Goal: Information Seeking & Learning: Learn about a topic

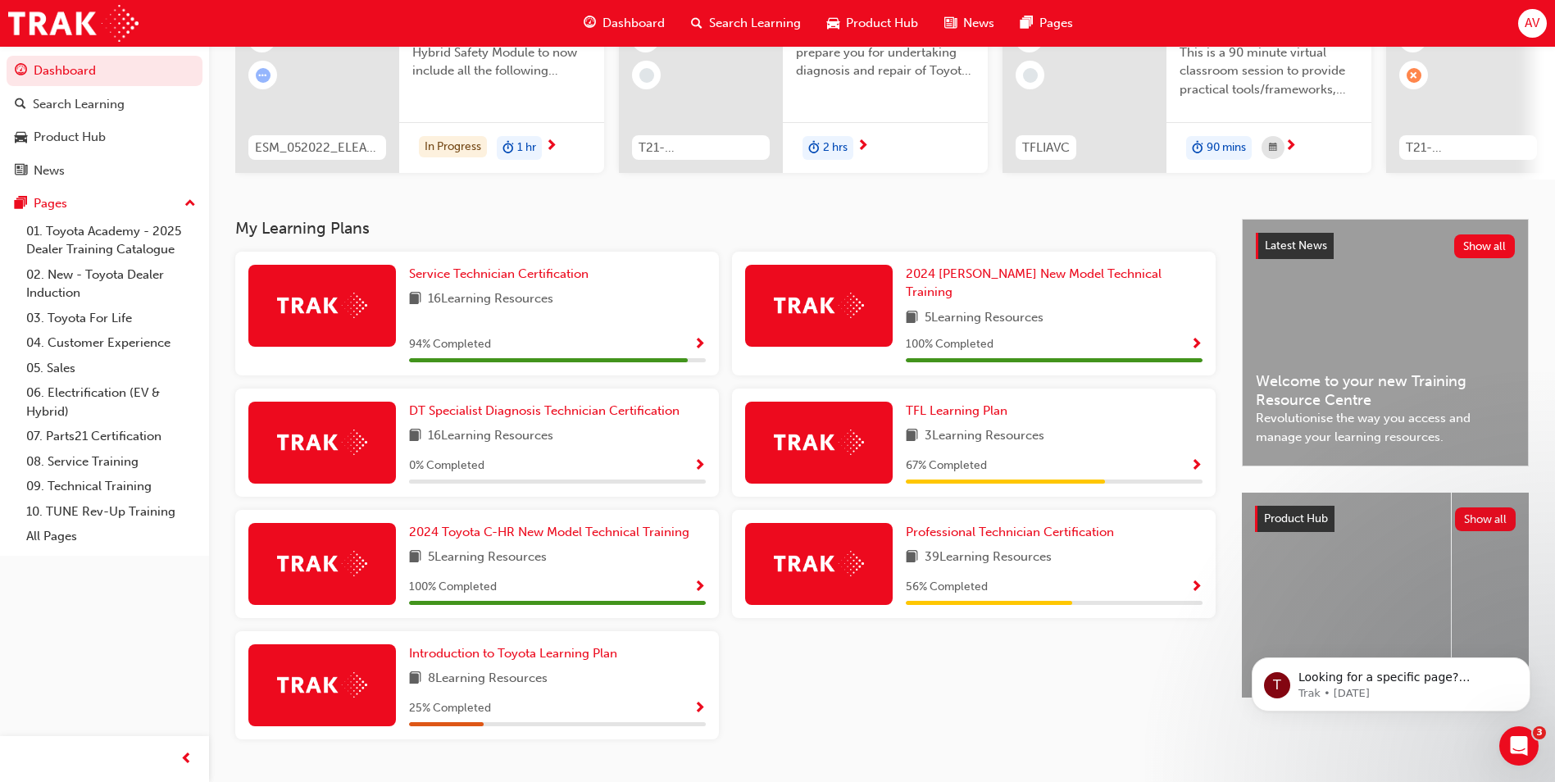
scroll to position [227, 0]
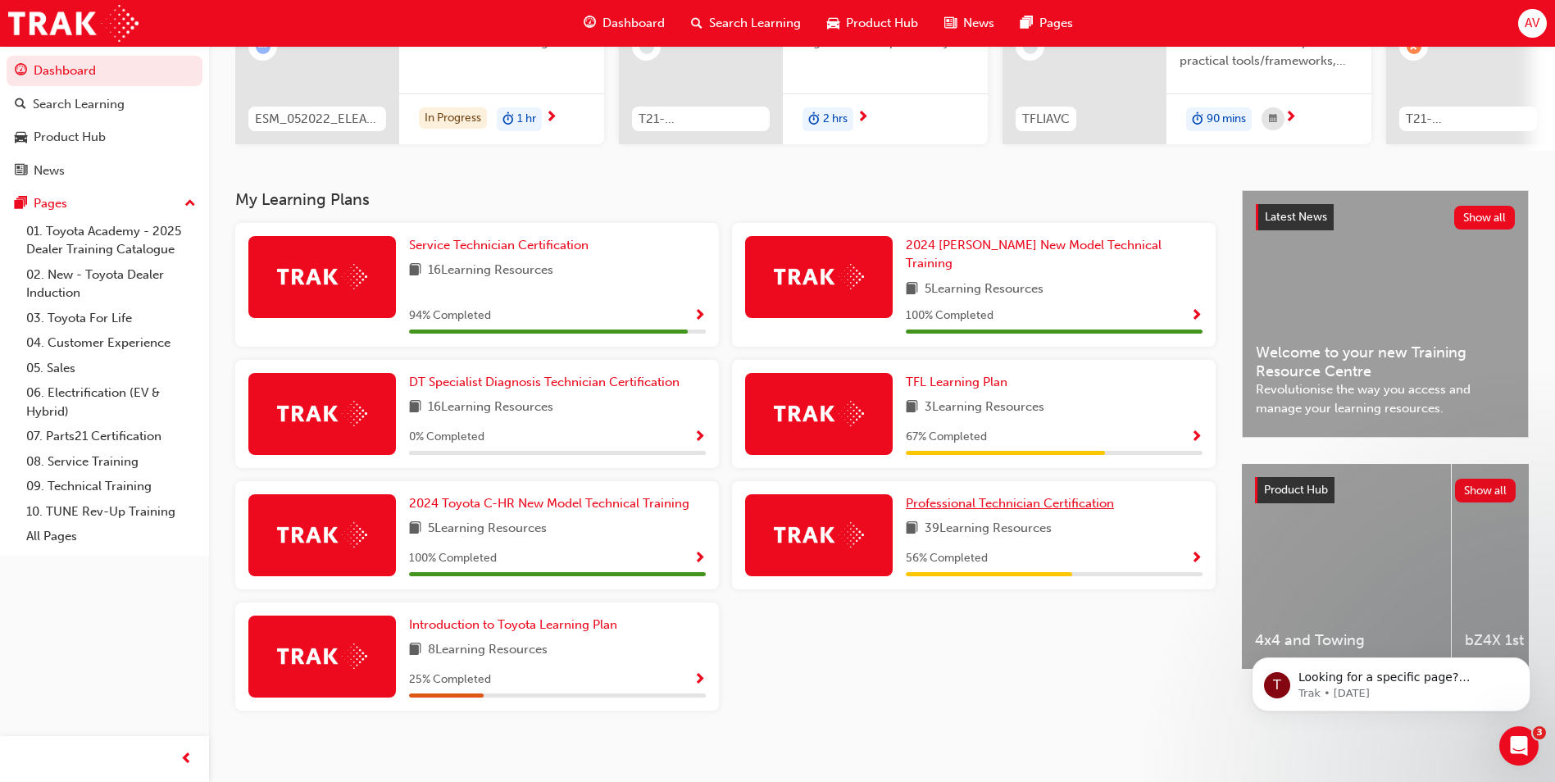
click at [1004, 496] on span "Professional Technician Certification" at bounding box center [1010, 503] width 208 height 15
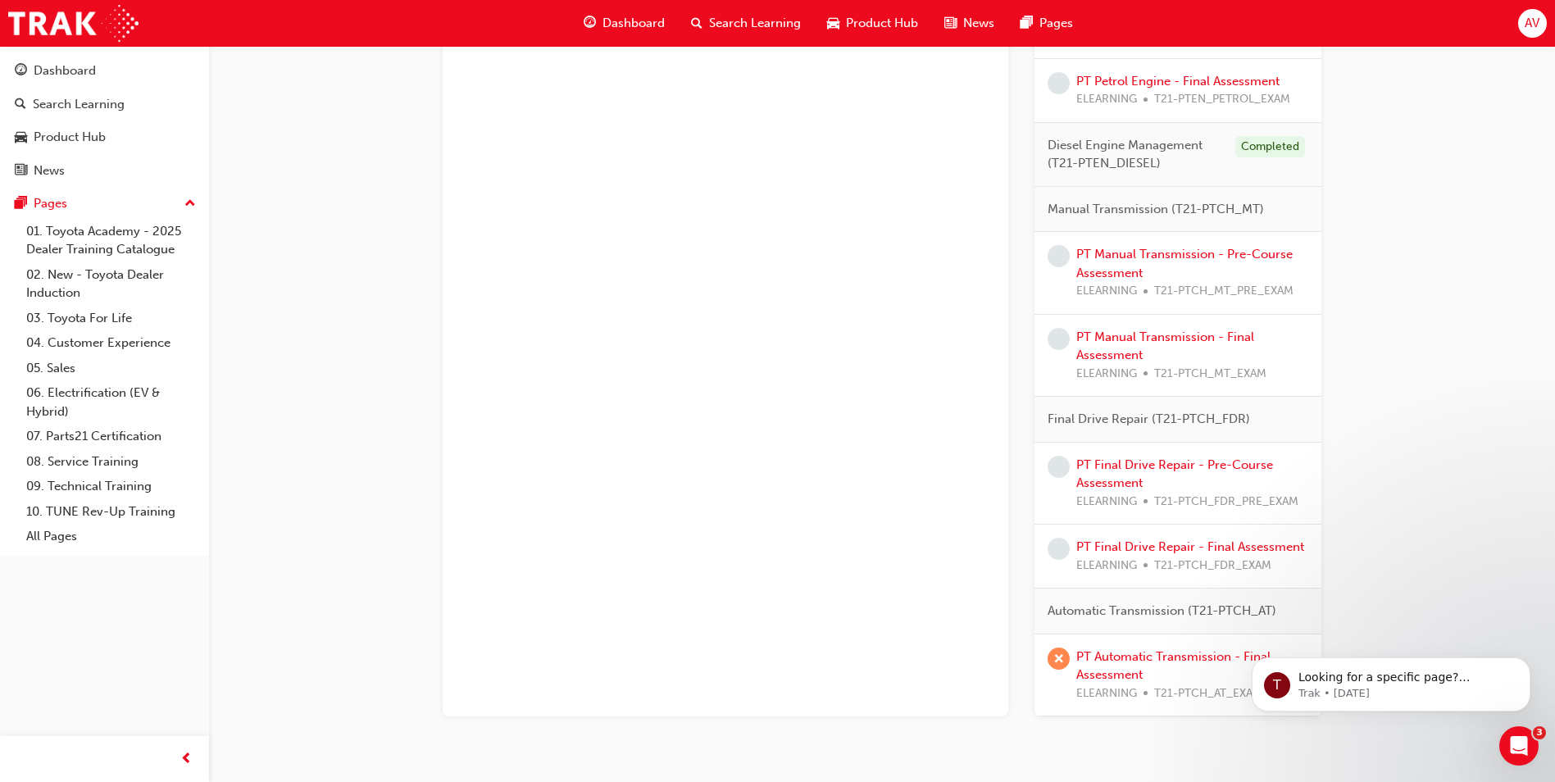
scroll to position [1622, 0]
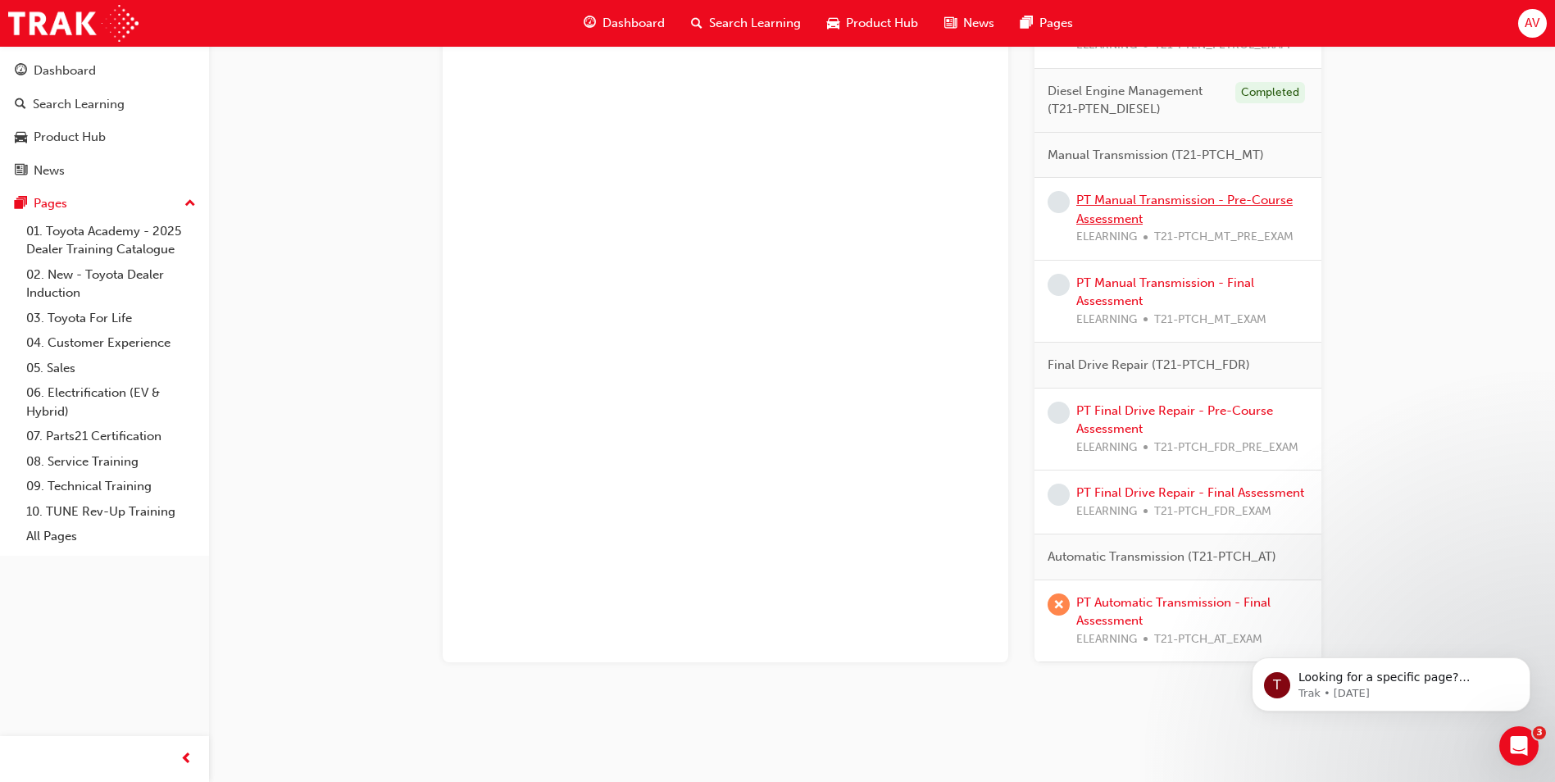
click at [1208, 199] on link "PT Manual Transmission - Pre-Course Assessment" at bounding box center [1184, 210] width 216 height 34
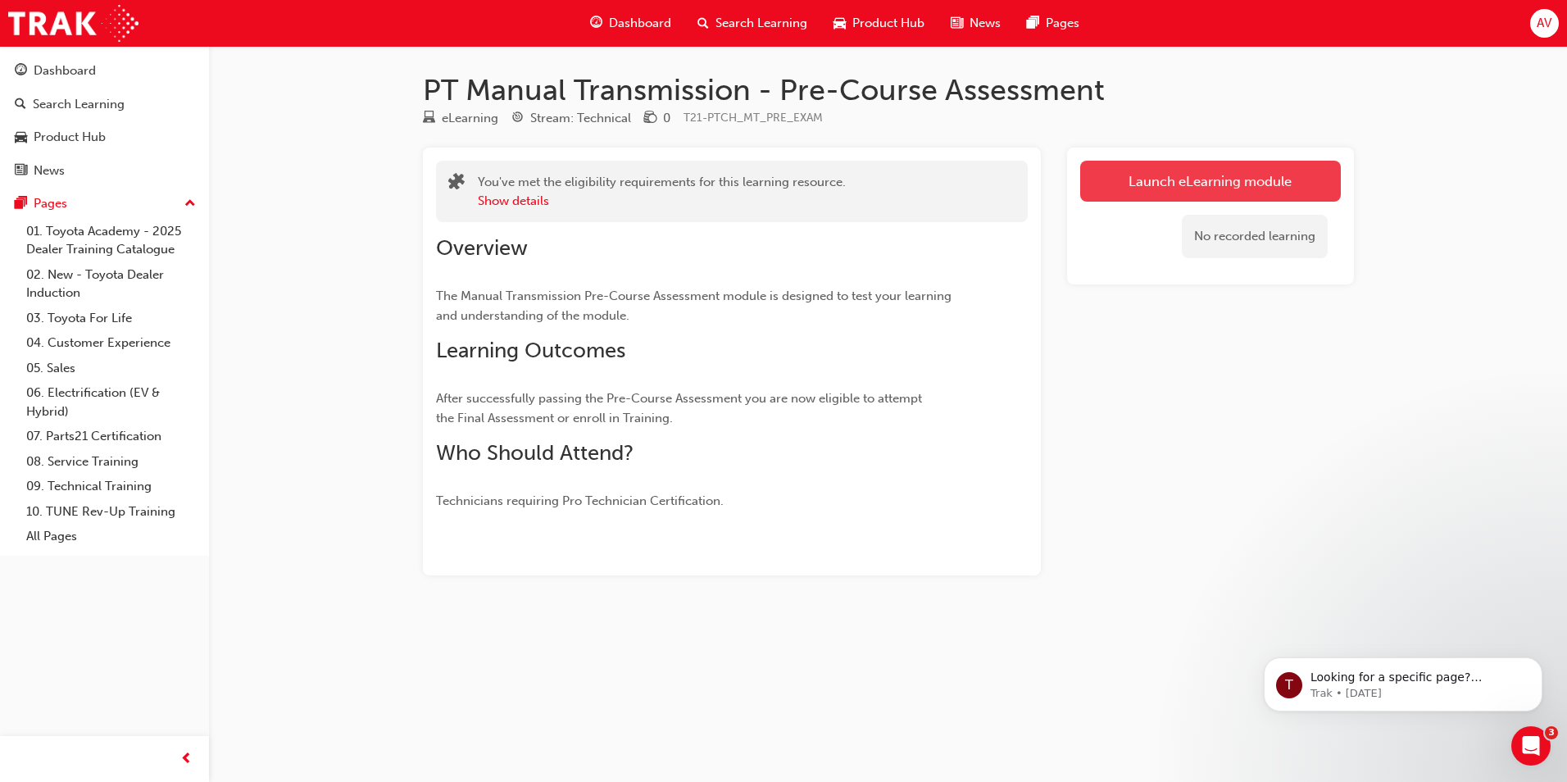
click at [1150, 184] on link "Launch eLearning module" at bounding box center [1210, 181] width 261 height 41
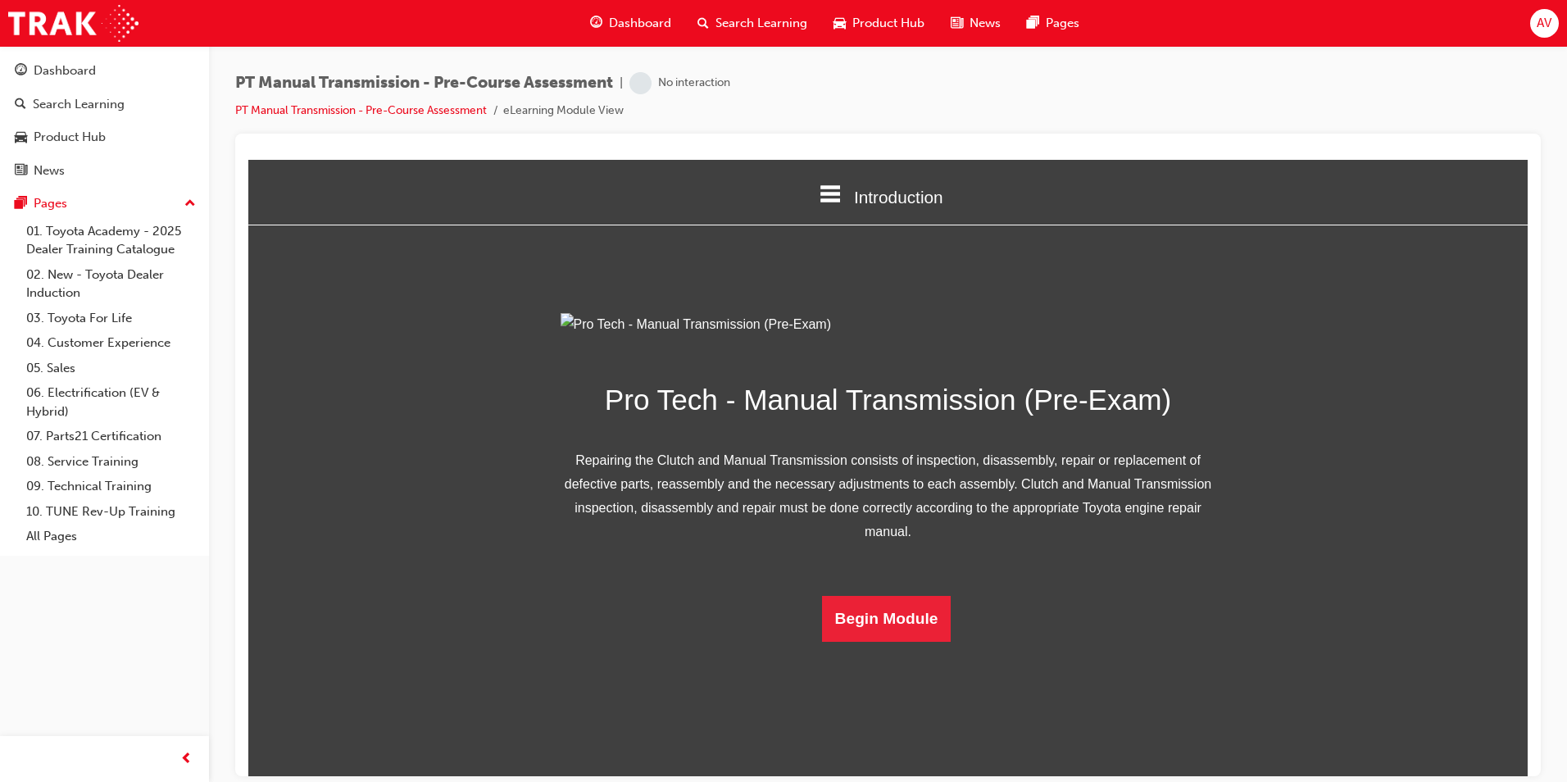
scroll to position [47, 0]
click at [912, 641] on button "Begin Module" at bounding box center [886, 618] width 129 height 46
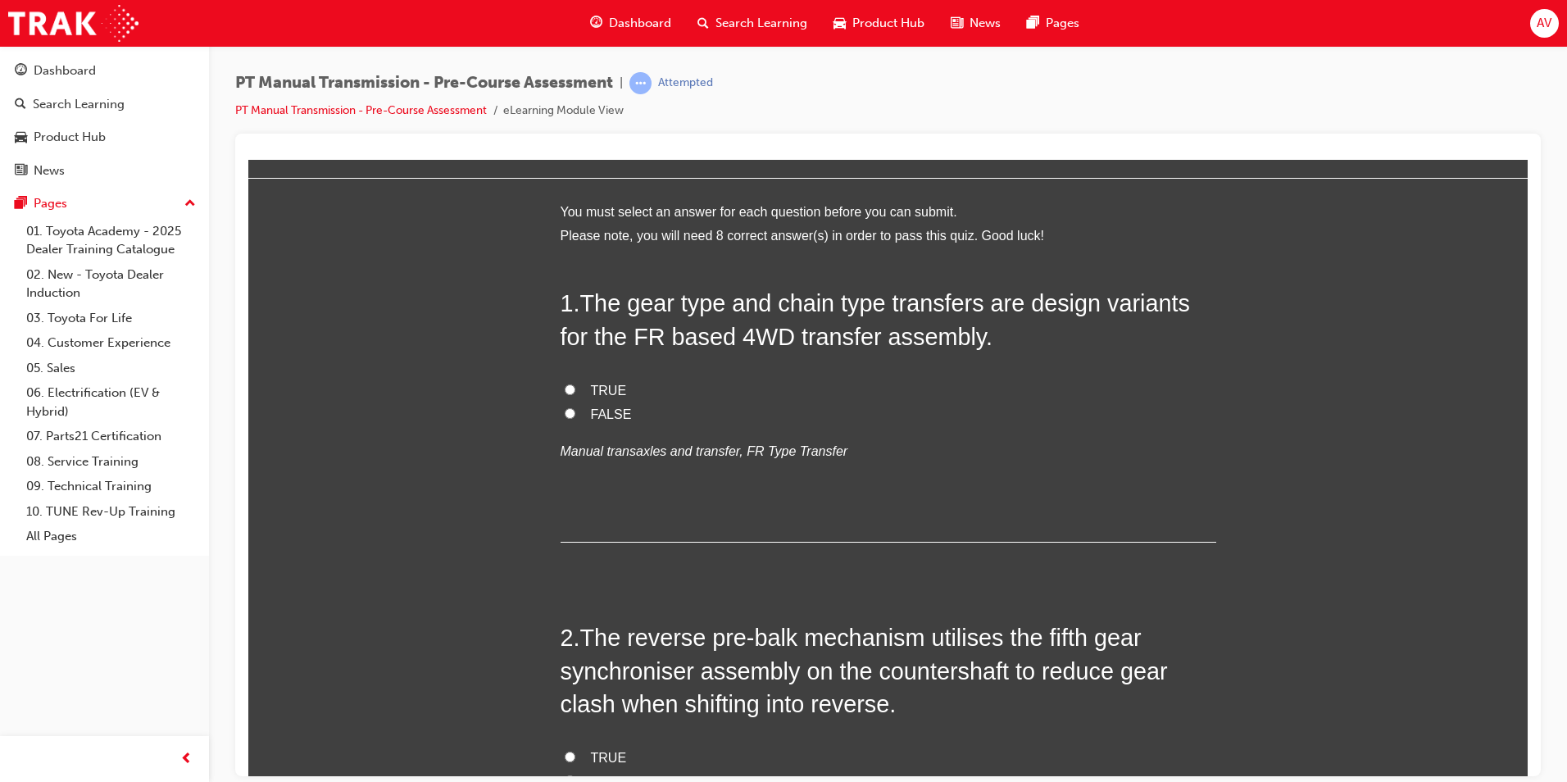
scroll to position [0, 0]
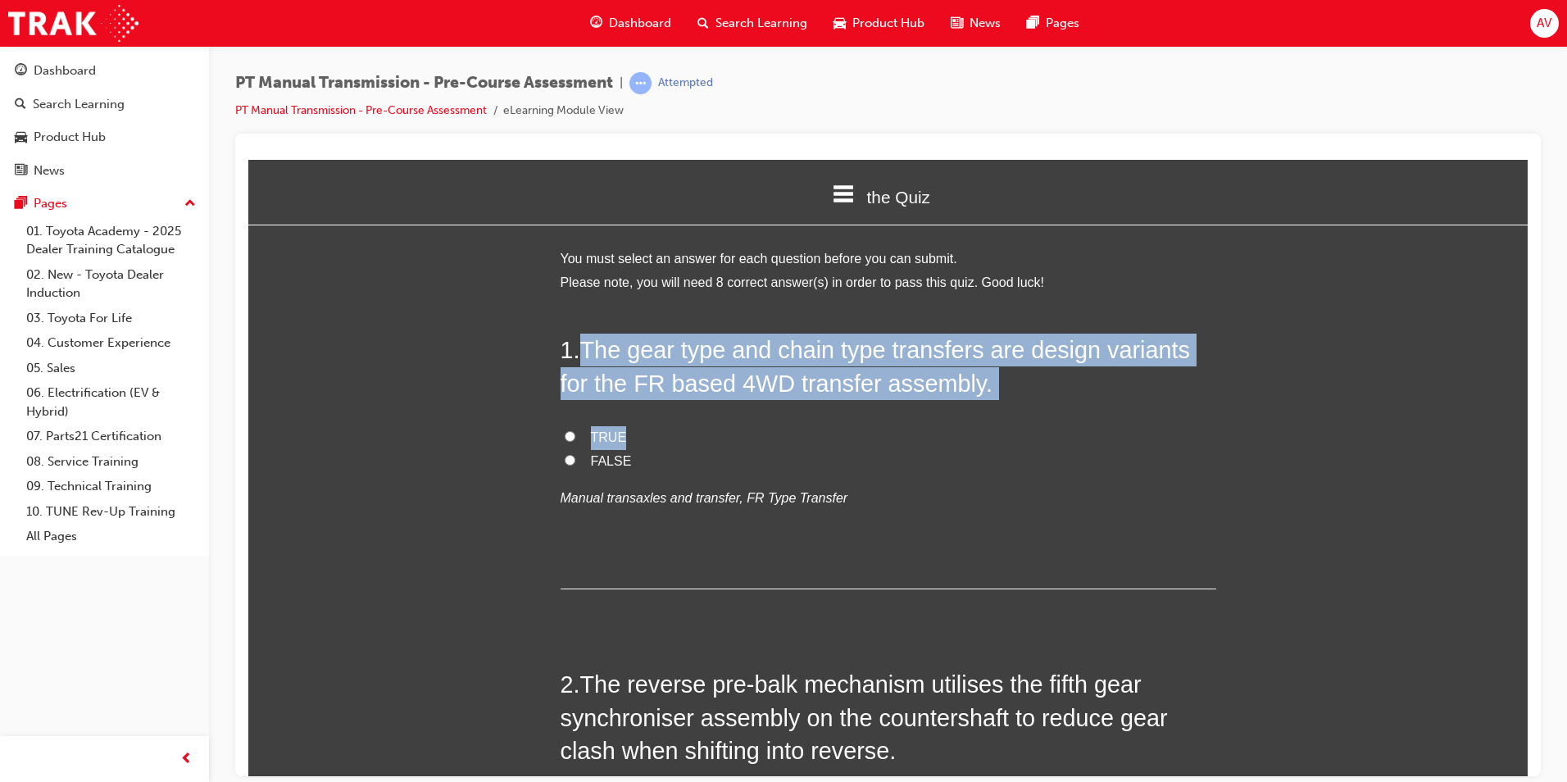
drag, startPoint x: 579, startPoint y: 347, endPoint x: 953, endPoint y: 404, distance: 377.9
click at [953, 404] on div "1 . The gear type and chain type transfers are design variants for the FR based…" at bounding box center [889, 461] width 656 height 256
copy div "The gear type and chain type transfers are design variants for the FR based 4WD…"
click at [565, 434] on input "TRUE" at bounding box center [570, 435] width 11 height 11
radio input "true"
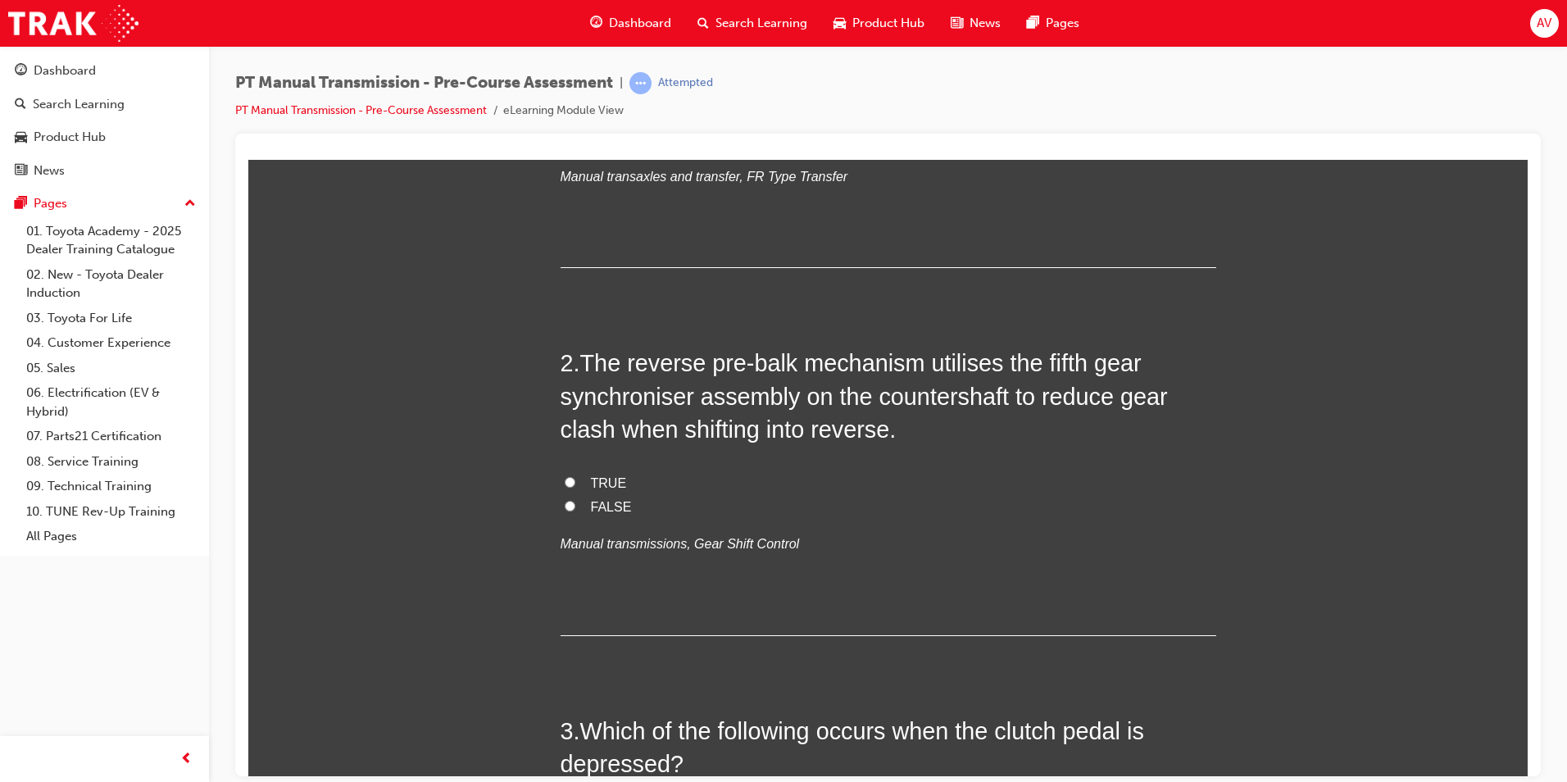
scroll to position [328, 0]
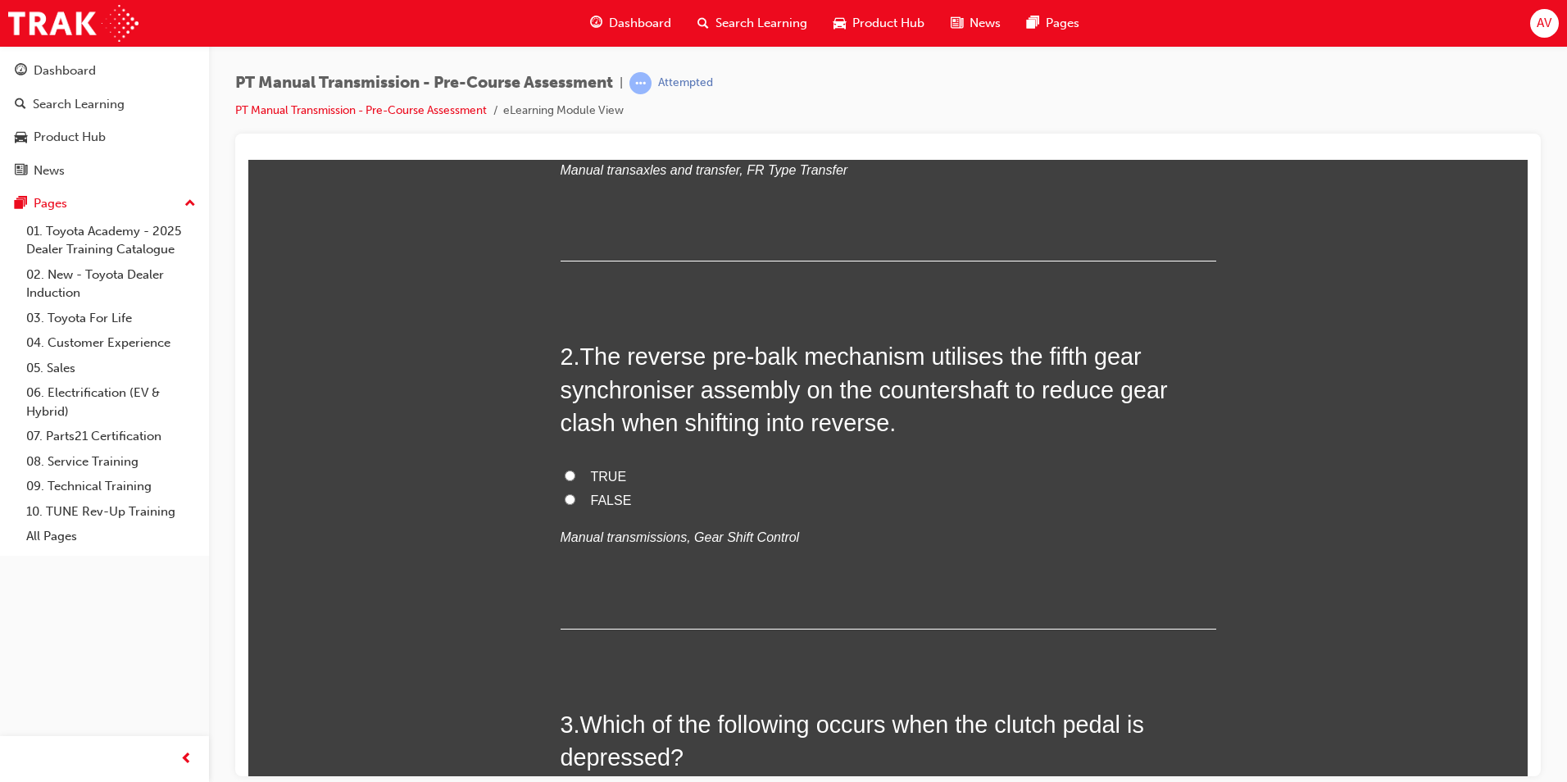
click at [565, 476] on input "TRUE" at bounding box center [570, 475] width 11 height 11
radio input "true"
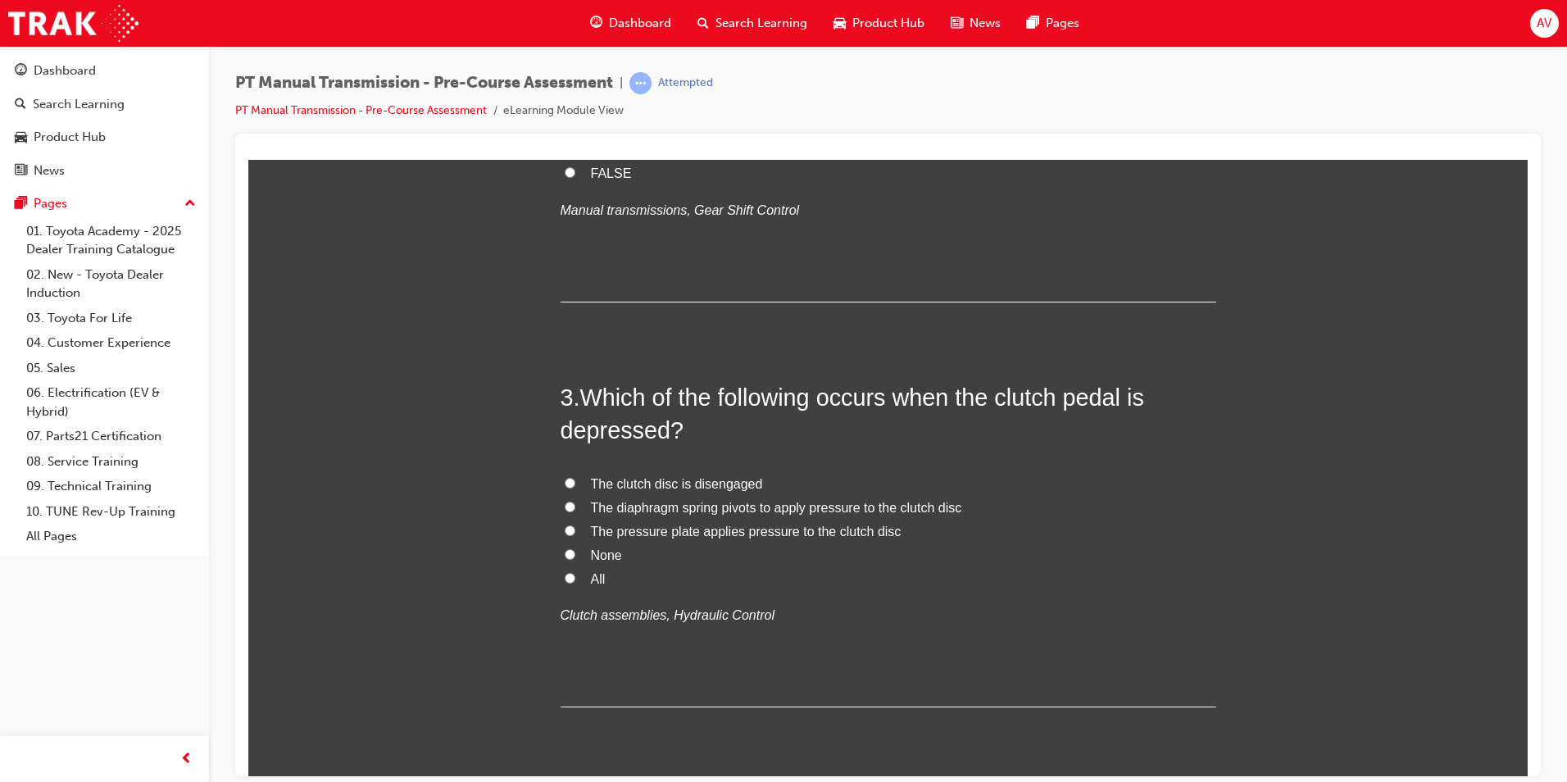
scroll to position [656, 0]
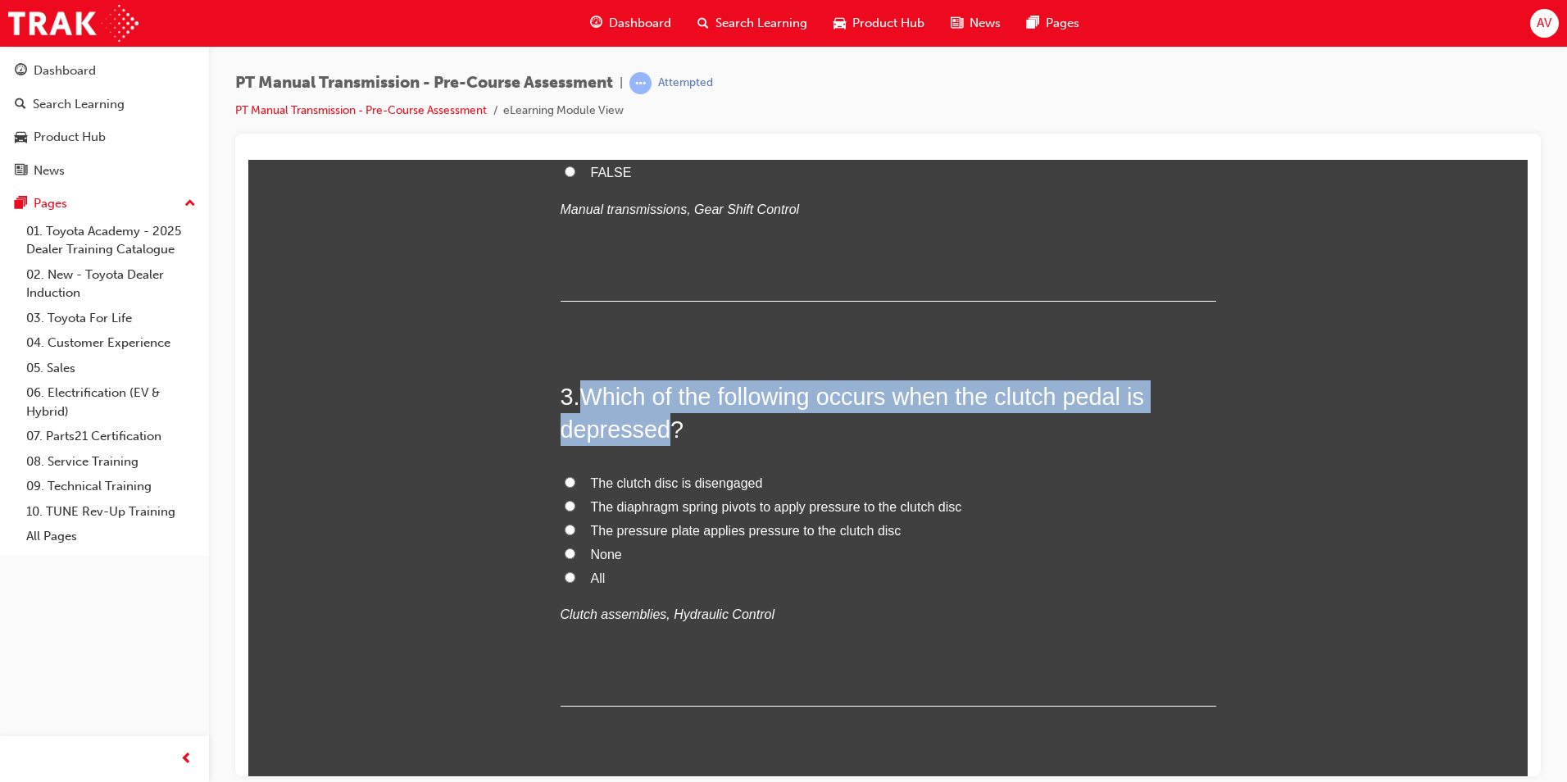
drag, startPoint x: 579, startPoint y: 389, endPoint x: 656, endPoint y: 425, distance: 85.8
click at [656, 425] on span "Which of the following occurs when the clutch pedal is depressed?" at bounding box center [852, 412] width 583 height 59
copy span "Which of the following occurs when the clutch pedal is depressed"
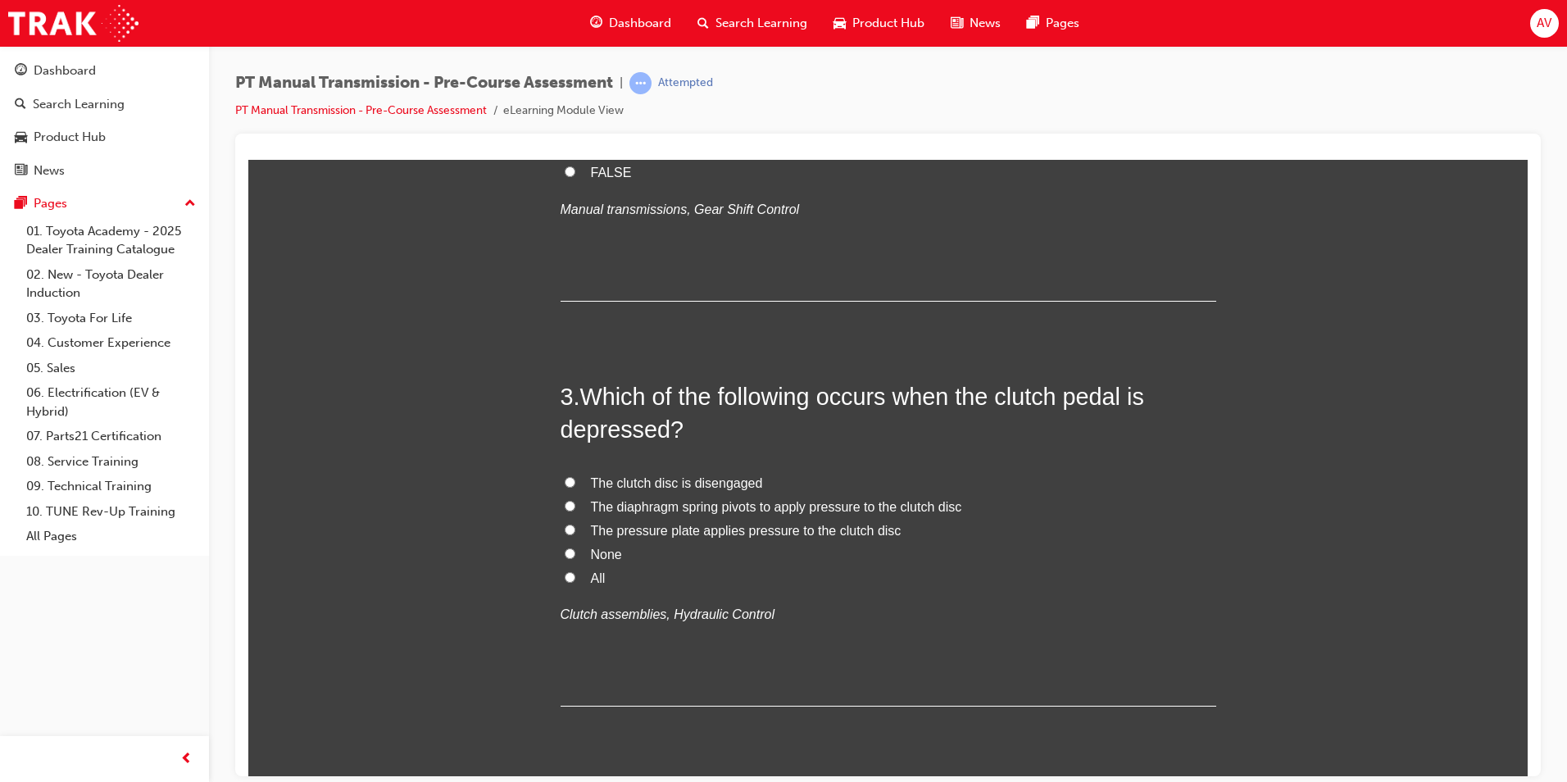
click at [794, 545] on label "None" at bounding box center [889, 554] width 656 height 24
click at [575, 547] on input "None" at bounding box center [570, 552] width 11 height 11
radio input "true"
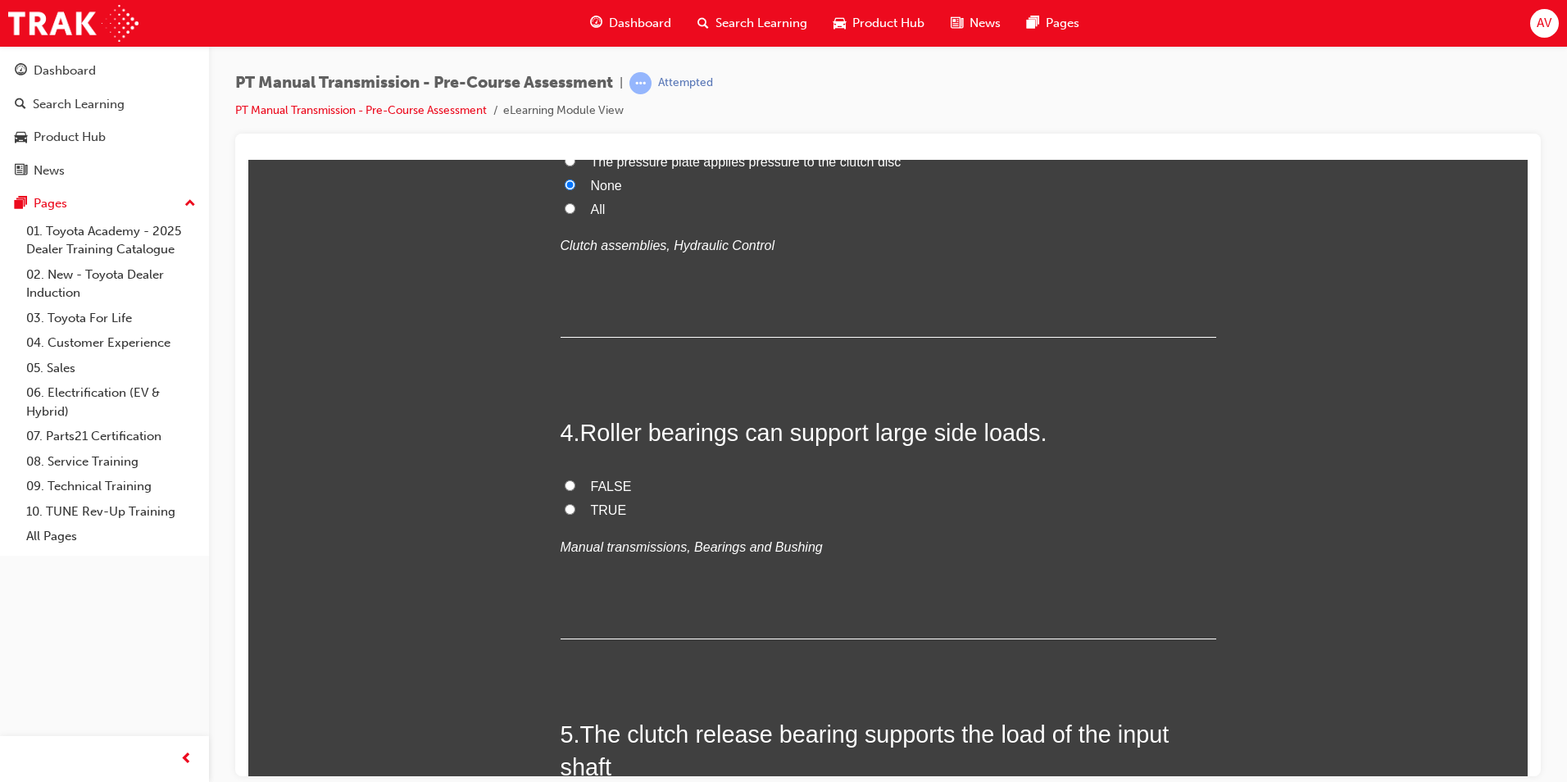
scroll to position [1065, 0]
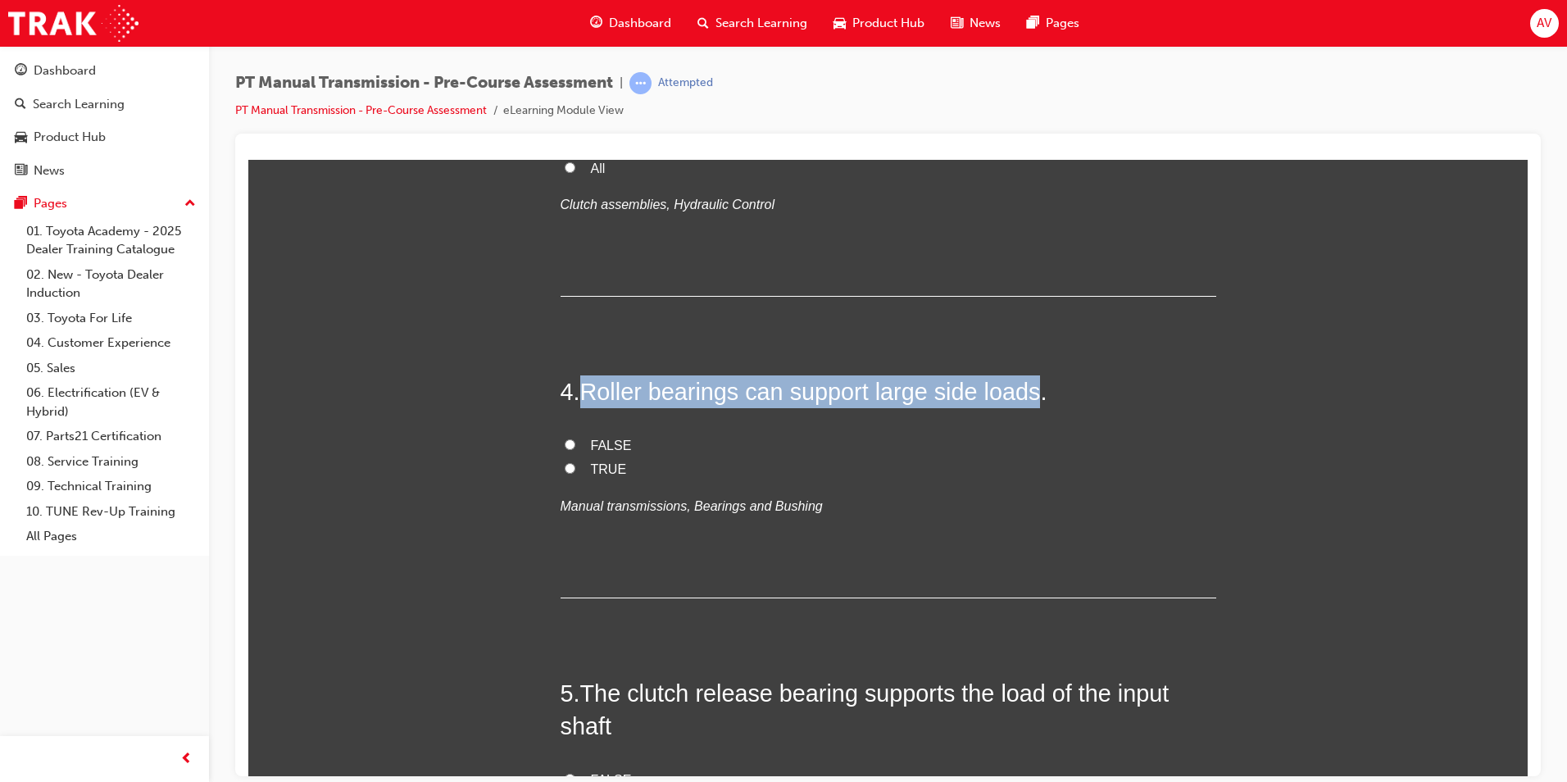
drag, startPoint x: 581, startPoint y: 394, endPoint x: 1026, endPoint y: 391, distance: 445.0
click at [1026, 391] on span "Roller bearings can support large side loads." at bounding box center [813, 391] width 467 height 26
copy span "Roller bearings can support large side loads"
drag, startPoint x: 562, startPoint y: 445, endPoint x: 579, endPoint y: 434, distance: 19.5
click at [565, 445] on input "FALSE" at bounding box center [570, 443] width 11 height 11
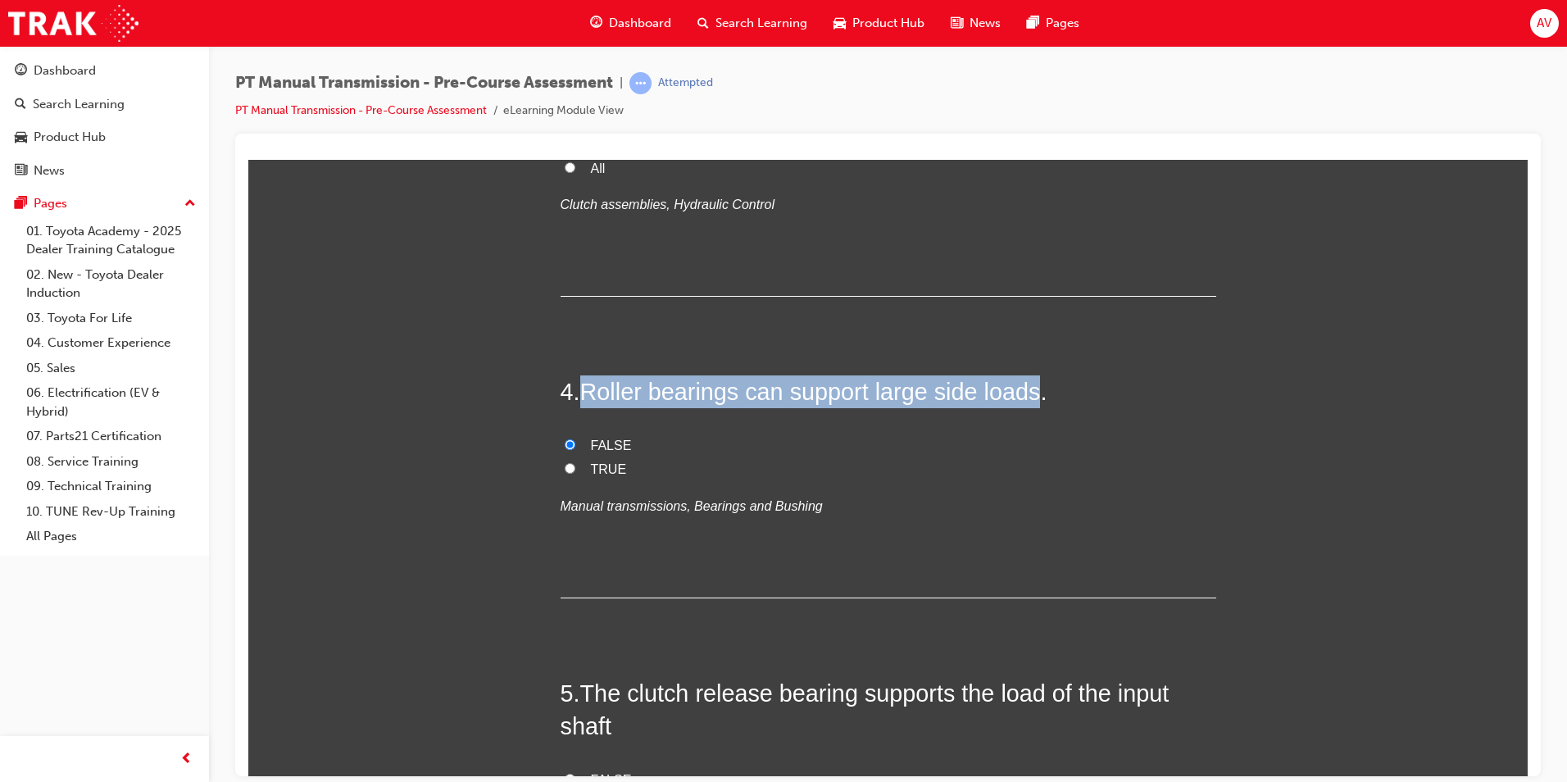
radio input "true"
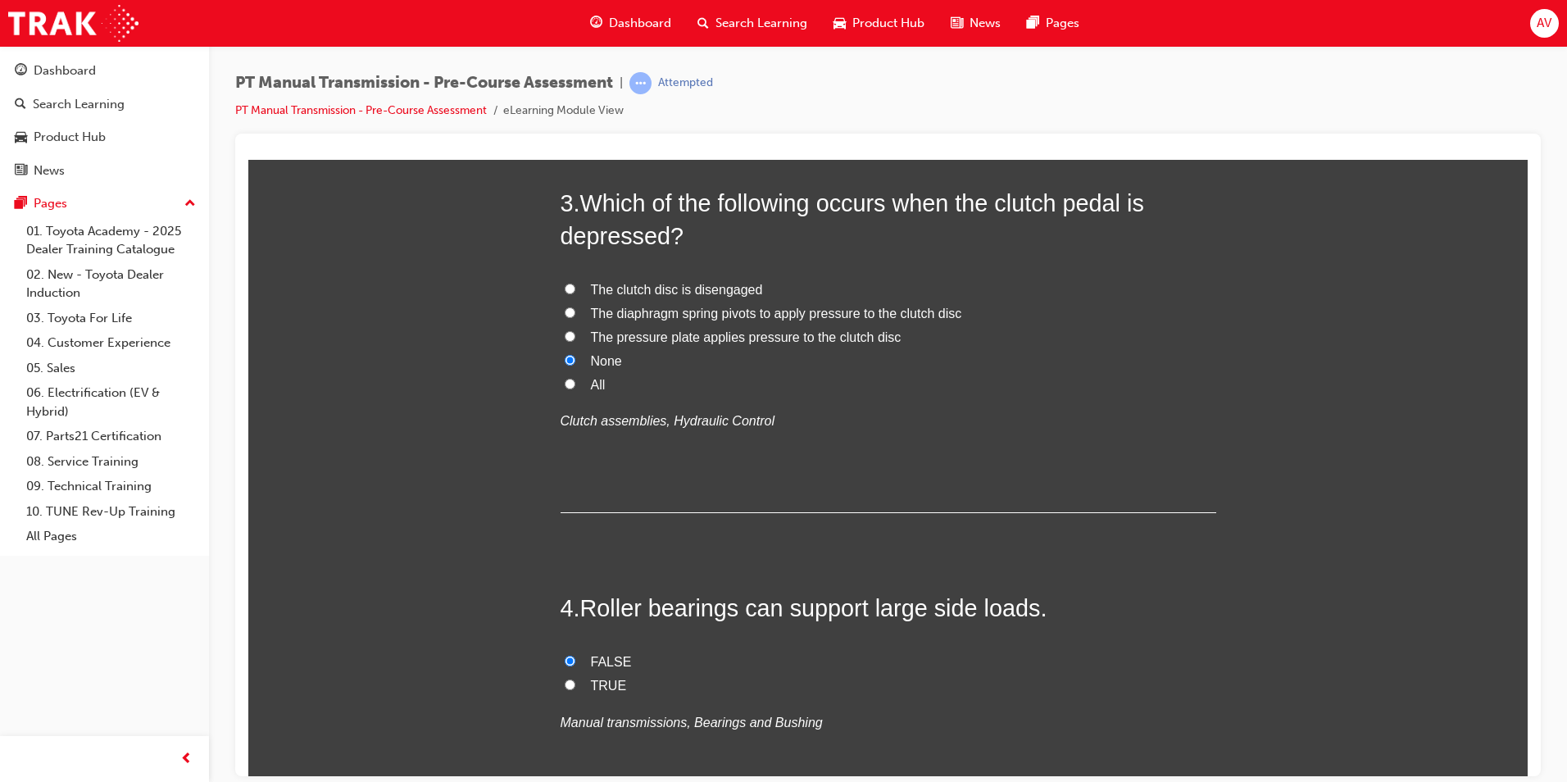
scroll to position [819, 0]
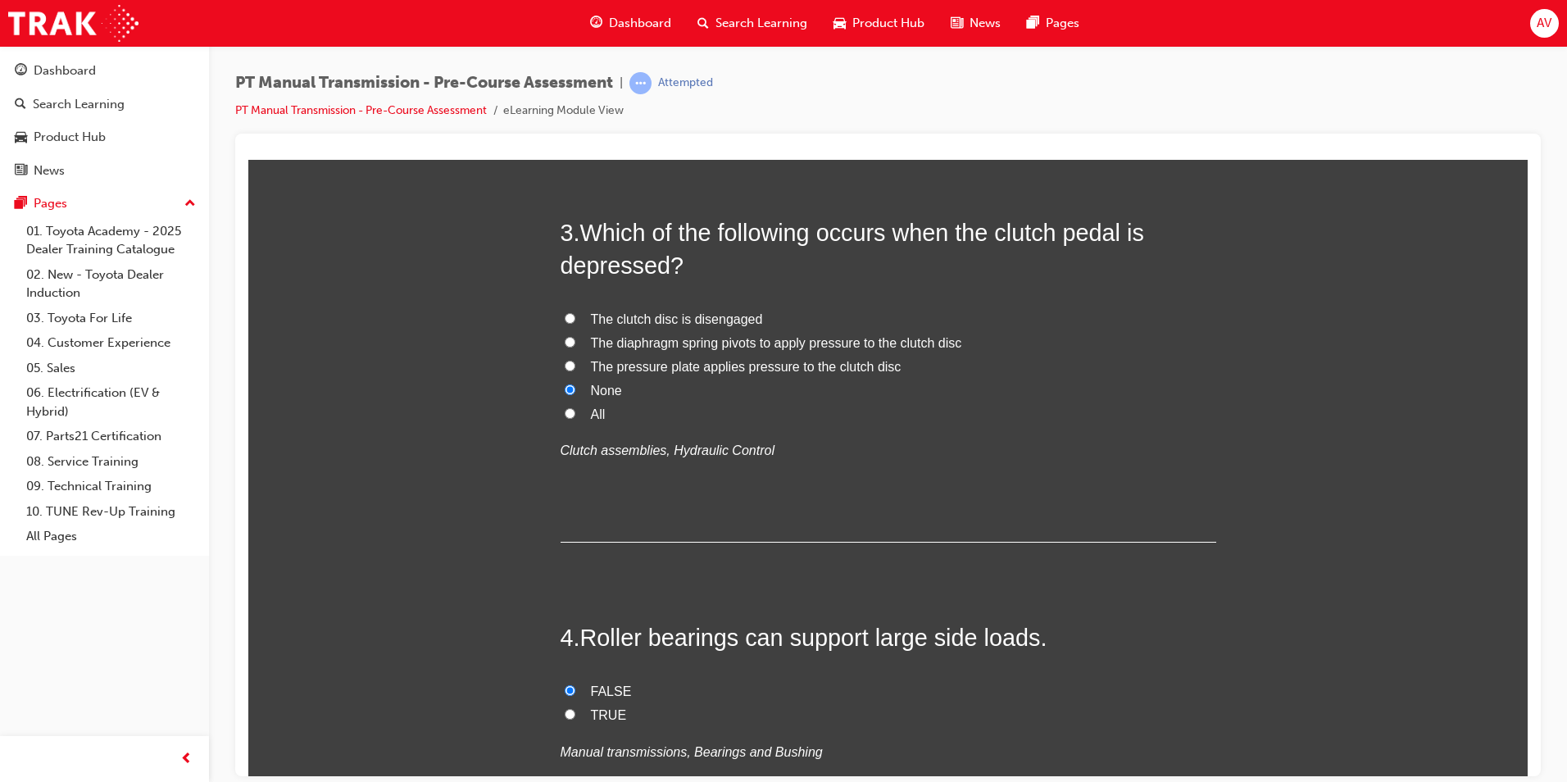
click at [565, 343] on input "The diaphragm spring pivots to apply pressure to the clutch disc" at bounding box center [570, 341] width 11 height 11
radio input "true"
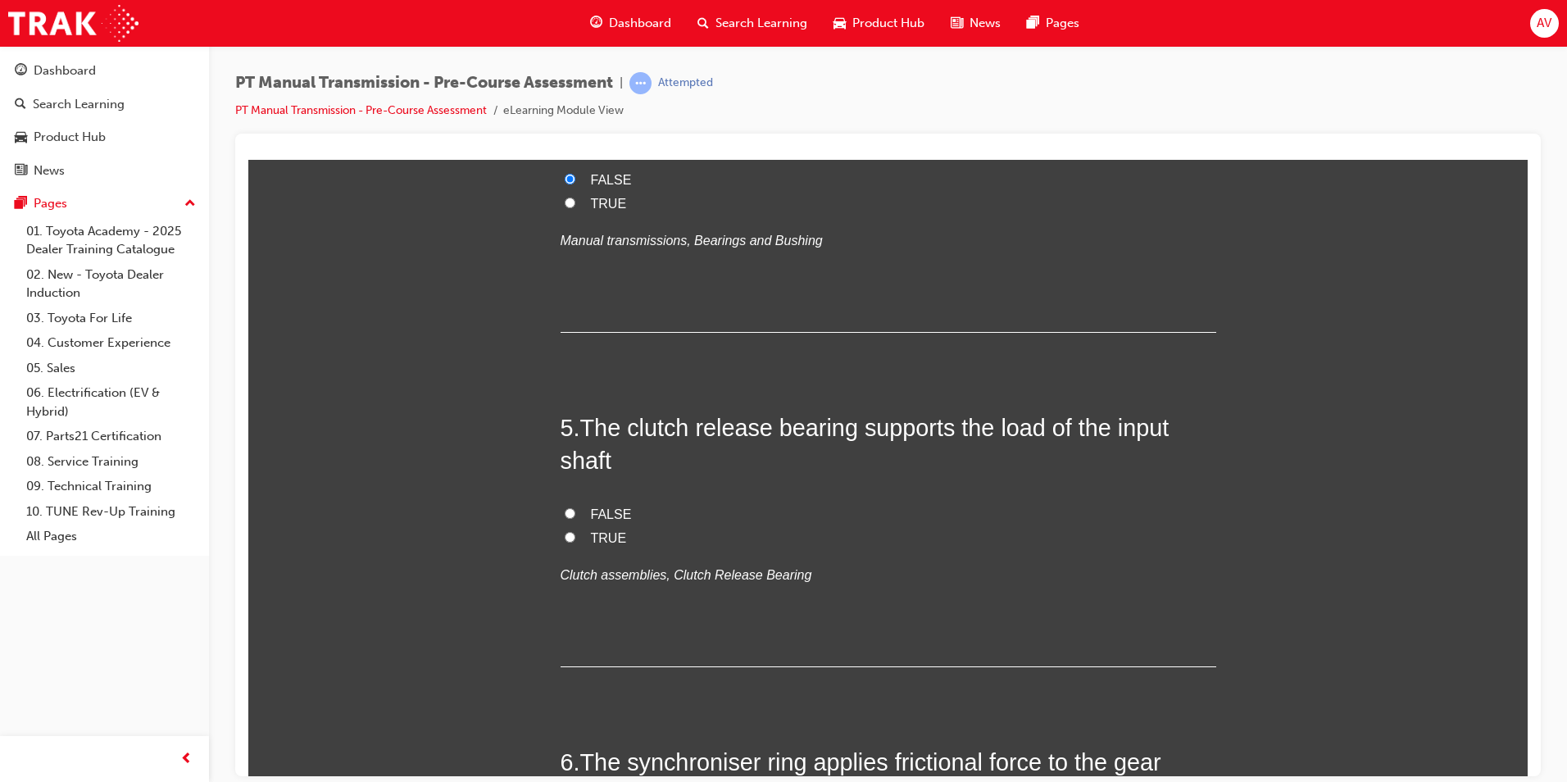
scroll to position [1393, 0]
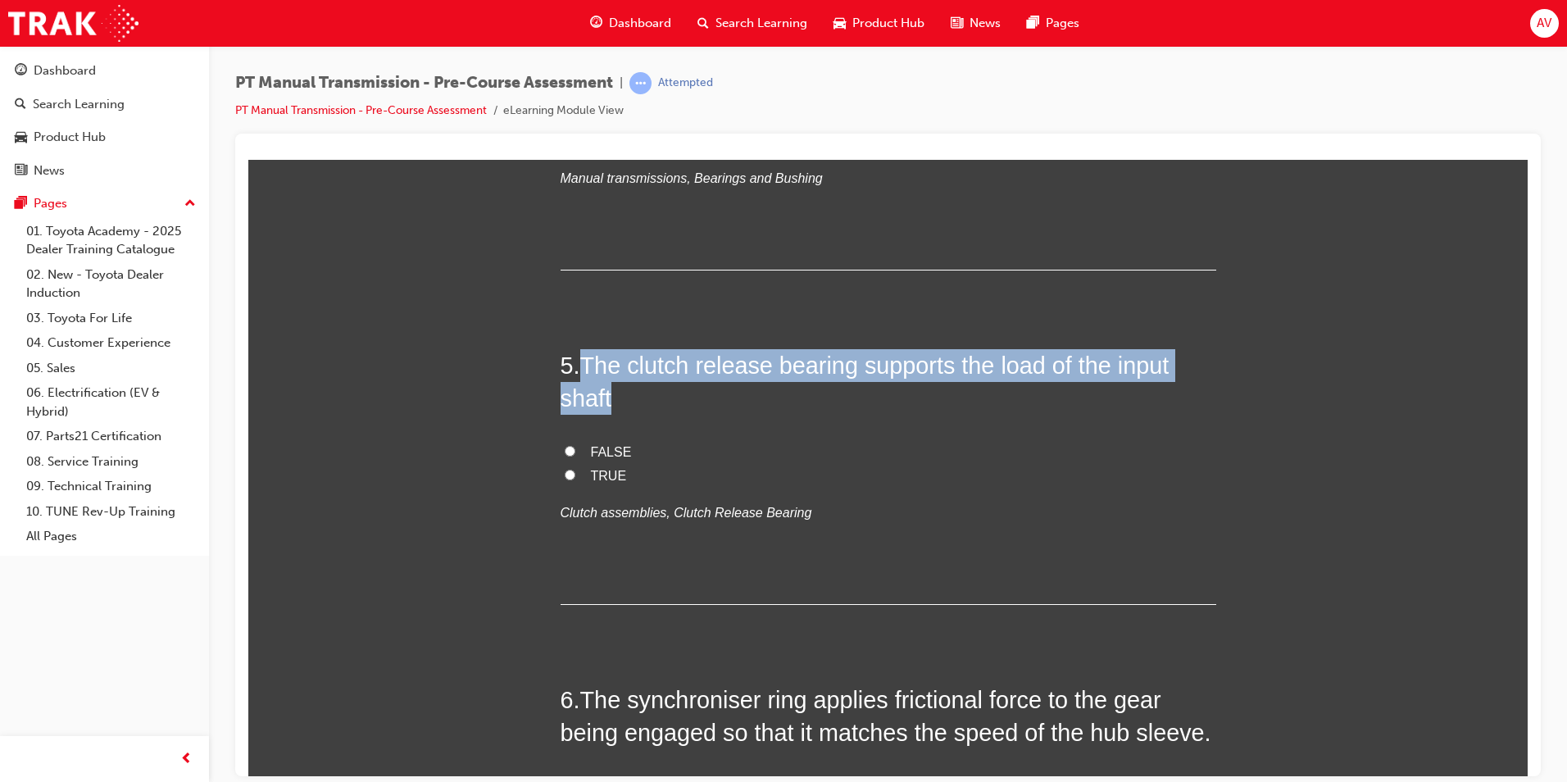
drag, startPoint x: 579, startPoint y: 361, endPoint x: 615, endPoint y: 389, distance: 46.1
click at [615, 389] on h2 "5 . The clutch release bearing supports the load of the input shaft" at bounding box center [889, 381] width 656 height 66
copy span "The clutch release bearing supports the load of the input shaft"
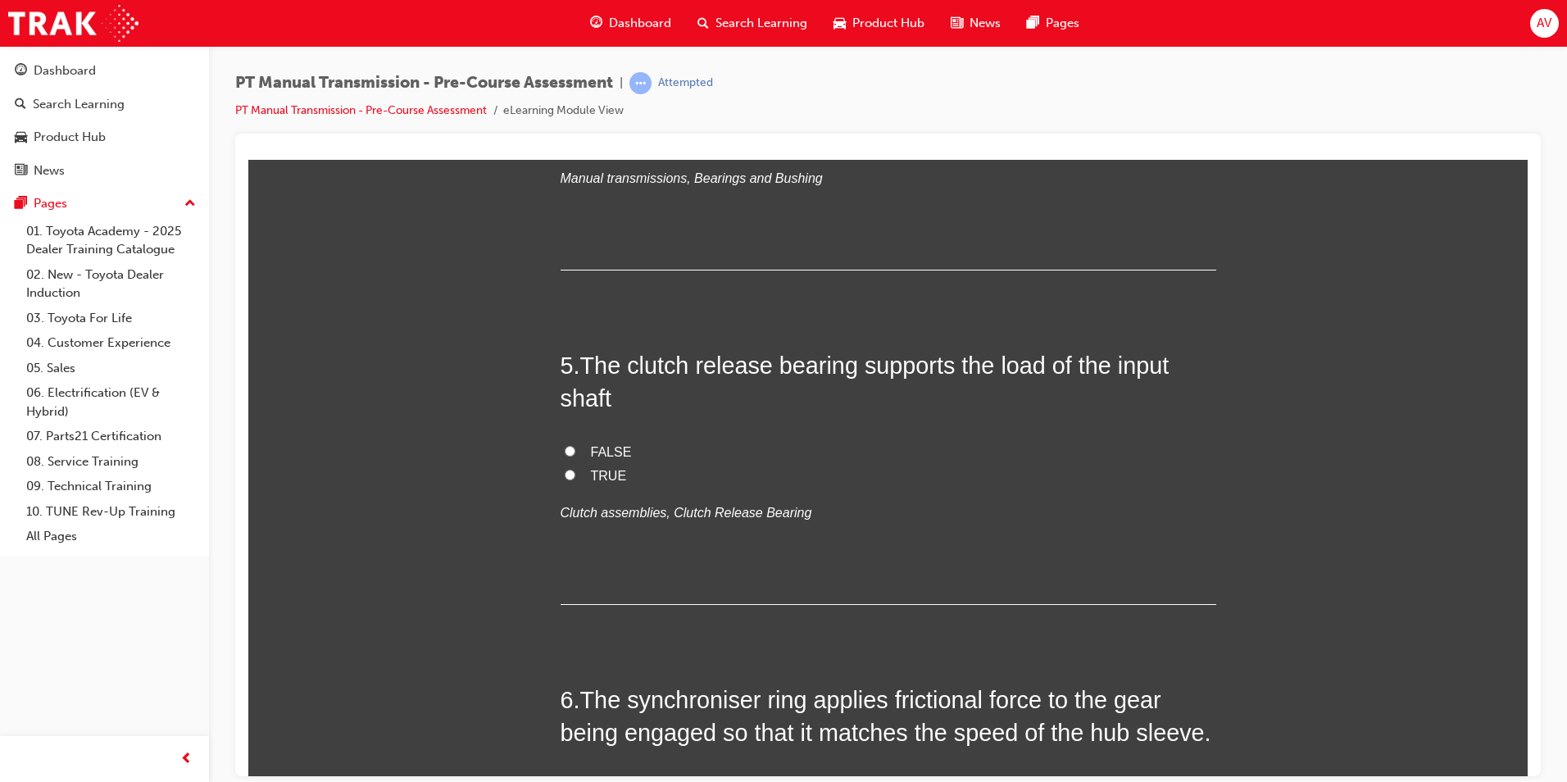
click at [789, 443] on label "FALSE" at bounding box center [889, 452] width 656 height 24
click at [575, 445] on input "FALSE" at bounding box center [570, 450] width 11 height 11
radio input "true"
drag, startPoint x: 560, startPoint y: 470, endPoint x: 531, endPoint y: 468, distance: 28.7
click at [565, 470] on input "TRUE" at bounding box center [570, 474] width 11 height 11
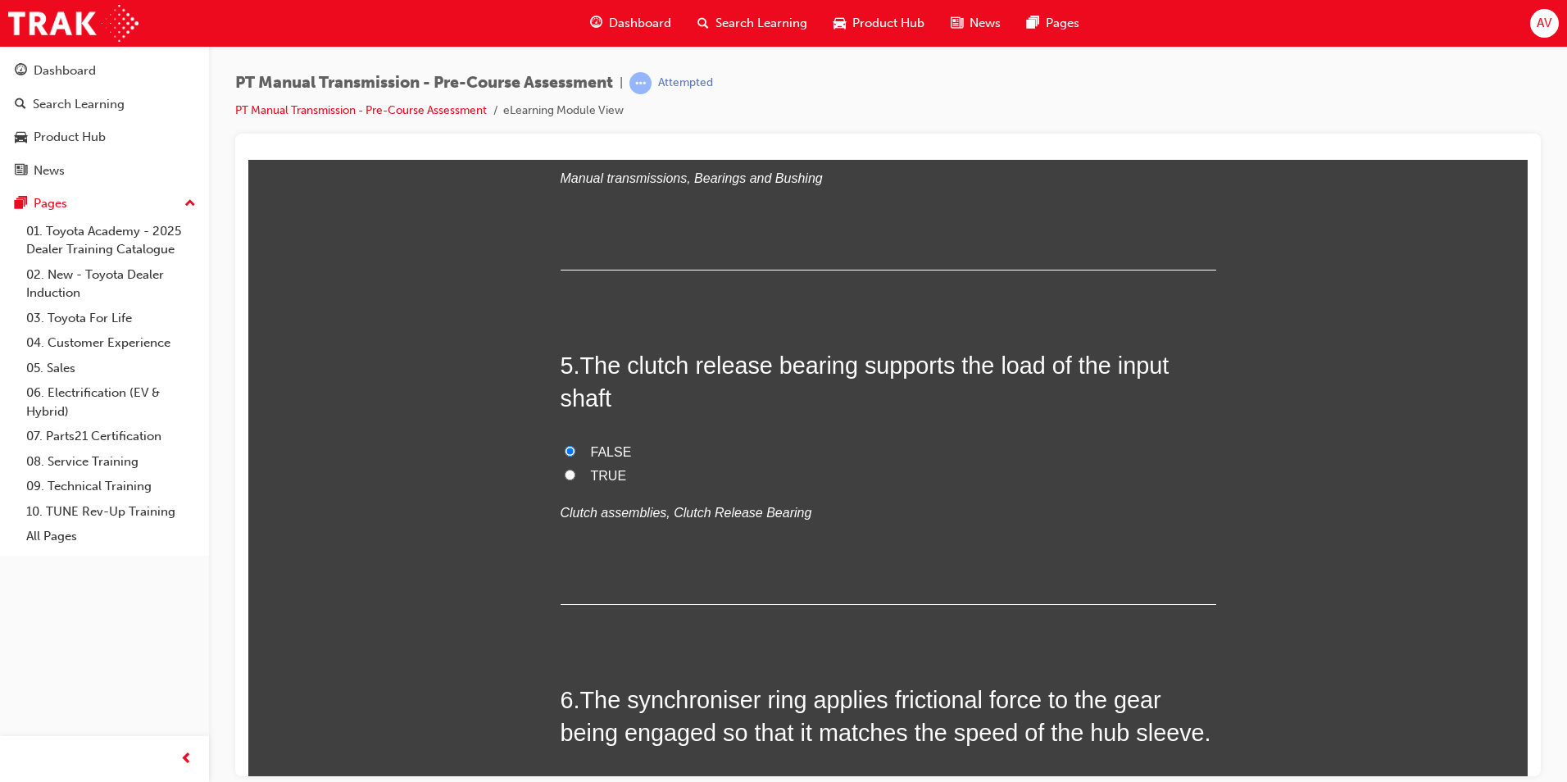
radio input "true"
click at [499, 461] on div "You must select an answer for each question before you can submit. Please note,…" at bounding box center [887, 627] width 1279 height 3547
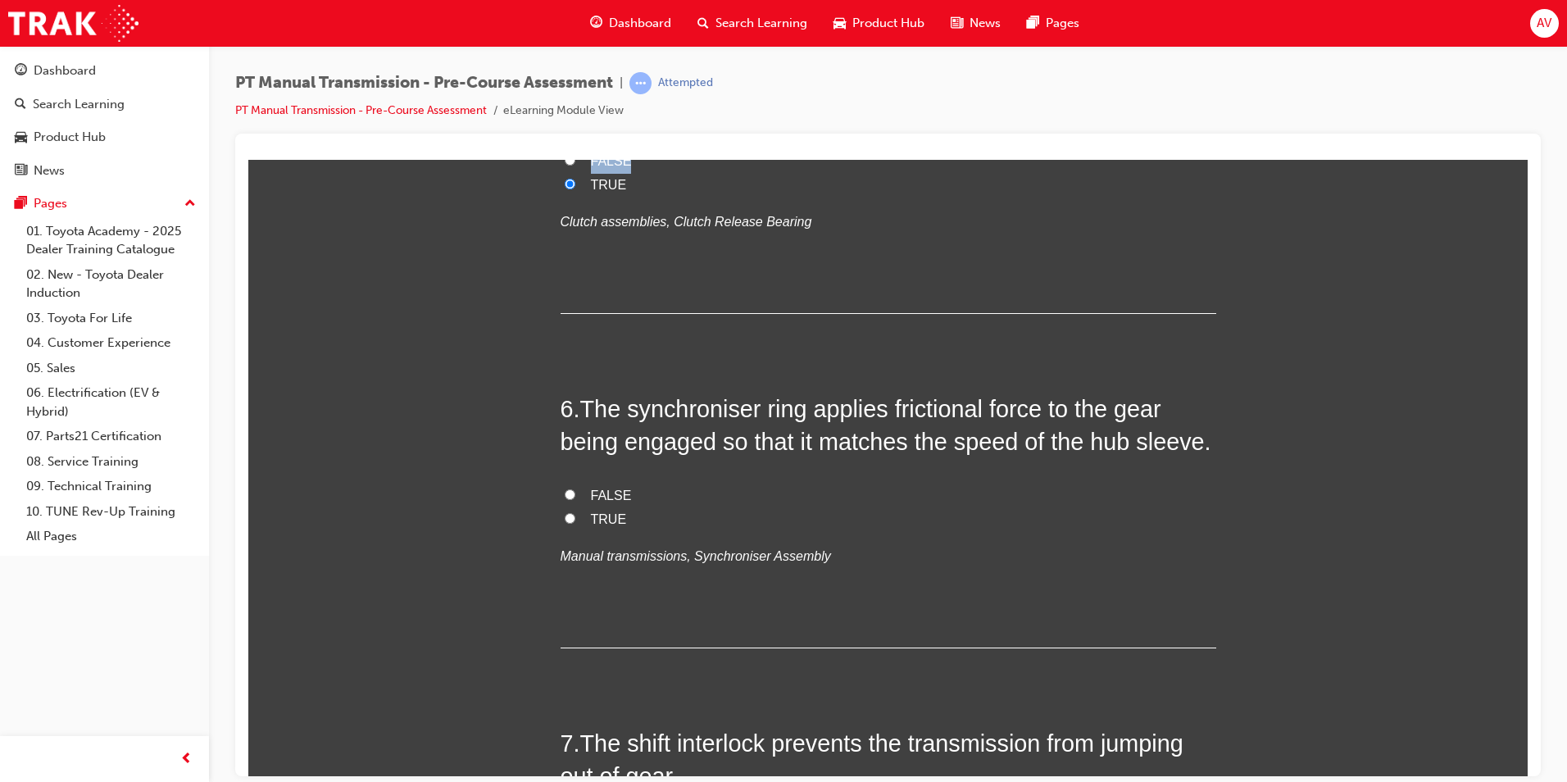
scroll to position [1721, 0]
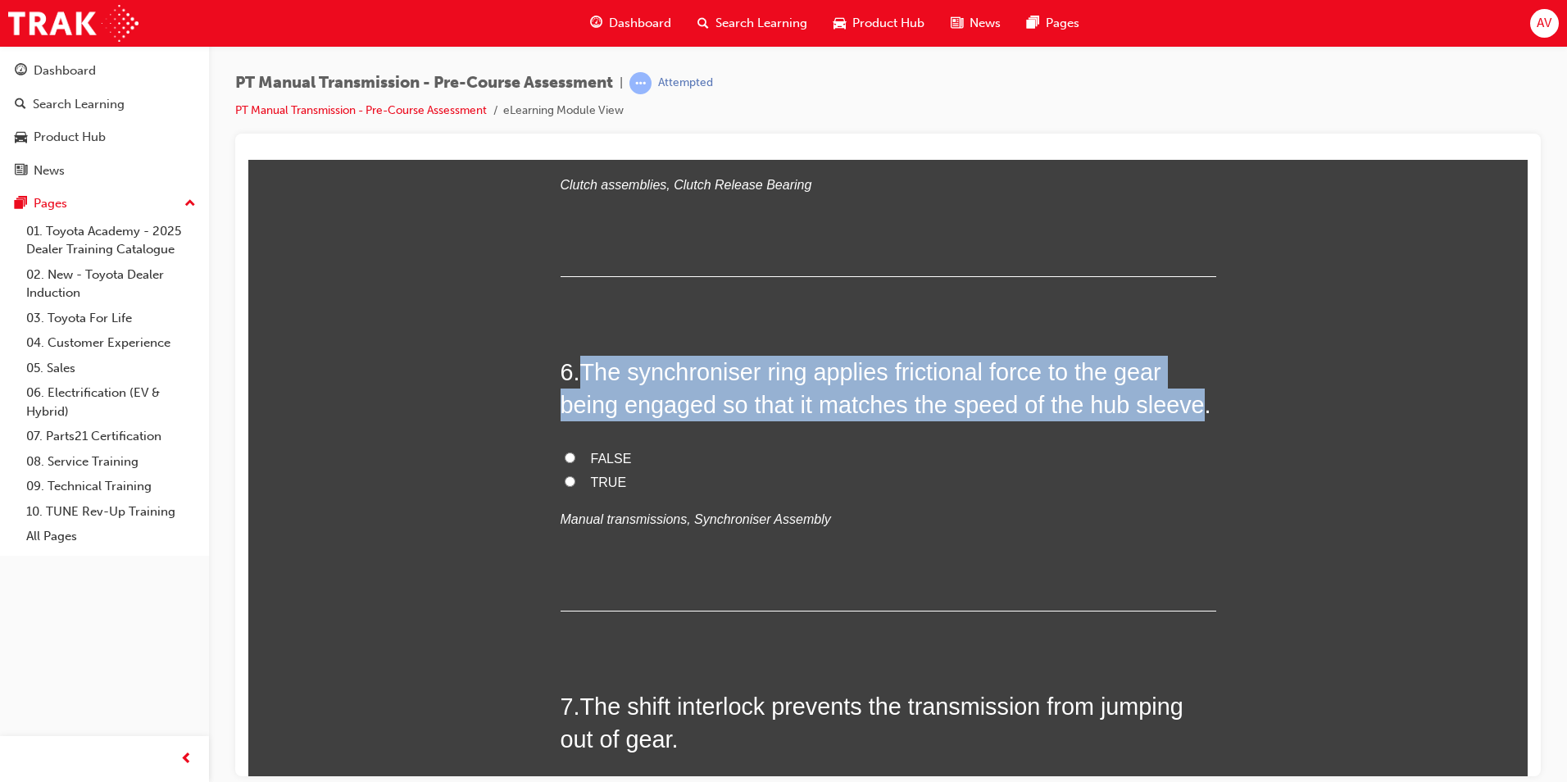
drag, startPoint x: 580, startPoint y: 373, endPoint x: 1185, endPoint y: 406, distance: 605.7
click at [1185, 406] on span "The synchroniser ring applies frictional force to the gear being engaged so tha…" at bounding box center [886, 387] width 651 height 59
copy span "The synchroniser ring applies frictional force to the gear being engaged so tha…"
click at [566, 478] on input "TRUE" at bounding box center [570, 480] width 11 height 11
radio input "true"
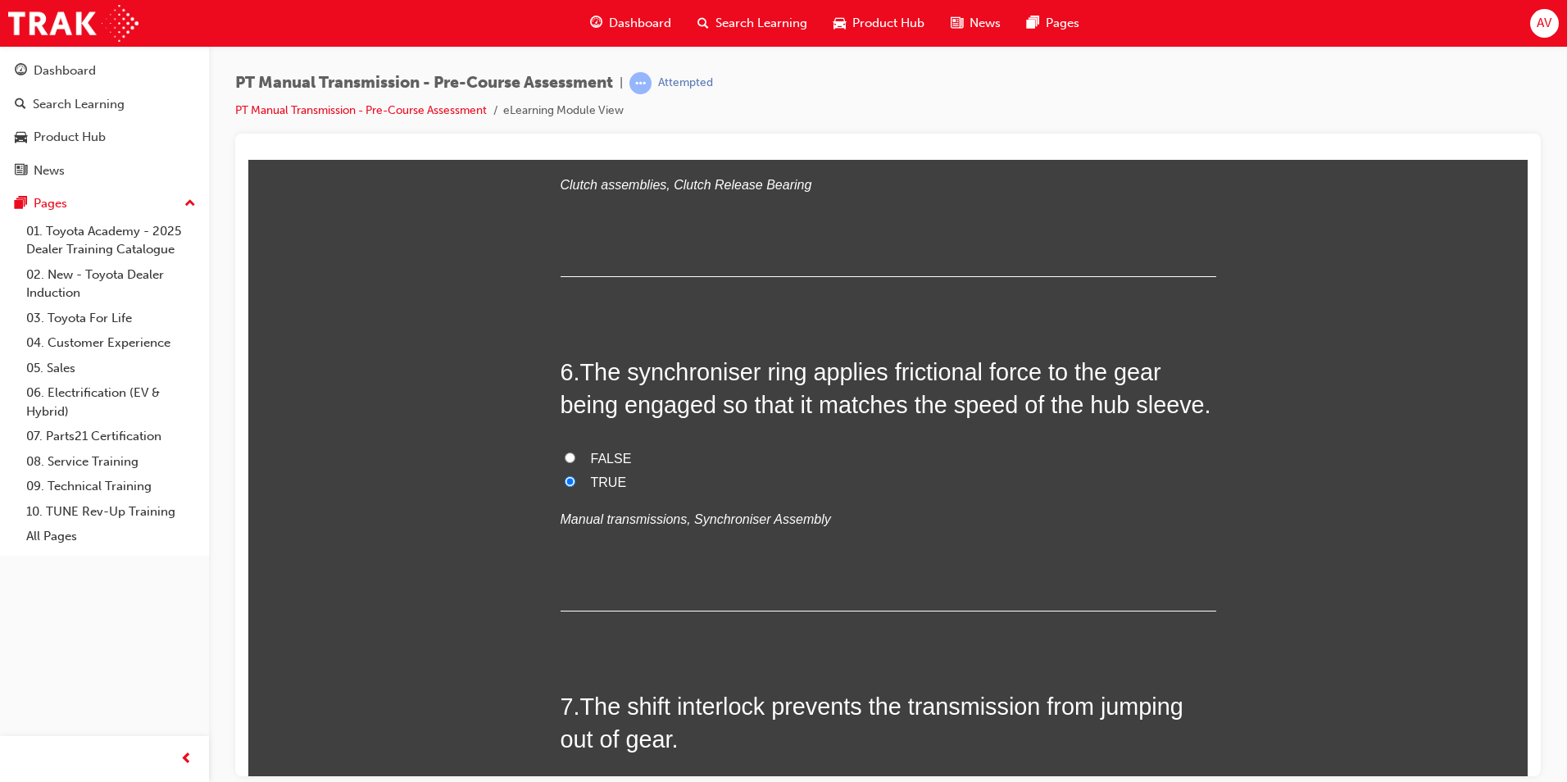
click at [478, 485] on div "You must select an answer for each question before you can submit. Please note,…" at bounding box center [887, 299] width 1279 height 3547
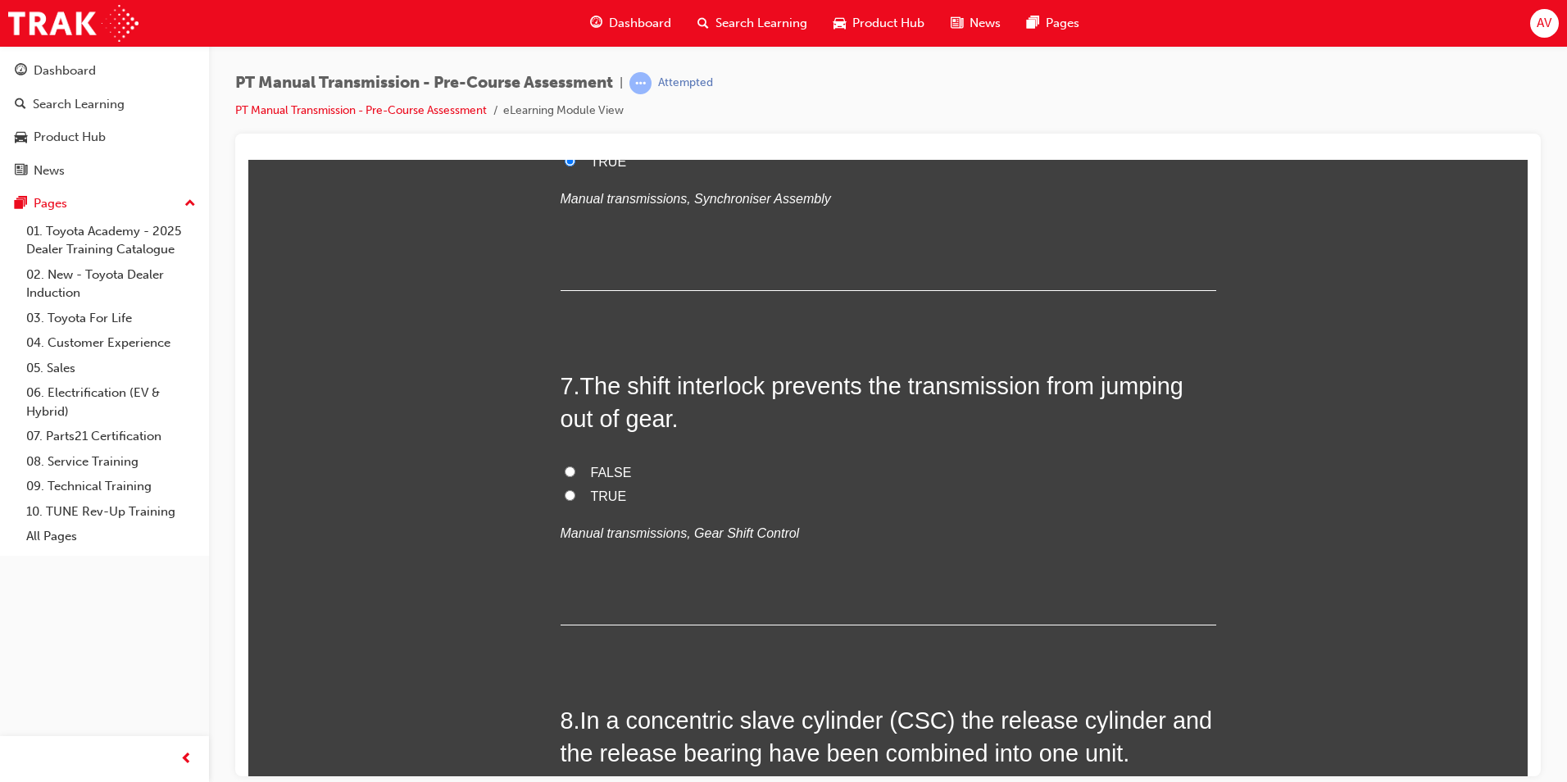
scroll to position [2049, 0]
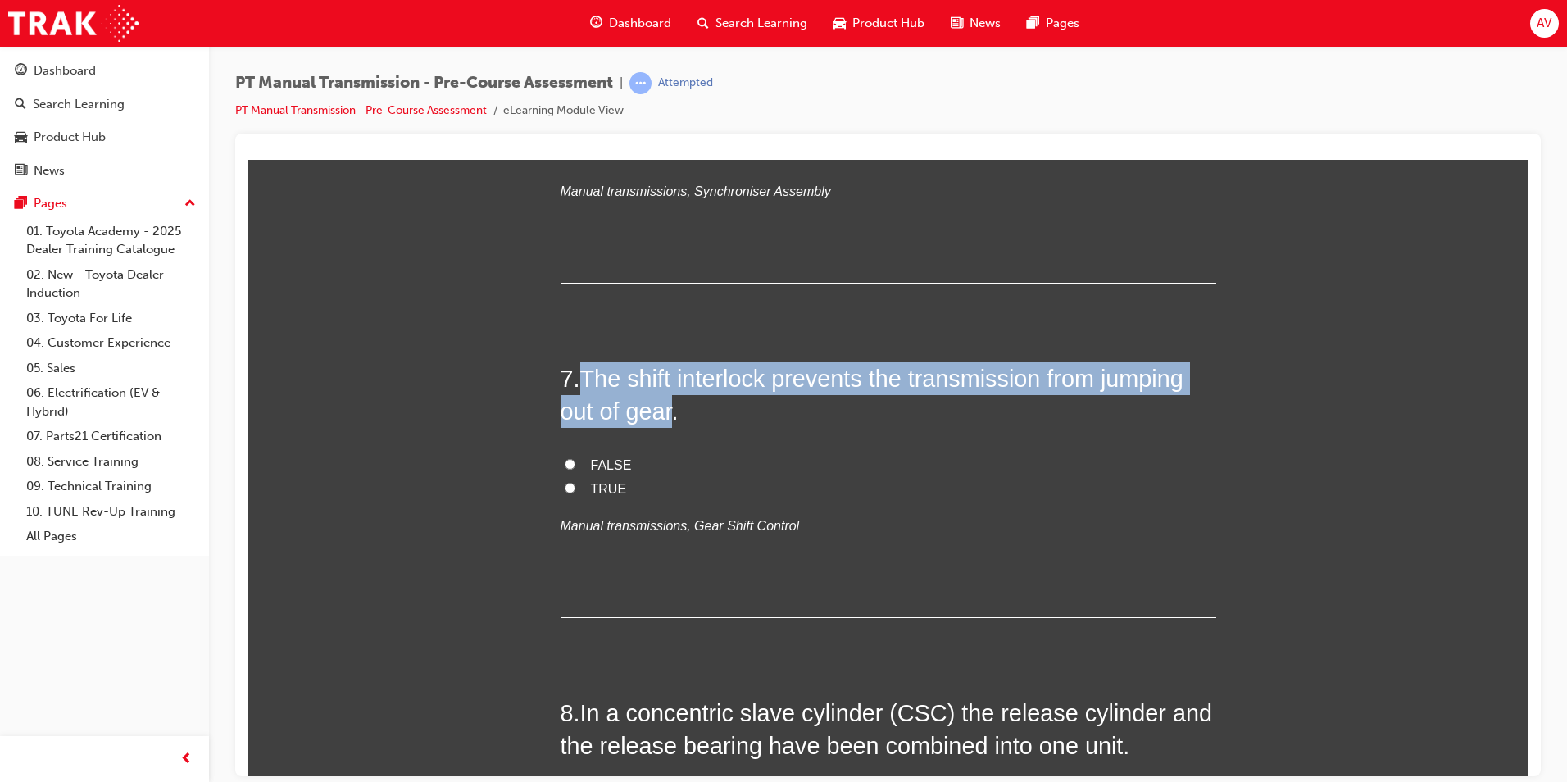
drag, startPoint x: 577, startPoint y: 371, endPoint x: 664, endPoint y: 402, distance: 92.0
click at [664, 402] on h2 "7 . The shift interlock prevents the transmission from jumping out of gear." at bounding box center [889, 394] width 656 height 66
copy span "The shift interlock prevents the transmission from jumping out of gear"
click at [567, 462] on input "FALSE" at bounding box center [570, 463] width 11 height 11
radio input "true"
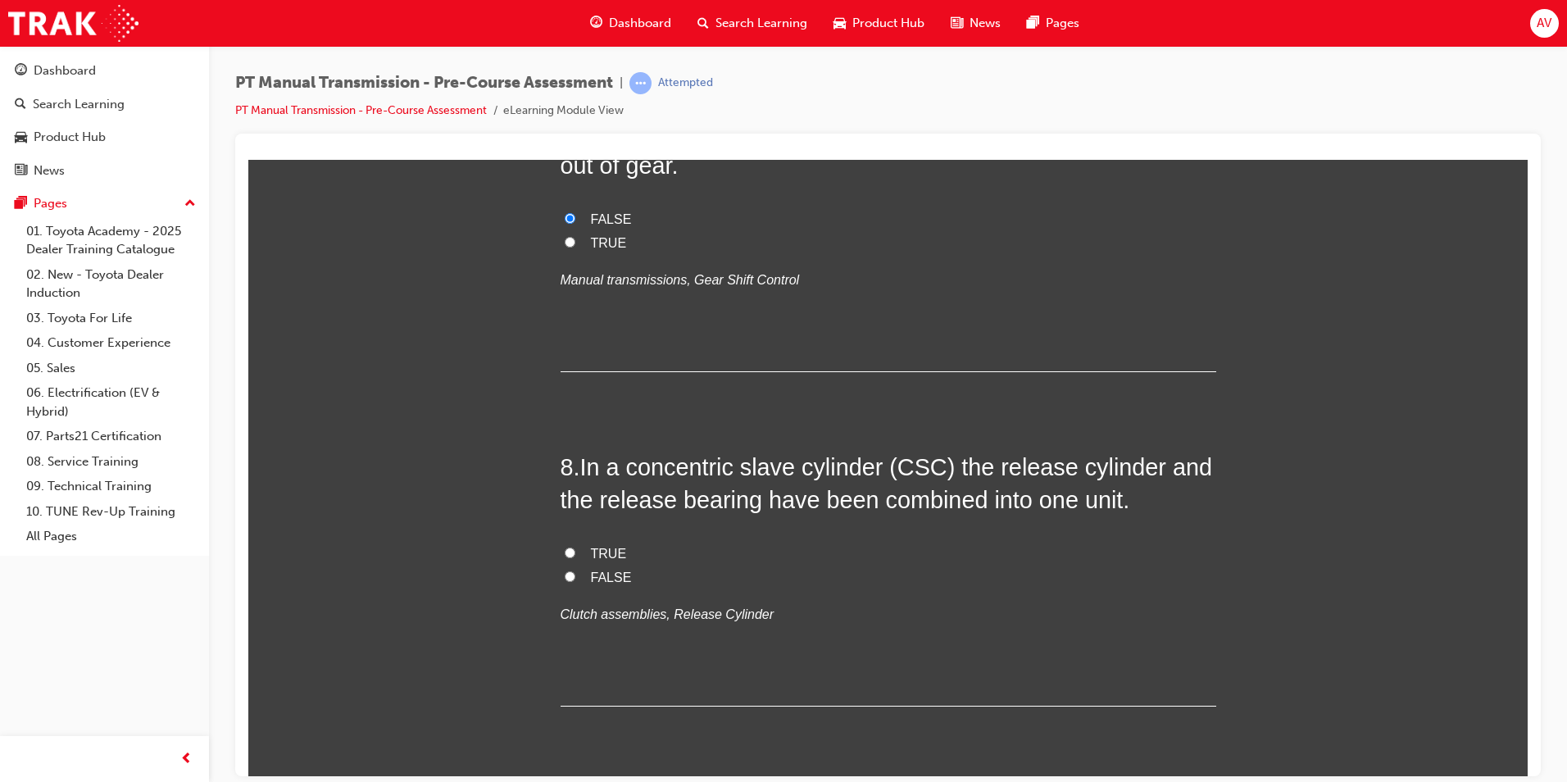
scroll to position [2376, 0]
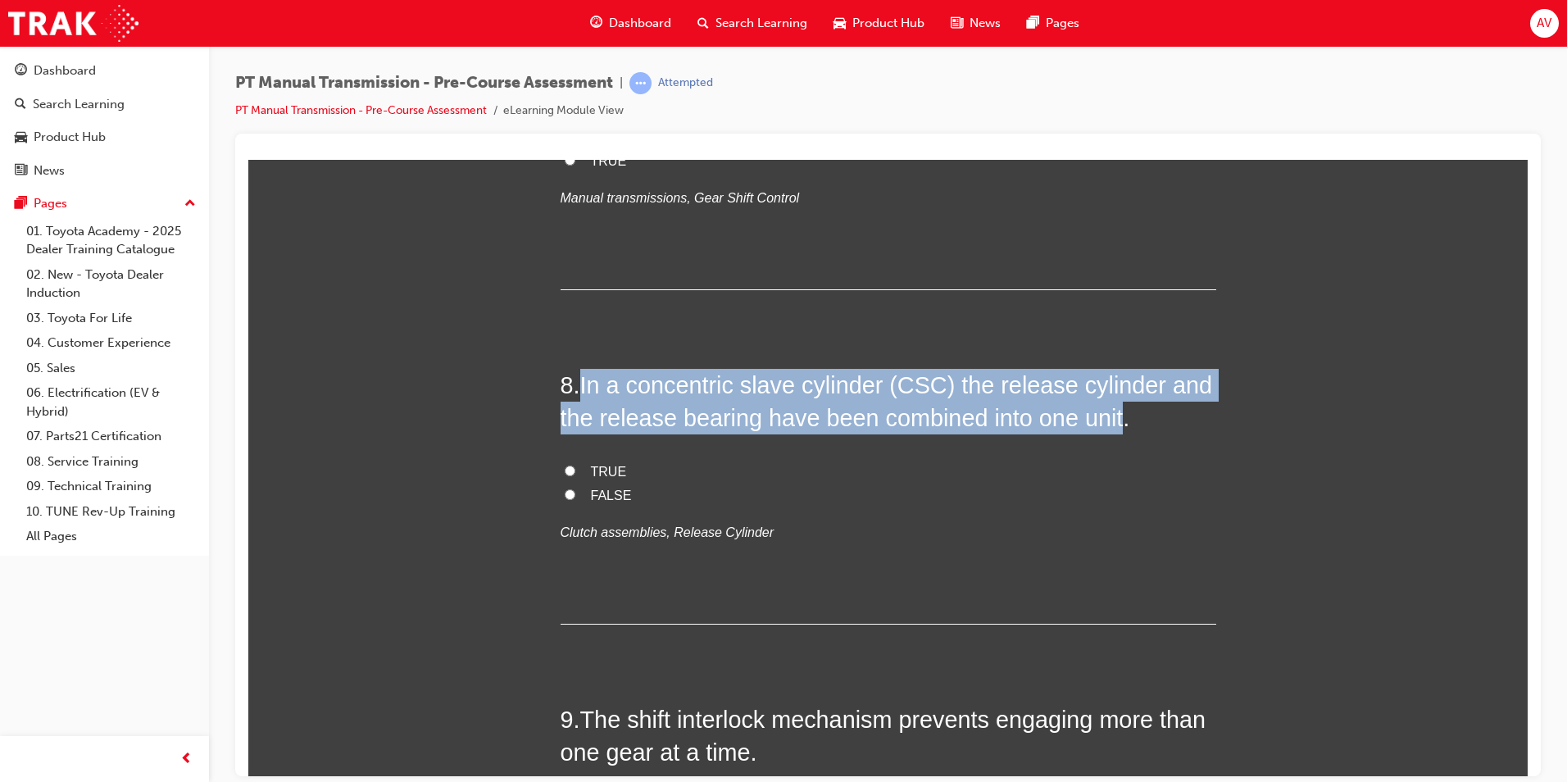
drag, startPoint x: 571, startPoint y: 379, endPoint x: 1110, endPoint y: 420, distance: 540.8
click at [1110, 420] on h2 "8 . In a concentric slave cylinder (CSC) the release cylinder and the release b…" at bounding box center [889, 401] width 656 height 66
copy h2 "In a concentric slave cylinder (CSC) the release cylinder and the release beari…"
click at [565, 470] on input "TRUE" at bounding box center [570, 470] width 11 height 11
radio input "true"
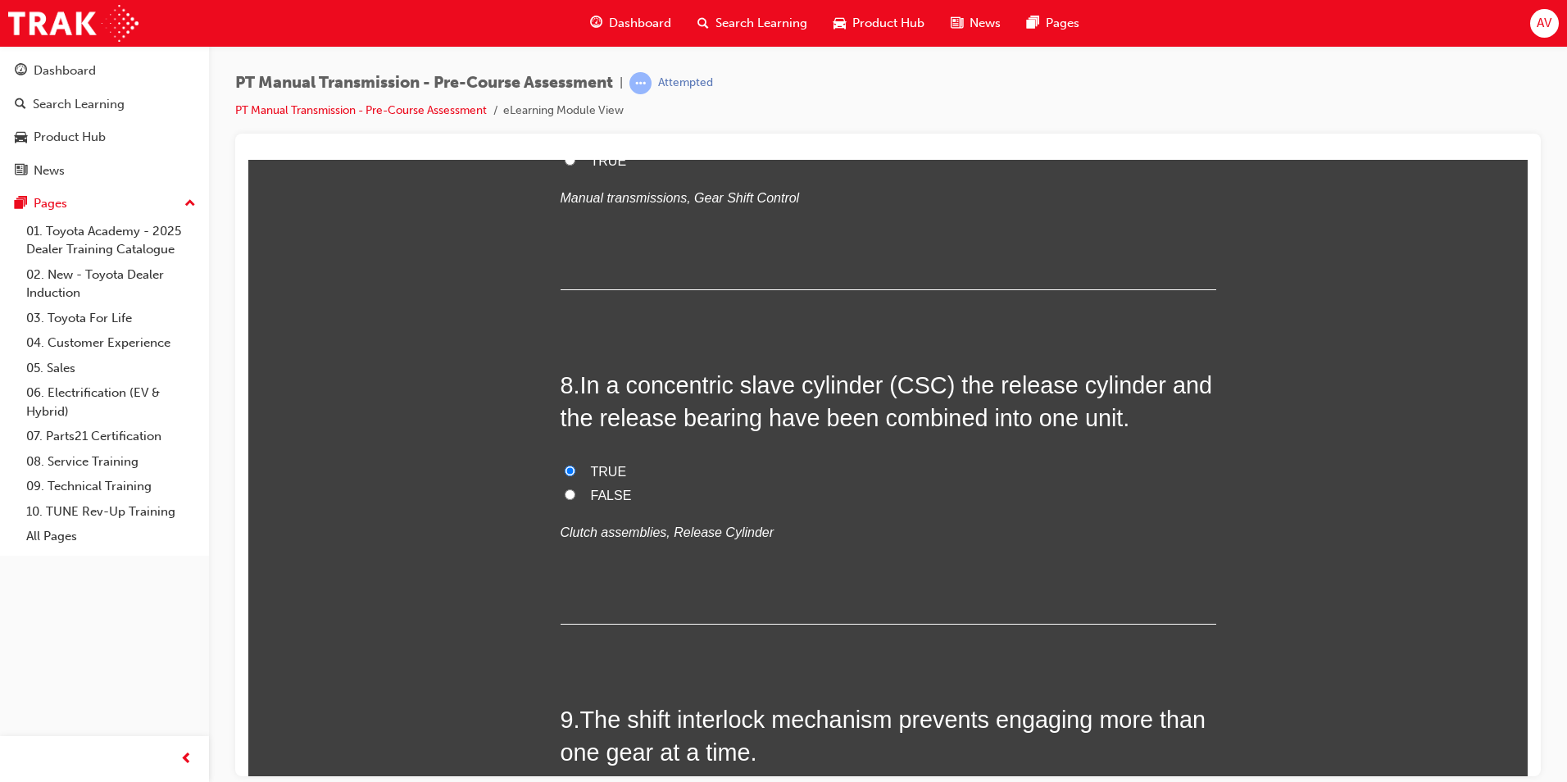
drag, startPoint x: 496, startPoint y: 484, endPoint x: 508, endPoint y: 479, distance: 13.2
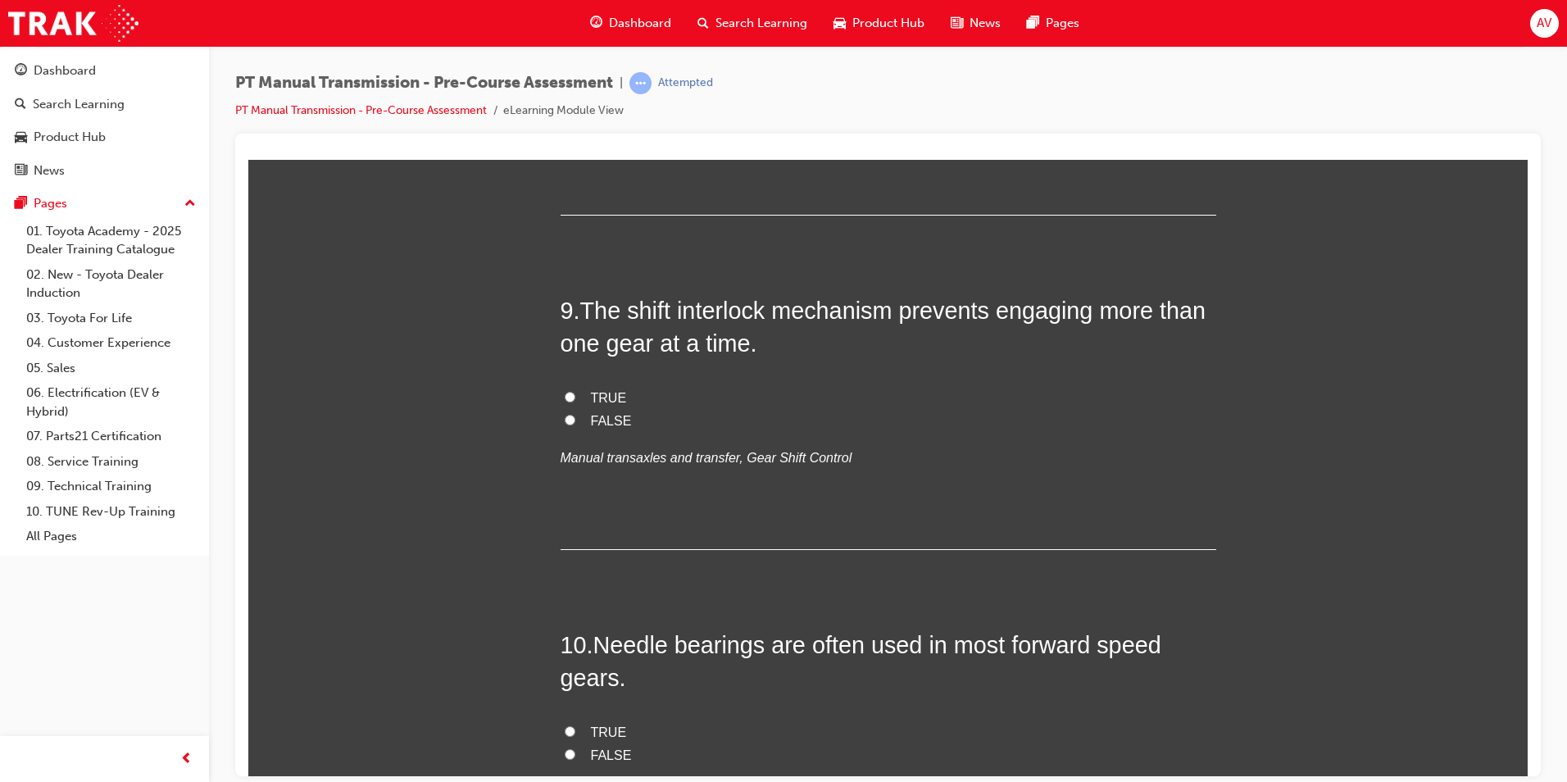
scroll to position [2786, 0]
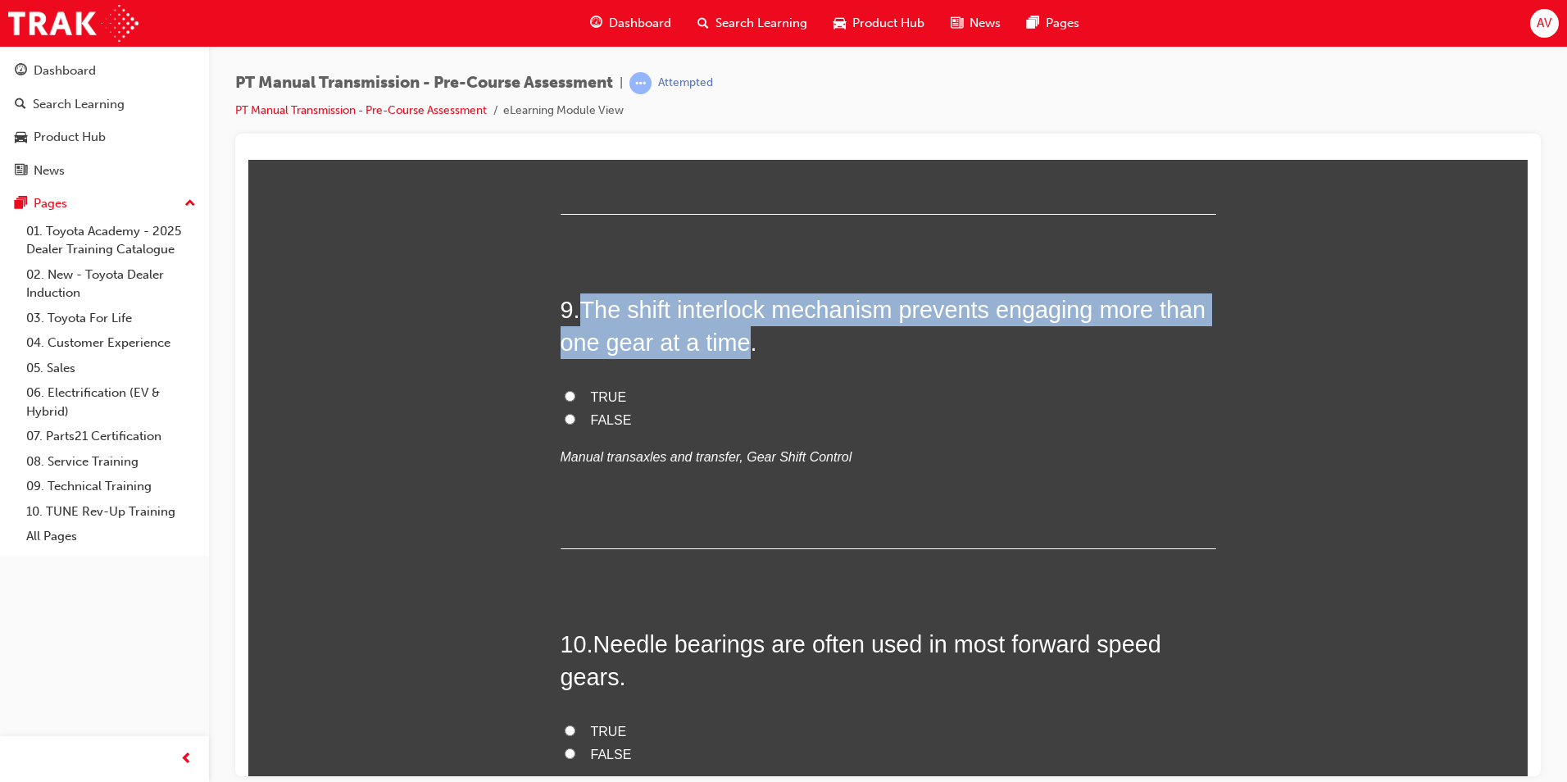
drag, startPoint x: 583, startPoint y: 299, endPoint x: 742, endPoint y: 340, distance: 164.2
click at [742, 340] on span "The shift interlock mechanism prevents engaging more than one gear at a time." at bounding box center [884, 325] width 646 height 59
copy span "The shift interlock mechanism prevents engaging more than one gear at a time"
click at [565, 392] on input "TRUE" at bounding box center [570, 395] width 11 height 11
radio input "true"
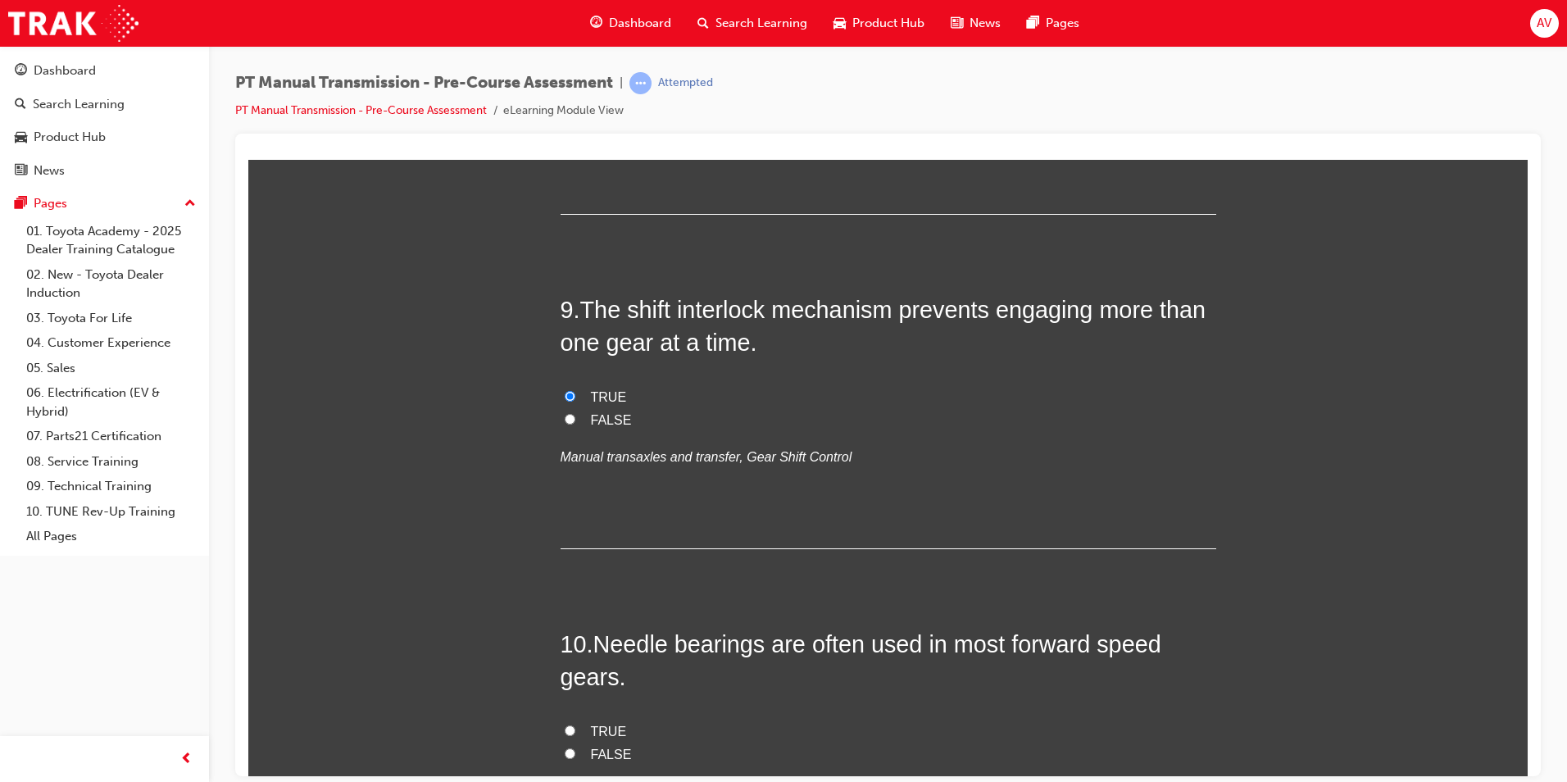
drag, startPoint x: 495, startPoint y: 425, endPoint x: 503, endPoint y: 419, distance: 10.5
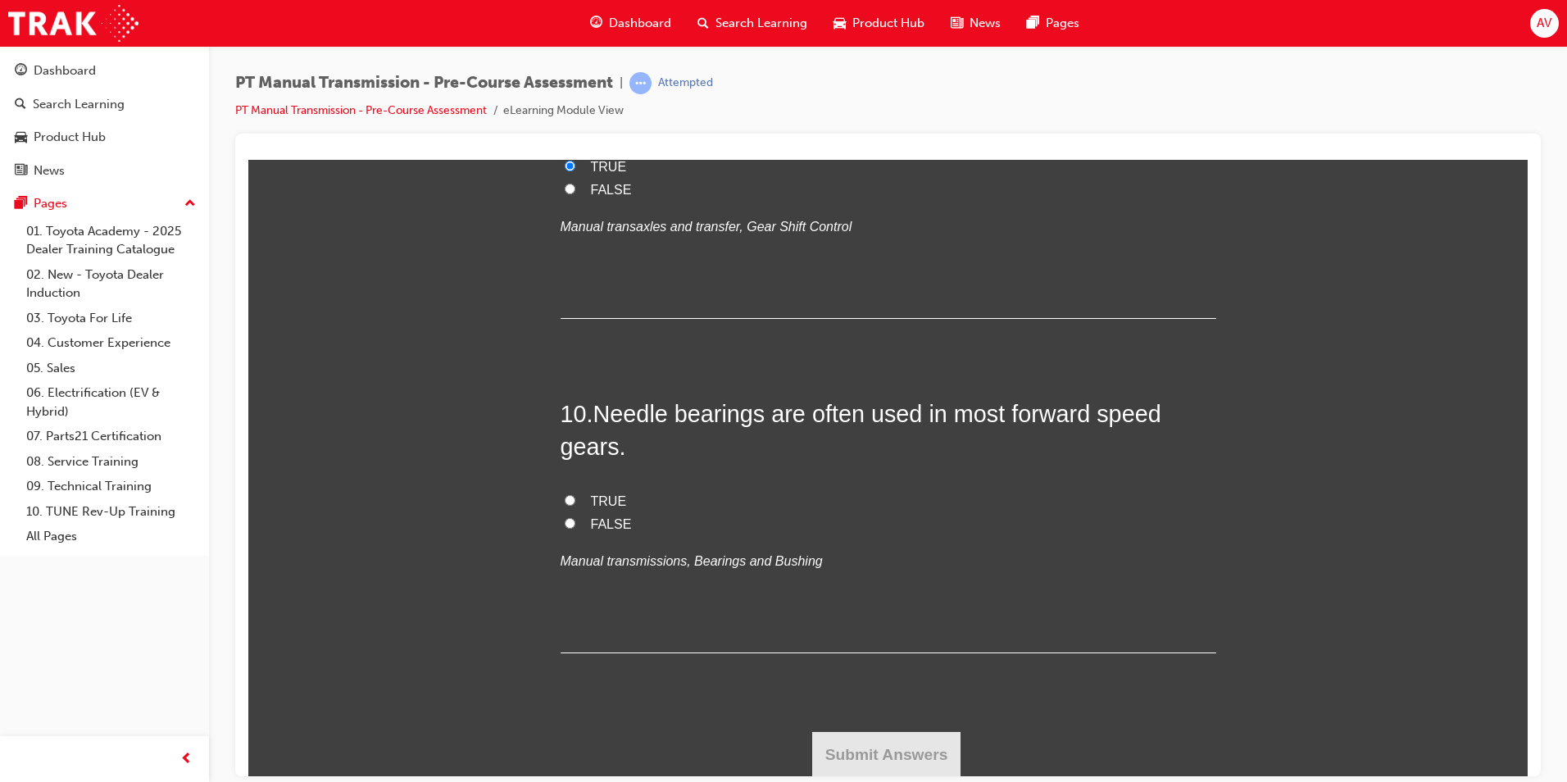
scroll to position [3017, 0]
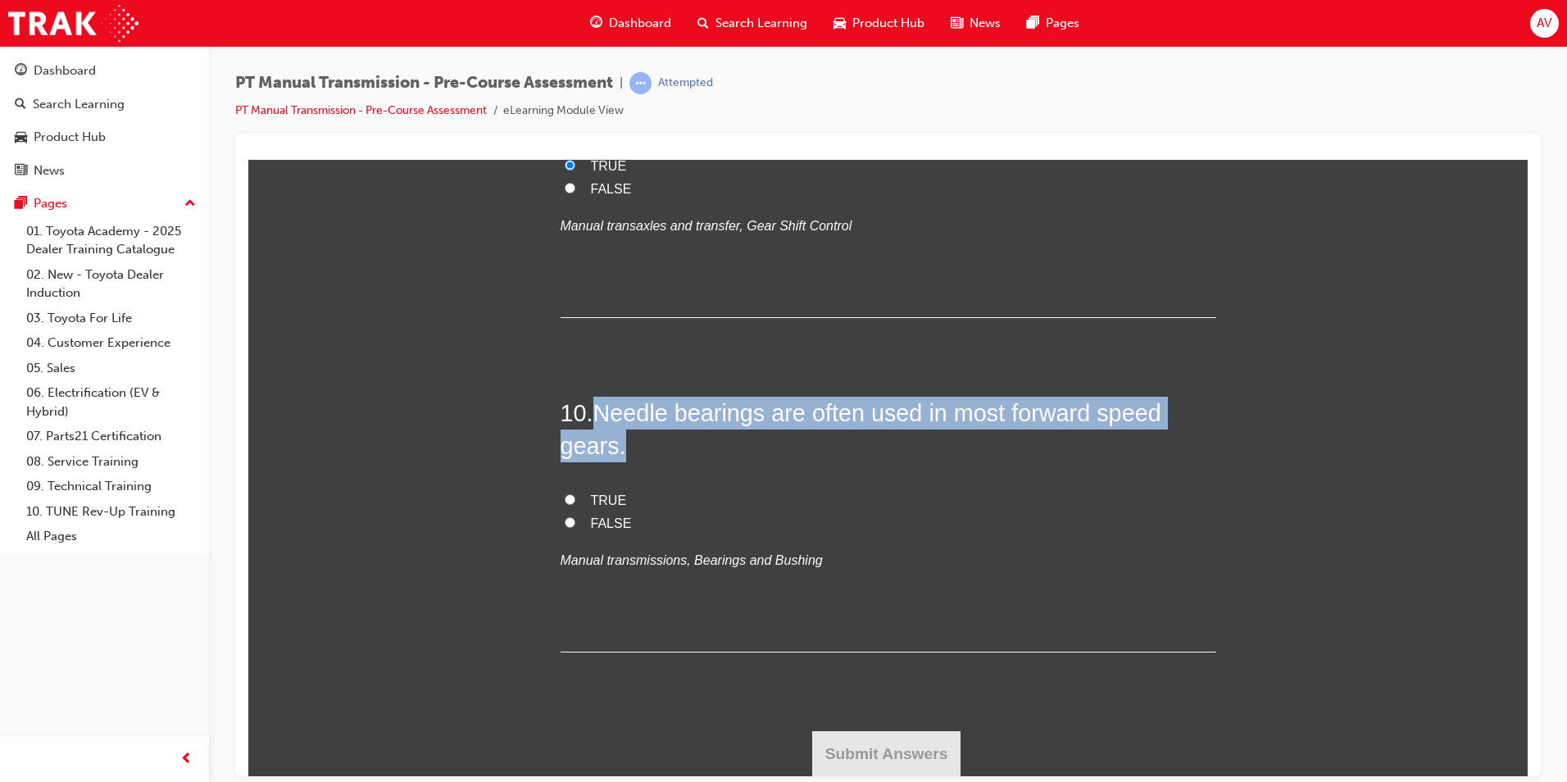
drag, startPoint x: 597, startPoint y: 405, endPoint x: 625, endPoint y: 440, distance: 45.4
click at [625, 440] on h2 "10 . Needle bearings are often used in most forward speed gears." at bounding box center [889, 429] width 656 height 66
copy span "Needle bearings are often used in most forward speed gears."
click at [565, 500] on input "TRUE" at bounding box center [570, 498] width 11 height 11
radio input "true"
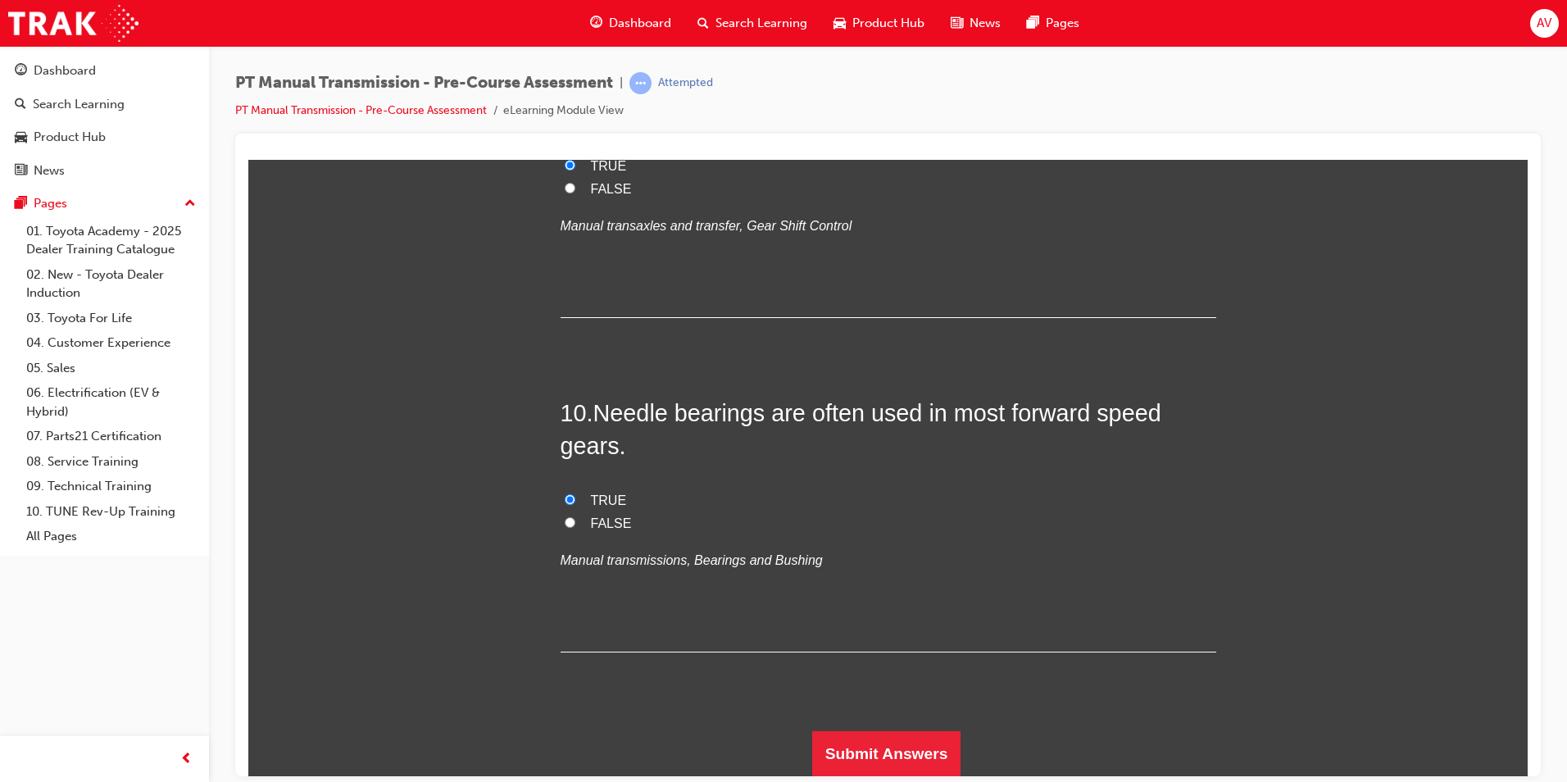
click at [729, 512] on label "FALSE" at bounding box center [889, 523] width 656 height 24
click at [575, 516] on input "FALSE" at bounding box center [570, 521] width 11 height 11
radio input "true"
click at [840, 740] on button "Submit Answers" at bounding box center [886, 753] width 149 height 46
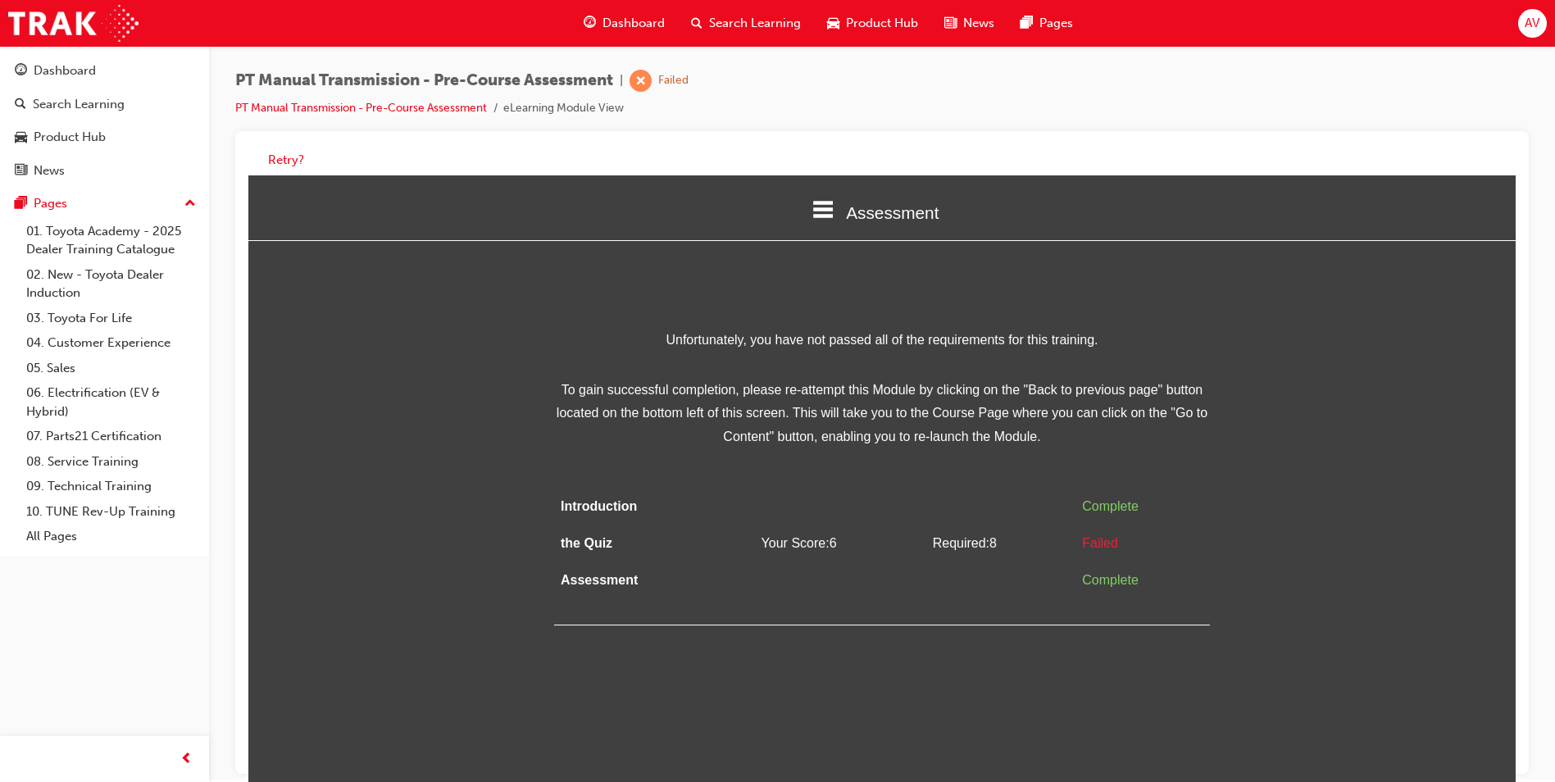
scroll to position [0, 0]
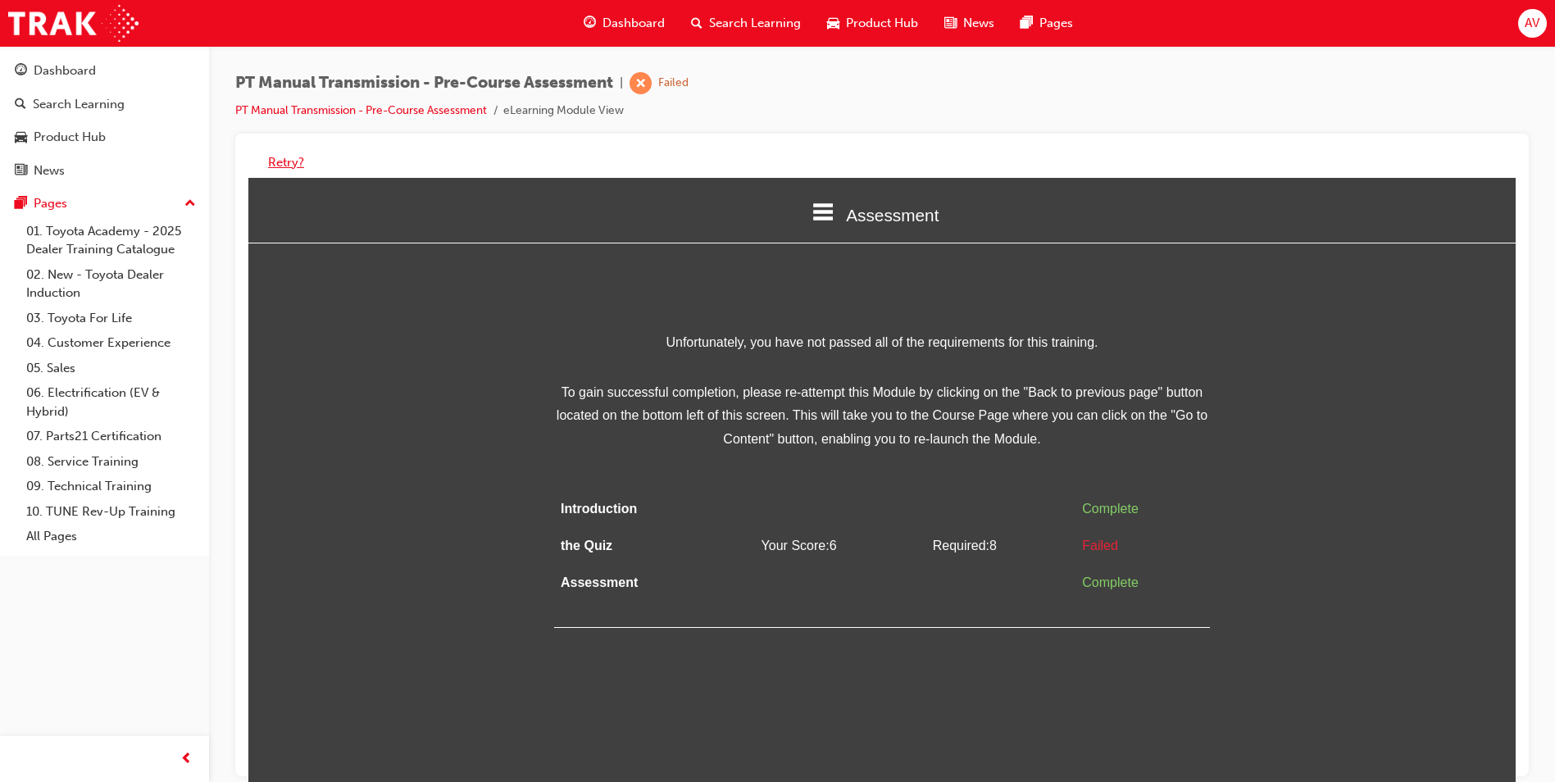
click at [279, 155] on button "Retry?" at bounding box center [286, 162] width 36 height 19
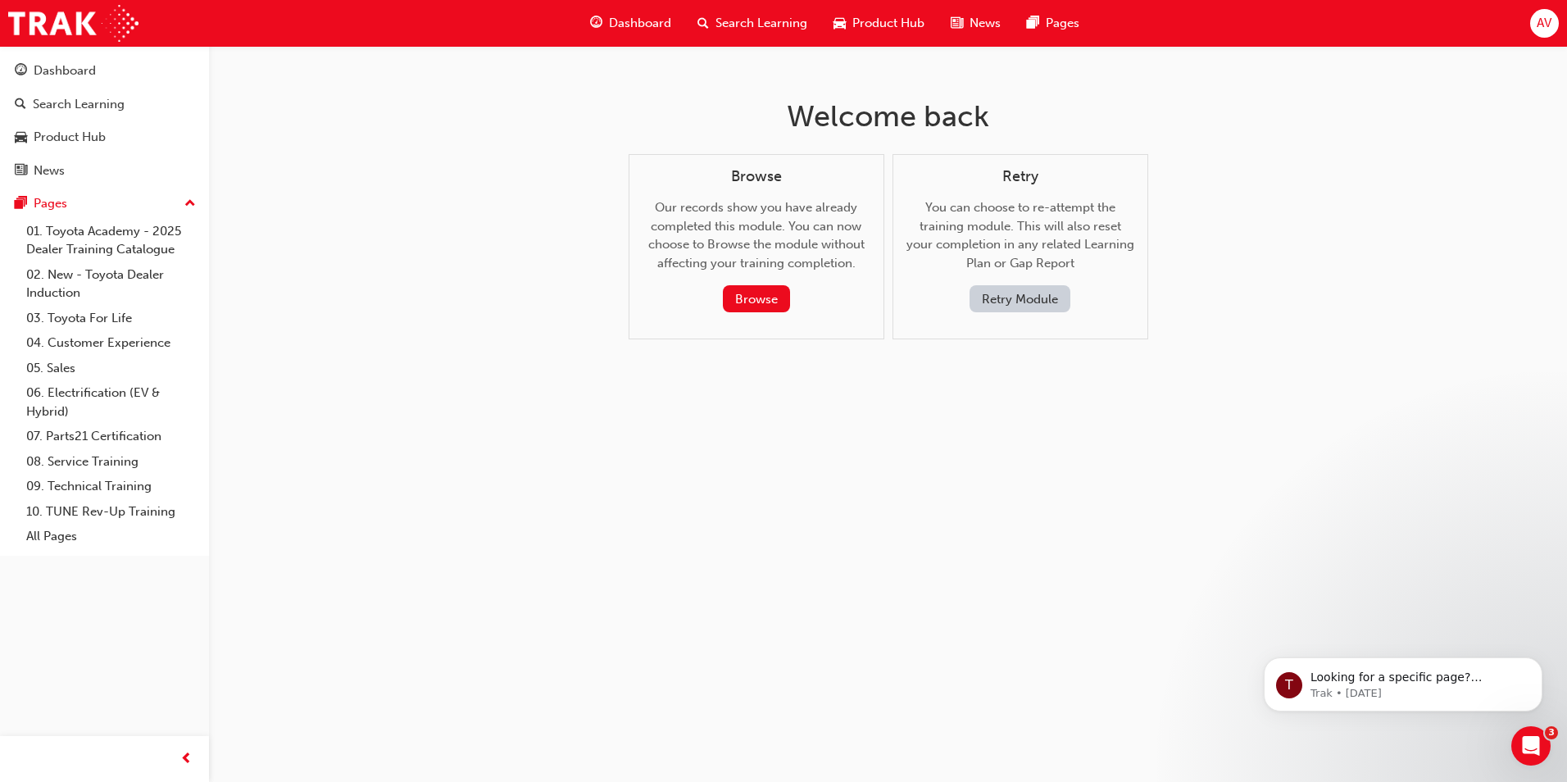
click at [1003, 307] on button "Retry Module" at bounding box center [1019, 298] width 101 height 27
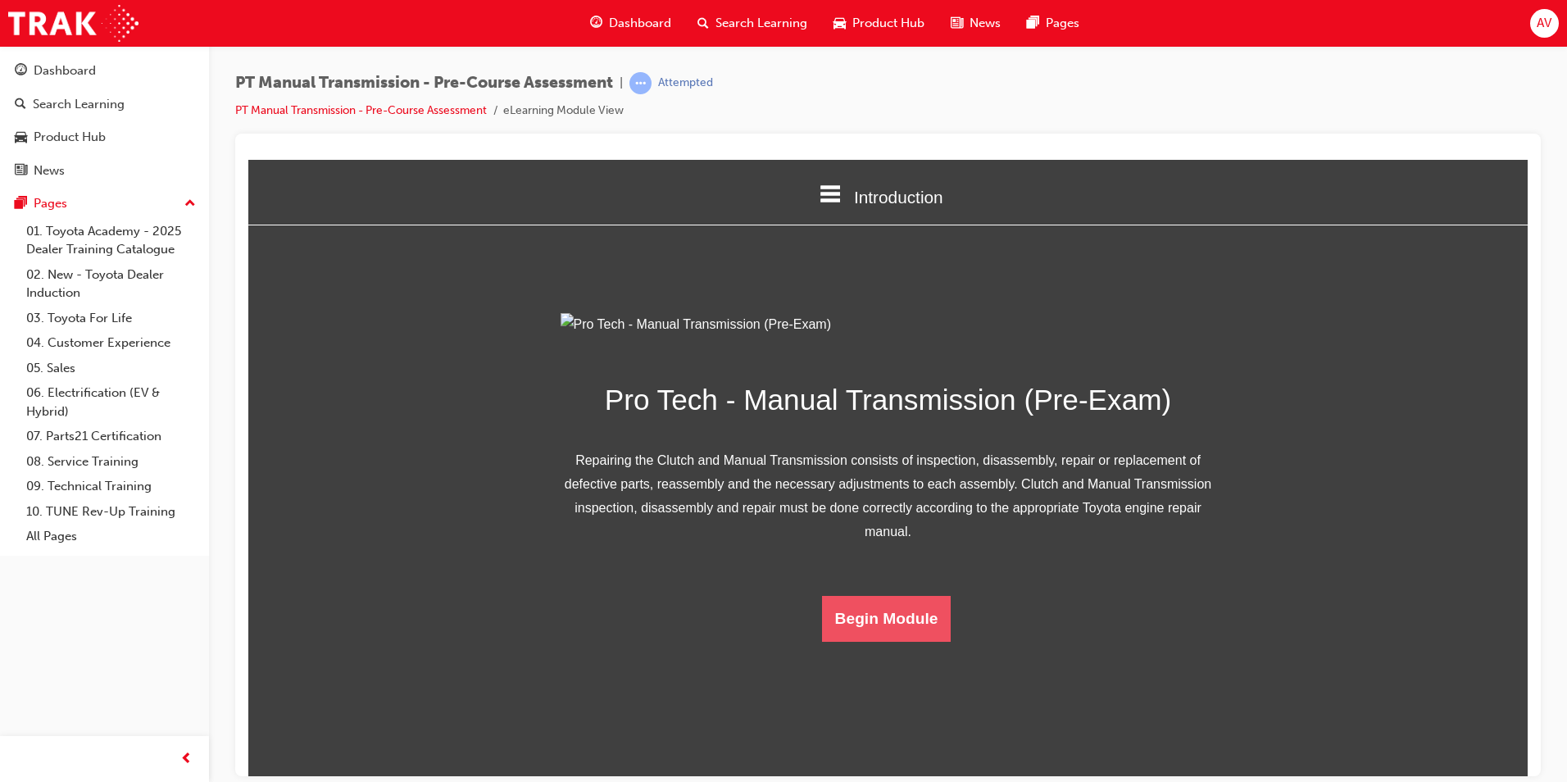
click at [883, 641] on button "Begin Module" at bounding box center [886, 618] width 129 height 46
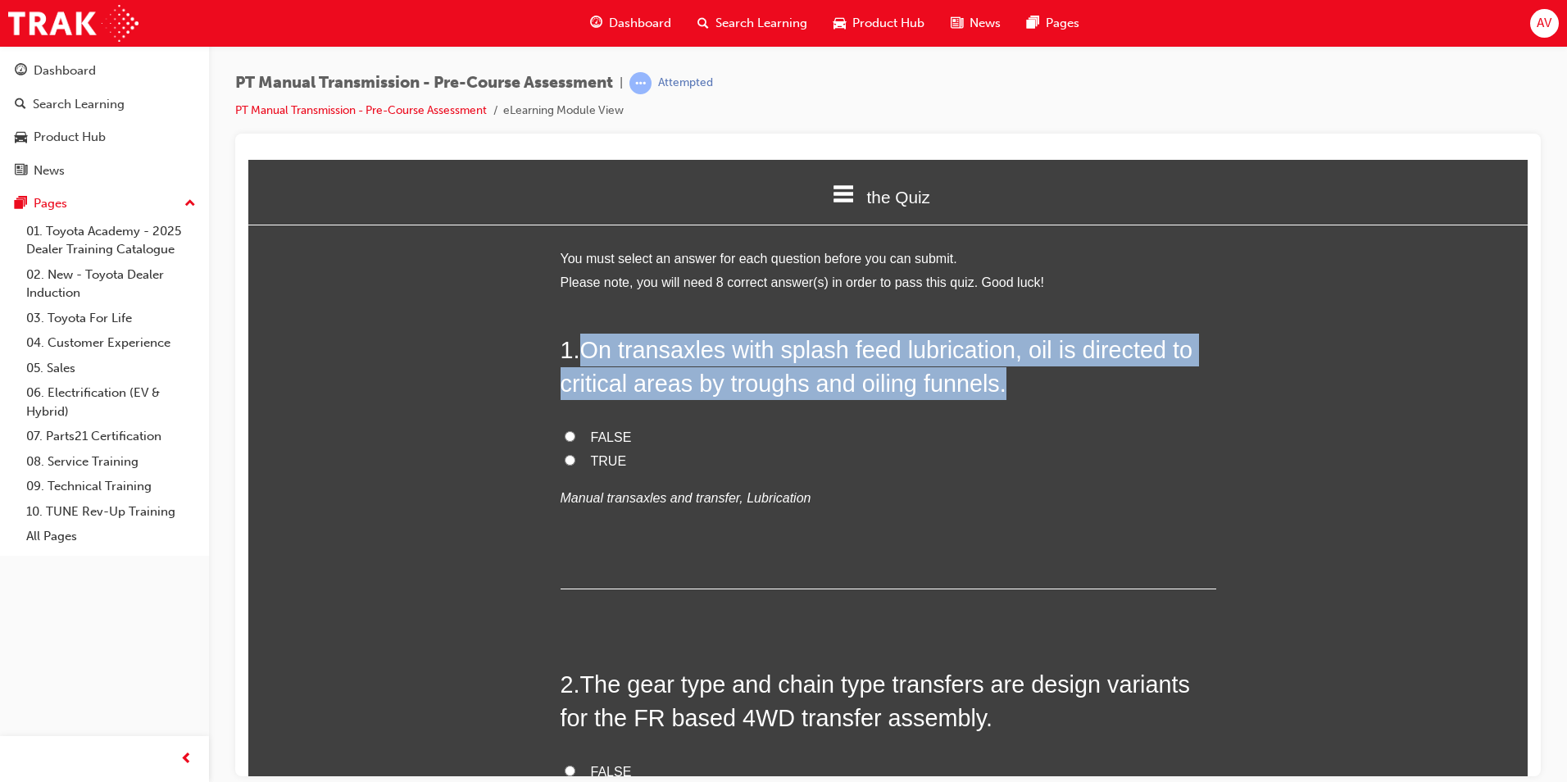
drag, startPoint x: 582, startPoint y: 347, endPoint x: 1014, endPoint y: 393, distance: 434.2
click at [1014, 393] on h2 "1 . On transaxles with splash feed lubrication, oil is directed to critical are…" at bounding box center [889, 366] width 656 height 66
copy span "On transaxles with splash feed lubrication, oil is directed to critical areas b…"
click at [565, 457] on input "TRUE" at bounding box center [570, 459] width 11 height 11
radio input "true"
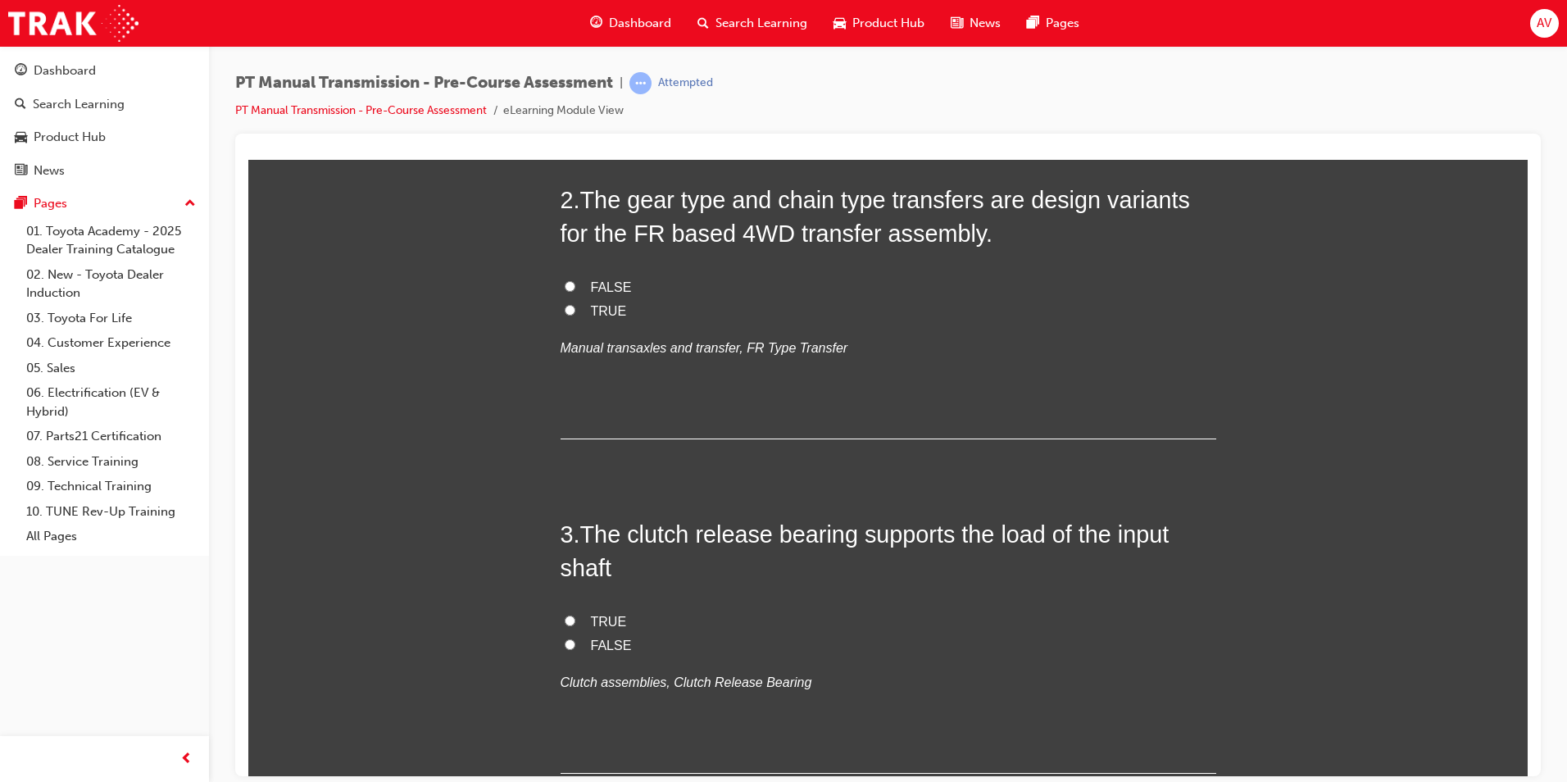
scroll to position [492, 0]
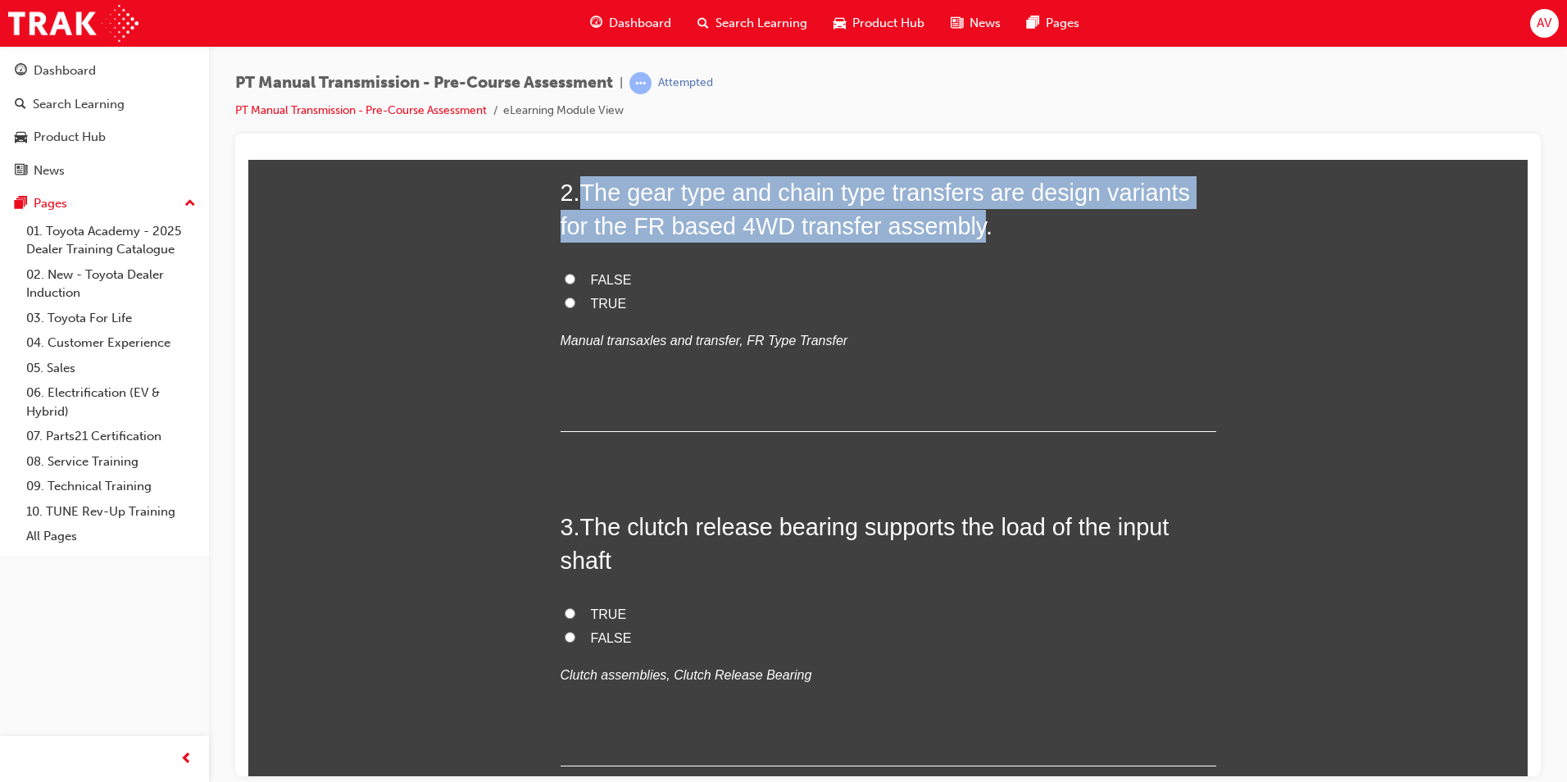
drag, startPoint x: 579, startPoint y: 186, endPoint x: 965, endPoint y: 232, distance: 388.7
click at [965, 232] on h2 "2 . The gear type and chain type transfers are design variants for the FR based…" at bounding box center [889, 208] width 656 height 66
click at [568, 302] on input "TRUE" at bounding box center [570, 302] width 11 height 11
radio input "true"
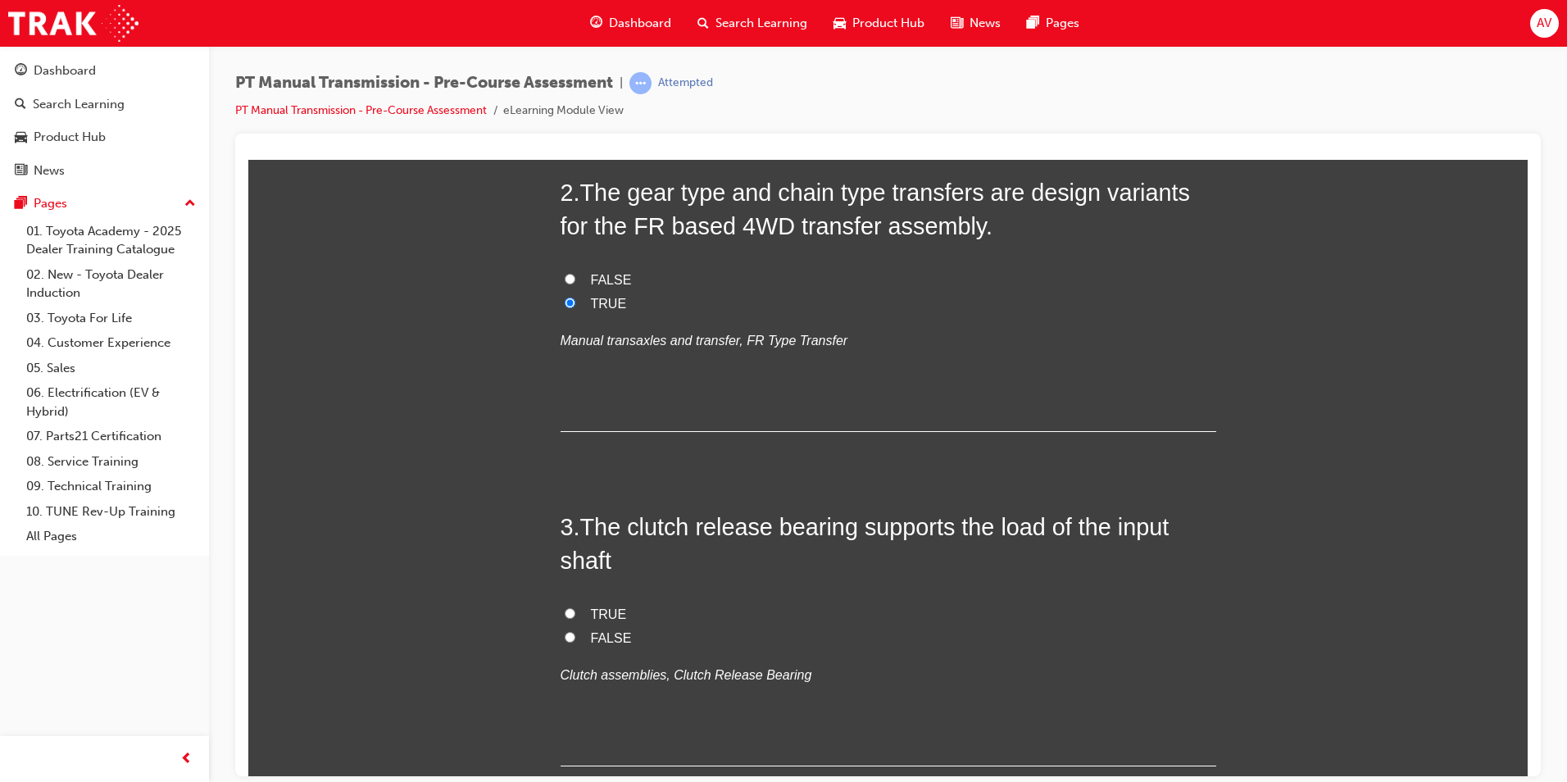
drag, startPoint x: 552, startPoint y: 410, endPoint x: 556, endPoint y: 402, distance: 8.4
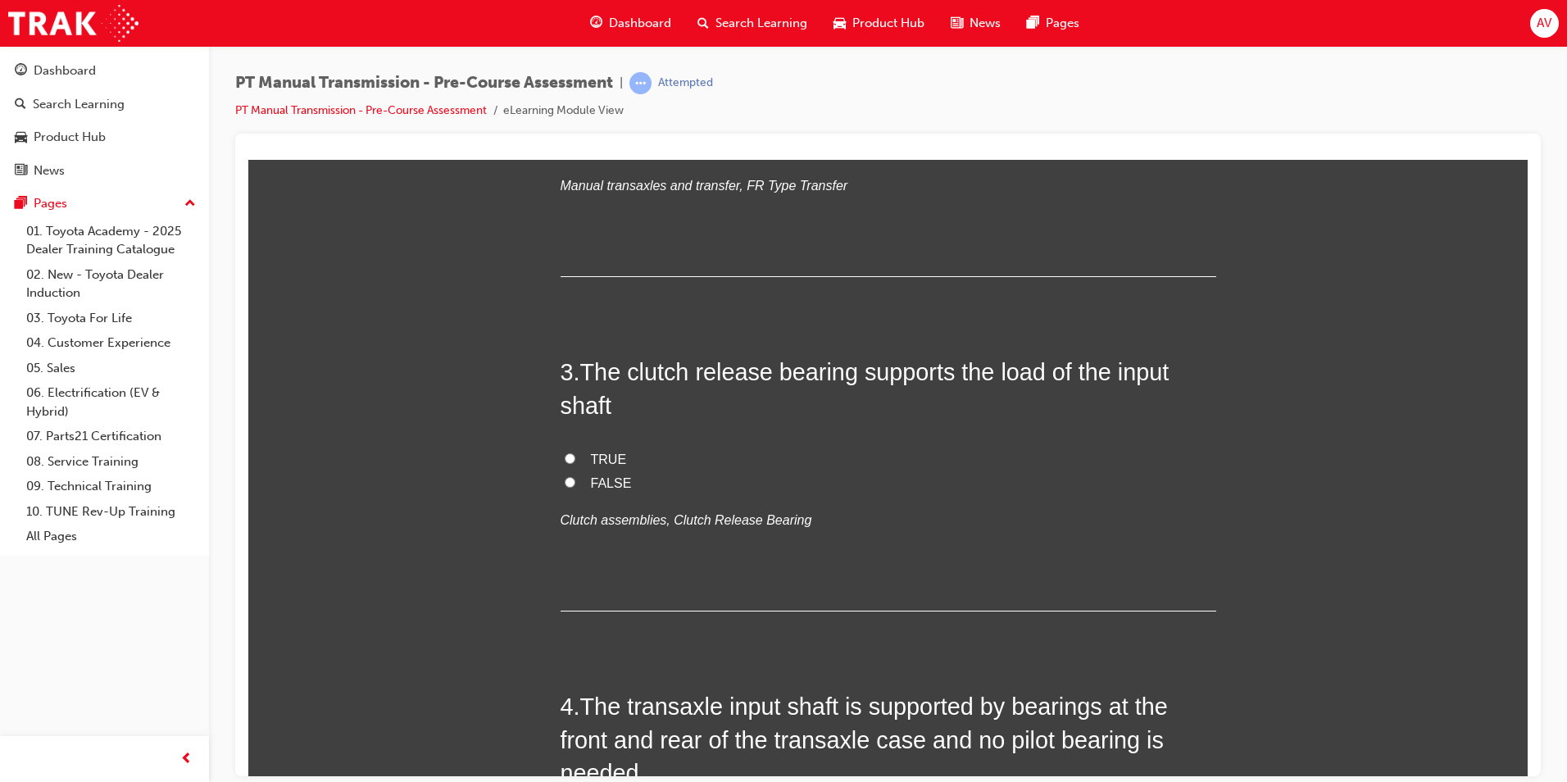
scroll to position [656, 0]
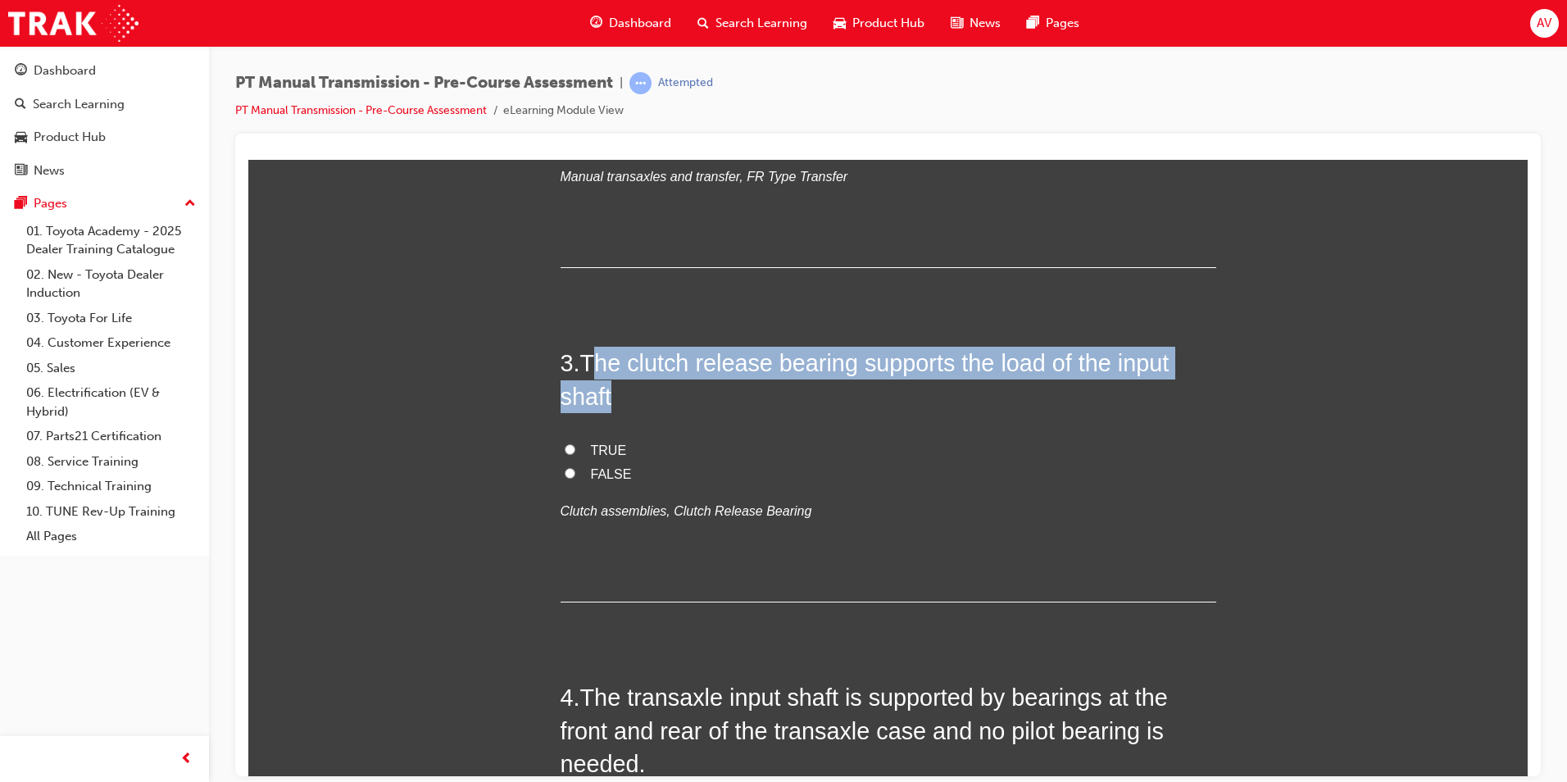
drag, startPoint x: 589, startPoint y: 365, endPoint x: 643, endPoint y: 397, distance: 62.8
click at [643, 397] on h2 "3 . The clutch release bearing supports the load of the input shaft" at bounding box center [889, 379] width 656 height 66
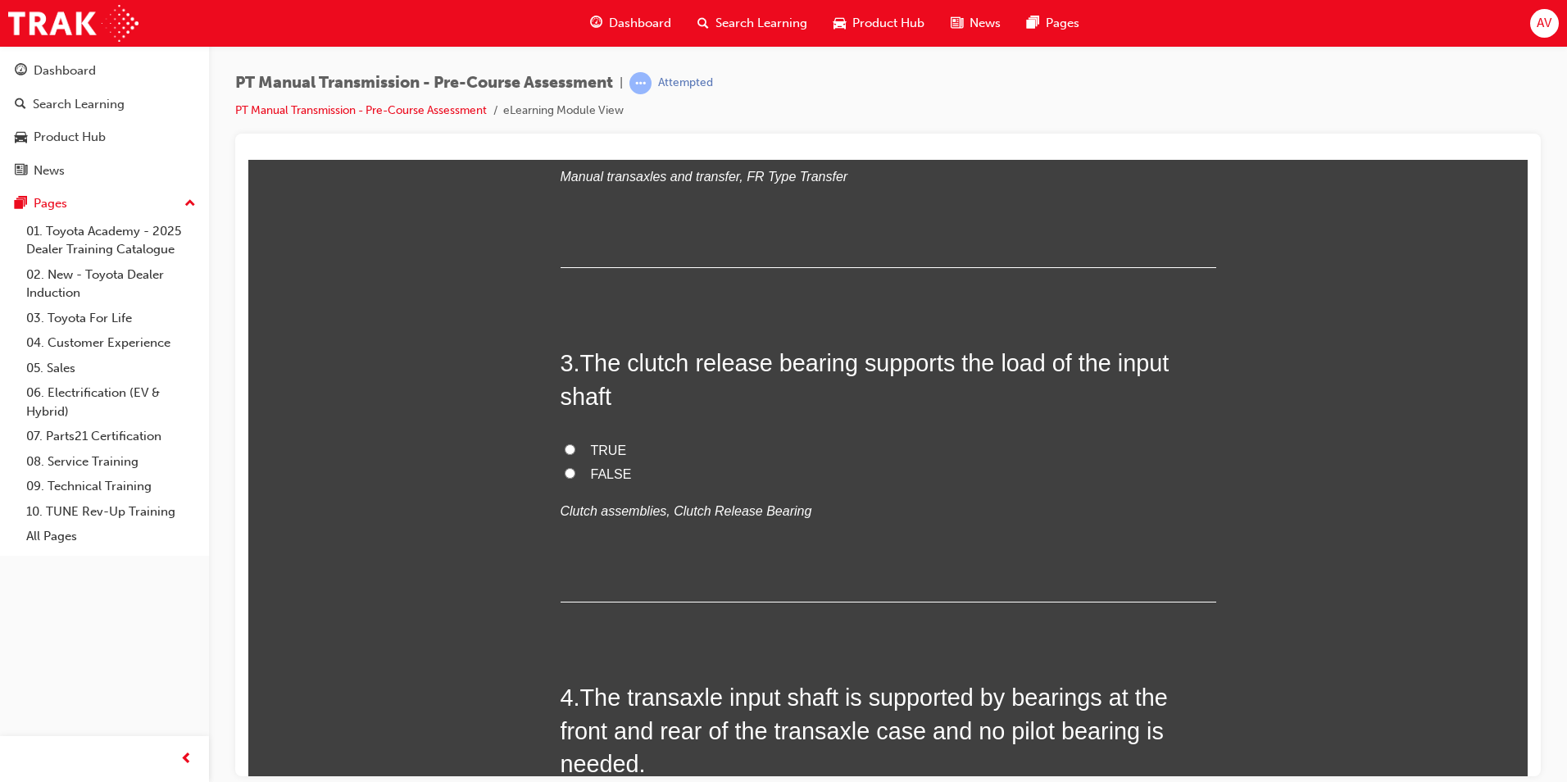
drag, startPoint x: 643, startPoint y: 397, endPoint x: 586, endPoint y: 353, distance: 72.4
click at [586, 353] on span "The clutch release bearing supports the load of the input shaft" at bounding box center [865, 378] width 609 height 59
click at [631, 391] on h2 "3 . The clutch release bearing supports the load of the input shaft" at bounding box center [889, 379] width 656 height 66
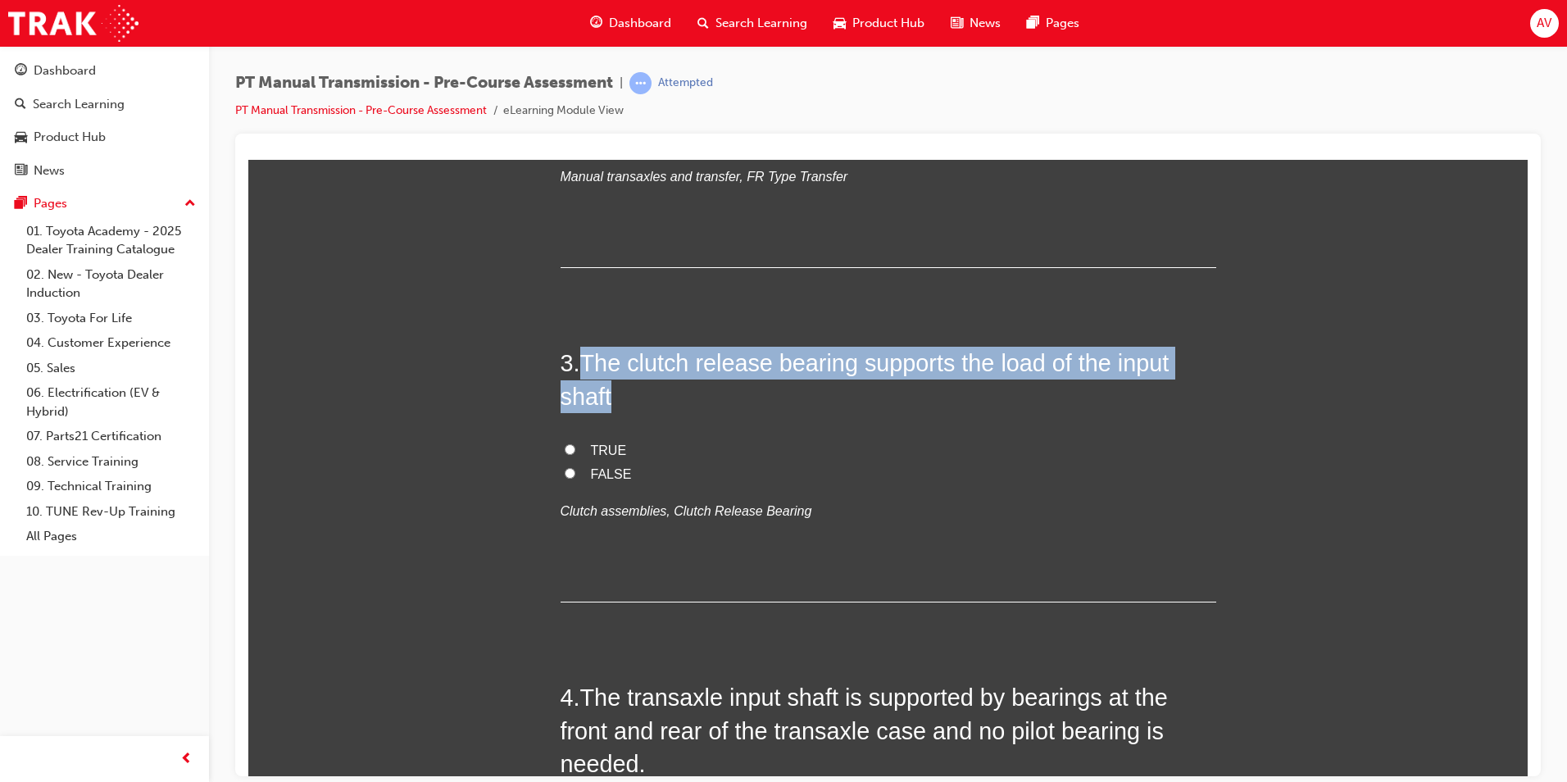
drag, startPoint x: 581, startPoint y: 361, endPoint x: 608, endPoint y: 388, distance: 37.7
click at [608, 388] on h2 "3 . The clutch release bearing supports the load of the input shaft" at bounding box center [889, 379] width 656 height 66
click at [565, 447] on input "TRUE" at bounding box center [570, 448] width 11 height 11
radio input "true"
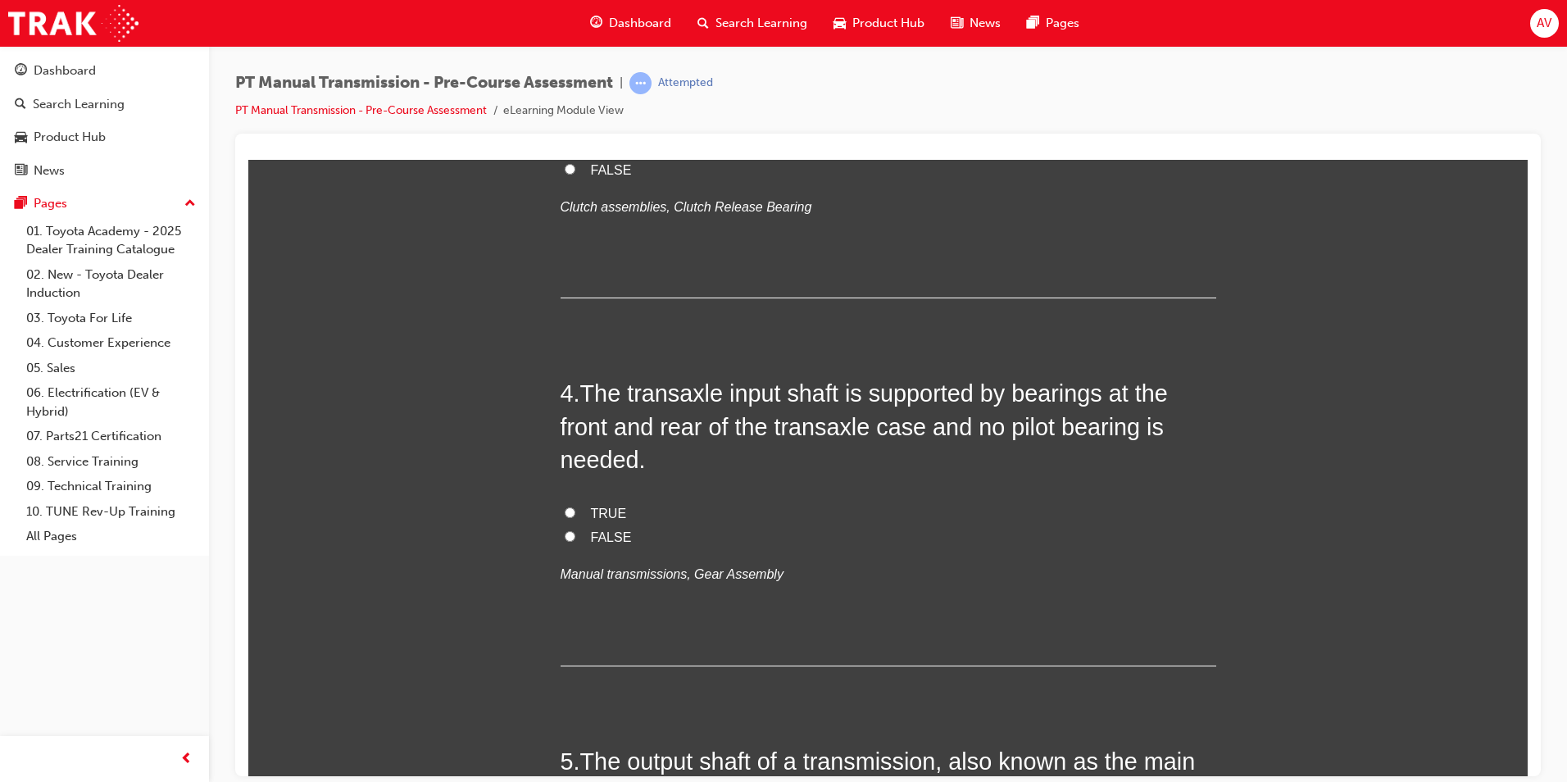
scroll to position [983, 0]
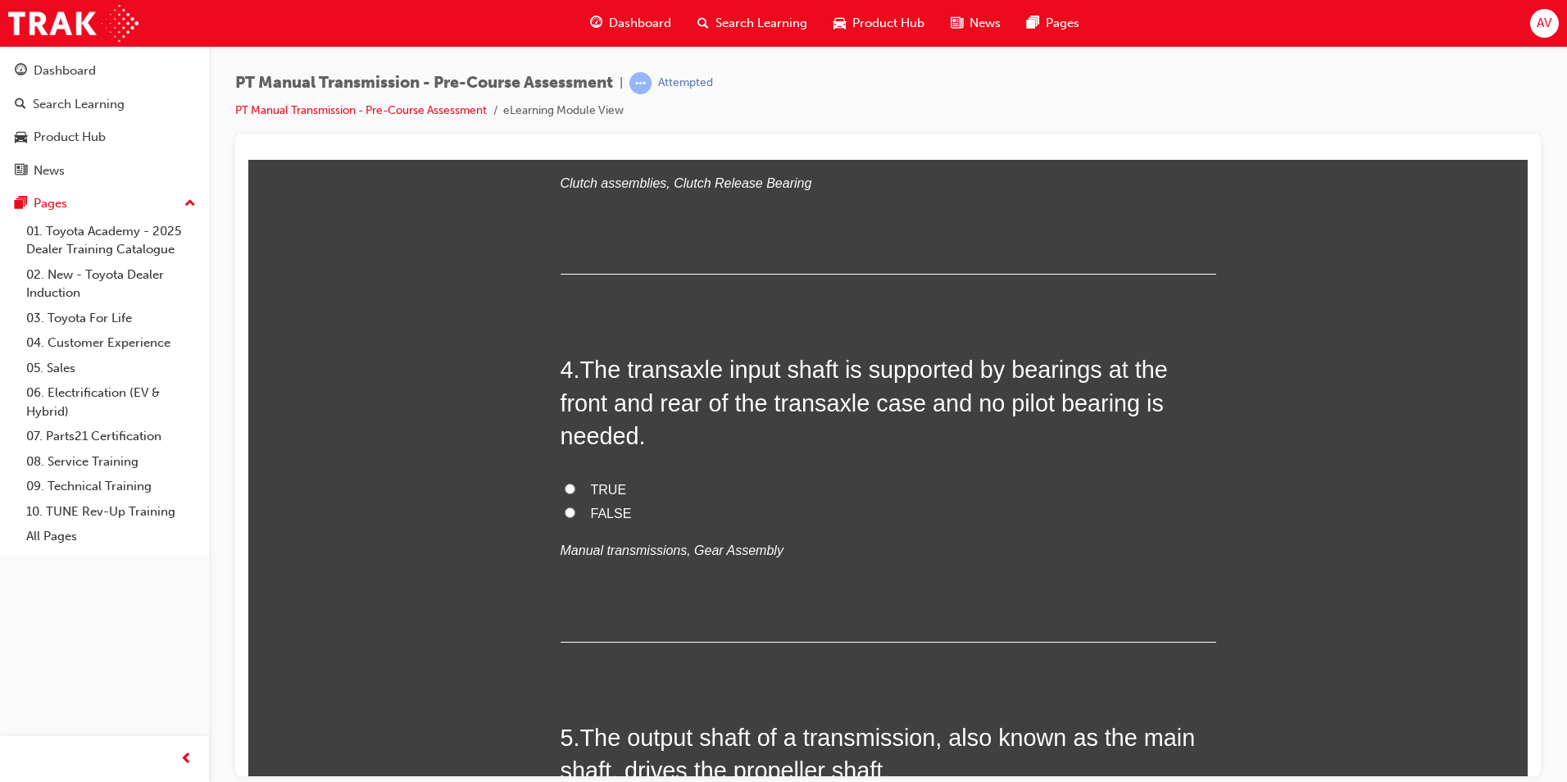
click at [561, 487] on label "TRUE" at bounding box center [889, 490] width 656 height 24
click at [565, 487] on input "TRUE" at bounding box center [570, 488] width 11 height 11
radio input "true"
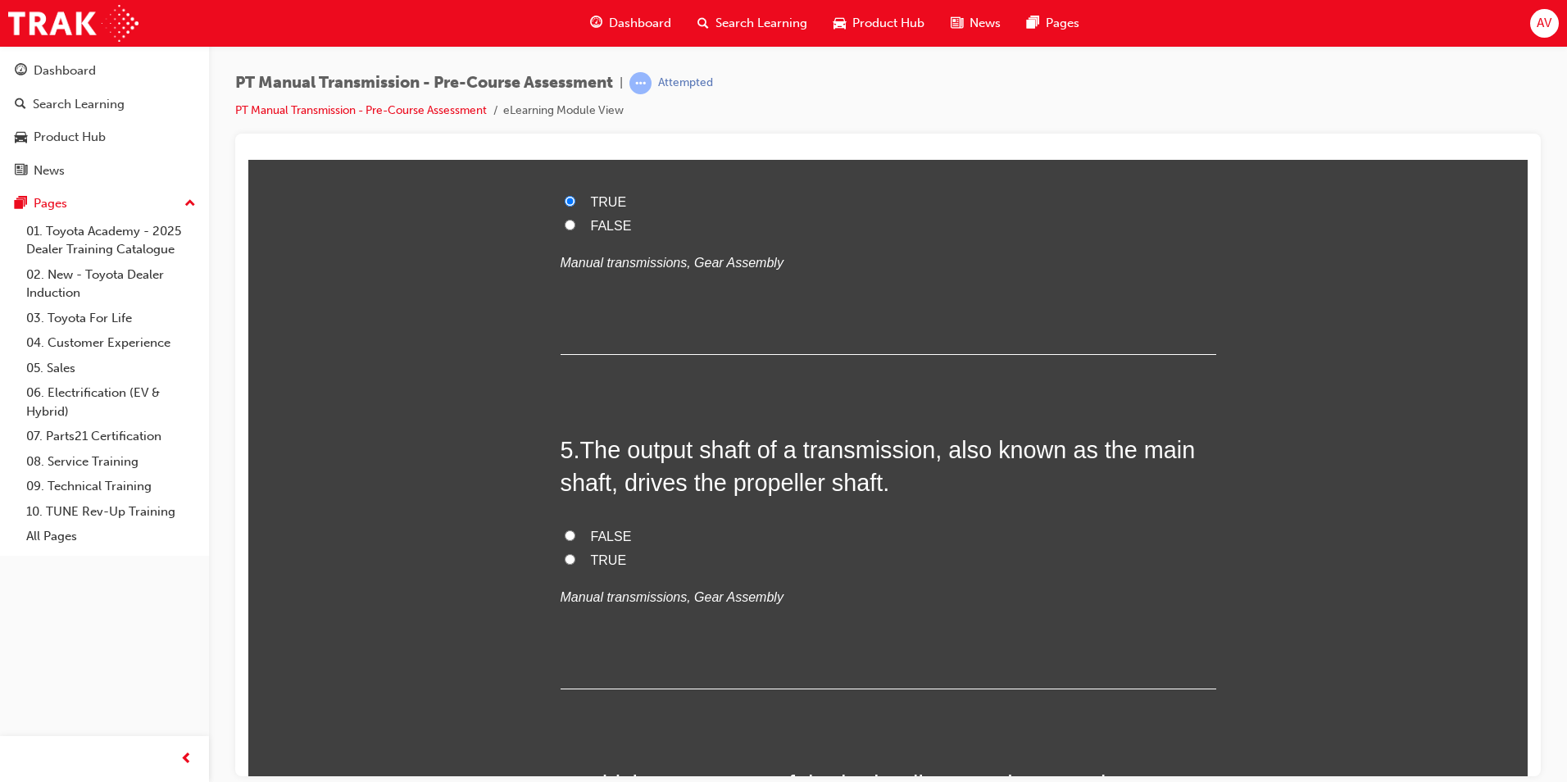
scroll to position [1311, 0]
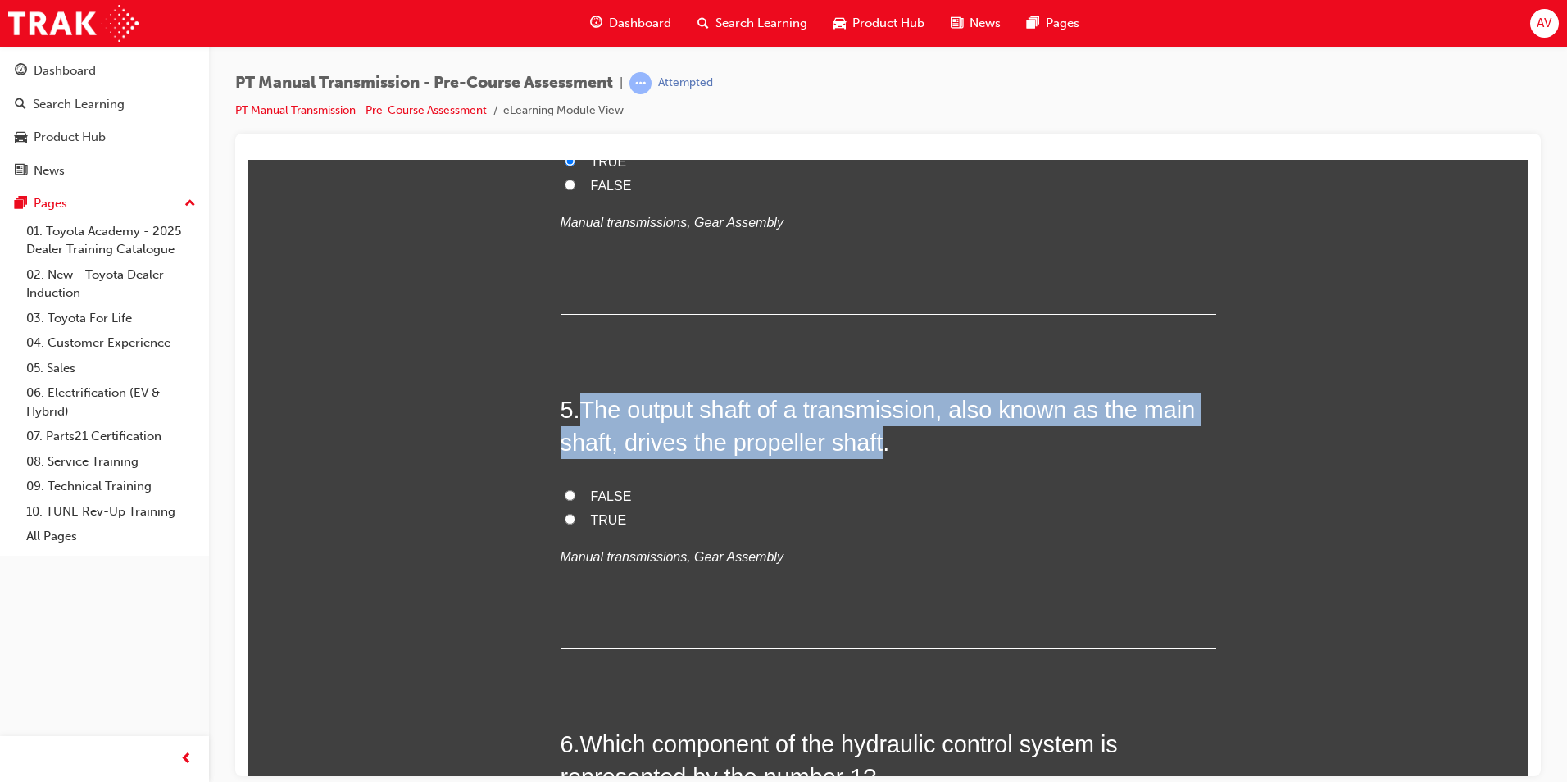
drag, startPoint x: 579, startPoint y: 411, endPoint x: 882, endPoint y: 444, distance: 305.1
click at [882, 444] on span "The output shaft of a transmission, also known as the main shaft, drives the pr…" at bounding box center [878, 425] width 635 height 59
click at [565, 517] on input "TRUE" at bounding box center [570, 518] width 11 height 11
radio input "true"
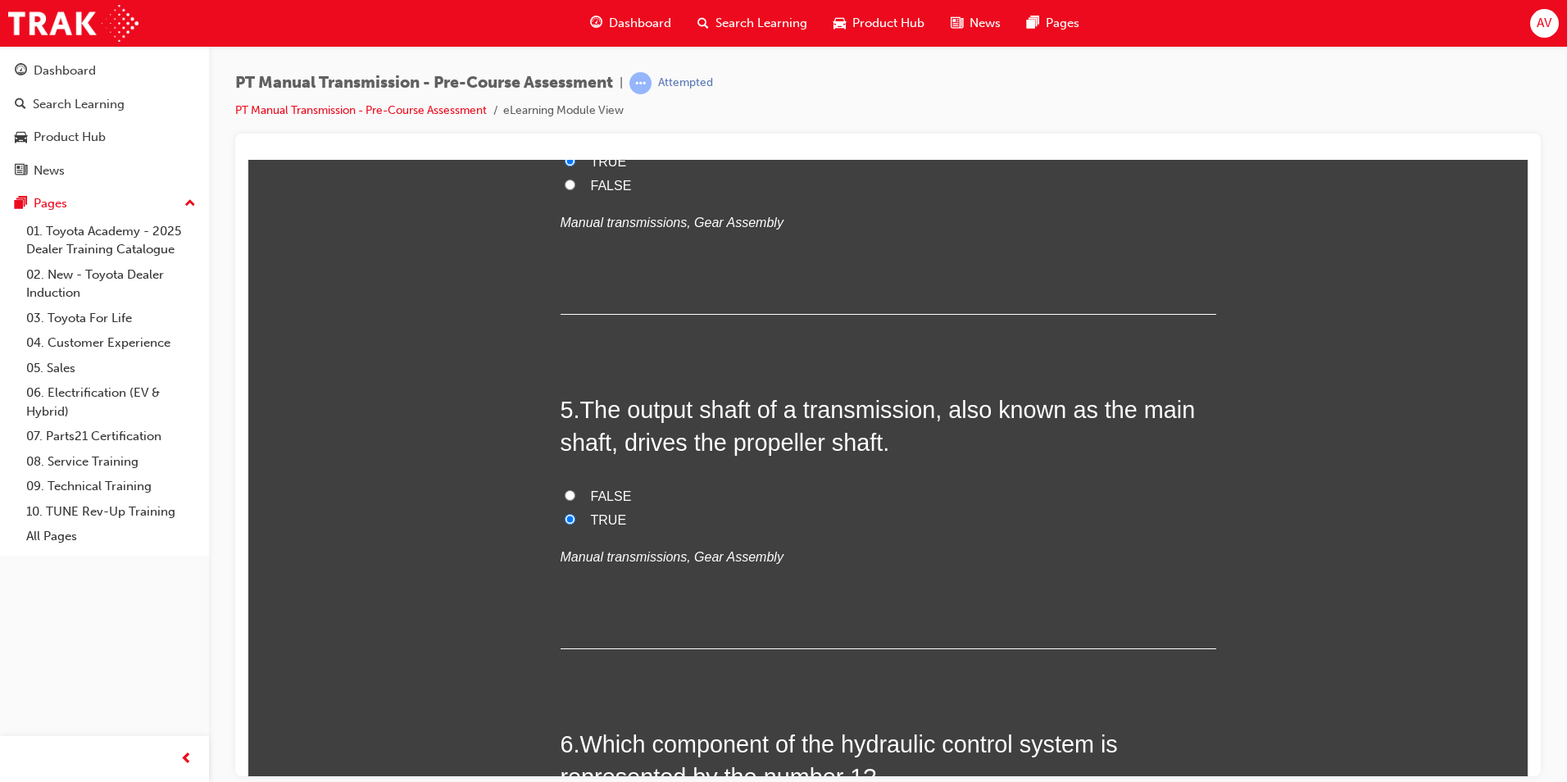
click at [475, 510] on div "You must select an answer for each question before you can submit. Please note,…" at bounding box center [887, 796] width 1279 height 3720
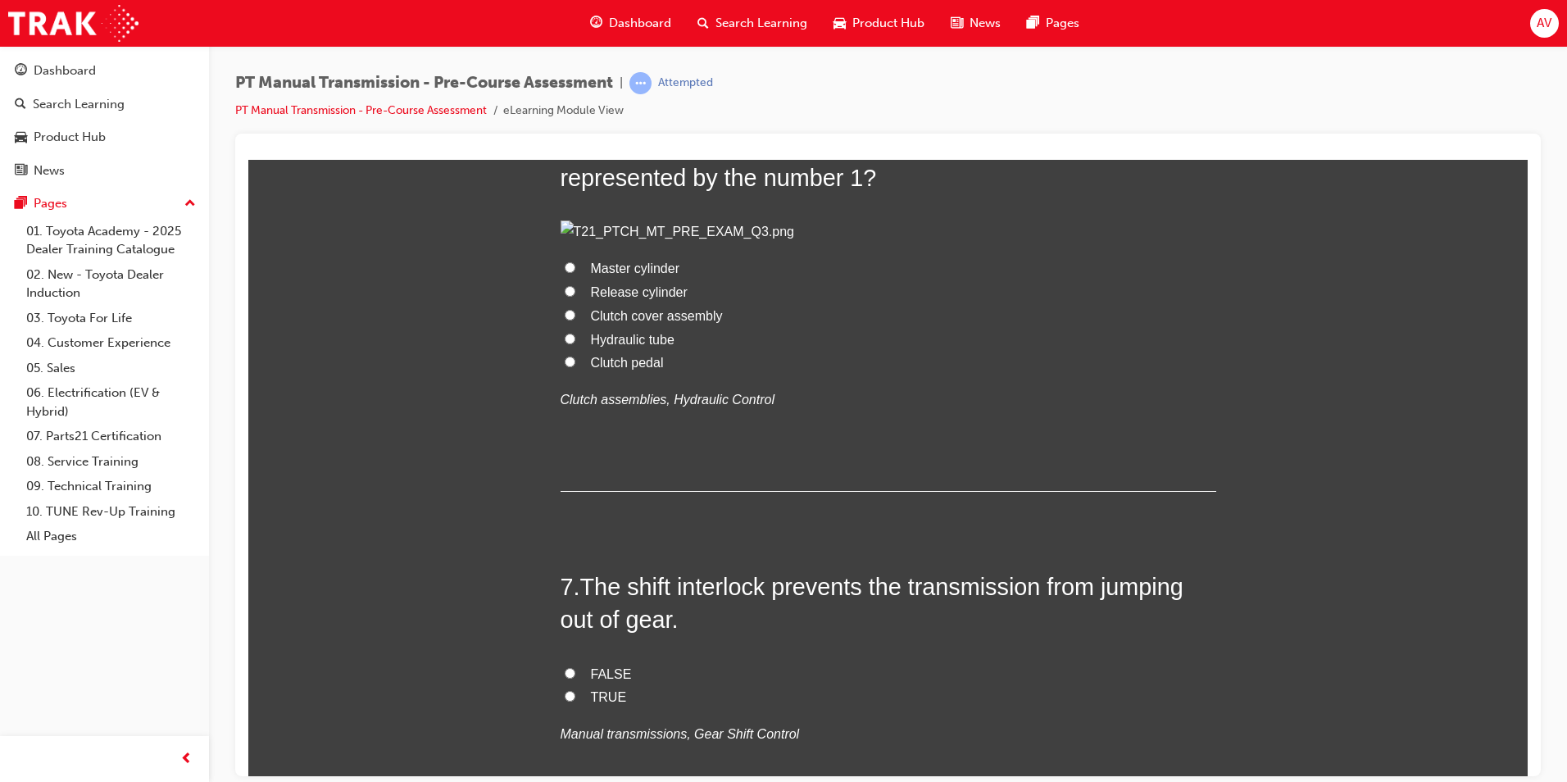
scroll to position [1721, 0]
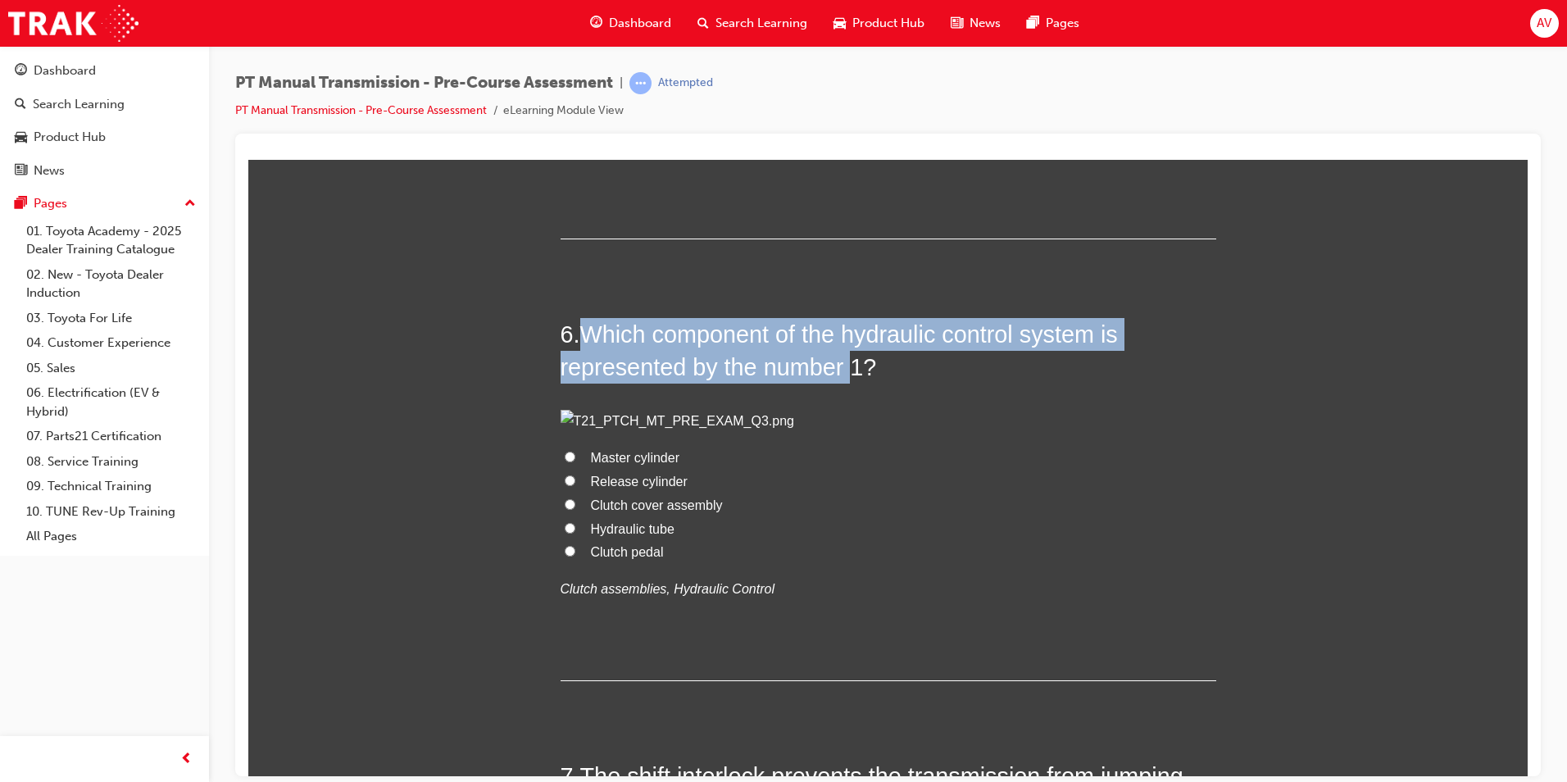
drag, startPoint x: 581, startPoint y: 338, endPoint x: 843, endPoint y: 366, distance: 263.8
click at [843, 366] on span "Which component of the hydraulic control system is represented by the number 1?" at bounding box center [839, 349] width 557 height 59
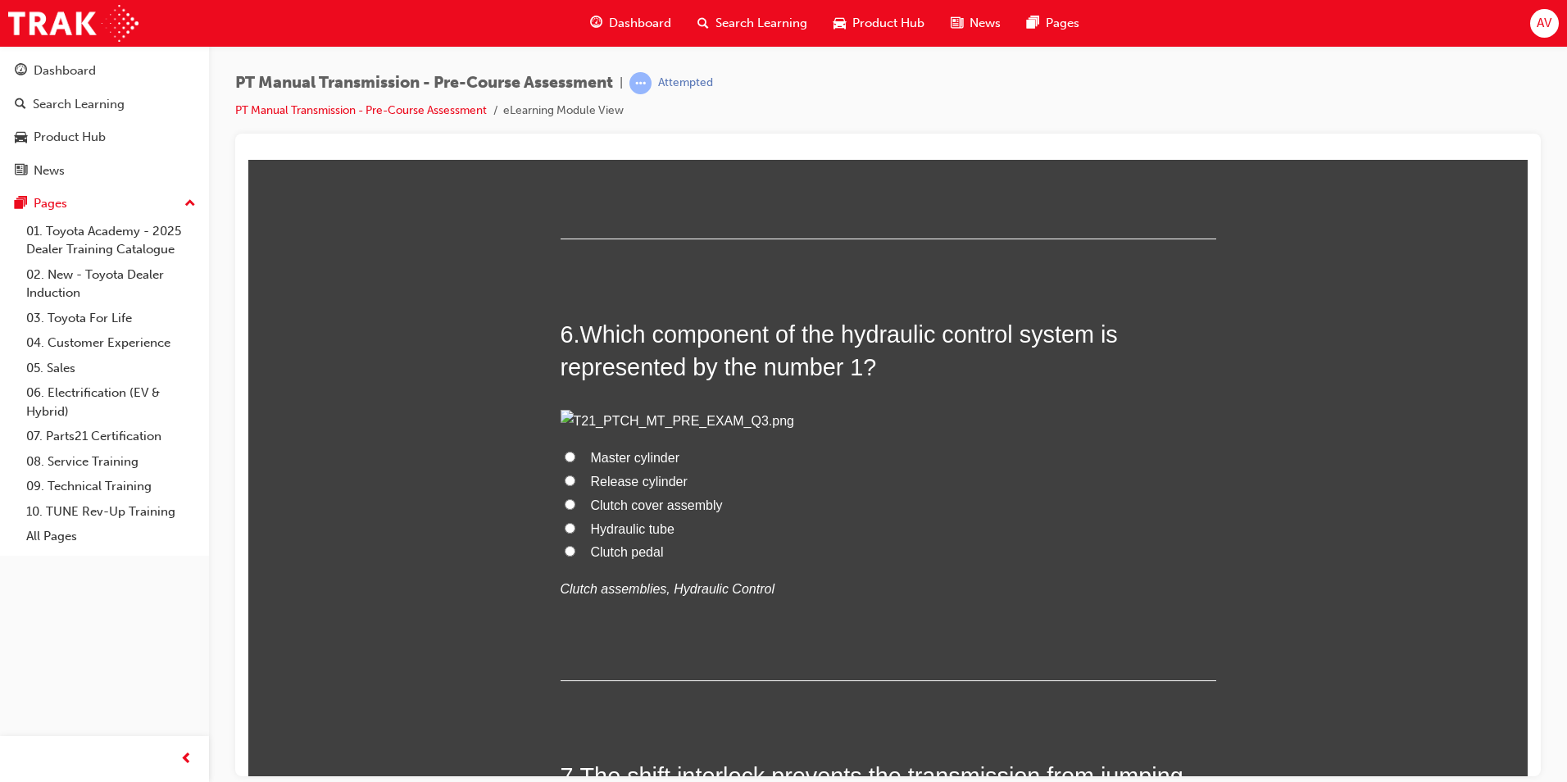
click at [494, 429] on div "You must select an answer for each question before you can submit. Please note,…" at bounding box center [887, 386] width 1279 height 3720
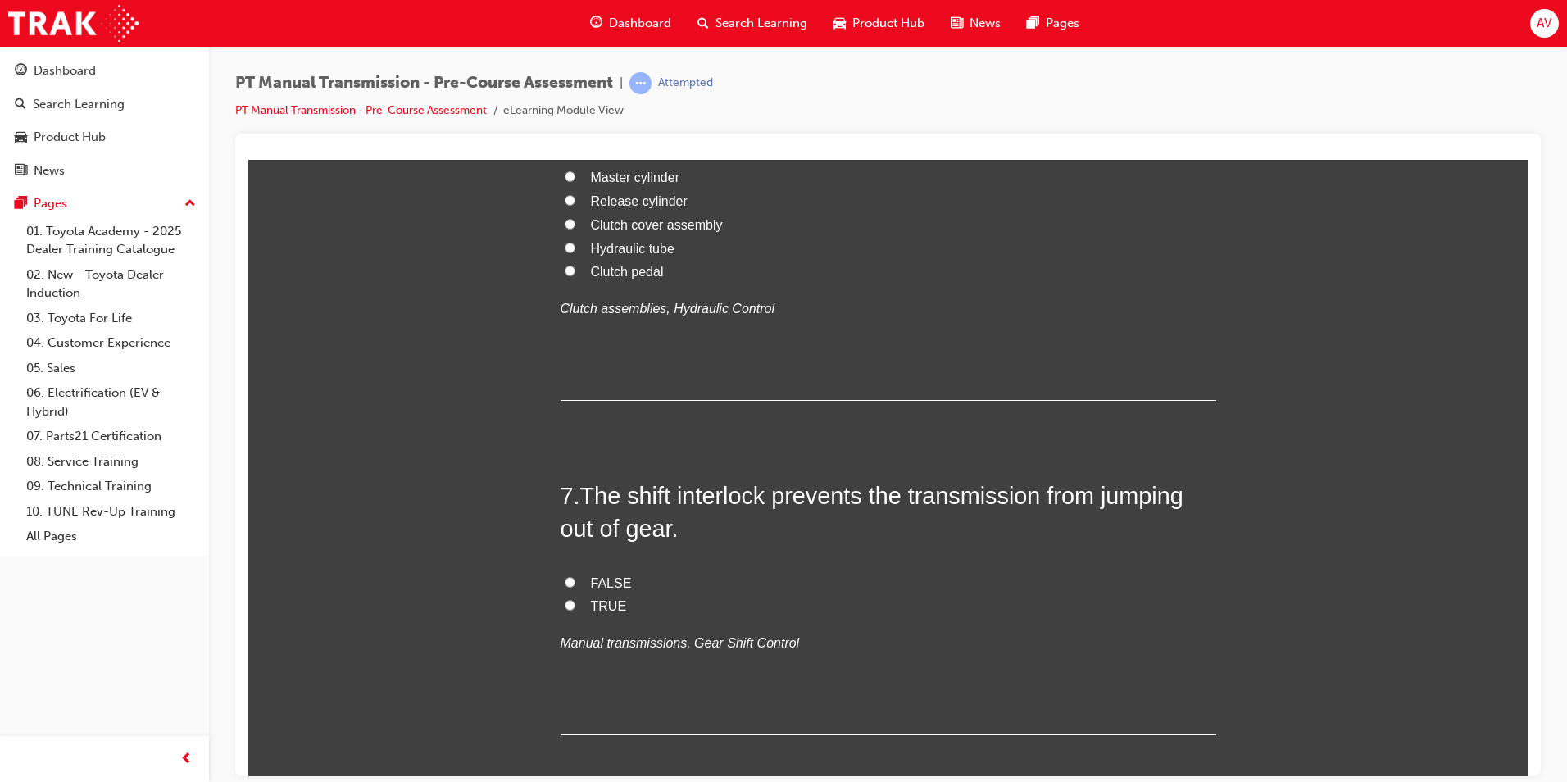
scroll to position [2049, 0]
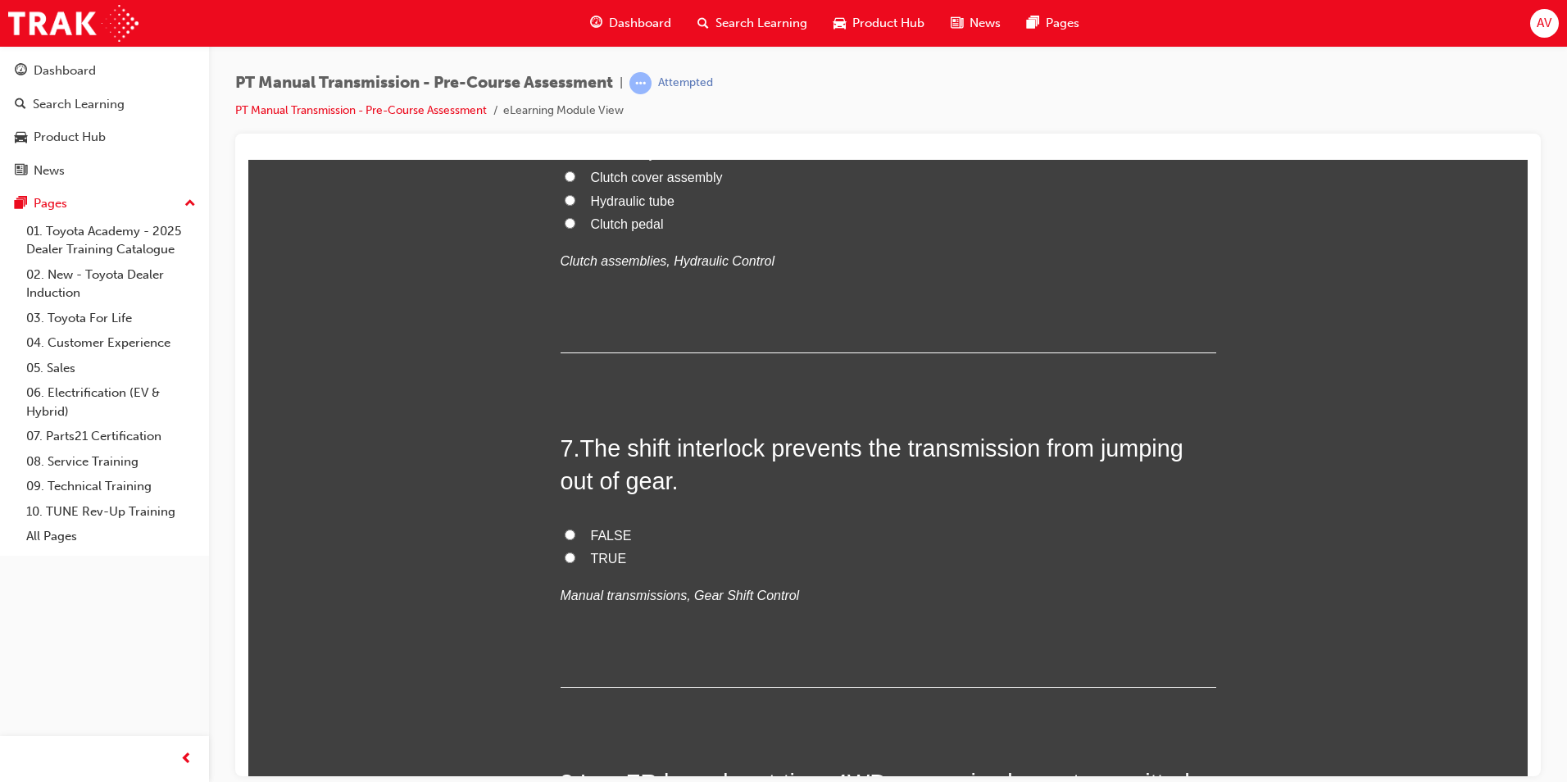
click at [565, 134] on input "Master cylinder" at bounding box center [570, 128] width 11 height 11
radio input "true"
click at [546, 589] on div "You must select an answer for each question before you can submit. Please note,…" at bounding box center [887, 58] width 1279 height 3720
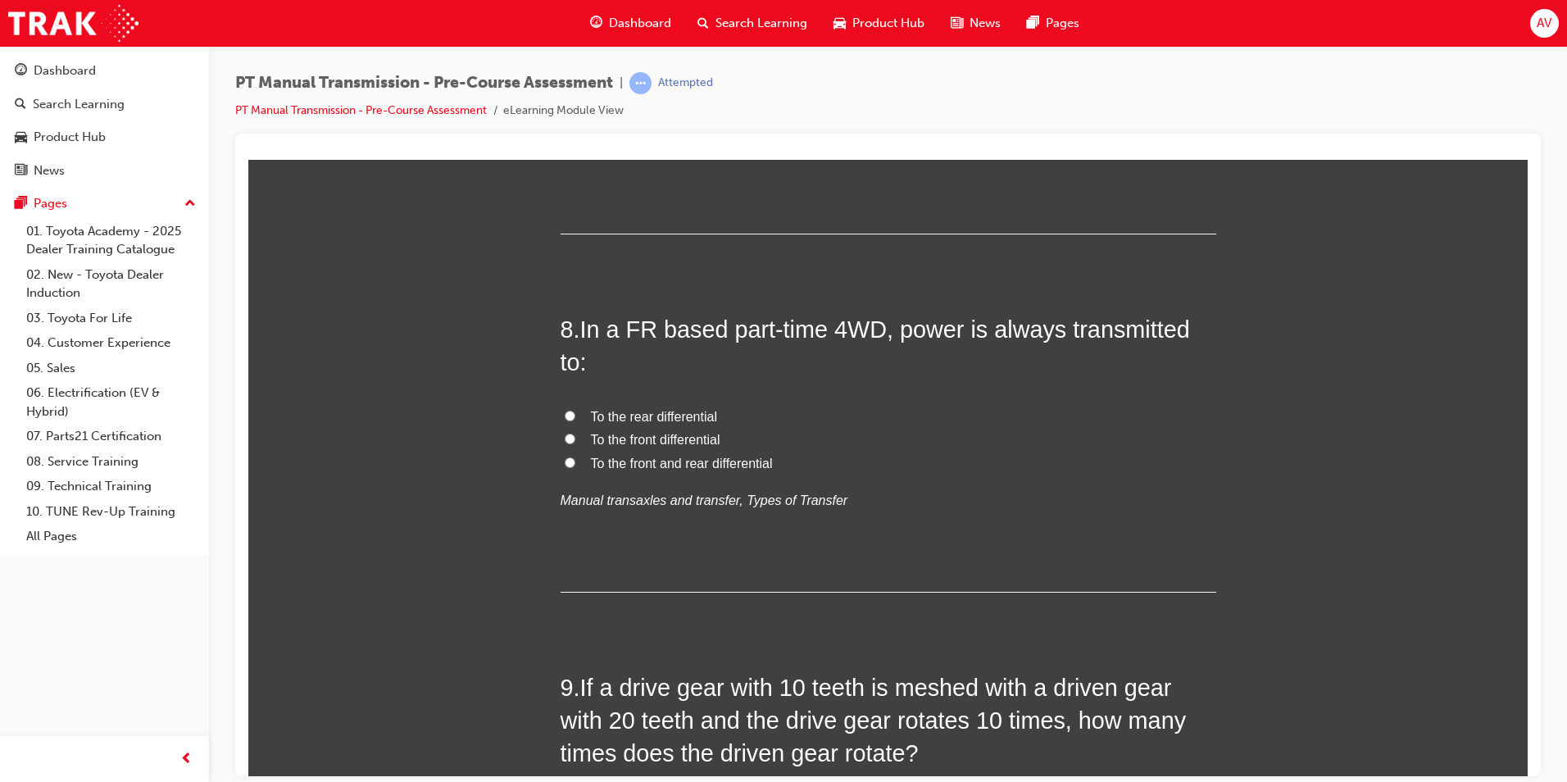
scroll to position [2540, 0]
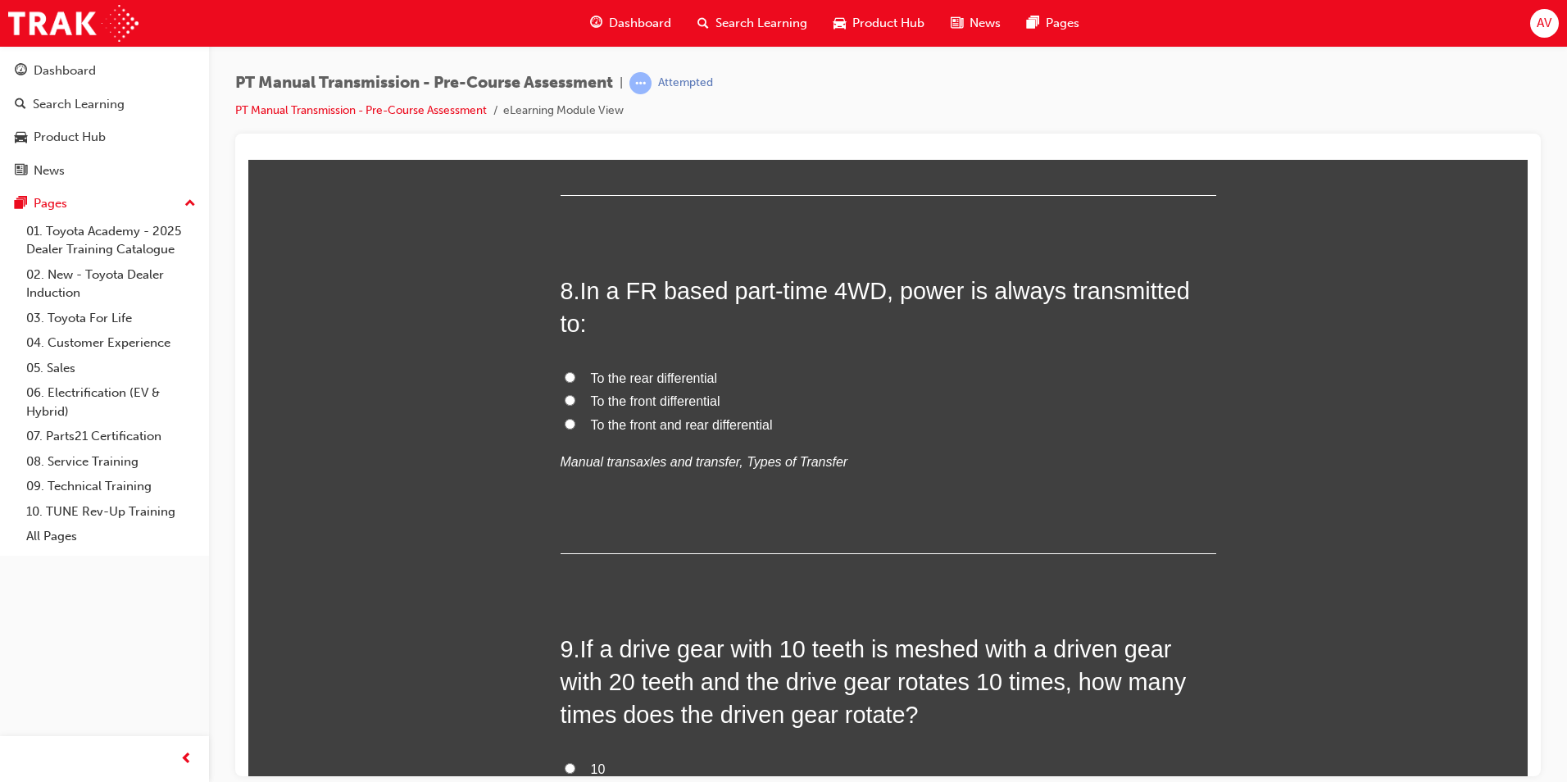
drag, startPoint x: 590, startPoint y: 361, endPoint x: 665, endPoint y: 388, distance: 79.3
click at [565, 48] on input "FALSE" at bounding box center [570, 42] width 11 height 11
radio input "true"
drag, startPoint x: 511, startPoint y: 447, endPoint x: 520, endPoint y: 441, distance: 10.0
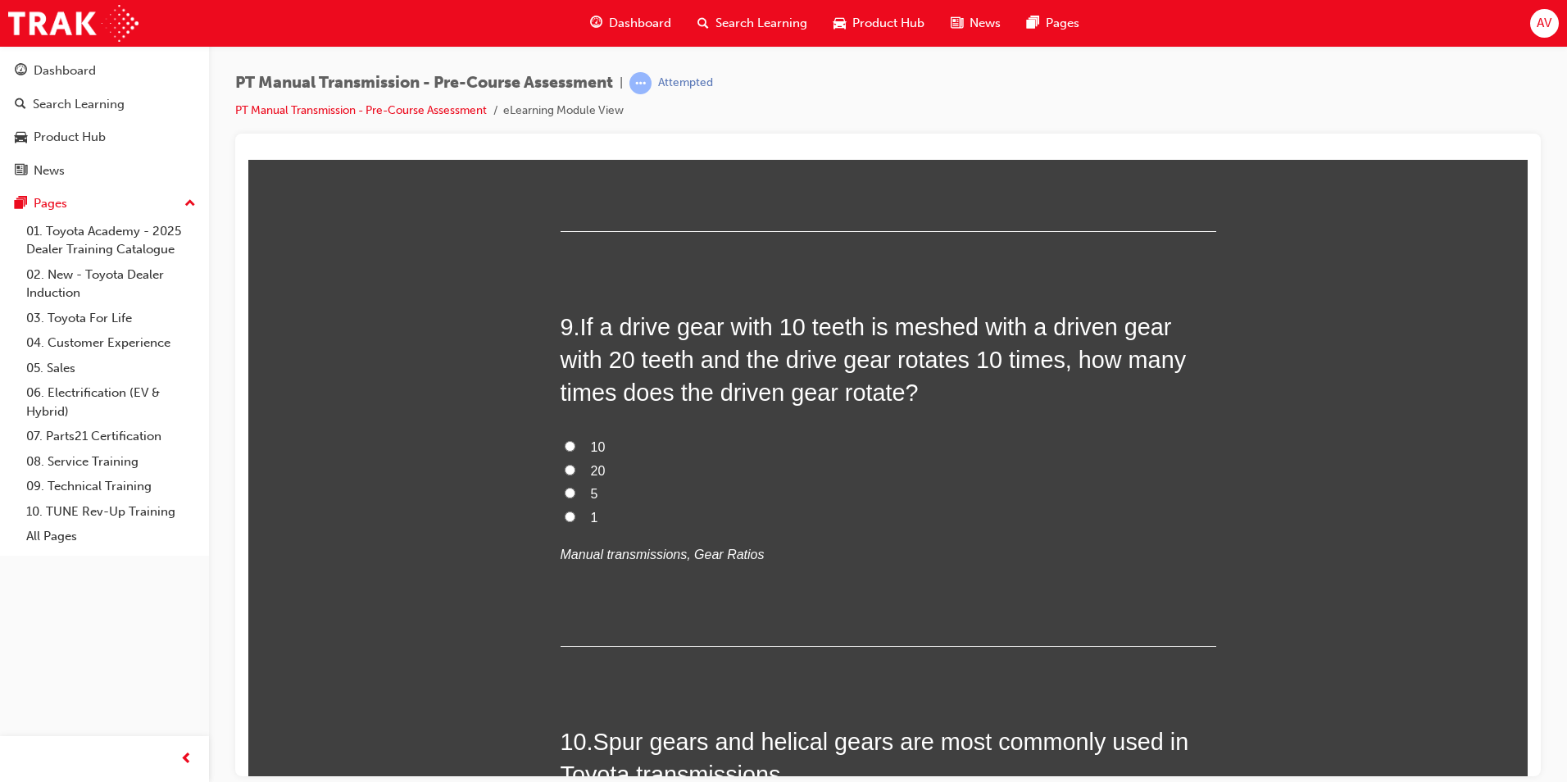
scroll to position [2868, 0]
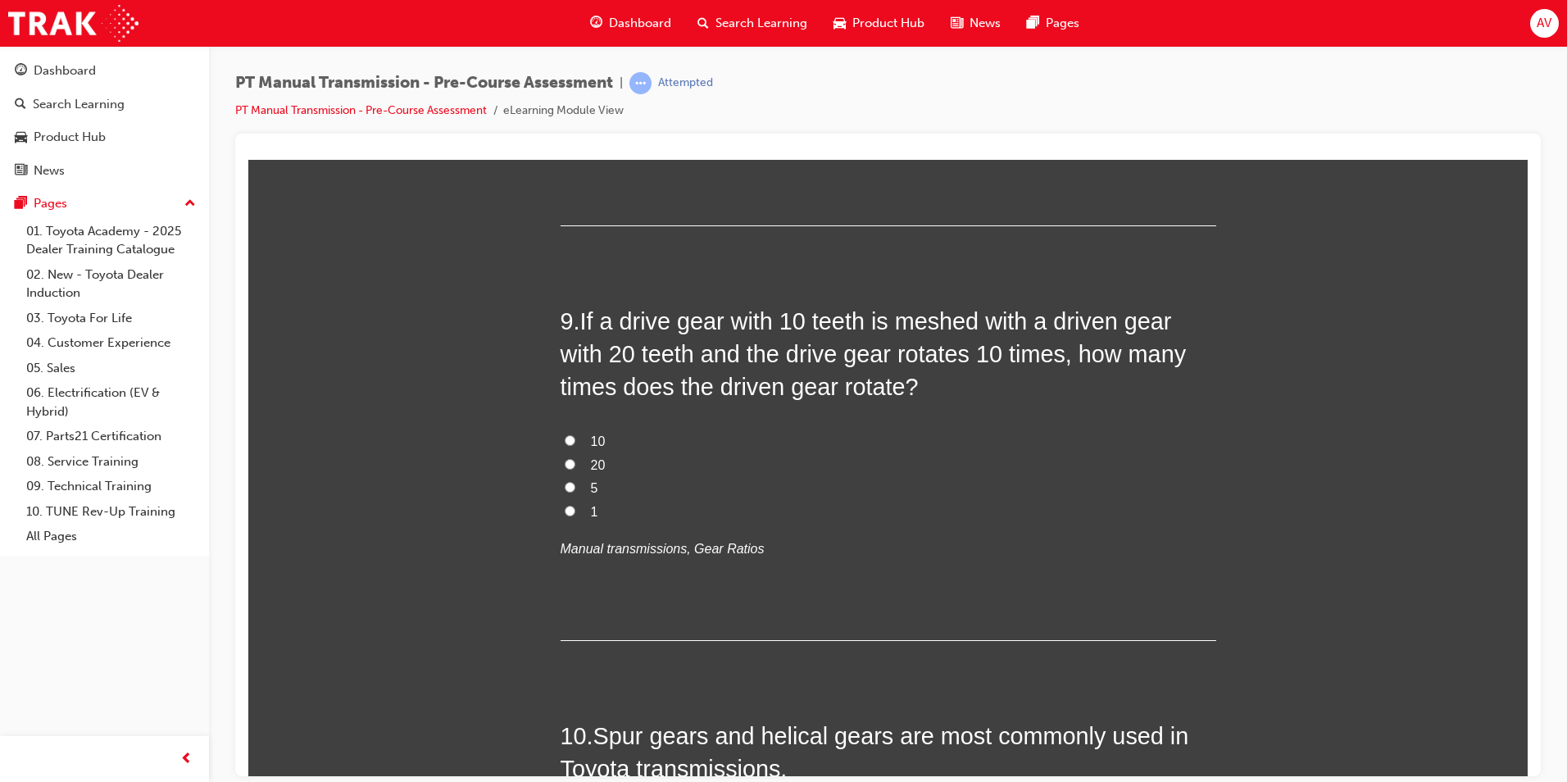
drag, startPoint x: 580, startPoint y: 370, endPoint x: 577, endPoint y: 389, distance: 19.1
click at [850, 62] on label "To the rear differential" at bounding box center [889, 51] width 656 height 24
click at [575, 54] on input "To the rear differential" at bounding box center [570, 48] width 11 height 11
radio input "true"
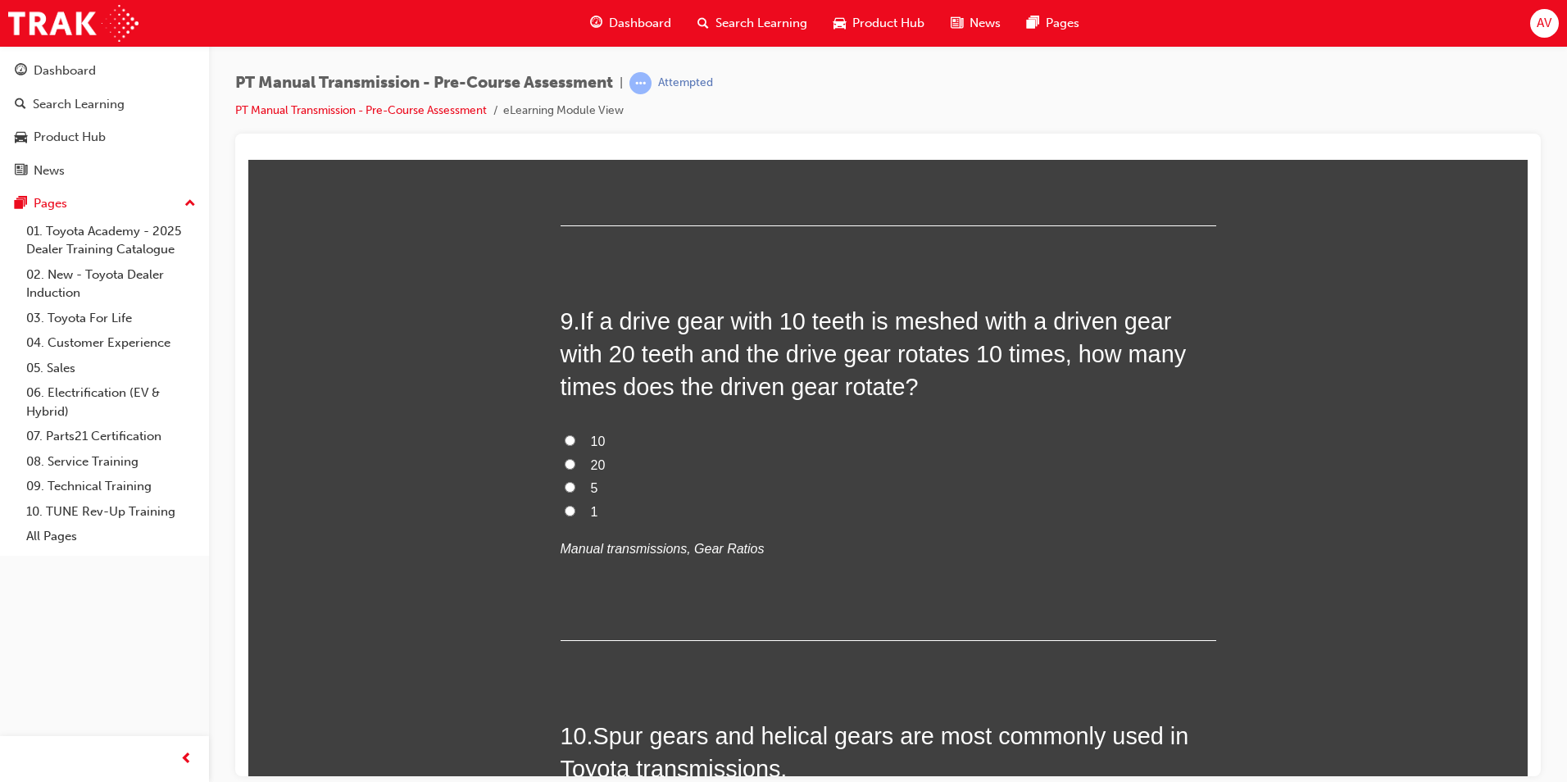
click at [565, 54] on input "To the rear differential" at bounding box center [570, 48] width 11 height 11
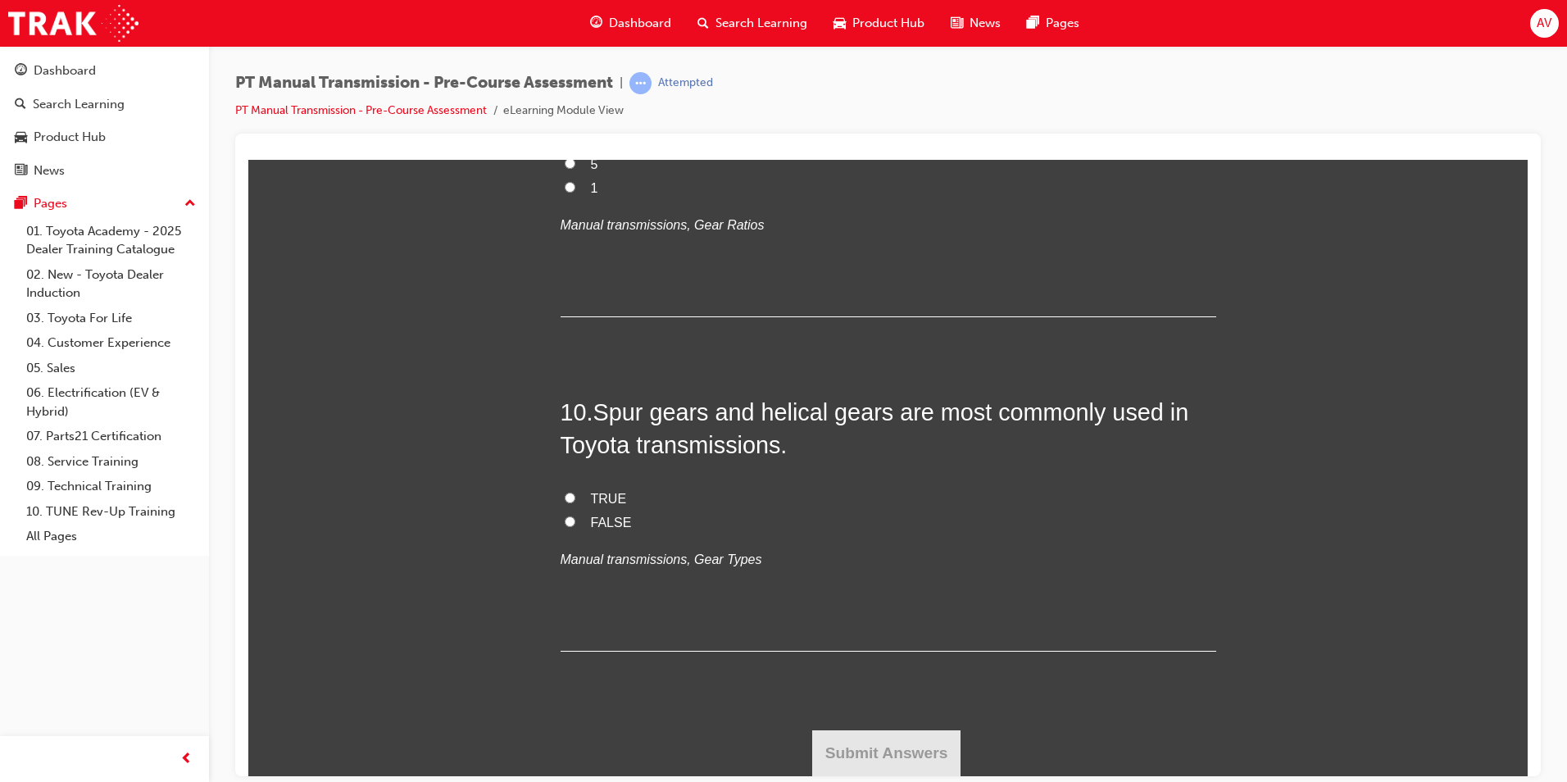
scroll to position [3278, 0]
drag, startPoint x: 580, startPoint y: 315, endPoint x: 897, endPoint y: 387, distance: 324.4
click at [897, 76] on span "If a drive gear with 10 teeth is meshed with a driven gear with 20 teeth and th…" at bounding box center [874, 30] width 626 height 93
click at [683, 129] on label "10" at bounding box center [889, 118] width 656 height 24
click at [575, 121] on input "10" at bounding box center [570, 116] width 11 height 11
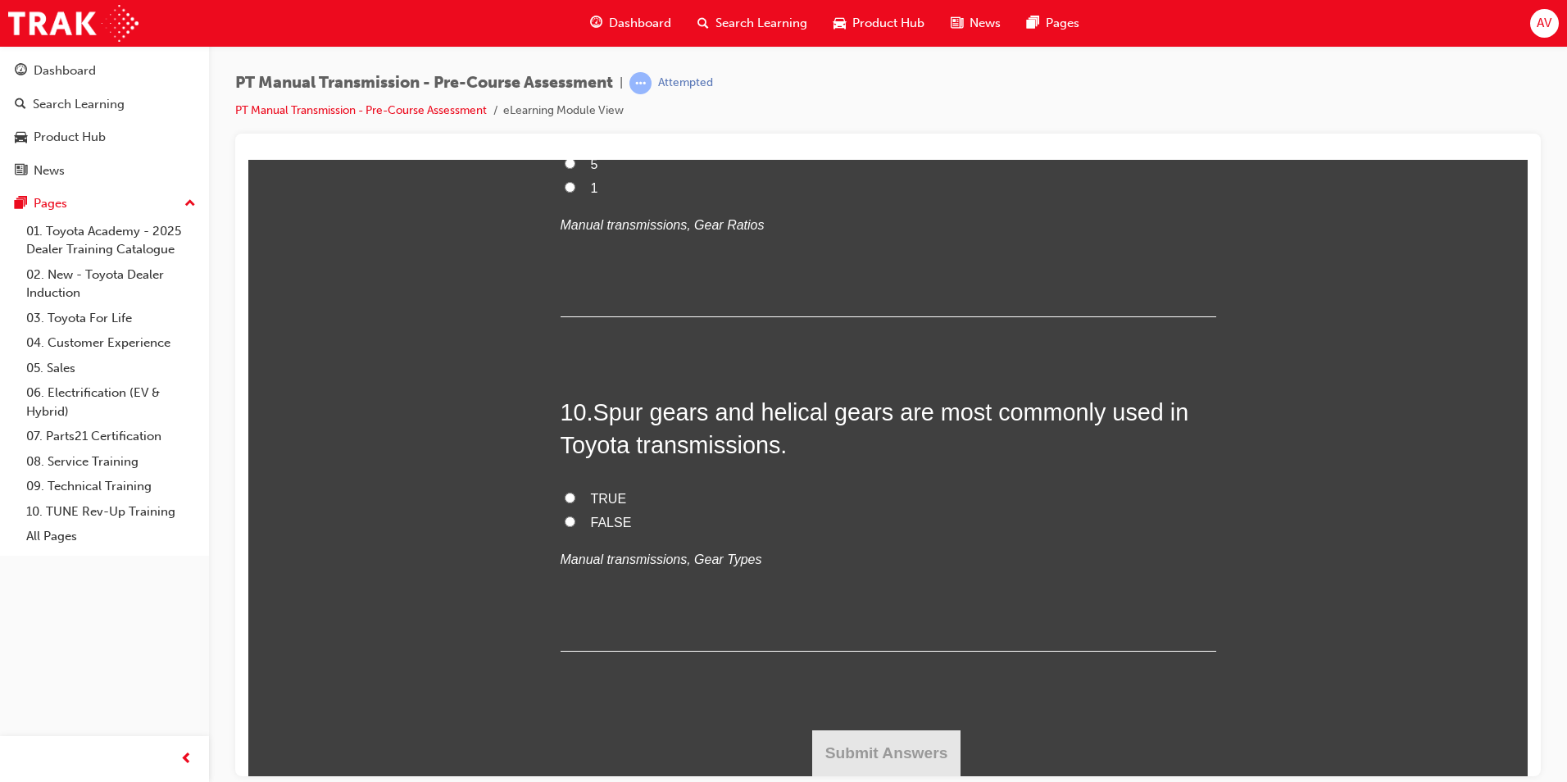
radio input "true"
click at [565, 145] on input "20" at bounding box center [570, 139] width 11 height 11
radio input "true"
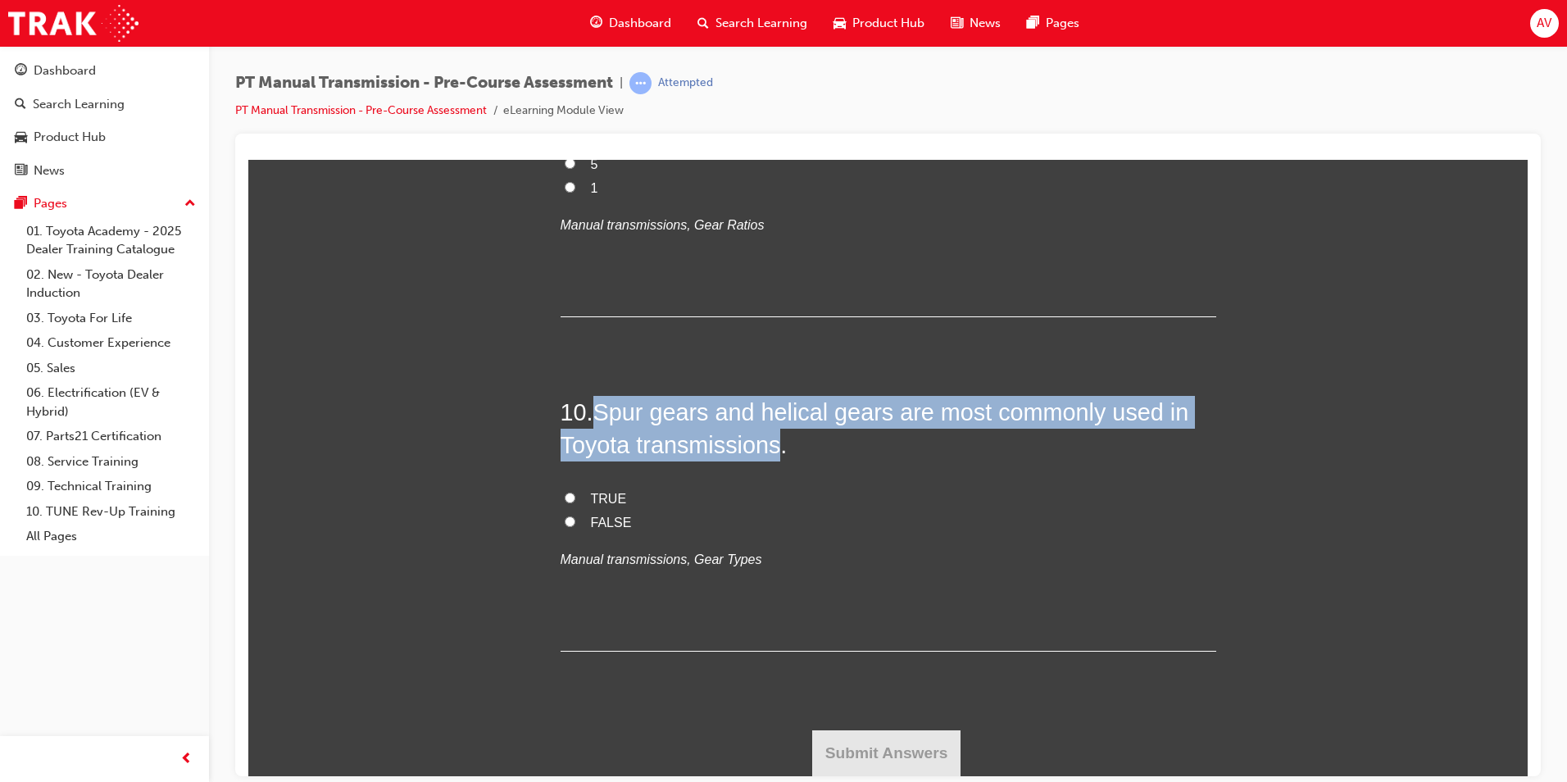
drag, startPoint x: 592, startPoint y: 400, endPoint x: 774, endPoint y: 443, distance: 186.0
click at [774, 443] on span "Spur gears and helical gears are most commonly used in Toyota transmissions." at bounding box center [875, 427] width 629 height 59
drag, startPoint x: 561, startPoint y: 497, endPoint x: 535, endPoint y: 508, distance: 28.3
click at [565, 498] on input "TRUE" at bounding box center [570, 497] width 11 height 11
radio input "true"
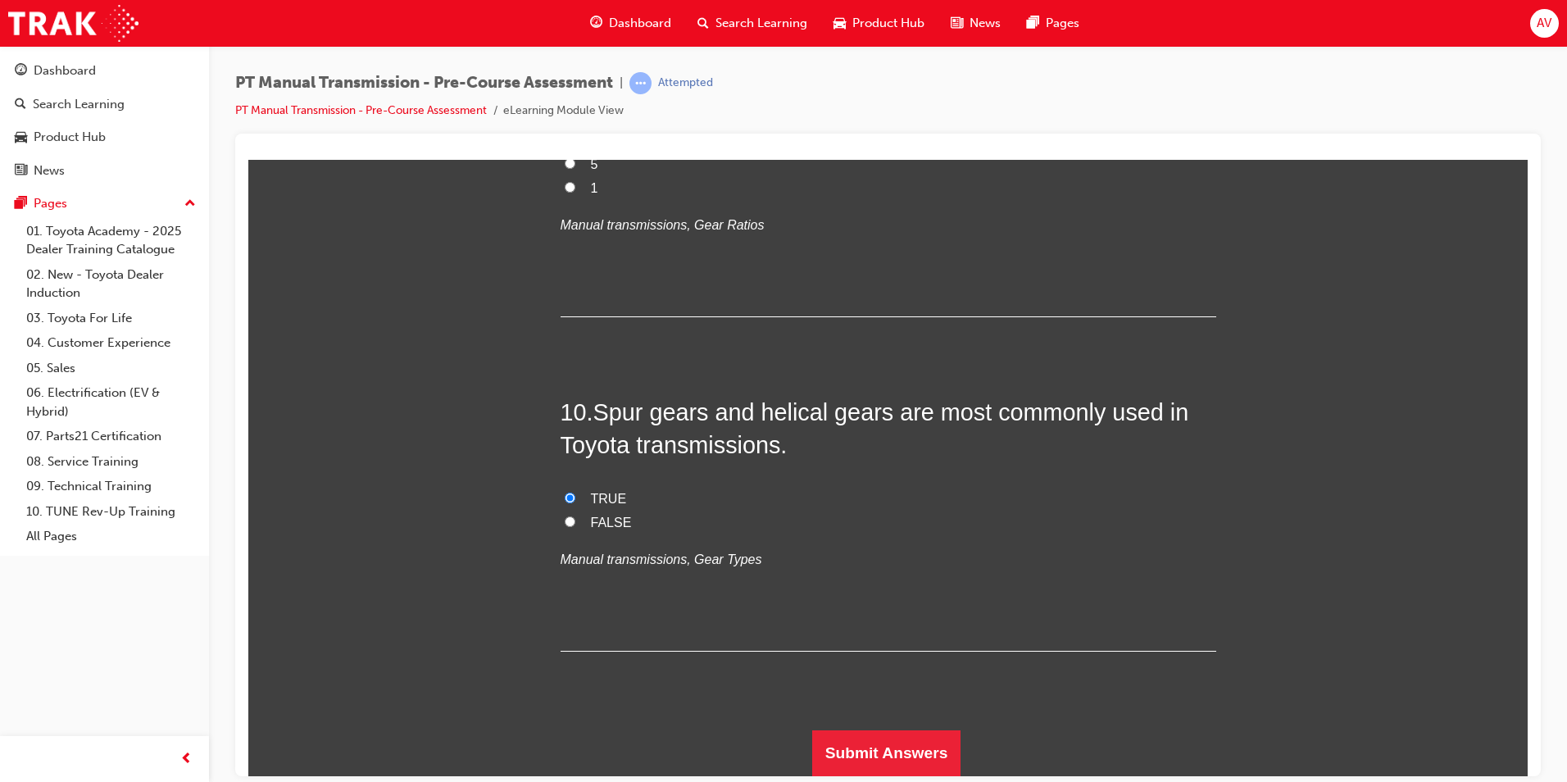
click at [864, 740] on button "Submit Answers" at bounding box center [886, 752] width 149 height 46
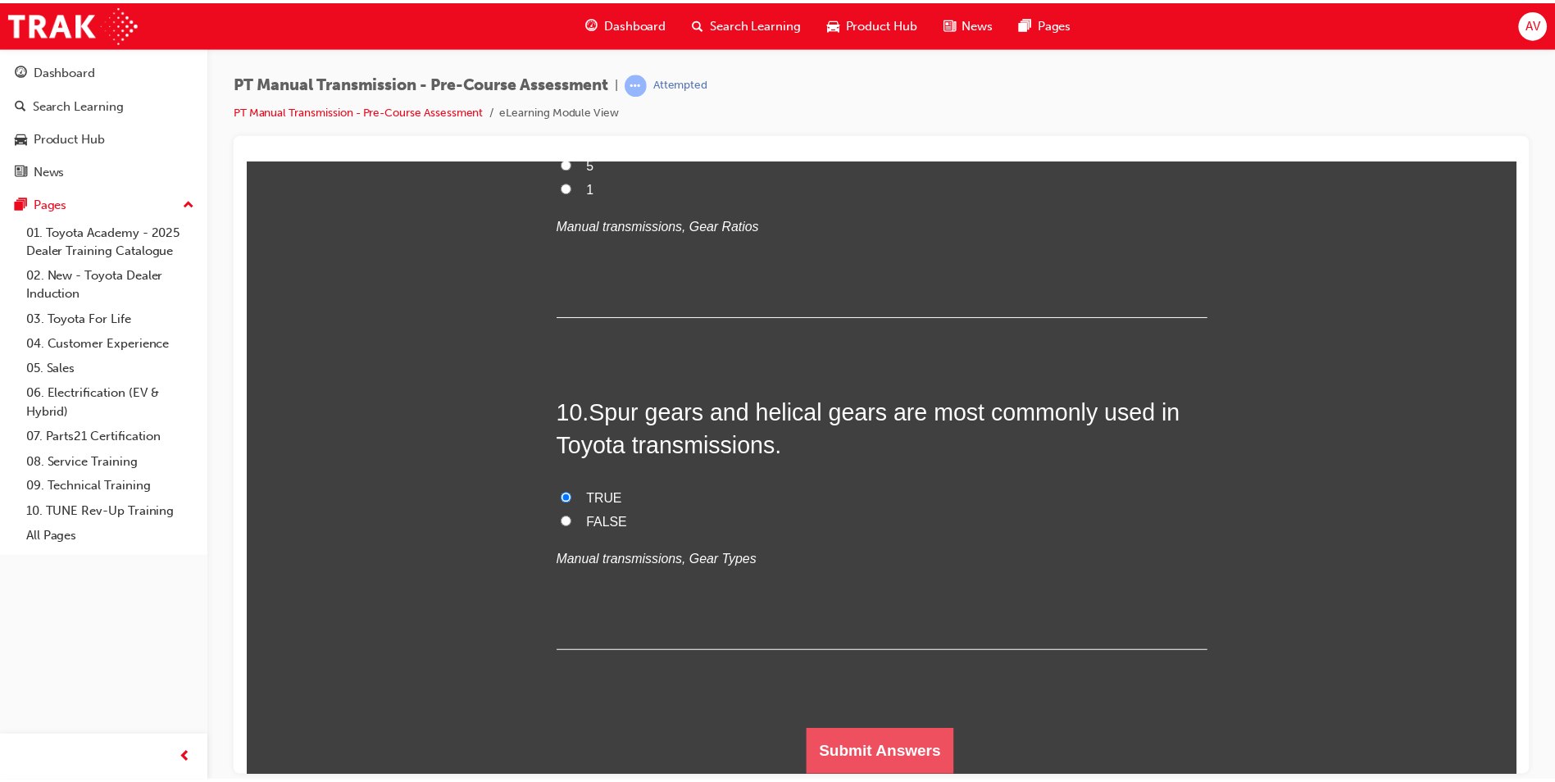
scroll to position [0, 0]
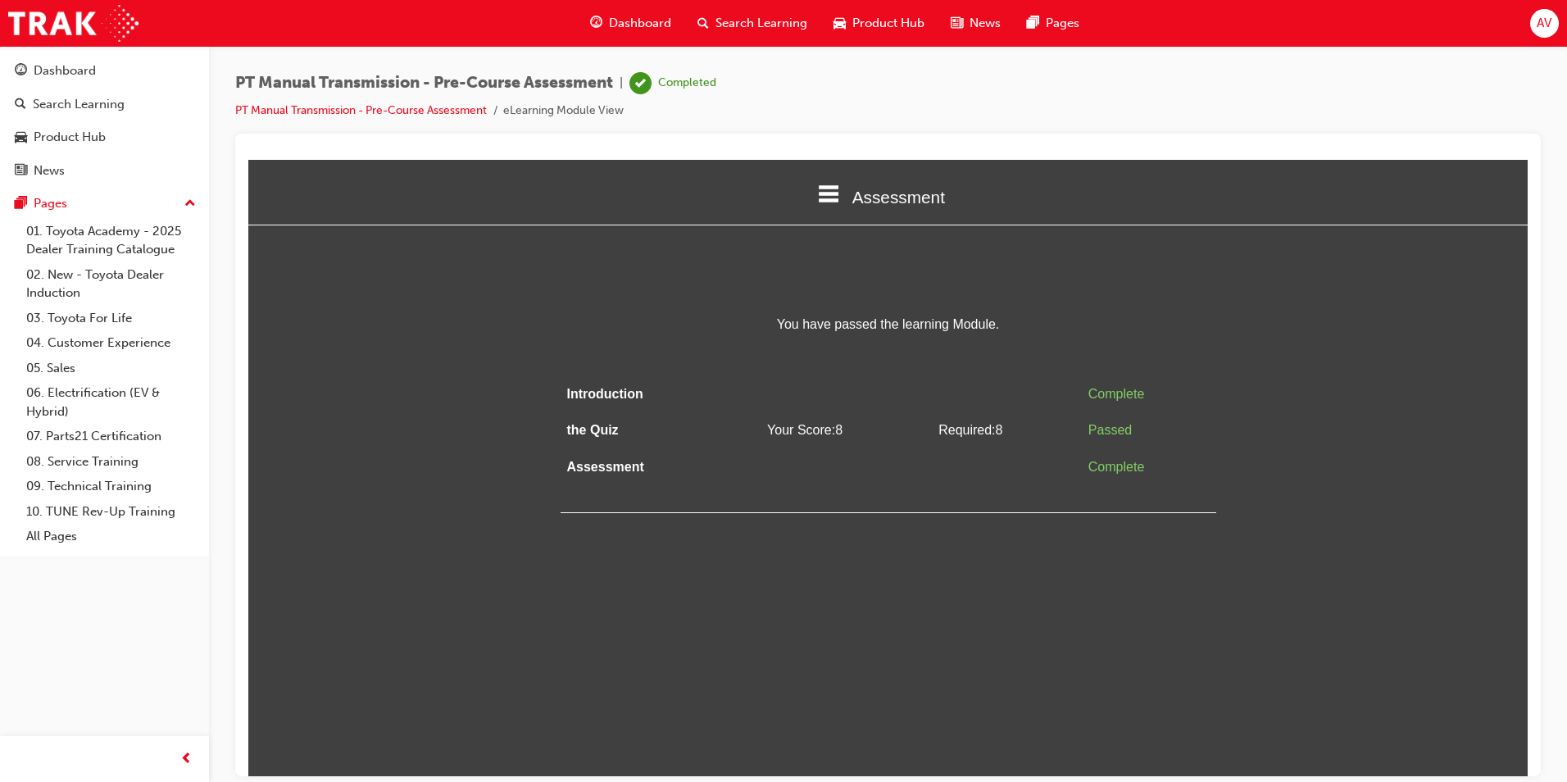
click at [960, 462] on td at bounding box center [1007, 466] width 150 height 37
click at [878, 414] on td "Your Score: 8" at bounding box center [845, 429] width 171 height 37
click at [1044, 357] on div "You have passed the learning Module. Introduction Complete the Quiz Your Score:…" at bounding box center [889, 412] width 656 height 200
click at [1012, 411] on td "Required: 8" at bounding box center [1007, 429] width 150 height 37
click at [861, 414] on td "Your Score: 8" at bounding box center [845, 429] width 171 height 37
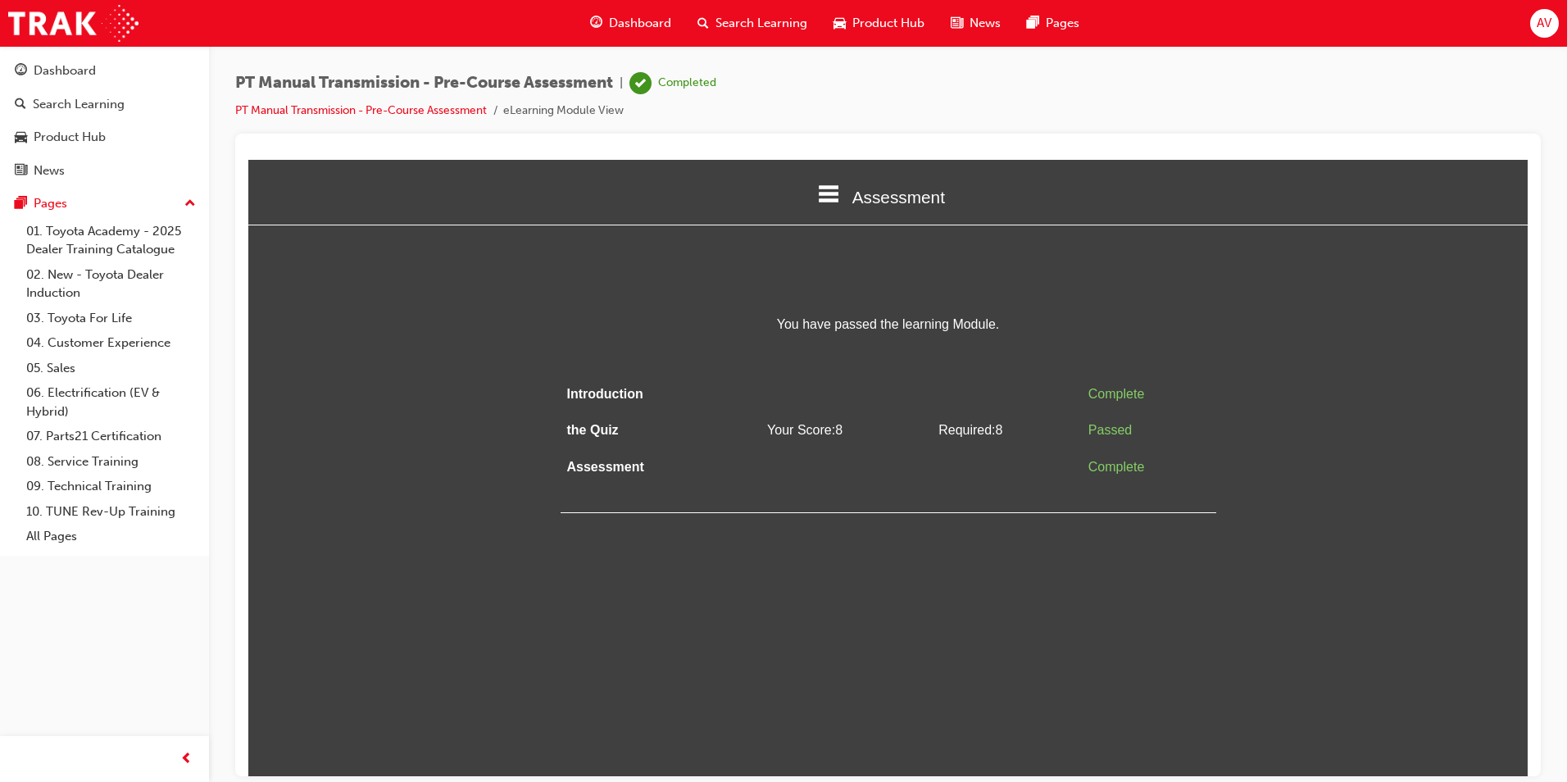
click at [685, 392] on td "Introduction" at bounding box center [648, 393] width 175 height 37
click at [676, 424] on td "the Quiz" at bounding box center [648, 429] width 175 height 37
click at [678, 462] on td "Assessment" at bounding box center [648, 466] width 175 height 37
drag, startPoint x: 1223, startPoint y: 450, endPoint x: 1212, endPoint y: 452, distance: 11.6
click at [1223, 451] on div "You have passed the learning Module. Introduction Complete the Quiz Your Score:…" at bounding box center [887, 412] width 1279 height 200
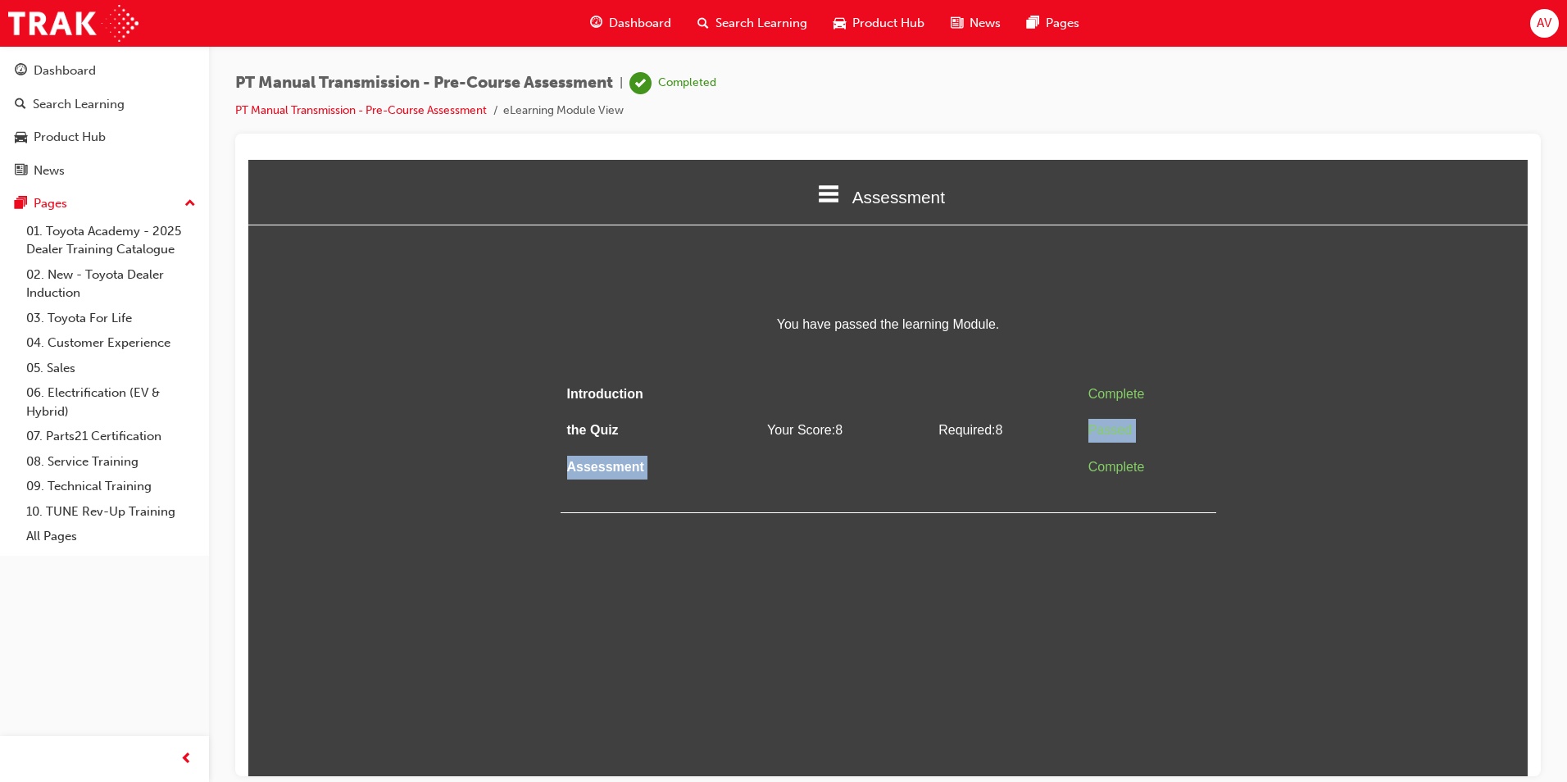
click at [1056, 446] on tbody "Introduction Complete the Quiz Your Score: 8 Required: 8 Passed Assessment Comp…" at bounding box center [889, 430] width 656 height 110
click at [874, 436] on td "Your Score: 8" at bounding box center [845, 429] width 171 height 37
click at [309, 111] on link "PT Manual Transmission - Pre-Course Assessment" at bounding box center [361, 110] width 252 height 14
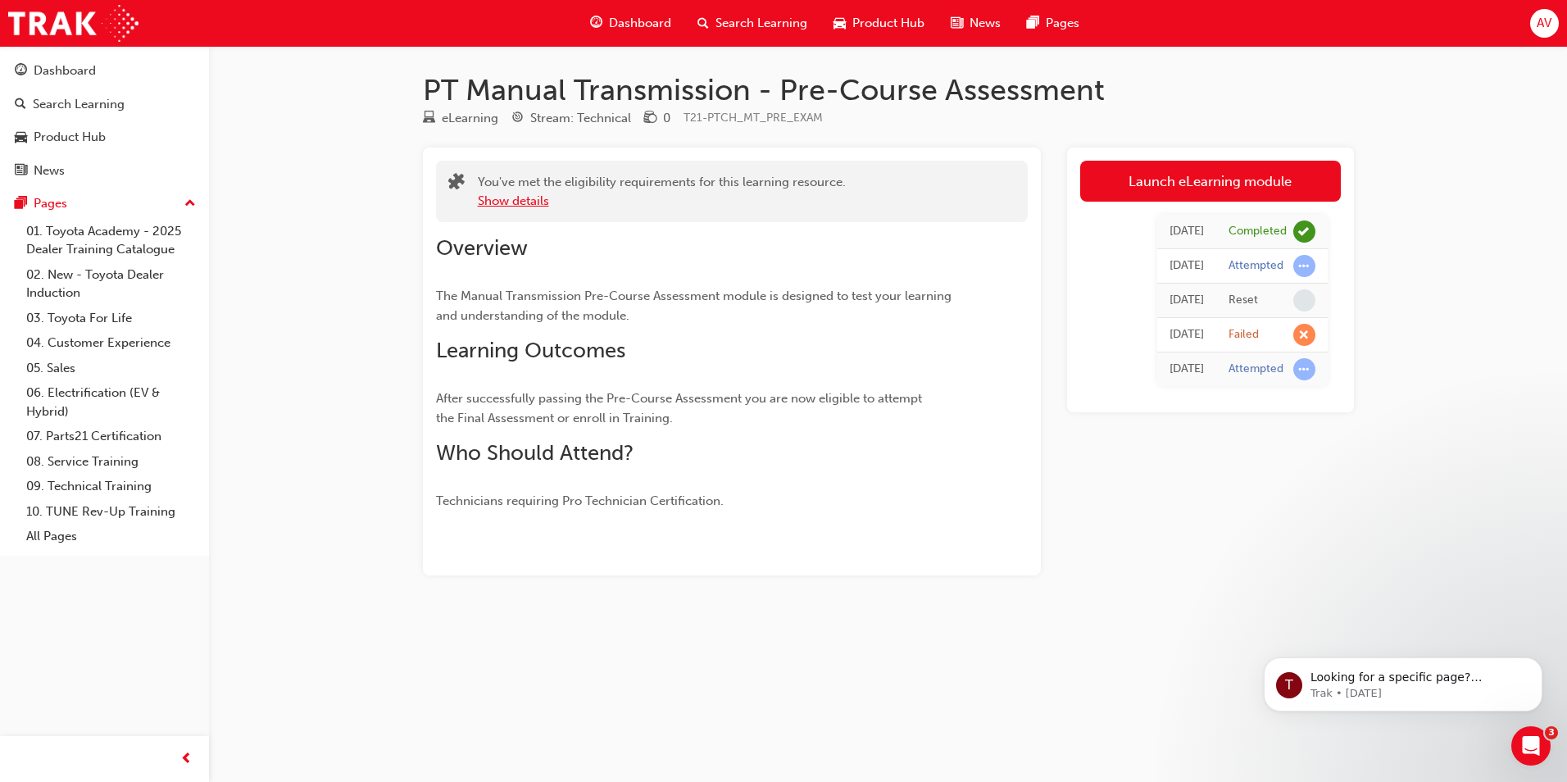
click at [533, 197] on button "Show details" at bounding box center [513, 201] width 71 height 19
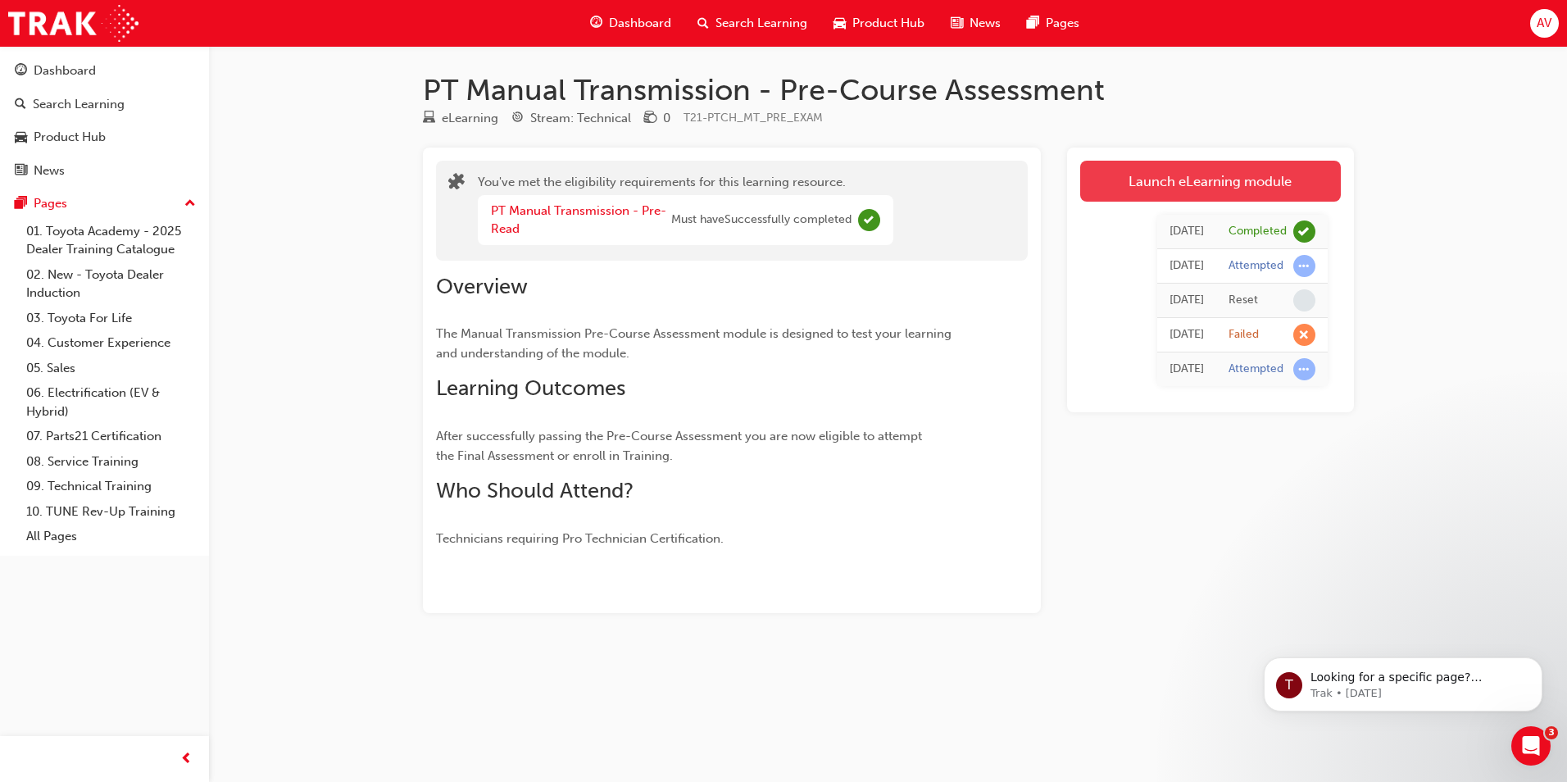
click at [1108, 180] on link "Launch eLearning module" at bounding box center [1210, 181] width 261 height 41
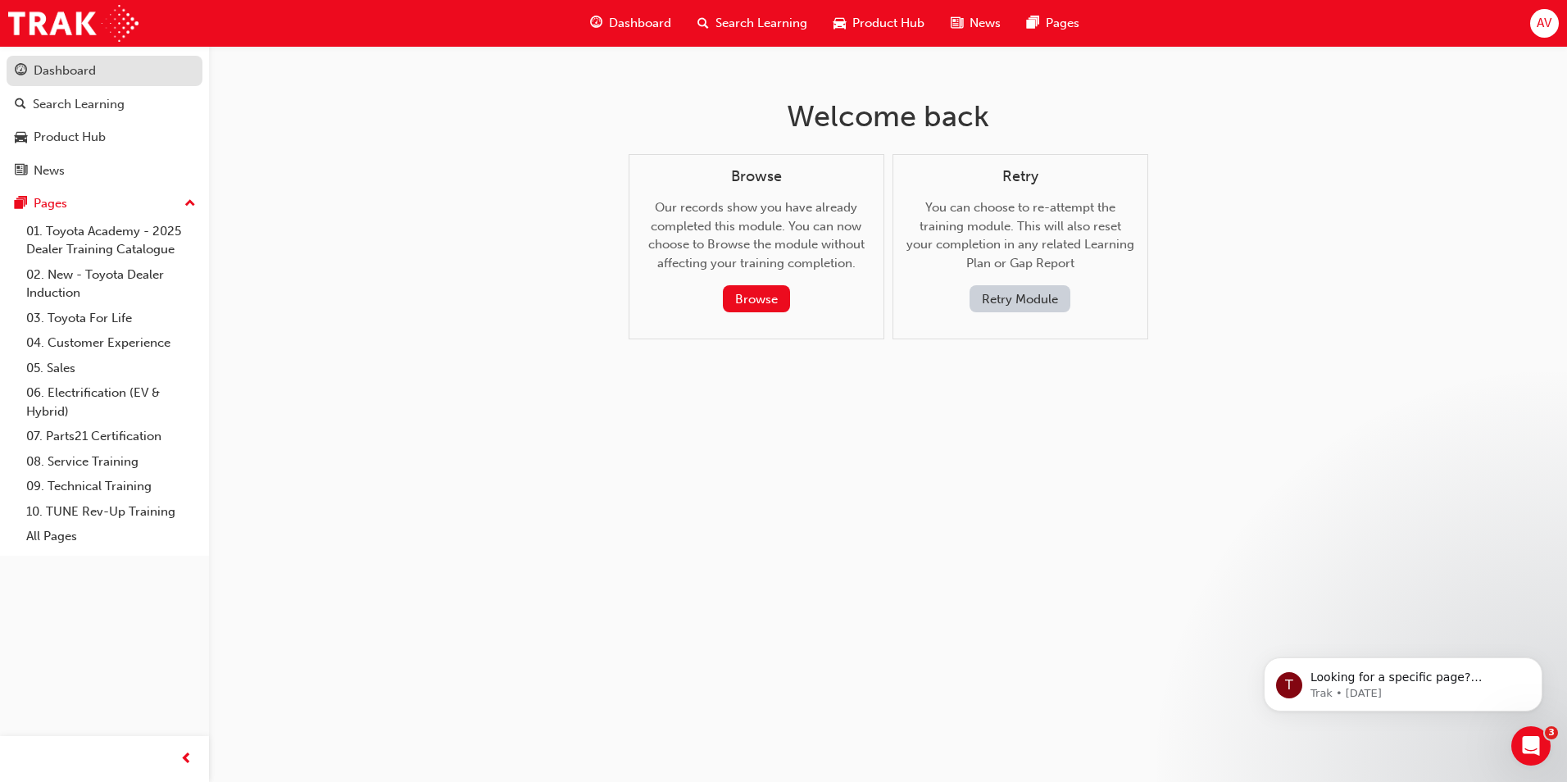
click at [133, 79] on div "Dashboard" at bounding box center [104, 71] width 179 height 20
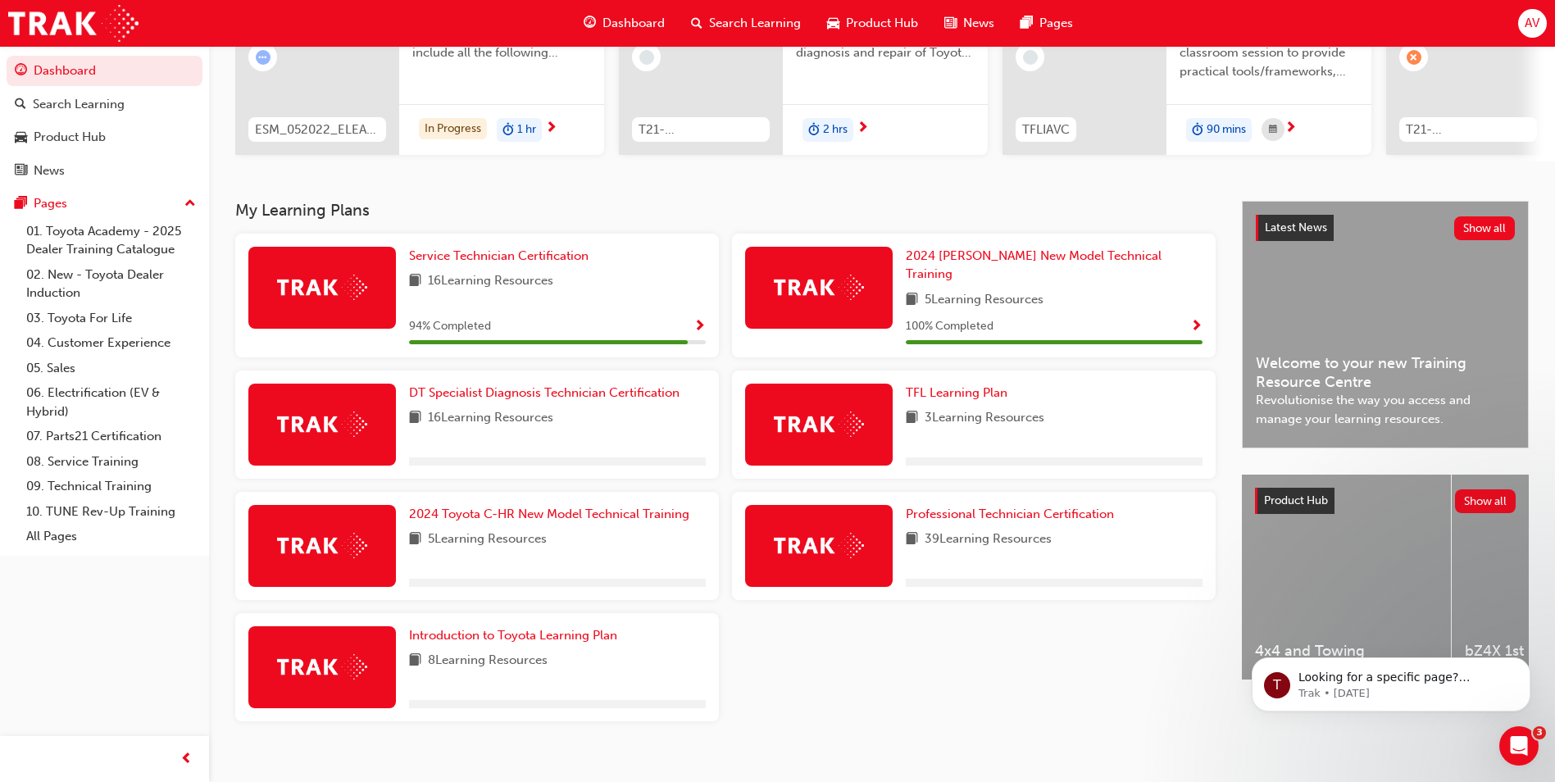
scroll to position [227, 0]
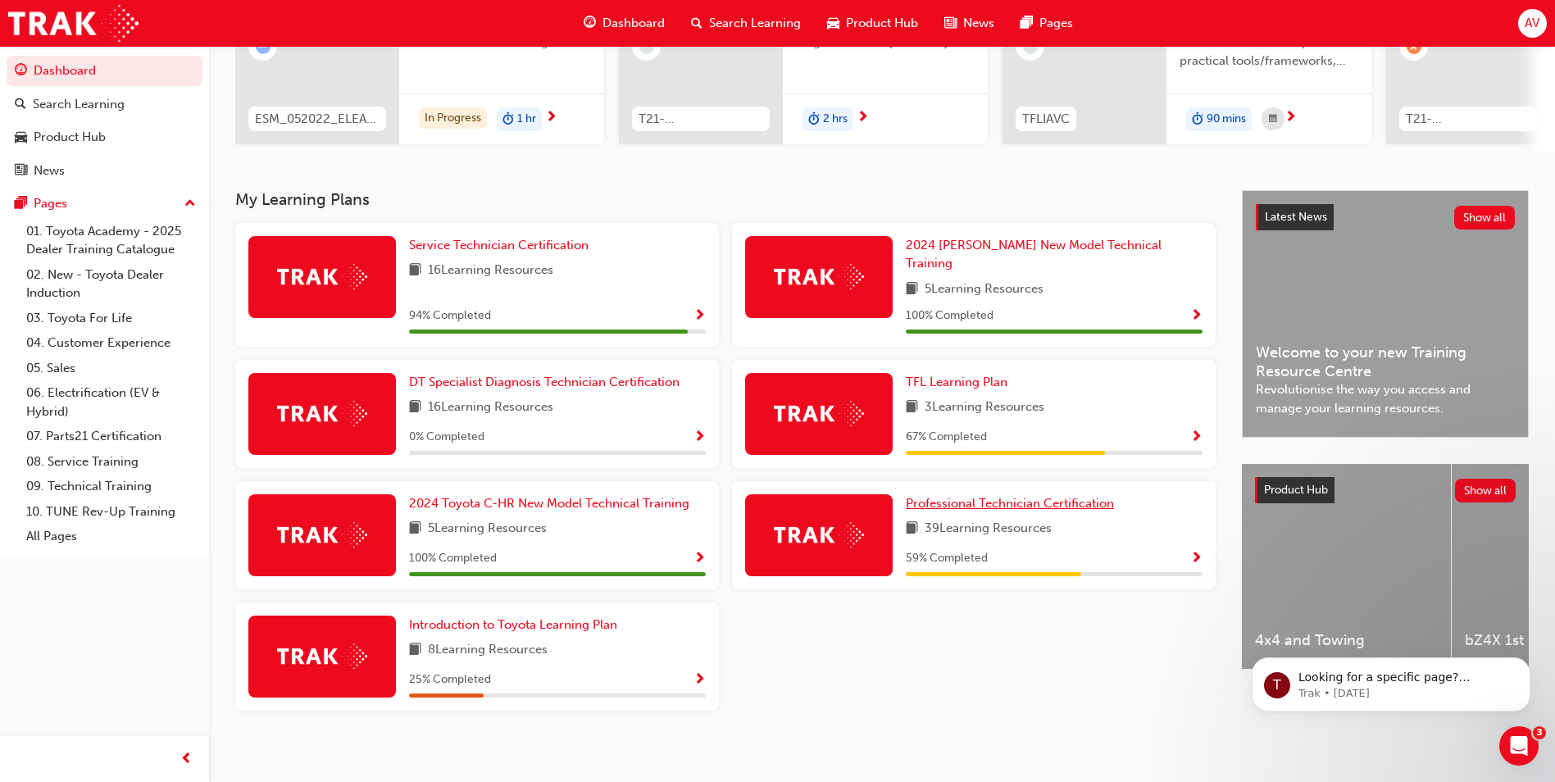
click at [1001, 496] on span "Professional Technician Certification" at bounding box center [1010, 503] width 208 height 15
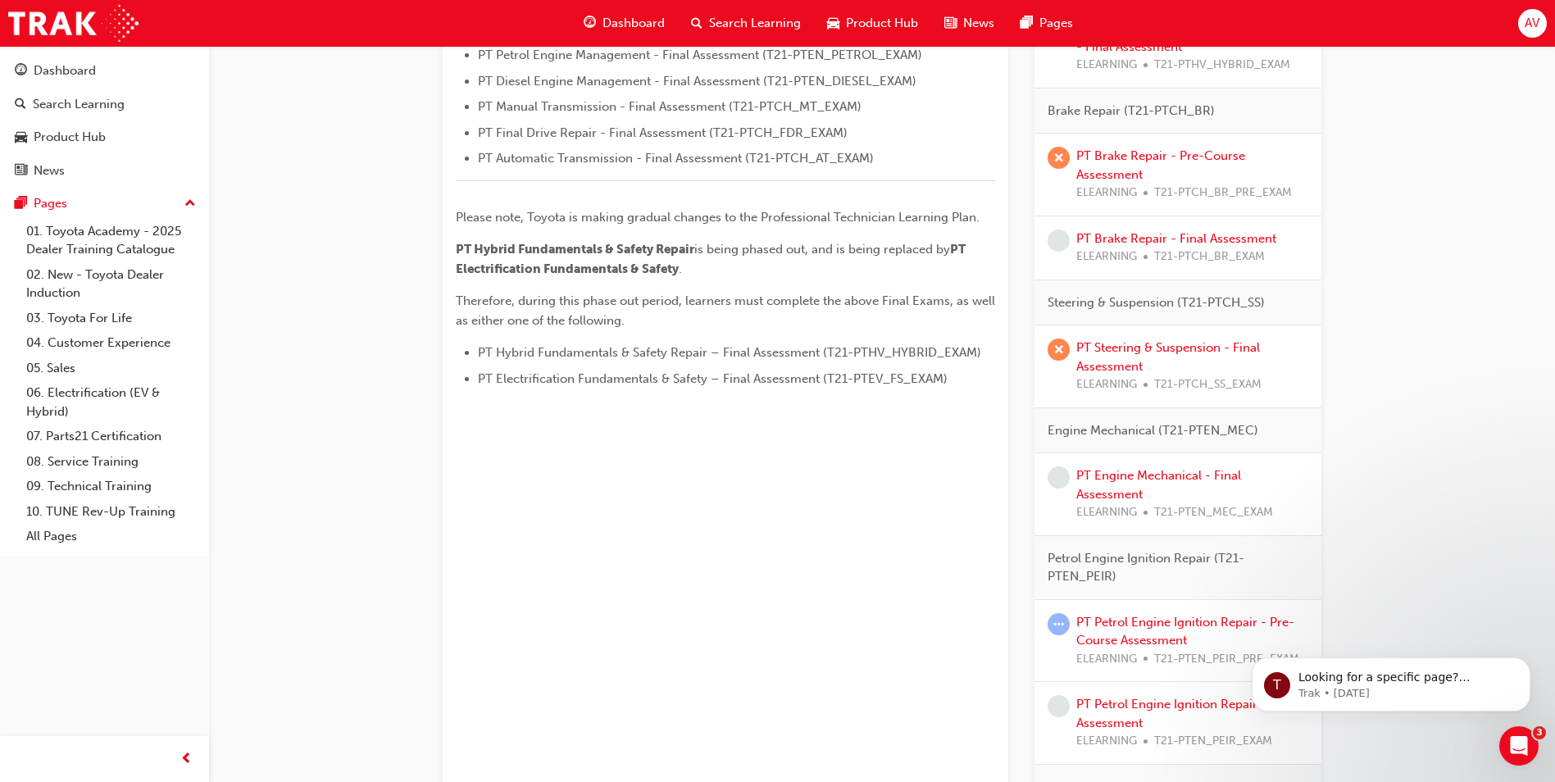
scroll to position [738, 0]
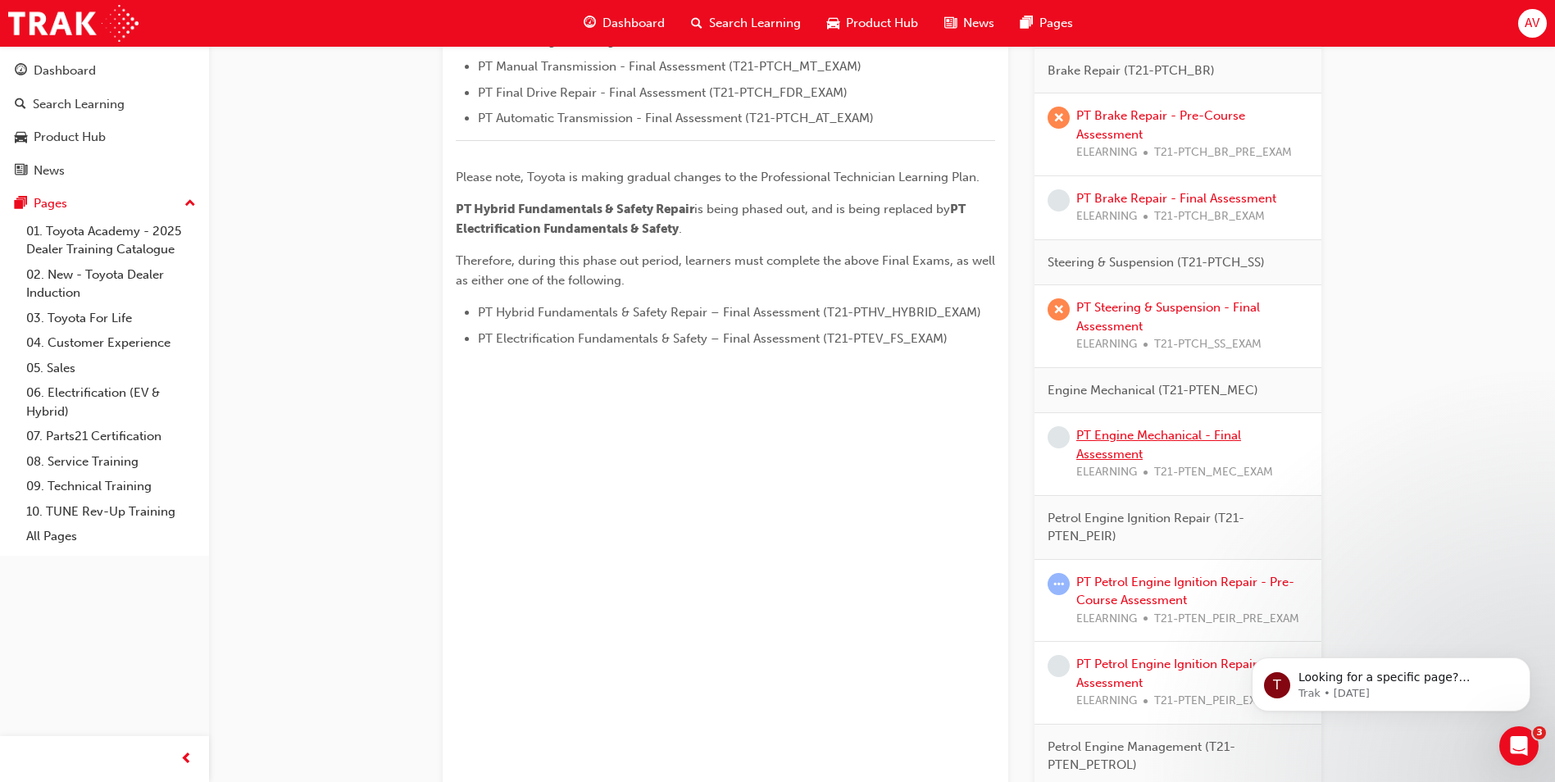
click at [1156, 434] on link "PT Engine Mechanical - Final Assessment" at bounding box center [1158, 445] width 165 height 34
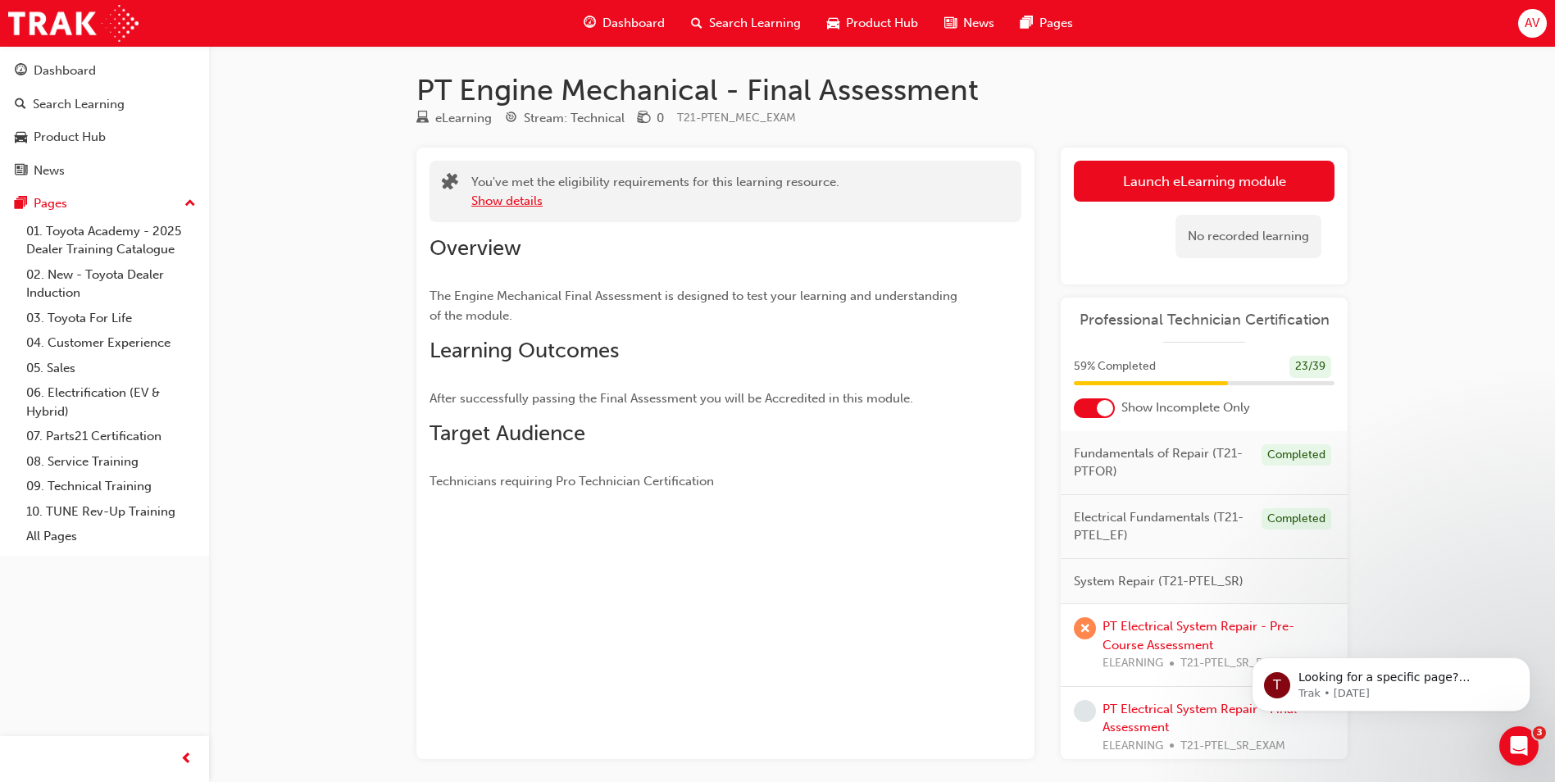
click at [496, 202] on button "Show details" at bounding box center [506, 201] width 71 height 19
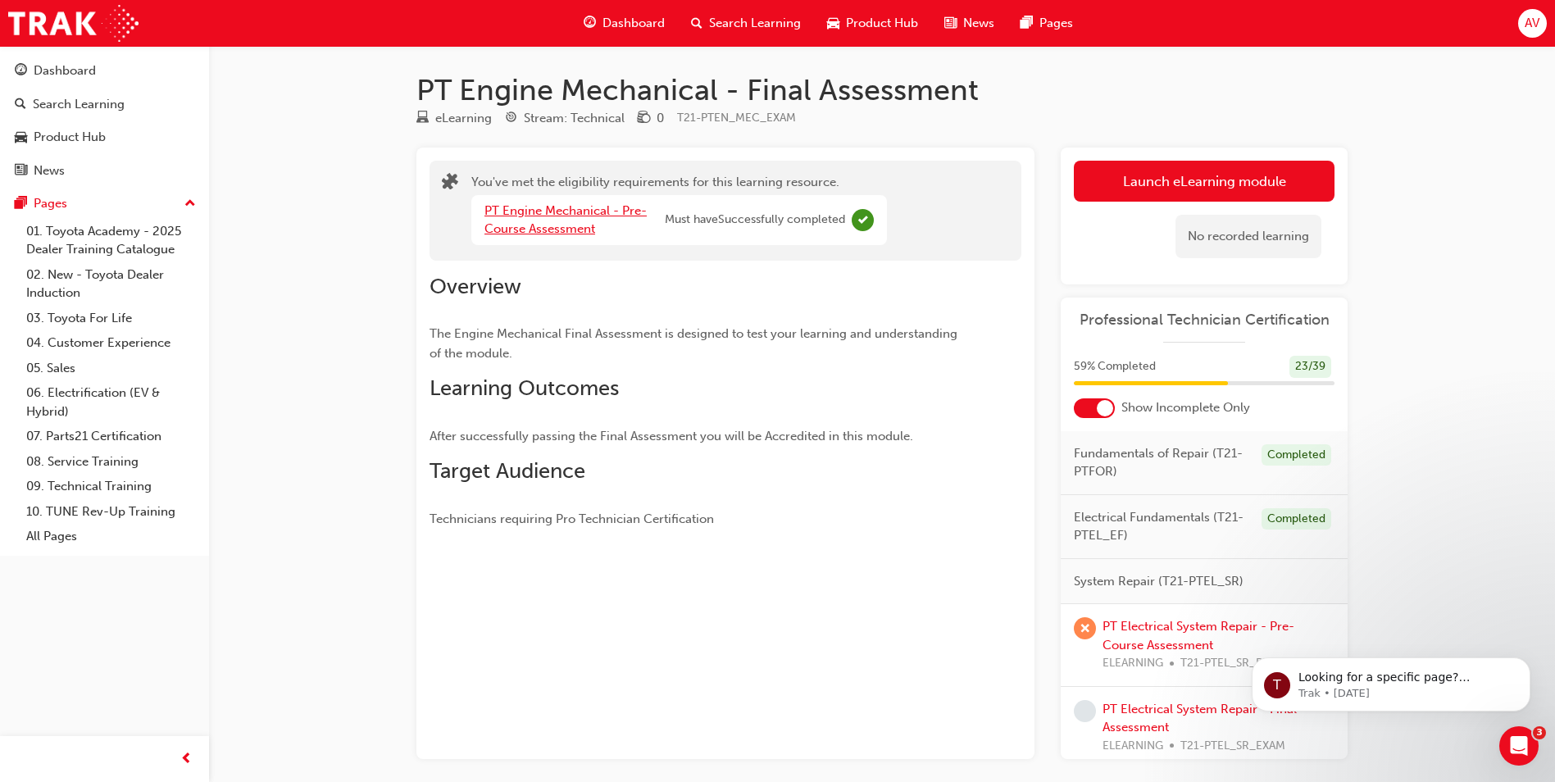
click at [533, 207] on link "PT Engine Mechanical - Pre-Course Assessment" at bounding box center [565, 220] width 162 height 34
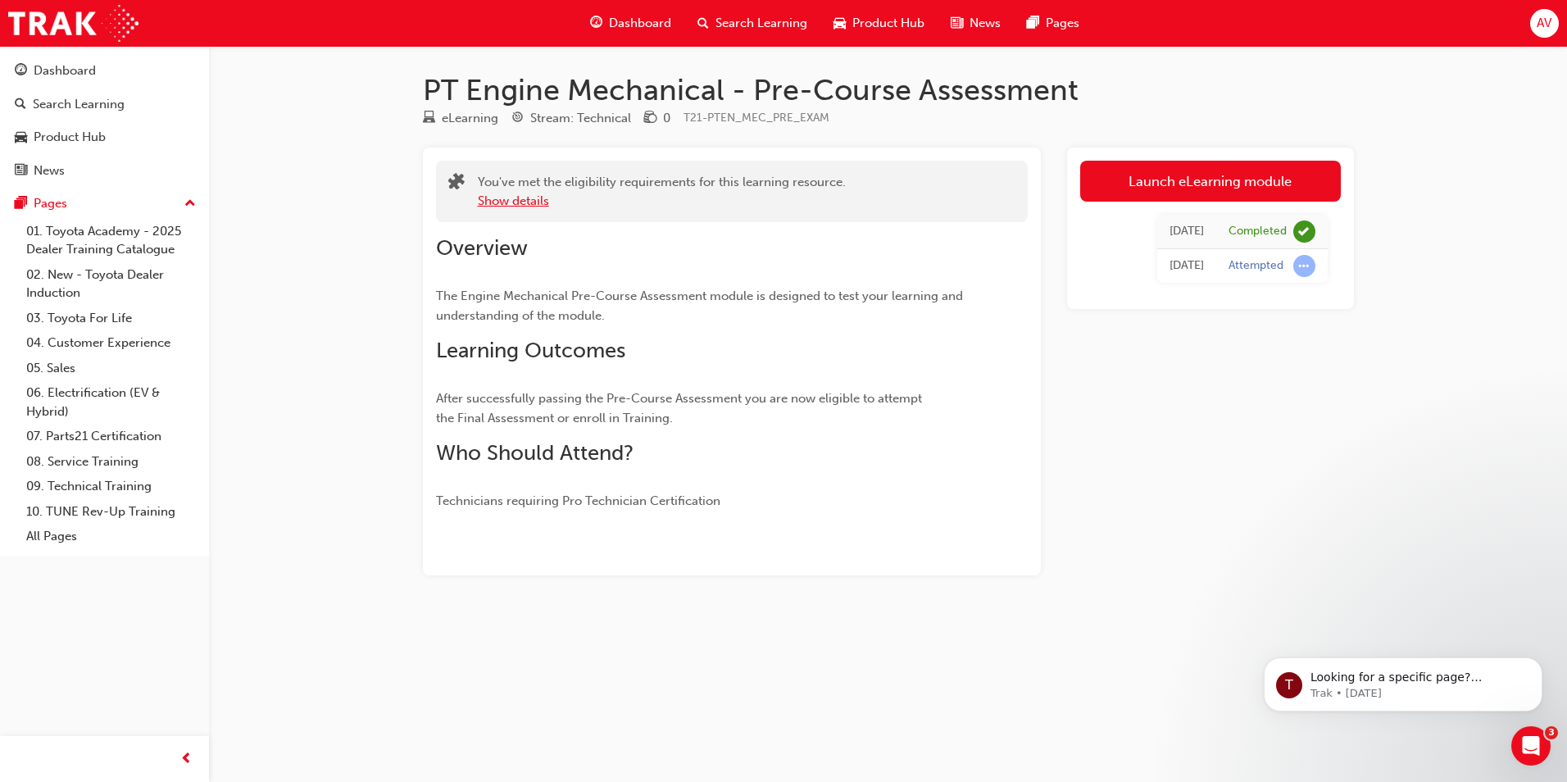
click at [518, 200] on button "Show details" at bounding box center [513, 201] width 71 height 19
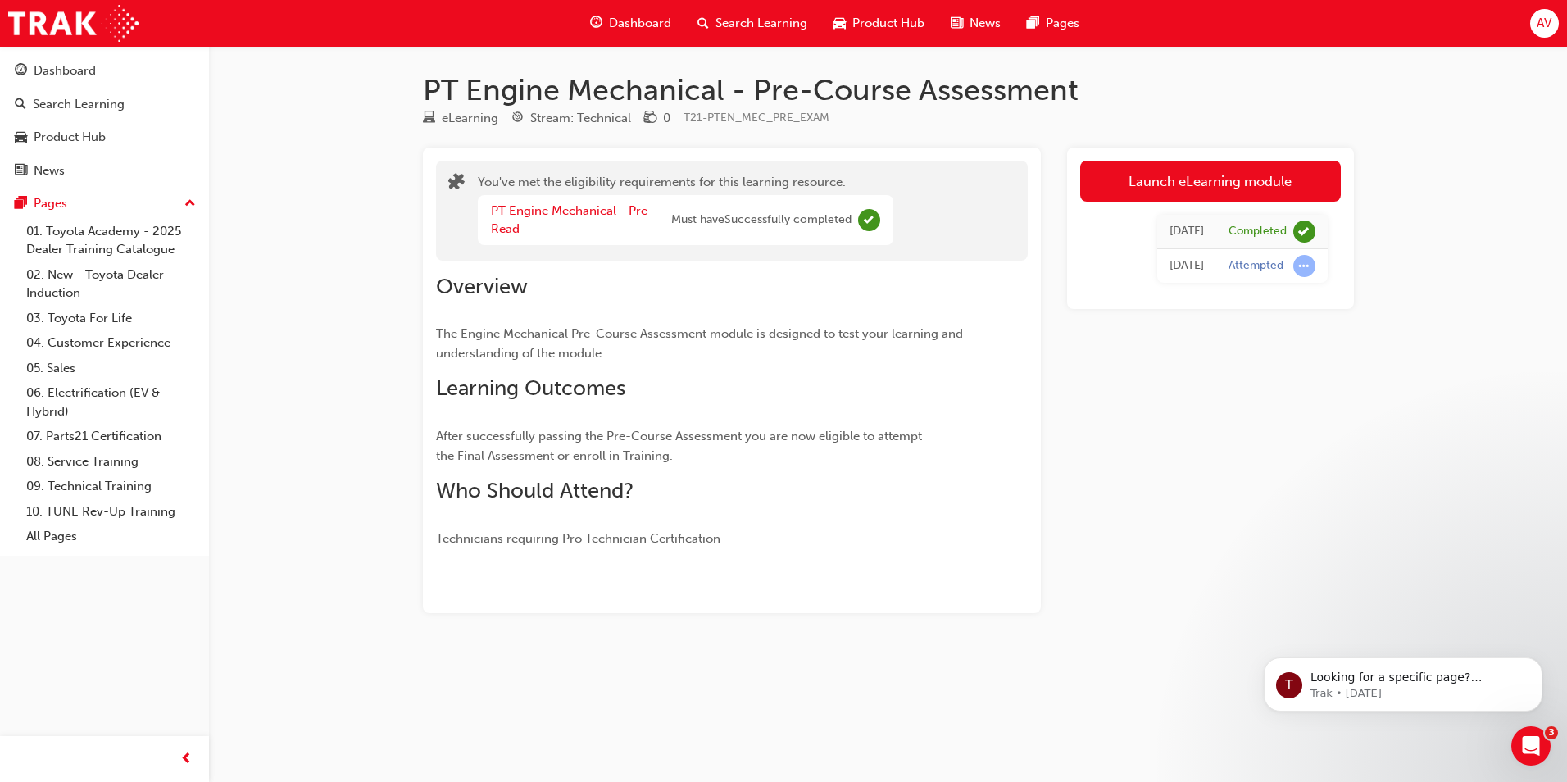
click at [519, 205] on link "PT Engine Mechanical - Pre-Read" at bounding box center [572, 220] width 162 height 34
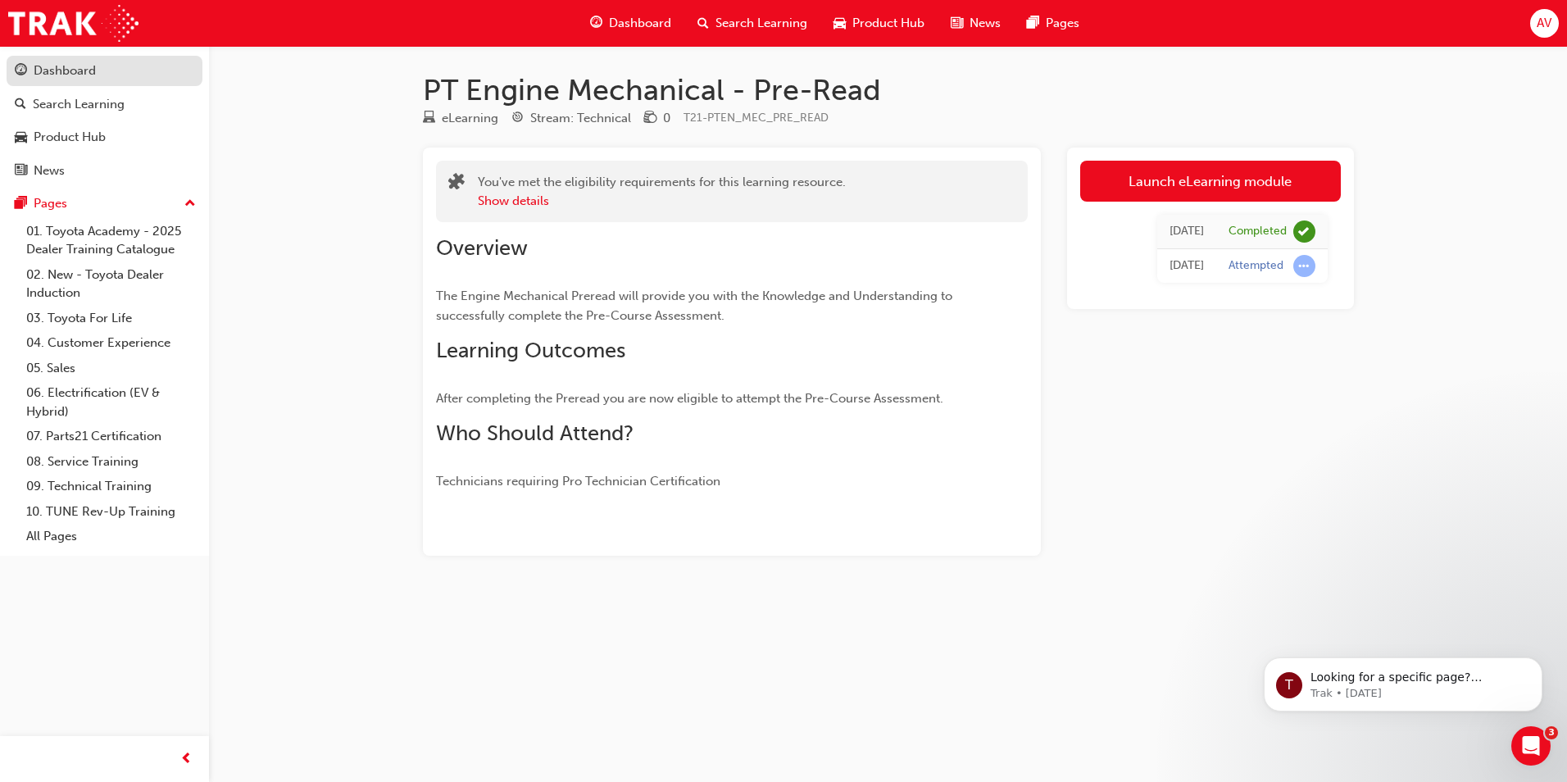
click at [80, 77] on div "Dashboard" at bounding box center [65, 70] width 62 height 19
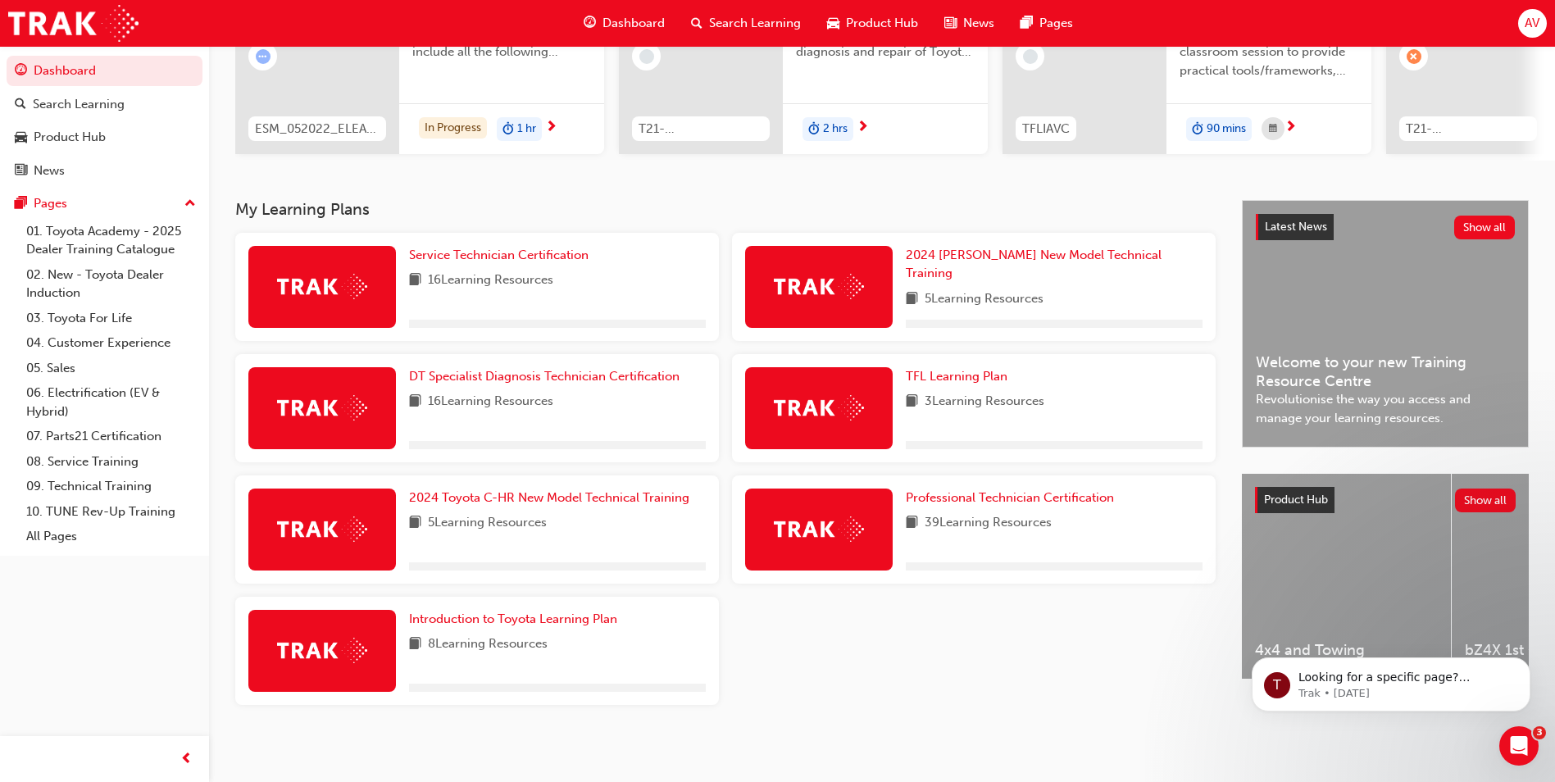
scroll to position [227, 0]
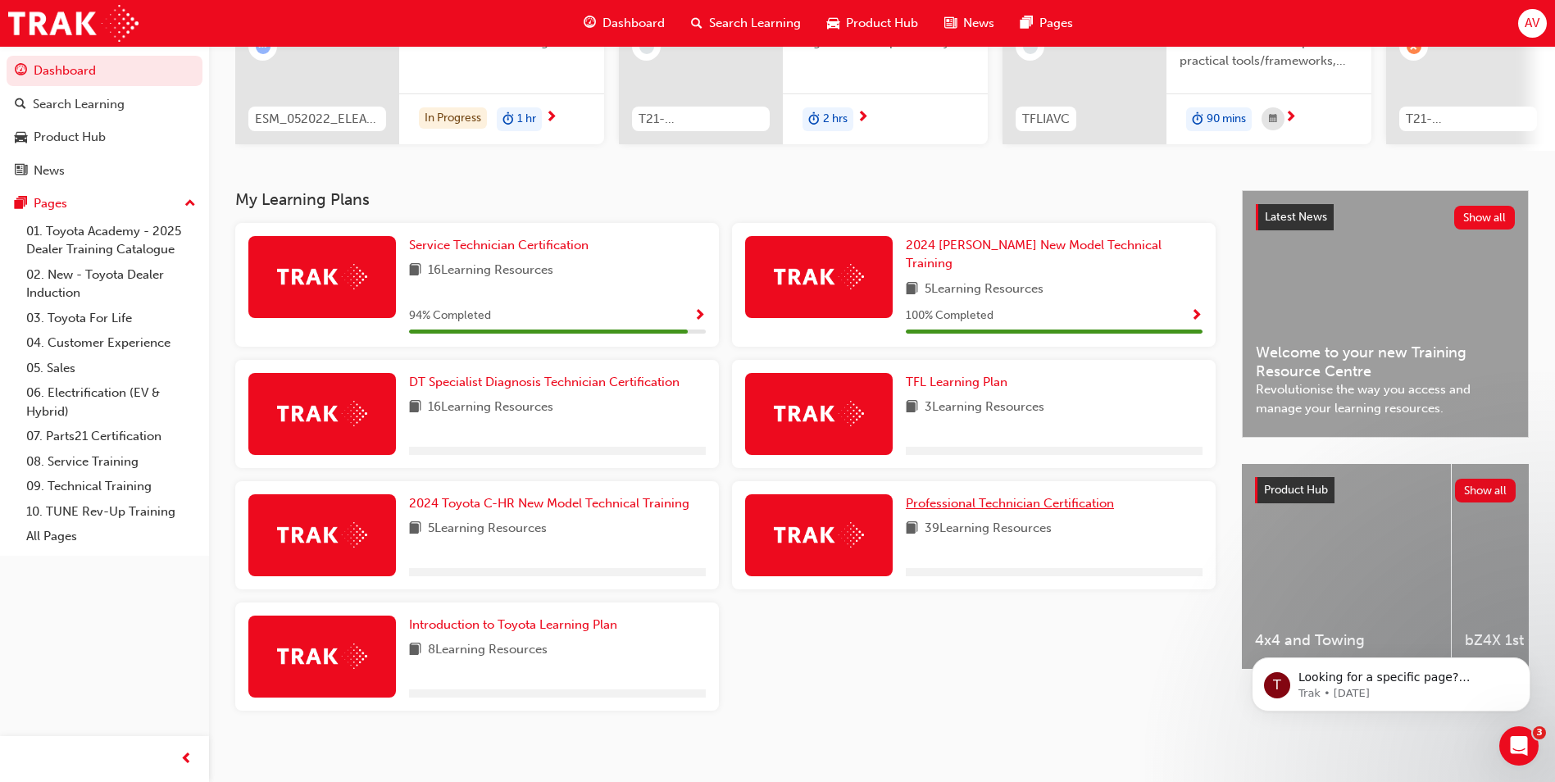
click at [1001, 496] on span "Professional Technician Certification" at bounding box center [1010, 503] width 208 height 15
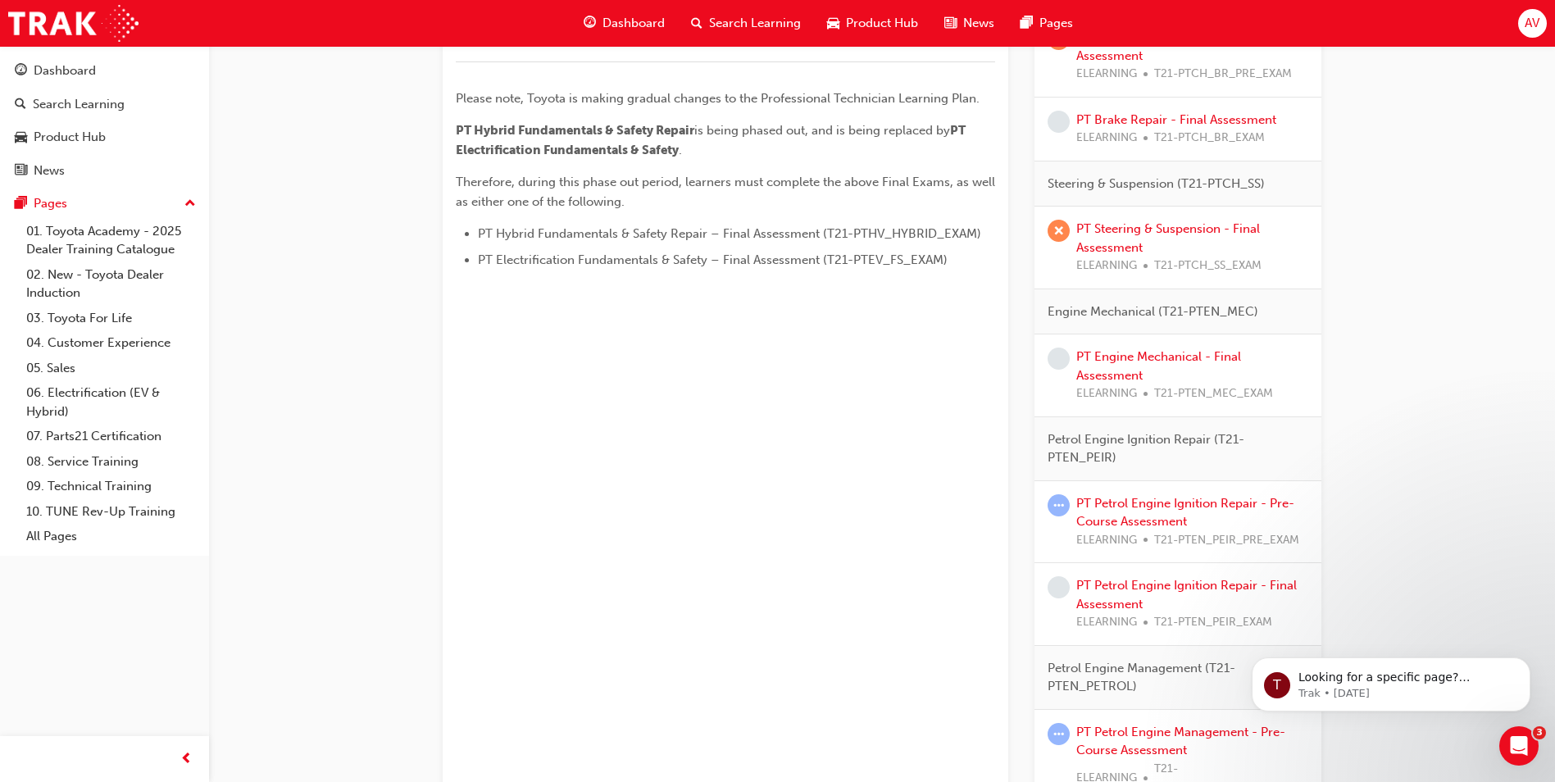
scroll to position [819, 0]
click at [1175, 350] on link "PT Engine Mechanical - Final Assessment" at bounding box center [1158, 363] width 165 height 34
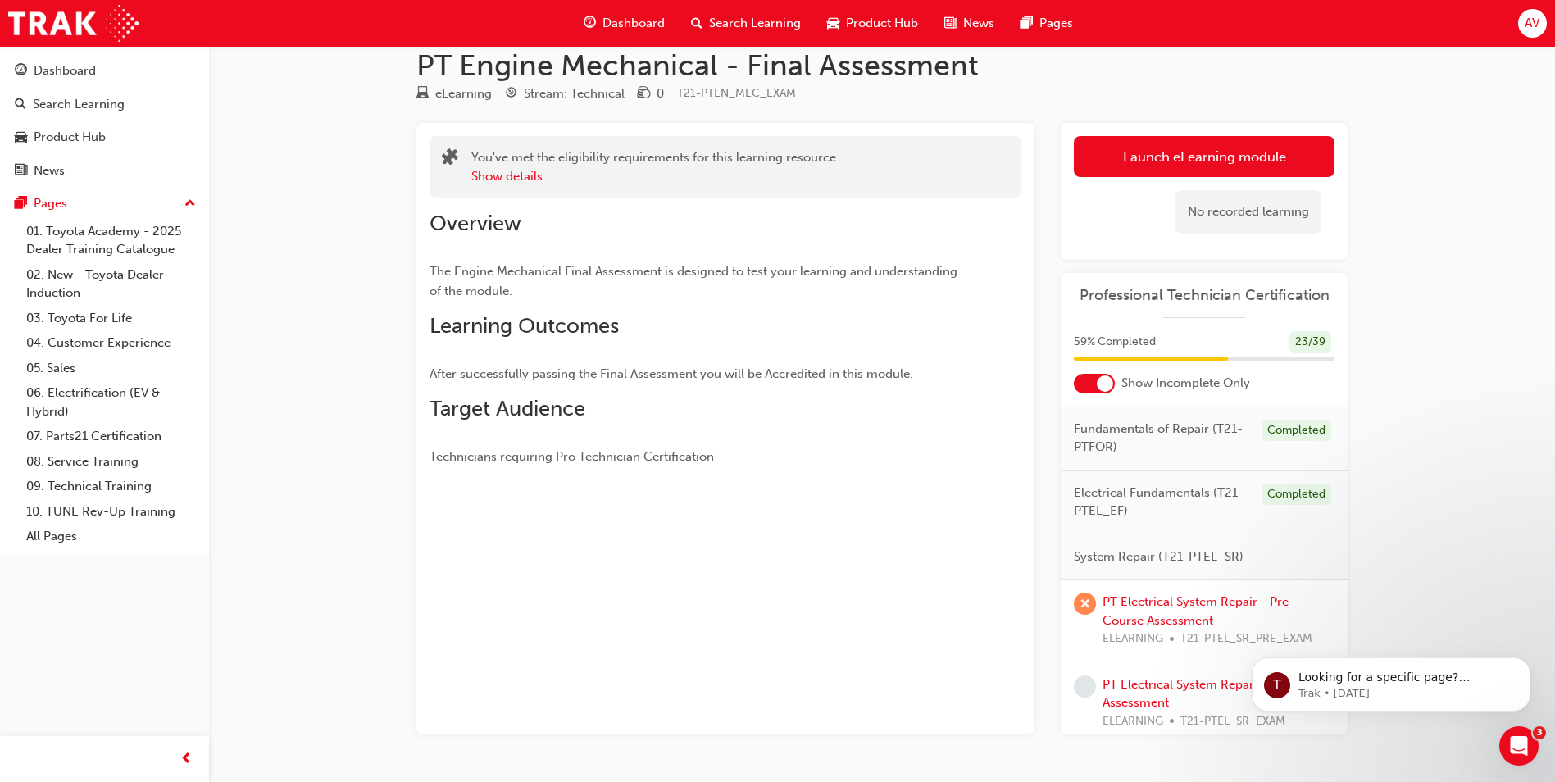
scroll to position [70, 0]
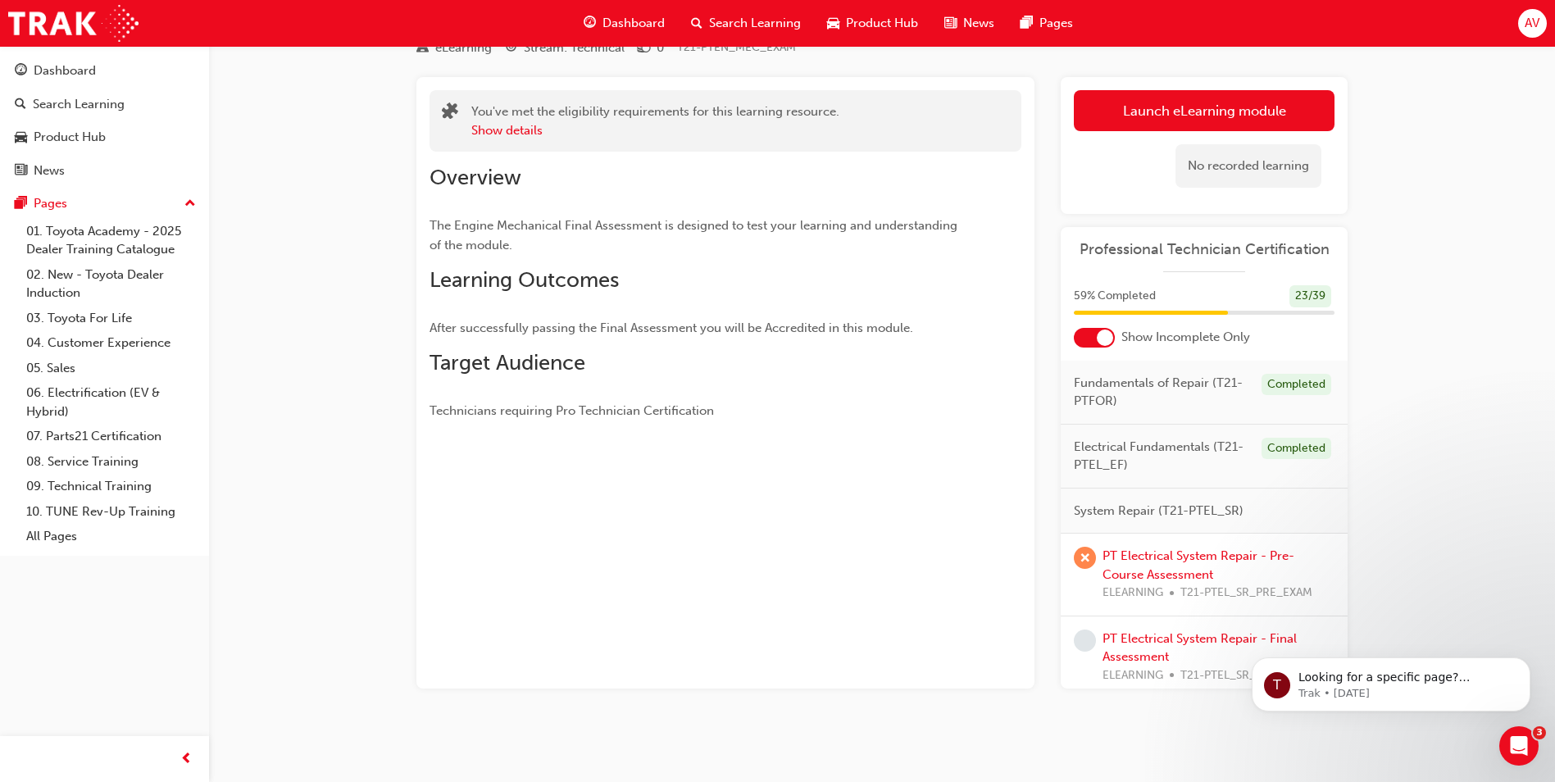
click at [1160, 98] on link "Launch eLearning module" at bounding box center [1204, 110] width 261 height 41
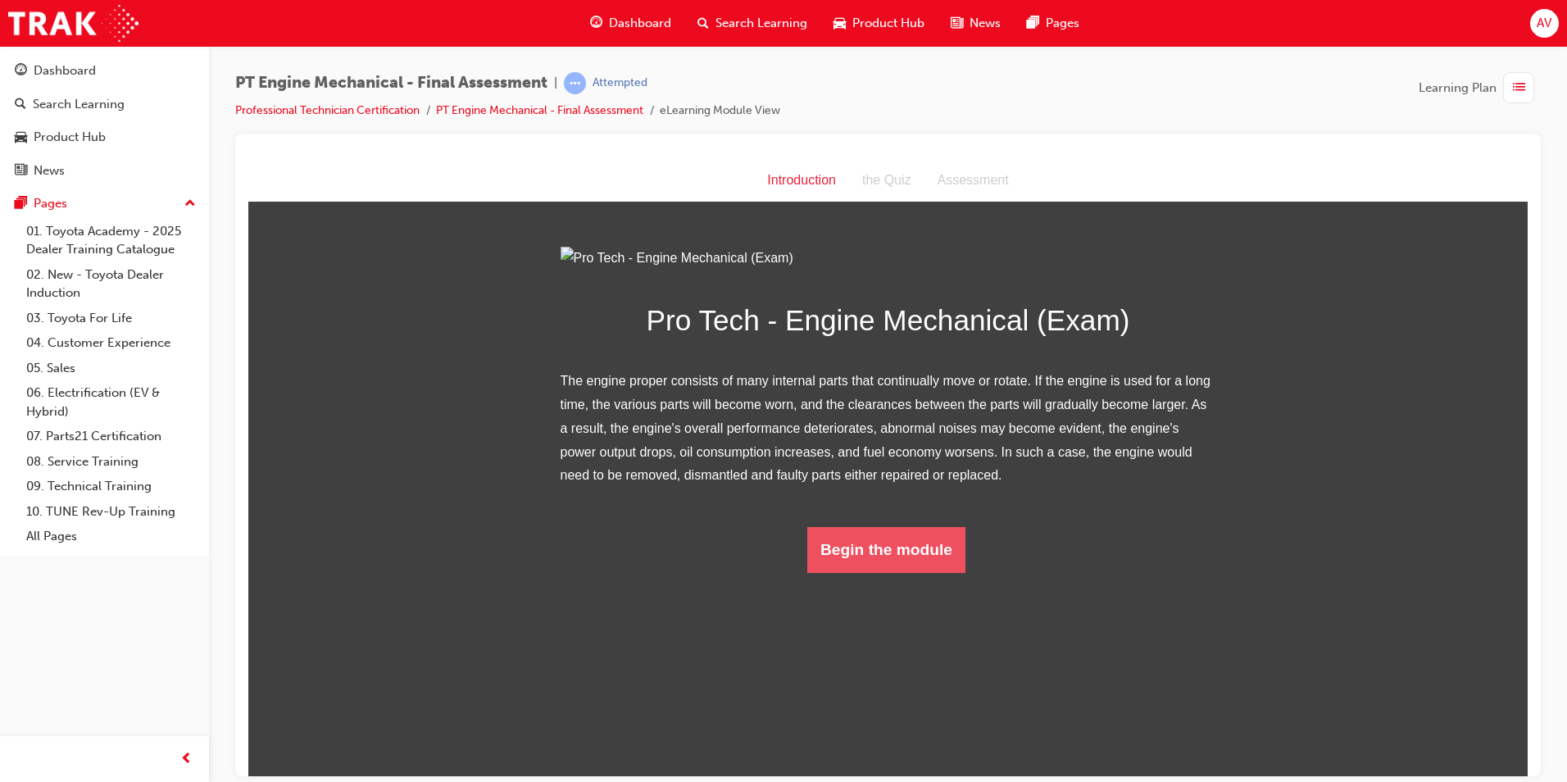
click at [874, 572] on button "Begin the module" at bounding box center [886, 549] width 158 height 46
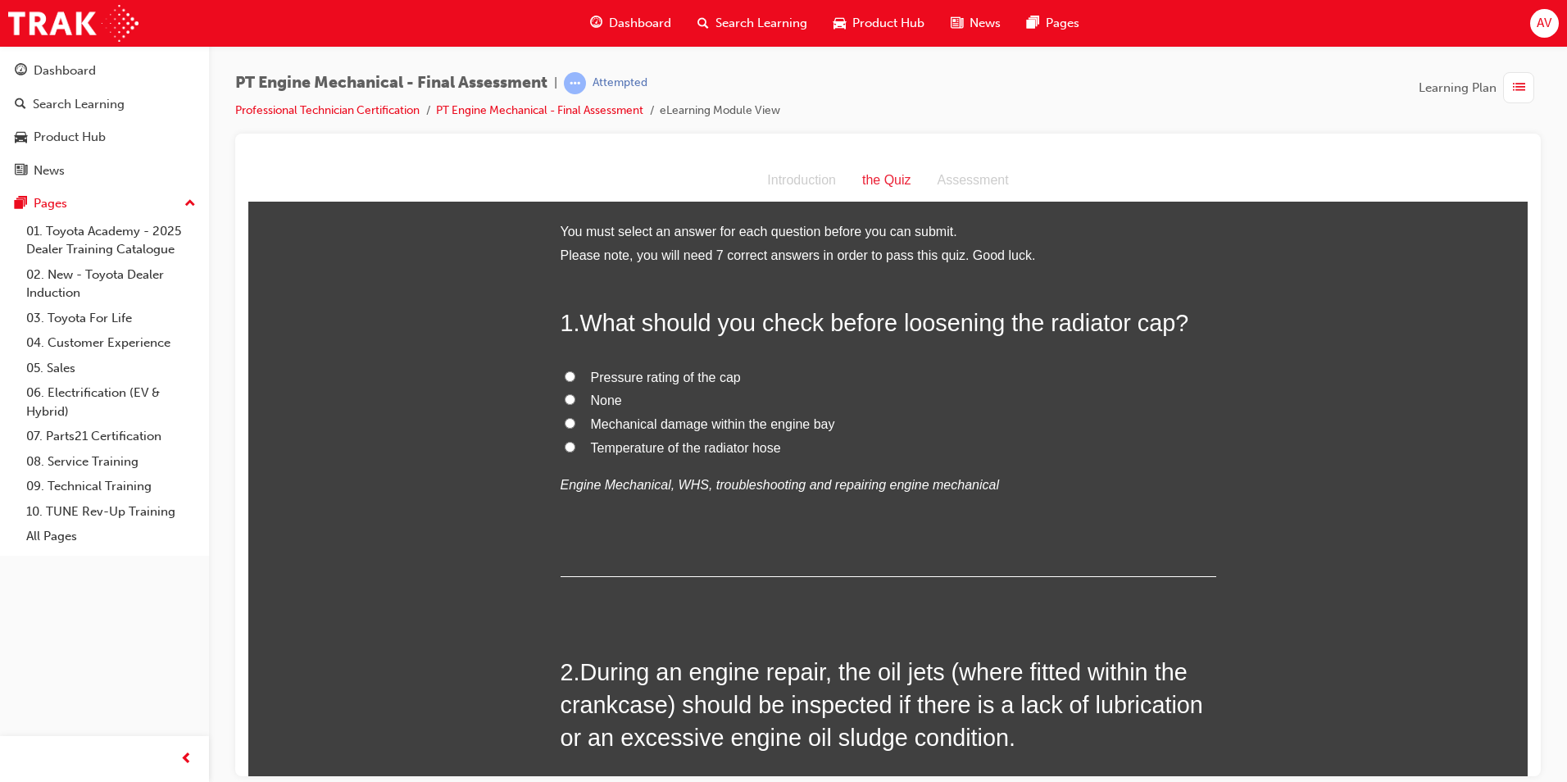
drag, startPoint x: 557, startPoint y: 372, endPoint x: 514, endPoint y: 407, distance: 55.9
click at [561, 372] on label "Pressure rating of the cap" at bounding box center [889, 377] width 656 height 24
click at [565, 372] on input "Pressure rating of the cap" at bounding box center [570, 375] width 11 height 11
radio input "true"
drag, startPoint x: 489, startPoint y: 421, endPoint x: 495, endPoint y: 414, distance: 9.3
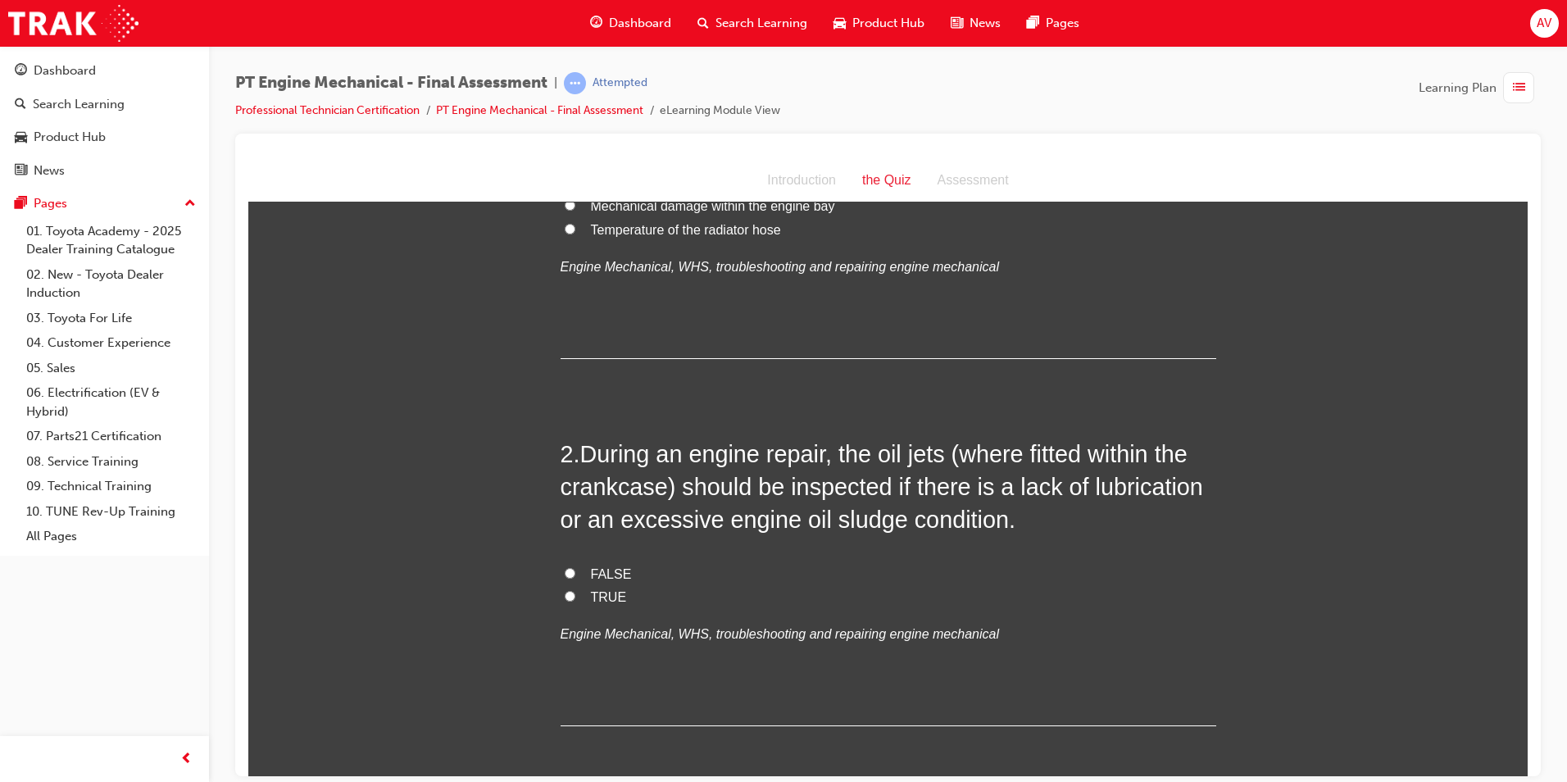
scroll to position [246, 0]
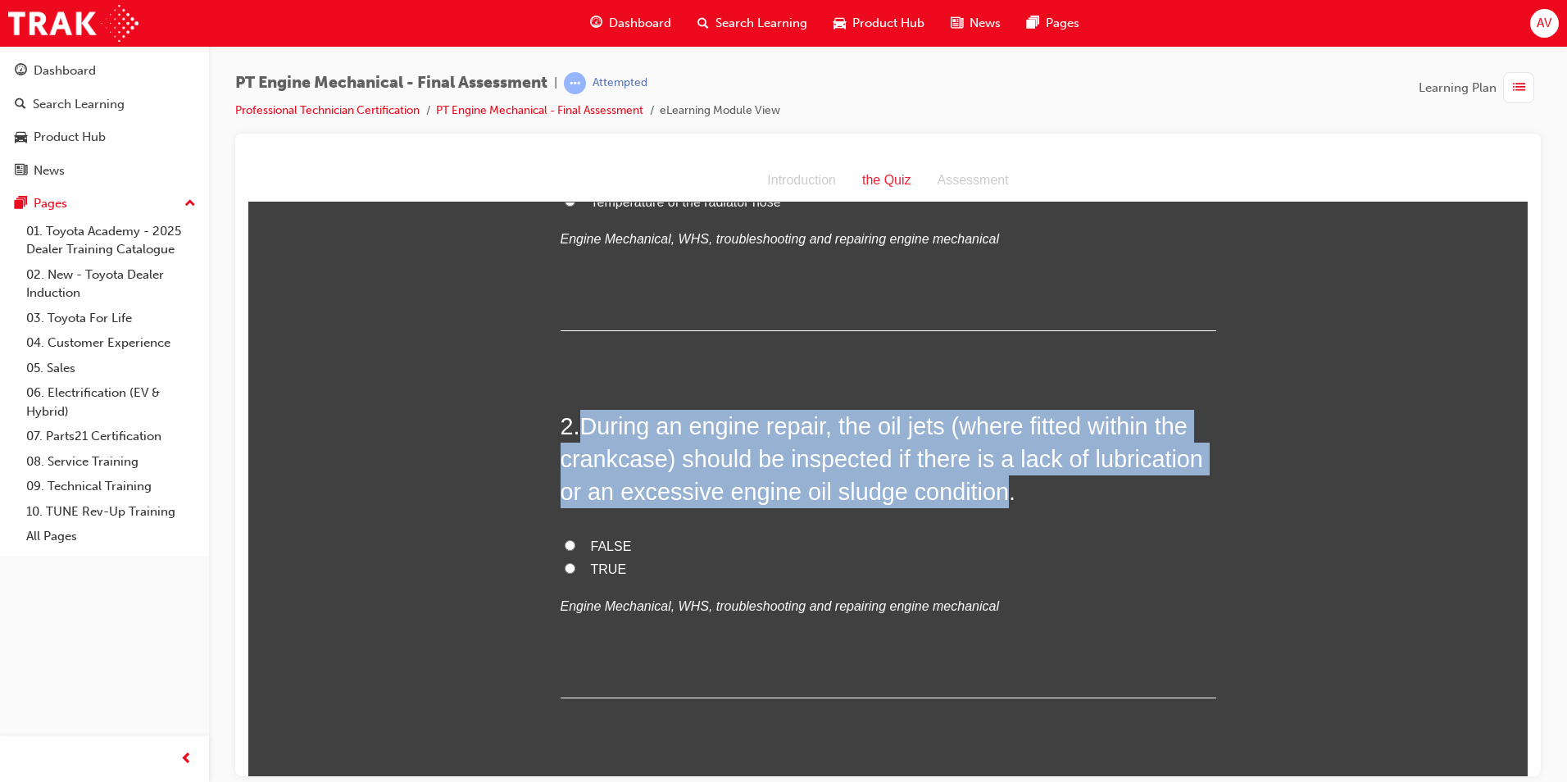
drag, startPoint x: 578, startPoint y: 420, endPoint x: 992, endPoint y: 490, distance: 420.5
click at [992, 490] on span "During an engine repair, the oil jets (where fitted within the crankcase) shoul…" at bounding box center [882, 458] width 642 height 93
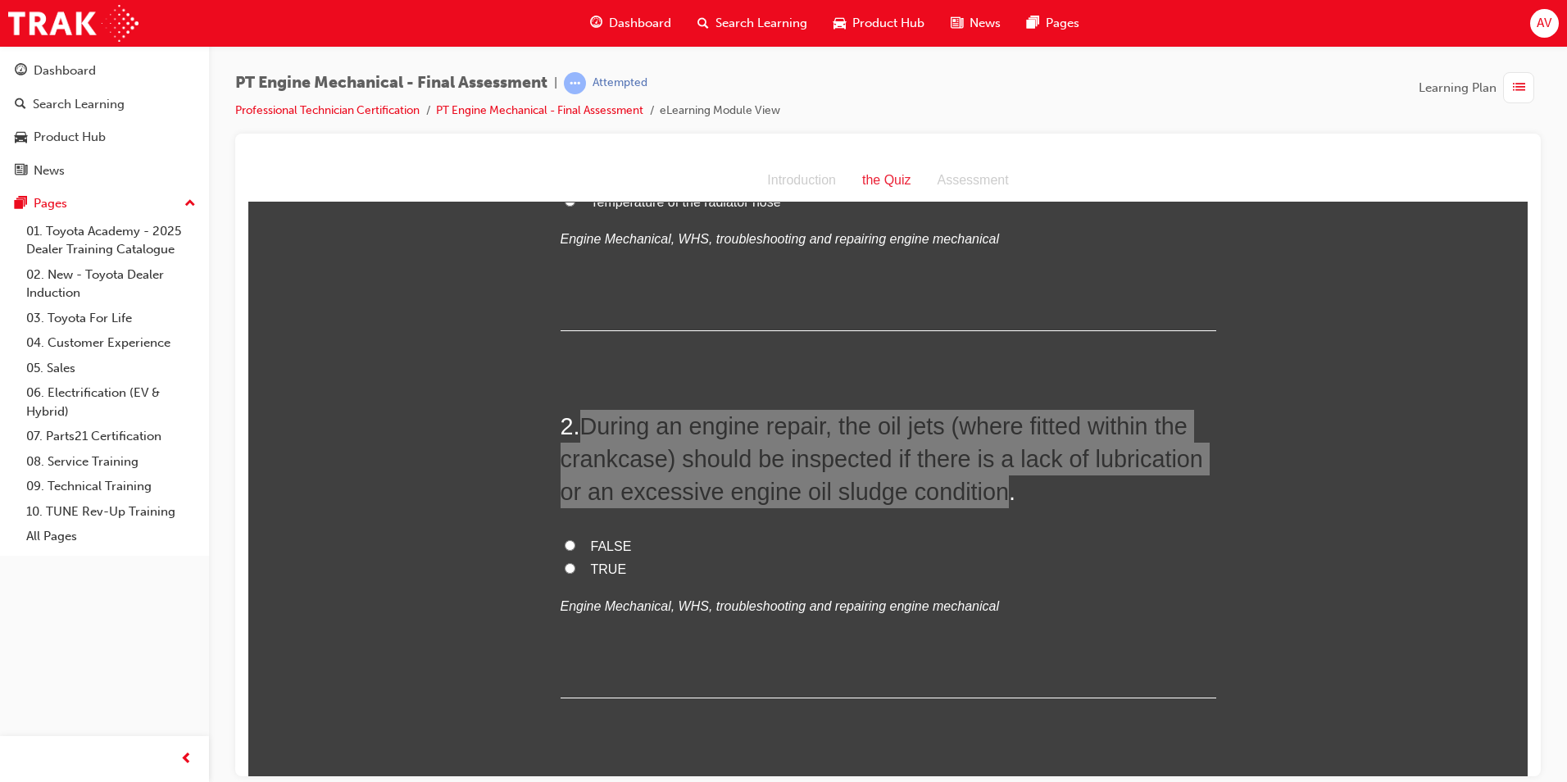
drag, startPoint x: 987, startPoint y: 87, endPoint x: 1037, endPoint y: 75, distance: 51.5
click at [987, 86] on div "PT Engine Mechanical - Final Assessment | Attempted Professional Technician Cer…" at bounding box center [887, 102] width 1305 height 61
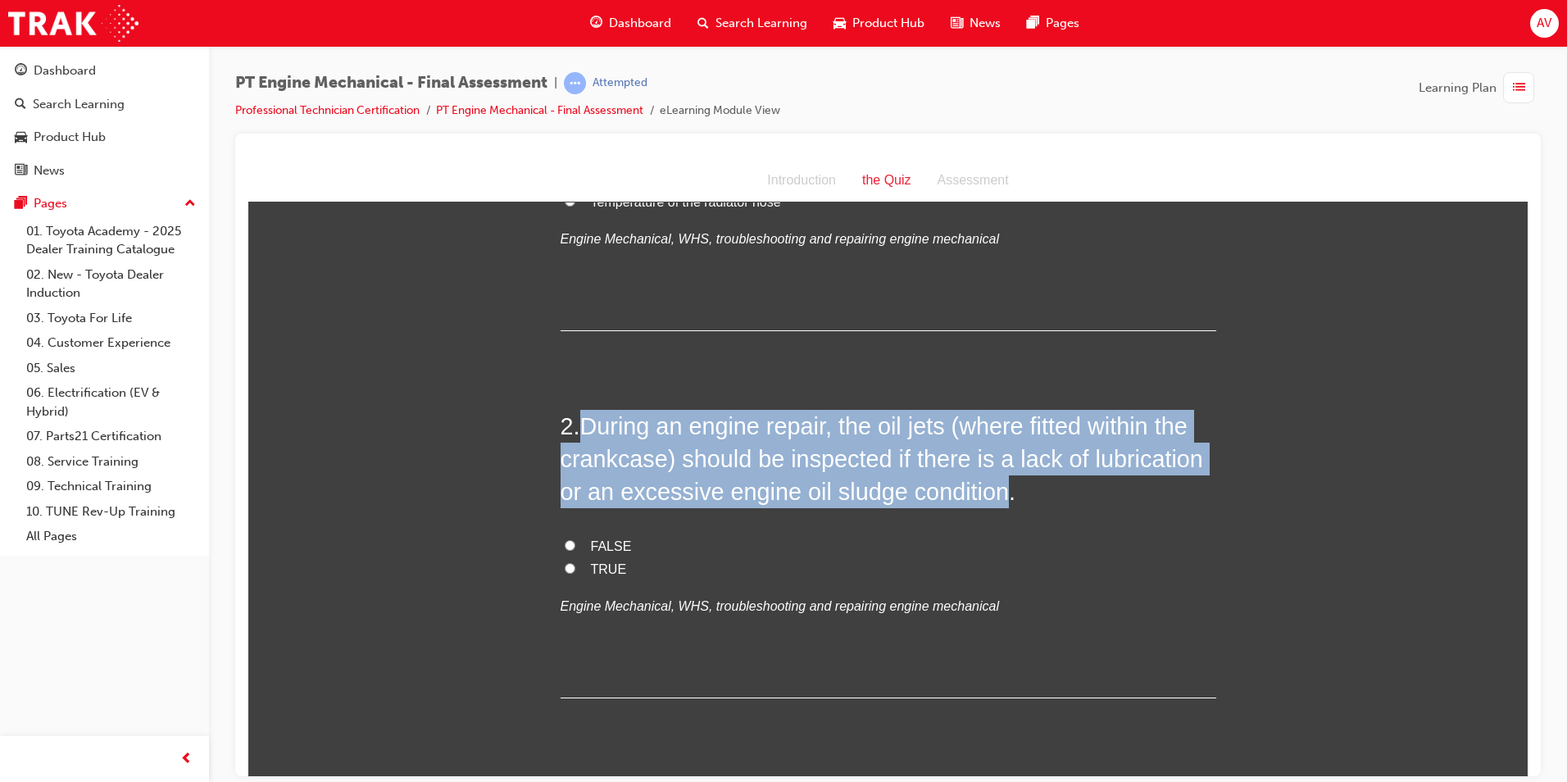
click at [565, 567] on input "TRUE" at bounding box center [570, 567] width 11 height 11
radio input "true"
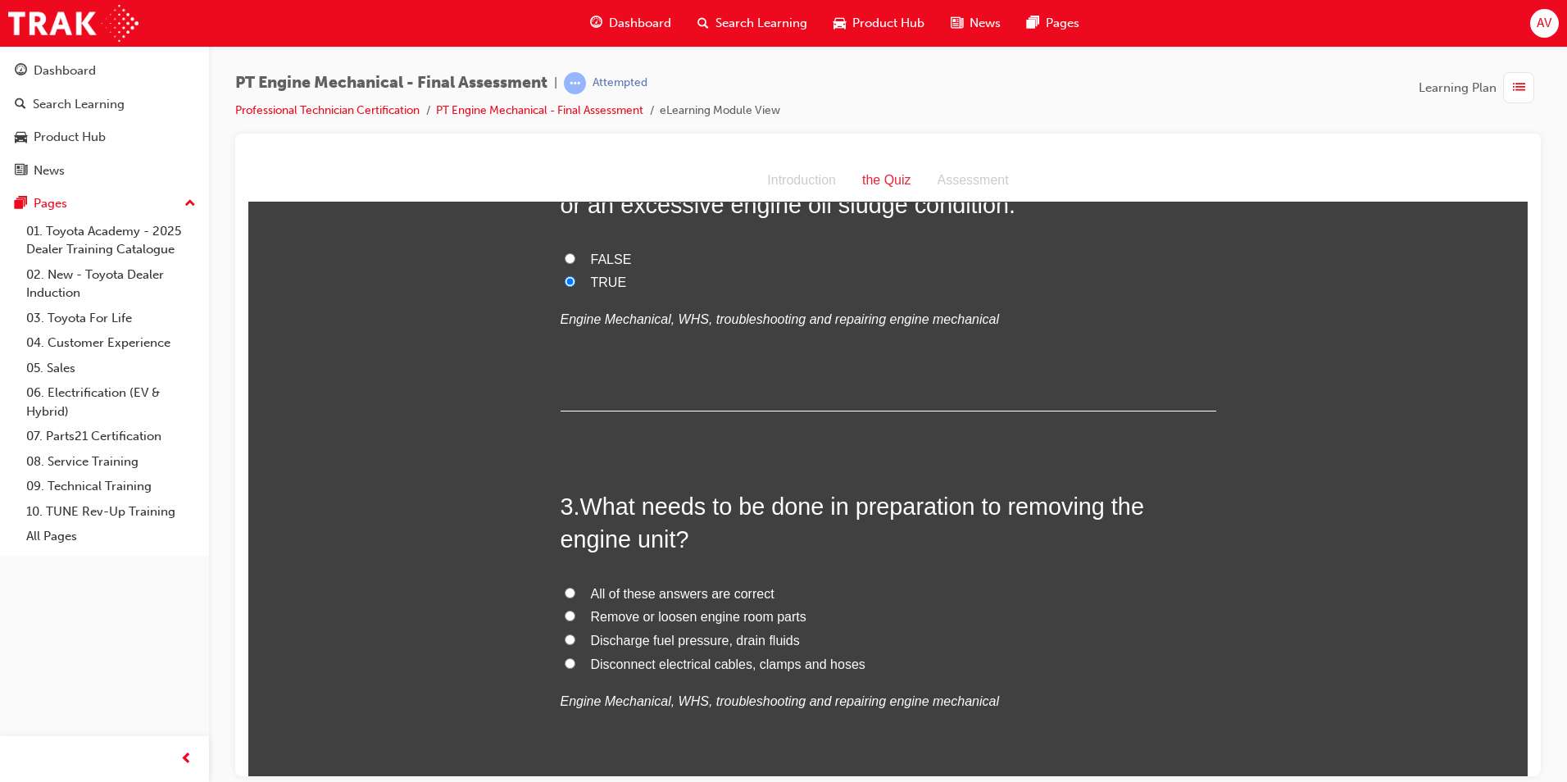
scroll to position [574, 0]
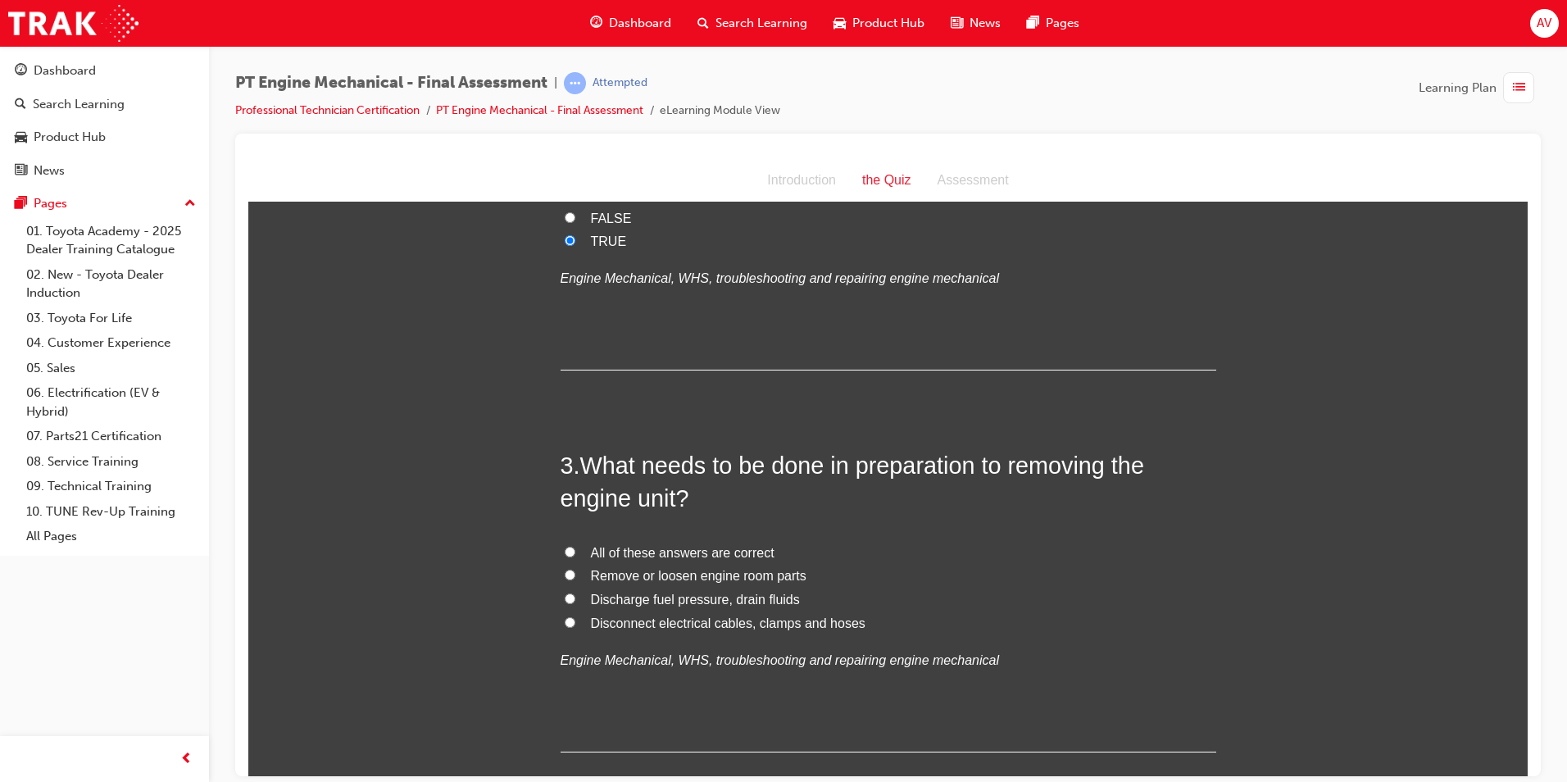
click at [565, 552] on input "All of these answers are correct" at bounding box center [570, 551] width 11 height 11
radio input "true"
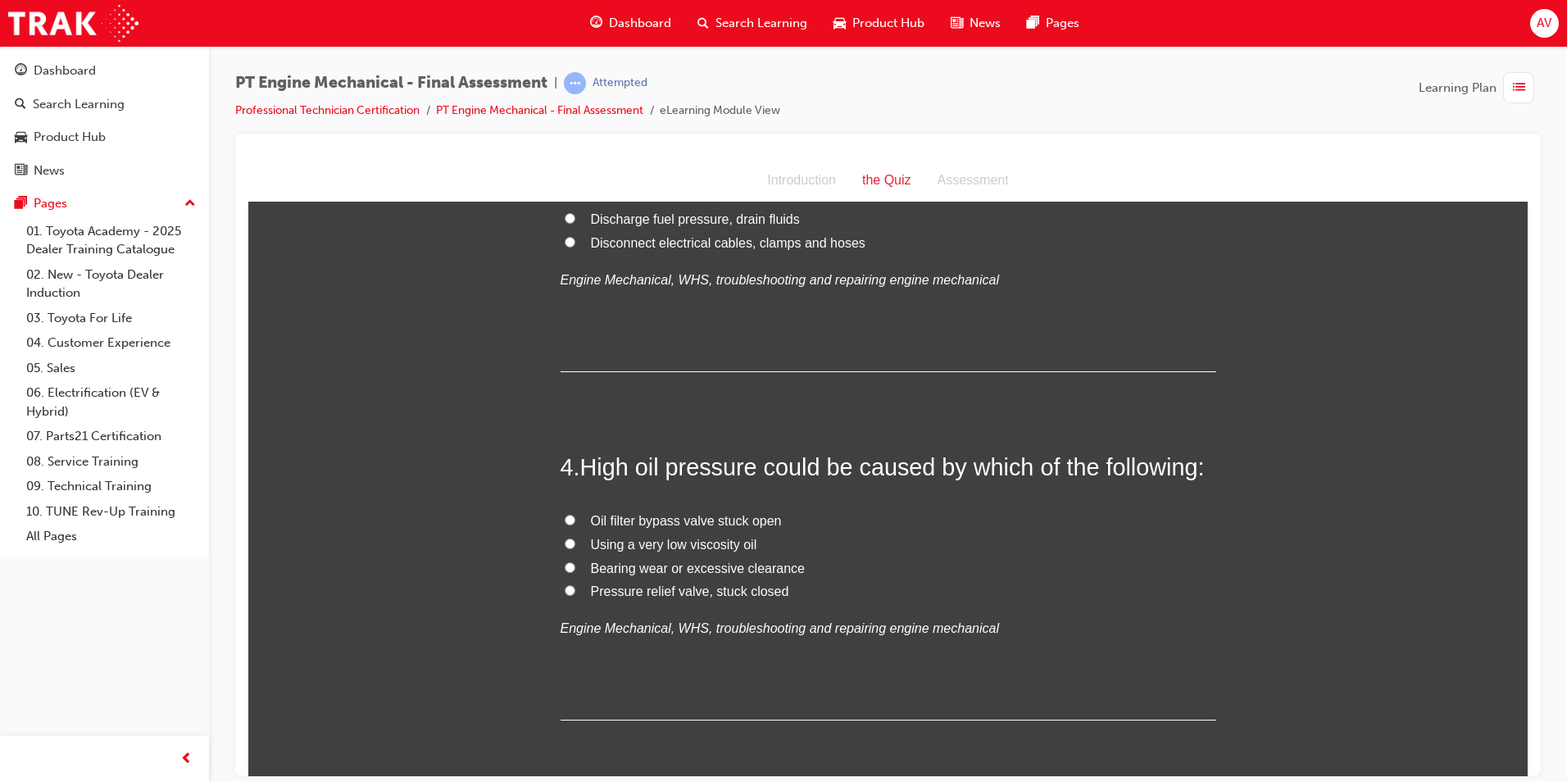
scroll to position [983, 0]
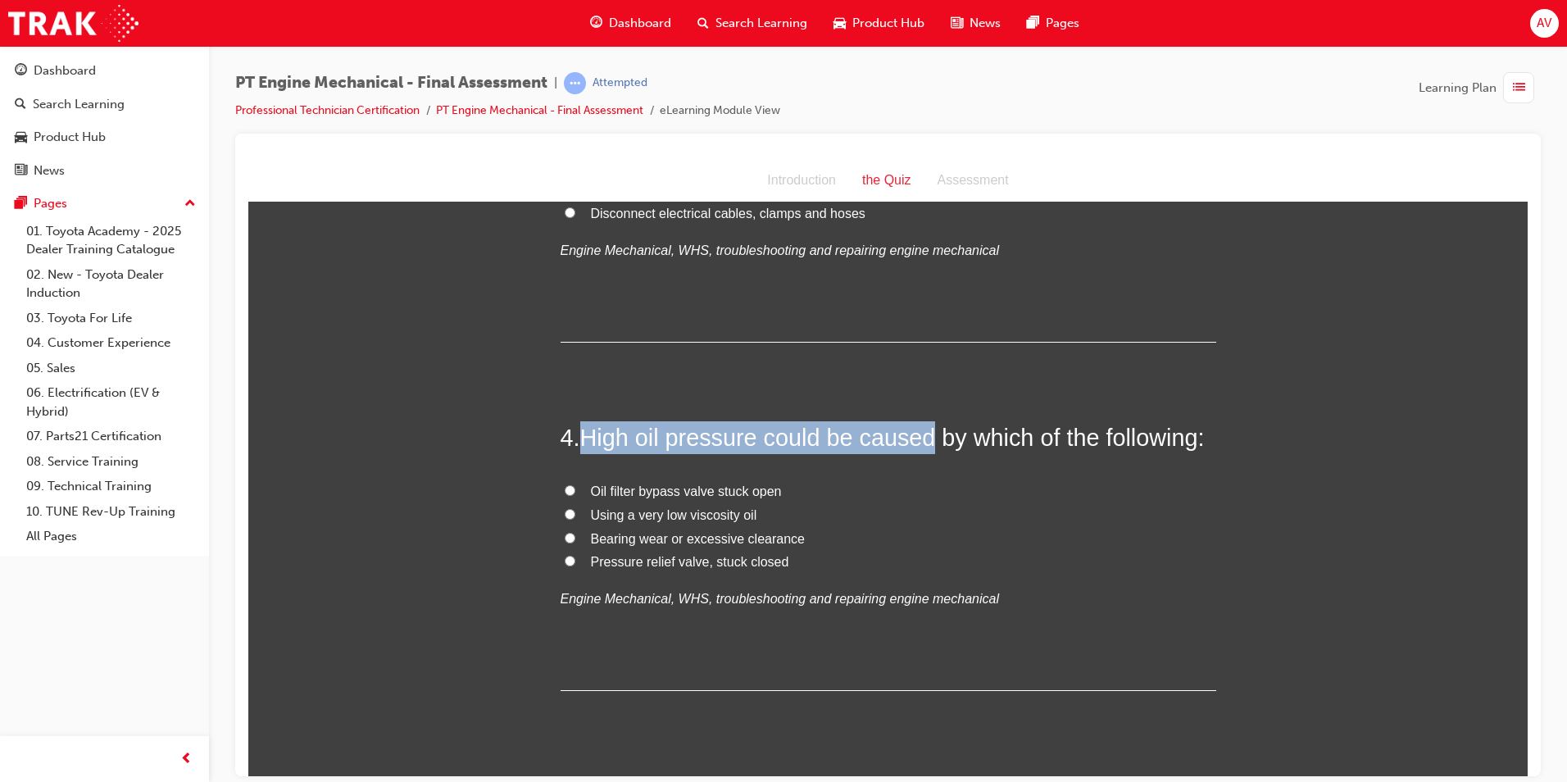
drag, startPoint x: 580, startPoint y: 438, endPoint x: 921, endPoint y: 440, distance: 340.9
click at [921, 440] on span "High oil pressure could be caused by which of the following:" at bounding box center [892, 437] width 624 height 26
click at [565, 559] on input "Pressure relief valve, stuck closed" at bounding box center [570, 560] width 11 height 11
radio input "true"
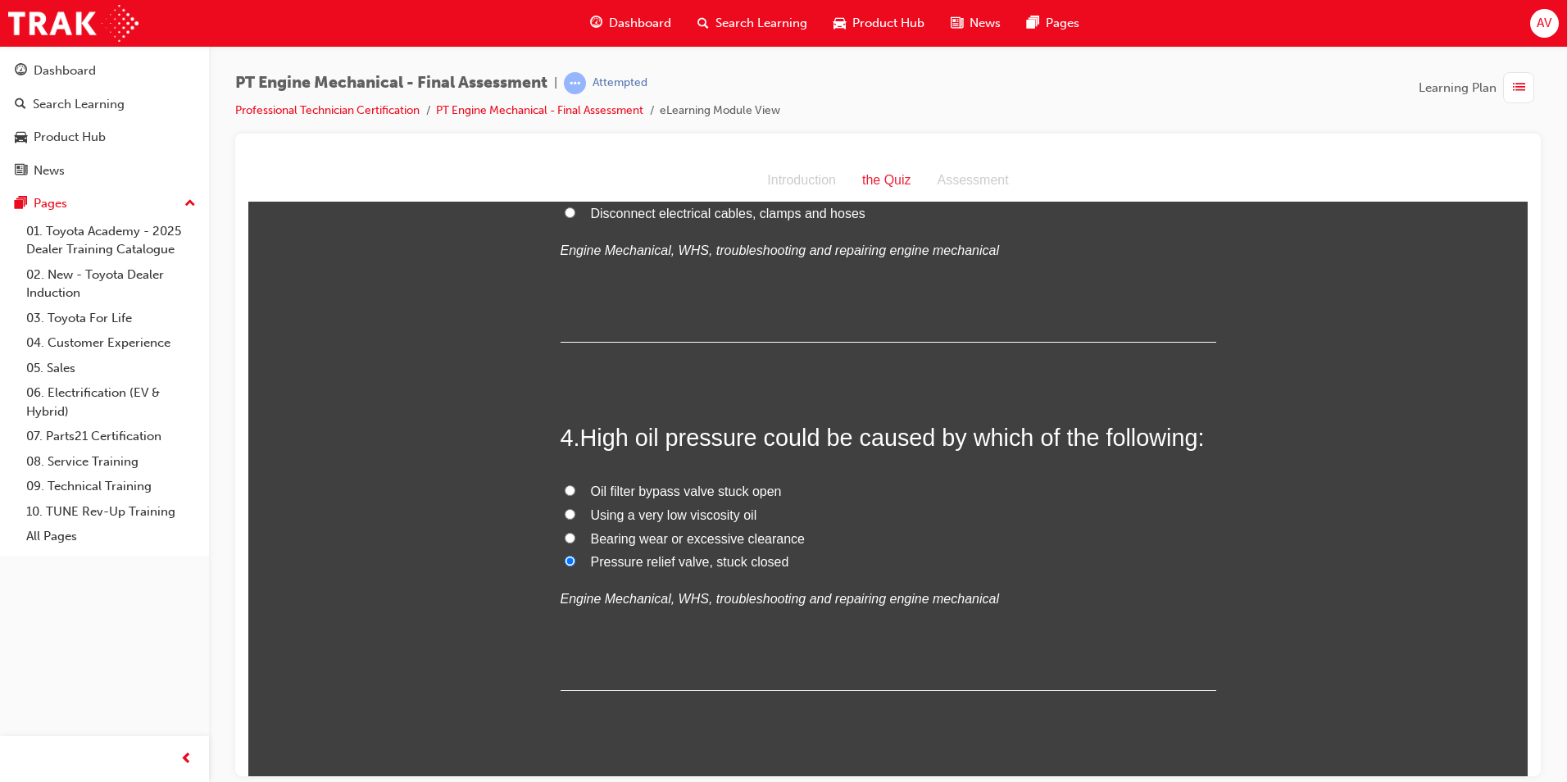
click at [565, 490] on input "Oil filter bypass valve stuck open" at bounding box center [570, 489] width 11 height 11
radio input "true"
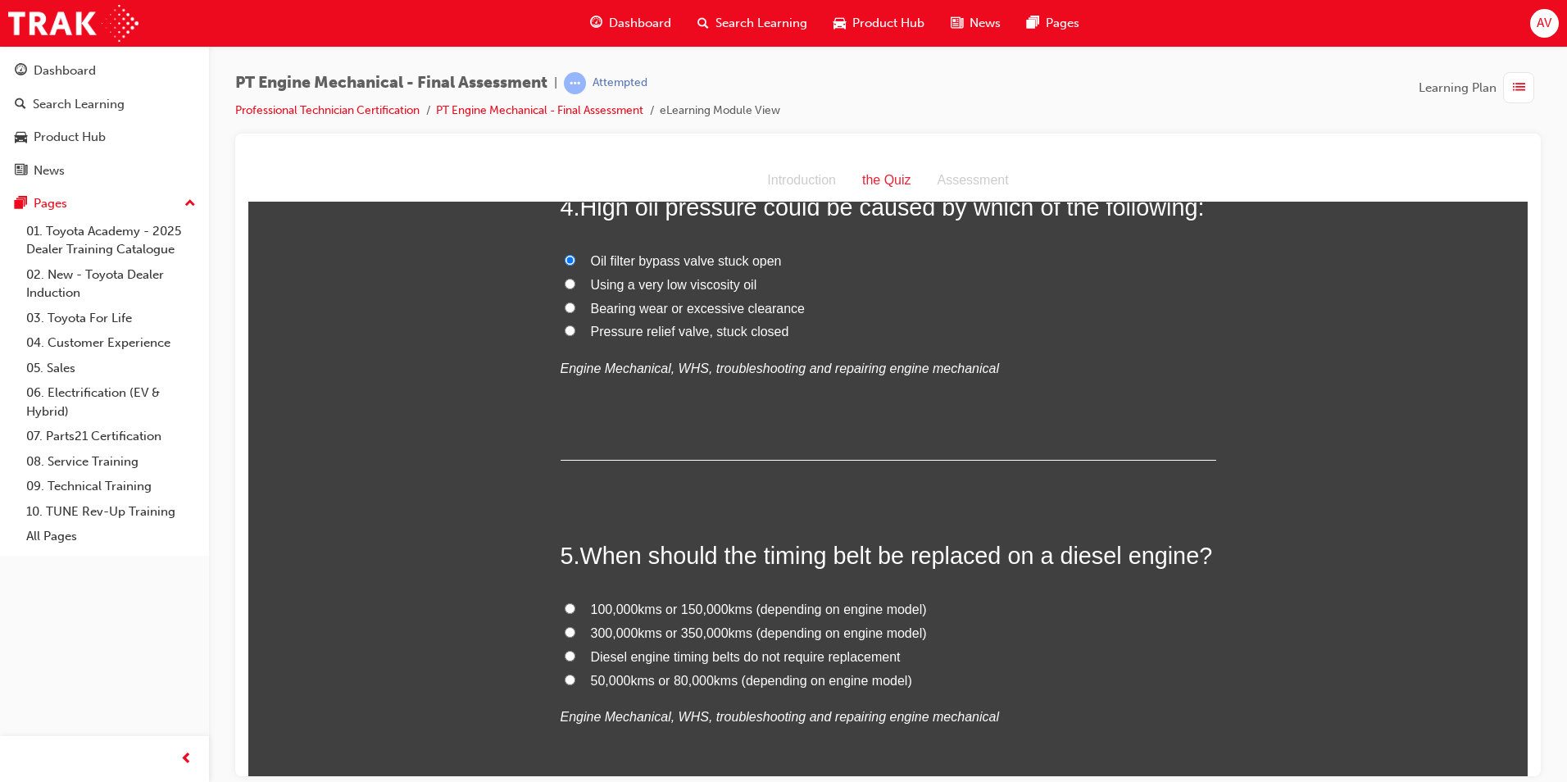
scroll to position [1229, 0]
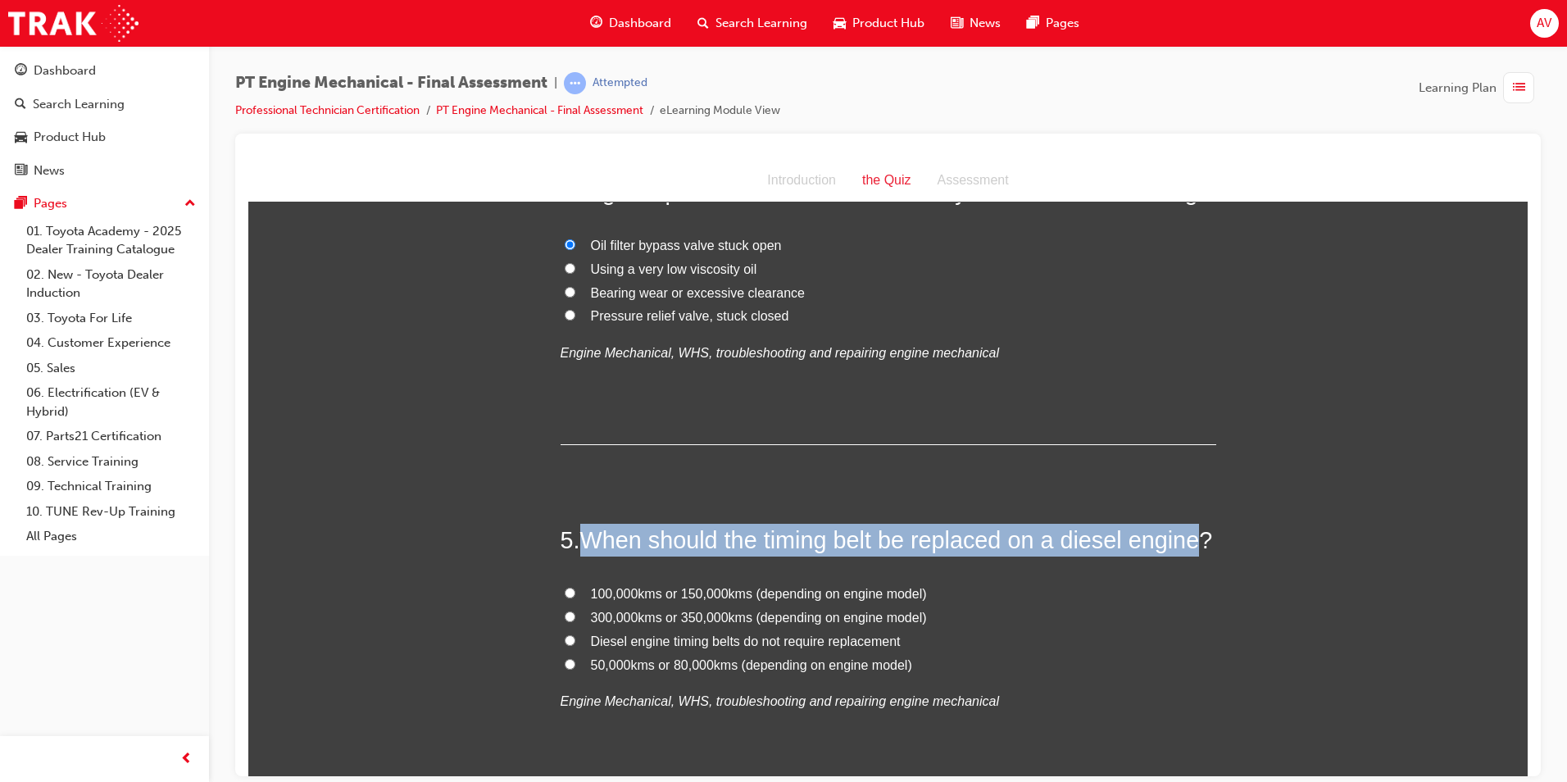
drag, startPoint x: 574, startPoint y: 542, endPoint x: 1185, endPoint y: 542, distance: 610.5
click at [1185, 542] on h2 "5 . When should the timing belt be replaced on a diesel engine?" at bounding box center [889, 539] width 656 height 33
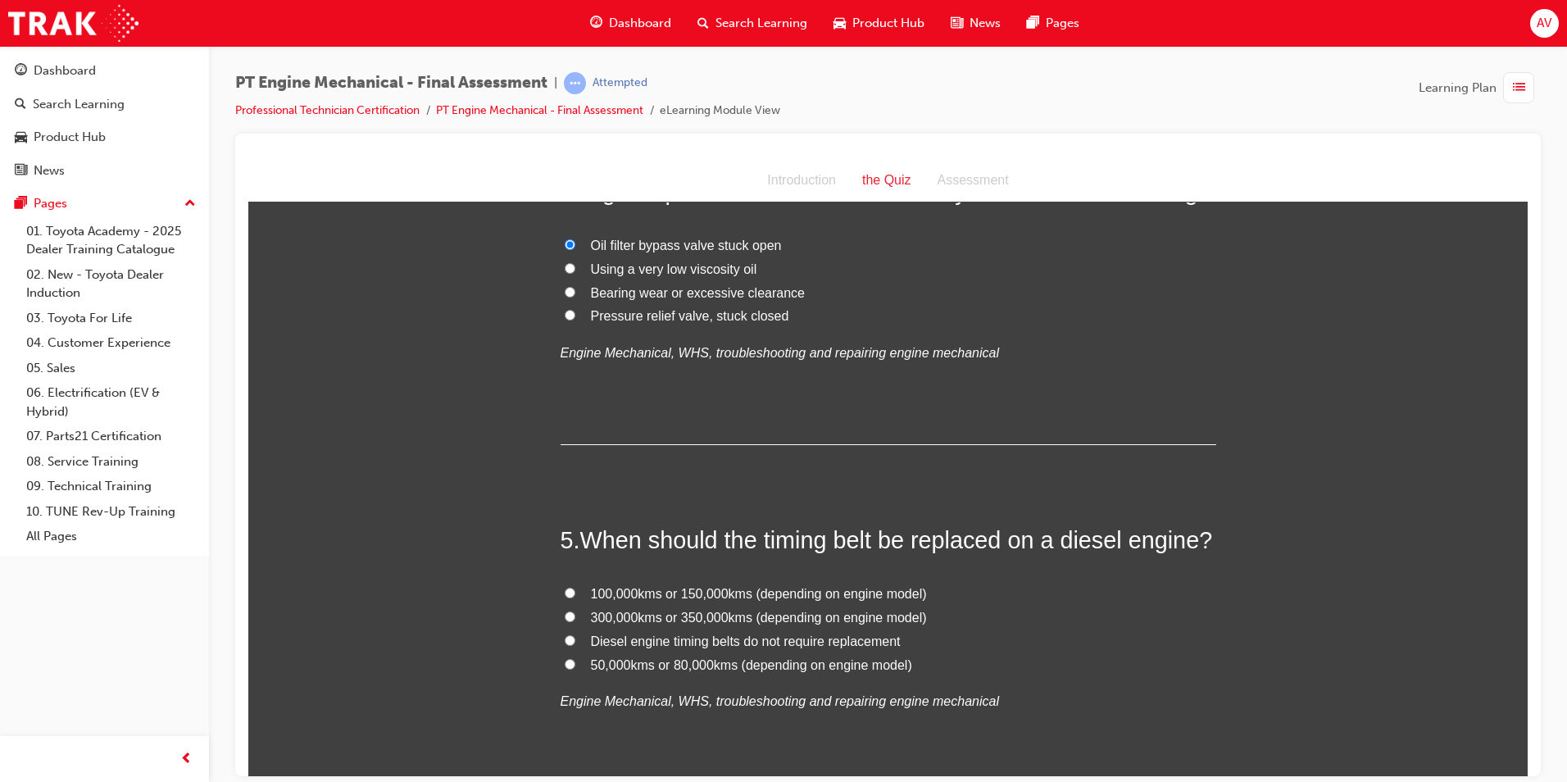
click at [971, 615] on label "300,000kms or 350,000kms (depending on engine model)" at bounding box center [889, 618] width 656 height 24
click at [575, 615] on input "300,000kms or 350,000kms (depending on engine model)" at bounding box center [570, 616] width 11 height 11
radio input "true"
click at [565, 590] on input "100,000kms or 150,000kms (depending on engine model)" at bounding box center [570, 592] width 11 height 11
radio input "true"
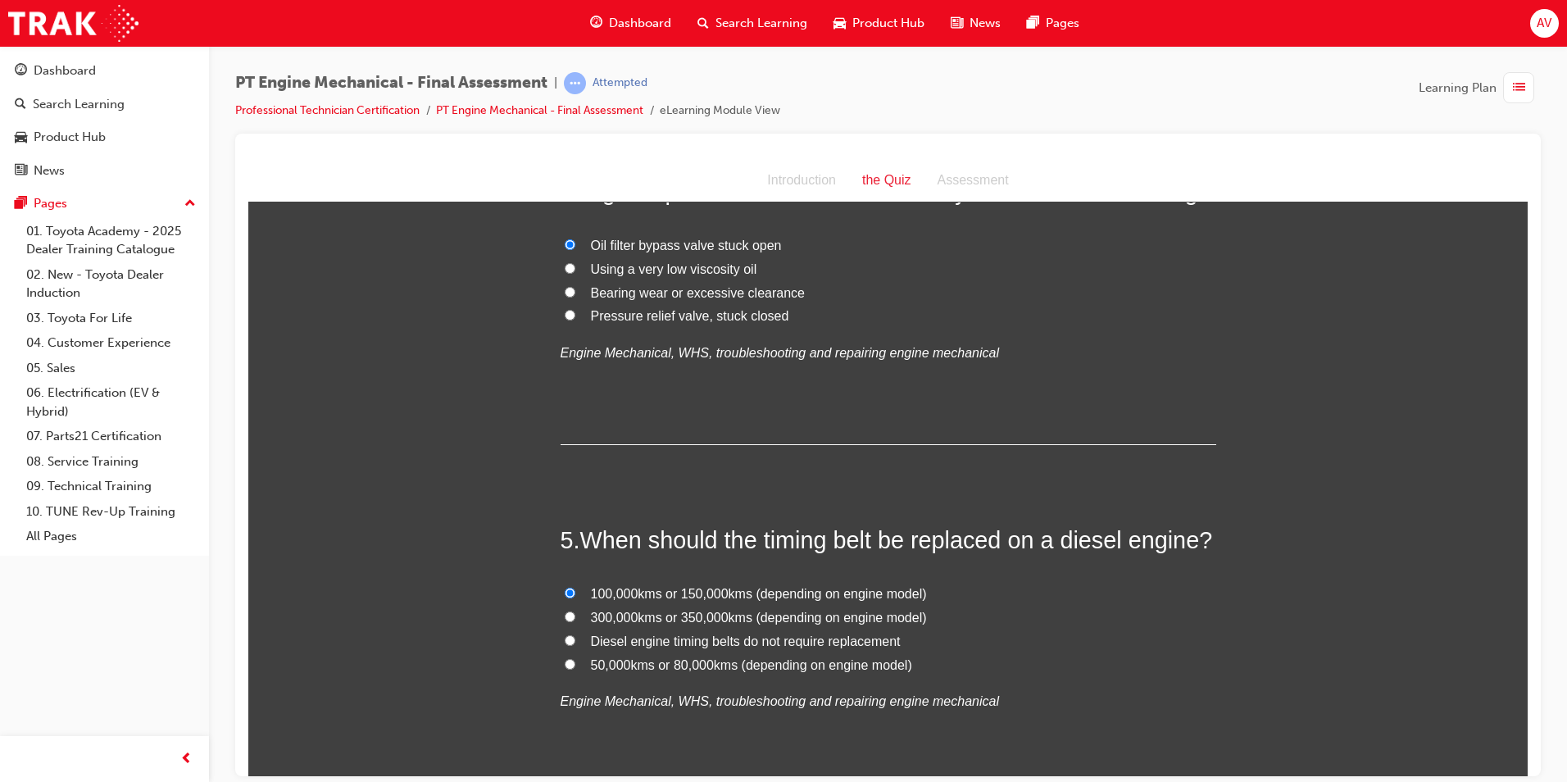
click at [1024, 637] on label "Diesel engine timing belts do not require replacement" at bounding box center [889, 641] width 656 height 24
click at [575, 637] on input "Diesel engine timing belts do not require replacement" at bounding box center [570, 639] width 11 height 11
radio input "true"
click at [566, 590] on input "100,000kms or 150,000kms (depending on engine model)" at bounding box center [570, 592] width 11 height 11
radio input "true"
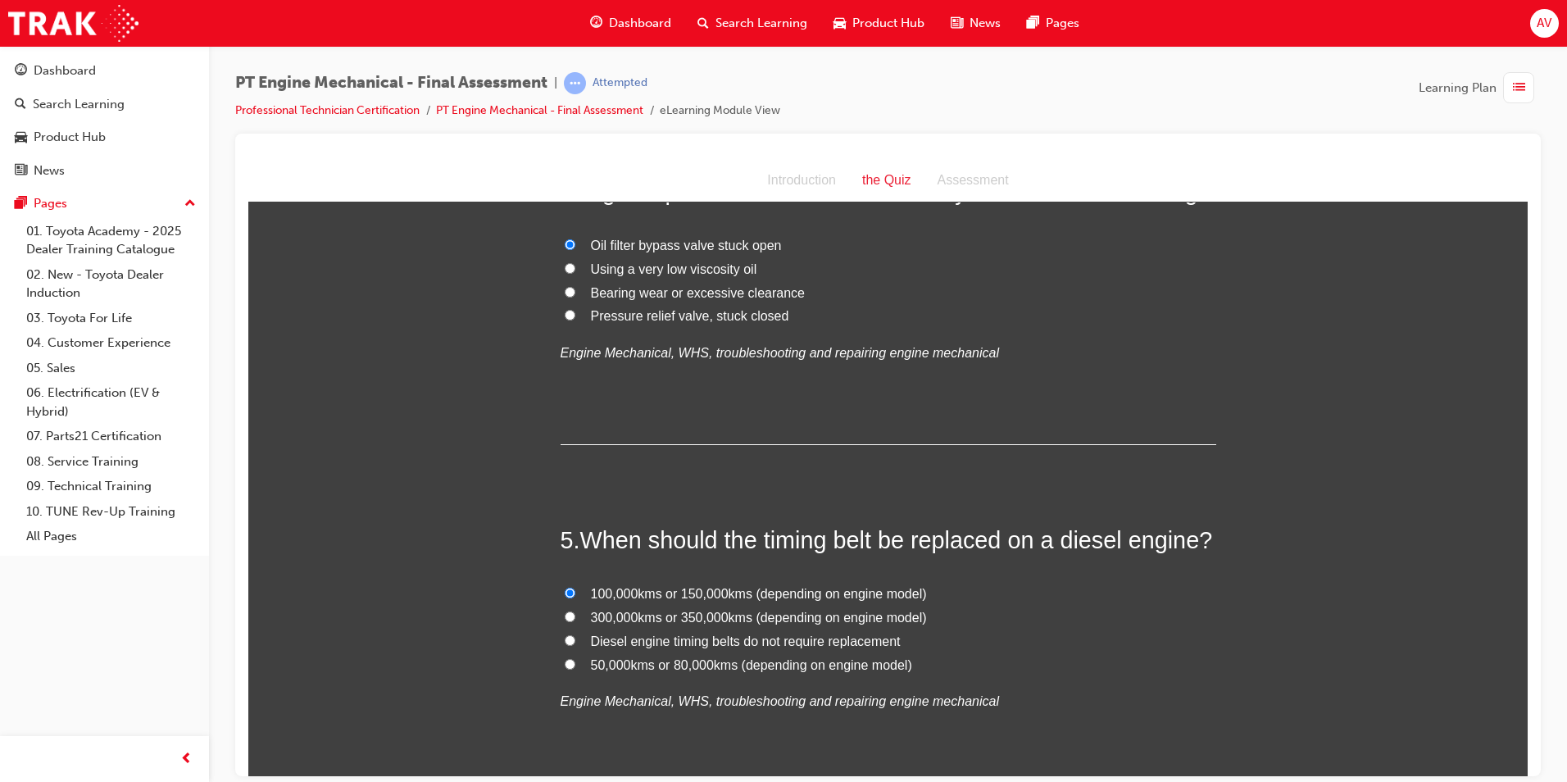
click at [455, 600] on div "You must select an answer for each question before you can submit. Please note,…" at bounding box center [887, 669] width 1279 height 3359
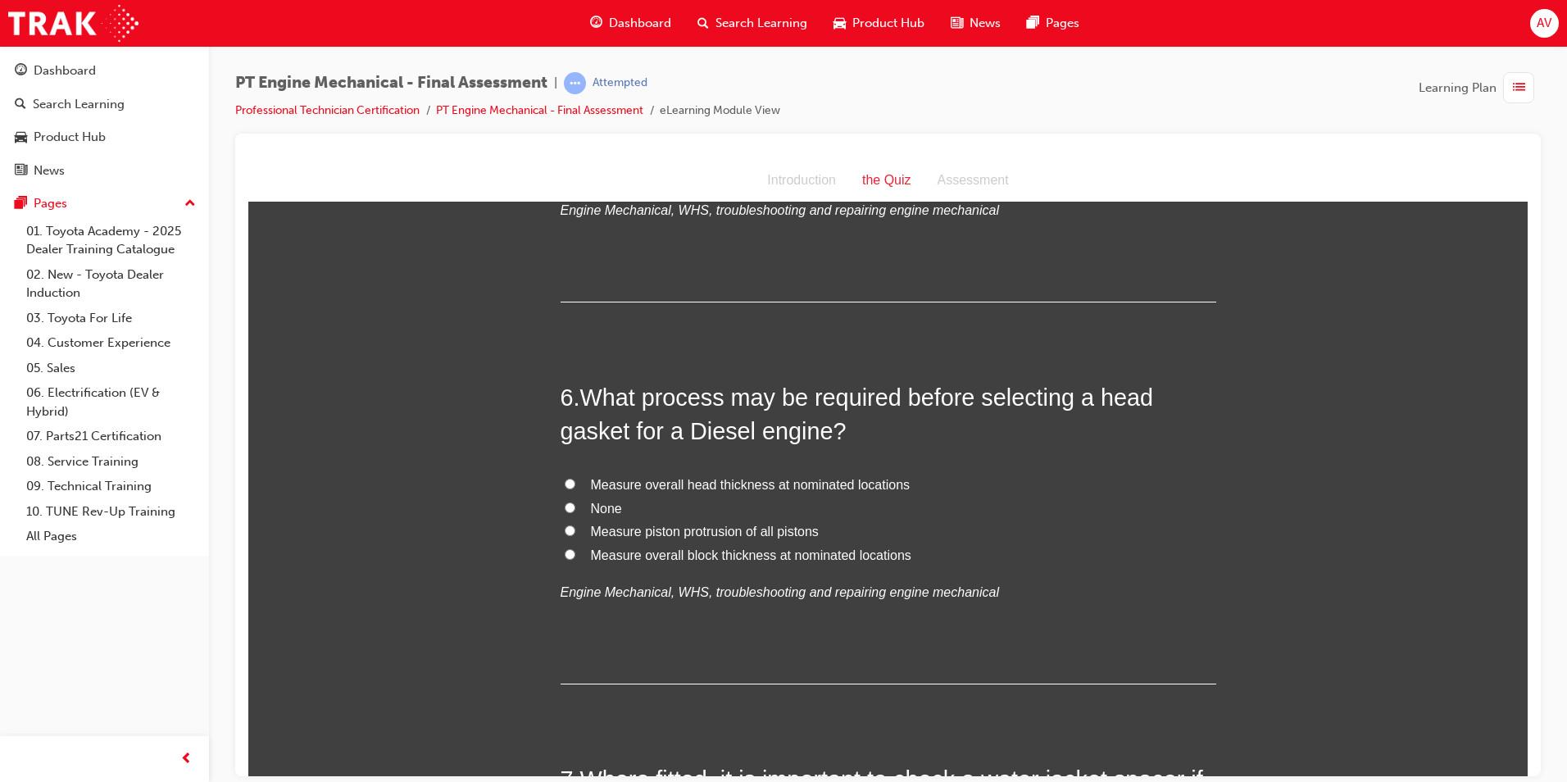
scroll to position [1721, 0]
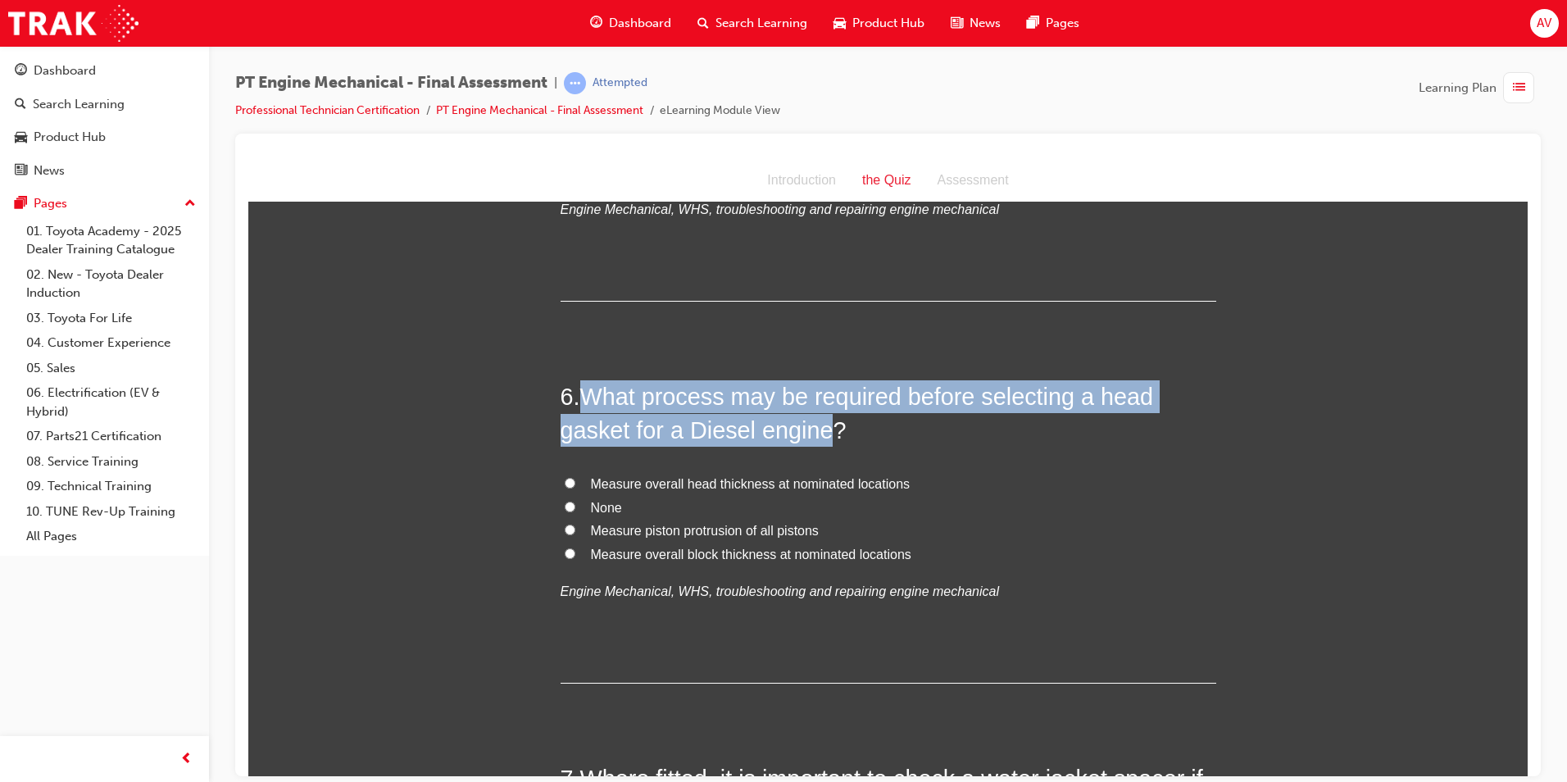
drag, startPoint x: 579, startPoint y: 388, endPoint x: 822, endPoint y: 431, distance: 246.4
click at [822, 431] on span "What process may be required before selecting a head gasket for a Diesel engine?" at bounding box center [857, 412] width 593 height 59
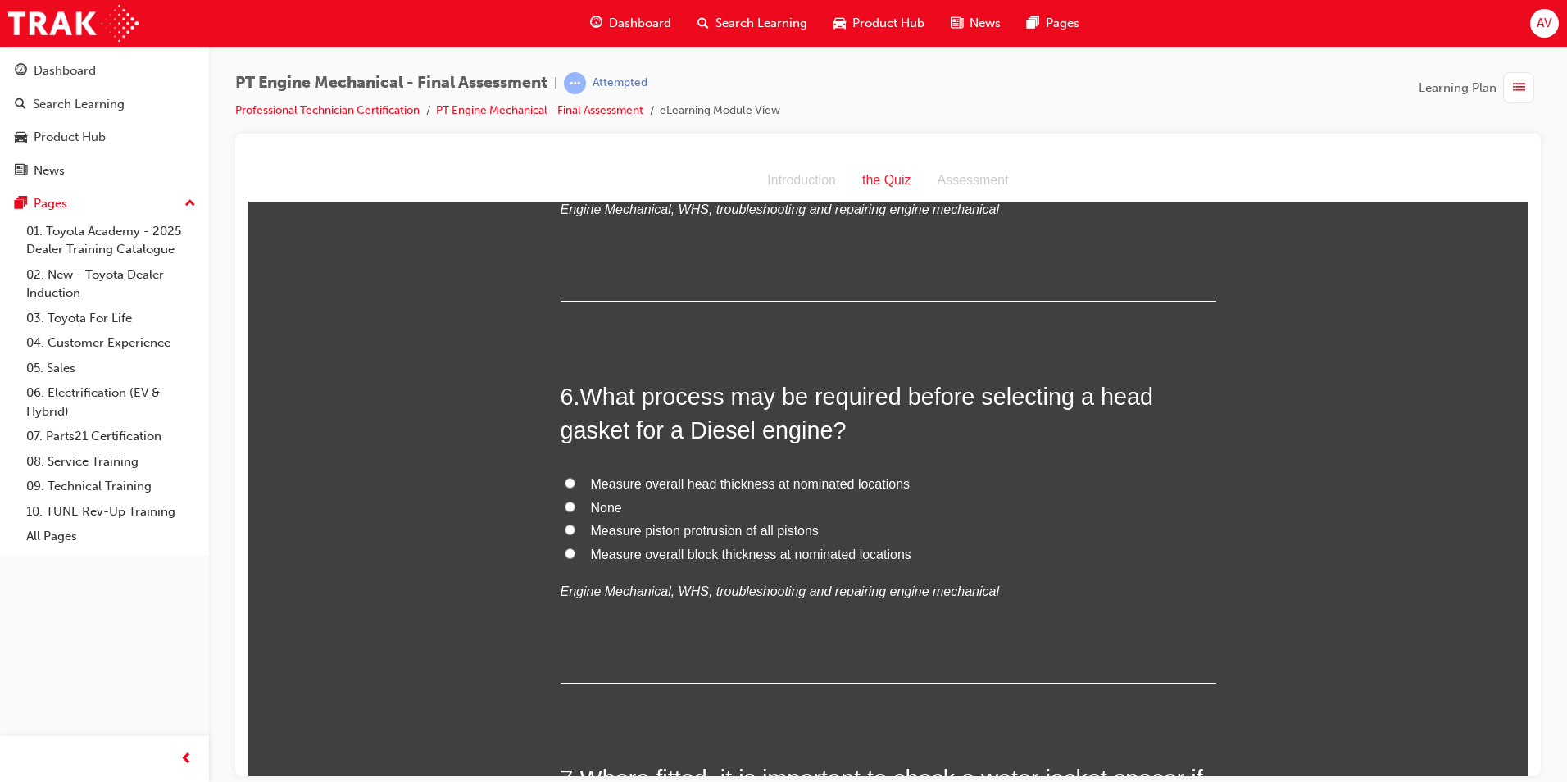
click at [1059, 512] on label "None" at bounding box center [889, 508] width 656 height 24
click at [575, 511] on input "None" at bounding box center [570, 506] width 11 height 11
radio input "true"
click at [565, 481] on input "Measure overall head thickness at nominated locations" at bounding box center [570, 482] width 11 height 11
radio input "true"
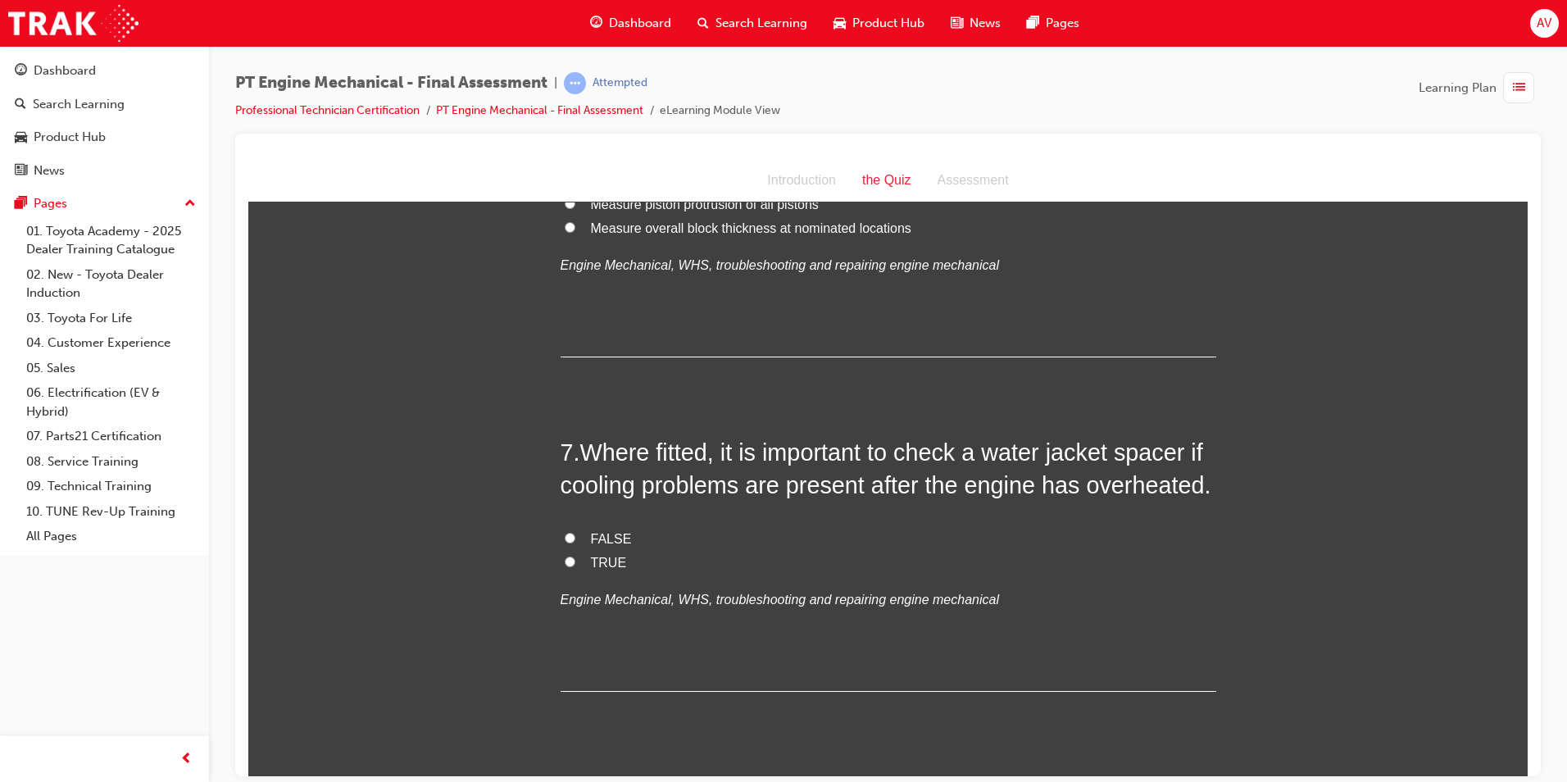
scroll to position [2049, 0]
click at [565, 554] on input "TRUE" at bounding box center [570, 559] width 11 height 11
radio input "true"
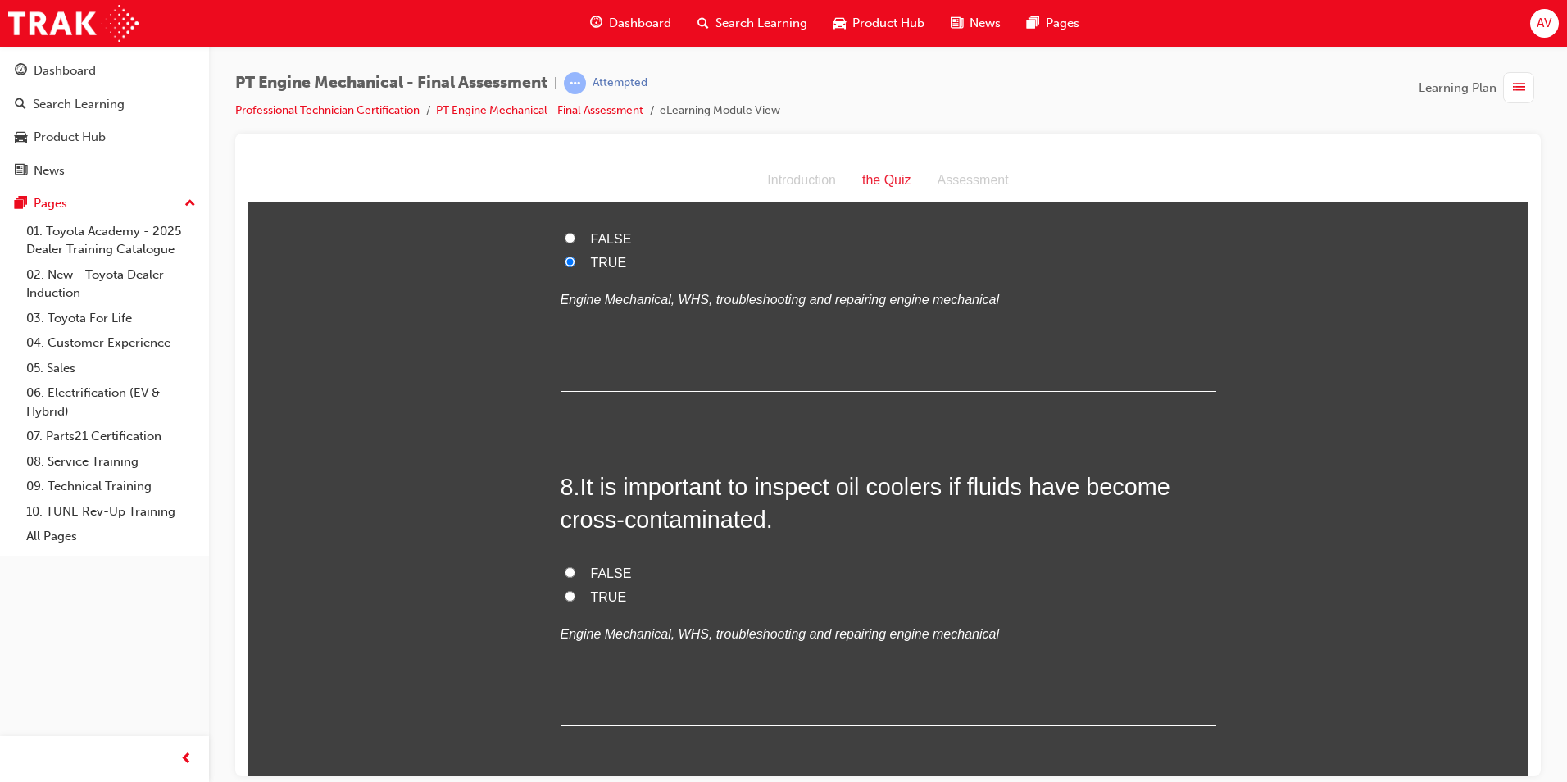
scroll to position [2376, 0]
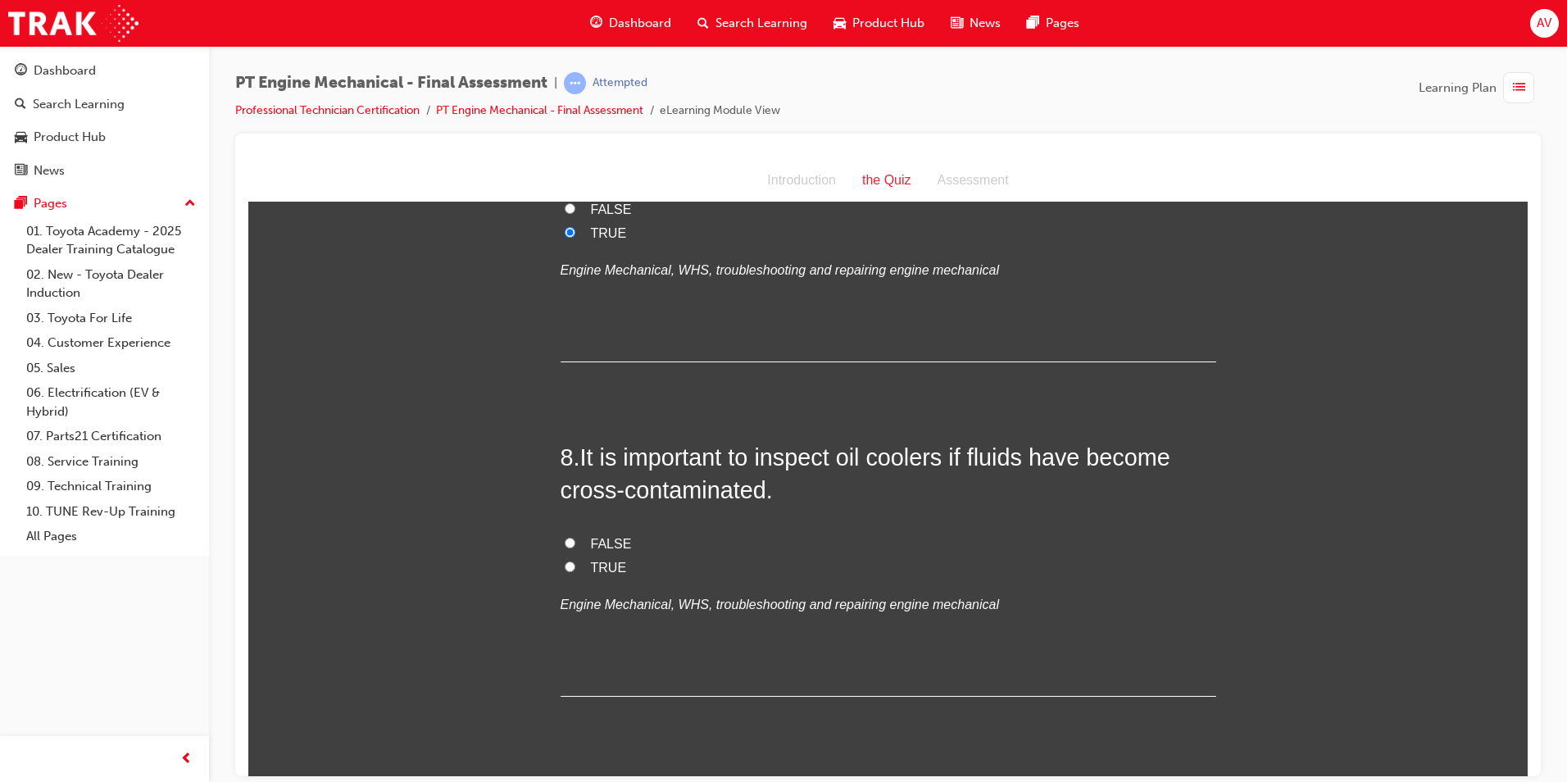
click at [565, 564] on input "TRUE" at bounding box center [570, 566] width 11 height 11
radio input "true"
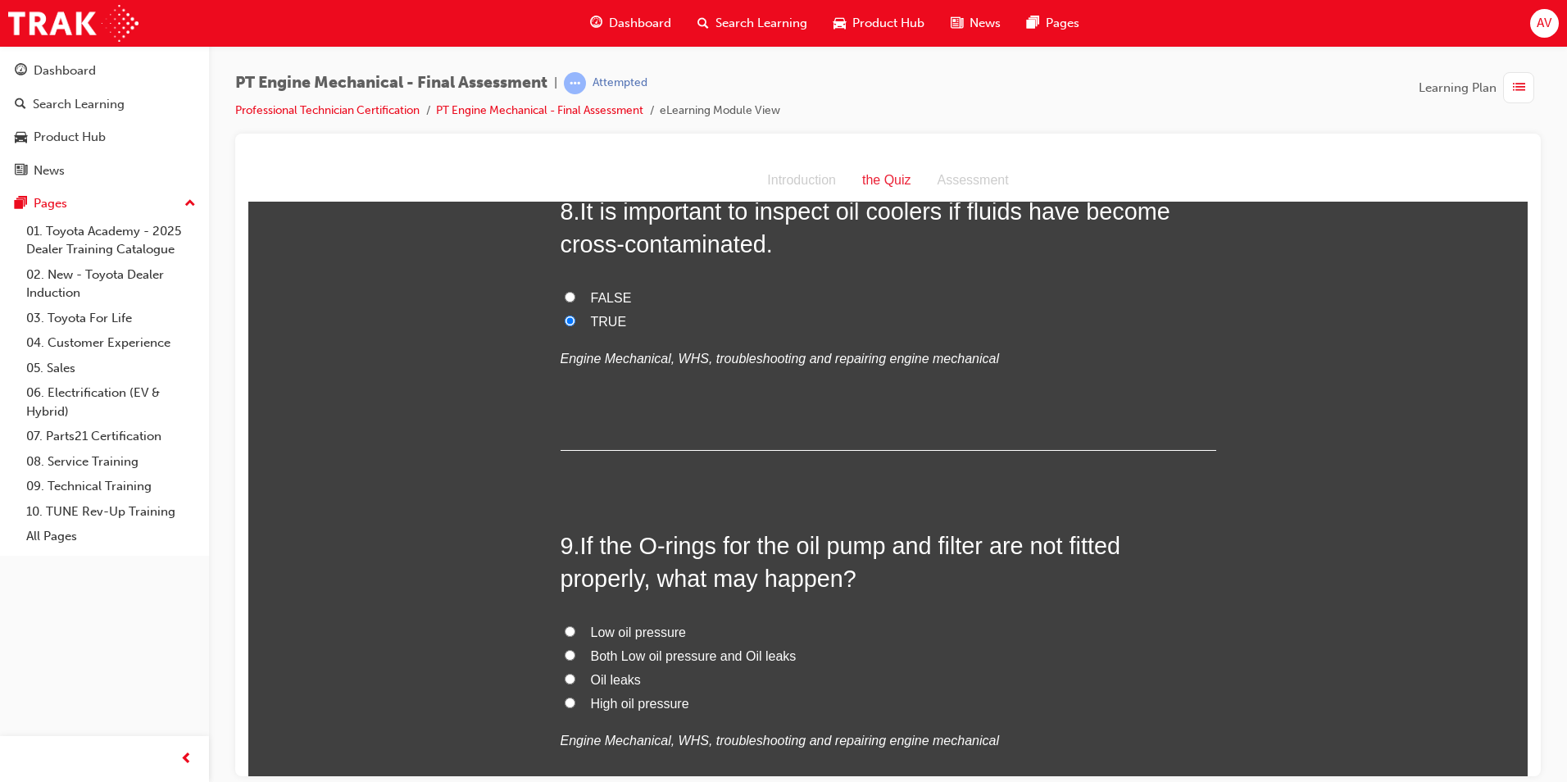
scroll to position [2704, 0]
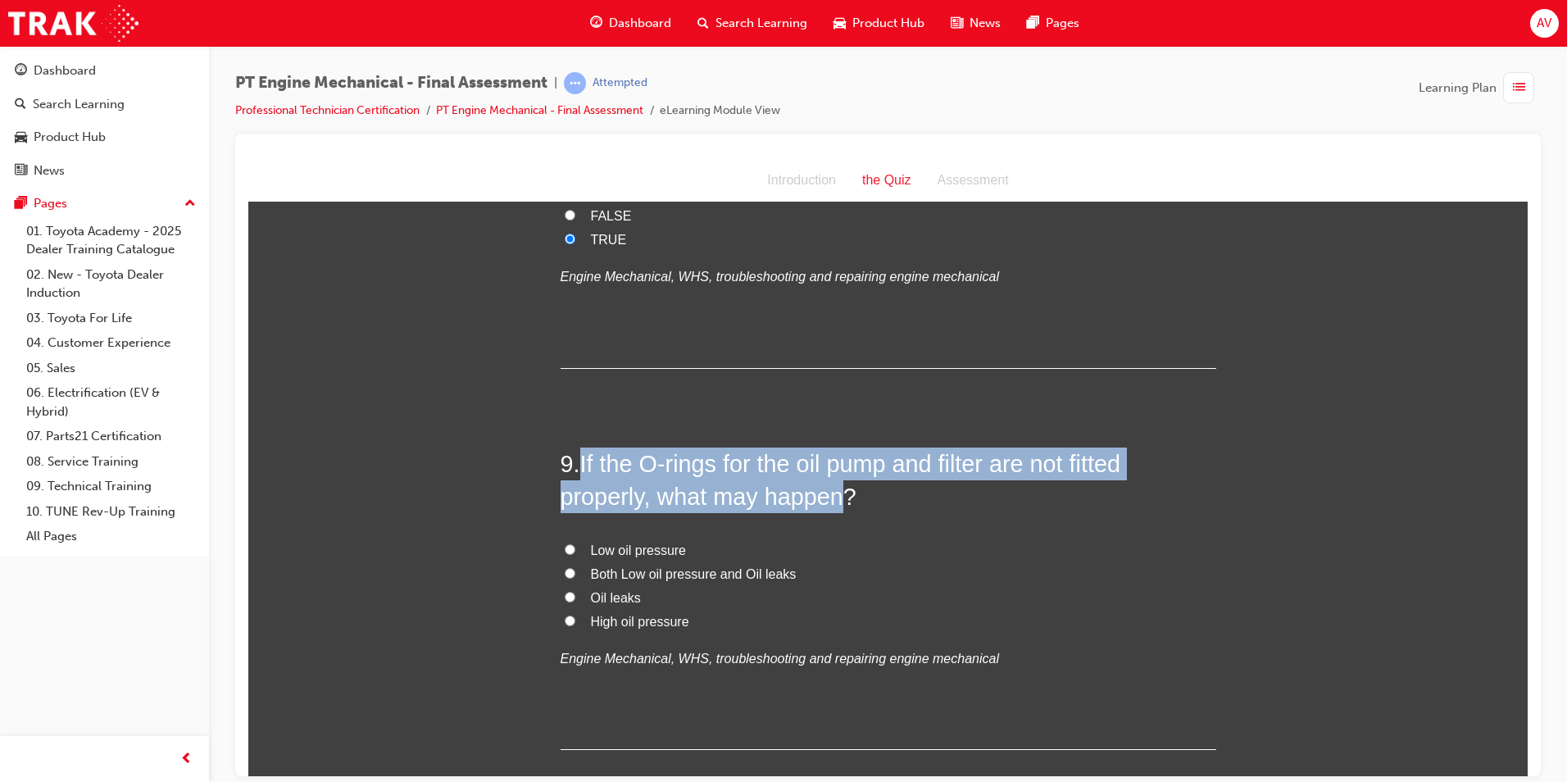
drag, startPoint x: 579, startPoint y: 462, endPoint x: 832, endPoint y: 498, distance: 255.8
click at [832, 498] on span "If the O-rings for the oil pump and filter are not fitted properly, what may ha…" at bounding box center [841, 479] width 561 height 59
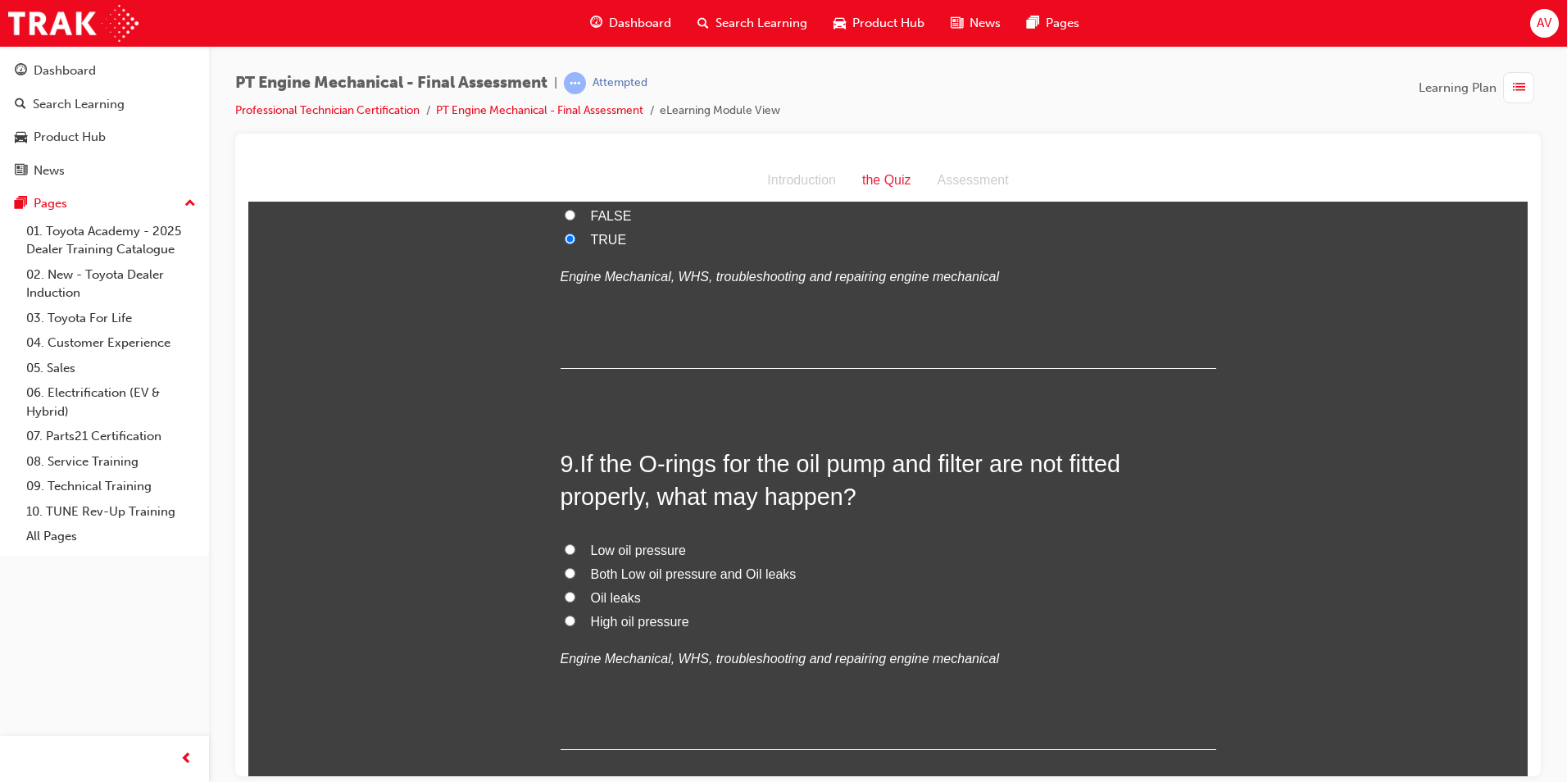
click at [879, 567] on label "Both Low oil pressure and Oil leaks" at bounding box center [889, 574] width 656 height 24
click at [575, 567] on input "Both Low oil pressure and Oil leaks" at bounding box center [570, 572] width 11 height 11
radio input "true"
drag, startPoint x: 447, startPoint y: 618, endPoint x: 468, endPoint y: 621, distance: 20.7
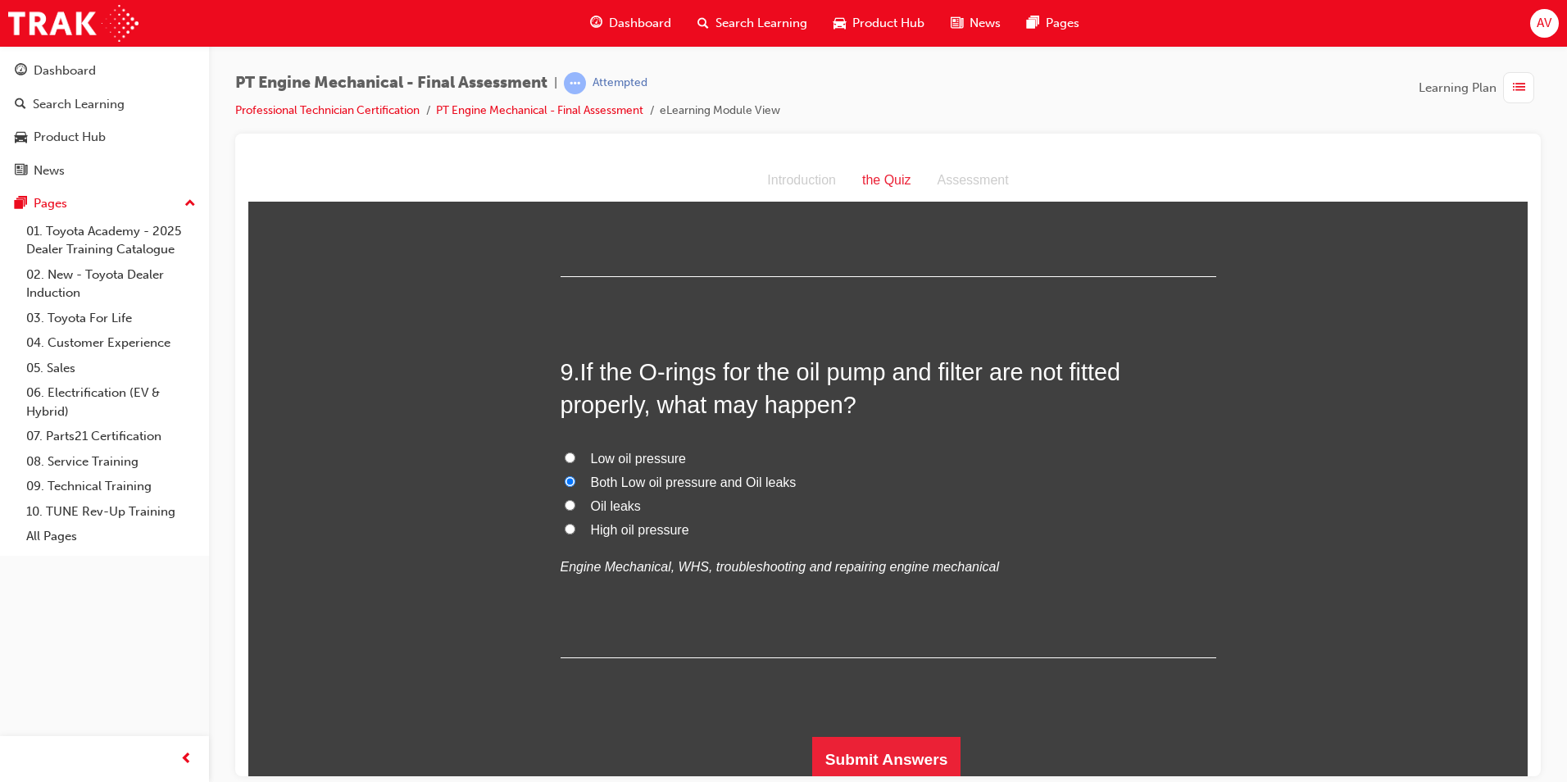
scroll to position [2802, 0]
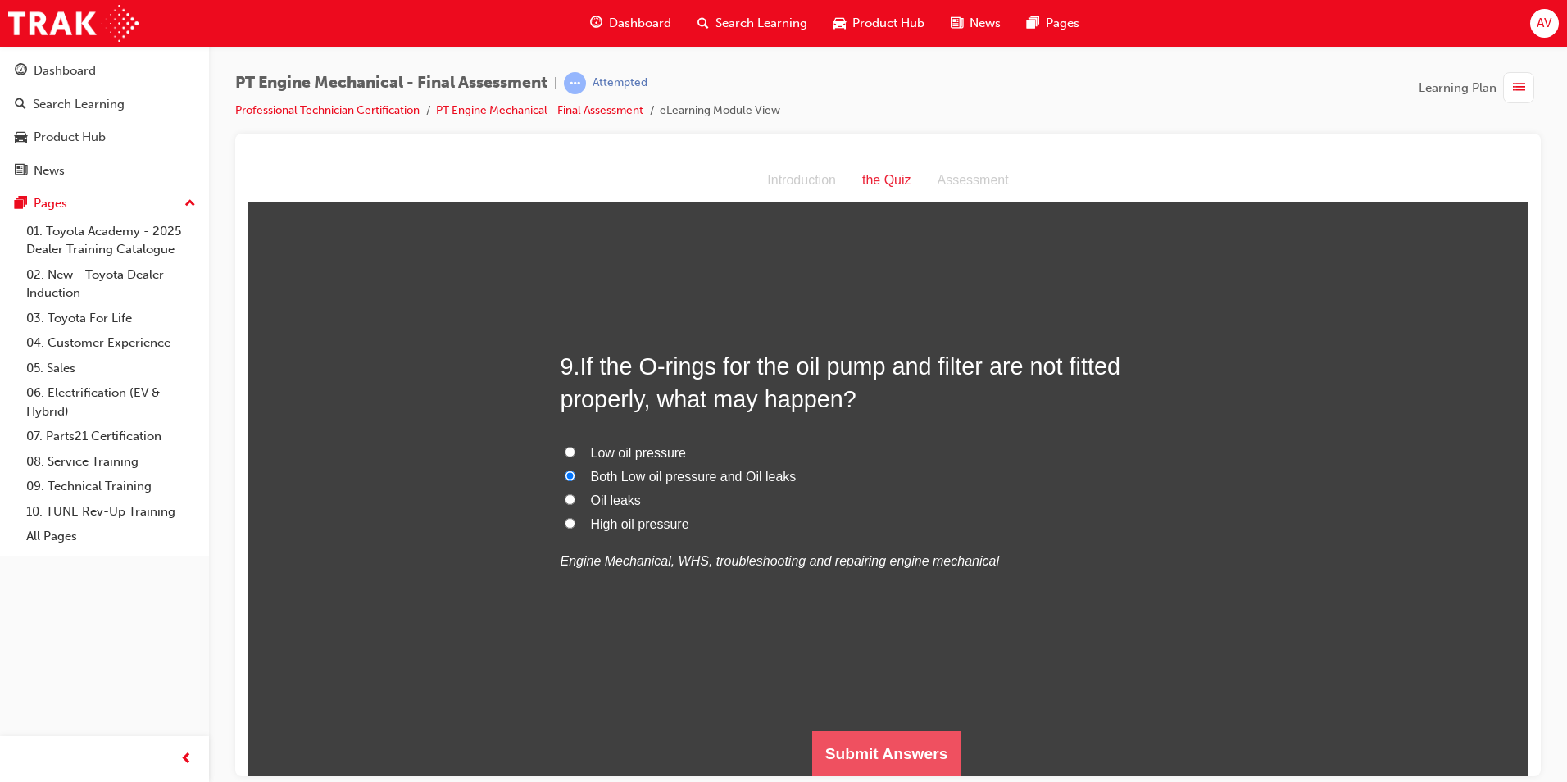
click at [833, 750] on button "Submit Answers" at bounding box center [886, 753] width 149 height 46
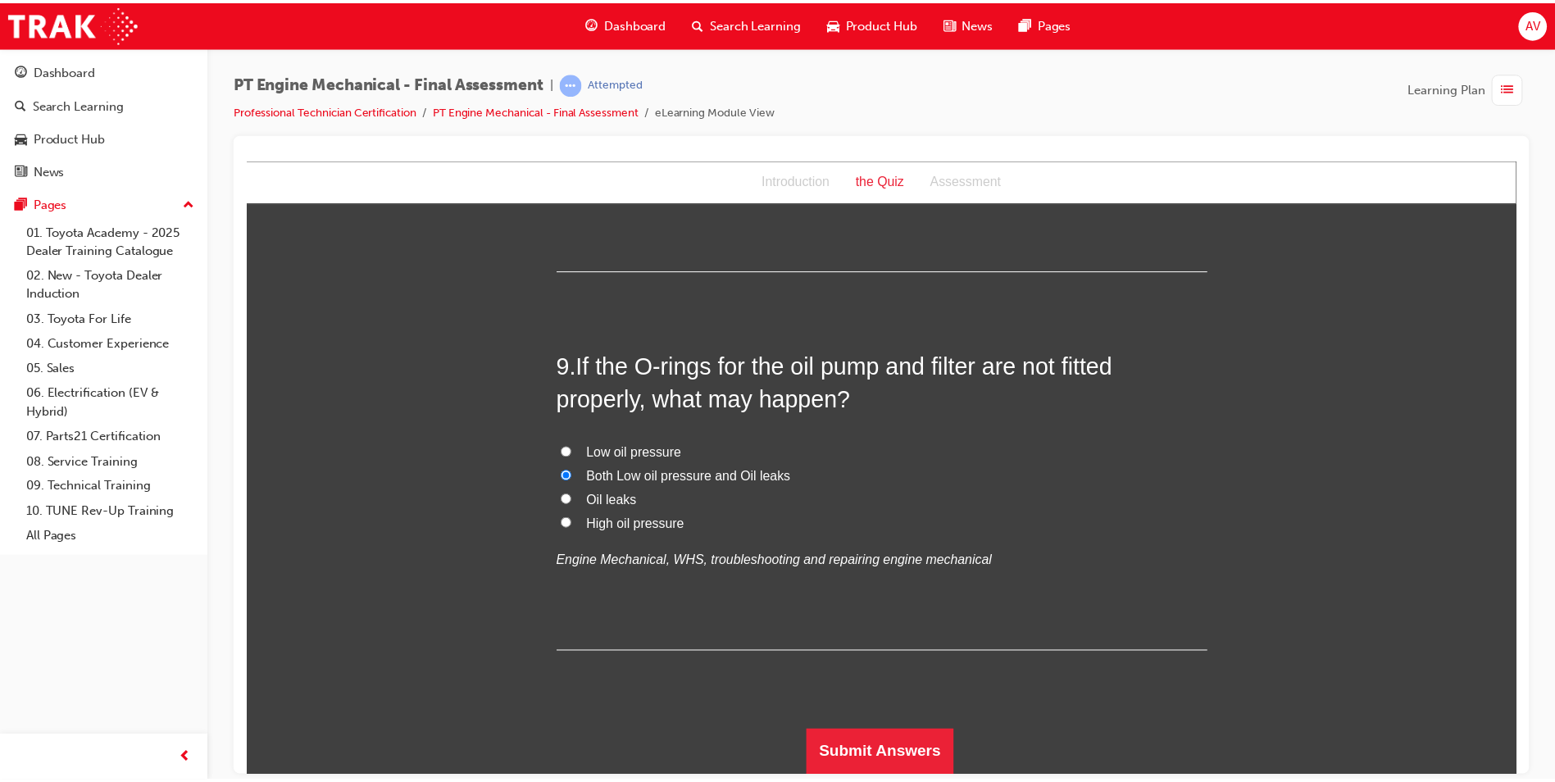
scroll to position [0, 0]
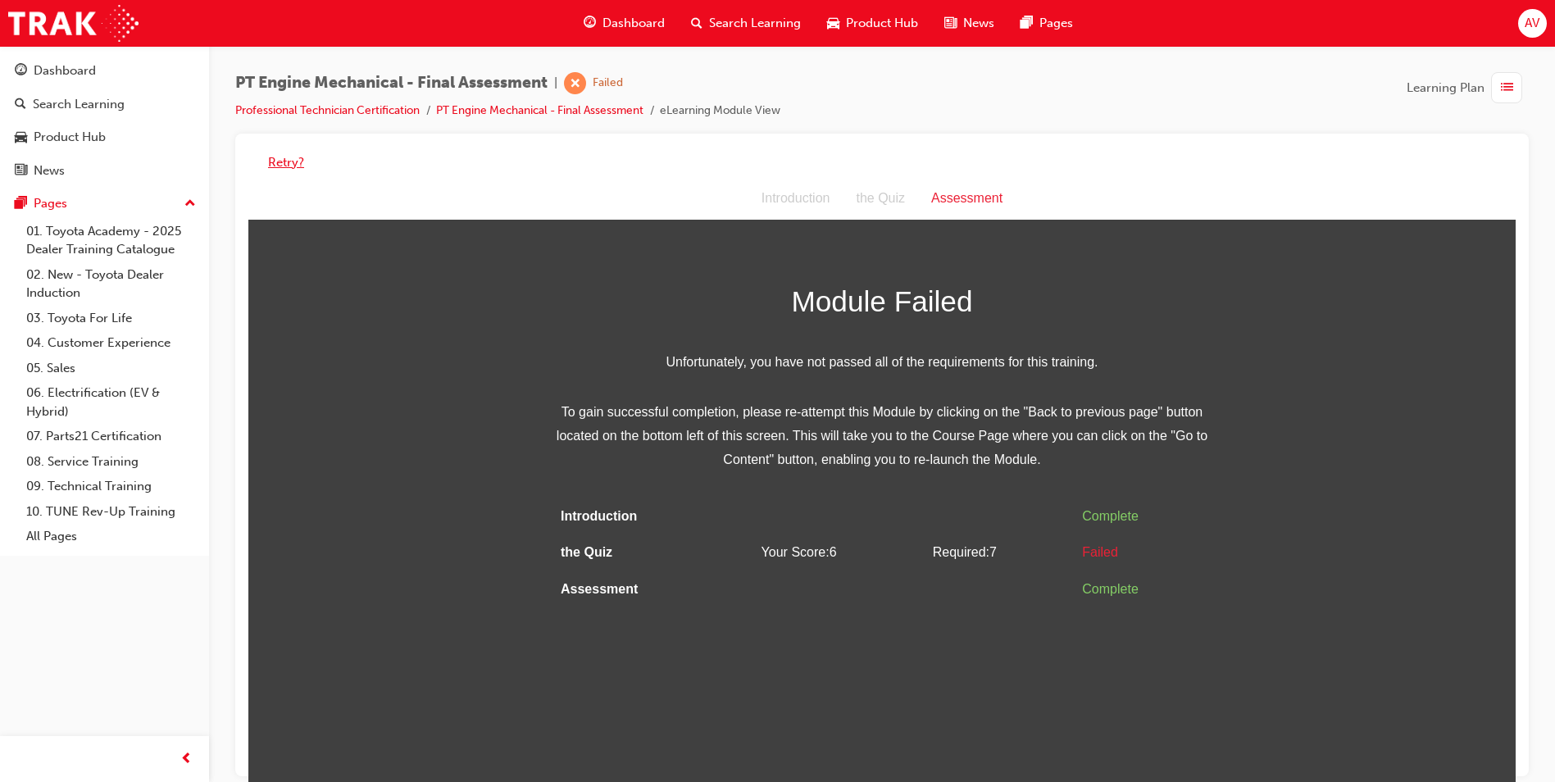
click at [293, 157] on button "Retry?" at bounding box center [286, 162] width 36 height 19
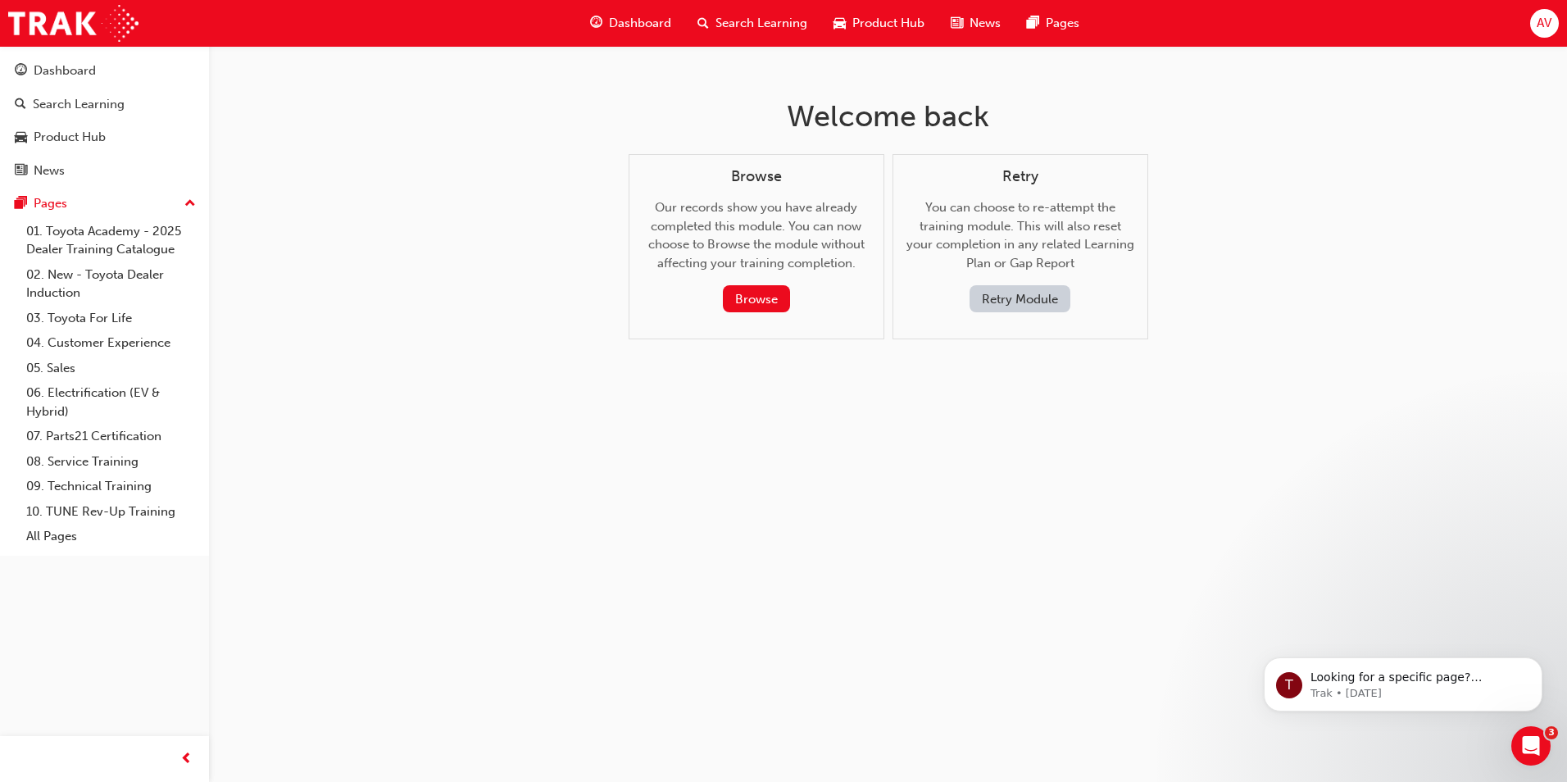
click at [1010, 306] on button "Retry Module" at bounding box center [1019, 298] width 101 height 27
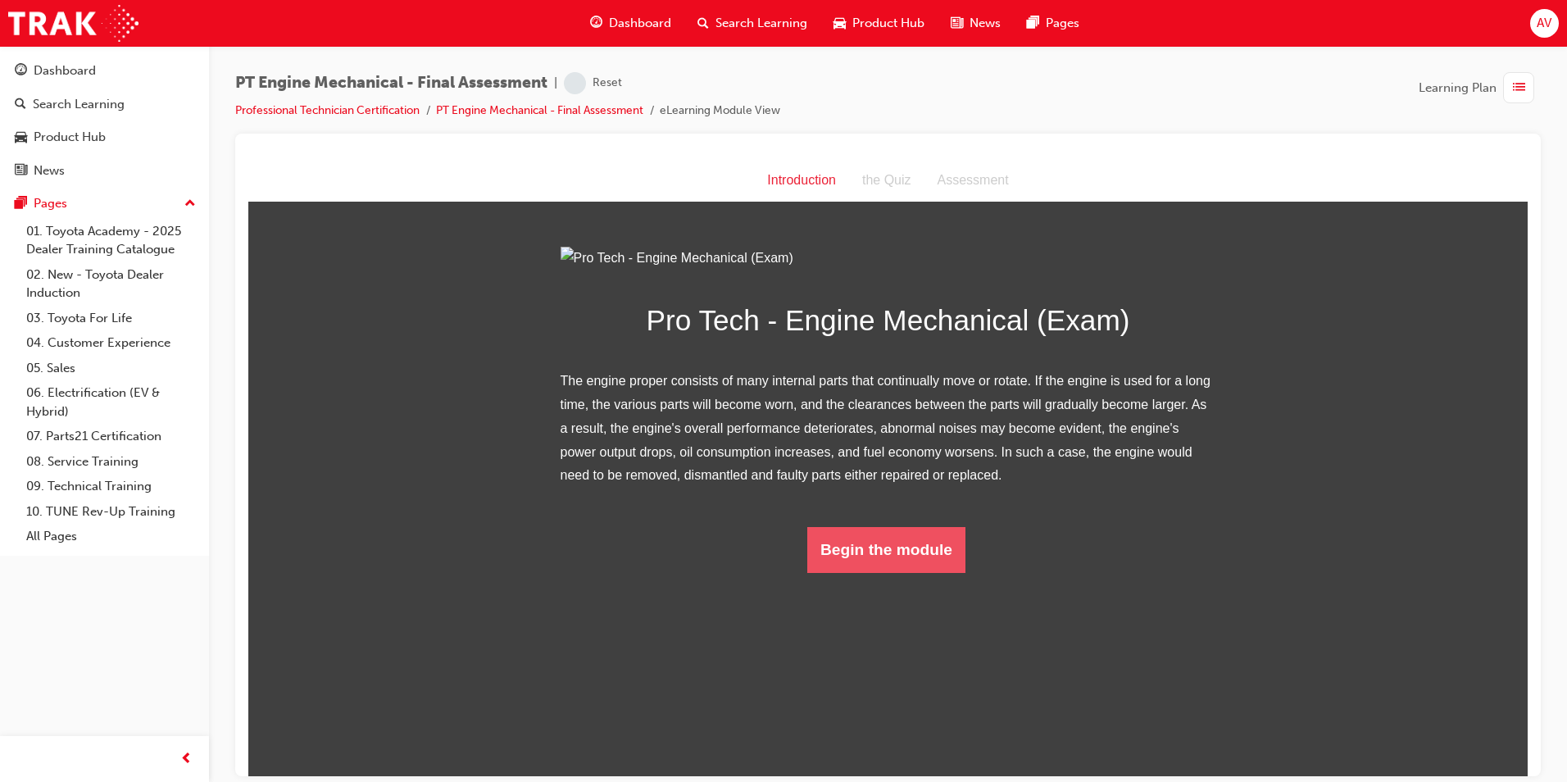
click at [885, 572] on button "Begin the module" at bounding box center [886, 549] width 158 height 46
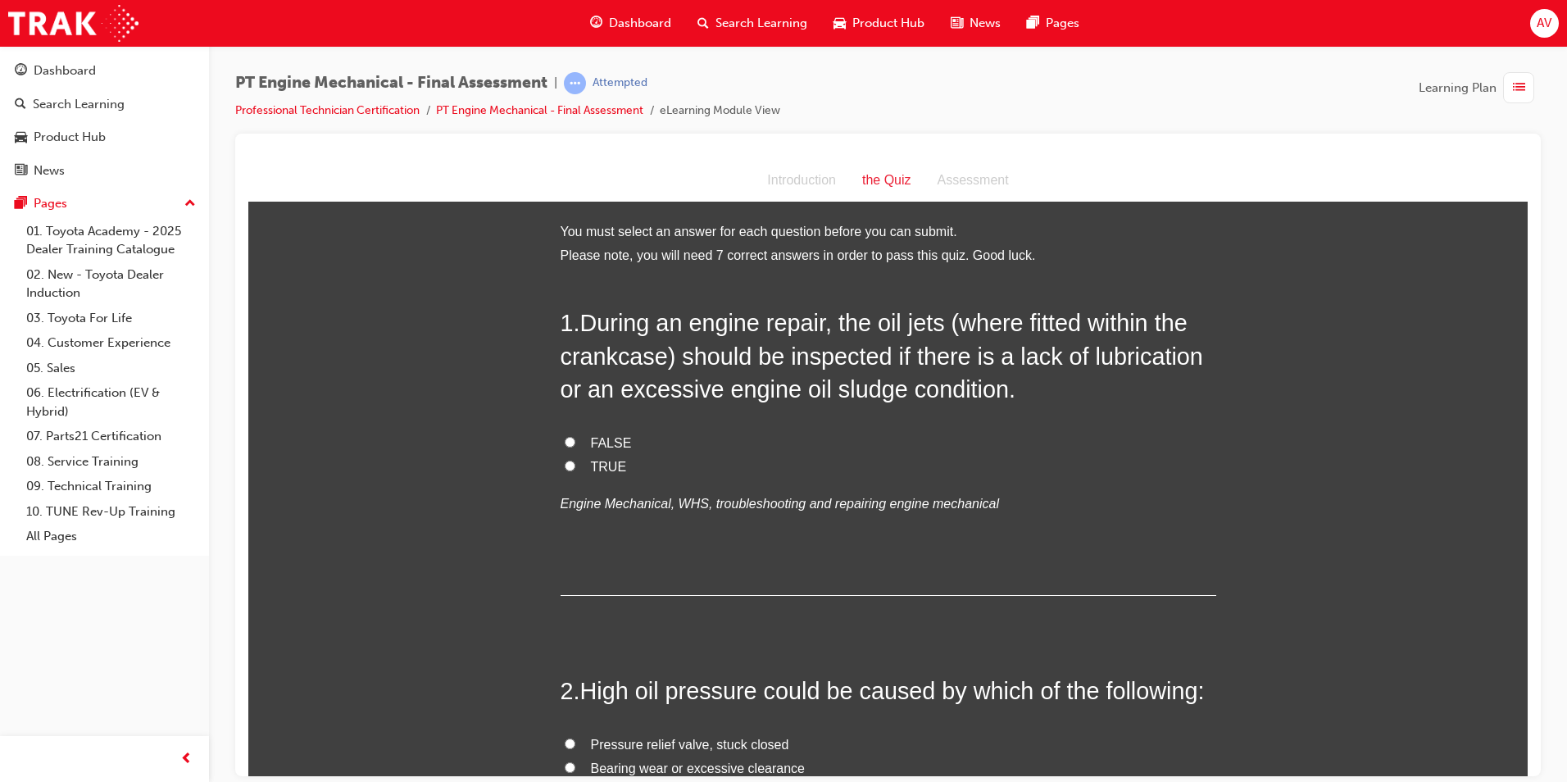
click at [568, 461] on input "TRUE" at bounding box center [570, 465] width 11 height 11
radio input "true"
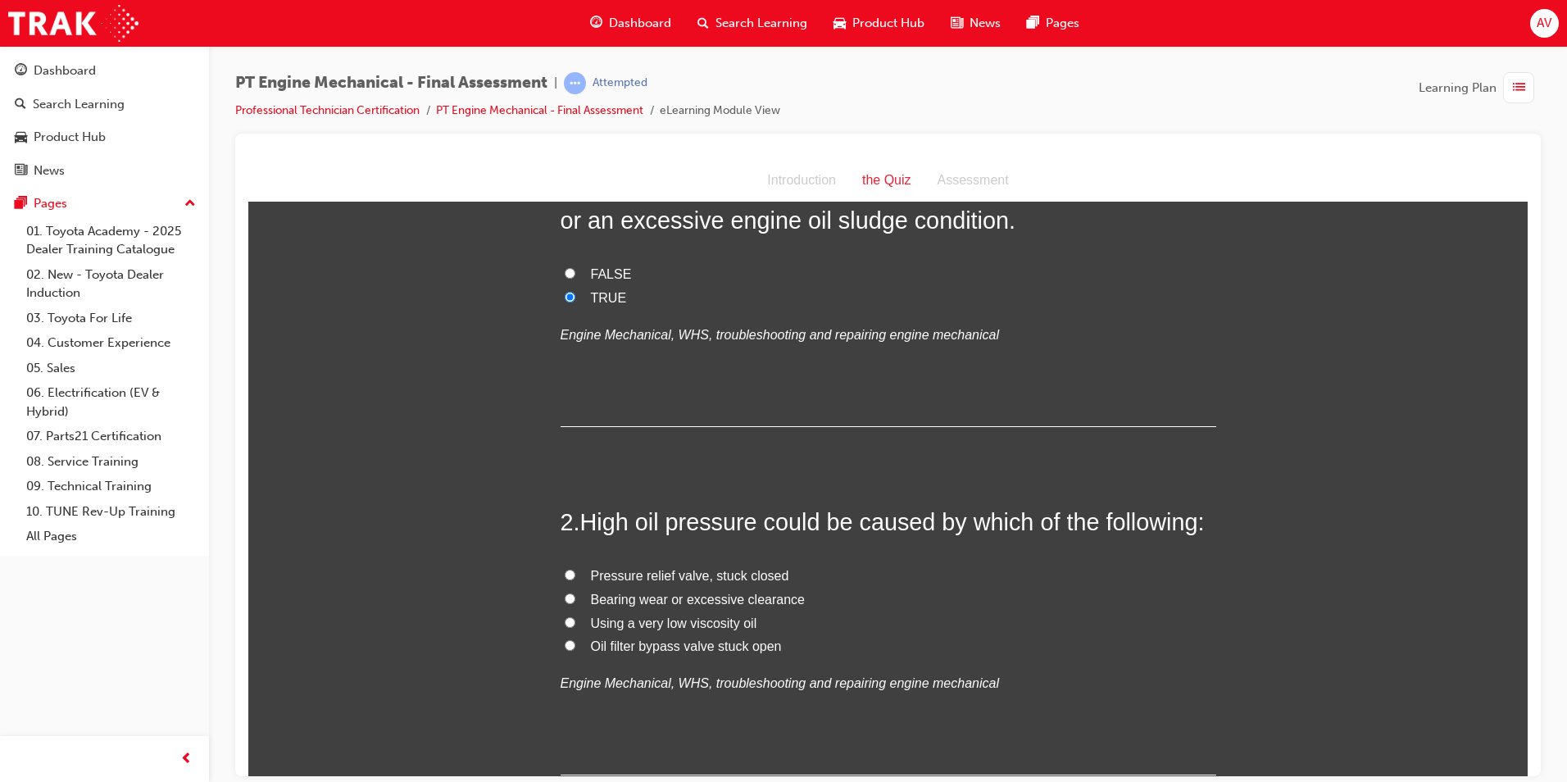
scroll to position [246, 0]
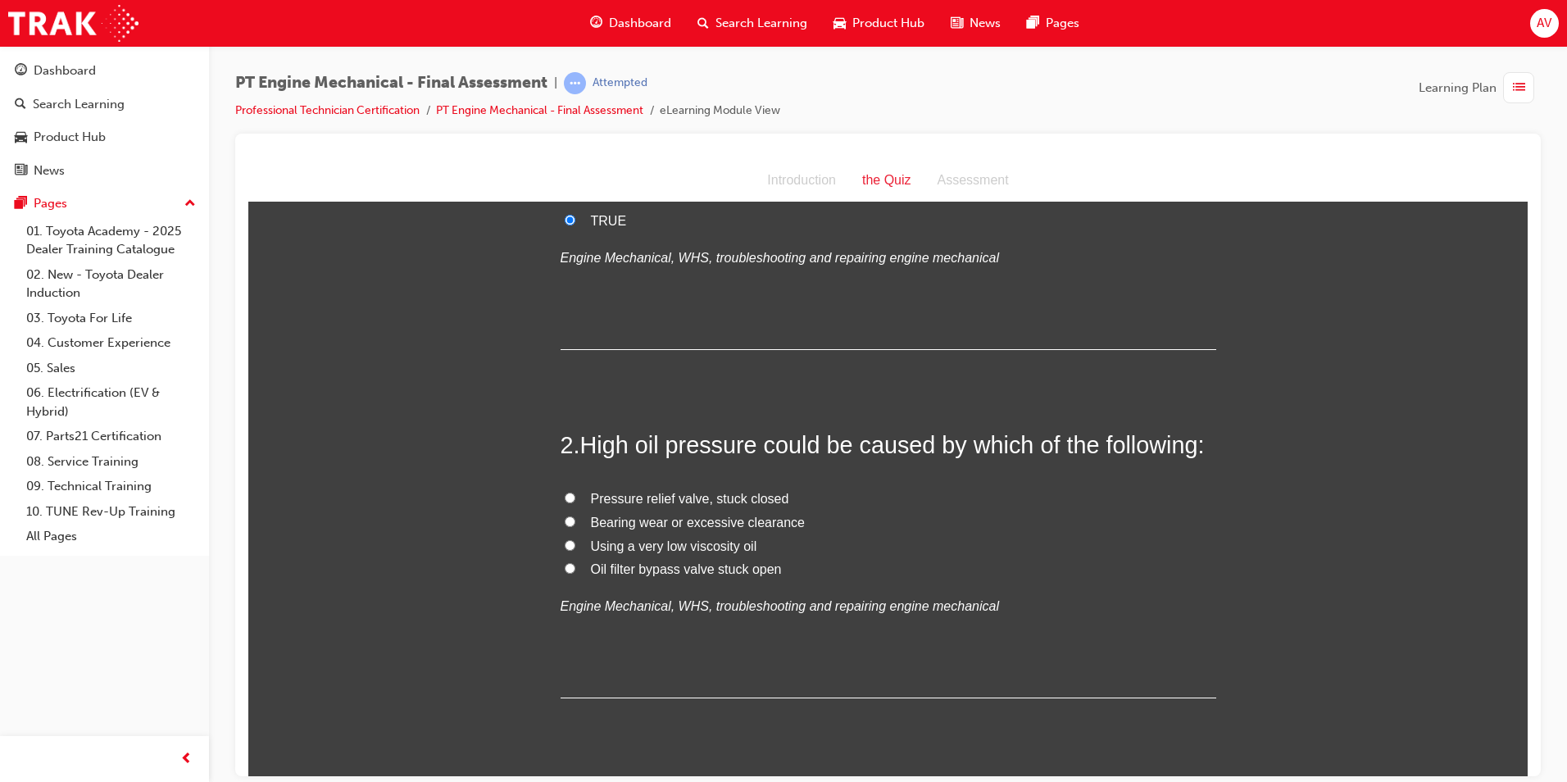
click at [568, 565] on input "Oil filter bypass valve stuck open" at bounding box center [570, 567] width 11 height 11
radio input "true"
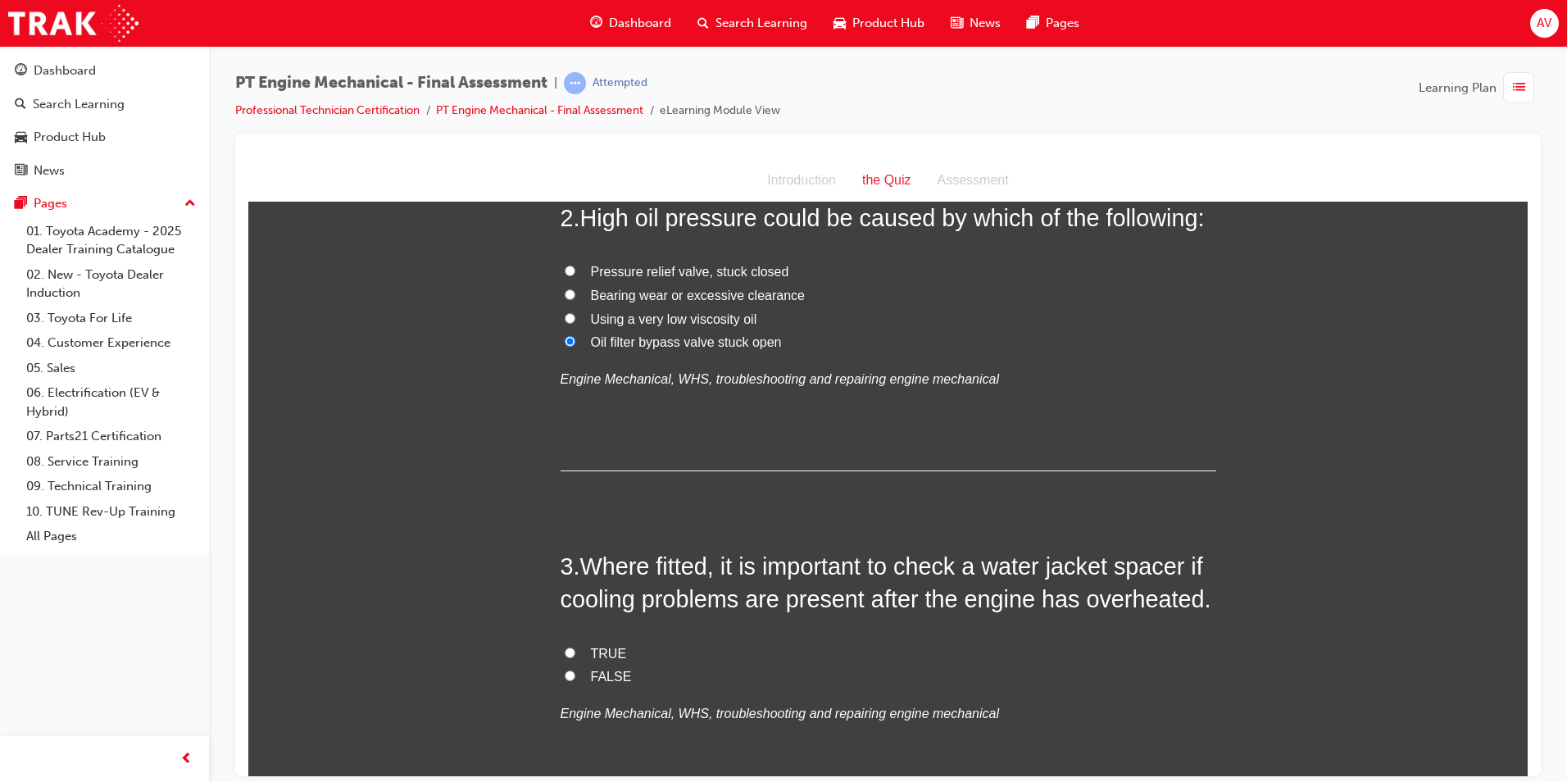
scroll to position [492, 0]
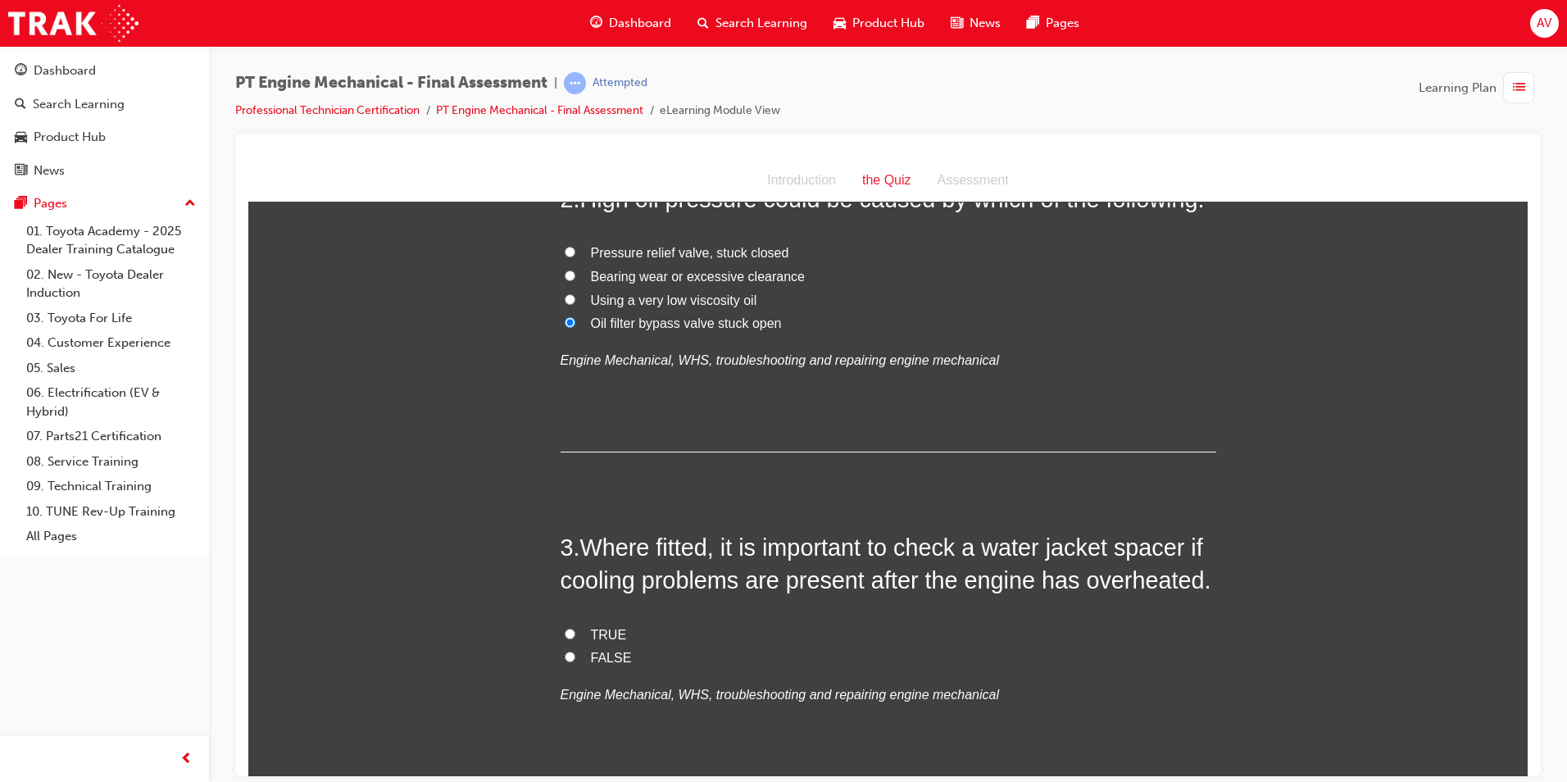
click at [565, 628] on input "TRUE" at bounding box center [570, 633] width 11 height 11
radio input "true"
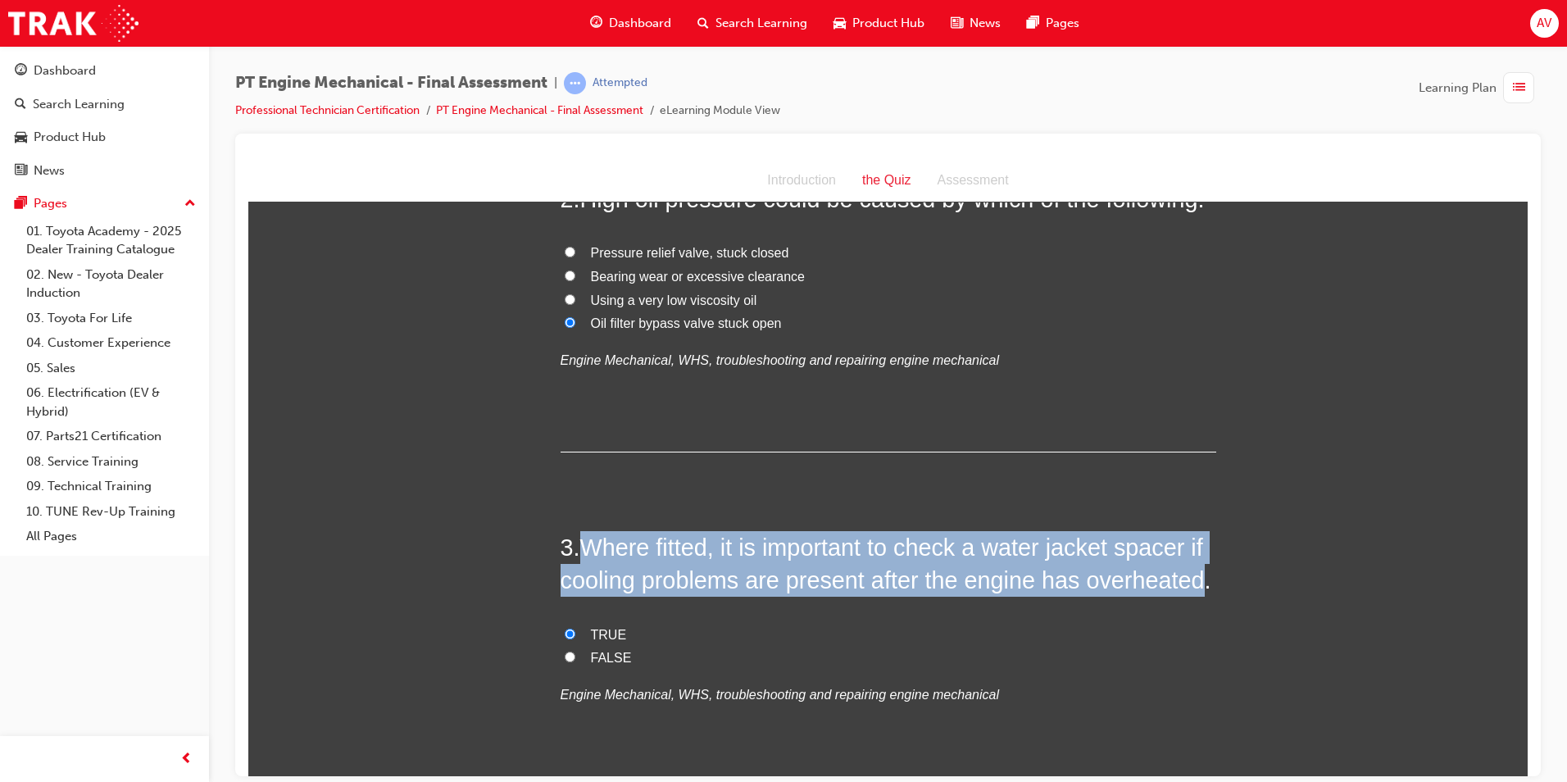
drag, startPoint x: 592, startPoint y: 544, endPoint x: 1194, endPoint y: 585, distance: 603.7
click at [1194, 585] on span "Where fitted, it is important to check a water jacket spacer if cooling problem…" at bounding box center [886, 562] width 651 height 59
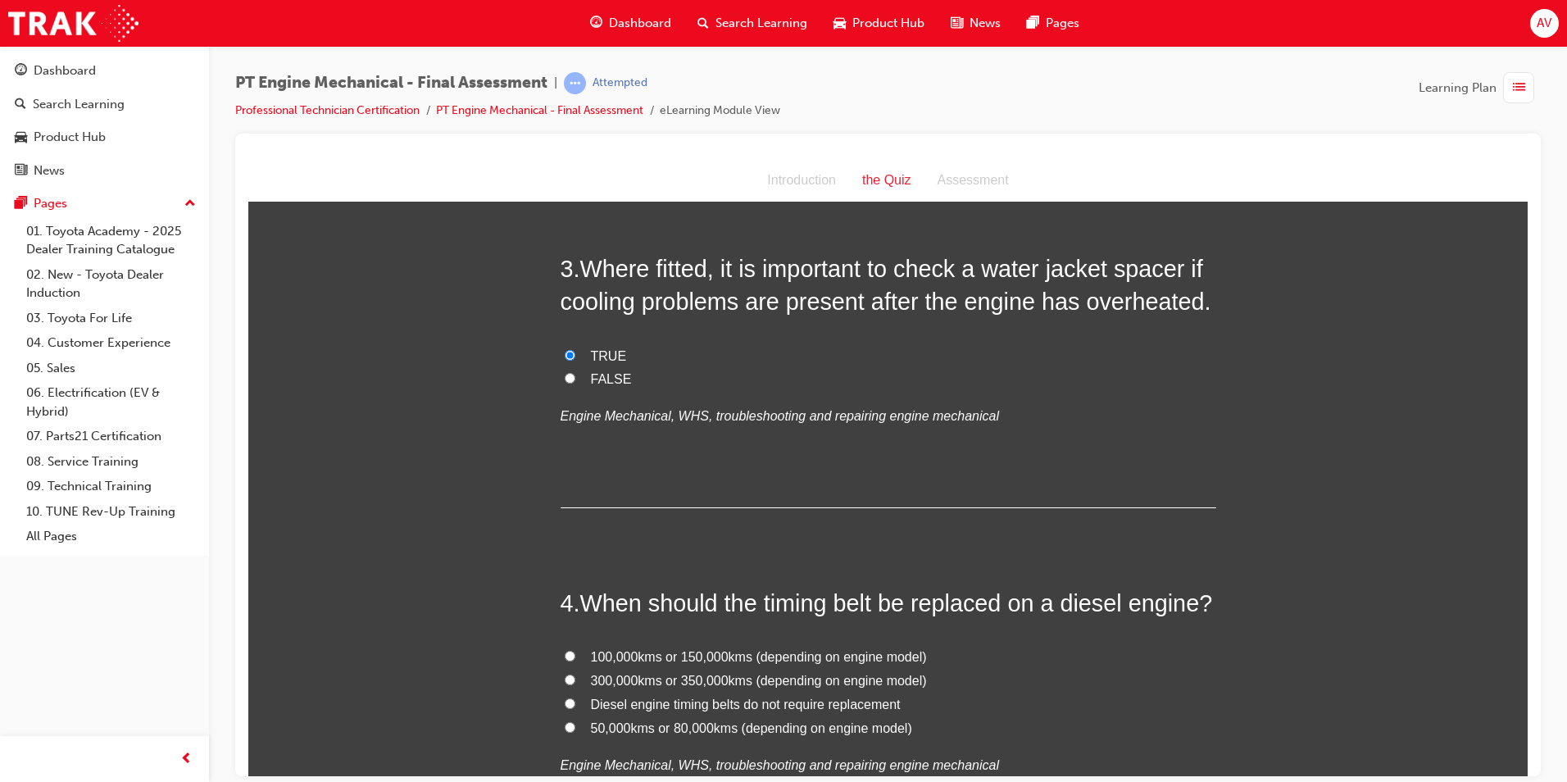
scroll to position [819, 0]
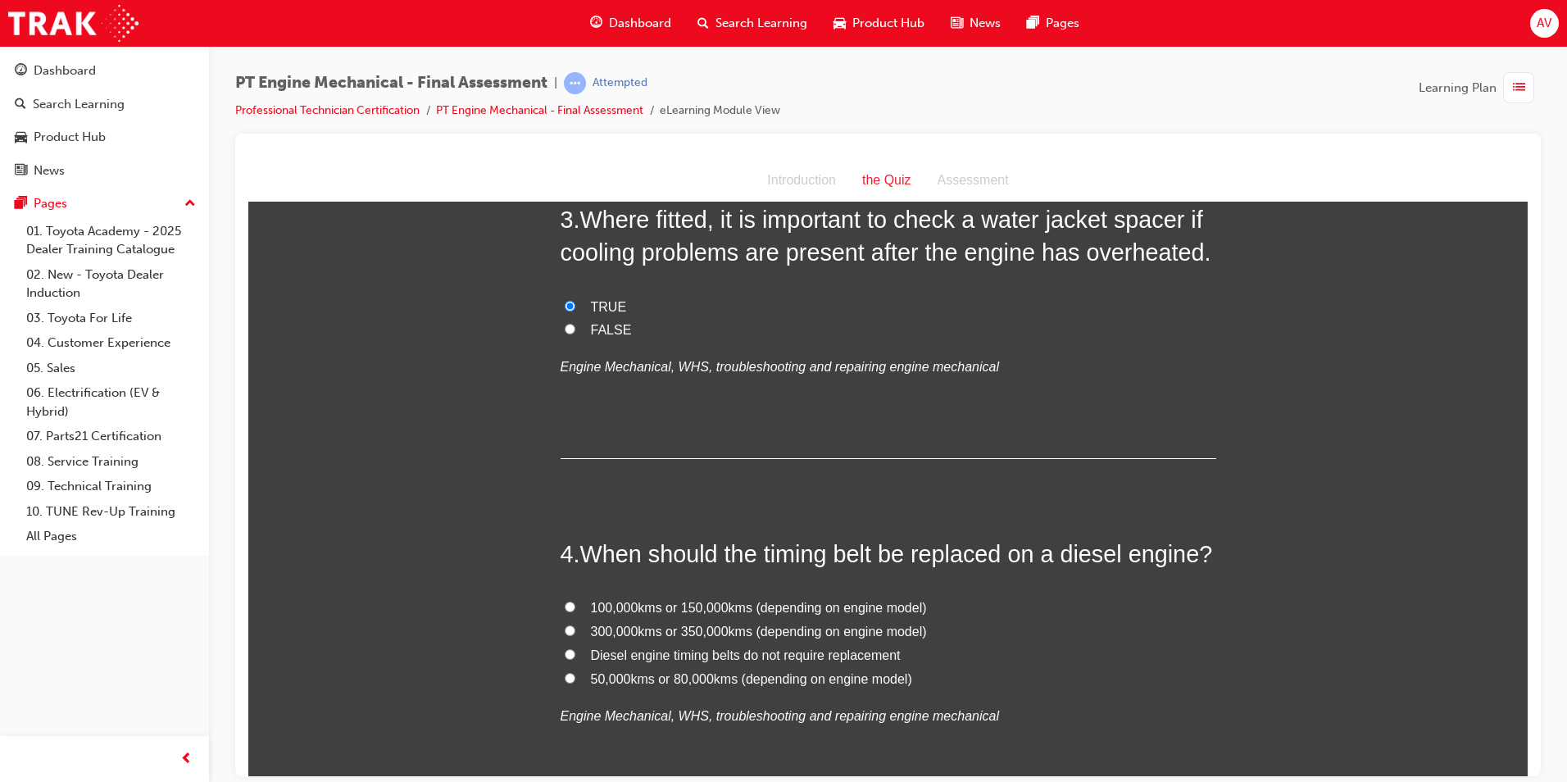
click at [565, 603] on input "100,000kms or 150,000kms (depending on engine model)" at bounding box center [570, 606] width 11 height 11
radio input "true"
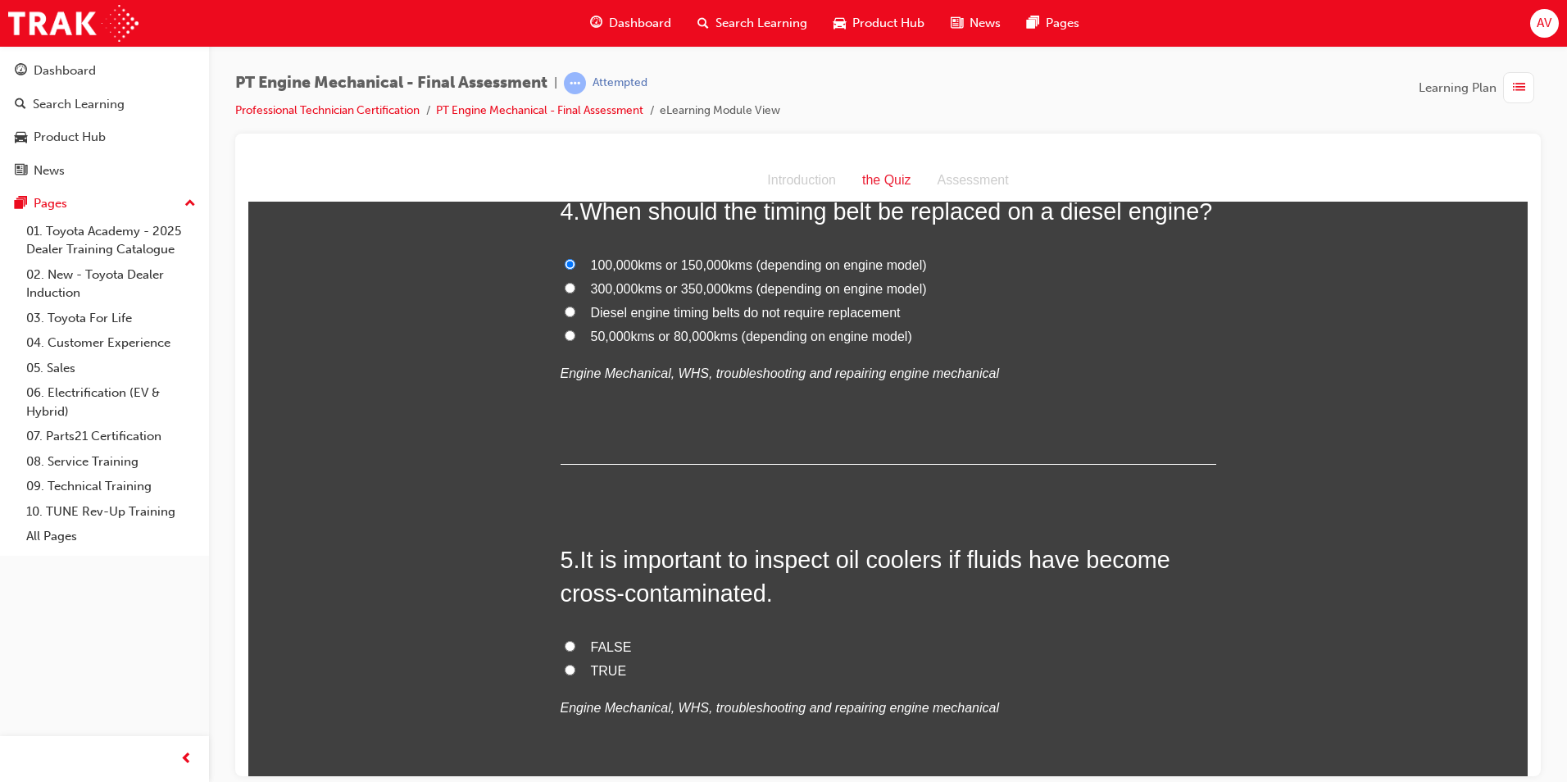
scroll to position [1229, 0]
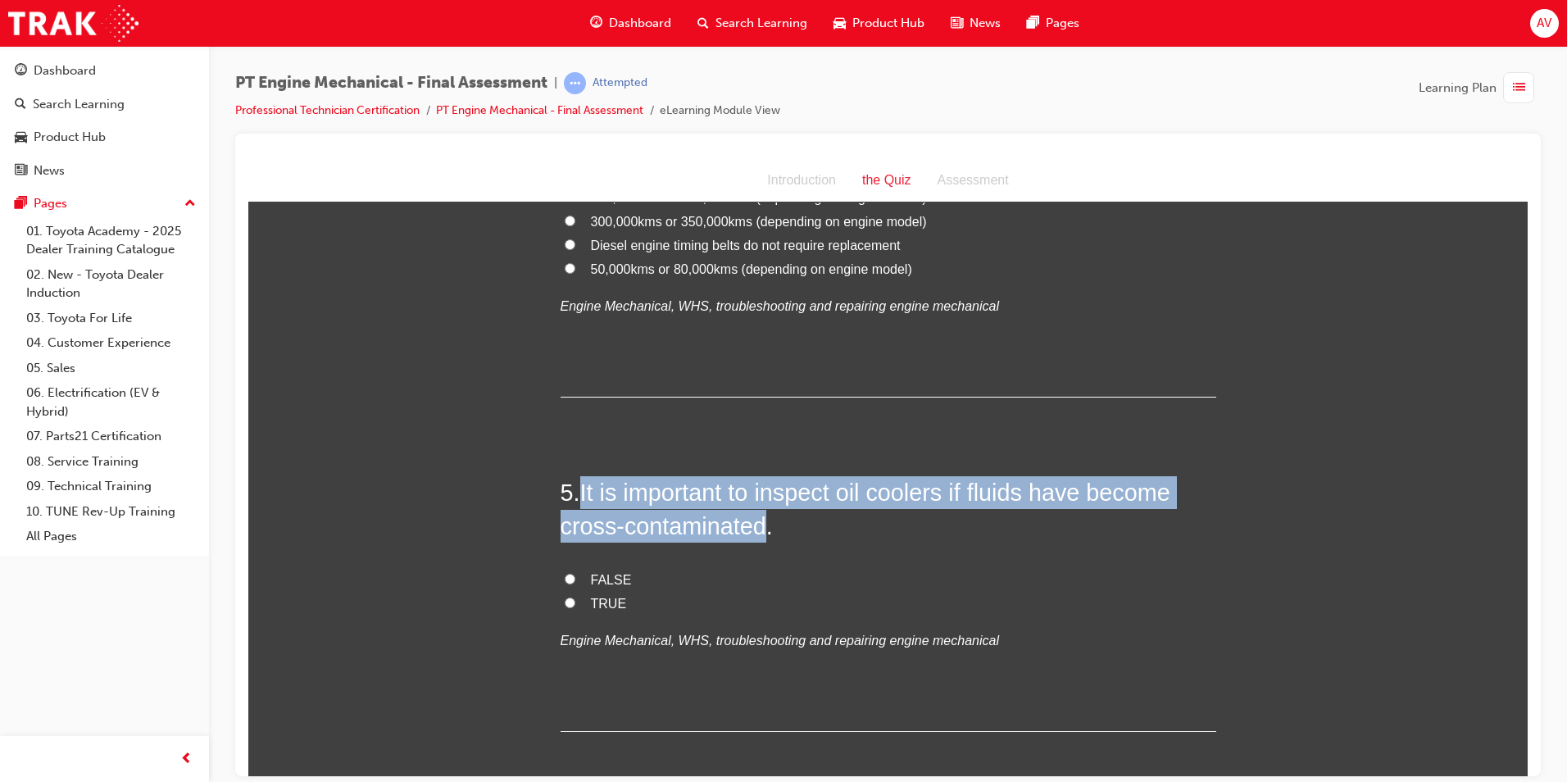
drag, startPoint x: 579, startPoint y: 492, endPoint x: 764, endPoint y: 528, distance: 187.9
click at [764, 528] on span "It is important to inspect oil coolers if fluids have become cross-contaminated." at bounding box center [866, 508] width 610 height 59
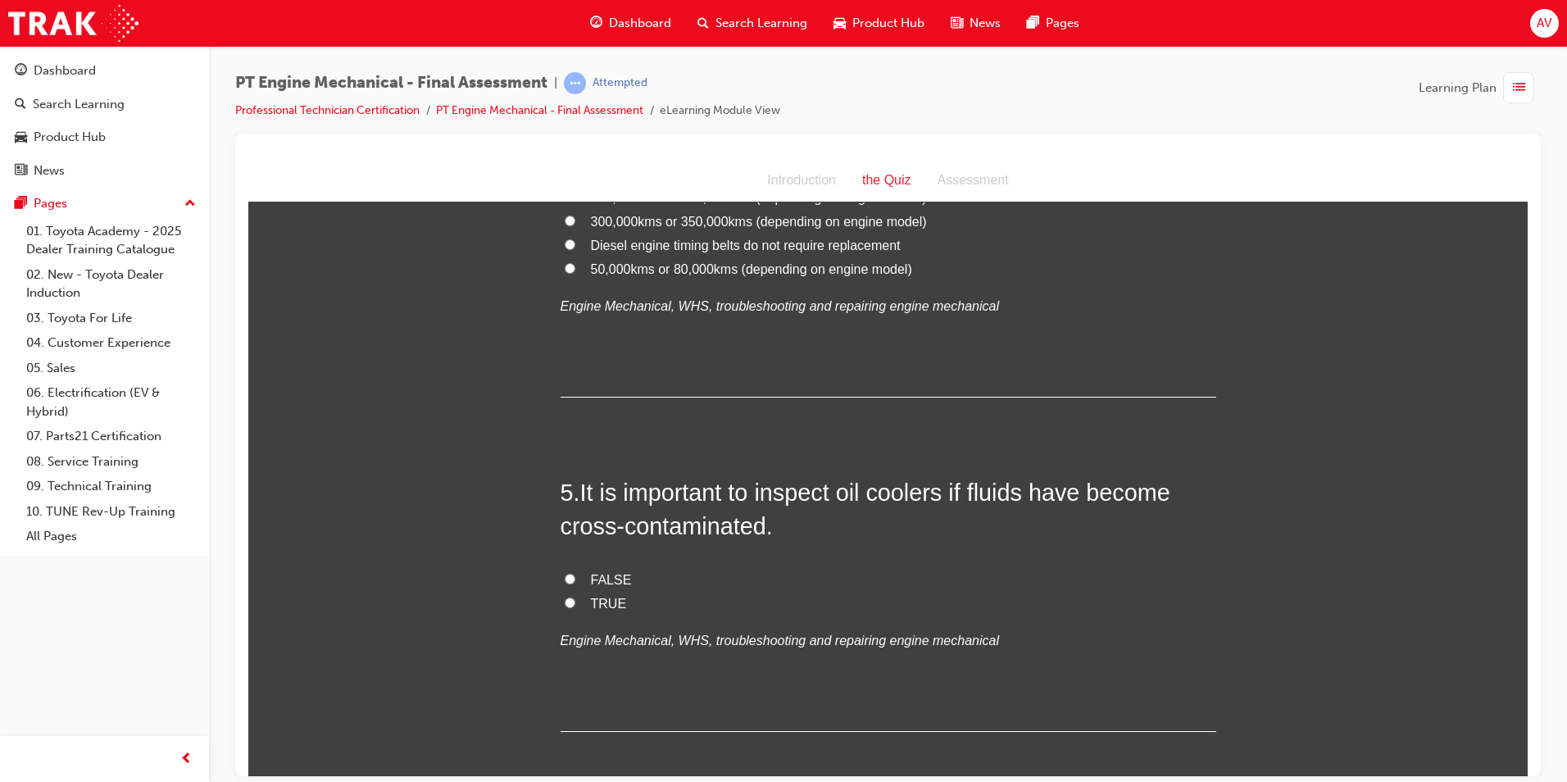
click at [860, 538] on h2 "5 . It is important to inspect oil coolers if fluids have become cross-contamin…" at bounding box center [889, 508] width 656 height 66
click at [565, 600] on input "TRUE" at bounding box center [570, 602] width 11 height 11
radio input "true"
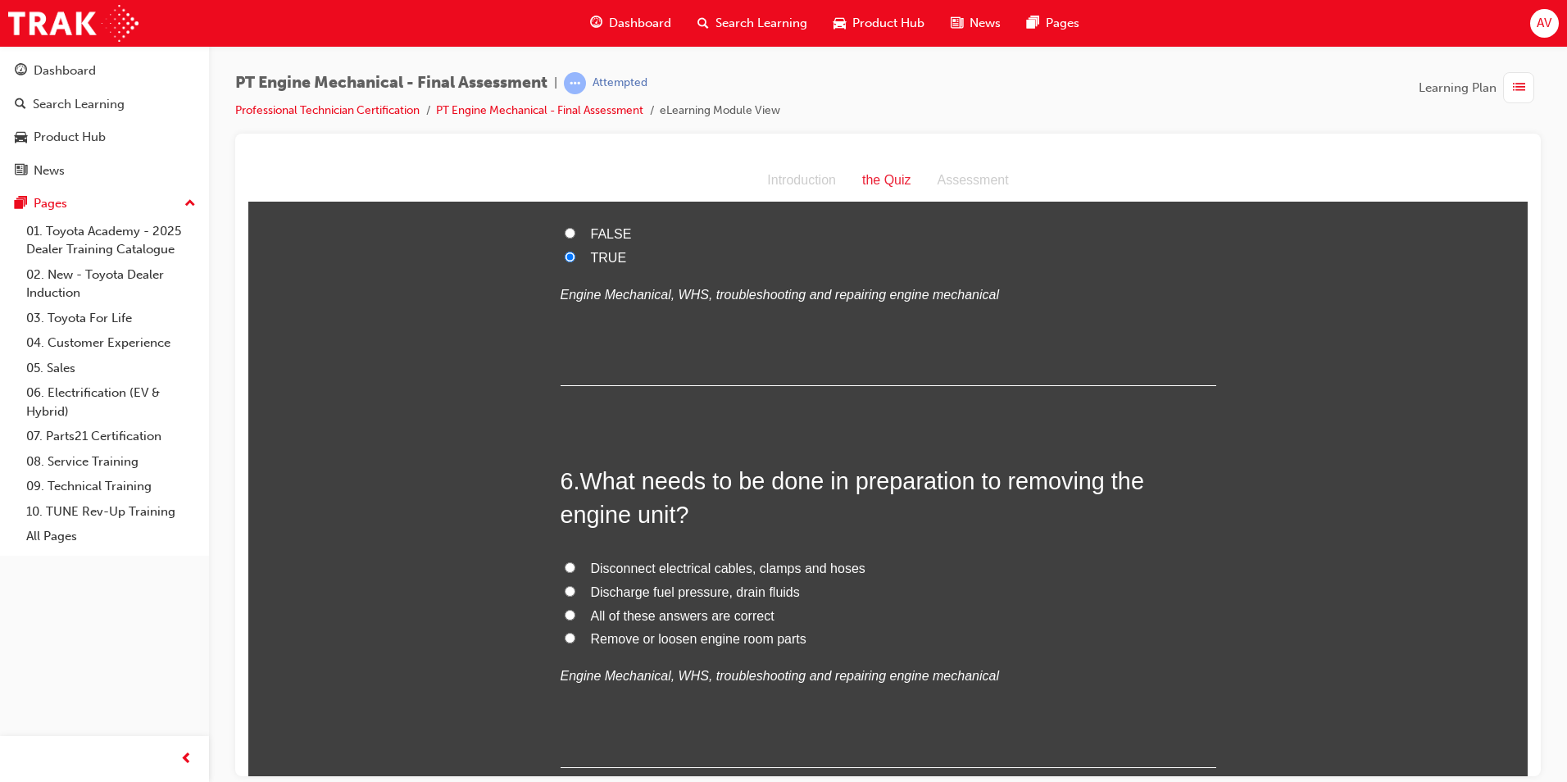
scroll to position [1639, 0]
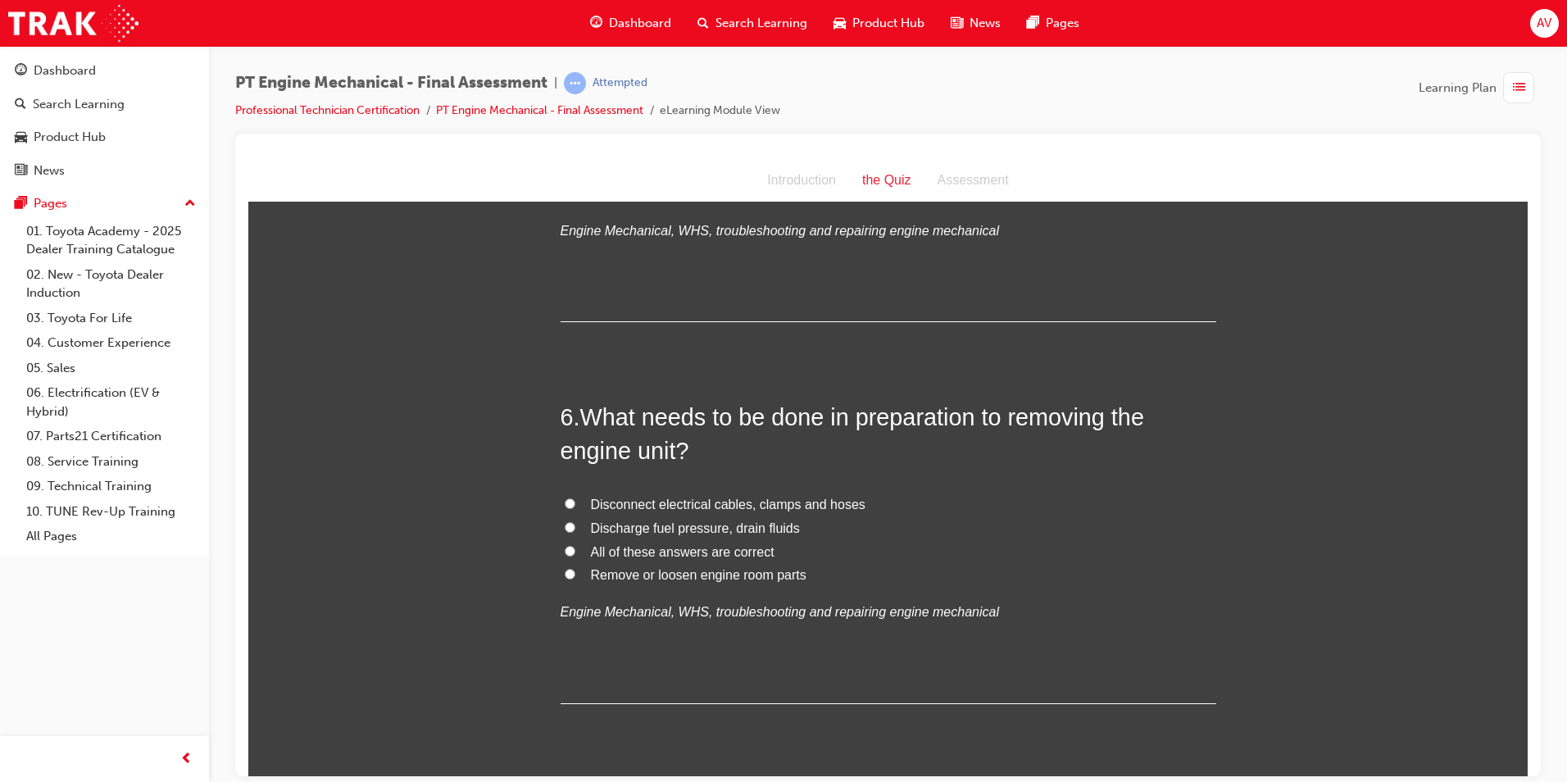
click at [565, 547] on input "All of these answers are correct" at bounding box center [570, 550] width 11 height 11
radio input "true"
click at [514, 540] on div "You must select an answer for each question before you can submit. Please note,…" at bounding box center [887, 260] width 1279 height 3359
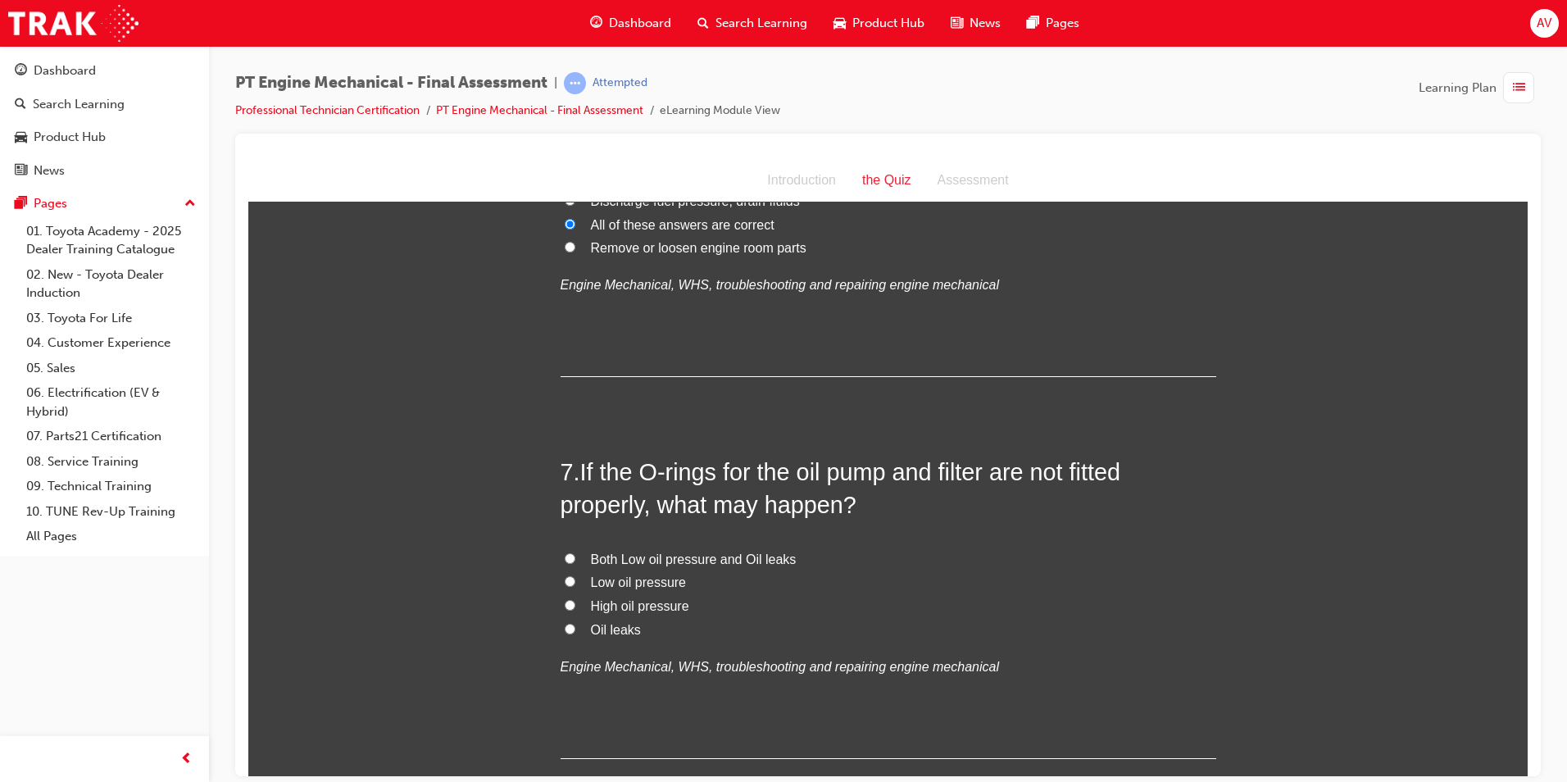
scroll to position [1967, 0]
click at [565, 556] on input "Both Low oil pressure and Oil leaks" at bounding box center [570, 557] width 11 height 11
radio input "true"
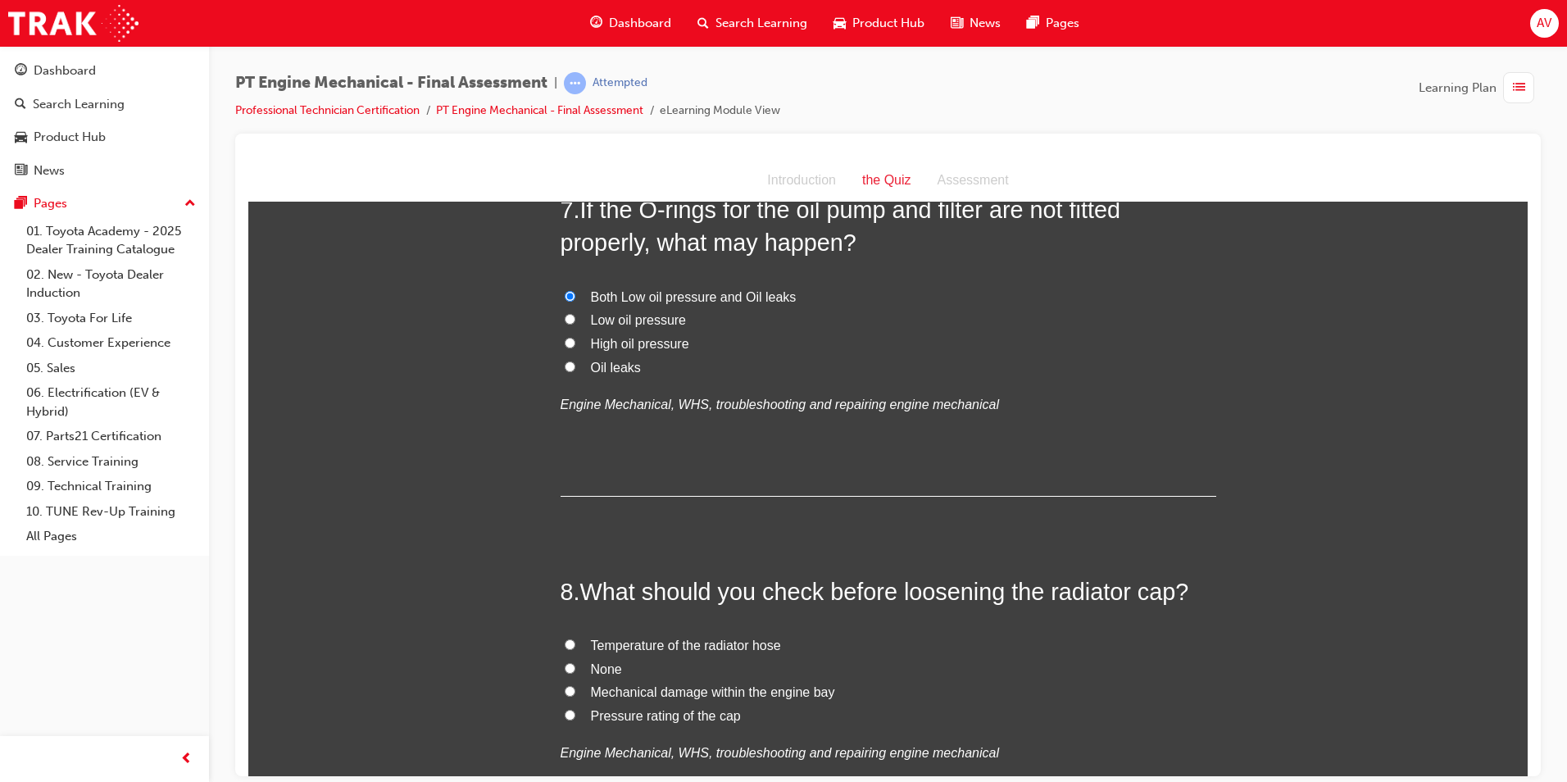
scroll to position [2295, 0]
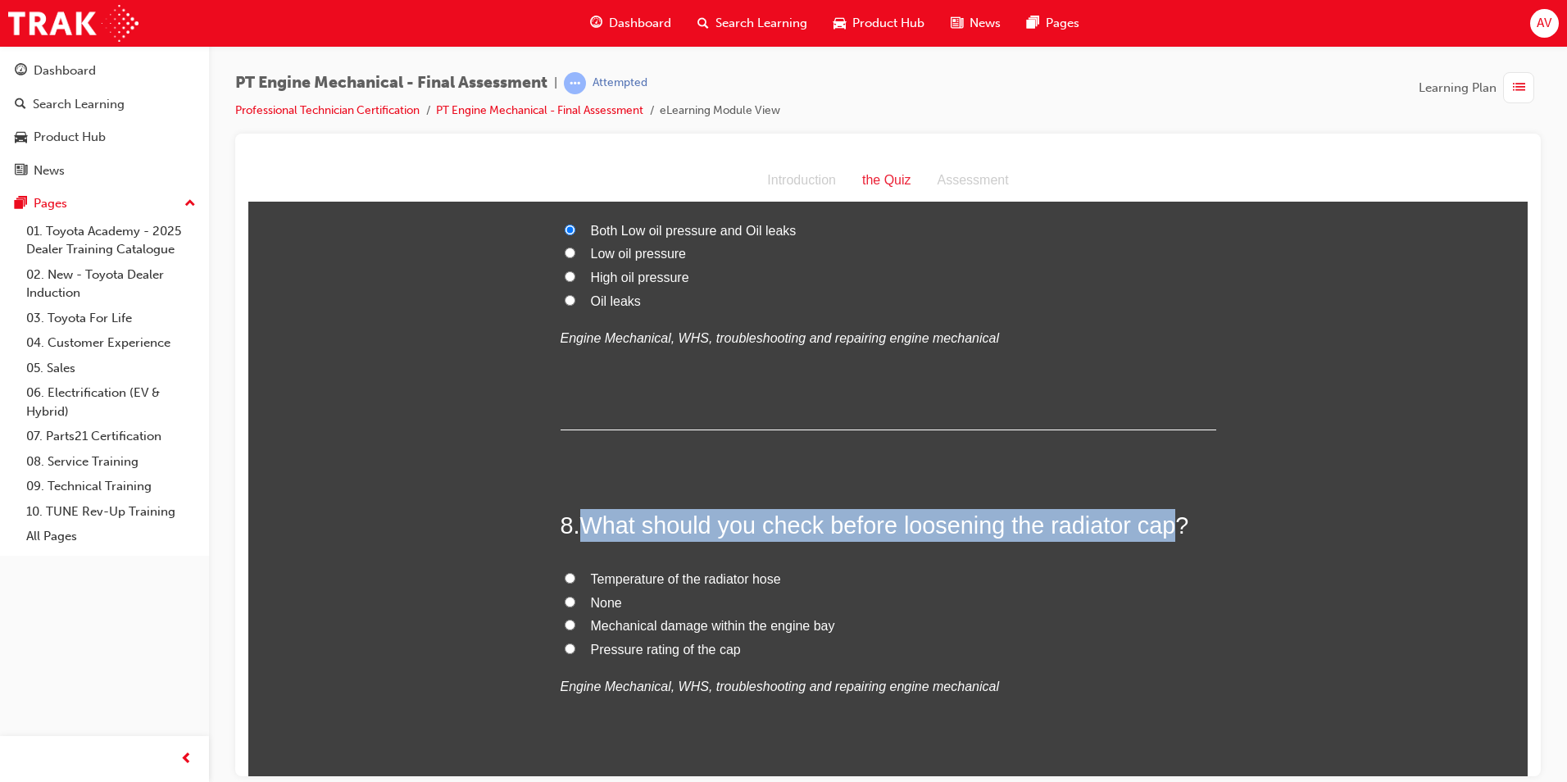
drag, startPoint x: 579, startPoint y: 519, endPoint x: 1169, endPoint y: 524, distance: 590.0
click at [1169, 524] on span "What should you check before loosening the radiator cap?" at bounding box center [884, 524] width 609 height 26
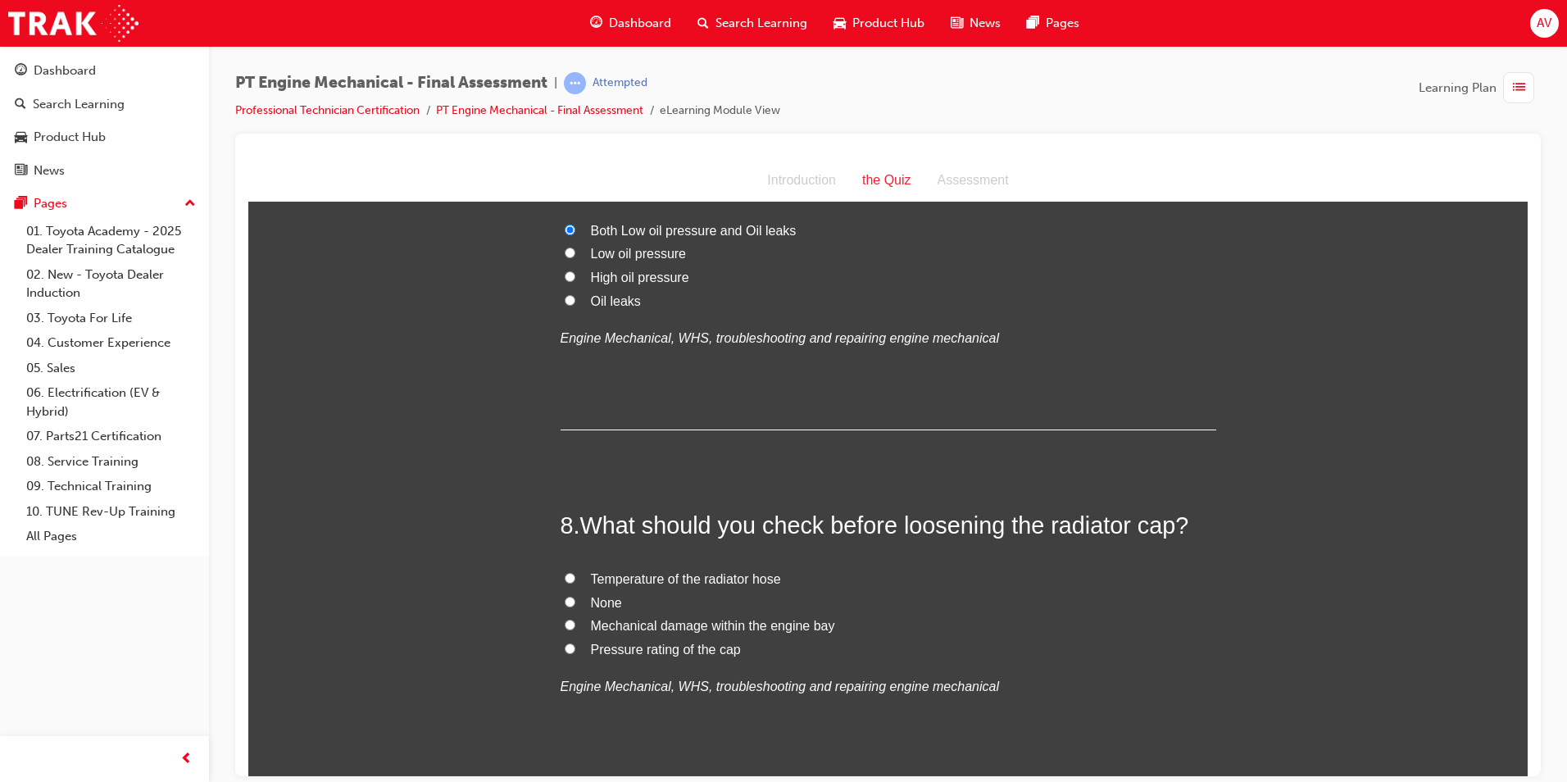
click at [888, 593] on label "None" at bounding box center [889, 603] width 656 height 24
click at [575, 596] on input "None" at bounding box center [570, 601] width 11 height 11
radio input "true"
drag, startPoint x: 566, startPoint y: 578, endPoint x: 549, endPoint y: 581, distance: 17.5
click at [565, 578] on input "Temperature of the radiator hose" at bounding box center [570, 577] width 11 height 11
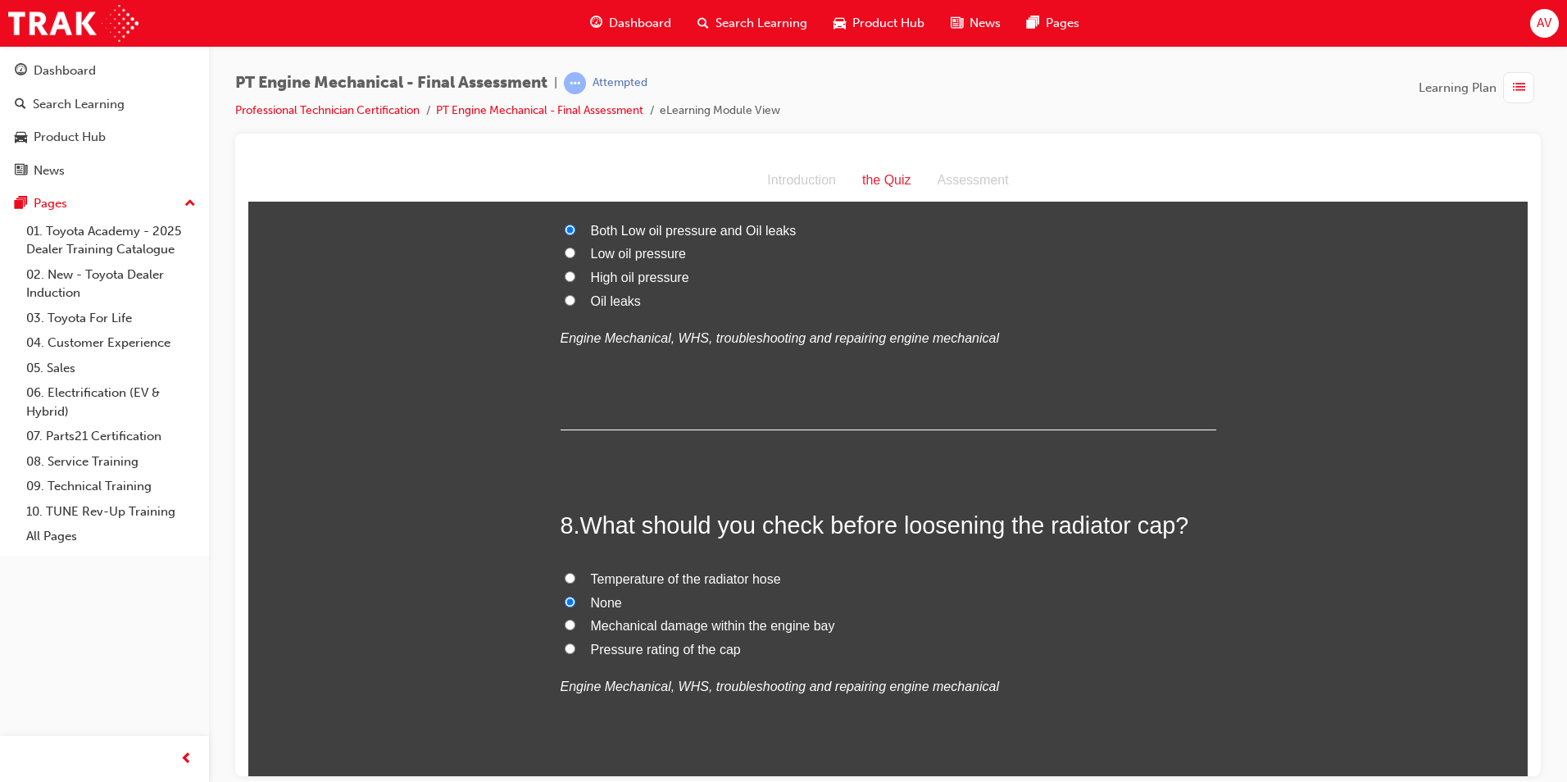
radio input "true"
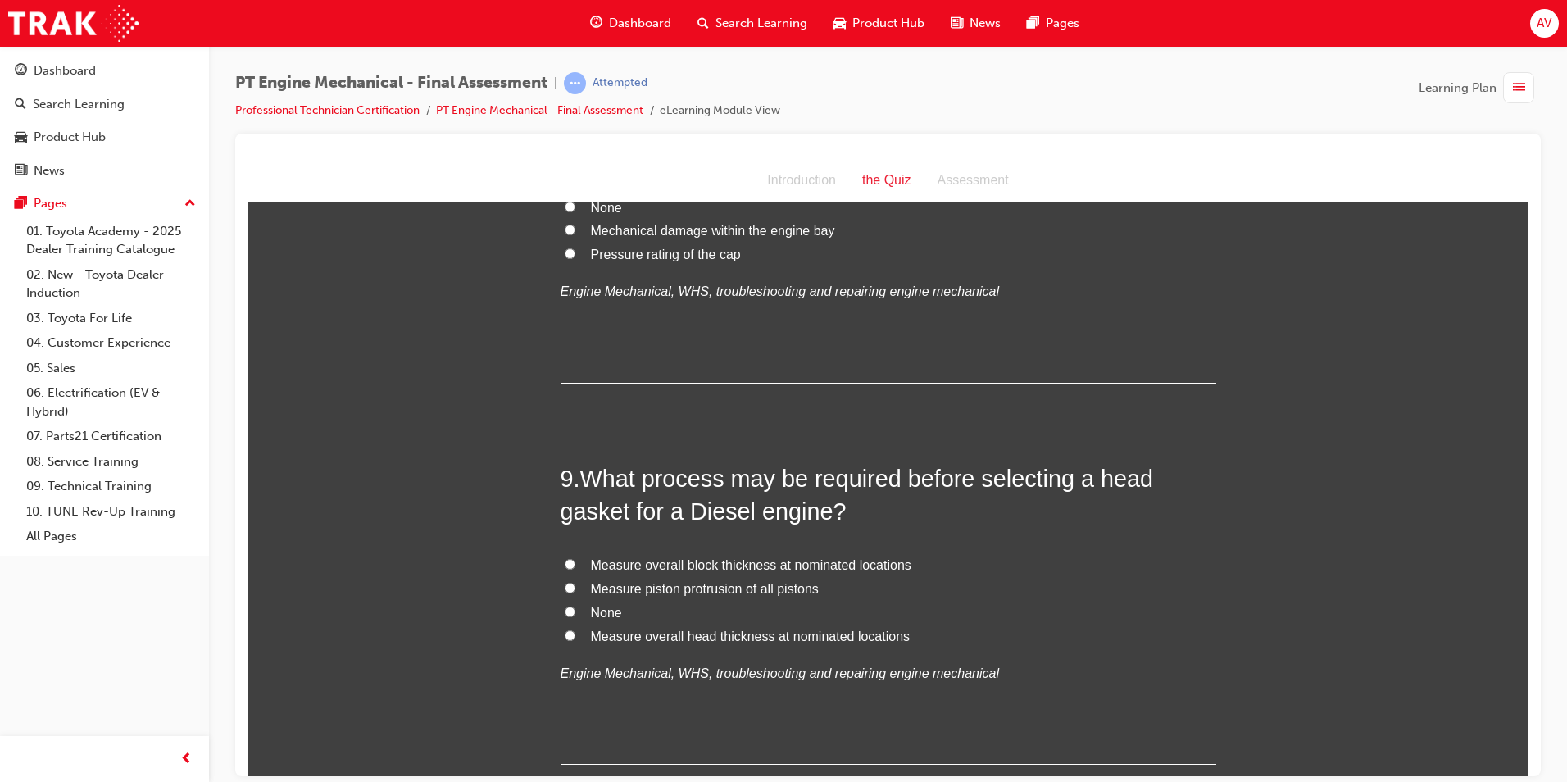
scroll to position [2704, 0]
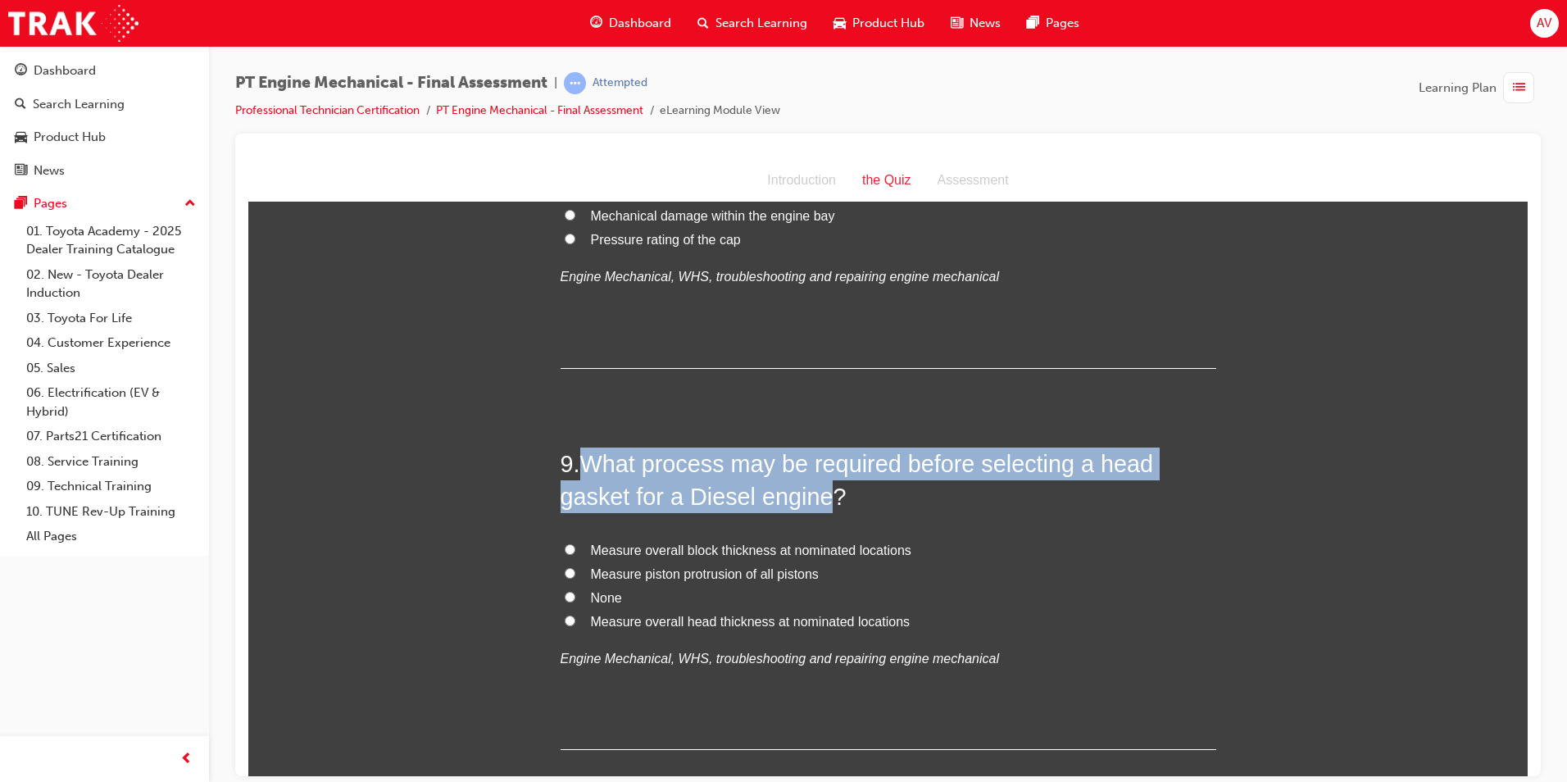
drag, startPoint x: 578, startPoint y: 457, endPoint x: 815, endPoint y: 494, distance: 240.5
click at [815, 494] on span "What process may be required before selecting a head gasket for a Diesel engine?" at bounding box center [857, 479] width 593 height 59
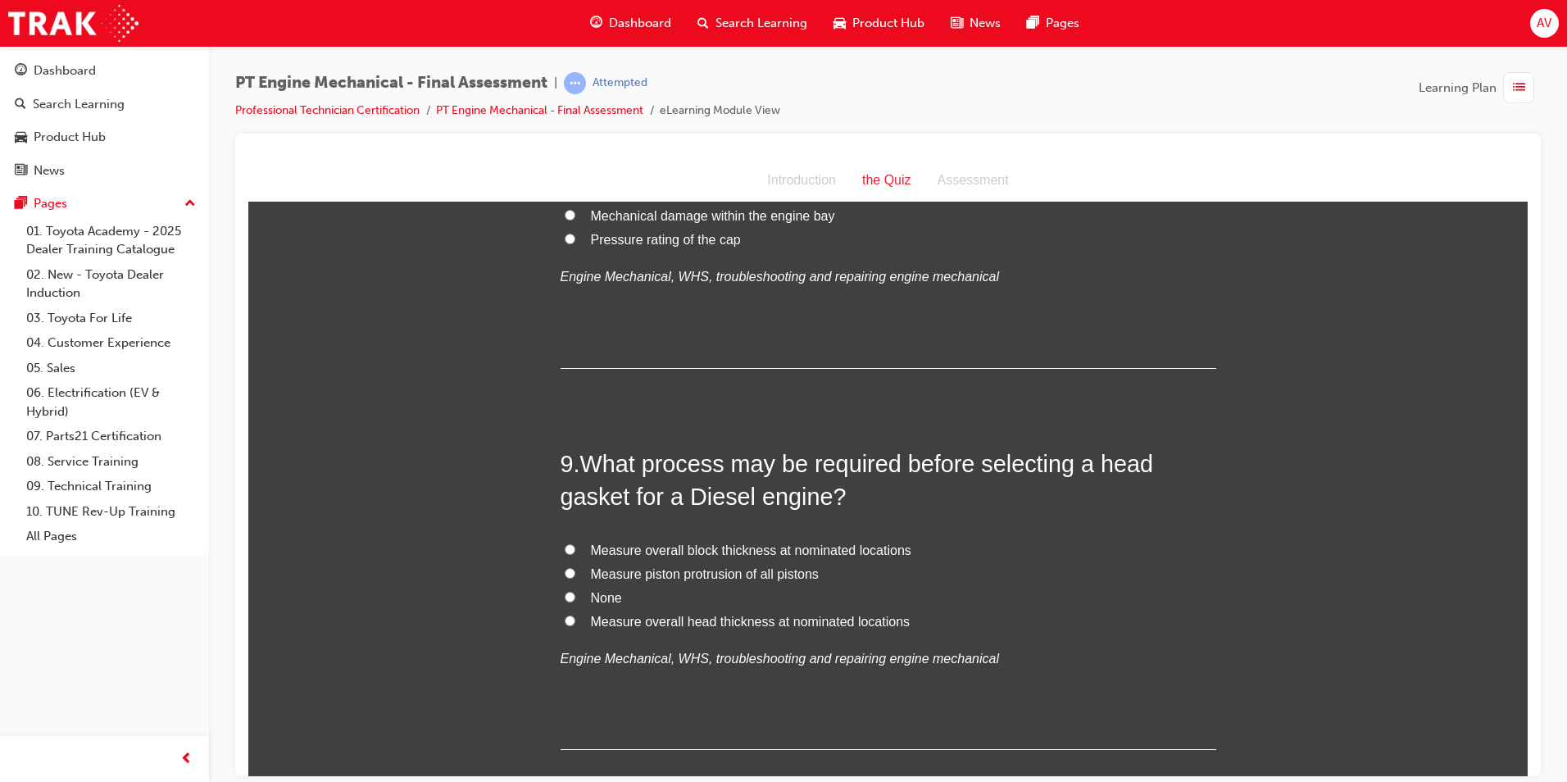
click at [561, 619] on label "Measure overall head thickness at nominated locations" at bounding box center [889, 622] width 656 height 24
click at [565, 619] on input "Measure overall head thickness at nominated locations" at bounding box center [570, 620] width 11 height 11
radio input "true"
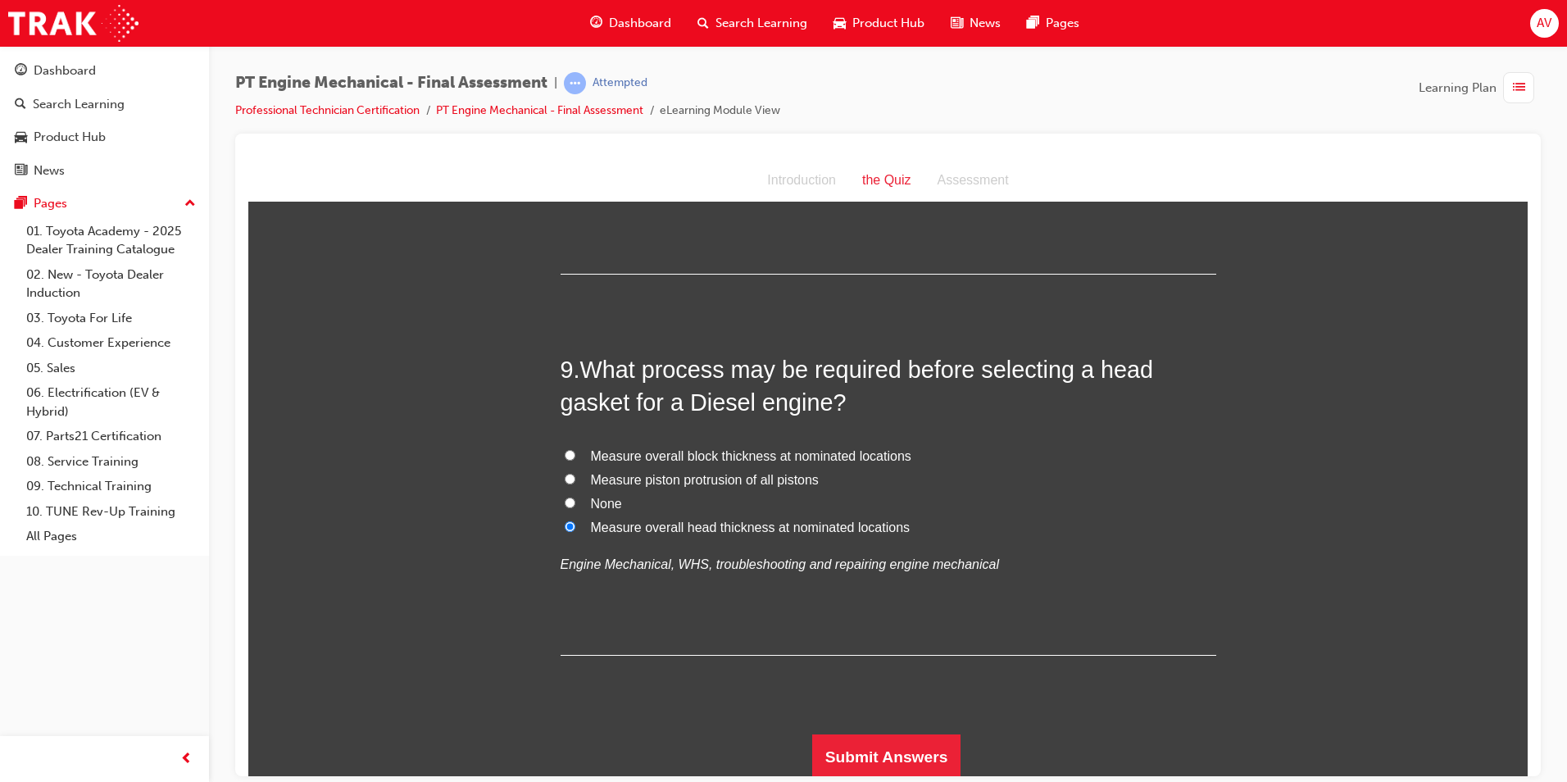
scroll to position [2802, 0]
click at [938, 759] on button "Submit Answers" at bounding box center [886, 753] width 149 height 46
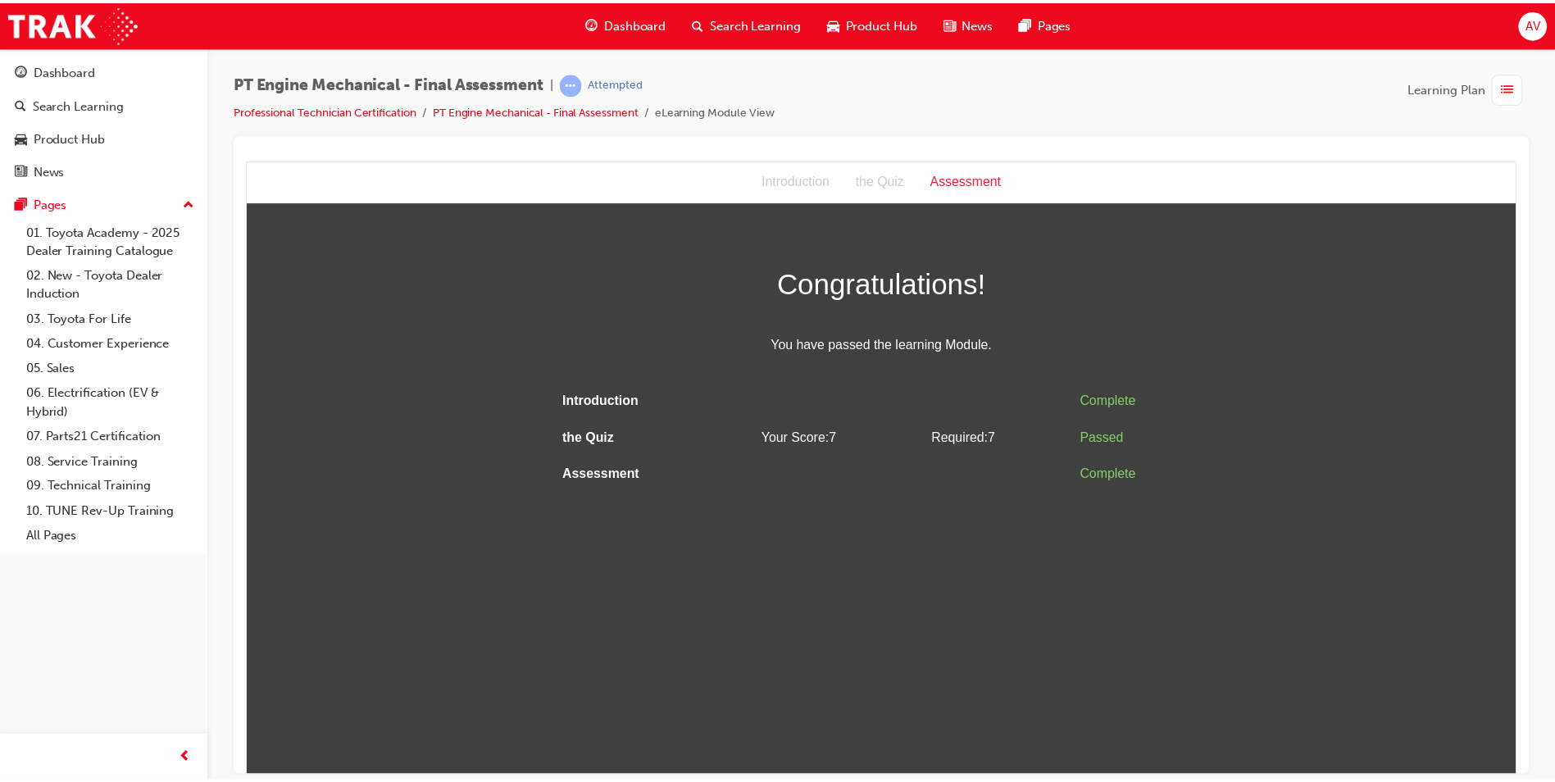
scroll to position [0, 0]
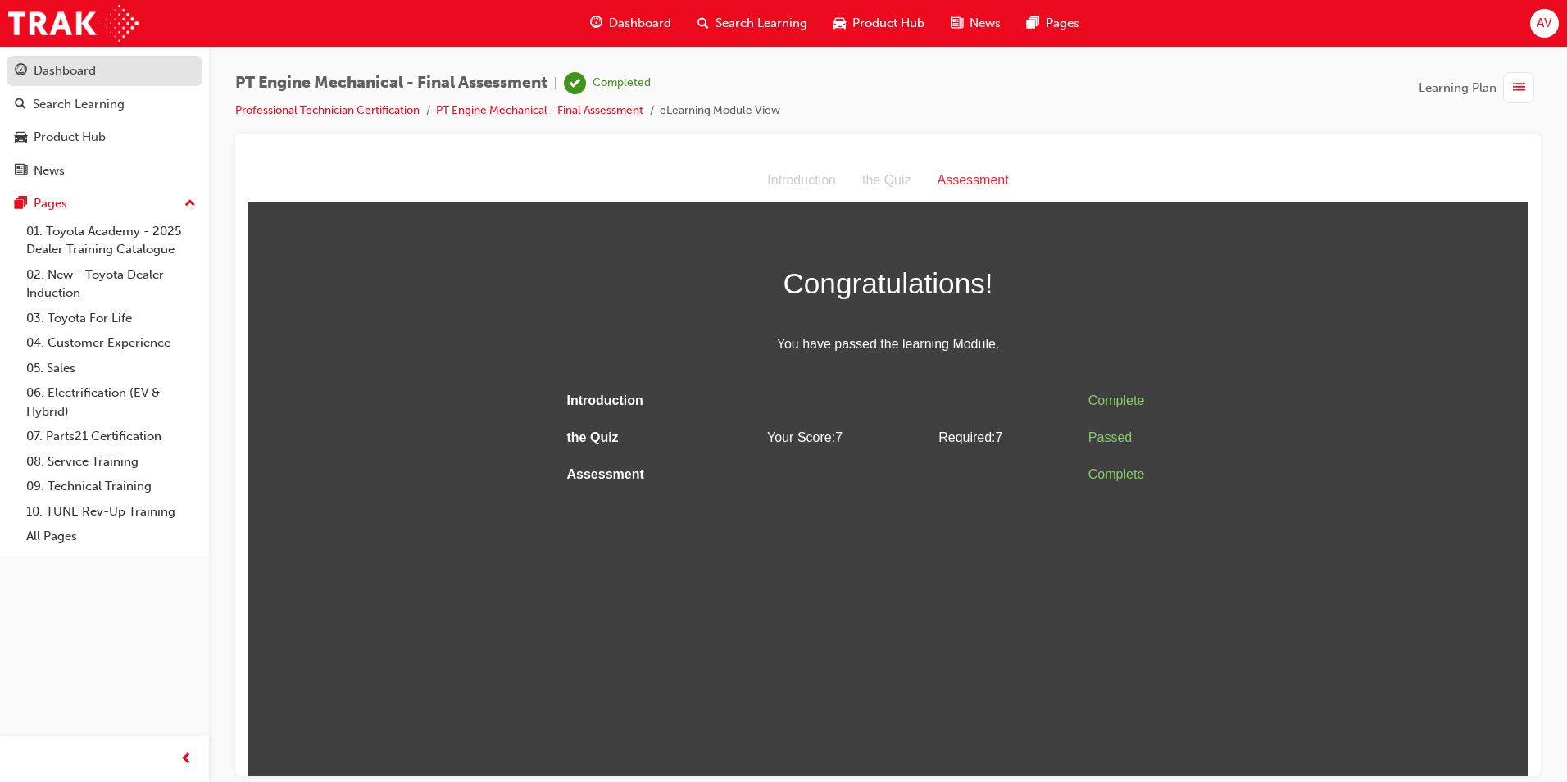
click at [70, 74] on div "Dashboard" at bounding box center [65, 70] width 62 height 19
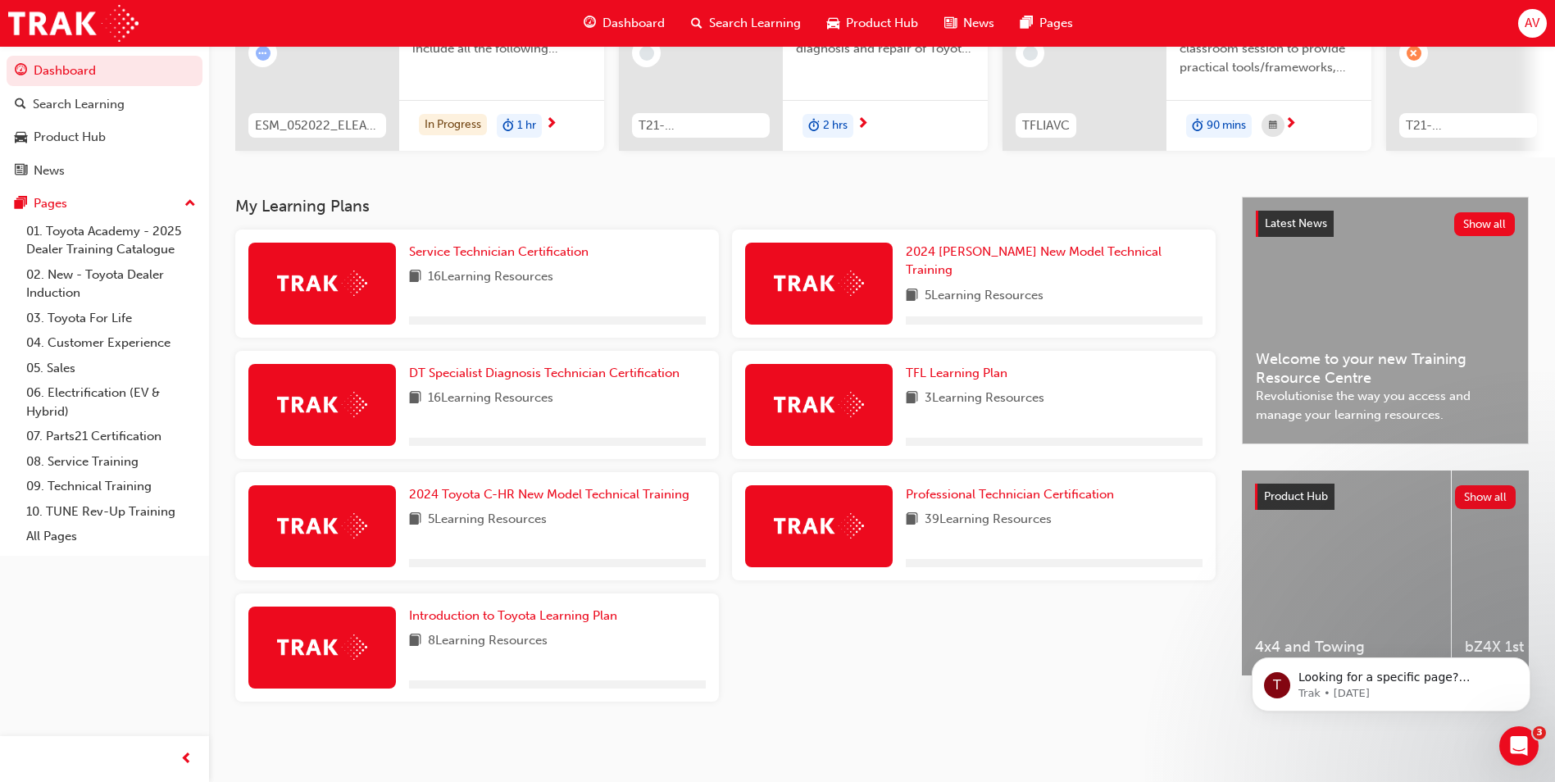
scroll to position [227, 0]
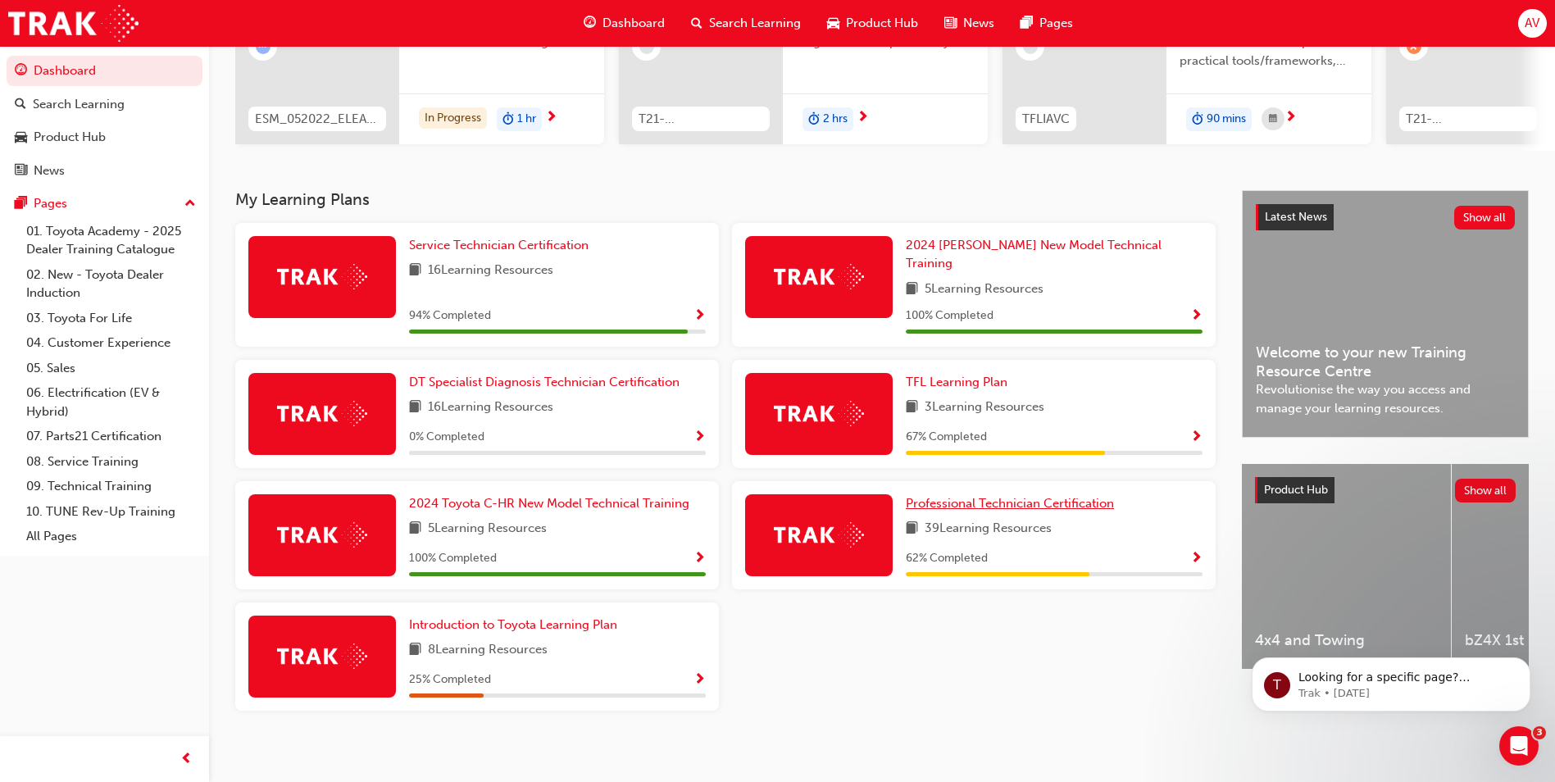
click at [990, 494] on link "Professional Technician Certification" at bounding box center [1013, 503] width 215 height 19
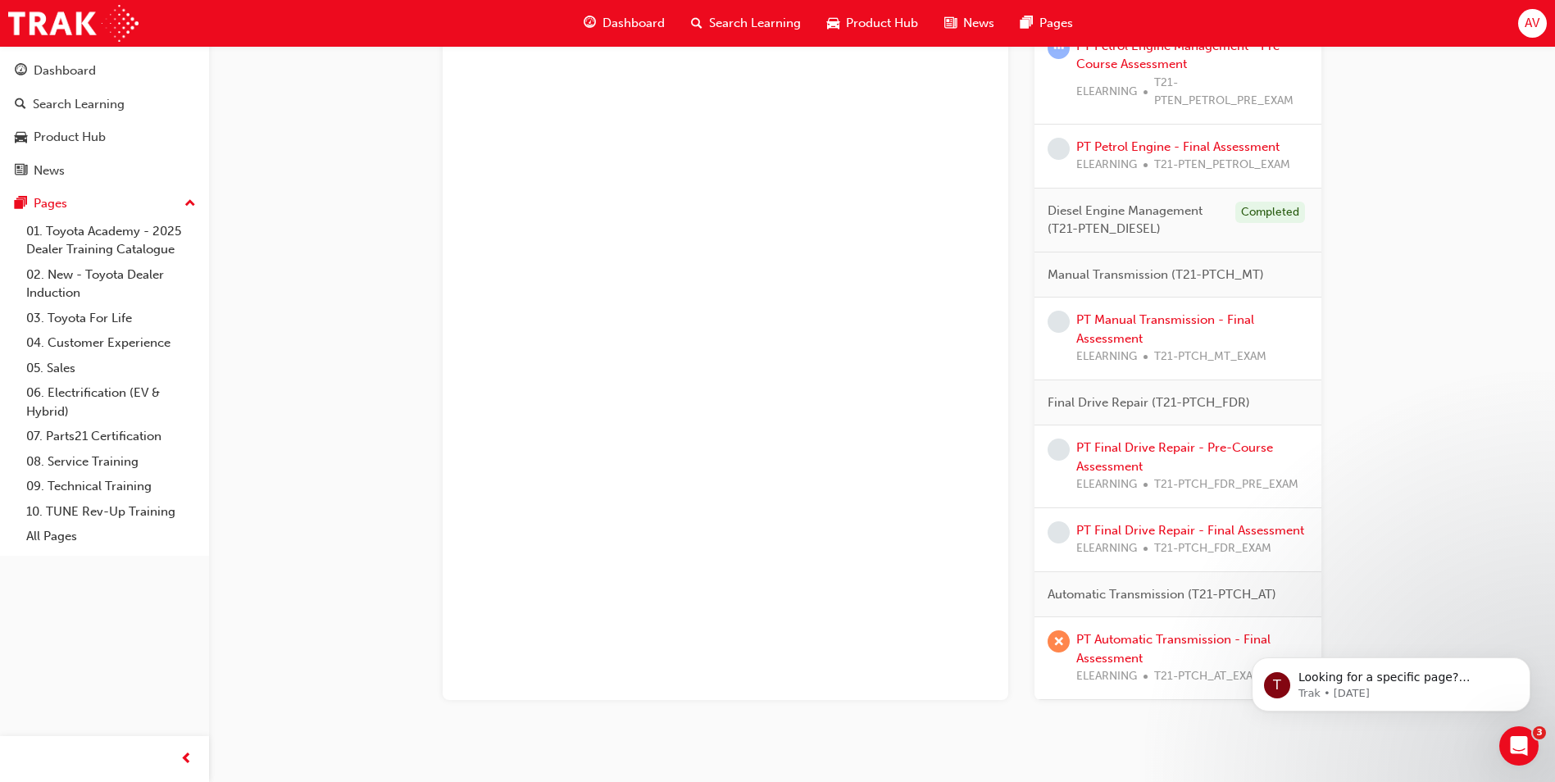
scroll to position [1475, 0]
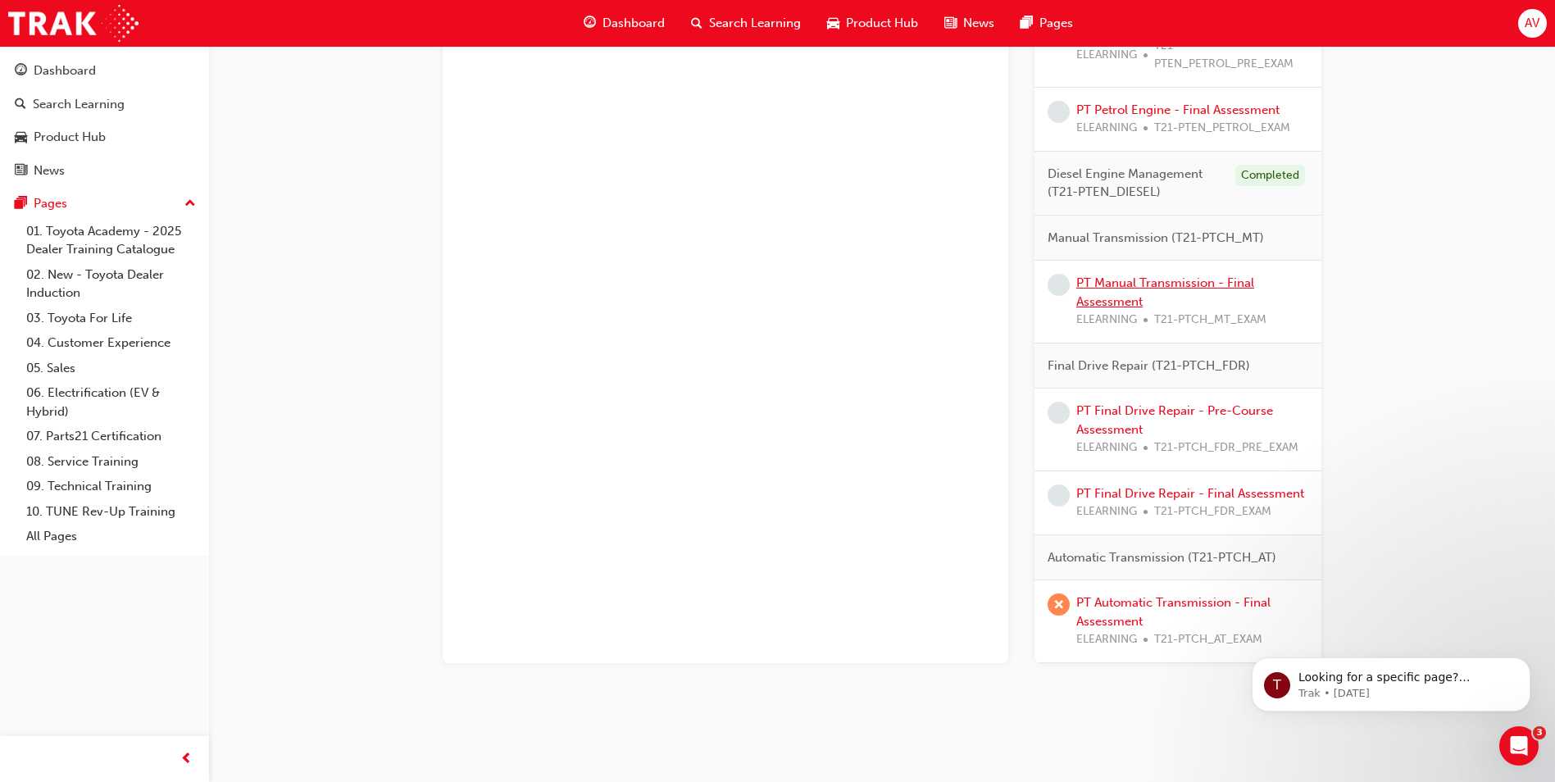
click at [1119, 279] on link "PT Manual Transmission - Final Assessment" at bounding box center [1165, 292] width 178 height 34
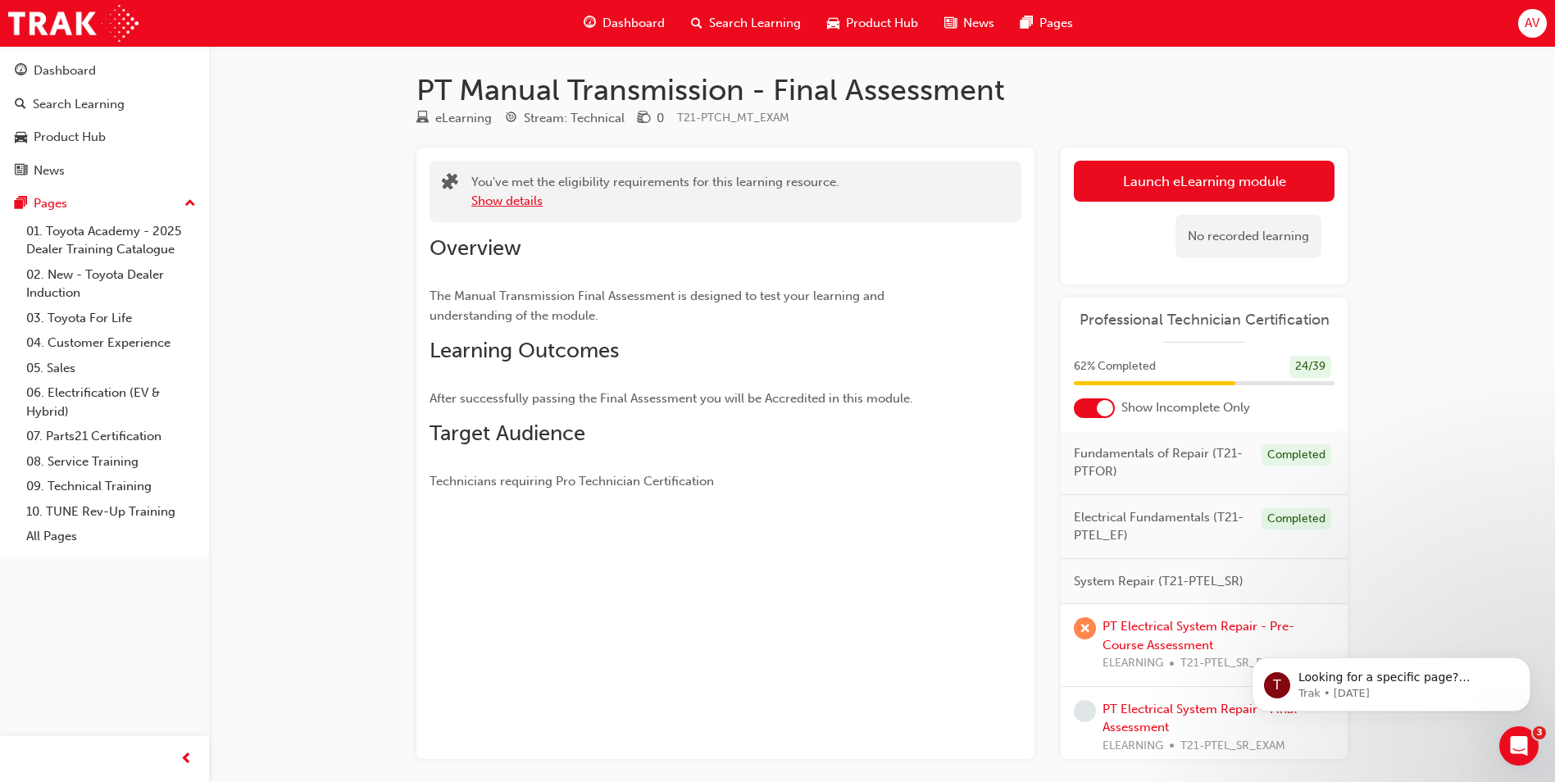
click at [507, 197] on button "Show details" at bounding box center [506, 201] width 71 height 19
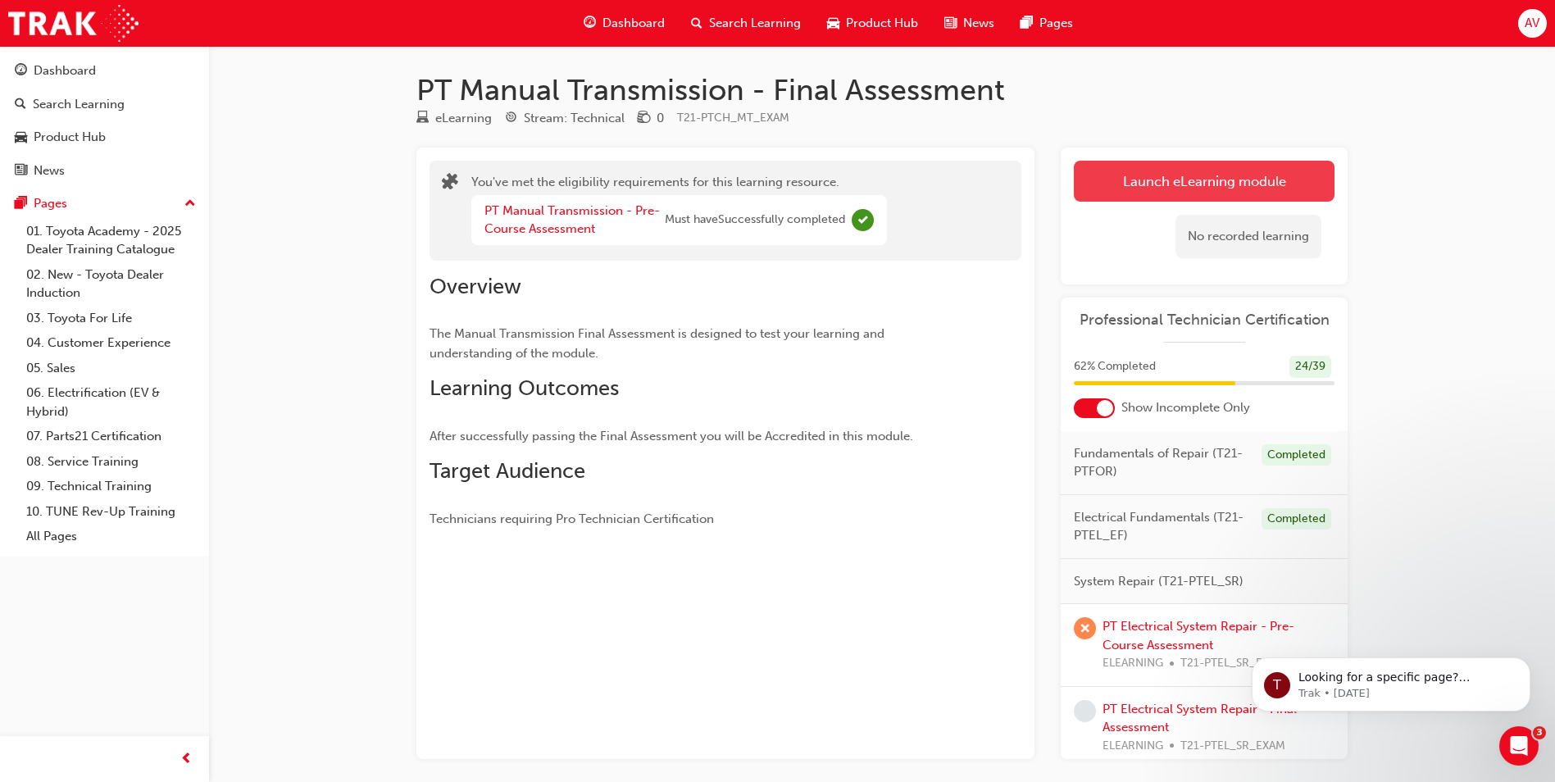
click at [1123, 189] on link "Launch eLearning module" at bounding box center [1204, 181] width 261 height 41
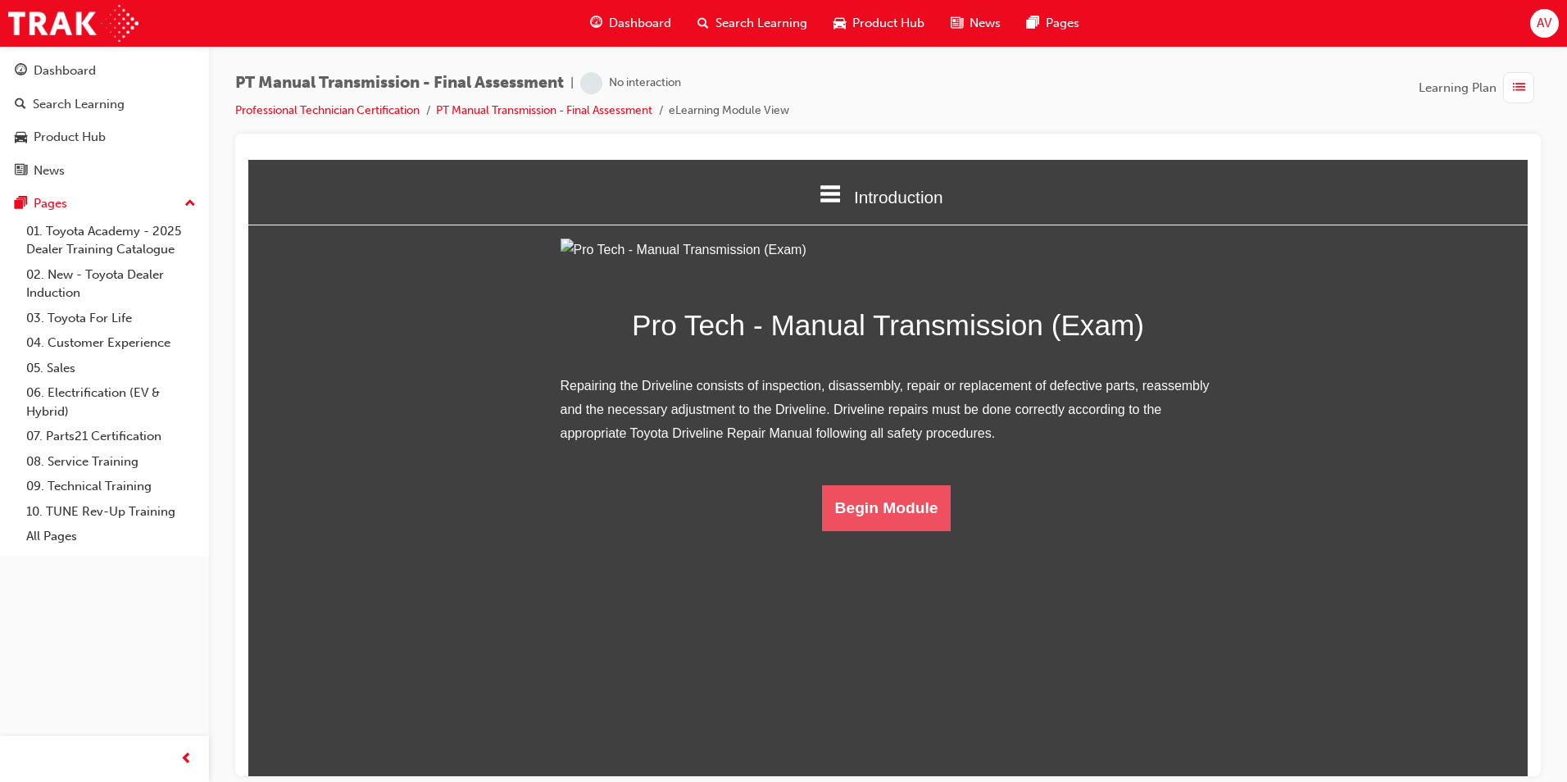
click at [901, 530] on button "Begin Module" at bounding box center [886, 507] width 129 height 46
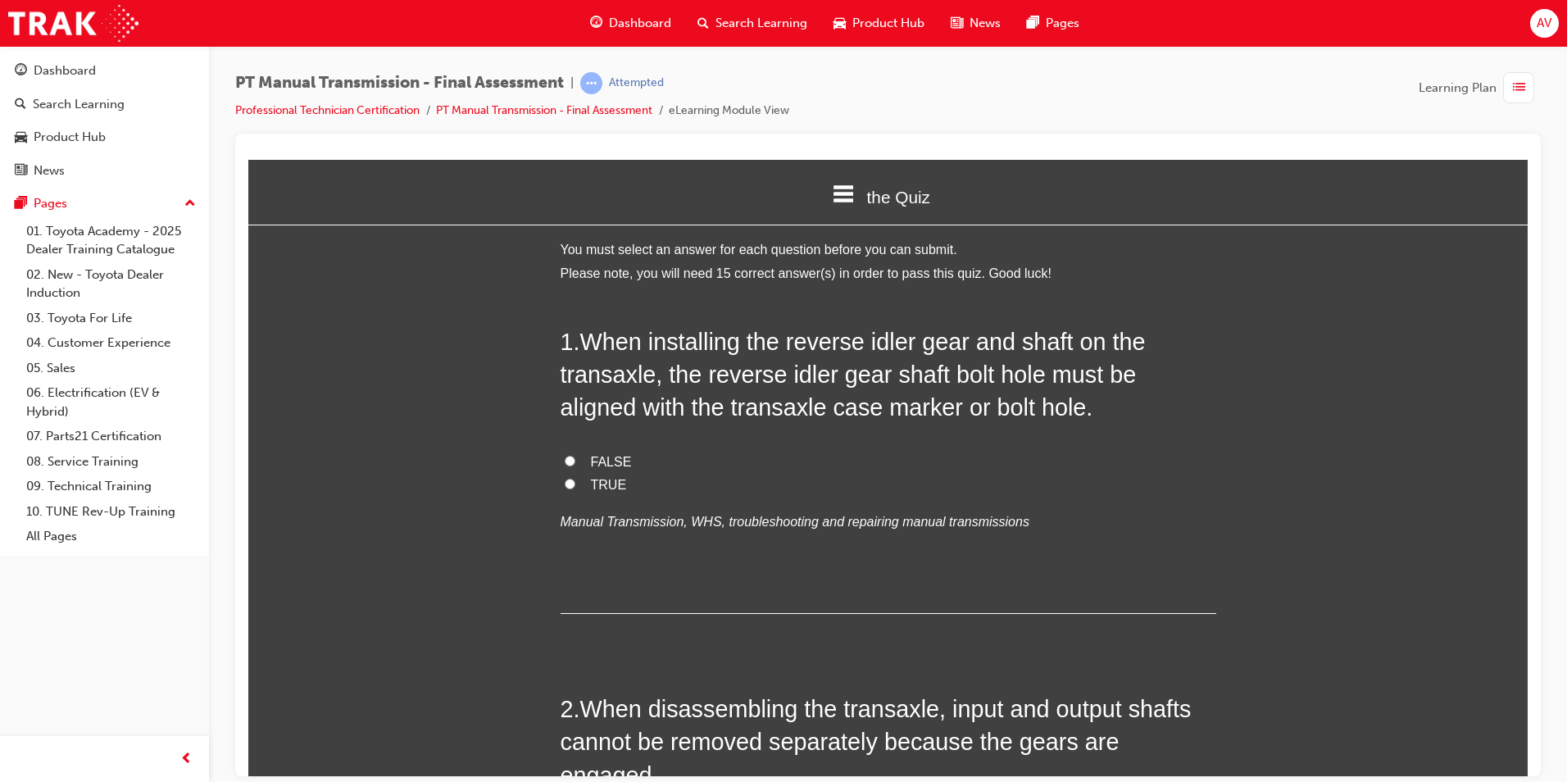
click at [565, 482] on input "TRUE" at bounding box center [570, 483] width 11 height 11
radio input "true"
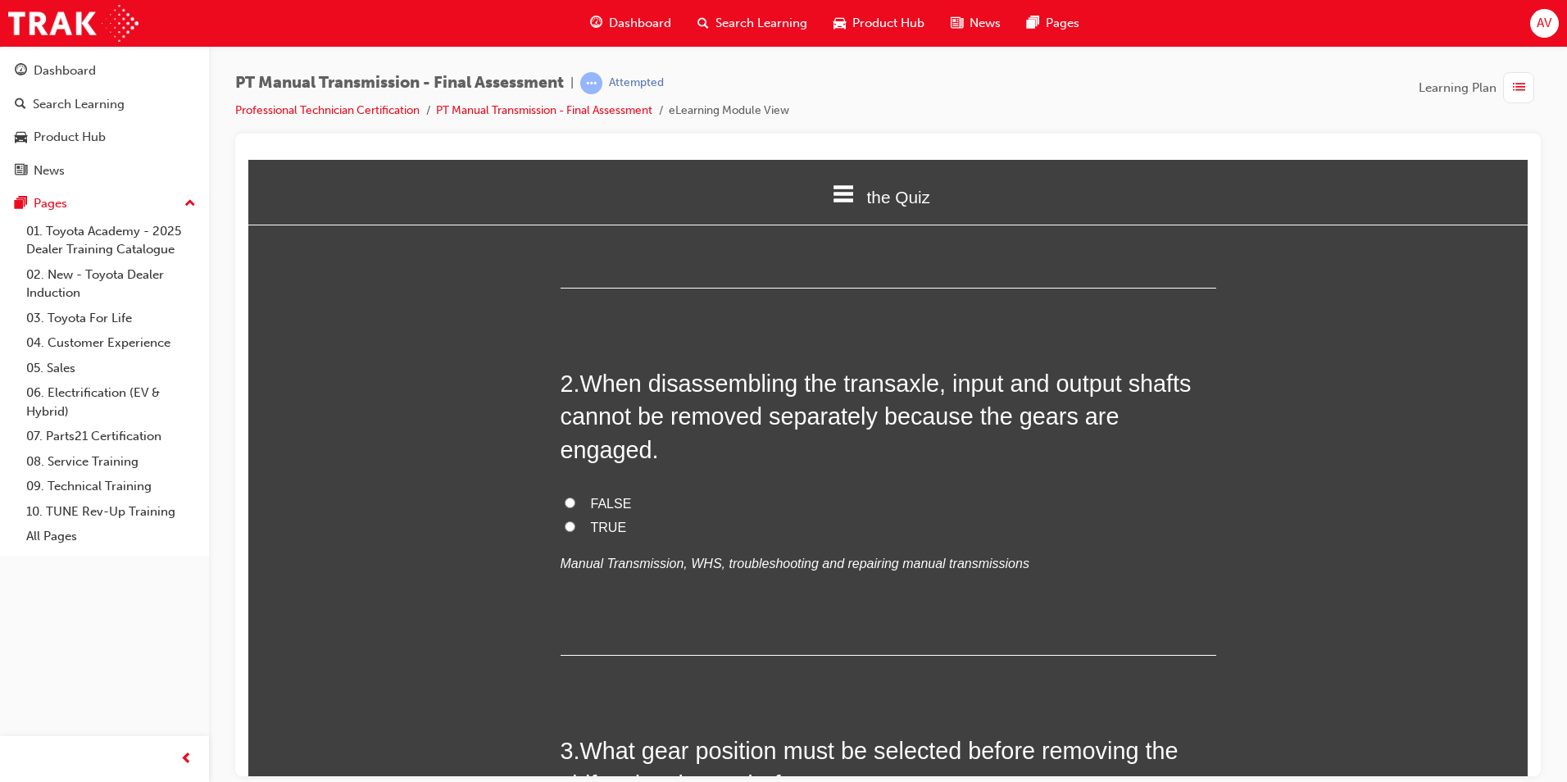
scroll to position [328, 0]
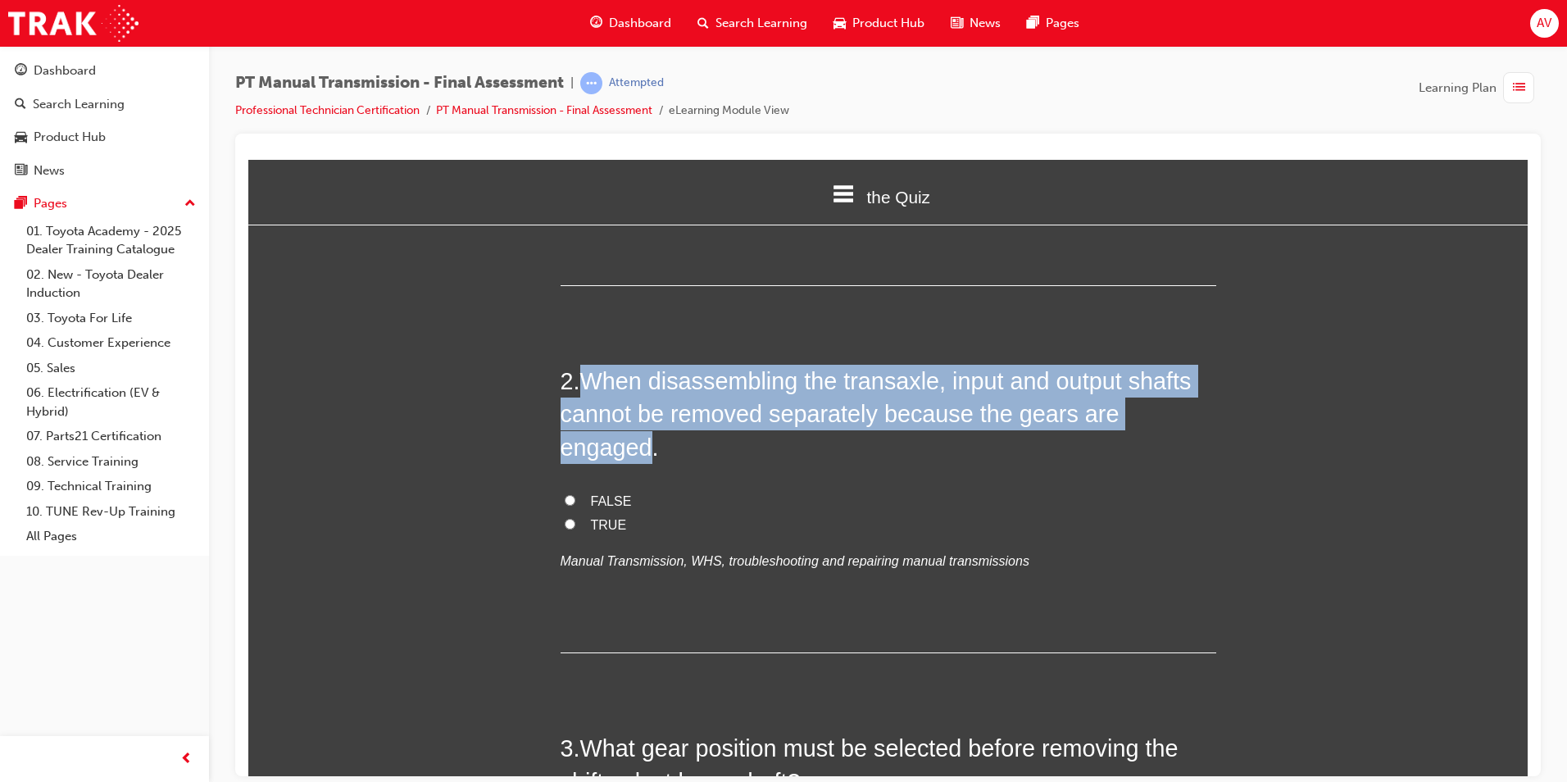
drag, startPoint x: 577, startPoint y: 380, endPoint x: 1196, endPoint y: 413, distance: 619.6
click at [1196, 413] on h2 "2 . When disassembling the transaxle, input and output shafts cannot be removed…" at bounding box center [889, 413] width 656 height 99
click at [566, 518] on input "TRUE" at bounding box center [570, 523] width 11 height 11
radio input "true"
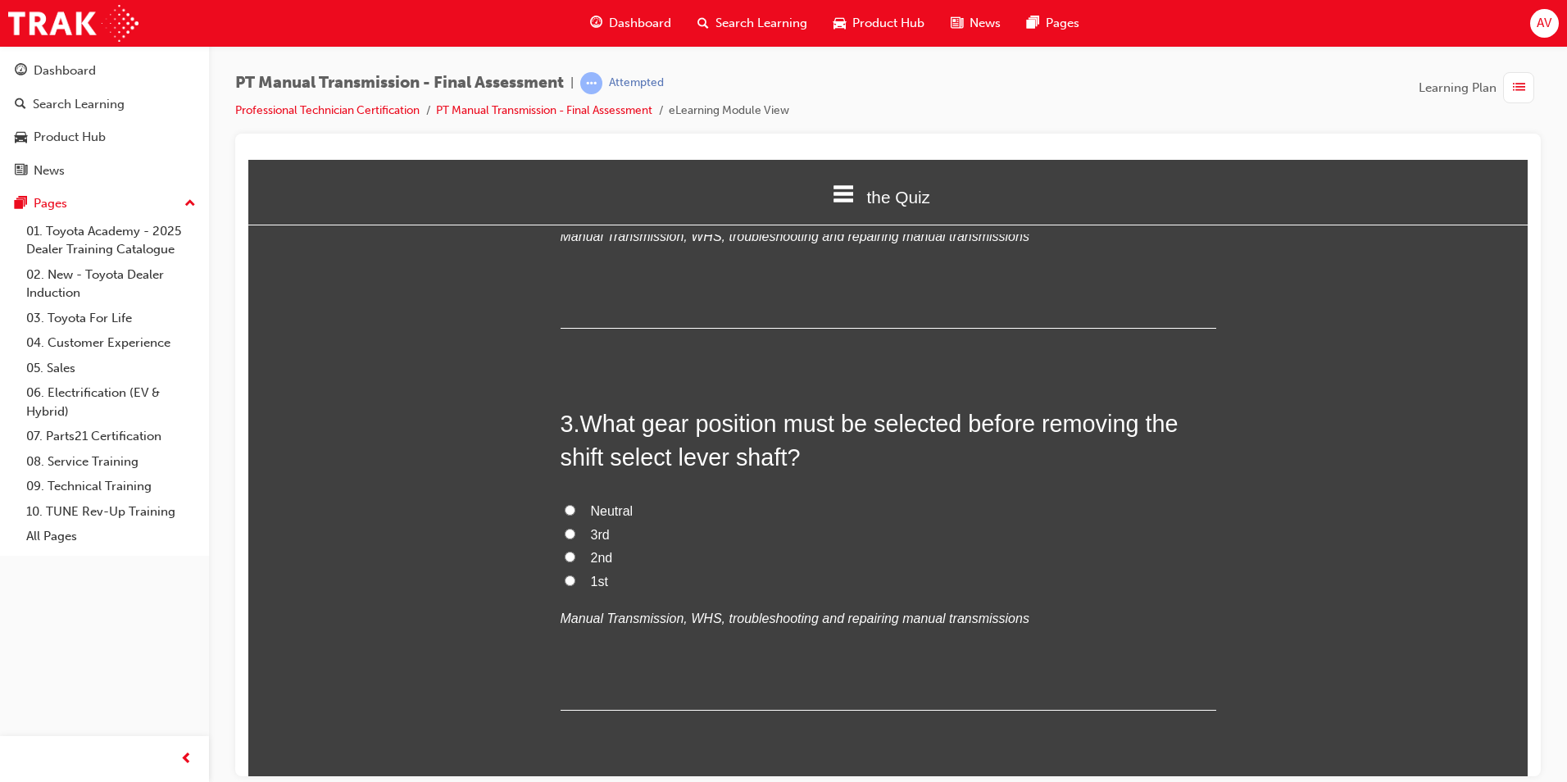
scroll to position [656, 0]
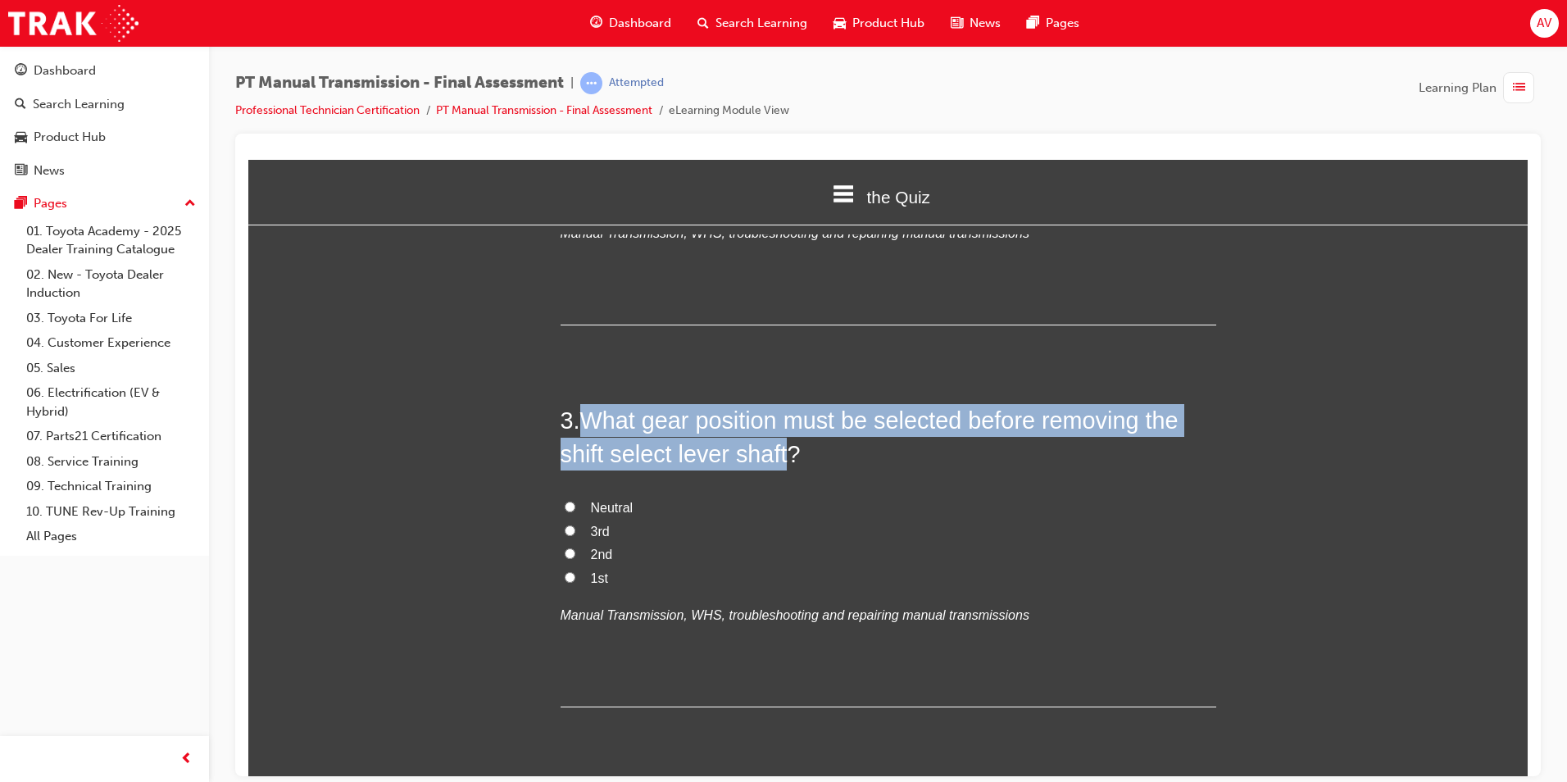
drag, startPoint x: 580, startPoint y: 389, endPoint x: 783, endPoint y: 421, distance: 205.7
click at [783, 421] on span "What gear position must be selected before removing the shift select lever shaf…" at bounding box center [870, 435] width 618 height 59
click at [565, 501] on input "Neutral" at bounding box center [570, 506] width 11 height 11
radio input "true"
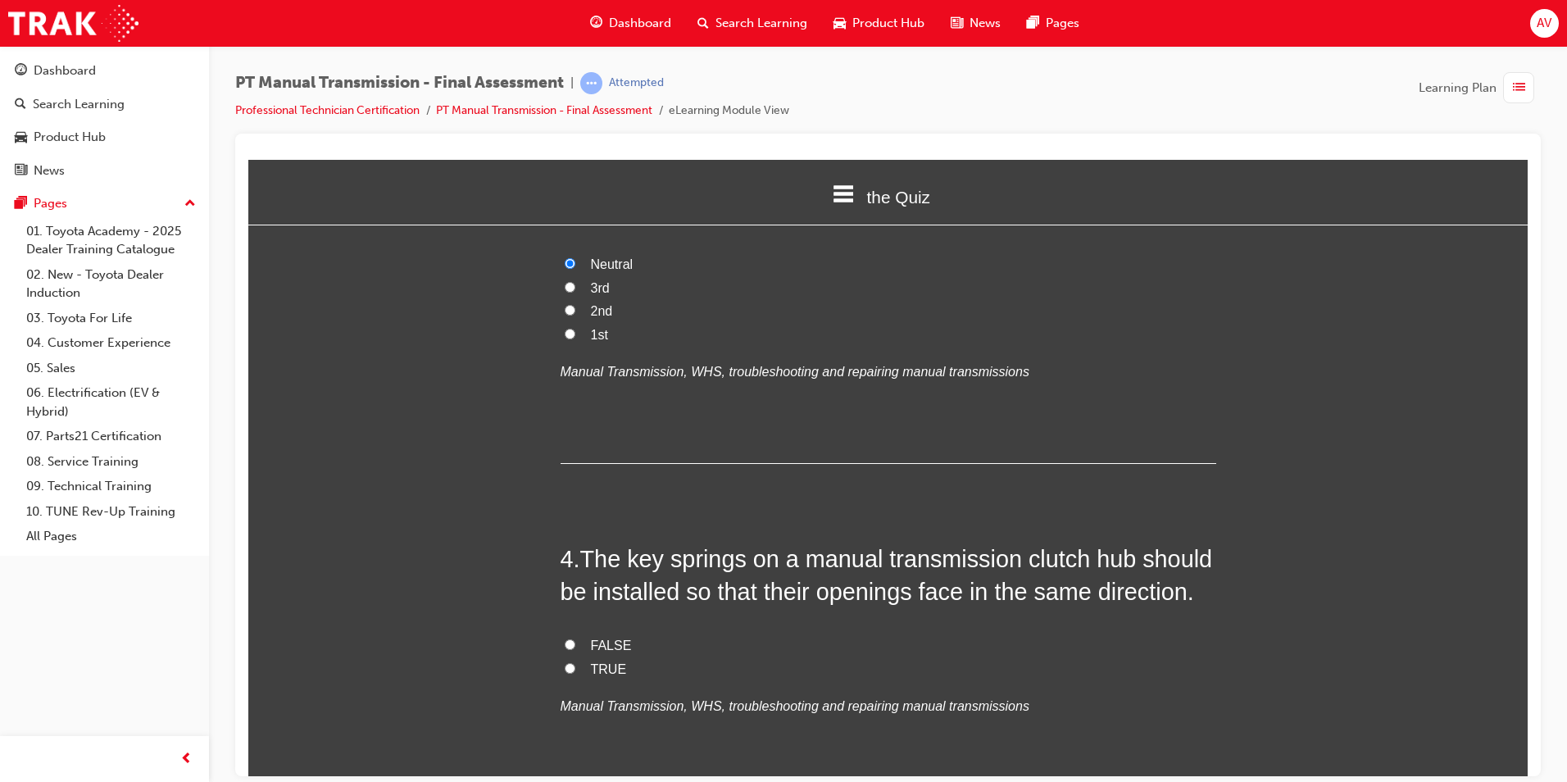
scroll to position [901, 0]
click at [577, 539] on h2 "4 . The key springs on a manual transmission clutch hub should be installed so …" at bounding box center [889, 572] width 656 height 66
click at [565, 660] on input "TRUE" at bounding box center [570, 665] width 11 height 11
radio input "true"
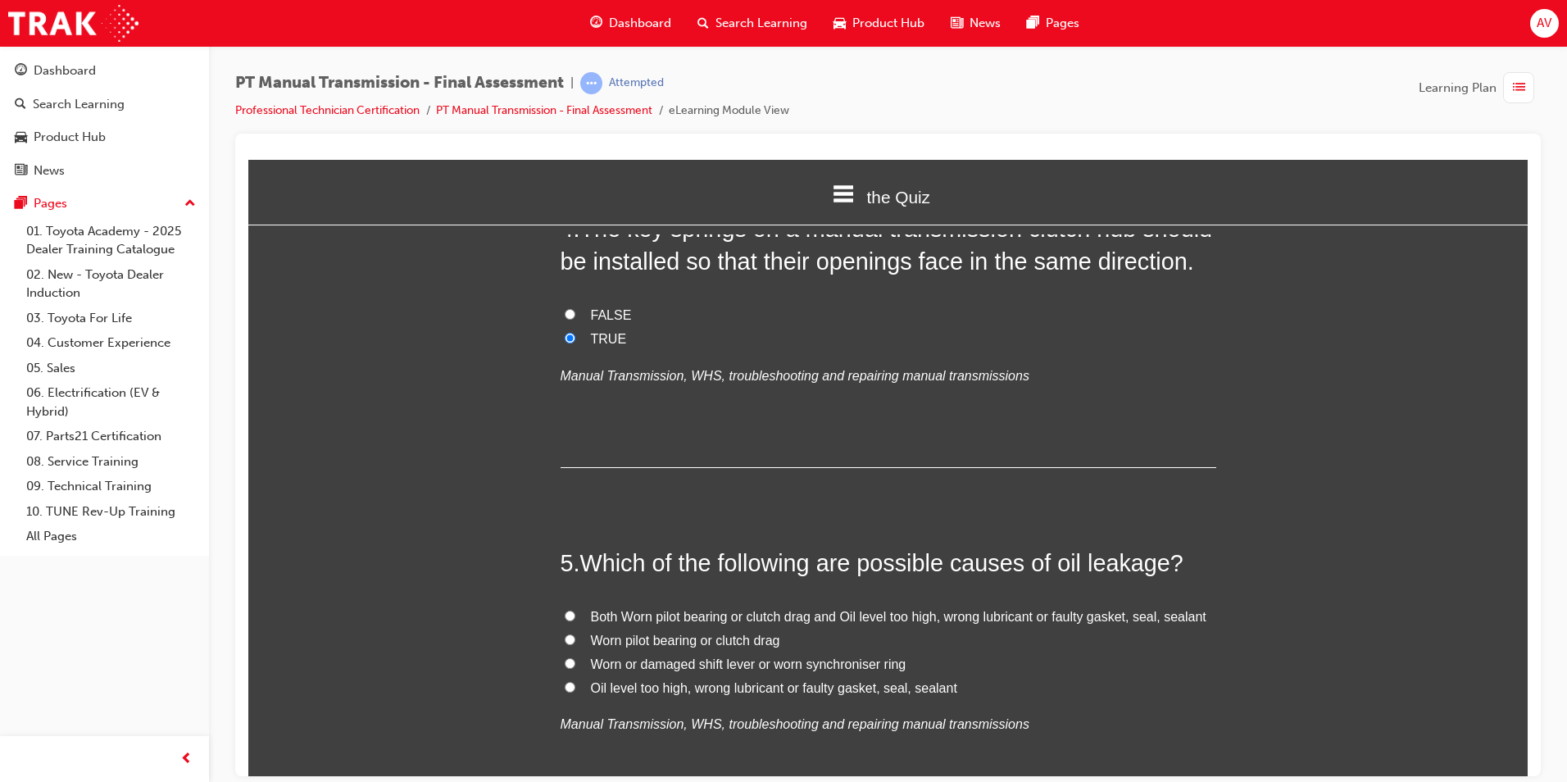
scroll to position [1311, 0]
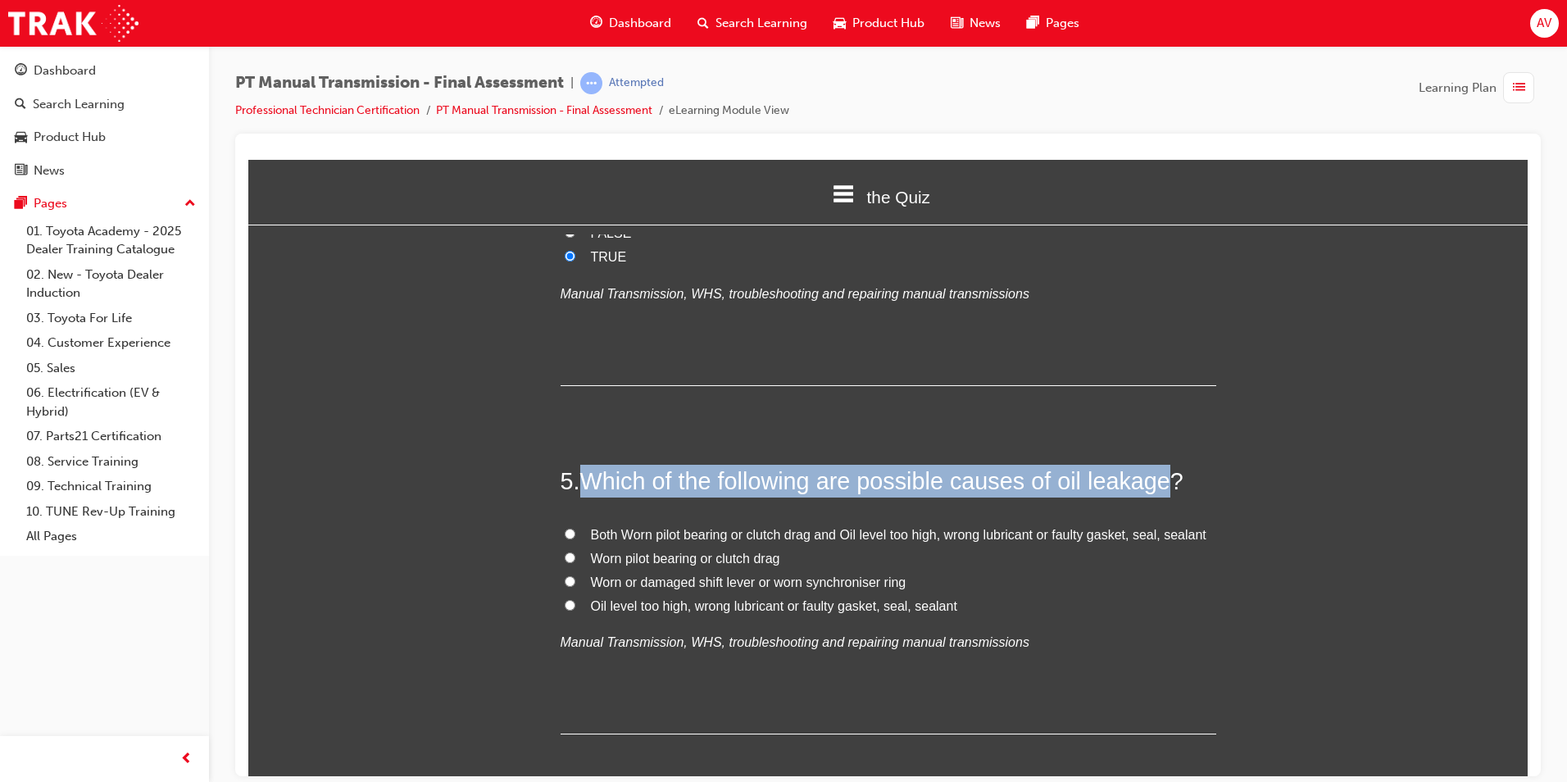
drag, startPoint x: 581, startPoint y: 452, endPoint x: 1153, endPoint y: 456, distance: 572.0
click at [1153, 467] on span "Which of the following are possible causes of oil leakage?" at bounding box center [881, 480] width 603 height 26
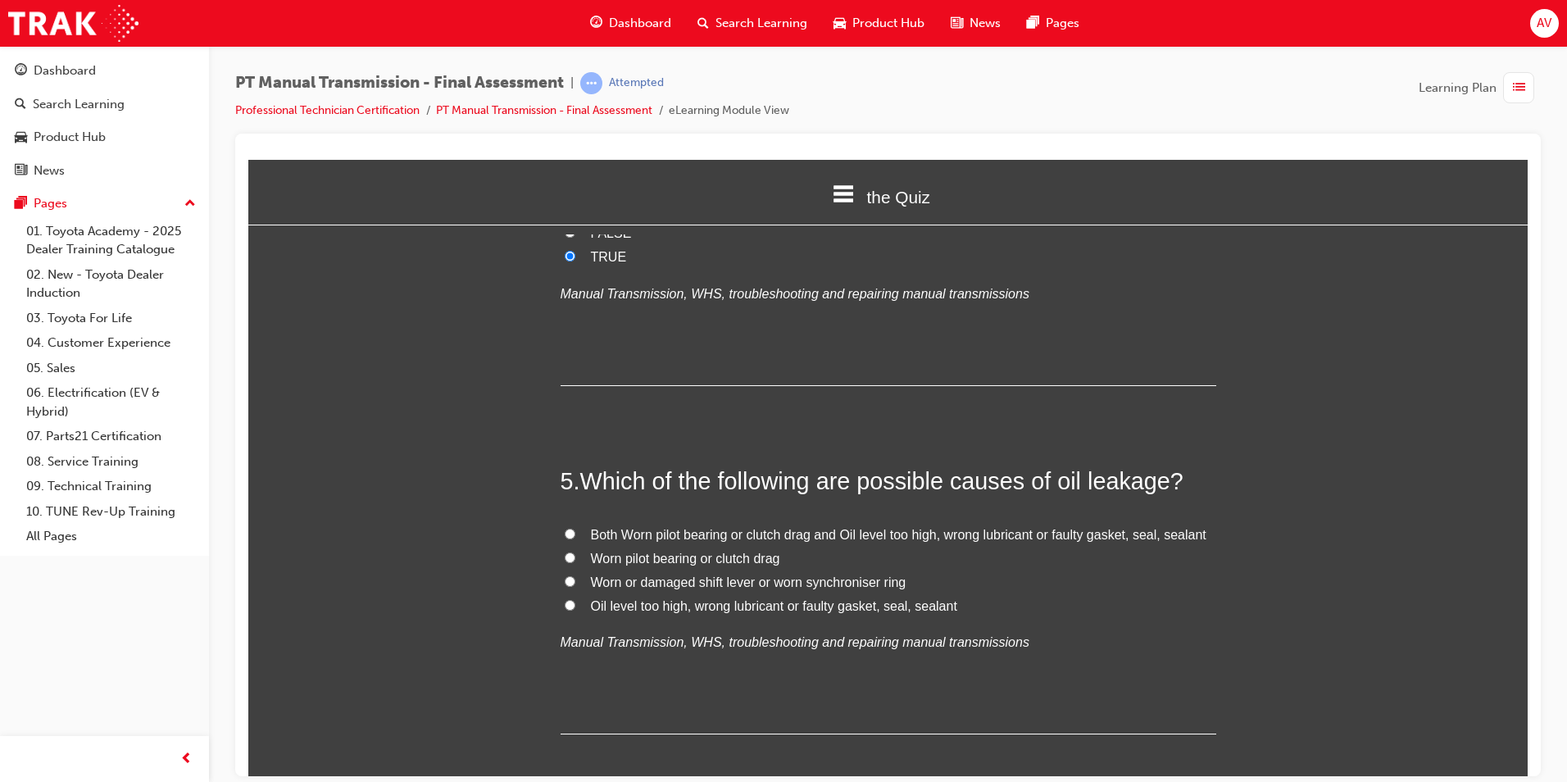
click at [1099, 570] on label "Worn or damaged shift lever or worn synchroniser ring" at bounding box center [889, 582] width 656 height 24
click at [575, 575] on input "Worn or damaged shift lever or worn synchroniser ring" at bounding box center [570, 580] width 11 height 11
radio input "true"
click at [565, 523] on label "Both Worn pilot bearing or clutch drag and Oil level too high, wrong lubricant …" at bounding box center [889, 535] width 656 height 24
click at [565, 528] on input "Both Worn pilot bearing or clutch drag and Oil level too high, wrong lubricant …" at bounding box center [570, 533] width 11 height 11
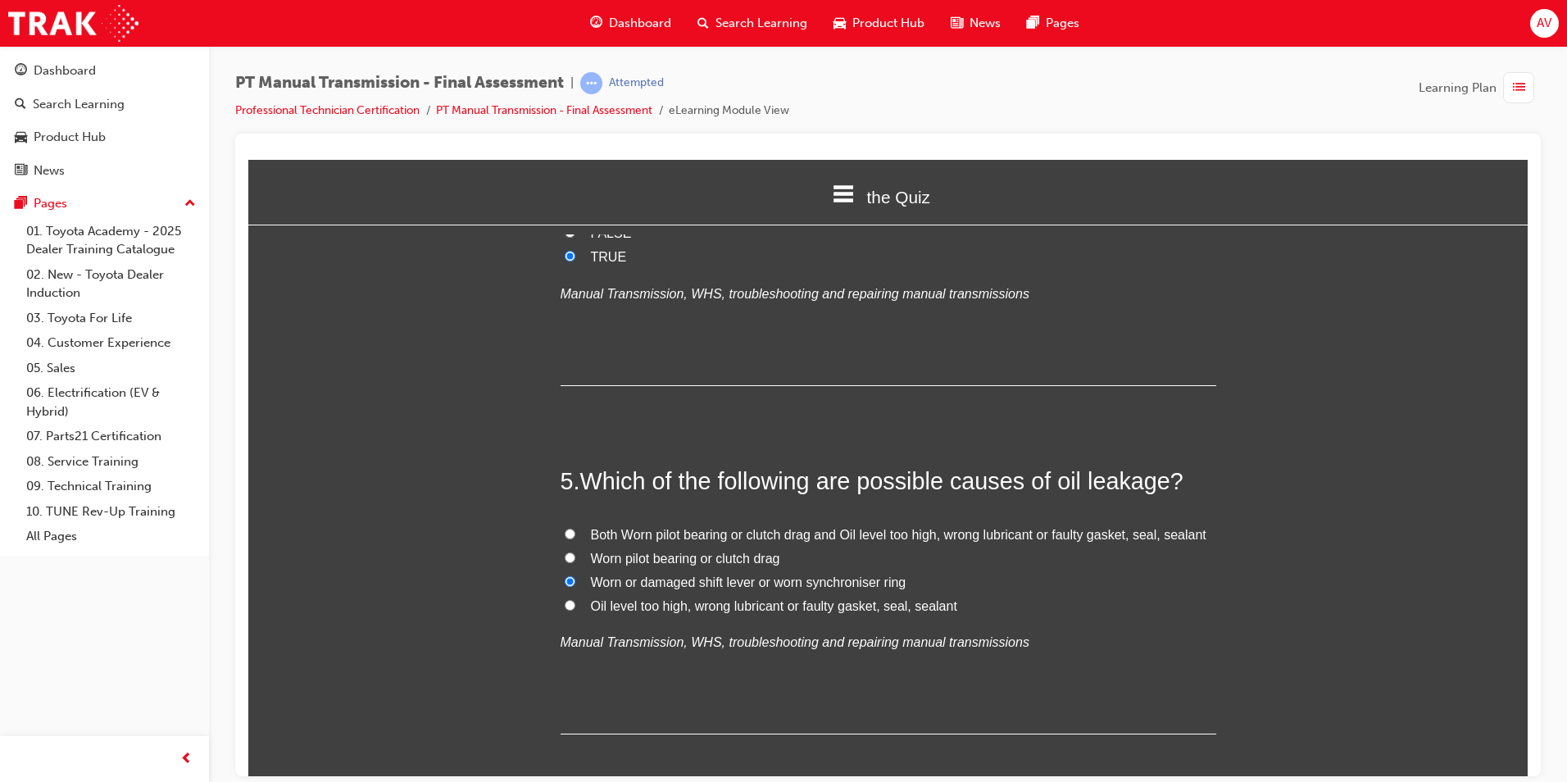
radio input "true"
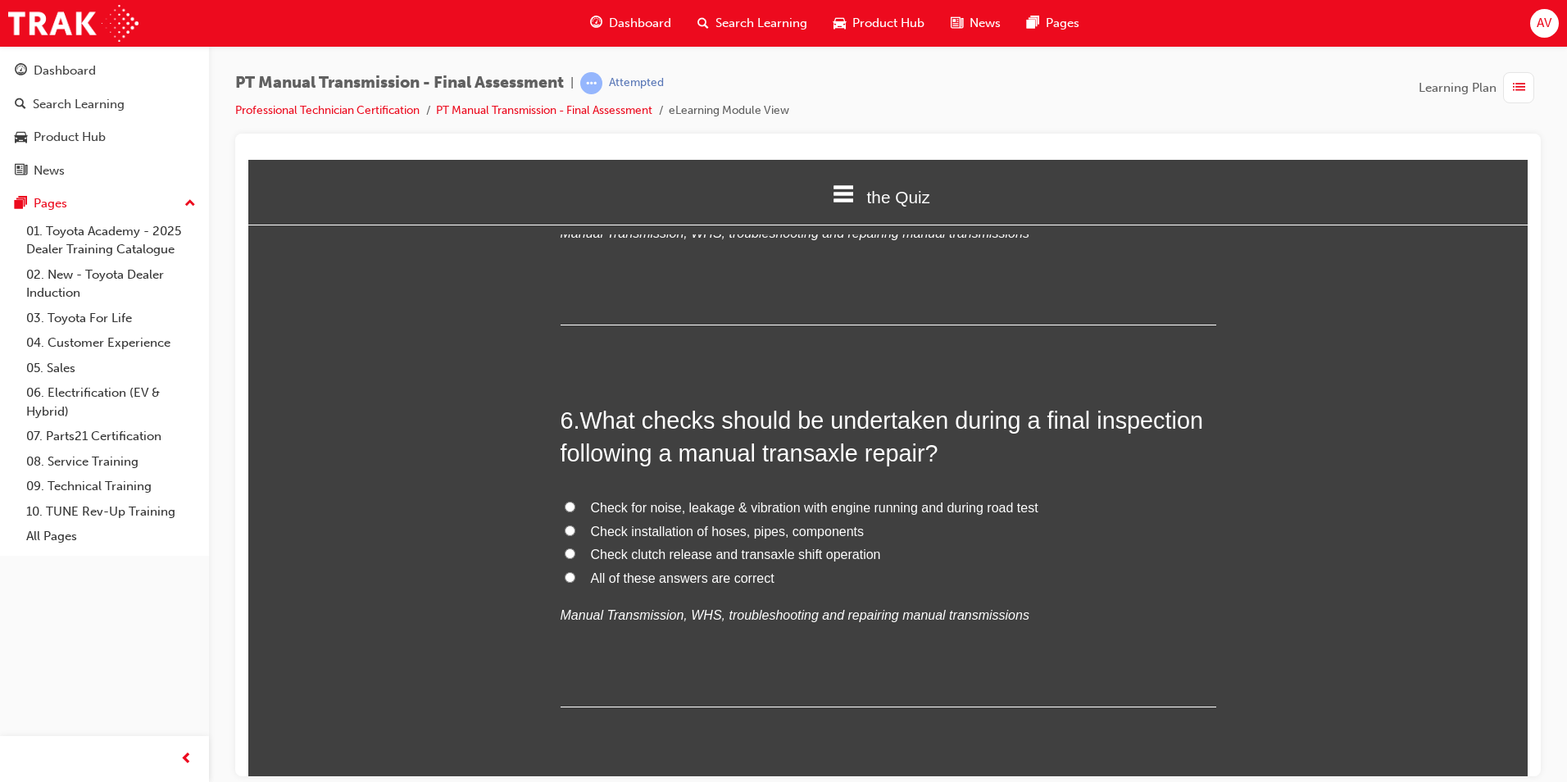
scroll to position [1721, 0]
click at [565, 570] on input "All of these answers are correct" at bounding box center [570, 575] width 11 height 11
radio input "true"
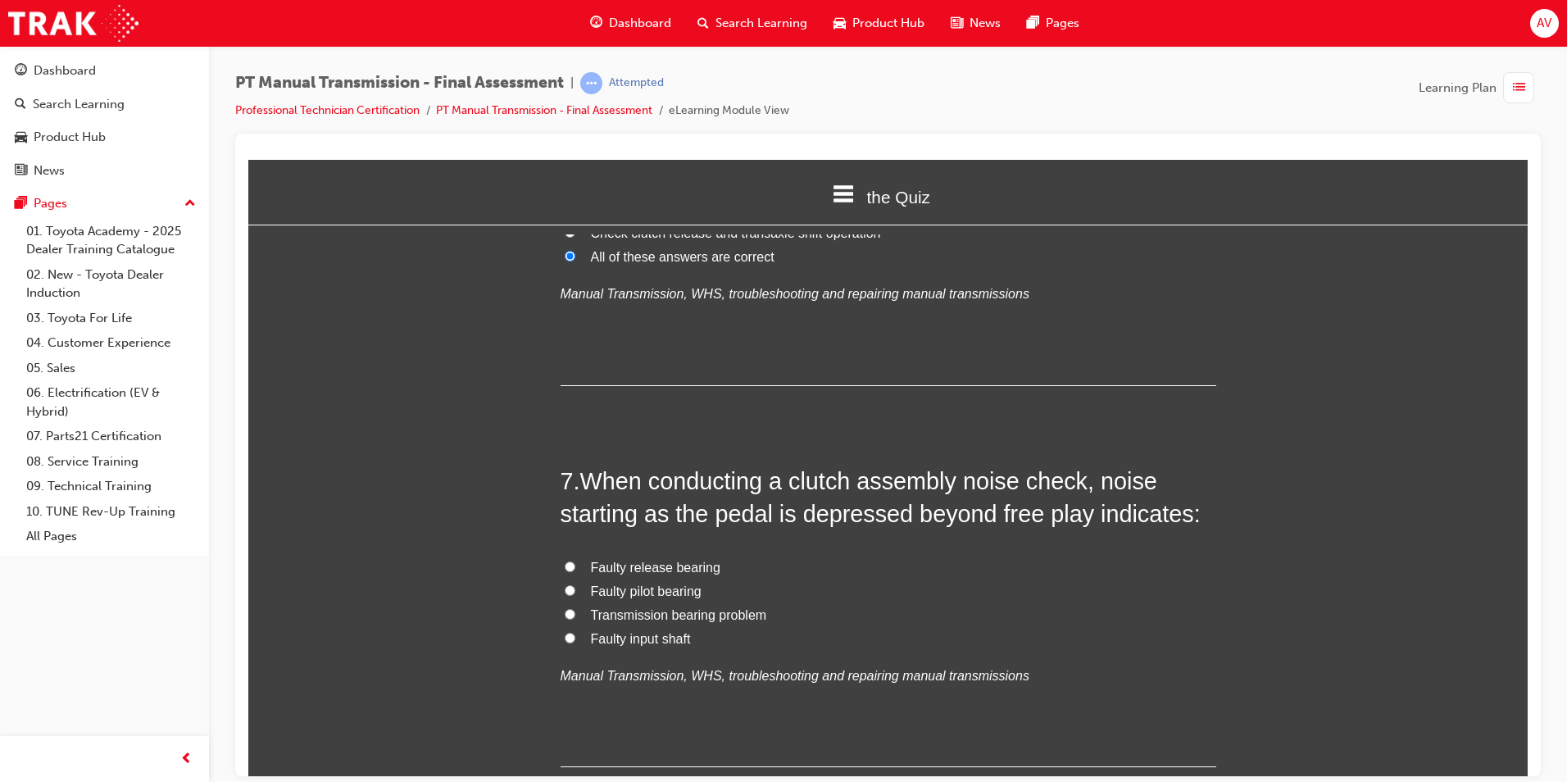
scroll to position [2049, 0]
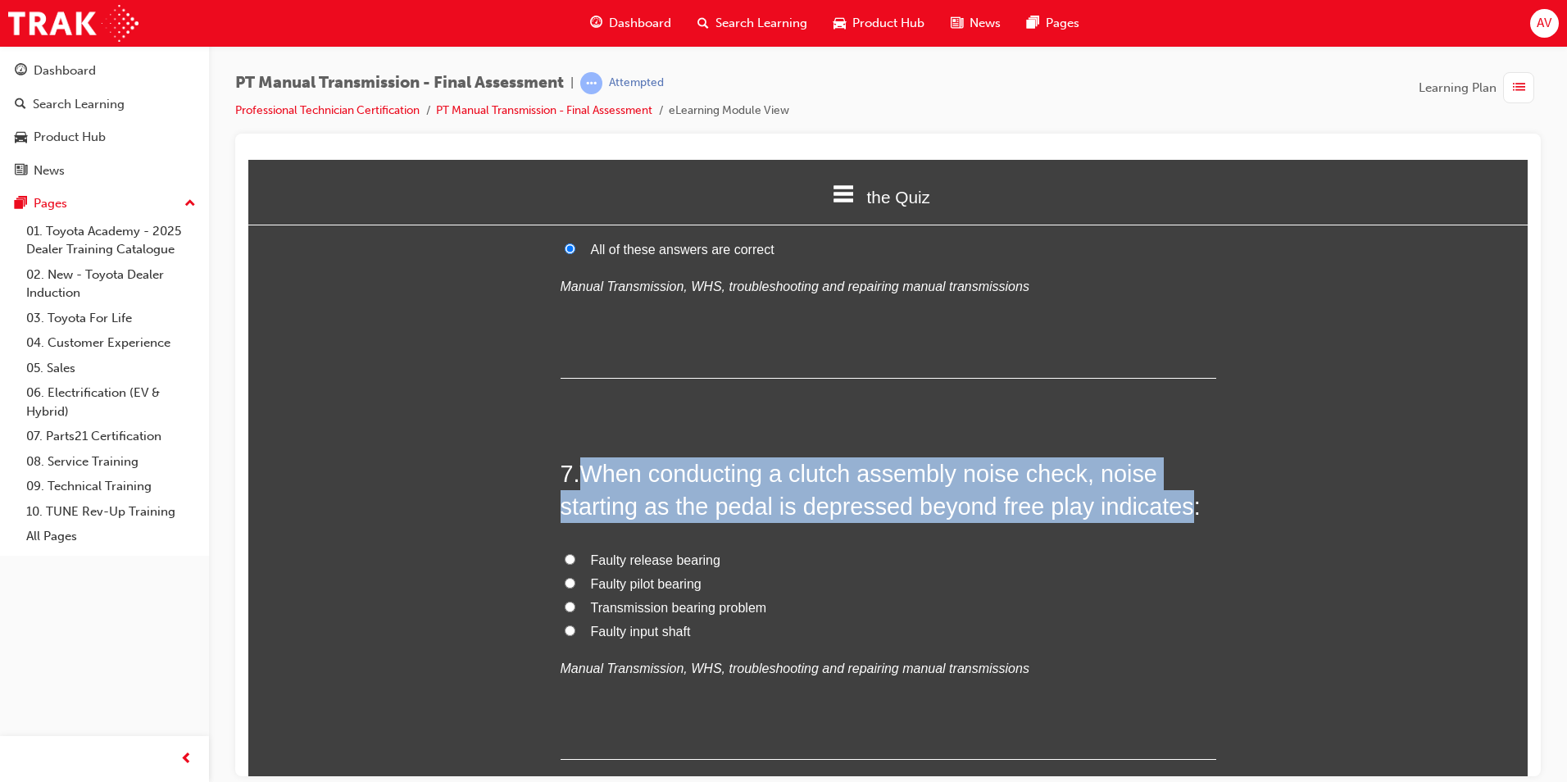
drag, startPoint x: 584, startPoint y: 437, endPoint x: 1174, endPoint y: 466, distance: 590.8
click at [1174, 466] on h2 "7 . When conducting a clutch assembly noise check, noise starting as the pedal …" at bounding box center [889, 489] width 656 height 66
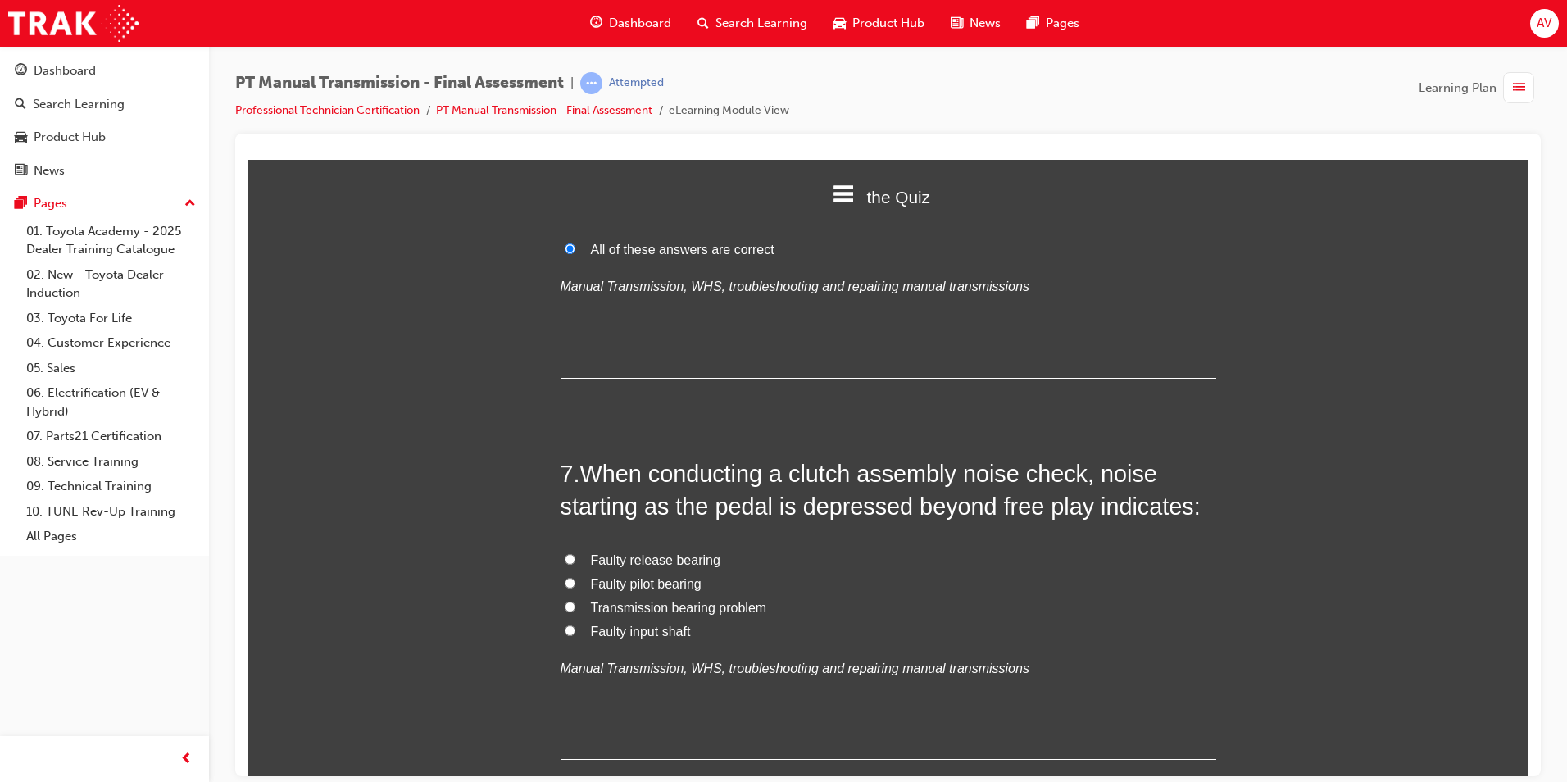
click at [920, 548] on label "Faulty release bearing" at bounding box center [889, 560] width 656 height 24
click at [575, 553] on input "Faulty release bearing" at bounding box center [570, 558] width 11 height 11
radio input "true"
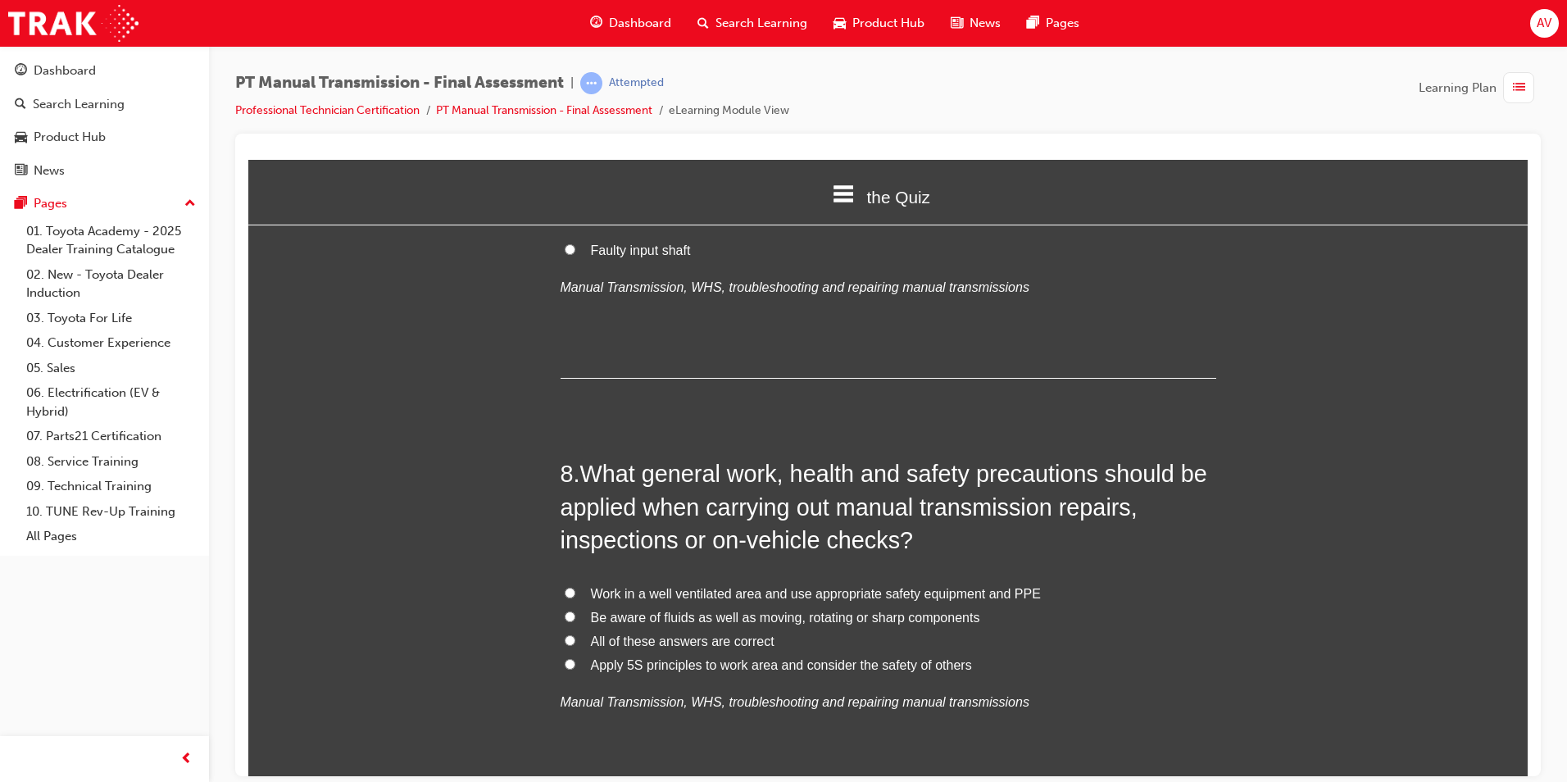
scroll to position [2458, 0]
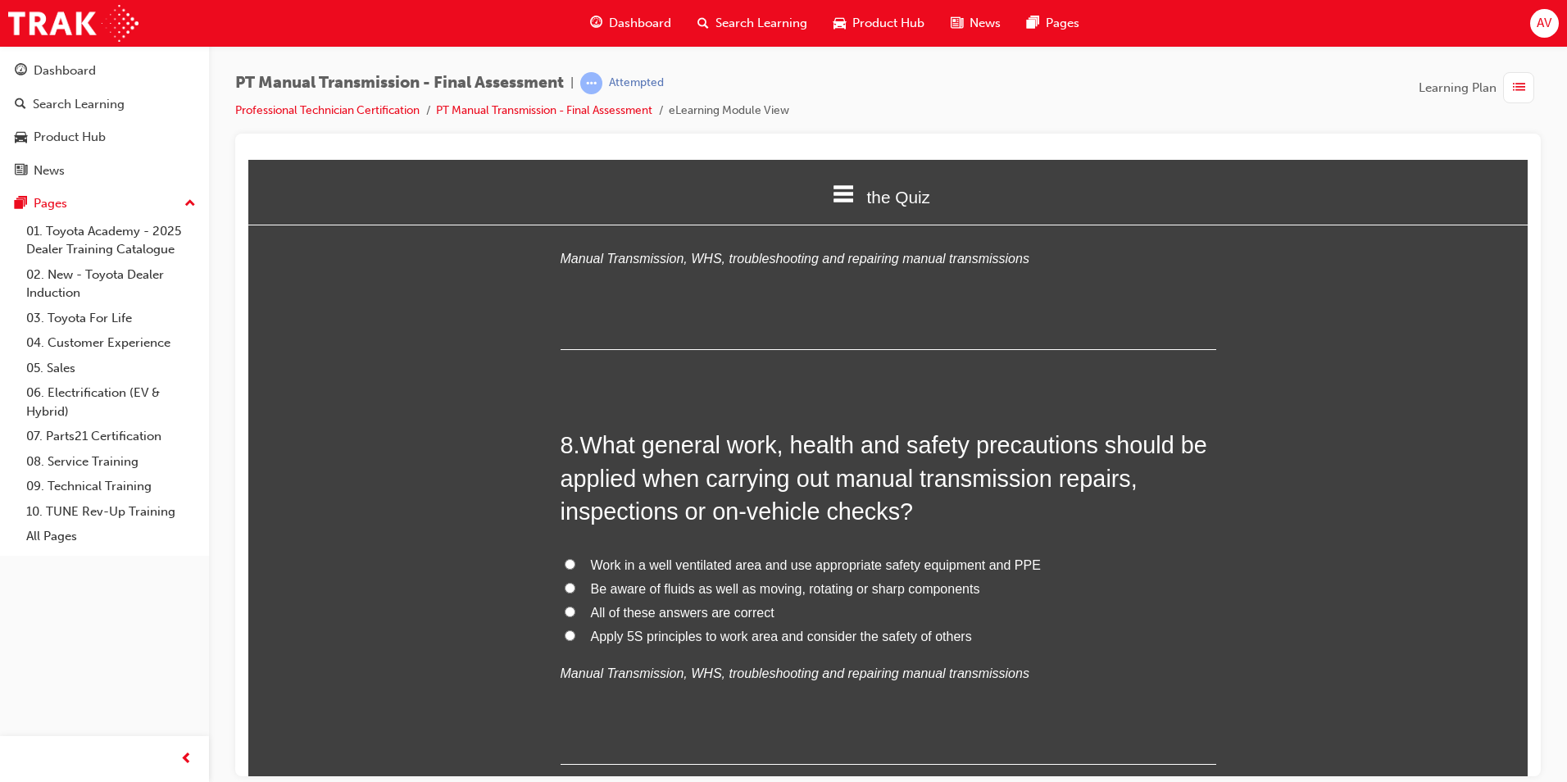
click at [565, 606] on input "All of these answers are correct" at bounding box center [570, 611] width 11 height 11
radio input "true"
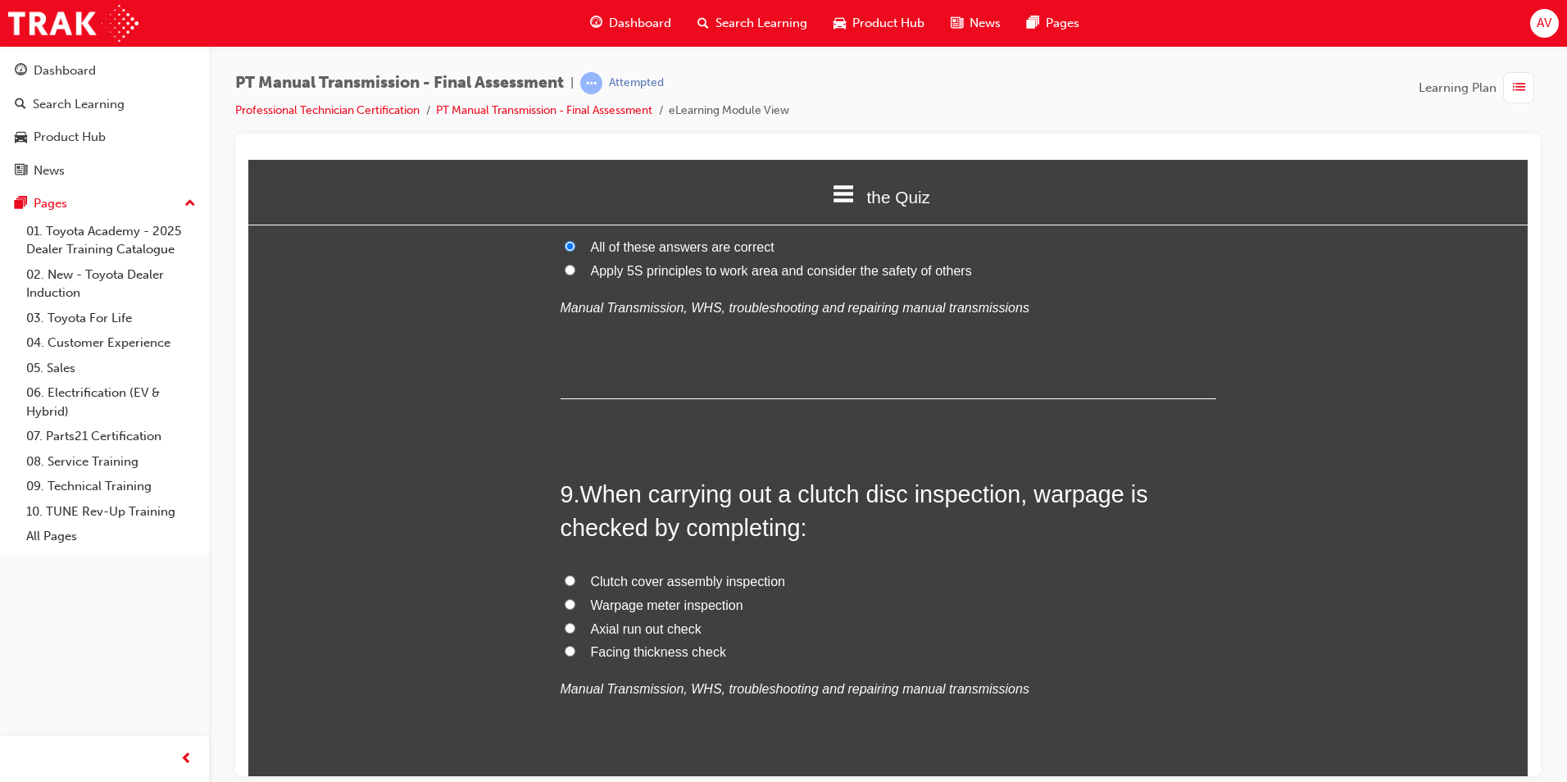
scroll to position [2868, 0]
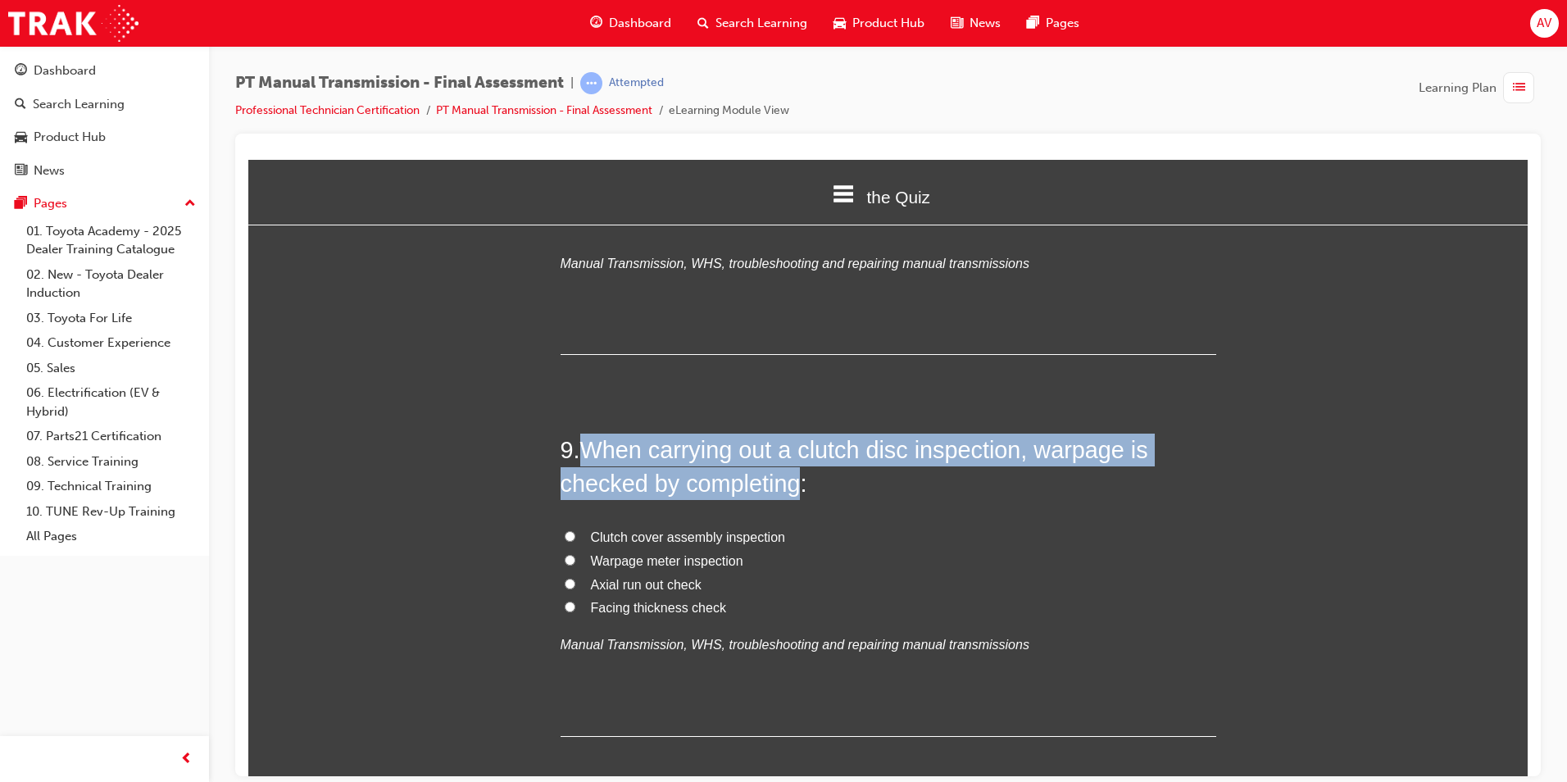
drag, startPoint x: 585, startPoint y: 415, endPoint x: 791, endPoint y: 444, distance: 207.8
click at [791, 444] on span "When carrying out a clutch disc inspection, warpage is checked by completing:" at bounding box center [855, 465] width 588 height 59
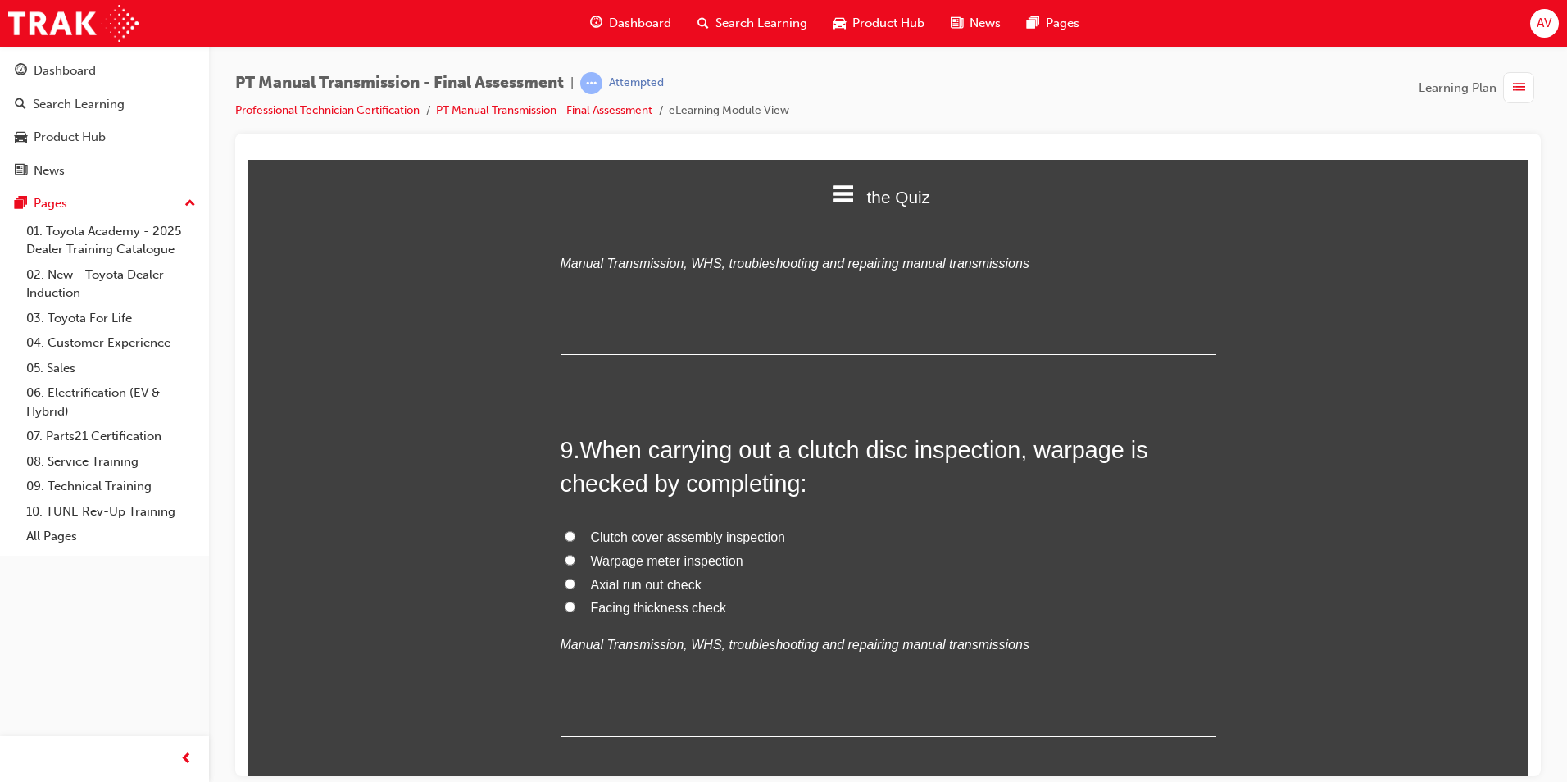
click at [873, 525] on label "Clutch cover assembly inspection" at bounding box center [889, 537] width 656 height 24
click at [575, 530] on input "Clutch cover assembly inspection" at bounding box center [570, 535] width 11 height 11
radio input "true"
click at [565, 554] on input "Warpage meter inspection" at bounding box center [570, 559] width 11 height 11
radio input "true"
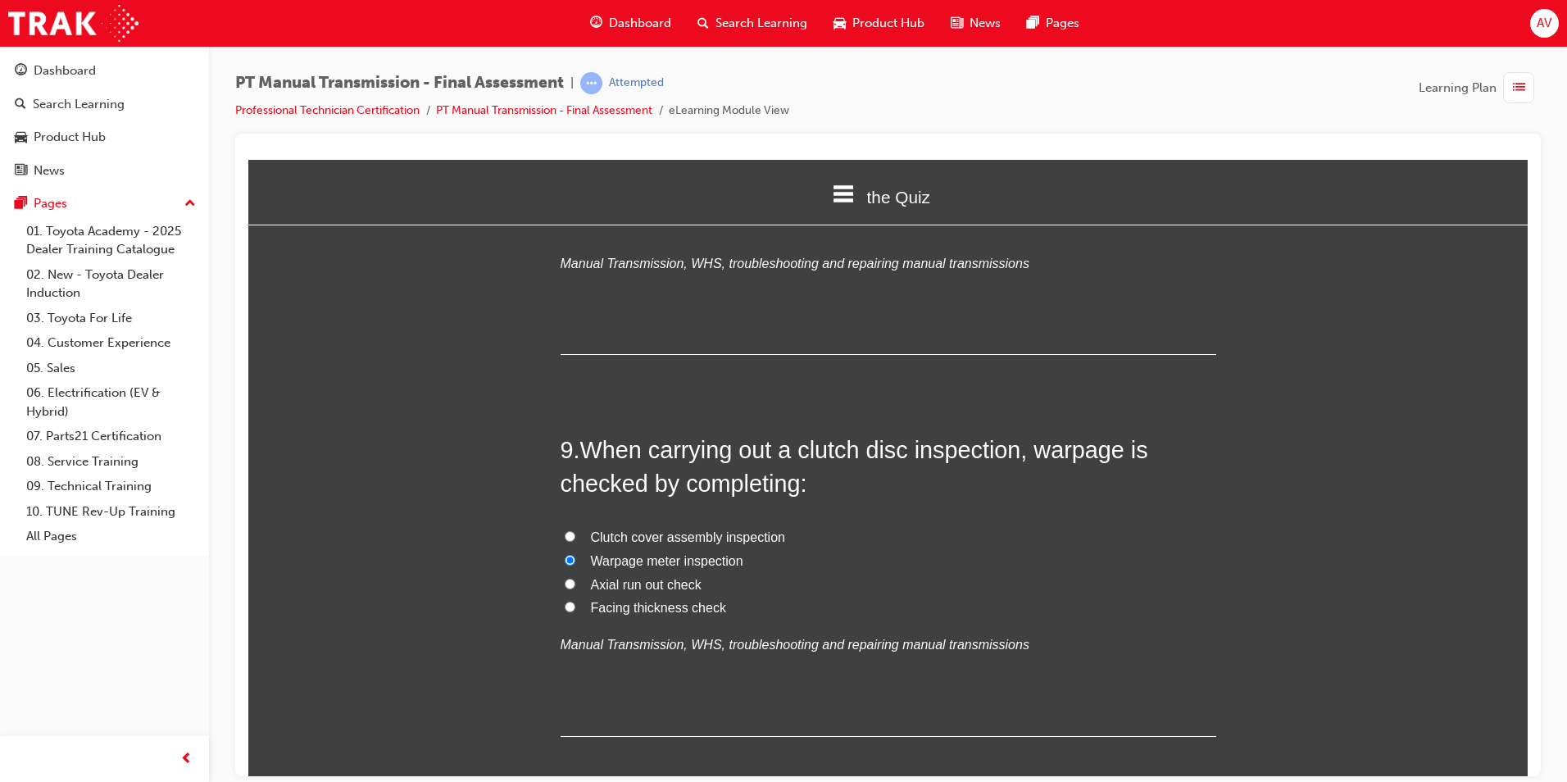
click at [570, 596] on label "Facing thickness check" at bounding box center [889, 608] width 656 height 24
click at [570, 601] on input "Facing thickness check" at bounding box center [570, 606] width 11 height 11
radio input "true"
click at [565, 530] on input "Clutch cover assembly inspection" at bounding box center [570, 535] width 11 height 11
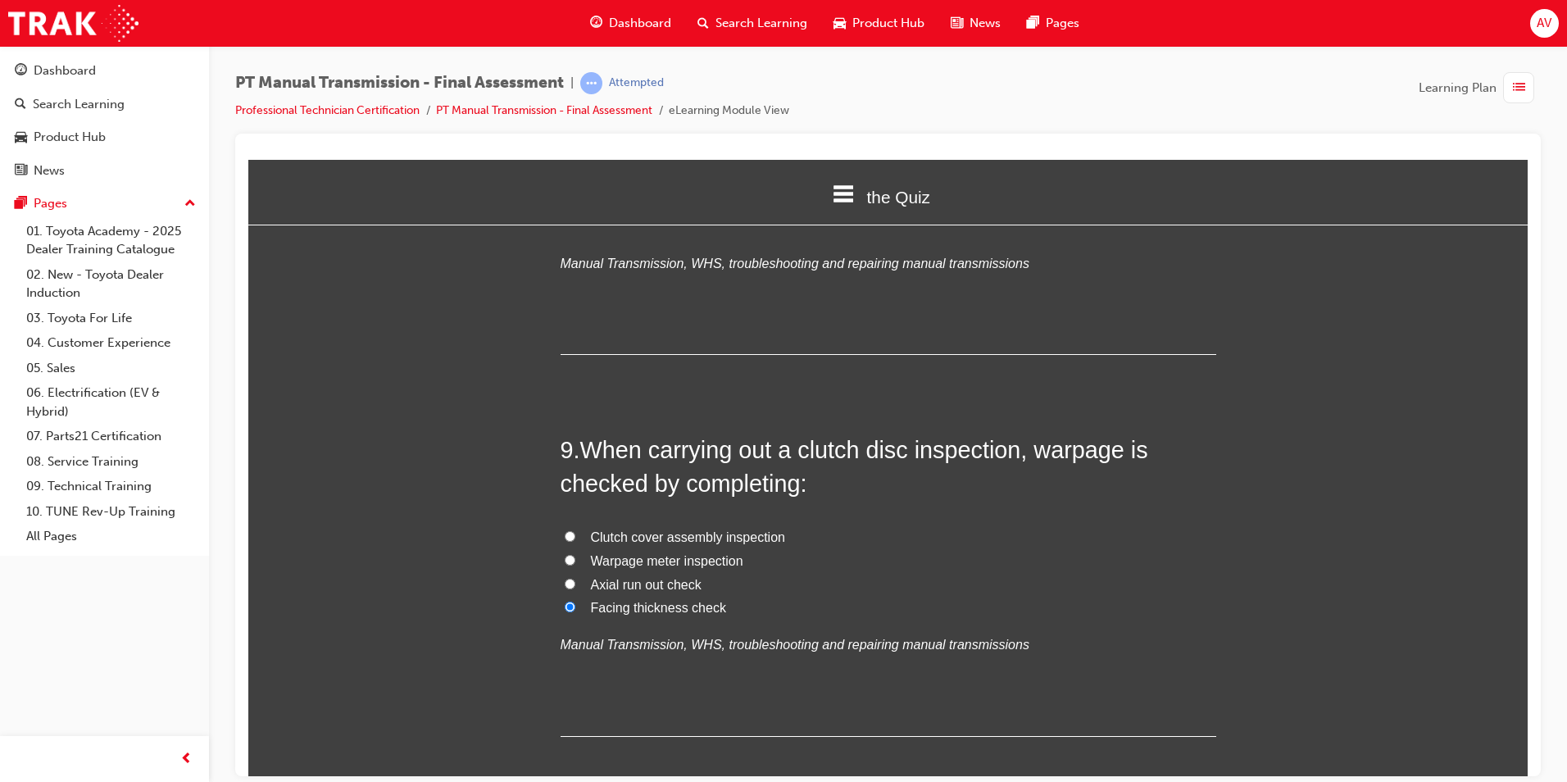
radio input "true"
click at [565, 601] on input "Facing thickness check" at bounding box center [570, 606] width 11 height 11
radio input "true"
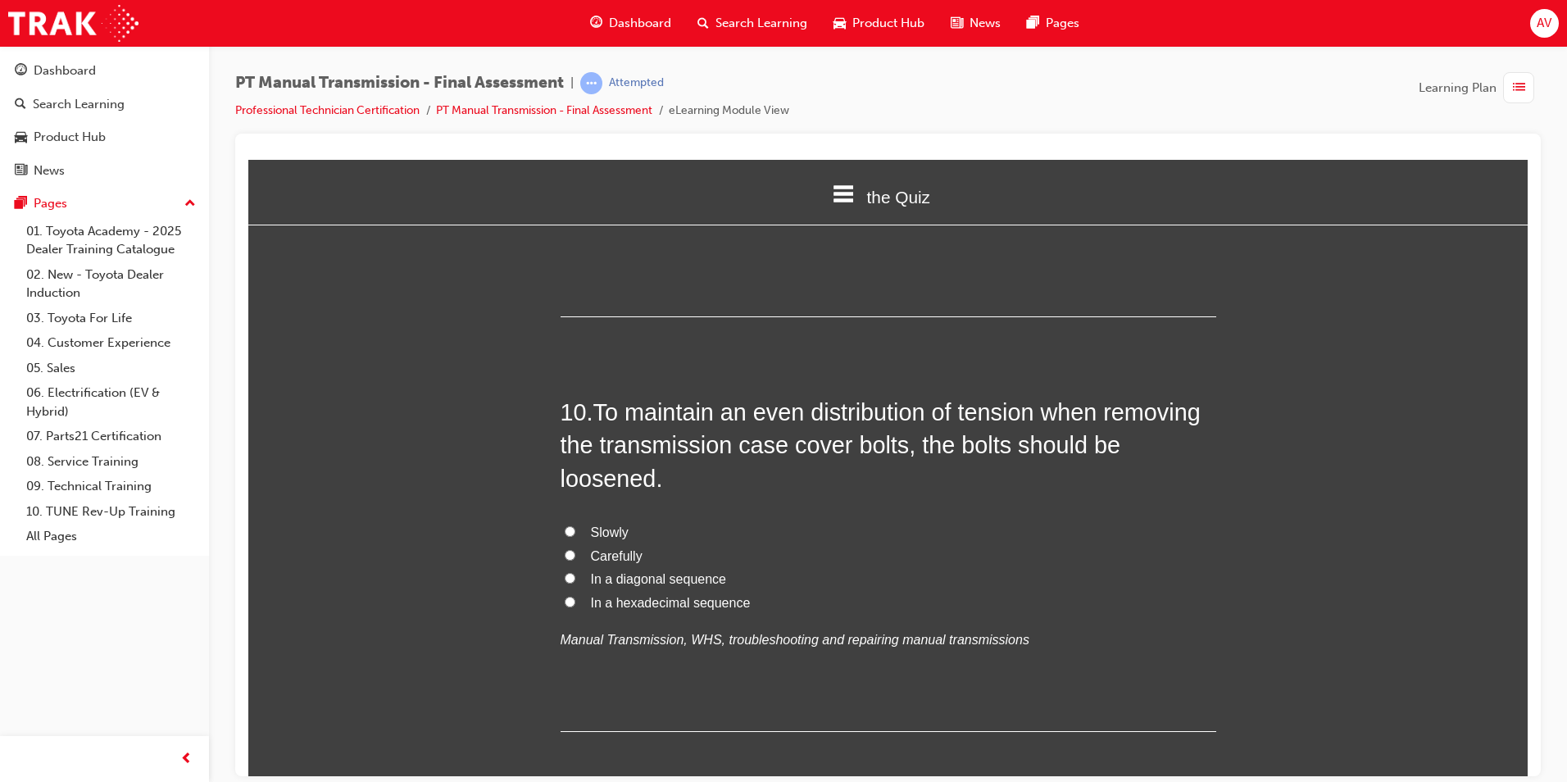
scroll to position [3278, 0]
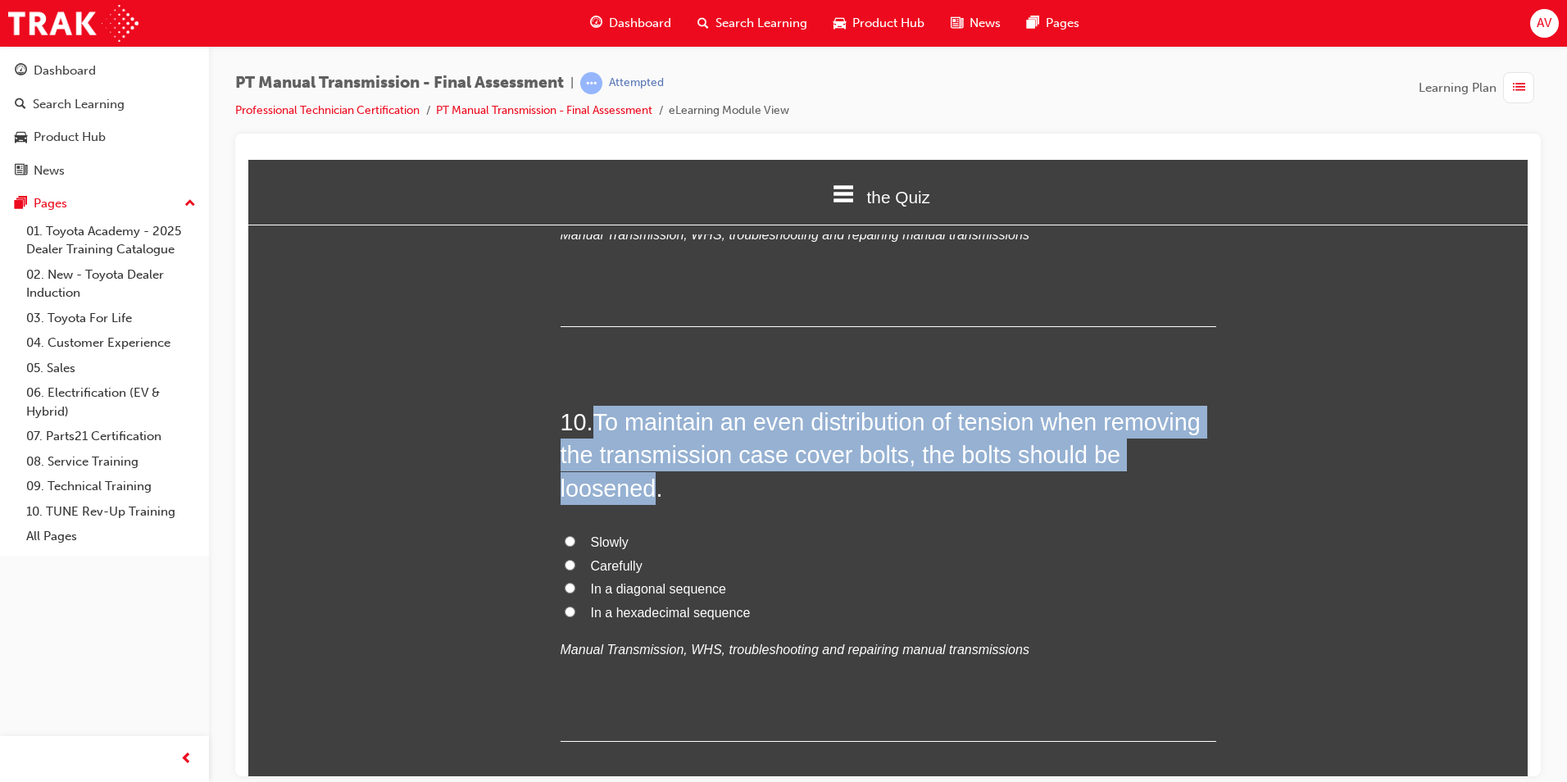
drag, startPoint x: 598, startPoint y: 386, endPoint x: 648, endPoint y: 457, distance: 87.1
click at [648, 457] on span "To maintain an even distribution of tension when removing the transmission case…" at bounding box center [881, 454] width 640 height 93
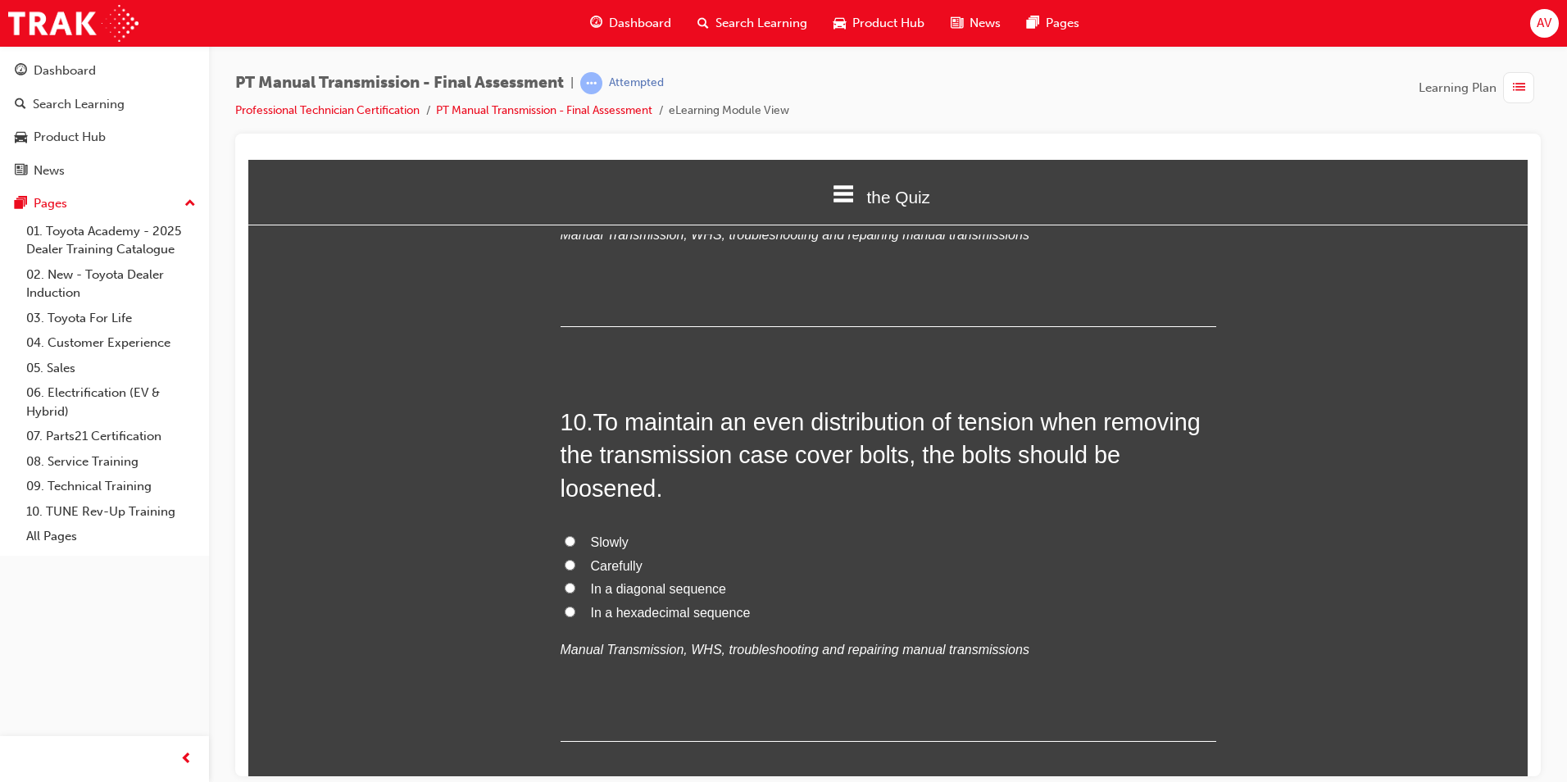
click at [765, 554] on label "Carefully" at bounding box center [889, 566] width 656 height 24
click at [575, 559] on input "Carefully" at bounding box center [570, 564] width 11 height 11
radio input "true"
click at [565, 582] on input "In a diagonal sequence" at bounding box center [570, 587] width 11 height 11
radio input "true"
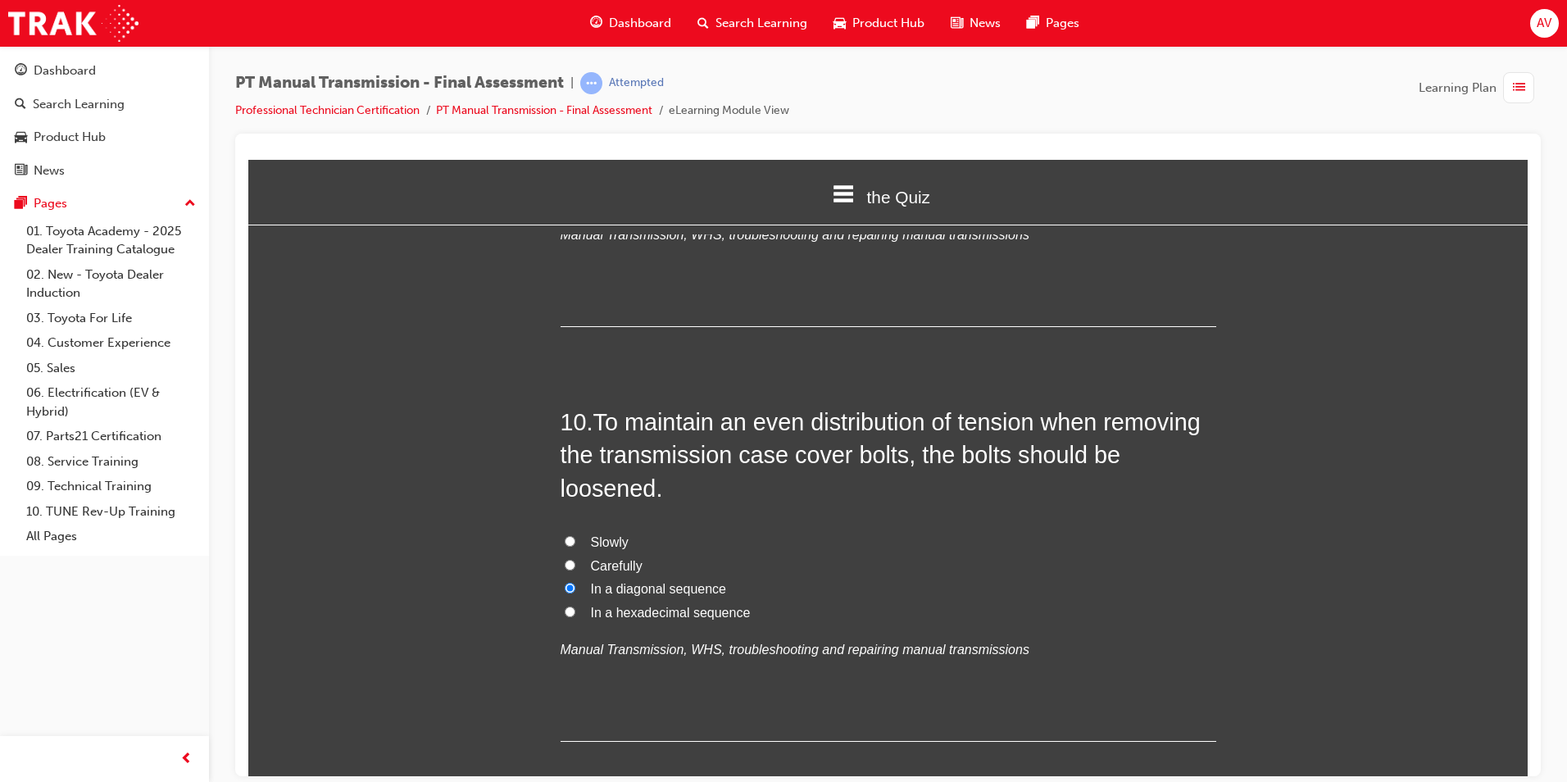
click at [488, 560] on div "You must select an answer for each question before you can submit. Please note,…" at bounding box center [887, 684] width 1279 height 7448
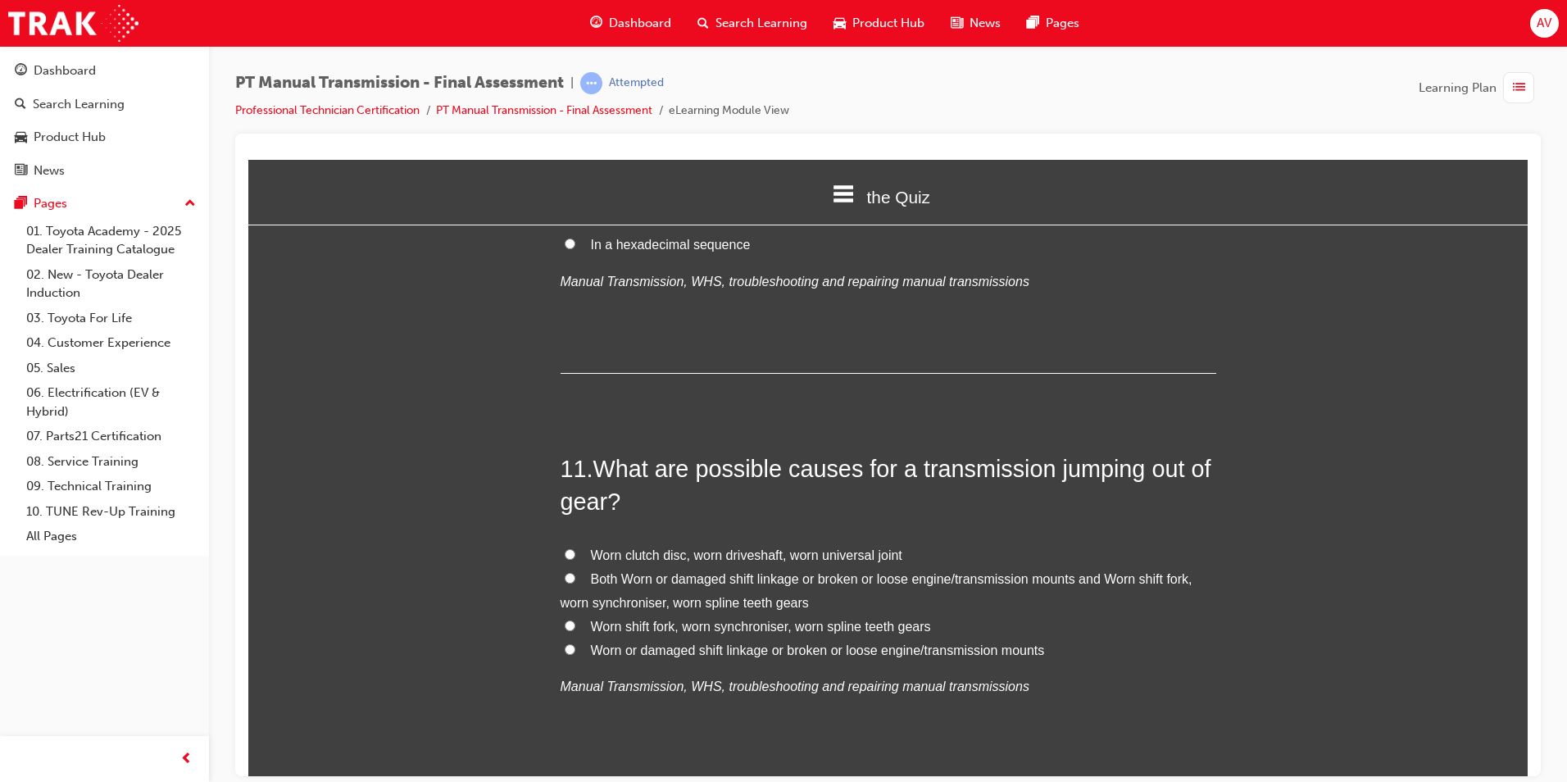
scroll to position [3688, 0]
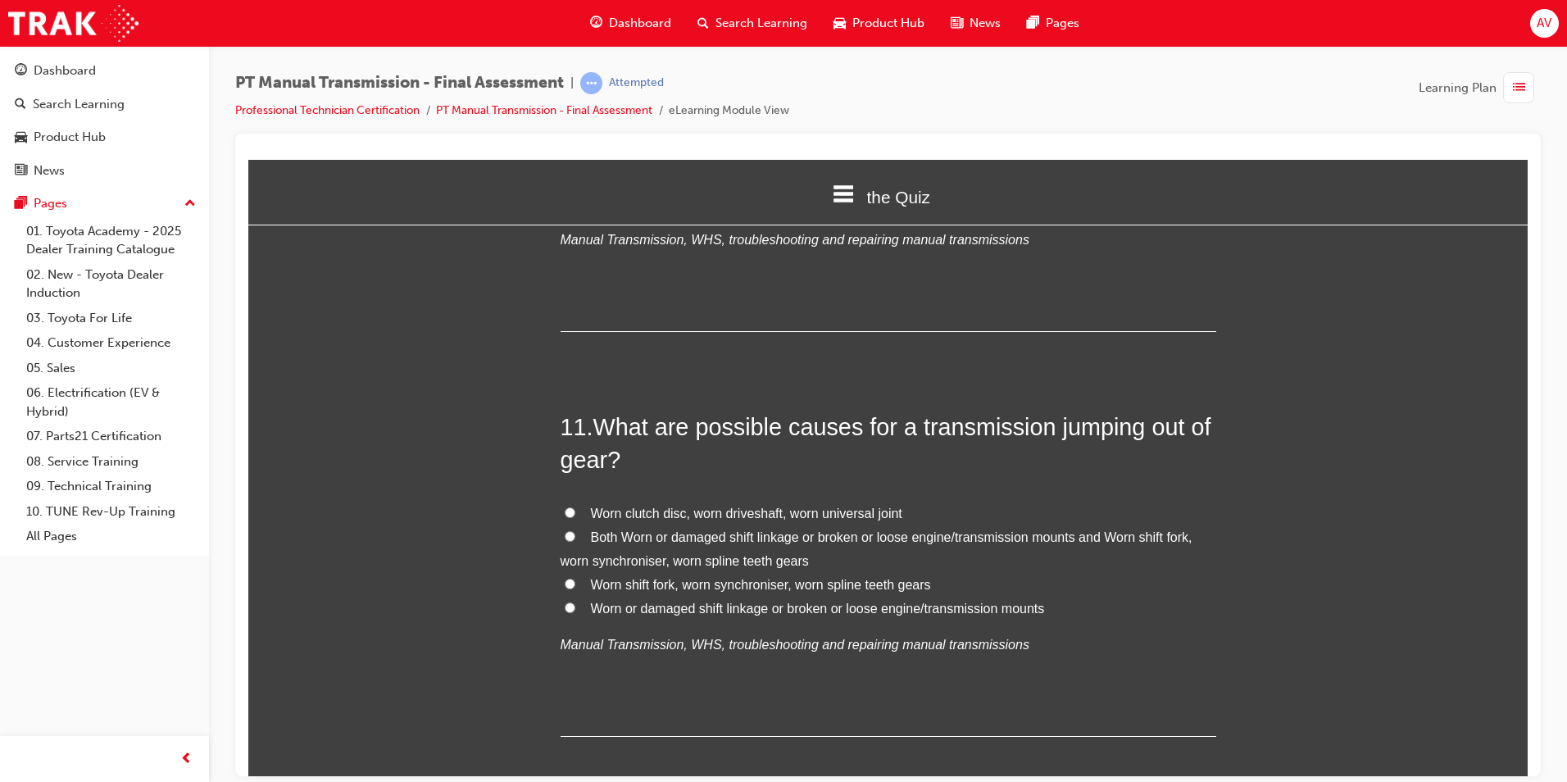
click at [567, 530] on input "Both Worn or damaged shift linkage or broken or loose engine/transmission mount…" at bounding box center [570, 535] width 11 height 11
radio input "true"
click at [498, 516] on div "You must select an answer for each question before you can submit. Please note,…" at bounding box center [887, 274] width 1279 height 7448
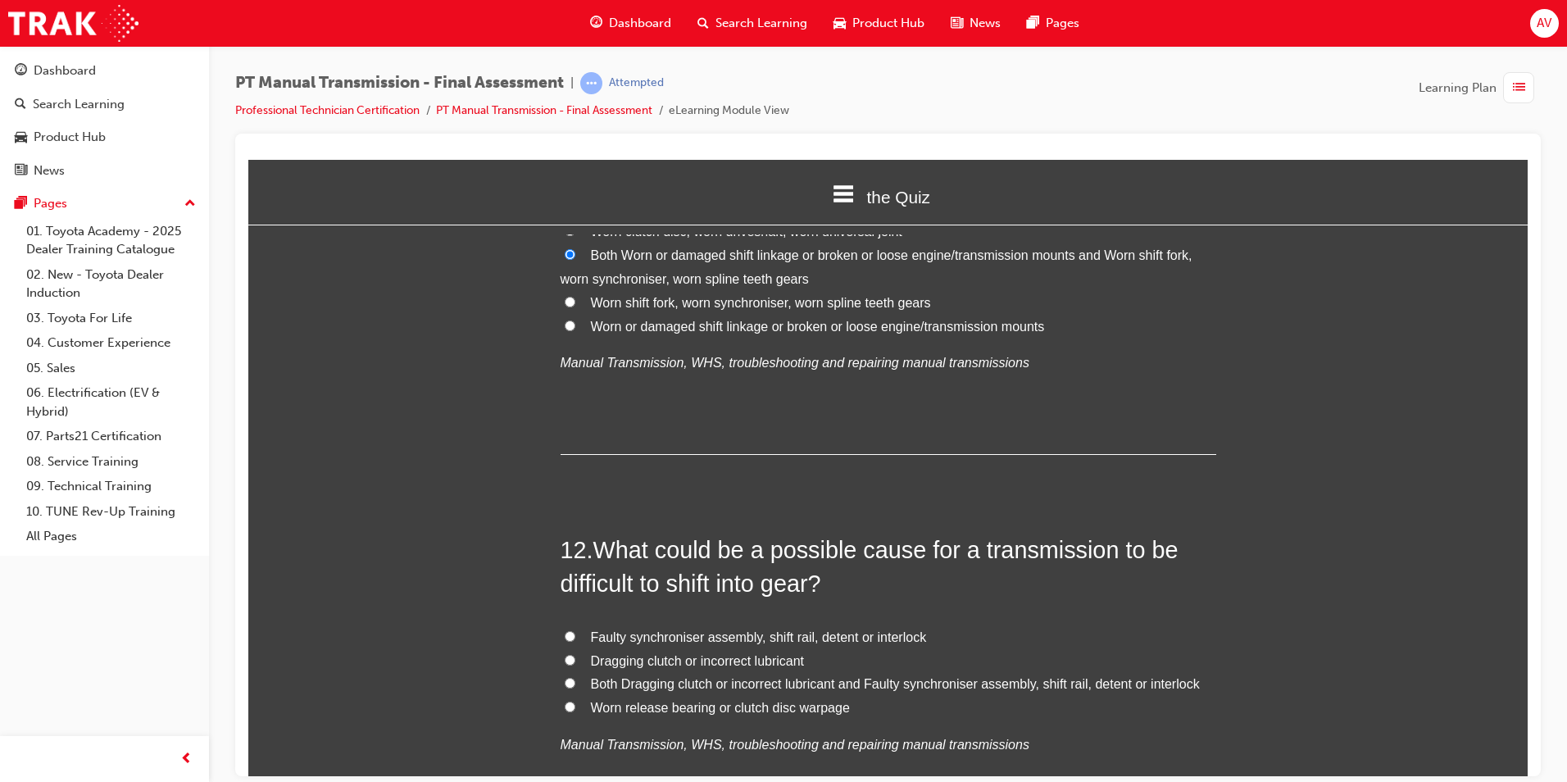
scroll to position [4015, 0]
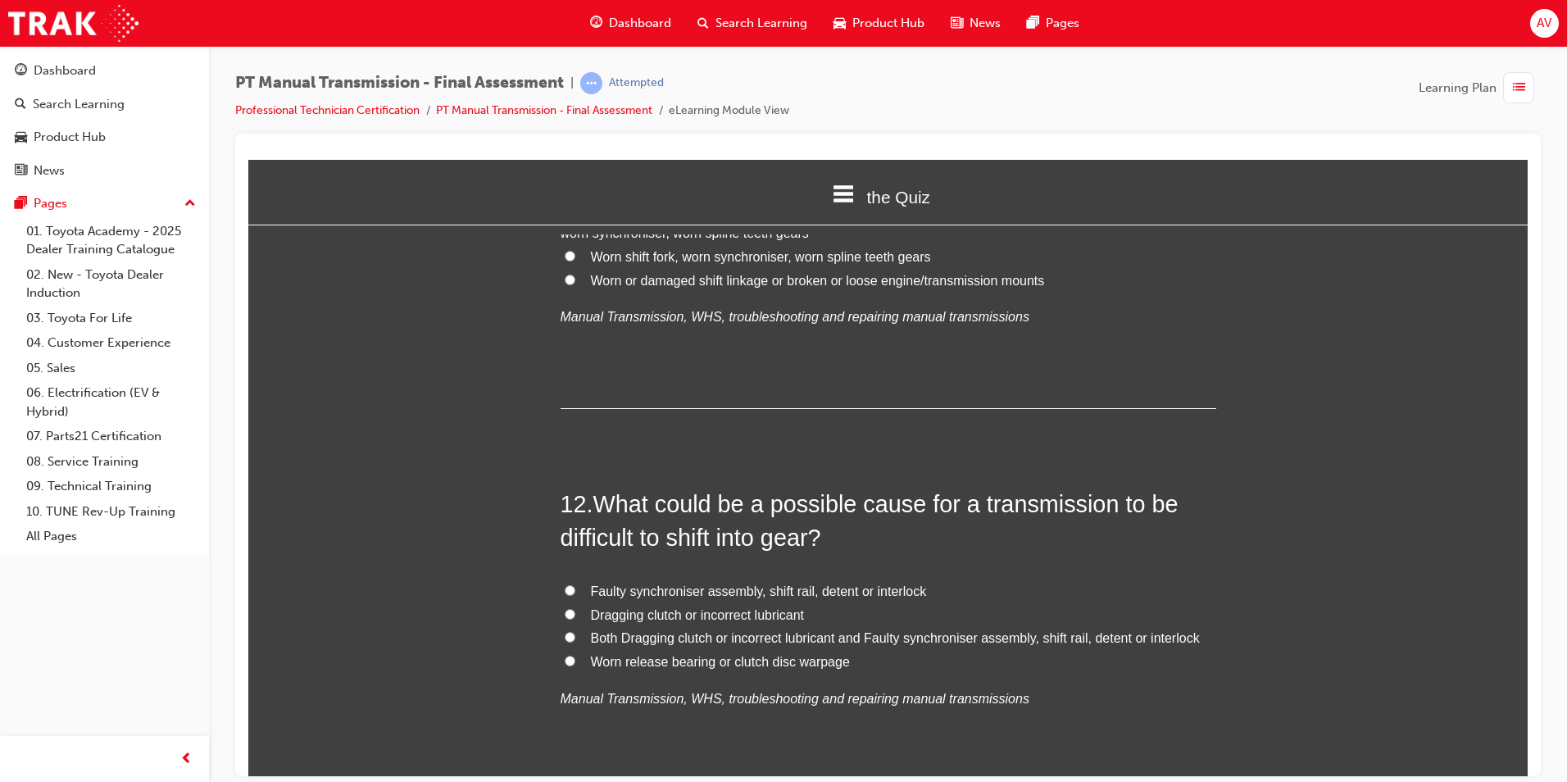
click at [565, 631] on input "Both Dragging clutch or incorrect lubricant and Faulty synchroniser assembly, s…" at bounding box center [570, 636] width 11 height 11
radio input "true"
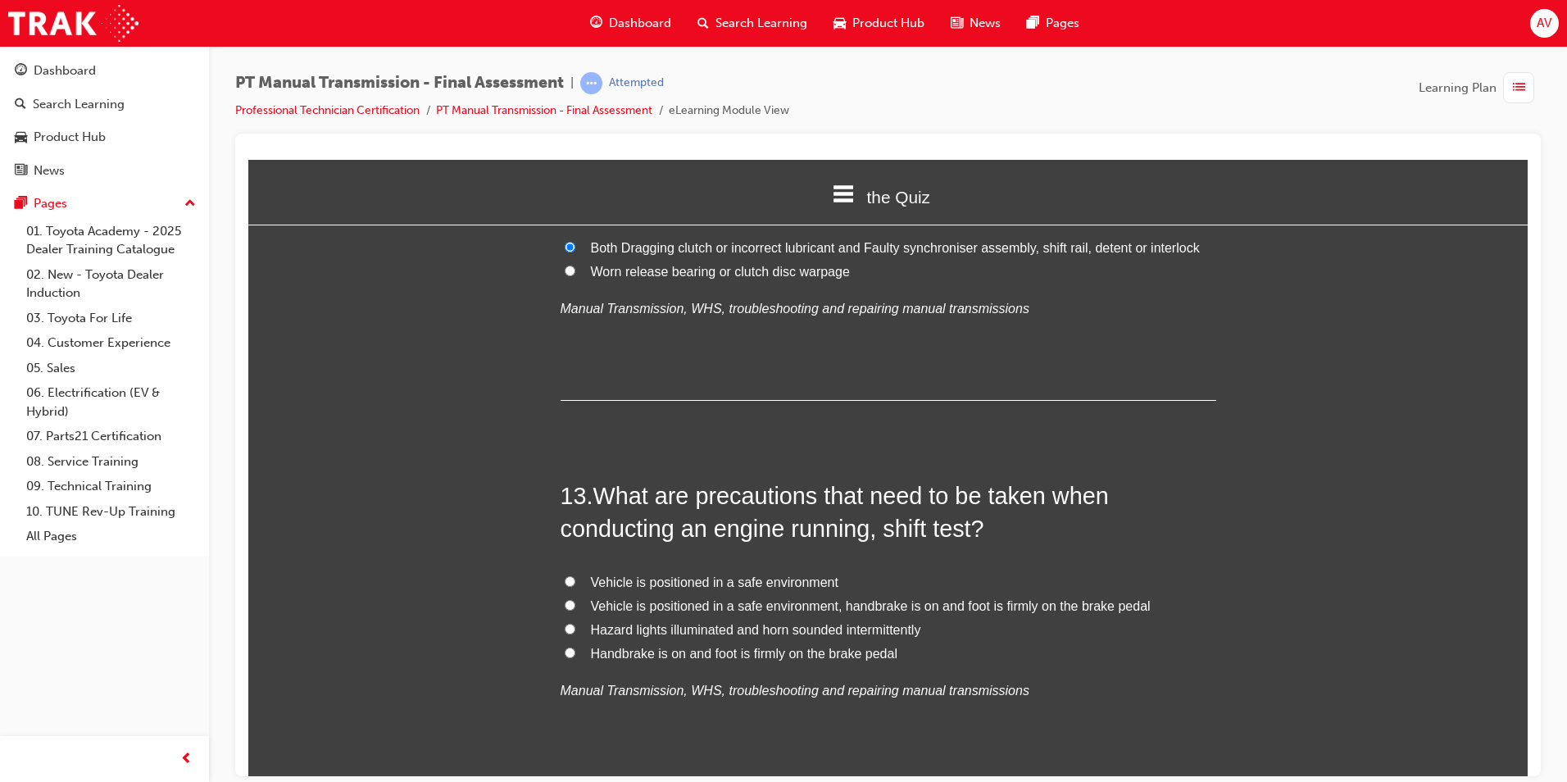
scroll to position [4425, 0]
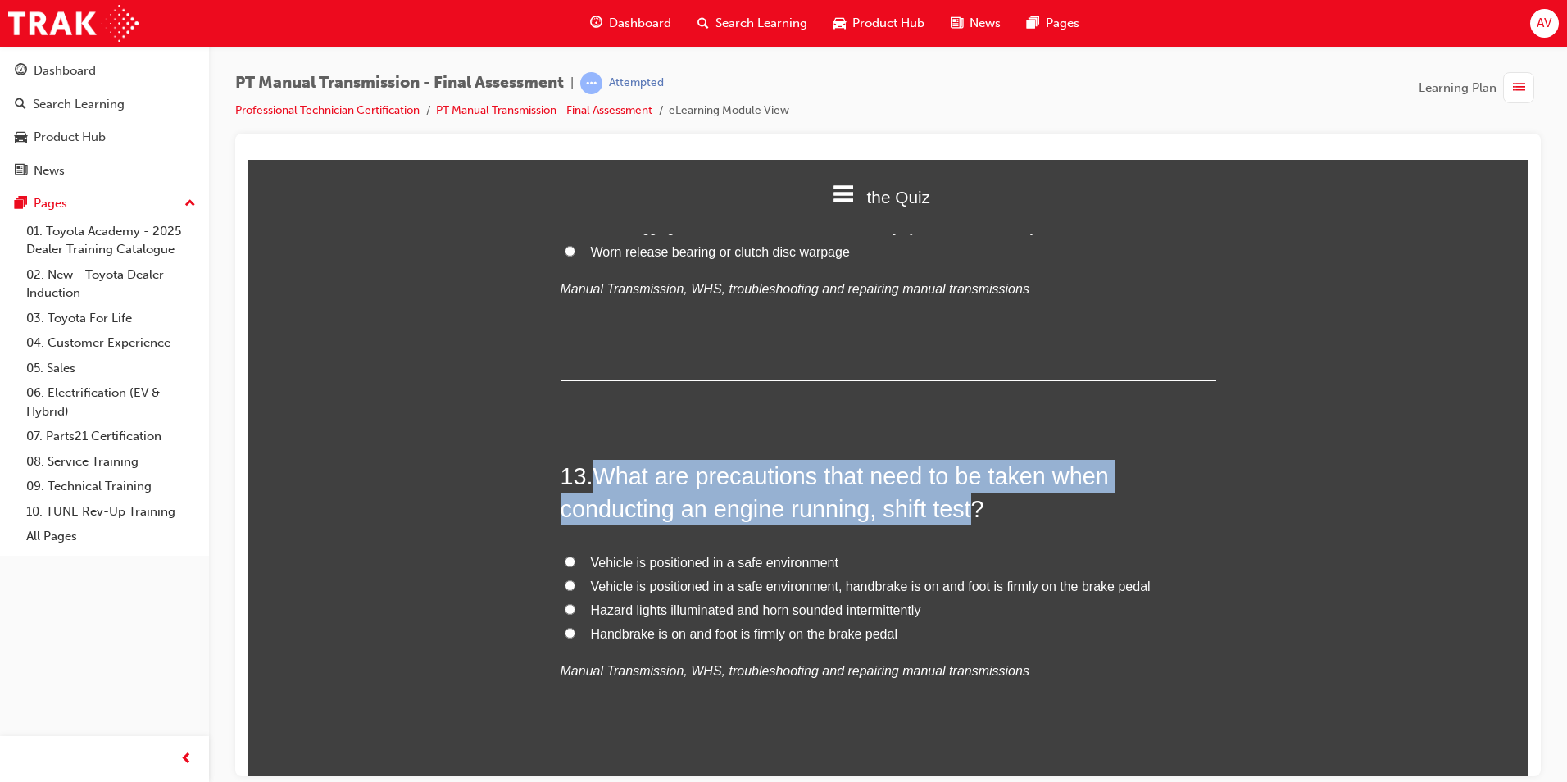
drag, startPoint x: 592, startPoint y: 437, endPoint x: 969, endPoint y: 479, distance: 380.2
click at [969, 479] on span "What are precautions that need to be taken when conducting an engine running, s…" at bounding box center [835, 491] width 548 height 59
click at [565, 579] on input "Vehicle is positioned in a safe environment, handbrake is on and foot is firmly…" at bounding box center [570, 584] width 11 height 11
radio input "true"
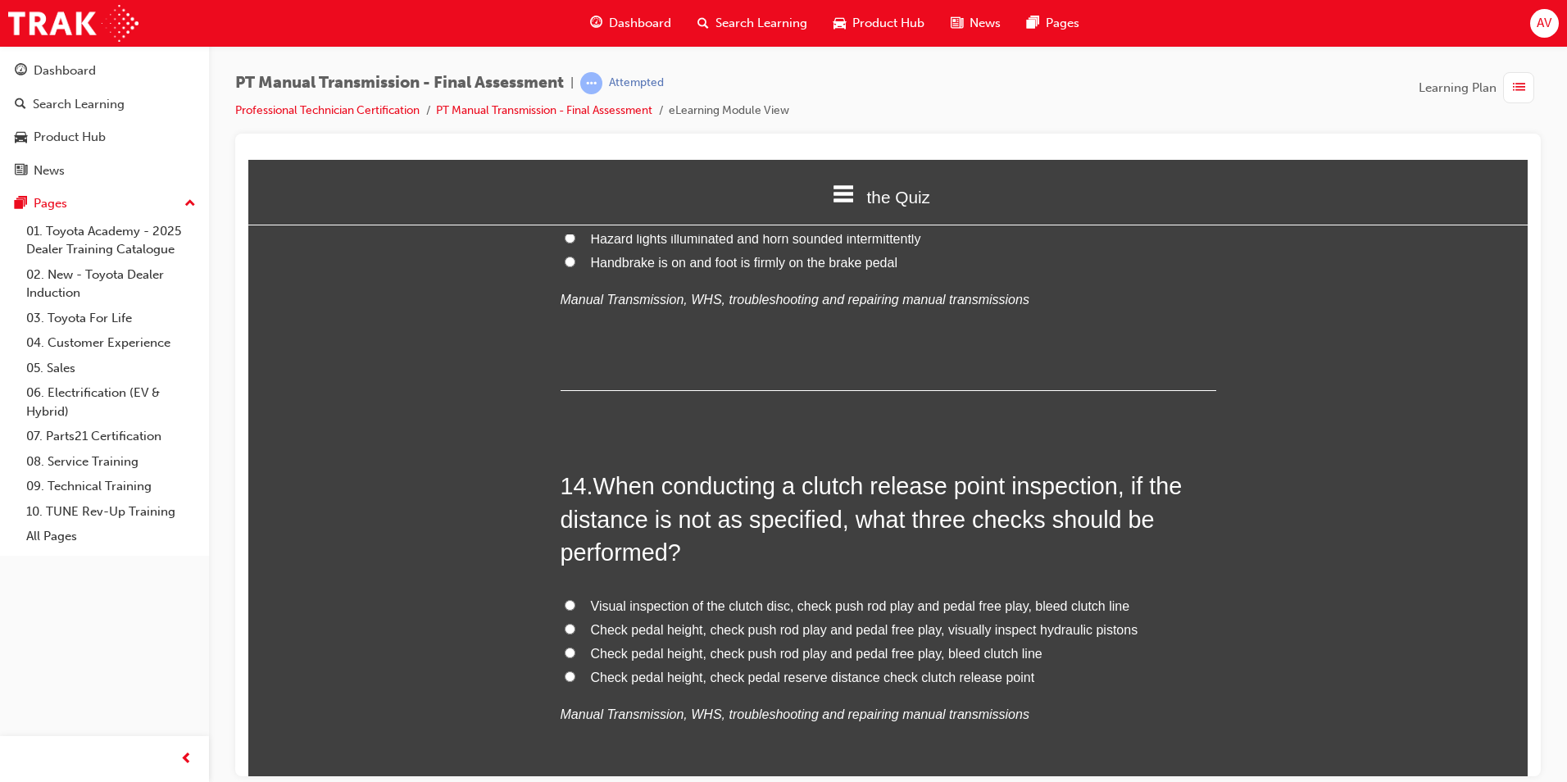
scroll to position [4835, 0]
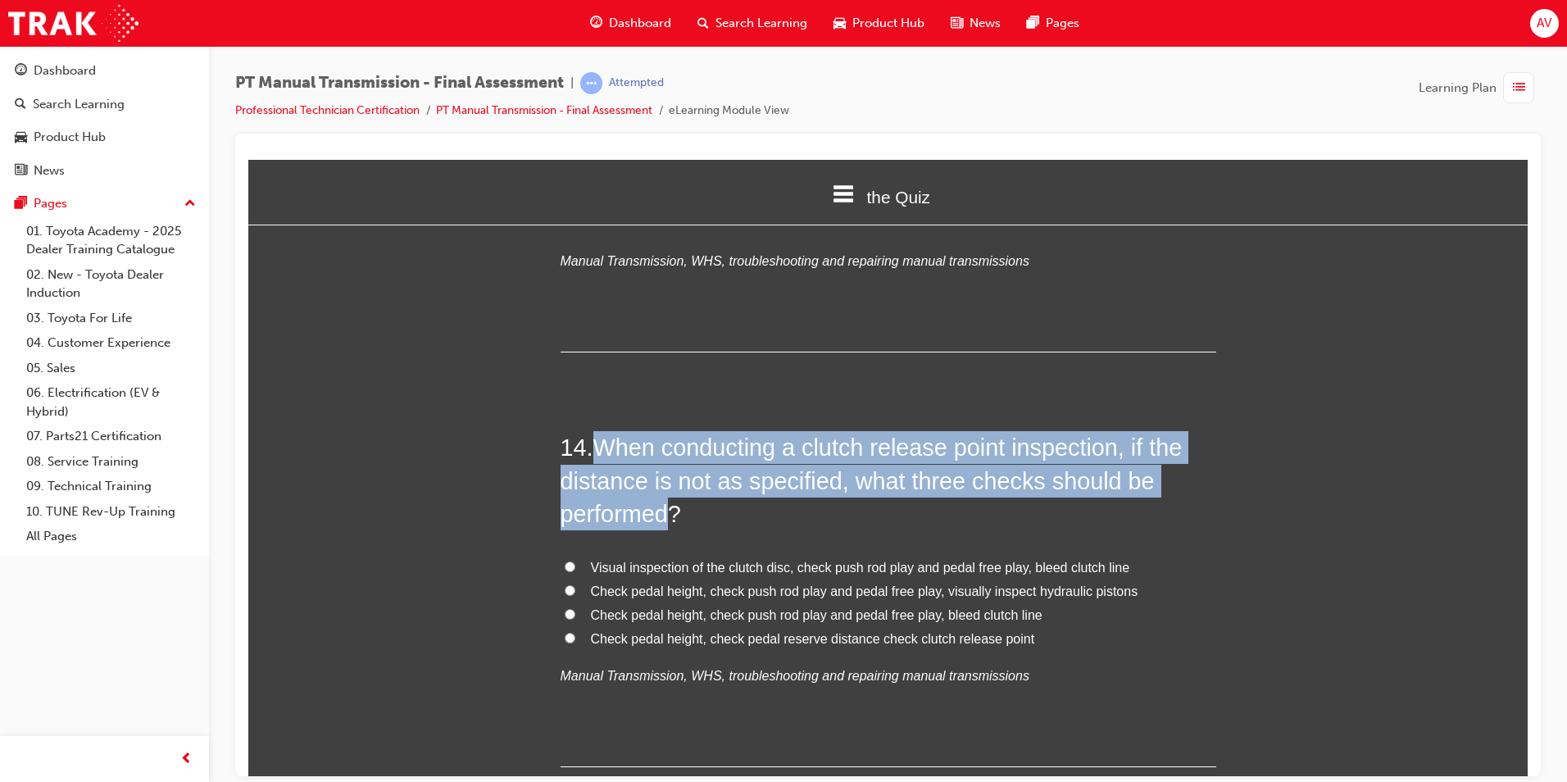
drag, startPoint x: 592, startPoint y: 411, endPoint x: 663, endPoint y: 479, distance: 97.9
click at [663, 479] on span "When conducting a clutch release point inspection, if the distance is not as sp…" at bounding box center [872, 480] width 622 height 93
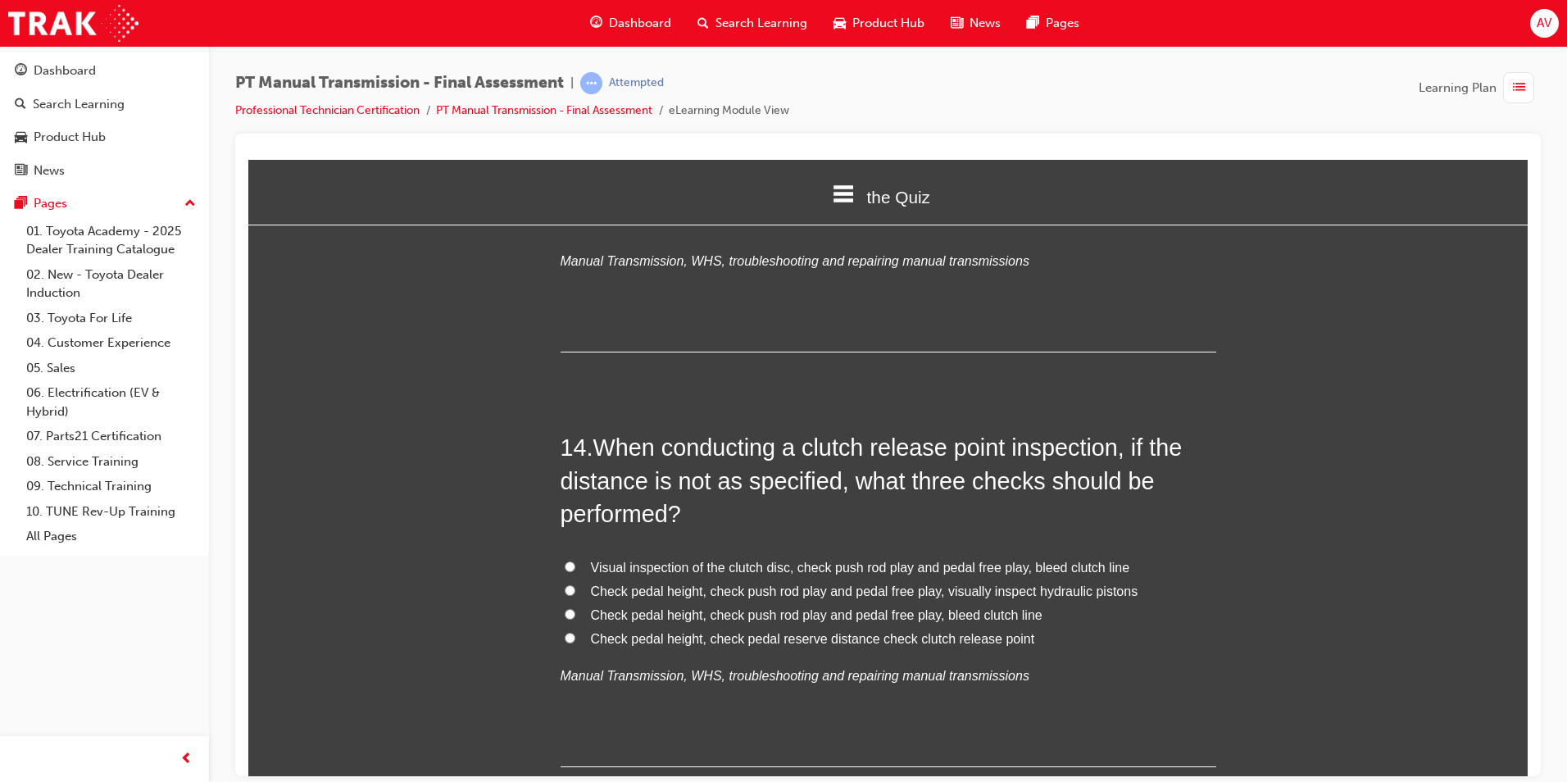
click at [1139, 654] on div "14 . When conducting a clutch release point inspection, if the distance is not …" at bounding box center [889, 598] width 656 height 336
click at [565, 608] on input "Check pedal height, check push rod play and pedal free play, bleed clutch line" at bounding box center [570, 613] width 11 height 11
radio input "true"
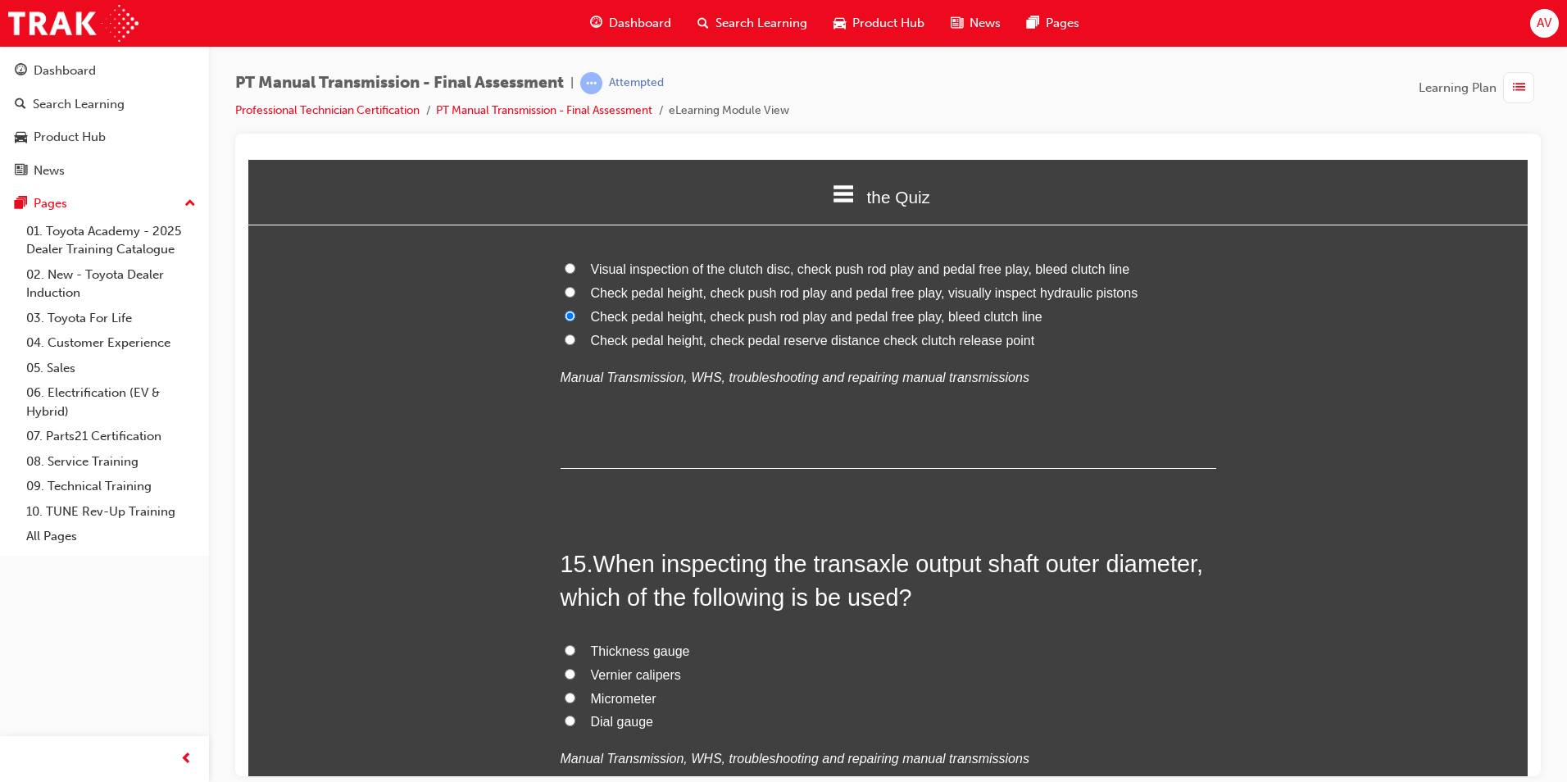
scroll to position [5163, 0]
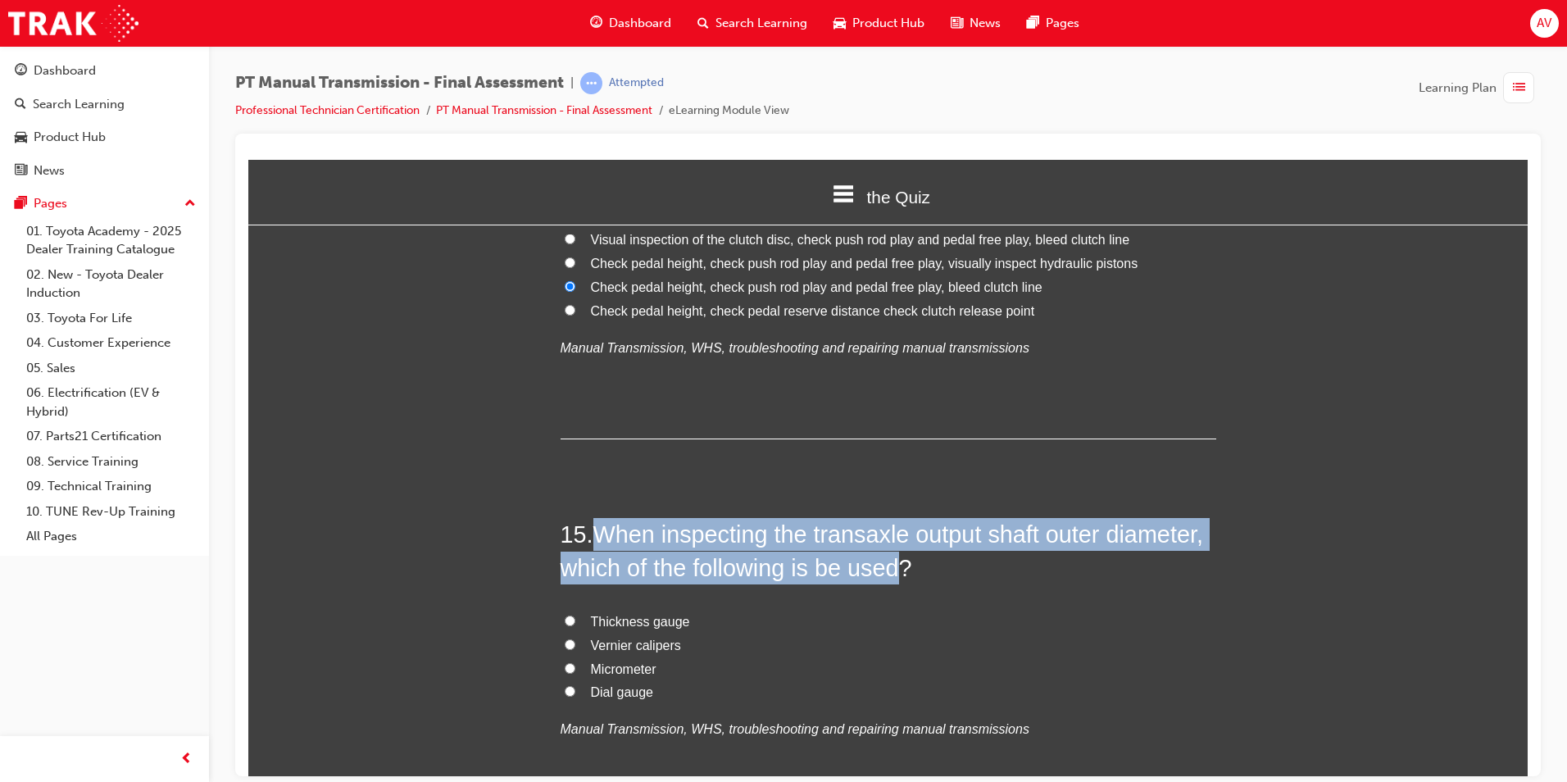
drag, startPoint x: 599, startPoint y: 500, endPoint x: 889, endPoint y: 536, distance: 292.3
click at [889, 536] on span "When inspecting the transaxle output shaft outer diameter, which of the followi…" at bounding box center [882, 549] width 642 height 59
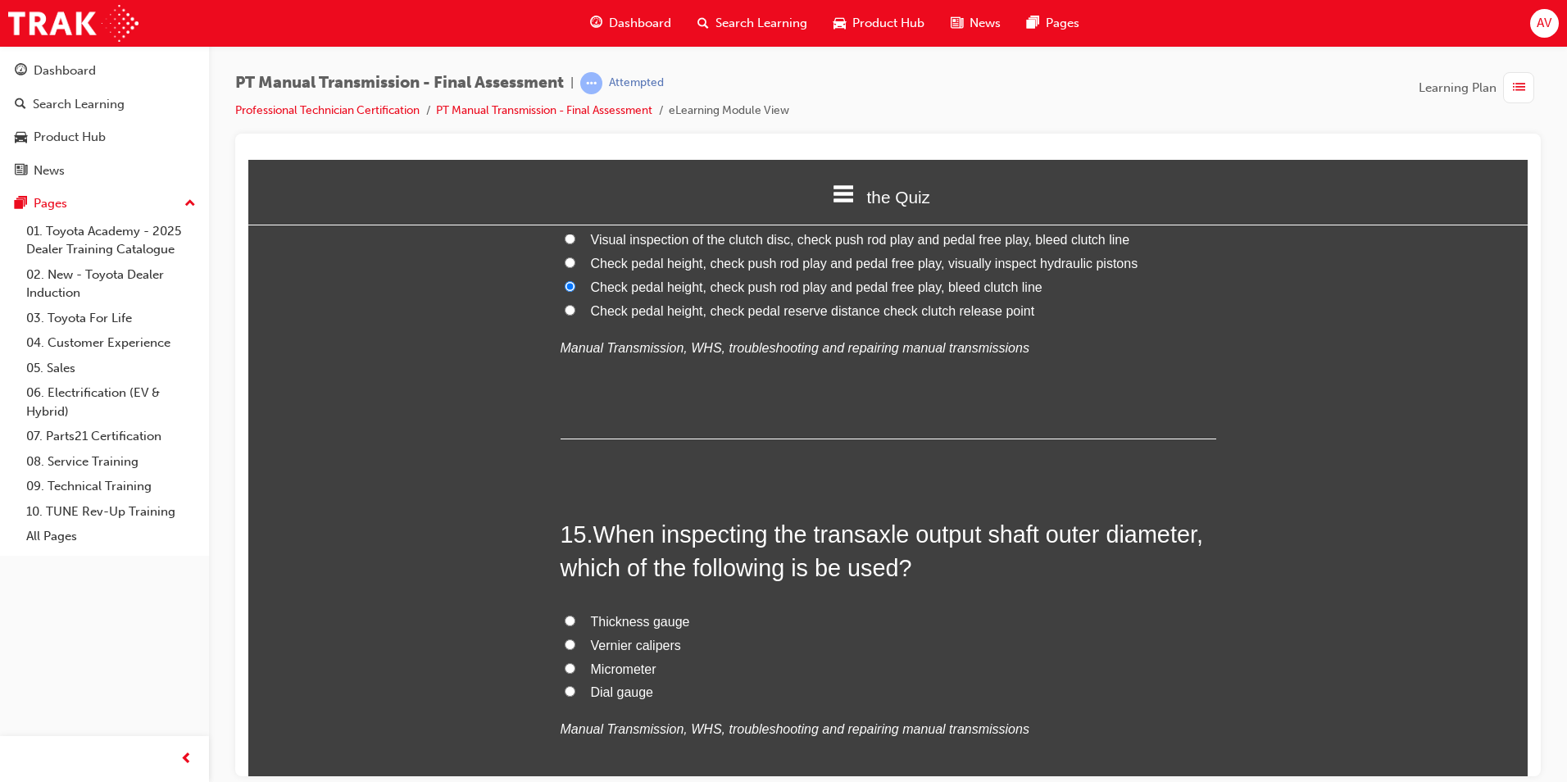
click at [777, 633] on label "Vernier calipers" at bounding box center [889, 645] width 656 height 24
click at [575, 638] on input "Vernier calipers" at bounding box center [570, 643] width 11 height 11
radio input "true"
drag, startPoint x: 565, startPoint y: 632, endPoint x: 533, endPoint y: 632, distance: 31.1
click at [565, 662] on input "Micrometer" at bounding box center [570, 667] width 11 height 11
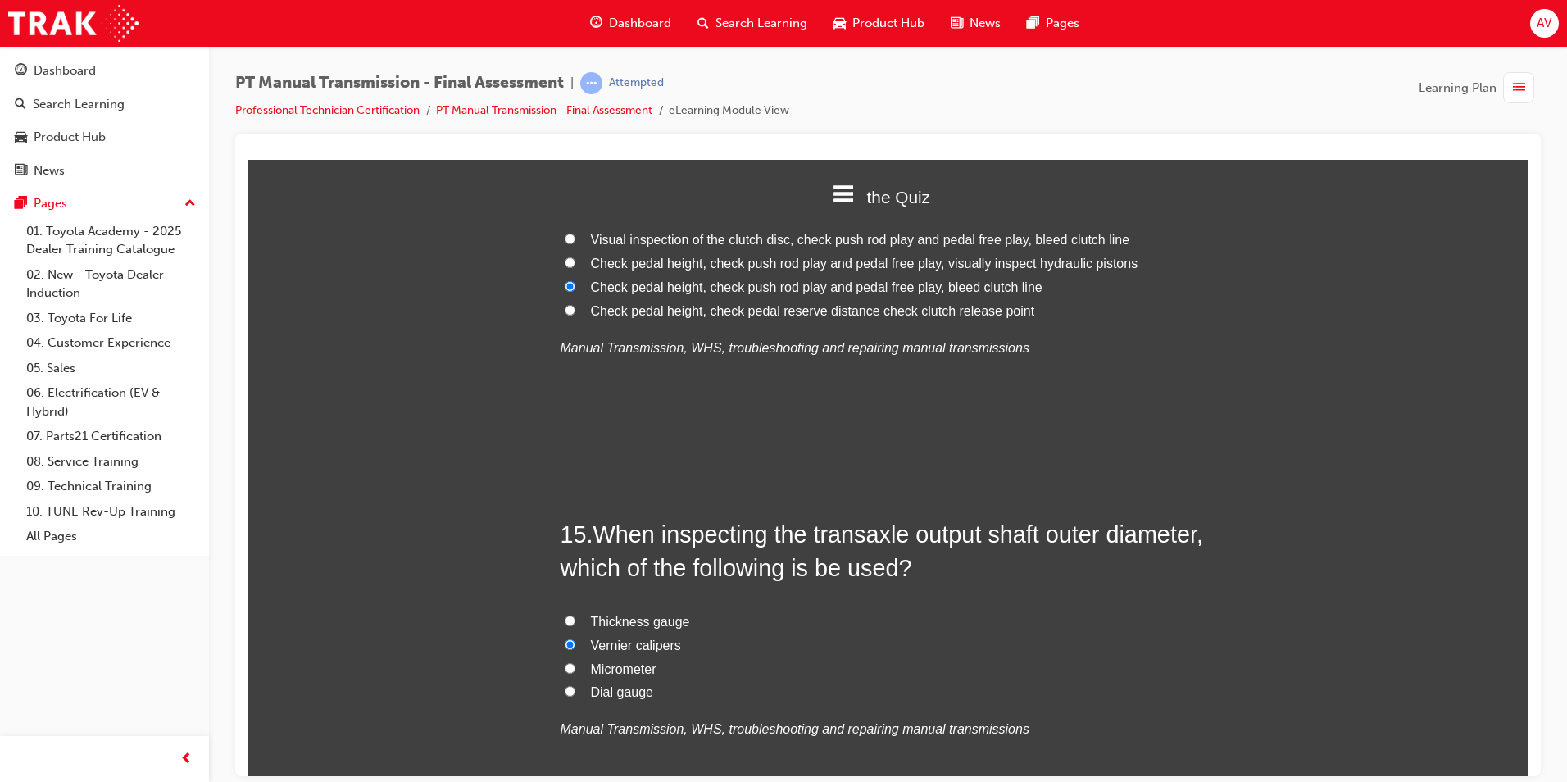
radio input "true"
drag, startPoint x: 491, startPoint y: 623, endPoint x: 422, endPoint y: 593, distance: 74.9
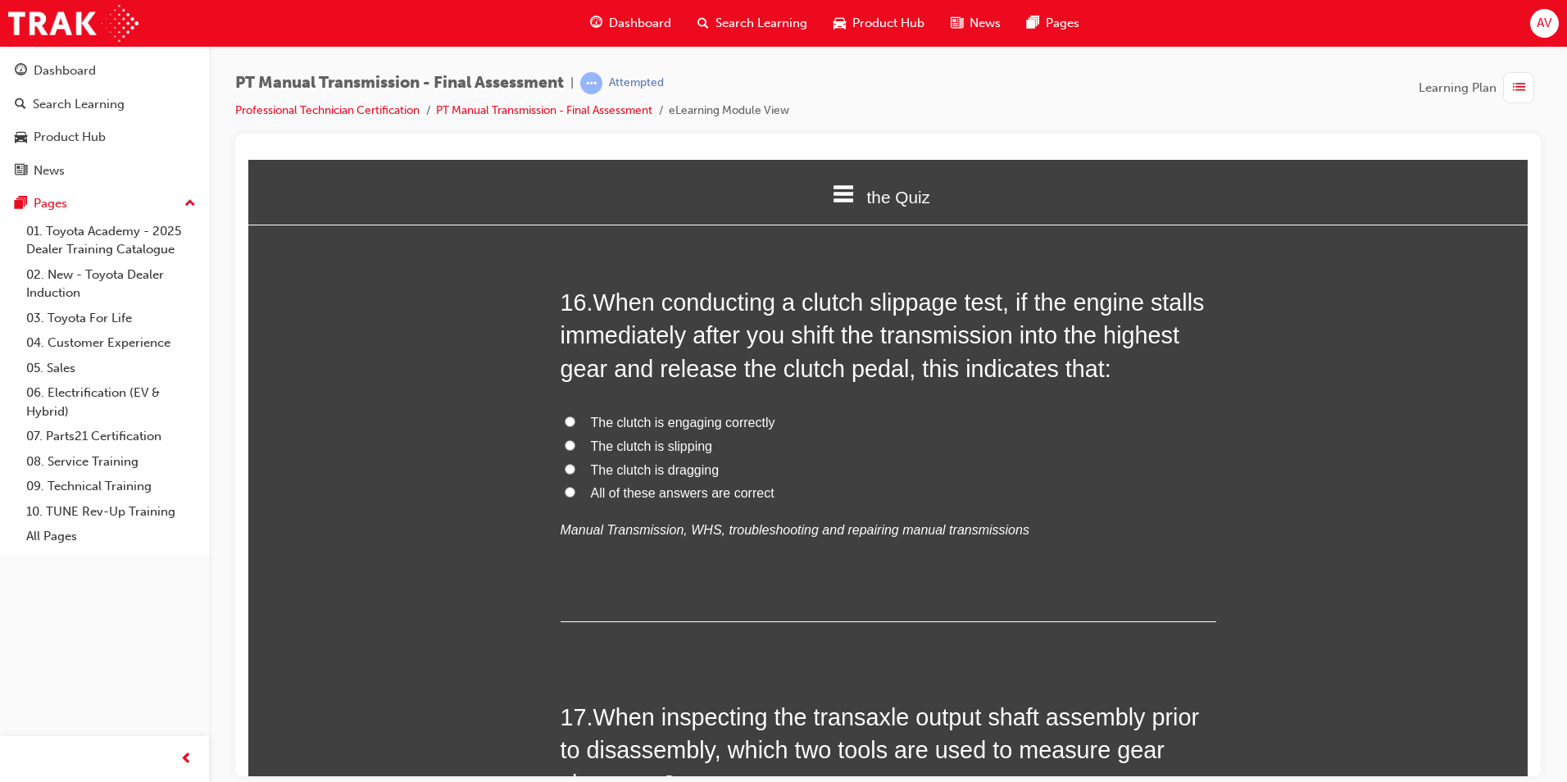
scroll to position [5736, 0]
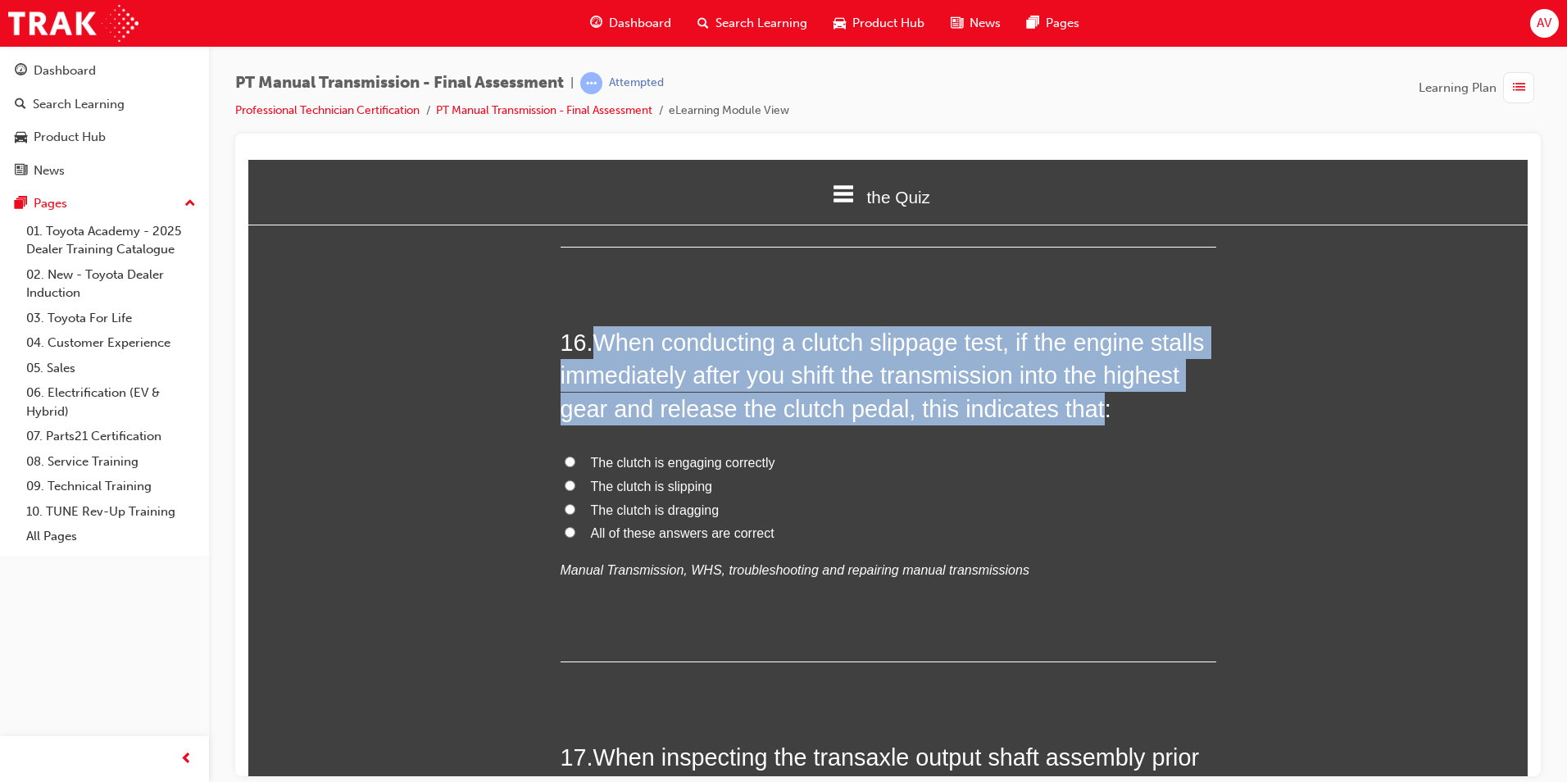
drag, startPoint x: 597, startPoint y: 314, endPoint x: 1093, endPoint y: 382, distance: 501.2
click at [1093, 382] on span "When conducting a clutch slippage test, if the engine stalls immediately after …" at bounding box center [883, 375] width 644 height 93
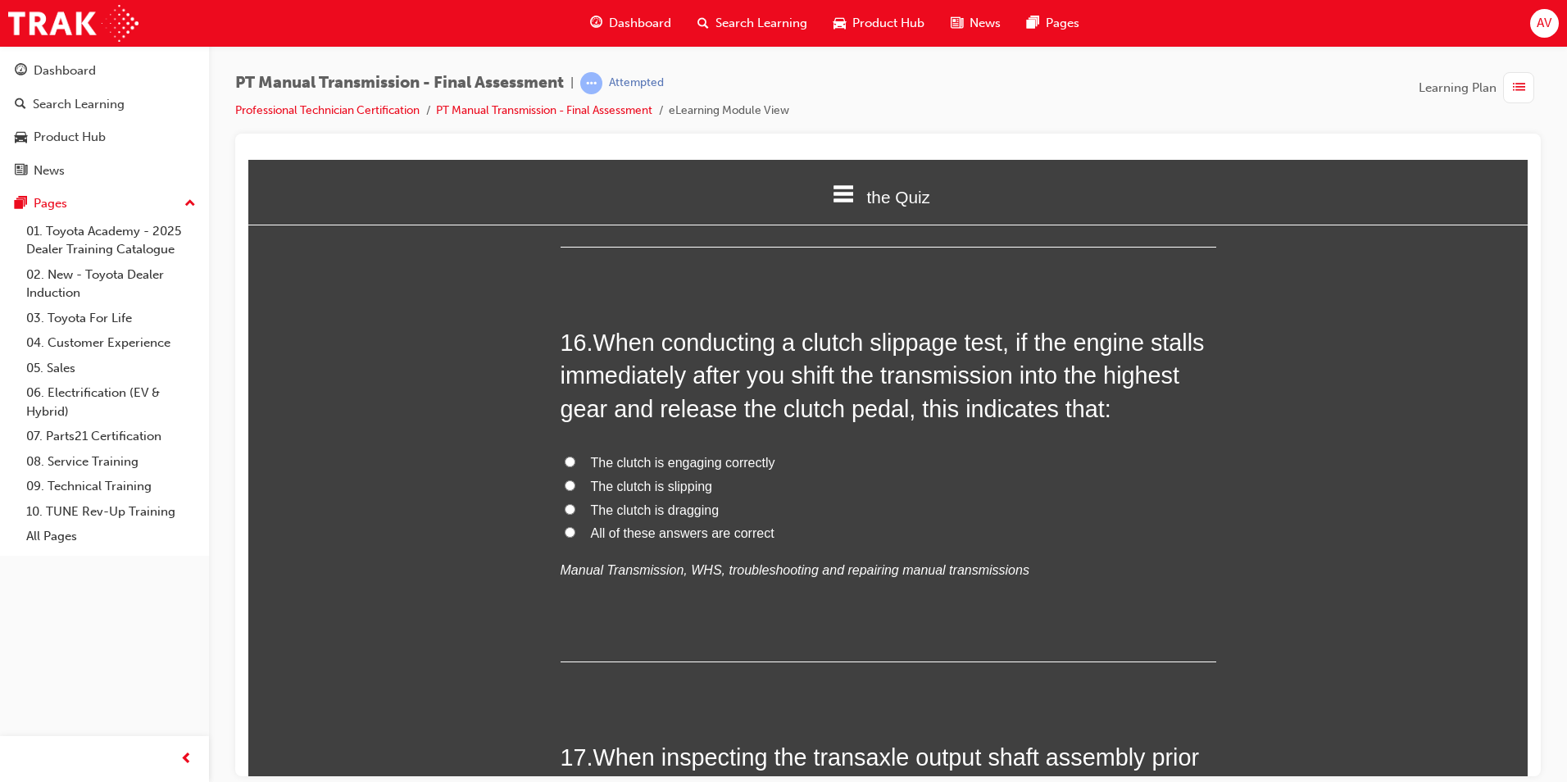
click at [810, 474] on label "The clutch is slipping" at bounding box center [889, 486] width 656 height 24
click at [575, 479] on input "The clutch is slipping" at bounding box center [570, 484] width 11 height 11
radio input "true"
click at [565, 526] on input "All of these answers are correct" at bounding box center [570, 531] width 11 height 11
radio input "true"
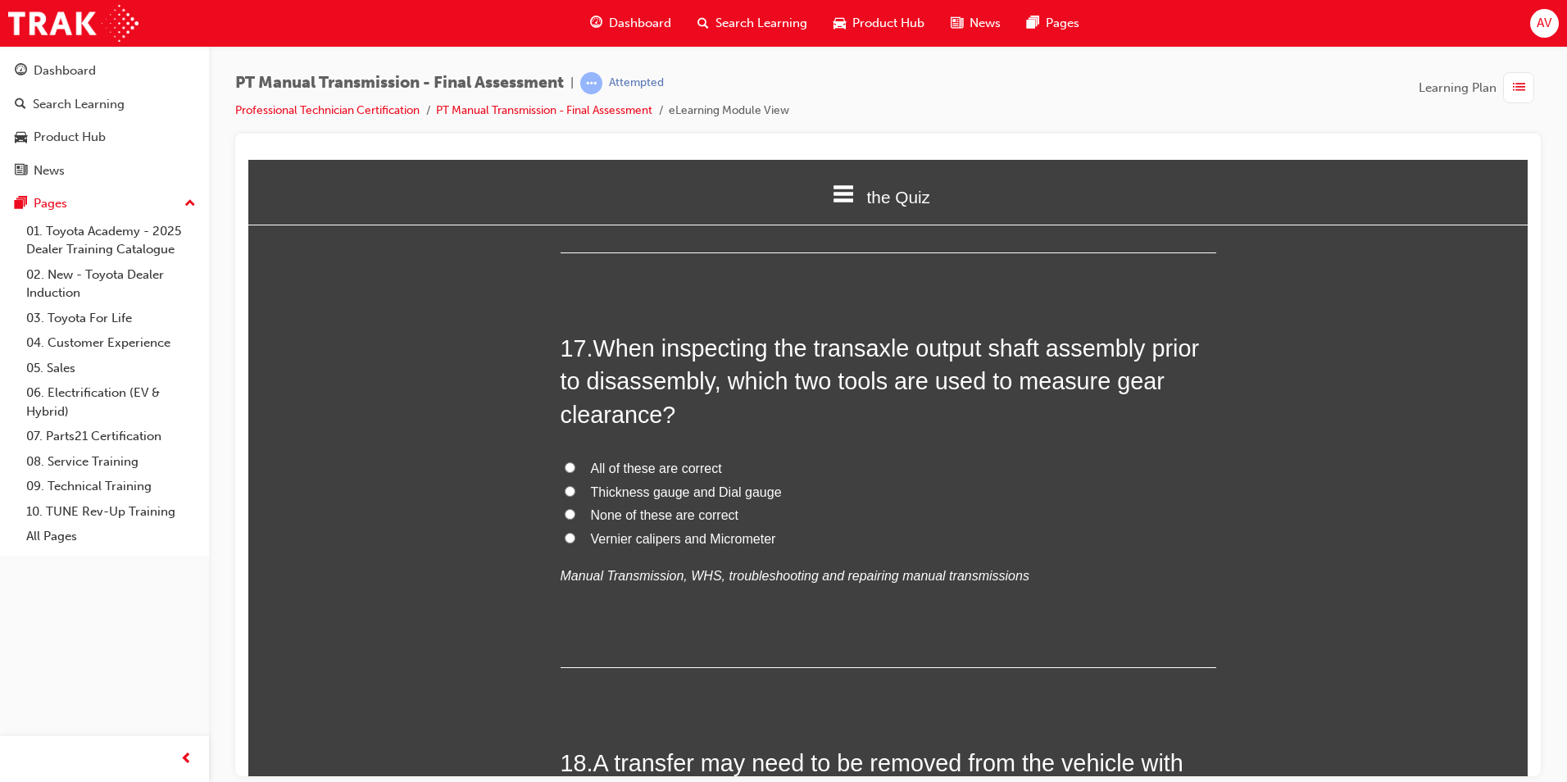
scroll to position [6146, 0]
click at [565, 461] on input "All of these are correct" at bounding box center [570, 466] width 11 height 11
radio input "true"
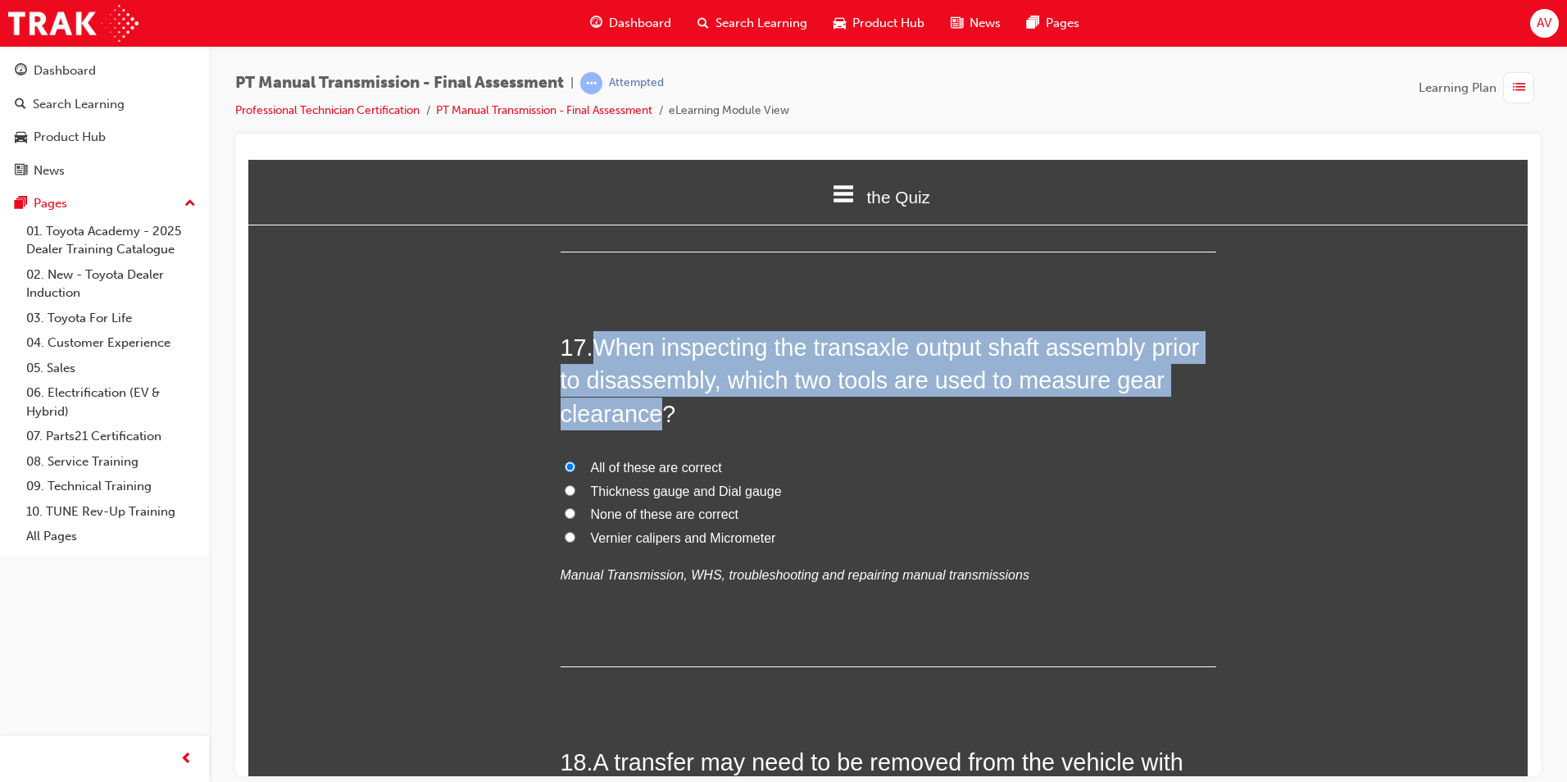
drag, startPoint x: 593, startPoint y: 311, endPoint x: 651, endPoint y: 370, distance: 82.3
click at [651, 370] on span "When inspecting the transaxle output shaft assembly prior to disassembly, which…" at bounding box center [880, 380] width 639 height 93
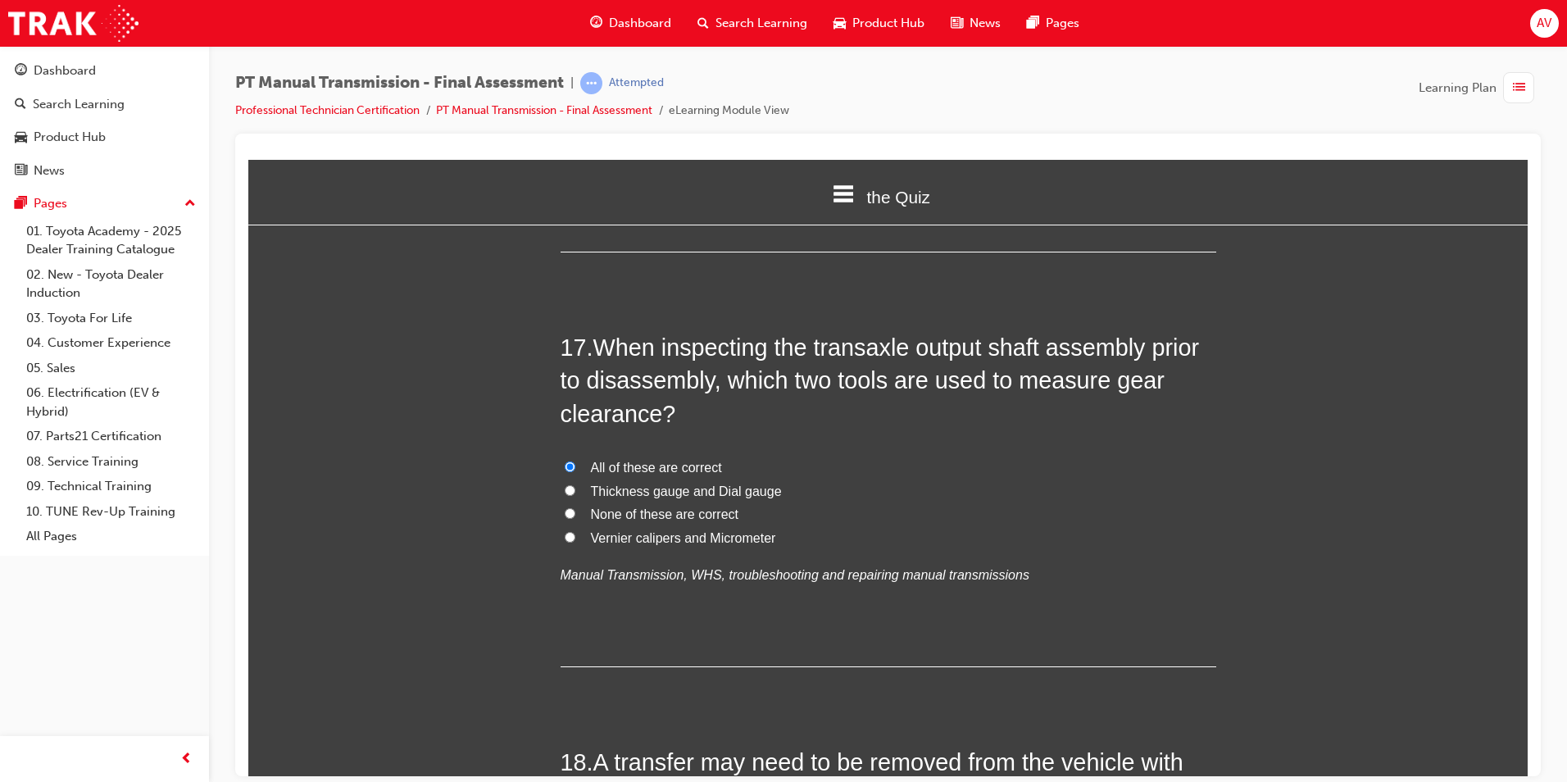
click at [854, 479] on label "Thickness gauge and Dial gauge" at bounding box center [889, 491] width 656 height 24
click at [575, 484] on input "Thickness gauge and Dial gauge" at bounding box center [570, 489] width 11 height 11
radio input "true"
click at [565, 531] on input "Vernier calipers and Micrometer" at bounding box center [570, 536] width 11 height 11
radio input "true"
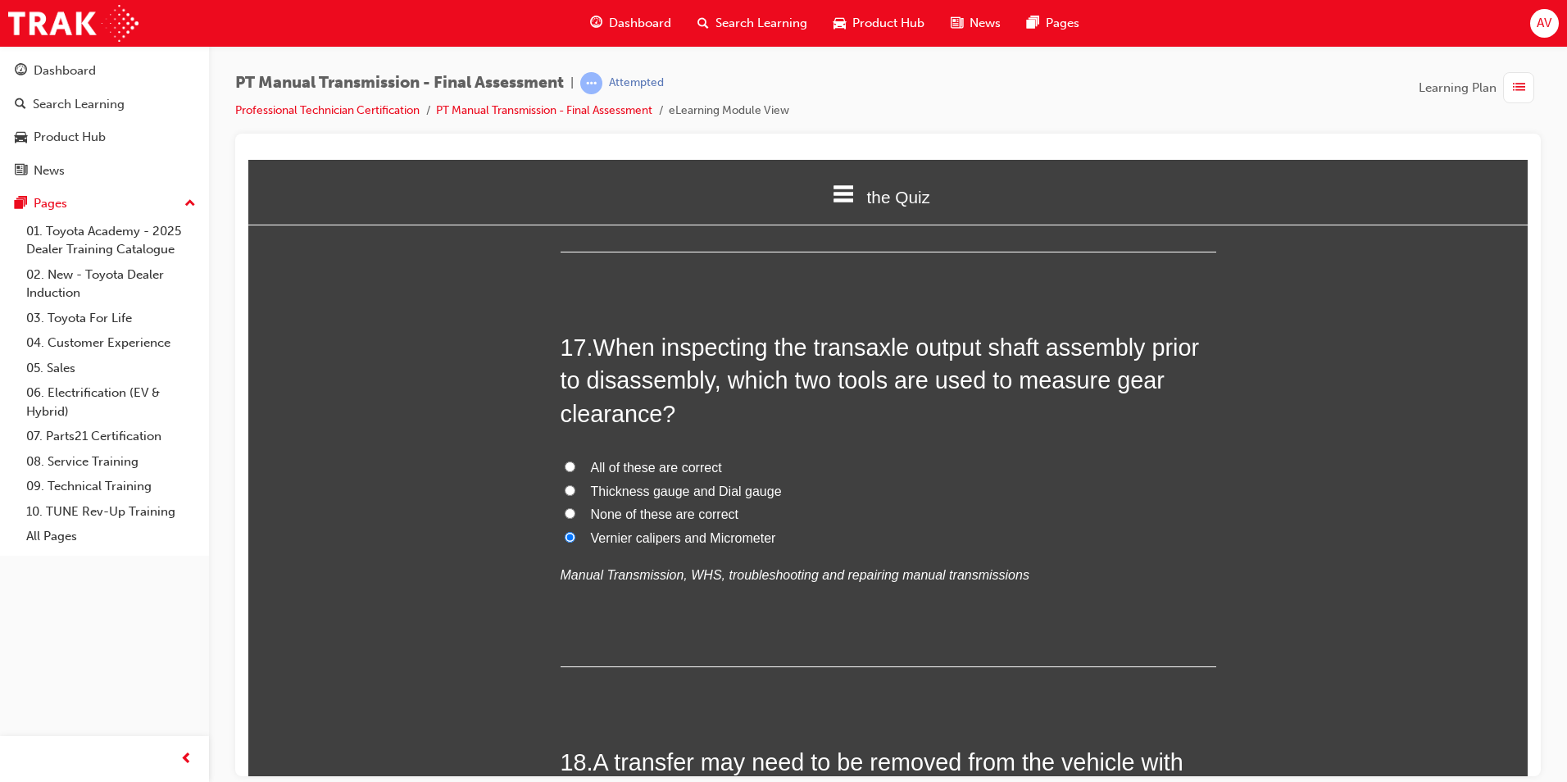
drag, startPoint x: 497, startPoint y: 529, endPoint x: 536, endPoint y: 515, distance: 42.0
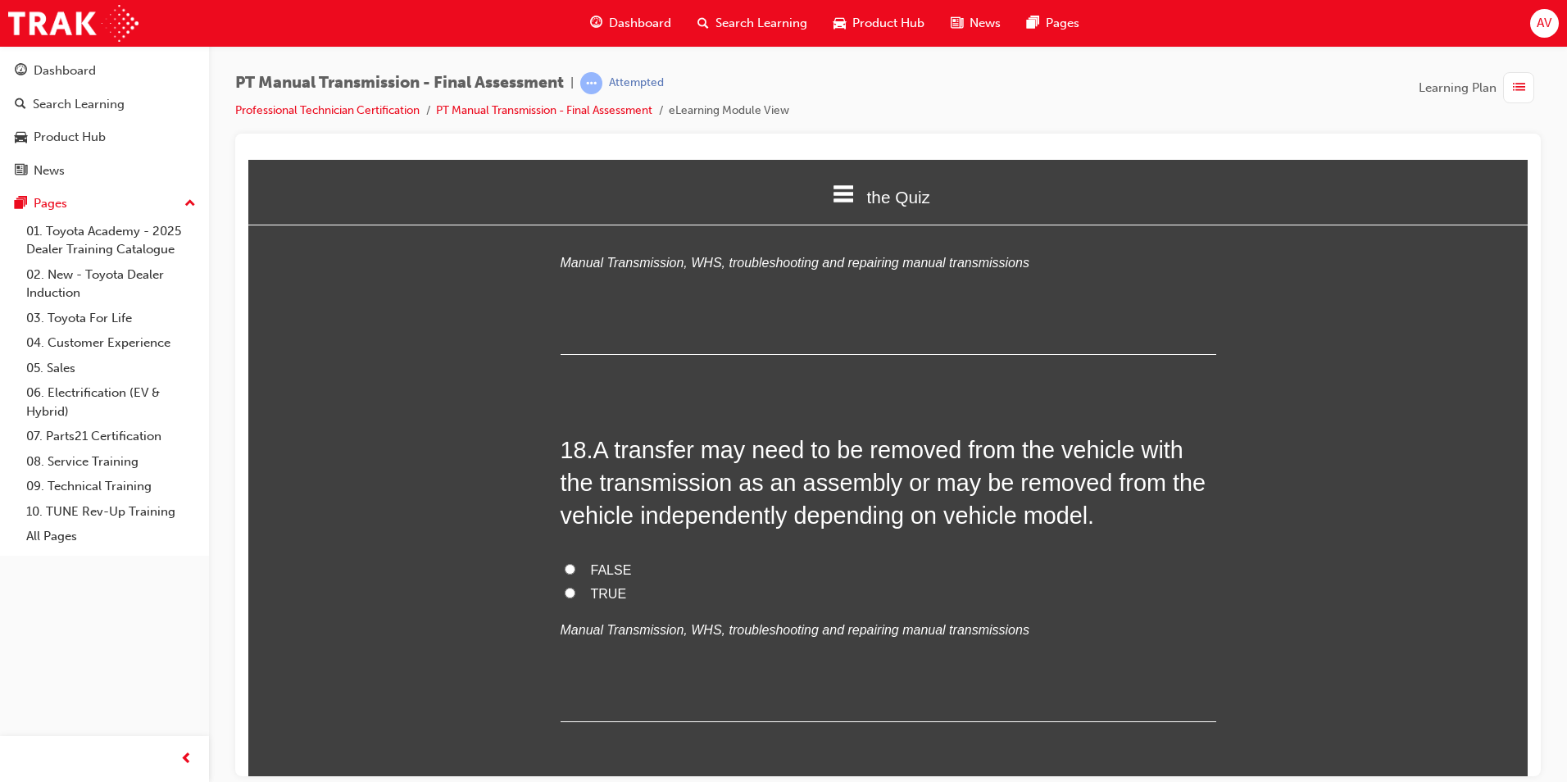
scroll to position [6474, 0]
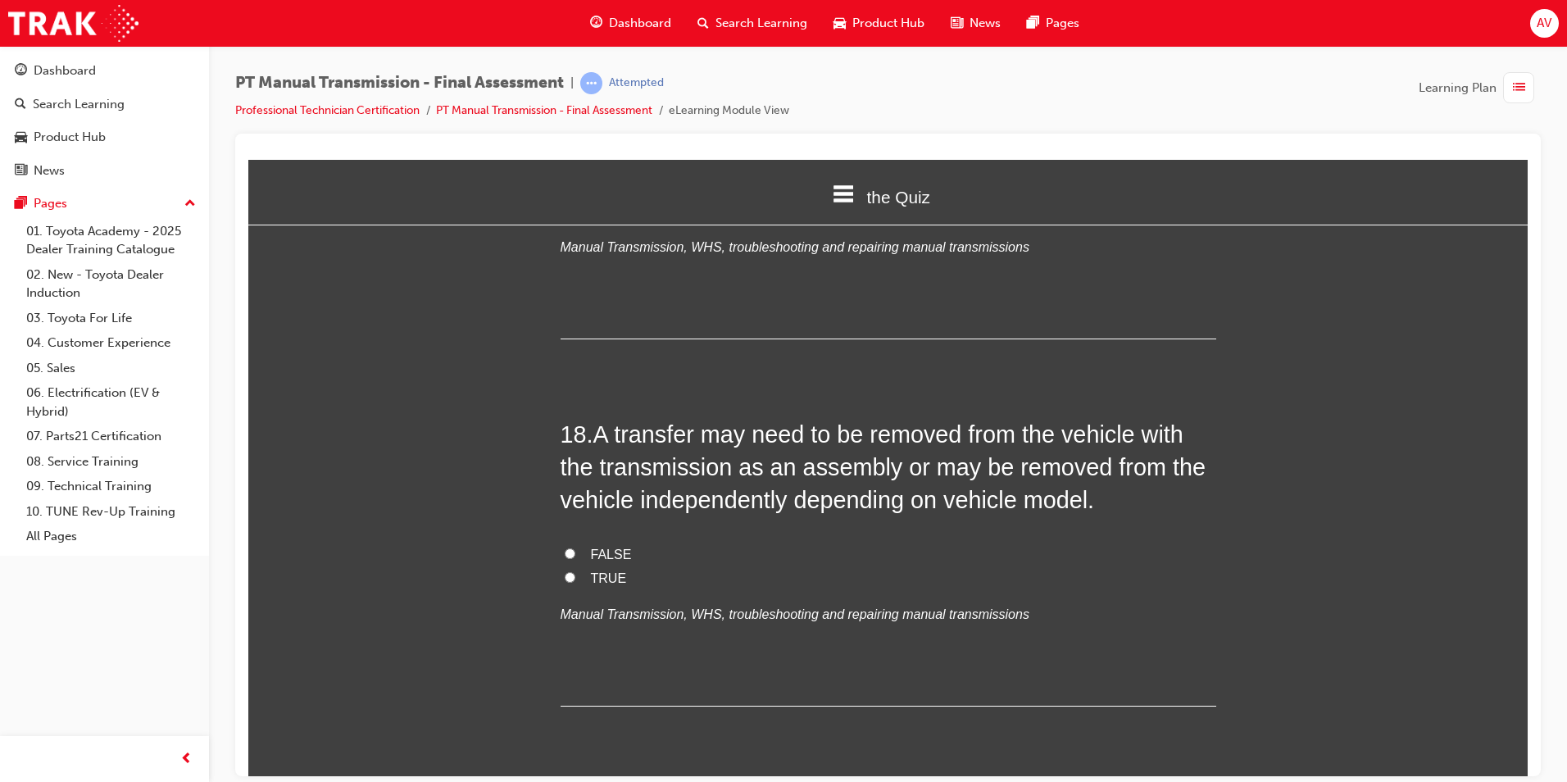
click at [565, 571] on input "TRUE" at bounding box center [570, 576] width 11 height 11
radio input "true"
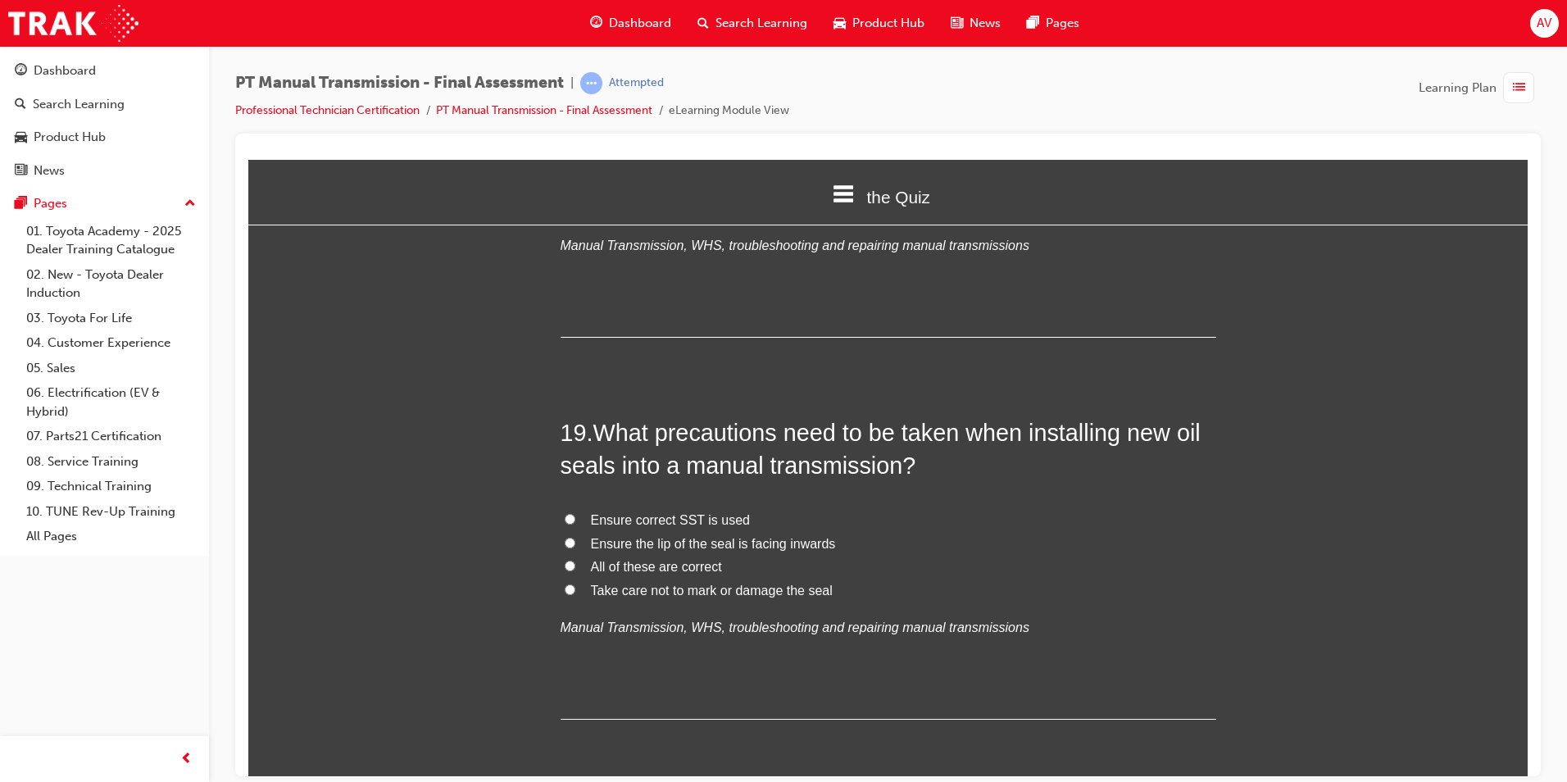
scroll to position [6877, 0]
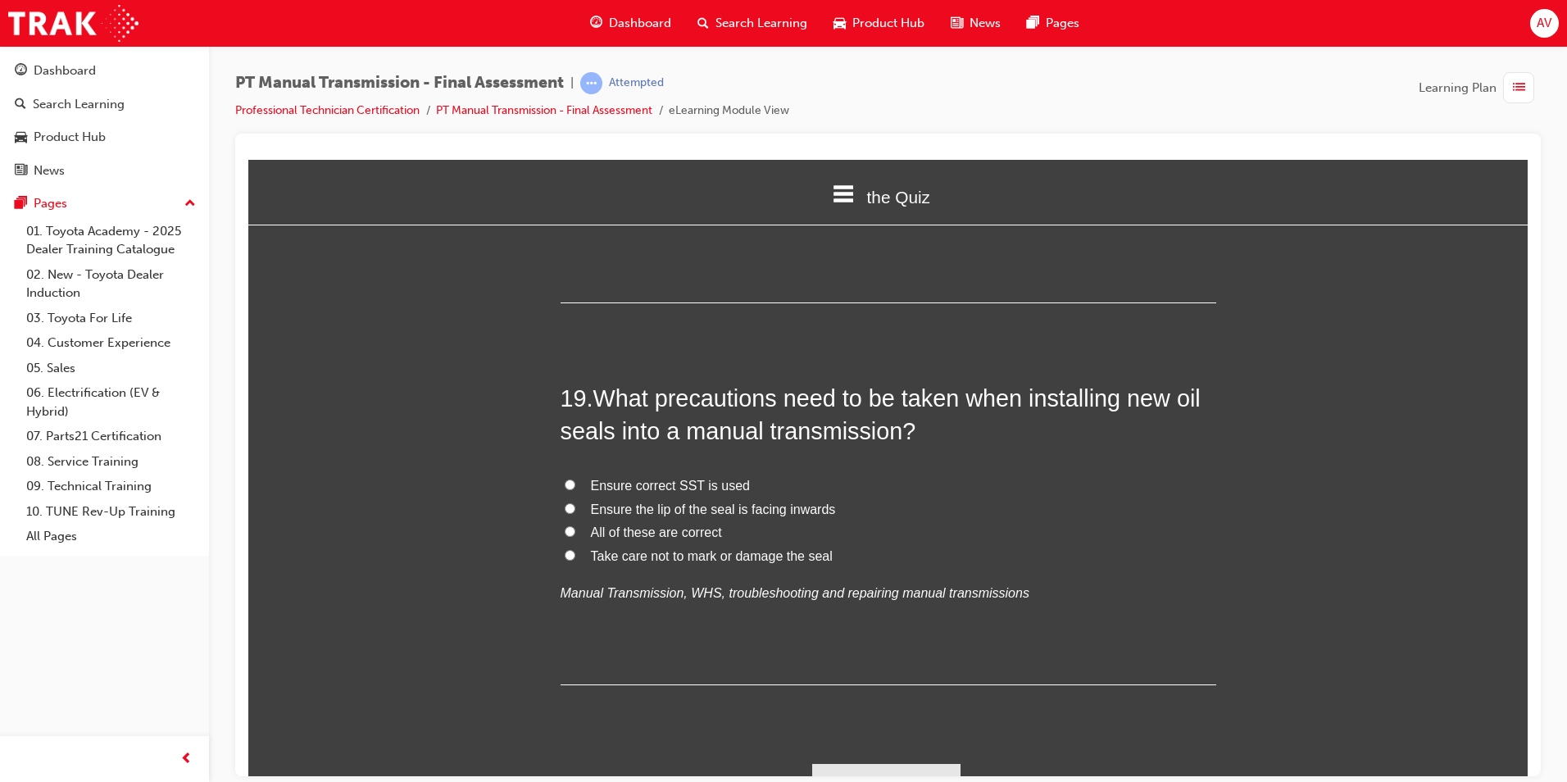
drag, startPoint x: 564, startPoint y: 498, endPoint x: 574, endPoint y: 502, distance: 11.1
click at [565, 525] on input "All of these are correct" at bounding box center [570, 530] width 11 height 11
radio input "true"
click at [863, 763] on button "Submit Answers" at bounding box center [886, 786] width 149 height 46
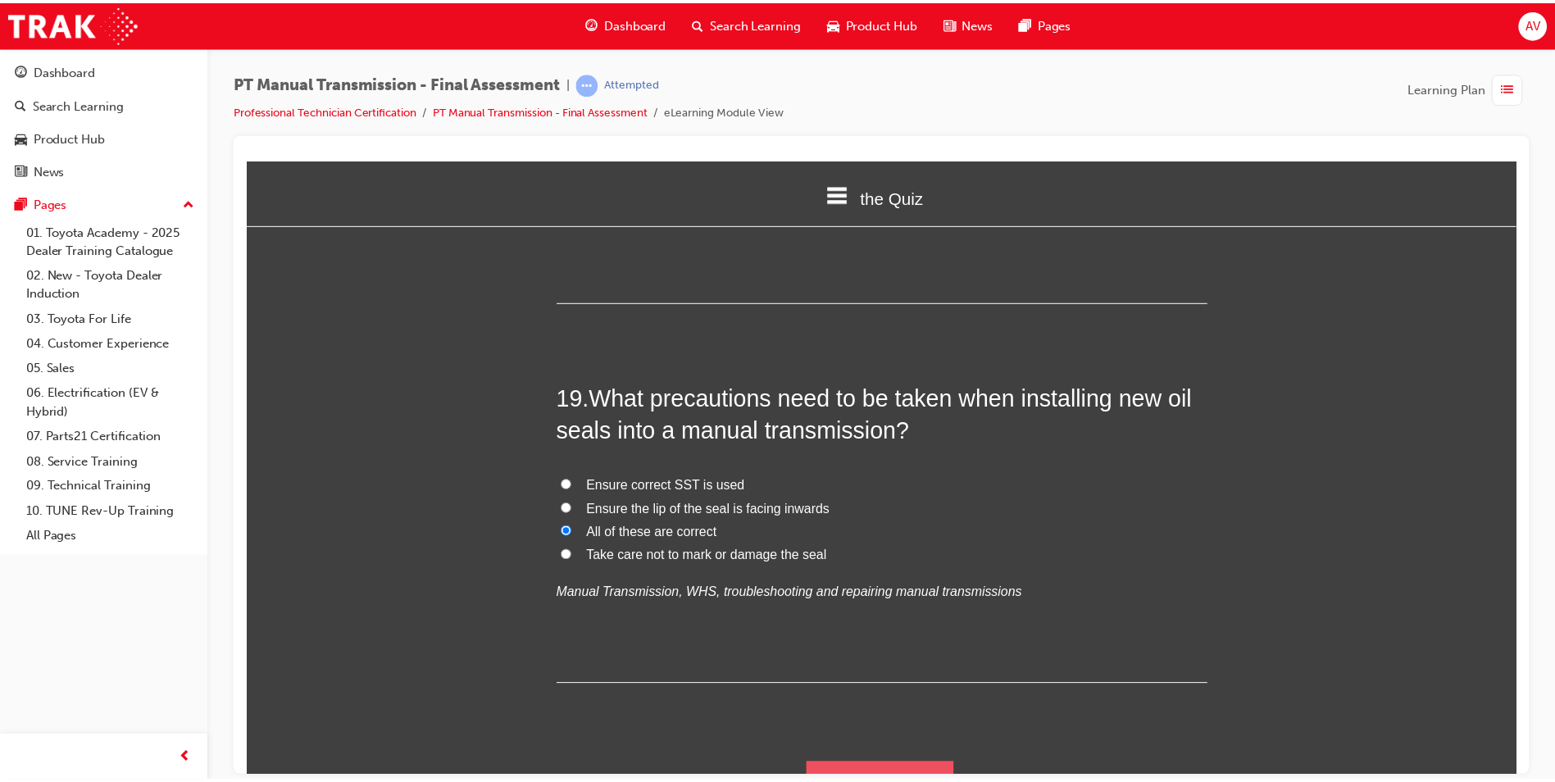
scroll to position [0, 0]
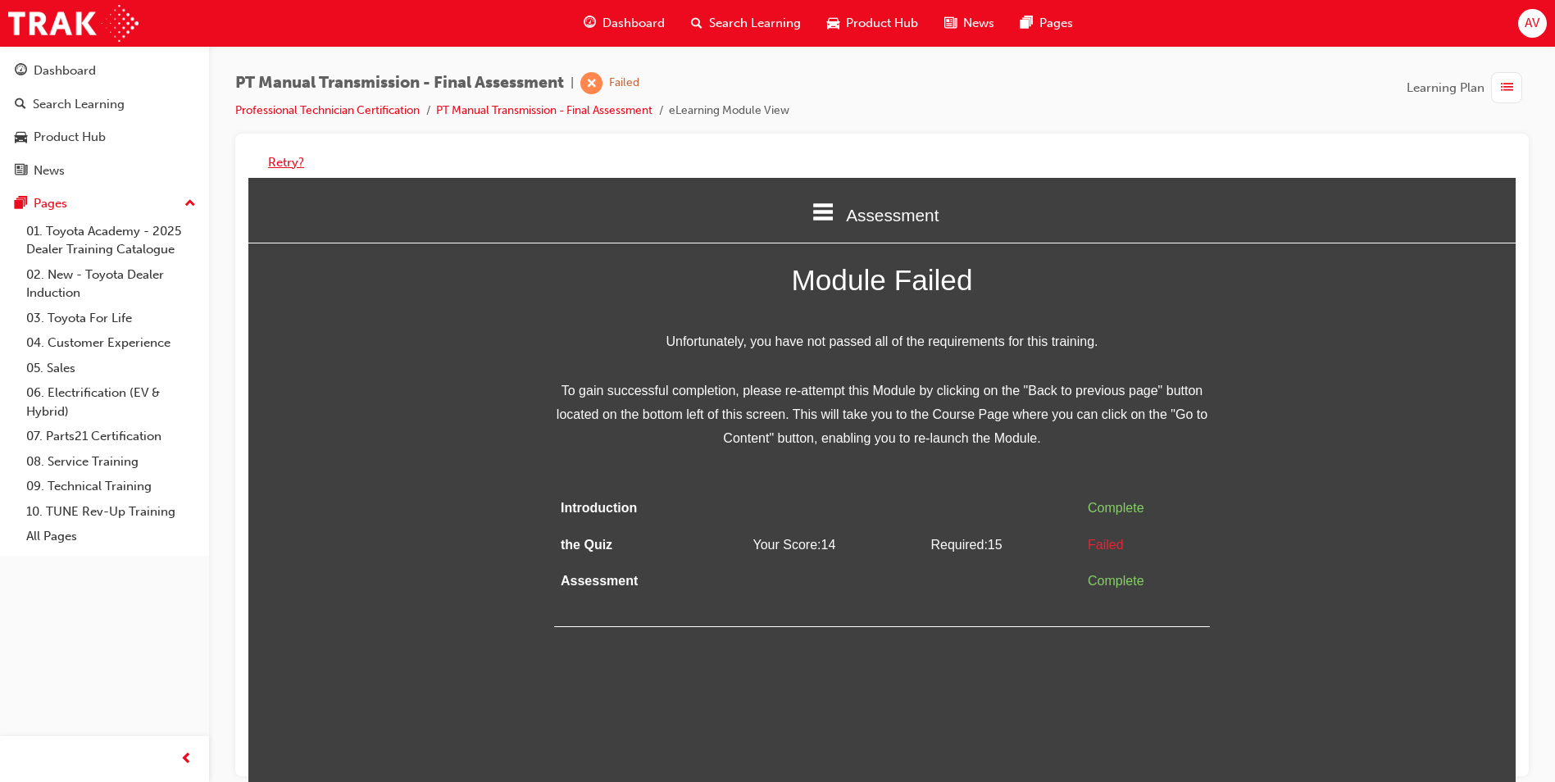
click at [291, 166] on button "Retry?" at bounding box center [286, 162] width 36 height 19
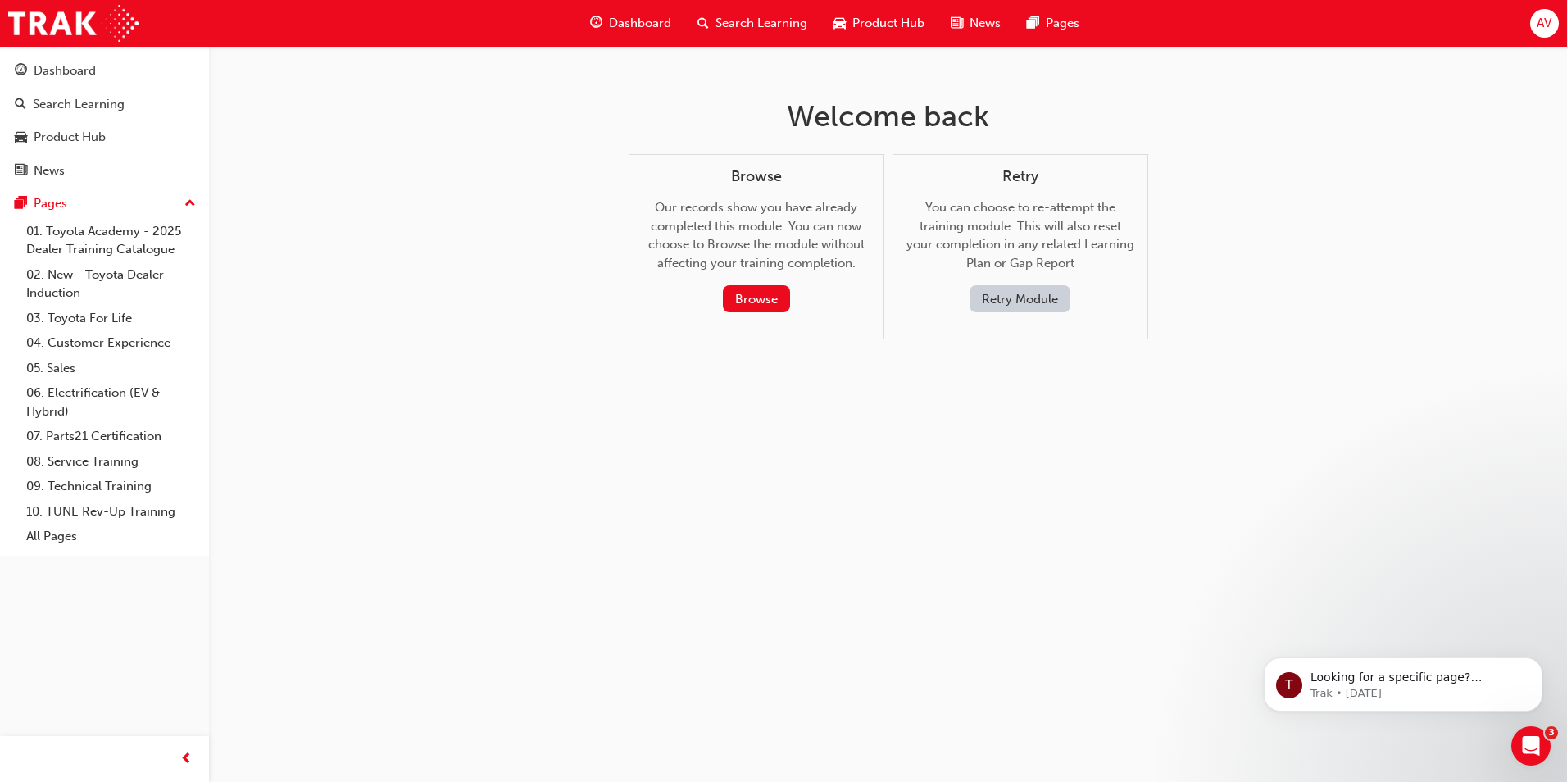
click at [996, 292] on button "Retry Module" at bounding box center [1019, 298] width 101 height 27
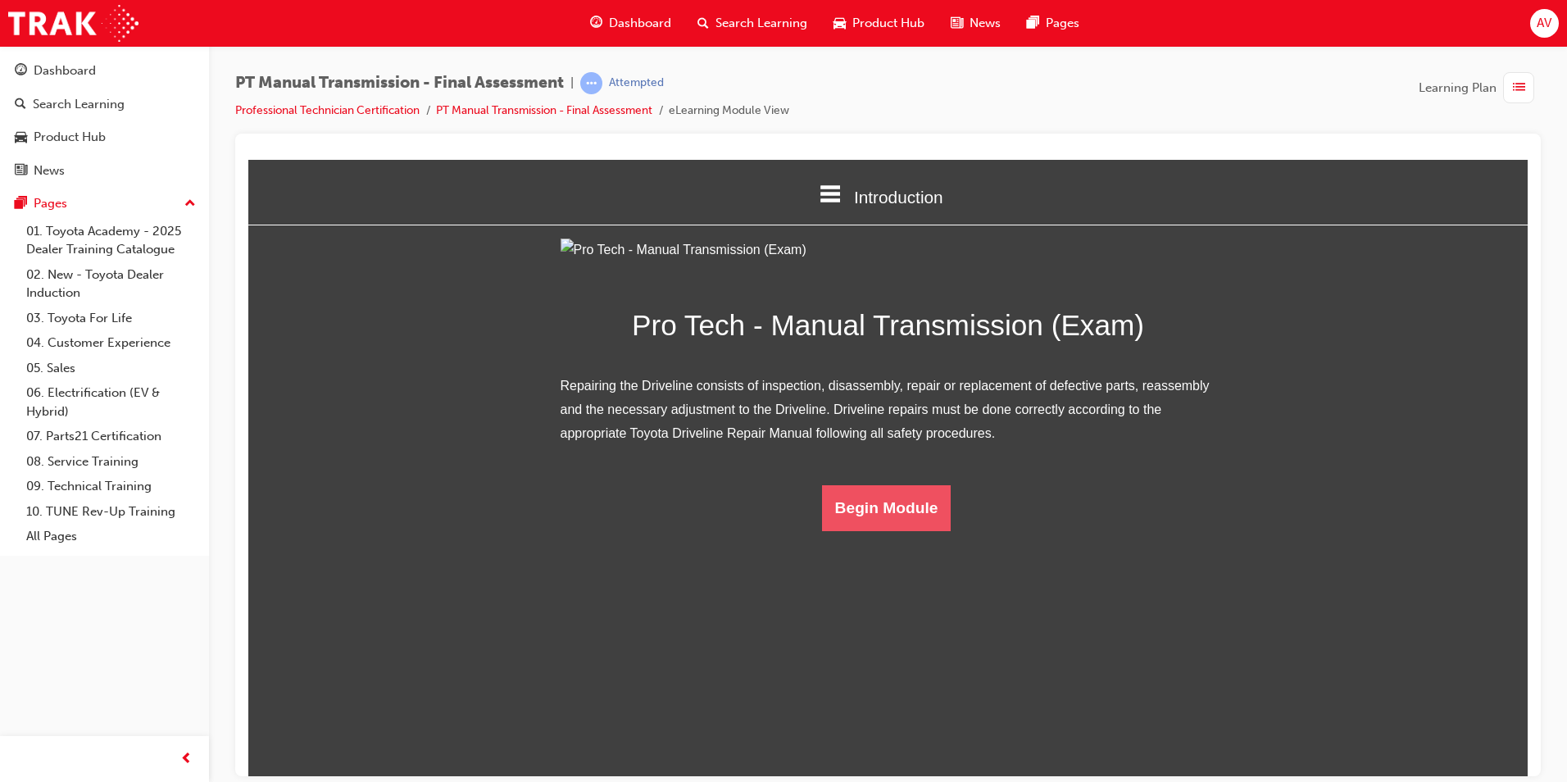
click at [875, 530] on button "Begin Module" at bounding box center [886, 507] width 129 height 46
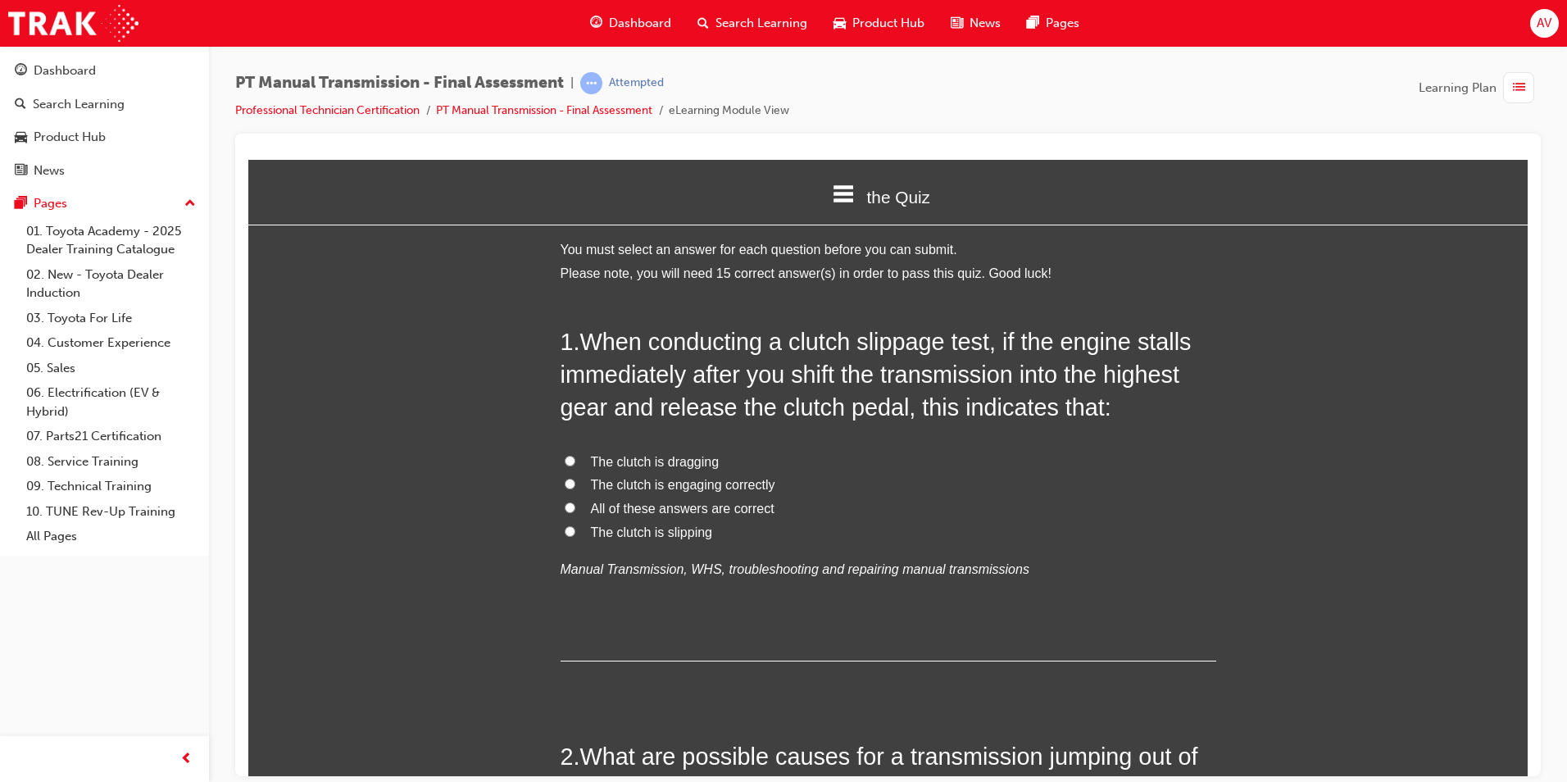
click at [565, 534] on input "The clutch is slipping" at bounding box center [570, 530] width 11 height 11
radio input "true"
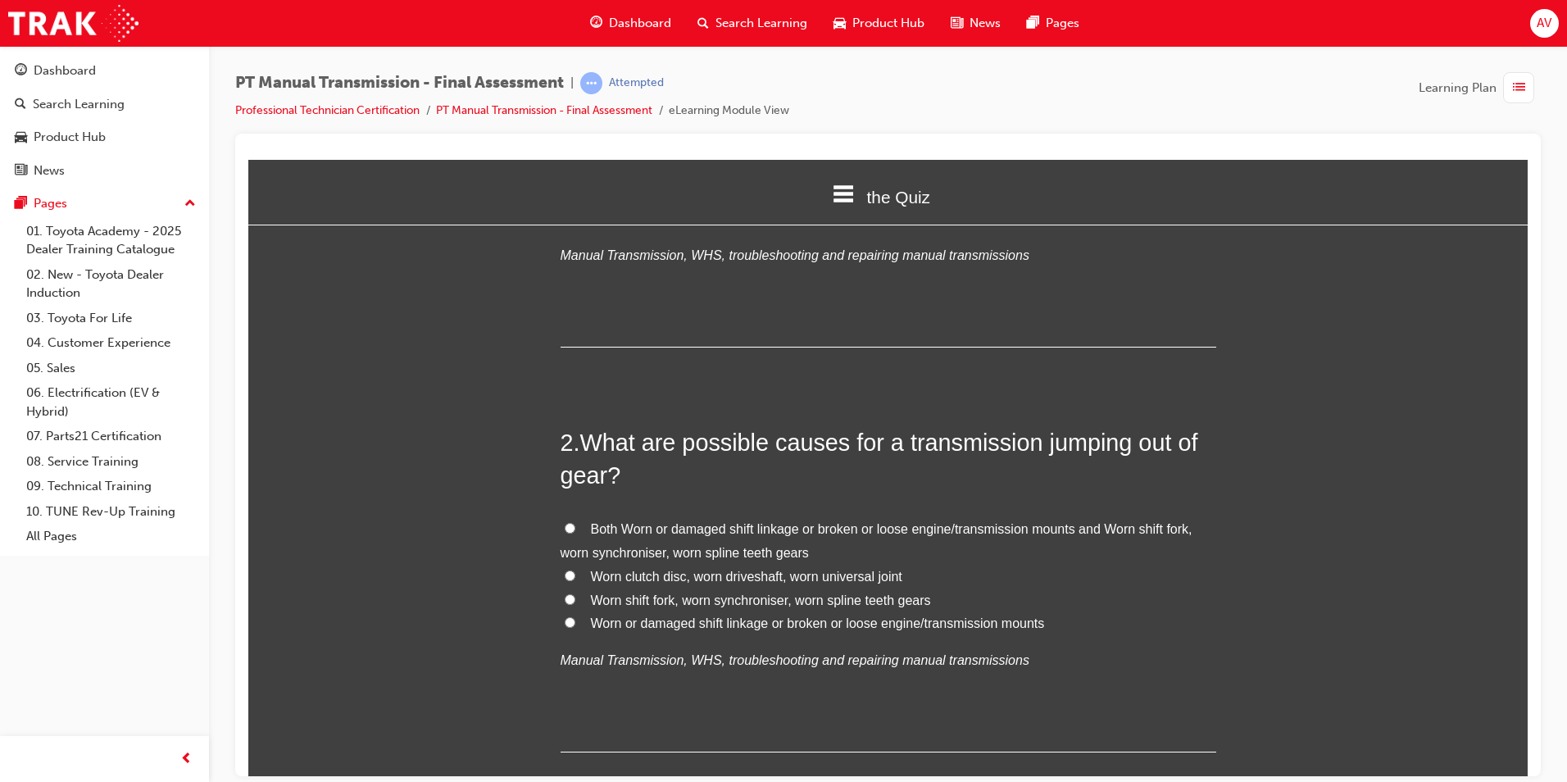
scroll to position [328, 0]
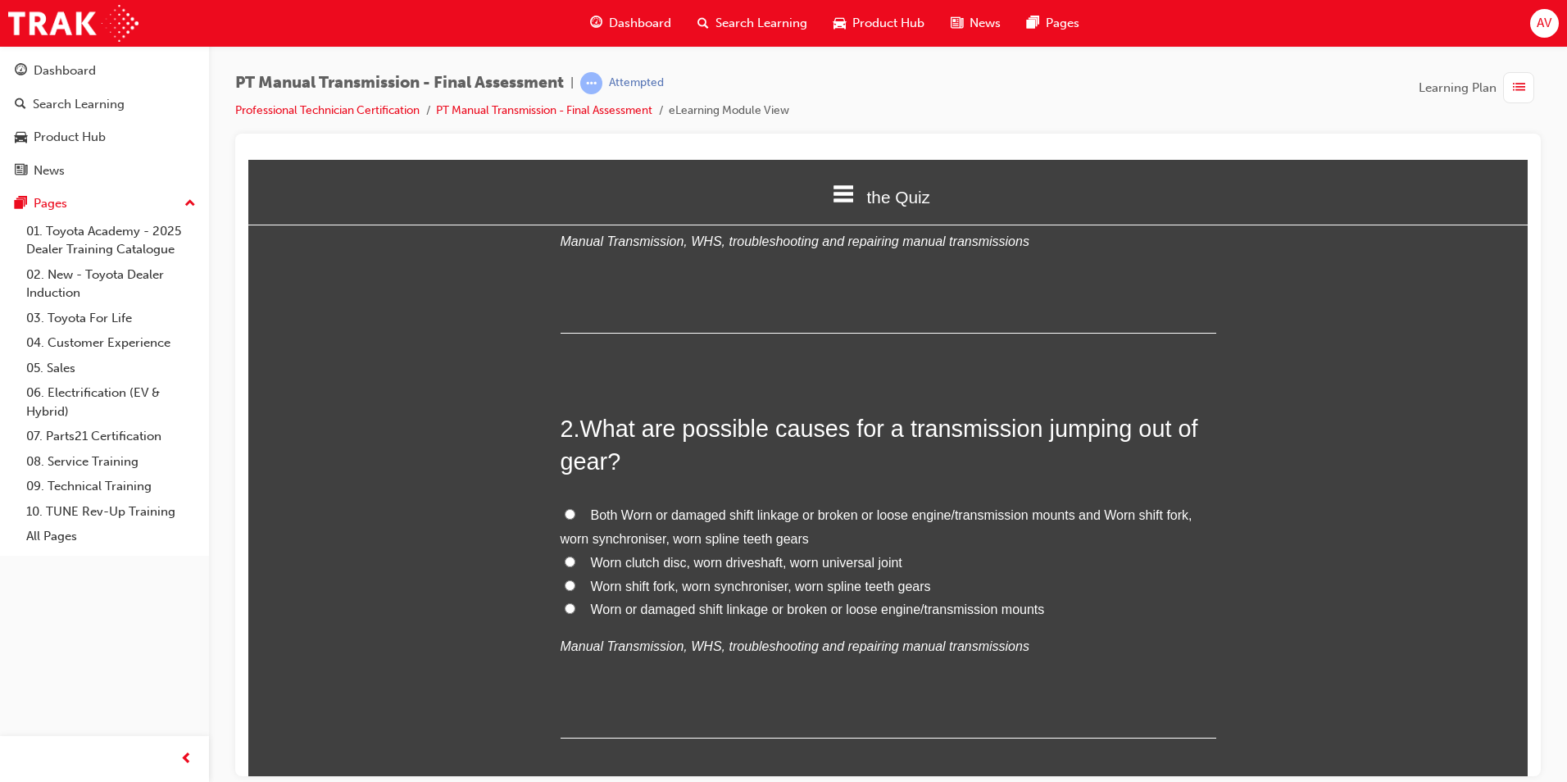
drag, startPoint x: 565, startPoint y: 514, endPoint x: 476, endPoint y: 528, distance: 89.6
click at [565, 515] on input "Both Worn or damaged shift linkage or broken or loose engine/transmission mount…" at bounding box center [570, 513] width 11 height 11
radio input "true"
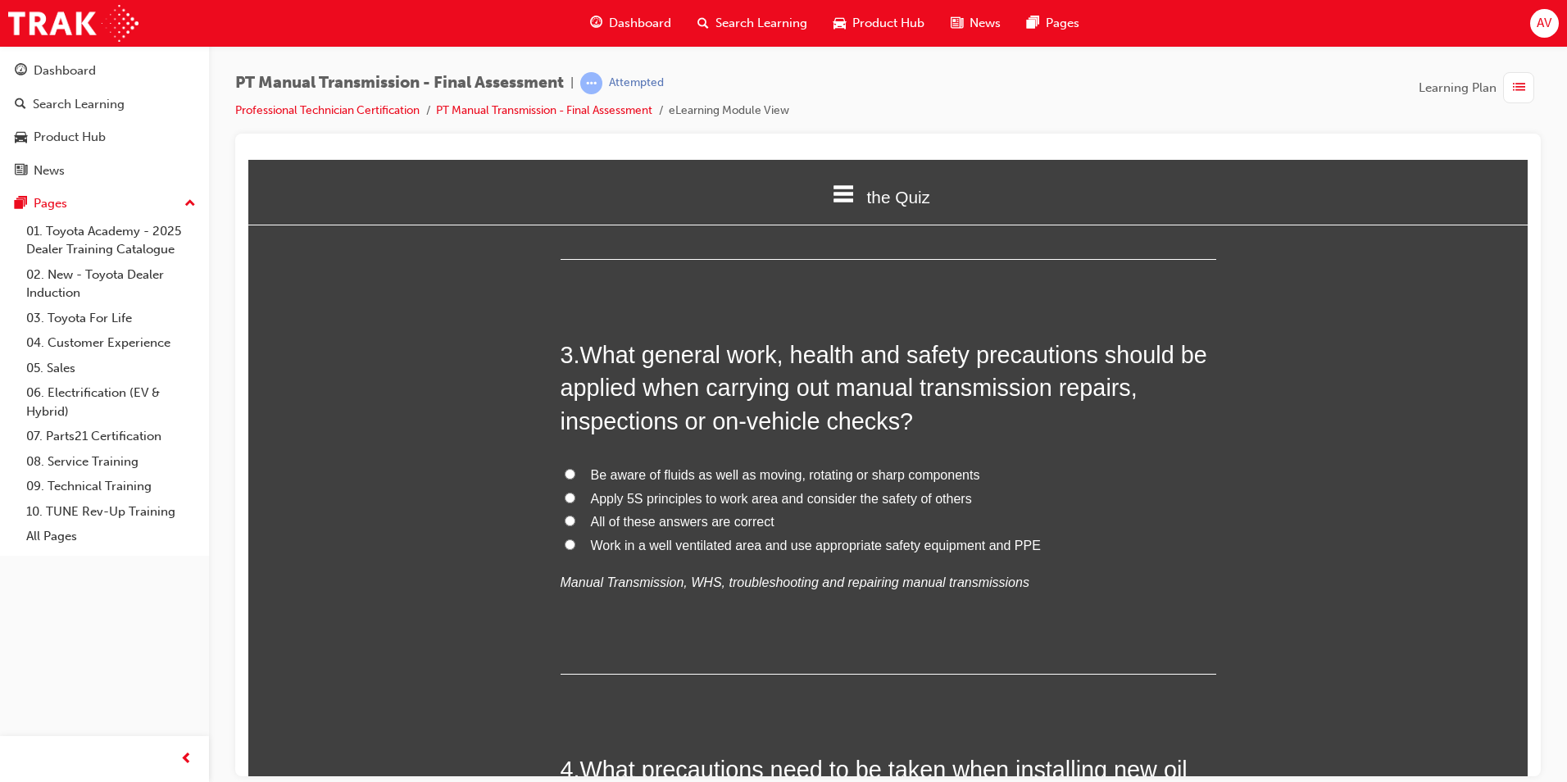
scroll to position [819, 0]
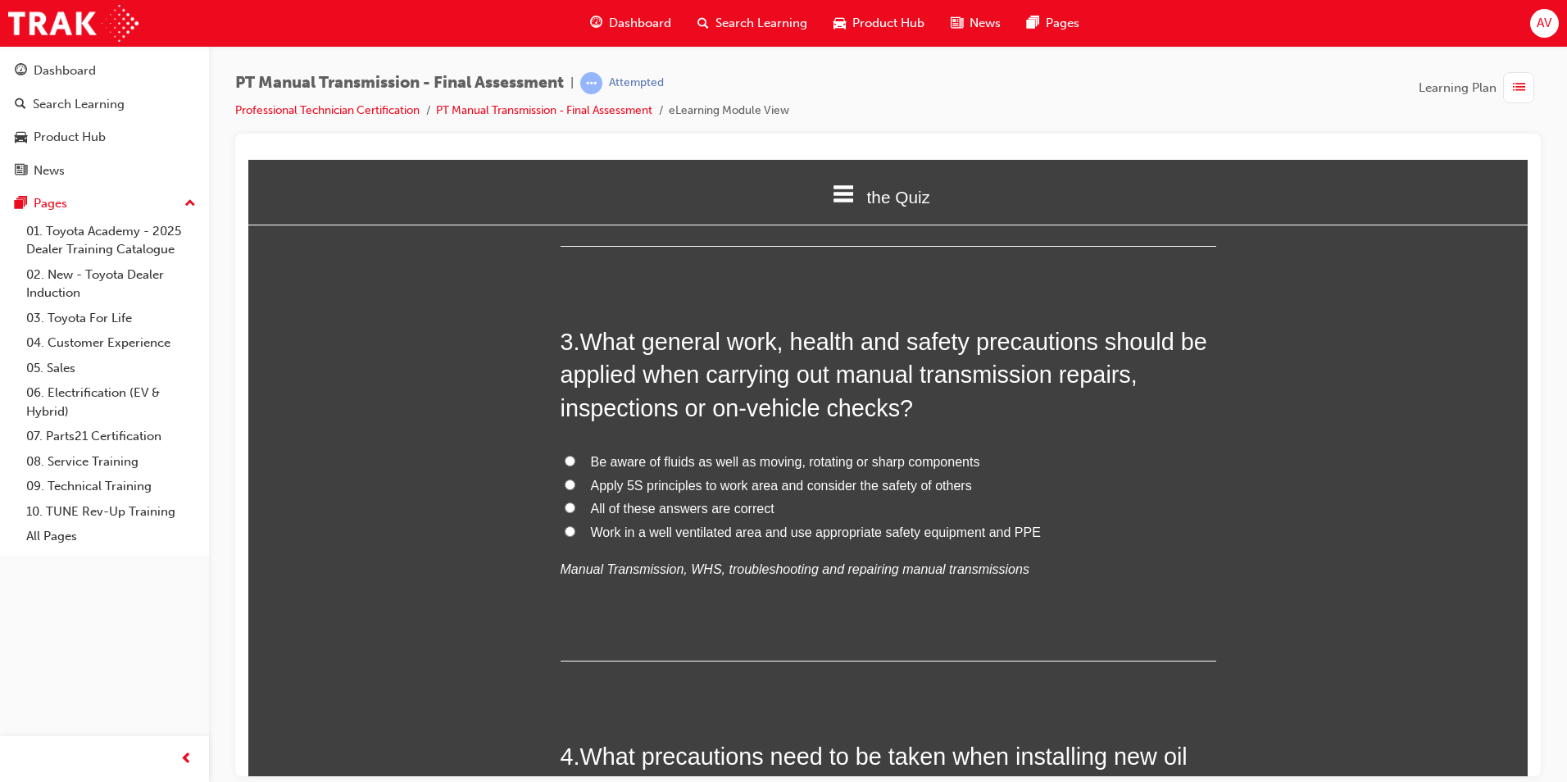
click at [565, 506] on input "All of these answers are correct" at bounding box center [570, 507] width 11 height 11
radio input "true"
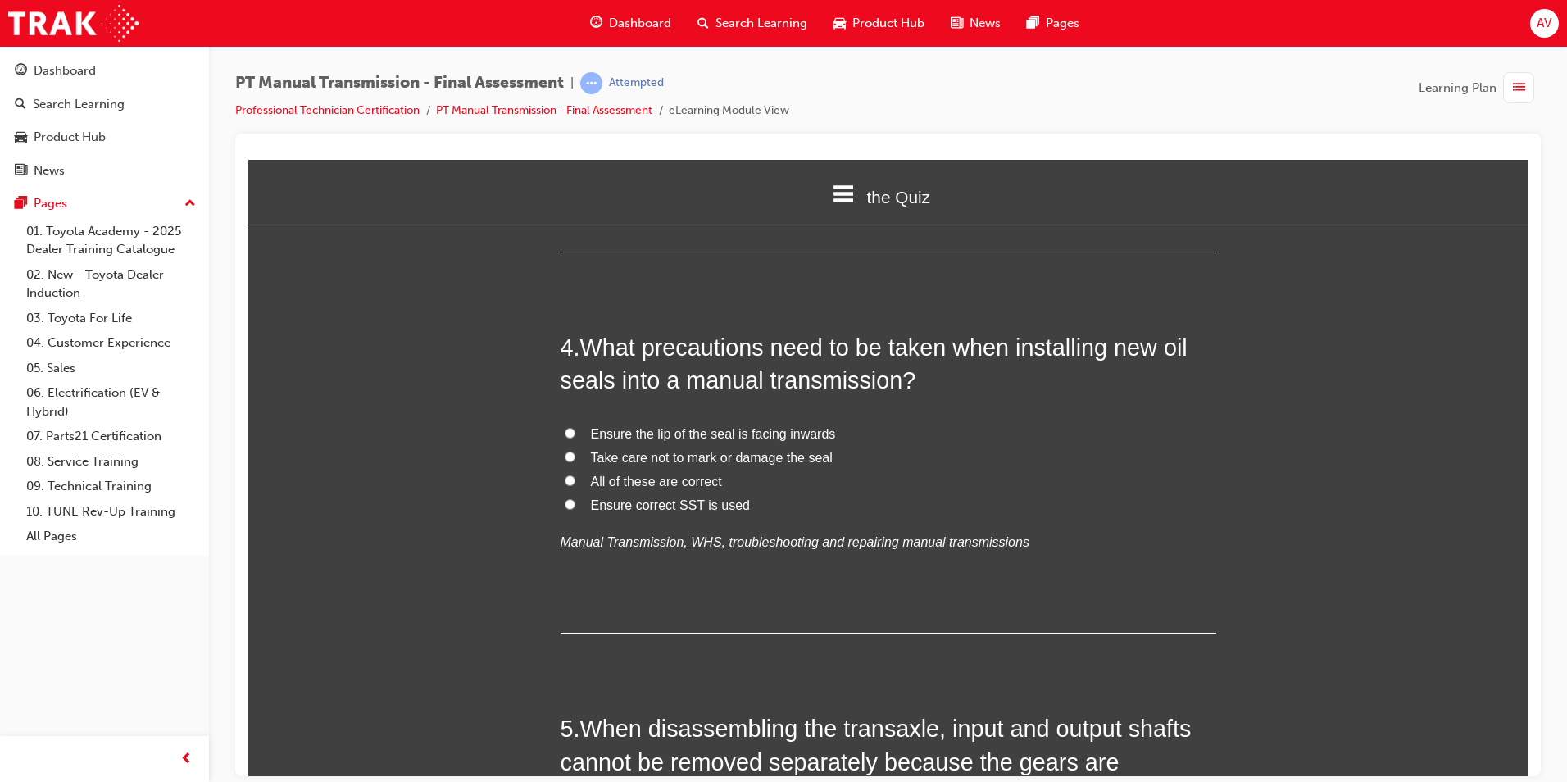
scroll to position [1229, 0]
click at [567, 479] on input "All of these are correct" at bounding box center [570, 479] width 11 height 11
radio input "true"
drag, startPoint x: 370, startPoint y: 523, endPoint x: 382, endPoint y: 520, distance: 12.5
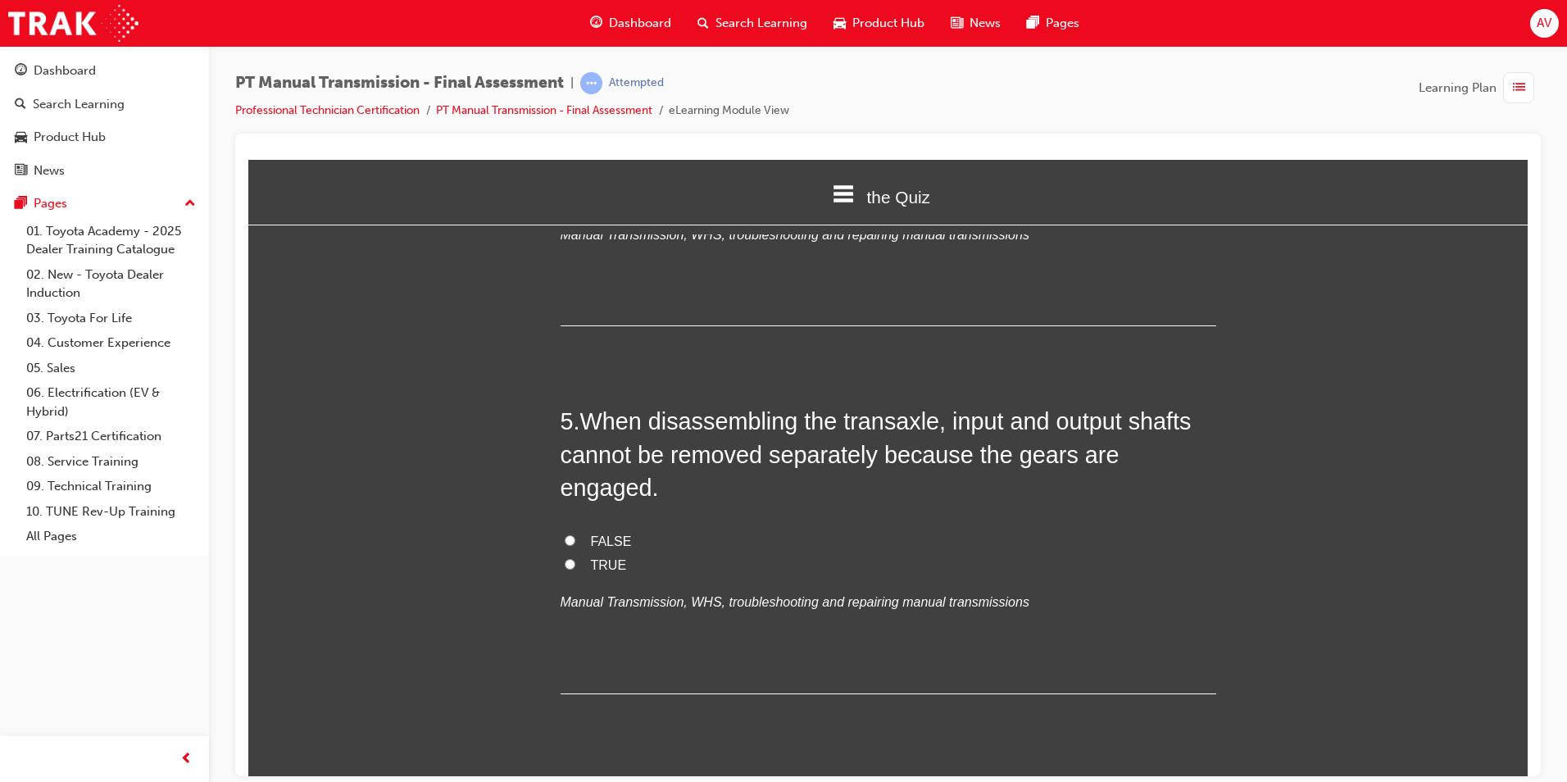
scroll to position [1557, 0]
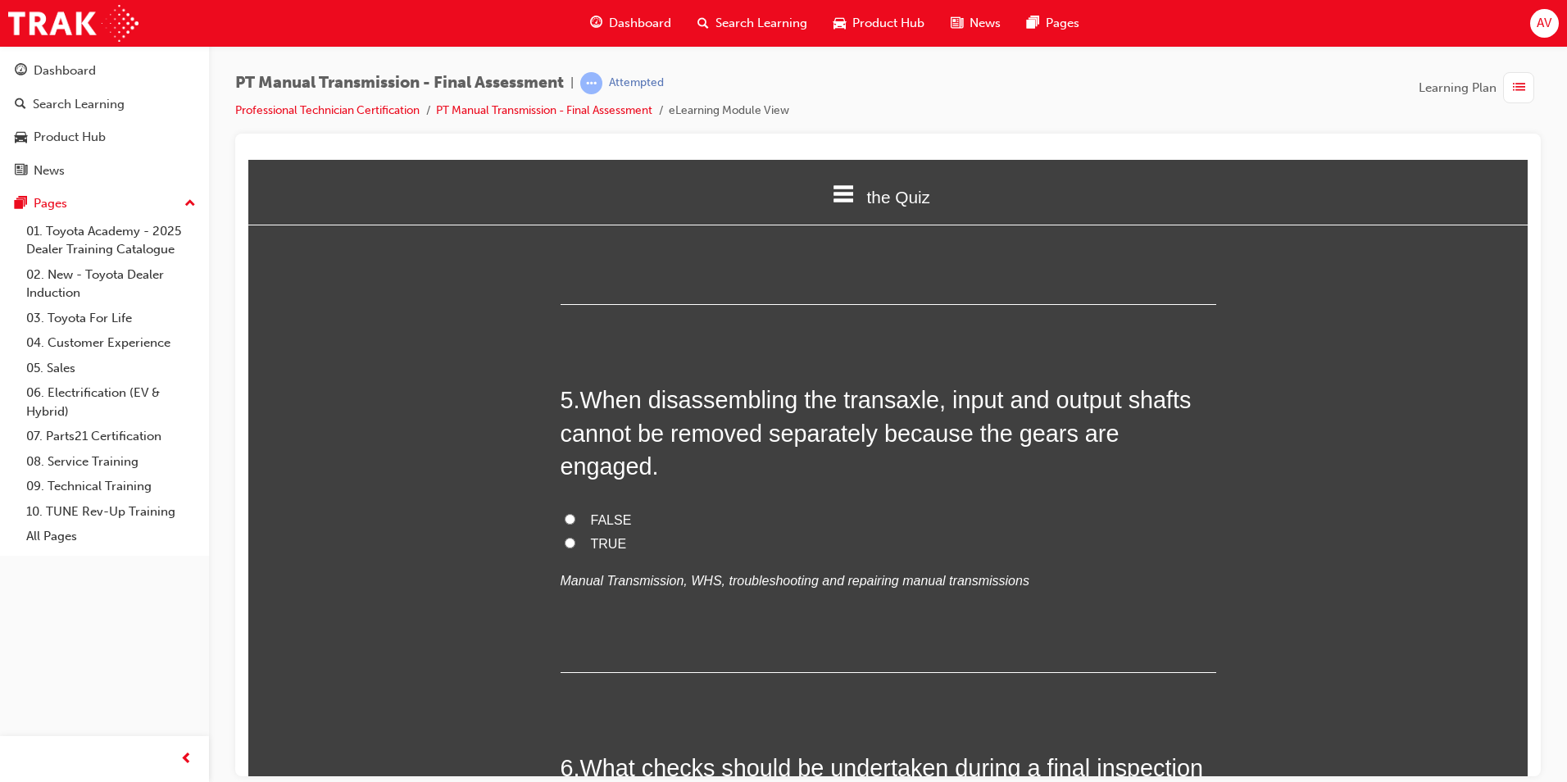
click at [565, 537] on input "TRUE" at bounding box center [570, 542] width 11 height 11
radio input "true"
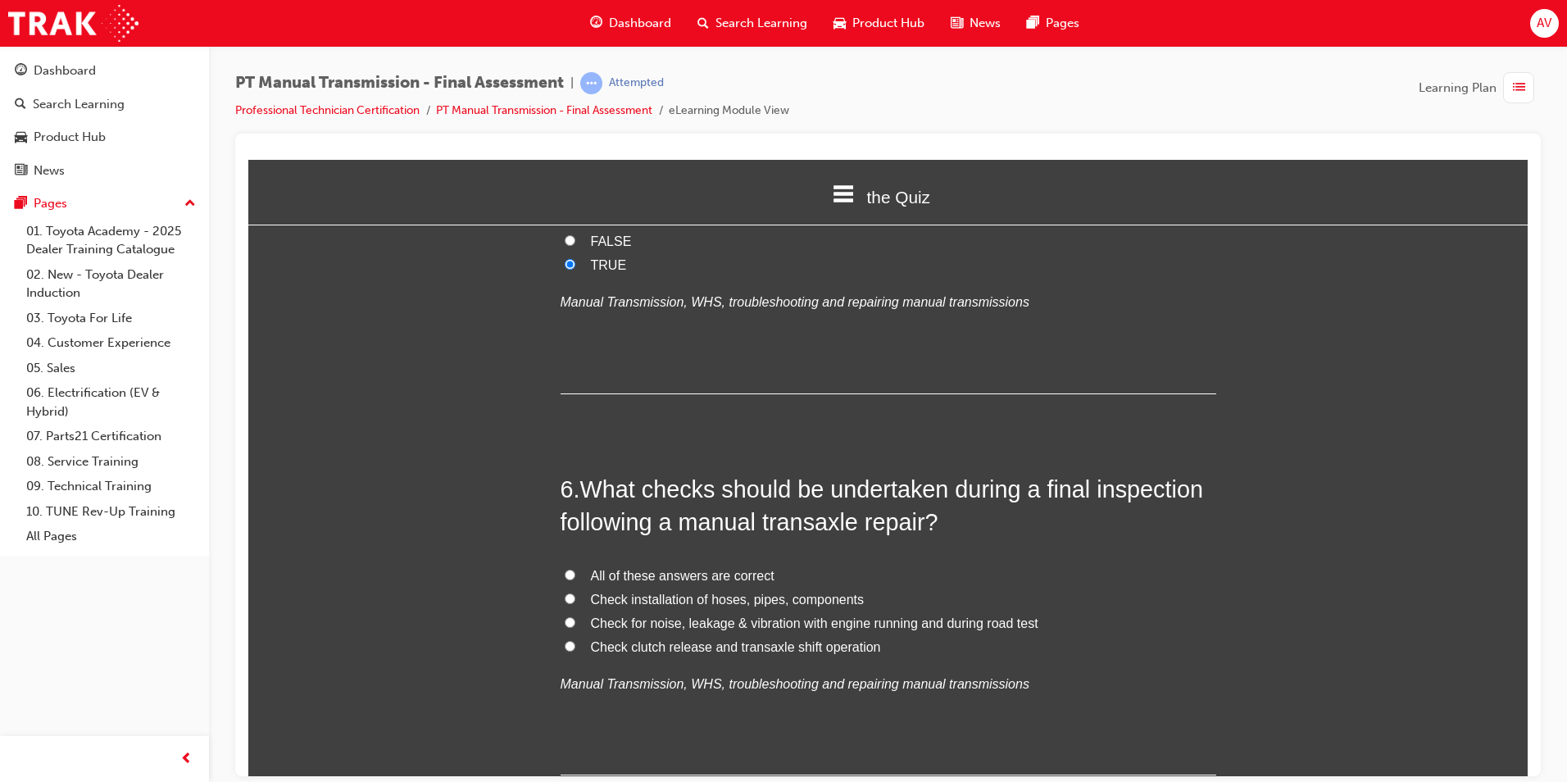
scroll to position [1885, 0]
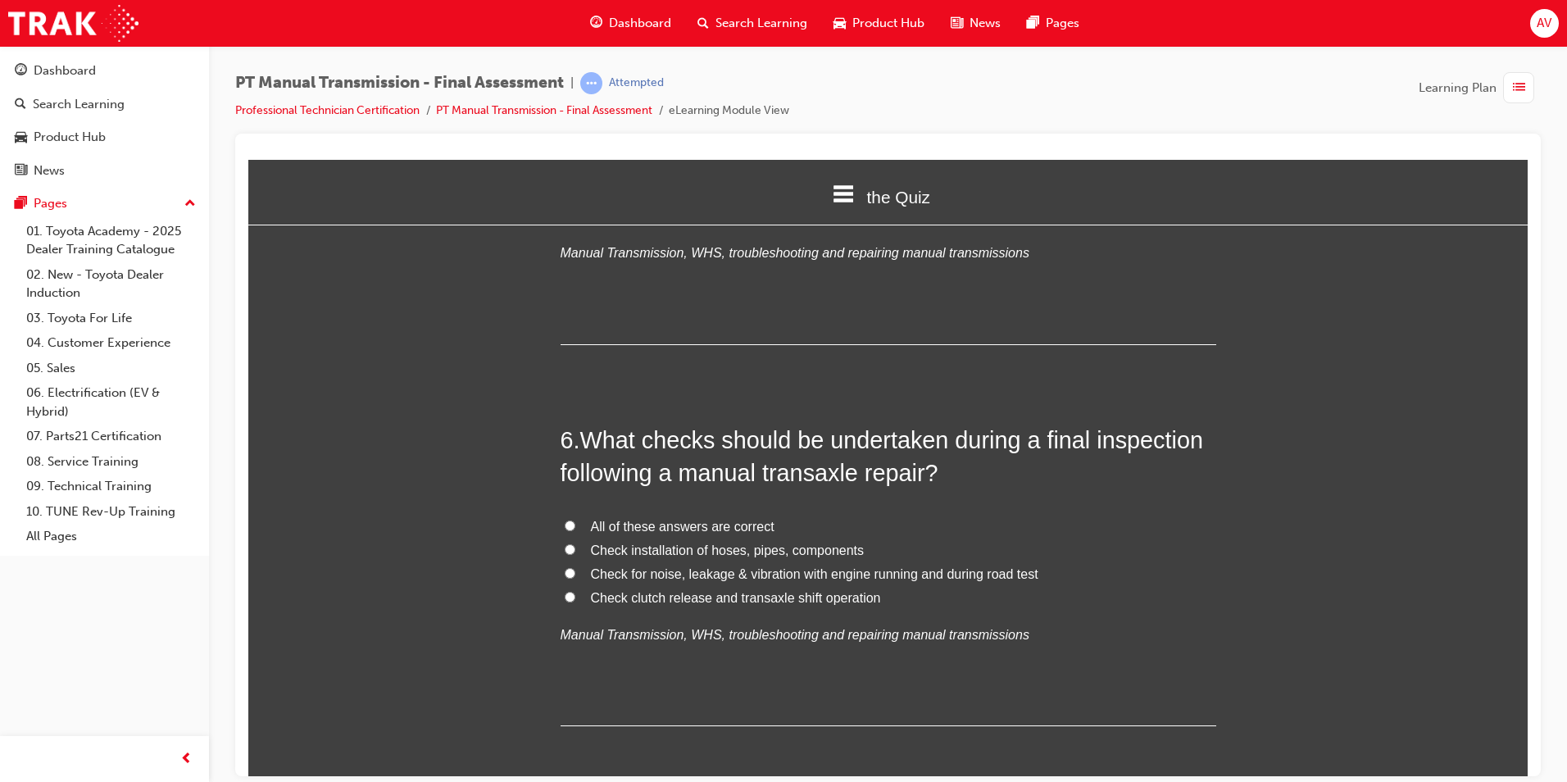
click at [565, 520] on input "All of these answers are correct" at bounding box center [570, 525] width 11 height 11
radio input "true"
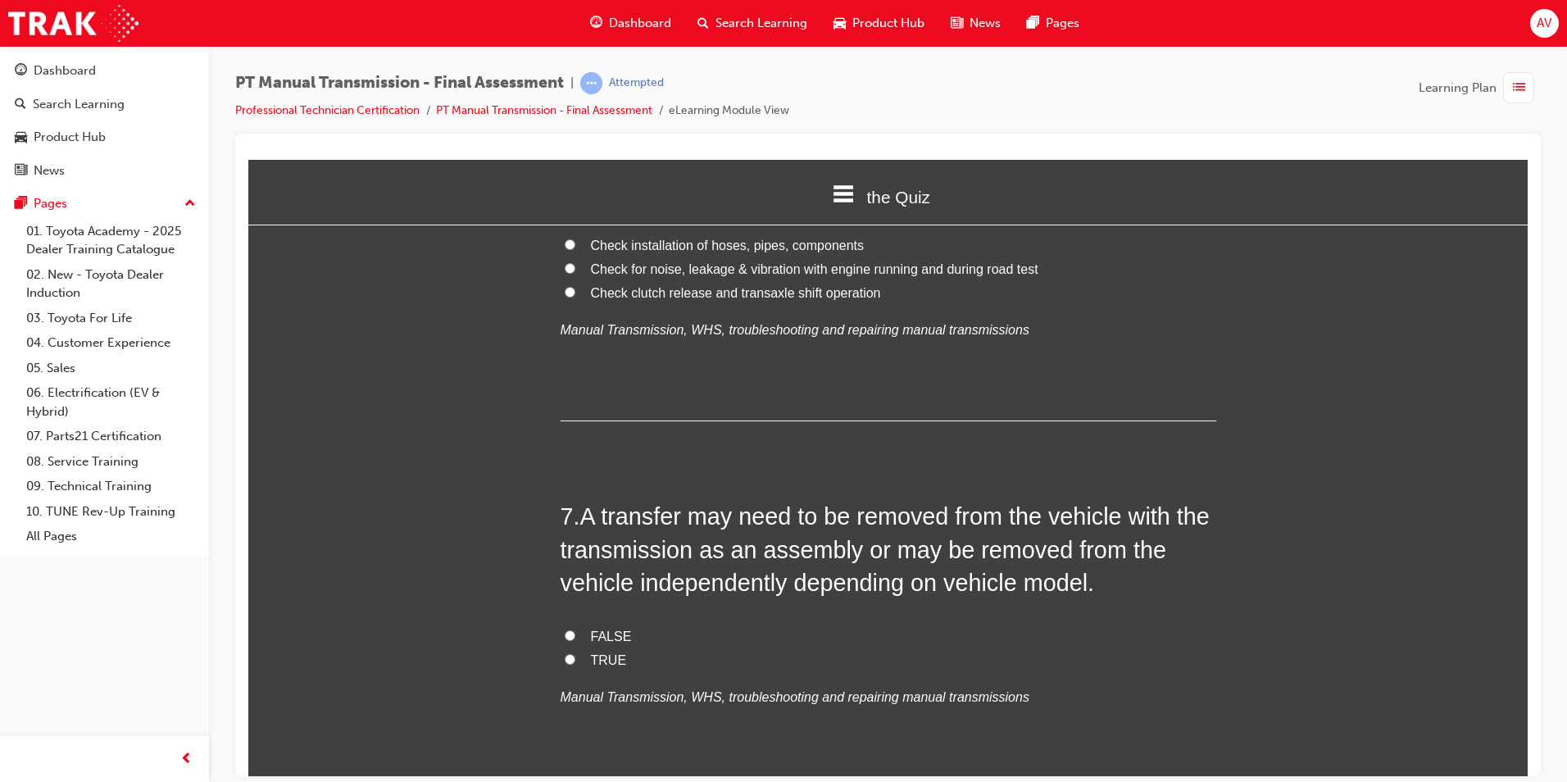
scroll to position [2213, 0]
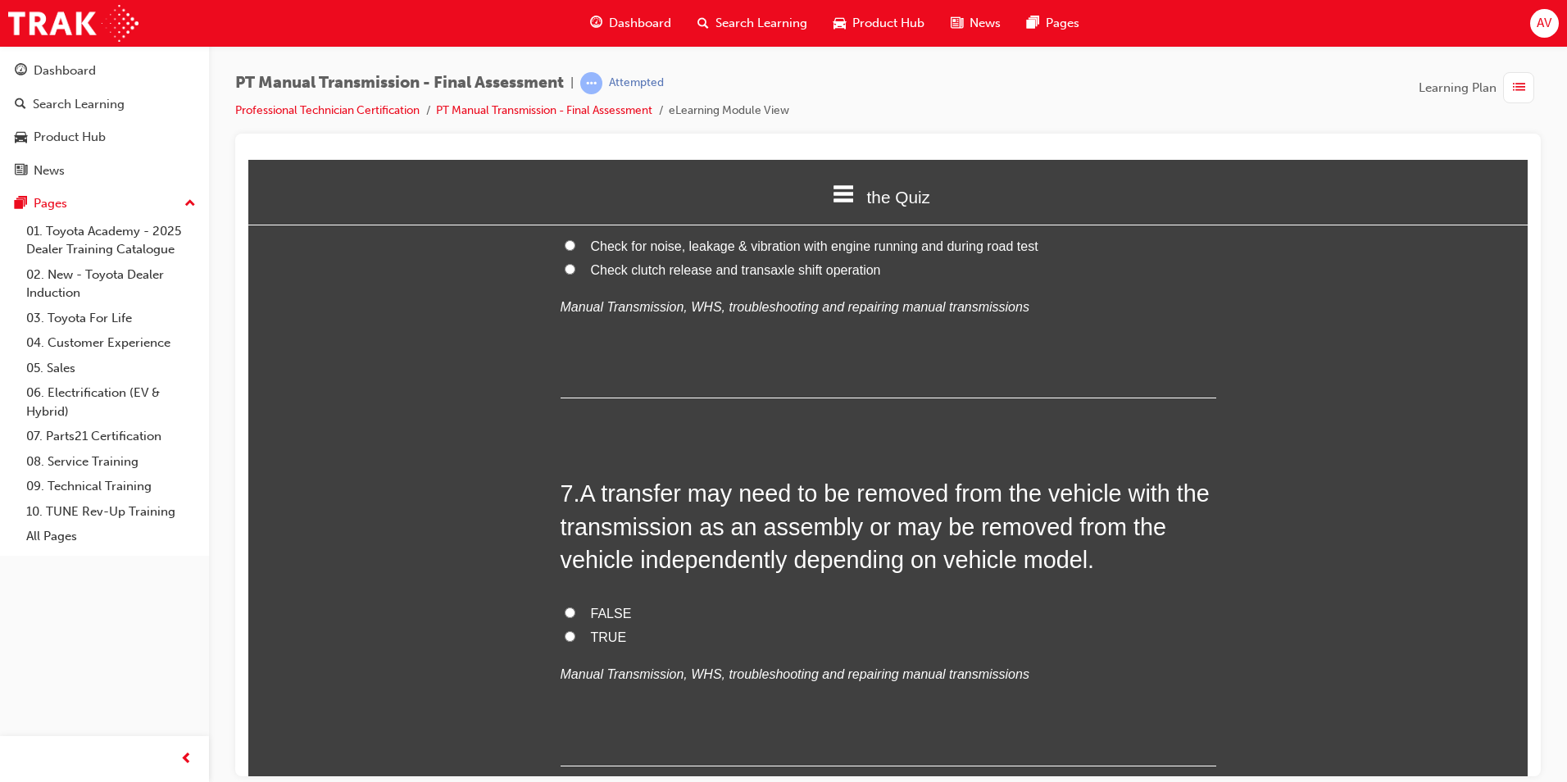
click at [565, 630] on input "TRUE" at bounding box center [570, 635] width 11 height 11
radio input "true"
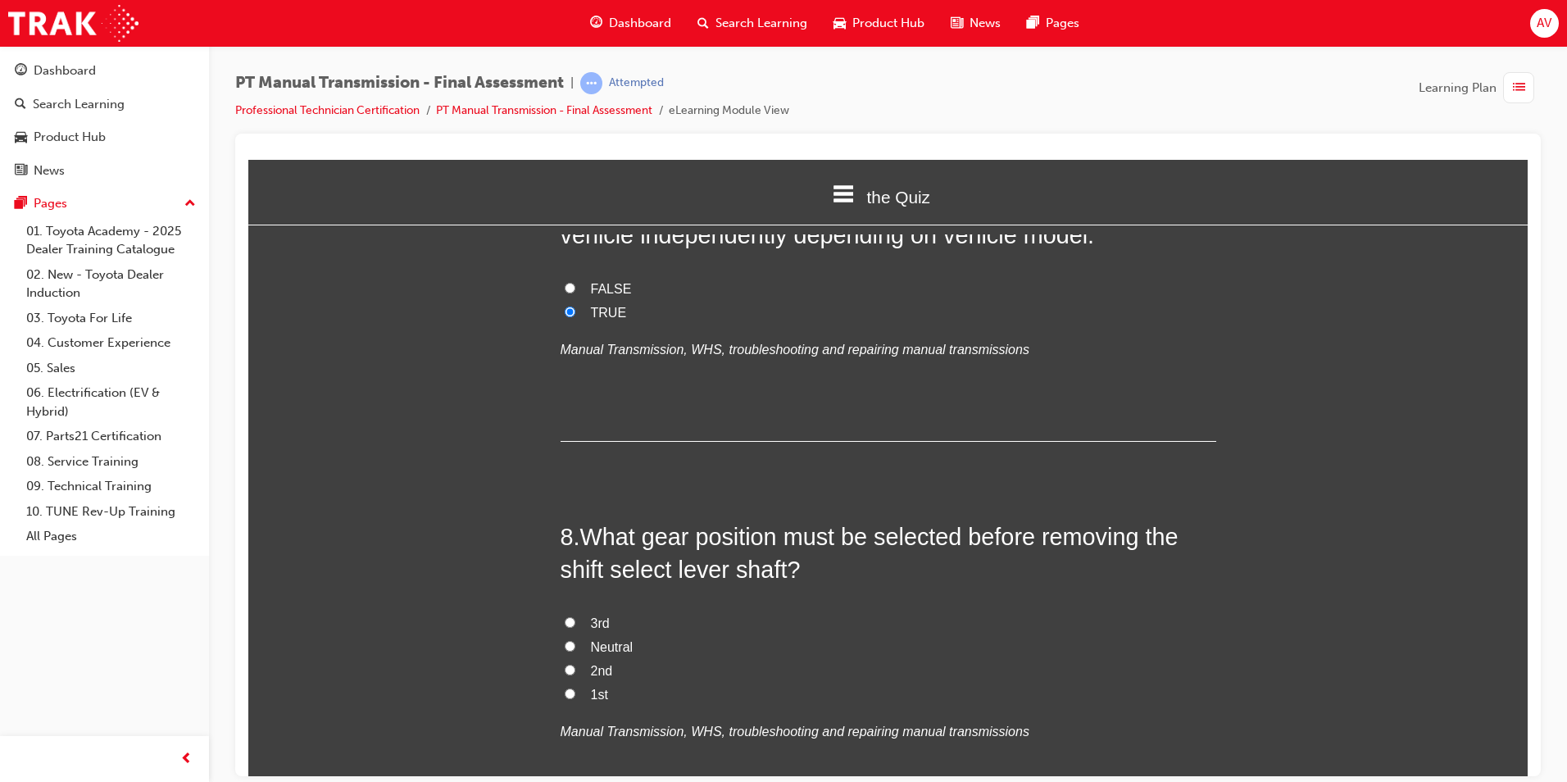
scroll to position [2540, 0]
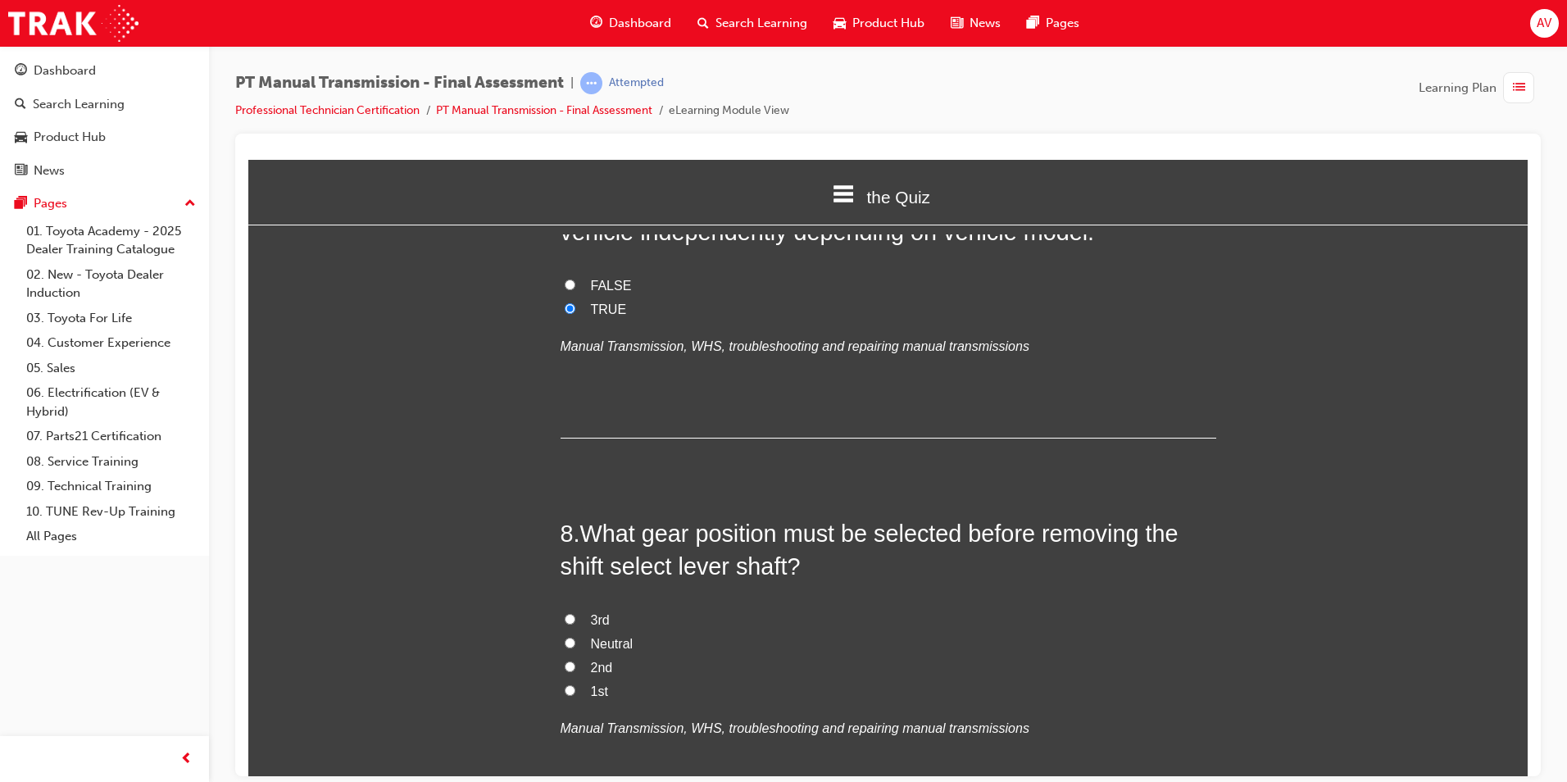
click at [565, 637] on input "Neutral" at bounding box center [570, 642] width 11 height 11
radio input "true"
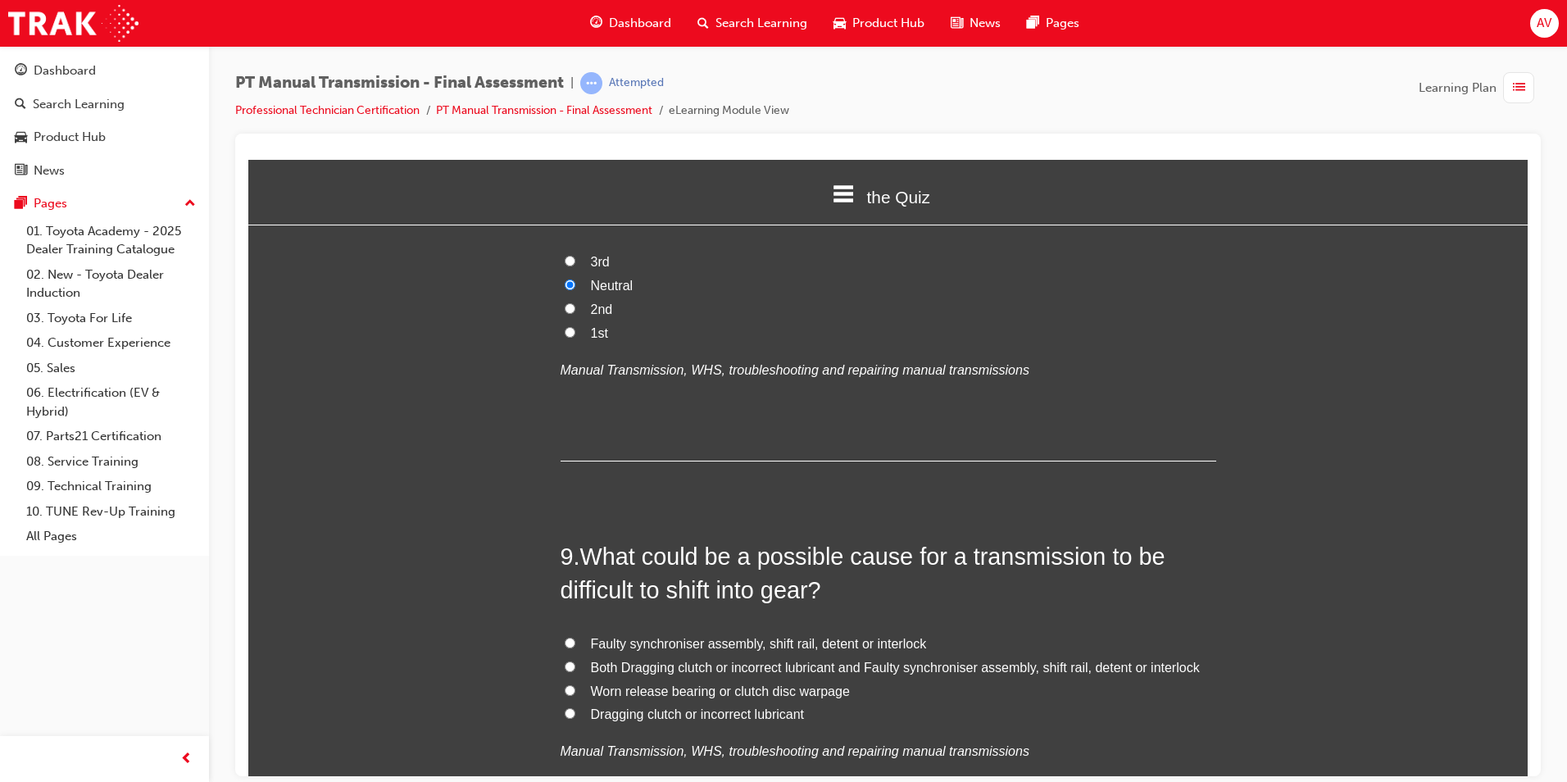
scroll to position [2950, 0]
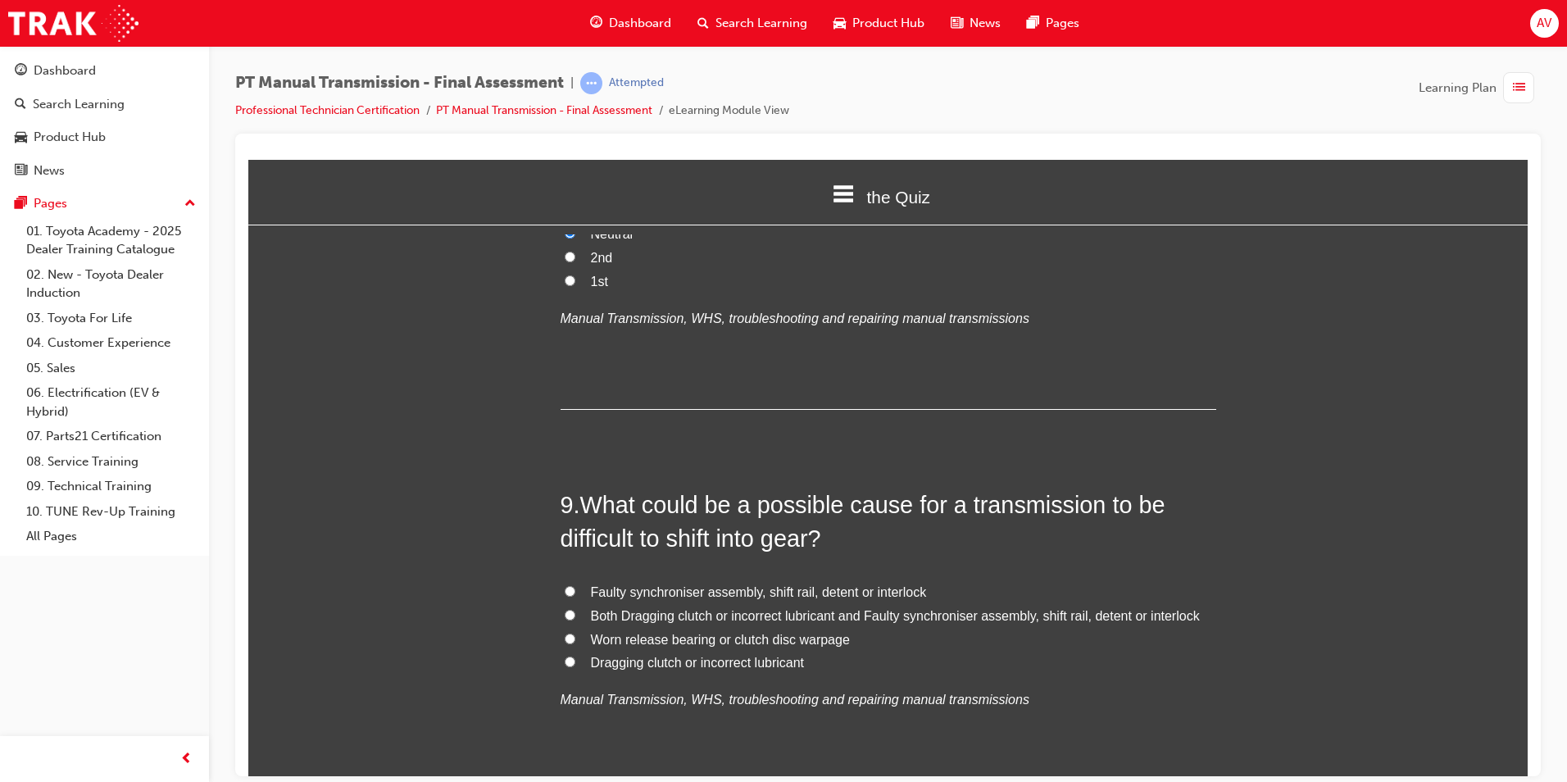
click at [565, 609] on input "Both Dragging clutch or incorrect lubricant and Faulty synchroniser assembly, s…" at bounding box center [570, 614] width 11 height 11
radio input "true"
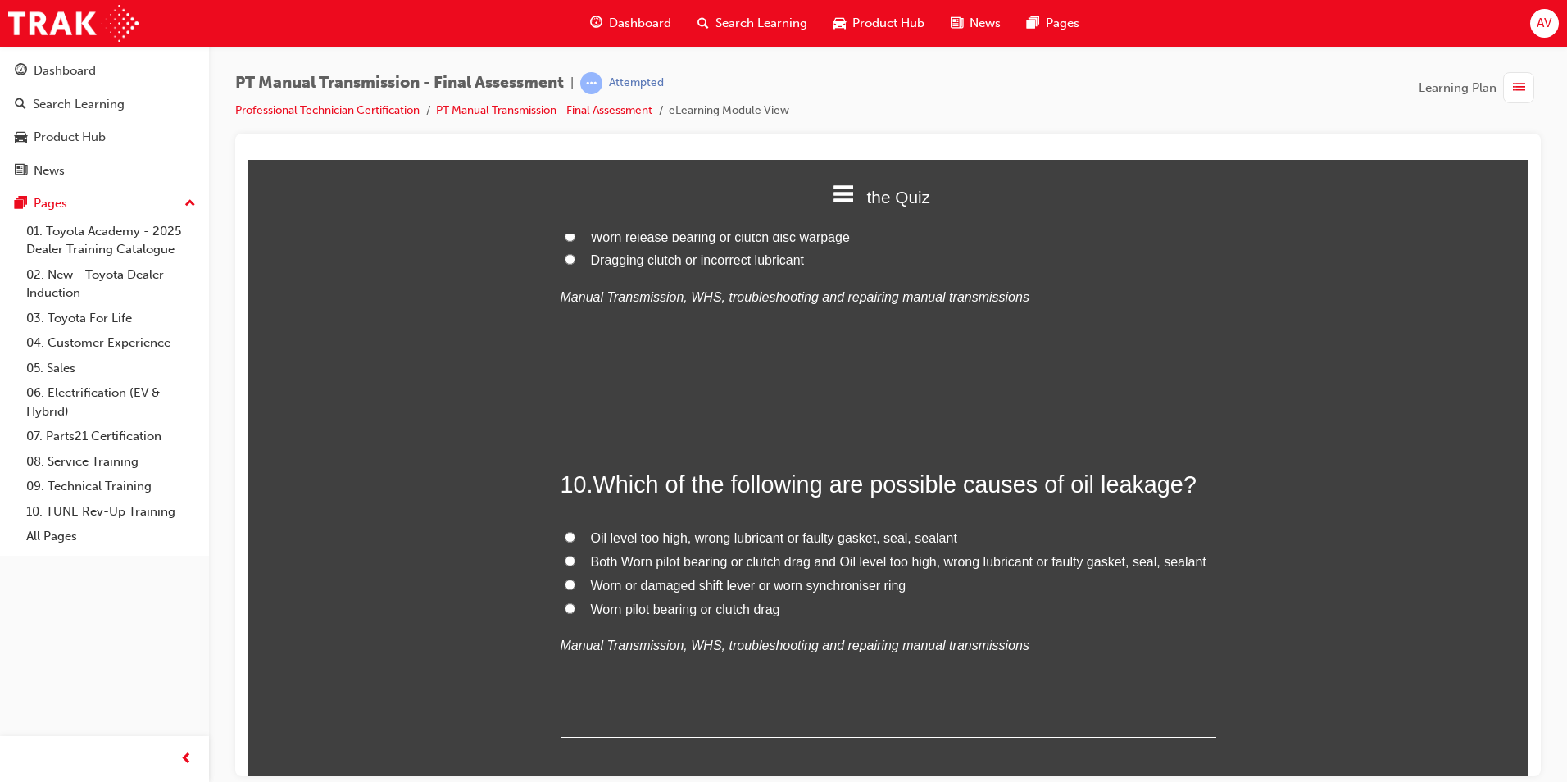
scroll to position [3360, 0]
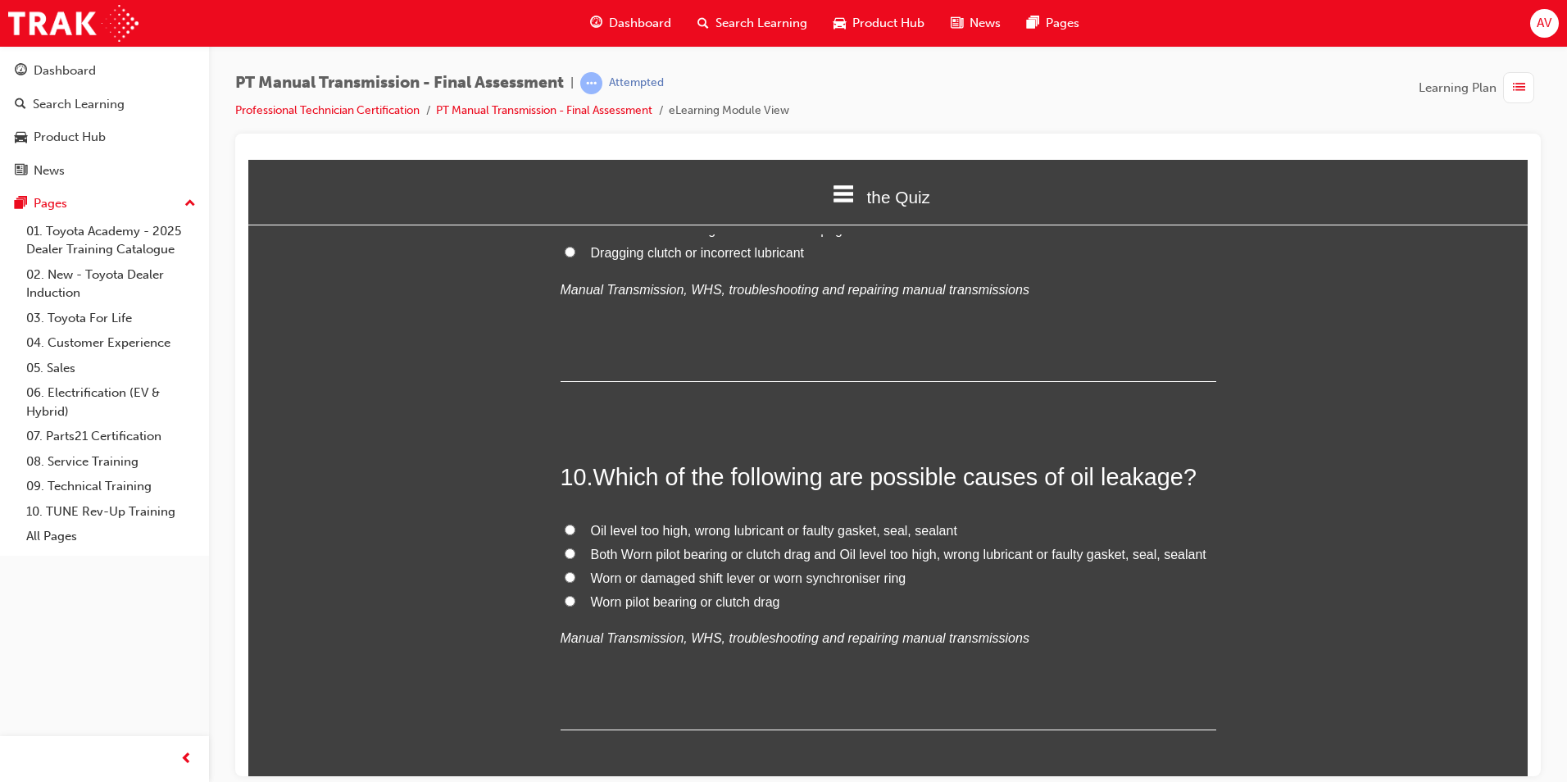
click at [570, 542] on label "Both Worn pilot bearing or clutch drag and Oil level too high, wrong lubricant …" at bounding box center [889, 554] width 656 height 24
click at [570, 547] on input "Both Worn pilot bearing or clutch drag and Oil level too high, wrong lubricant …" at bounding box center [570, 552] width 11 height 11
radio input "true"
click at [464, 561] on div "You must select an answer for each question before you can submit. Please note,…" at bounding box center [887, 618] width 1279 height 7481
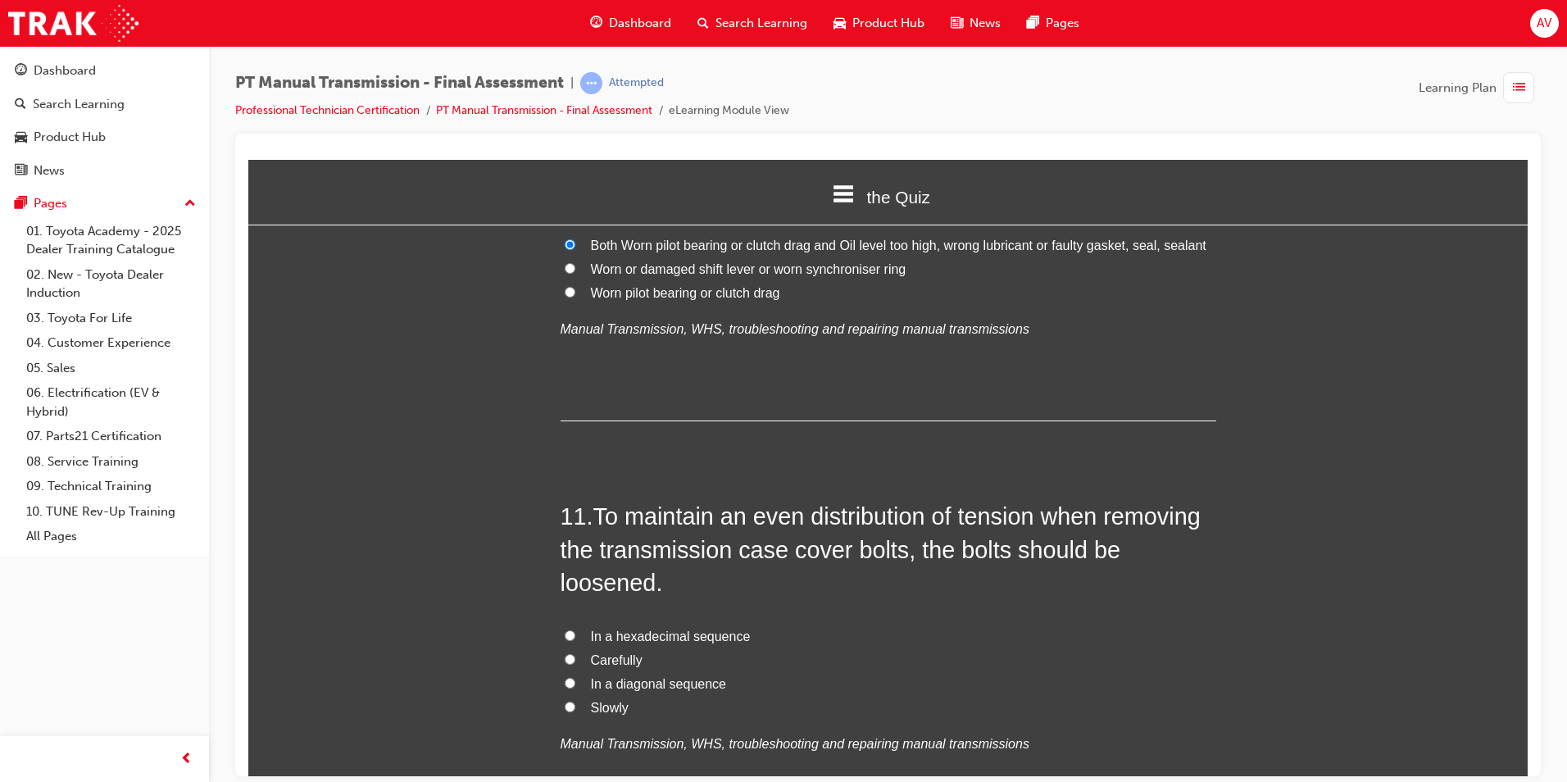
scroll to position [3688, 0]
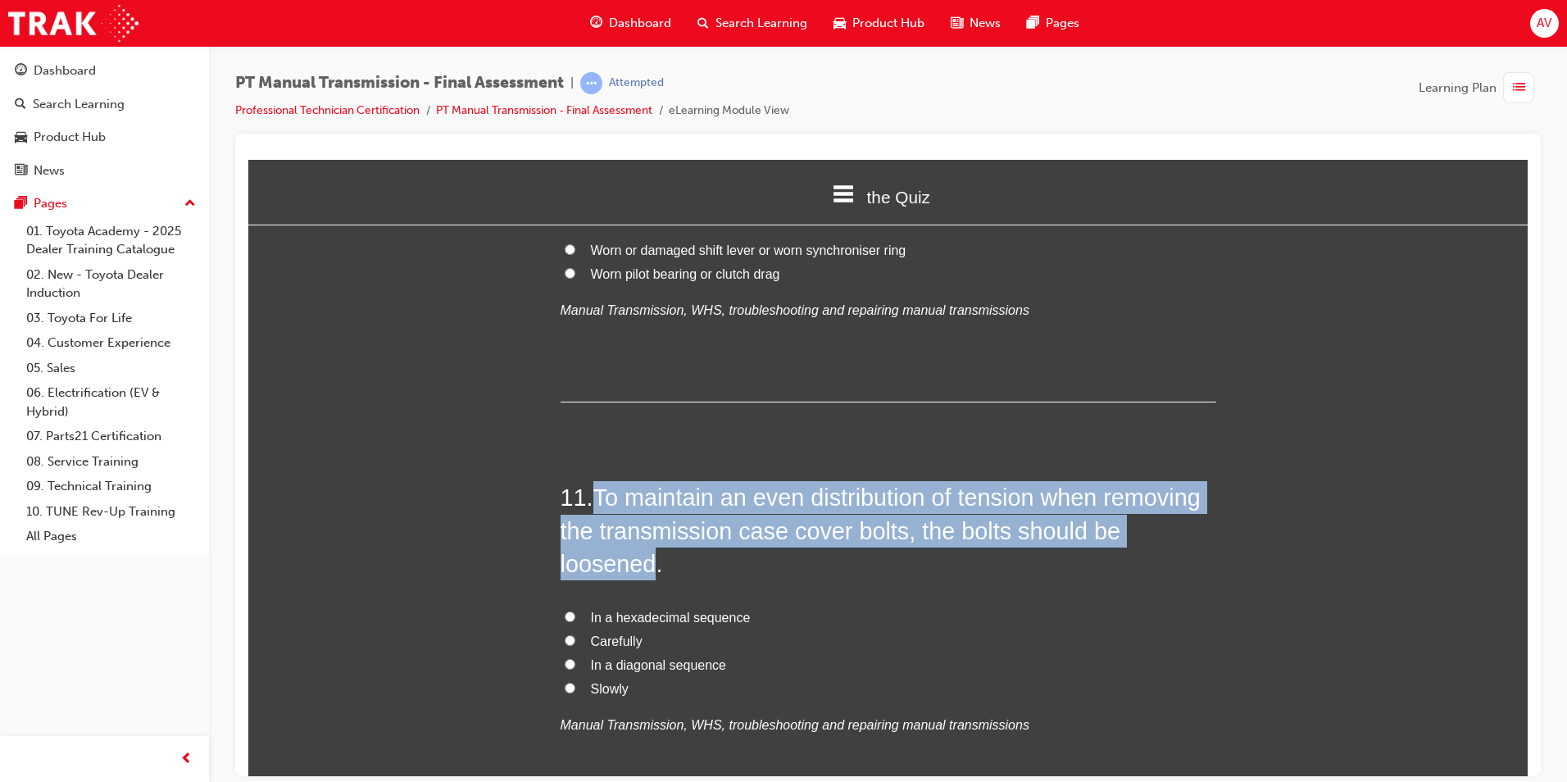
drag, startPoint x: 598, startPoint y: 470, endPoint x: 645, endPoint y: 522, distance: 70.2
click at [645, 522] on span "To maintain an even distribution of tension when removing the transmission case…" at bounding box center [881, 529] width 640 height 93
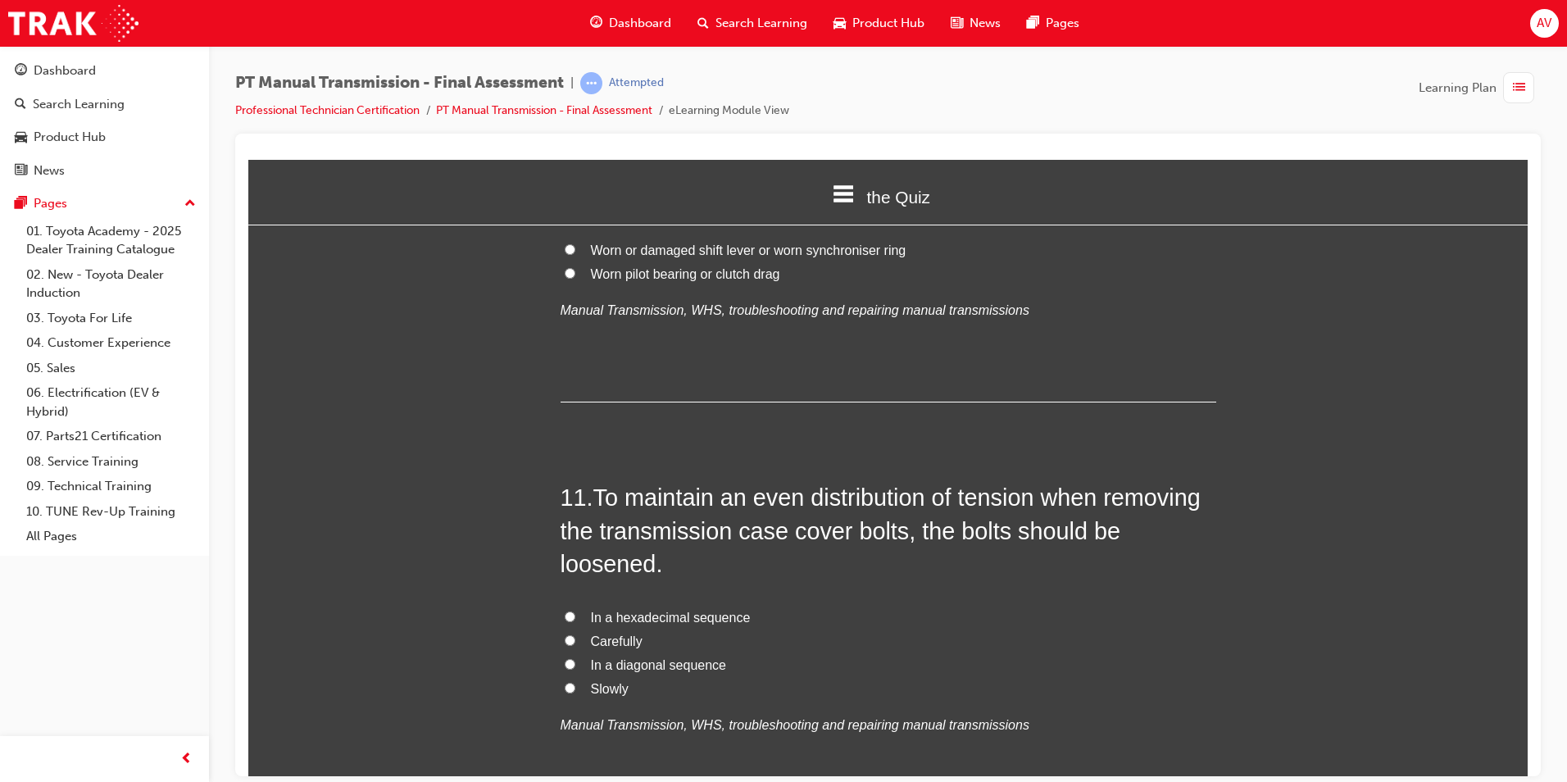
click at [561, 653] on label "In a diagonal sequence" at bounding box center [889, 665] width 656 height 24
click at [565, 658] on input "In a diagonal sequence" at bounding box center [570, 663] width 11 height 11
radio input "true"
click at [465, 618] on div "You must select an answer for each question before you can submit. Please note,…" at bounding box center [887, 290] width 1279 height 7481
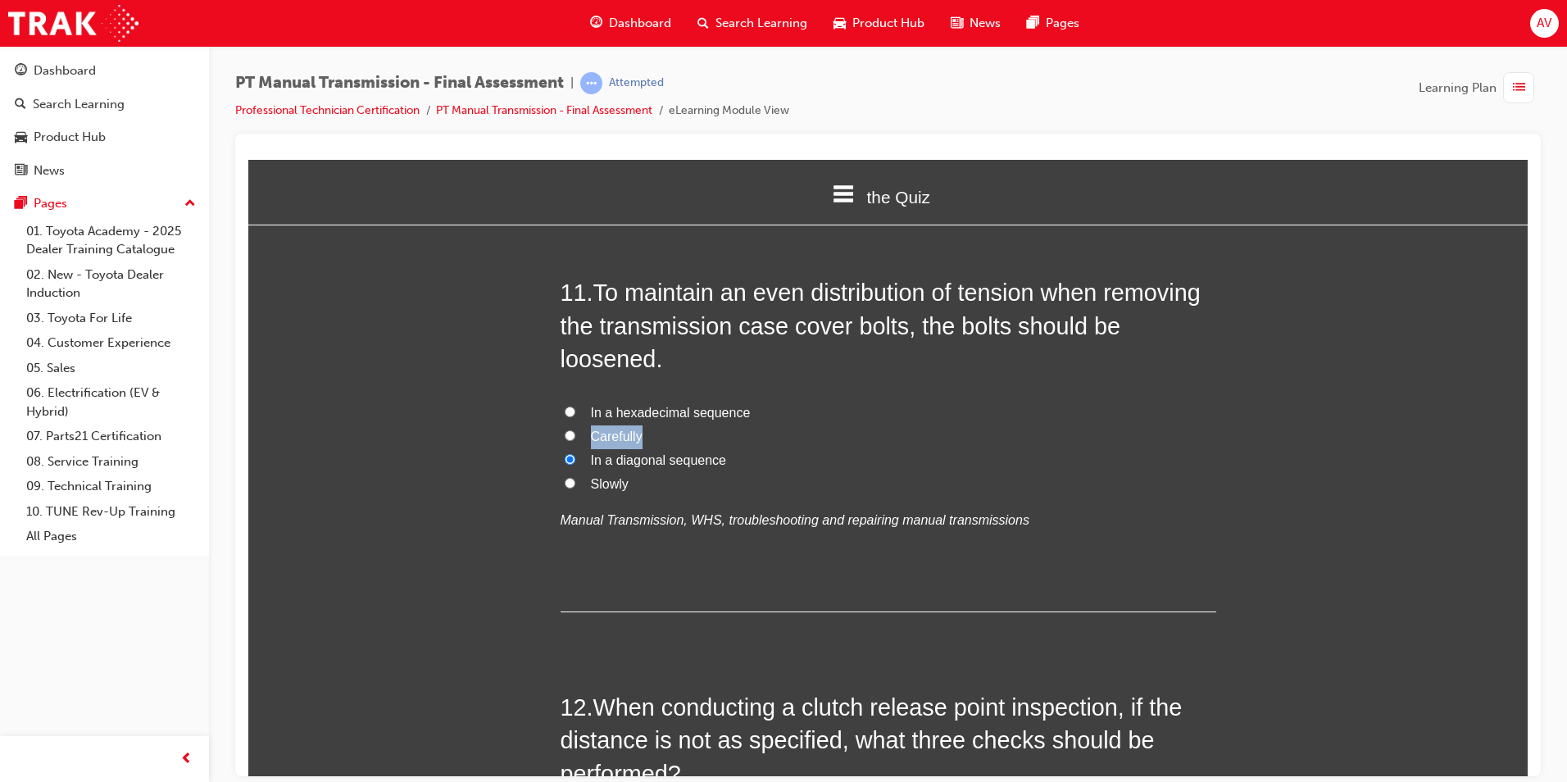
scroll to position [3933, 0]
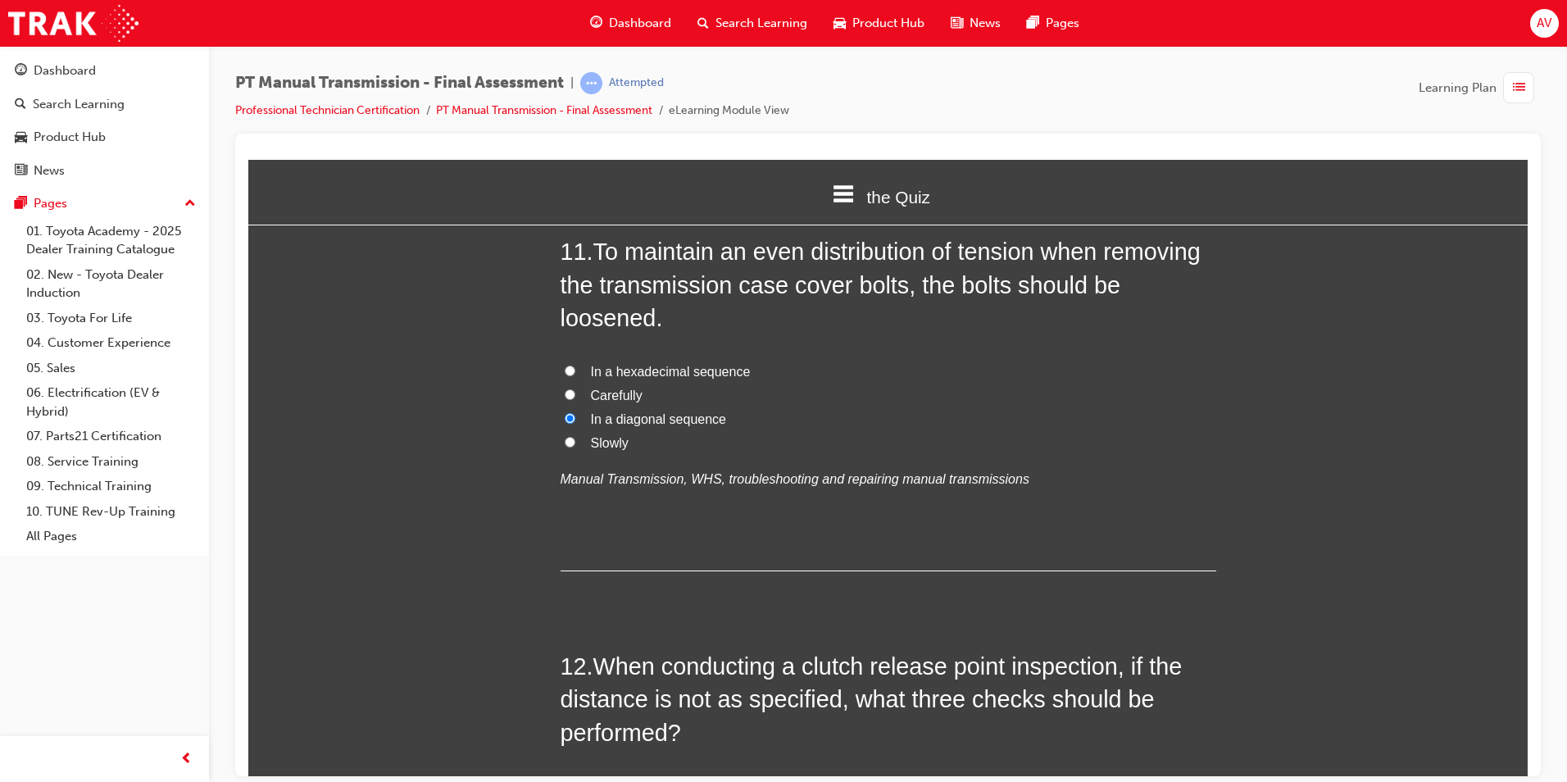
click at [482, 573] on div "You must select an answer for each question before you can submit. Please note,…" at bounding box center [887, 44] width 1279 height 7481
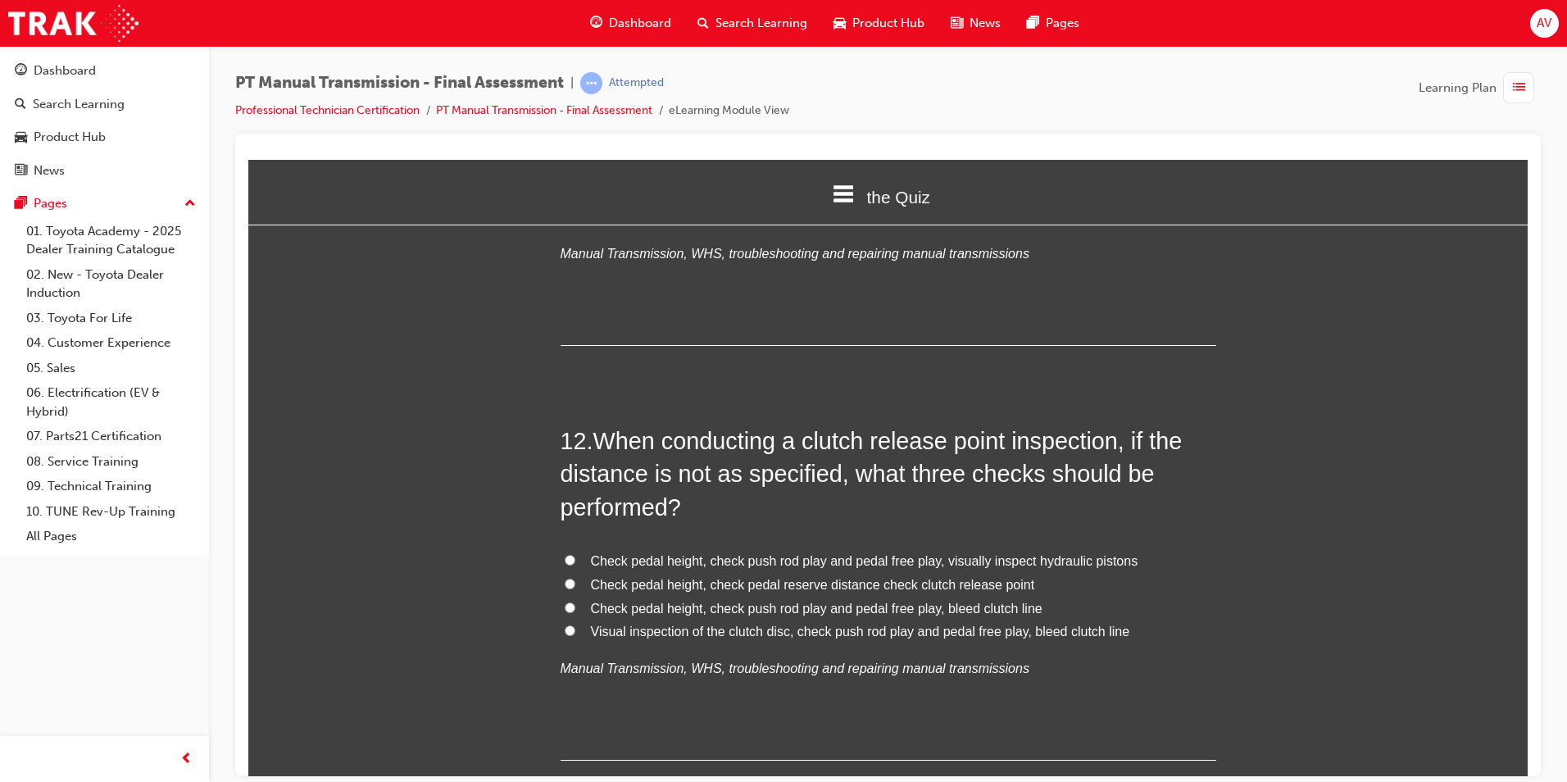
scroll to position [4179, 0]
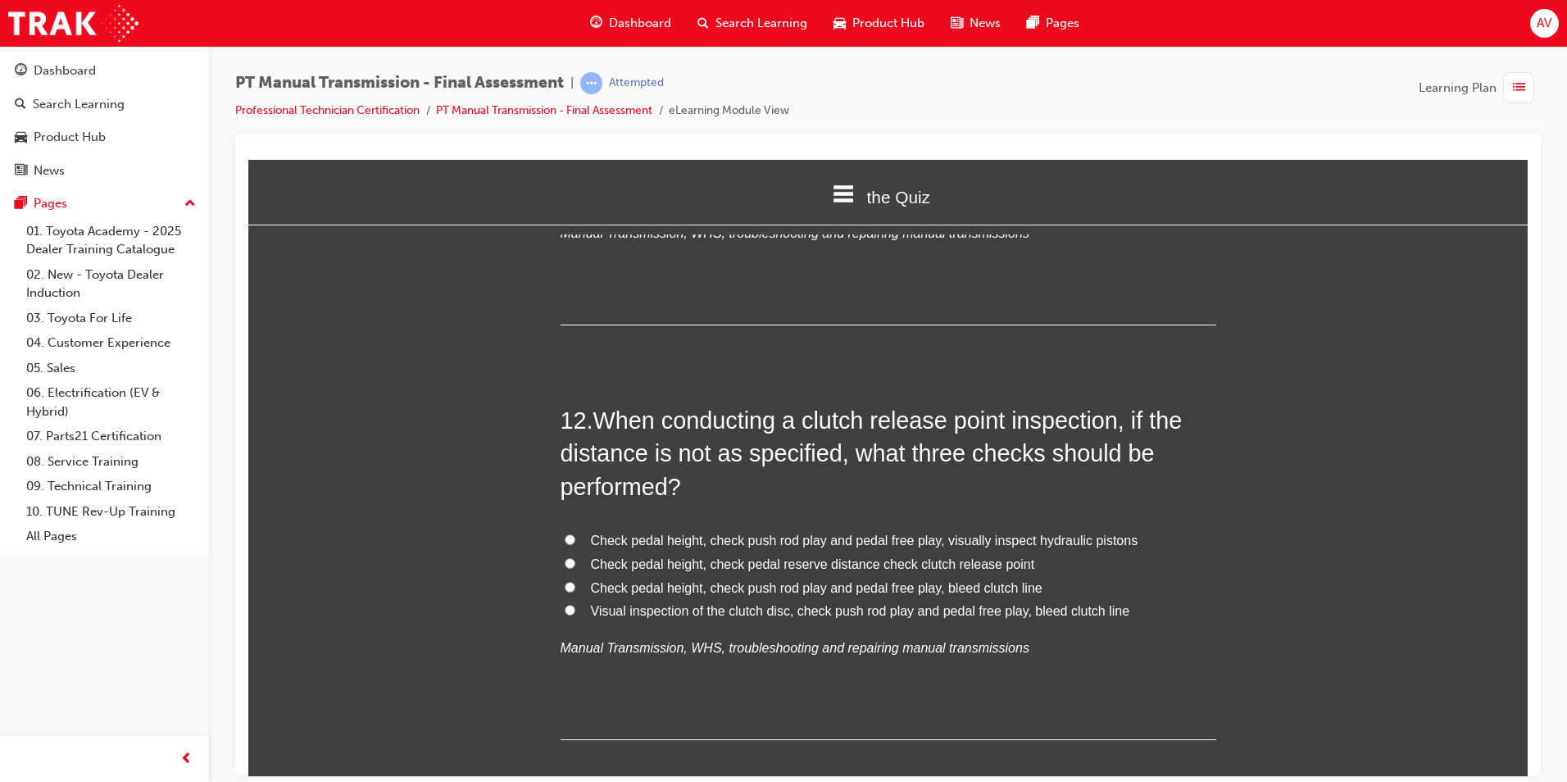
click at [906, 580] on span "Check pedal height, check push rod play and pedal free play, bleed clutch line" at bounding box center [817, 587] width 452 height 14
click at [575, 581] on input "Check pedal height, check push rod play and pedal free play, bleed clutch line" at bounding box center [570, 586] width 11 height 11
radio input "true"
click at [570, 599] on label "Visual inspection of the clutch disc, check push rod play and pedal free play, …" at bounding box center [889, 611] width 656 height 24
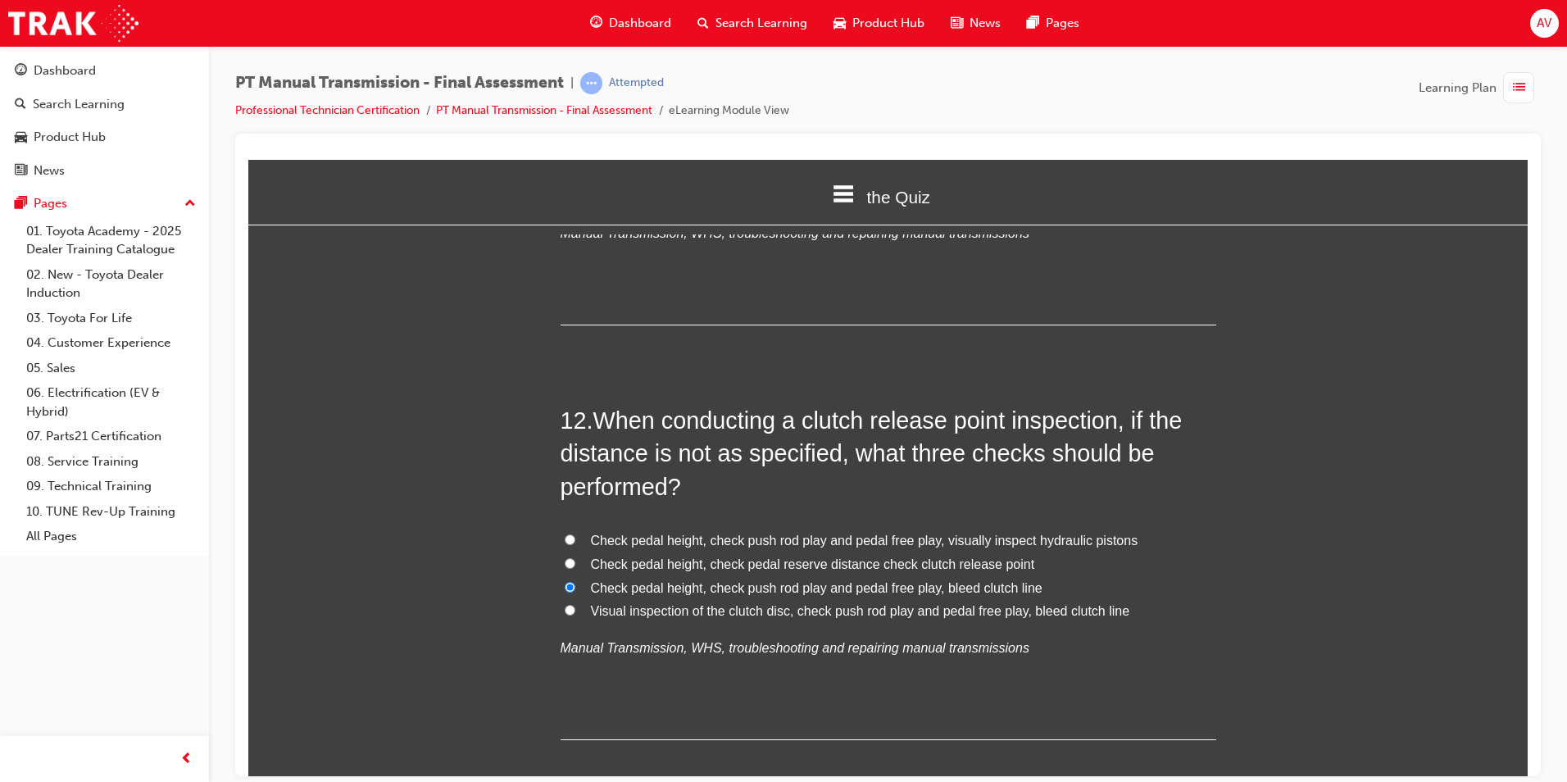
click at [570, 604] on input "Visual inspection of the clutch disc, check push rod play and pedal free play, …" at bounding box center [570, 609] width 11 height 11
radio input "true"
click at [565, 581] on input "Check pedal height, check push rod play and pedal free play, bleed clutch line" at bounding box center [570, 586] width 11 height 11
radio input "true"
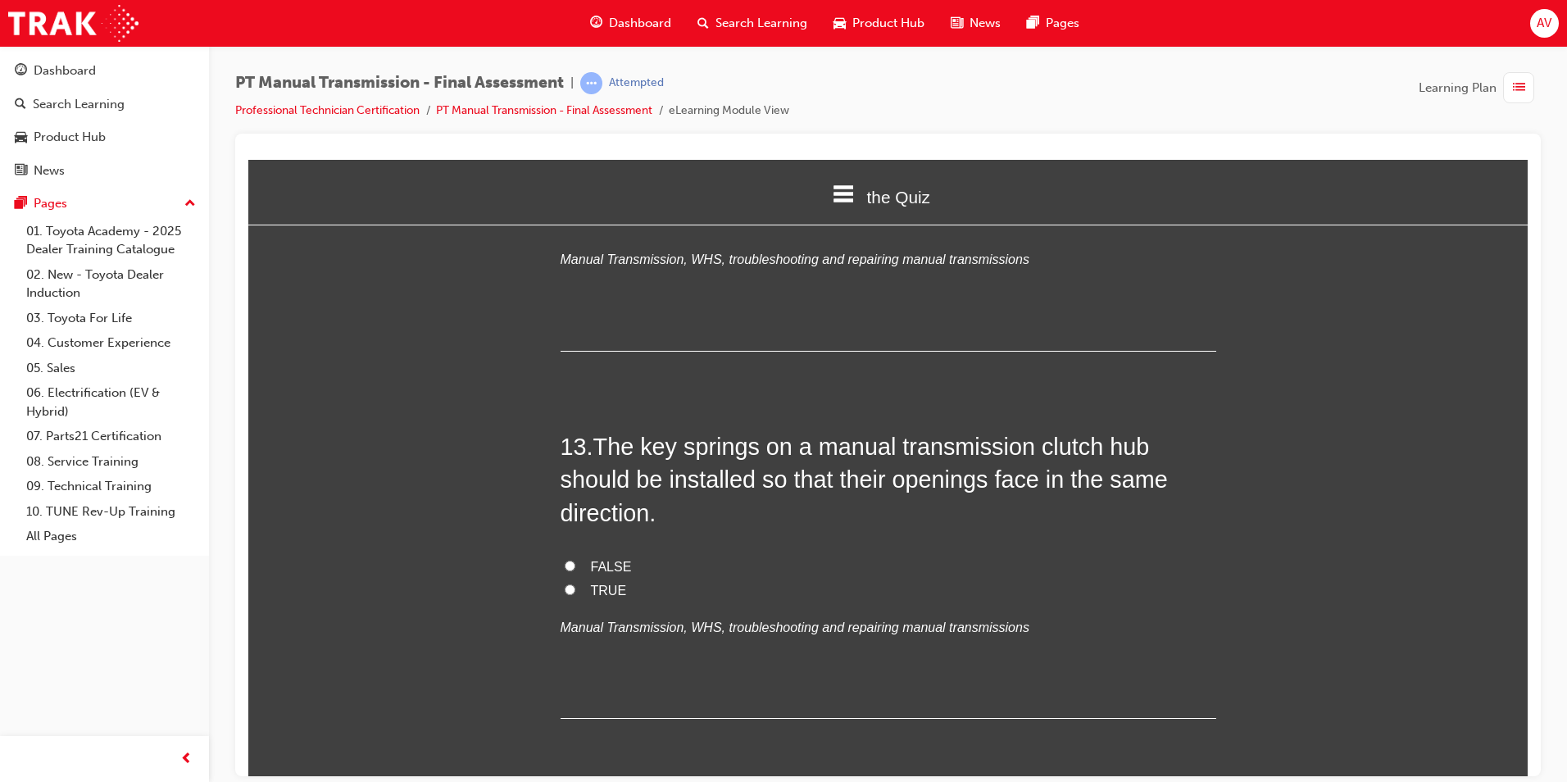
scroll to position [4589, 0]
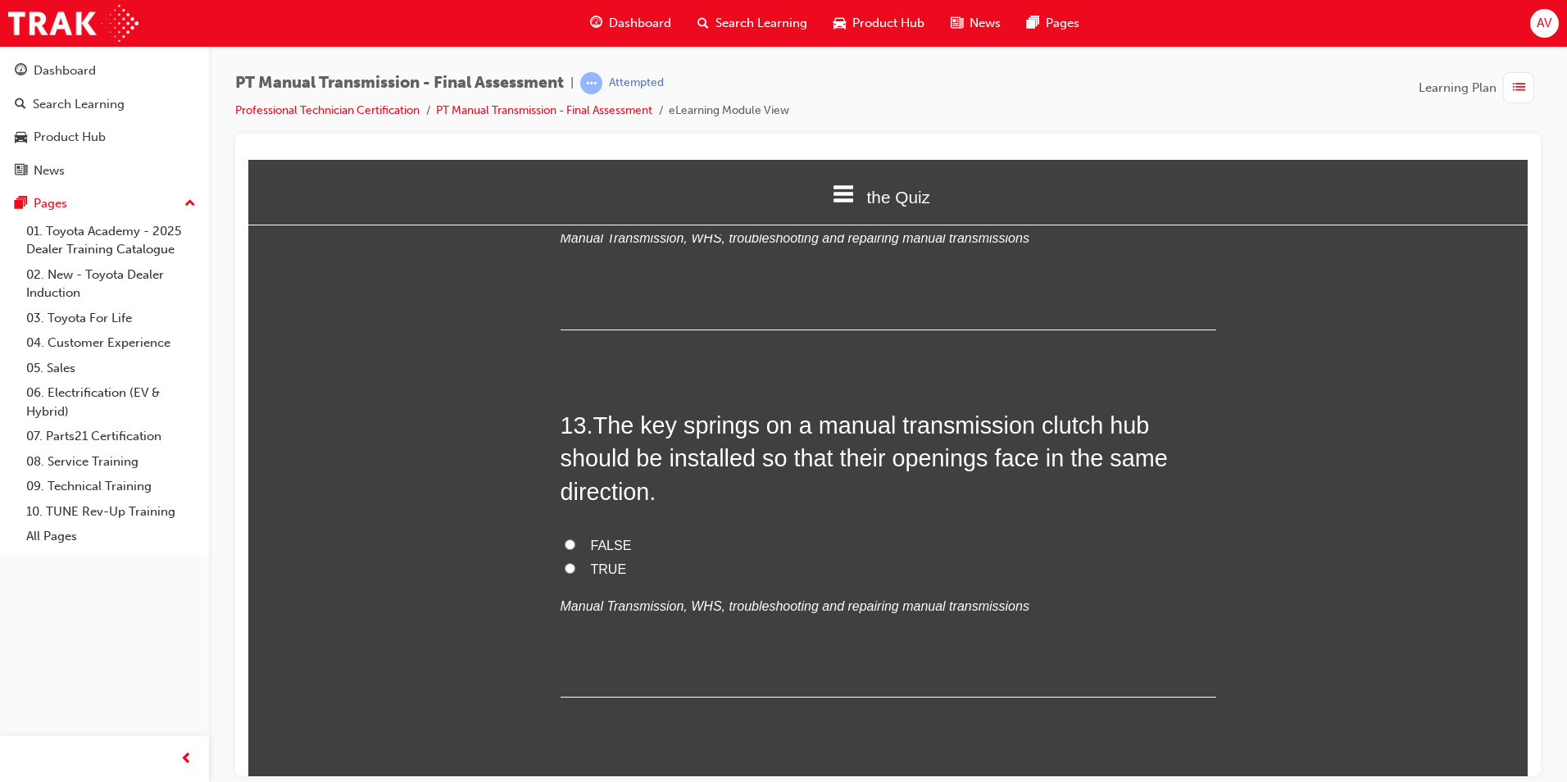
click at [565, 562] on input "TRUE" at bounding box center [570, 567] width 11 height 11
radio input "true"
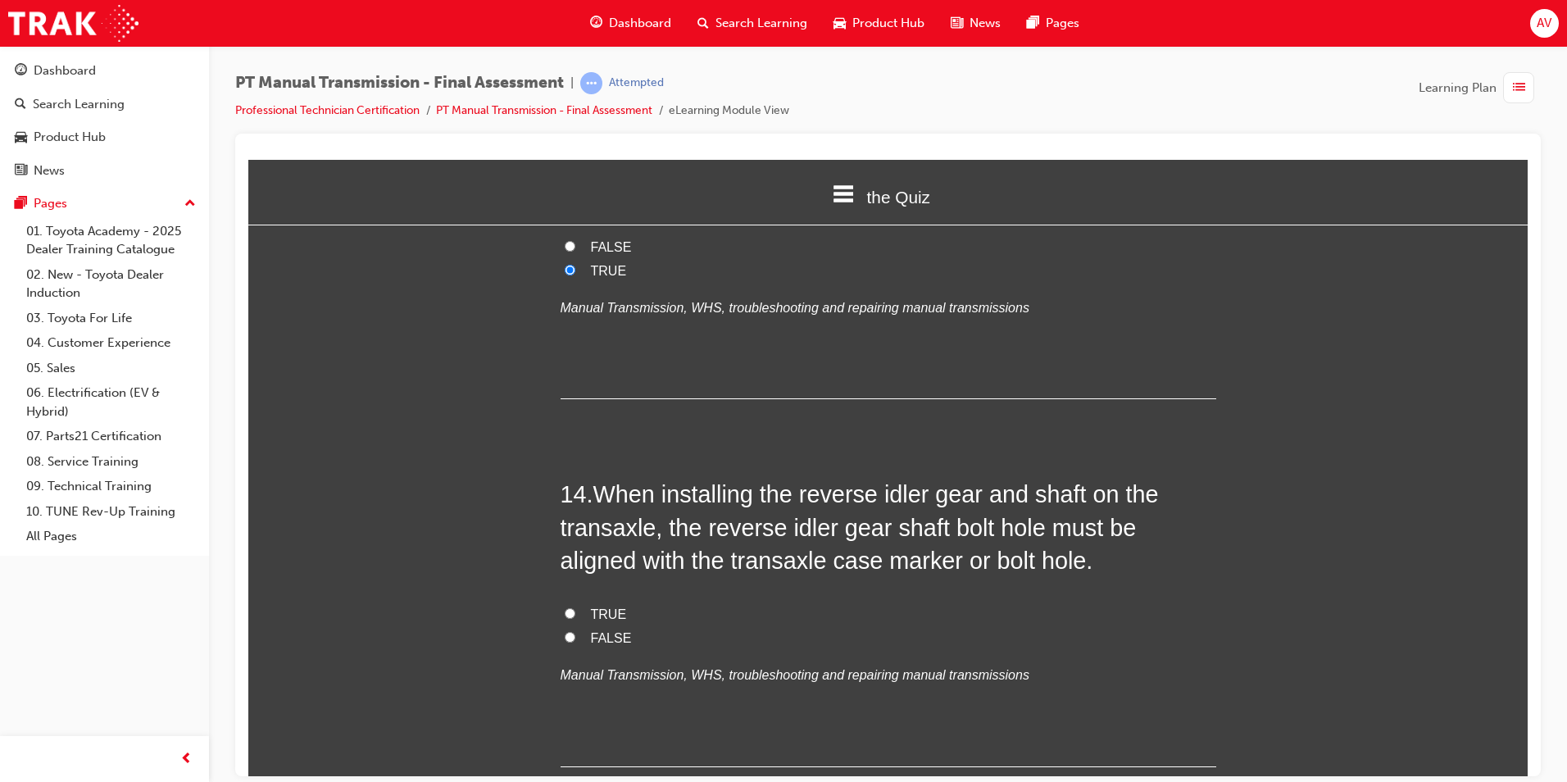
scroll to position [4917, 0]
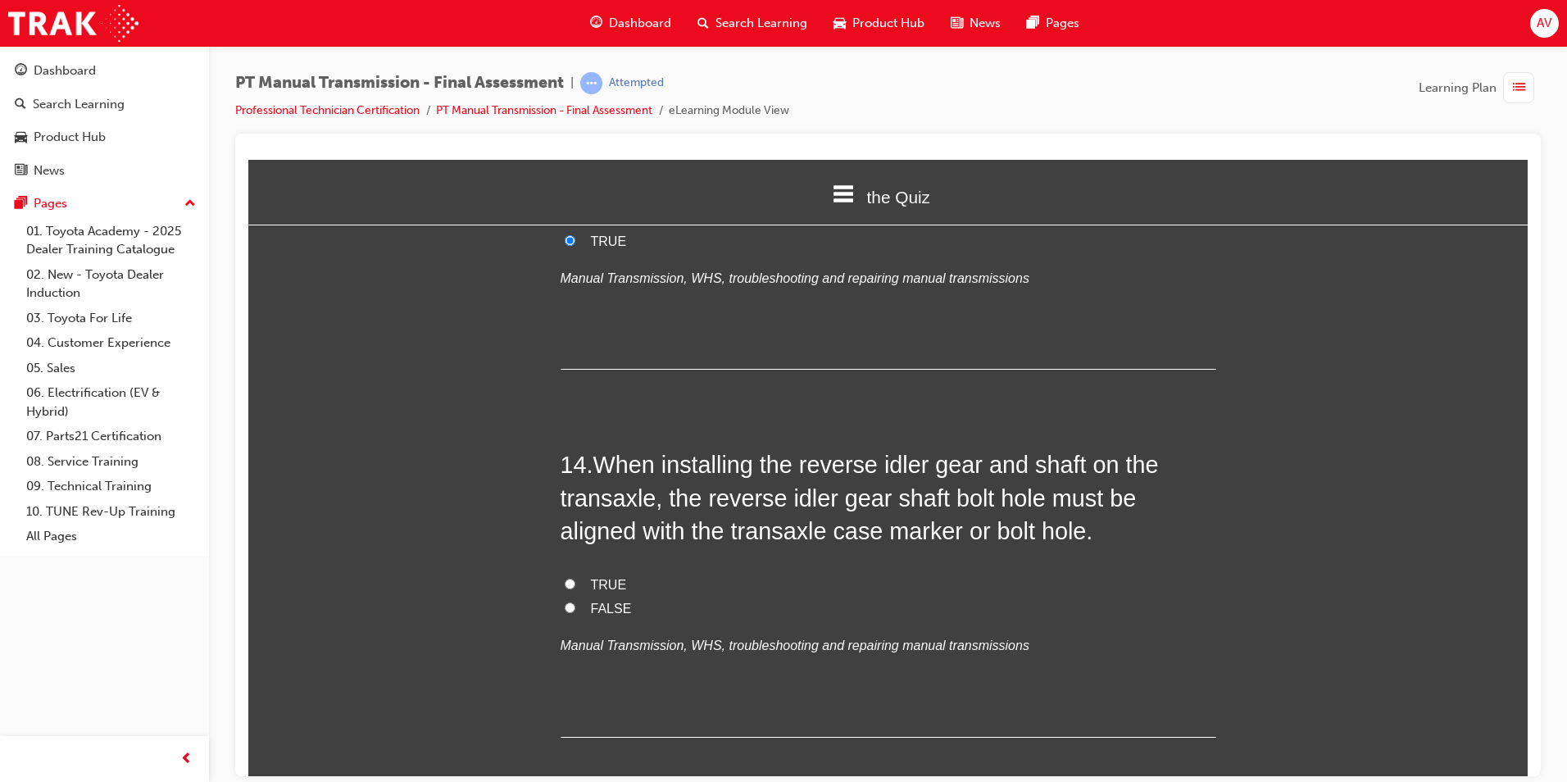
click at [565, 578] on input "TRUE" at bounding box center [570, 583] width 11 height 11
radio input "true"
drag, startPoint x: 471, startPoint y: 587, endPoint x: 485, endPoint y: 585, distance: 14.0
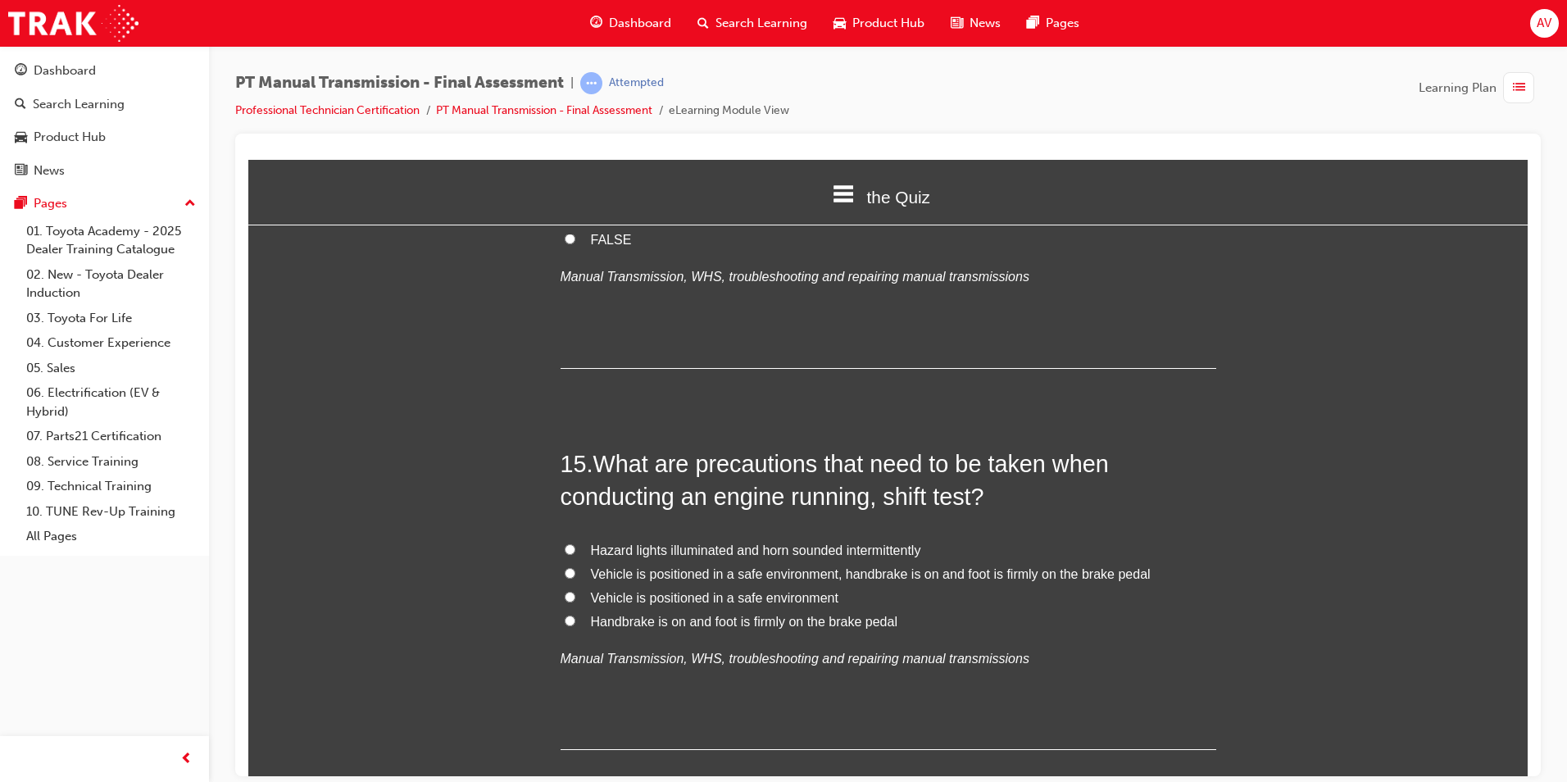
scroll to position [5327, 0]
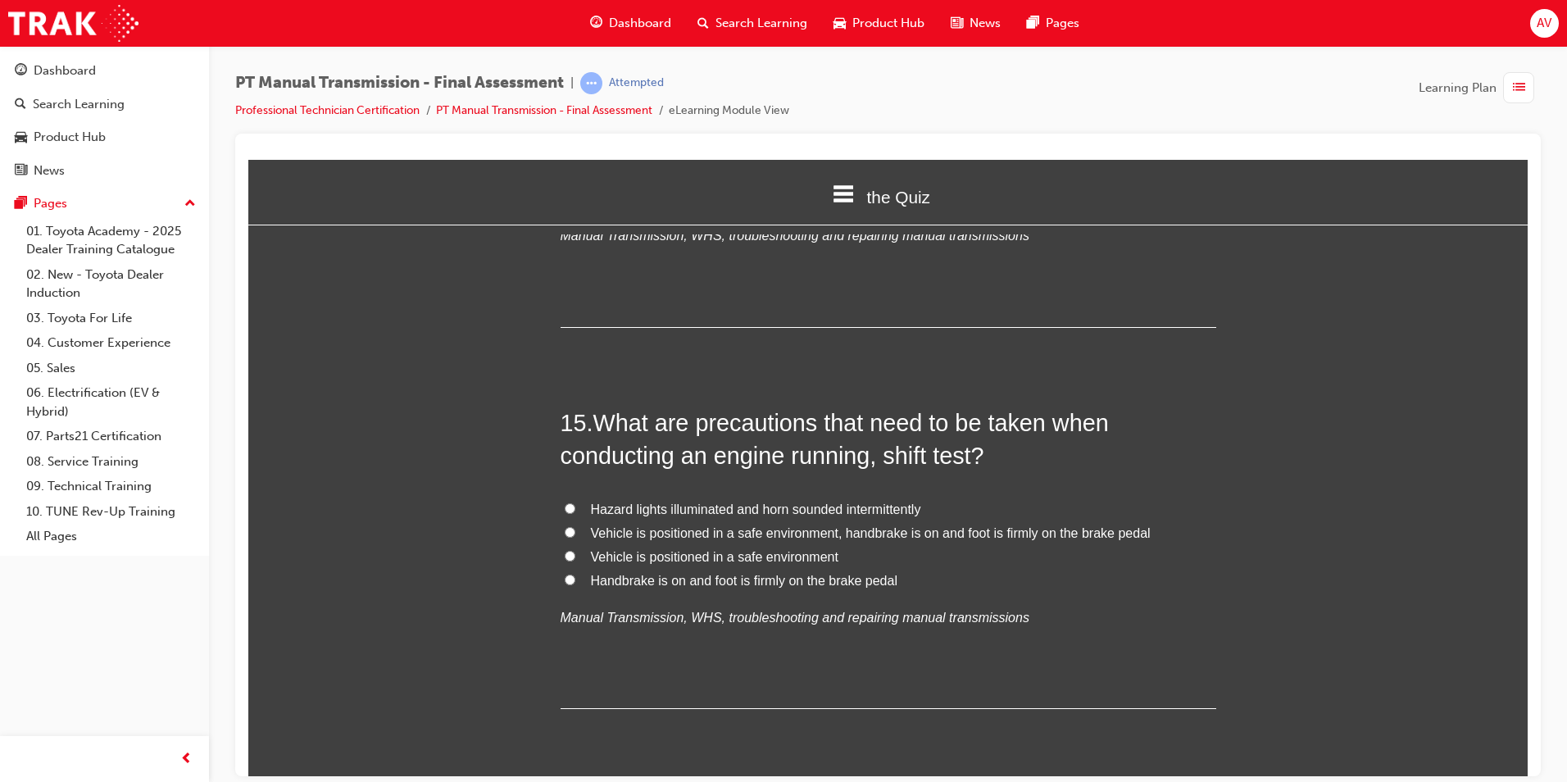
click at [565, 526] on input "Vehicle is positioned in a safe environment, handbrake is on and foot is firmly…" at bounding box center [570, 531] width 11 height 11
radio input "true"
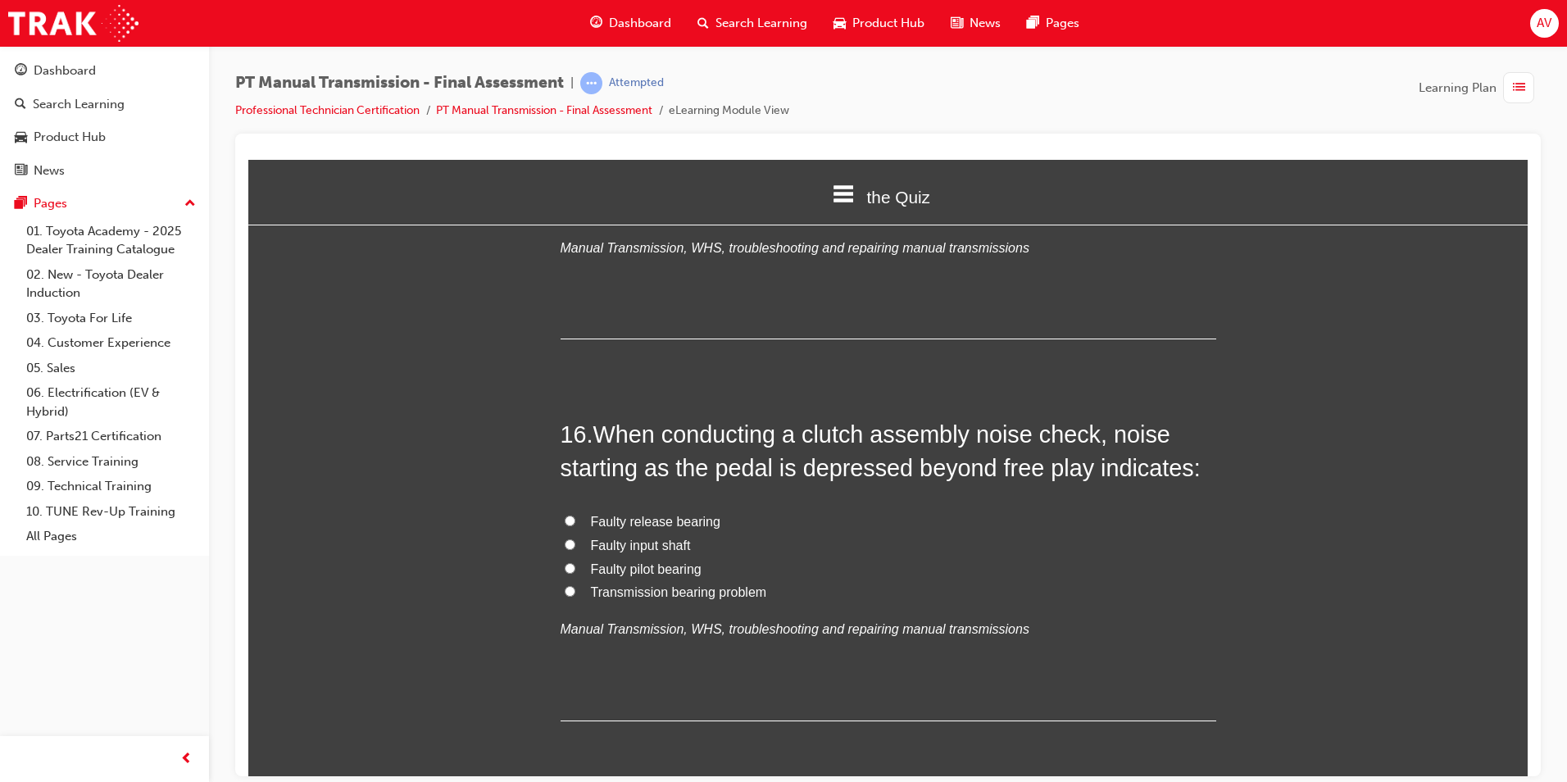
scroll to position [5736, 0]
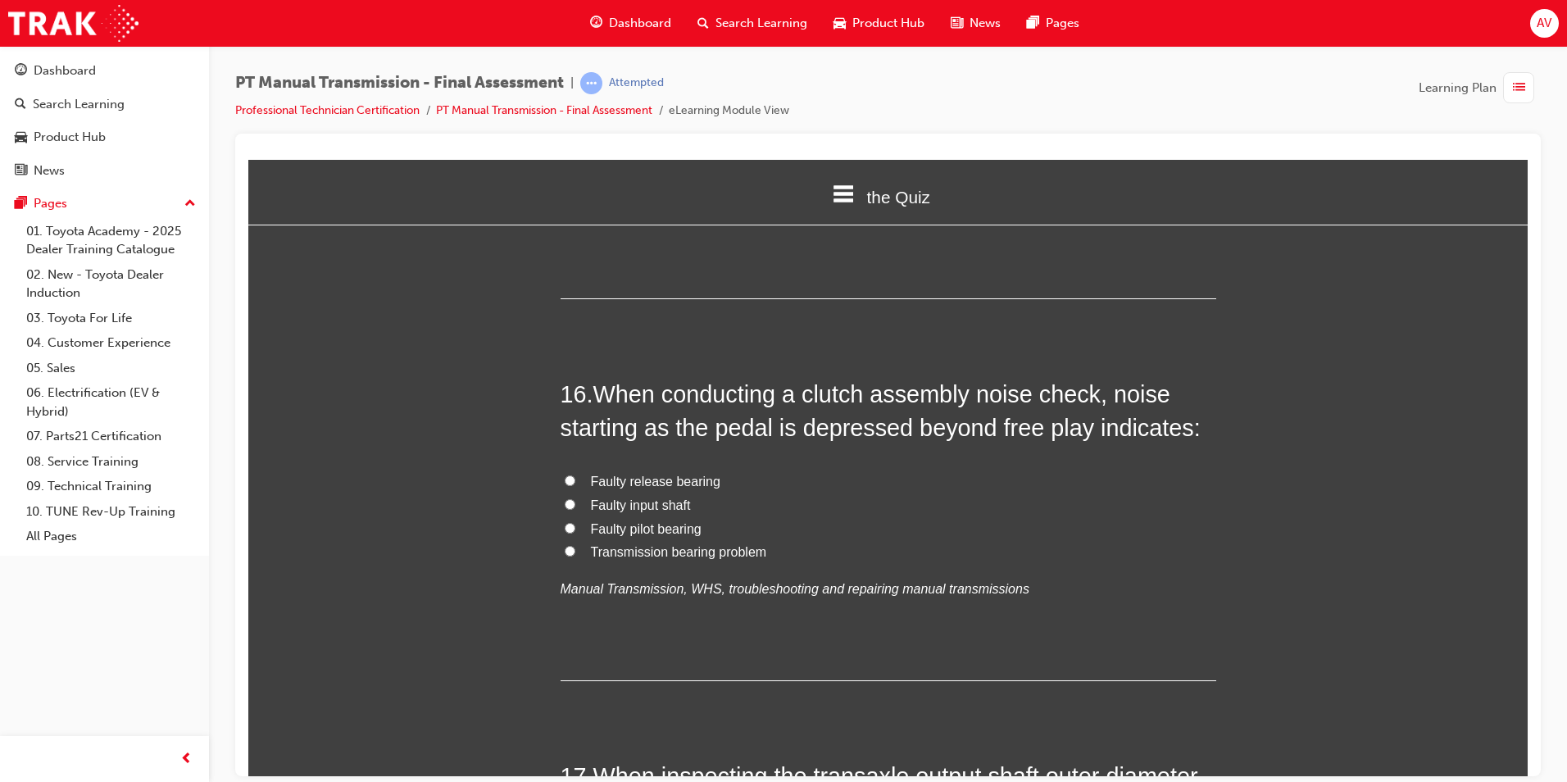
click at [649, 474] on span "Faulty release bearing" at bounding box center [655, 481] width 129 height 14
click at [575, 474] on input "Faulty release bearing" at bounding box center [570, 479] width 11 height 11
radio input "true"
drag, startPoint x: 507, startPoint y: 497, endPoint x: 515, endPoint y: 496, distance: 8.4
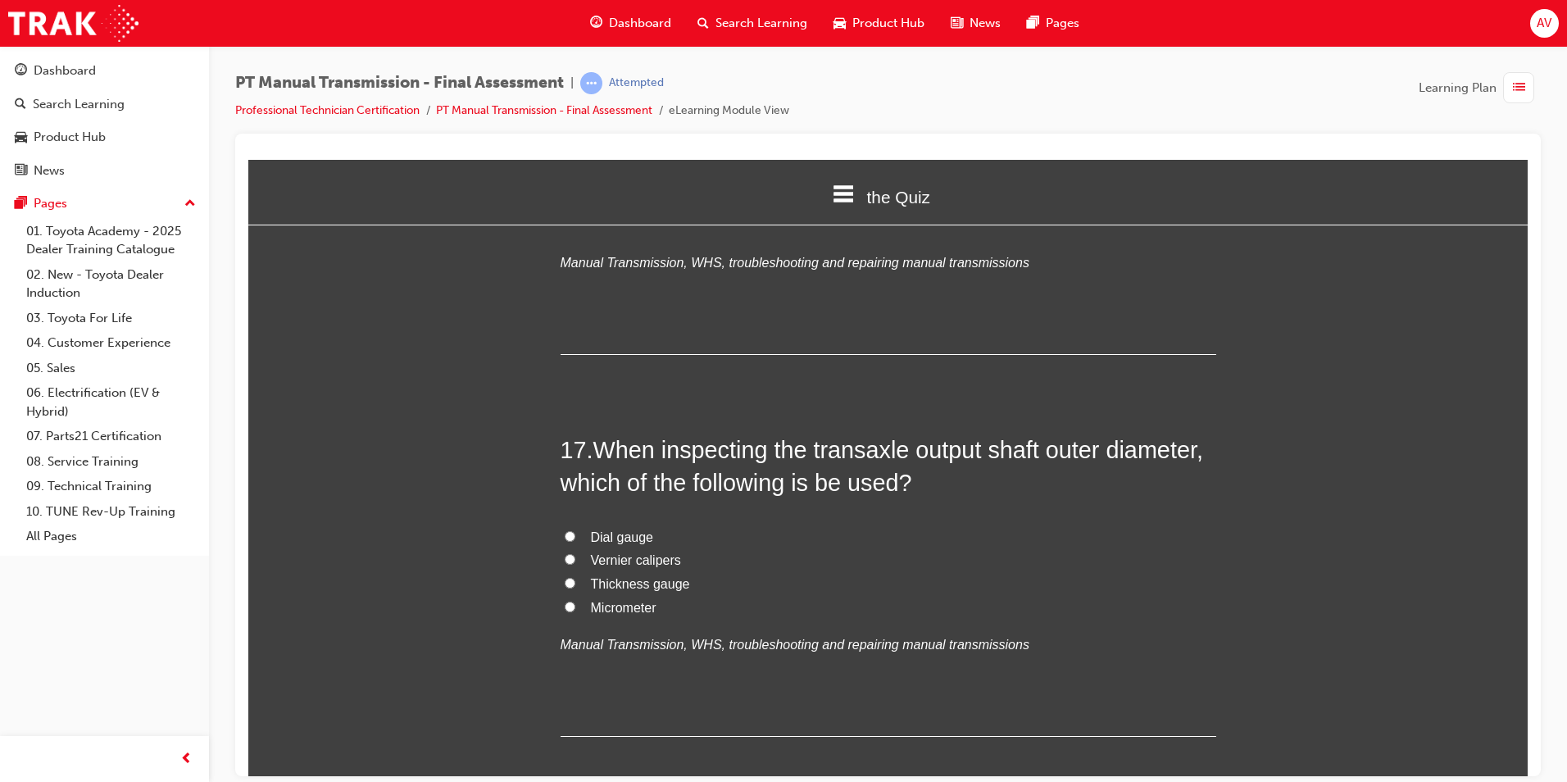
scroll to position [6064, 0]
click at [566, 599] on input "Micrometer" at bounding box center [570, 604] width 11 height 11
radio input "true"
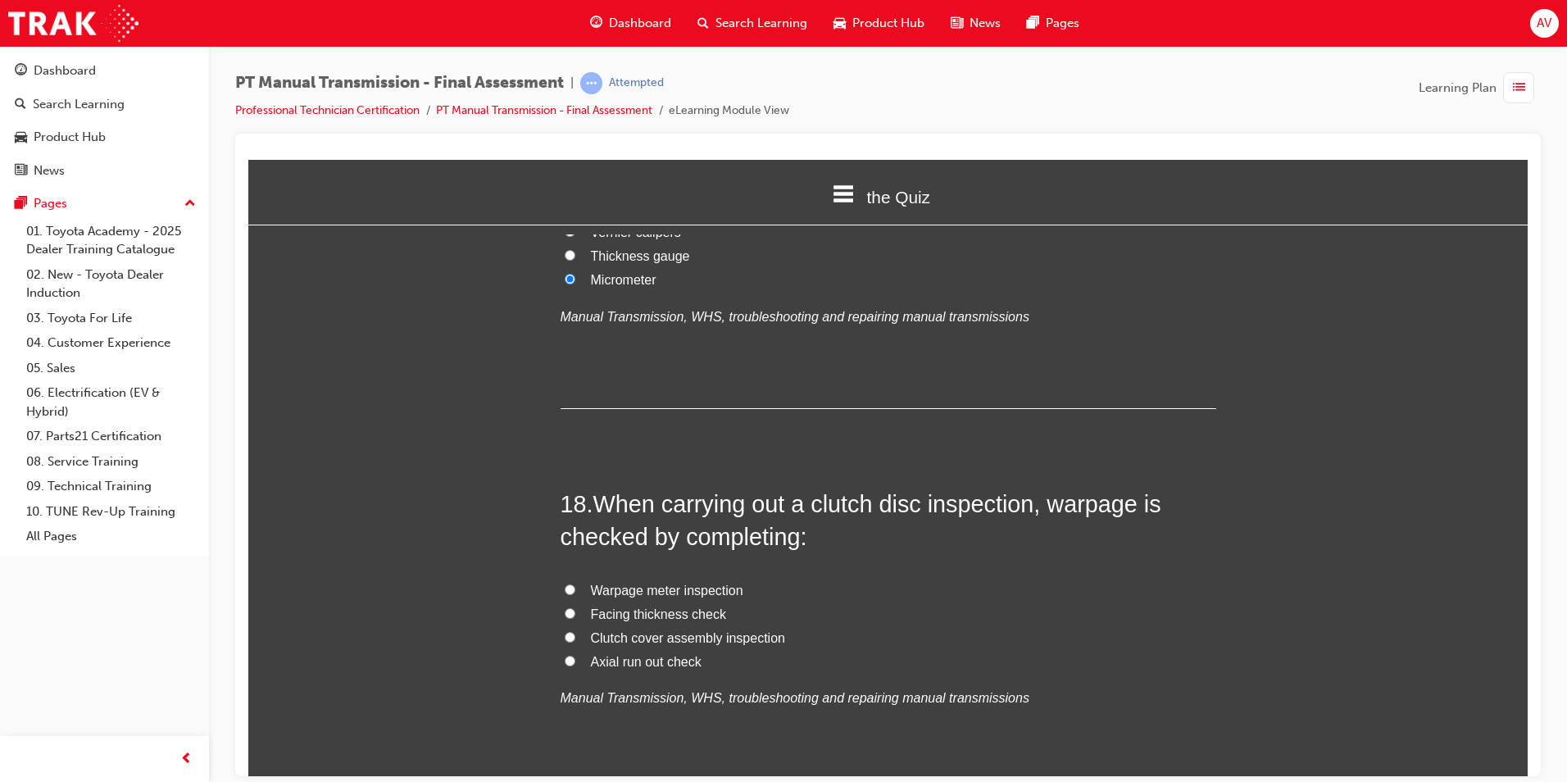
scroll to position [6392, 0]
click at [565, 606] on input "Facing thickness check" at bounding box center [570, 611] width 11 height 11
radio input "true"
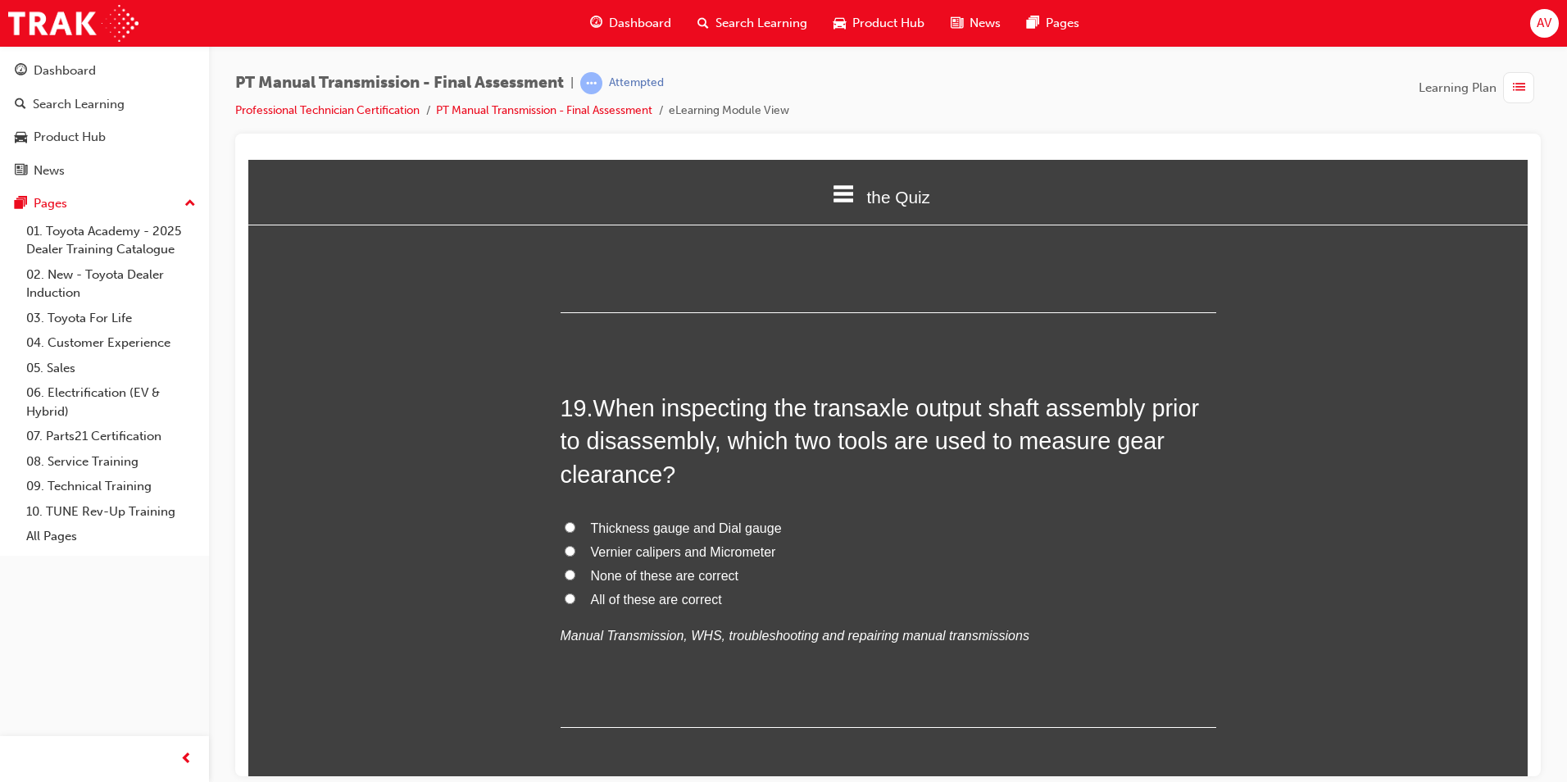
scroll to position [6884, 0]
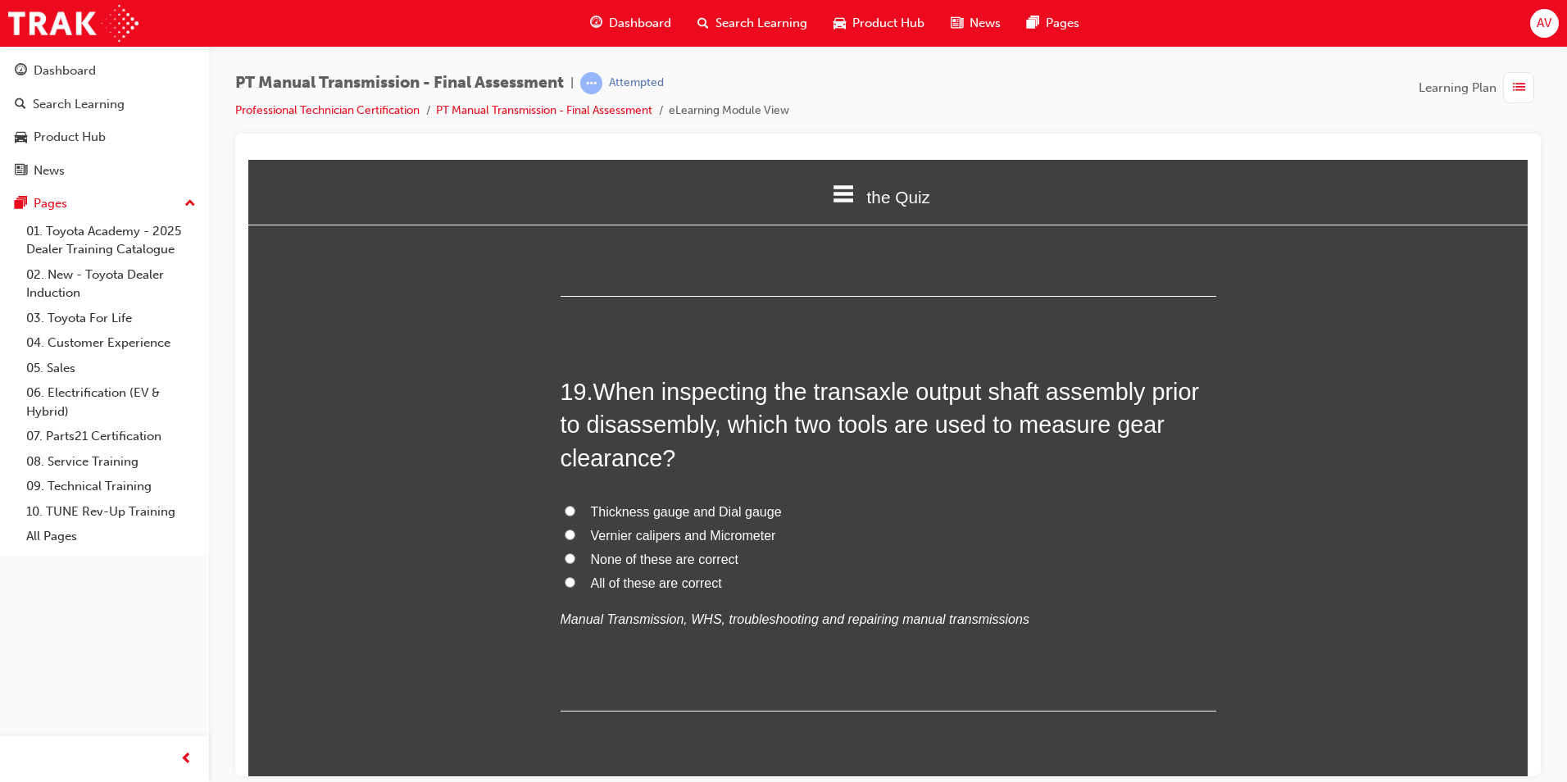
click at [568, 524] on label "Vernier calipers and Micrometer" at bounding box center [889, 536] width 656 height 24
drag, startPoint x: 568, startPoint y: 500, endPoint x: 556, endPoint y: 503, distance: 12.7
click at [565, 529] on input "Vernier calipers and Micrometer" at bounding box center [570, 534] width 11 height 11
radio input "true"
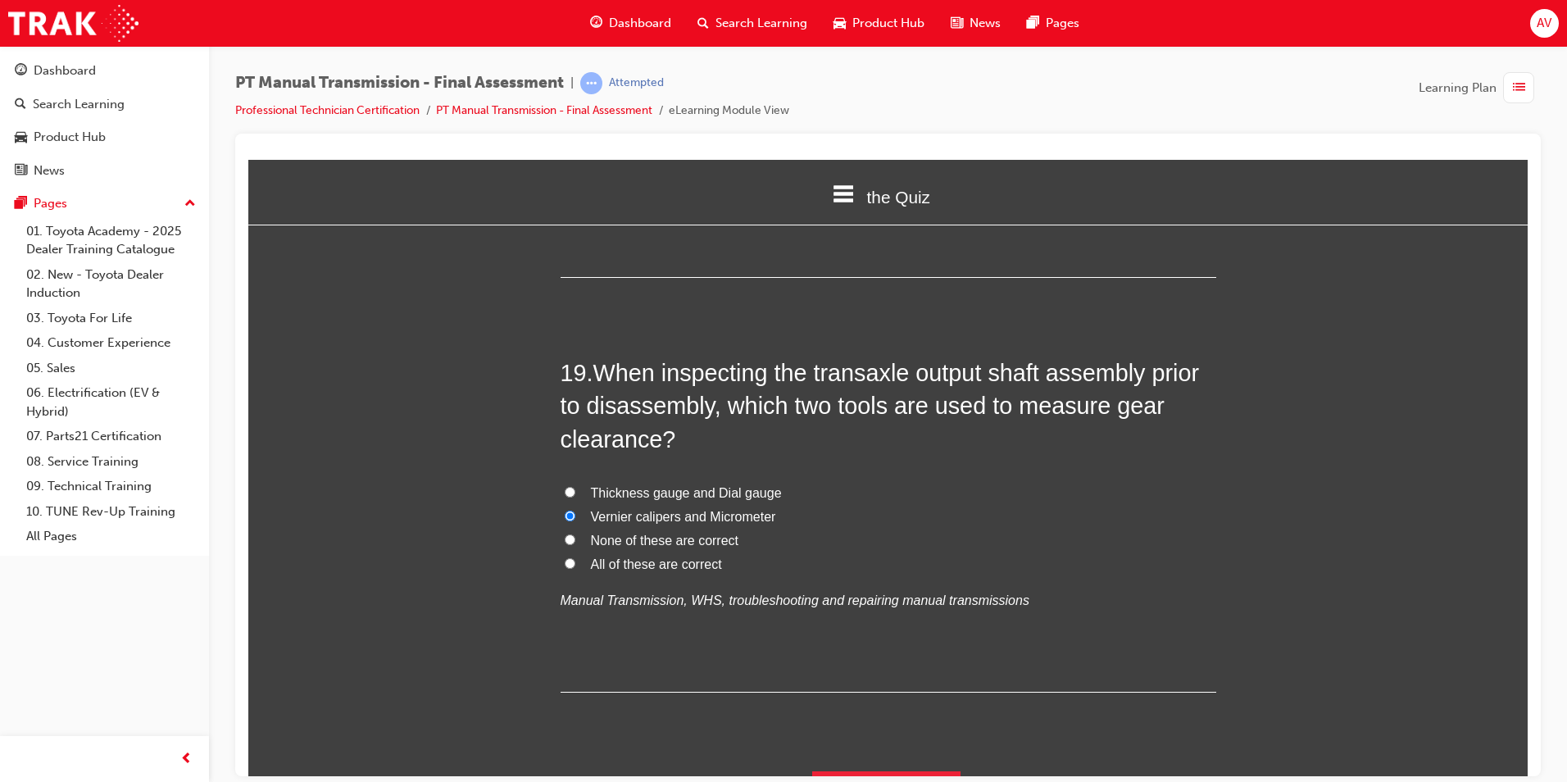
scroll to position [6911, 0]
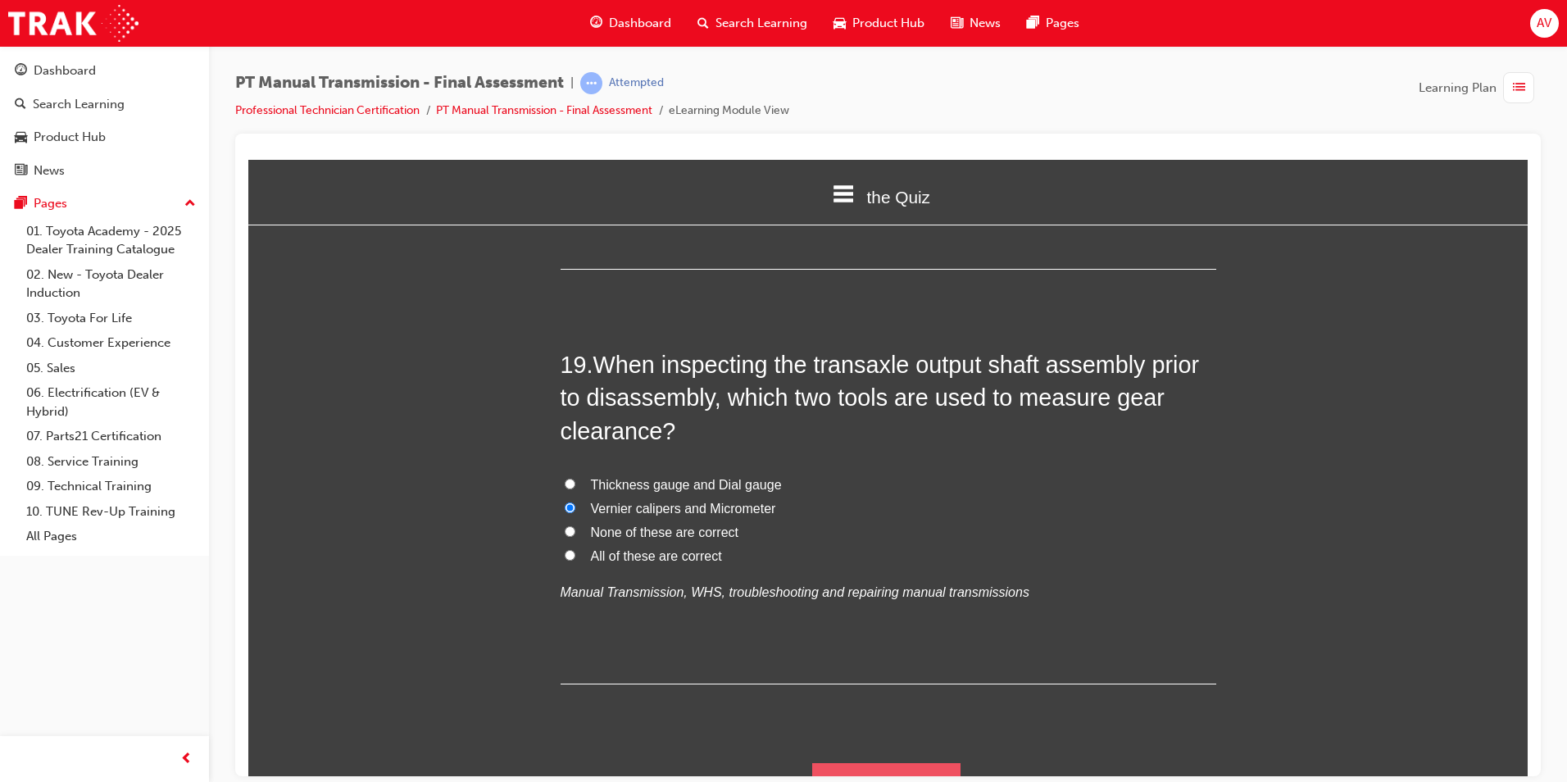
click at [919, 762] on button "Submit Answers" at bounding box center [886, 785] width 149 height 46
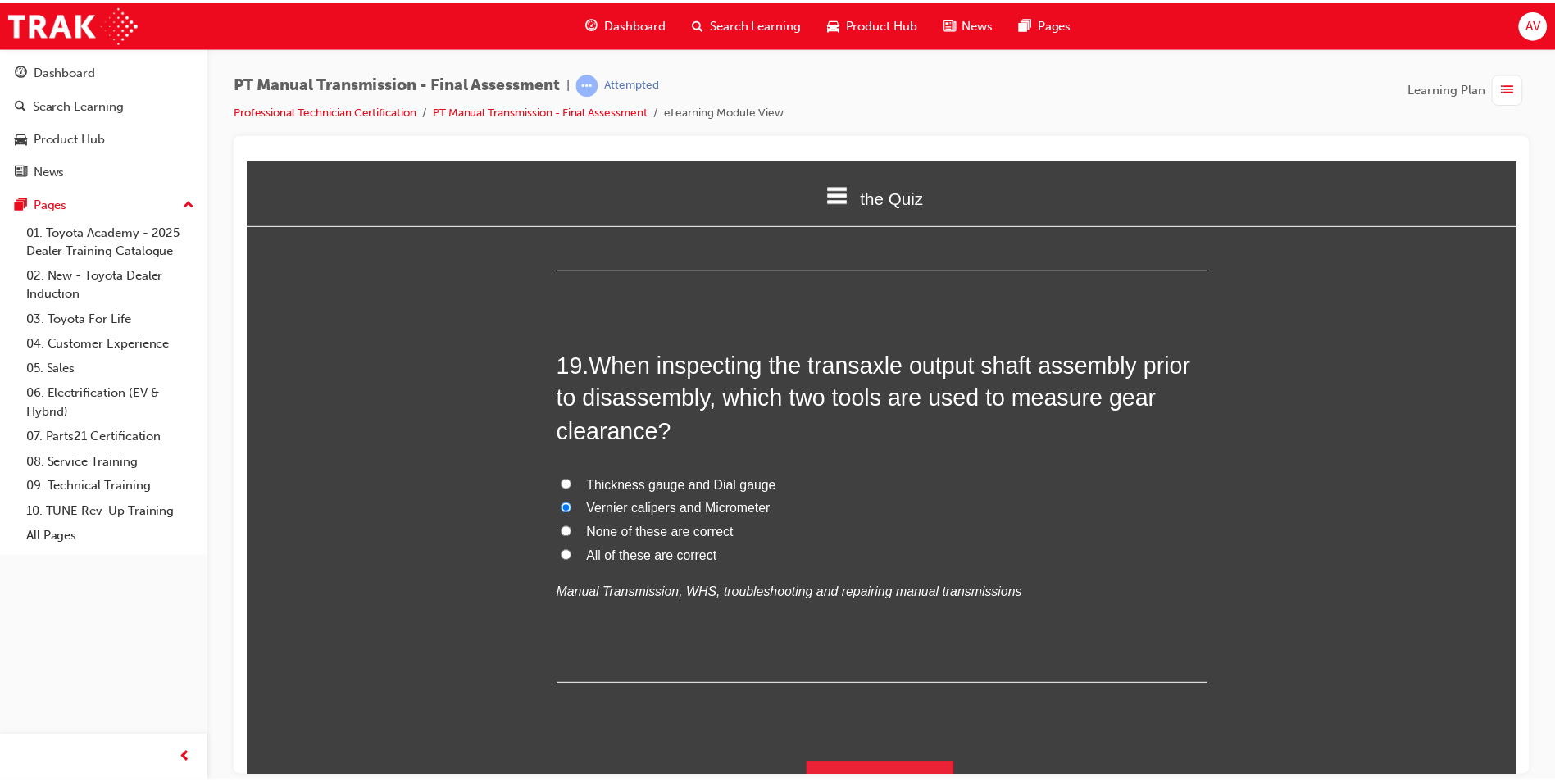
scroll to position [0, 0]
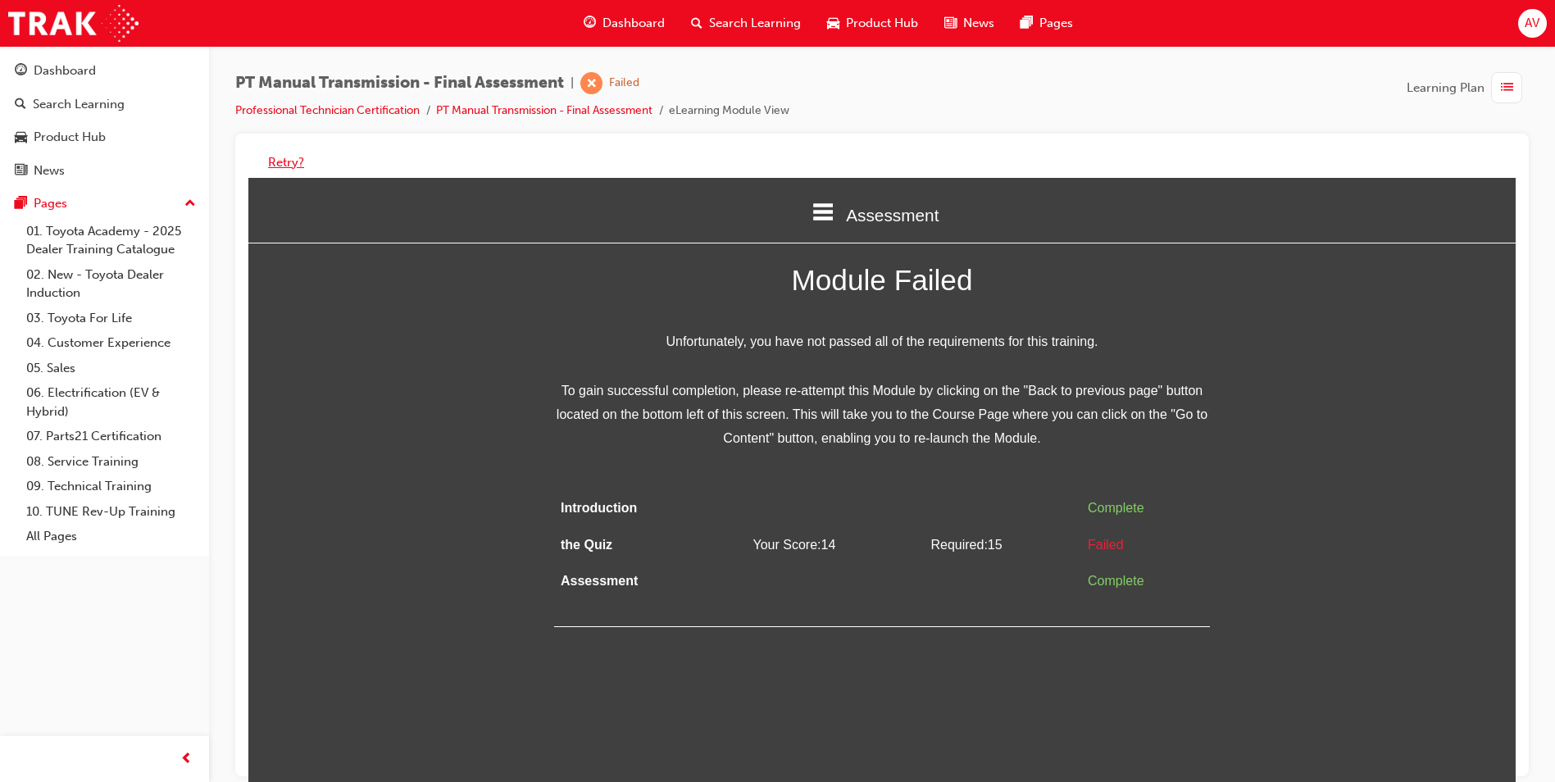
click at [280, 157] on button "Retry?" at bounding box center [286, 162] width 36 height 19
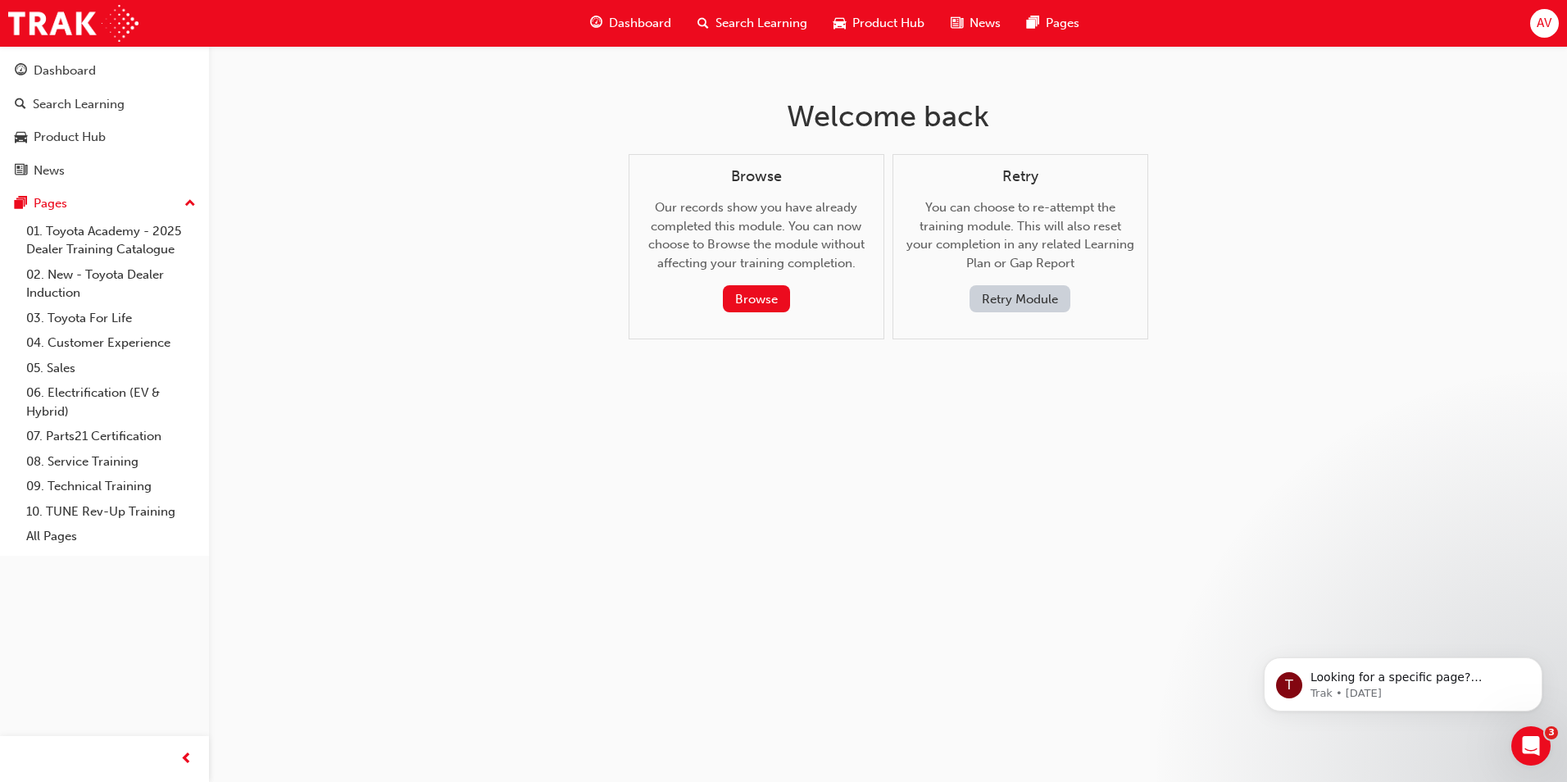
click at [989, 301] on button "Retry Module" at bounding box center [1019, 298] width 101 height 27
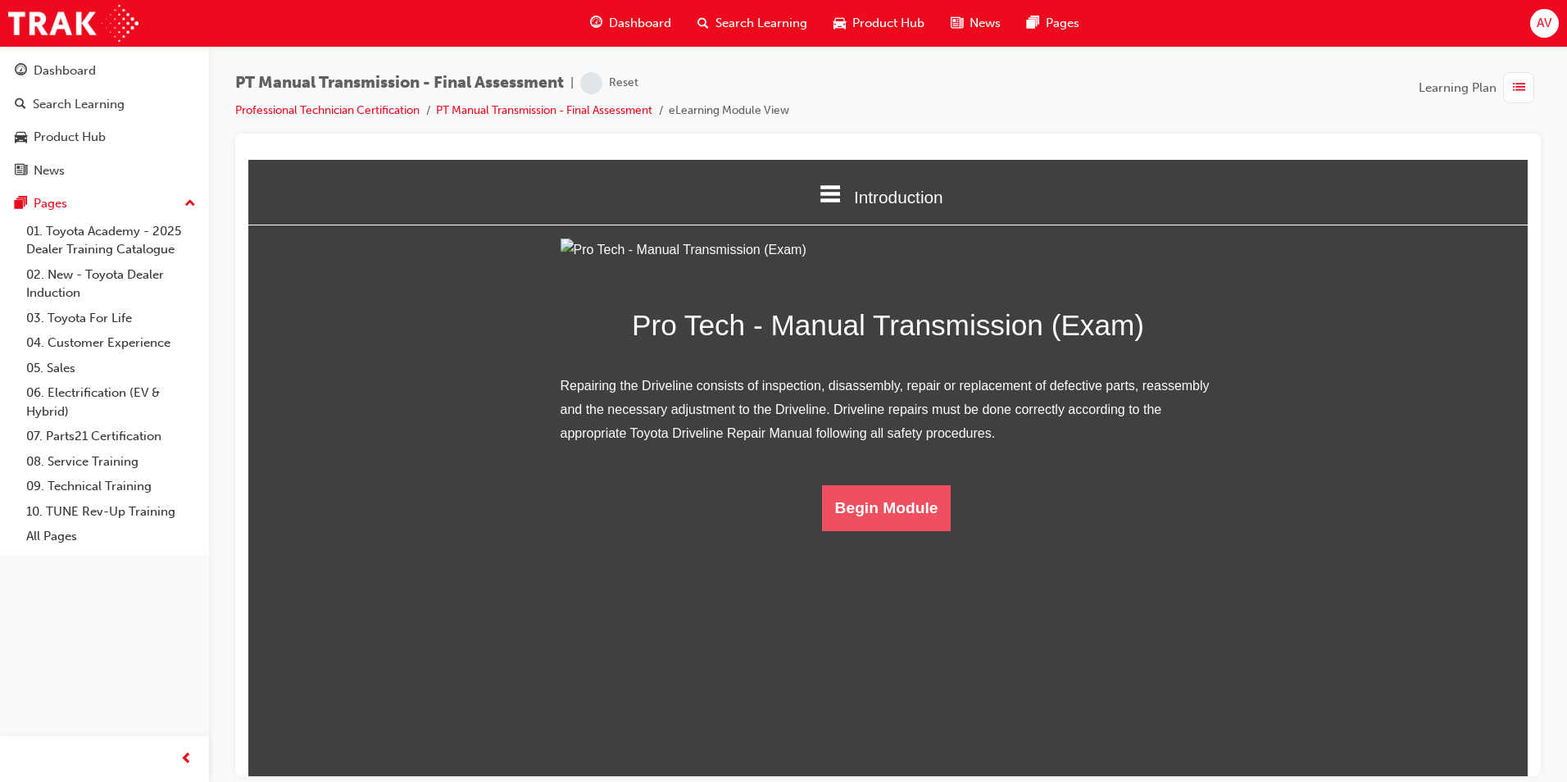
click at [871, 530] on button "Begin Module" at bounding box center [886, 507] width 129 height 46
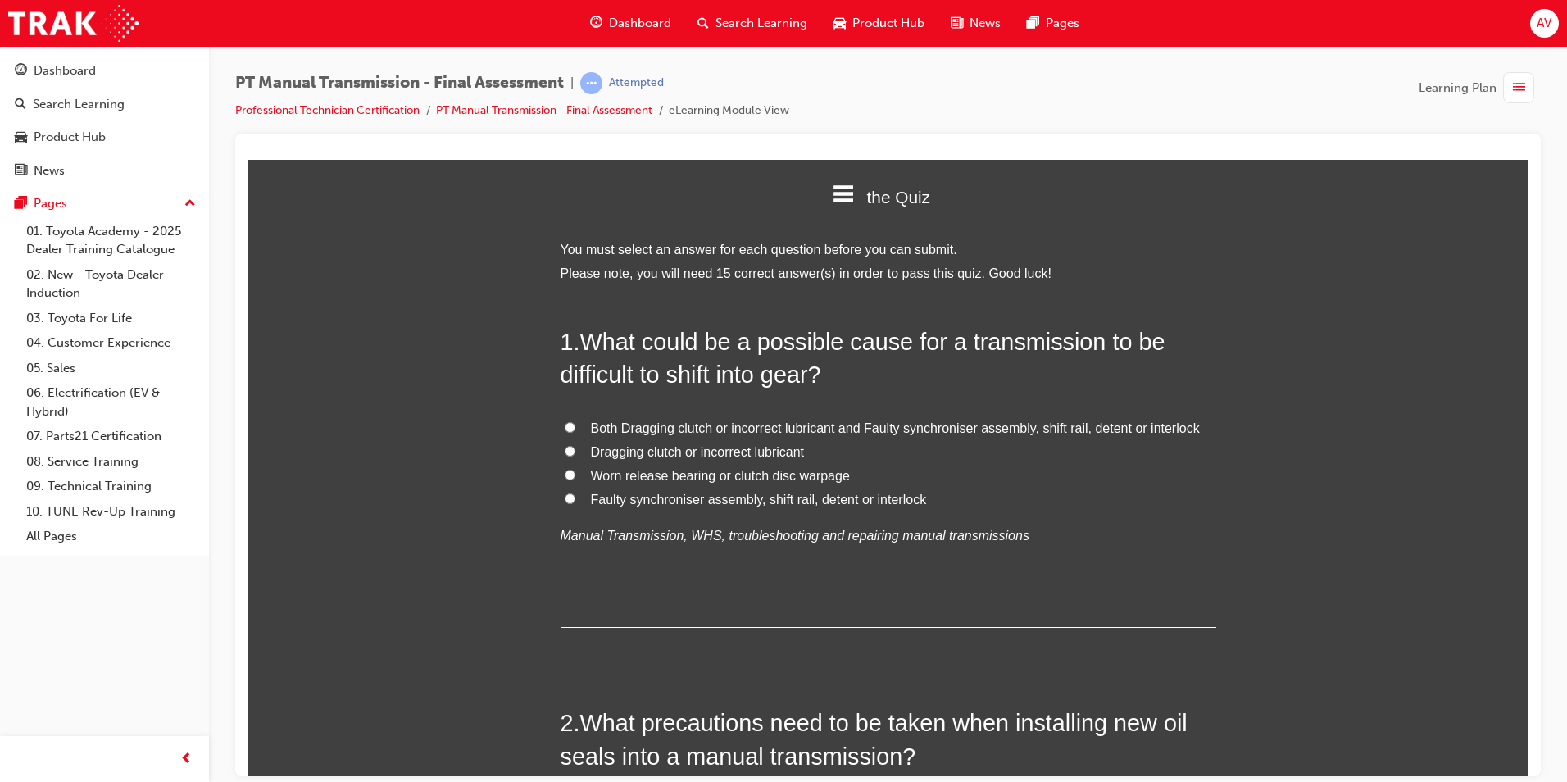
click at [565, 424] on input "Both Dragging clutch or incorrect lubricant and Faulty synchroniser assembly, s…" at bounding box center [570, 426] width 11 height 11
radio input "true"
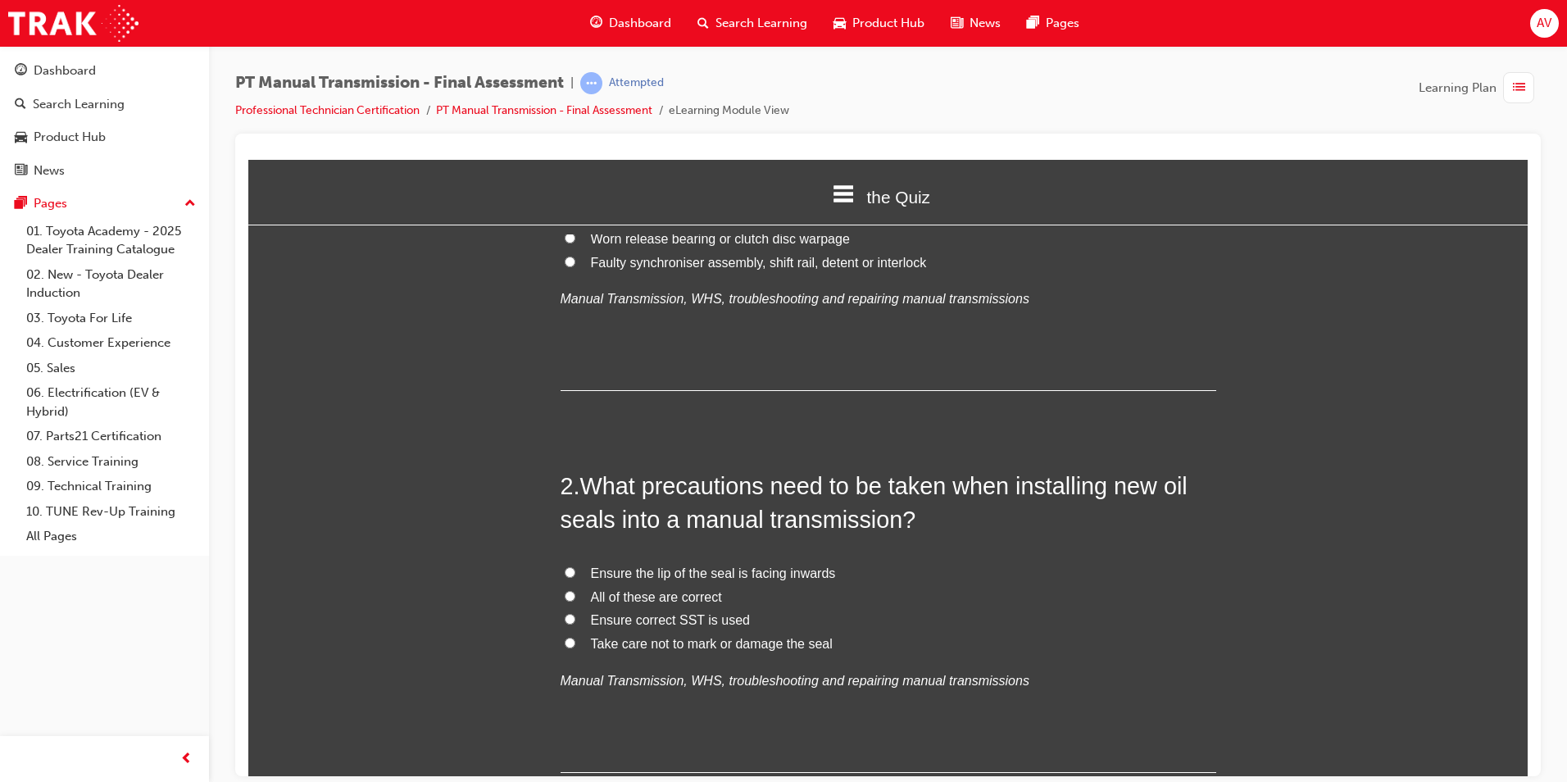
scroll to position [246, 0]
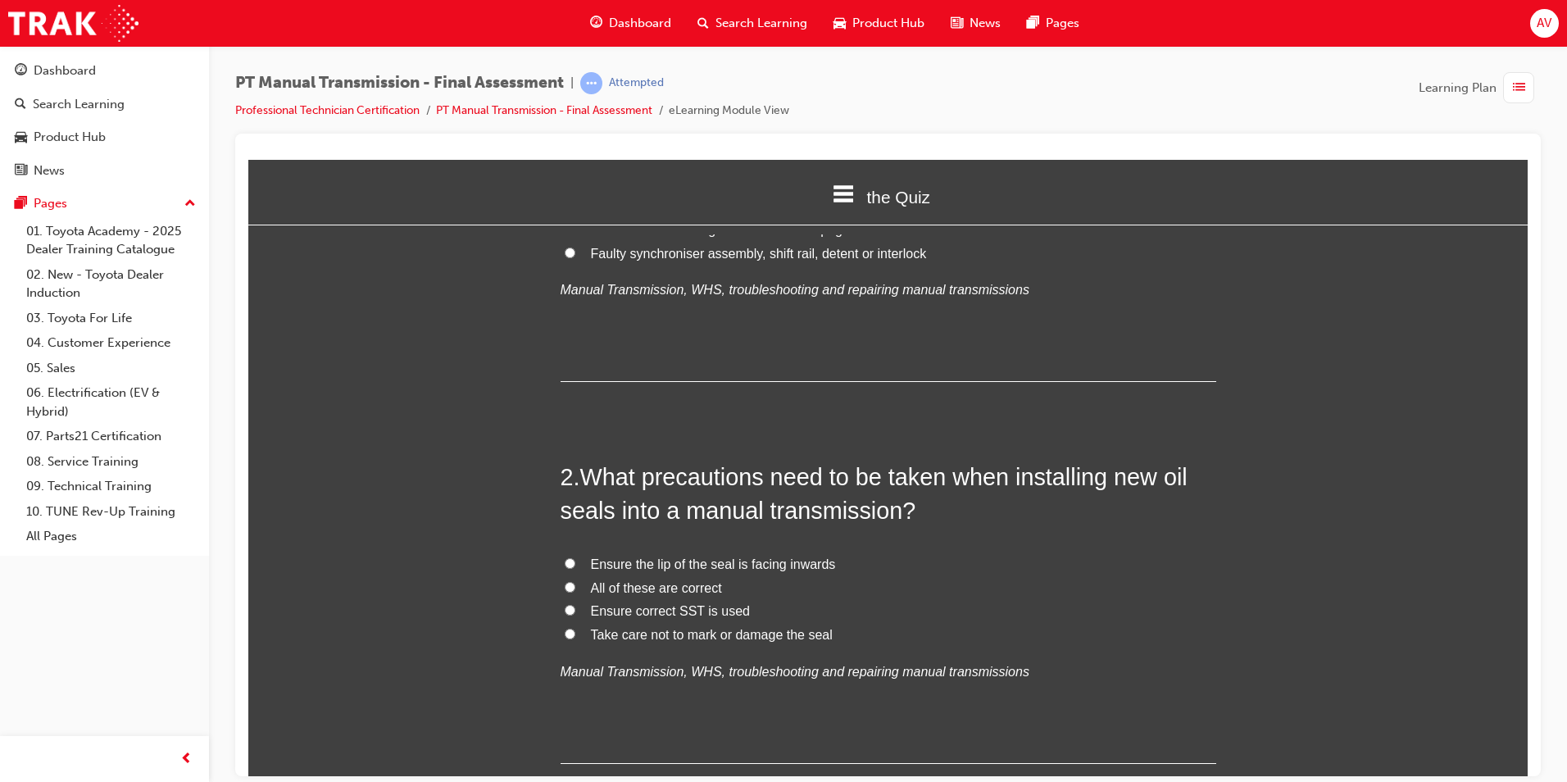
click at [565, 580] on label "All of these are correct" at bounding box center [889, 588] width 656 height 24
click at [565, 581] on input "All of these are correct" at bounding box center [570, 586] width 11 height 11
radio input "true"
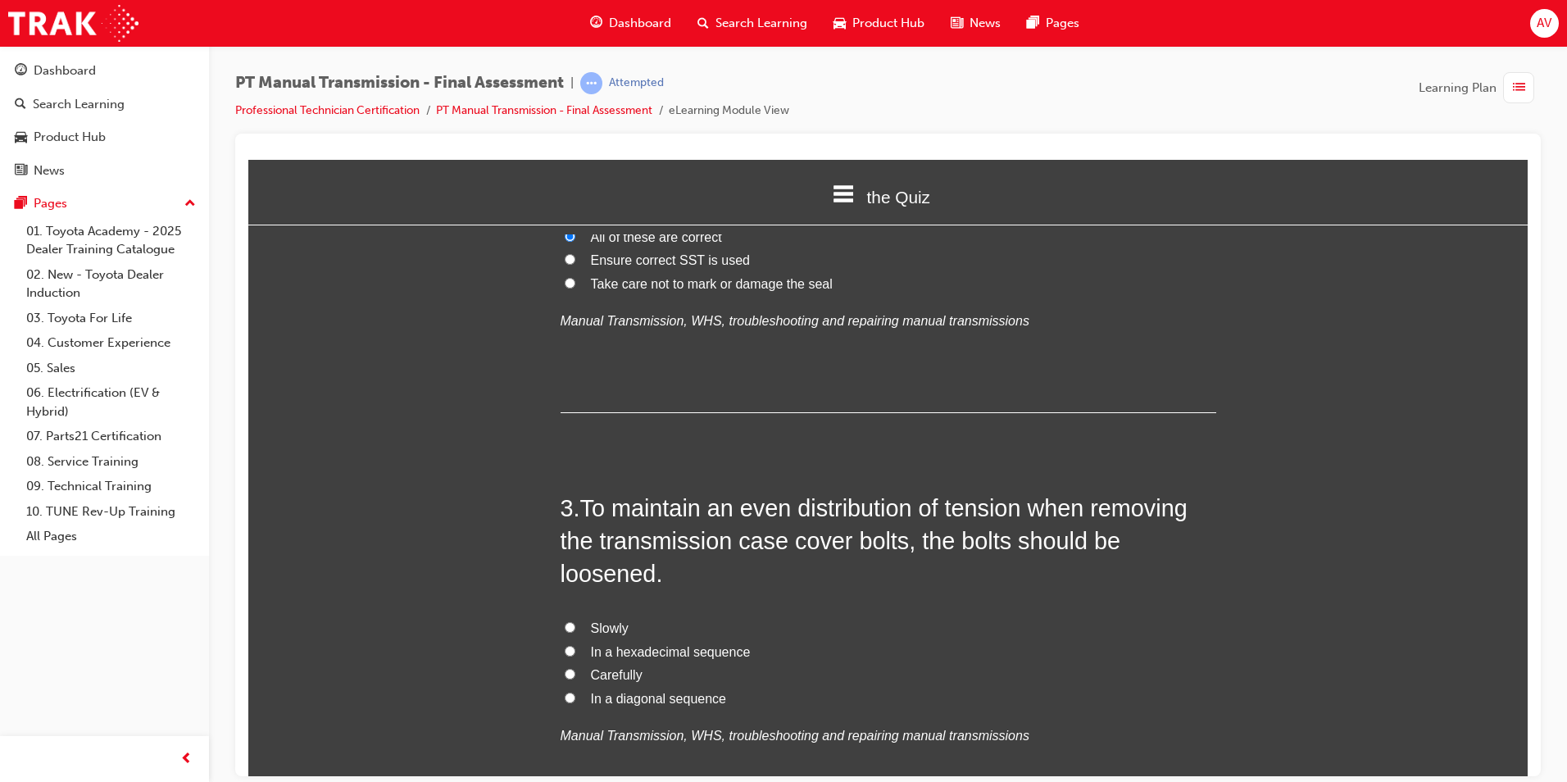
scroll to position [656, 0]
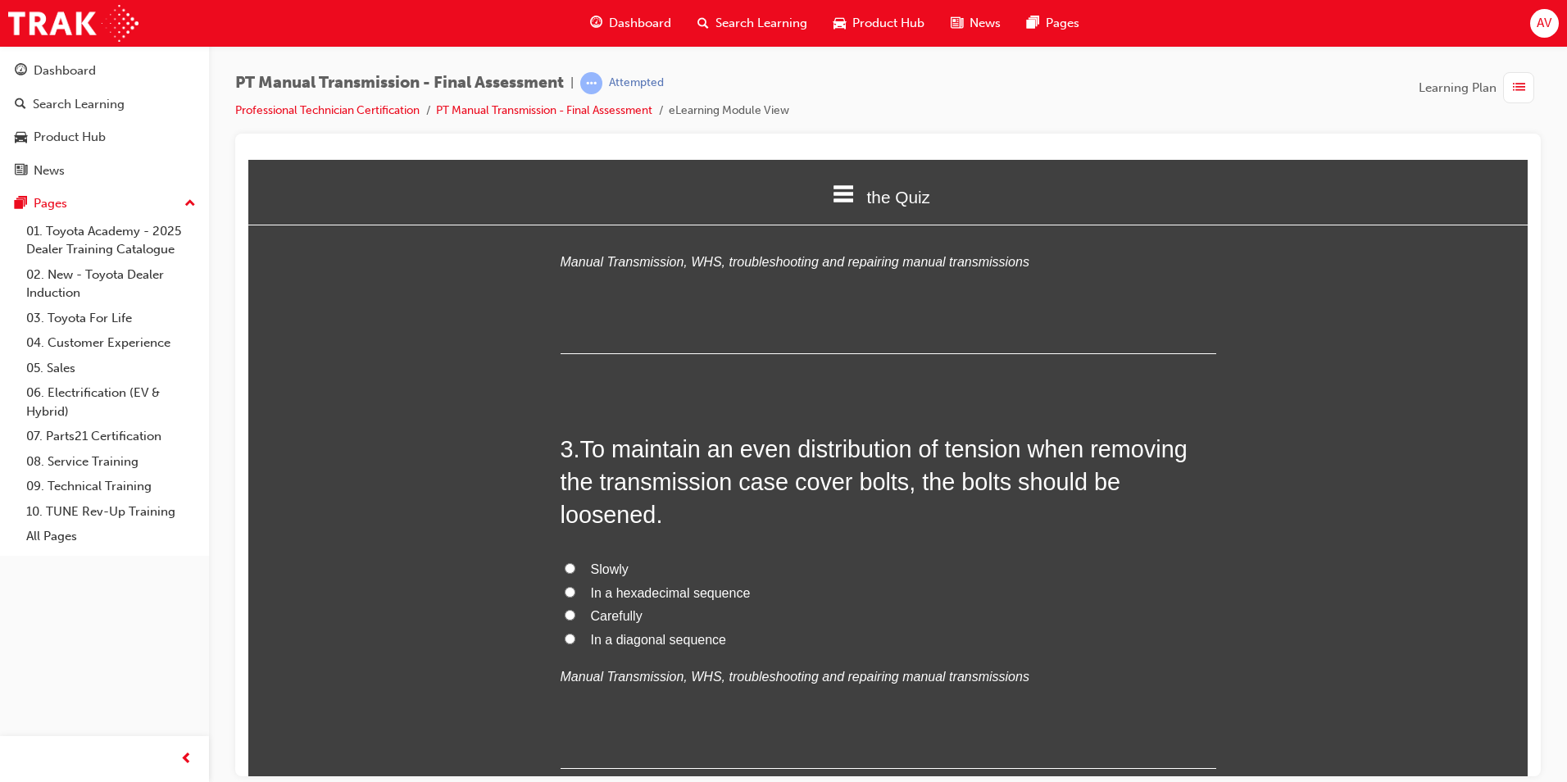
click at [565, 633] on input "In a diagonal sequence" at bounding box center [570, 638] width 11 height 11
radio input "true"
drag, startPoint x: 431, startPoint y: 615, endPoint x: 442, endPoint y: 610, distance: 11.7
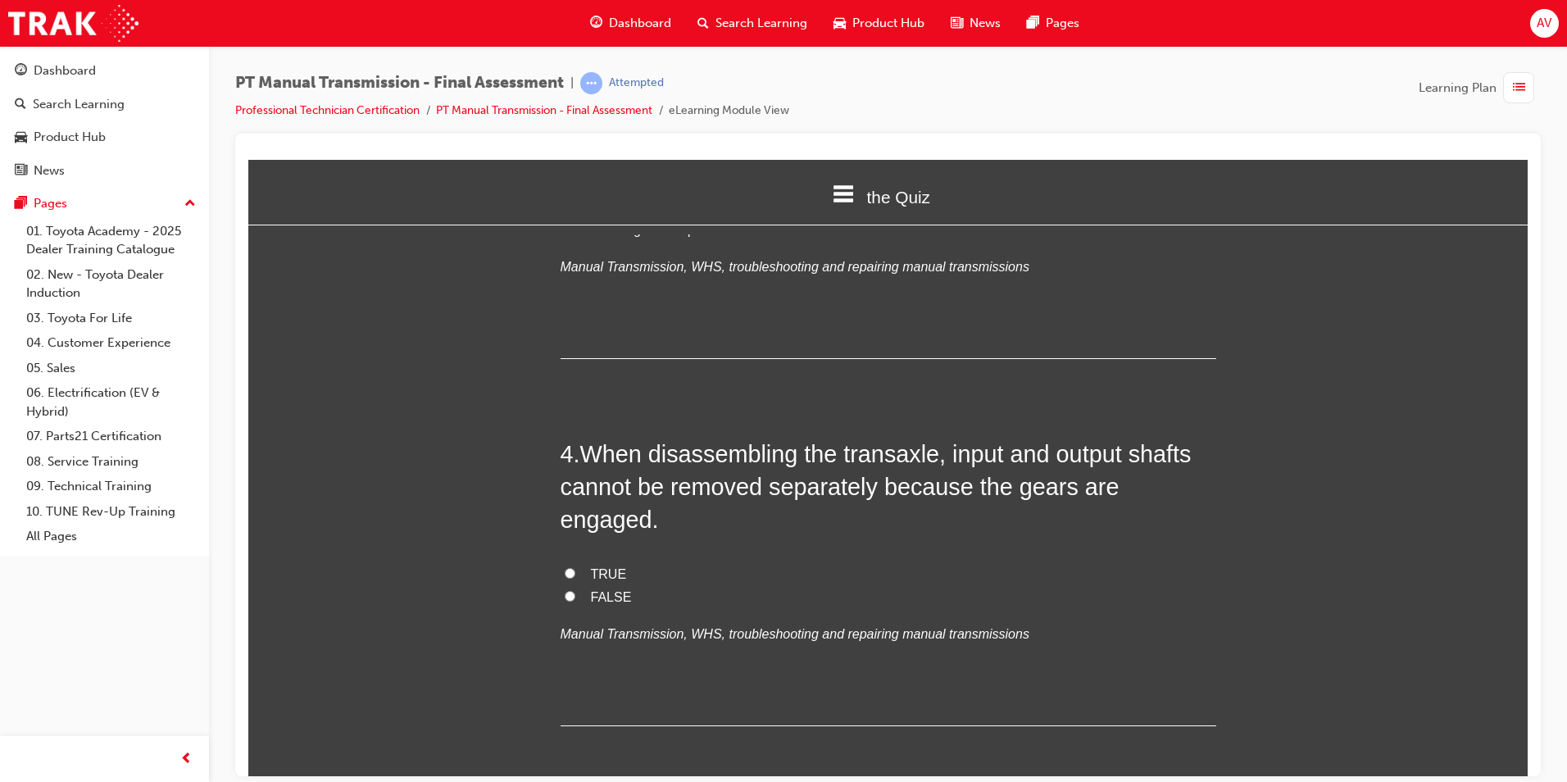
scroll to position [1147, 0]
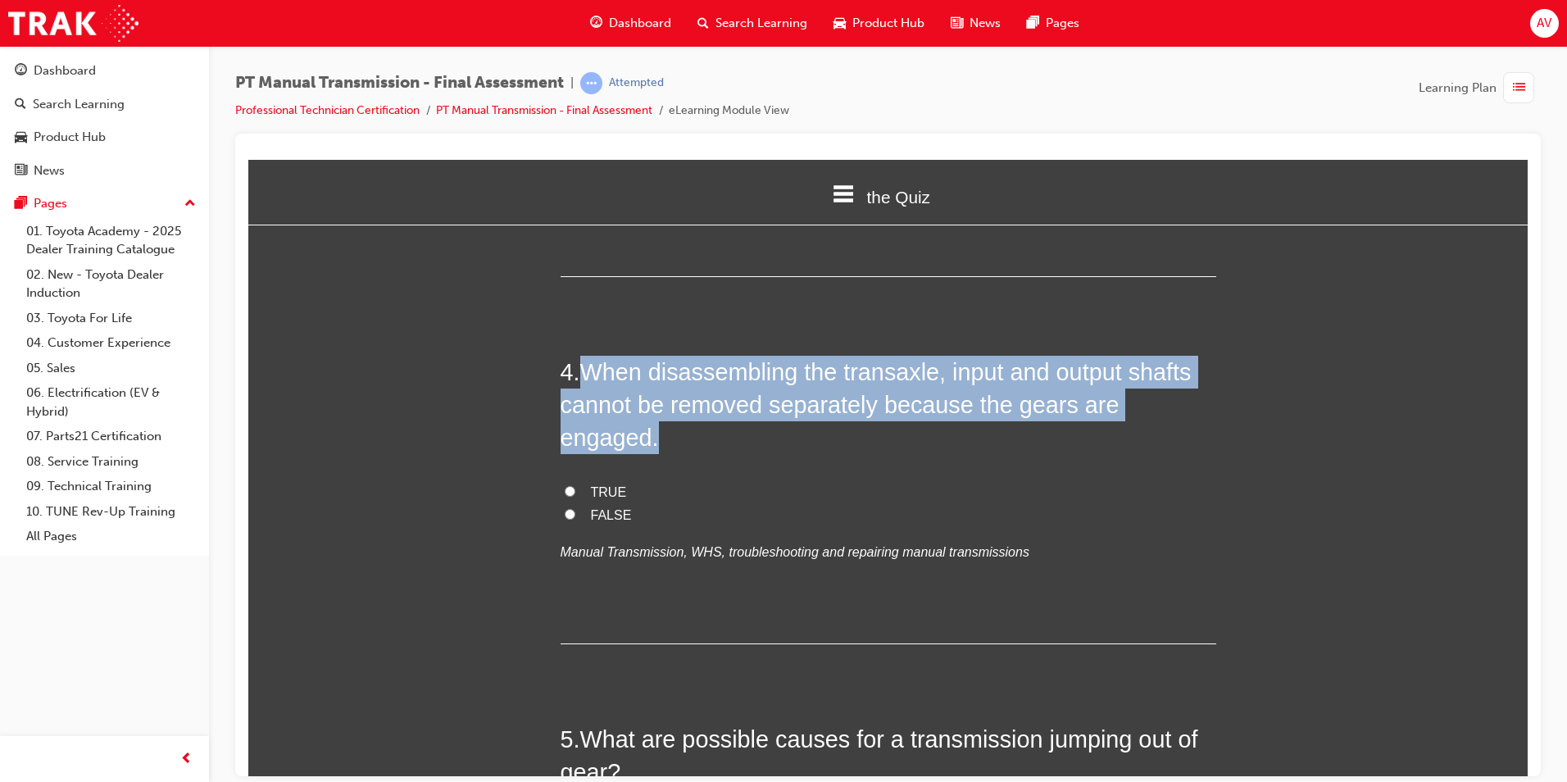
drag, startPoint x: 583, startPoint y: 370, endPoint x: 1219, endPoint y: 397, distance: 637.3
click at [565, 485] on input "TRUE" at bounding box center [570, 490] width 11 height 11
radio input "true"
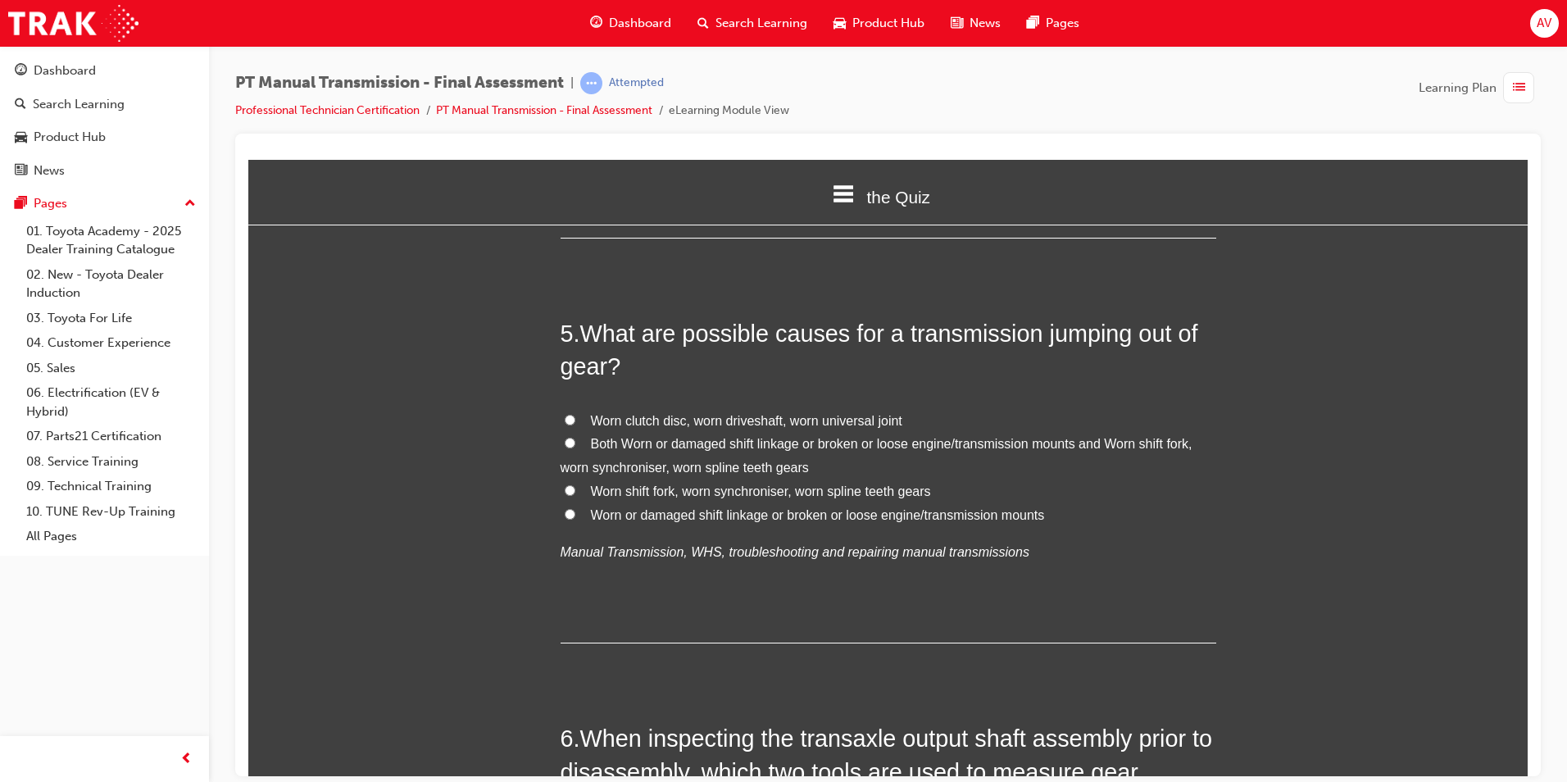
scroll to position [1557, 0]
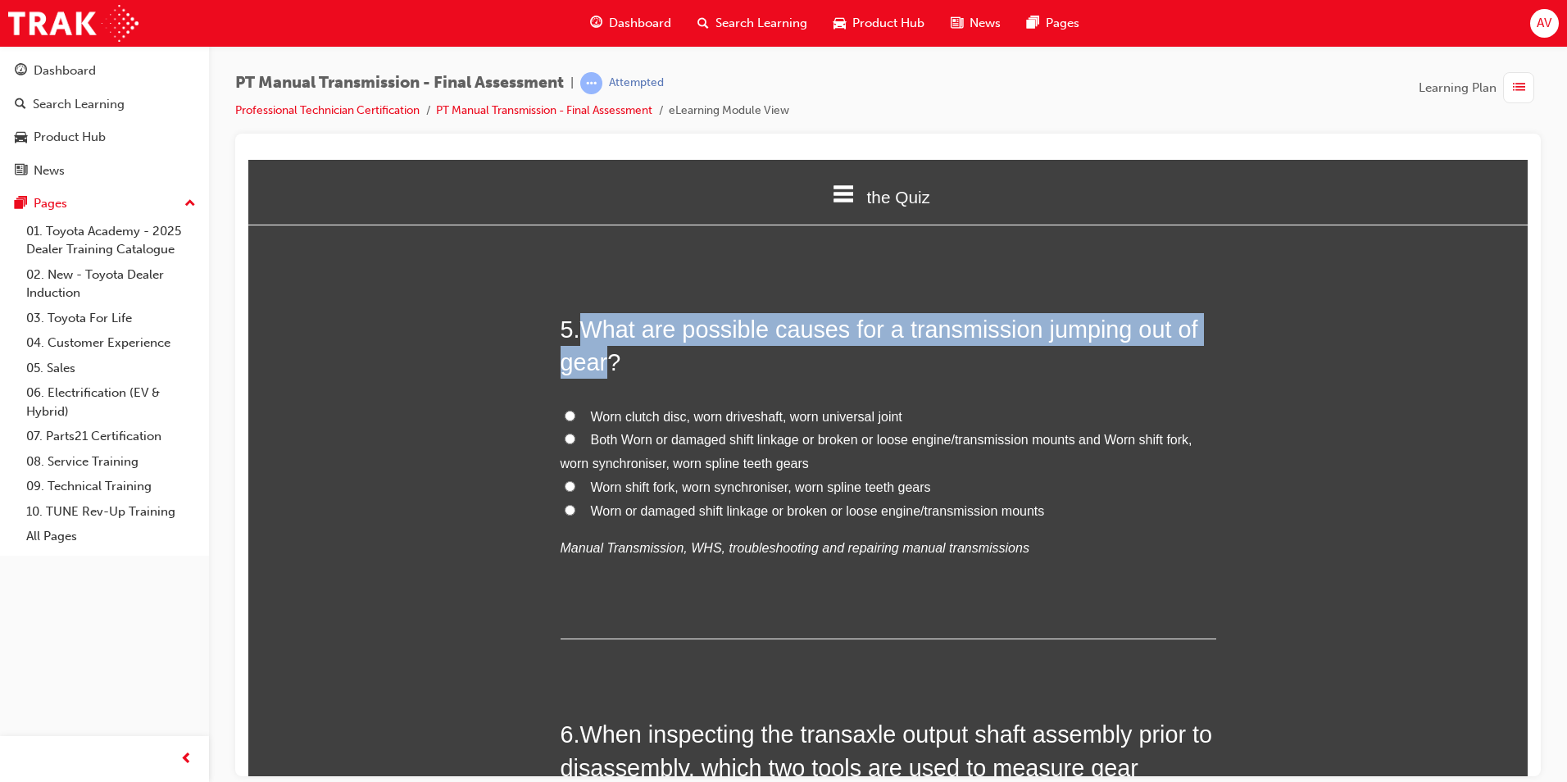
drag, startPoint x: 582, startPoint y: 285, endPoint x: 602, endPoint y: 315, distance: 35.9
click at [602, 315] on span "What are possible causes for a transmission jumping out of gear?" at bounding box center [880, 344] width 638 height 59
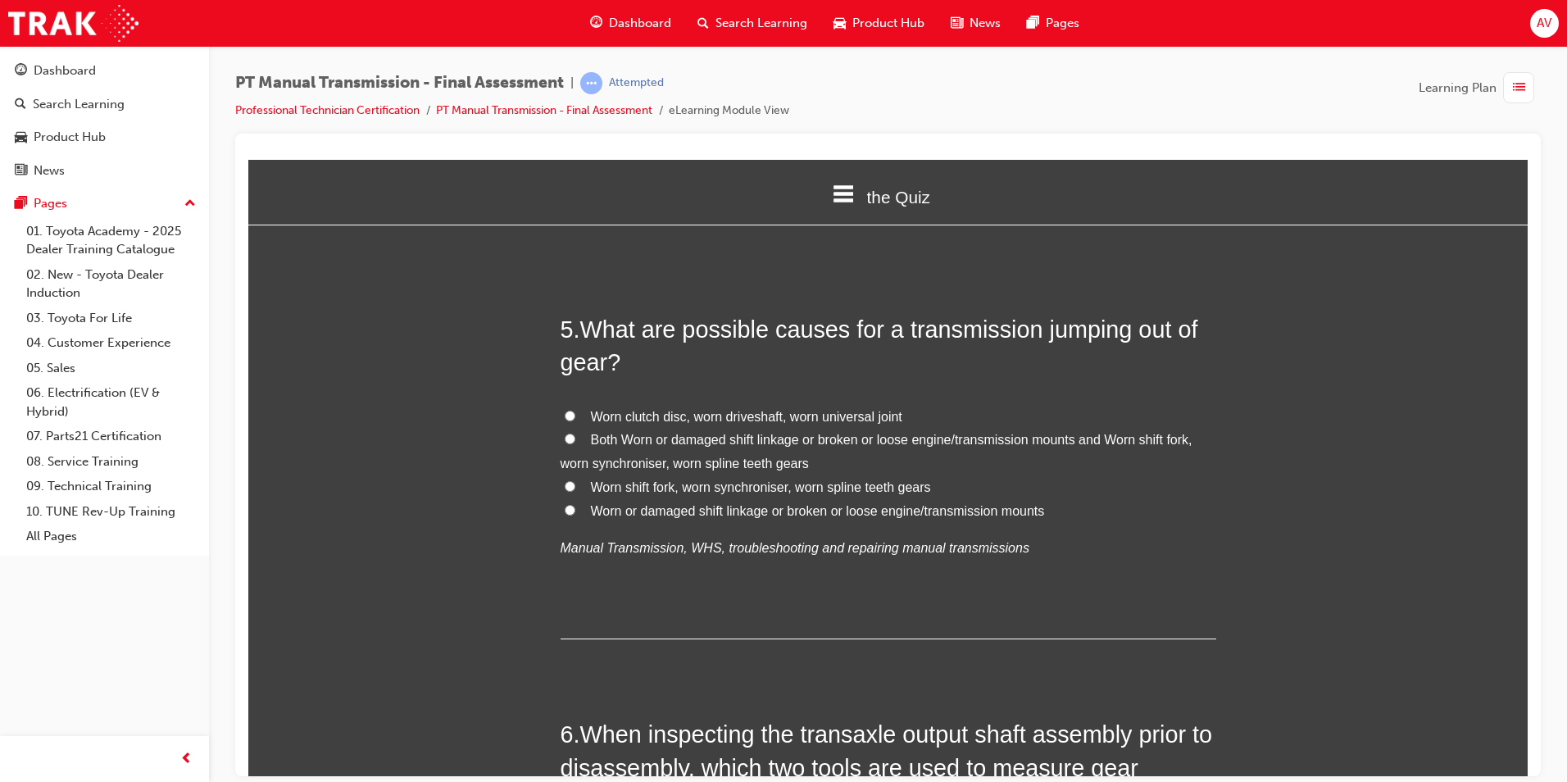
drag, startPoint x: 488, startPoint y: 479, endPoint x: 479, endPoint y: 474, distance: 10.3
click at [565, 480] on input "Worn shift fork, worn synchroniser, worn spline teeth gears" at bounding box center [570, 485] width 11 height 11
radio input "true"
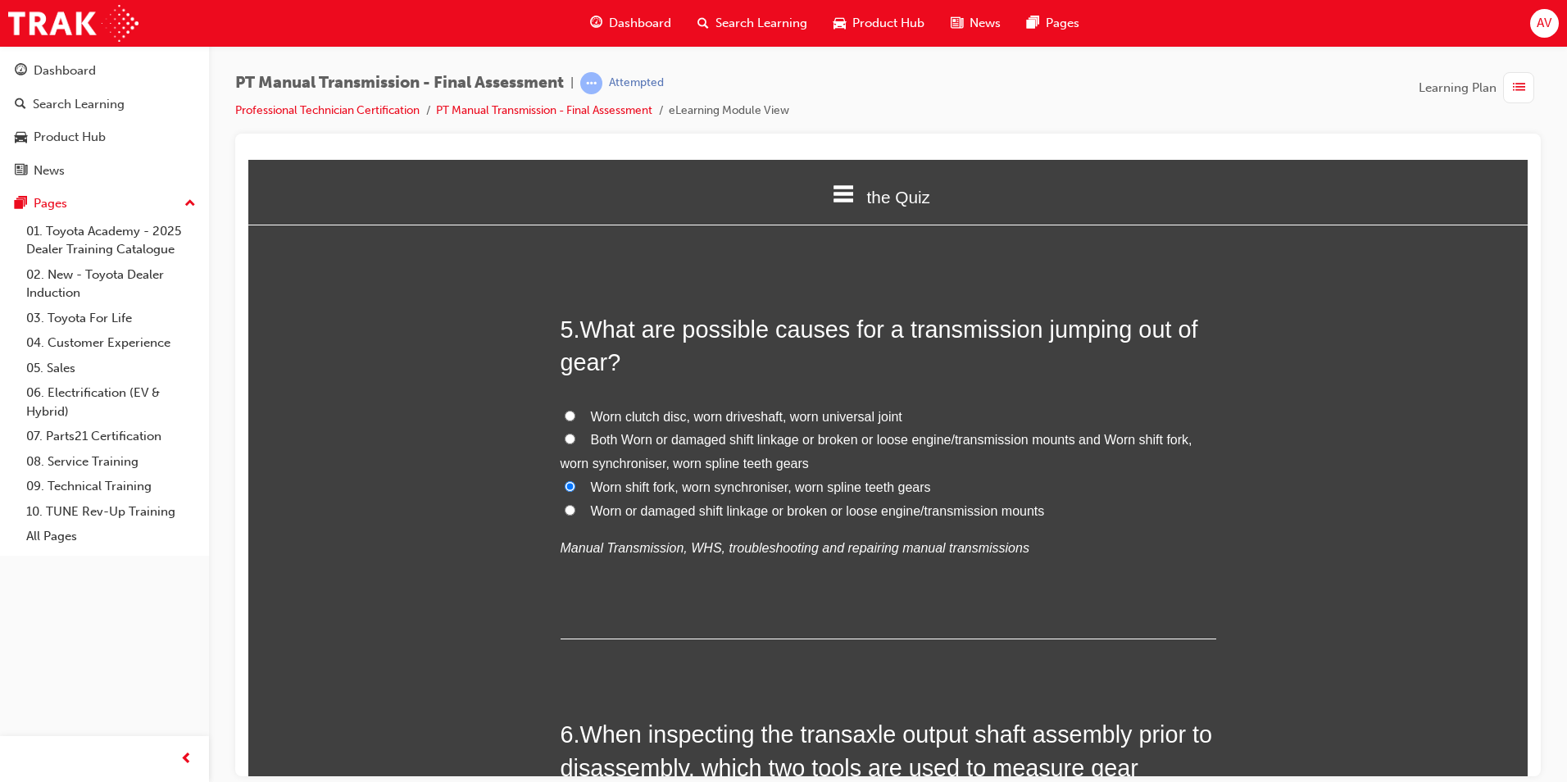
click at [570, 428] on label "Both Worn or damaged shift linkage or broken or loose engine/transmission mount…" at bounding box center [889, 452] width 656 height 48
click at [570, 433] on input "Both Worn or damaged shift linkage or broken or loose engine/transmission mount…" at bounding box center [570, 438] width 11 height 11
radio input "true"
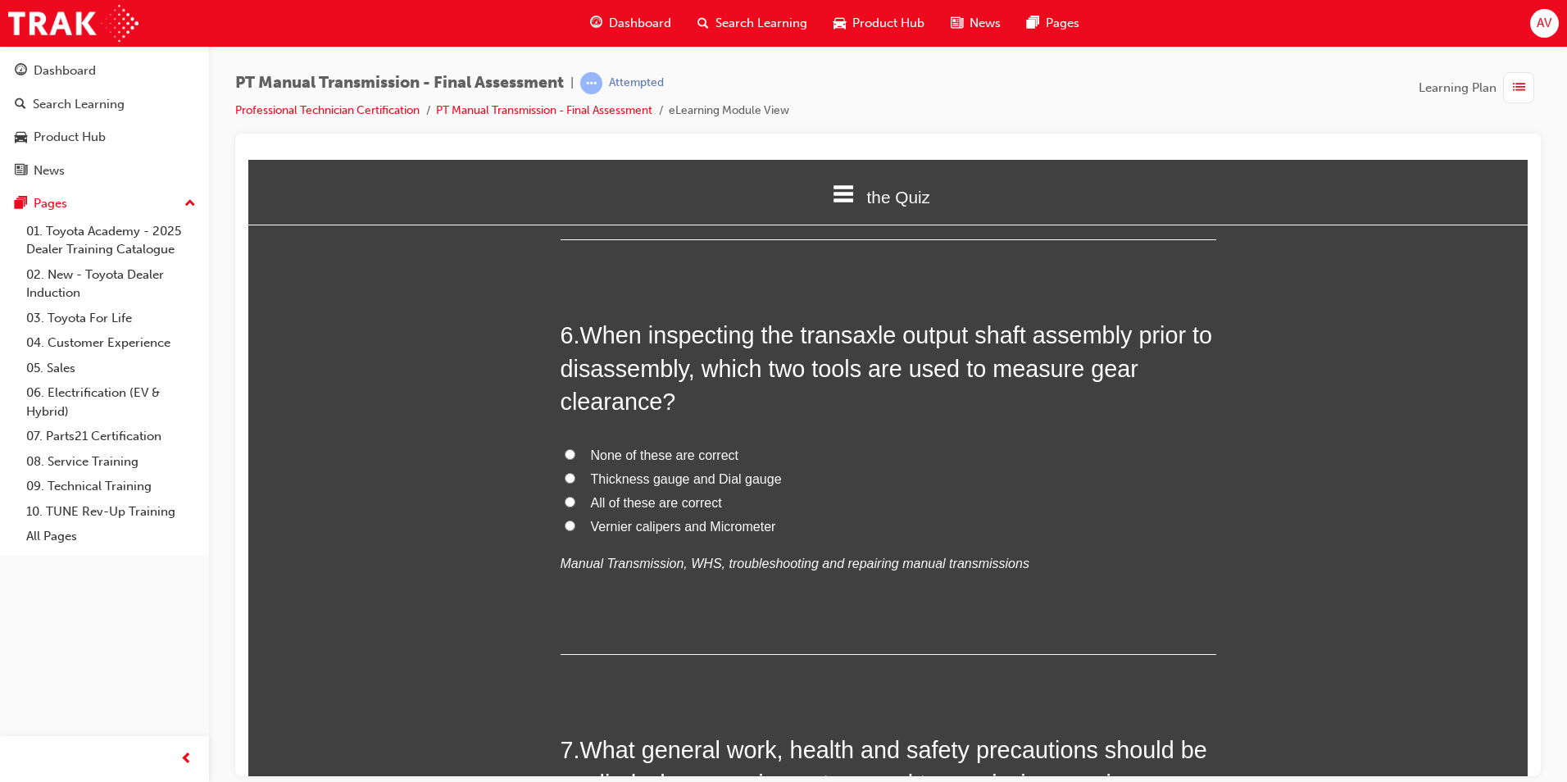
scroll to position [1967, 0]
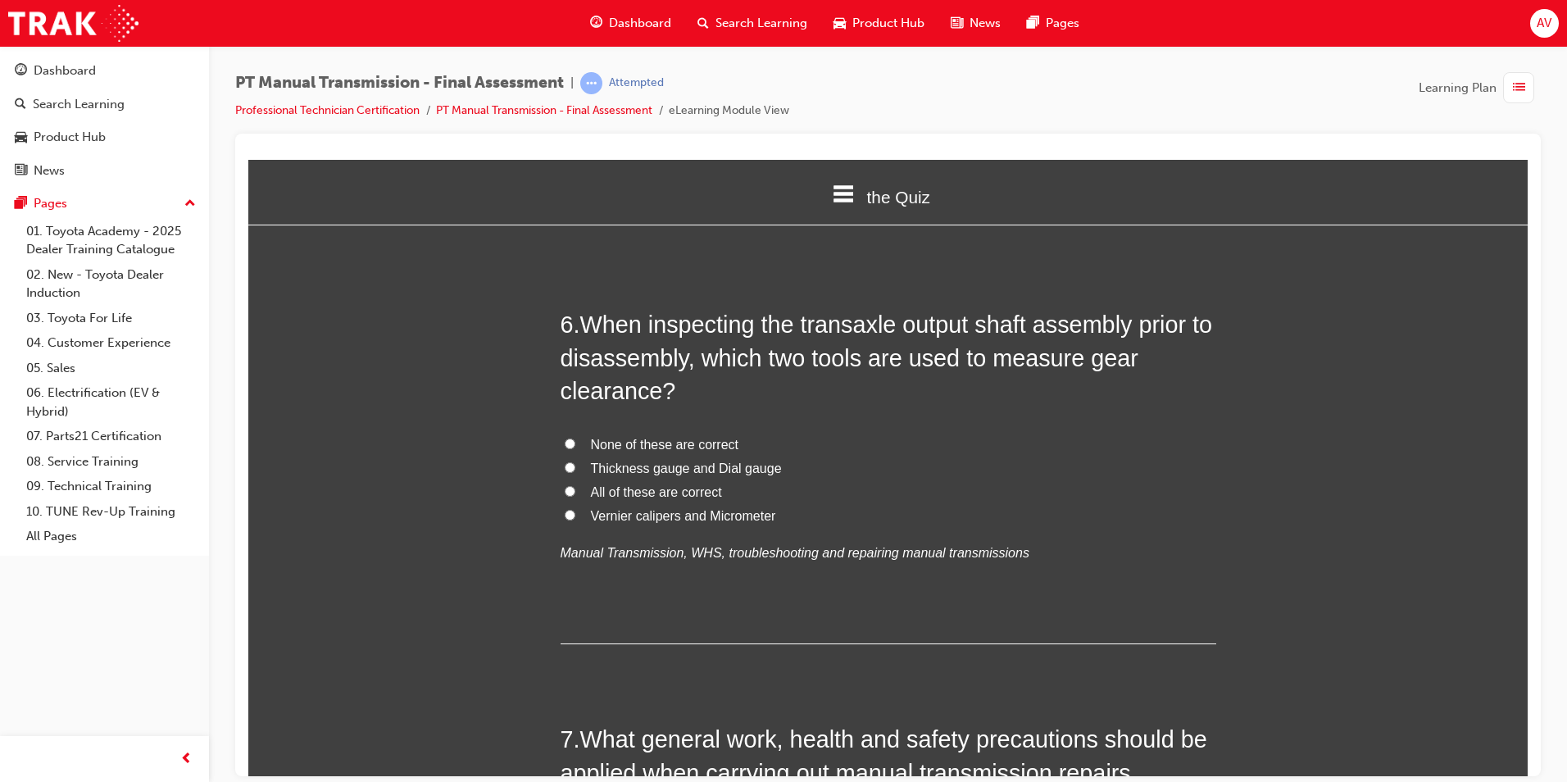
click at [561, 504] on label "Vernier calipers and Micrometer" at bounding box center [889, 516] width 656 height 24
click at [565, 509] on input "Vernier calipers and Micrometer" at bounding box center [570, 514] width 11 height 11
radio input "true"
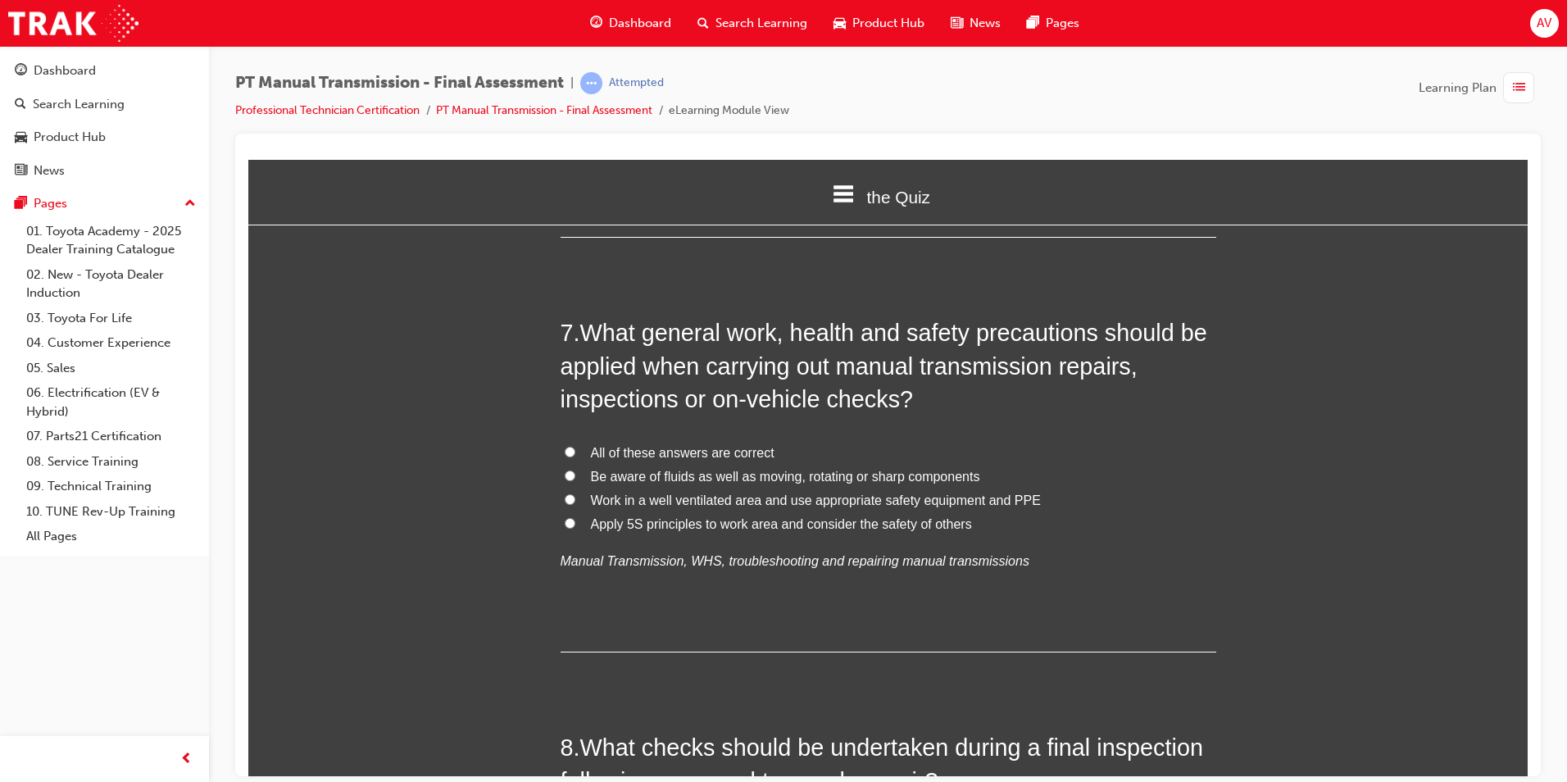
scroll to position [2376, 0]
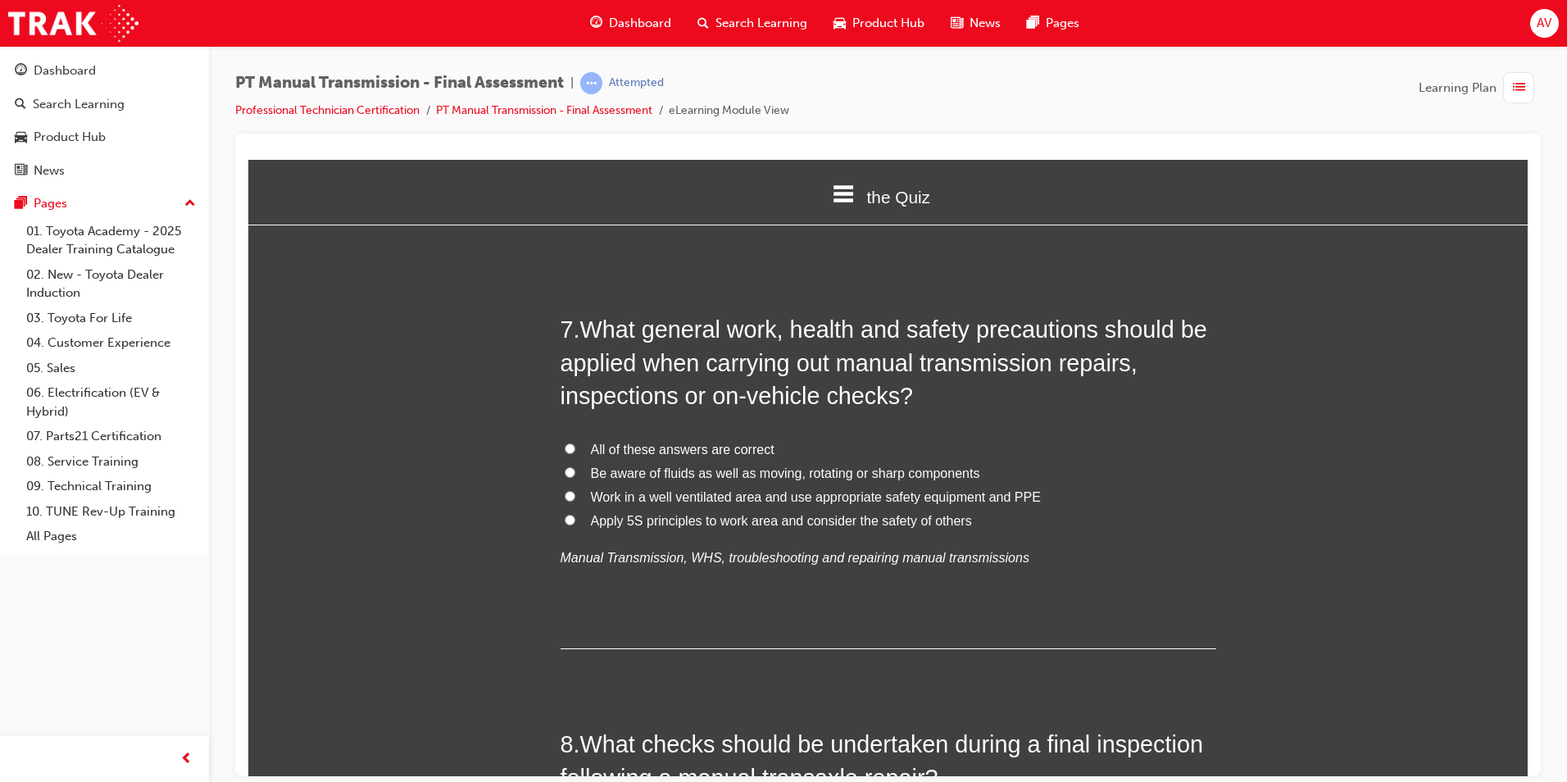
click at [565, 443] on input "All of these answers are correct" at bounding box center [570, 448] width 11 height 11
radio input "true"
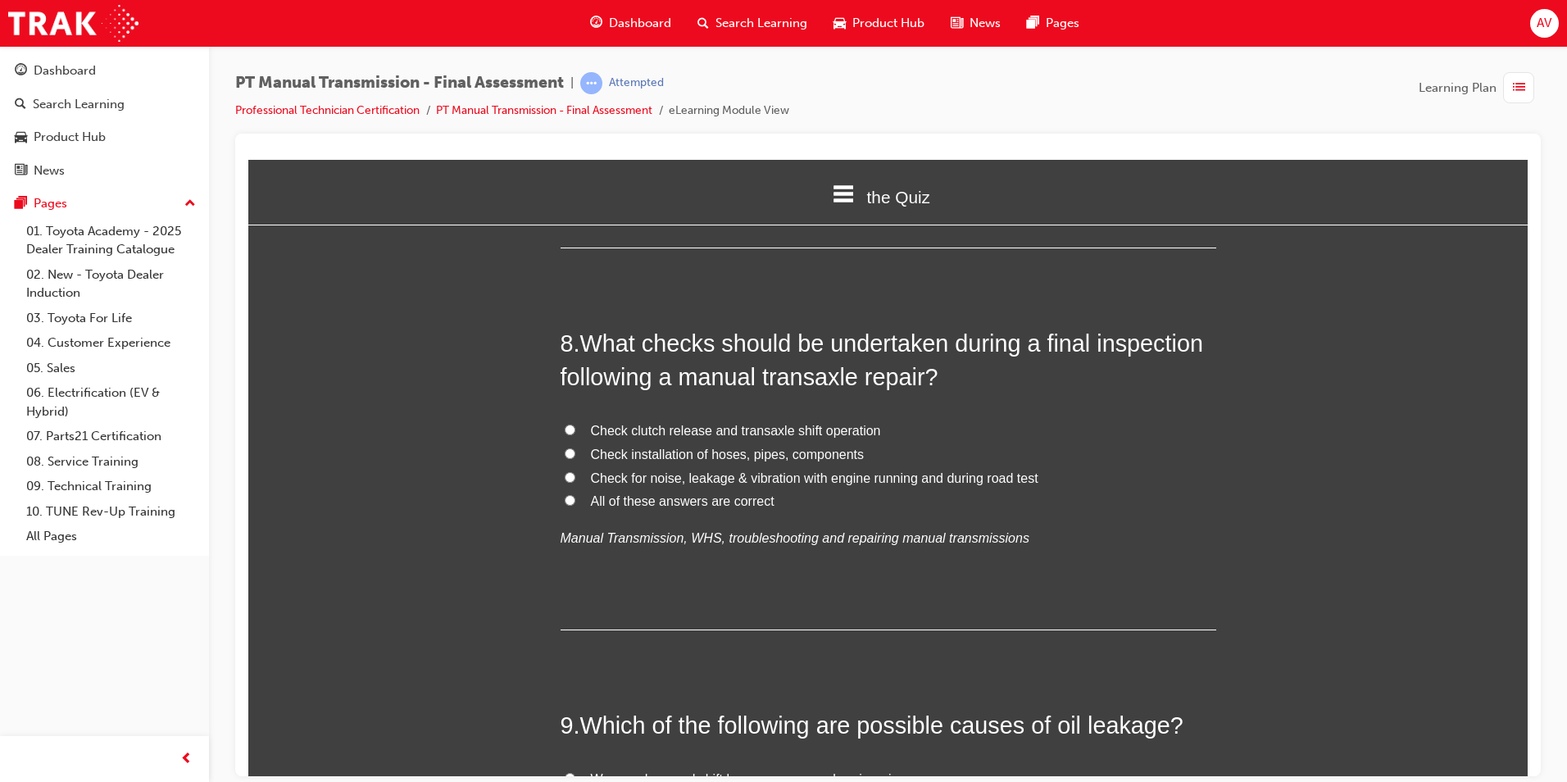
scroll to position [2786, 0]
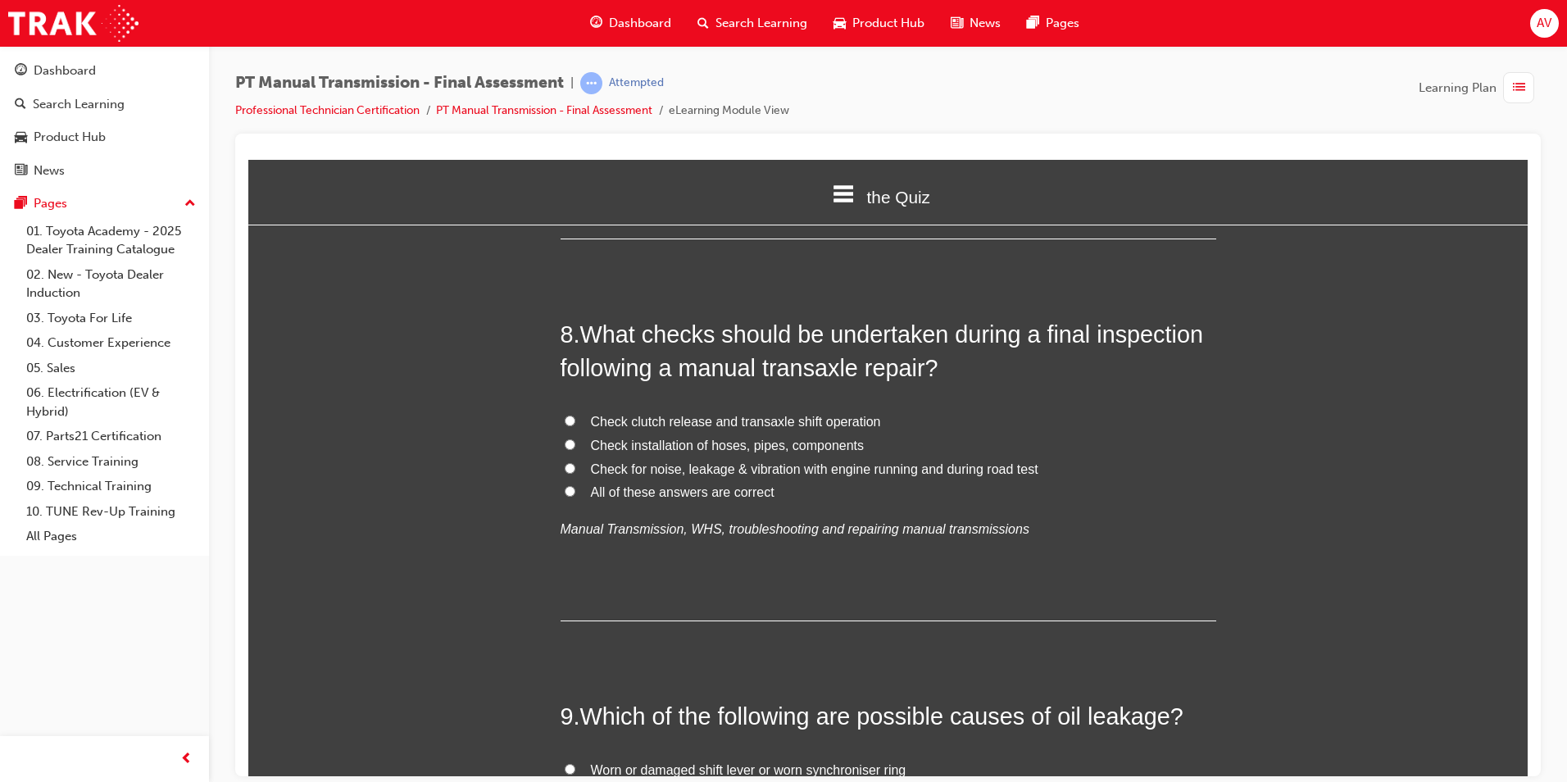
click at [569, 480] on label "All of these answers are correct" at bounding box center [889, 492] width 656 height 24
click at [569, 485] on input "All of these answers are correct" at bounding box center [570, 490] width 11 height 11
radio input "true"
drag, startPoint x: 459, startPoint y: 478, endPoint x: 470, endPoint y: 474, distance: 11.9
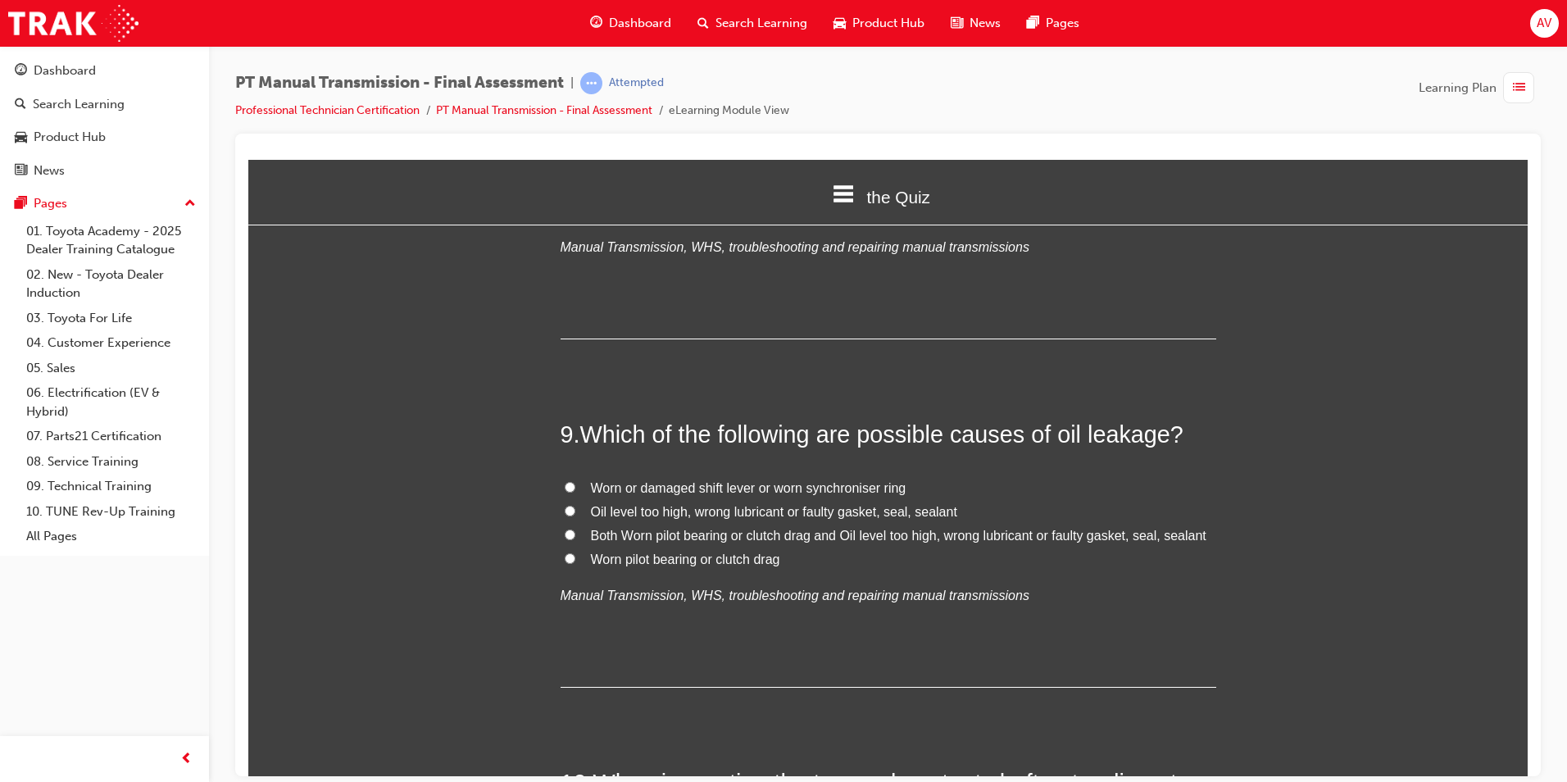
scroll to position [3114, 0]
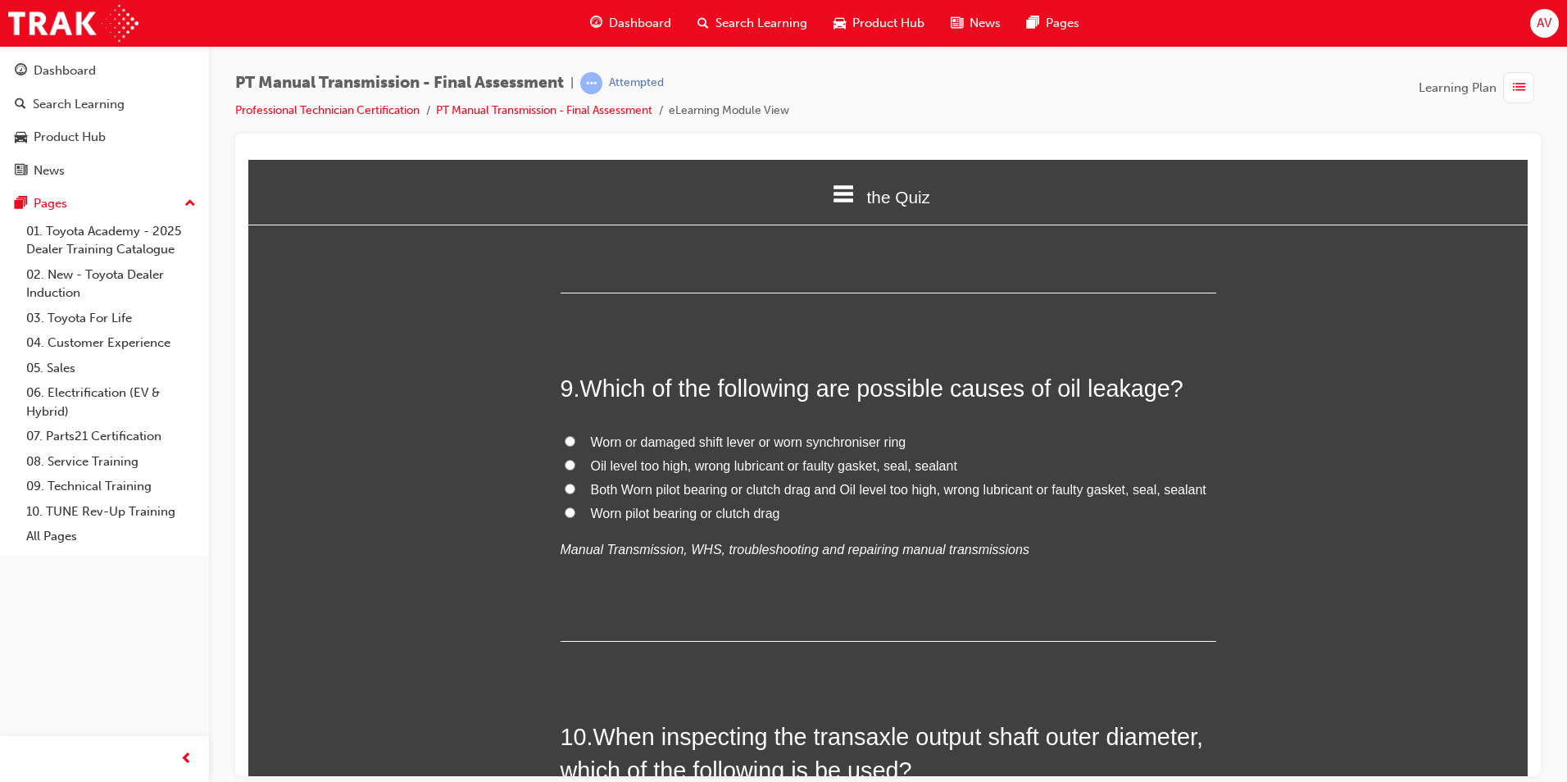
click at [565, 483] on input "Both Worn pilot bearing or clutch drag and Oil level too high, wrong lubricant …" at bounding box center [570, 488] width 11 height 11
radio input "true"
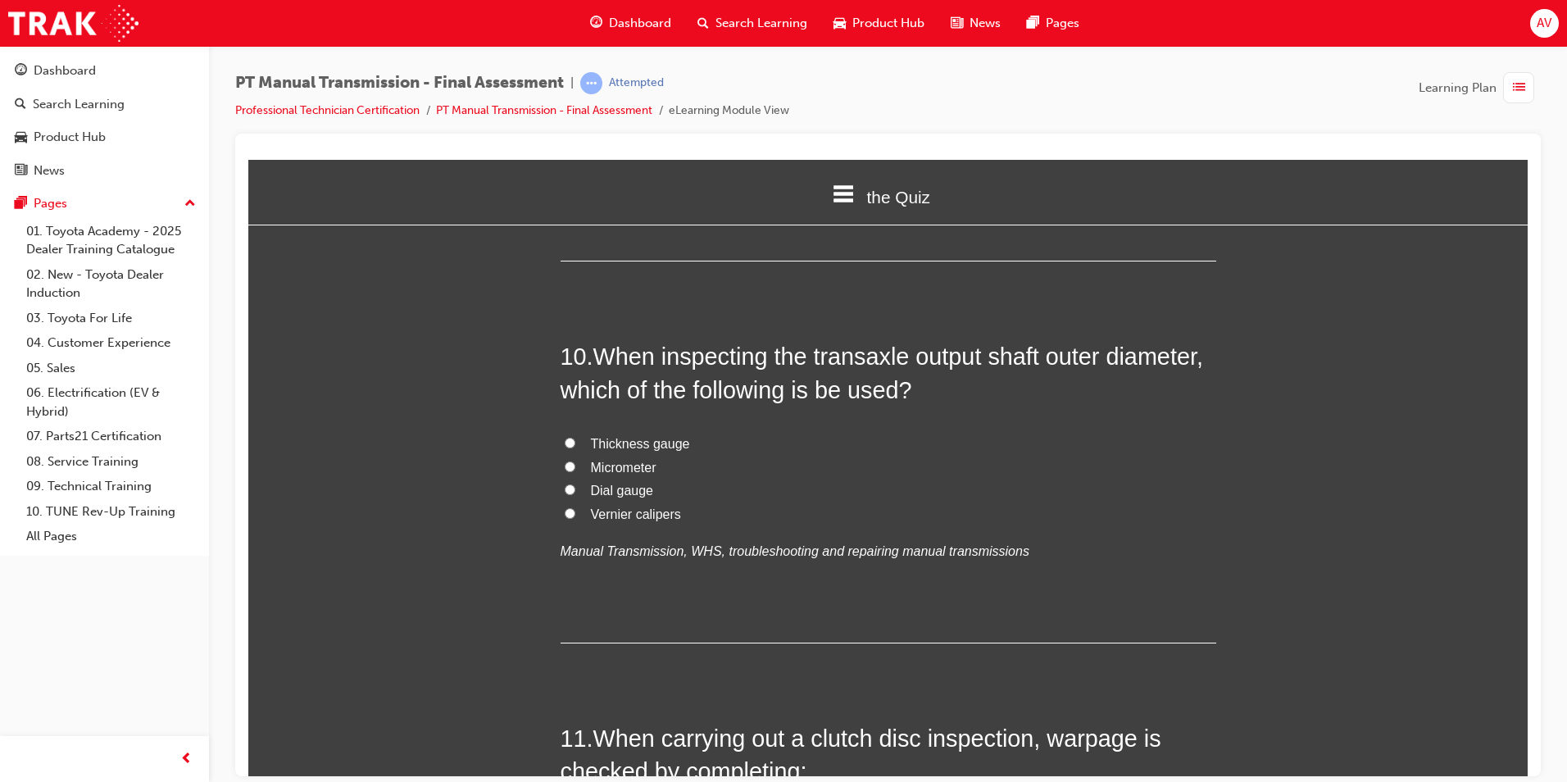
scroll to position [3524, 0]
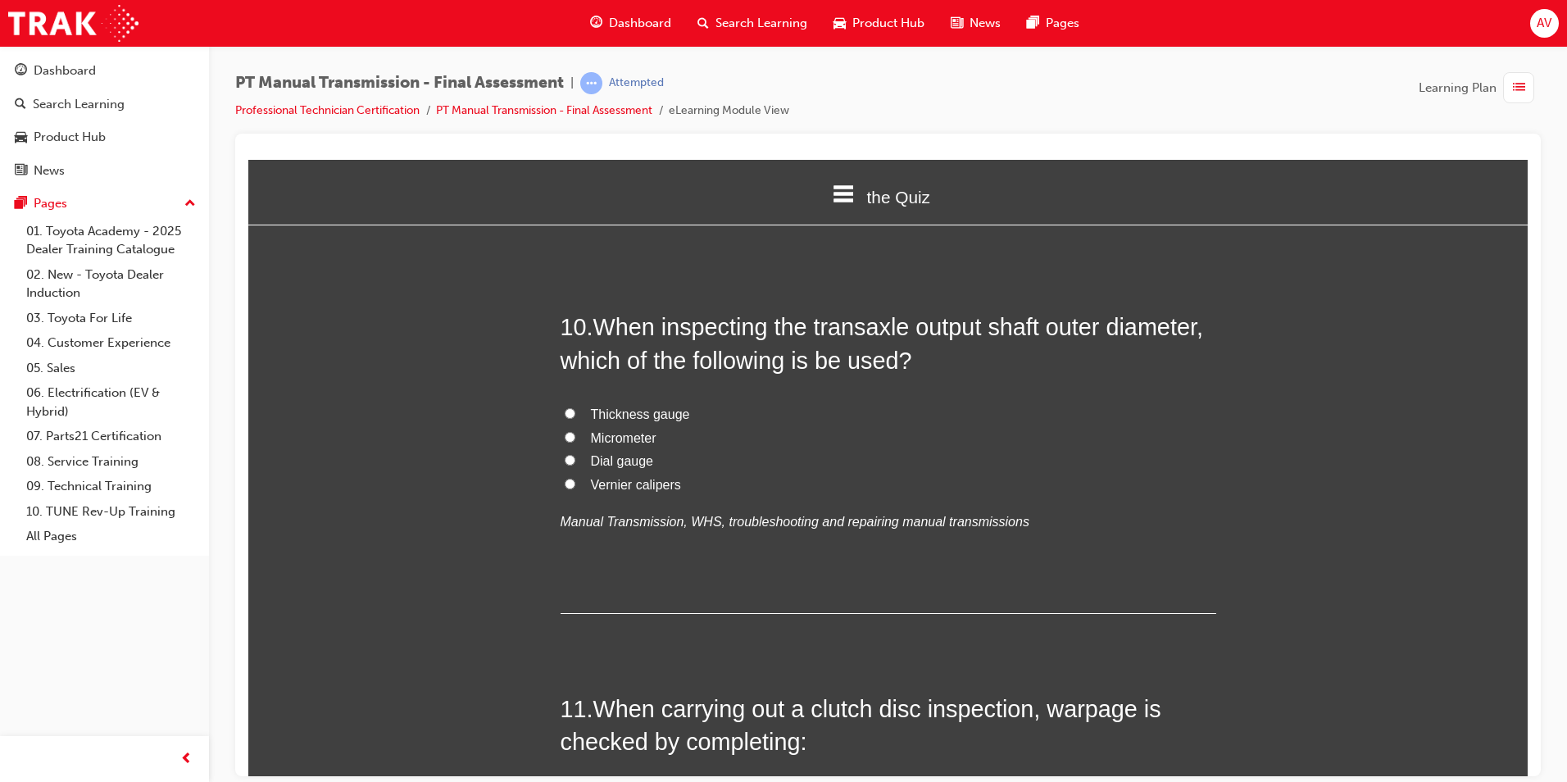
click at [565, 431] on input "Micrometer" at bounding box center [570, 436] width 11 height 11
radio input "true"
click at [415, 436] on div "You must select an answer for each question before you can submit. Please note,…" at bounding box center [887, 454] width 1279 height 7481
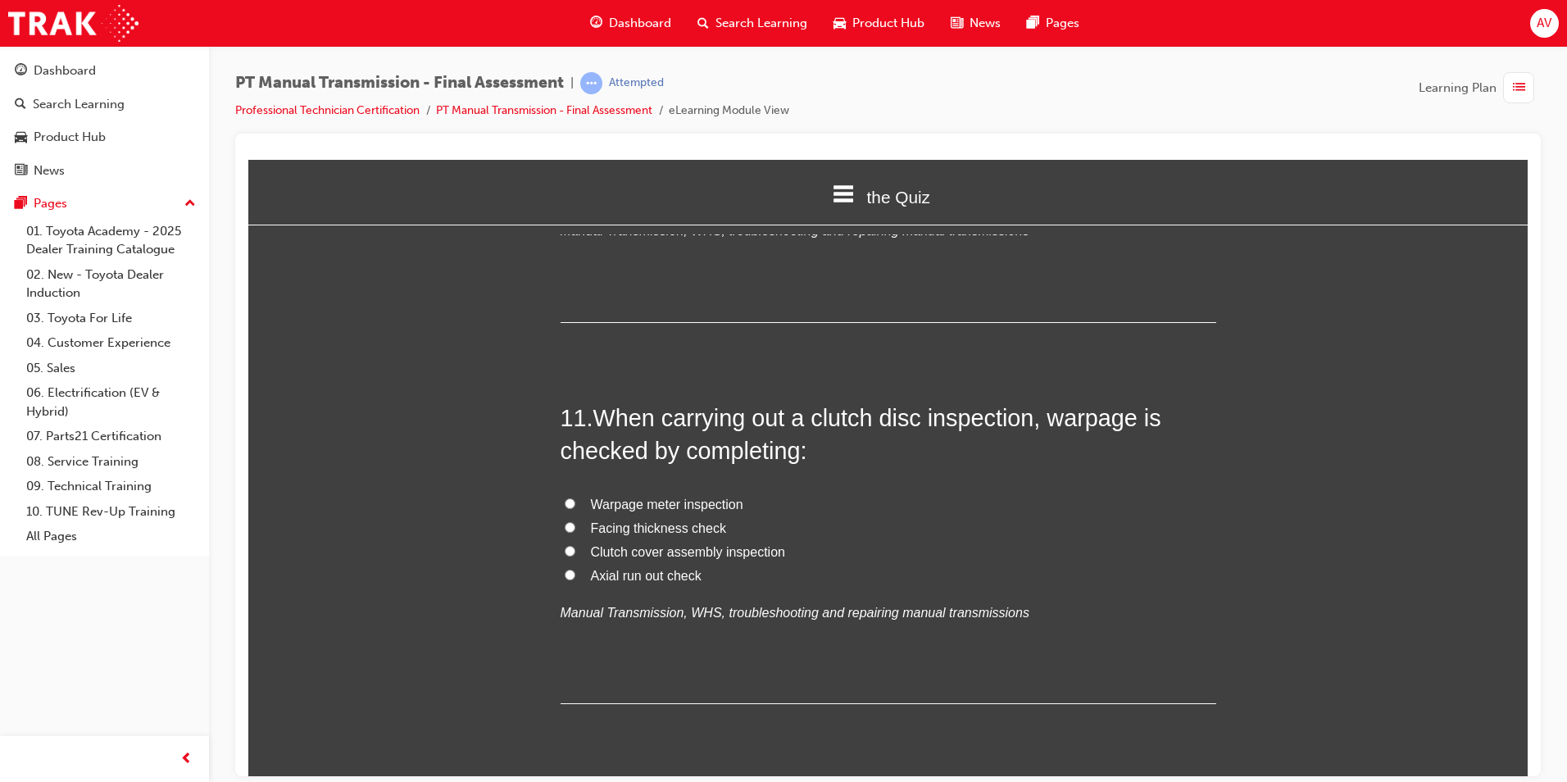
scroll to position [3852, 0]
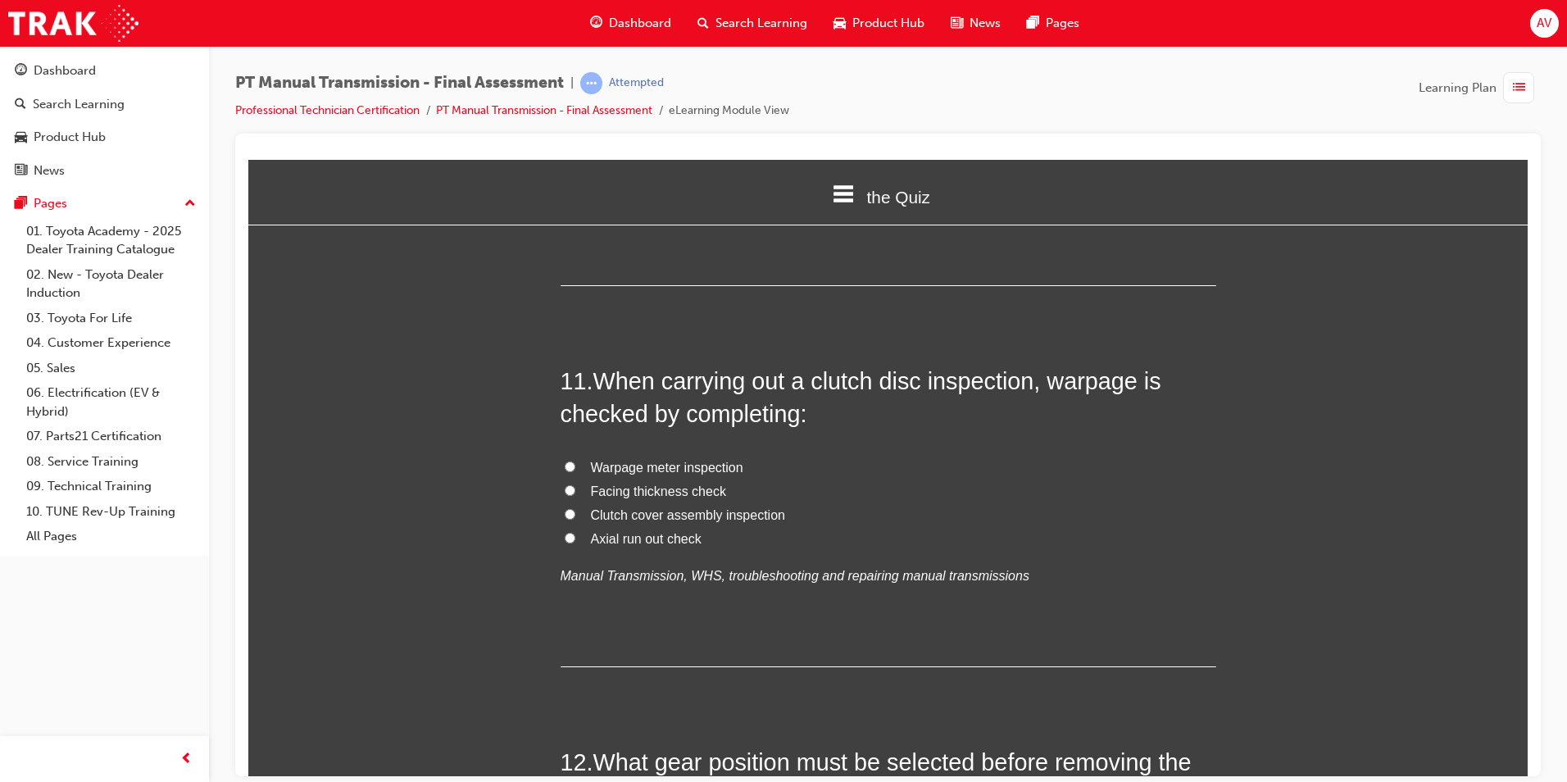
drag, startPoint x: 560, startPoint y: 429, endPoint x: 508, endPoint y: 436, distance: 52.0
click at [565, 461] on input "Warpage meter inspection" at bounding box center [570, 466] width 11 height 11
radio input "true"
click at [460, 451] on div "You must select an answer for each question before you can submit. Please note,…" at bounding box center [887, 126] width 1279 height 7481
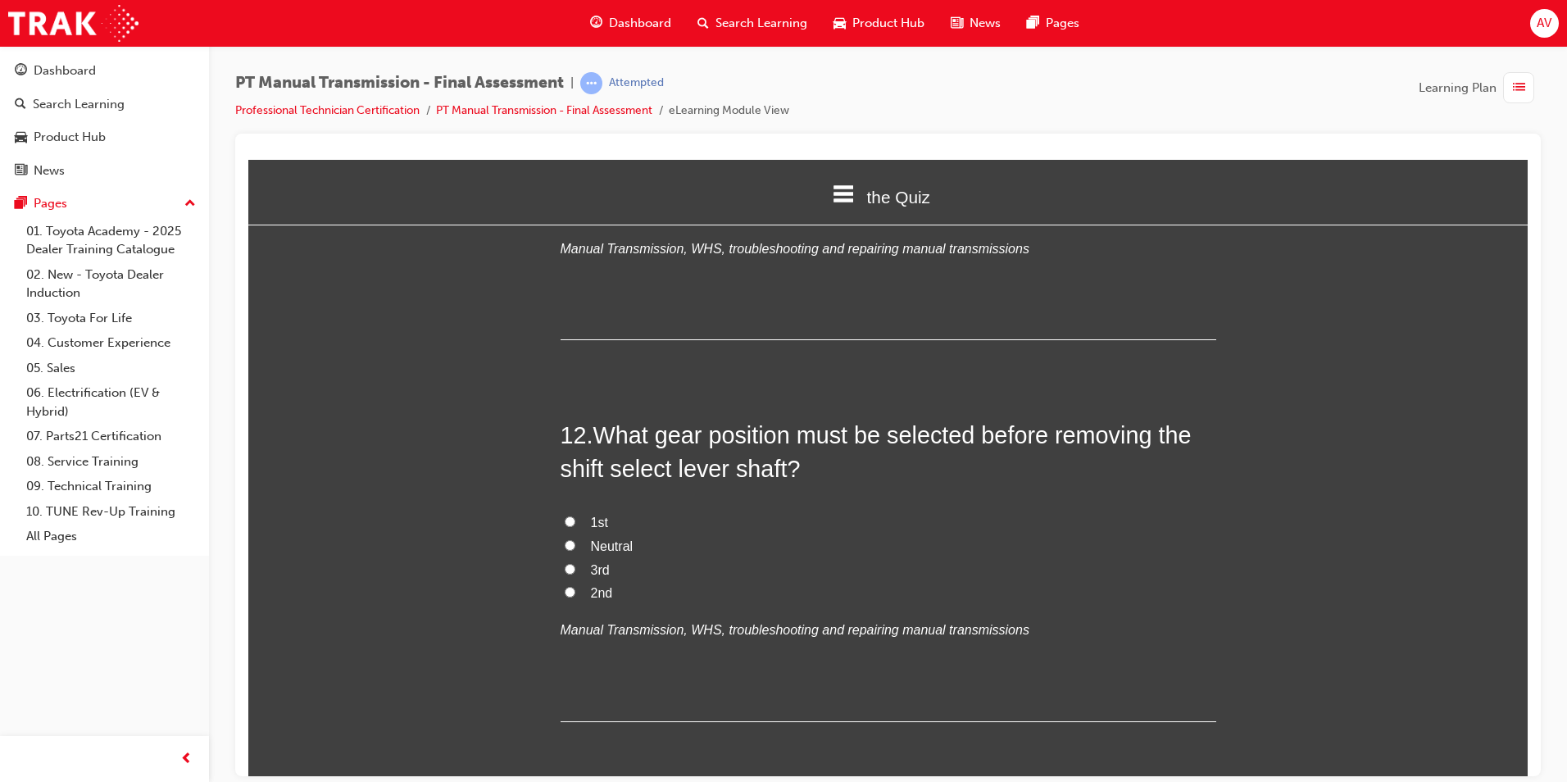
scroll to position [4179, 0]
click at [565, 538] on input "Neutral" at bounding box center [570, 543] width 11 height 11
radio input "true"
drag, startPoint x: 429, startPoint y: 495, endPoint x: 438, endPoint y: 494, distance: 9.1
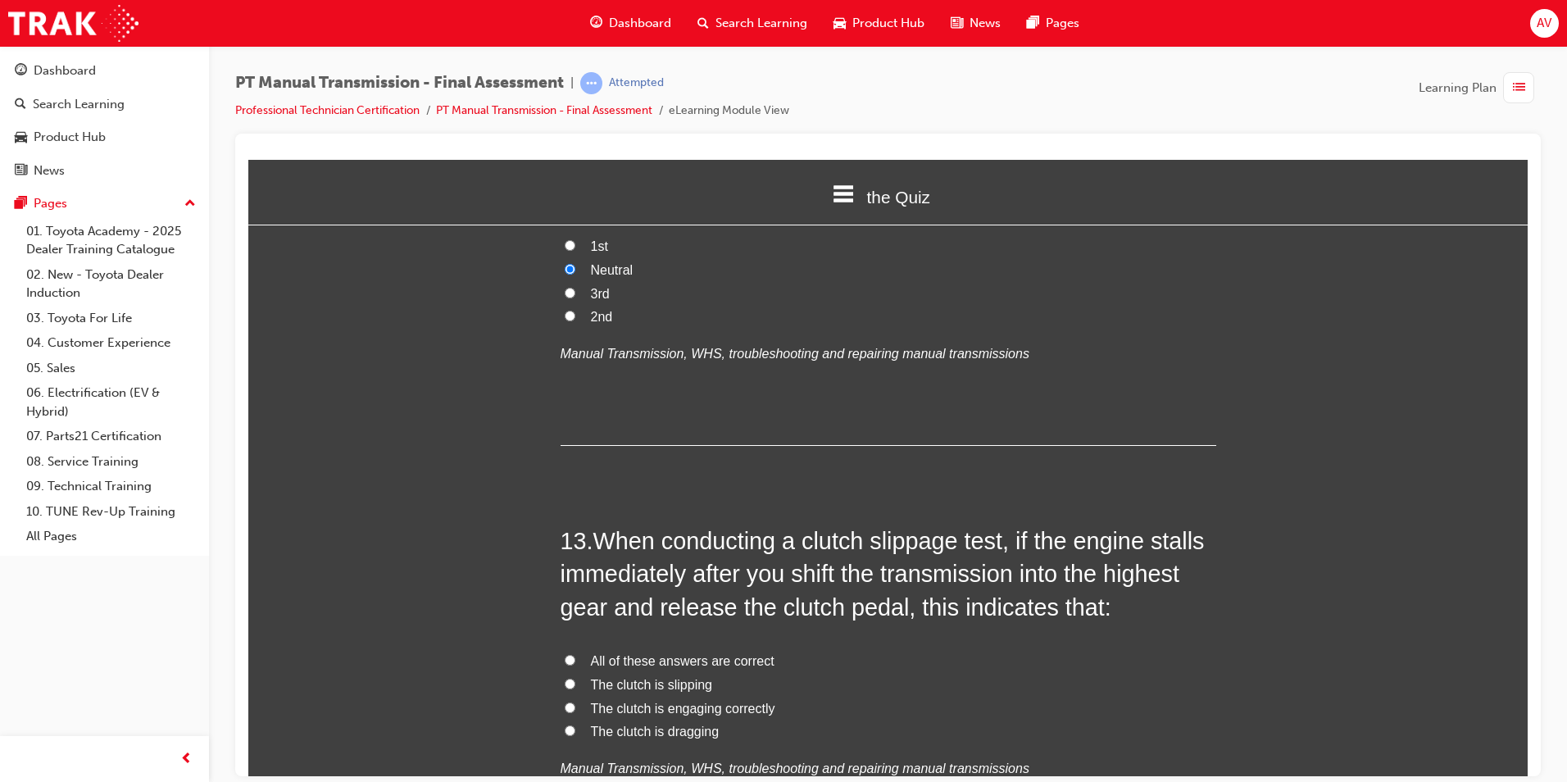
scroll to position [4507, 0]
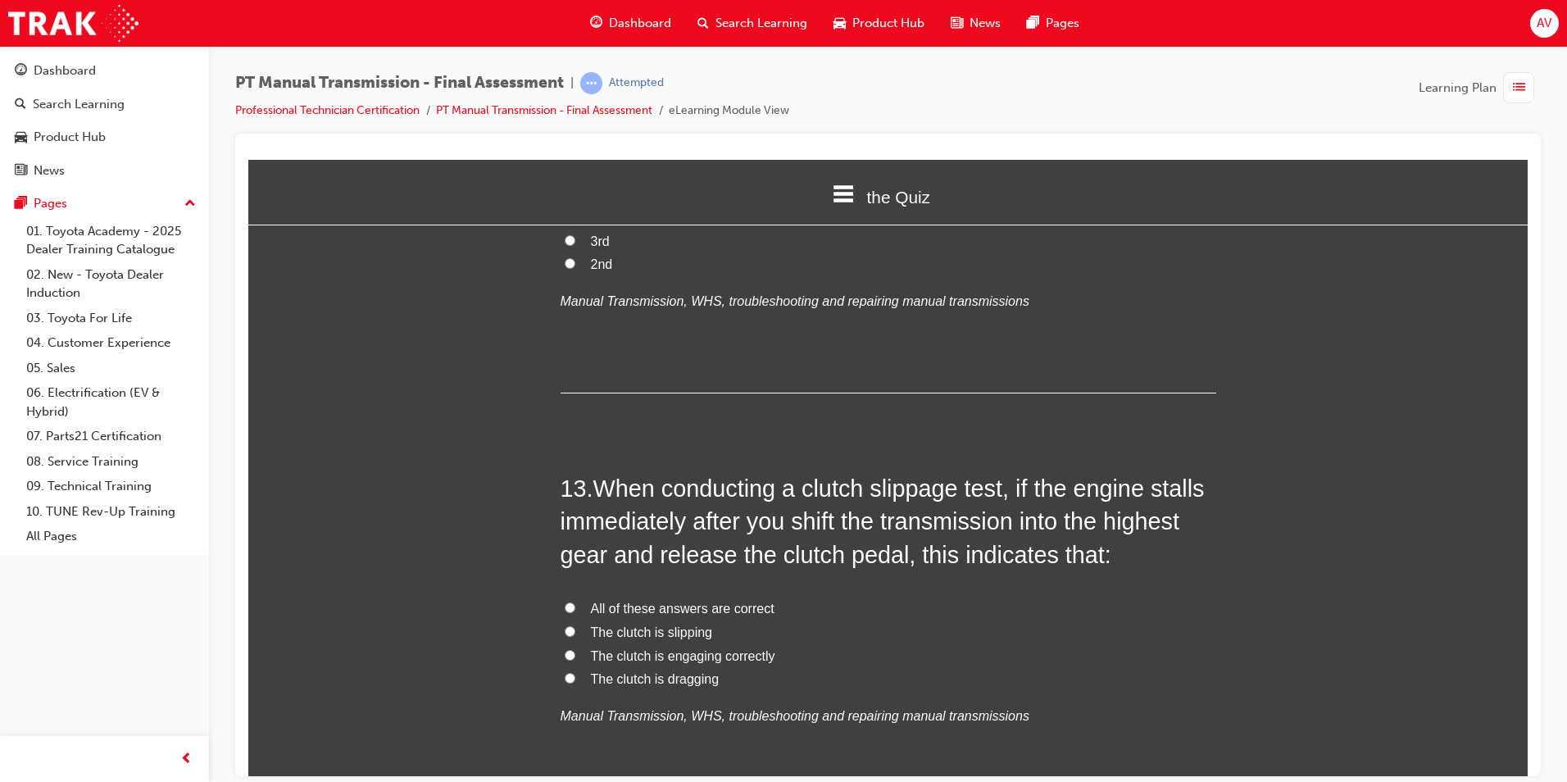
click at [600, 601] on span "All of these answers are correct" at bounding box center [683, 608] width 184 height 14
click at [575, 601] on input "All of these answers are correct" at bounding box center [570, 606] width 11 height 11
radio input "true"
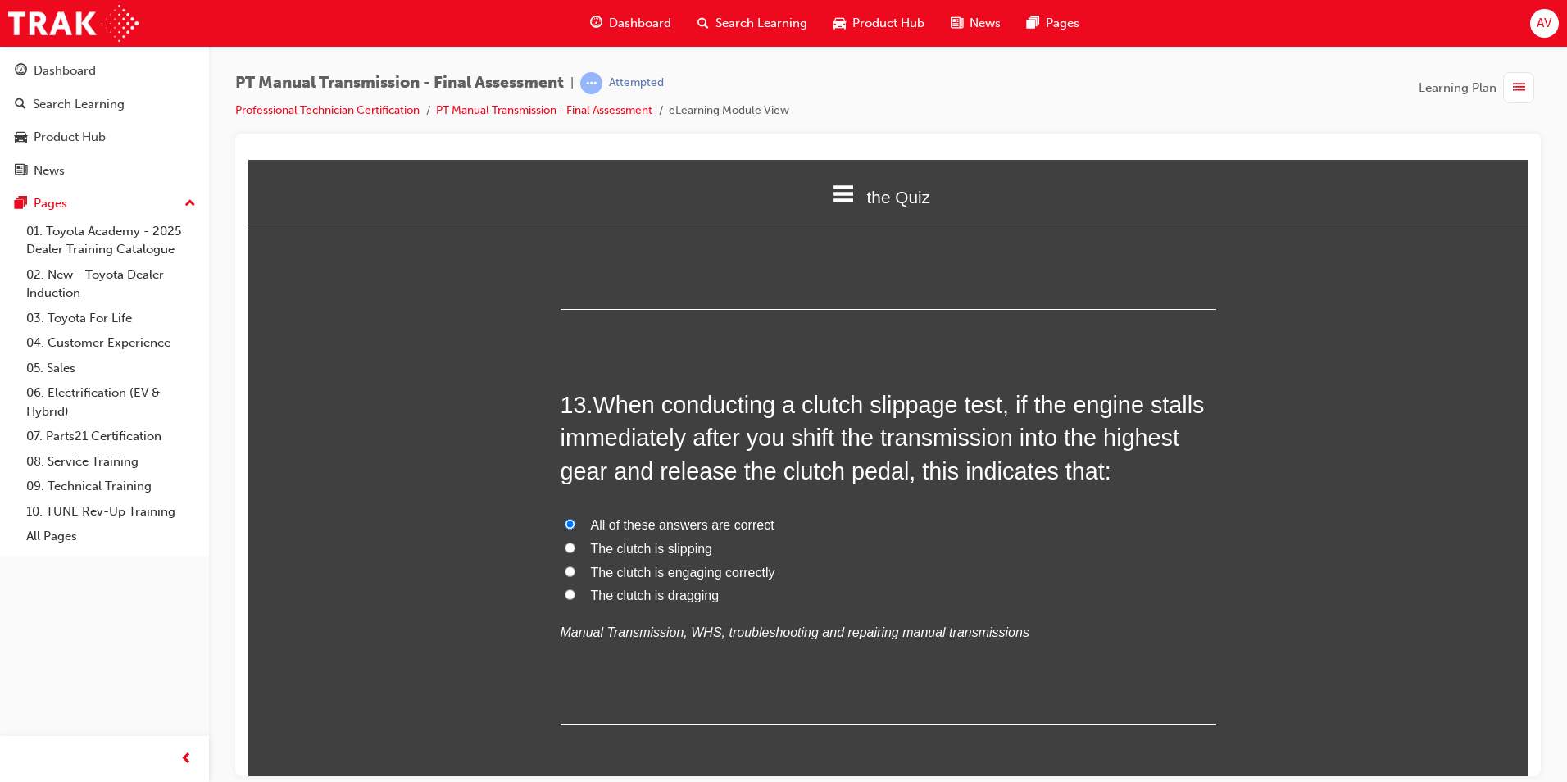
scroll to position [4671, 0]
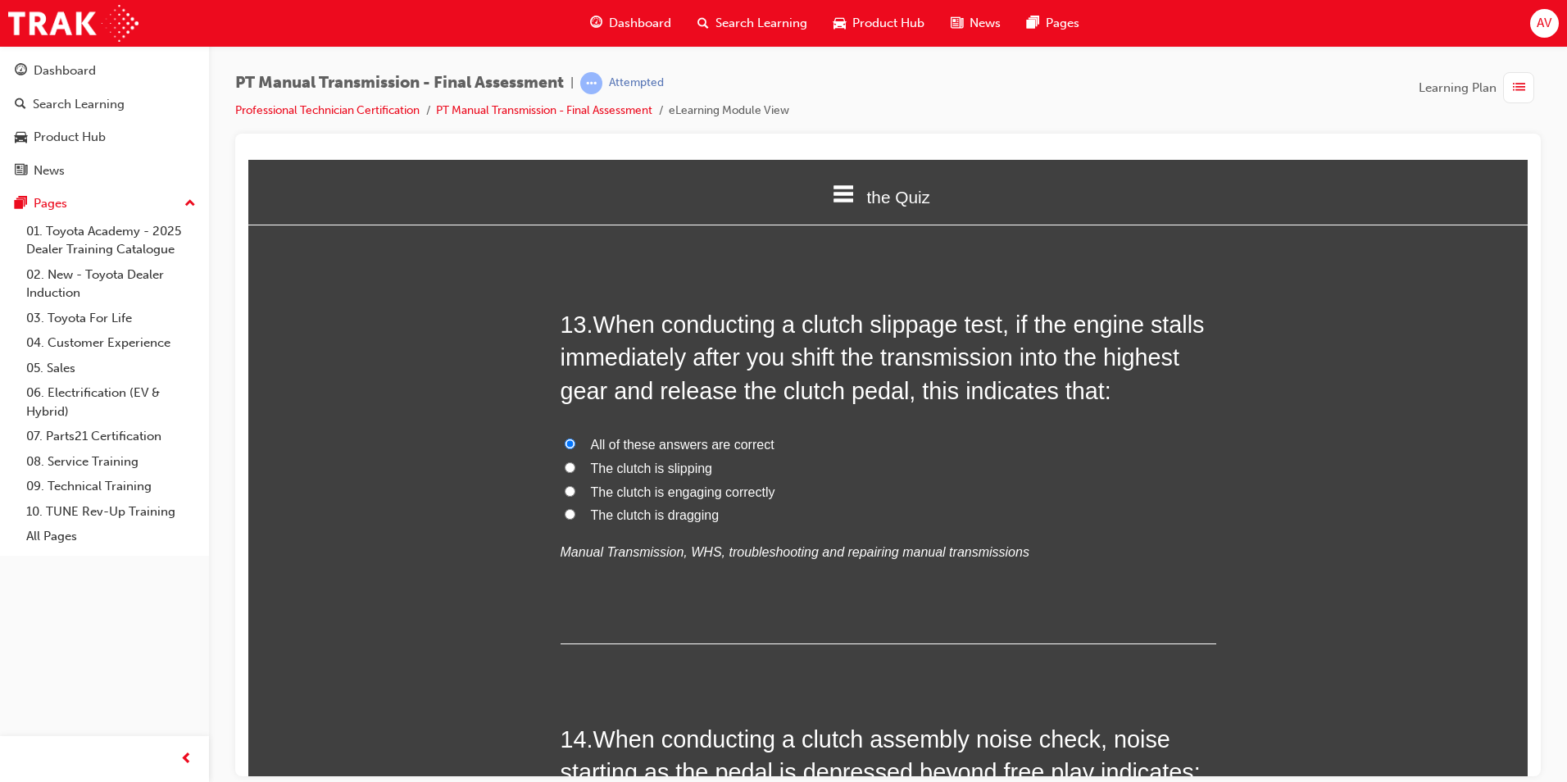
click at [565, 461] on input "The clutch is slipping" at bounding box center [570, 466] width 11 height 11
radio input "true"
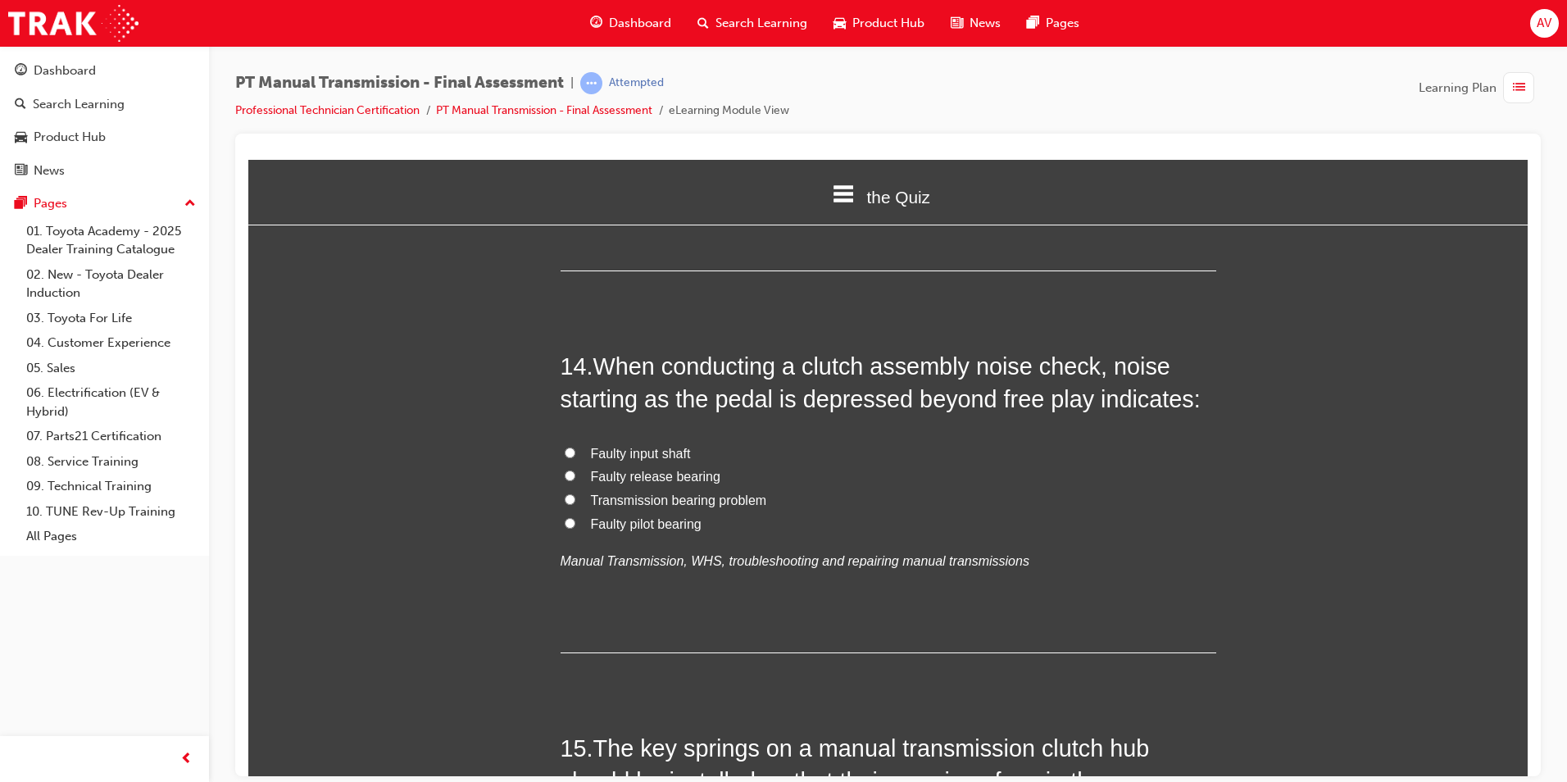
scroll to position [5081, 0]
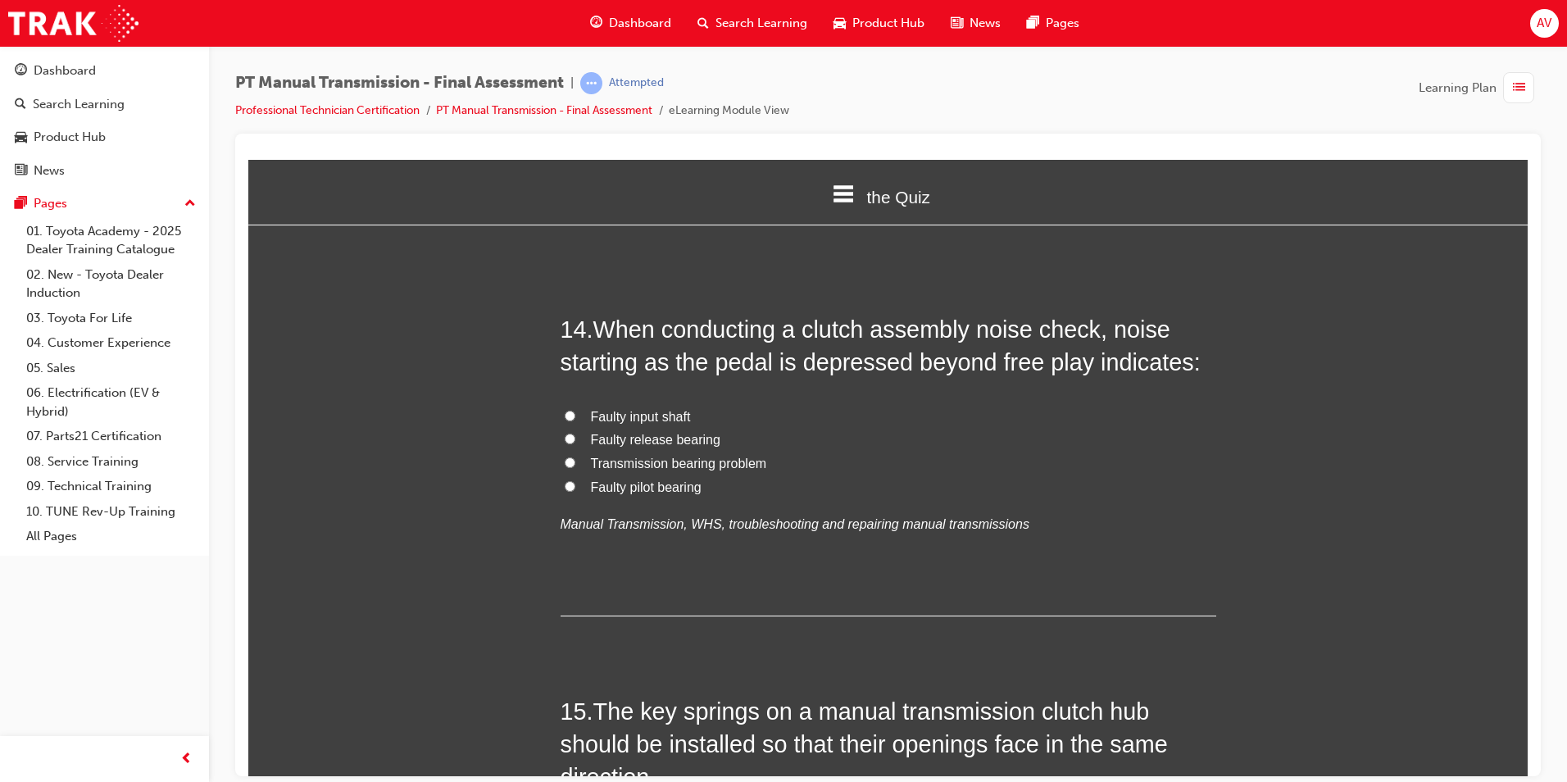
click at [565, 433] on input "Faulty release bearing" at bounding box center [570, 438] width 11 height 11
radio input "true"
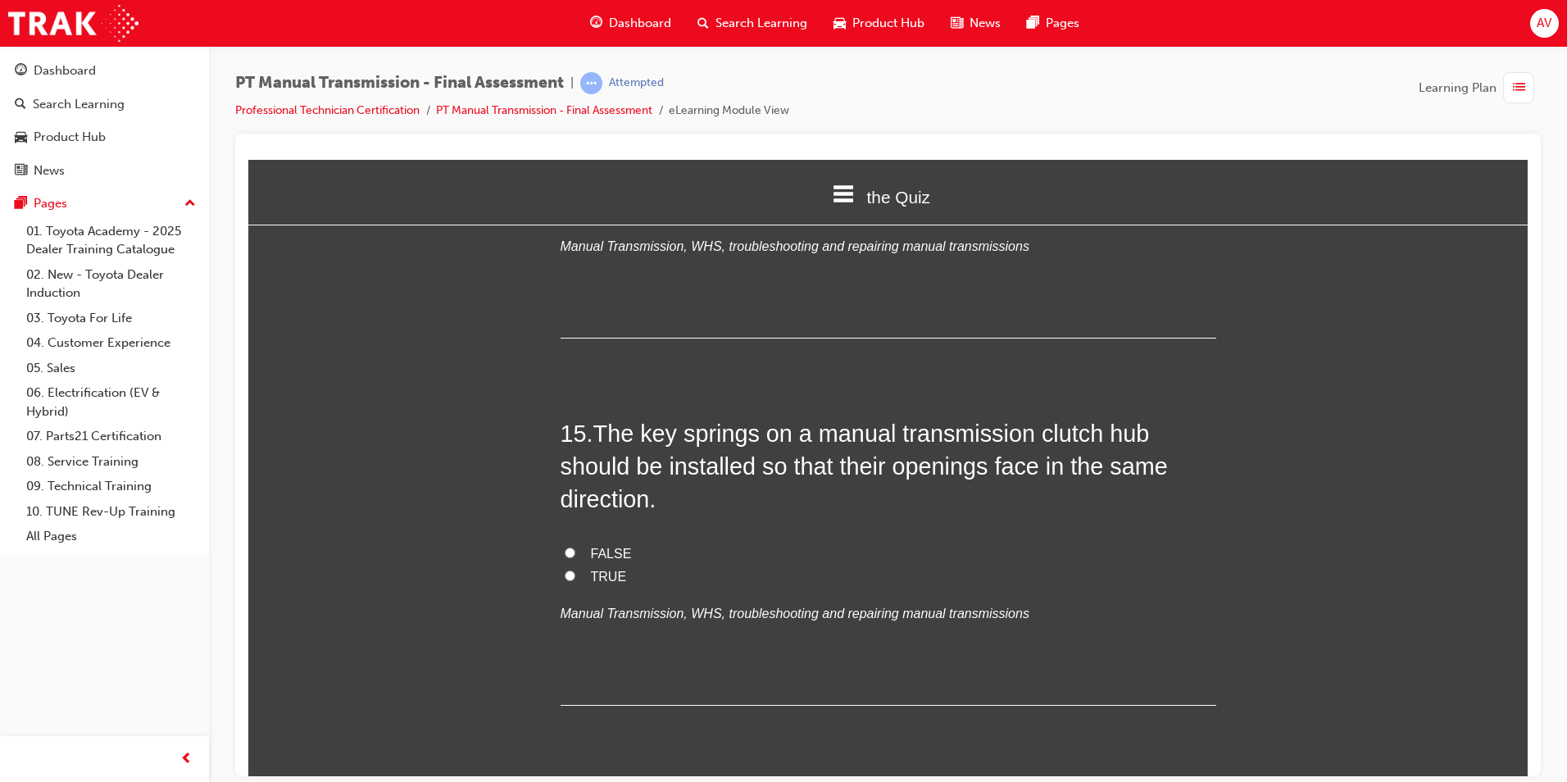
scroll to position [5409, 0]
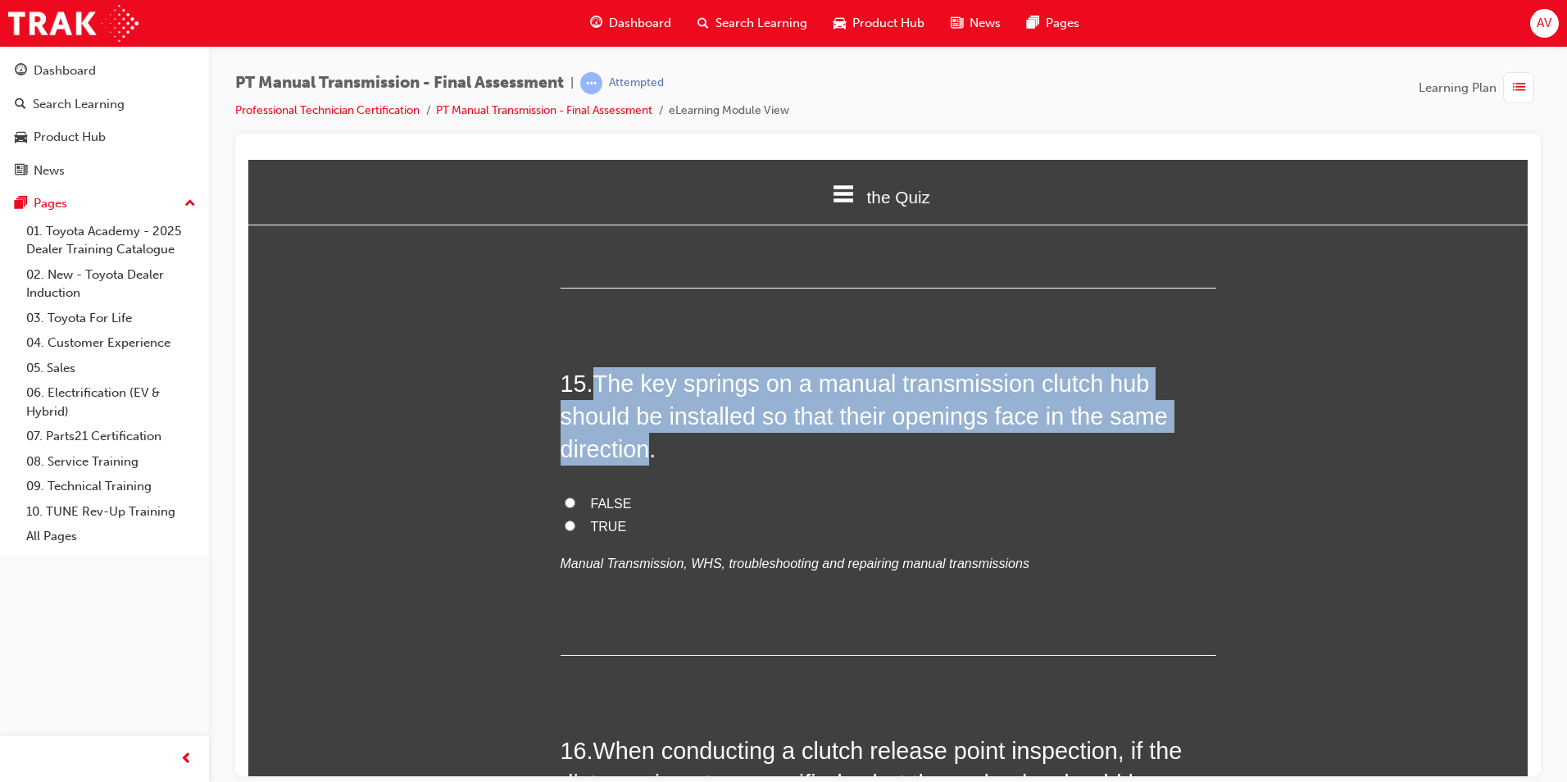
drag, startPoint x: 596, startPoint y: 357, endPoint x: 644, endPoint y: 412, distance: 73.2
click at [644, 412] on span "The key springs on a manual transmission clutch hub should be installed so that…" at bounding box center [864, 416] width 607 height 93
click at [568, 497] on input "FALSE" at bounding box center [570, 502] width 11 height 11
radio input "true"
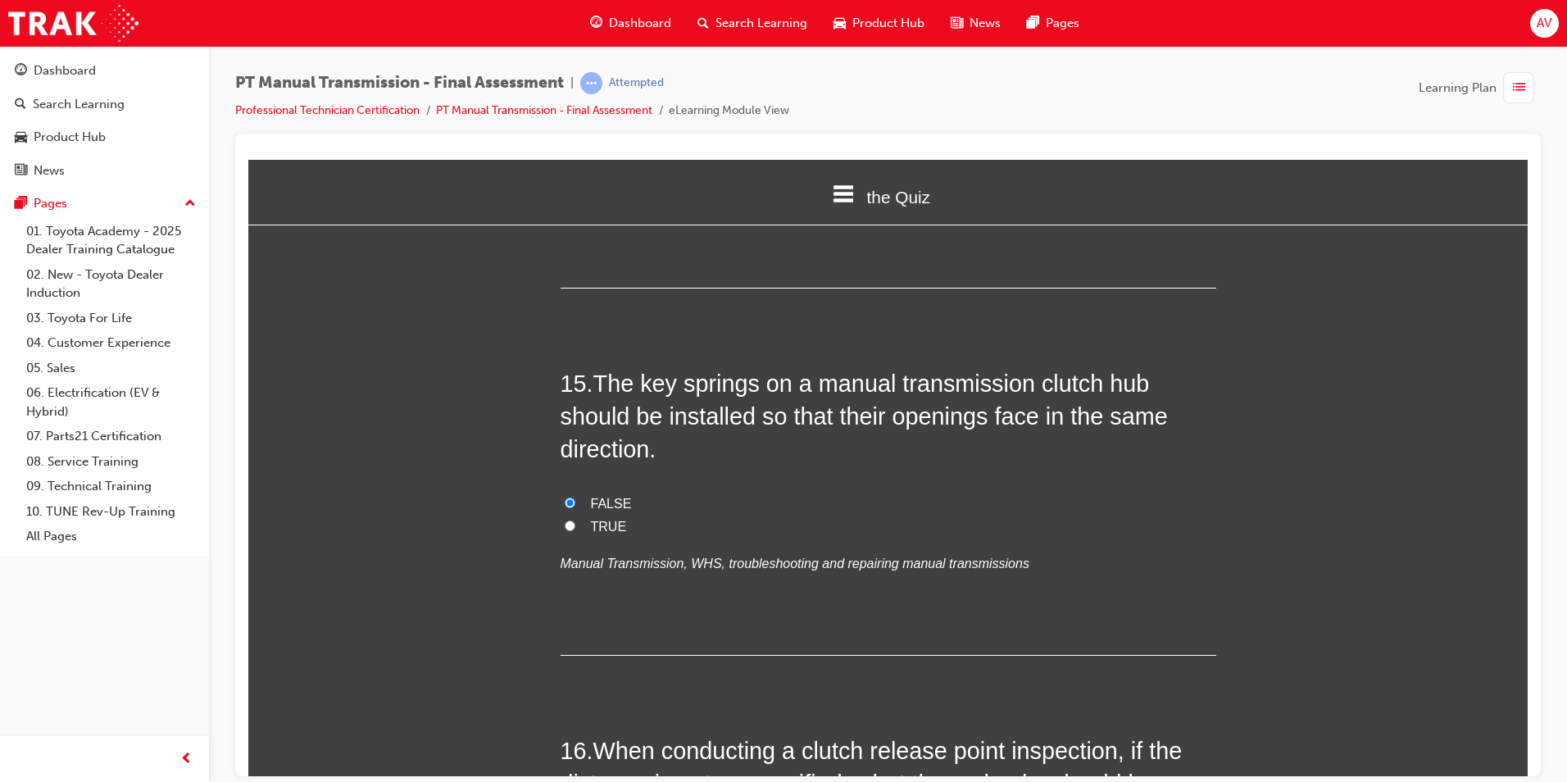
drag, startPoint x: 474, startPoint y: 517, endPoint x: 488, endPoint y: 502, distance: 20.3
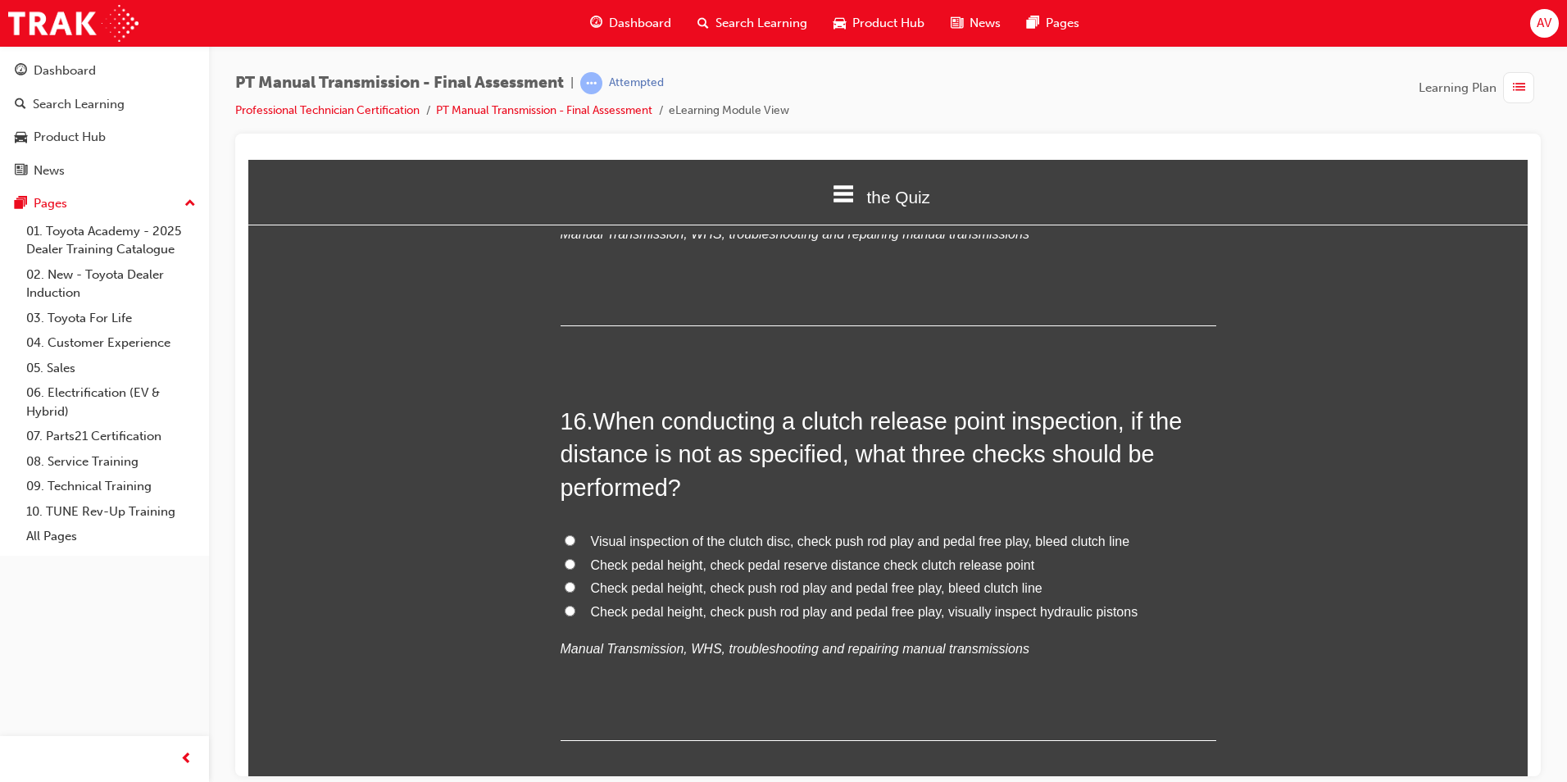
scroll to position [5818, 0]
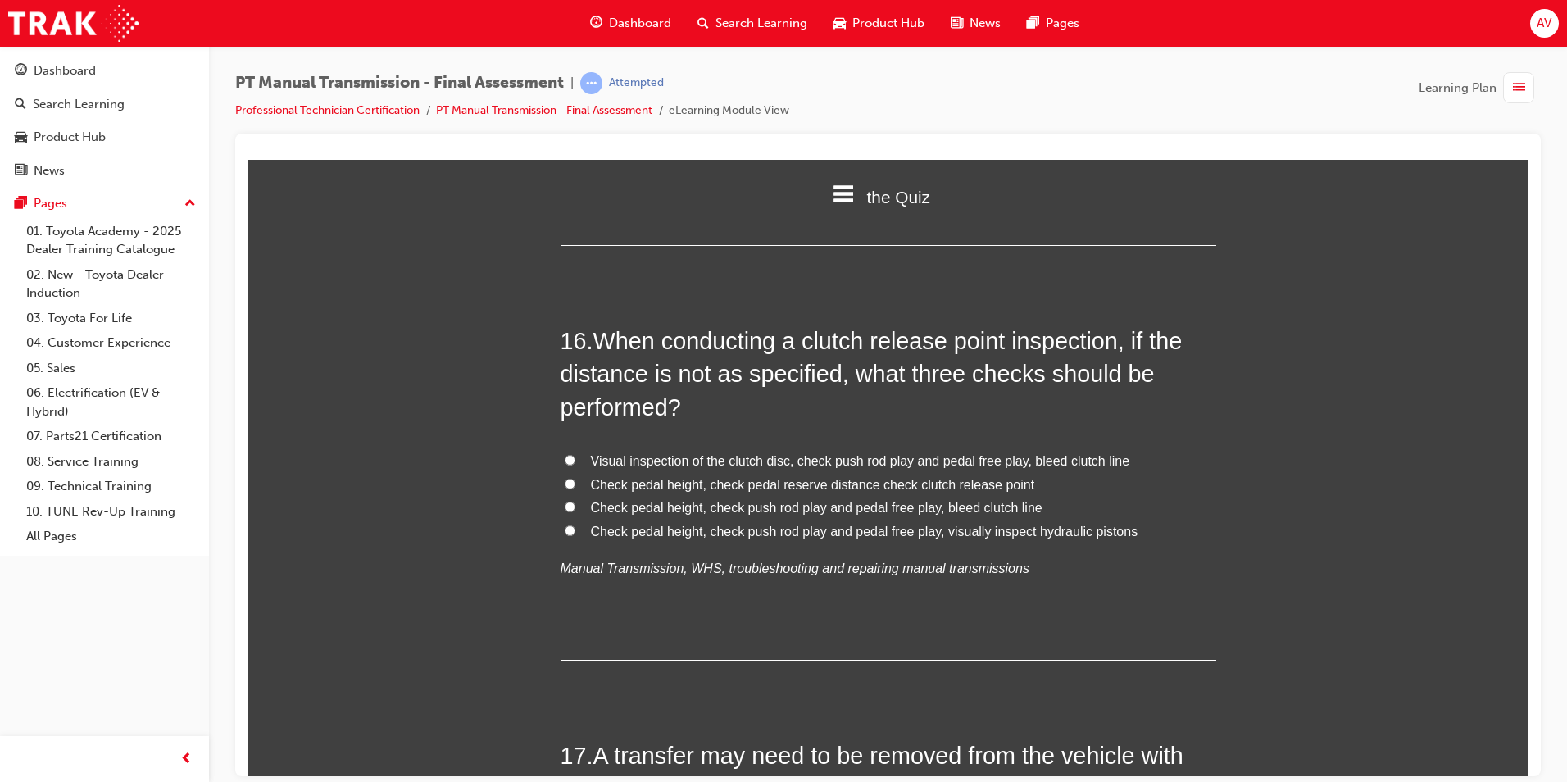
click at [882, 453] on span "Visual inspection of the clutch disc, check push rod play and pedal free play, …" at bounding box center [860, 460] width 539 height 14
click at [575, 454] on input "Visual inspection of the clutch disc, check push rod play and pedal free play, …" at bounding box center [570, 459] width 11 height 11
radio input "true"
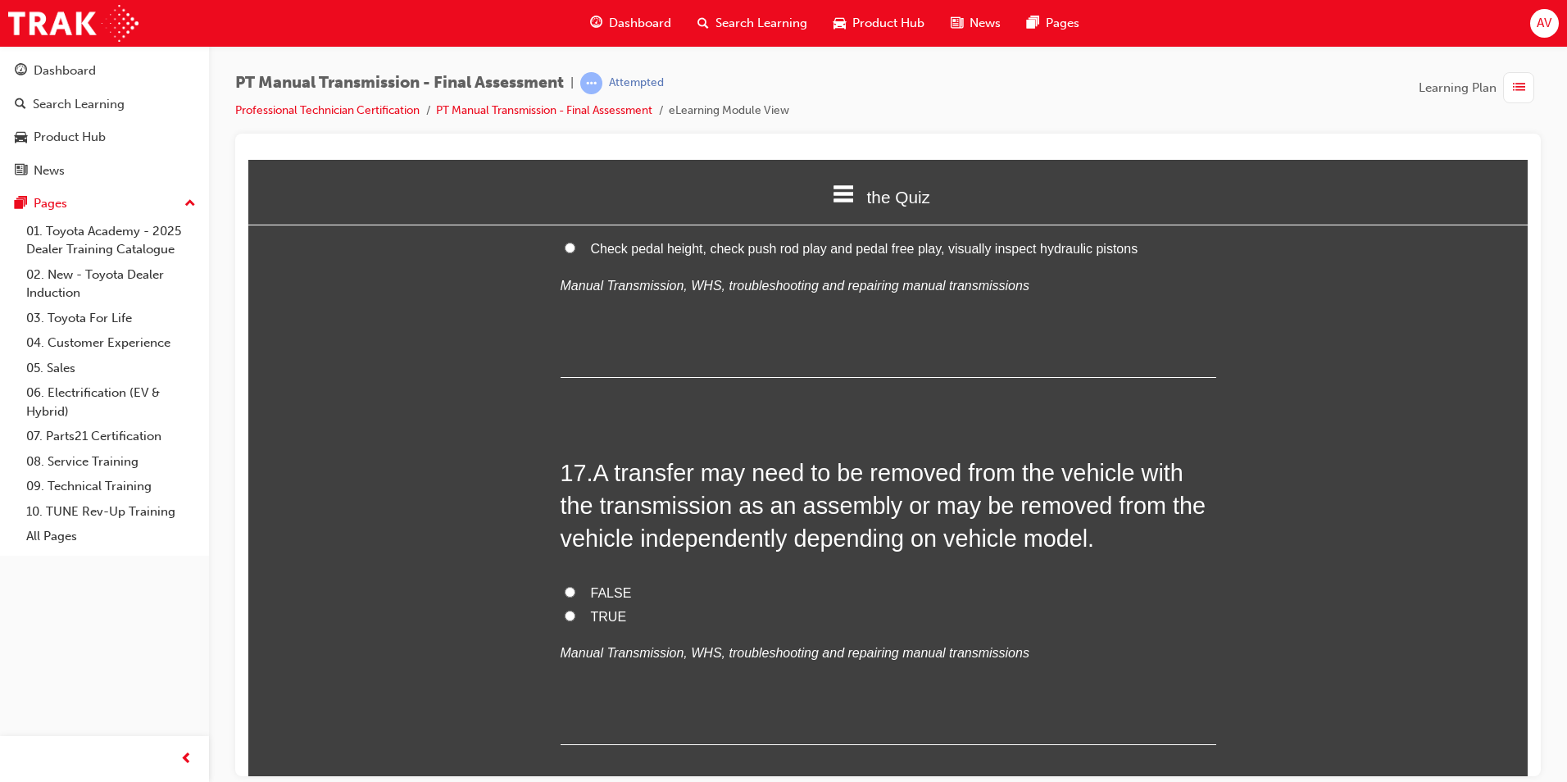
scroll to position [6146, 0]
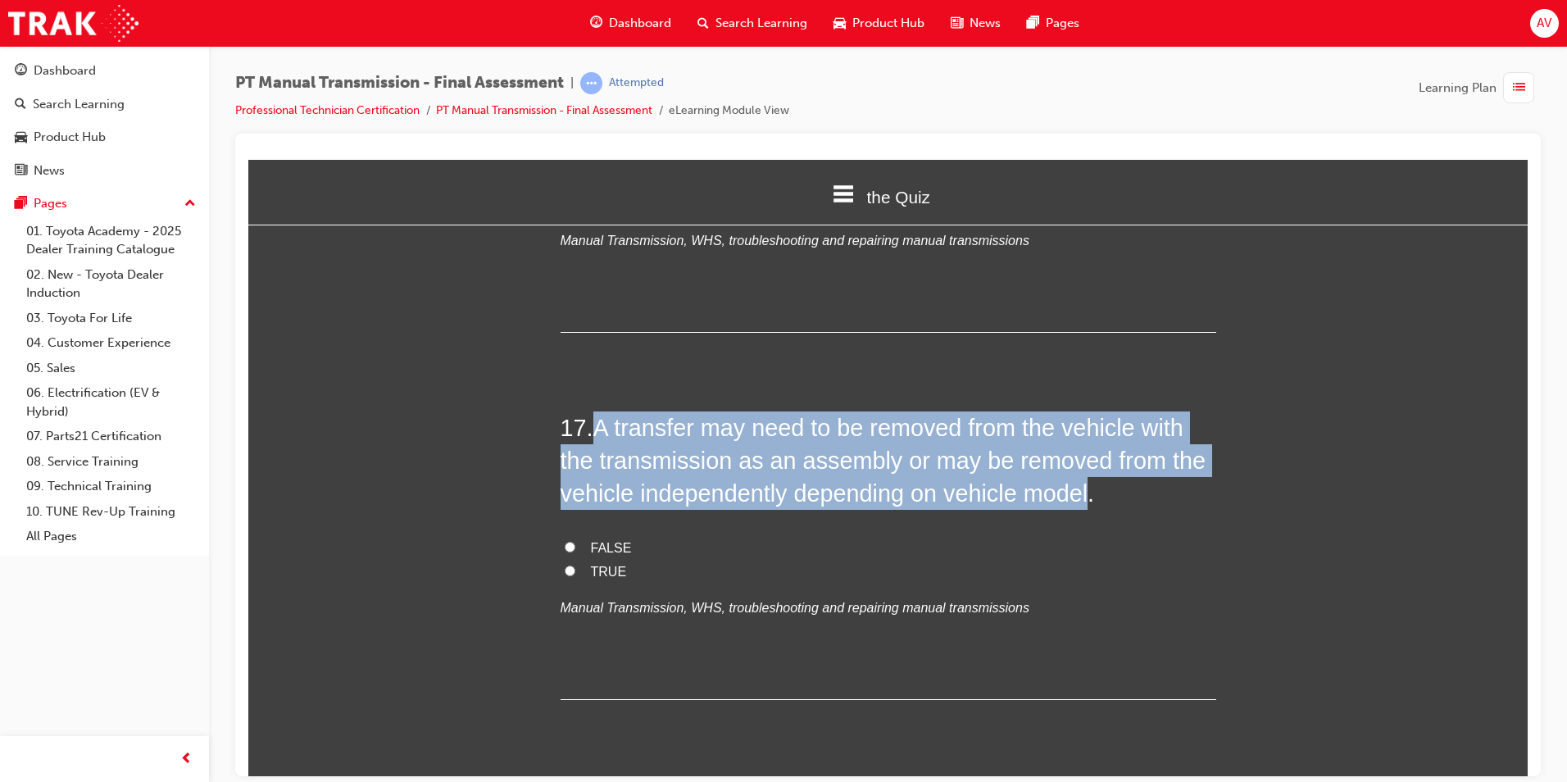
drag, startPoint x: 597, startPoint y: 387, endPoint x: 1078, endPoint y: 469, distance: 488.8
click at [1078, 469] on span "A transfer may need to be removed from the vehicle with the transmission as an …" at bounding box center [883, 460] width 645 height 93
click at [568, 541] on input "FALSE" at bounding box center [570, 546] width 11 height 11
radio input "true"
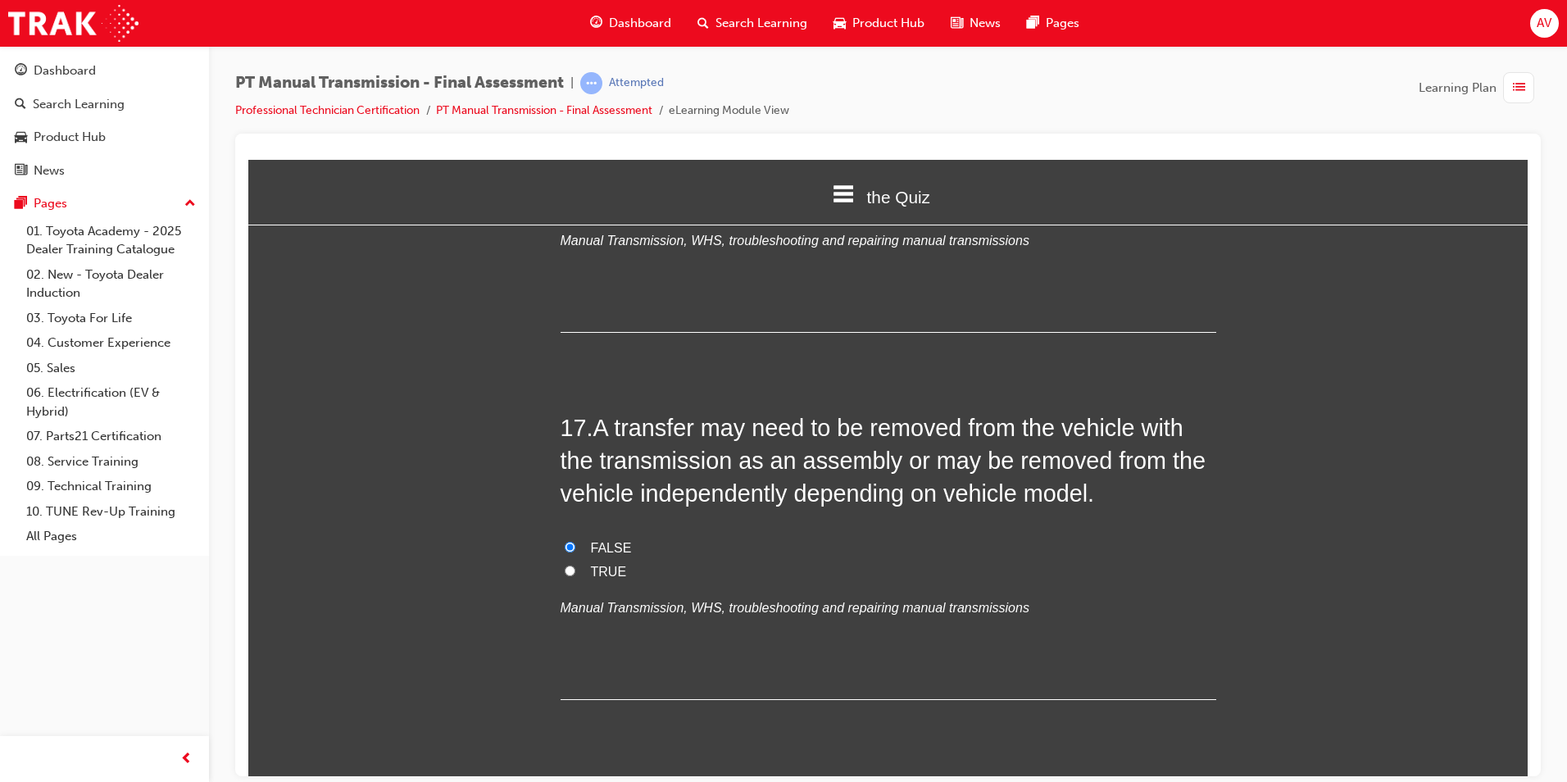
drag, startPoint x: 491, startPoint y: 535, endPoint x: 499, endPoint y: 521, distance: 16.2
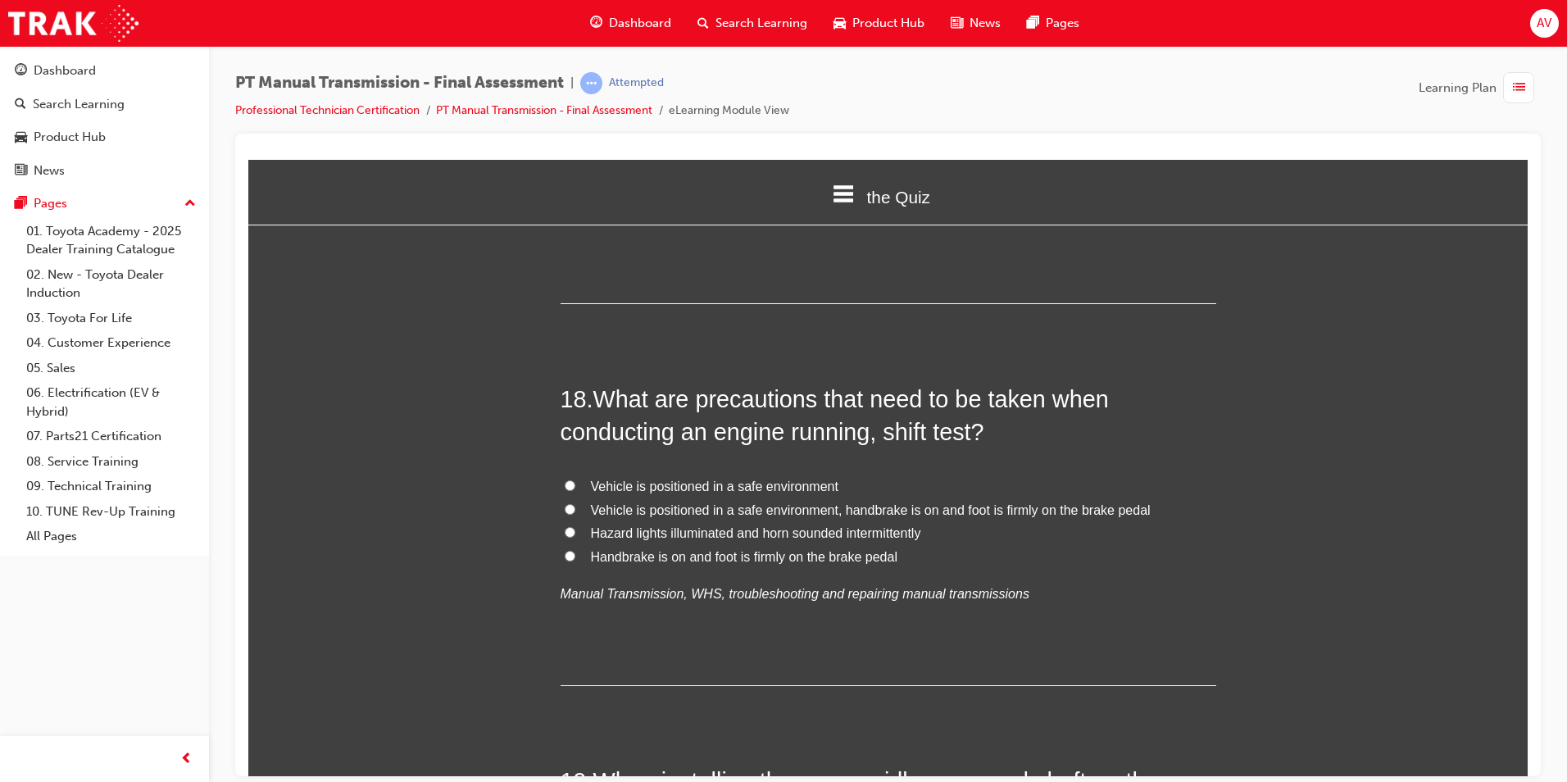
scroll to position [6556, 0]
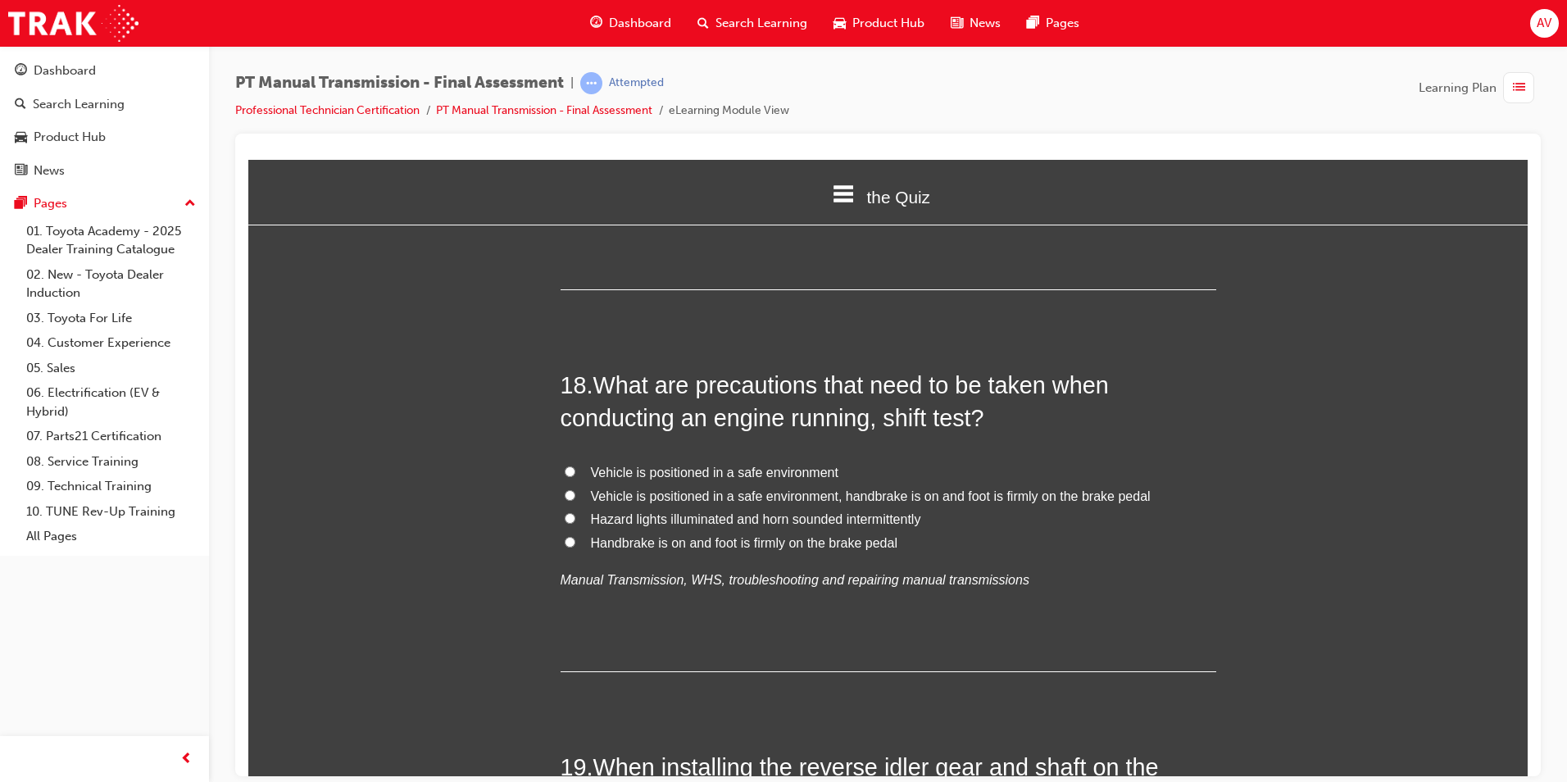
click at [570, 484] on label "Vehicle is positioned in a safe environment, handbrake is on and foot is firmly…" at bounding box center [889, 496] width 656 height 24
click at [570, 489] on input "Vehicle is positioned in a safe environment, handbrake is on and foot is firmly…" at bounding box center [570, 494] width 11 height 11
radio input "true"
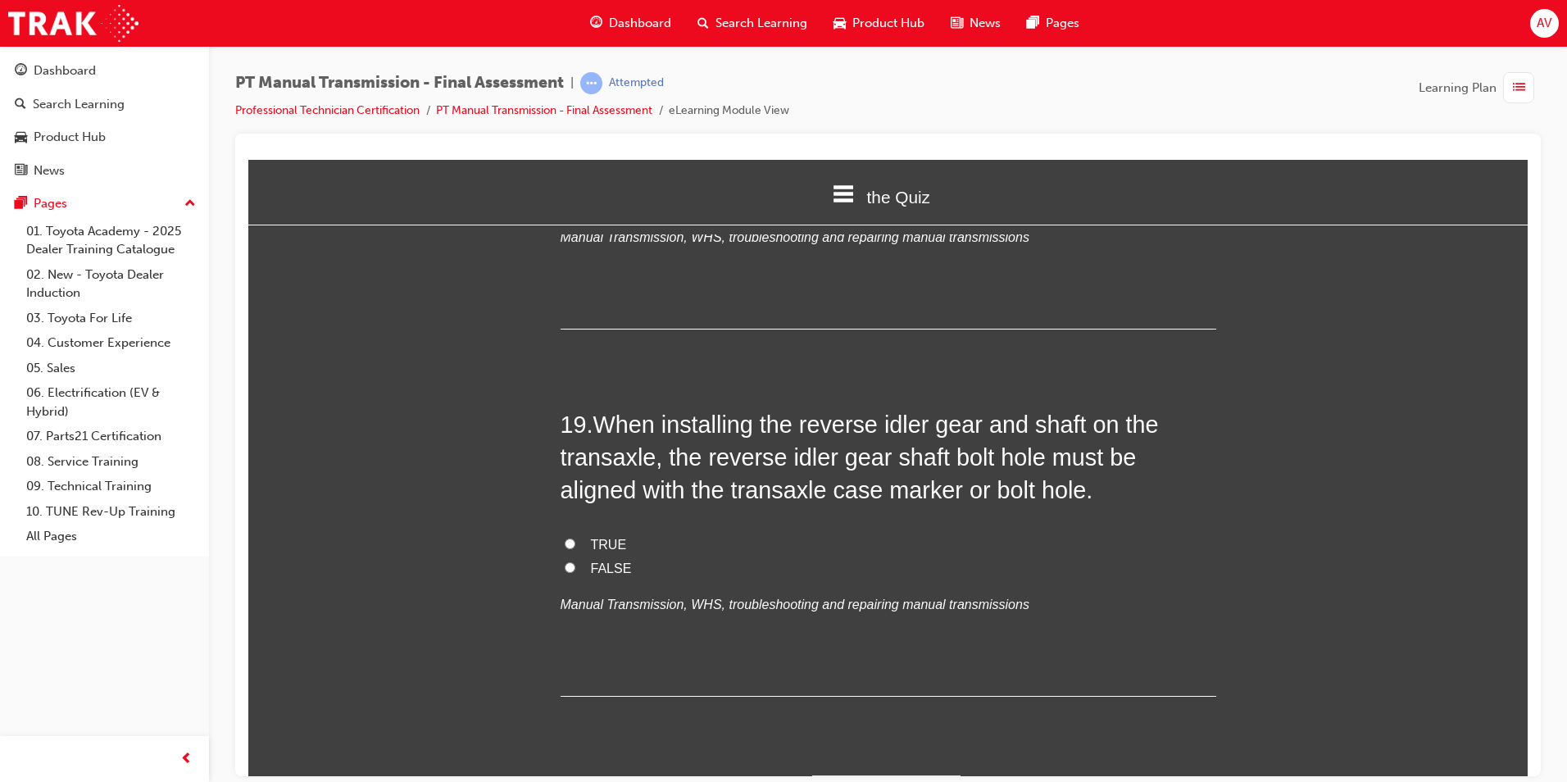
scroll to position [6911, 0]
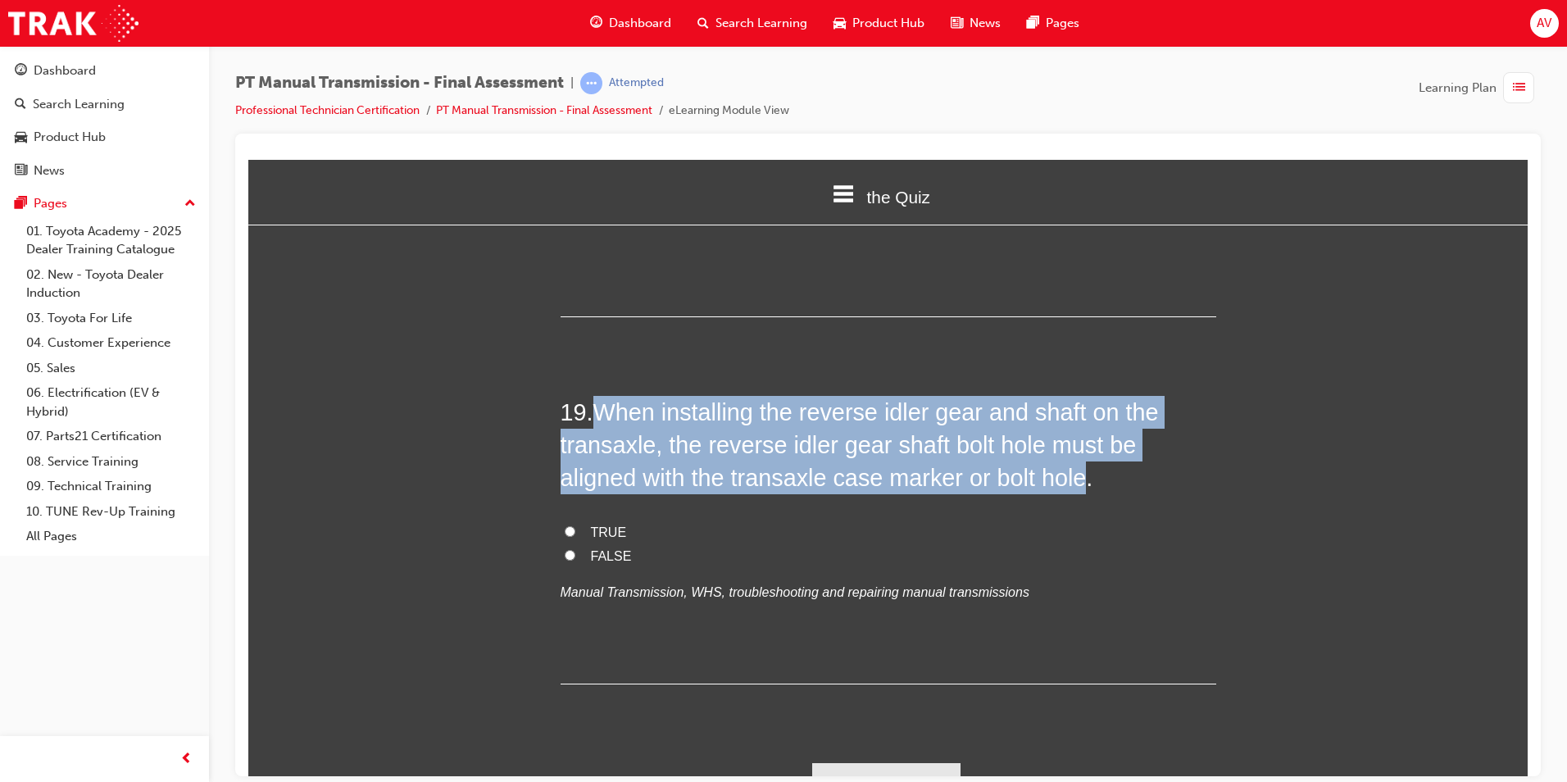
drag, startPoint x: 590, startPoint y: 369, endPoint x: 990, endPoint y: 446, distance: 407.3
click at [990, 446] on h2 "19 . When installing the reverse idler gear and shaft on the transaxle, the rev…" at bounding box center [889, 444] width 656 height 99
click at [567, 525] on input "TRUE" at bounding box center [570, 530] width 11 height 11
radio input "true"
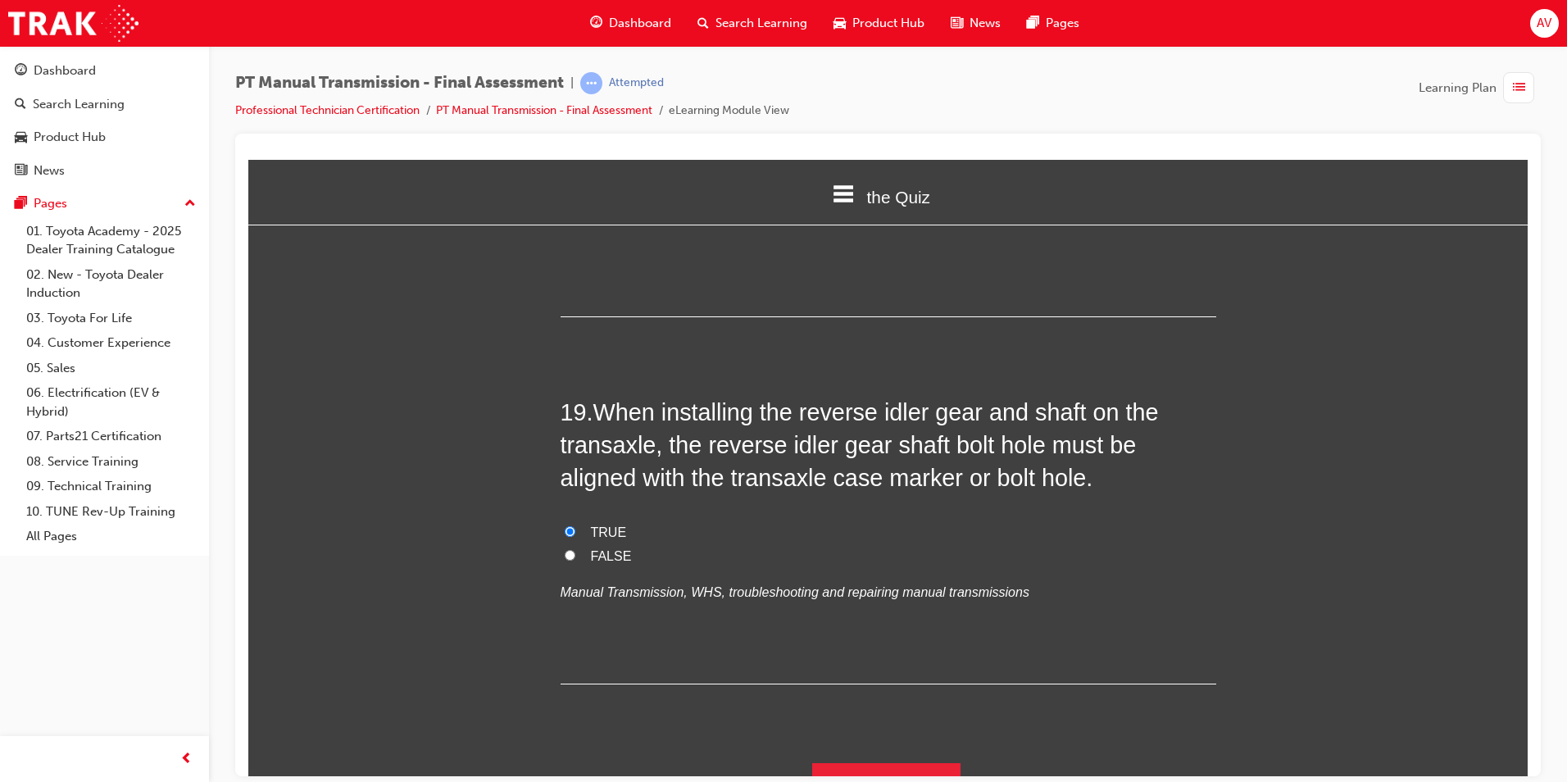
click at [837, 762] on button "Submit Answers" at bounding box center [886, 785] width 149 height 46
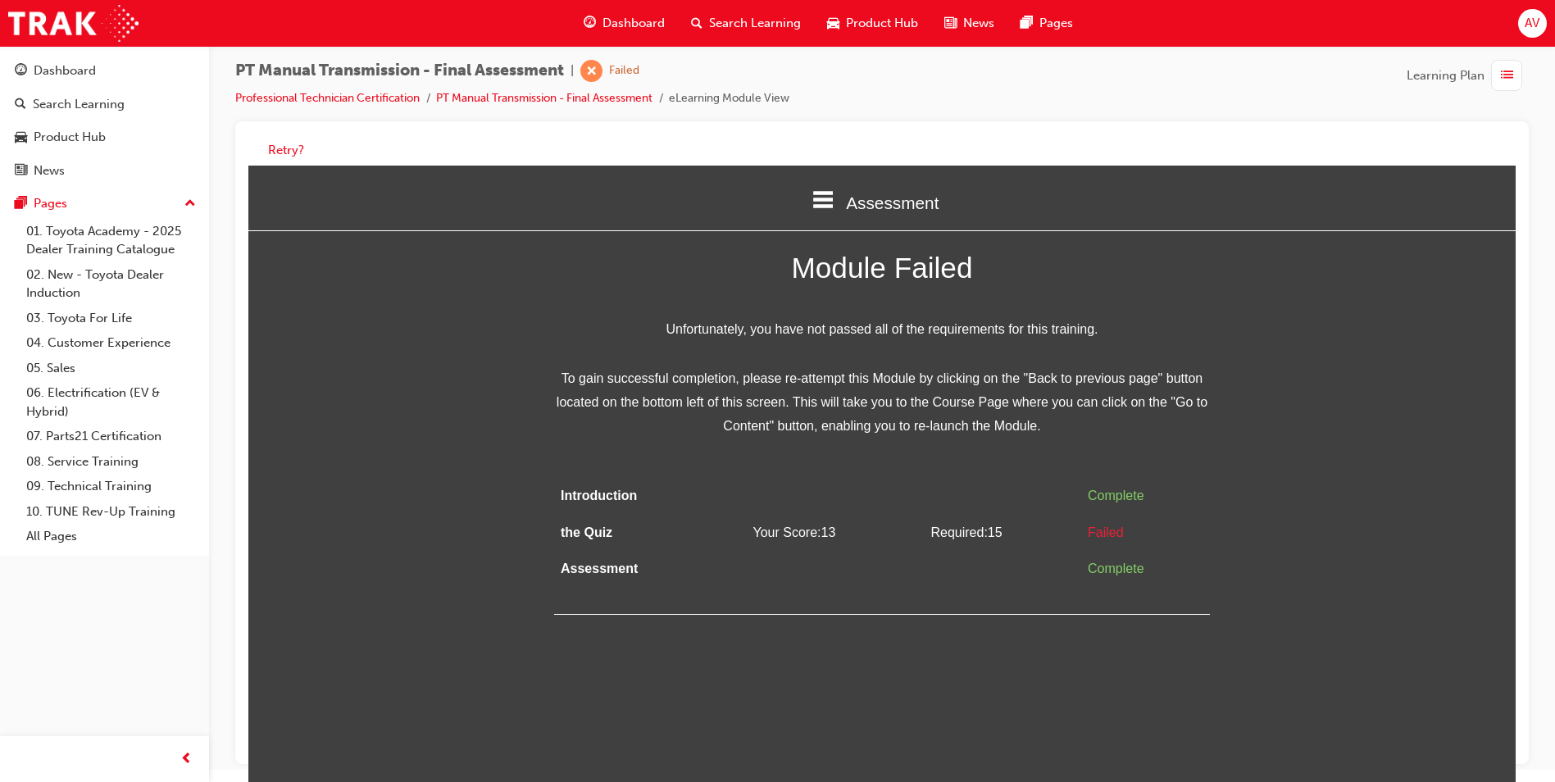
scroll to position [0, 0]
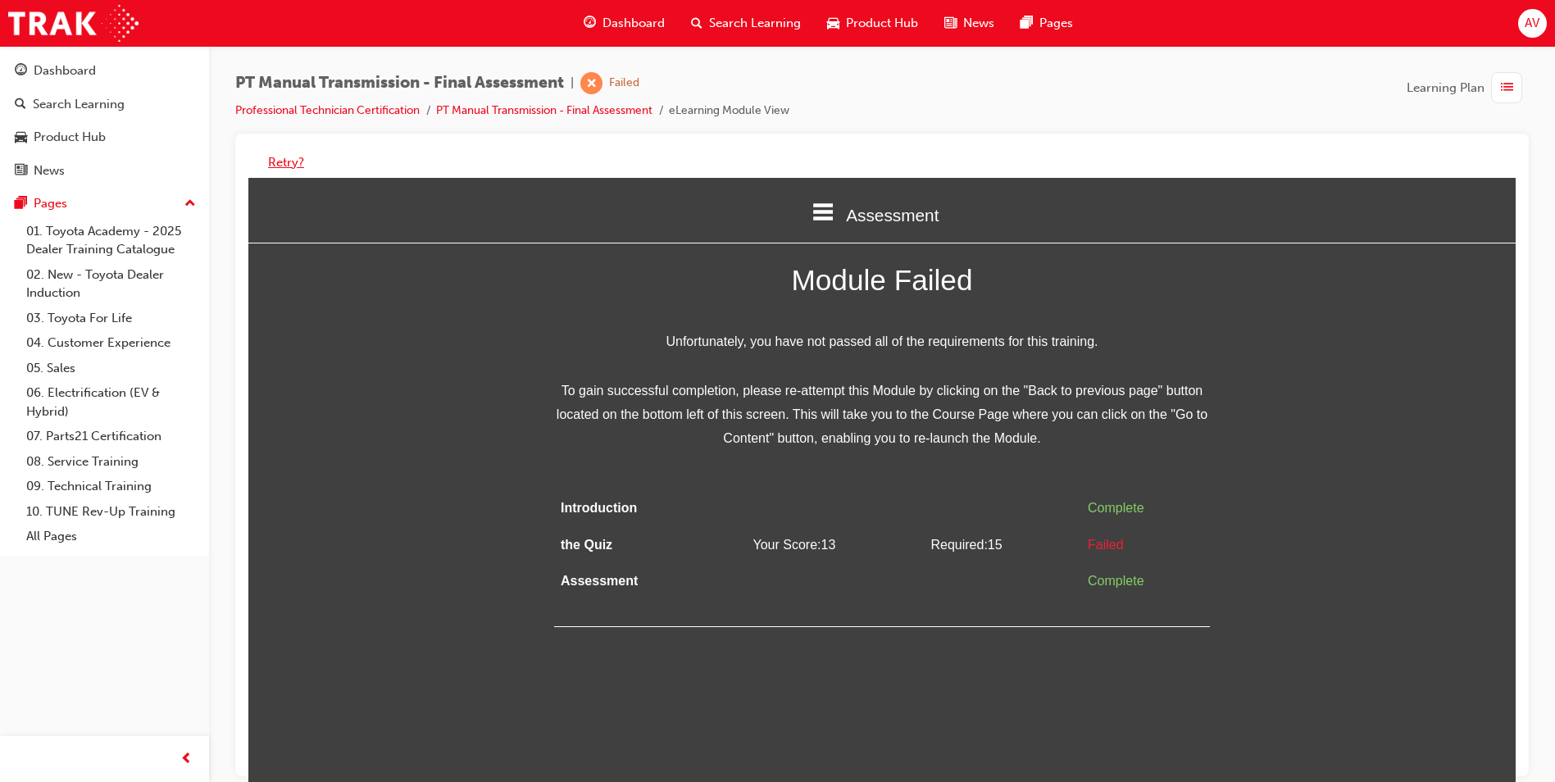
click at [271, 159] on button "Retry?" at bounding box center [286, 162] width 36 height 19
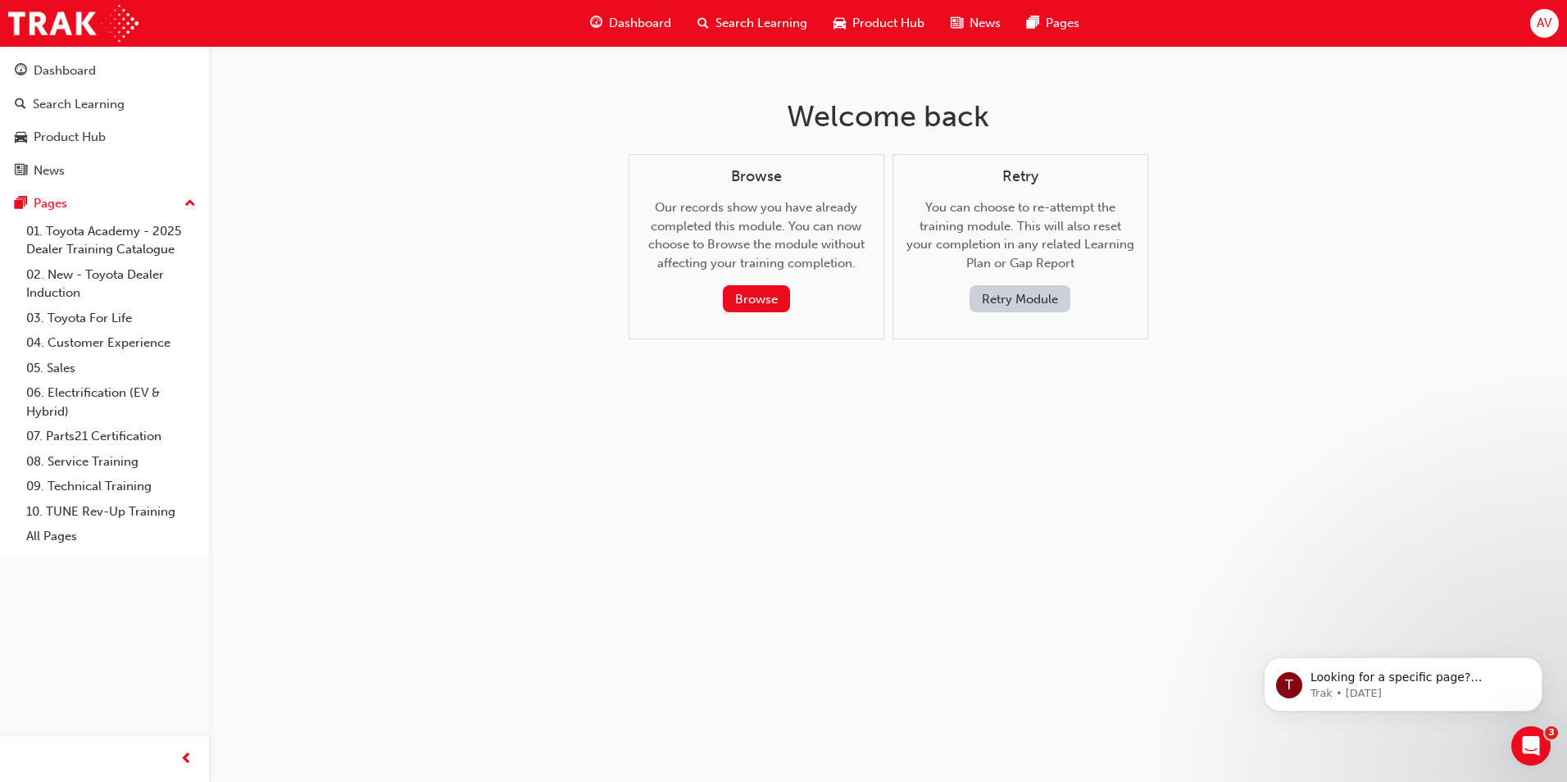
click at [1001, 303] on button "Retry Module" at bounding box center [1019, 298] width 101 height 27
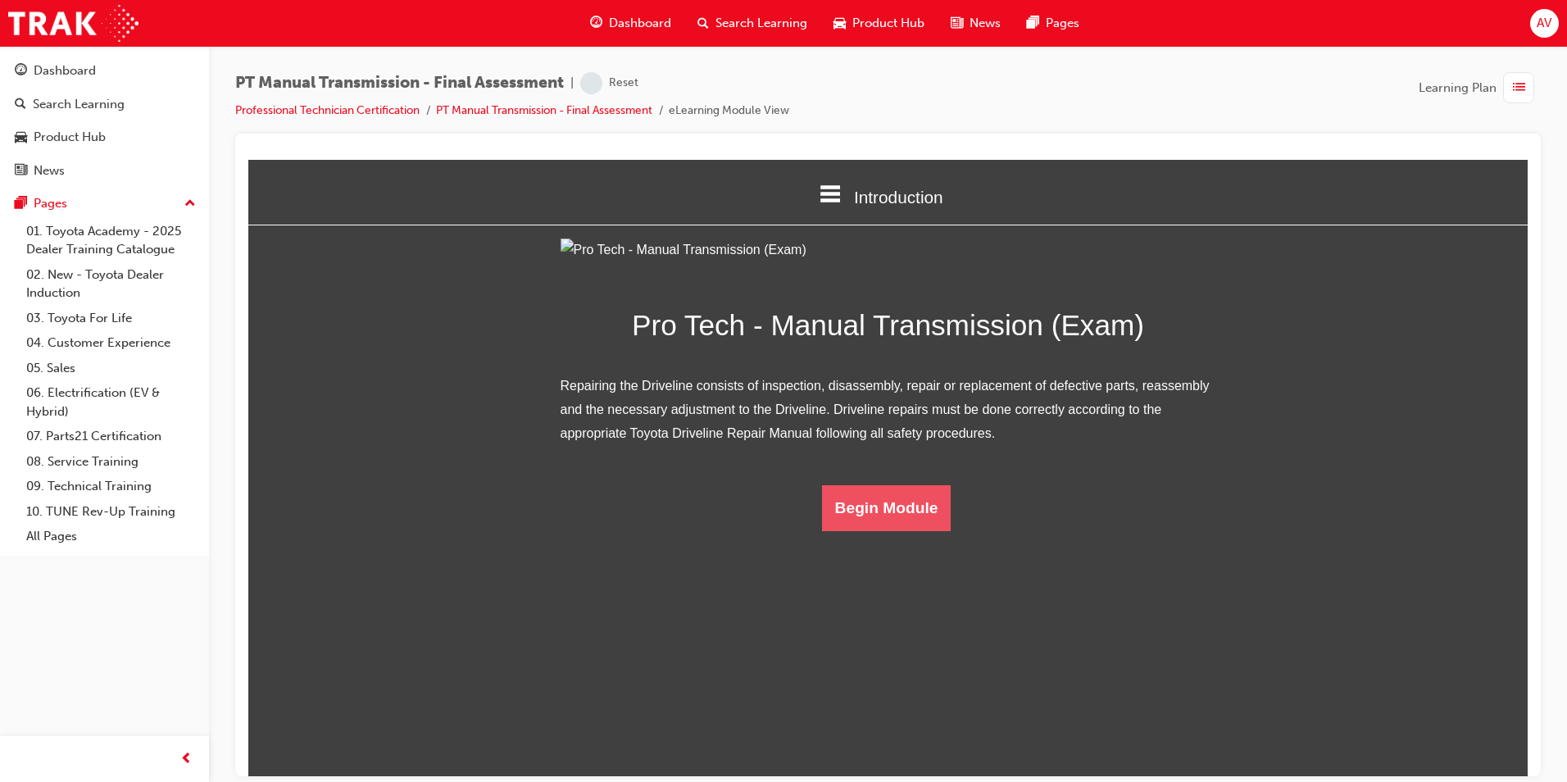
click at [840, 530] on button "Begin Module" at bounding box center [886, 507] width 129 height 46
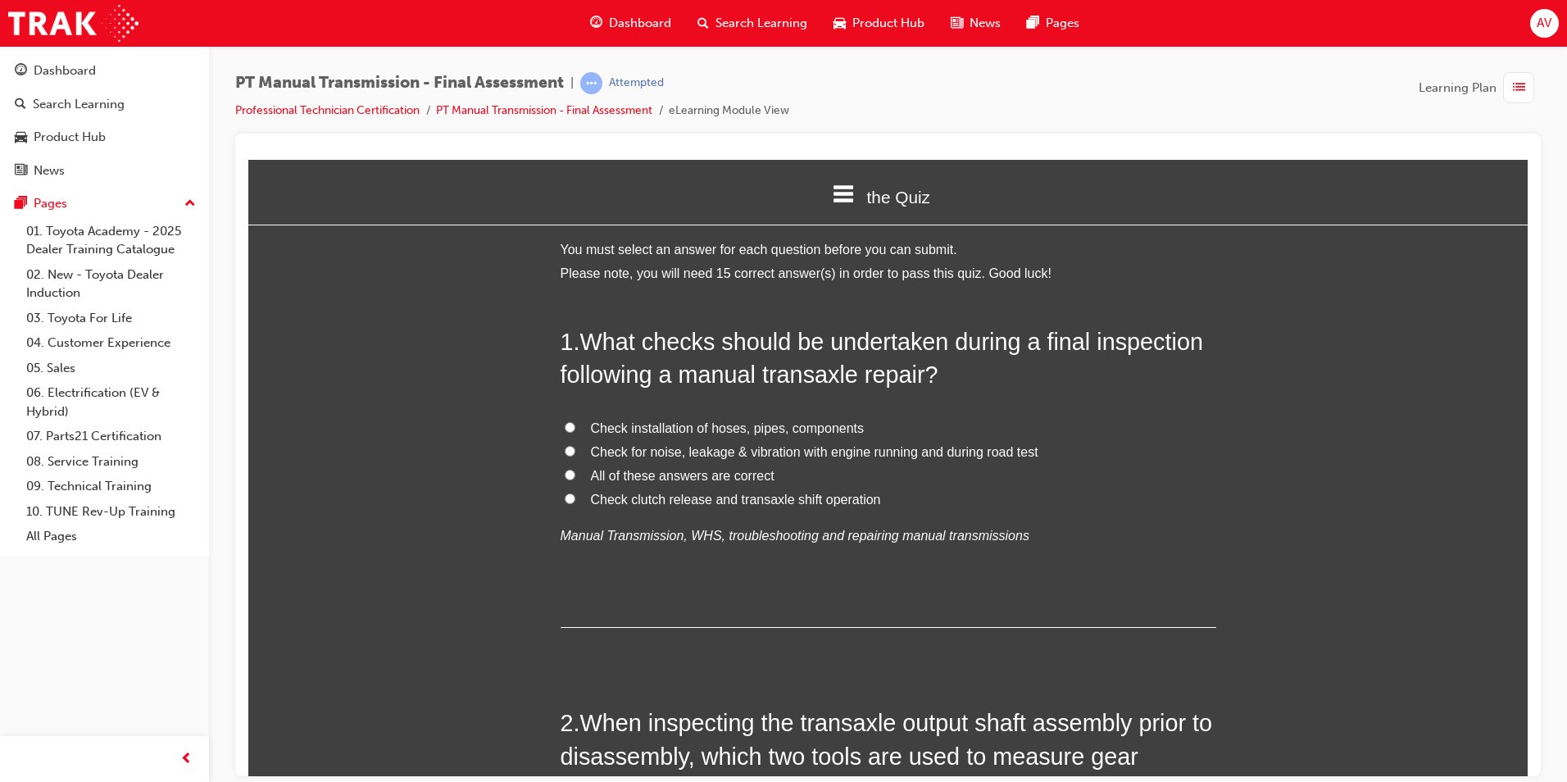
click at [566, 476] on input "All of these answers are correct" at bounding box center [570, 474] width 11 height 11
radio input "true"
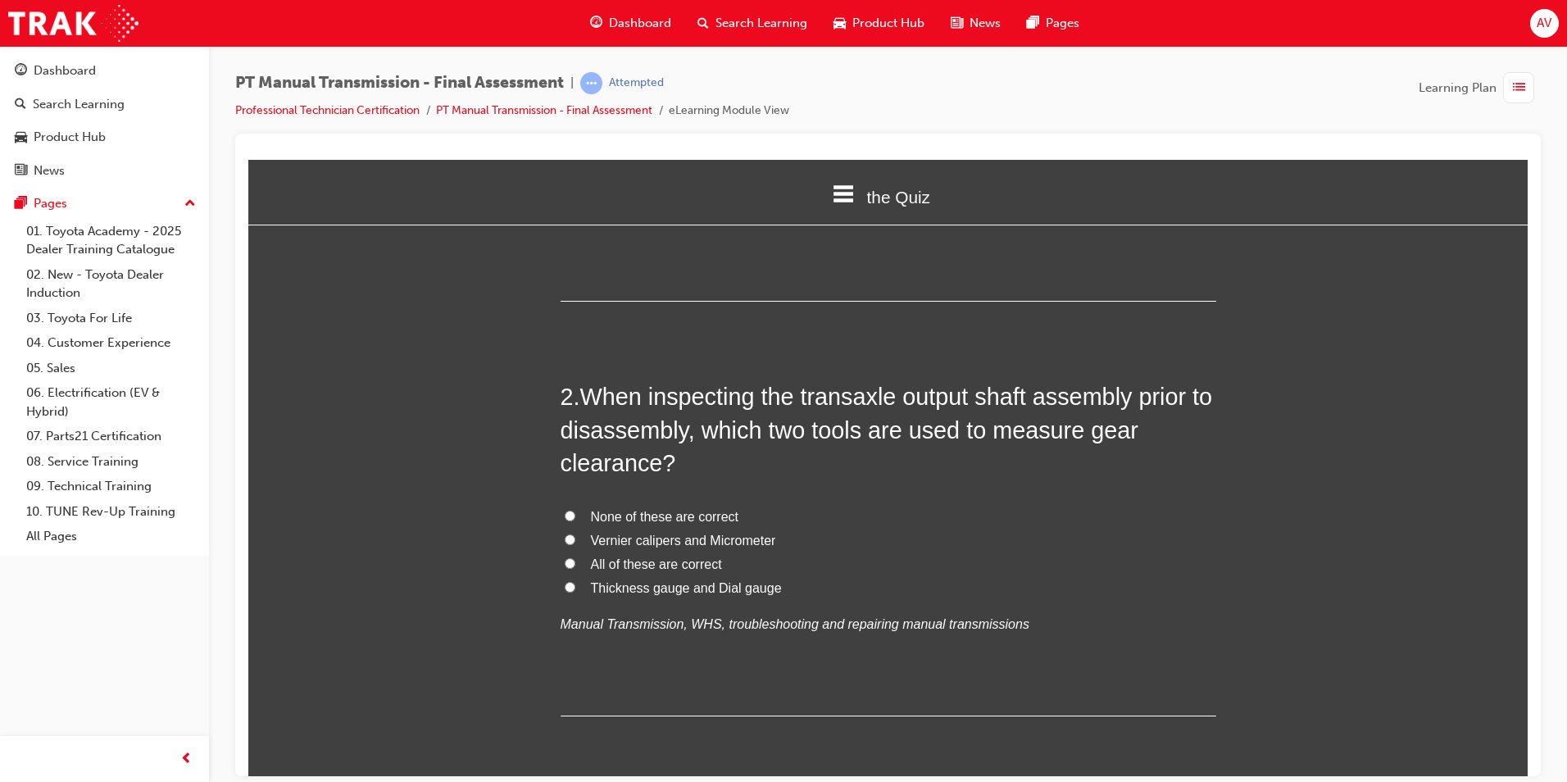
scroll to position [328, 0]
click at [652, 542] on span "Vernier calipers and Micrometer" at bounding box center [683, 538] width 185 height 14
click at [575, 542] on input "Vernier calipers and Micrometer" at bounding box center [570, 537] width 11 height 11
radio input "true"
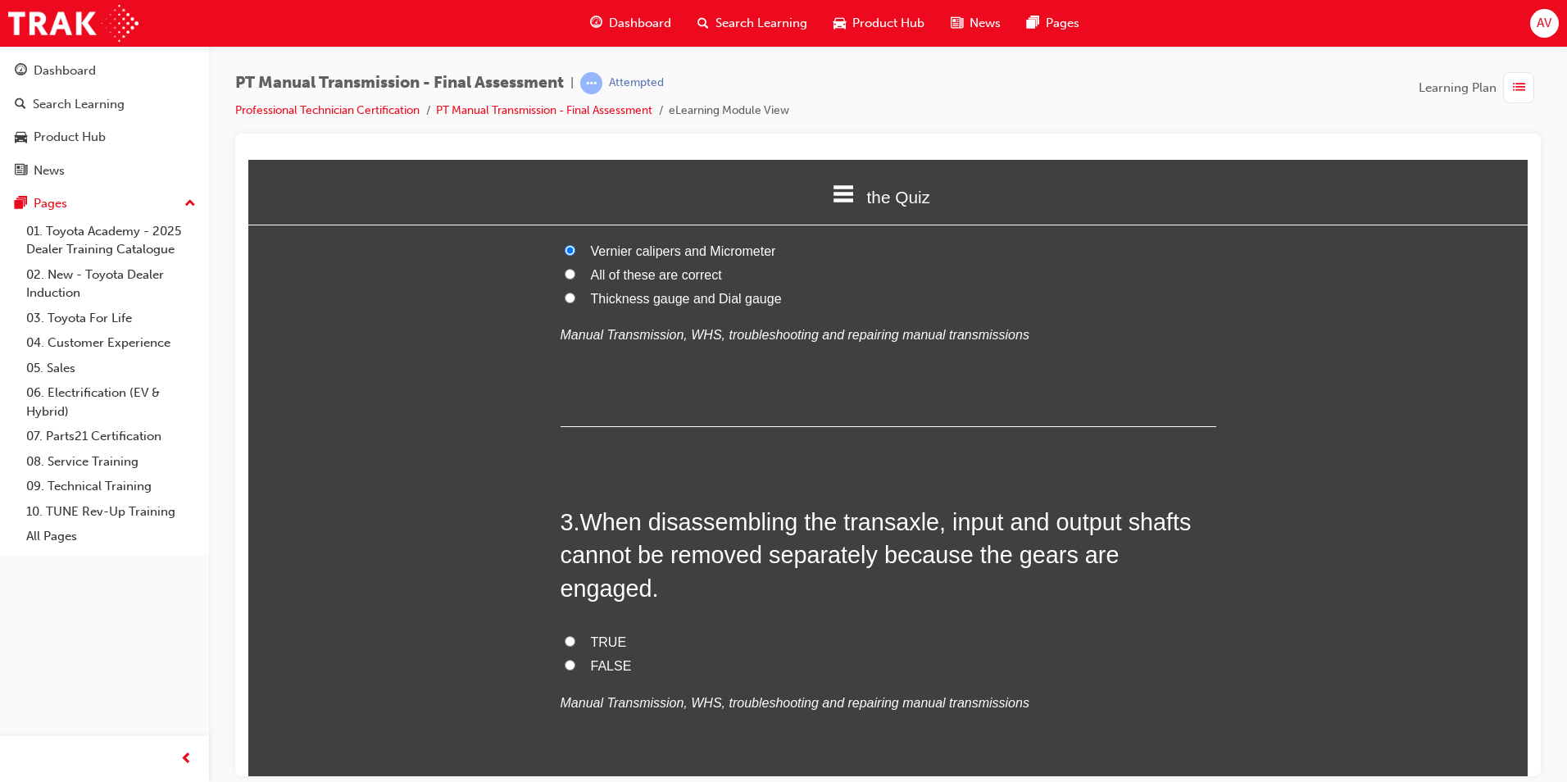
scroll to position [656, 0]
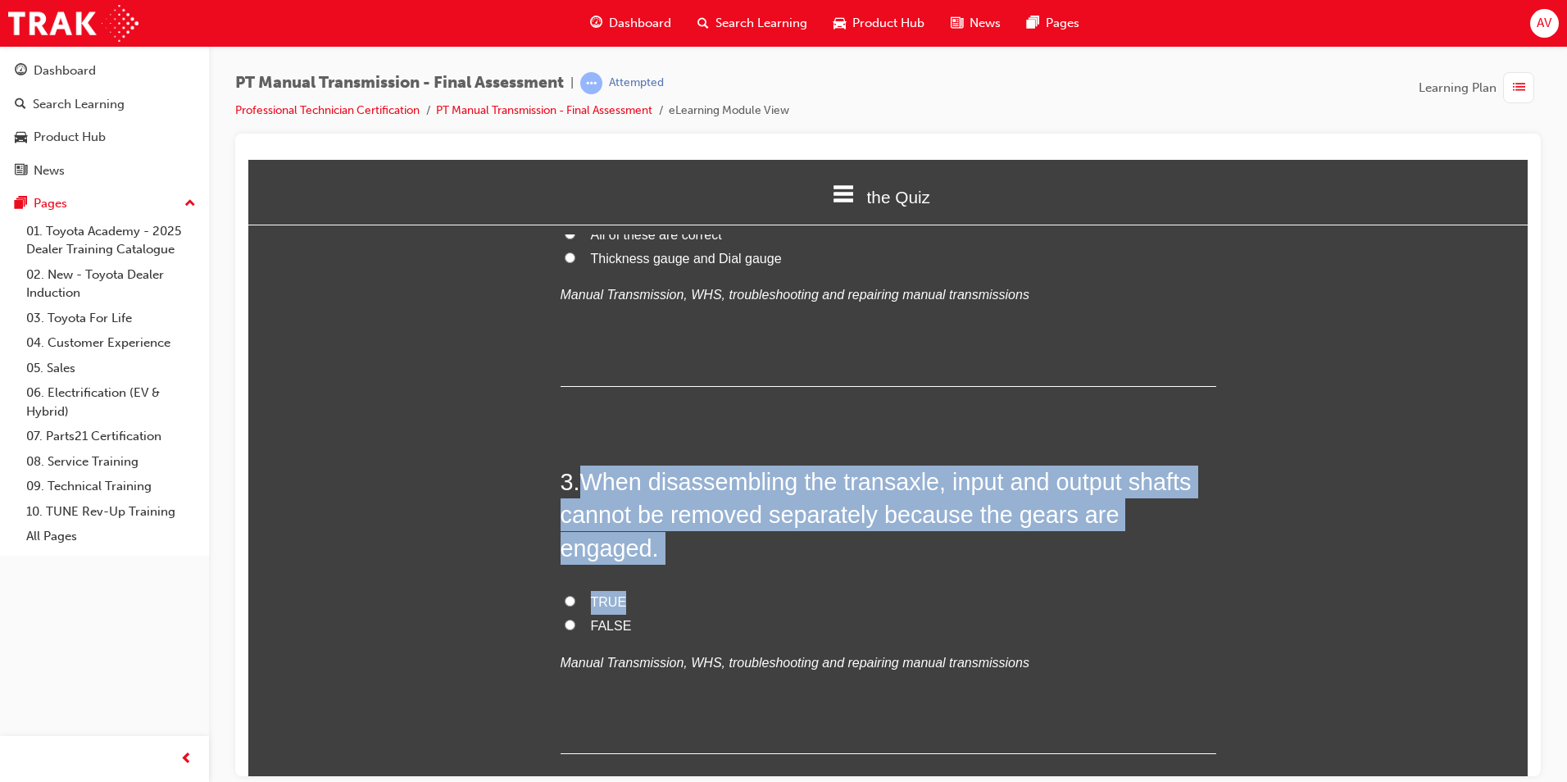
drag, startPoint x: 581, startPoint y: 471, endPoint x: 1153, endPoint y: 539, distance: 576.0
click at [1153, 539] on div "3 . When disassembling the transaxle, input and output shafts cannot be removed…" at bounding box center [889, 609] width 656 height 288
drag, startPoint x: 1153, startPoint y: 539, endPoint x: 1103, endPoint y: 554, distance: 52.1
click at [1107, 590] on label "TRUE" at bounding box center [889, 602] width 656 height 24
click at [575, 595] on input "TRUE" at bounding box center [570, 600] width 11 height 11
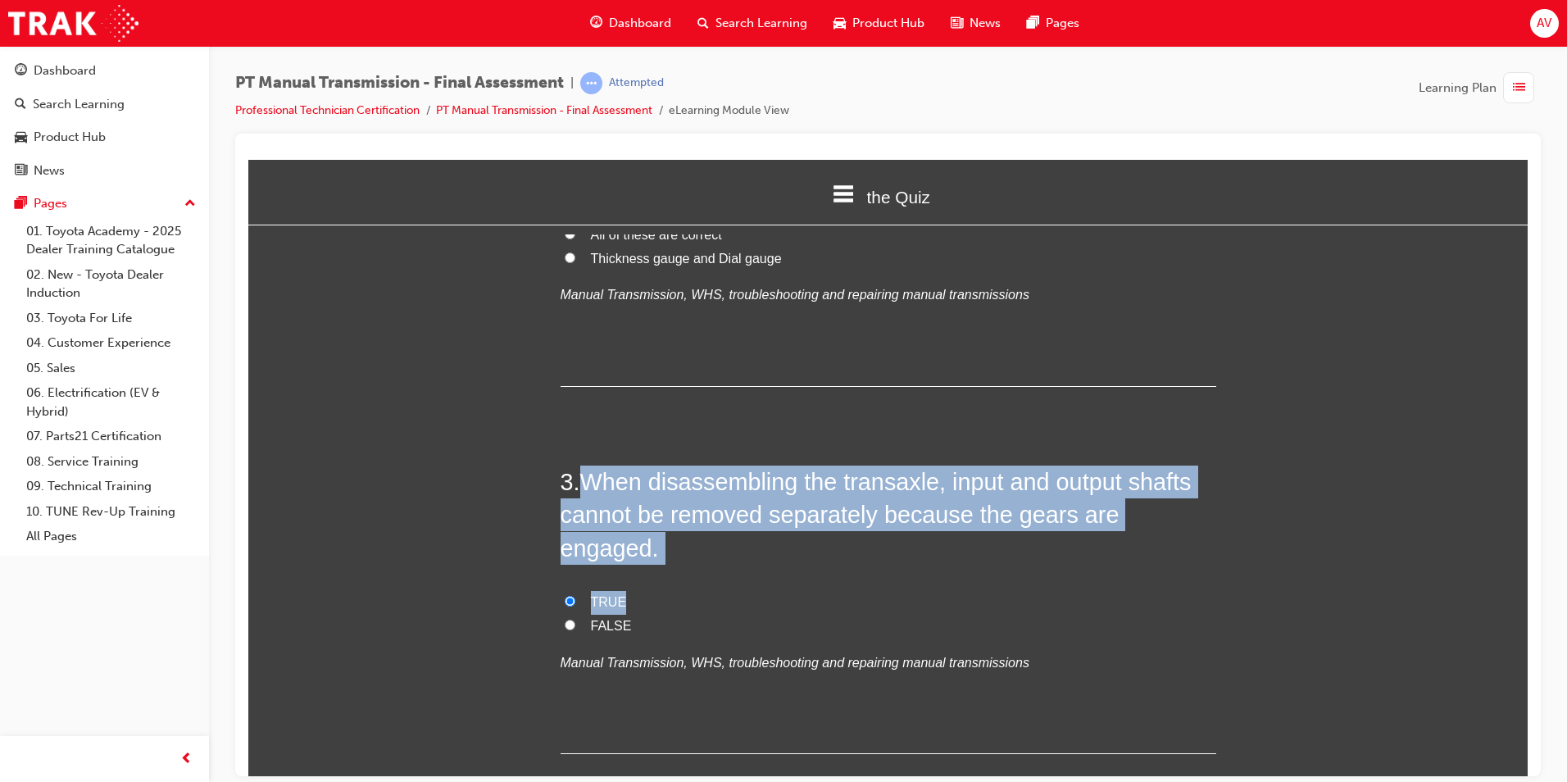
radio input "true"
click at [578, 474] on span "When disassembling the transaxle, input and output shafts cannot be removed sep…" at bounding box center [876, 514] width 631 height 93
drag, startPoint x: 578, startPoint y: 474, endPoint x: 1188, endPoint y: 520, distance: 612.2
click at [1188, 520] on span "When disassembling the transaxle, input and output shafts cannot be removed sep…" at bounding box center [876, 514] width 631 height 93
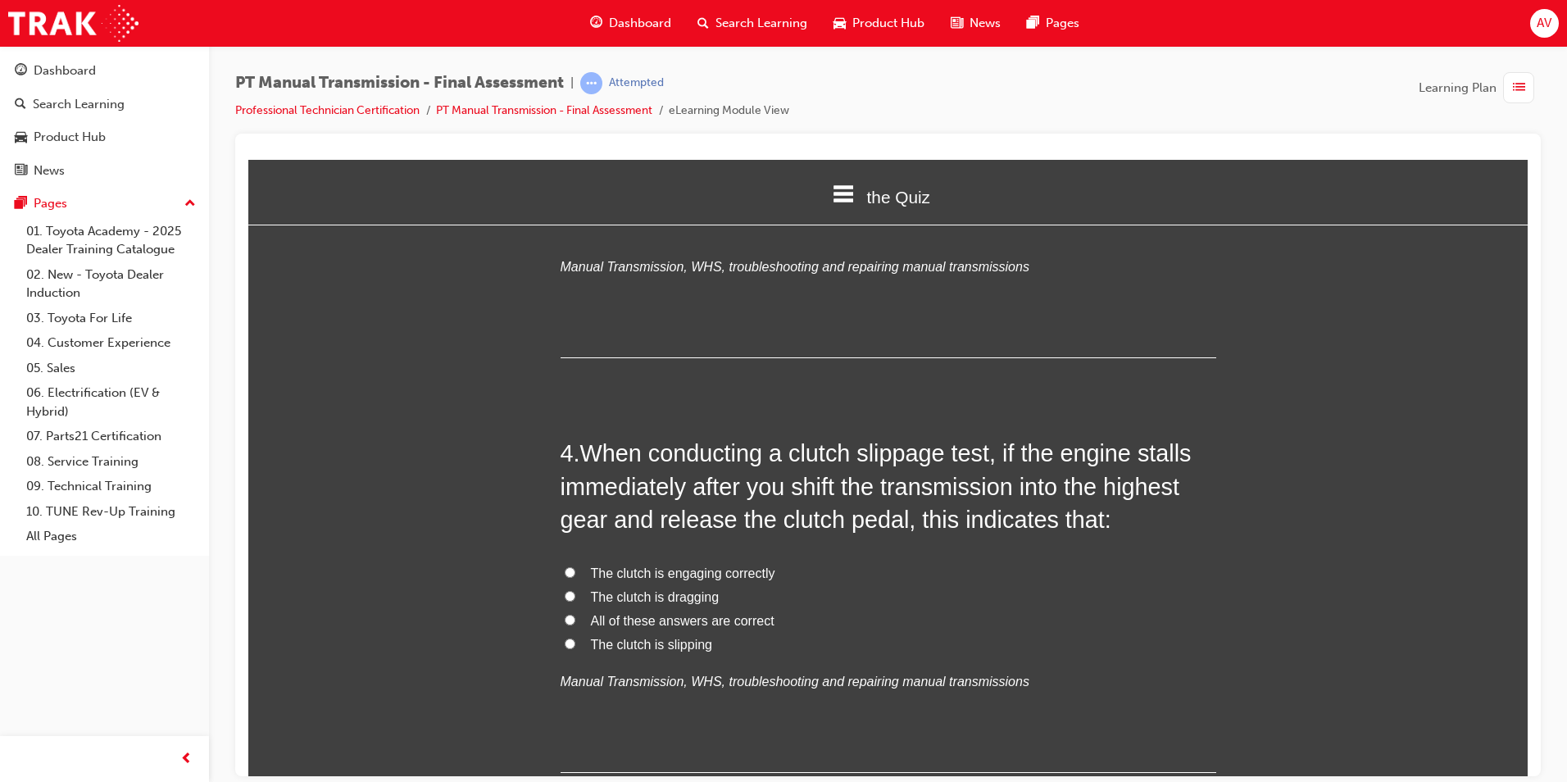
scroll to position [1065, 0]
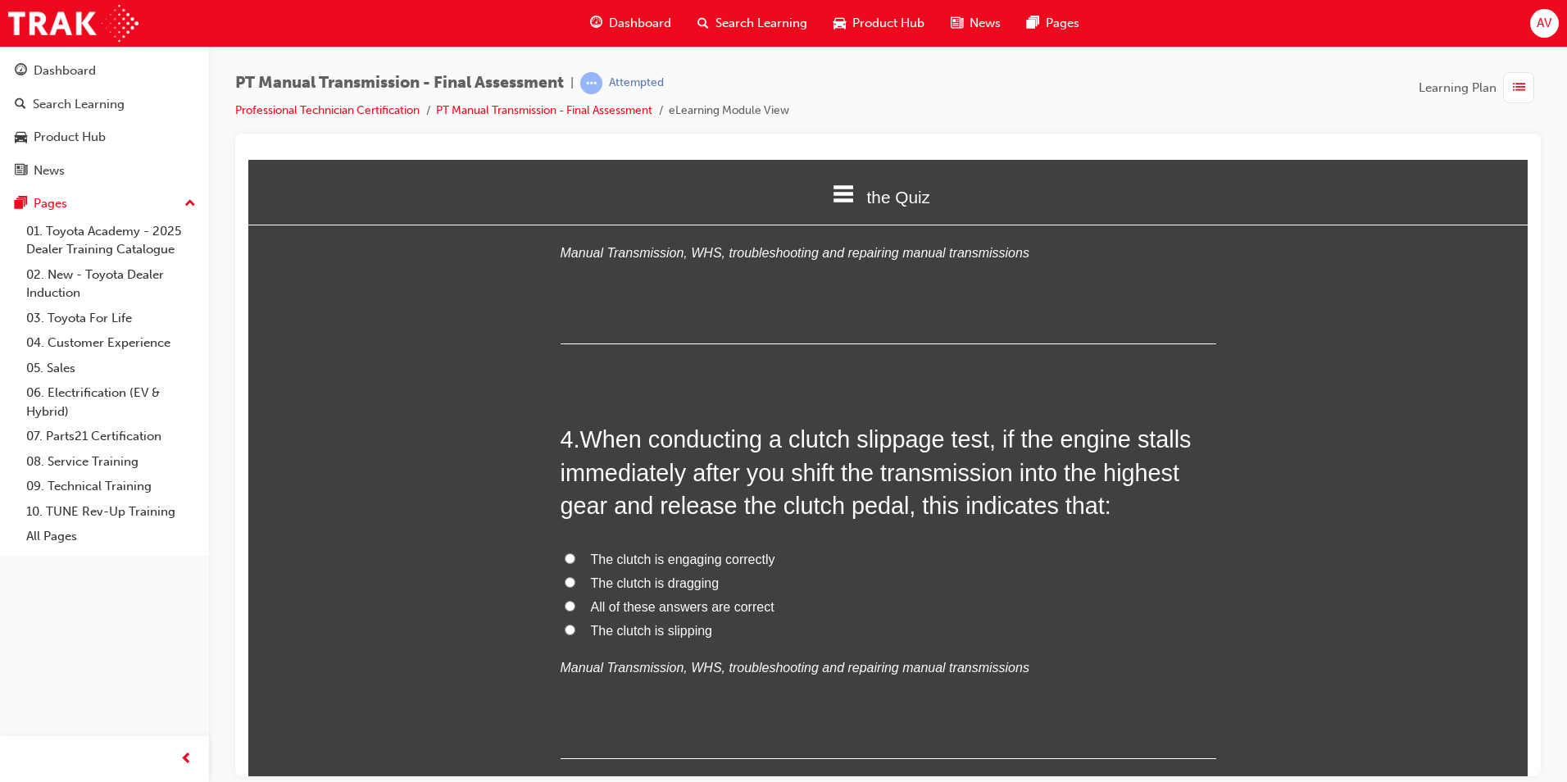
click at [569, 595] on label "All of these answers are correct" at bounding box center [889, 607] width 656 height 24
click at [569, 600] on input "All of these answers are correct" at bounding box center [570, 605] width 11 height 11
radio input "true"
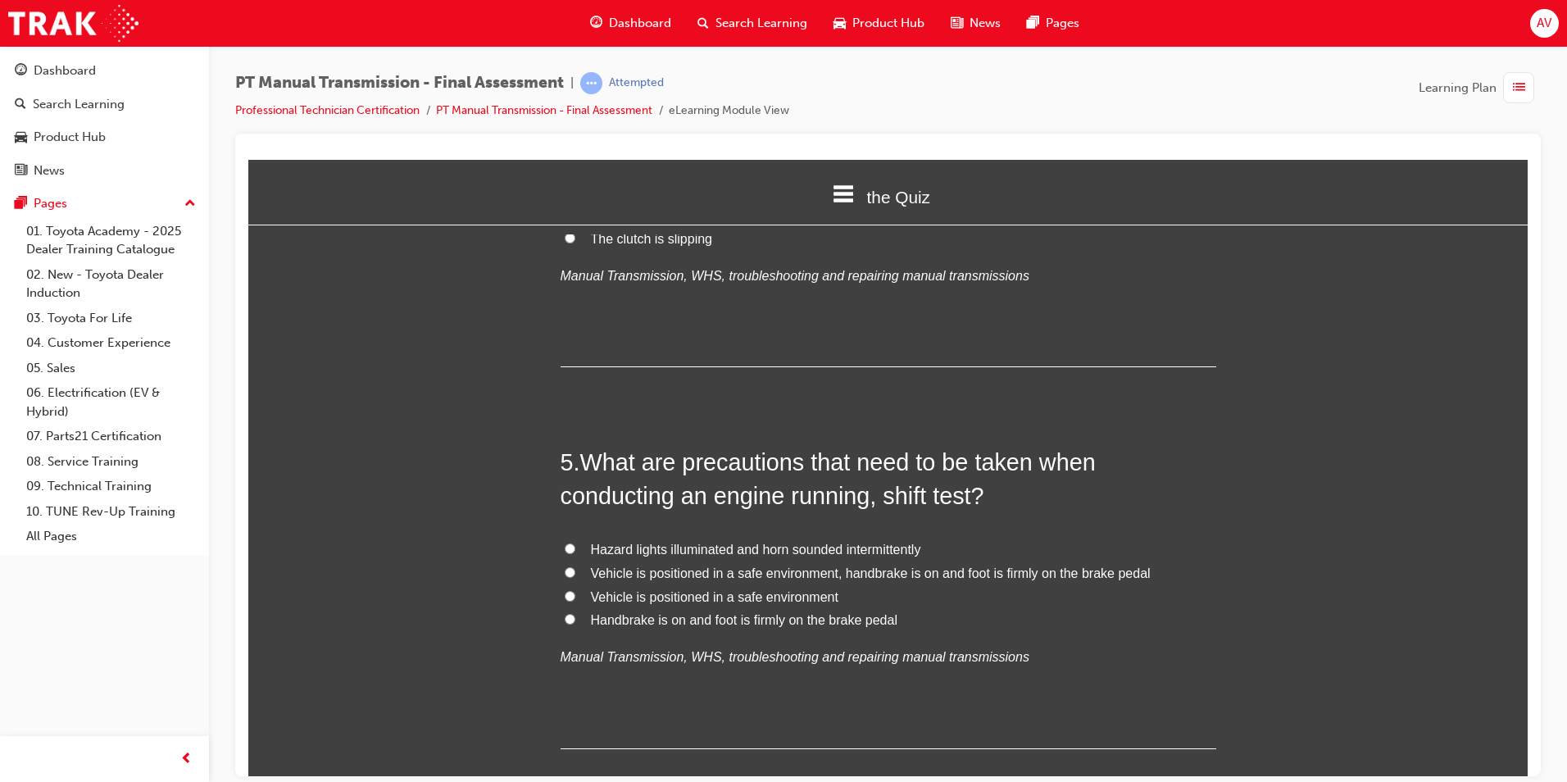
scroll to position [1475, 0]
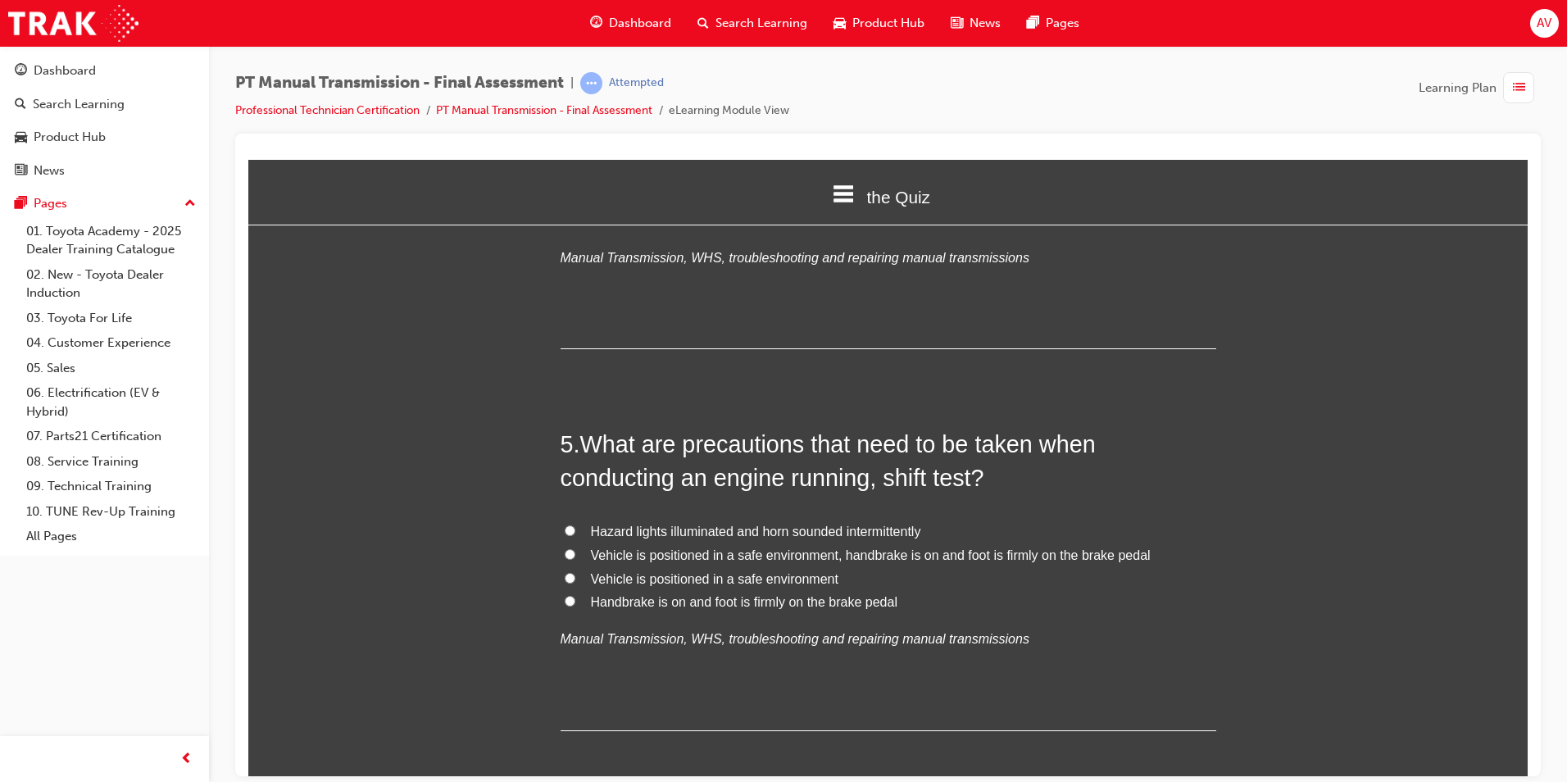
click at [583, 543] on label "Vehicle is positioned in a safe environment, handbrake is on and foot is firmly…" at bounding box center [889, 555] width 656 height 24
click at [575, 548] on input "Vehicle is positioned in a safe environment, handbrake is on and foot is firmly…" at bounding box center [570, 553] width 11 height 11
radio input "true"
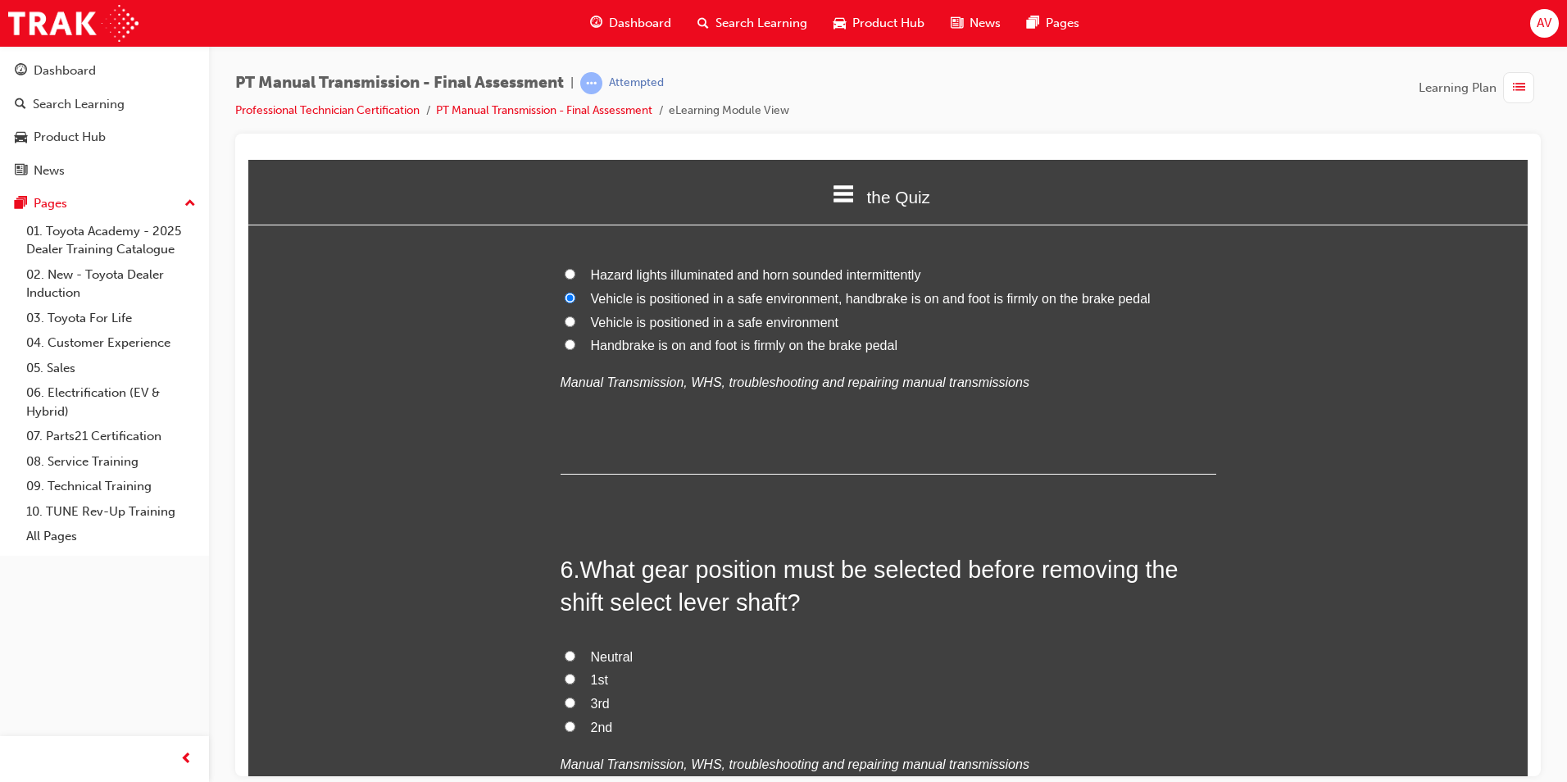
scroll to position [1803, 0]
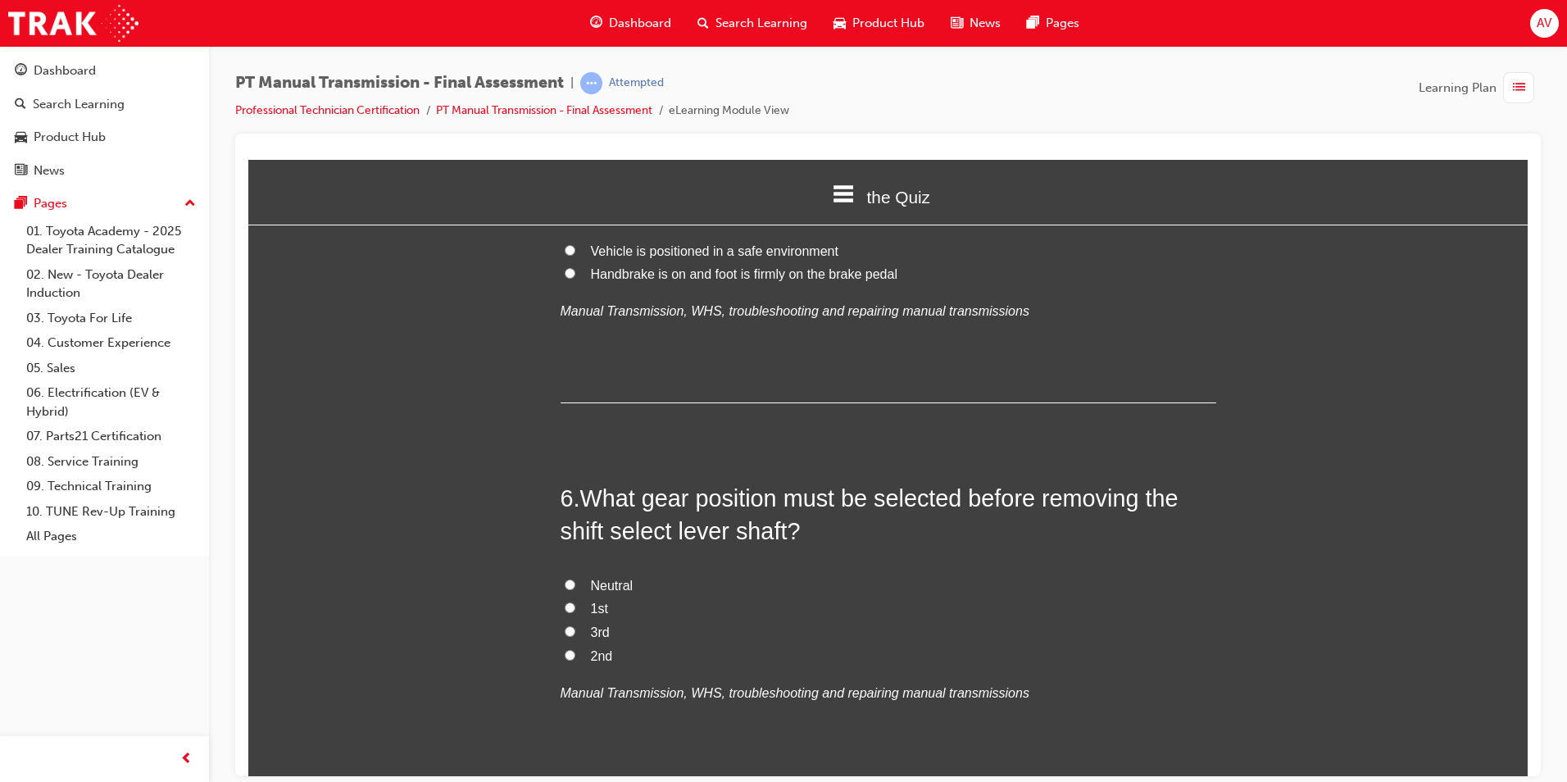
click at [565, 579] on input "Neutral" at bounding box center [570, 584] width 11 height 11
radio input "true"
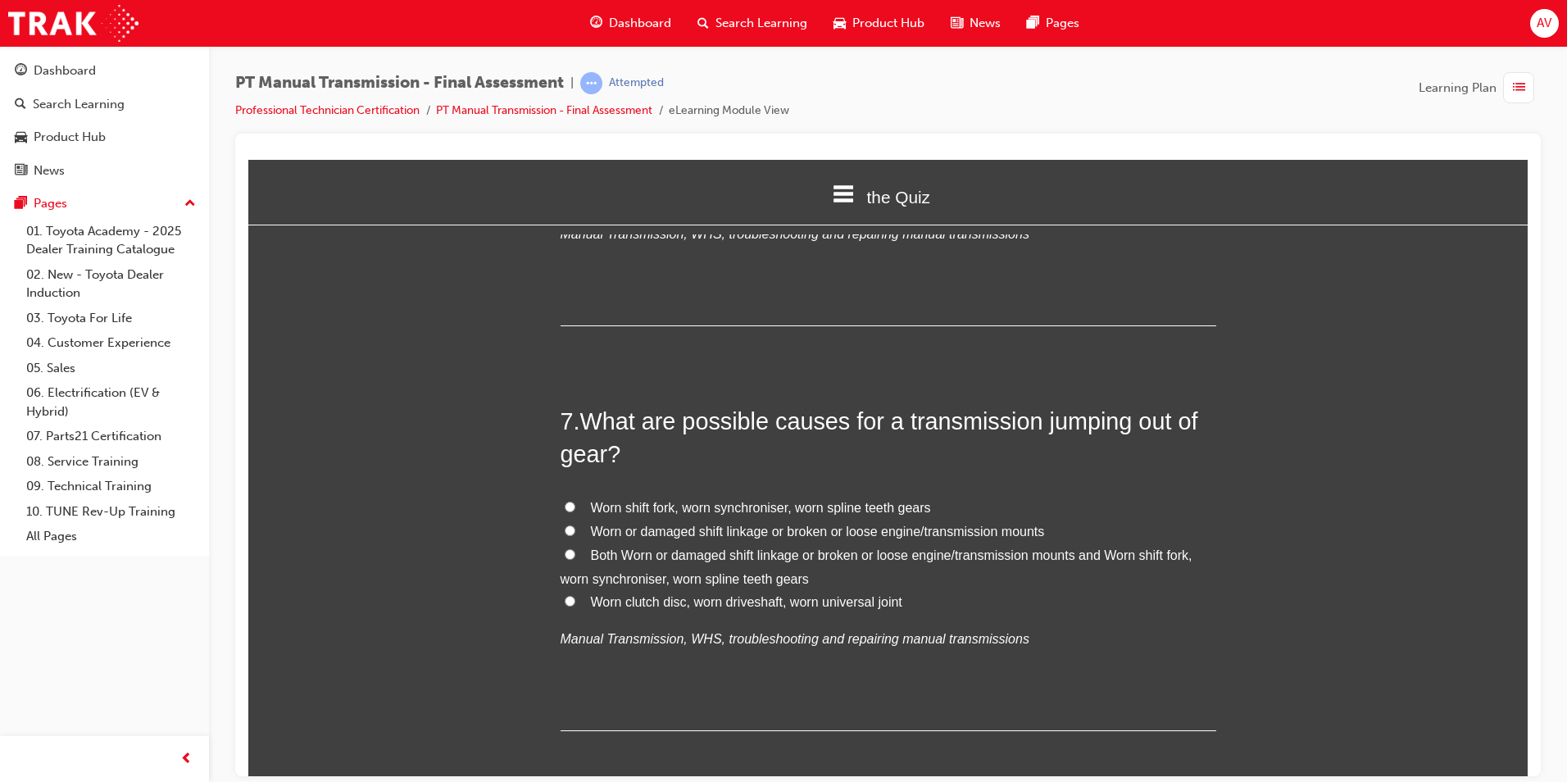
scroll to position [2295, 0]
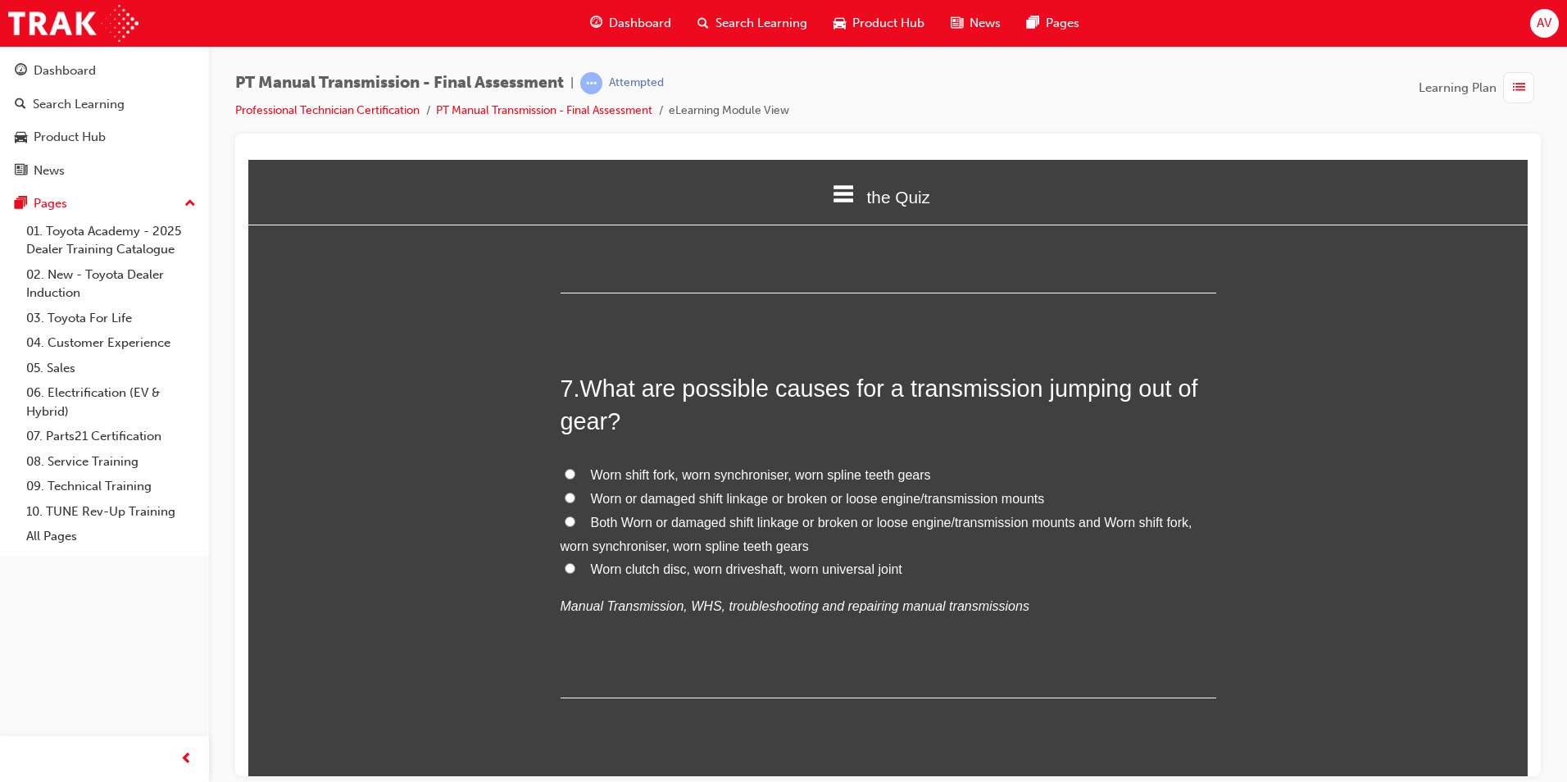
click at [574, 511] on label "Both Worn or damaged shift linkage or broken or loose engine/transmission mount…" at bounding box center [889, 535] width 656 height 48
click at [574, 515] on input "Both Worn or damaged shift linkage or broken or loose engine/transmission mount…" at bounding box center [570, 520] width 11 height 11
radio input "true"
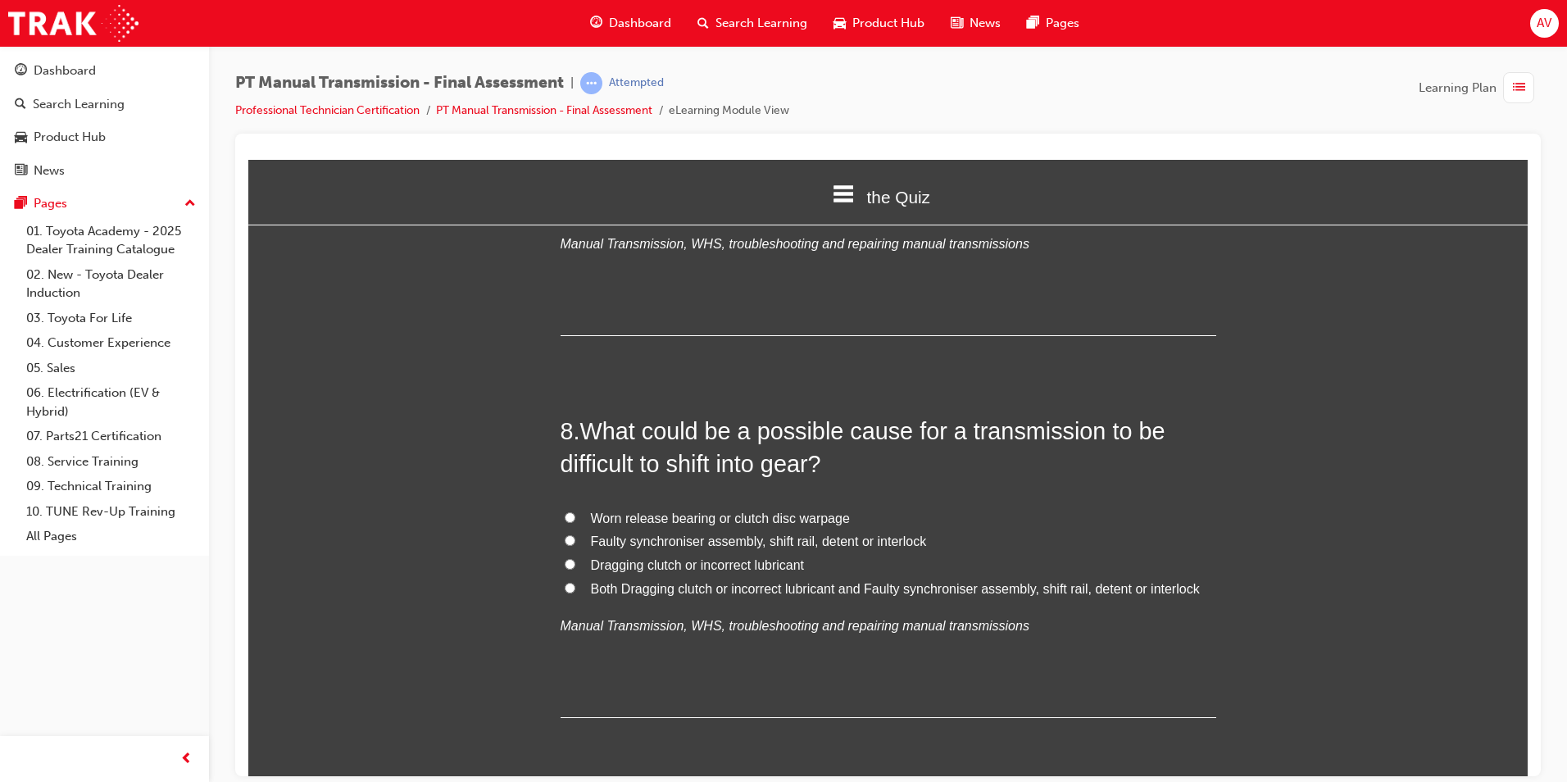
scroll to position [2704, 0]
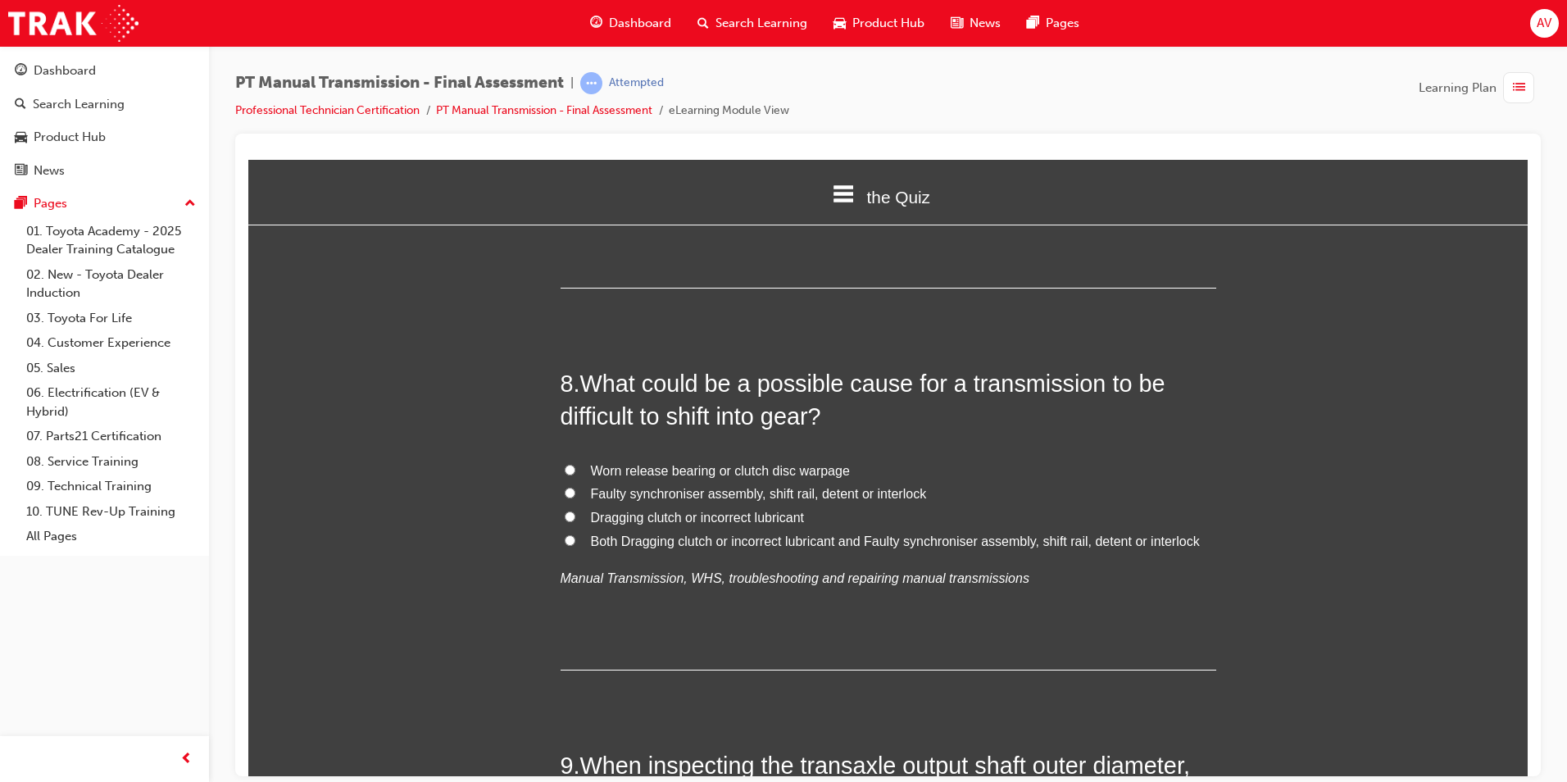
click at [565, 534] on input "Both Dragging clutch or incorrect lubricant and Faulty synchroniser assembly, s…" at bounding box center [570, 539] width 11 height 11
radio input "true"
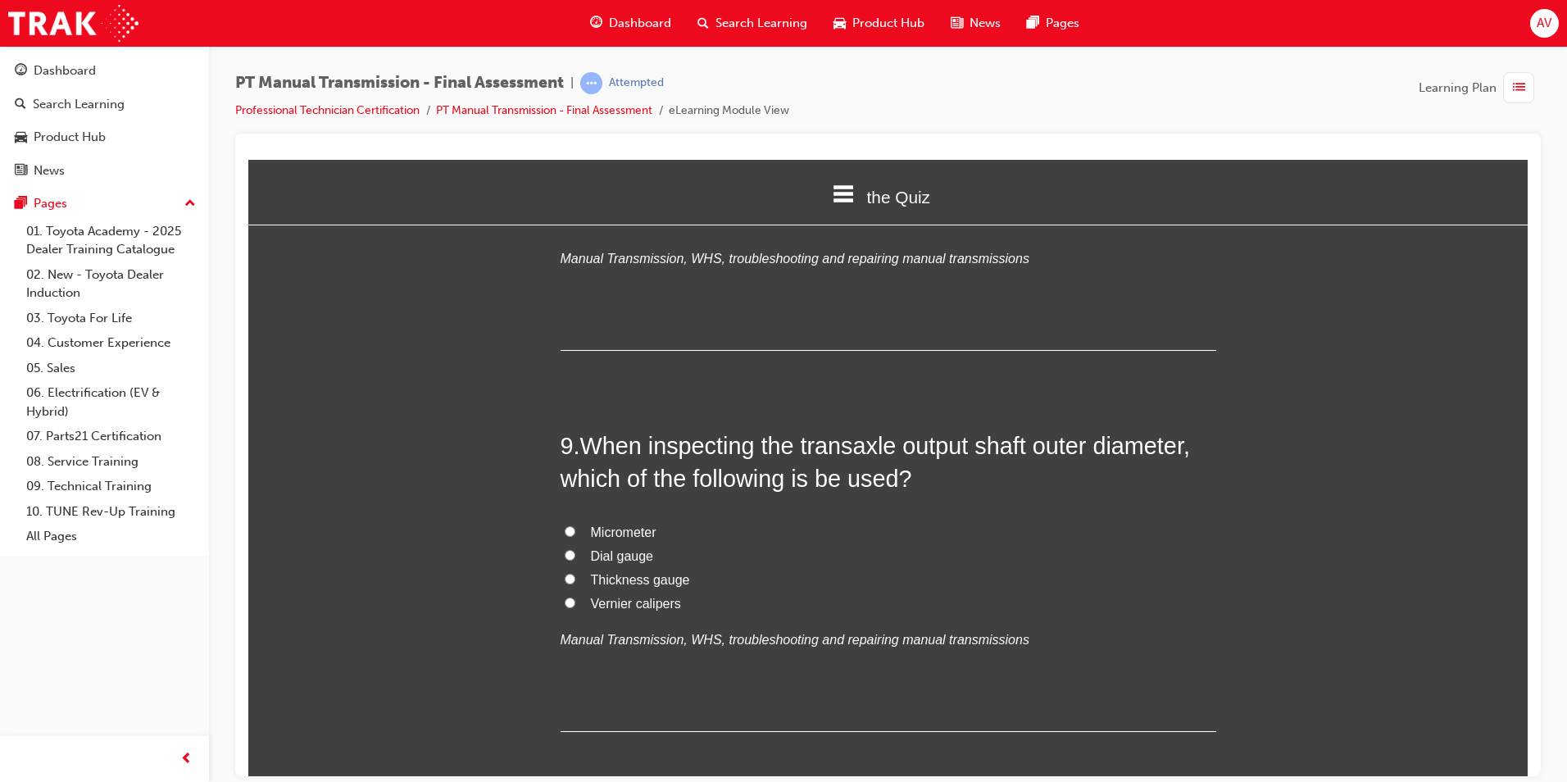
scroll to position [3032, 0]
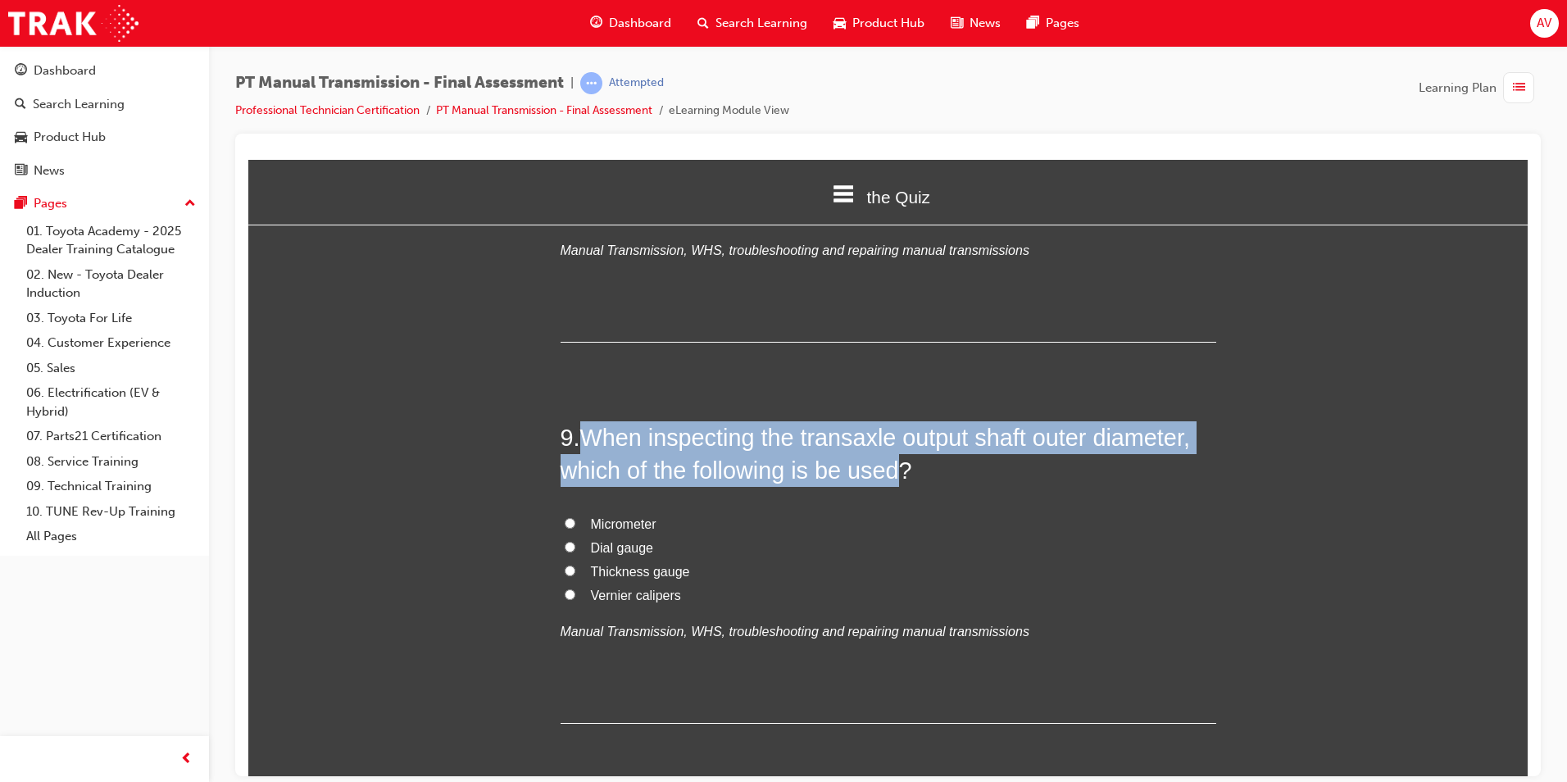
drag, startPoint x: 579, startPoint y: 400, endPoint x: 892, endPoint y: 432, distance: 314.7
click at [892, 432] on span "When inspecting the transaxle output shaft outer diameter, which of the followi…" at bounding box center [875, 453] width 629 height 59
click at [565, 517] on input "Micrometer" at bounding box center [570, 522] width 11 height 11
radio input "true"
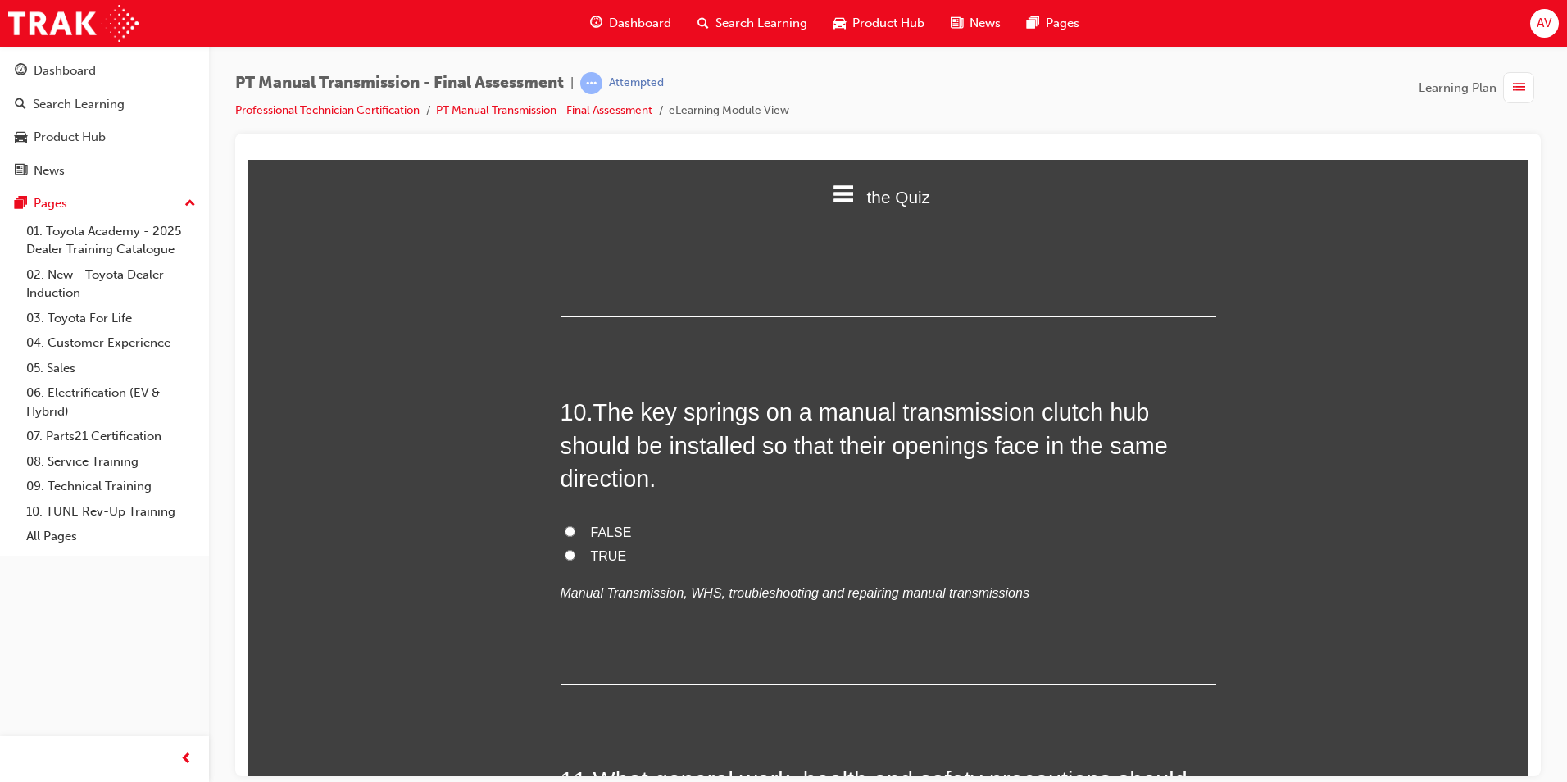
scroll to position [3442, 0]
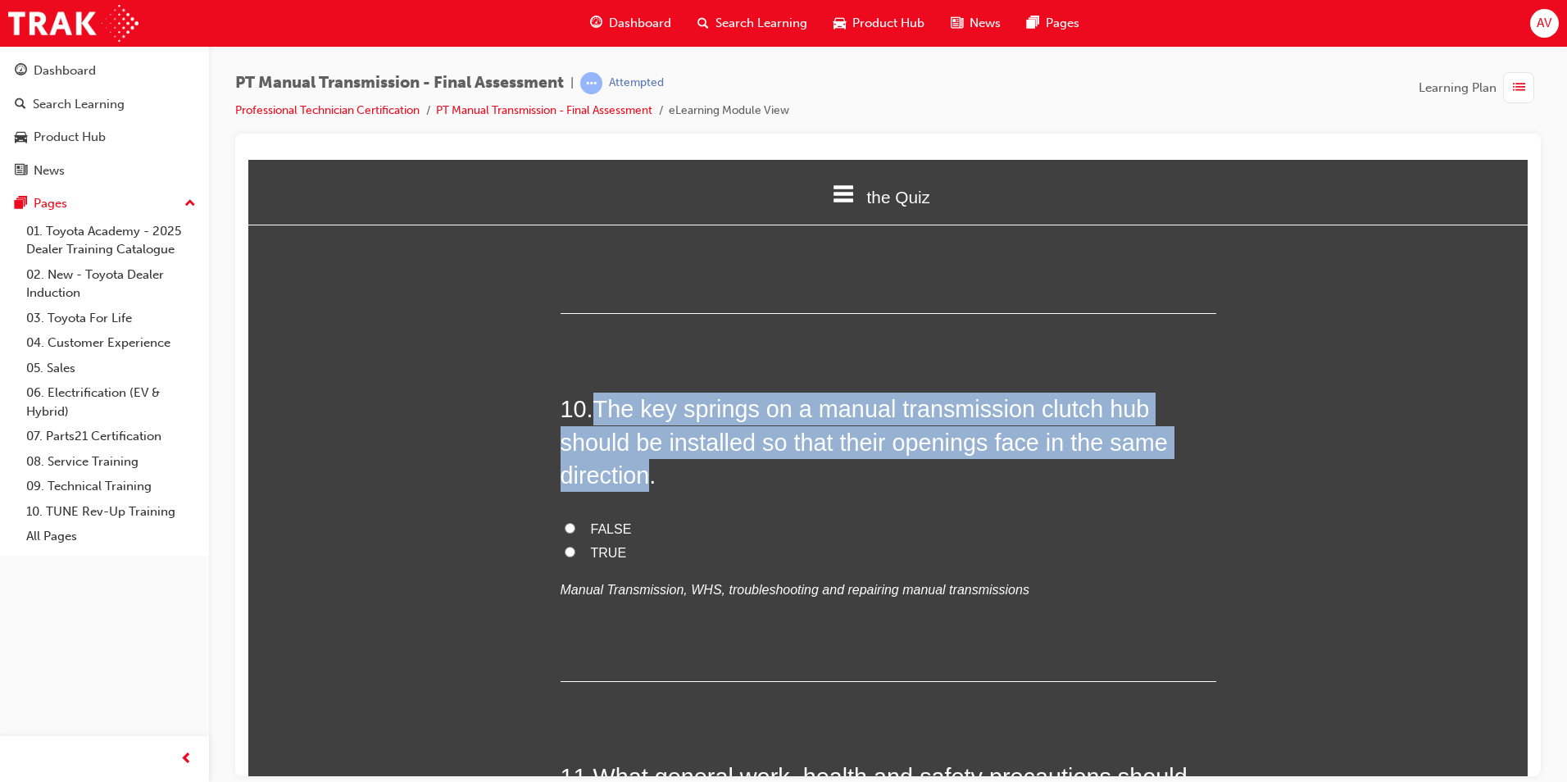
drag, startPoint x: 593, startPoint y: 369, endPoint x: 643, endPoint y: 432, distance: 80.5
click at [643, 432] on span "The key springs on a manual transmission clutch hub should be installed so that…" at bounding box center [864, 441] width 607 height 93
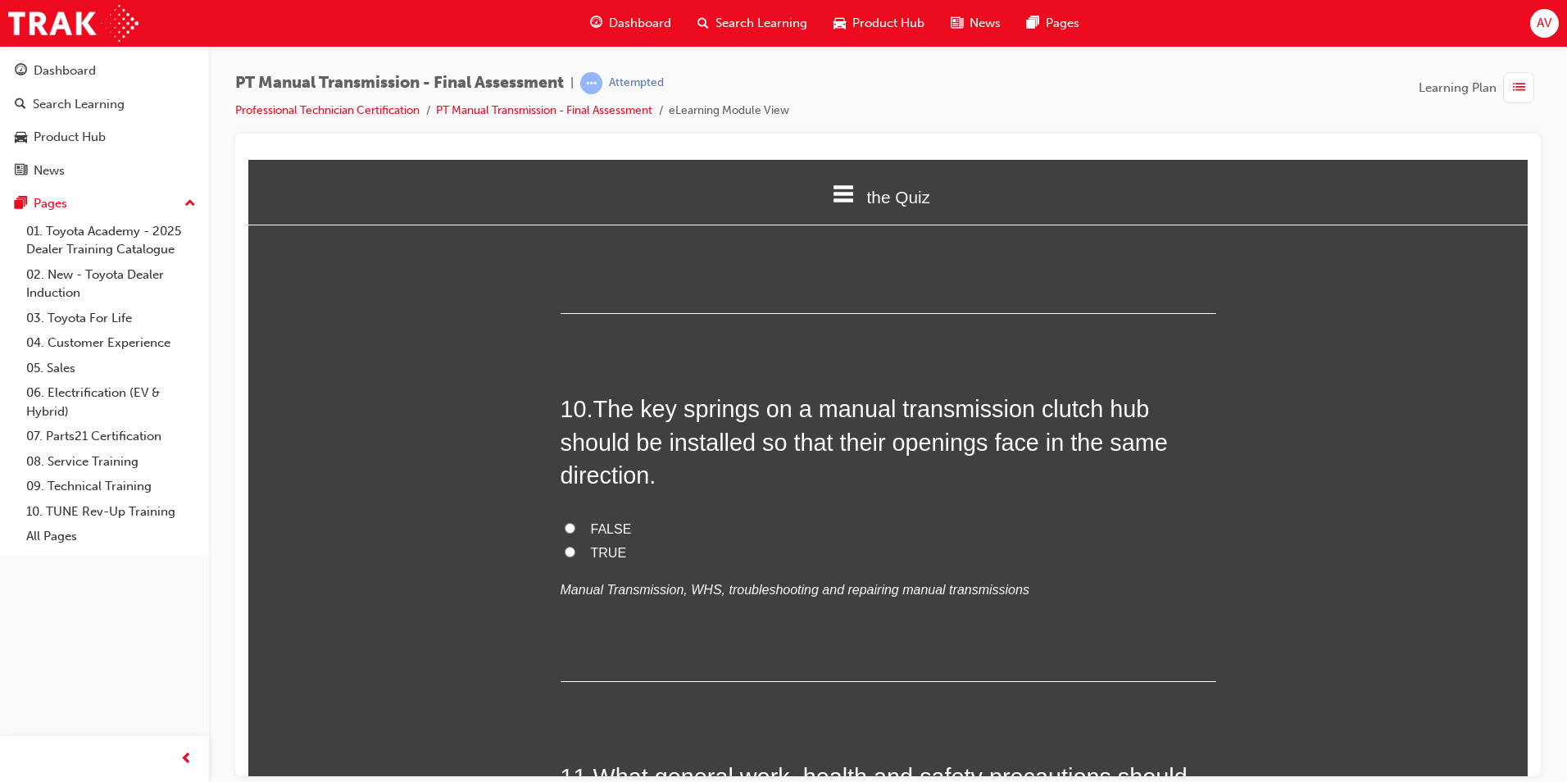
drag, startPoint x: 579, startPoint y: 493, endPoint x: 570, endPoint y: 494, distance: 9.2
click at [579, 517] on label "FALSE" at bounding box center [889, 529] width 656 height 24
click at [575, 522] on input "FALSE" at bounding box center [570, 527] width 11 height 11
radio input "true"
drag, startPoint x: 486, startPoint y: 488, endPoint x: 488, endPoint y: 480, distance: 8.4
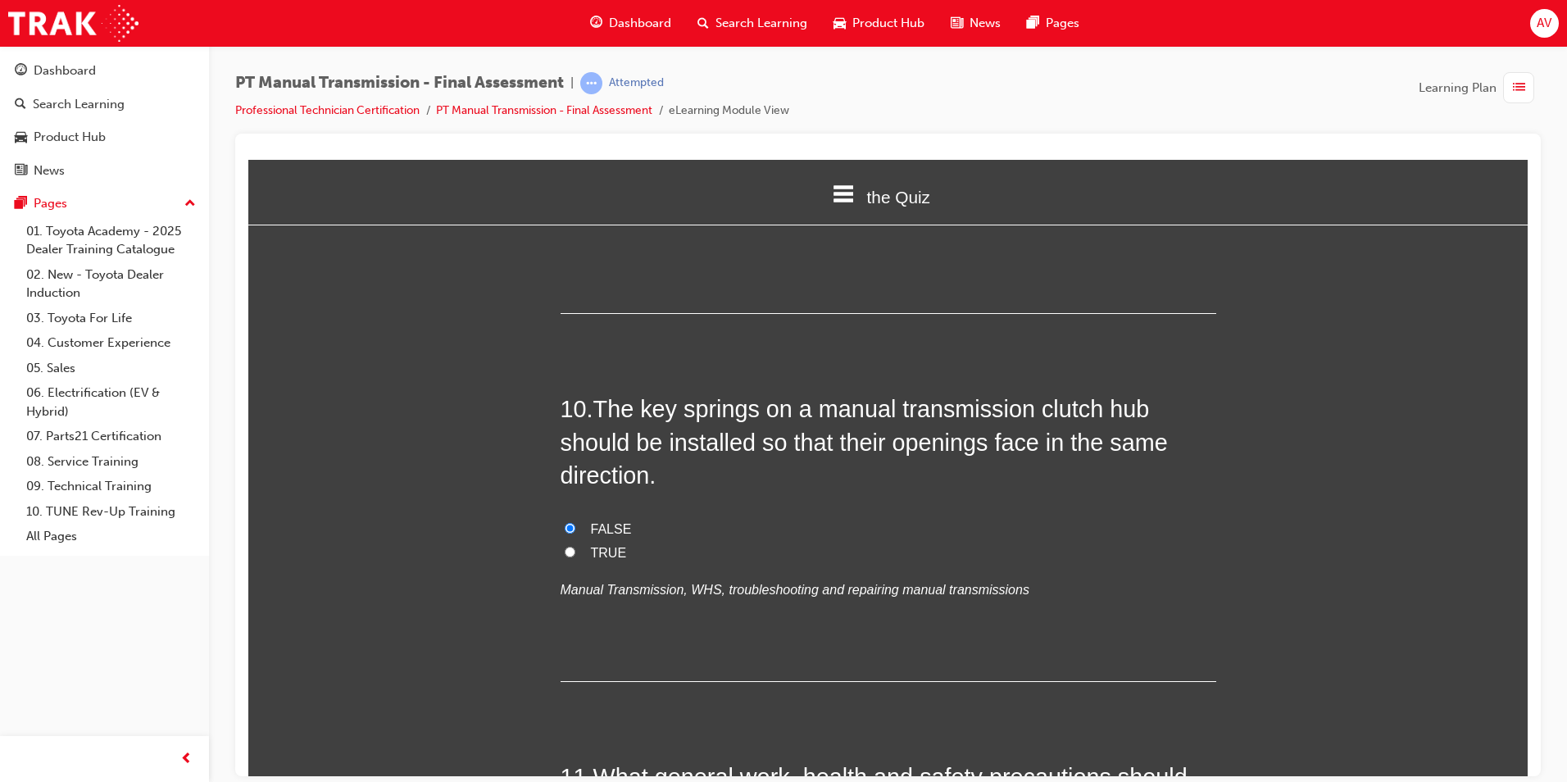
click at [487, 487] on div "You must select an answer for each question before you can submit. Please note,…" at bounding box center [887, 536] width 1279 height 7481
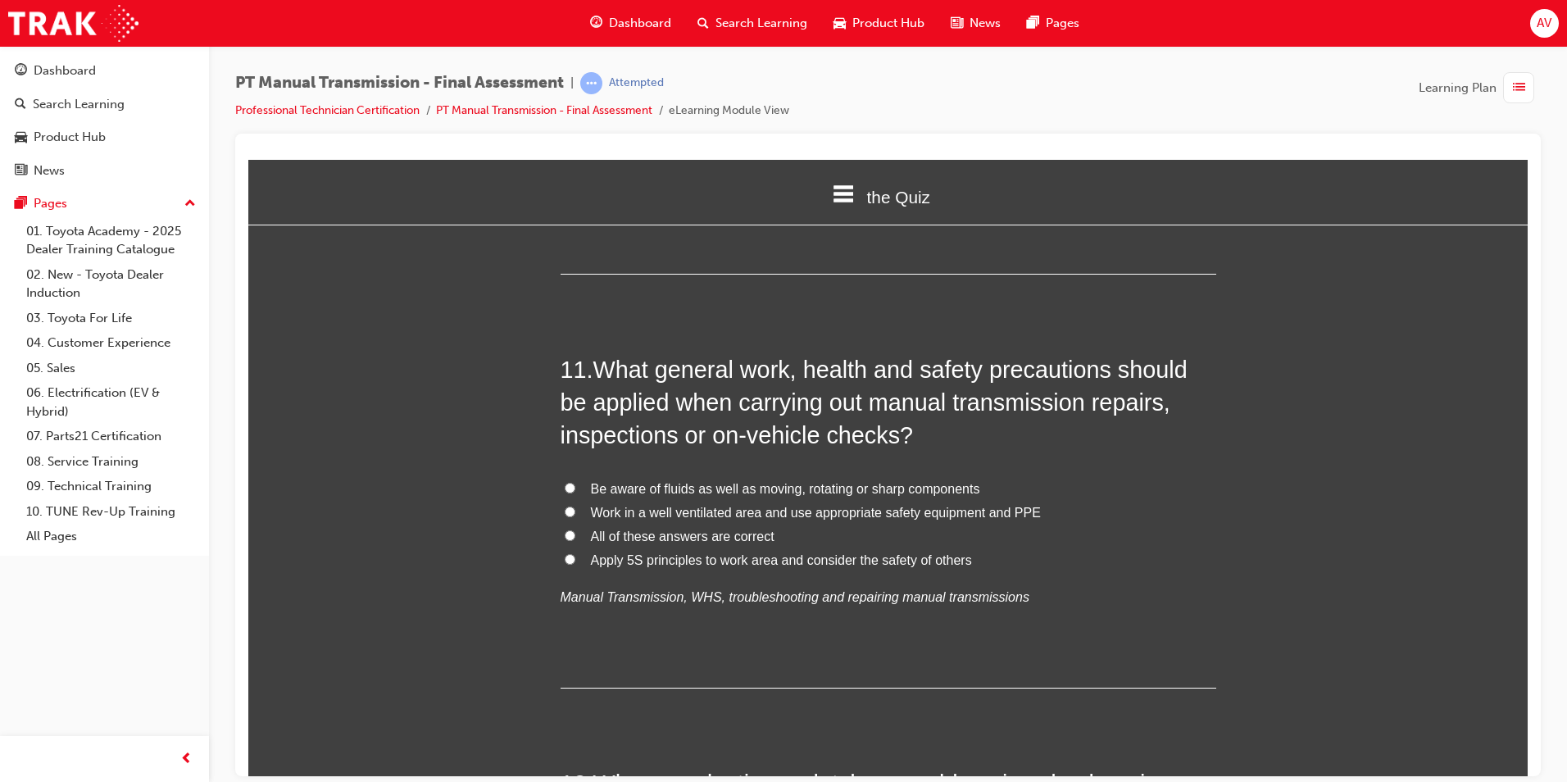
scroll to position [3852, 0]
click at [568, 527] on input "All of these answers are correct" at bounding box center [570, 532] width 11 height 11
radio input "true"
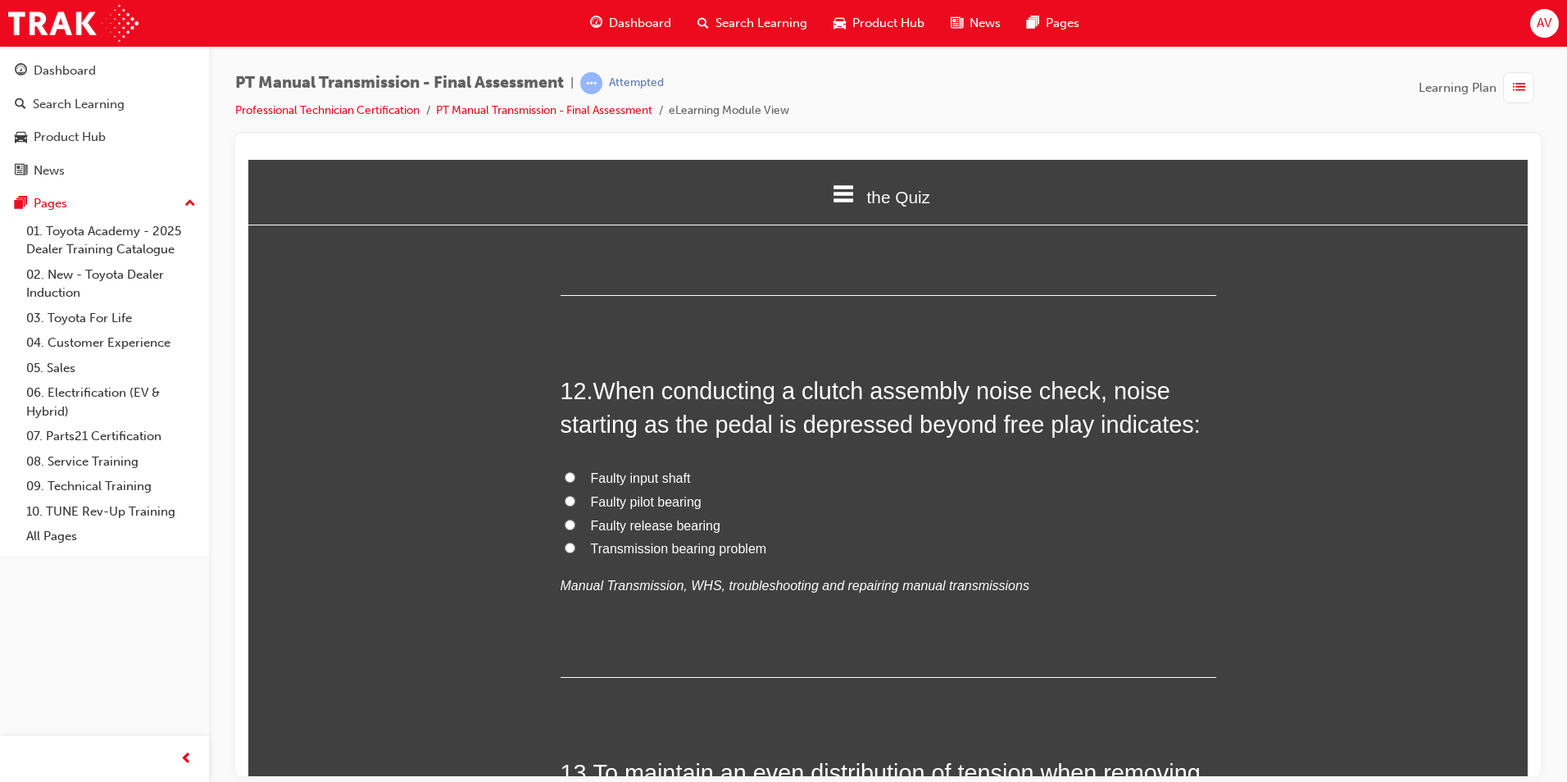
scroll to position [4261, 0]
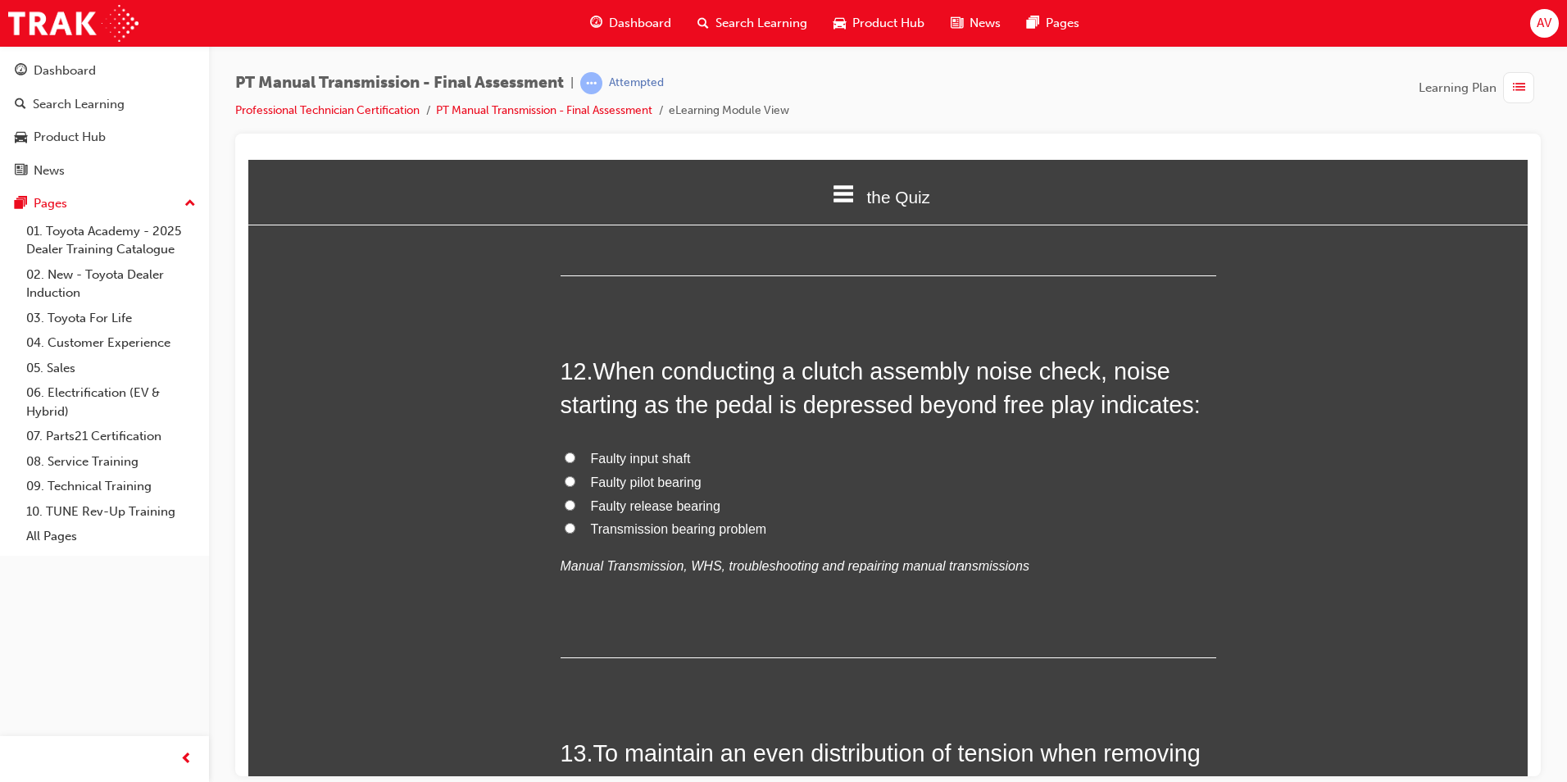
click at [568, 499] on input "Faulty release bearing" at bounding box center [570, 504] width 11 height 11
radio input "true"
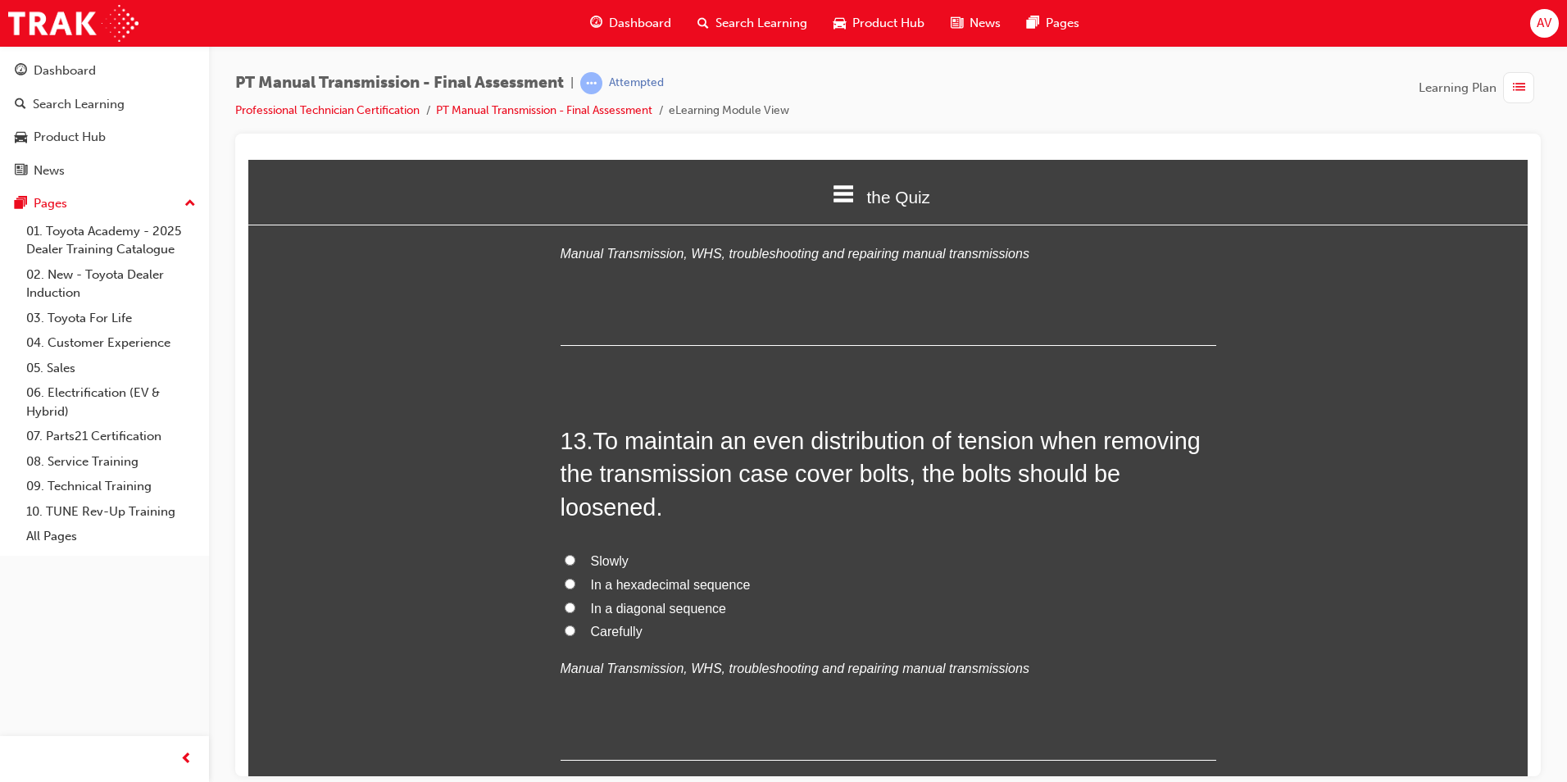
scroll to position [4589, 0]
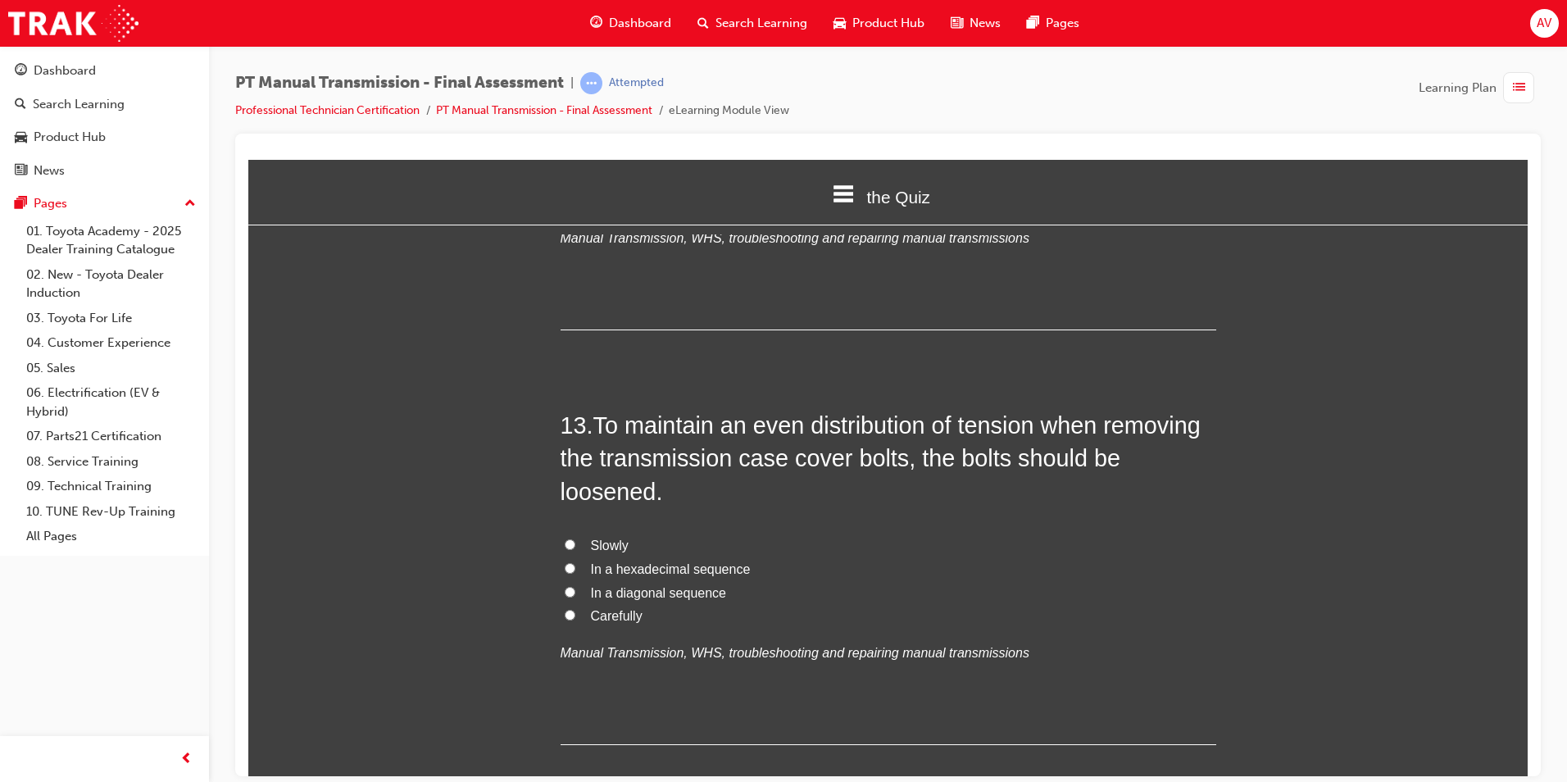
click at [570, 581] on label "In a diagonal sequence" at bounding box center [889, 593] width 656 height 24
click at [570, 586] on input "In a diagonal sequence" at bounding box center [570, 591] width 11 height 11
radio input "true"
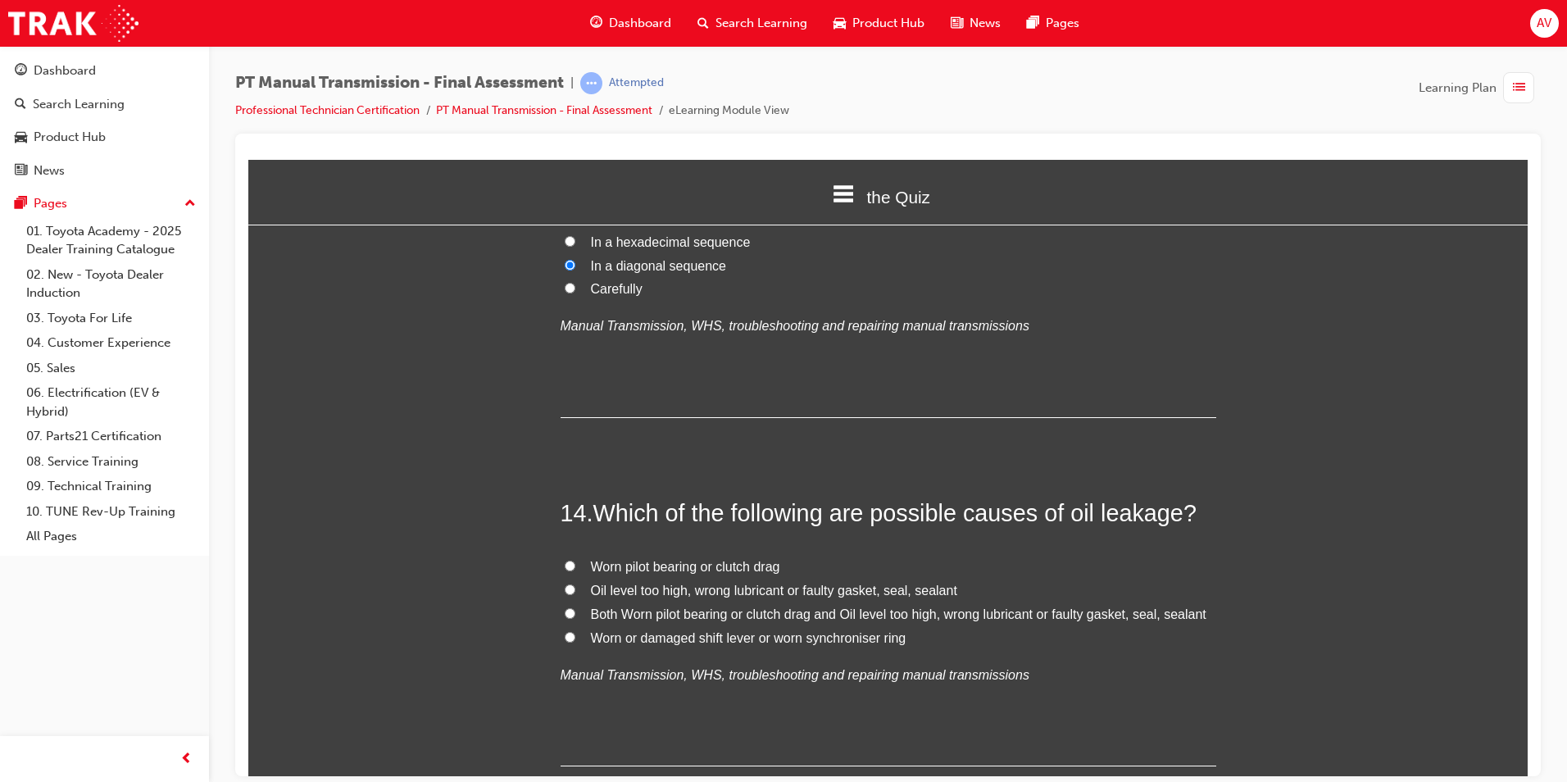
scroll to position [4999, 0]
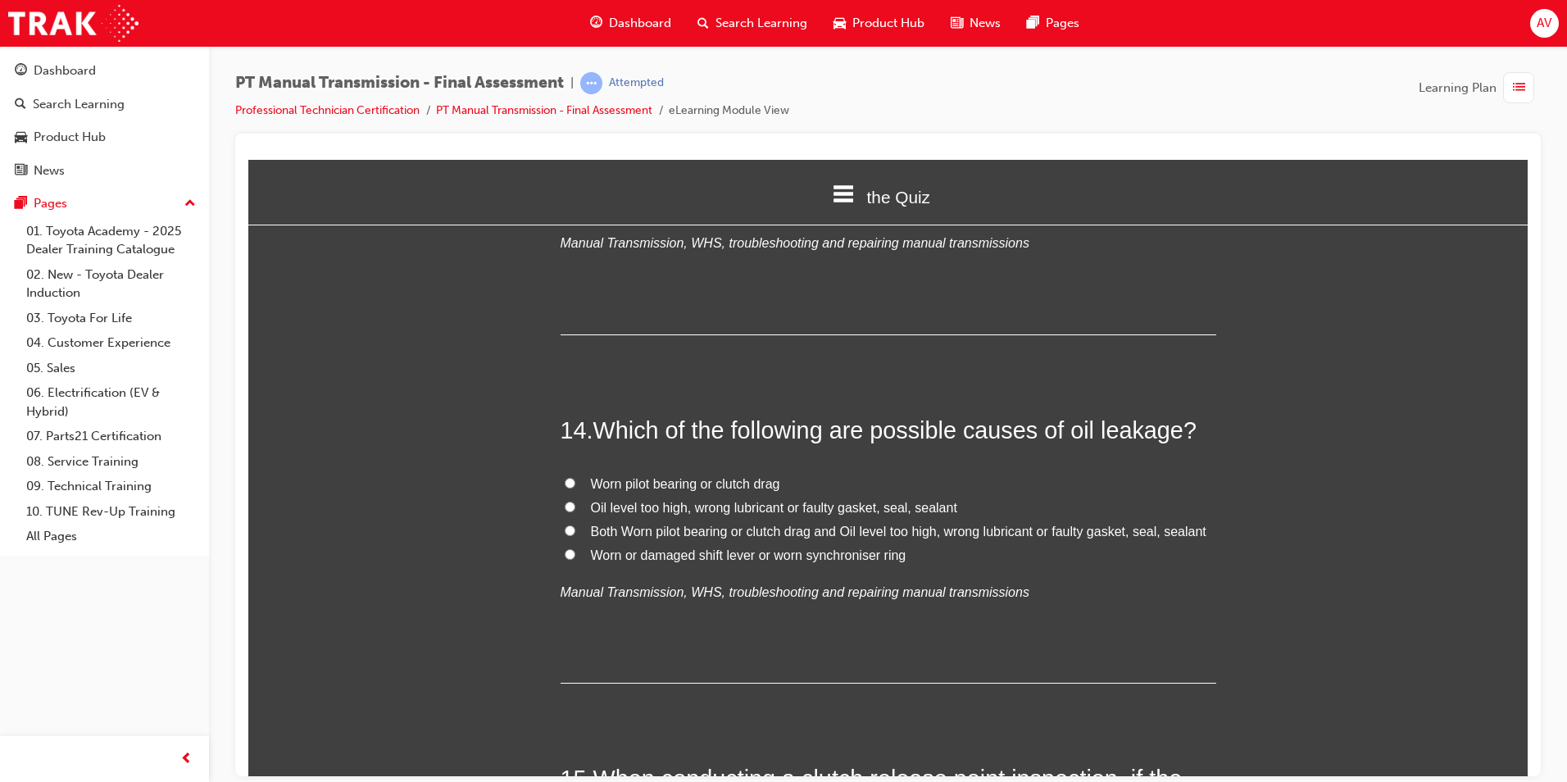
click at [565, 524] on input "Both Worn pilot bearing or clutch drag and Oil level too high, wrong lubricant …" at bounding box center [570, 529] width 11 height 11
radio input "true"
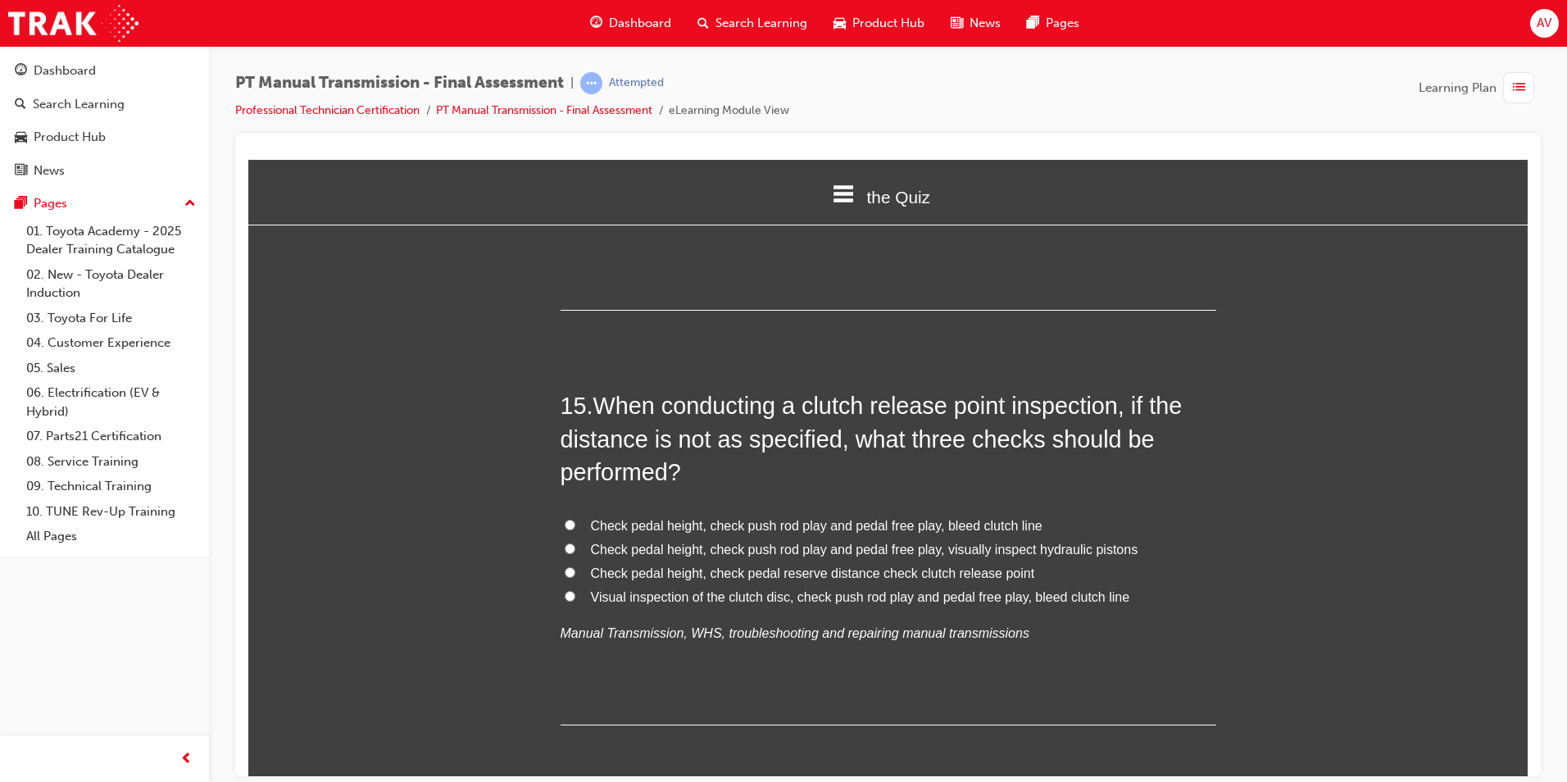
scroll to position [5409, 0]
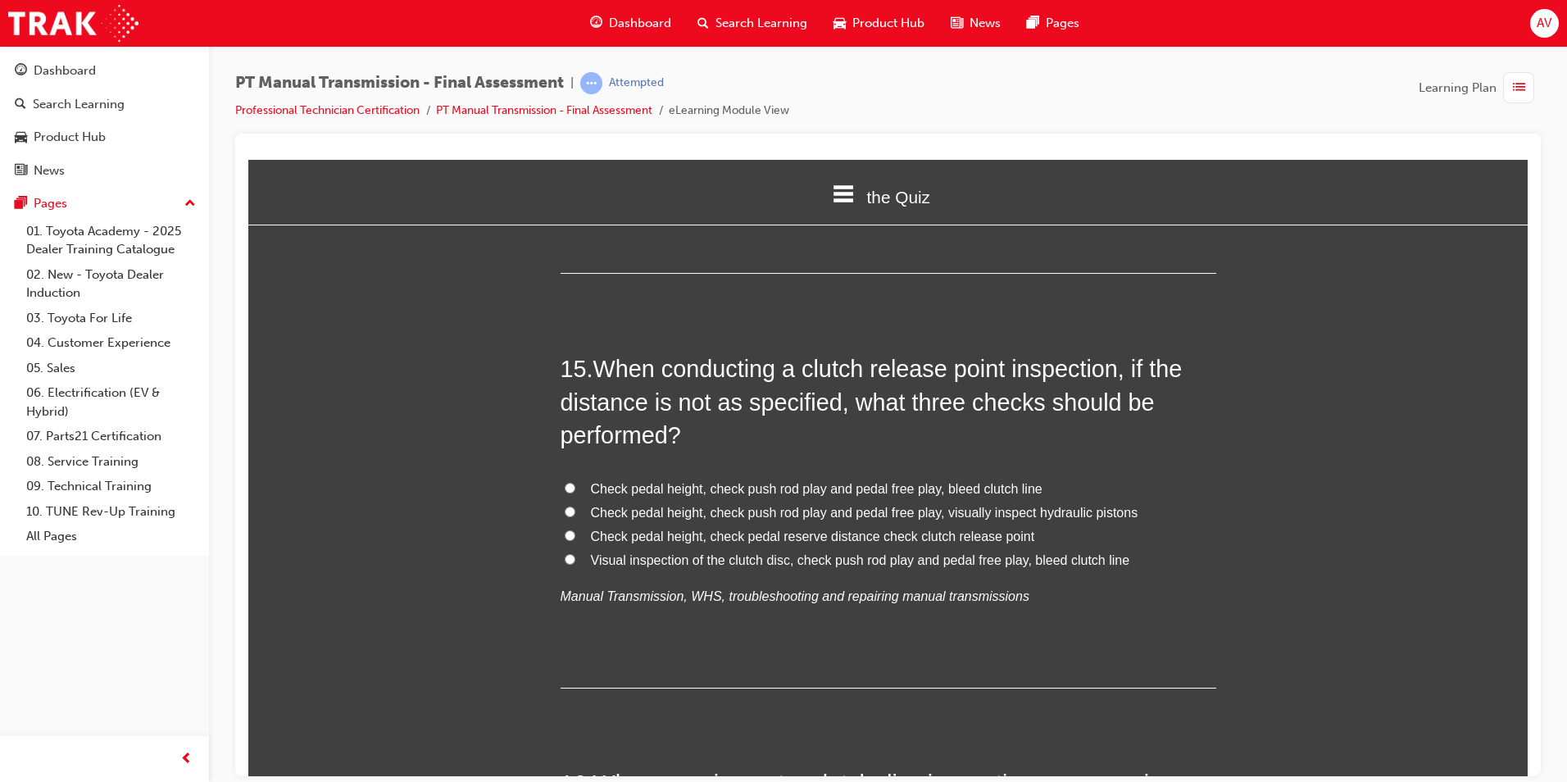
click at [605, 481] on span "Check pedal height, check push rod play and pedal free play, bleed clutch line" at bounding box center [817, 488] width 452 height 14
click at [575, 482] on input "Check pedal height, check push rod play and pedal free play, bleed clutch line" at bounding box center [570, 487] width 11 height 11
radio input "true"
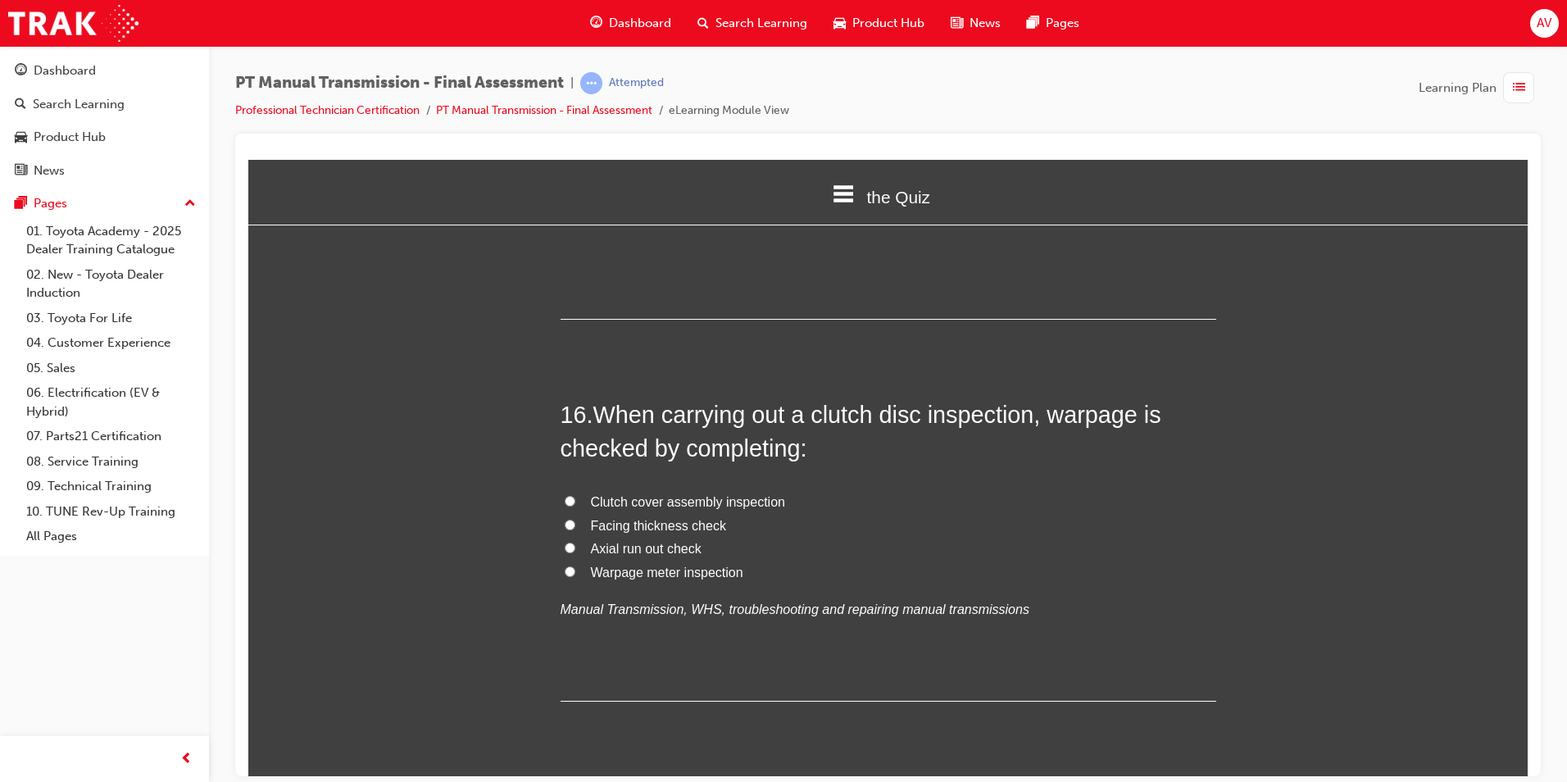
scroll to position [5818, 0]
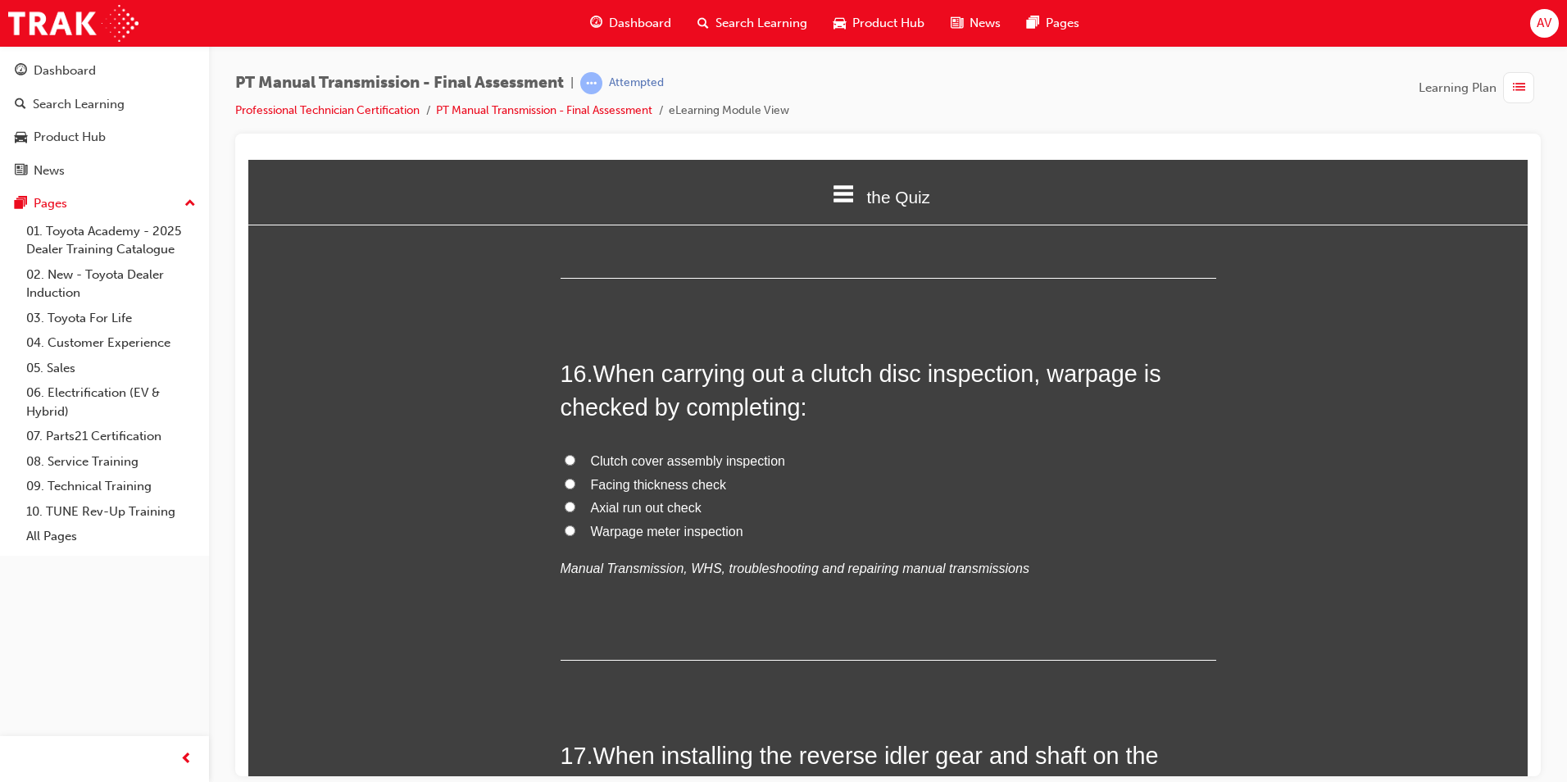
click at [565, 524] on input "Warpage meter inspection" at bounding box center [570, 529] width 11 height 11
radio input "true"
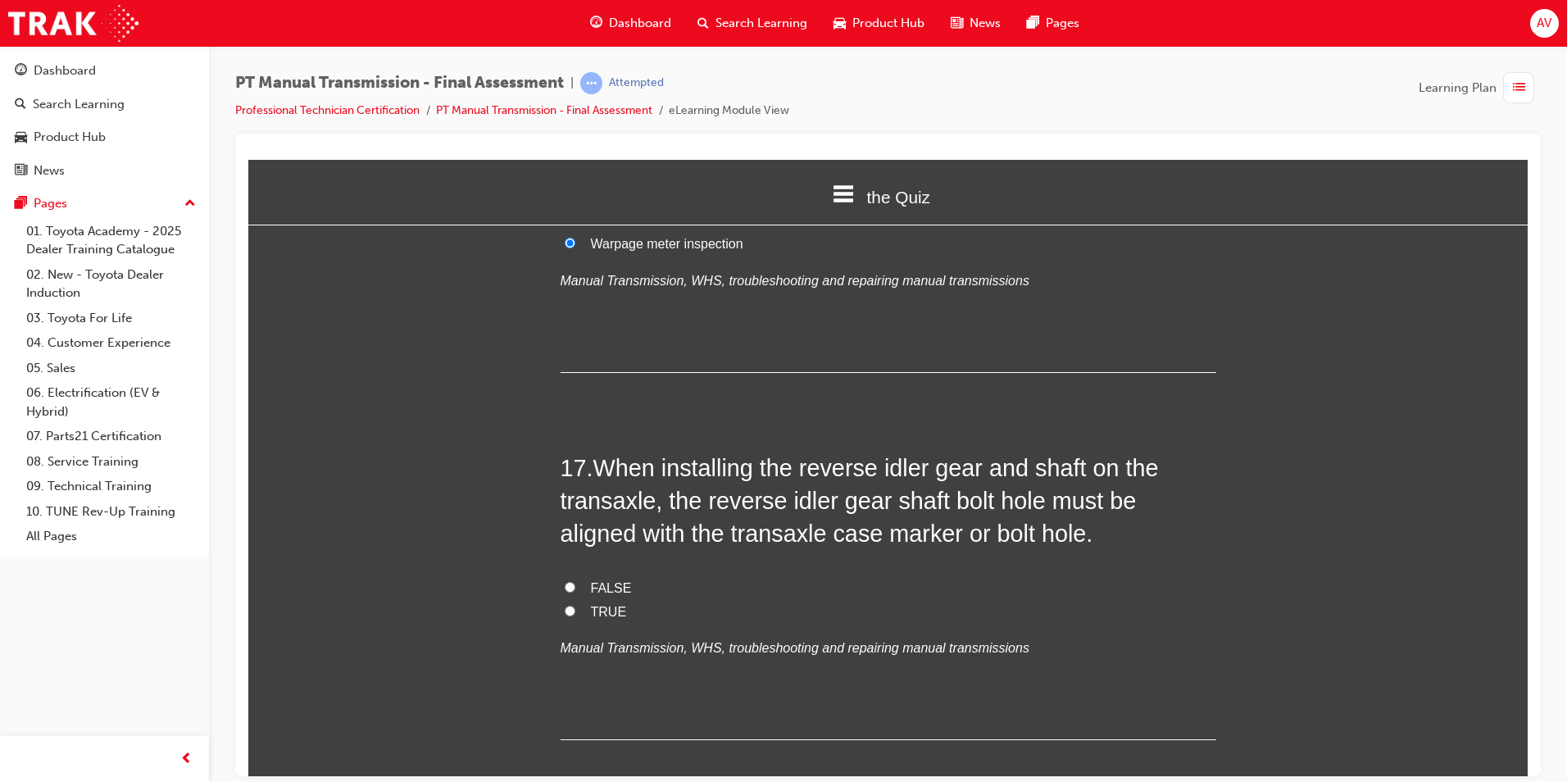
scroll to position [6146, 0]
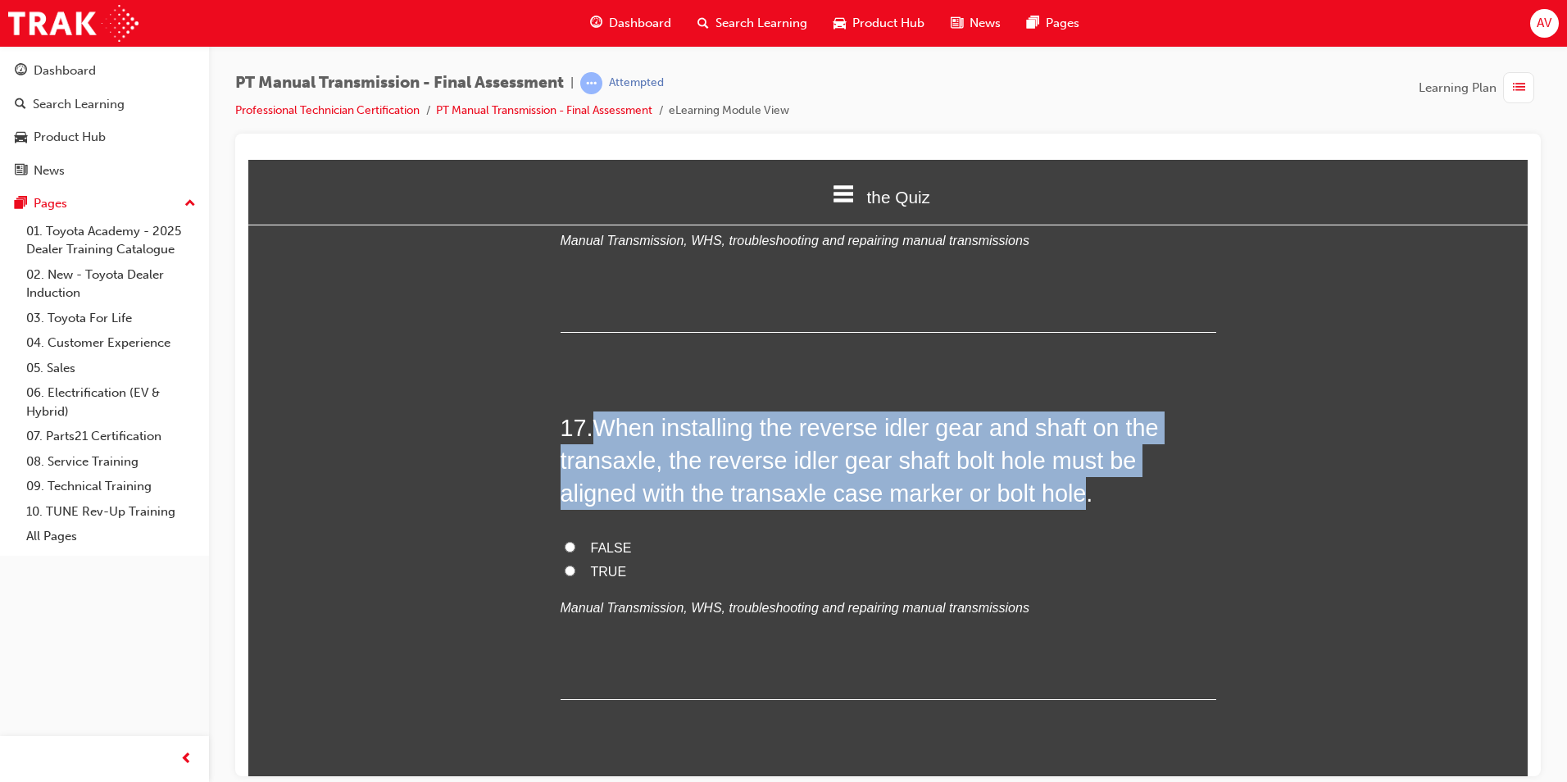
drag, startPoint x: 597, startPoint y: 391, endPoint x: 992, endPoint y: 465, distance: 402.0
click at [992, 465] on span "When installing the reverse idler gear and shaft on the transaxle, the reverse …" at bounding box center [860, 460] width 598 height 93
click at [565, 565] on input "TRUE" at bounding box center [570, 570] width 11 height 11
radio input "true"
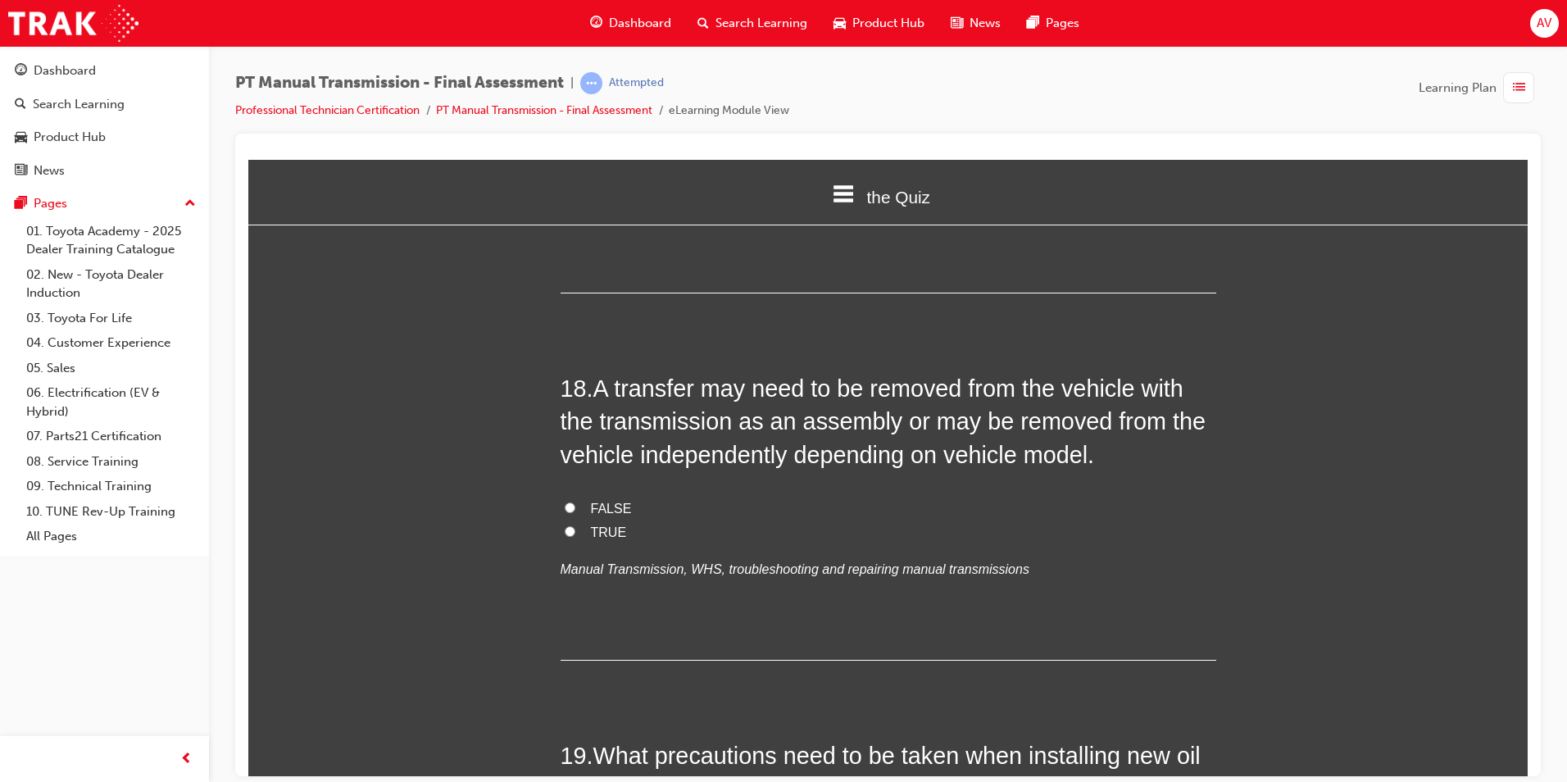
scroll to position [6556, 0]
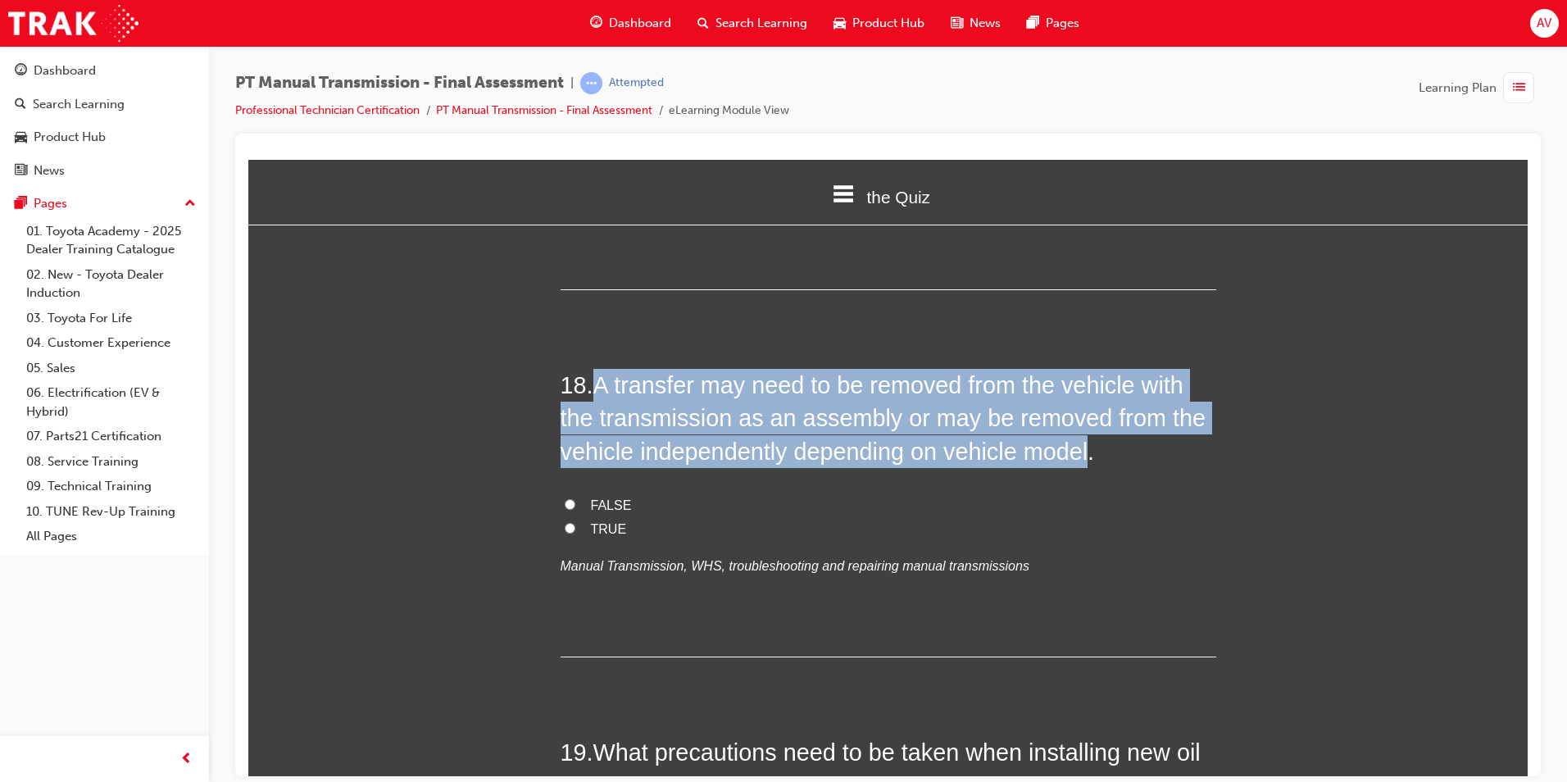
drag, startPoint x: 597, startPoint y: 348, endPoint x: 1079, endPoint y: 416, distance: 487.4
click at [1079, 416] on span "A transfer may need to be removed from the vehicle with the transmission as an …" at bounding box center [883, 417] width 645 height 93
click at [566, 498] on input "FALSE" at bounding box center [570, 503] width 11 height 11
radio input "true"
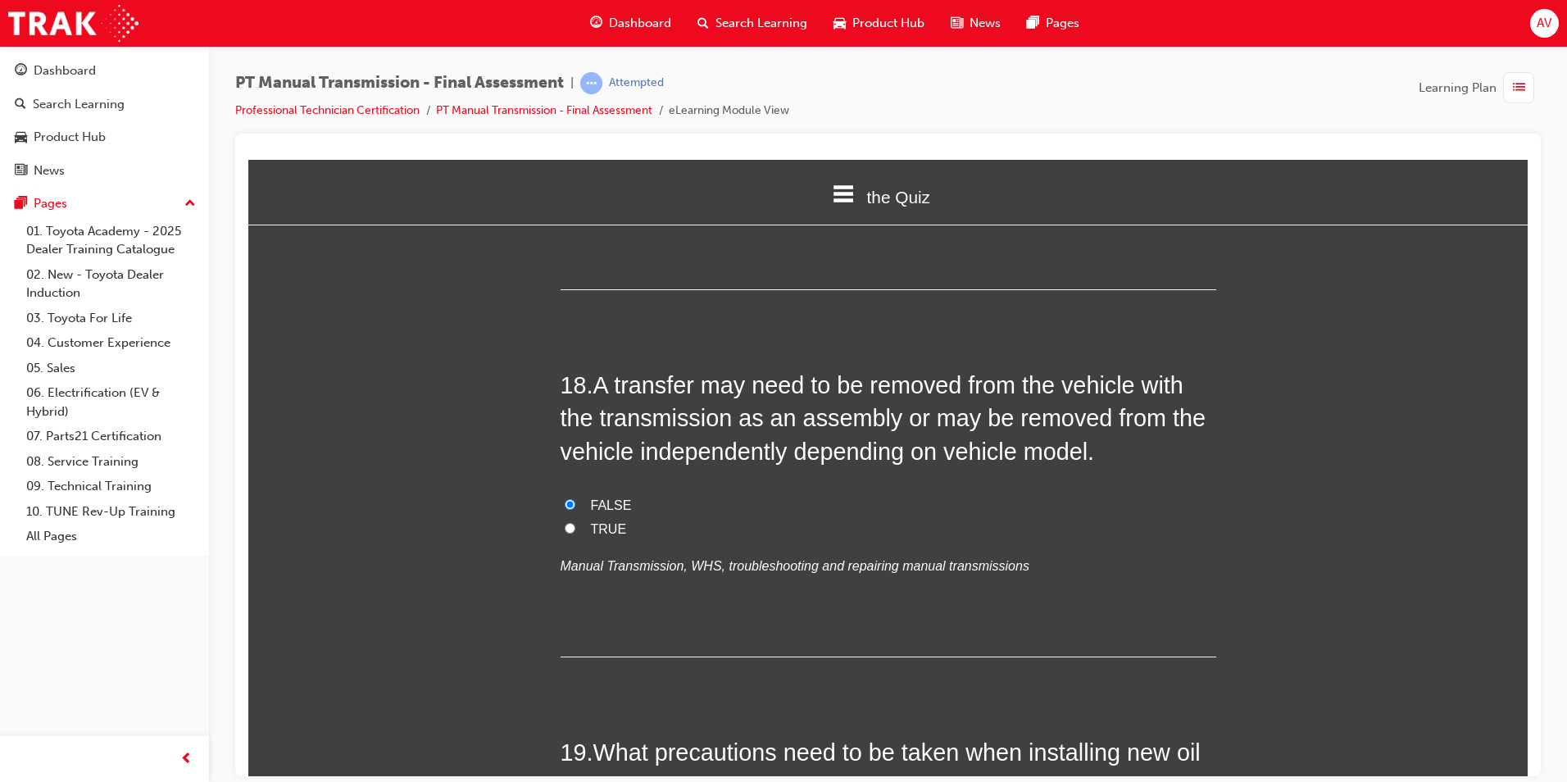
drag, startPoint x: 506, startPoint y: 502, endPoint x: 510, endPoint y: 491, distance: 12.2
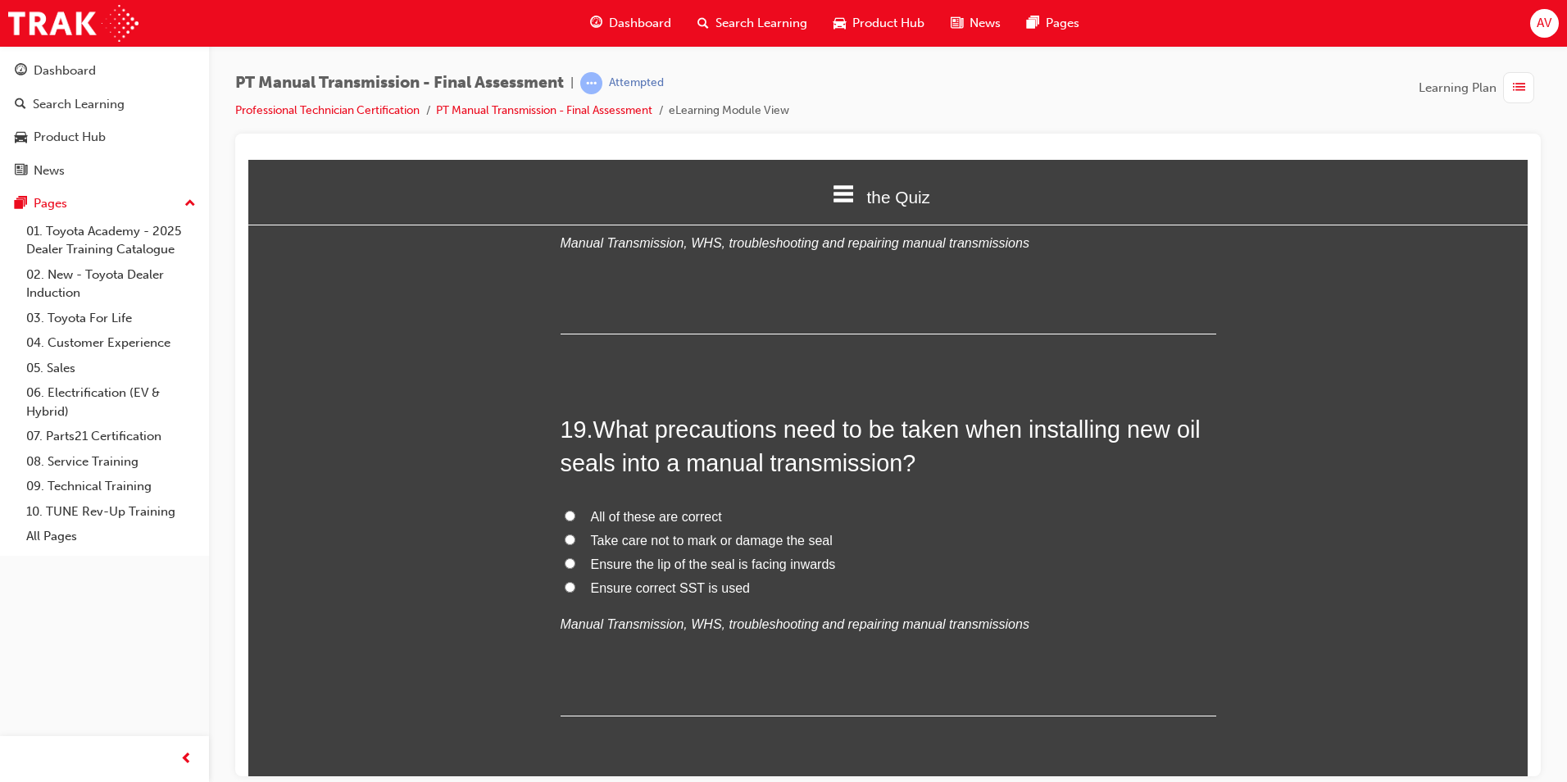
scroll to position [6884, 0]
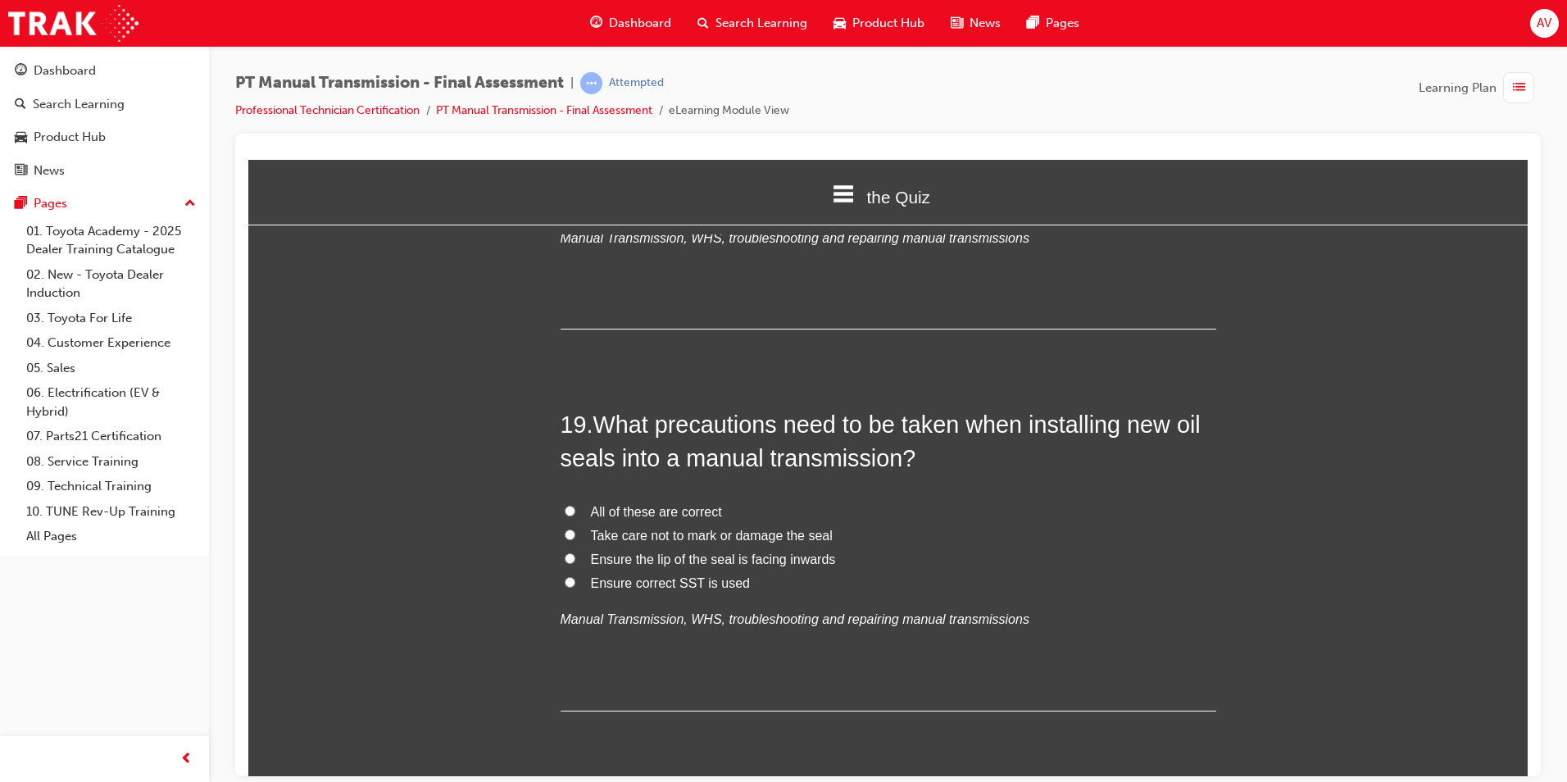
click at [565, 505] on input "All of these are correct" at bounding box center [570, 510] width 11 height 11
radio input "true"
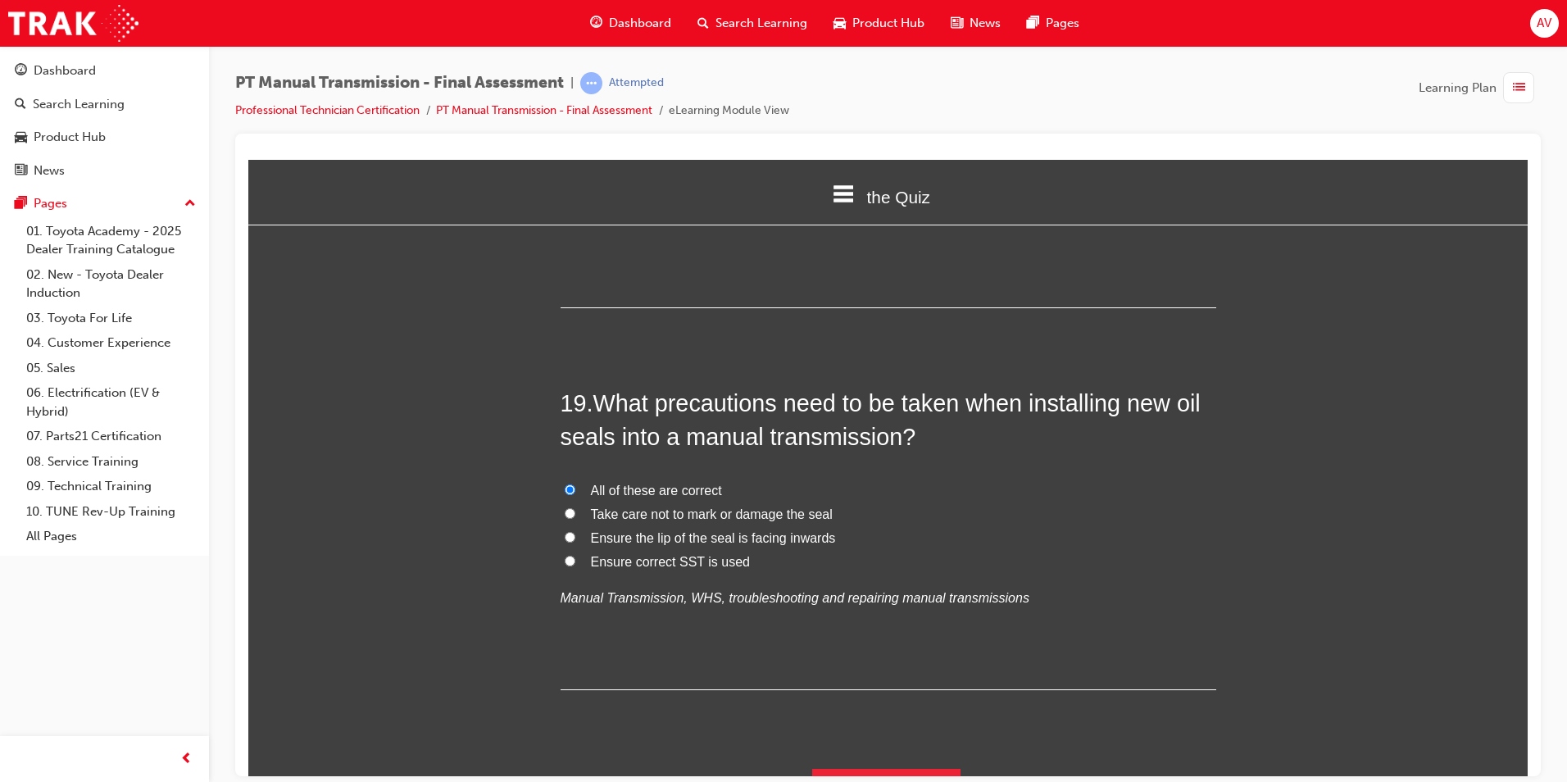
scroll to position [6911, 0]
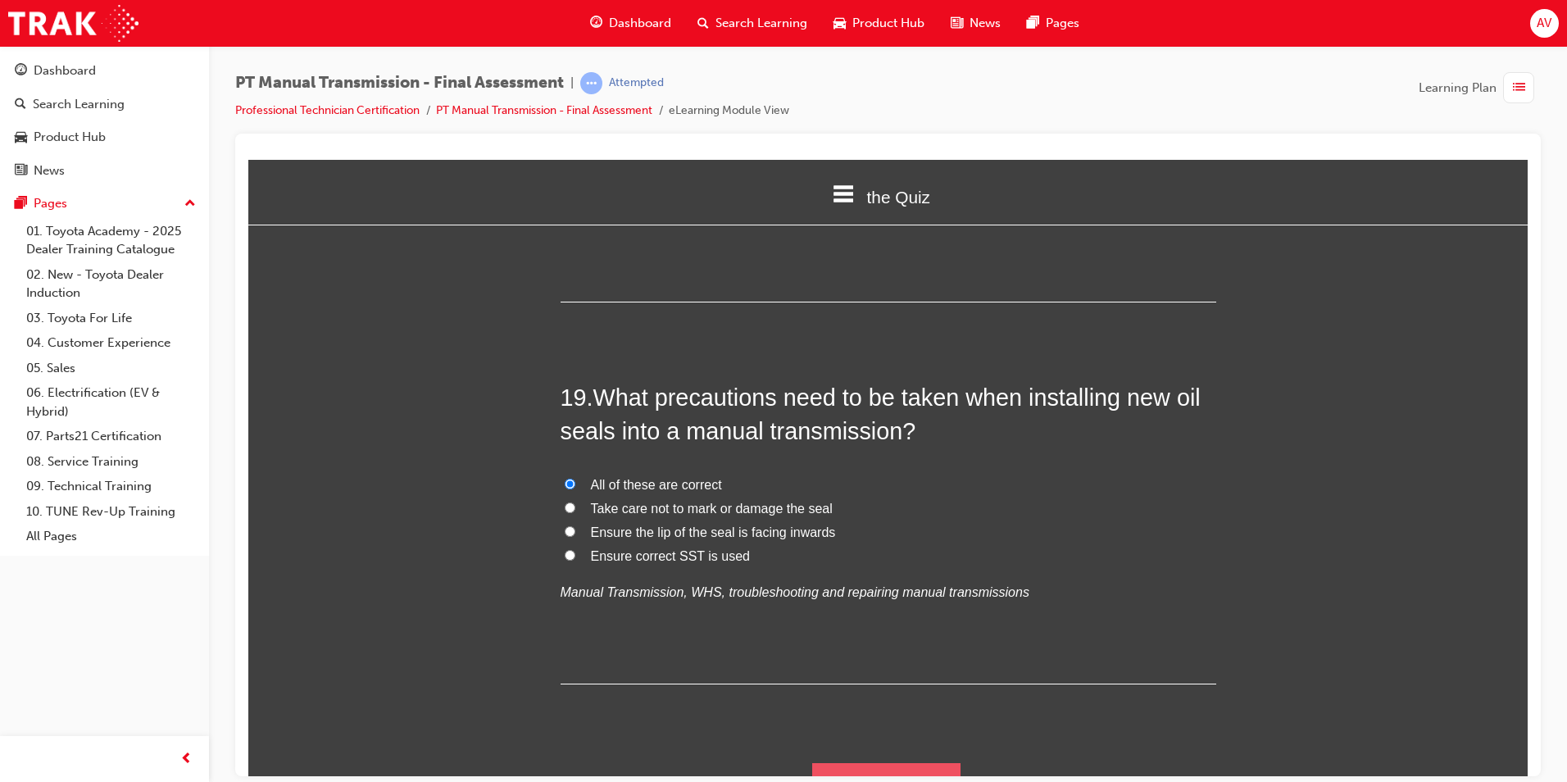
click at [945, 762] on button "Submit Answers" at bounding box center [886, 785] width 149 height 46
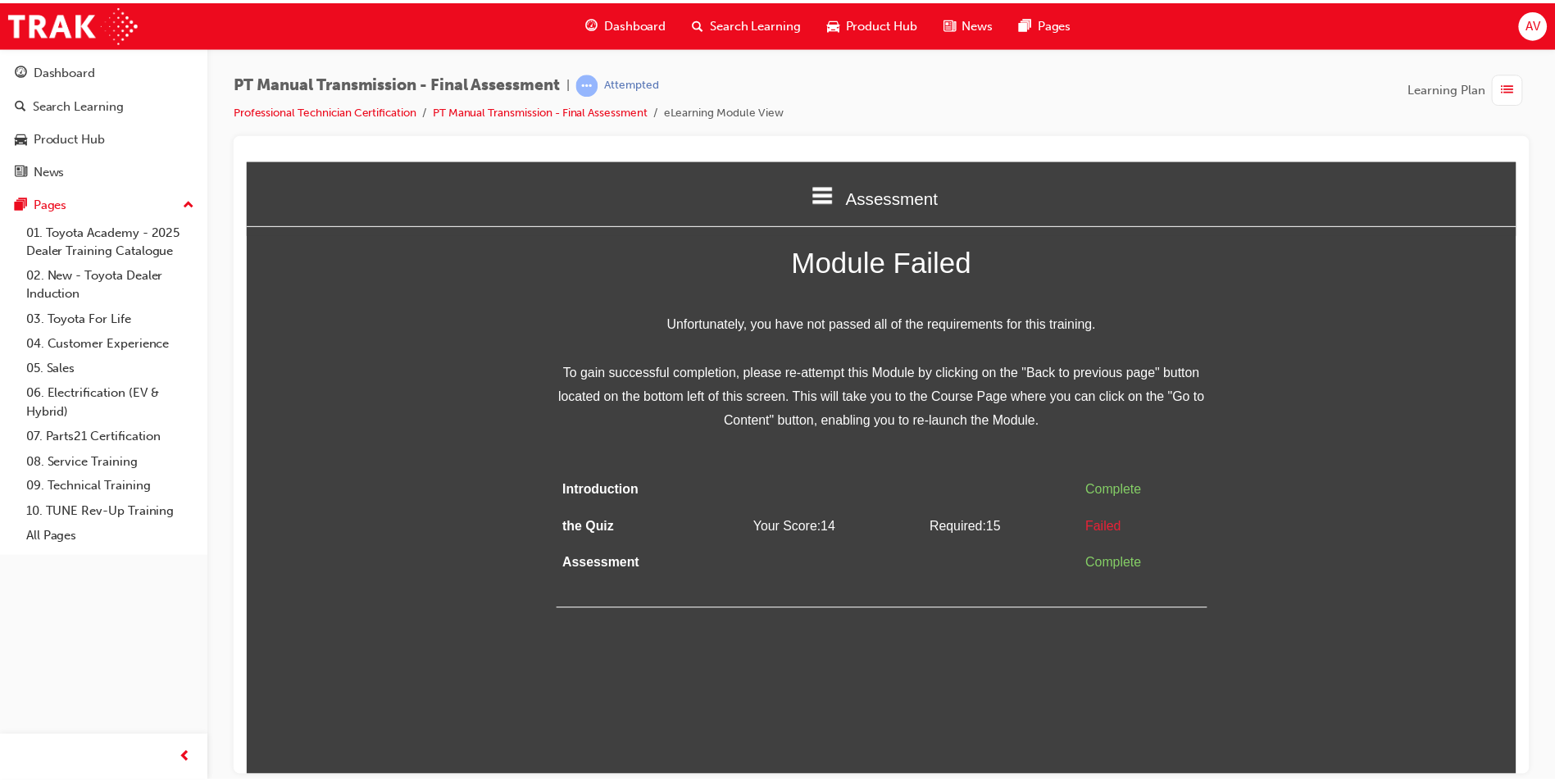
scroll to position [0, 0]
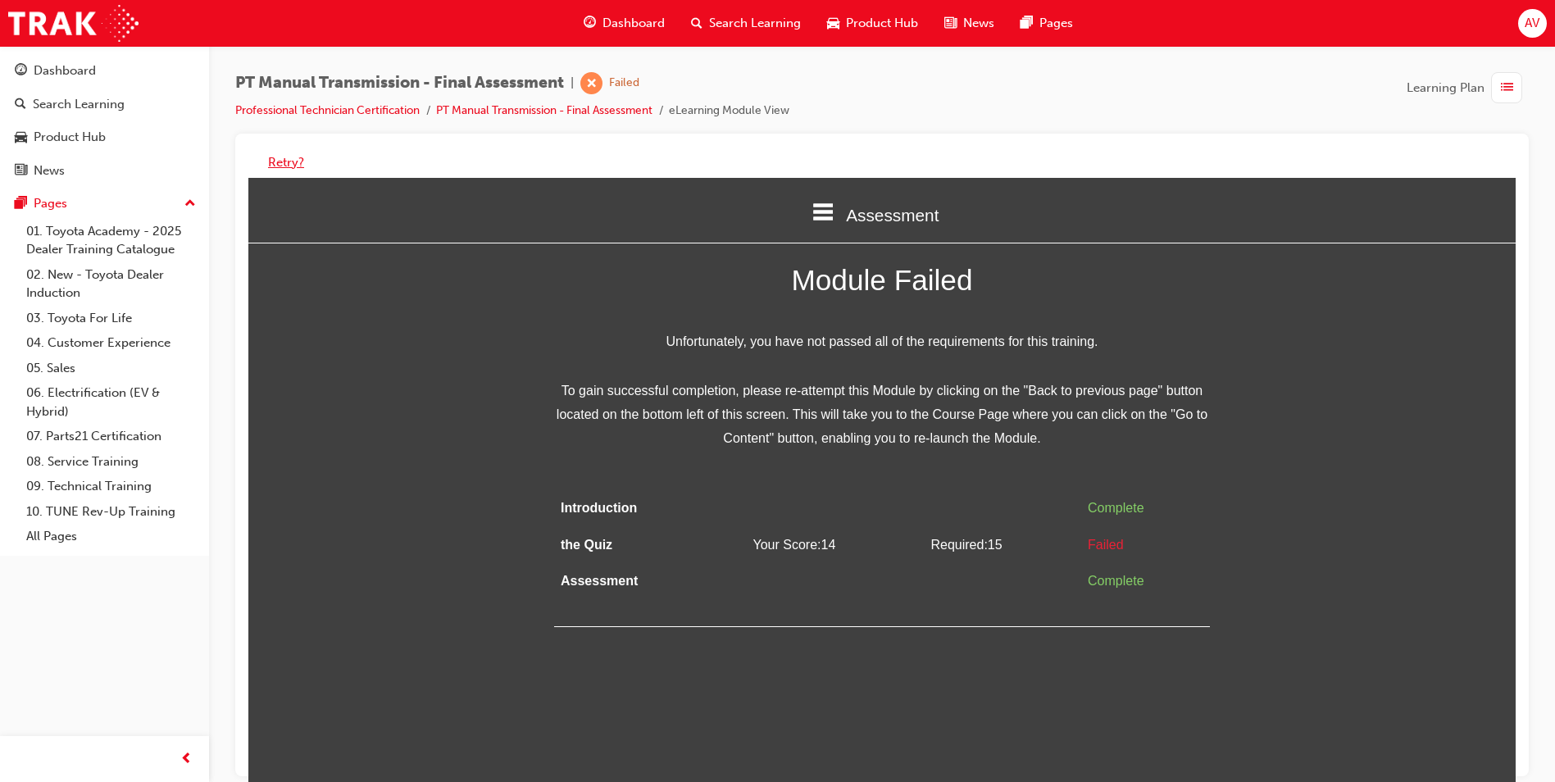
click at [275, 163] on button "Retry?" at bounding box center [286, 162] width 36 height 19
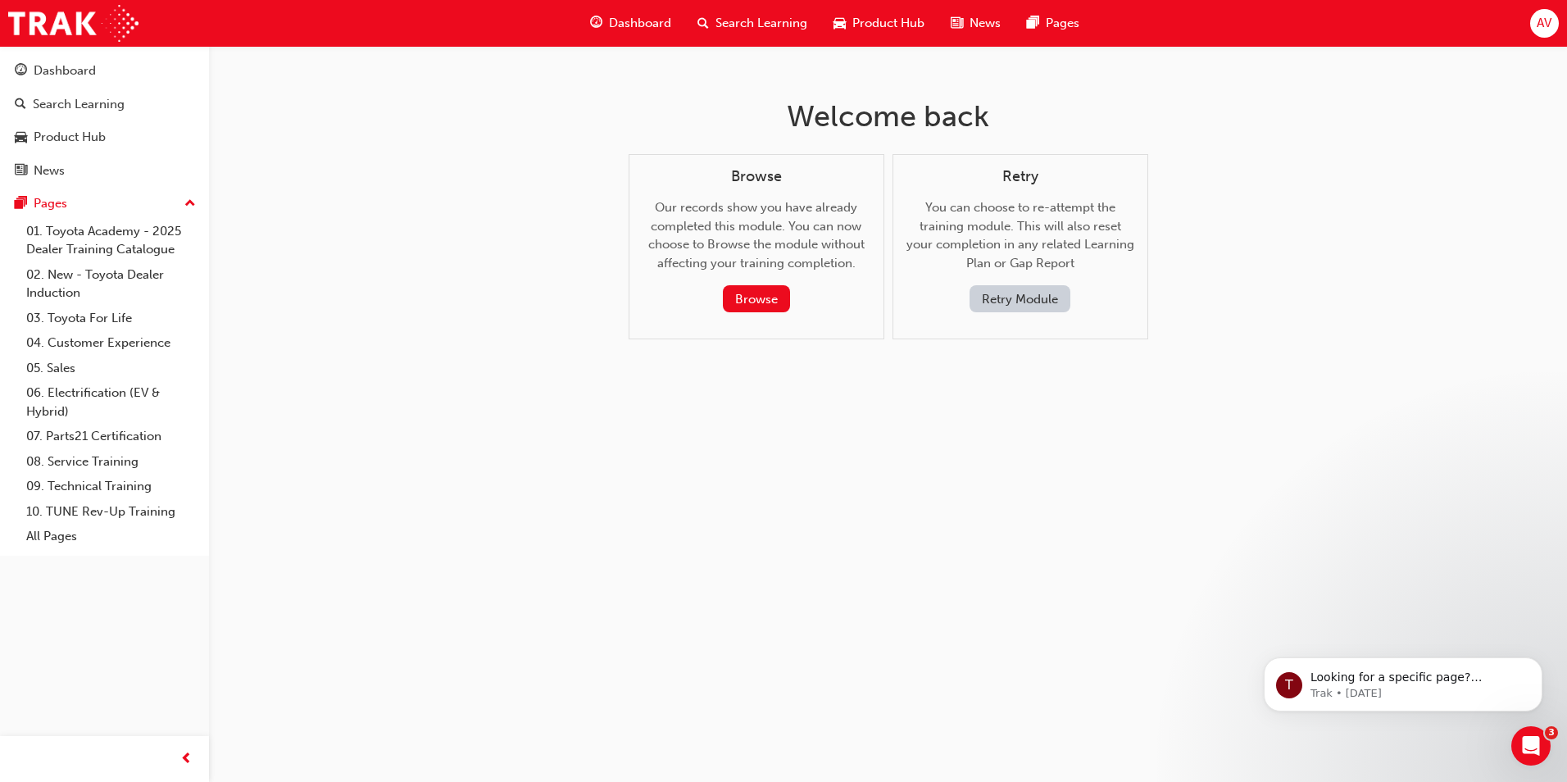
click at [1019, 298] on button "Retry Module" at bounding box center [1019, 298] width 101 height 27
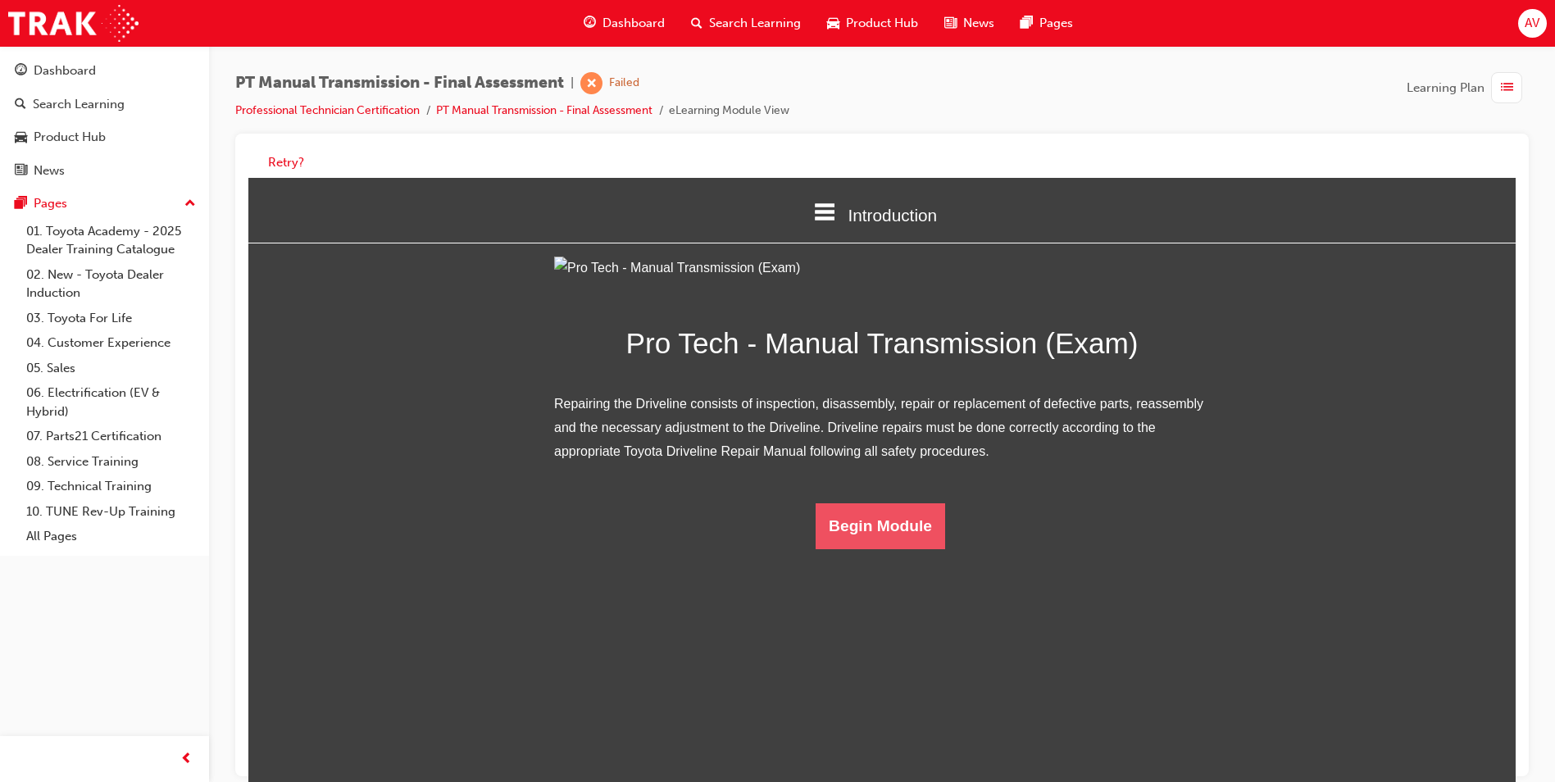
click at [896, 549] on button "Begin Module" at bounding box center [879, 526] width 129 height 46
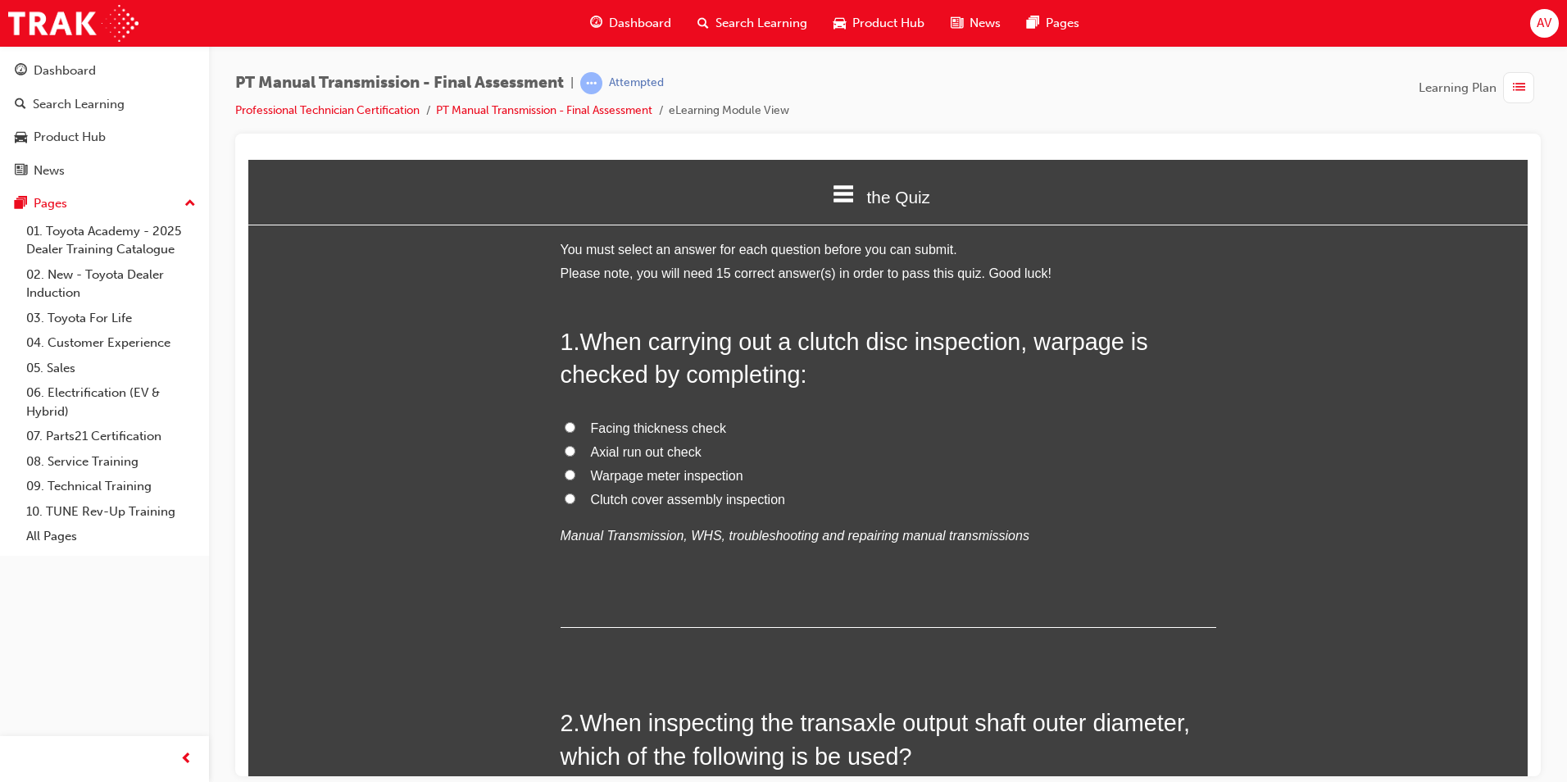
click at [565, 424] on input "Facing thickness check" at bounding box center [570, 426] width 11 height 11
radio input "true"
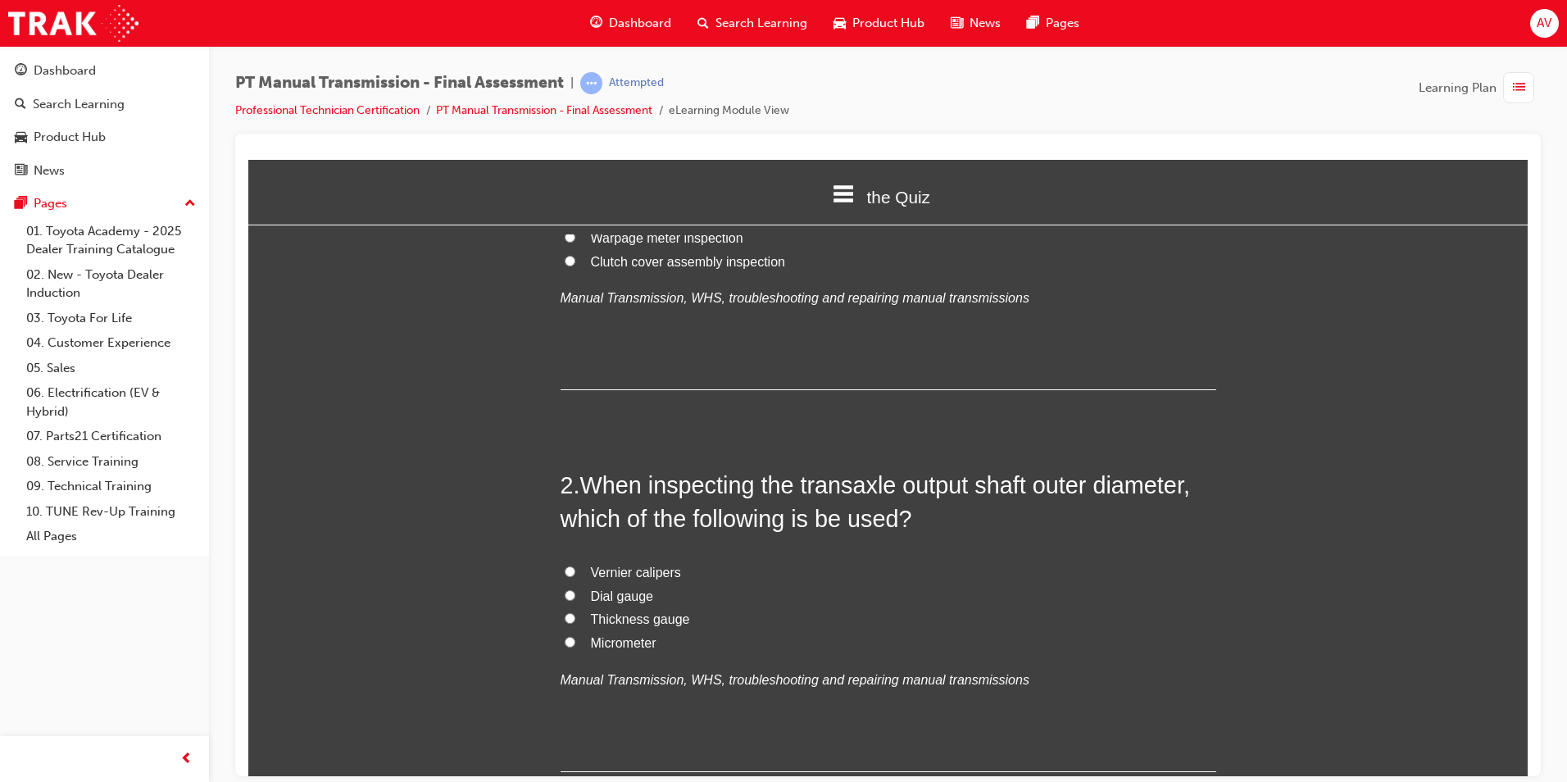
scroll to position [246, 0]
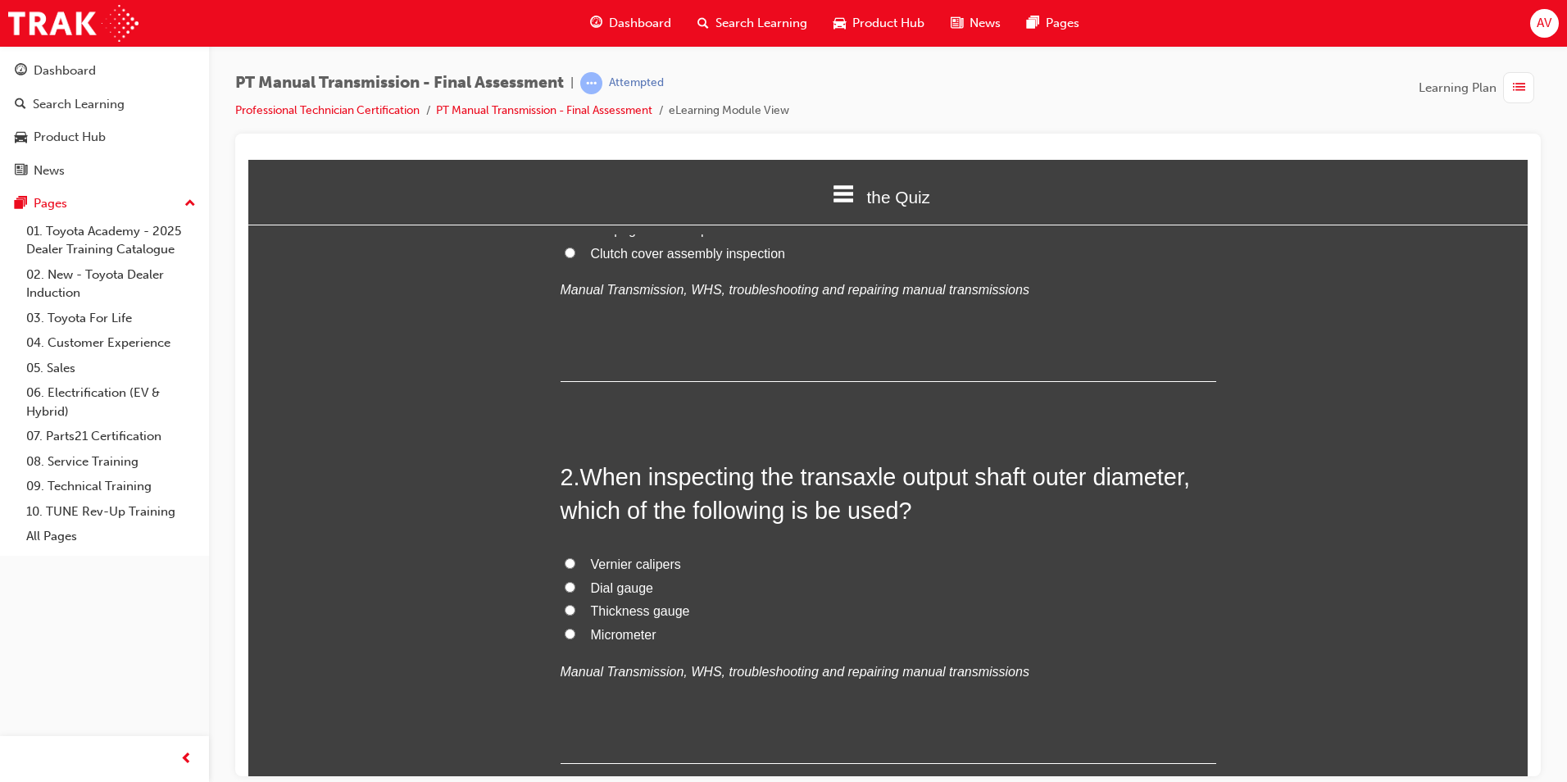
click at [565, 628] on input "Micrometer" at bounding box center [570, 633] width 11 height 11
radio input "true"
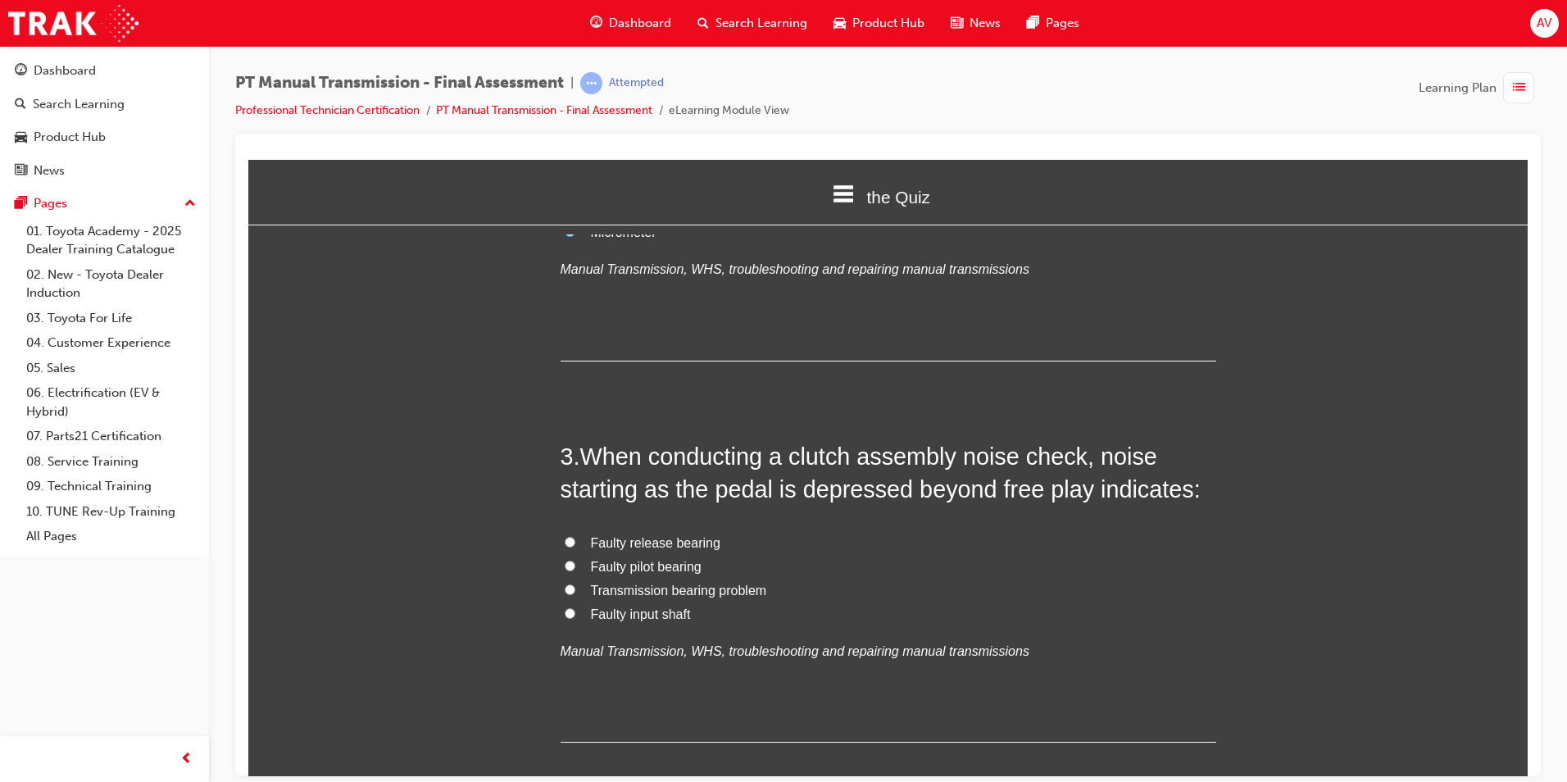
scroll to position [656, 0]
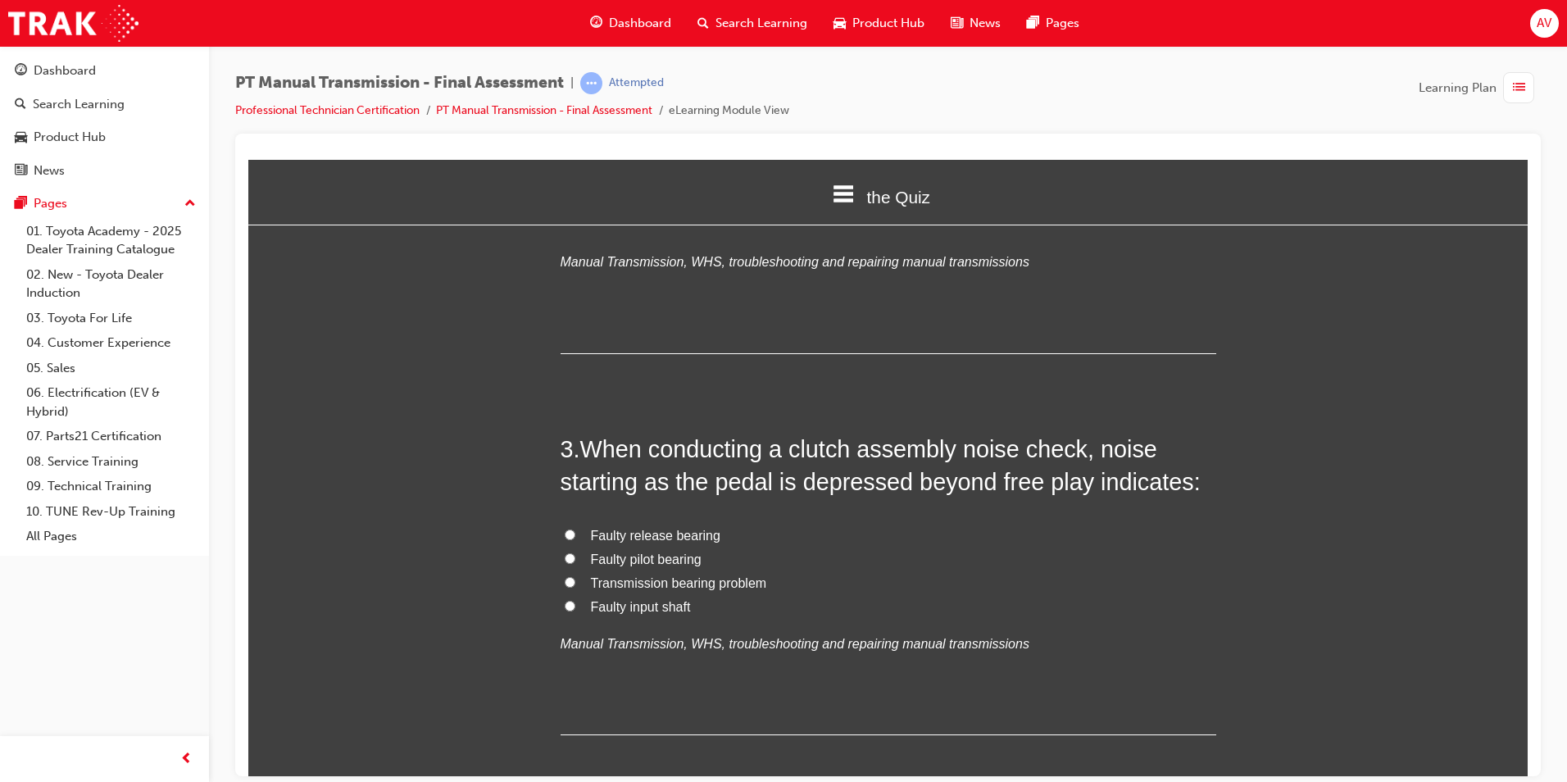
click at [640, 540] on span "Faulty release bearing" at bounding box center [655, 535] width 129 height 14
click at [575, 539] on input "Faulty release bearing" at bounding box center [570, 534] width 11 height 11
radio input "true"
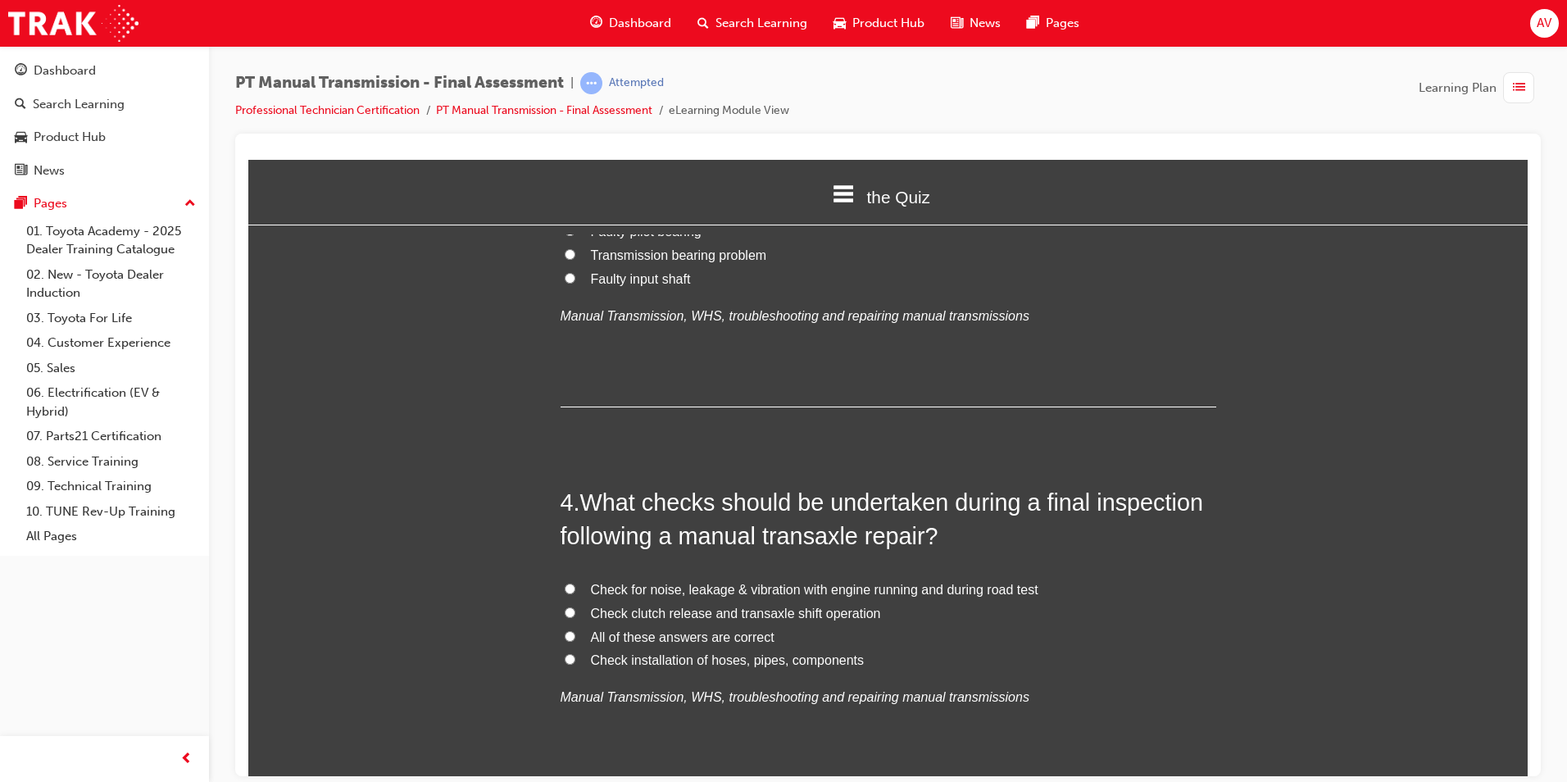
scroll to position [1065, 0]
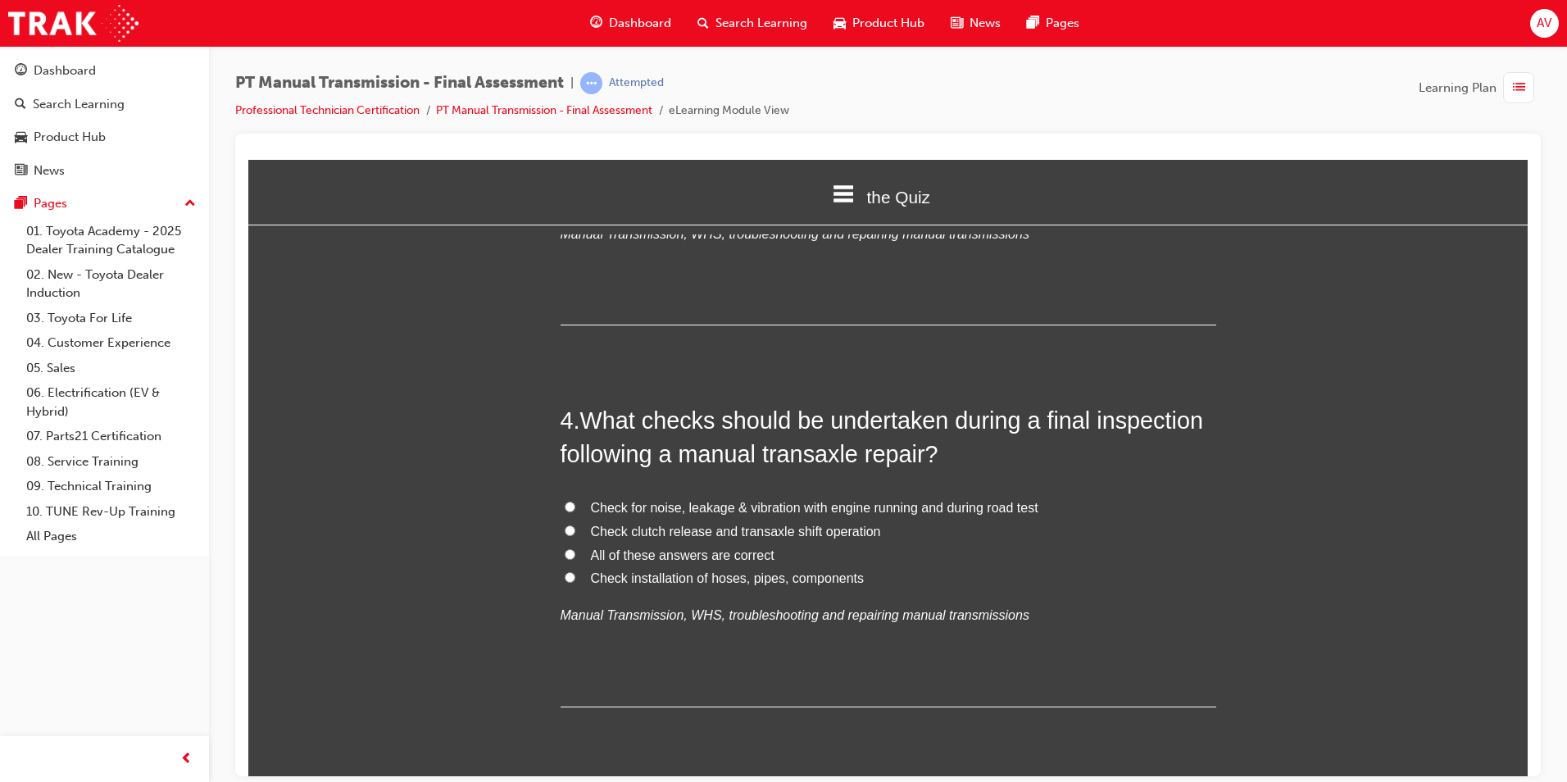
click at [565, 556] on input "All of these answers are correct" at bounding box center [570, 553] width 11 height 11
radio input "true"
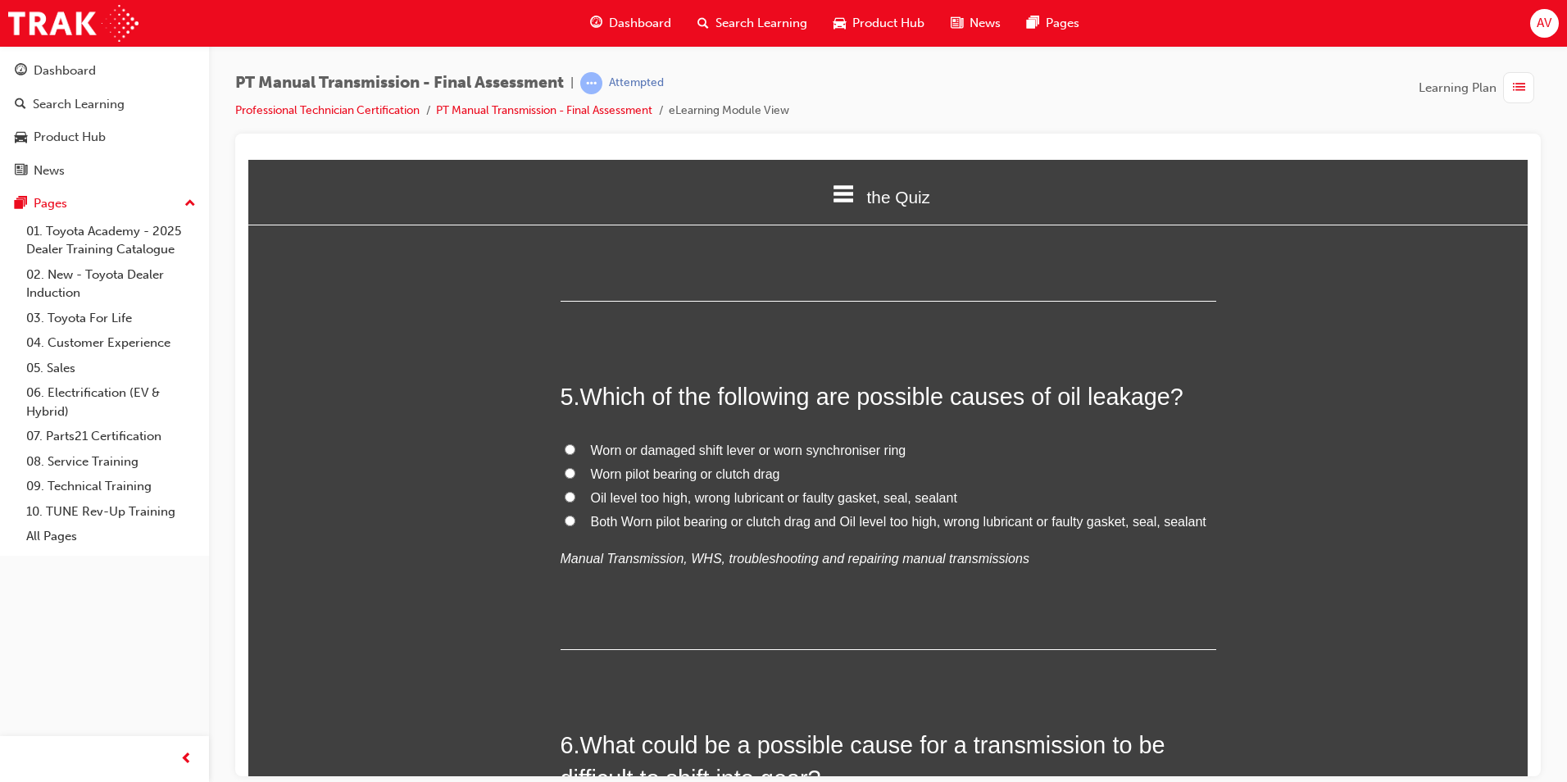
scroll to position [1475, 0]
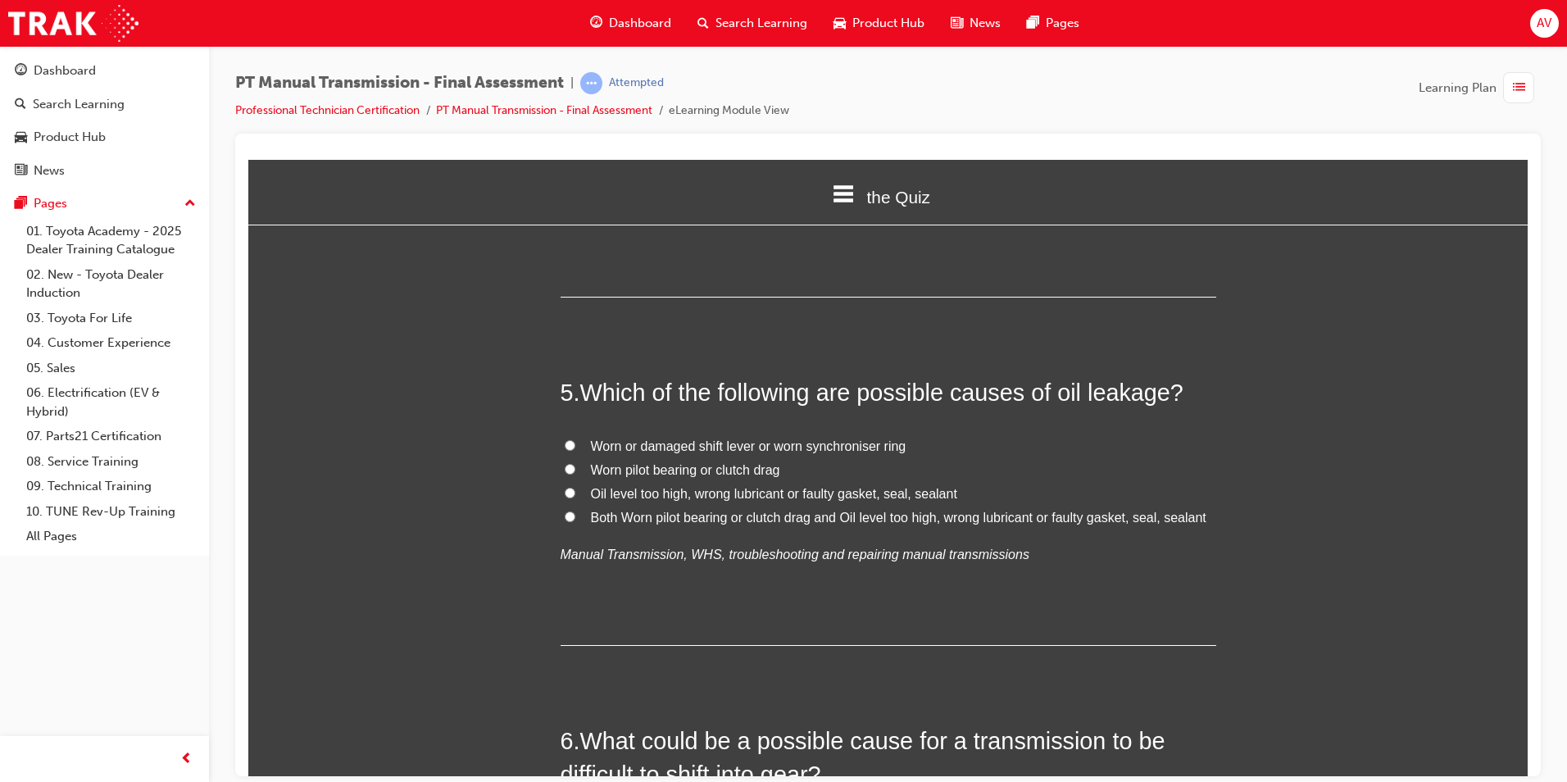
click at [565, 515] on input "Both Worn pilot bearing or clutch drag and Oil level too high, wrong lubricant …" at bounding box center [570, 516] width 11 height 11
radio input "true"
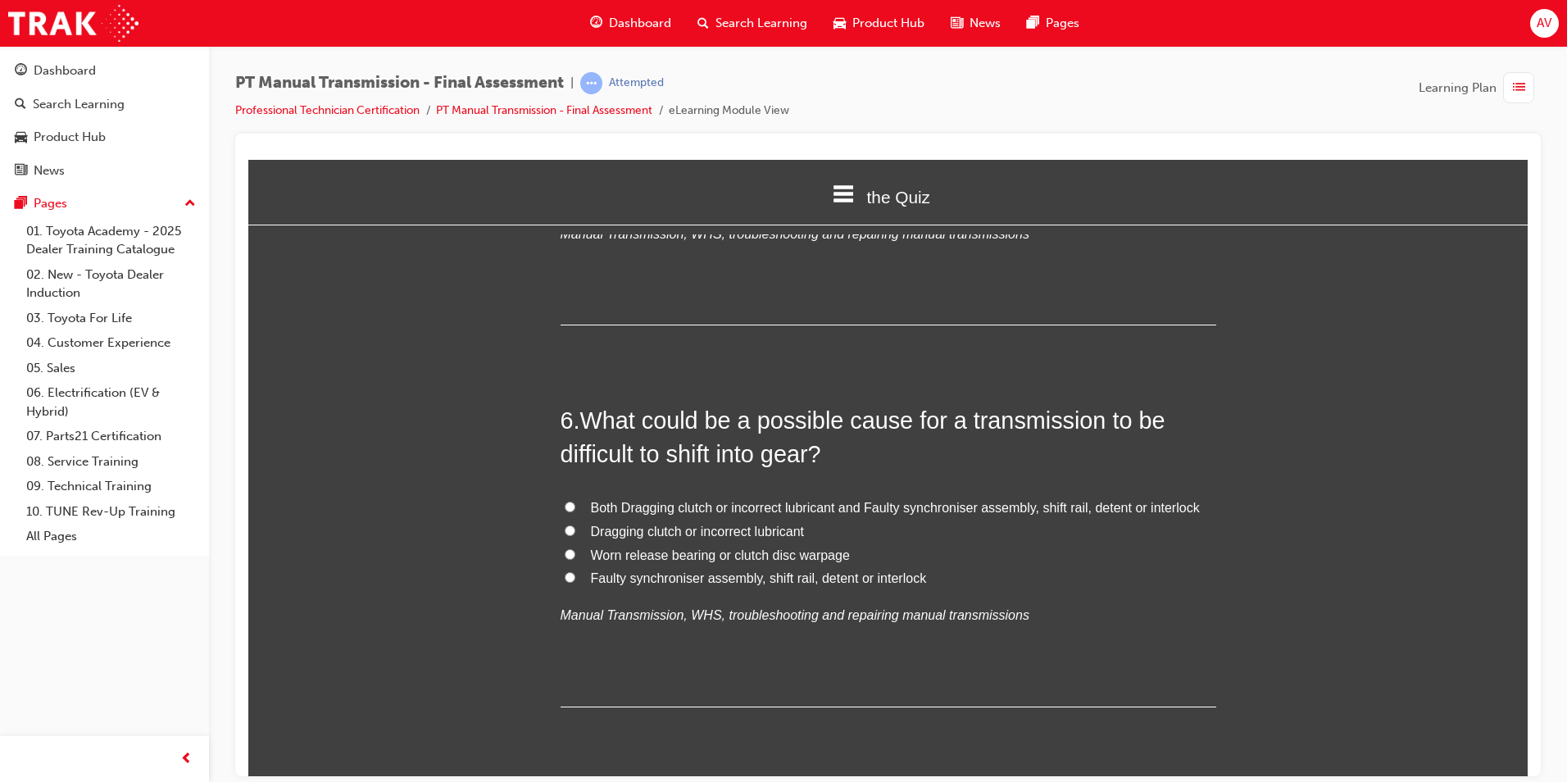
scroll to position [1803, 0]
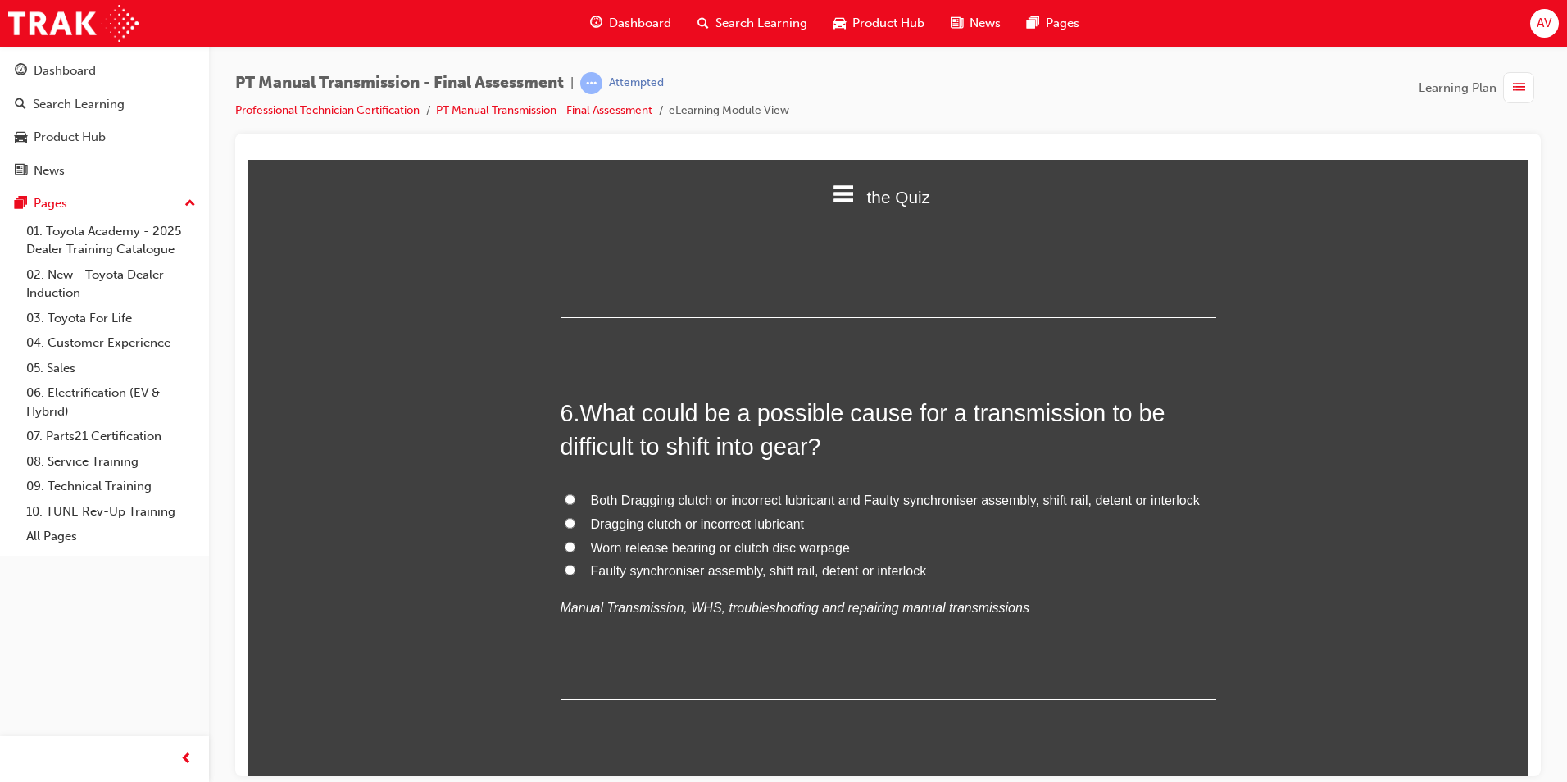
click at [565, 501] on input "Both Dragging clutch or incorrect lubricant and Faulty synchroniser assembly, s…" at bounding box center [570, 498] width 11 height 11
radio input "true"
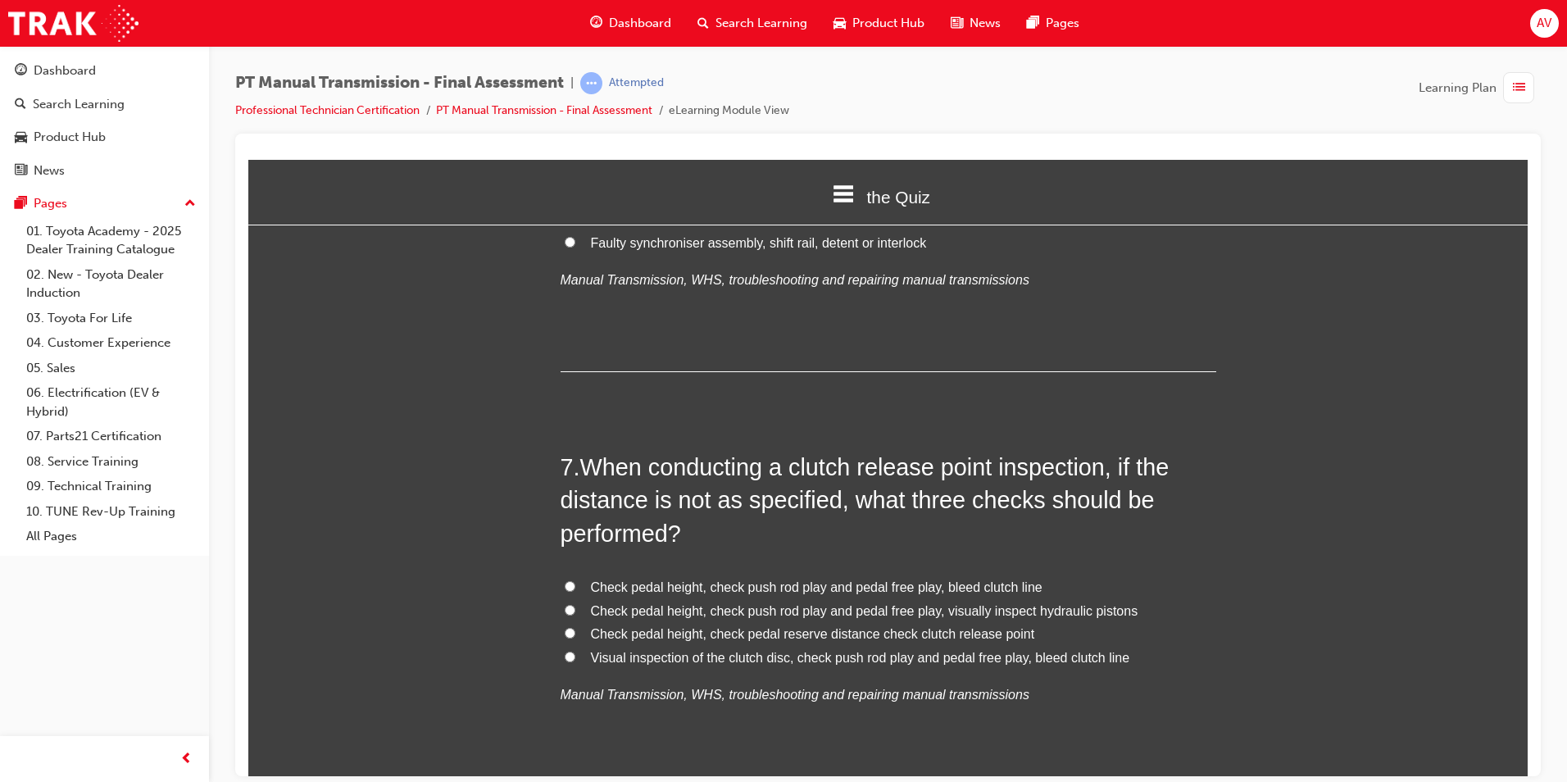
scroll to position [2213, 0]
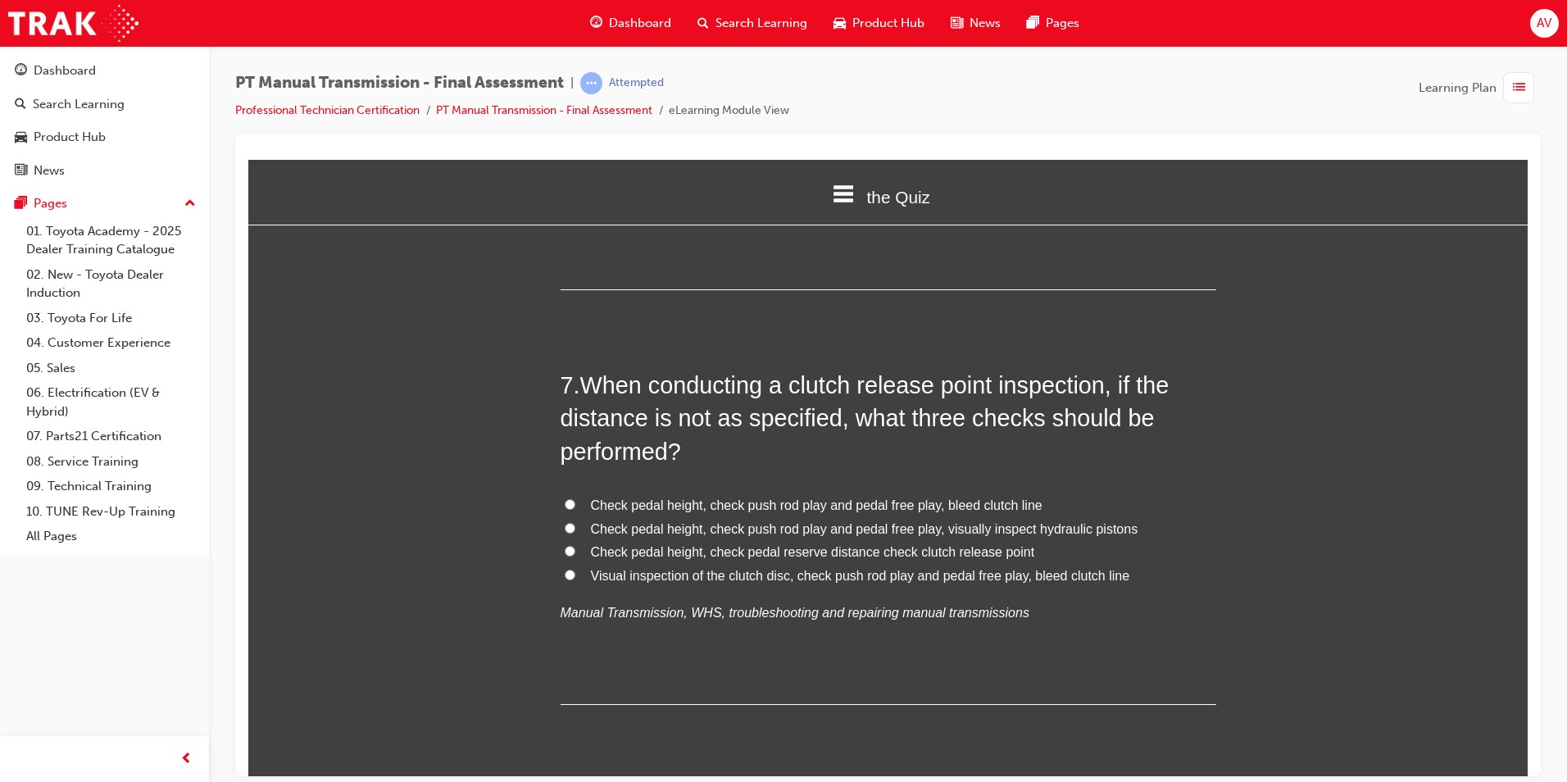
click at [565, 502] on input "Check pedal height, check push rod play and pedal free play, bleed clutch line" at bounding box center [570, 503] width 11 height 11
radio input "true"
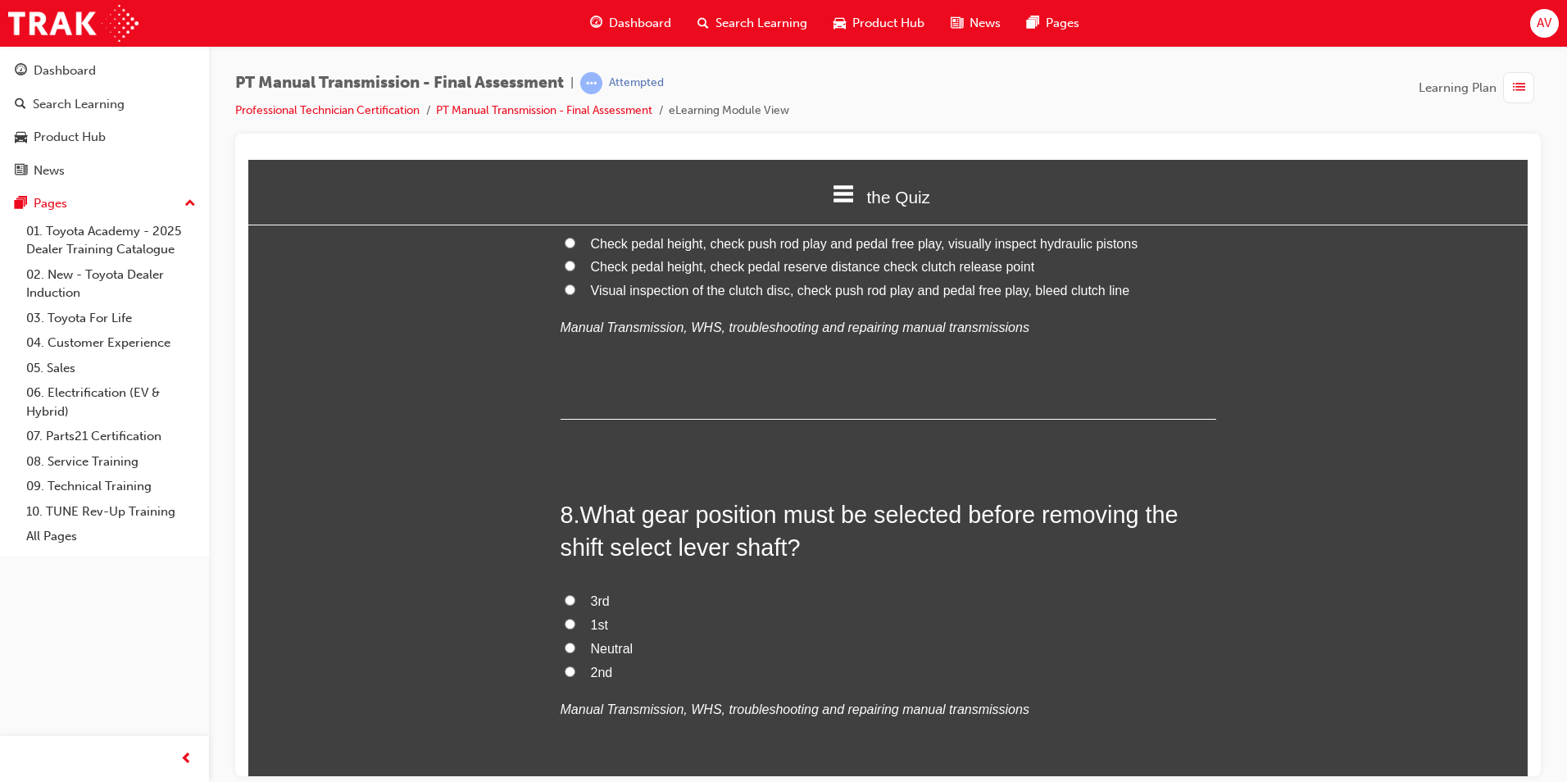
scroll to position [2540, 0]
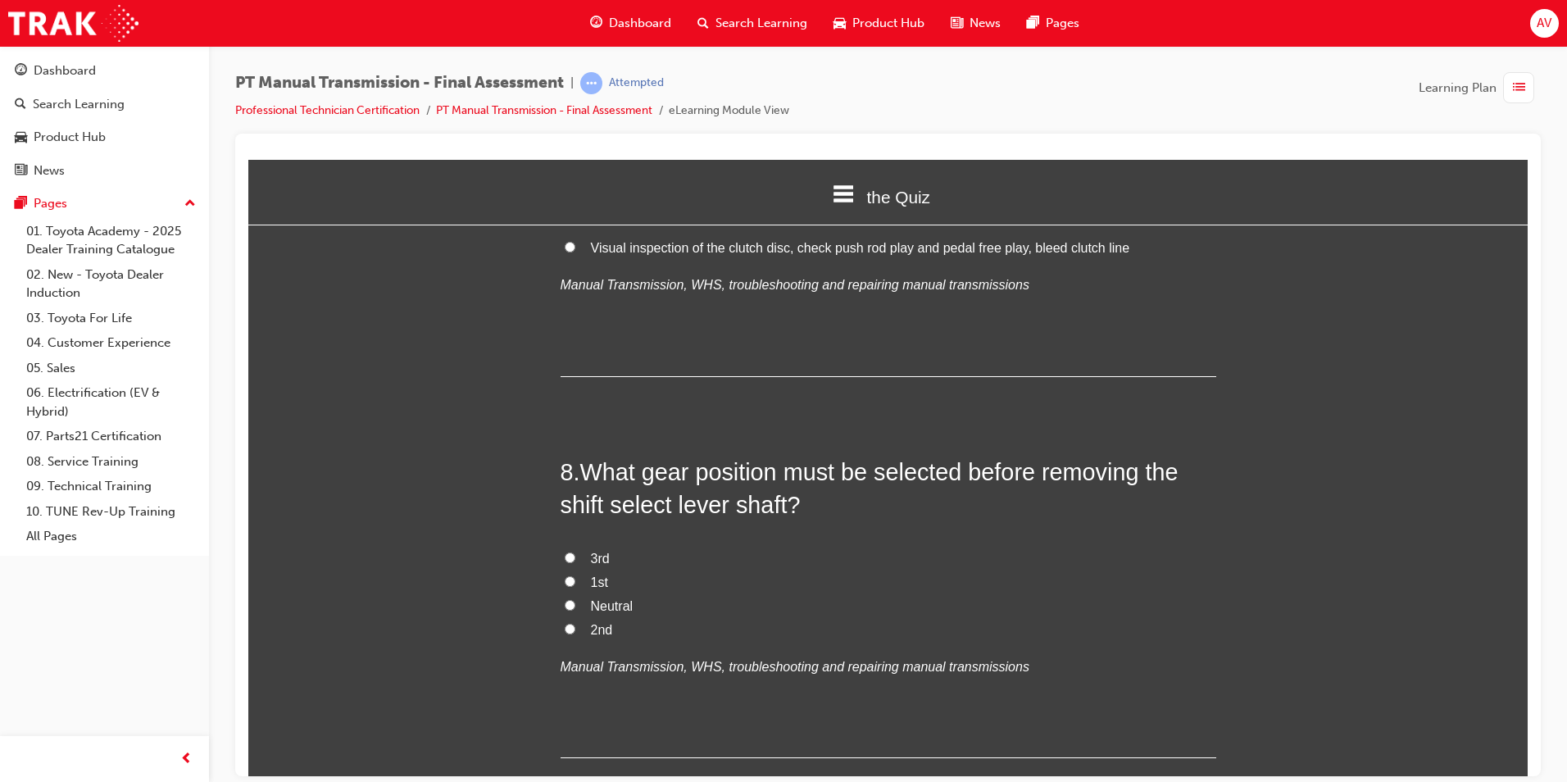
click at [565, 606] on input "Neutral" at bounding box center [570, 604] width 11 height 11
radio input "true"
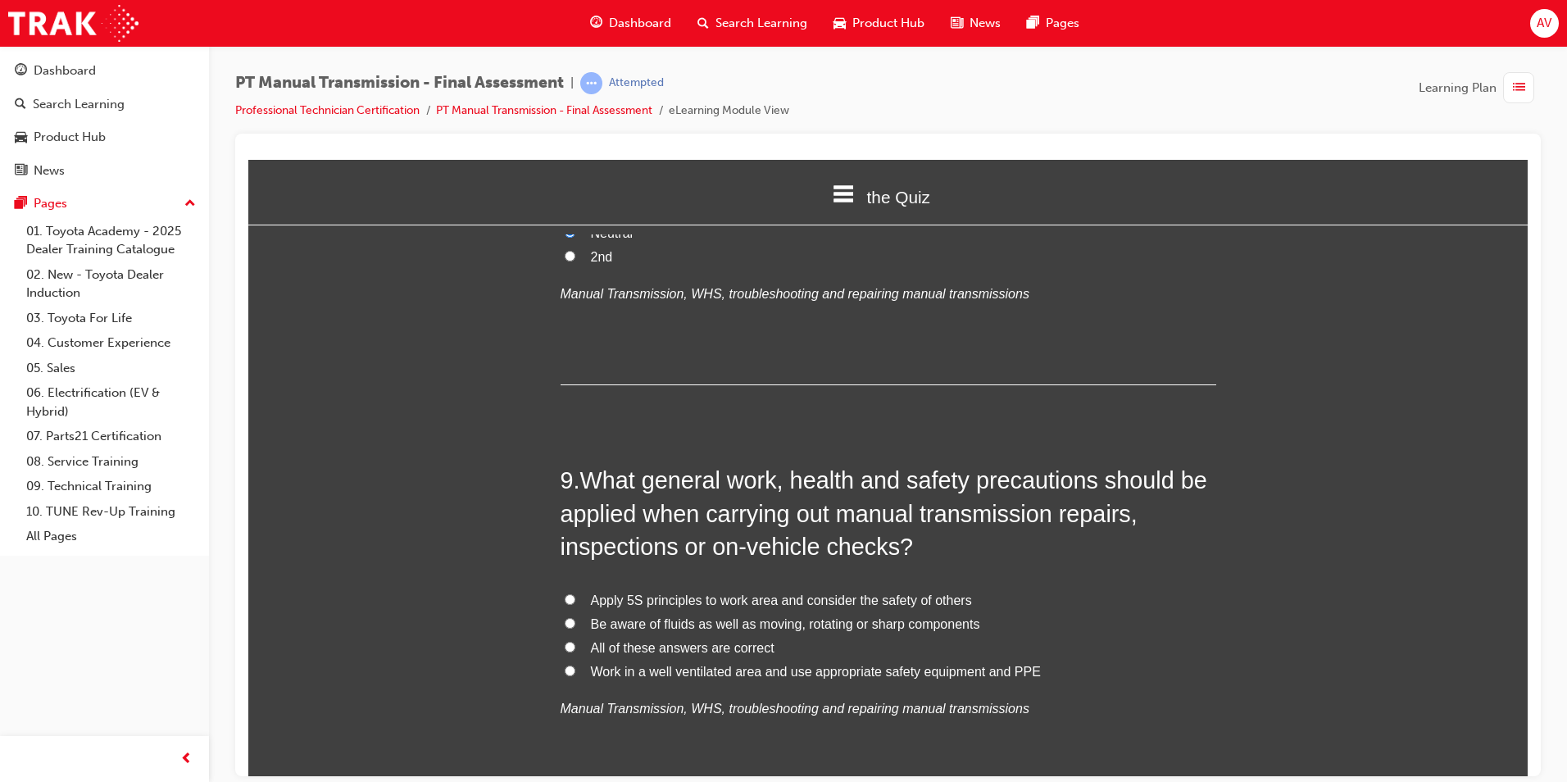
scroll to position [2950, 0]
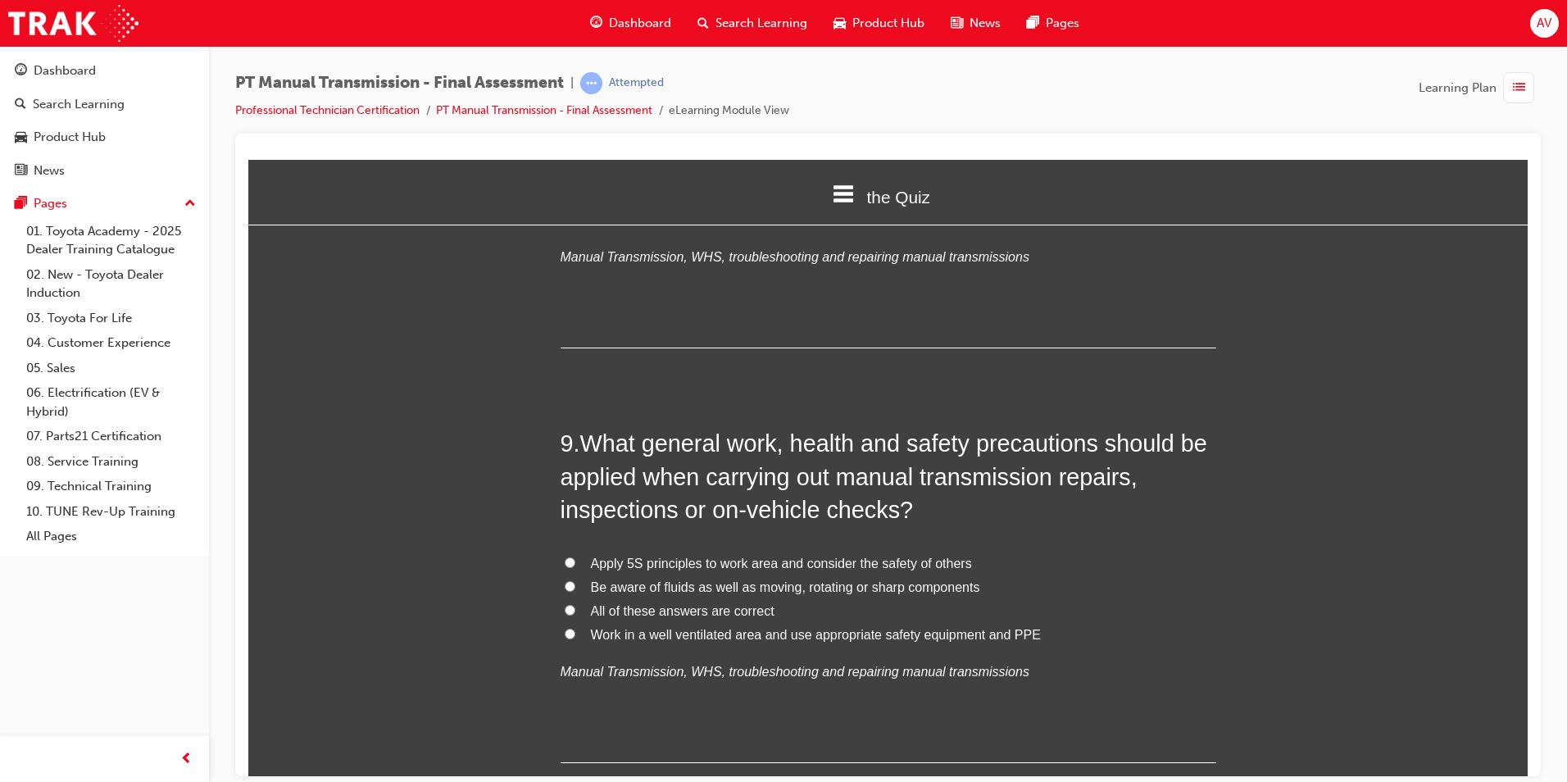
click at [565, 608] on input "All of these answers are correct" at bounding box center [570, 609] width 11 height 11
radio input "true"
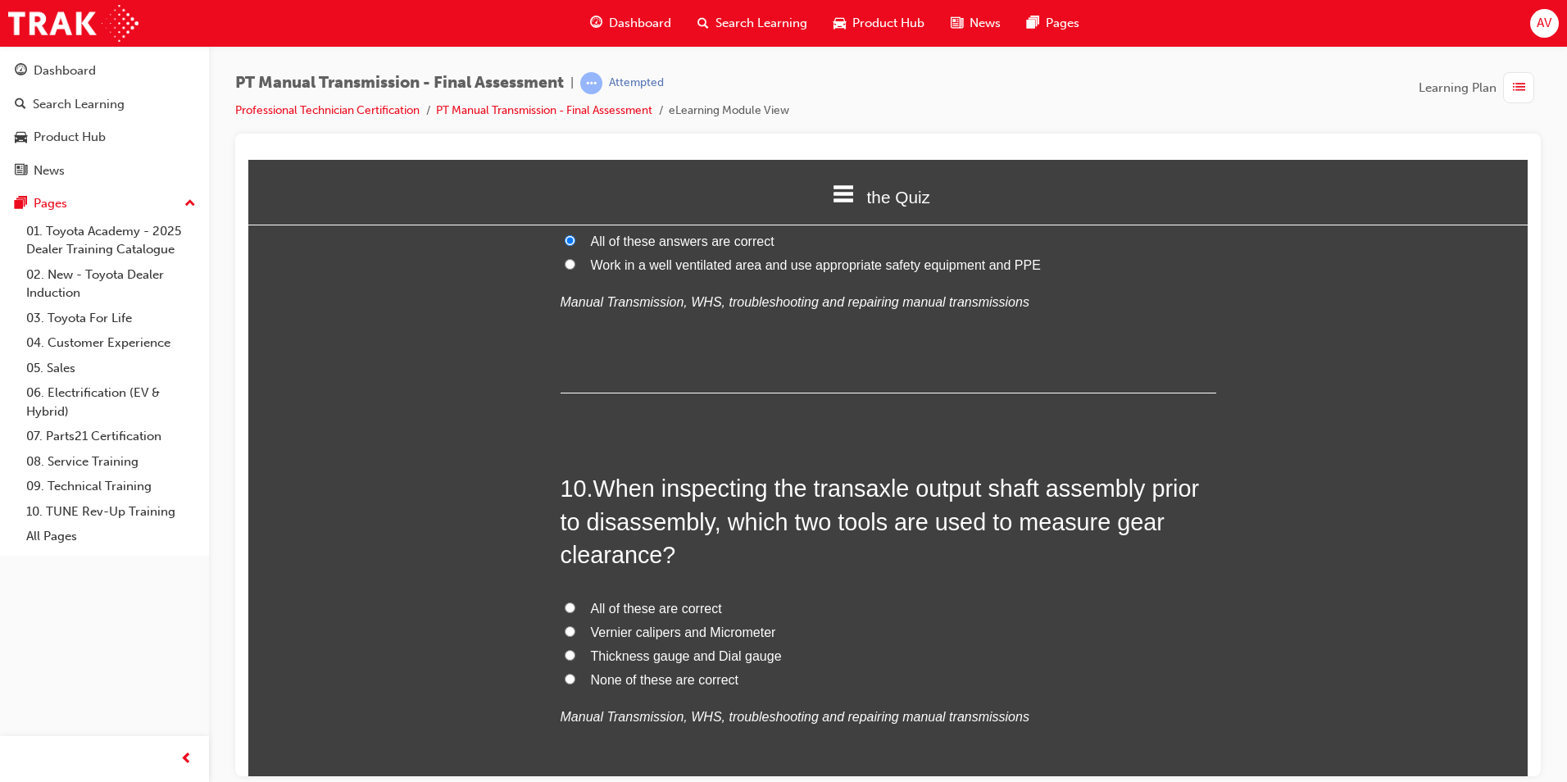
scroll to position [3360, 0]
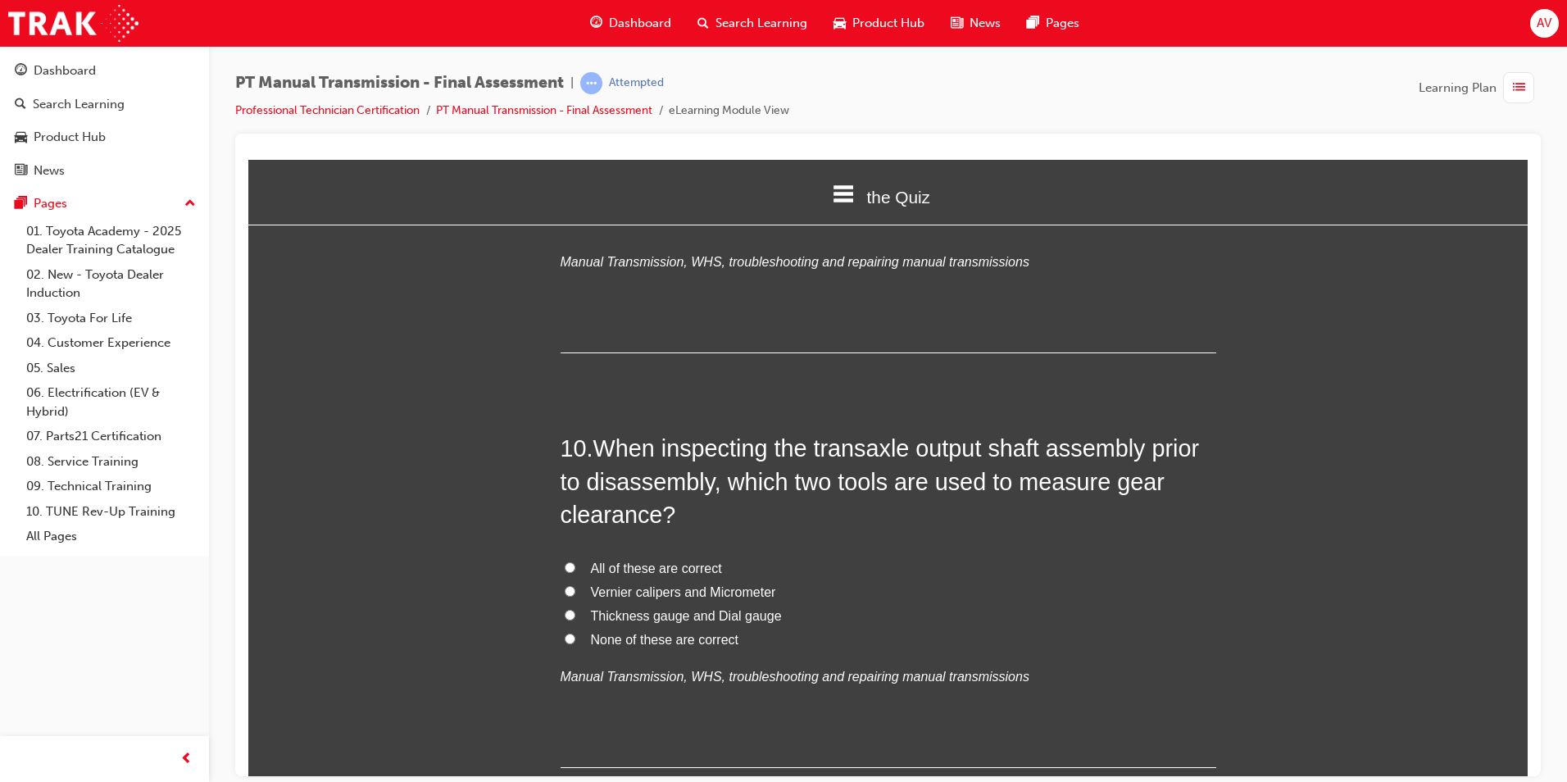
click at [680, 593] on span "Vernier calipers and Micrometer" at bounding box center [683, 591] width 185 height 14
click at [575, 593] on input "Vernier calipers and Micrometer" at bounding box center [570, 590] width 11 height 11
radio input "true"
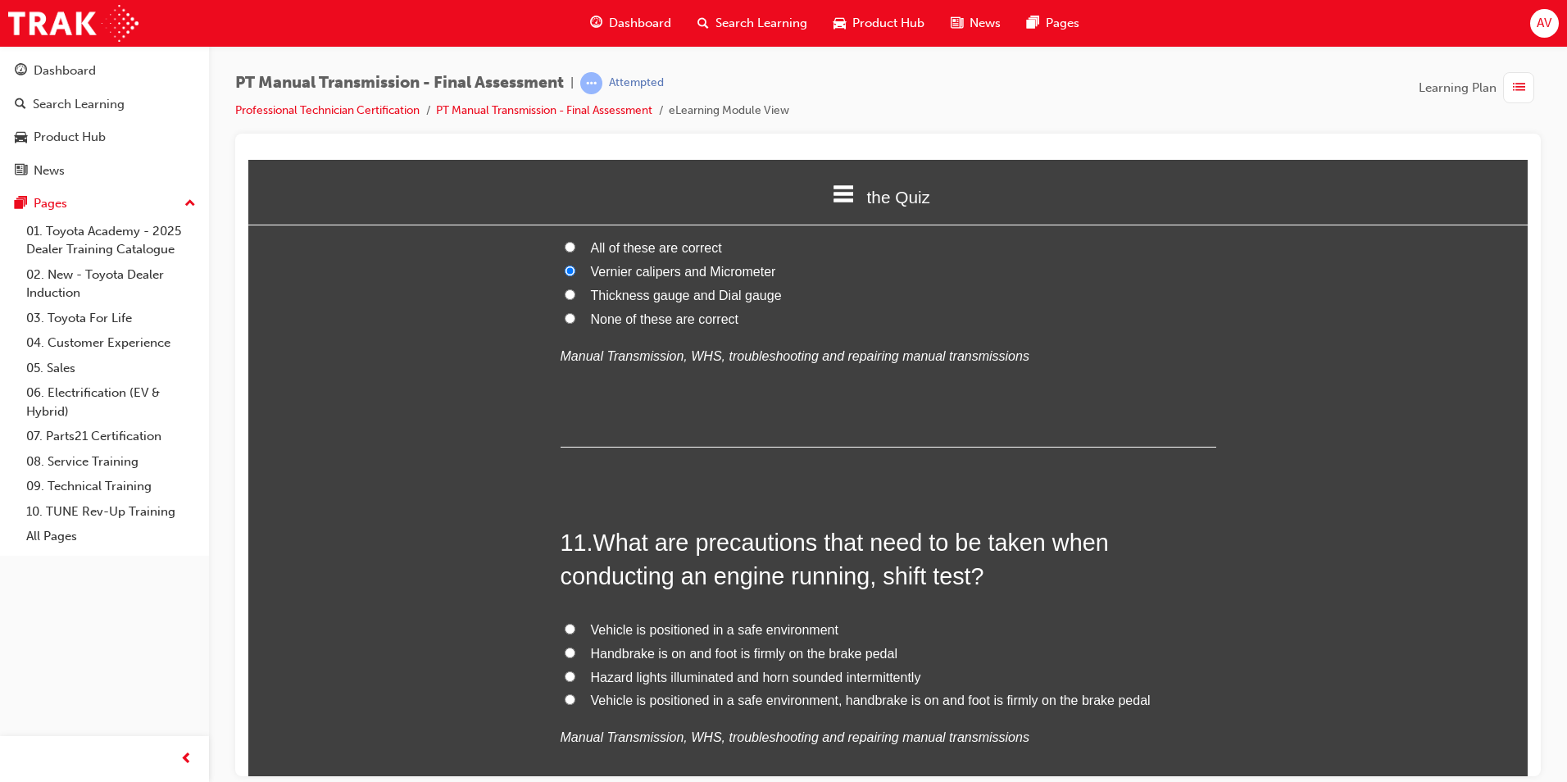
scroll to position [3770, 0]
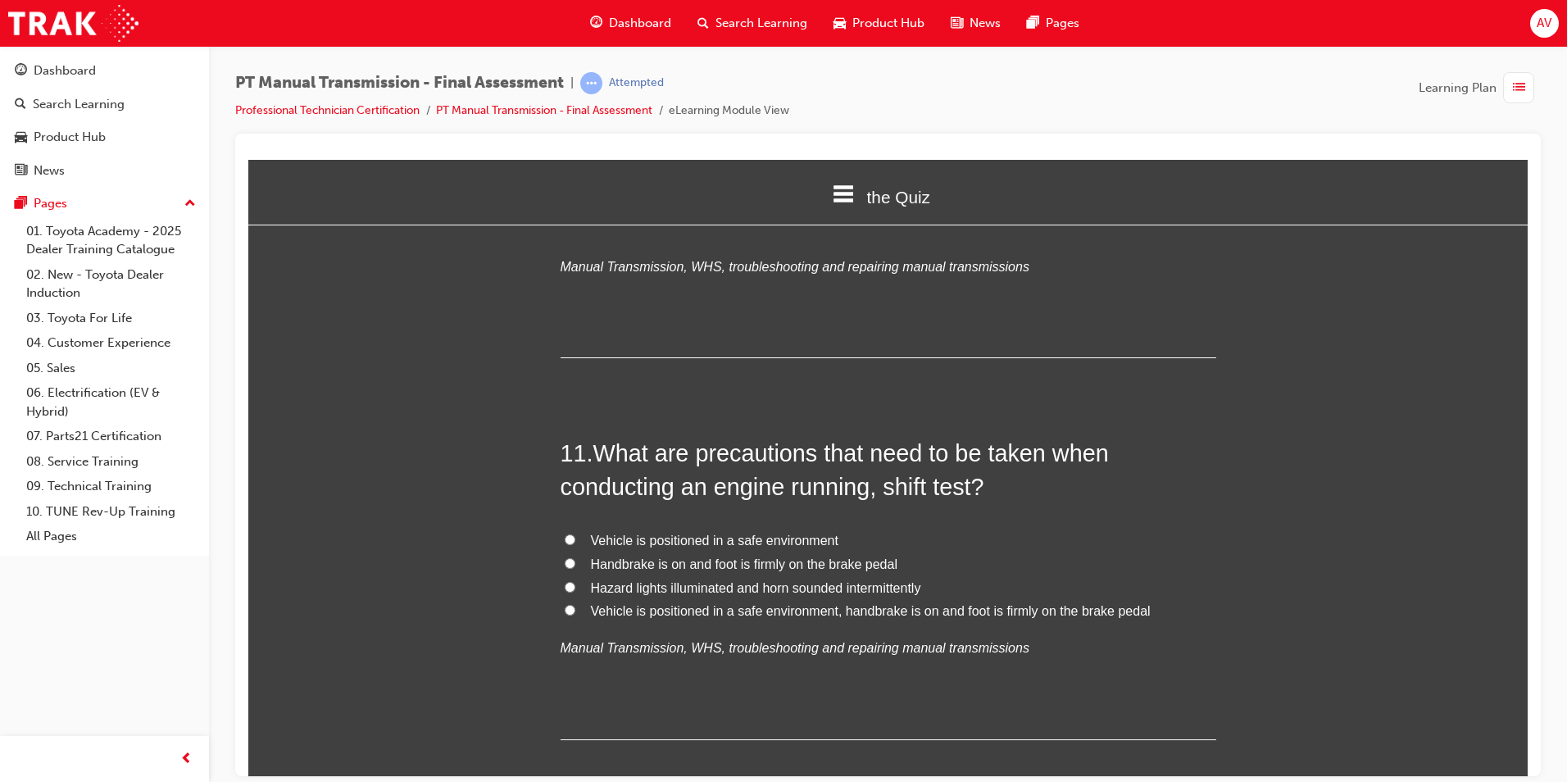
click at [565, 610] on input "Vehicle is positioned in a safe environment, handbrake is on and foot is firmly…" at bounding box center [570, 609] width 11 height 11
radio input "true"
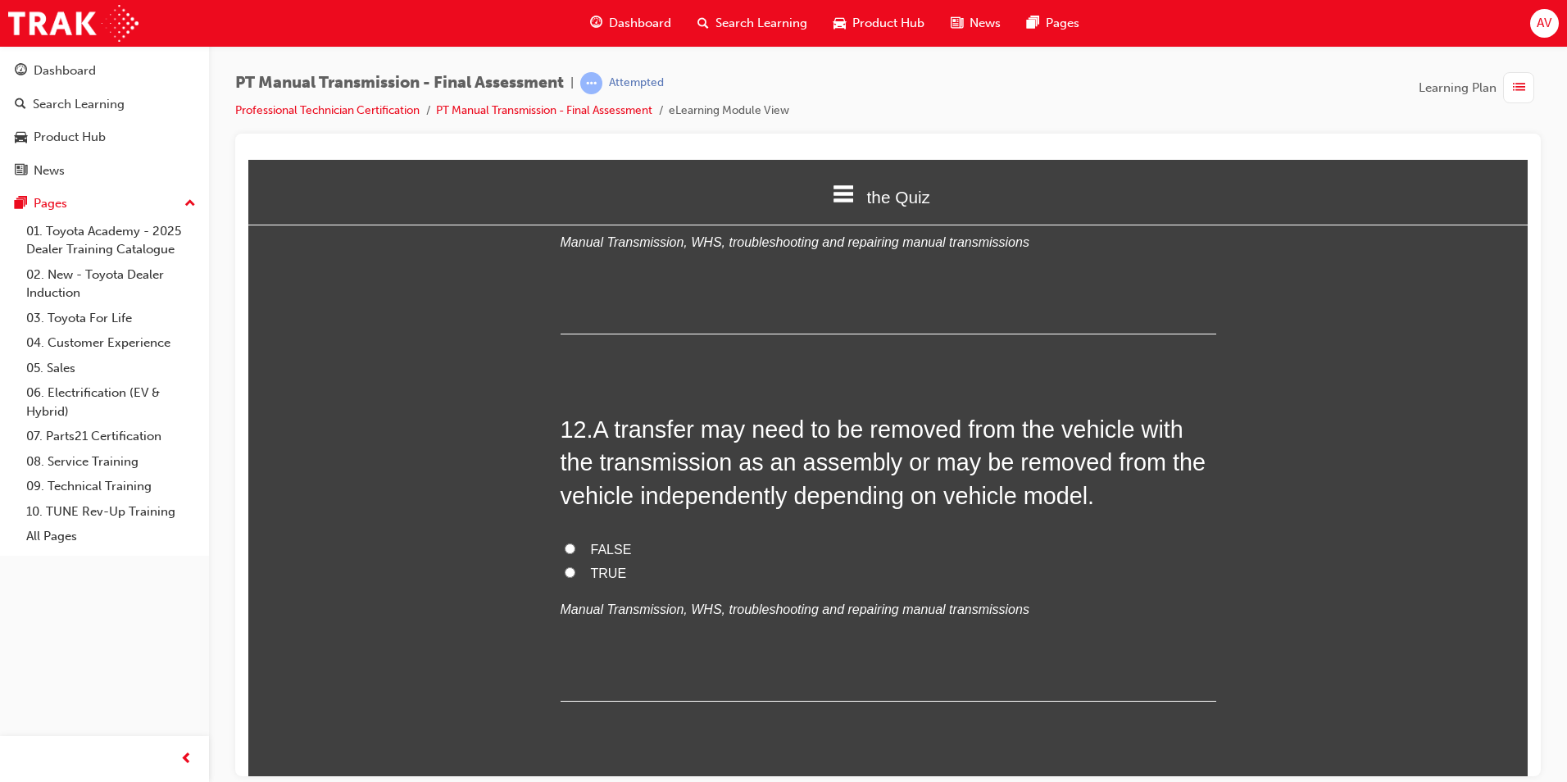
scroll to position [4179, 0]
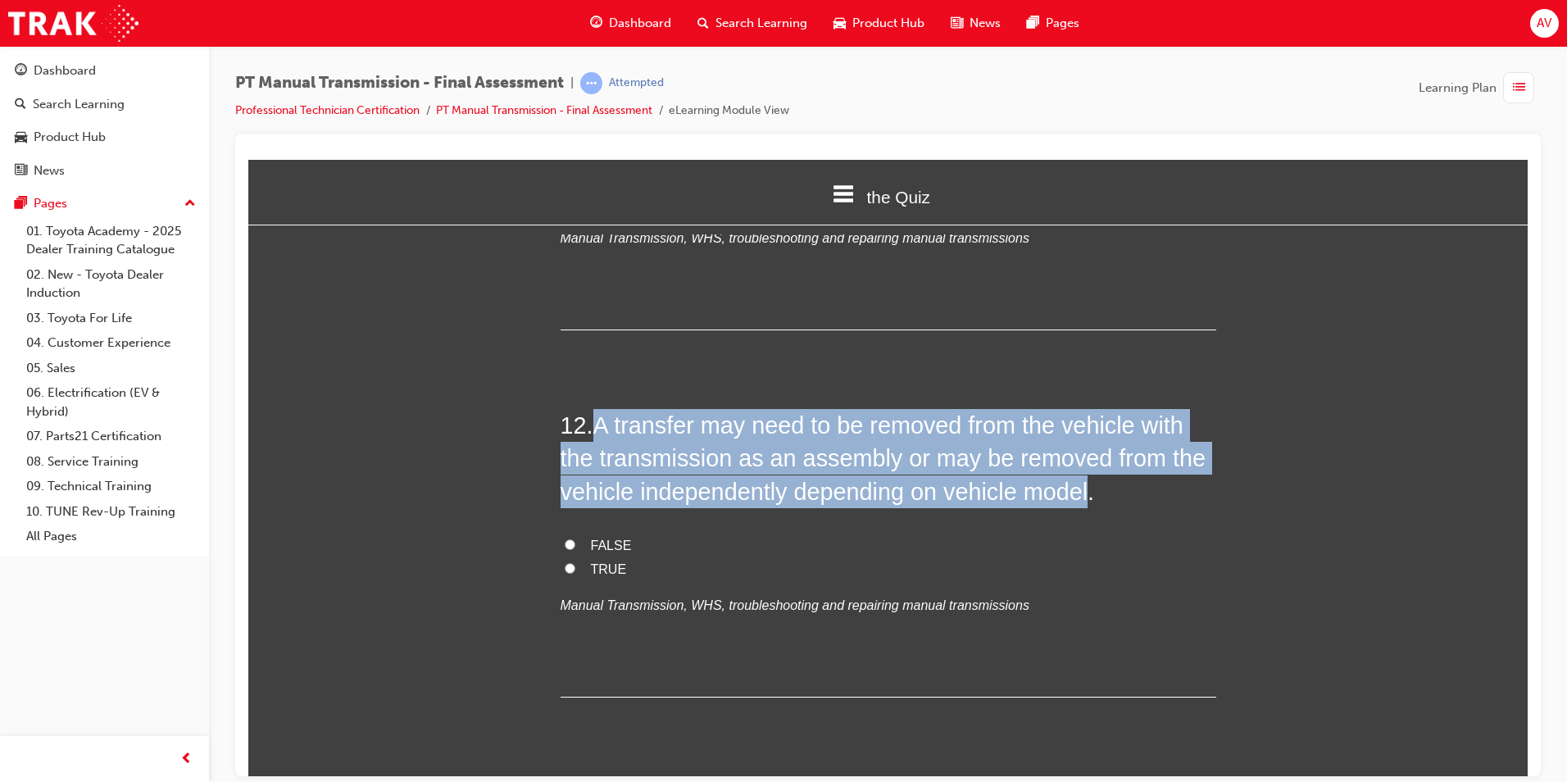
drag, startPoint x: 594, startPoint y: 427, endPoint x: 1083, endPoint y: 481, distance: 491.4
click at [1083, 481] on span "A transfer may need to be removed from the vehicle with the transmission as an …" at bounding box center [883, 457] width 645 height 93
click at [565, 541] on input "FALSE" at bounding box center [570, 543] width 11 height 11
radio input "true"
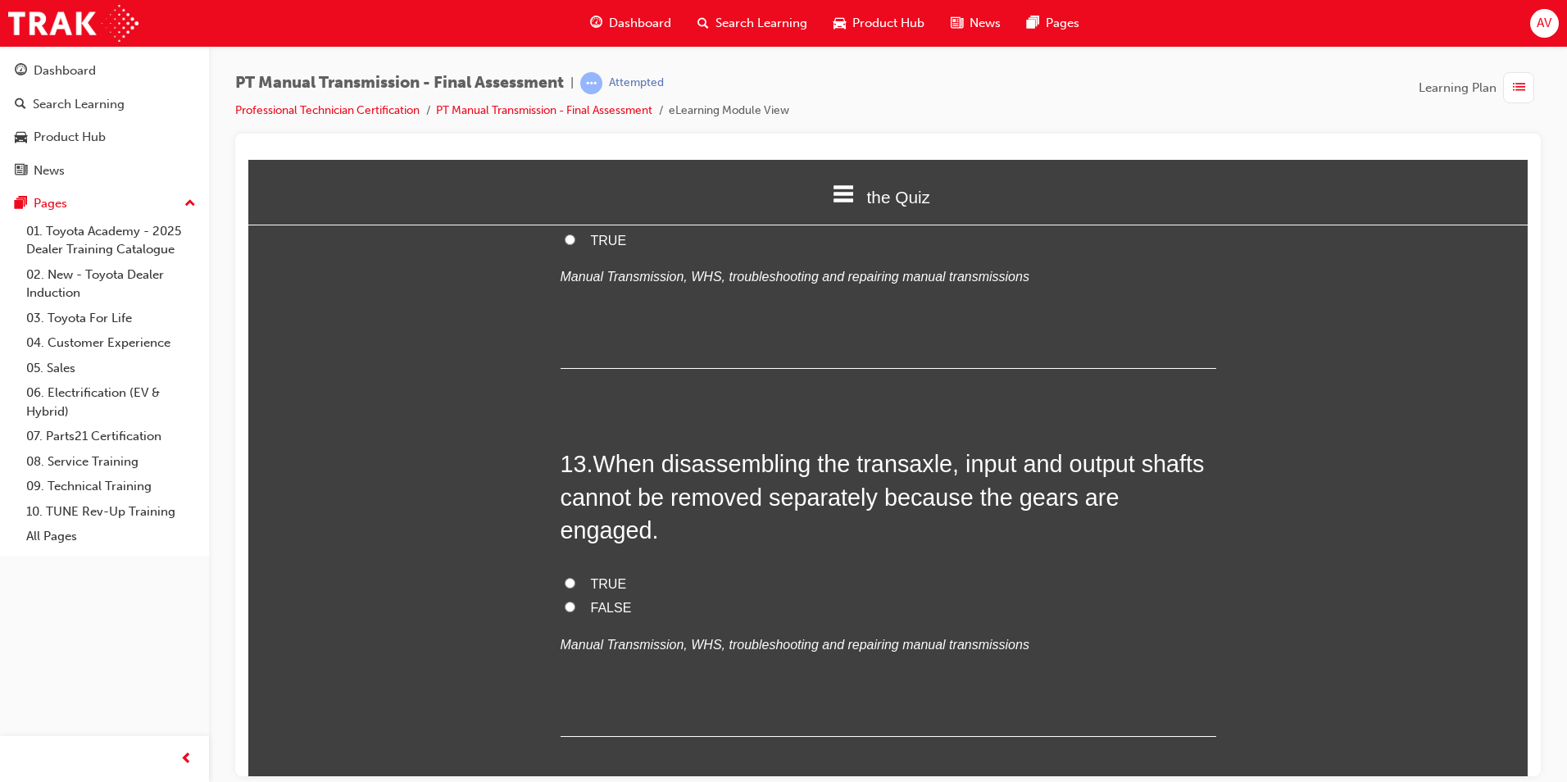
scroll to position [4589, 0]
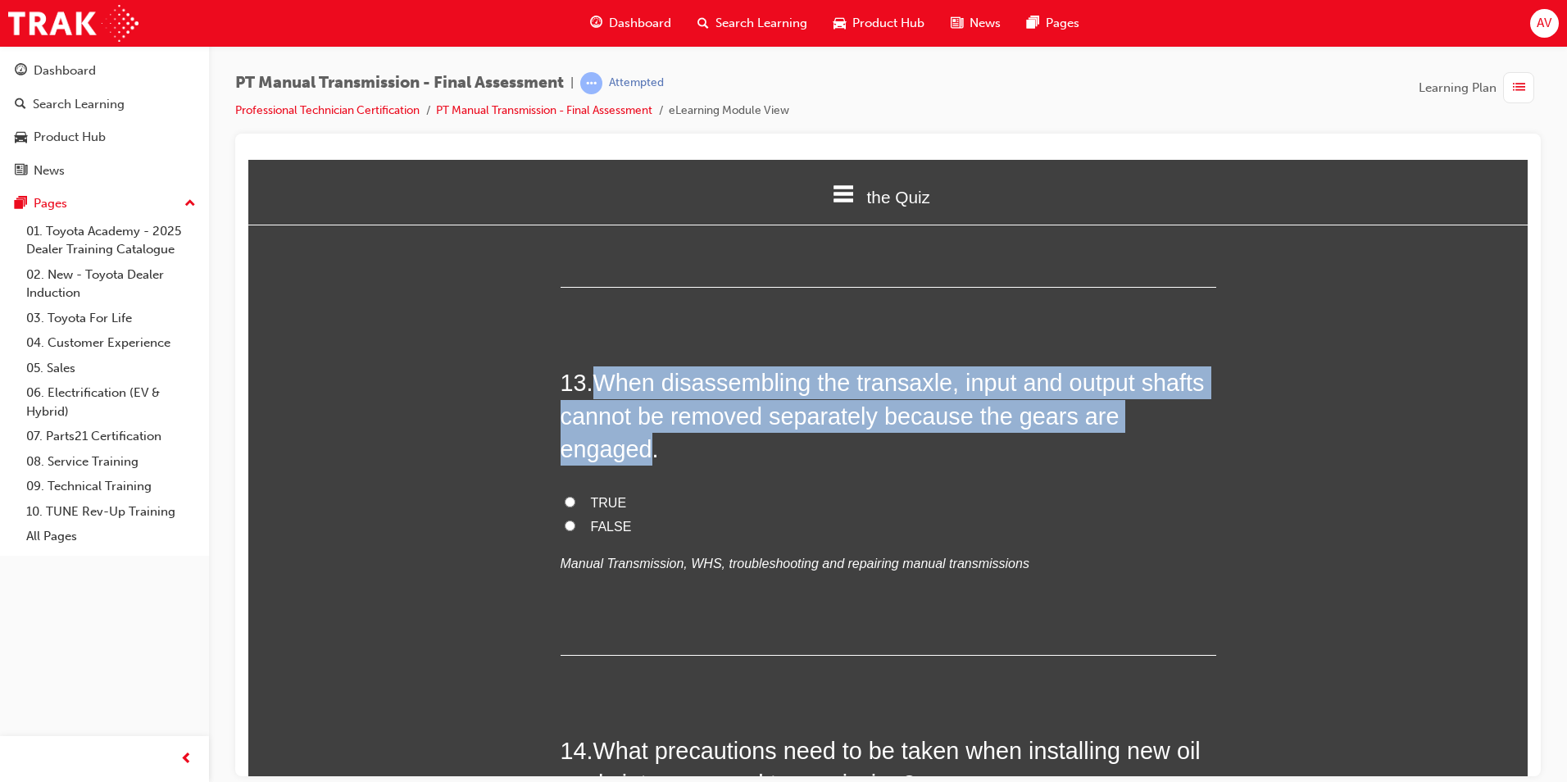
drag, startPoint x: 600, startPoint y: 379, endPoint x: 1194, endPoint y: 430, distance: 596.4
click at [1194, 430] on h2 "13 . When disassembling the transaxle, input and output shafts cannot be remove…" at bounding box center [889, 414] width 656 height 99
click at [565, 496] on input "TRUE" at bounding box center [570, 501] width 11 height 11
radio input "true"
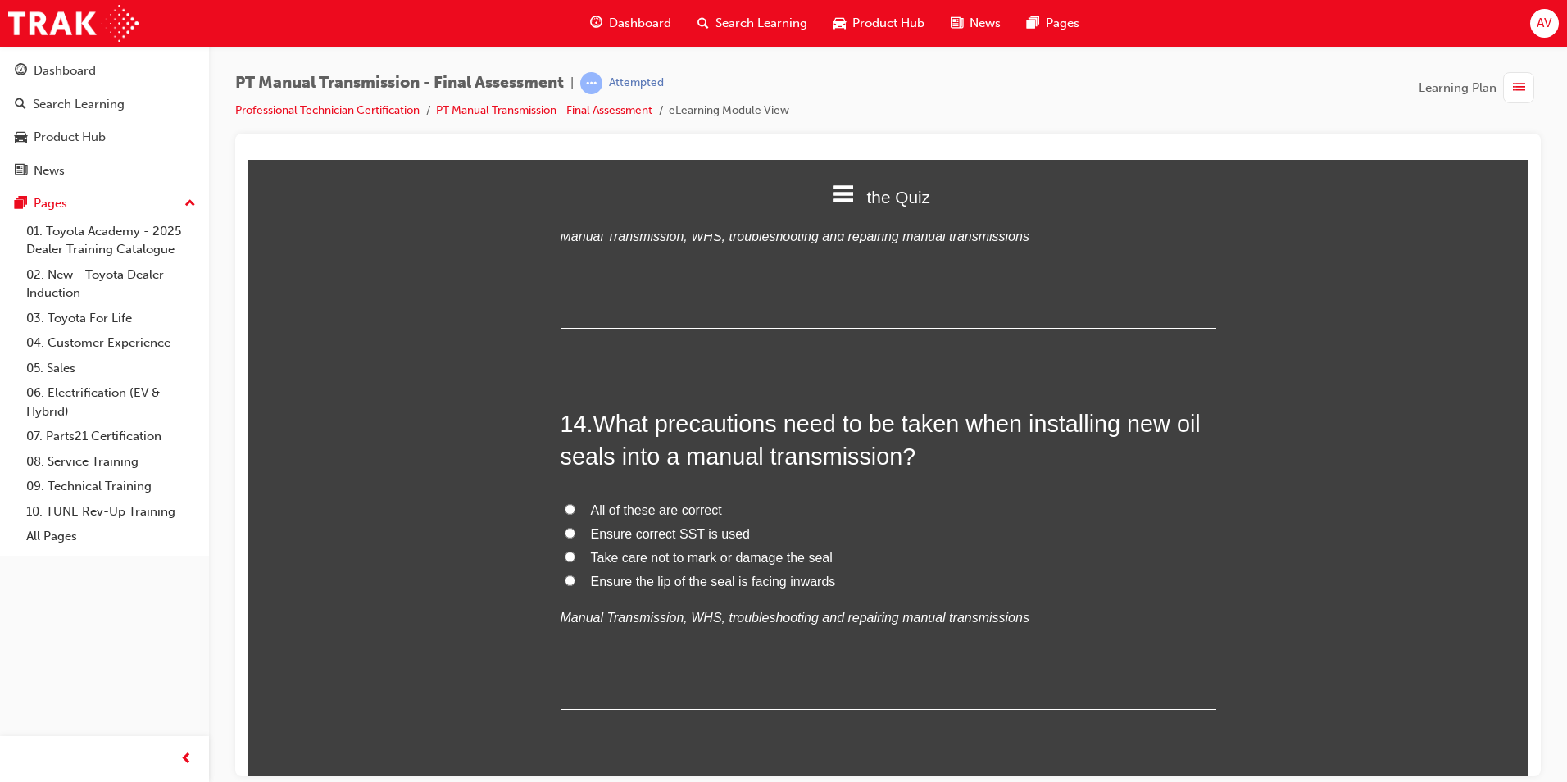
scroll to position [4917, 0]
click at [565, 502] on input "All of these are correct" at bounding box center [570, 507] width 11 height 11
radio input "true"
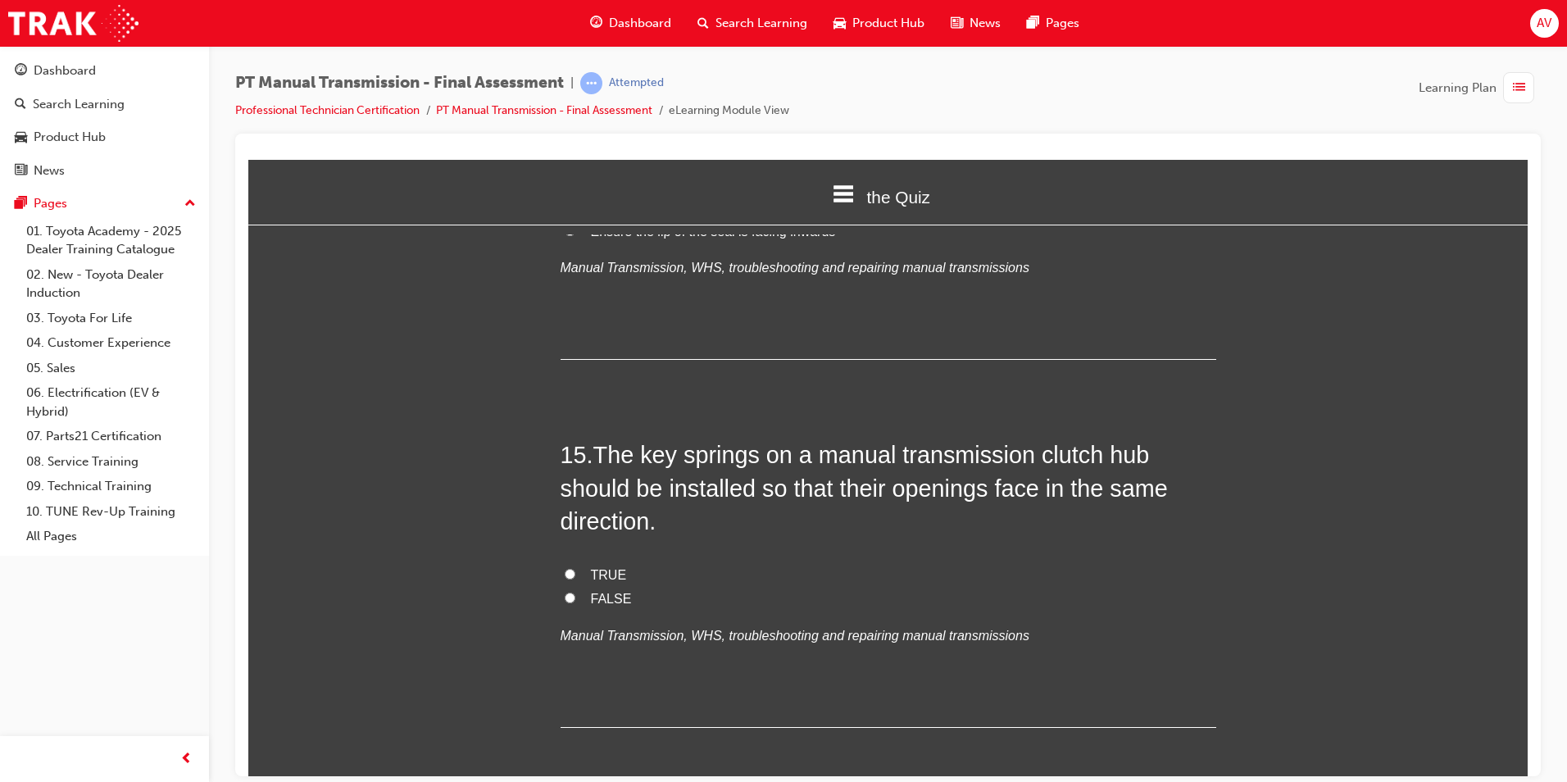
scroll to position [5327, 0]
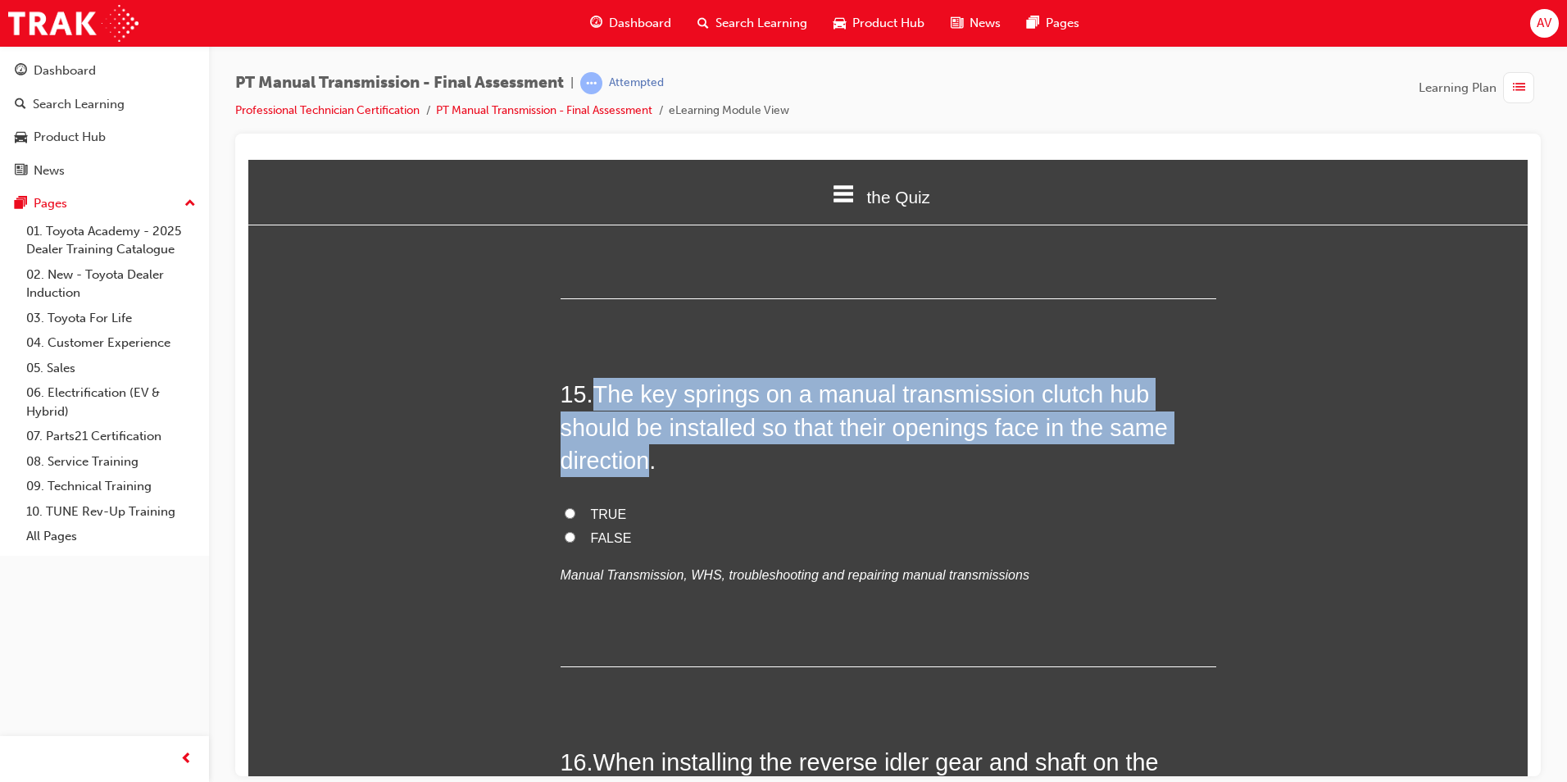
drag, startPoint x: 597, startPoint y: 359, endPoint x: 646, endPoint y: 418, distance: 76.8
click at [646, 418] on span "The key springs on a manual transmission clutch hub should be installed so that…" at bounding box center [864, 426] width 607 height 93
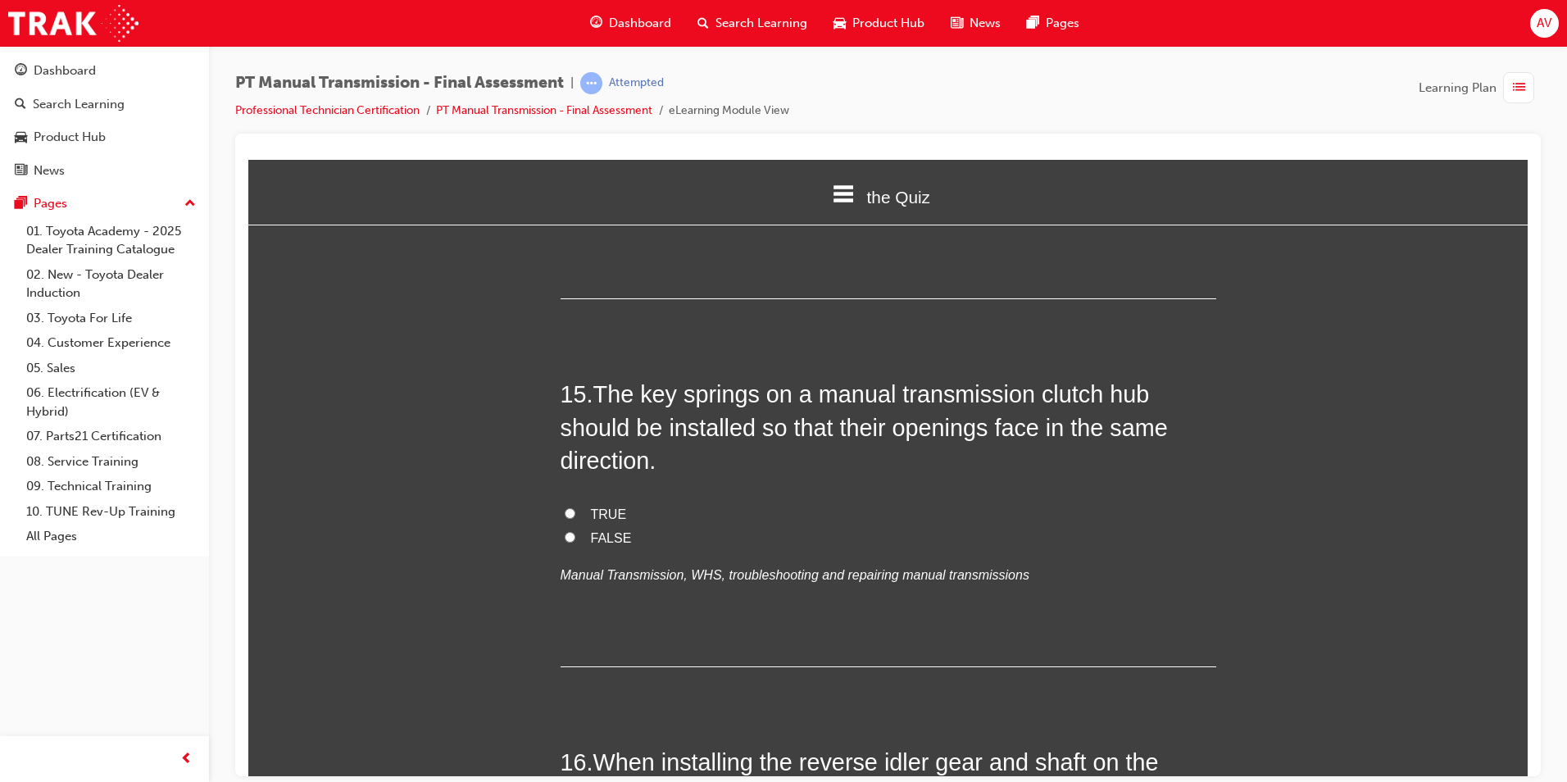
click at [571, 526] on label "FALSE" at bounding box center [889, 538] width 656 height 24
click at [571, 531] on input "FALSE" at bounding box center [570, 536] width 11 height 11
radio input "true"
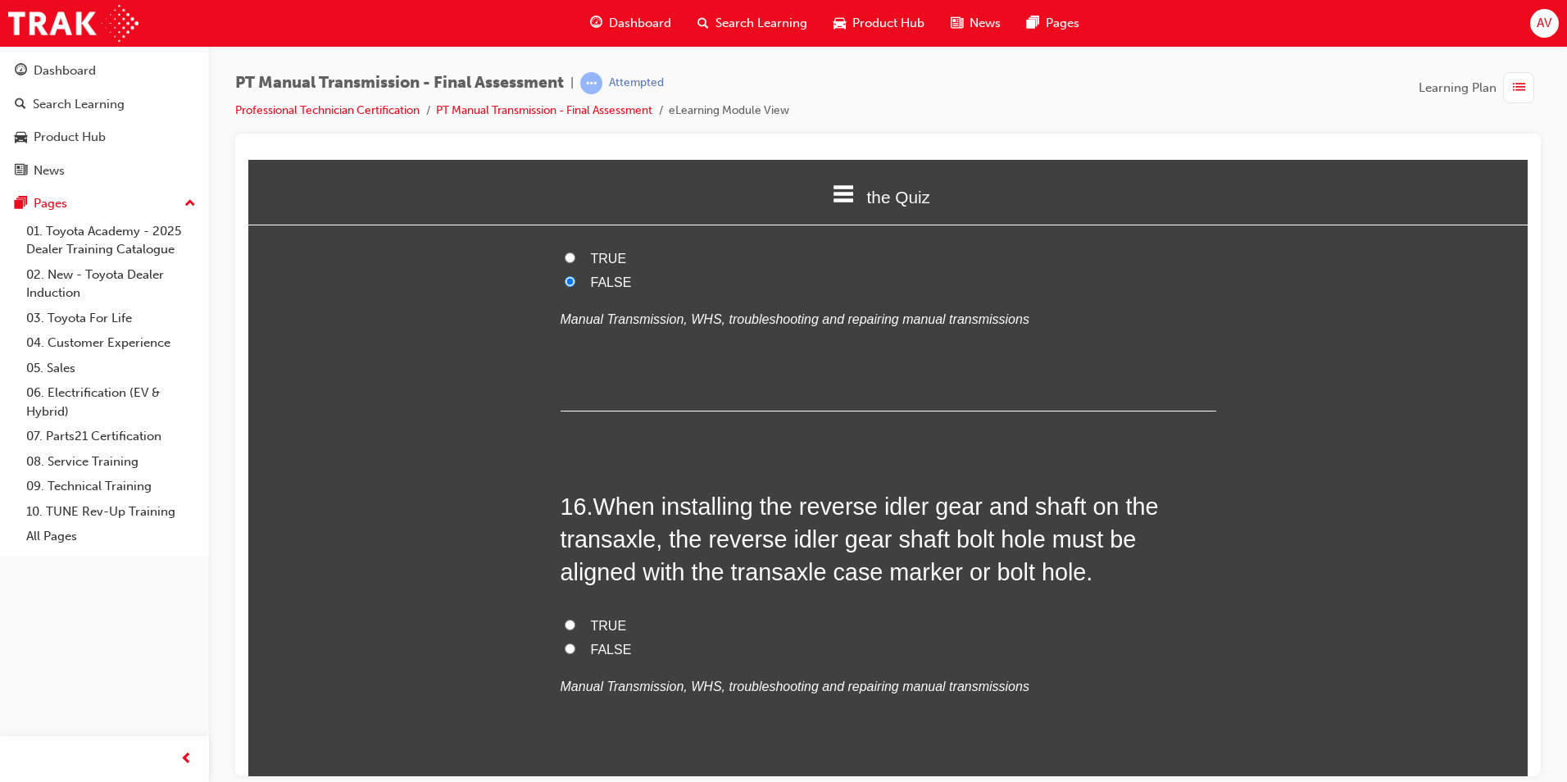
scroll to position [5654, 0]
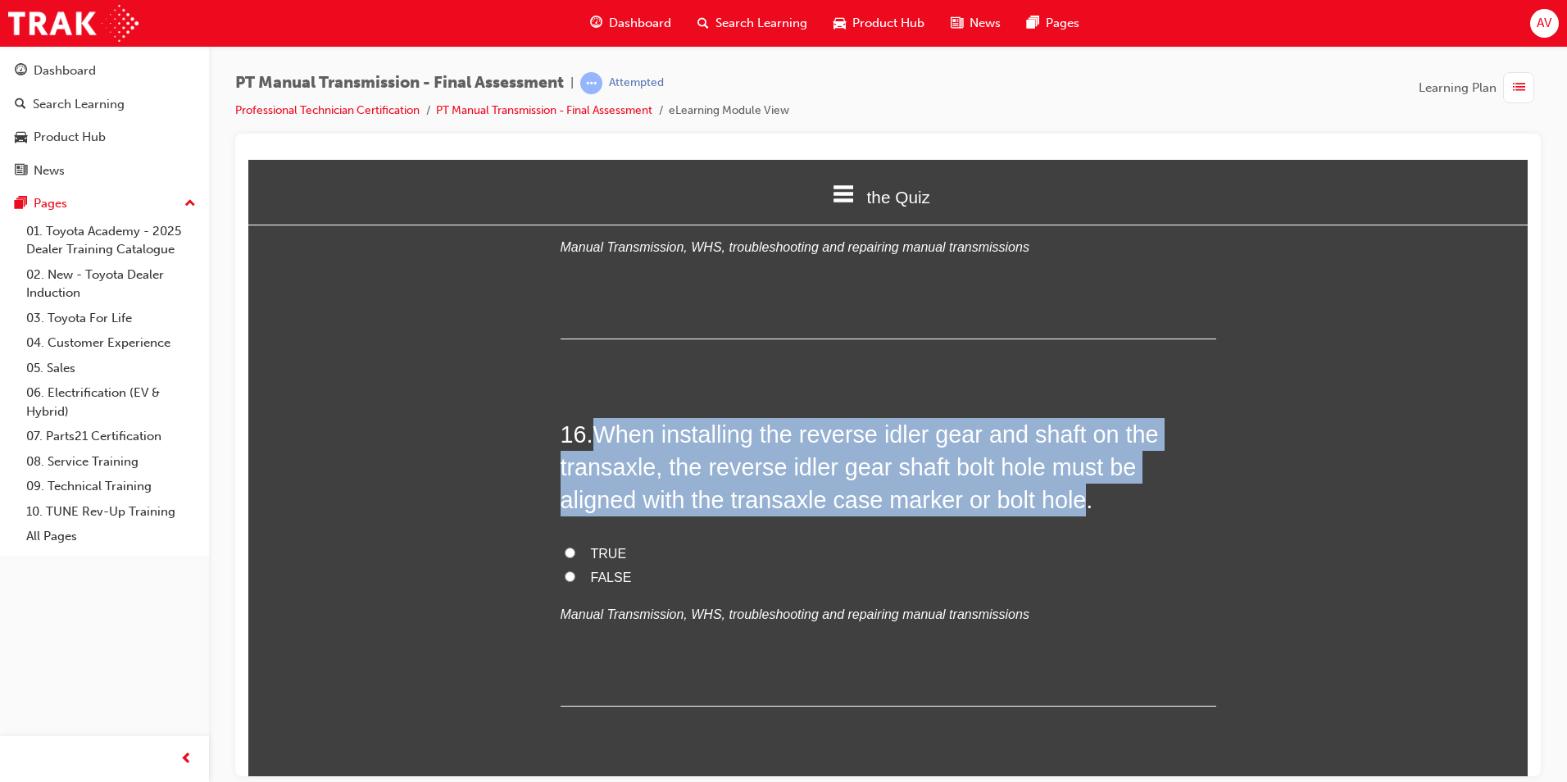
drag, startPoint x: 600, startPoint y: 397, endPoint x: 996, endPoint y: 467, distance: 402.0
click at [996, 467] on span "When installing the reverse idler gear and shaft on the transaxle, the reverse …" at bounding box center [860, 466] width 598 height 93
click at [567, 547] on input "TRUE" at bounding box center [570, 552] width 11 height 11
radio input "true"
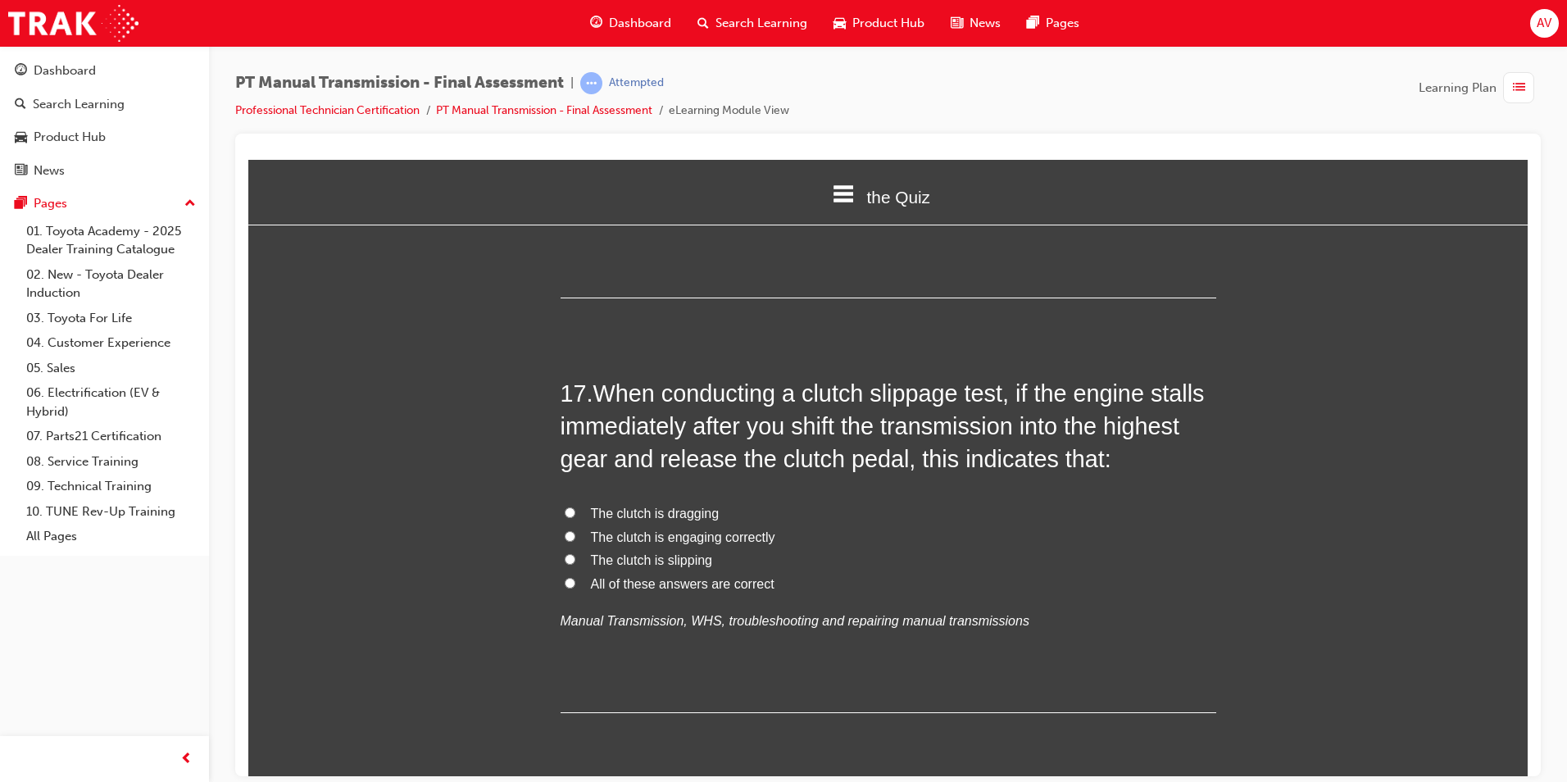
scroll to position [6064, 0]
click at [565, 552] on input "The clutch is slipping" at bounding box center [570, 557] width 11 height 11
radio input "true"
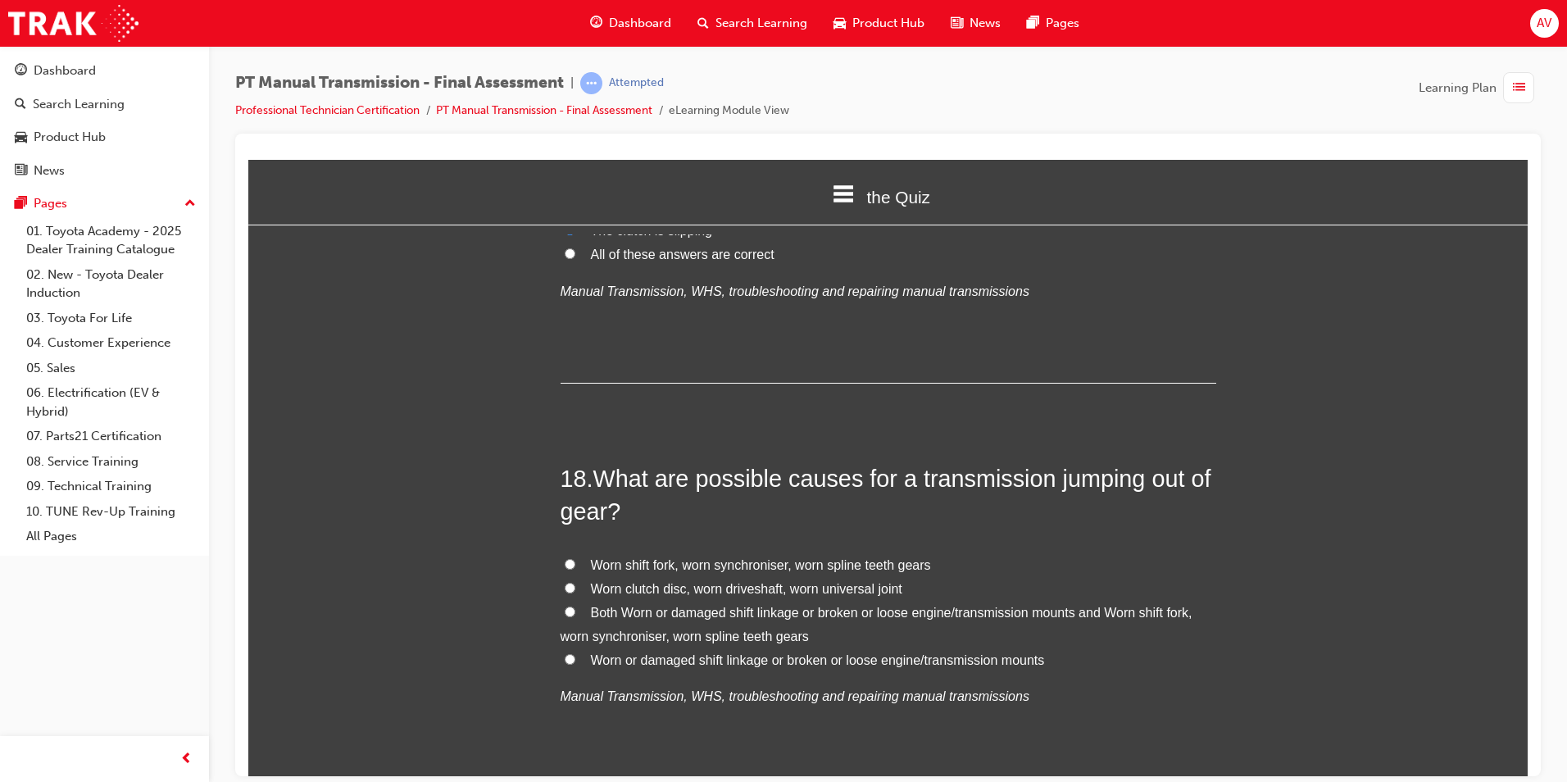
scroll to position [6474, 0]
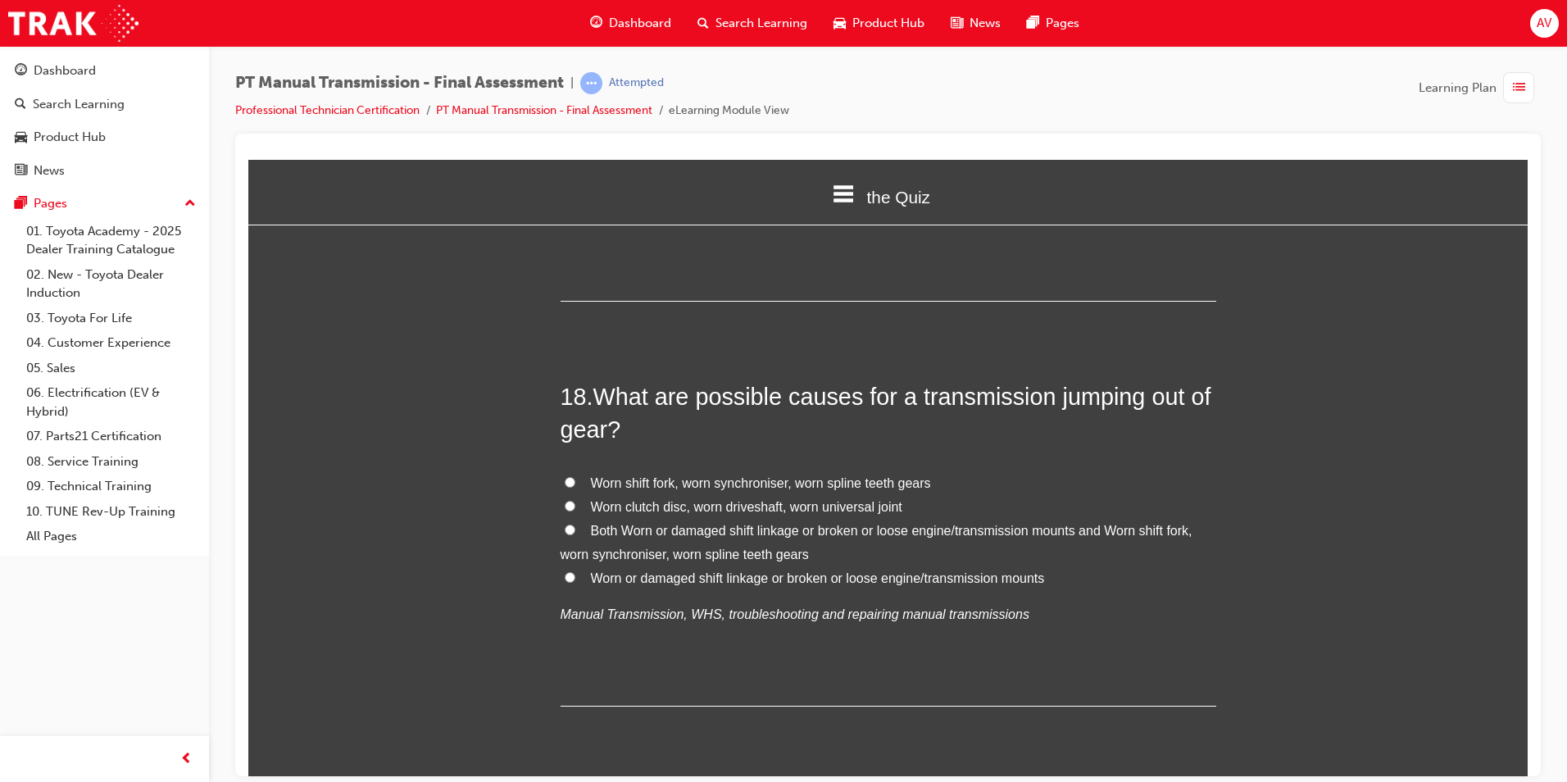
click at [566, 524] on input "Both Worn or damaged shift linkage or broken or loose engine/transmission mount…" at bounding box center [570, 529] width 11 height 11
radio input "true"
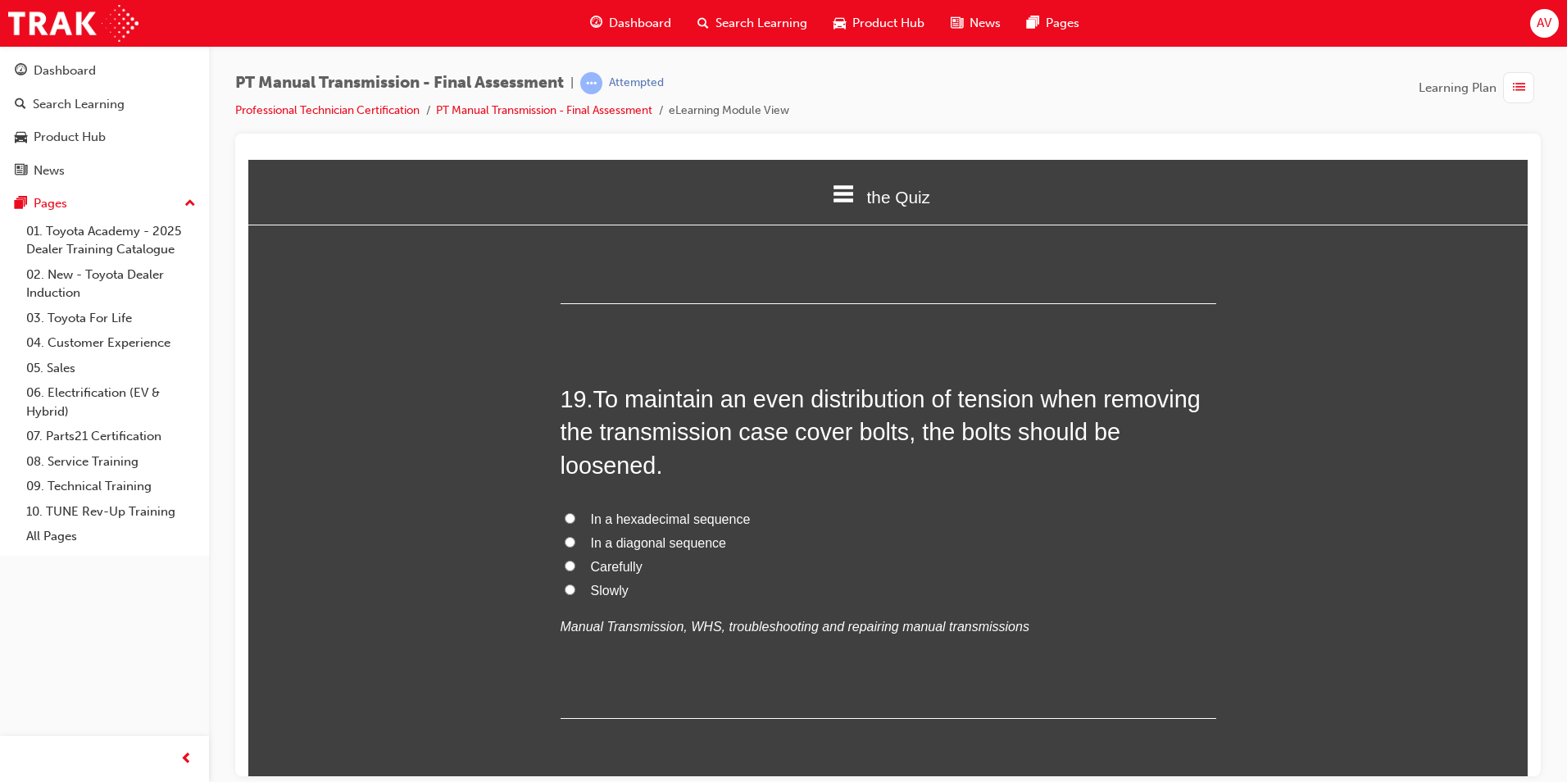
scroll to position [6884, 0]
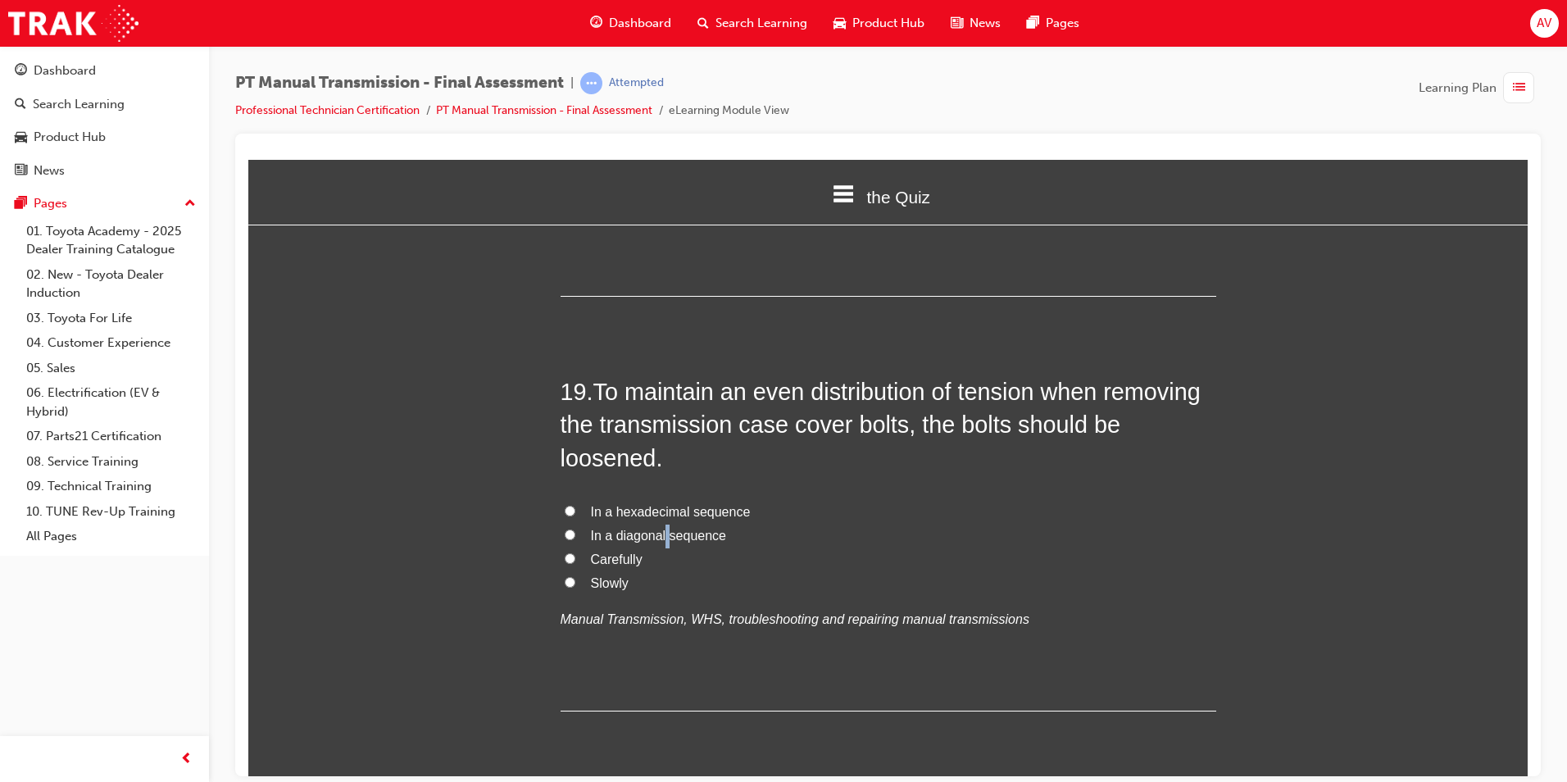
click at [659, 528] on span "In a diagonal sequence" at bounding box center [658, 535] width 135 height 14
click at [561, 524] on label "In a diagonal sequence" at bounding box center [889, 536] width 656 height 24
click at [565, 529] on input "In a diagonal sequence" at bounding box center [570, 534] width 11 height 11
radio input "true"
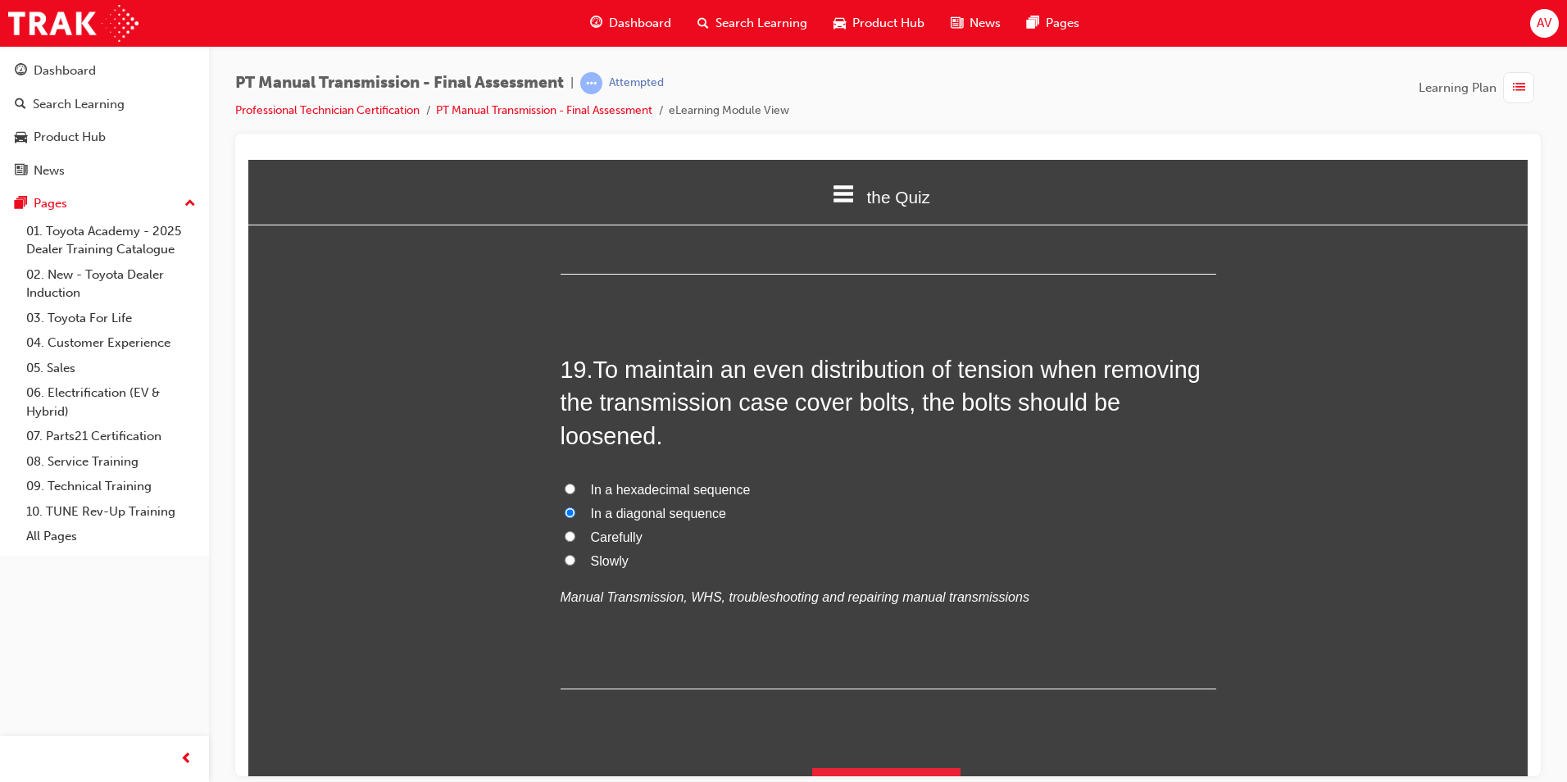
scroll to position [6911, 0]
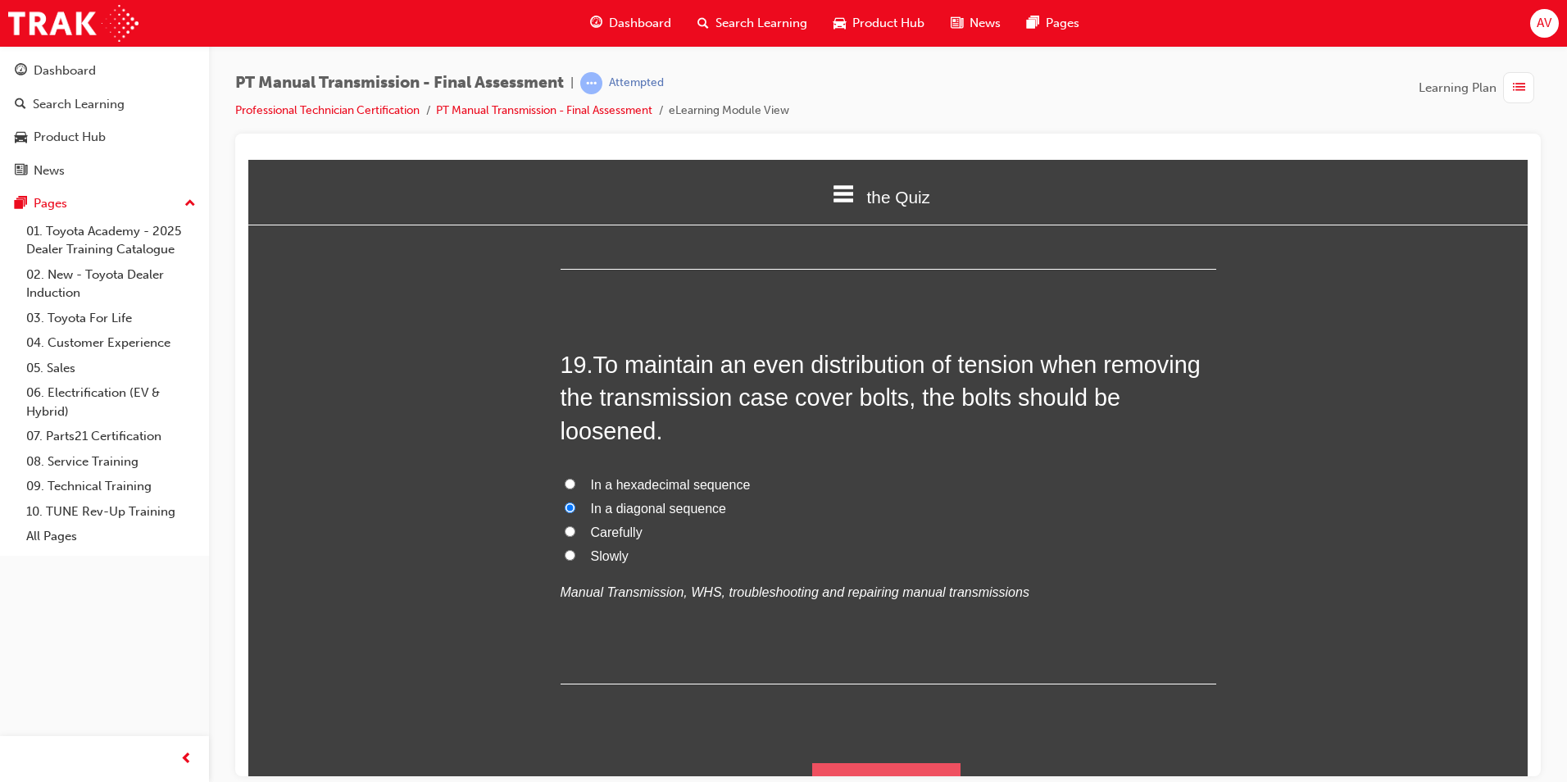
click at [937, 762] on button "Submit Answers" at bounding box center [886, 785] width 149 height 46
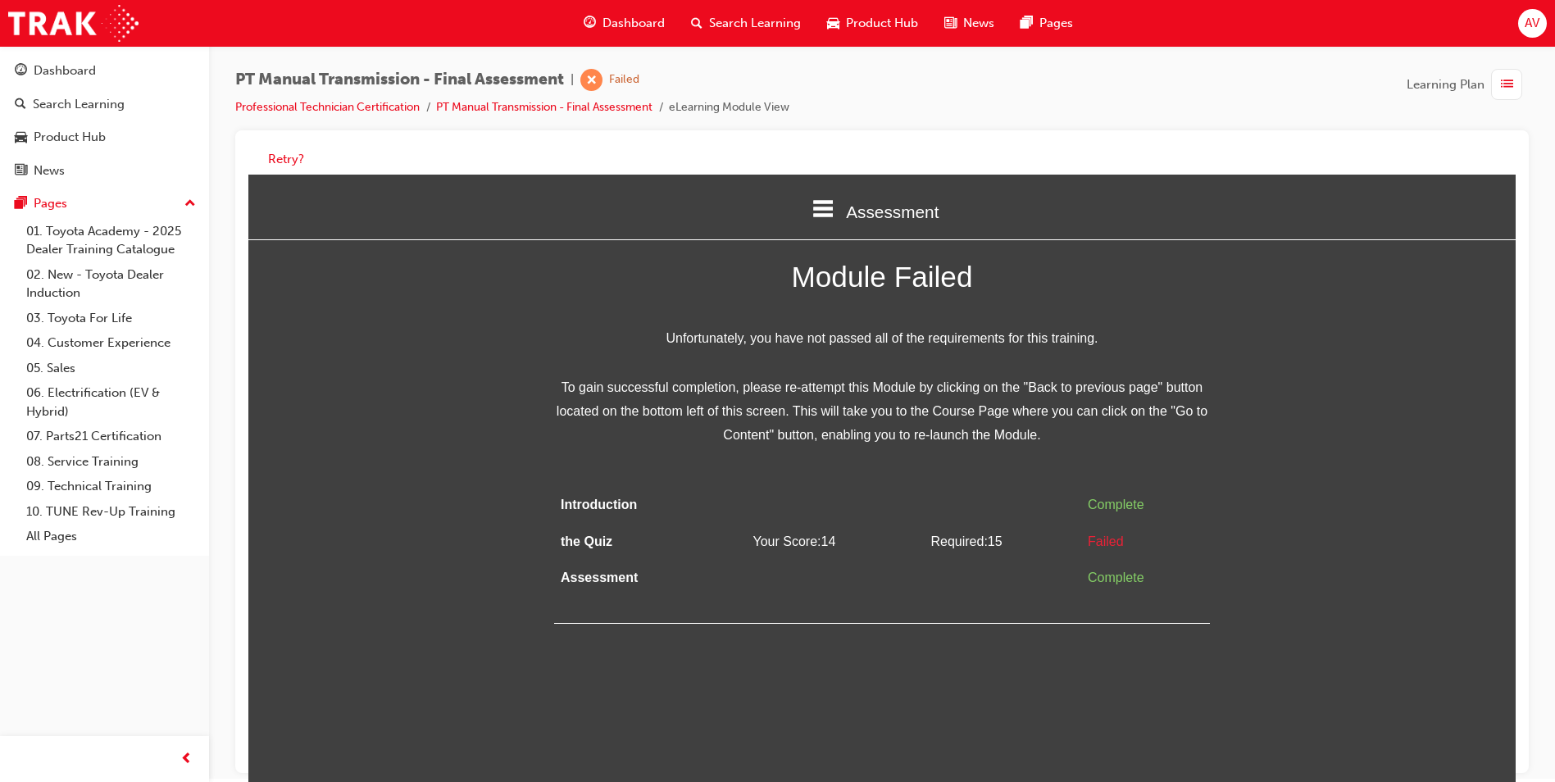
scroll to position [0, 0]
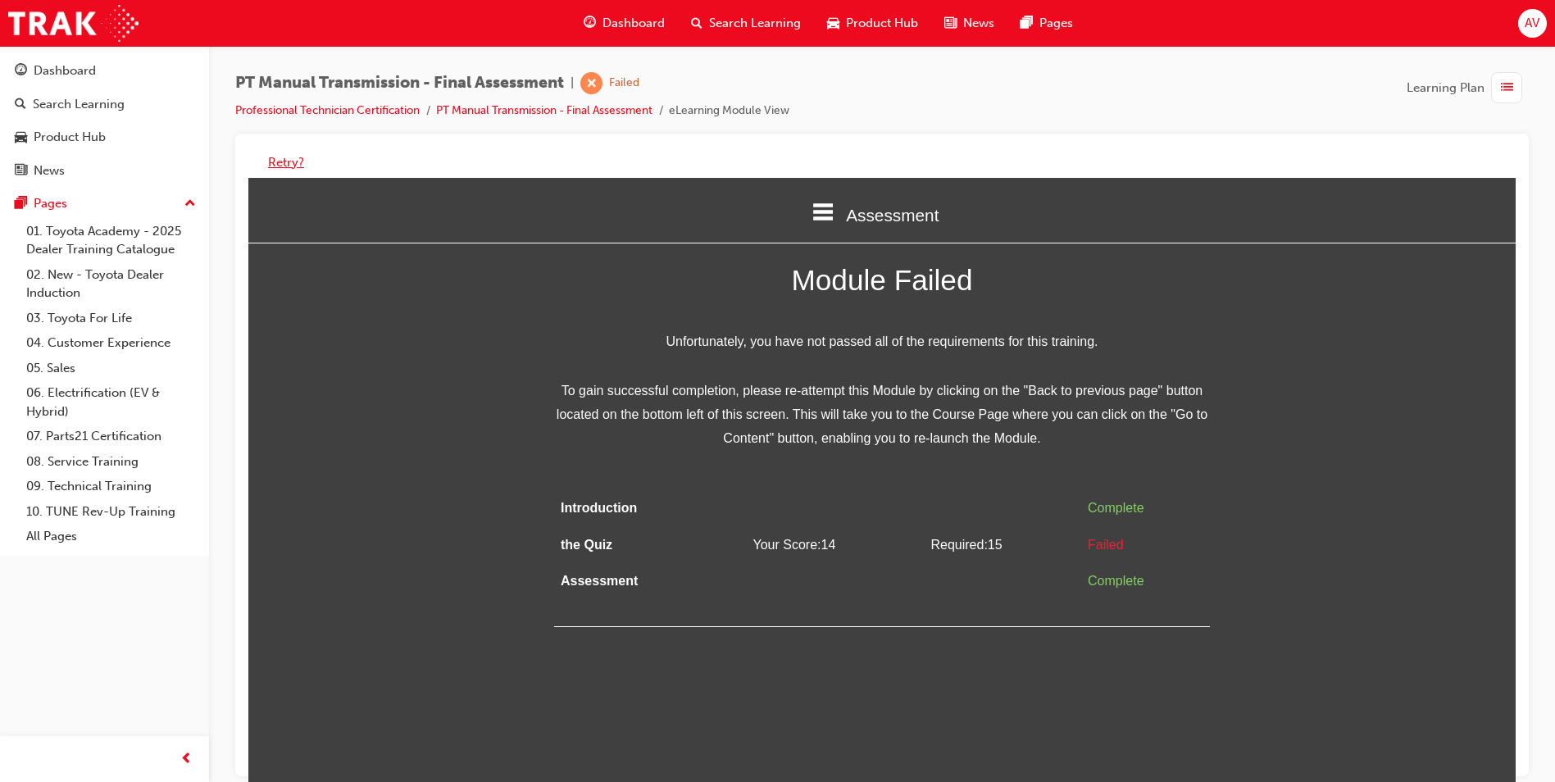
click at [271, 161] on button "Retry?" at bounding box center [286, 162] width 36 height 19
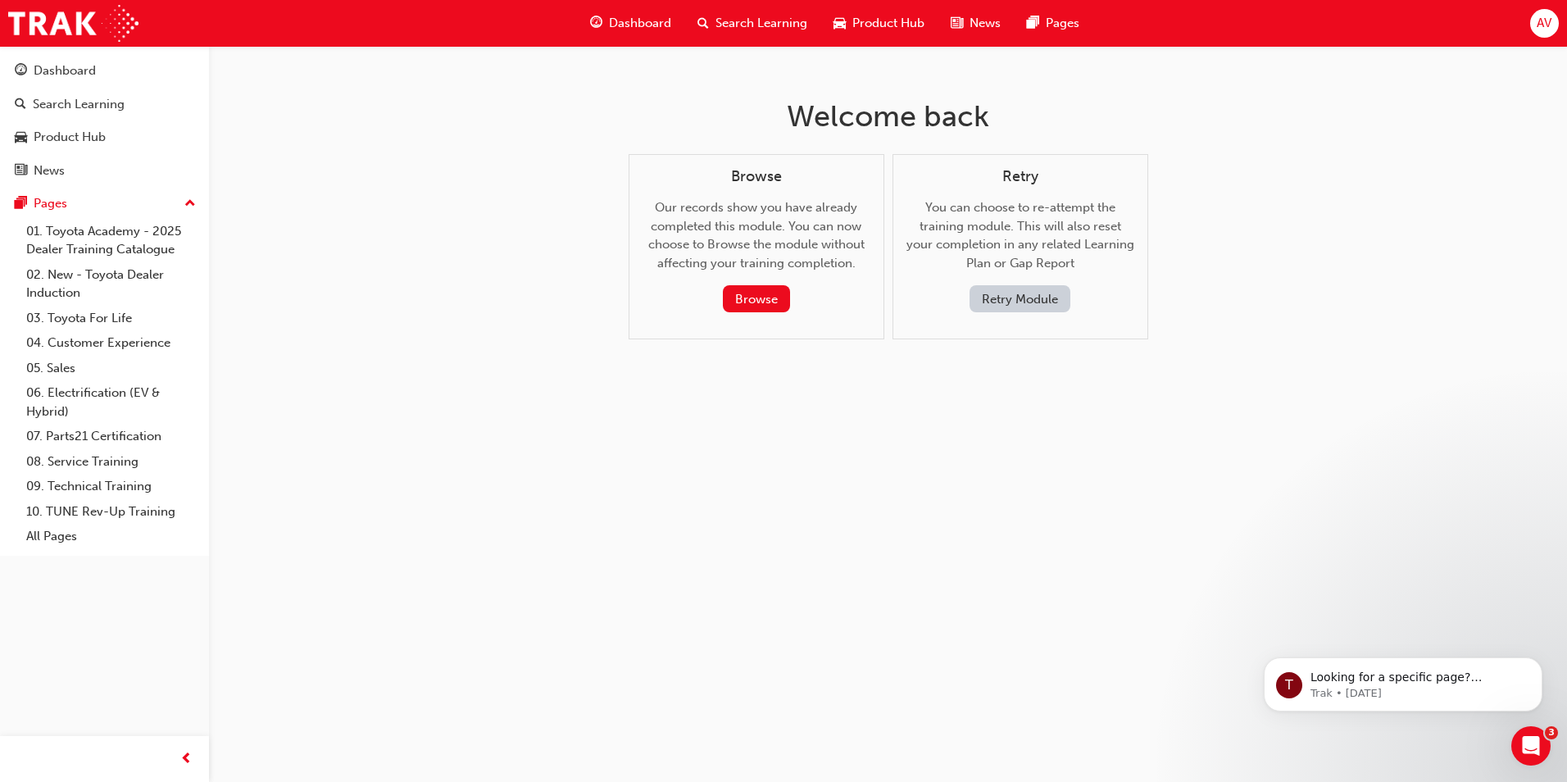
click at [1003, 293] on button "Retry Module" at bounding box center [1019, 298] width 101 height 27
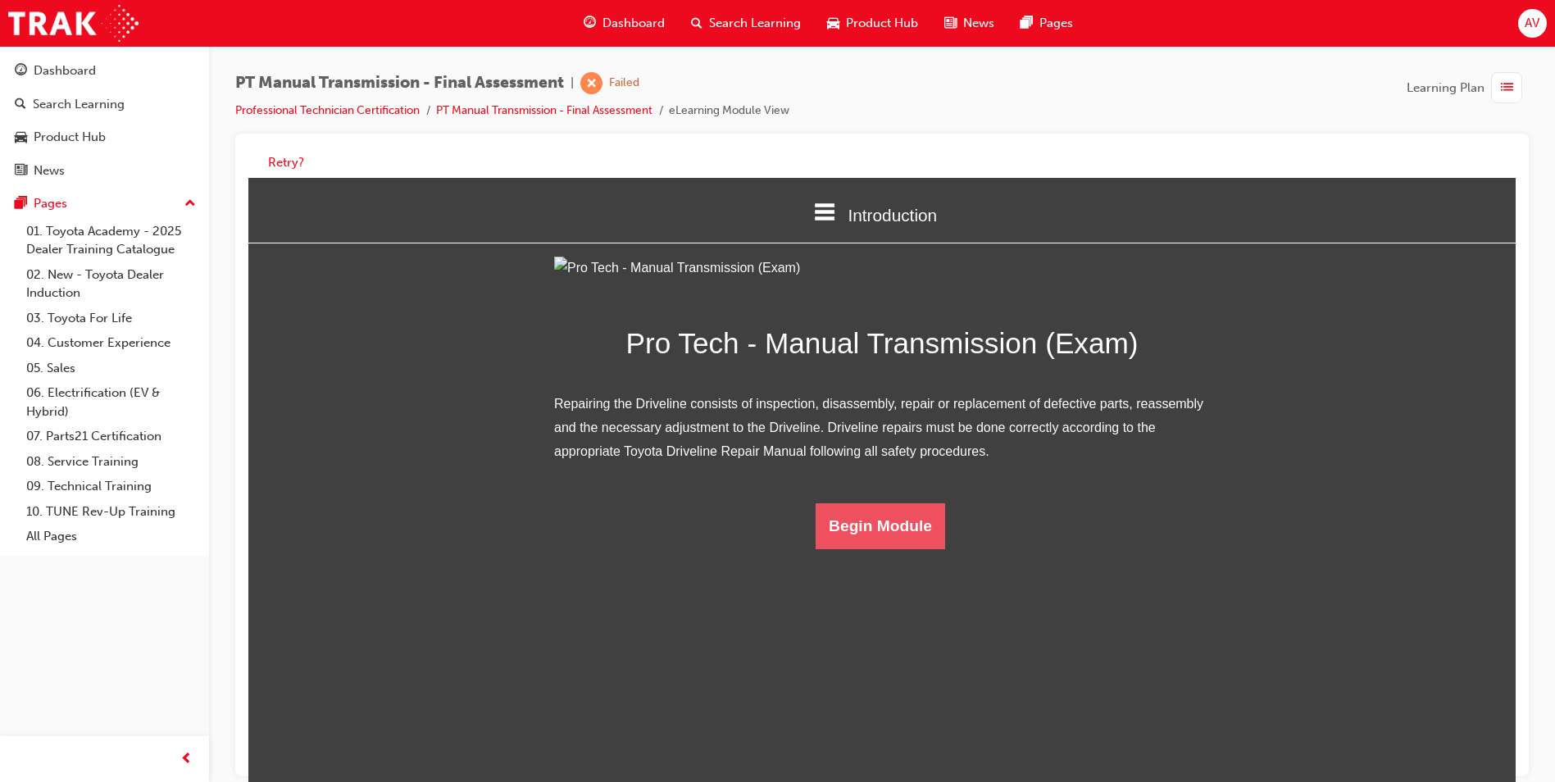
click at [932, 735] on html "Introduction Introduction the Quiz Assessment Pro Tech - Manual Transmission (E…" at bounding box center [881, 486] width 1267 height 616
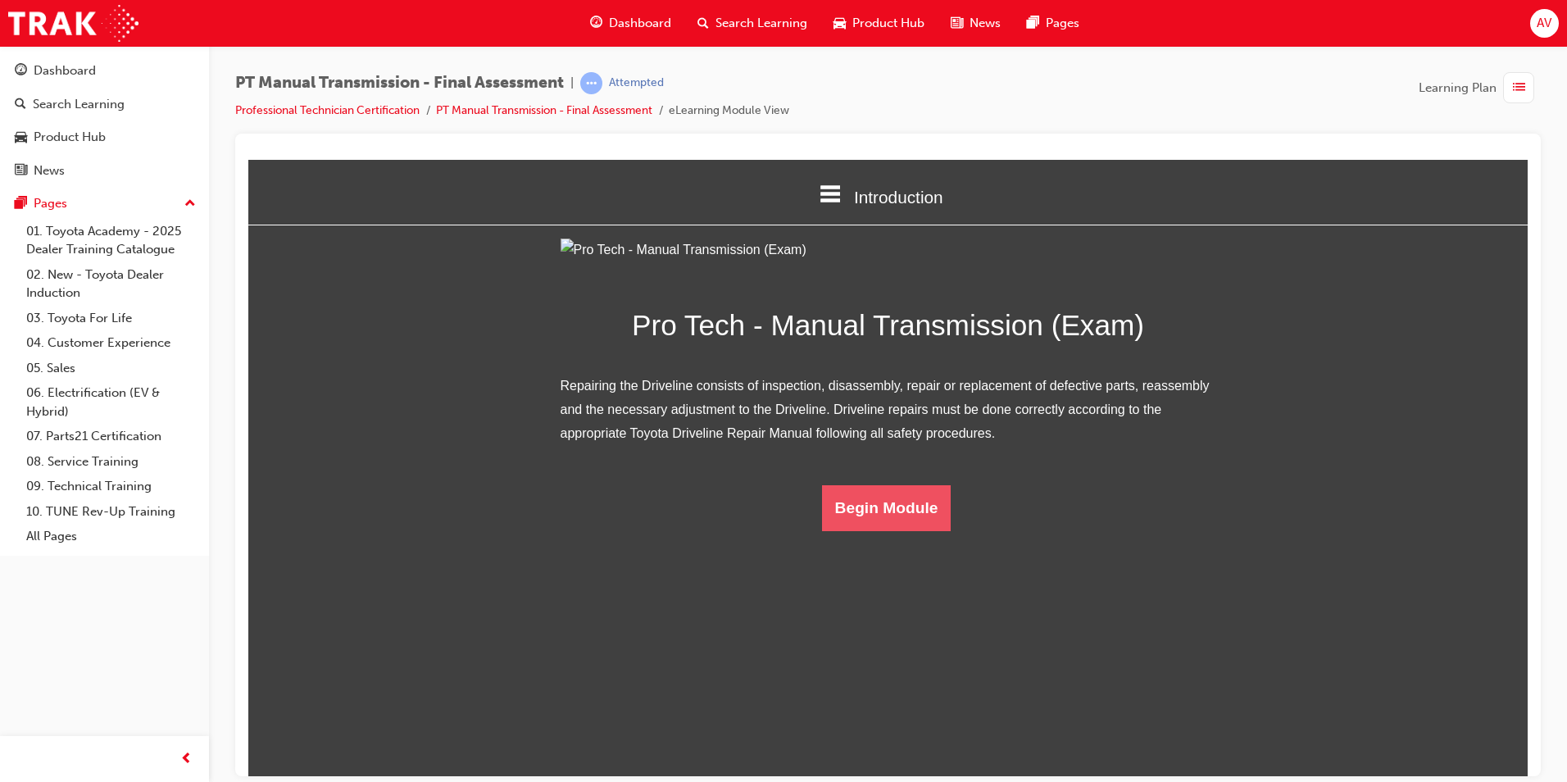
click at [860, 530] on button "Begin Module" at bounding box center [886, 507] width 129 height 46
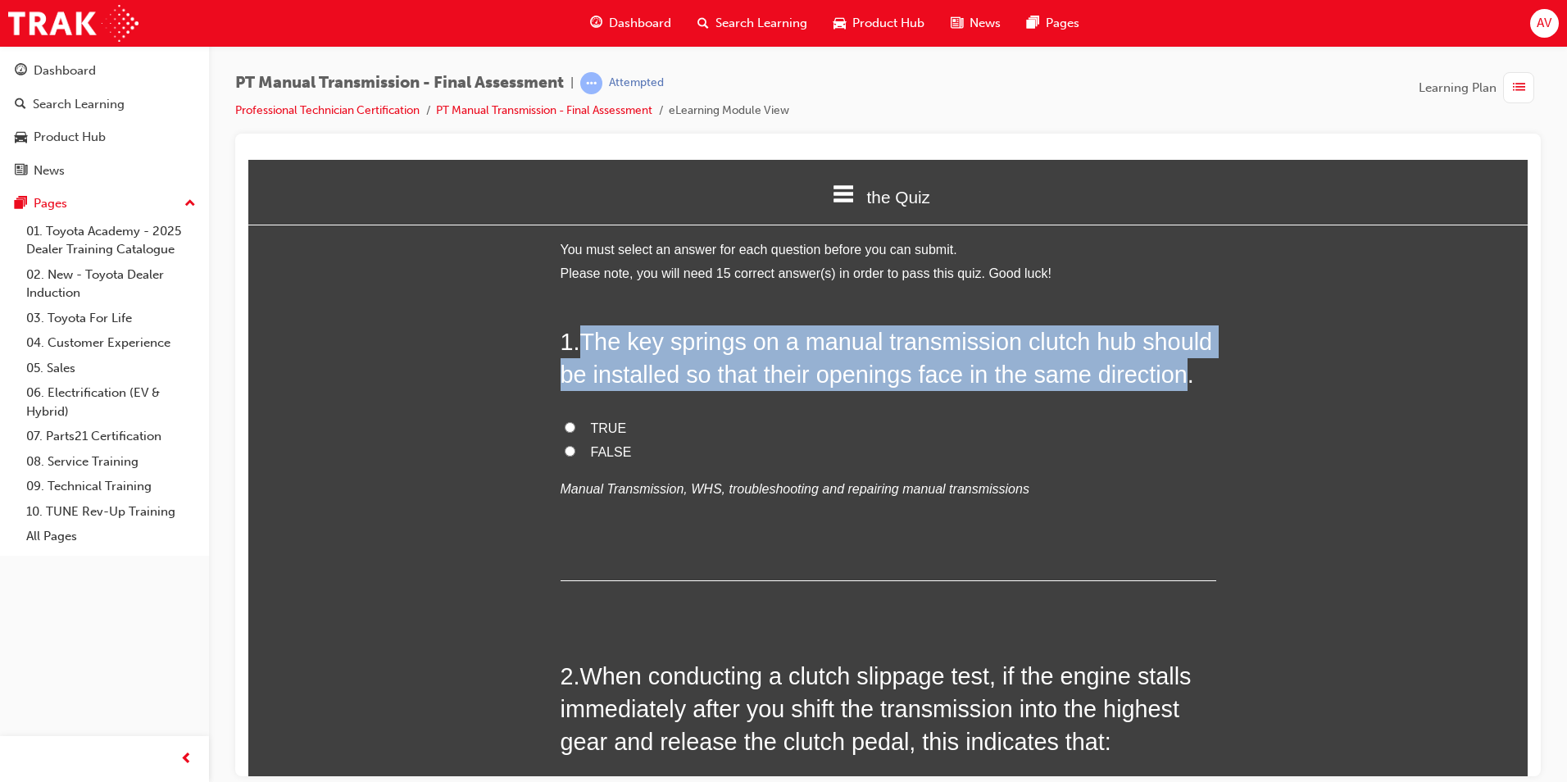
drag, startPoint x: 579, startPoint y: 337, endPoint x: 1182, endPoint y: 367, distance: 603.1
click at [1182, 367] on span "The key springs on a manual transmission clutch hub should be installed so that…" at bounding box center [887, 357] width 652 height 59
click at [568, 452] on input "FALSE" at bounding box center [570, 450] width 11 height 11
radio input "true"
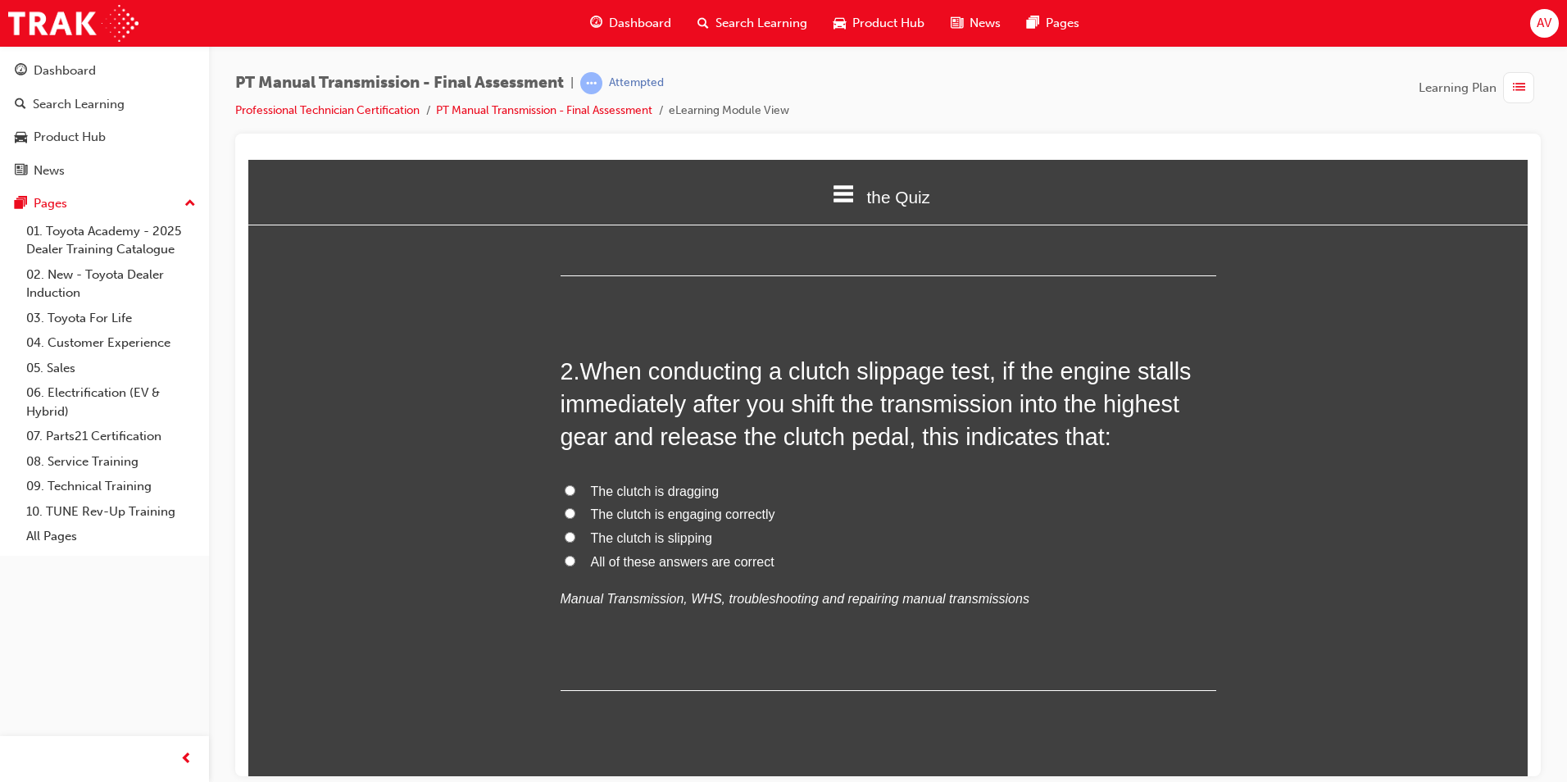
scroll to position [328, 0]
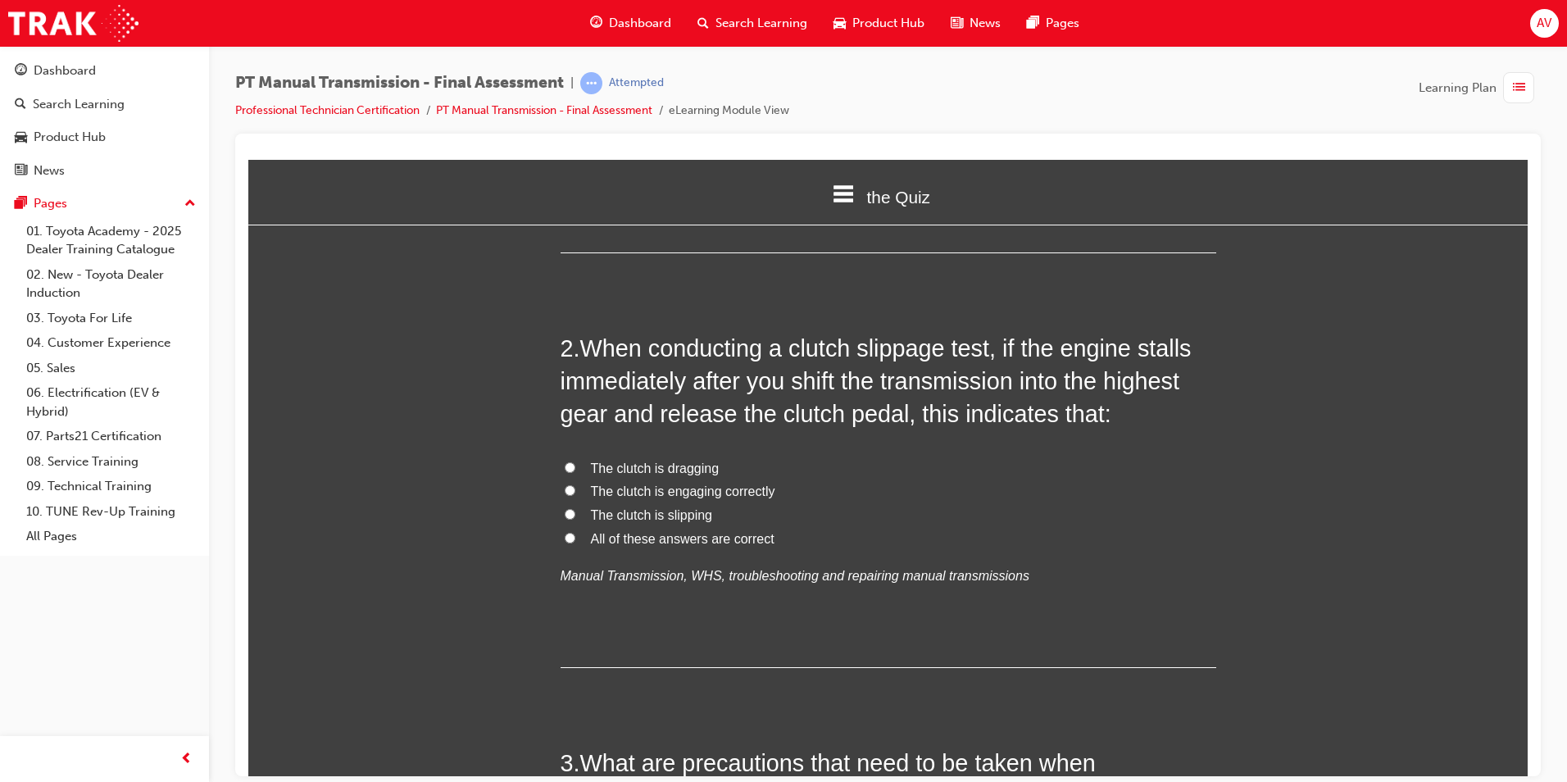
click at [565, 538] on input "All of these answers are correct" at bounding box center [570, 537] width 11 height 11
radio input "true"
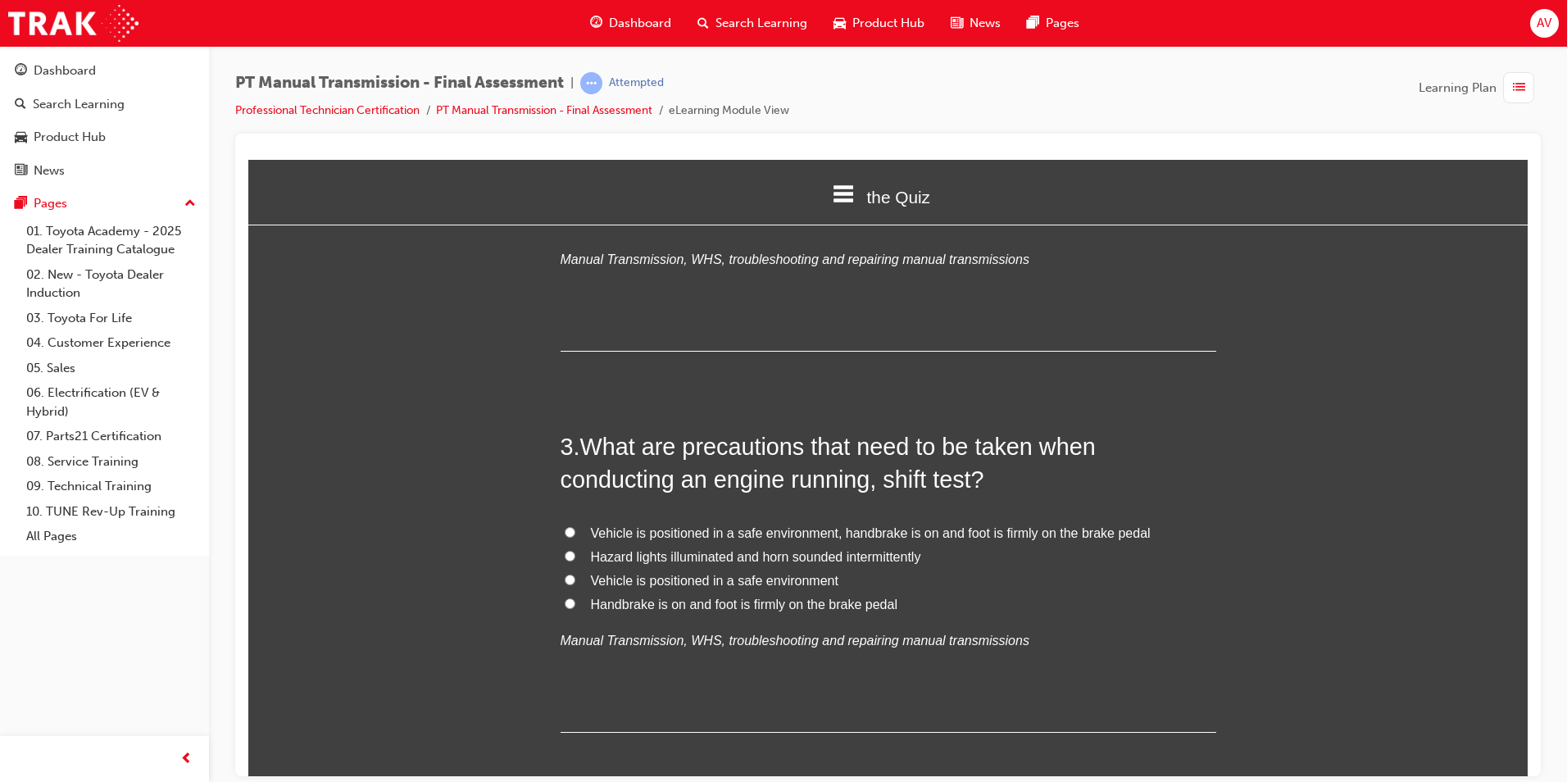
scroll to position [656, 0]
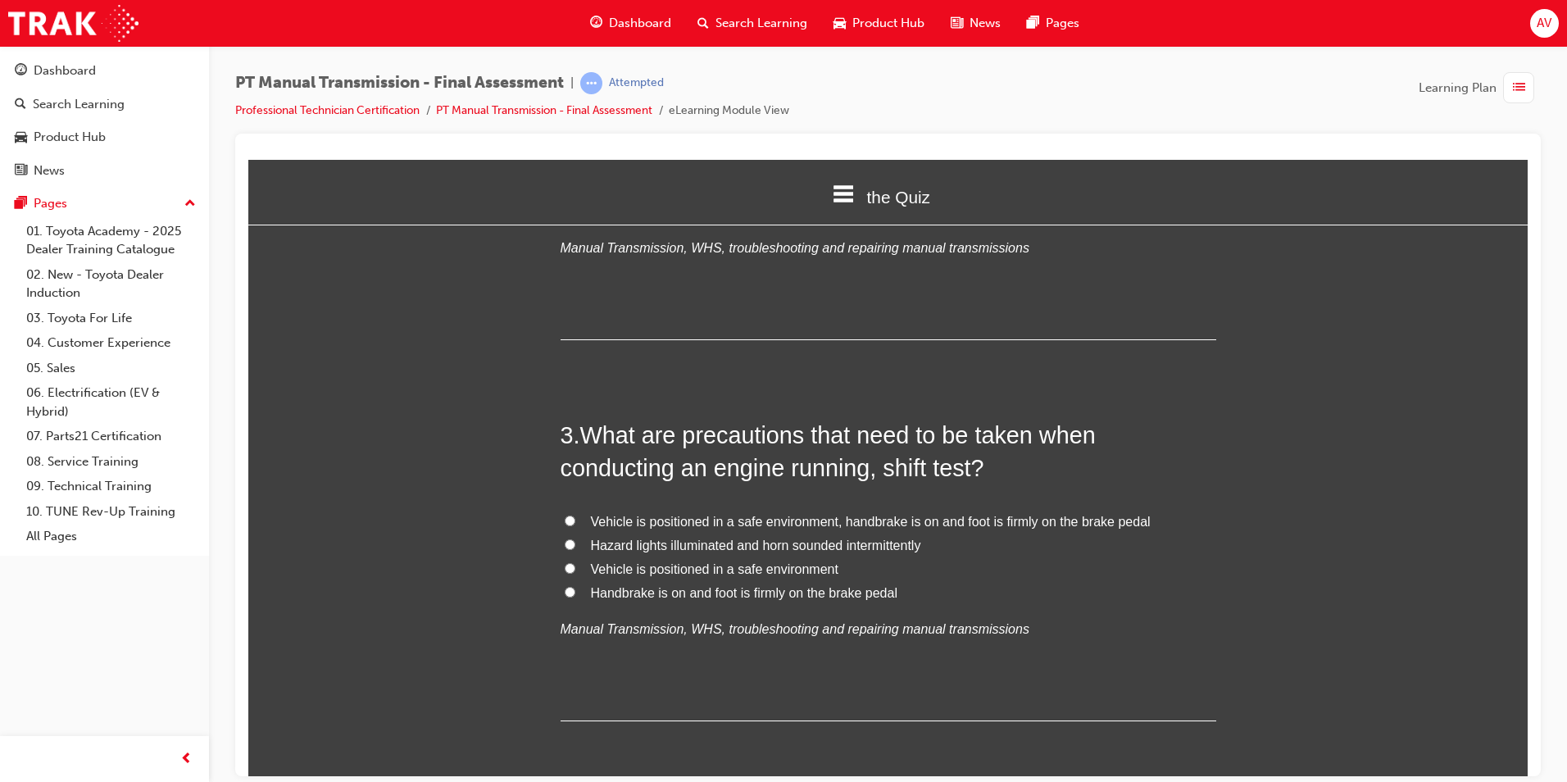
click at [573, 520] on label "Vehicle is positioned in a safe environment, handbrake is on and foot is firmly…" at bounding box center [889, 522] width 656 height 24
click at [573, 520] on input "Vehicle is positioned in a safe environment, handbrake is on and foot is firmly…" at bounding box center [570, 520] width 11 height 11
radio input "true"
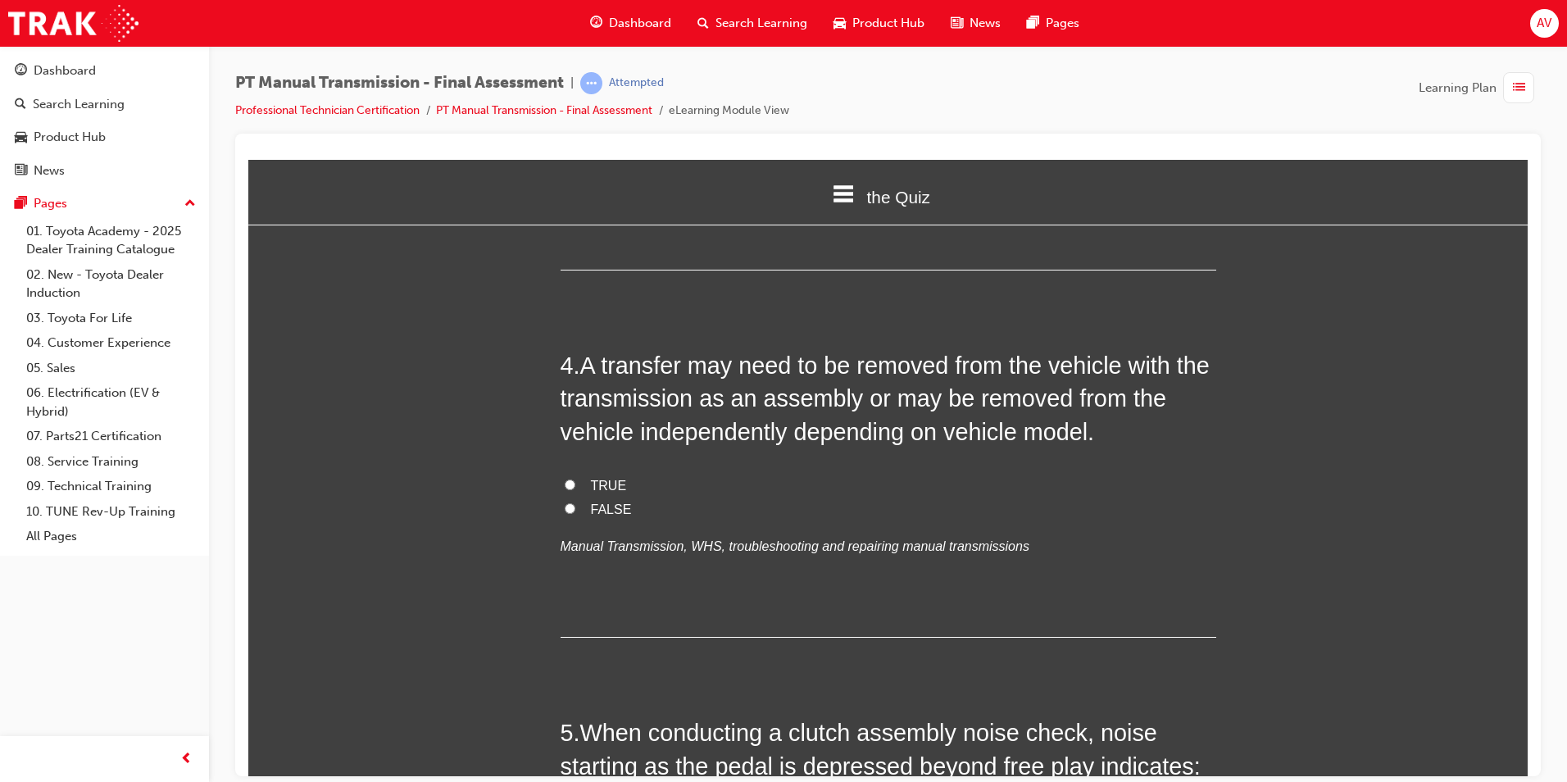
scroll to position [1147, 0]
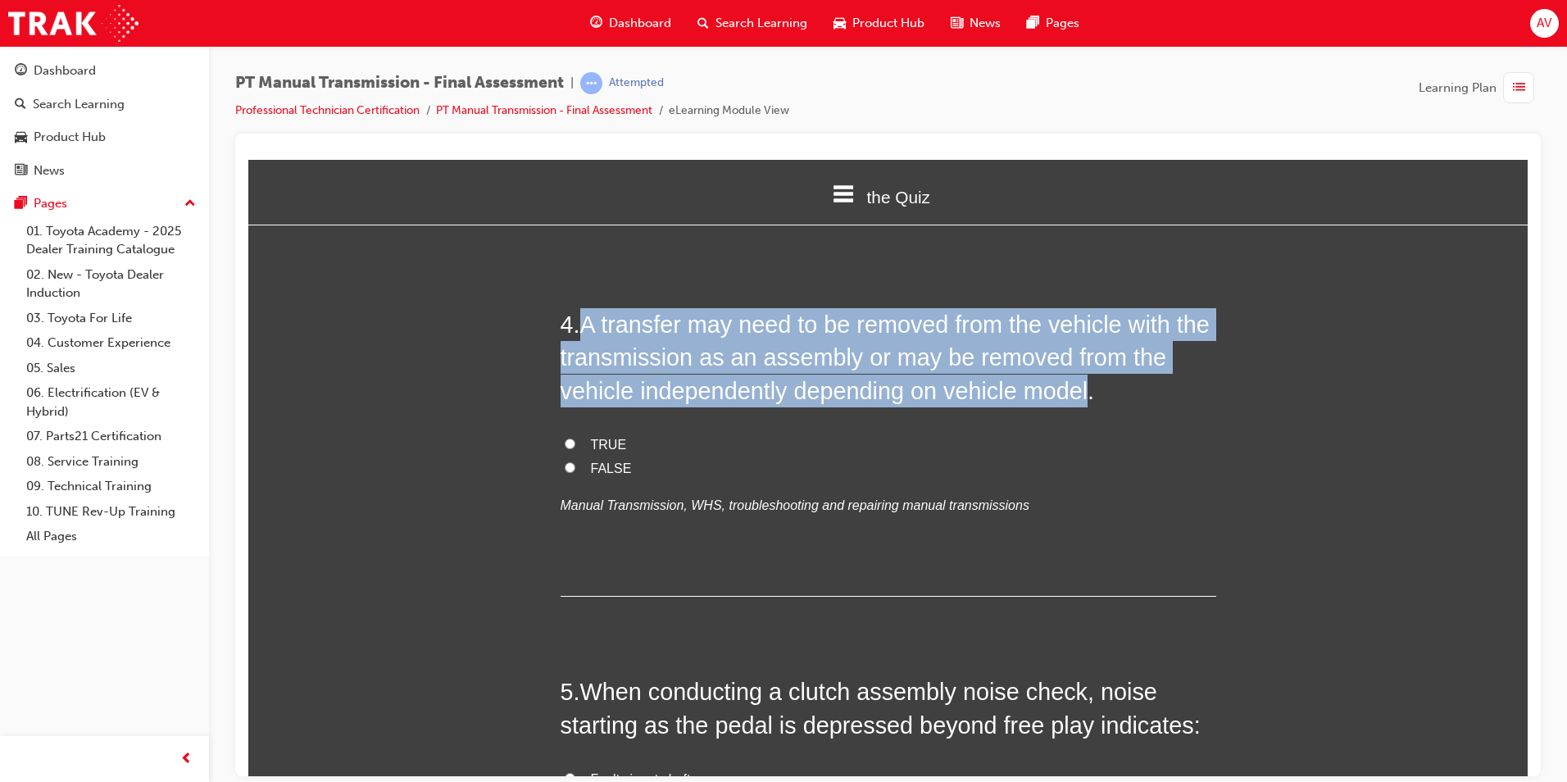
drag, startPoint x: 583, startPoint y: 326, endPoint x: 1080, endPoint y: 393, distance: 501.0
click at [1080, 393] on span "A transfer may need to be removed from the vehicle with the transmission as an …" at bounding box center [885, 357] width 649 height 93
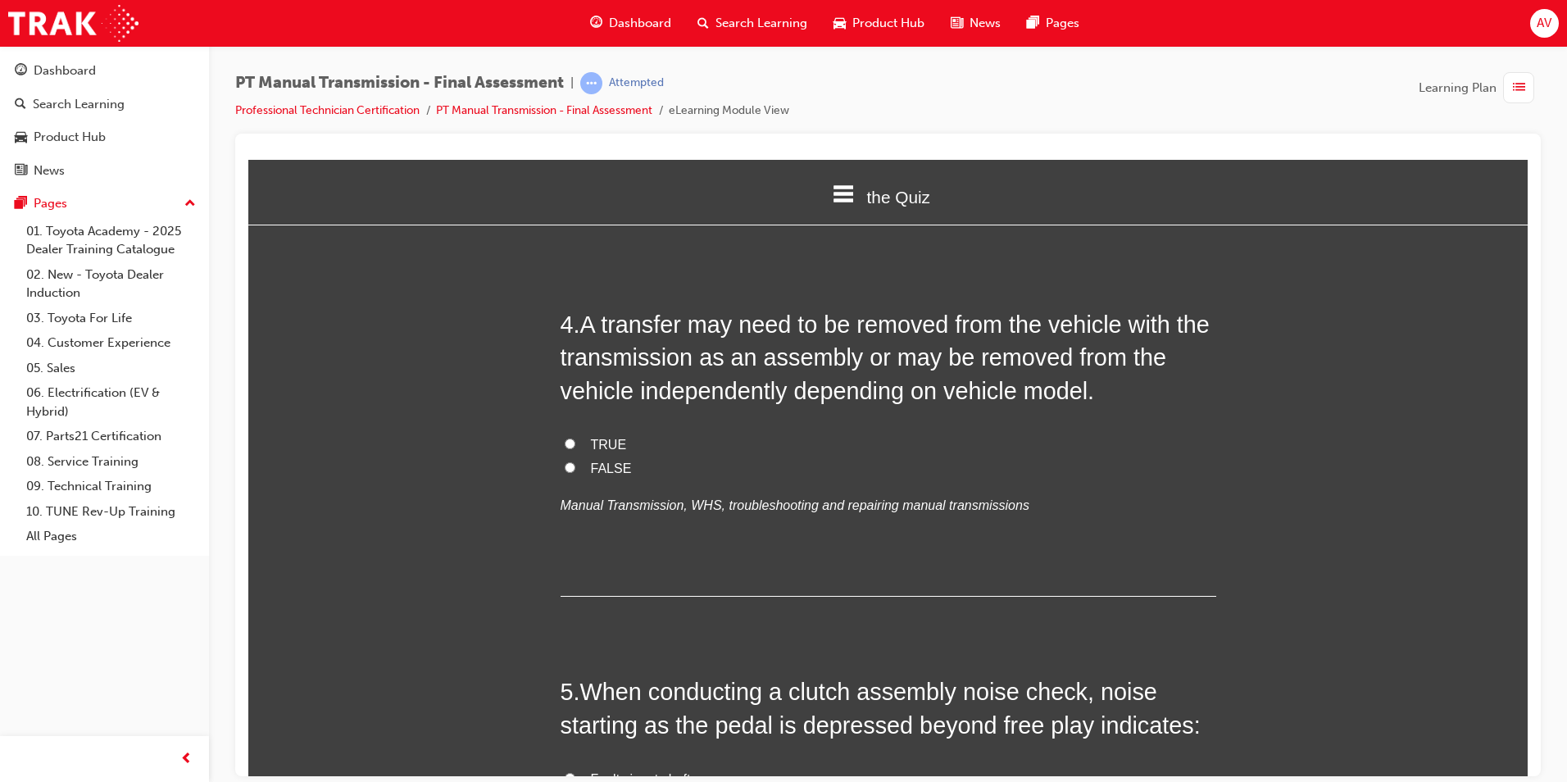
click at [568, 441] on label "TRUE" at bounding box center [889, 445] width 656 height 24
click at [565, 444] on input "TRUE" at bounding box center [570, 443] width 11 height 11
radio input "true"
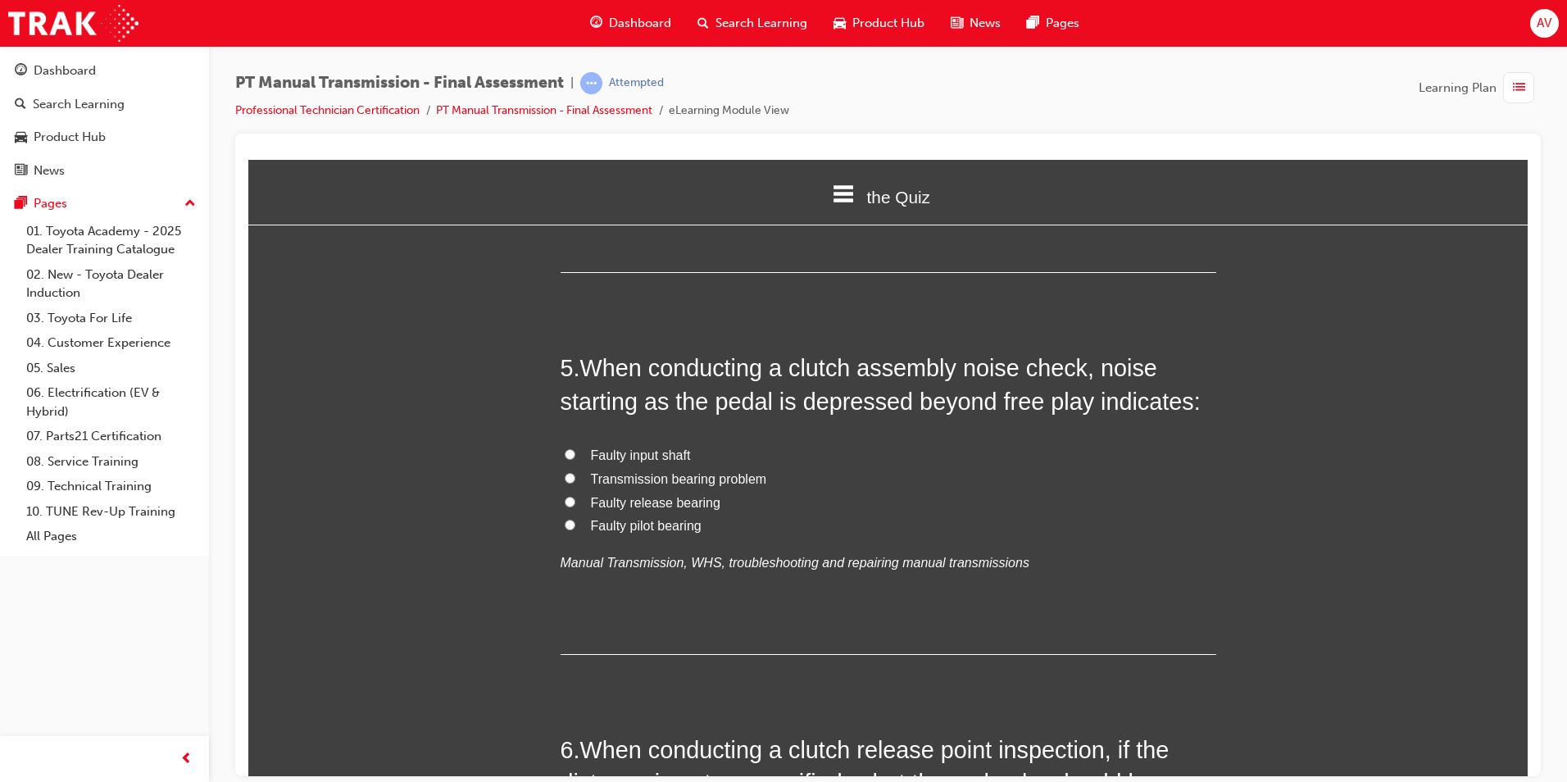
scroll to position [1475, 0]
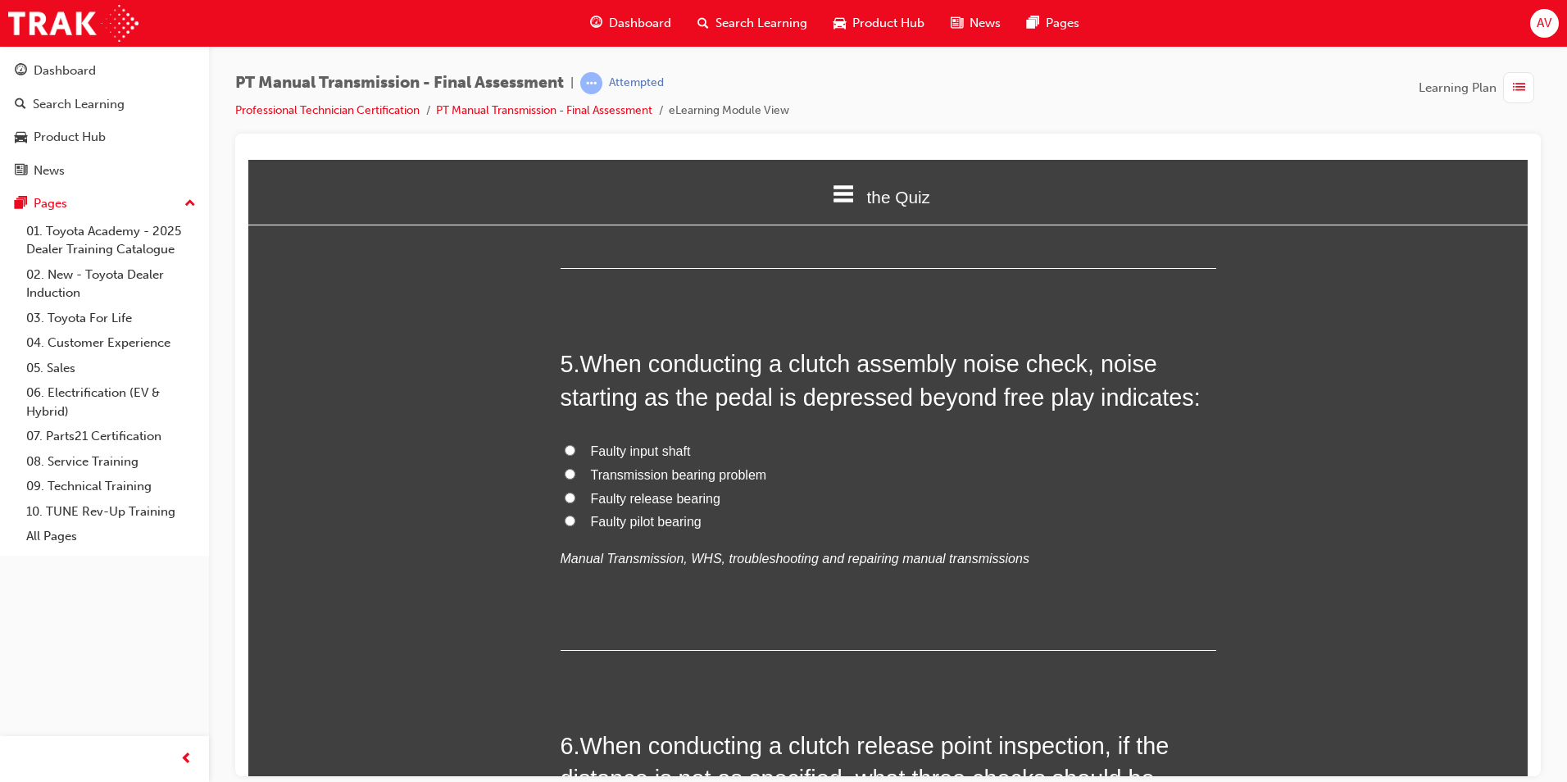
click at [571, 494] on label "Faulty release bearing" at bounding box center [889, 499] width 656 height 24
click at [571, 494] on input "Faulty release bearing" at bounding box center [570, 497] width 11 height 11
radio input "true"
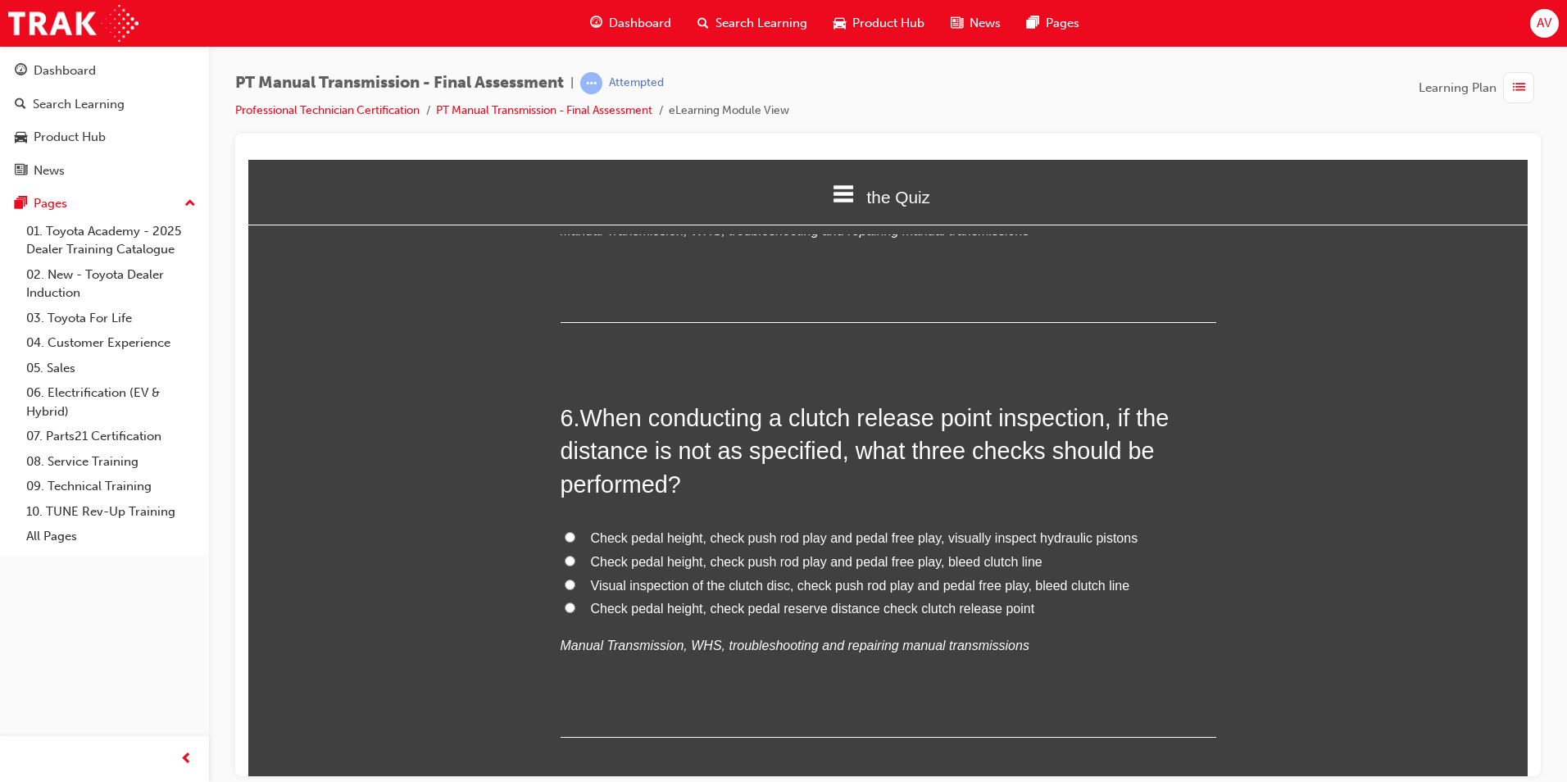
scroll to position [1885, 0]
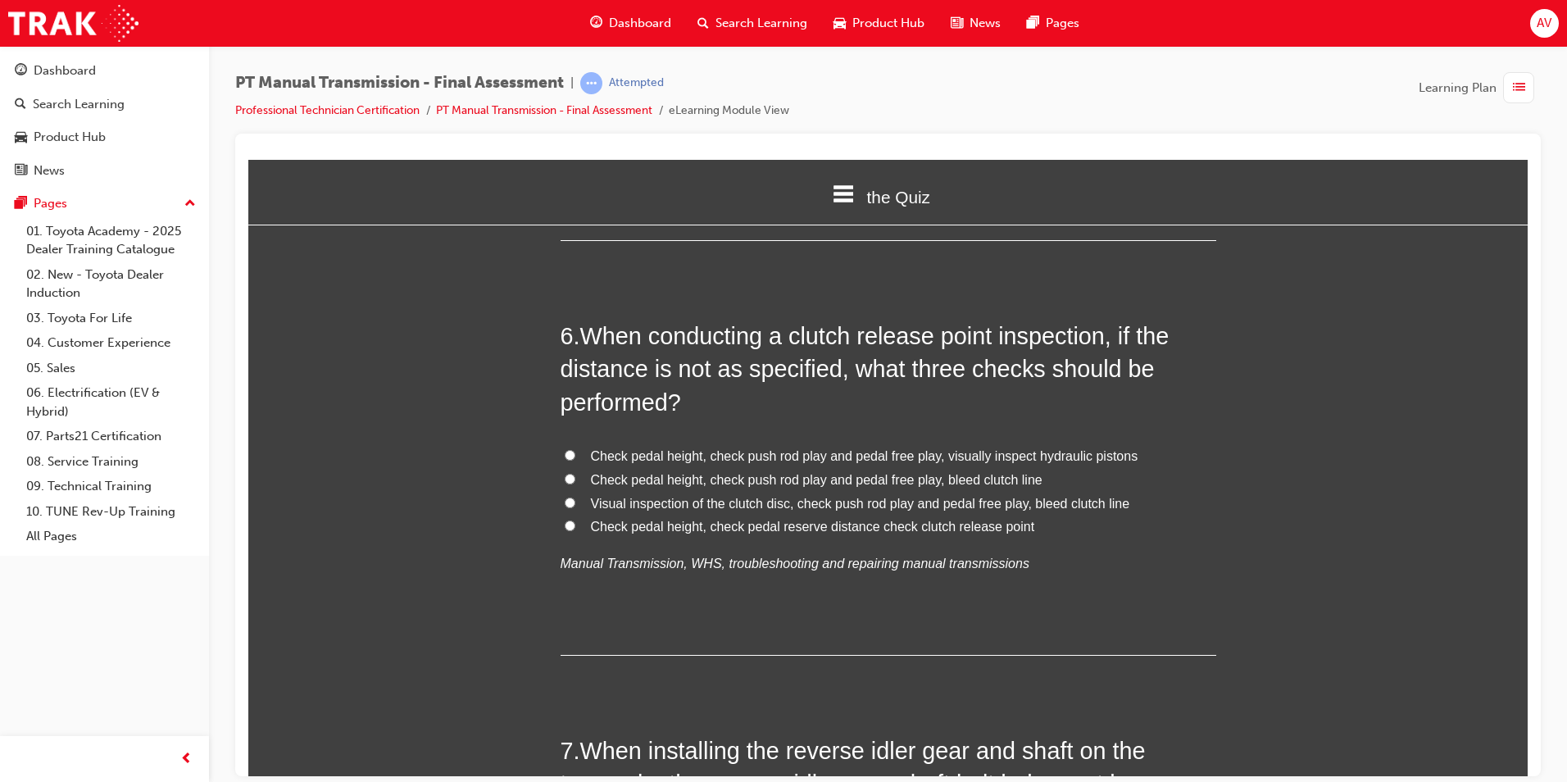
click at [565, 475] on input "Check pedal height, check push rod play and pedal free play, bleed clutch line" at bounding box center [570, 478] width 11 height 11
radio input "true"
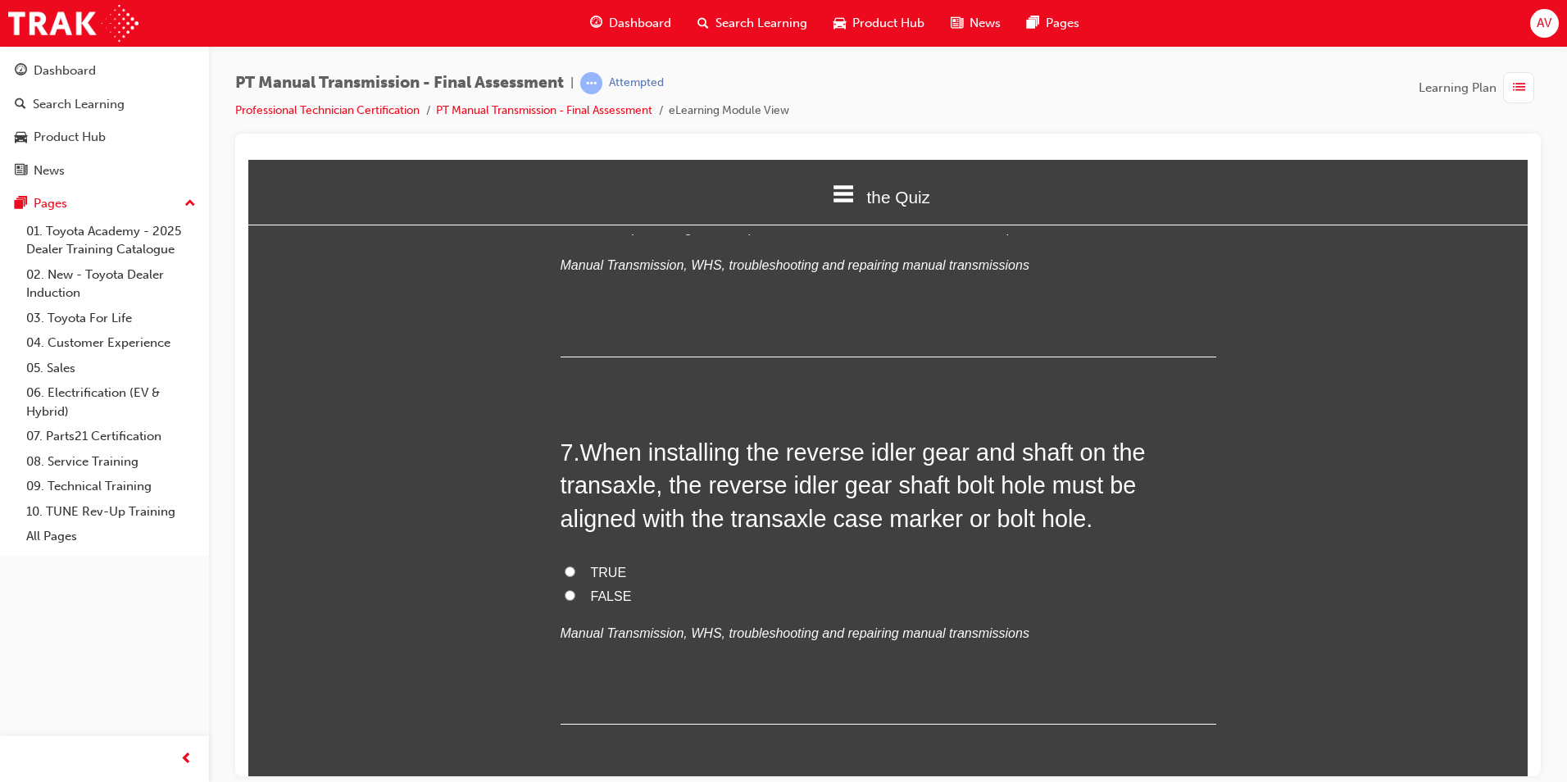
scroll to position [2213, 0]
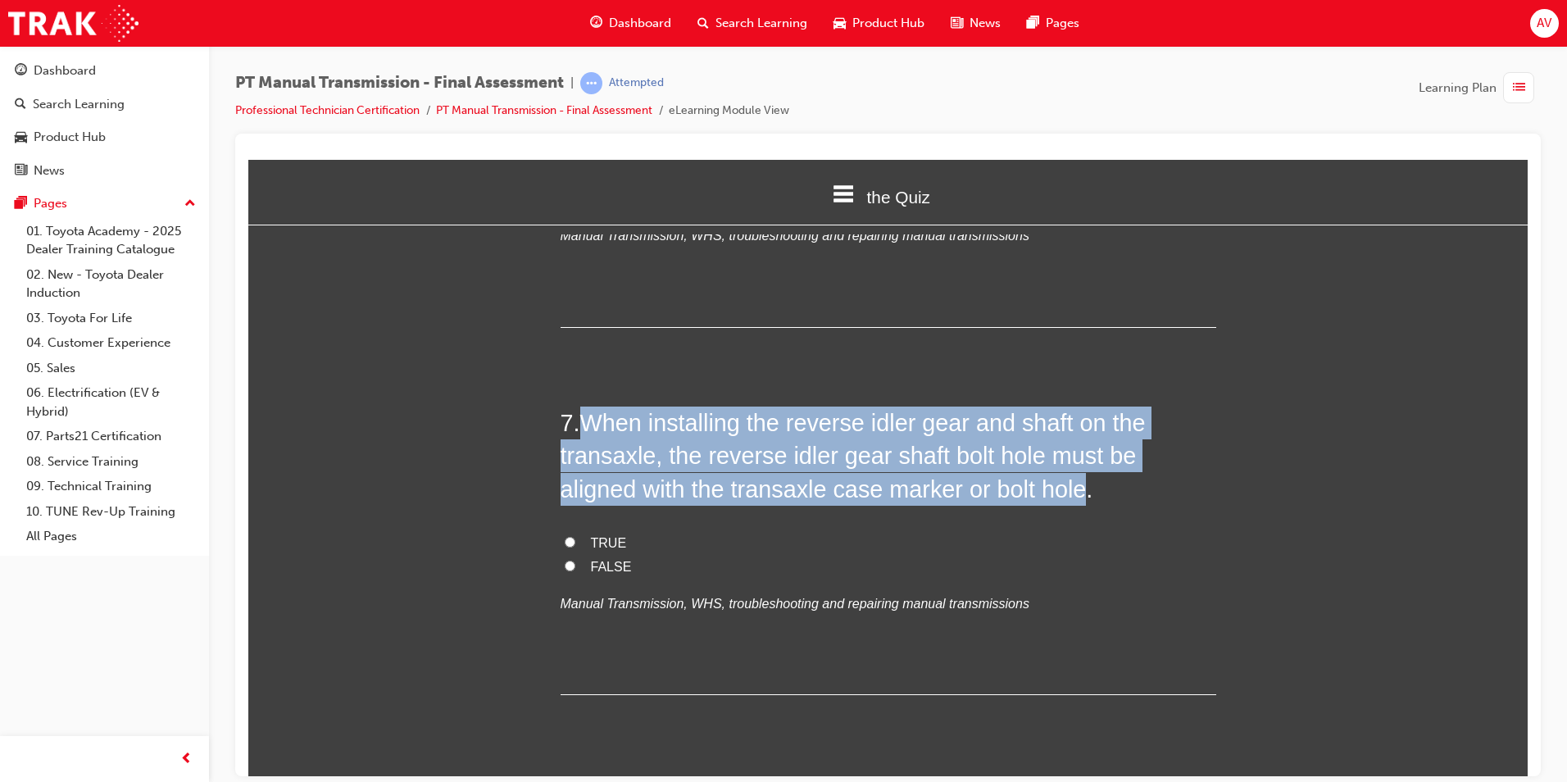
drag, startPoint x: 583, startPoint y: 423, endPoint x: 992, endPoint y: 497, distance: 414.7
click at [992, 497] on span "When installing the reverse idler gear and shaft on the transaxle, the reverse …" at bounding box center [853, 455] width 585 height 93
click at [567, 540] on input "TRUE" at bounding box center [570, 541] width 11 height 11
radio input "true"
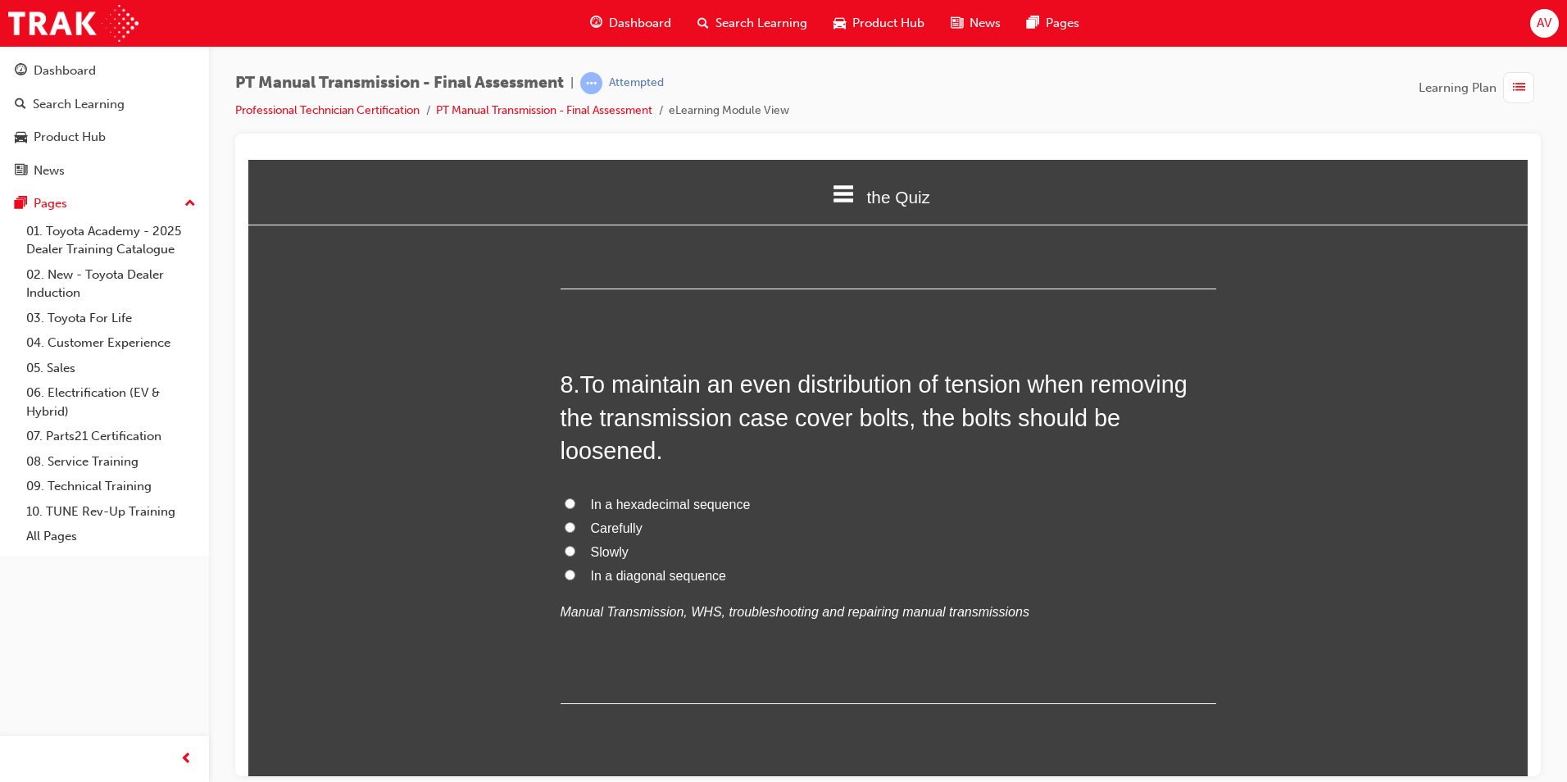
scroll to position [2622, 0]
click at [565, 570] on input "In a diagonal sequence" at bounding box center [570, 570] width 11 height 11
radio input "true"
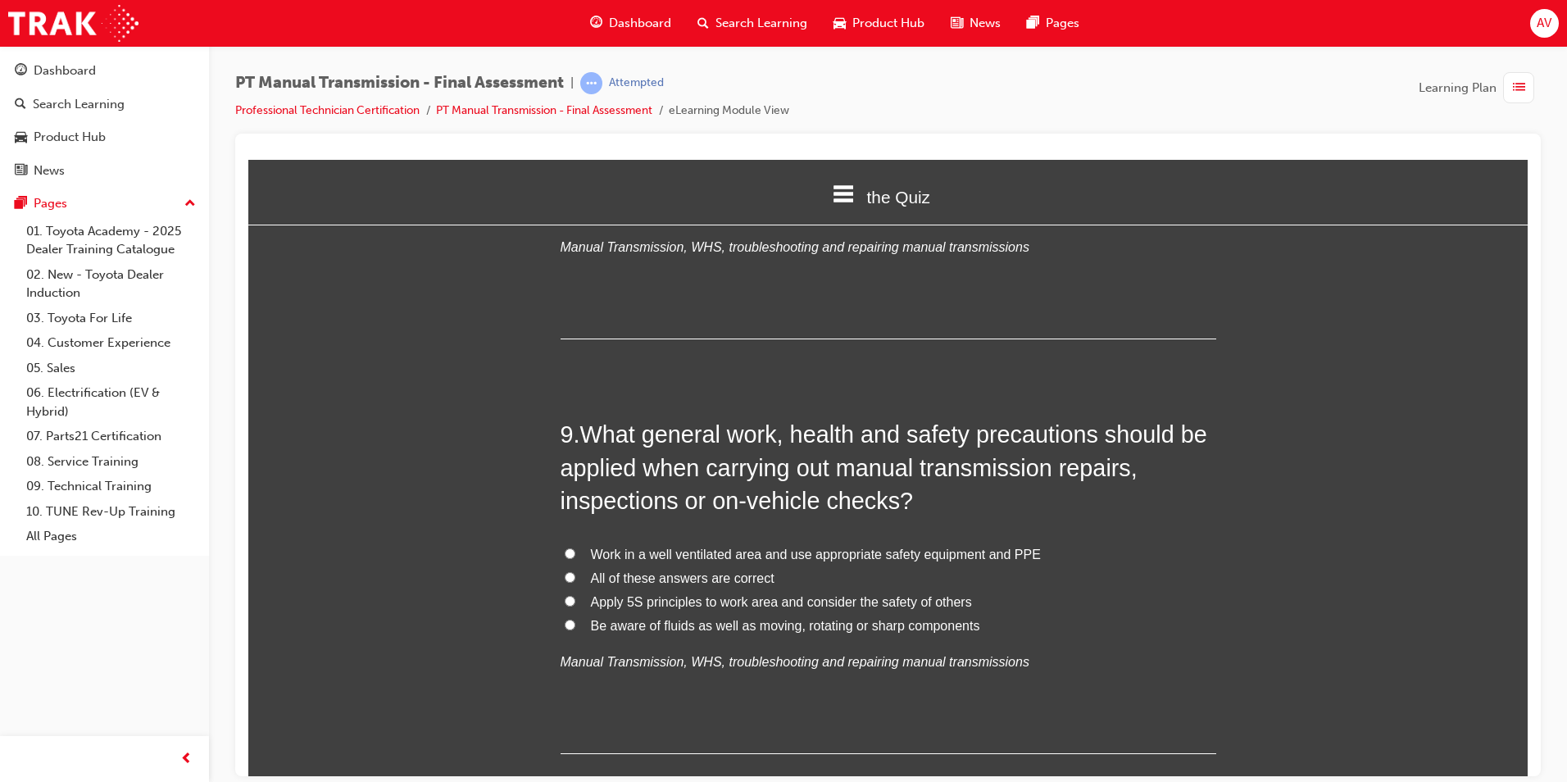
scroll to position [3032, 0]
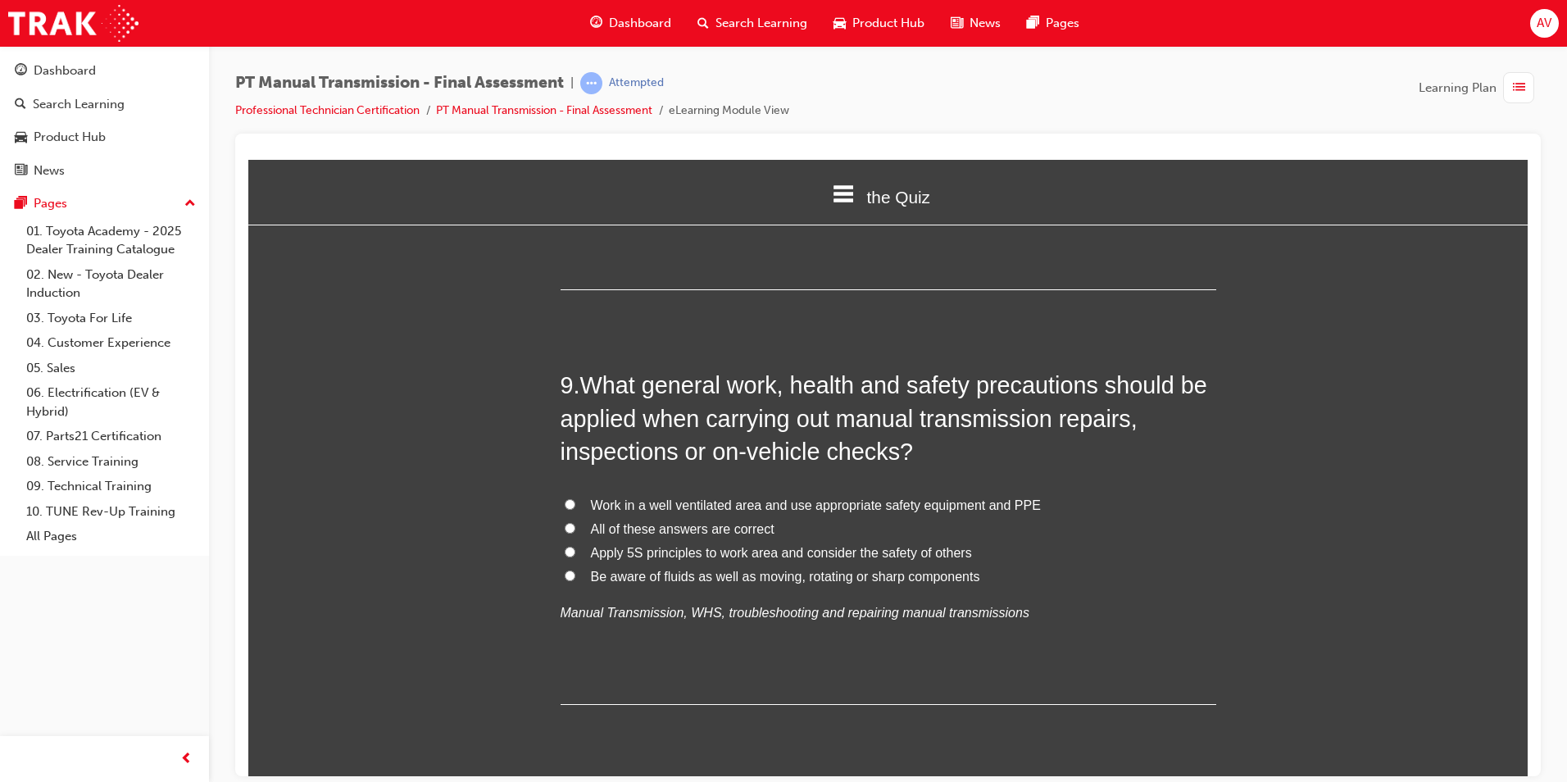
click at [565, 528] on input "All of these answers are correct" at bounding box center [570, 527] width 11 height 11
radio input "true"
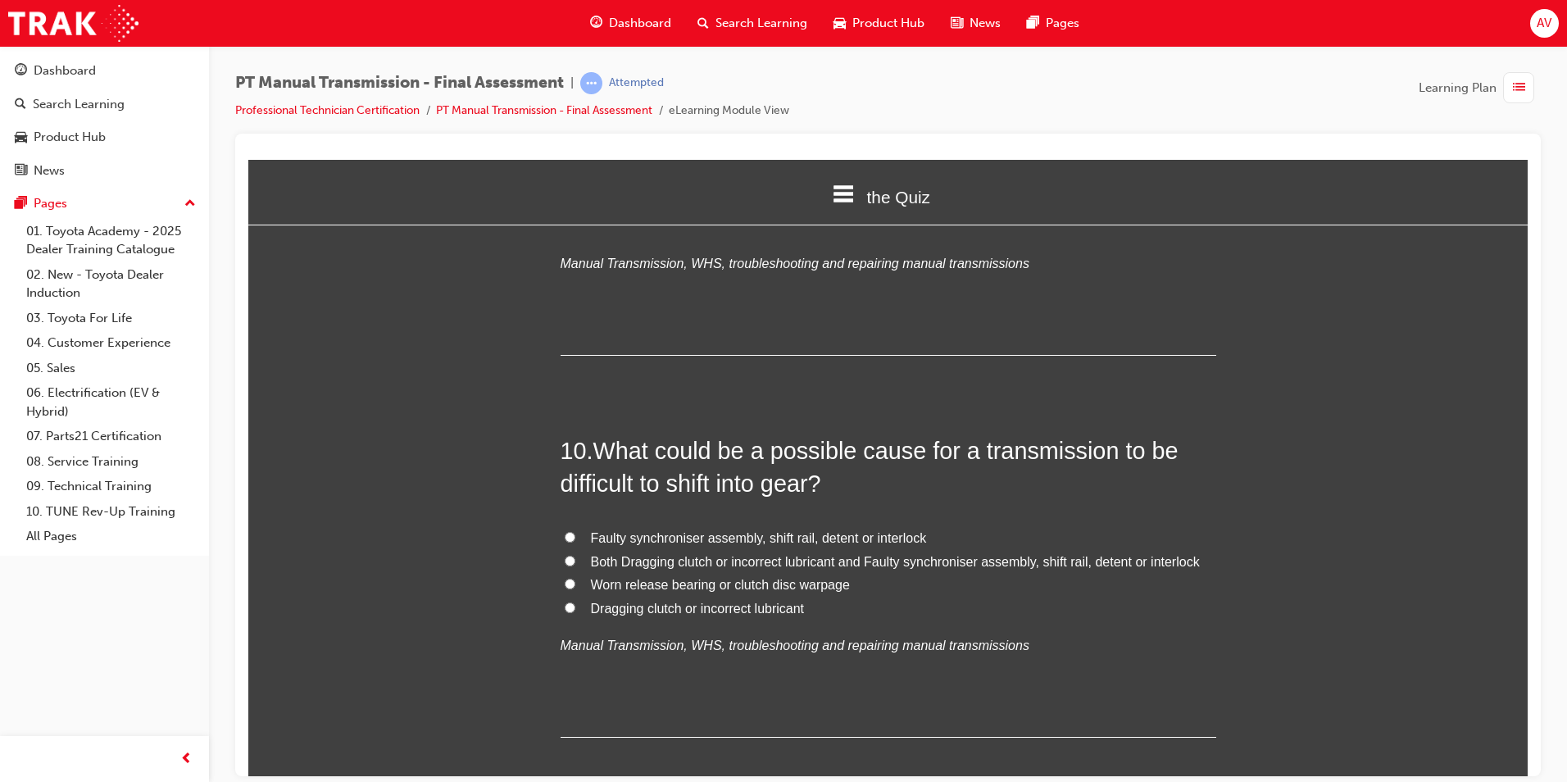
scroll to position [3442, 0]
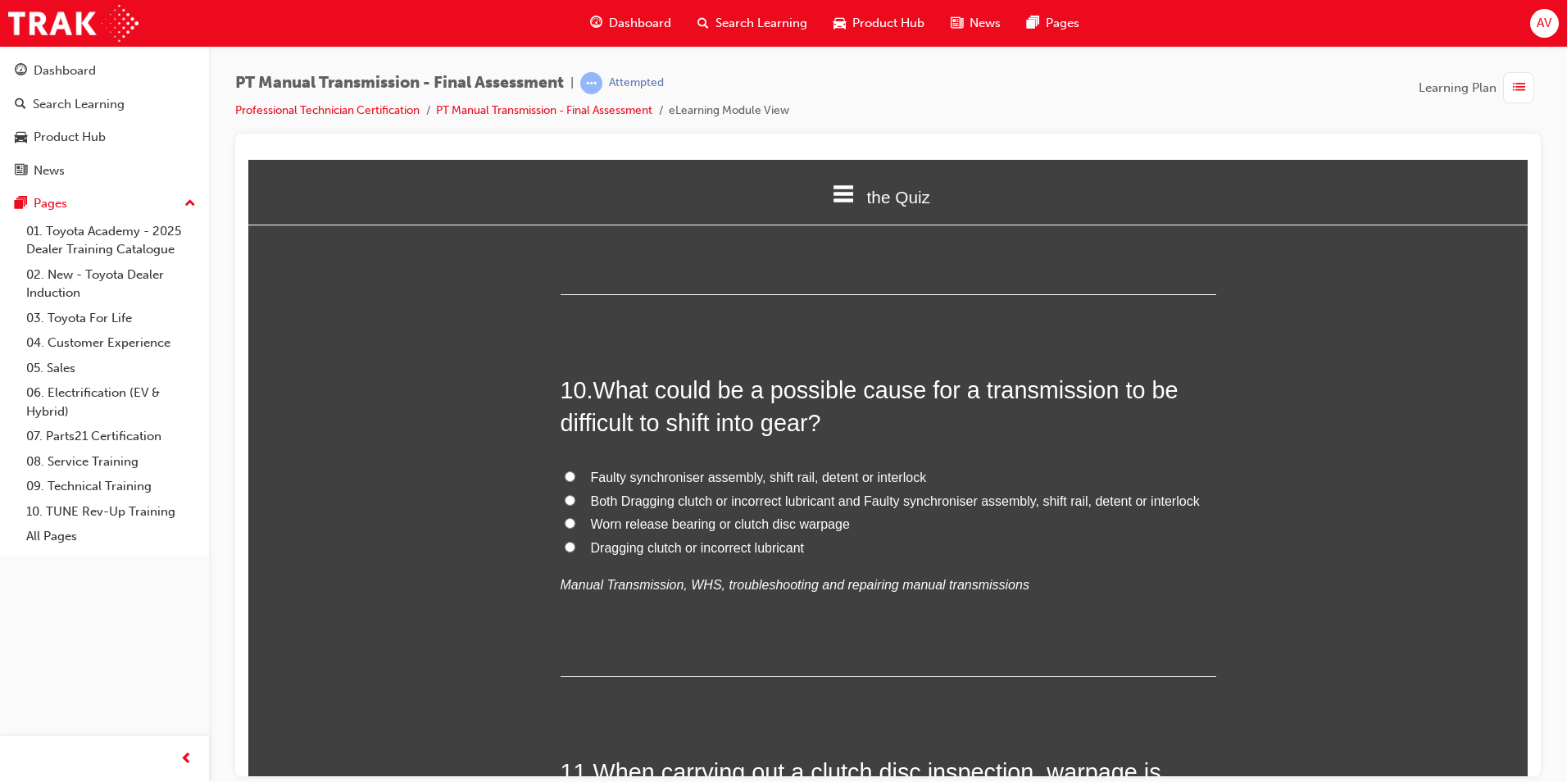
click at [567, 494] on input "Both Dragging clutch or incorrect lubricant and Faulty synchroniser assembly, s…" at bounding box center [570, 499] width 11 height 11
radio input "true"
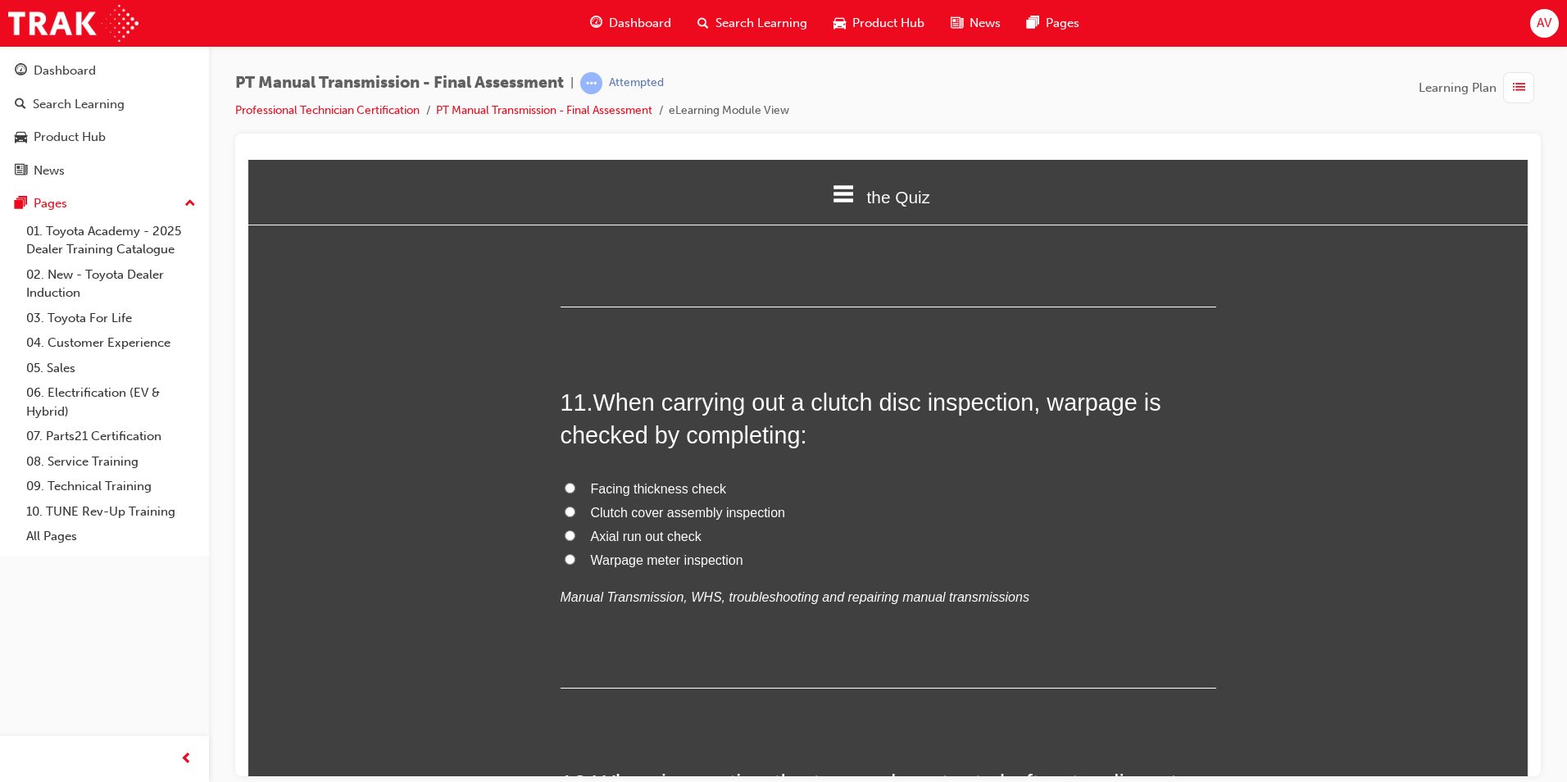
scroll to position [3852, 0]
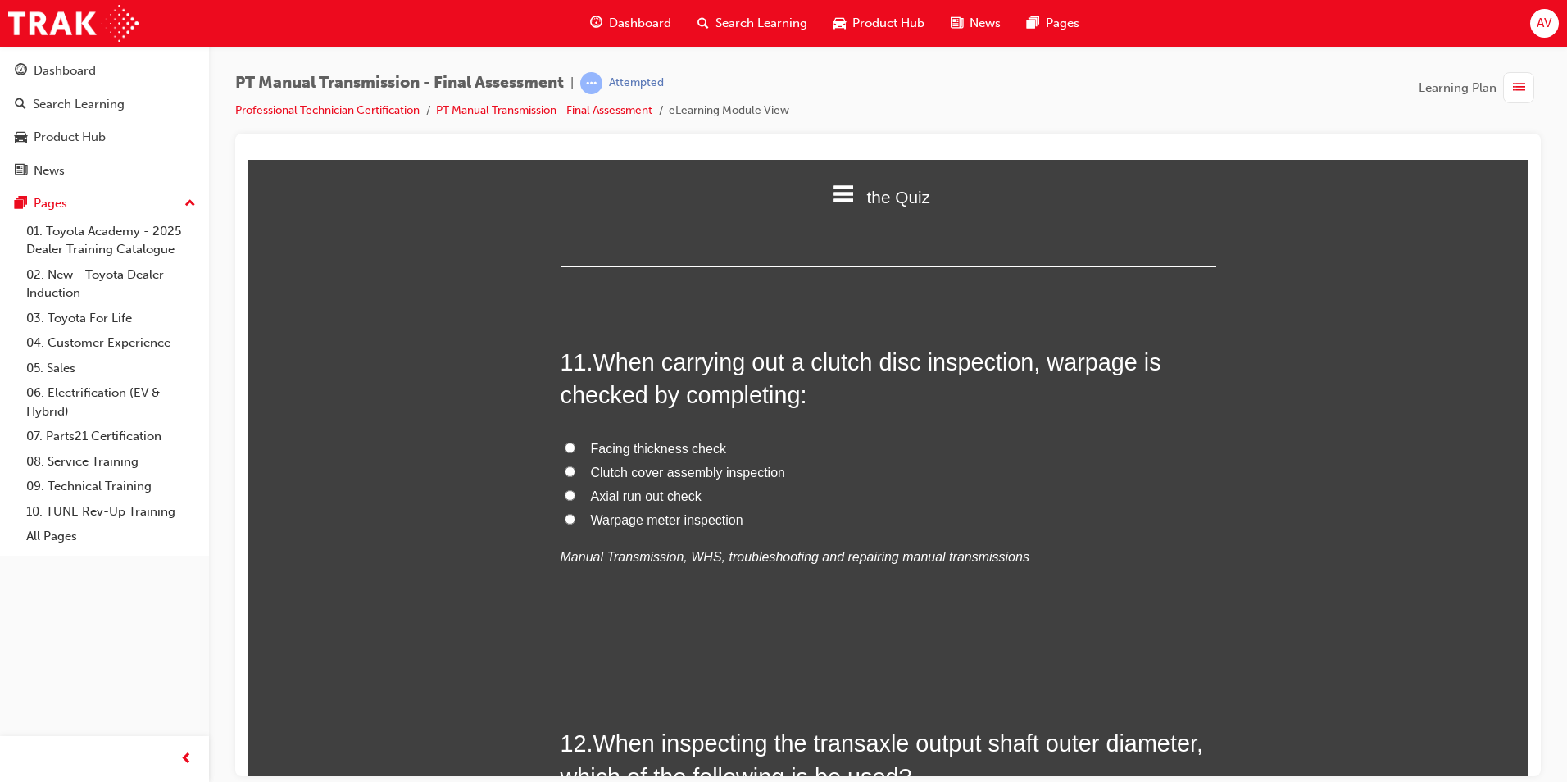
click at [640, 448] on span "Facing thickness check" at bounding box center [658, 448] width 135 height 14
click at [575, 448] on input "Facing thickness check" at bounding box center [570, 447] width 11 height 11
radio input "true"
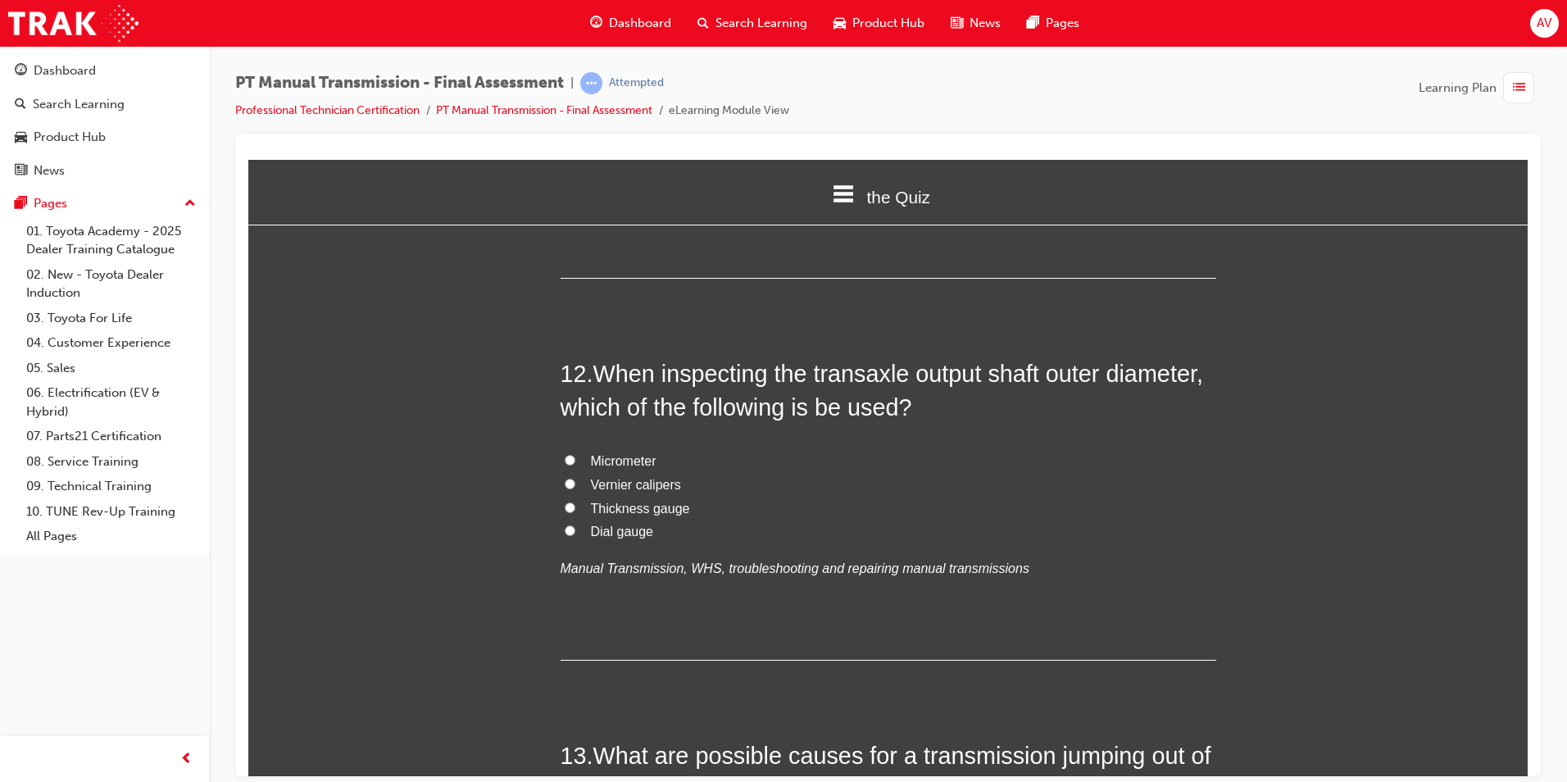
scroll to position [4261, 0]
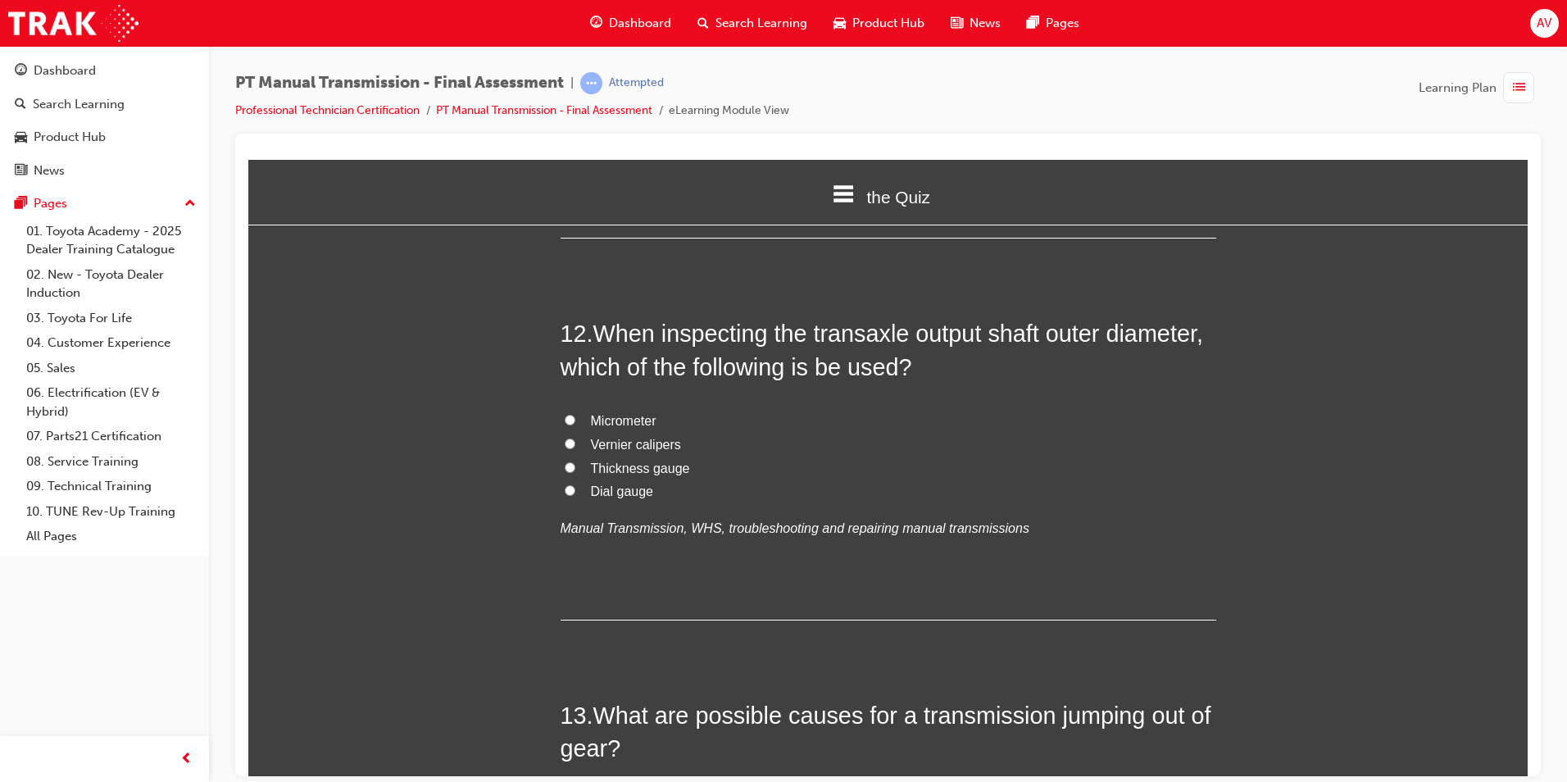
click at [565, 418] on input "Micrometer" at bounding box center [570, 419] width 11 height 11
radio input "true"
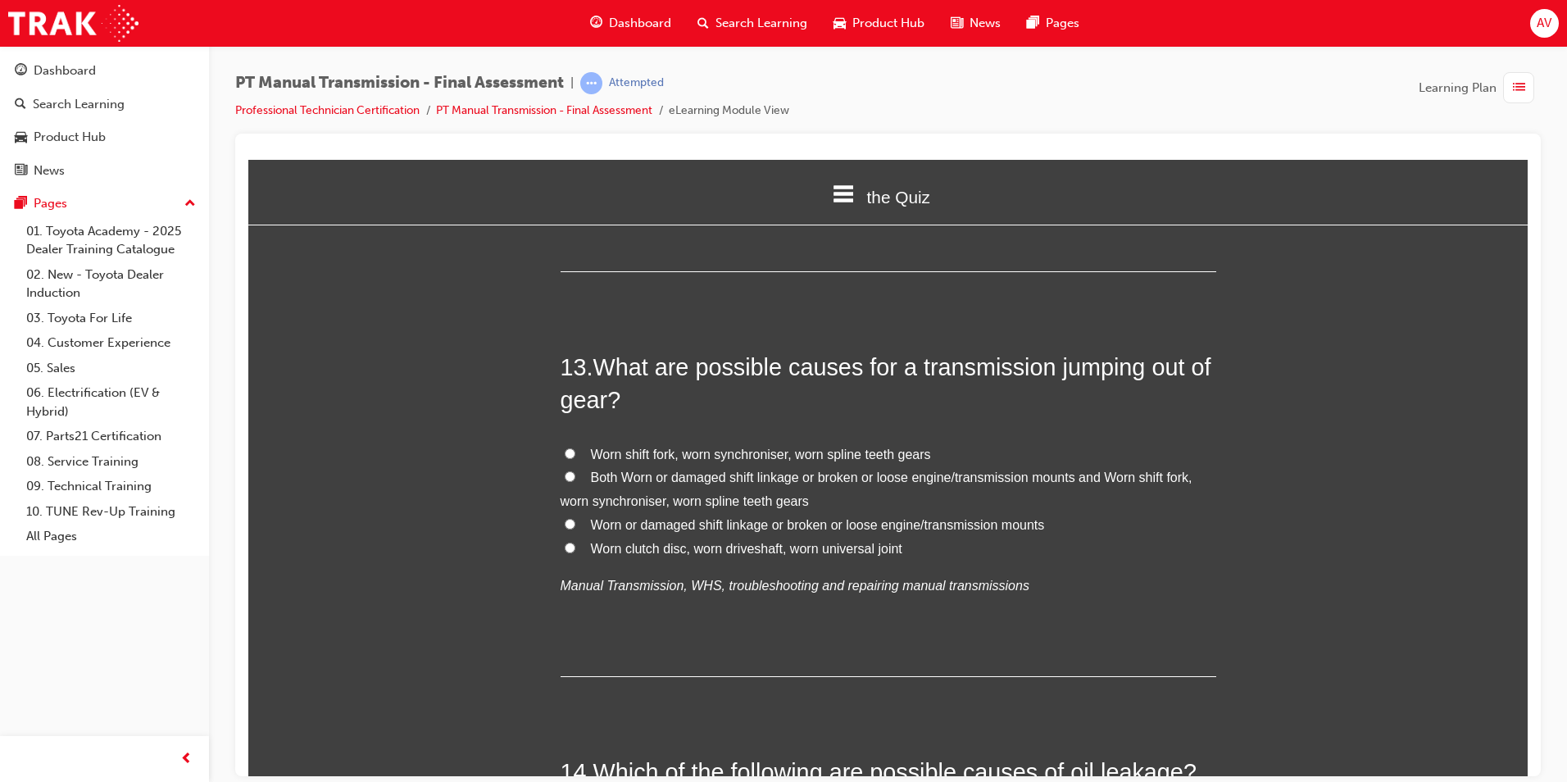
scroll to position [4671, 0]
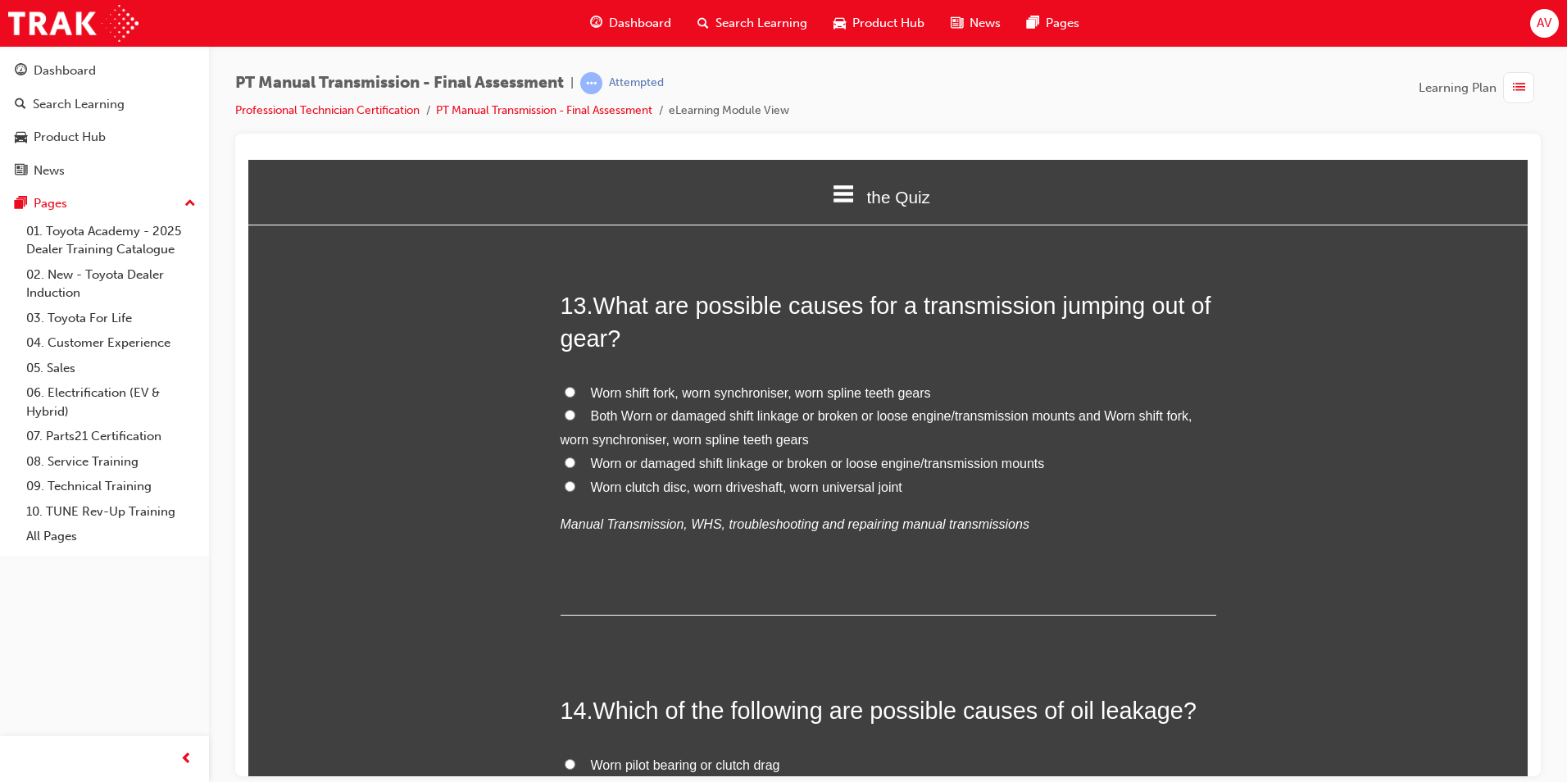
click at [565, 412] on input "Both Worn or damaged shift linkage or broken or loose engine/transmission mount…" at bounding box center [570, 414] width 11 height 11
radio input "true"
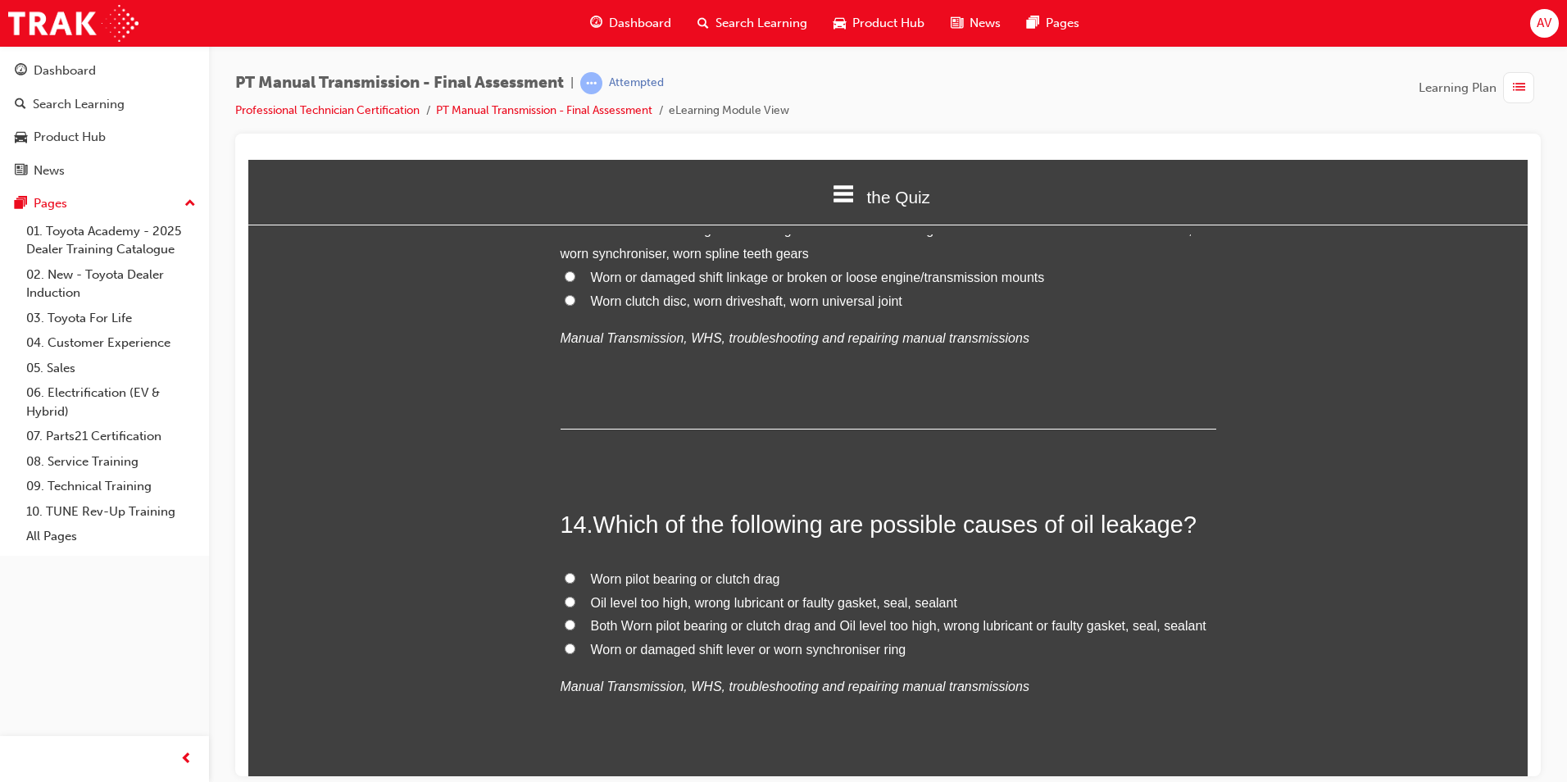
scroll to position [4999, 0]
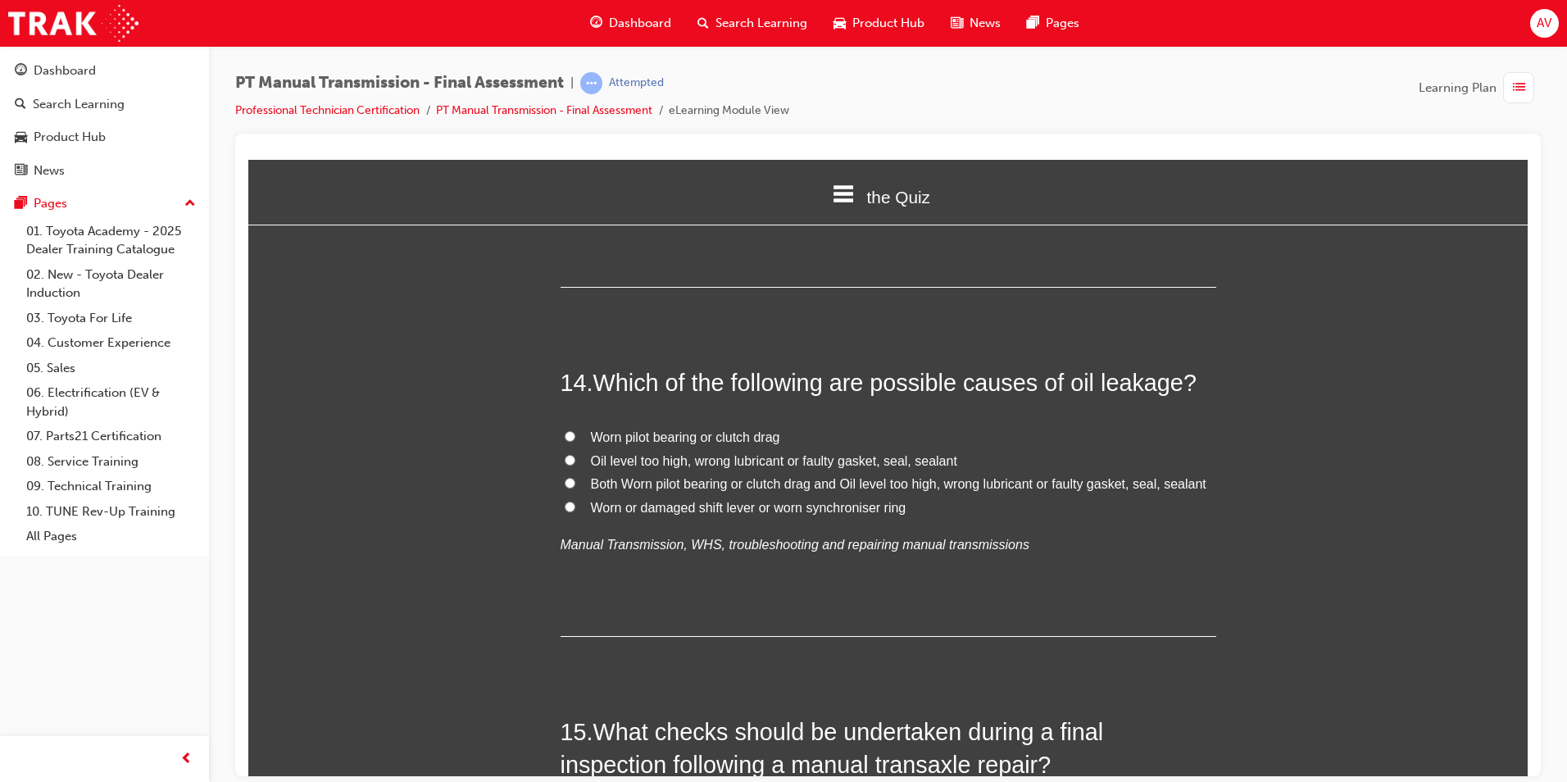
click at [561, 474] on label "Both Worn pilot bearing or clutch drag and Oil level too high, wrong lubricant …" at bounding box center [889, 484] width 656 height 24
click at [565, 477] on input "Both Worn pilot bearing or clutch drag and Oil level too high, wrong lubricant …" at bounding box center [570, 482] width 11 height 11
radio input "true"
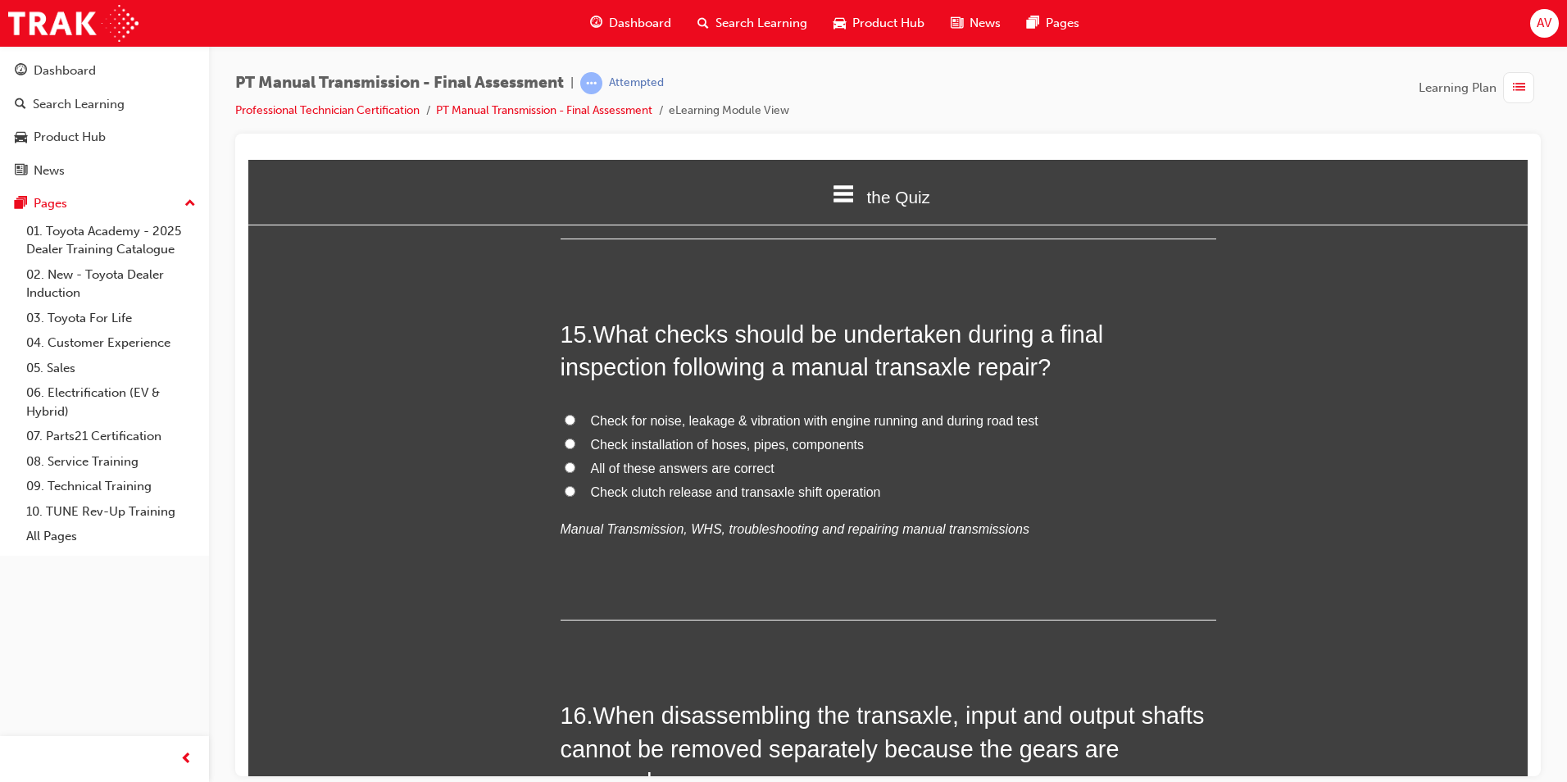
scroll to position [5409, 0]
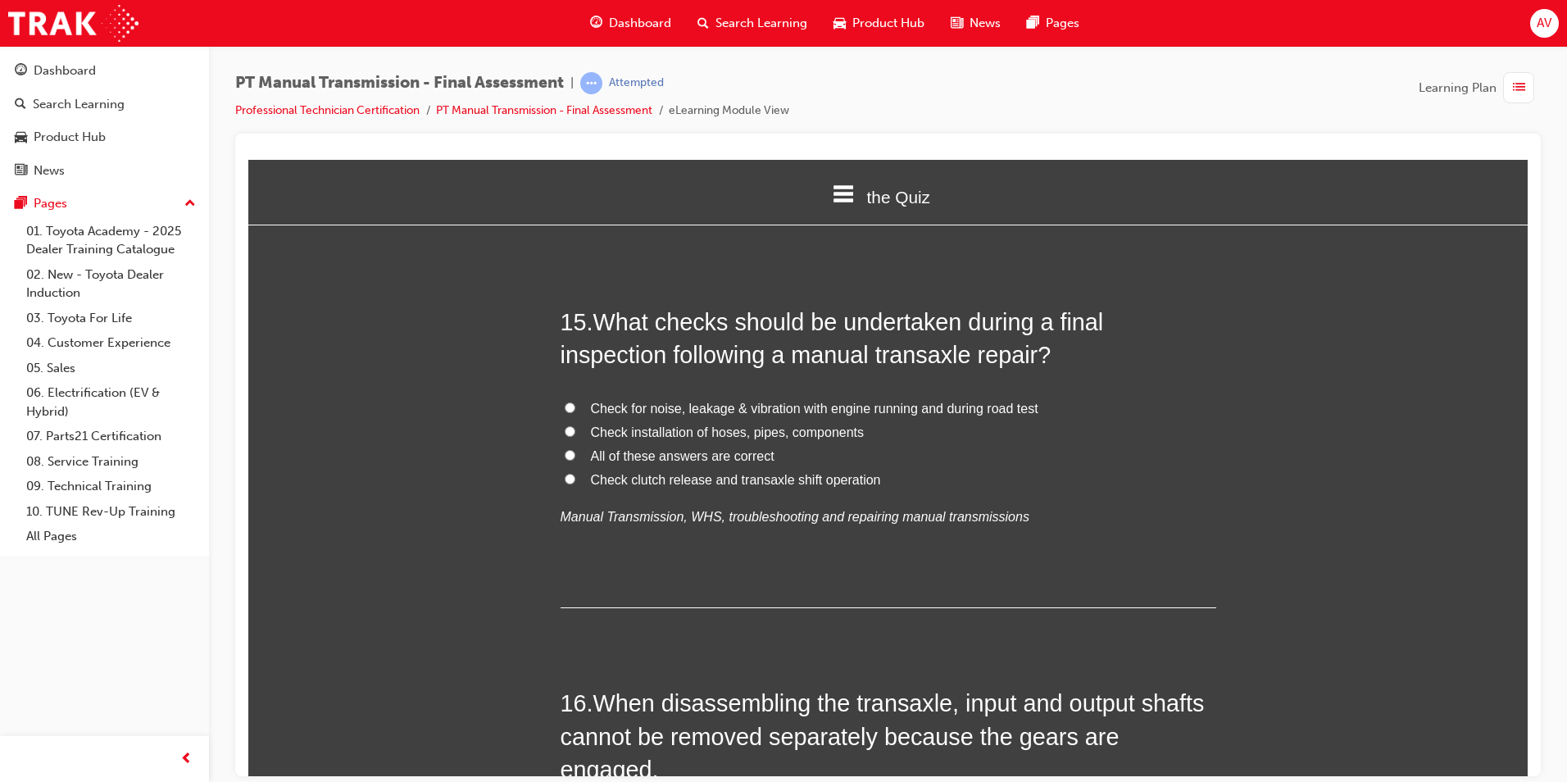
click at [565, 451] on input "All of these answers are correct" at bounding box center [570, 454] width 11 height 11
radio input "true"
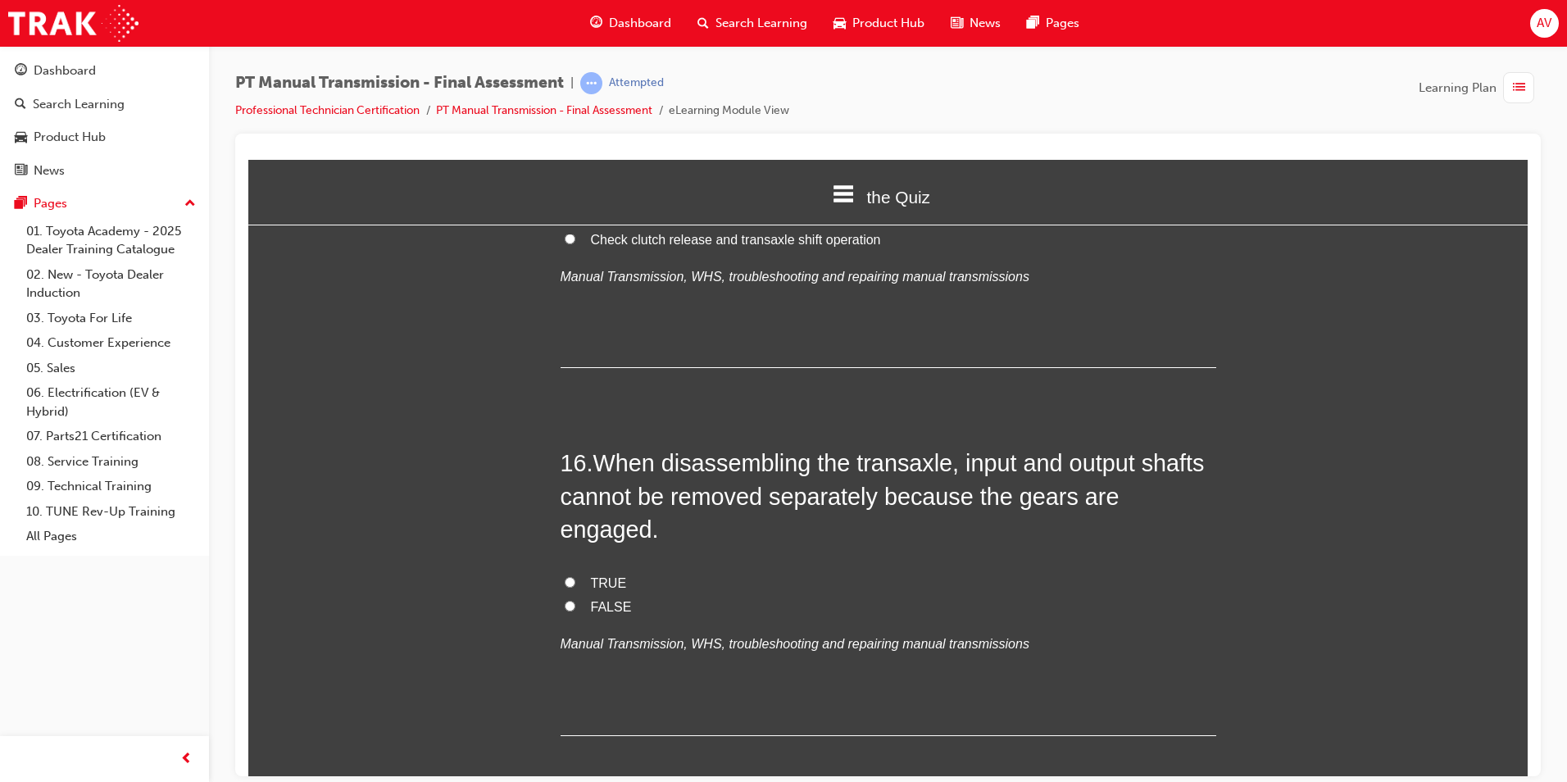
scroll to position [5736, 0]
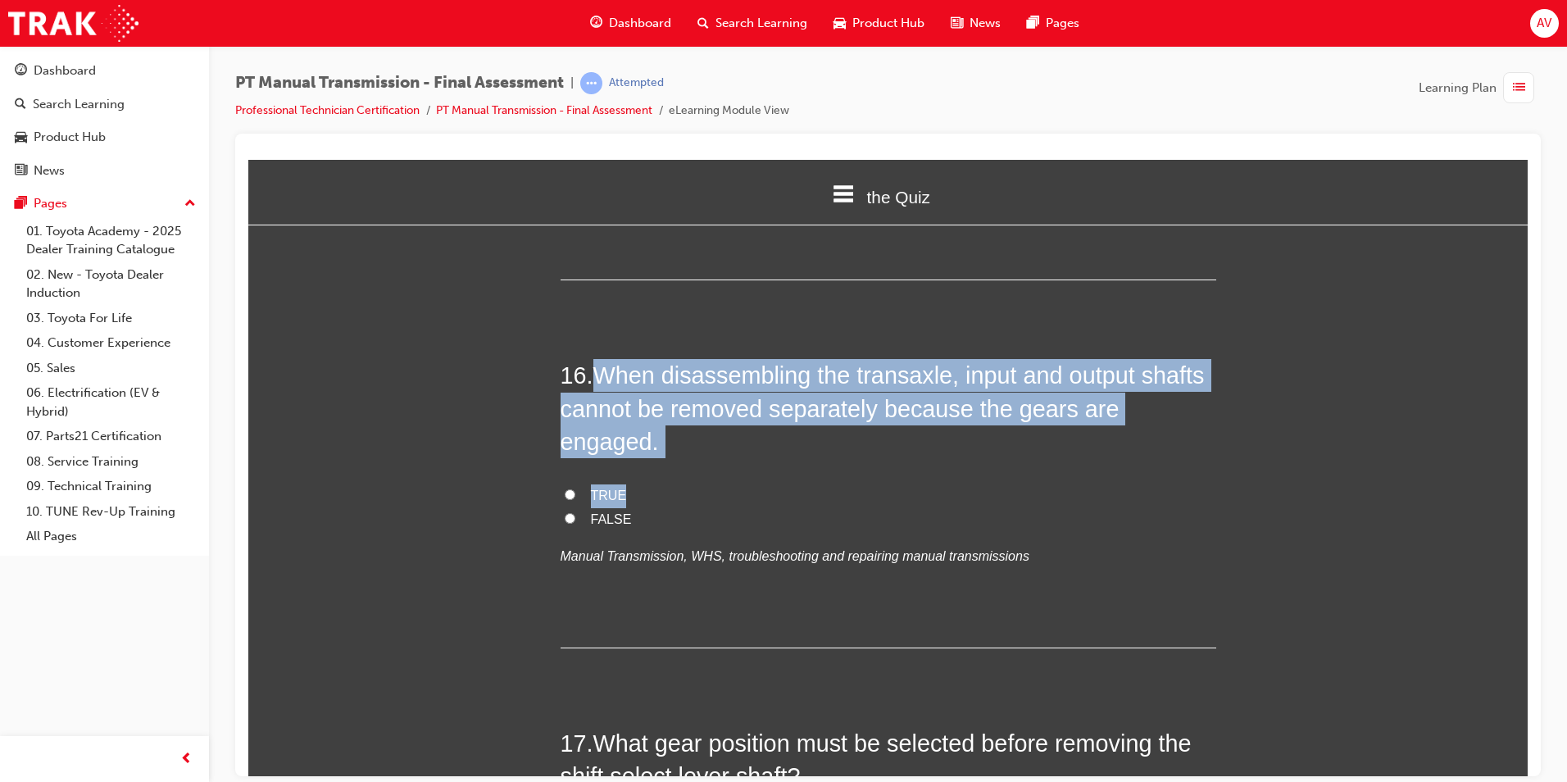
drag, startPoint x: 588, startPoint y: 379, endPoint x: 1146, endPoint y: 434, distance: 560.8
click at [1146, 434] on div "16 . When disassembling the transaxle, input and output shafts cannot be remove…" at bounding box center [889, 502] width 656 height 288
click at [565, 488] on input "TRUE" at bounding box center [570, 493] width 11 height 11
radio input "true"
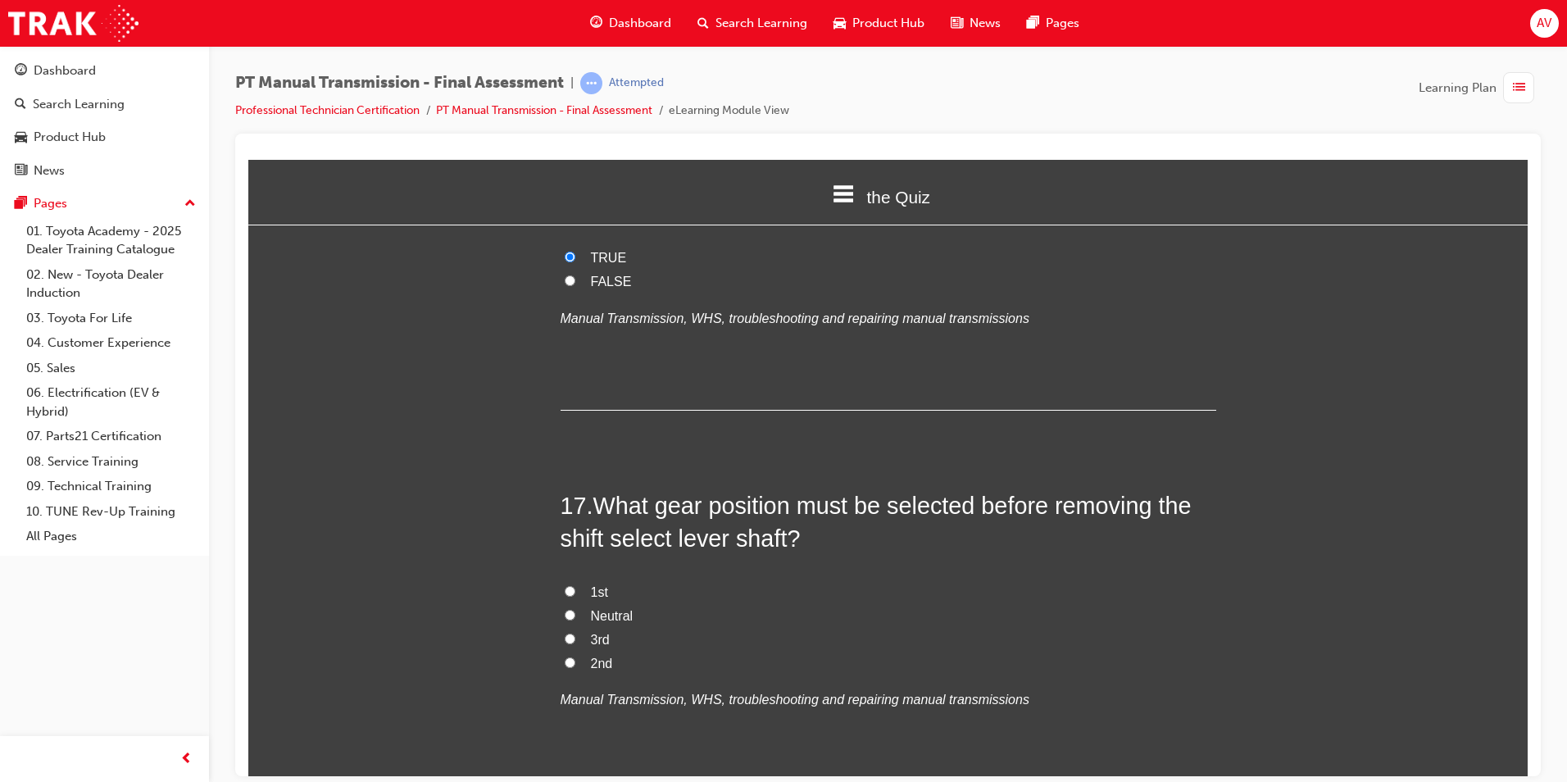
scroll to position [6064, 0]
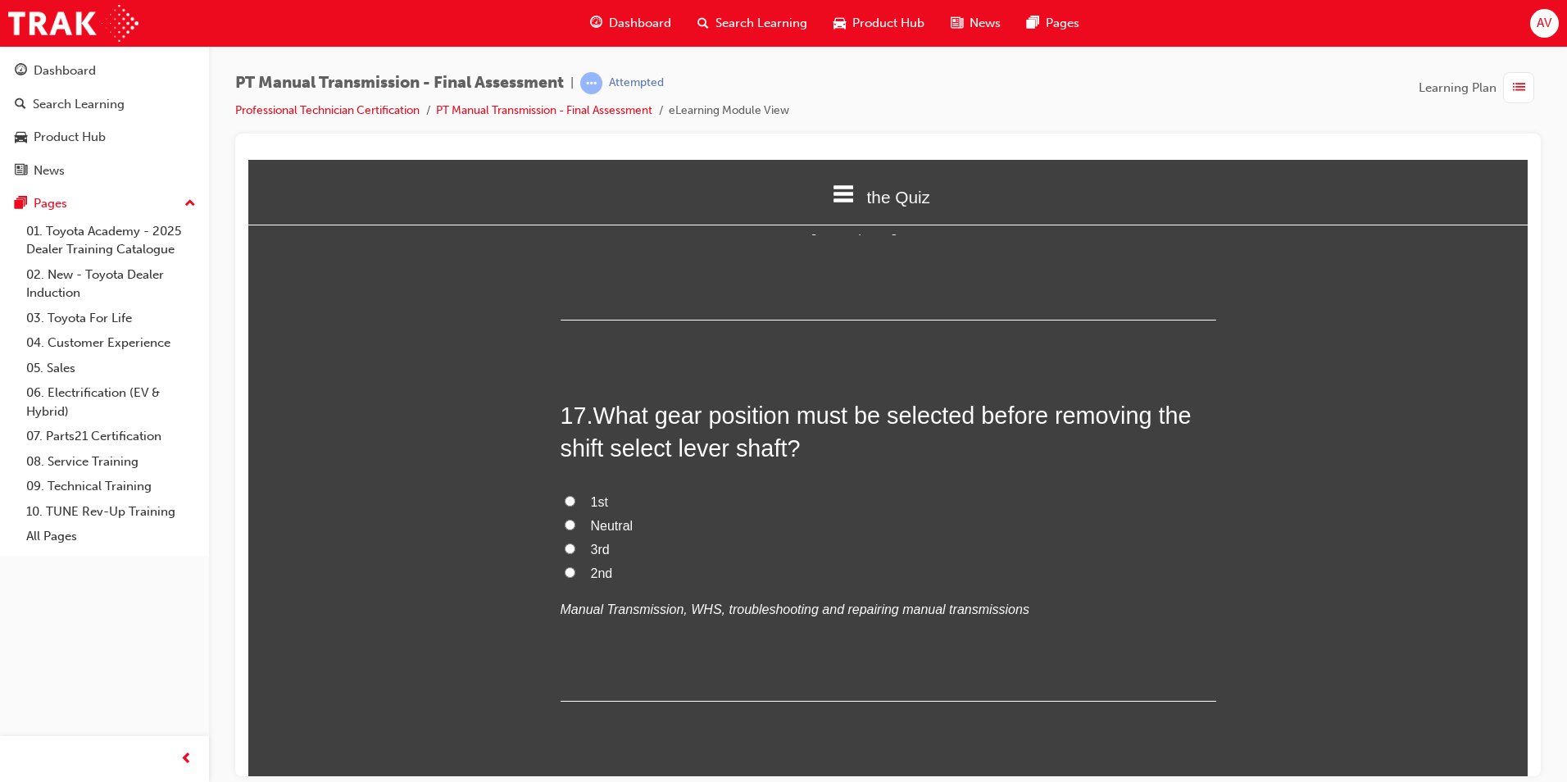
click at [565, 519] on input "Neutral" at bounding box center [570, 524] width 11 height 11
radio input "true"
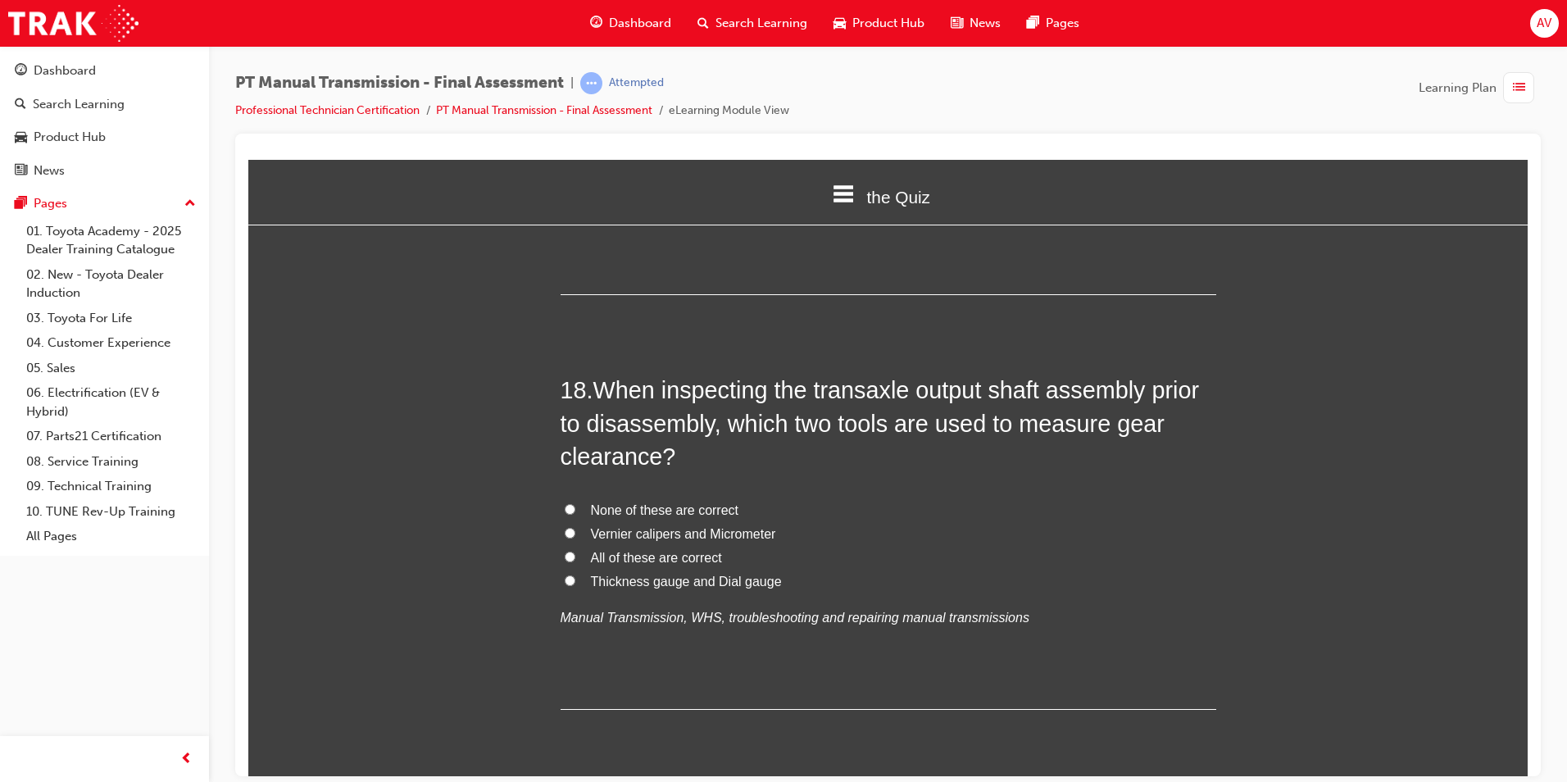
scroll to position [6474, 0]
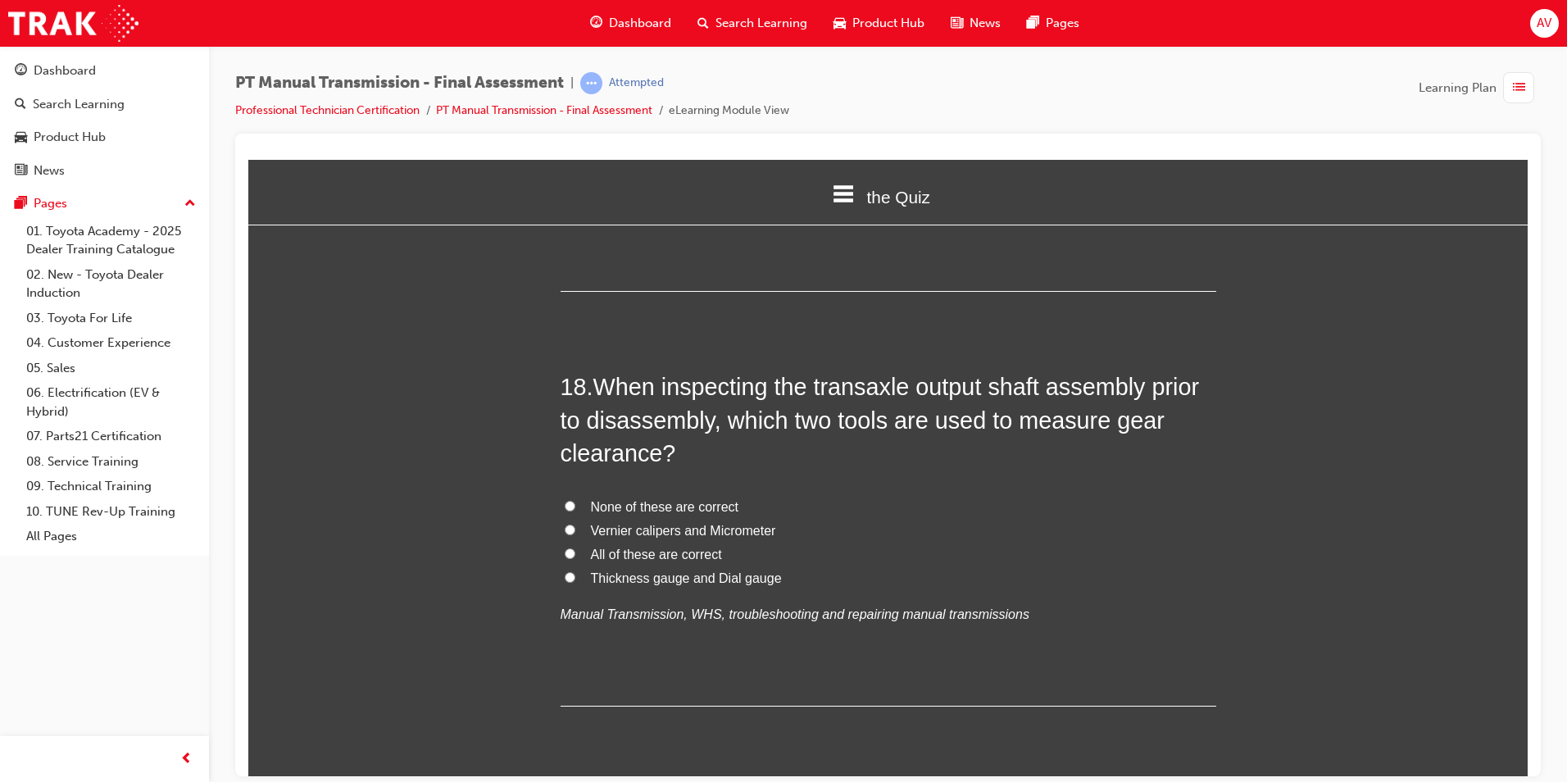
click at [565, 524] on input "Vernier calipers and Micrometer" at bounding box center [570, 529] width 11 height 11
radio input "true"
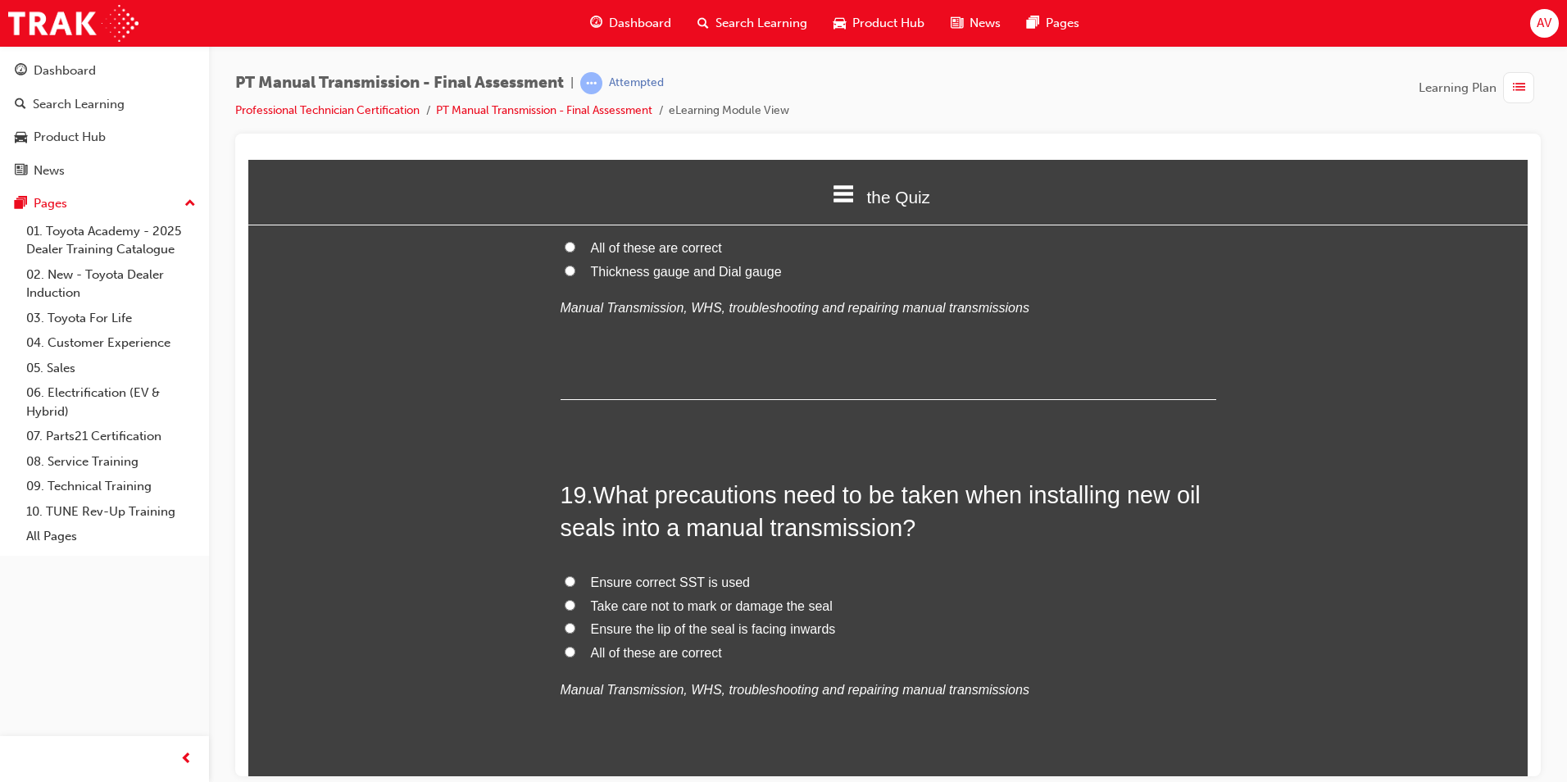
scroll to position [6802, 0]
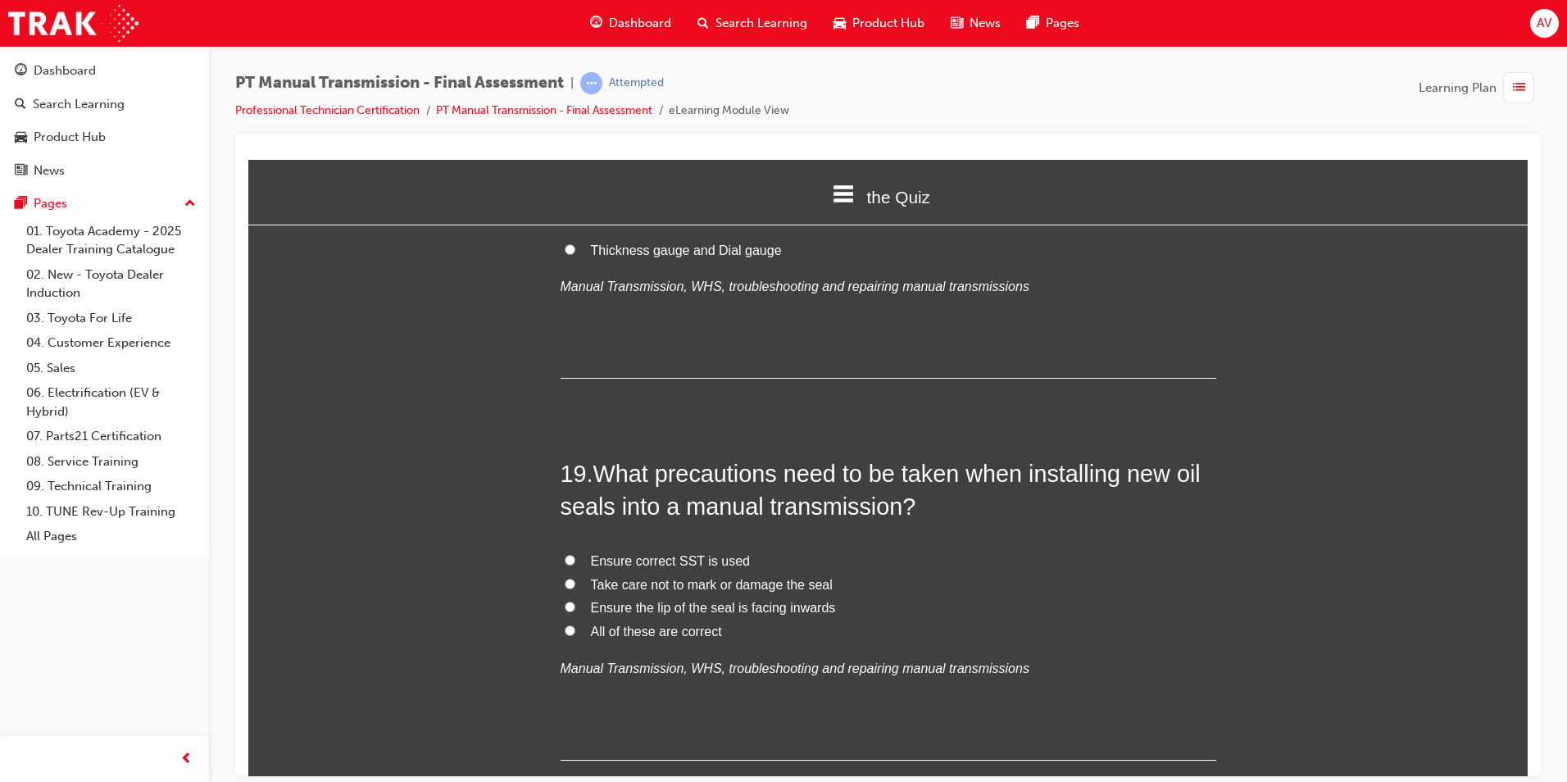
click at [566, 624] on input "All of these are correct" at bounding box center [570, 629] width 11 height 11
radio input "true"
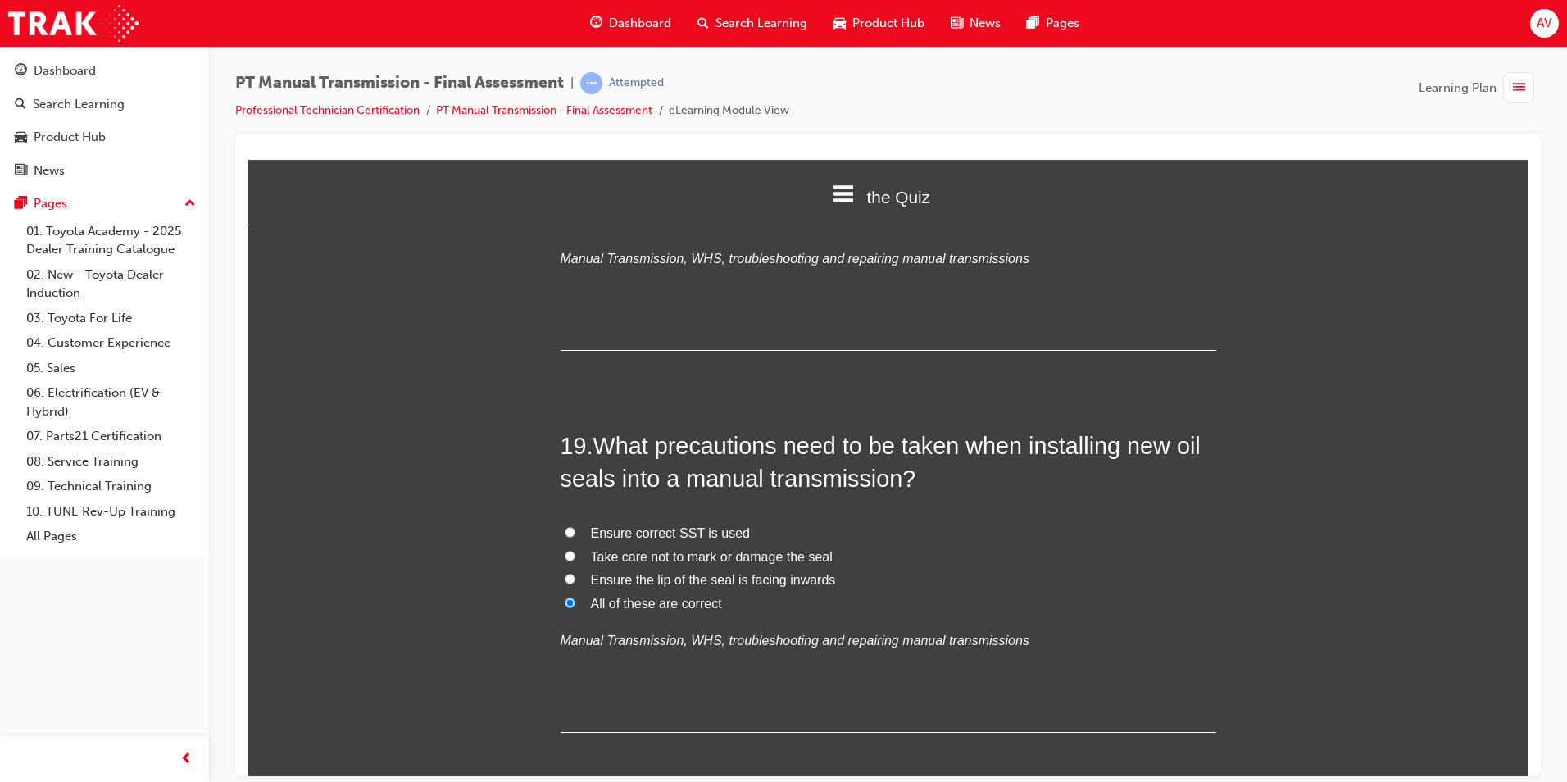
scroll to position [6877, 0]
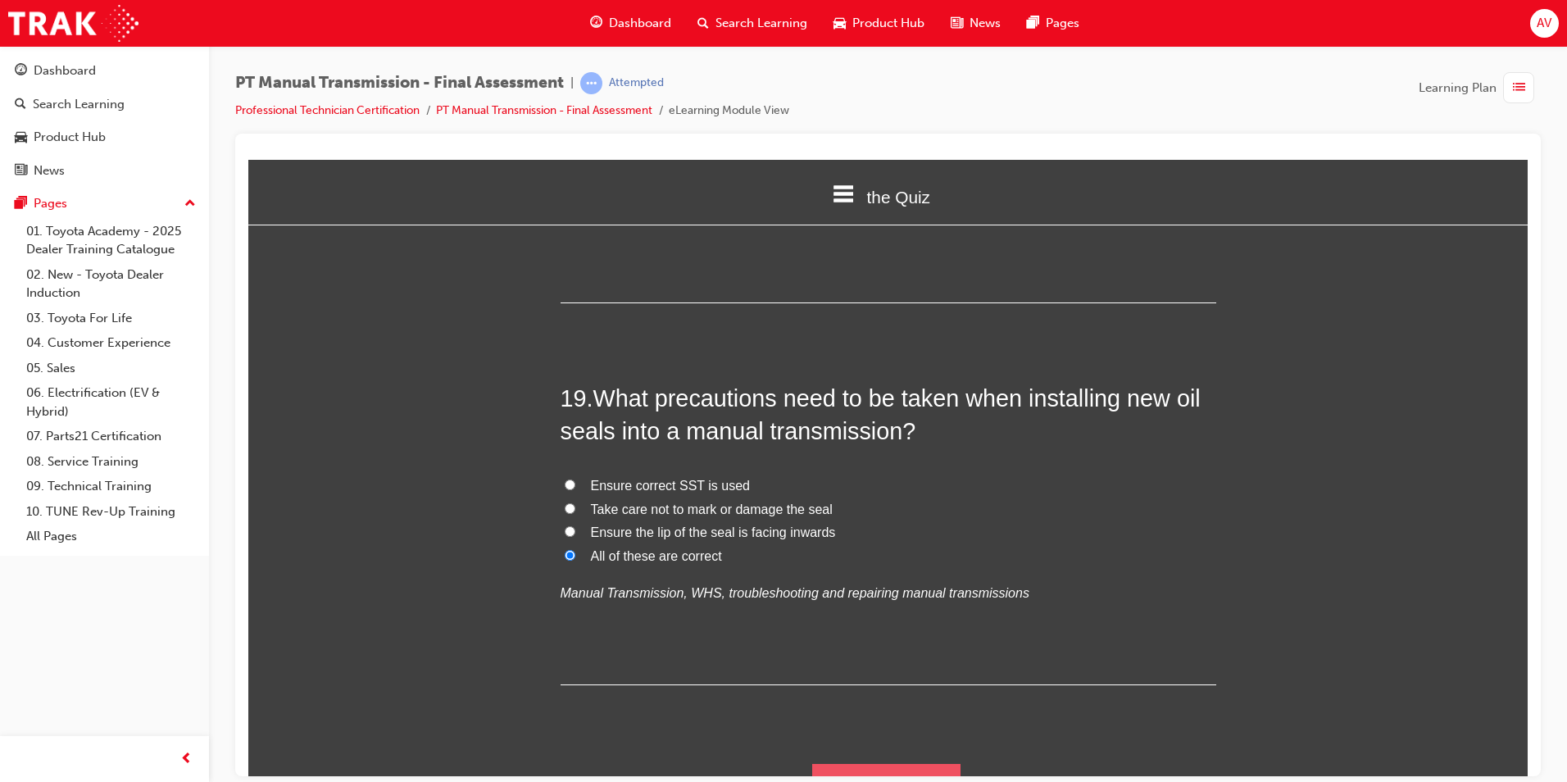
click at [897, 763] on button "Submit Answers" at bounding box center [886, 786] width 149 height 46
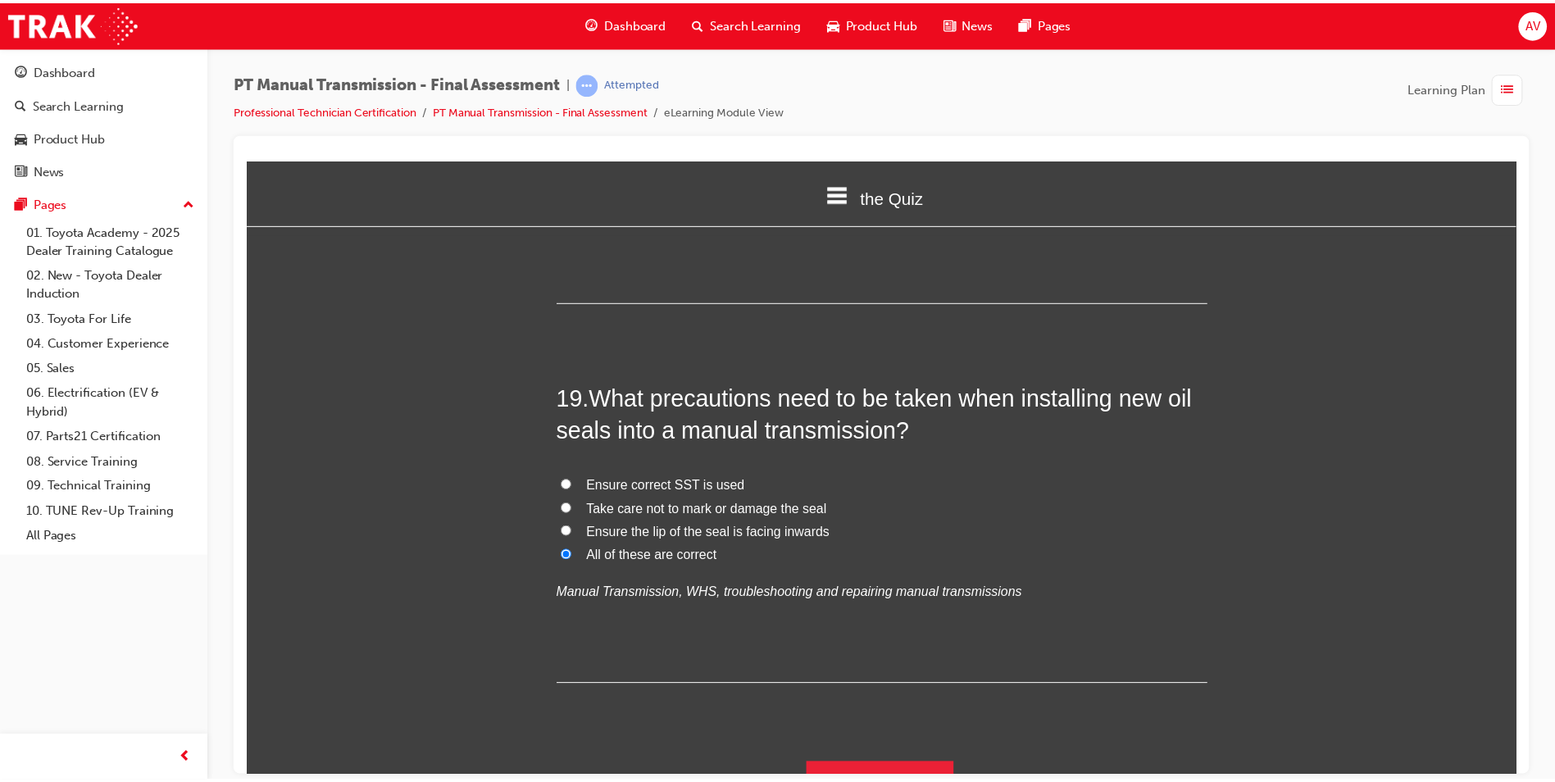
scroll to position [0, 0]
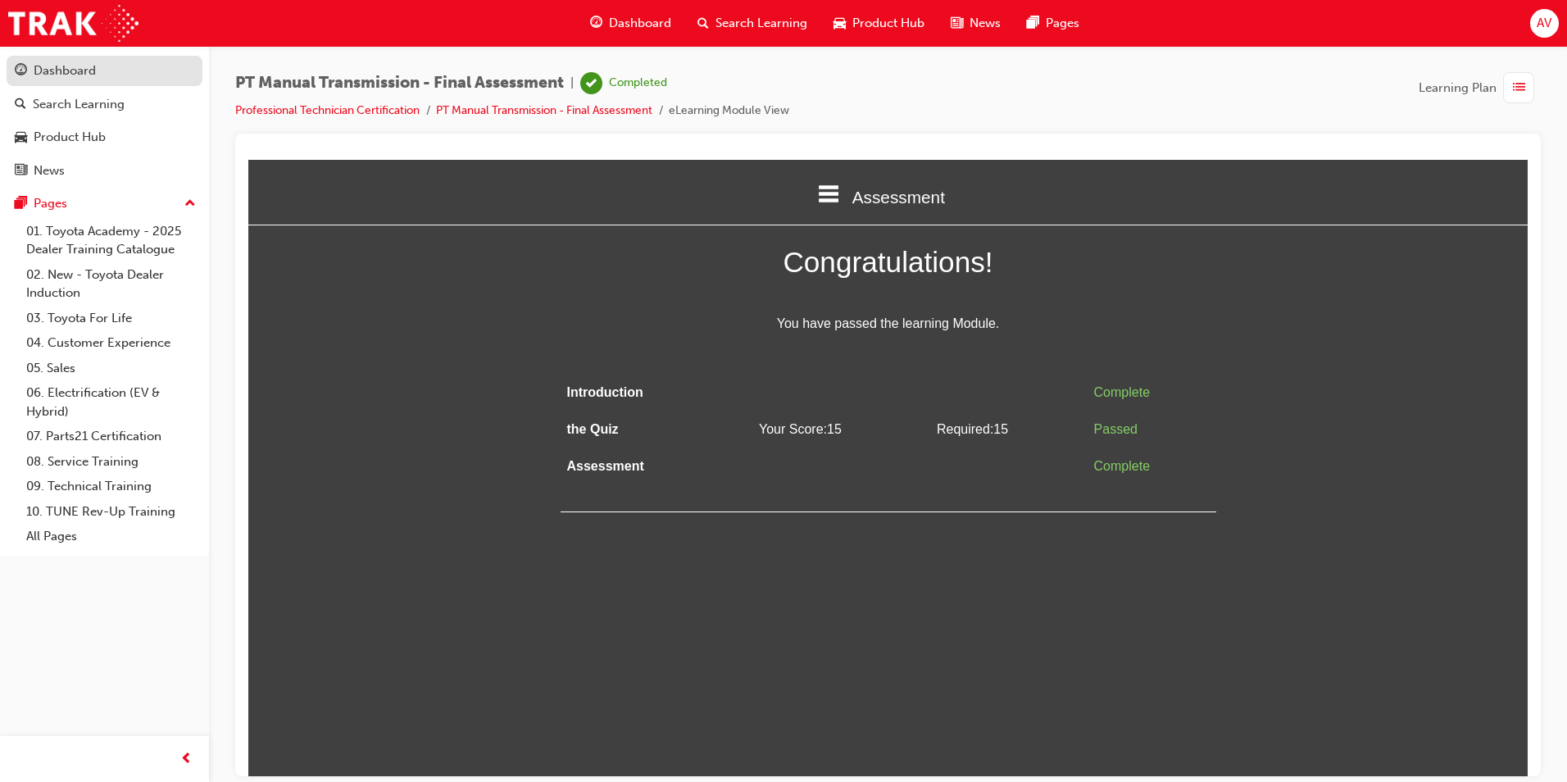
click at [93, 71] on div "Dashboard" at bounding box center [65, 70] width 62 height 19
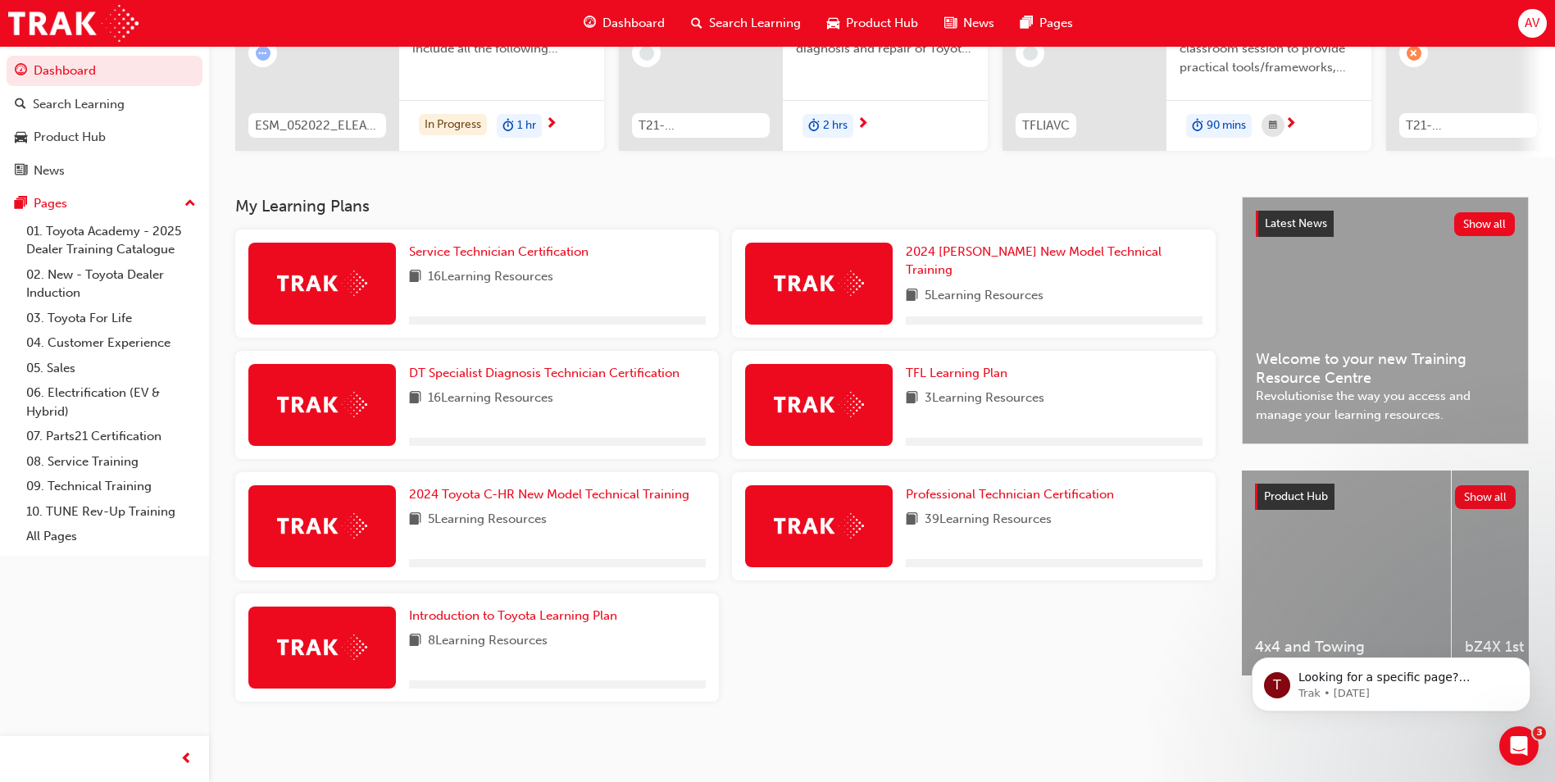
scroll to position [227, 0]
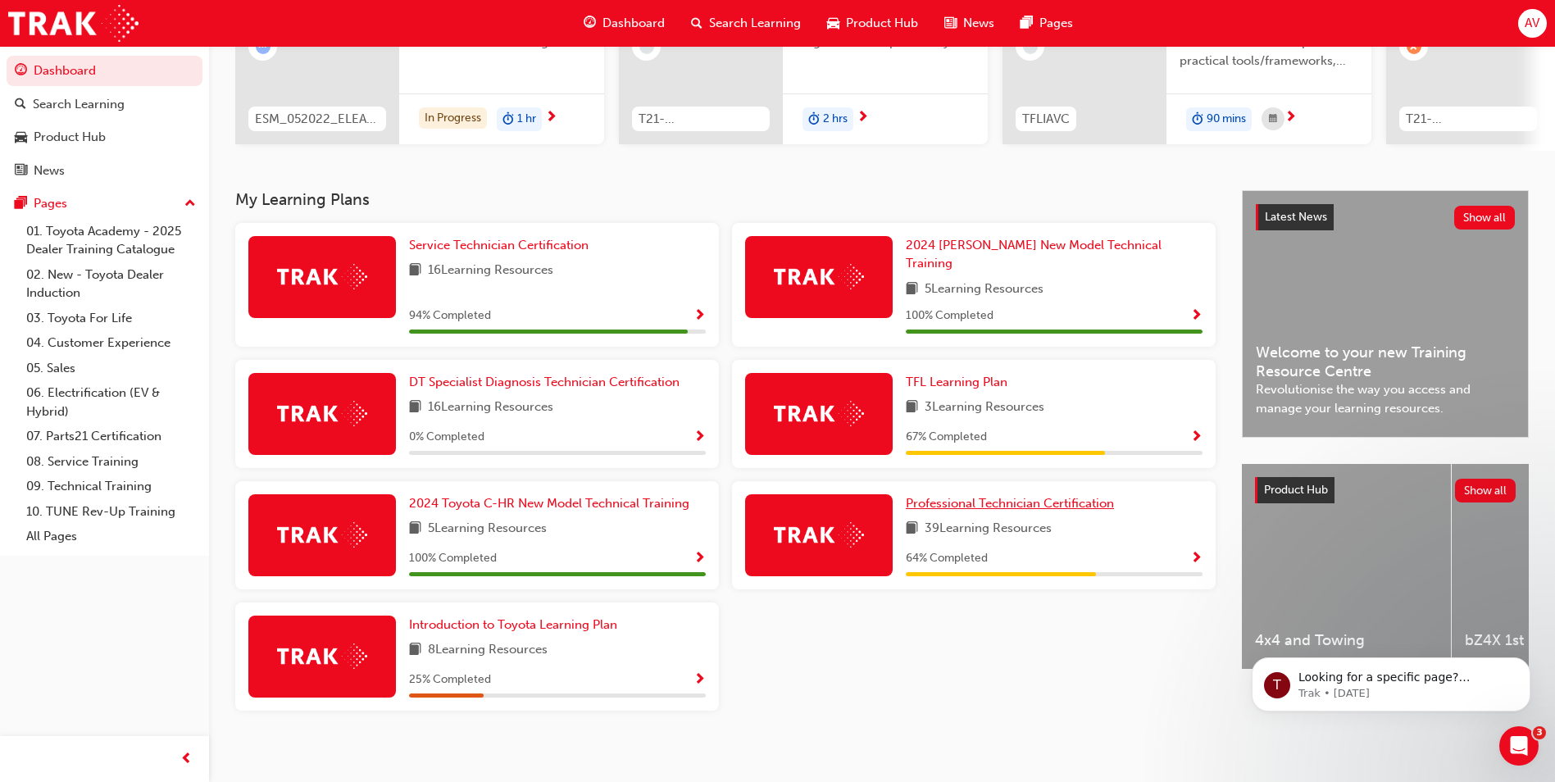
click at [1027, 497] on span "Professional Technician Certification" at bounding box center [1010, 503] width 208 height 15
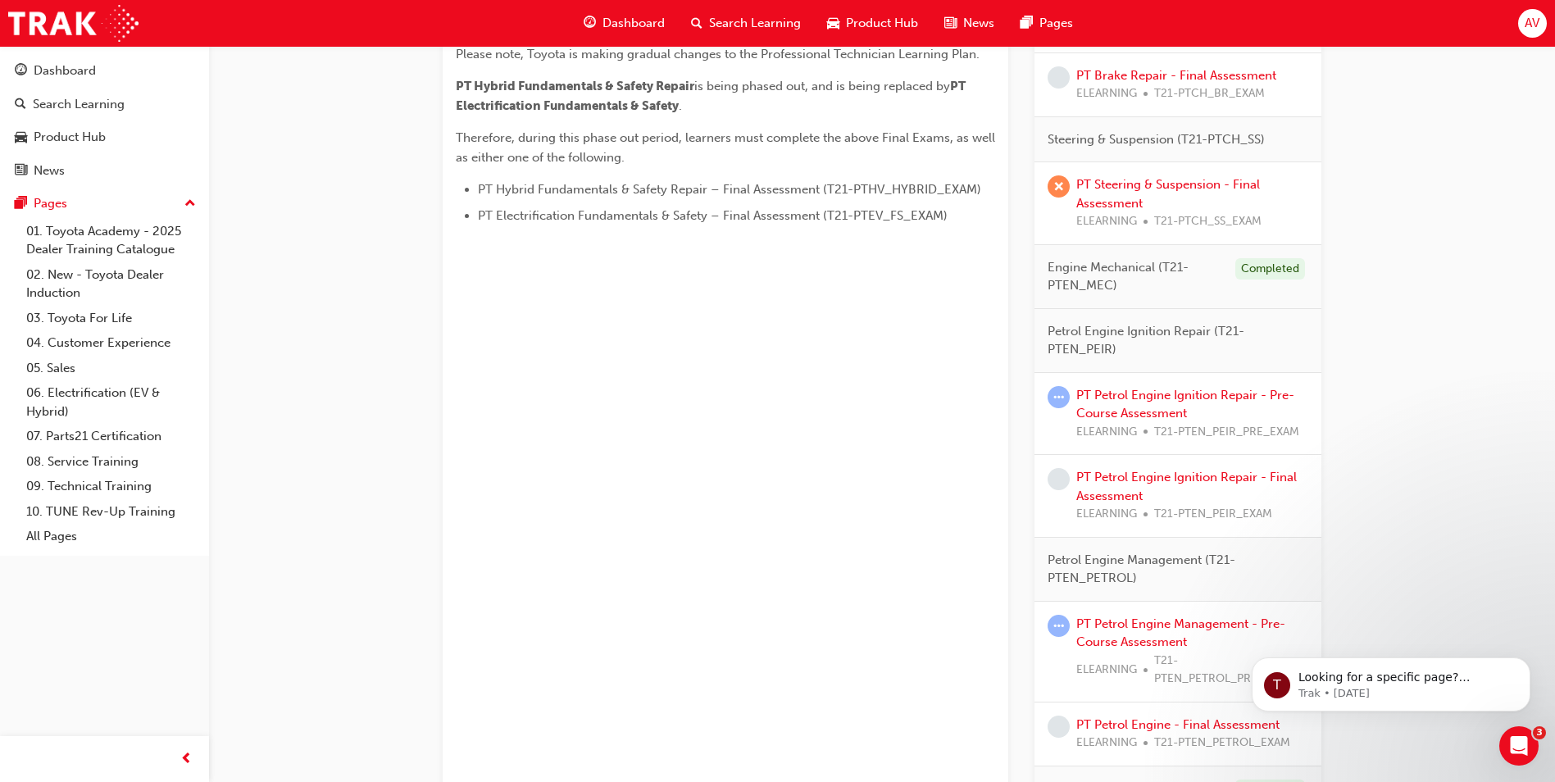
scroll to position [901, 0]
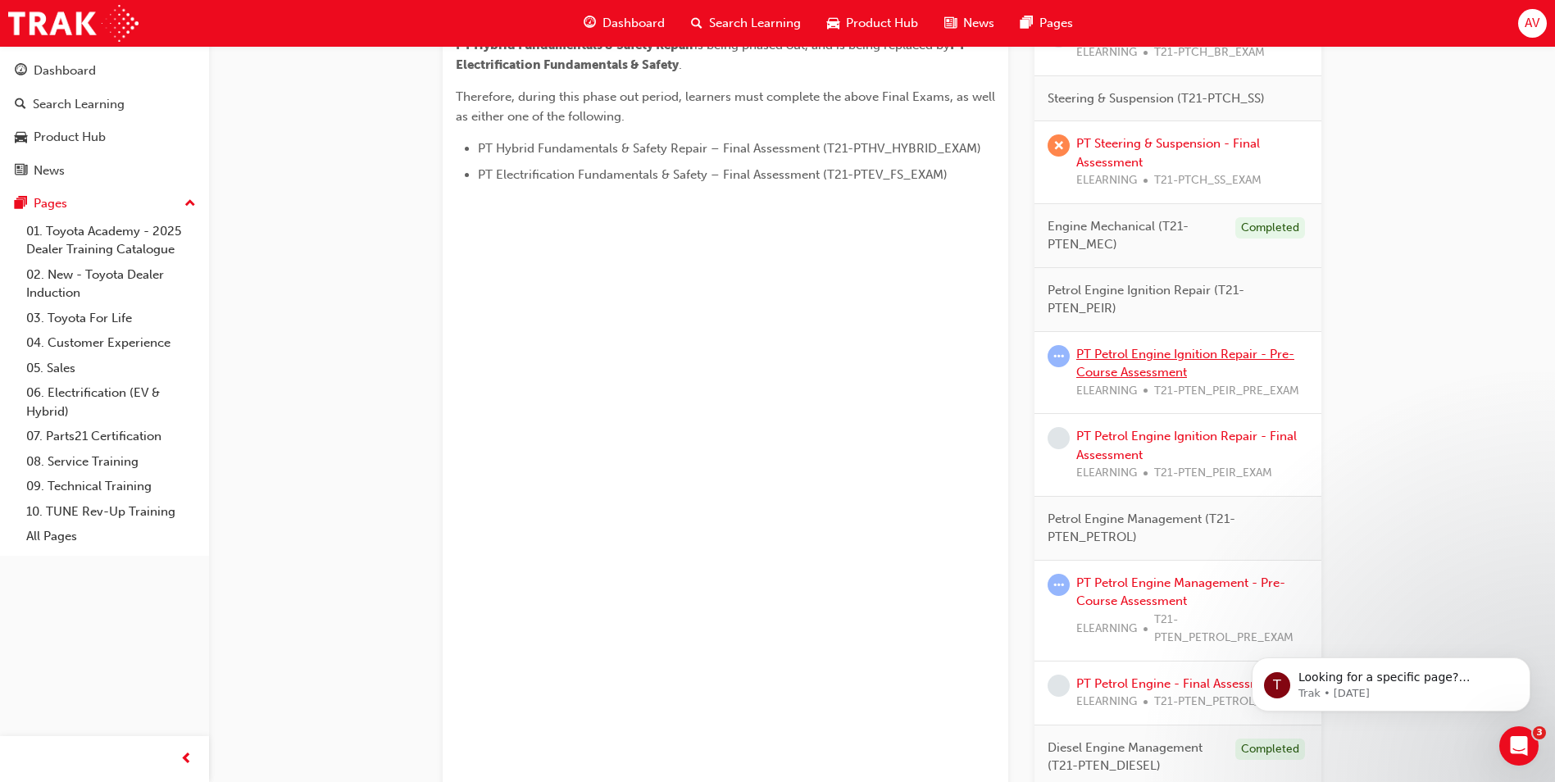
click at [1199, 352] on link "PT Petrol Engine Ignition Repair - Pre-Course Assessment" at bounding box center [1185, 364] width 218 height 34
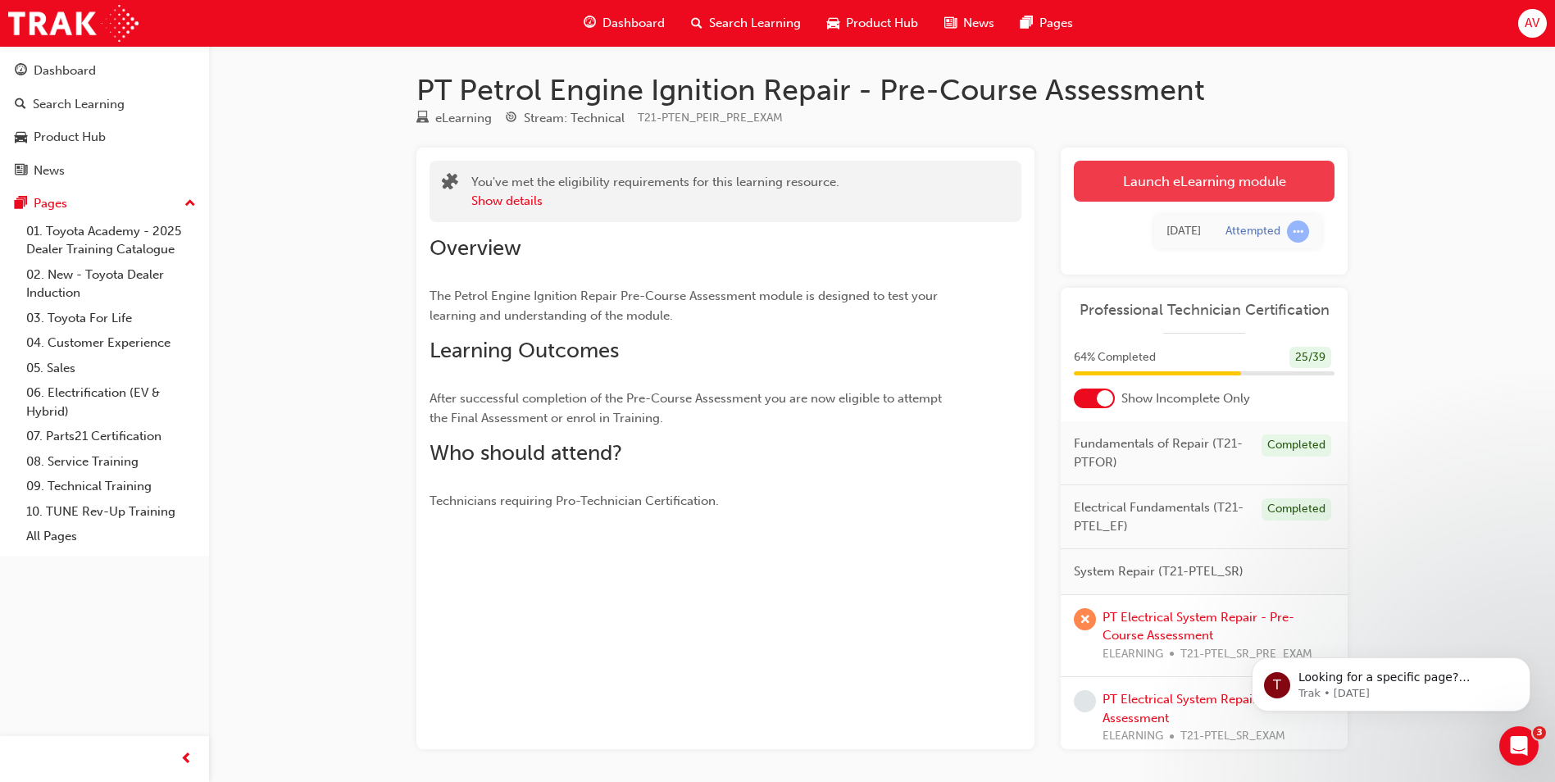
click at [1146, 185] on link "Launch eLearning module" at bounding box center [1204, 181] width 261 height 41
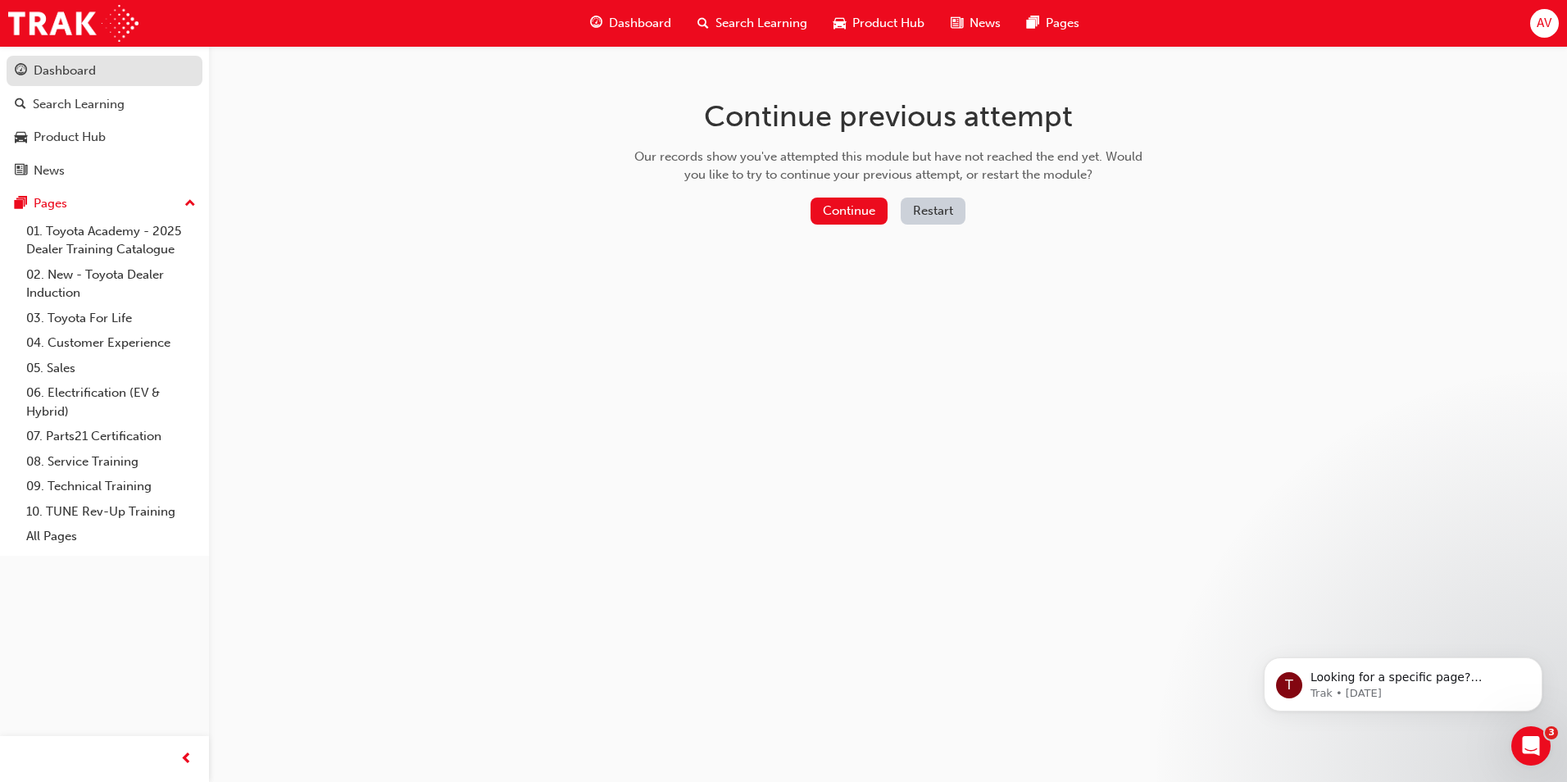
click at [113, 70] on div "Dashboard" at bounding box center [104, 71] width 179 height 20
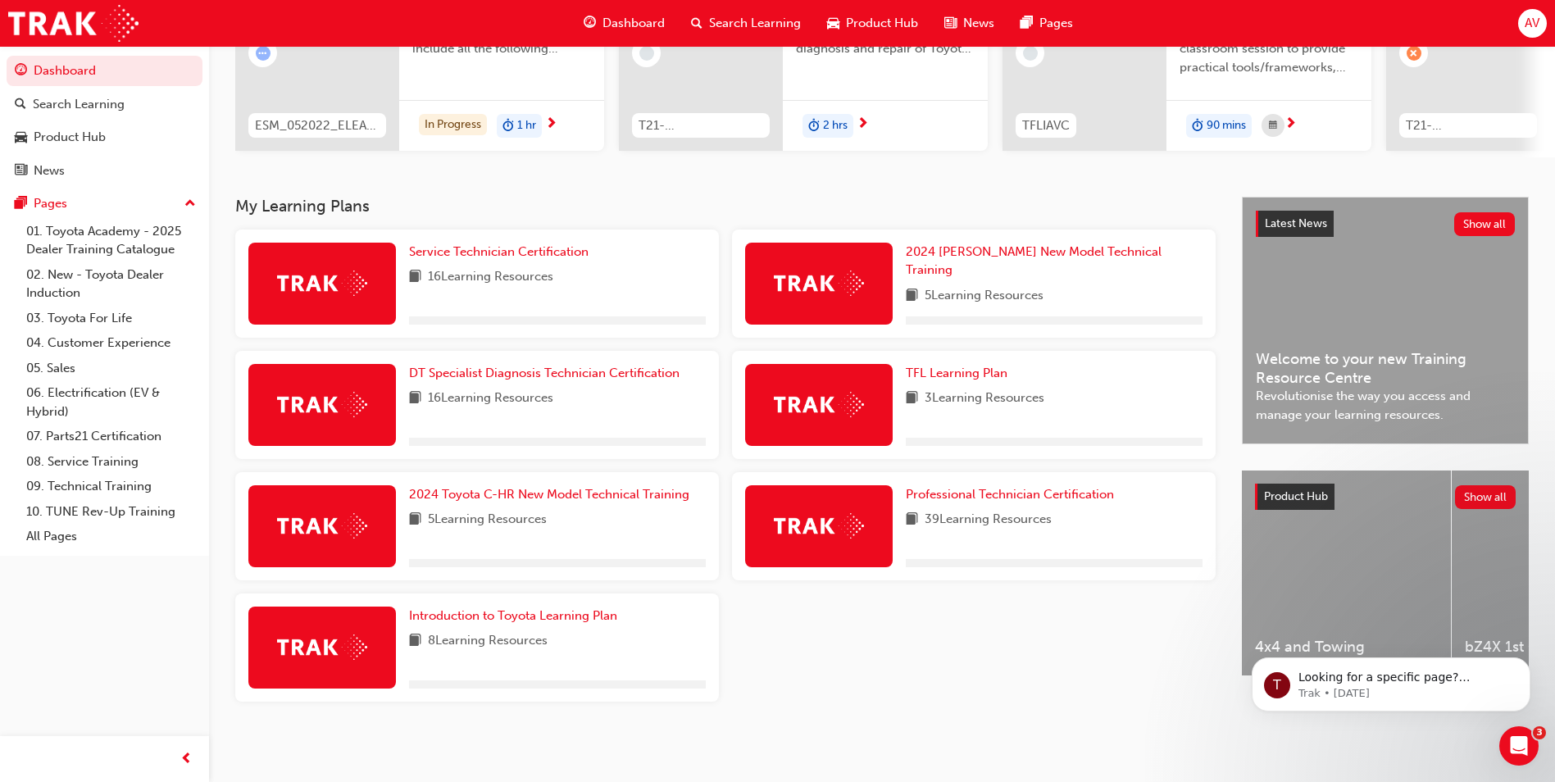
scroll to position [227, 0]
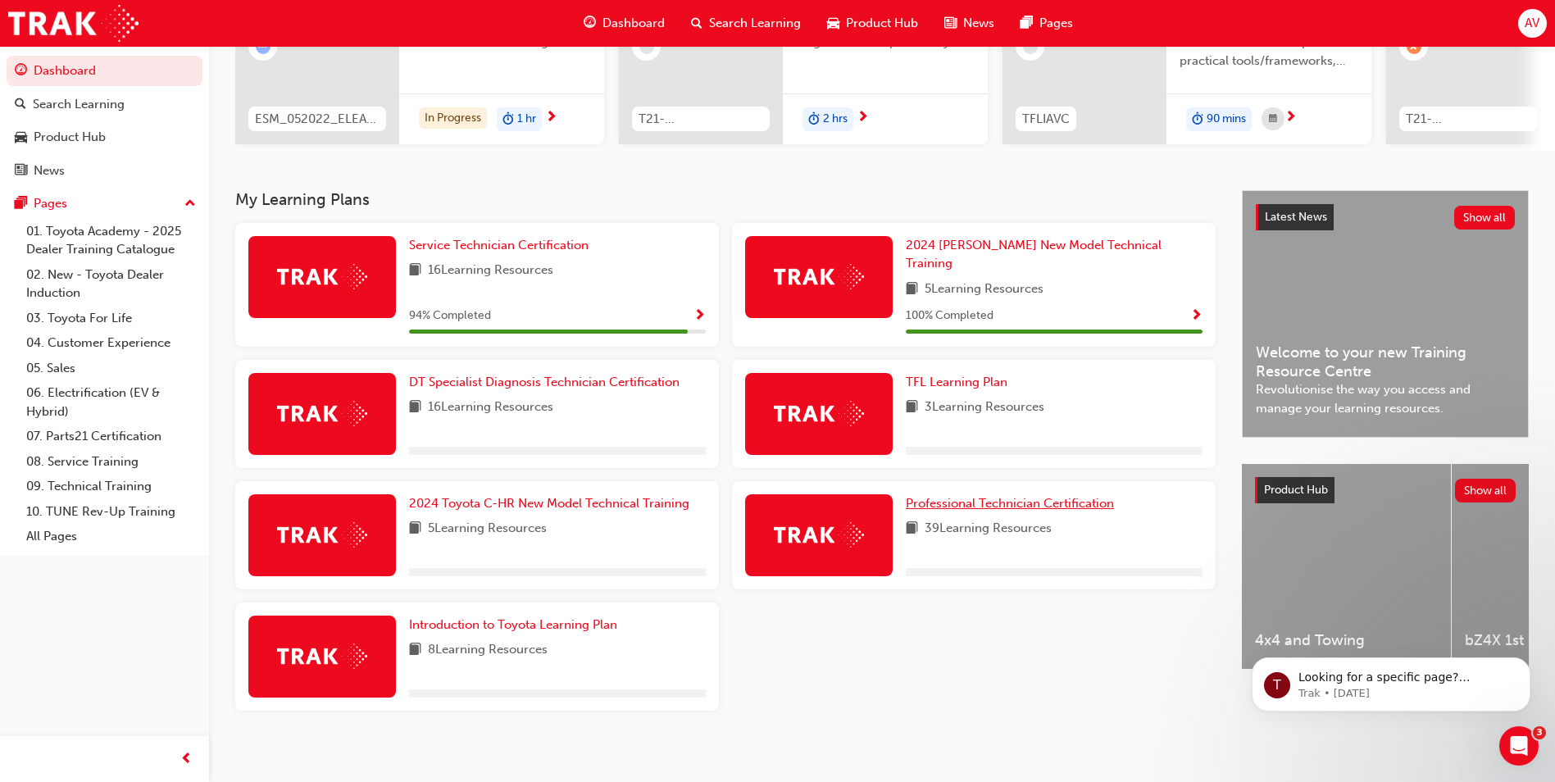
click at [959, 496] on span "Professional Technician Certification" at bounding box center [1010, 503] width 208 height 15
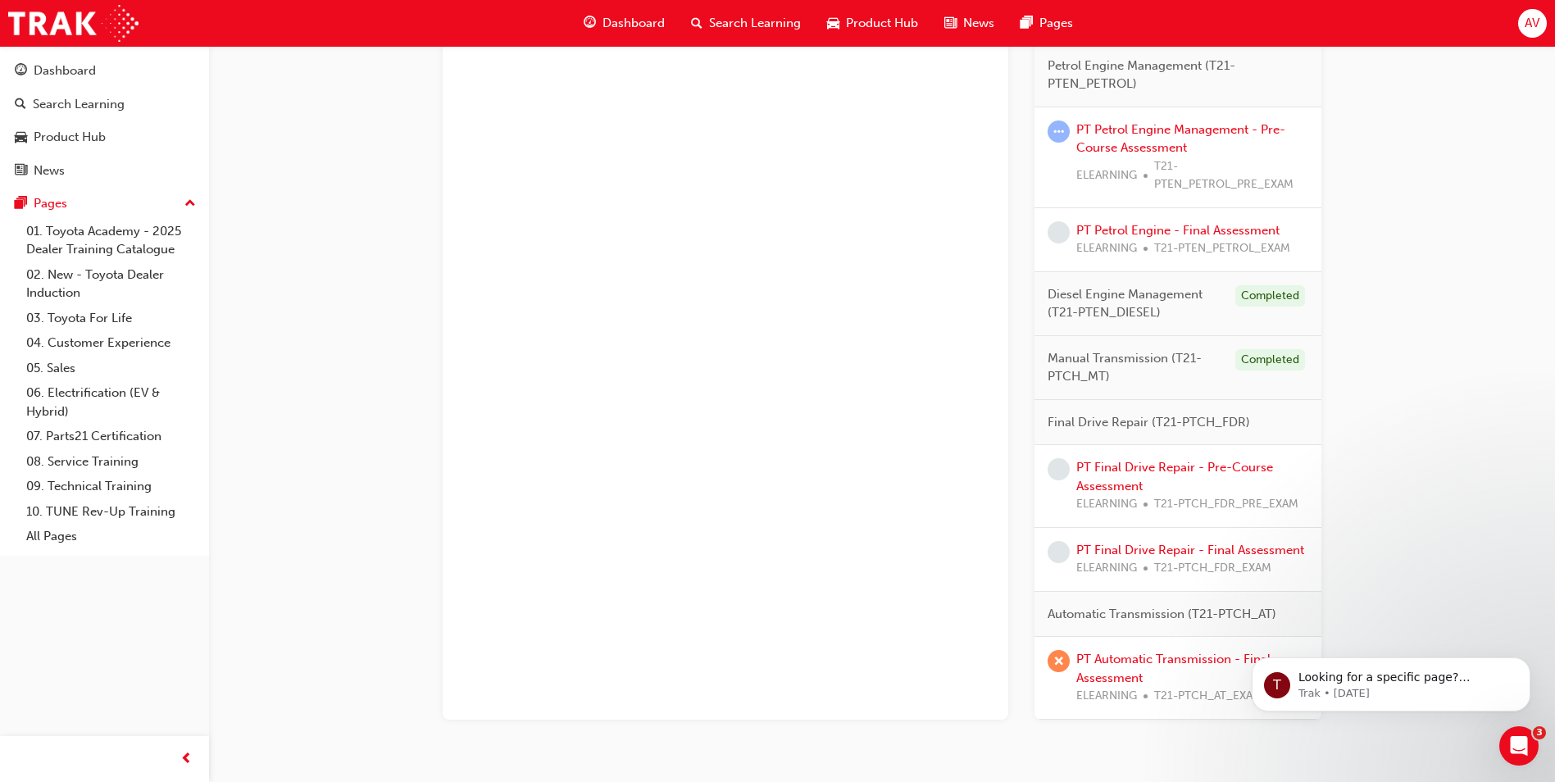
scroll to position [1393, 0]
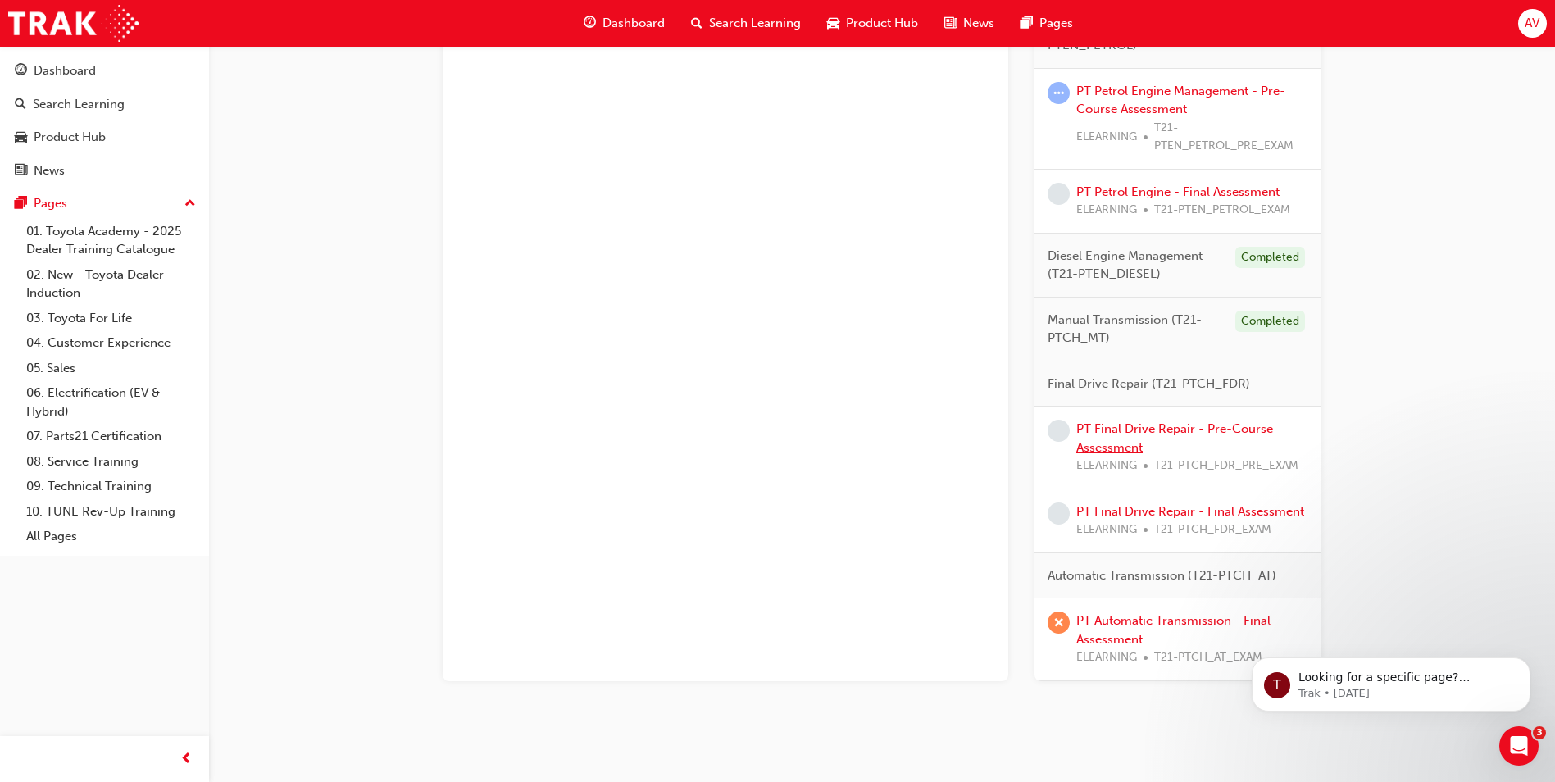
click at [1179, 425] on link "PT Final Drive Repair - Pre-Course Assessment" at bounding box center [1174, 438] width 197 height 34
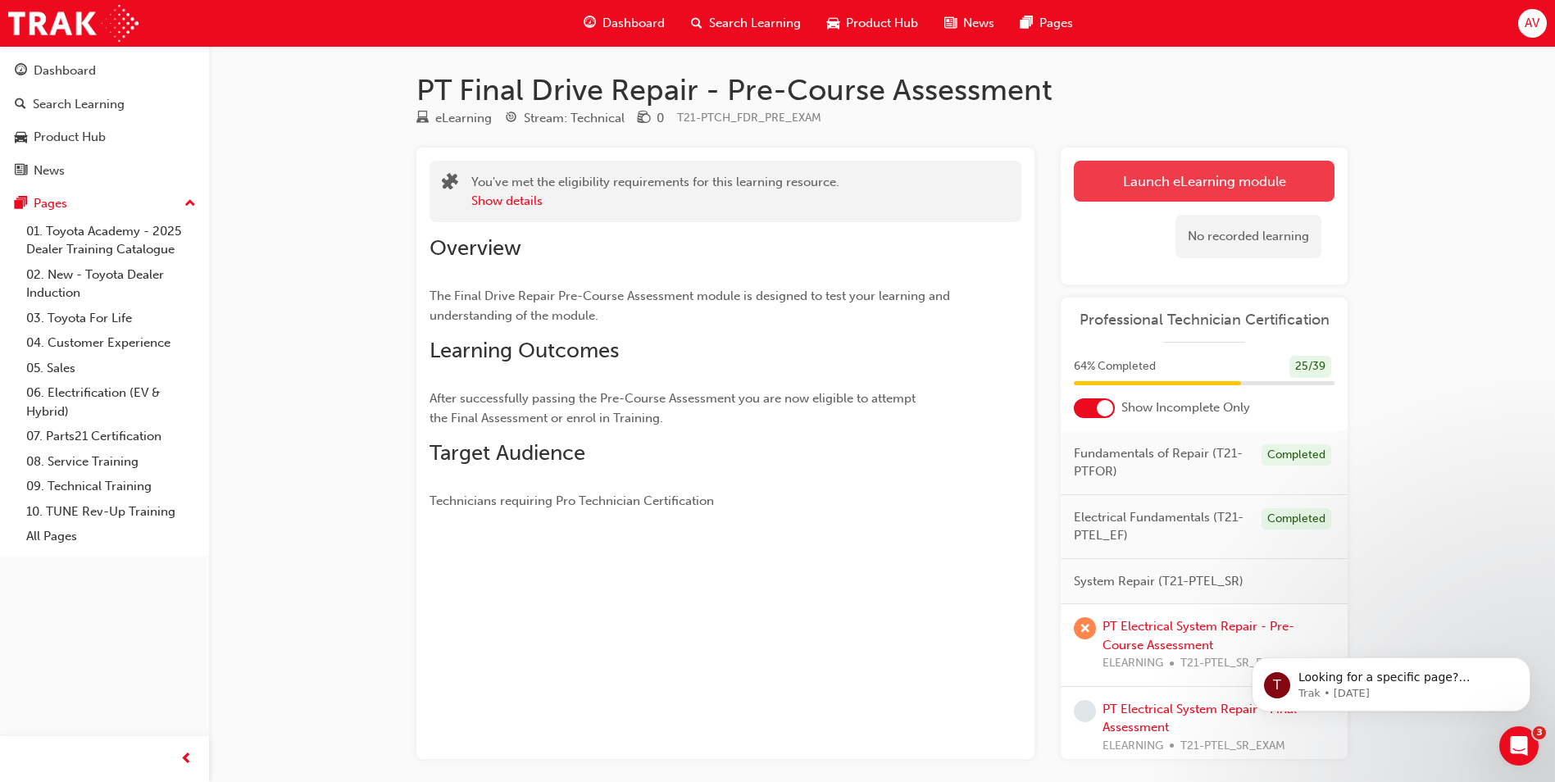
click at [1160, 177] on link "Launch eLearning module" at bounding box center [1204, 181] width 261 height 41
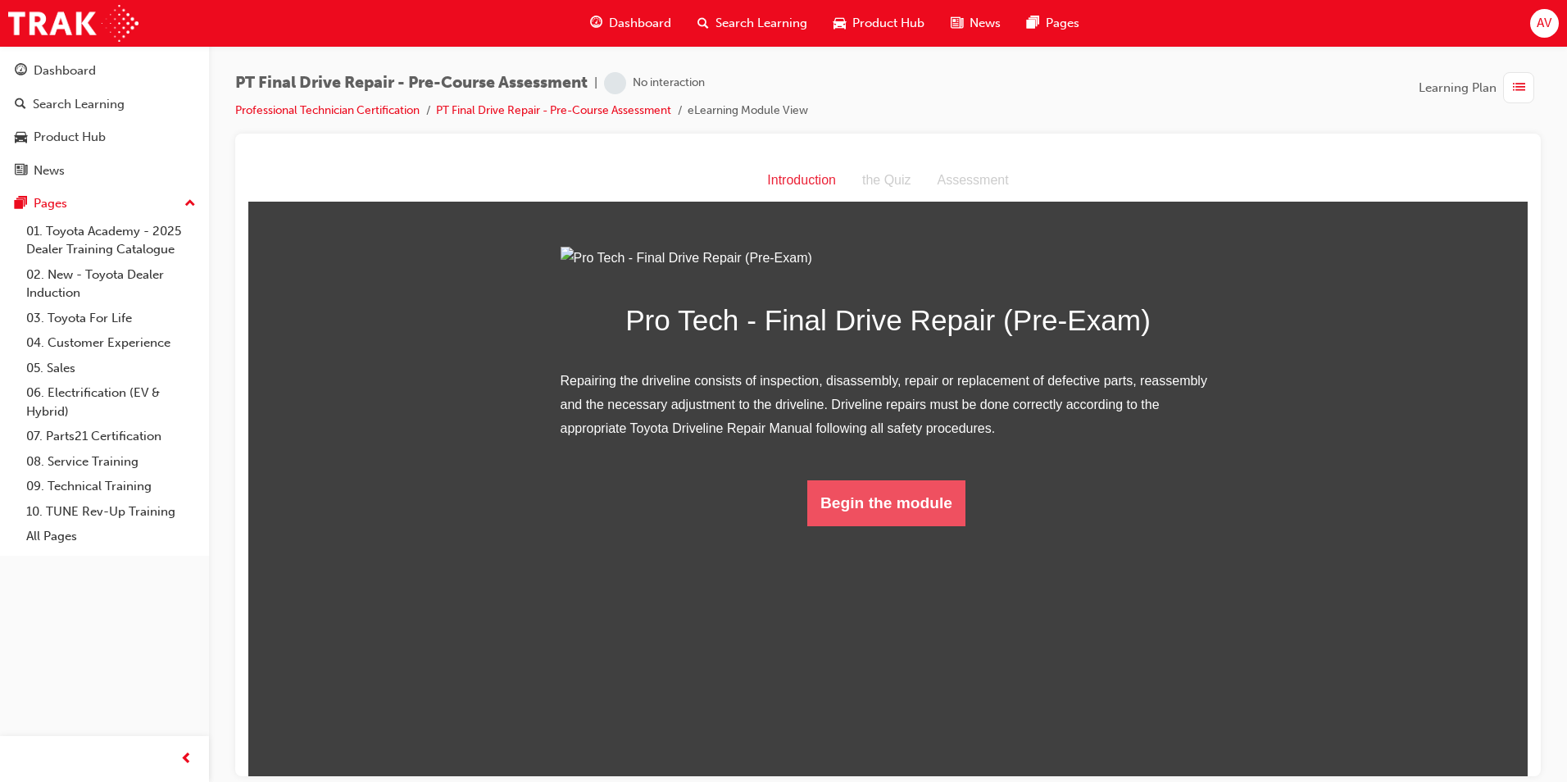
click at [941, 525] on button "Begin the module" at bounding box center [886, 502] width 158 height 46
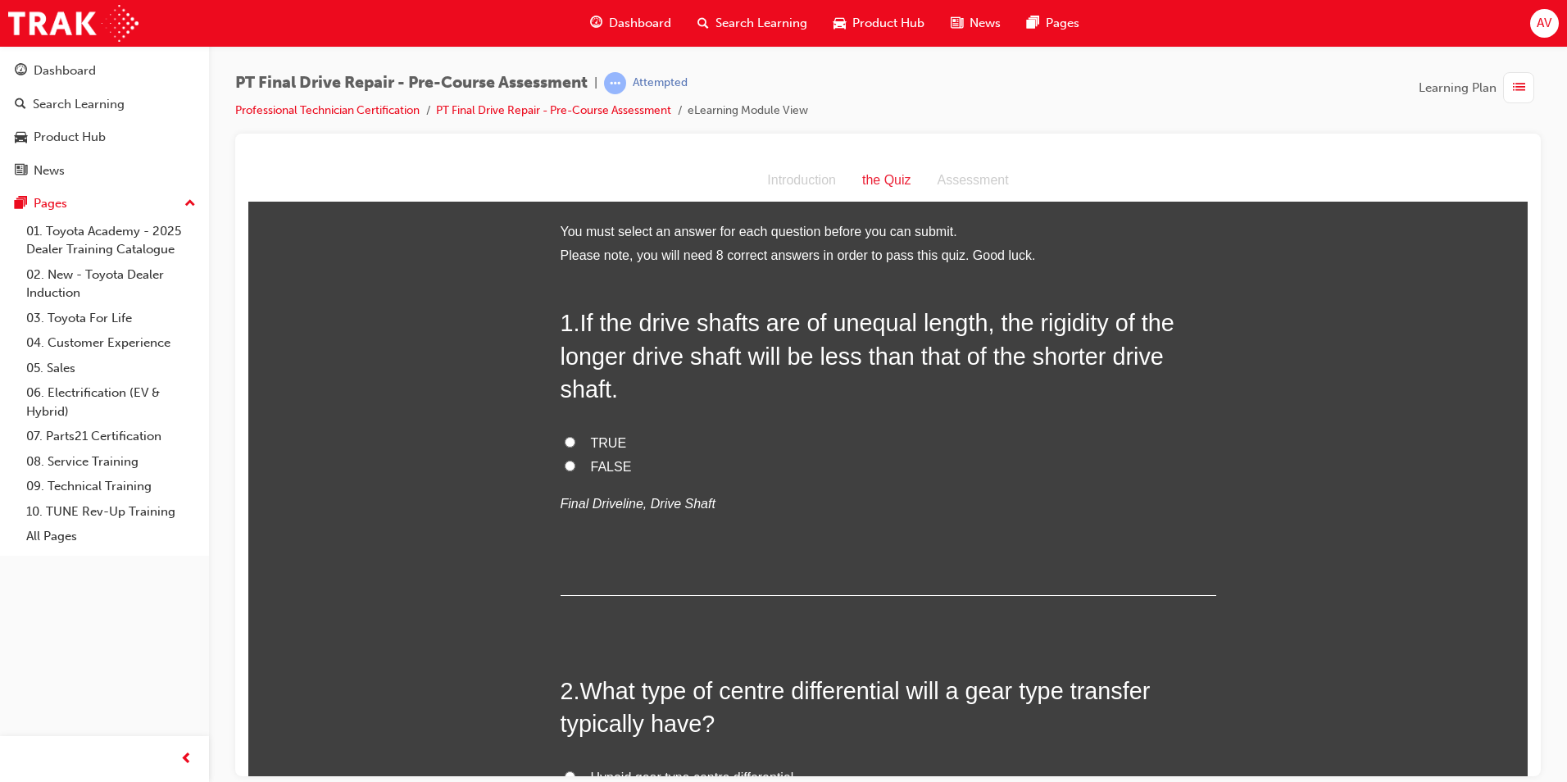
click at [567, 442] on input "TRUE" at bounding box center [570, 441] width 11 height 11
radio input "true"
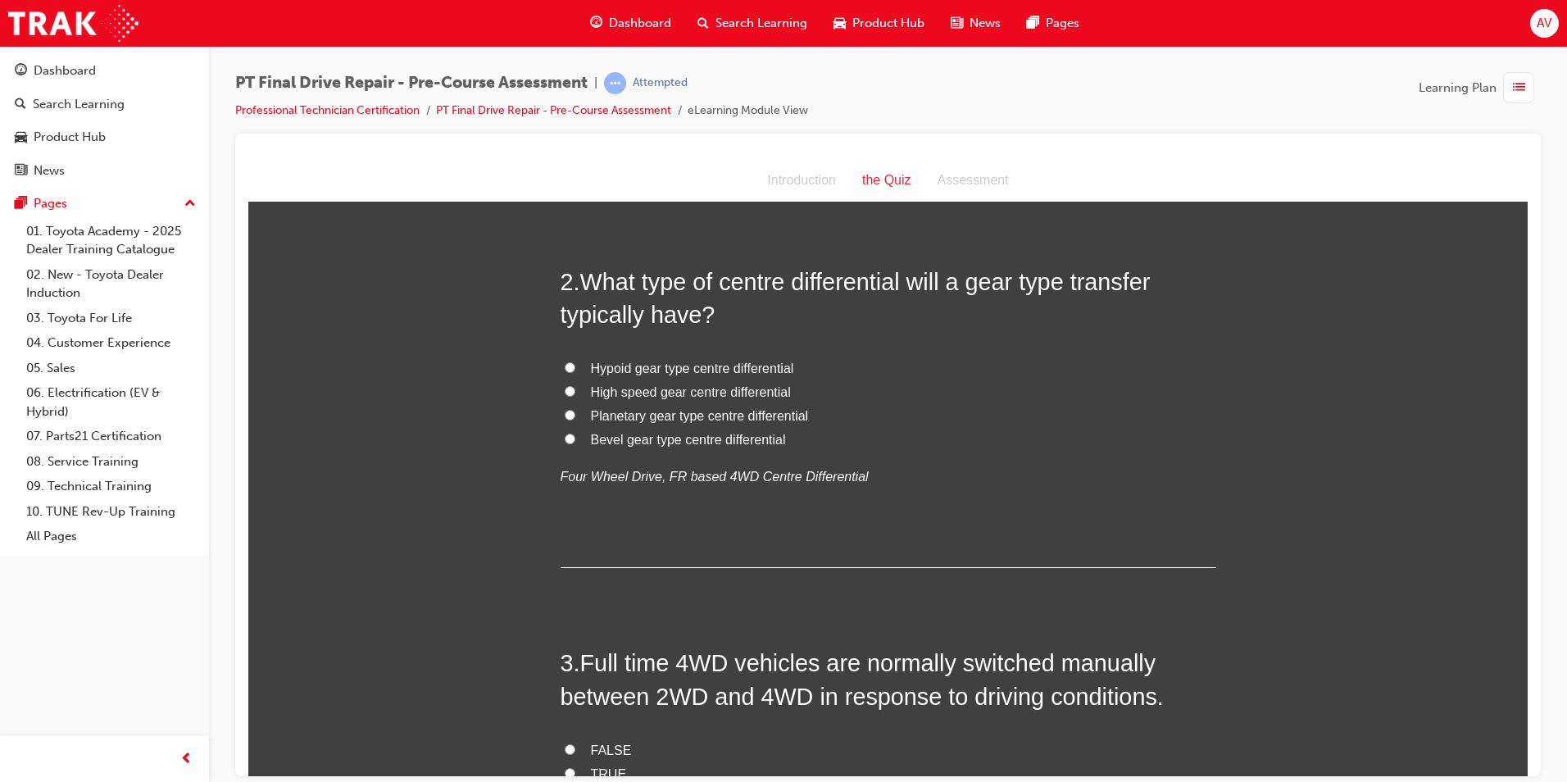
scroll to position [410, 0]
click at [565, 411] on input "Planetary gear type centre differential" at bounding box center [570, 413] width 11 height 11
radio input "true"
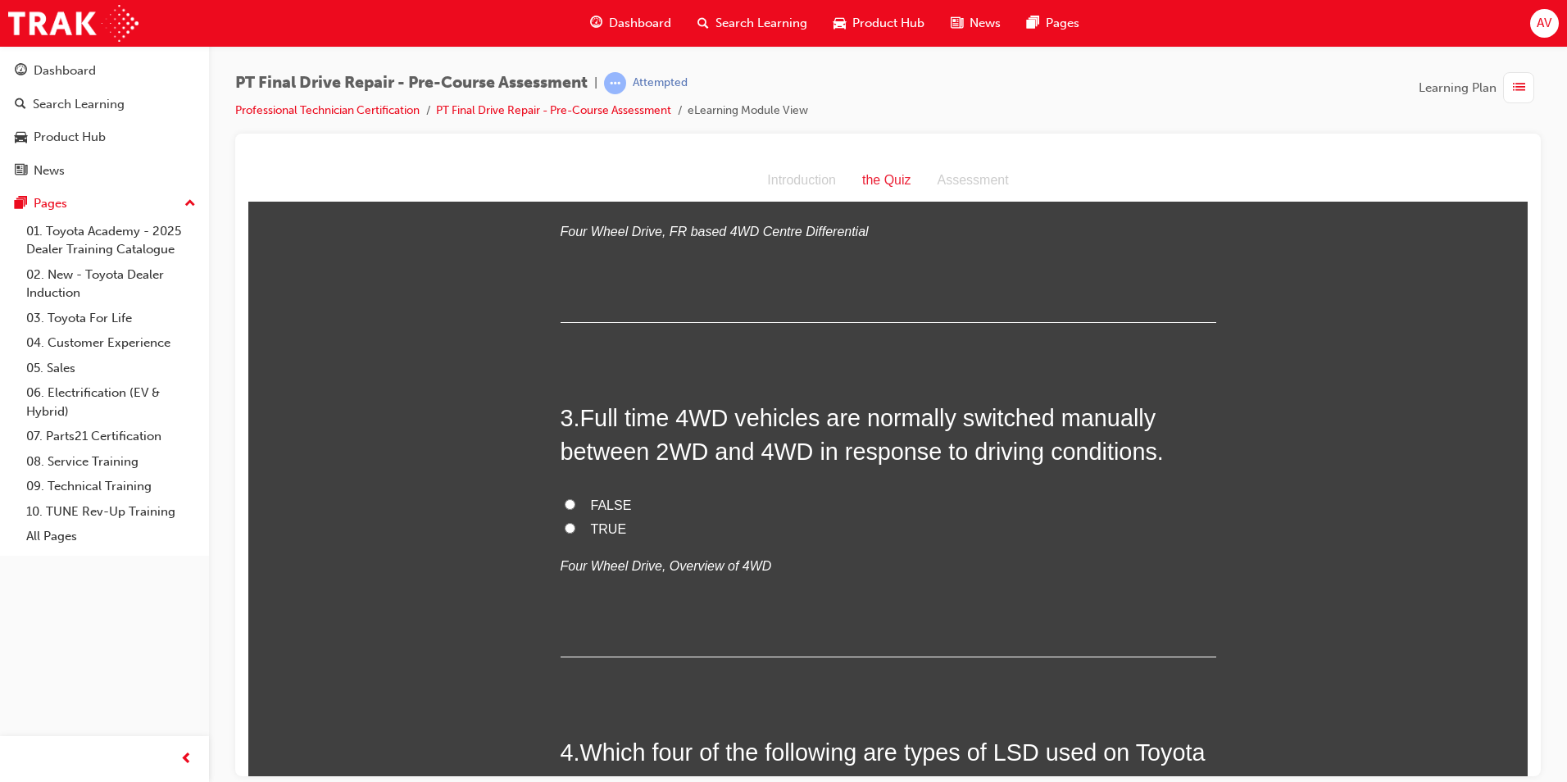
scroll to position [656, 0]
click at [565, 523] on input "TRUE" at bounding box center [570, 525] width 11 height 11
radio input "true"
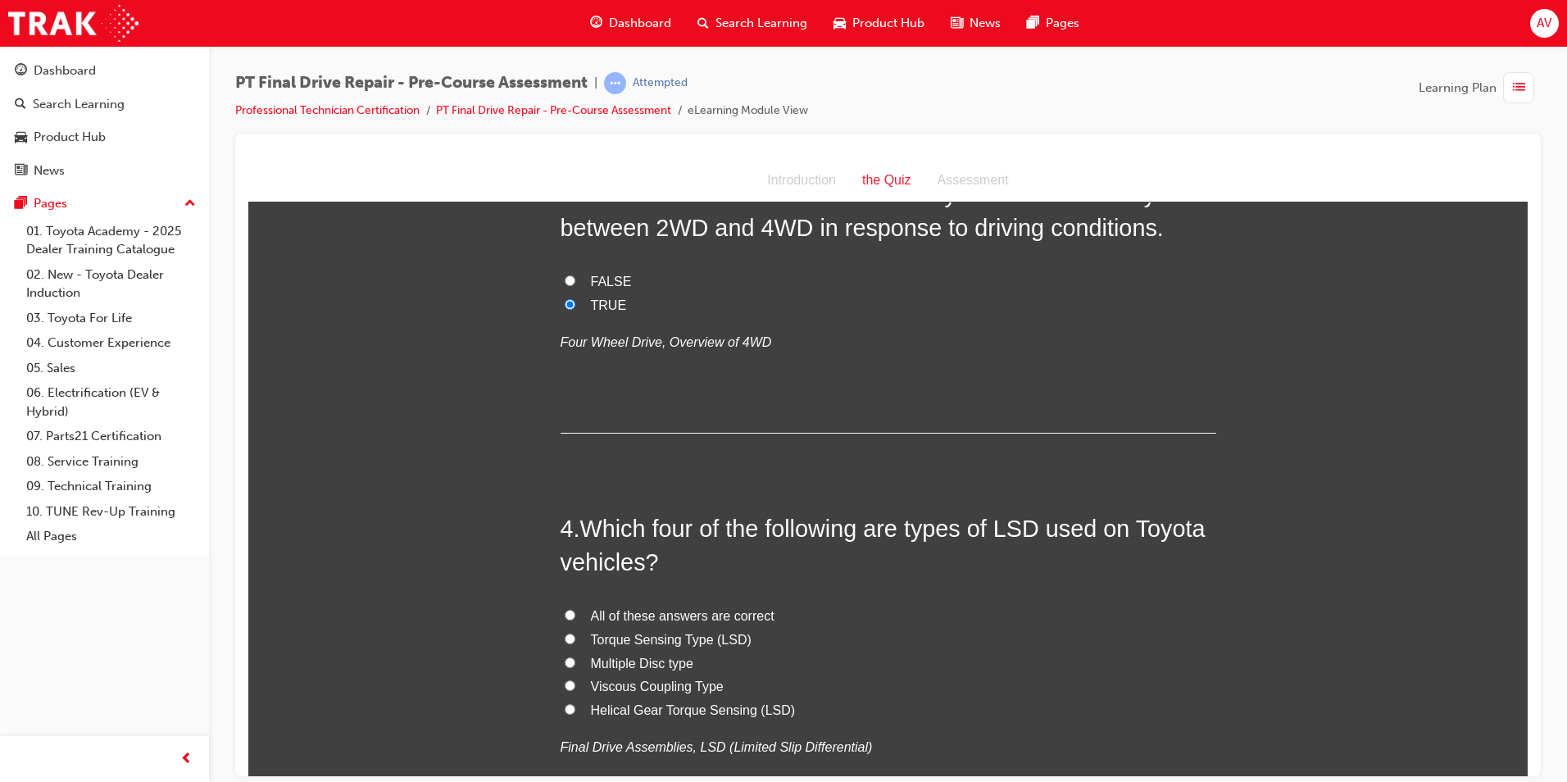
scroll to position [901, 0]
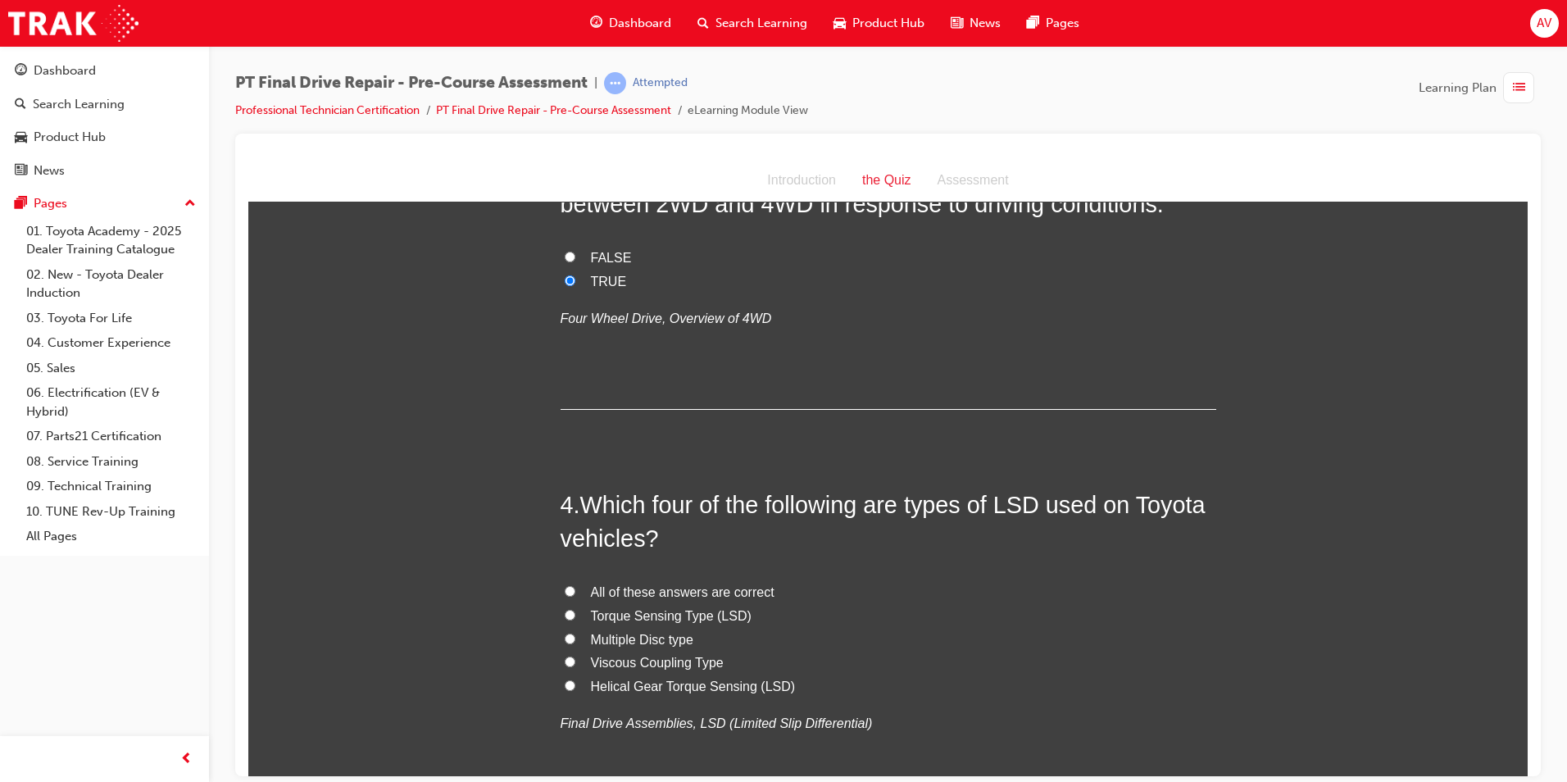
click at [565, 662] on input "Viscous Coupling Type" at bounding box center [570, 661] width 11 height 11
radio input "true"
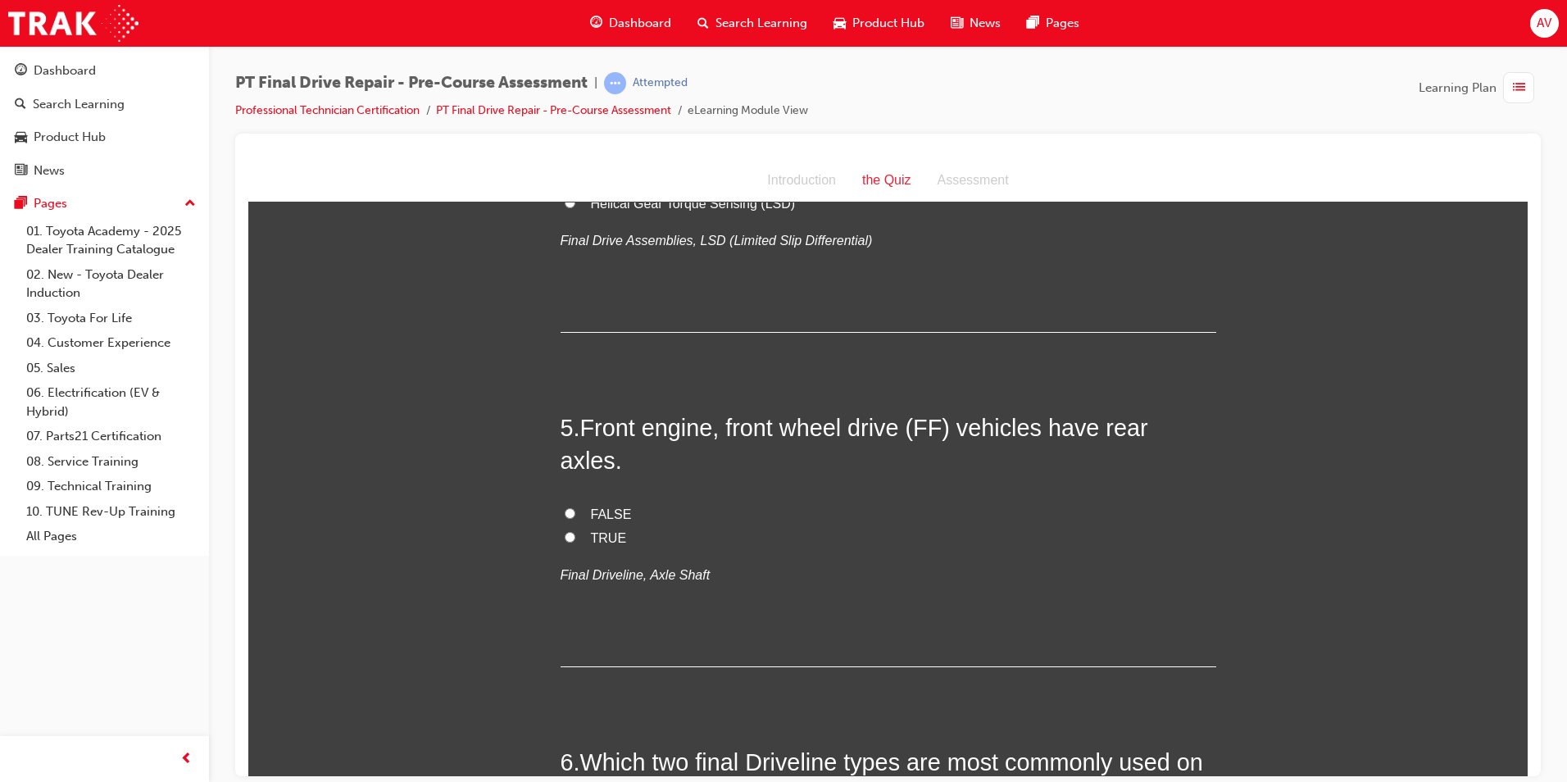
scroll to position [1393, 0]
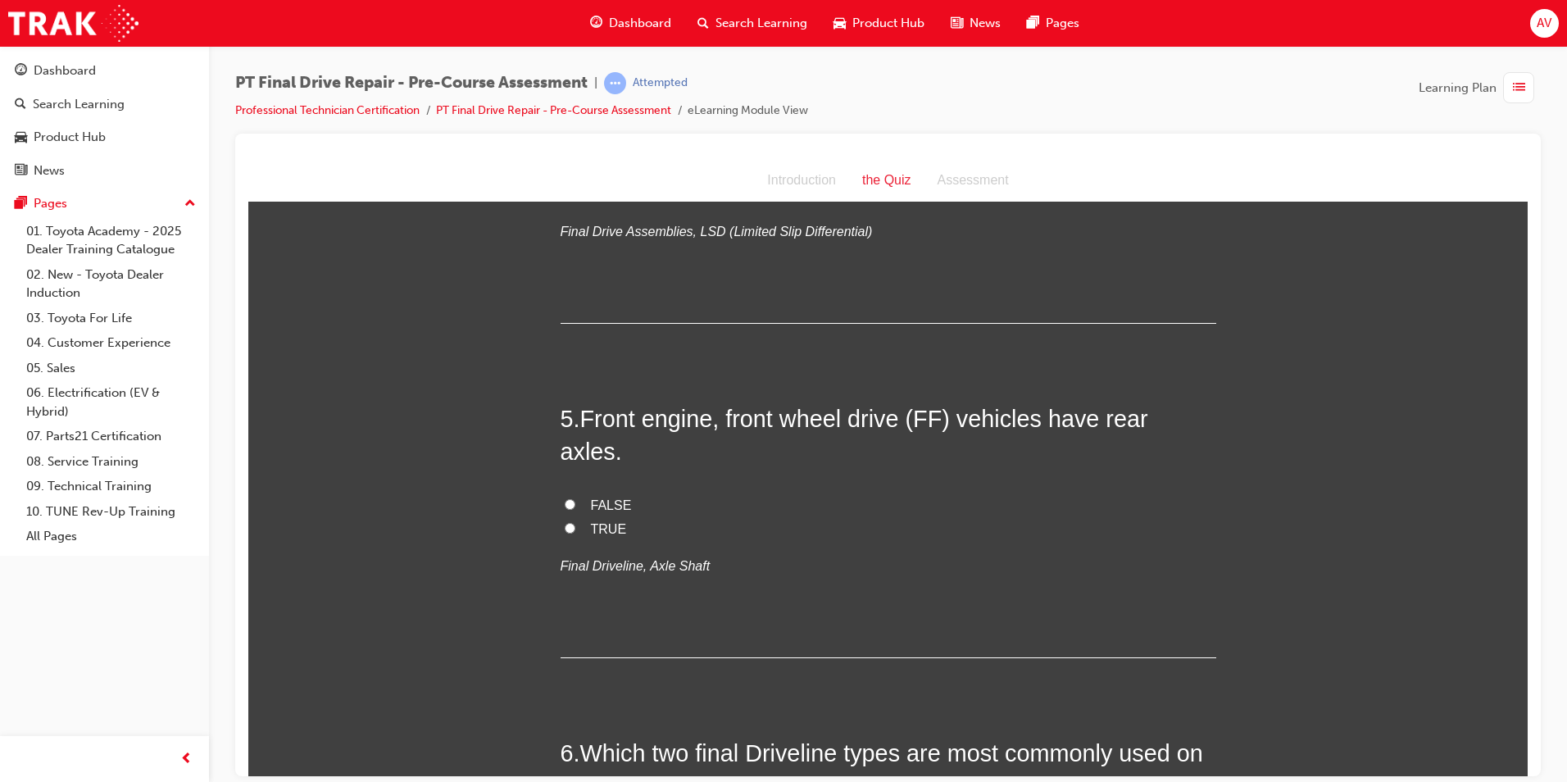
click at [565, 522] on input "TRUE" at bounding box center [570, 527] width 11 height 11
radio input "true"
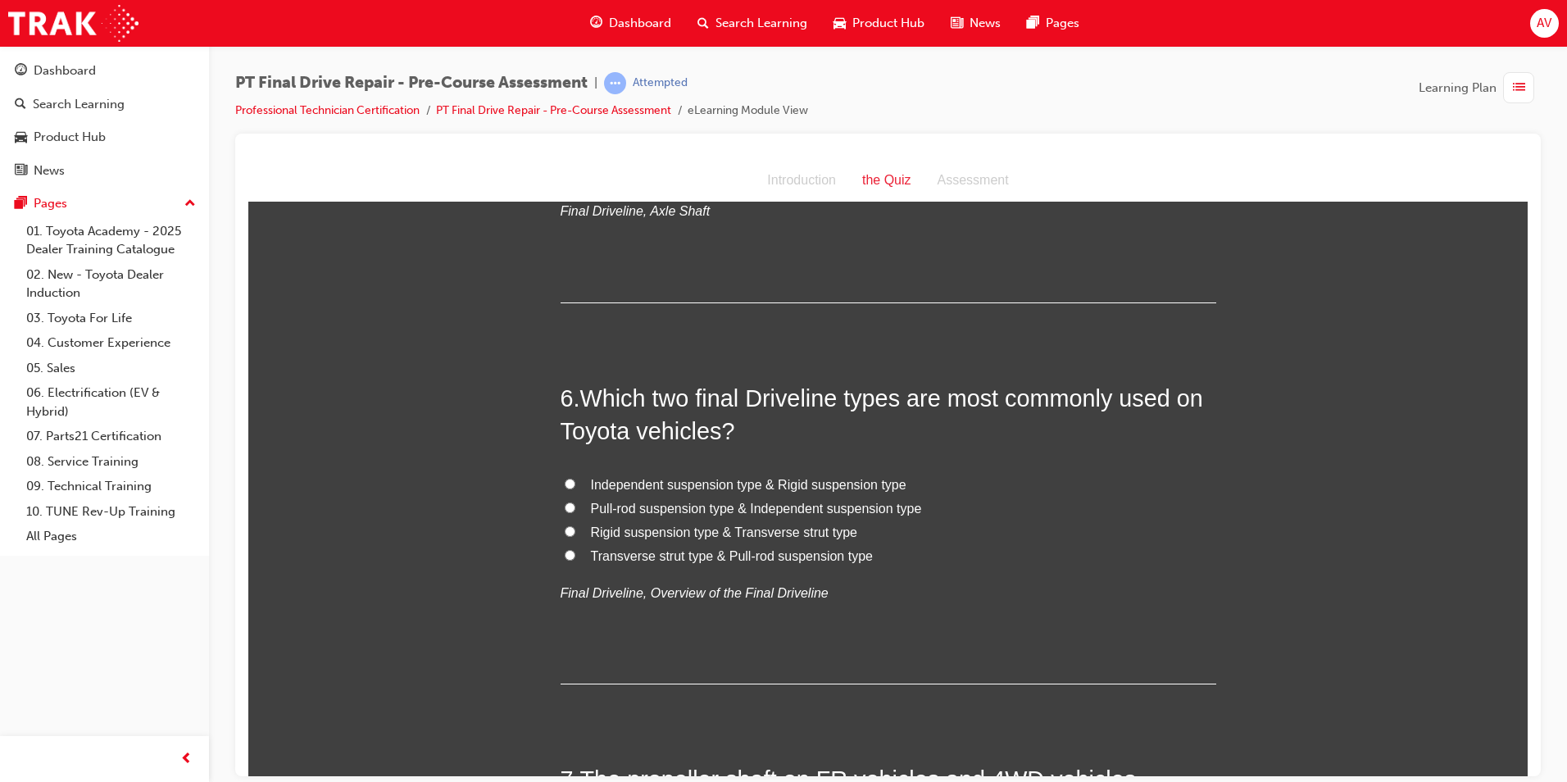
scroll to position [1803, 0]
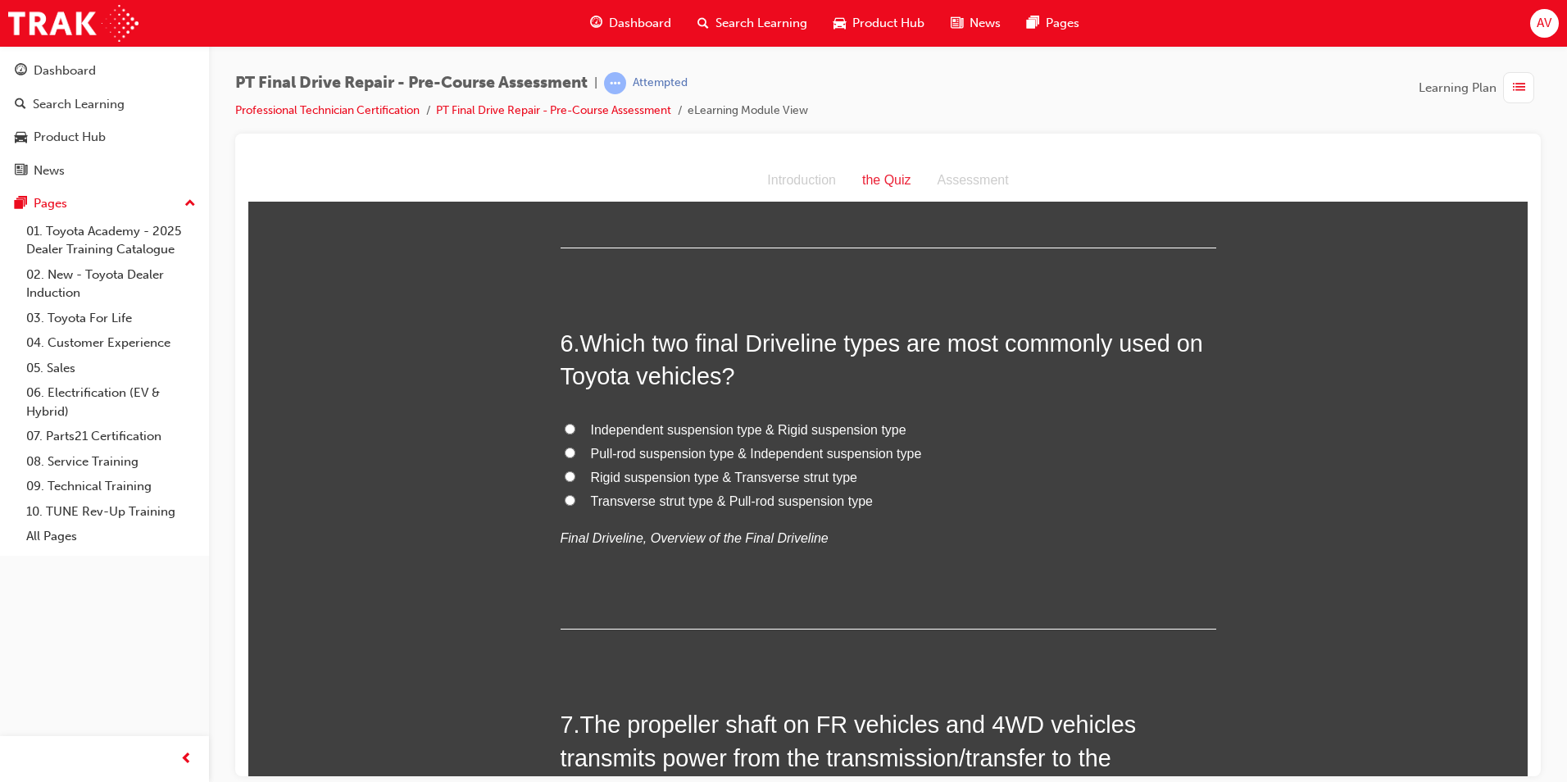
click at [565, 447] on input "Pull-rod suspension type & Independent suspension type" at bounding box center [570, 452] width 11 height 11
radio input "true"
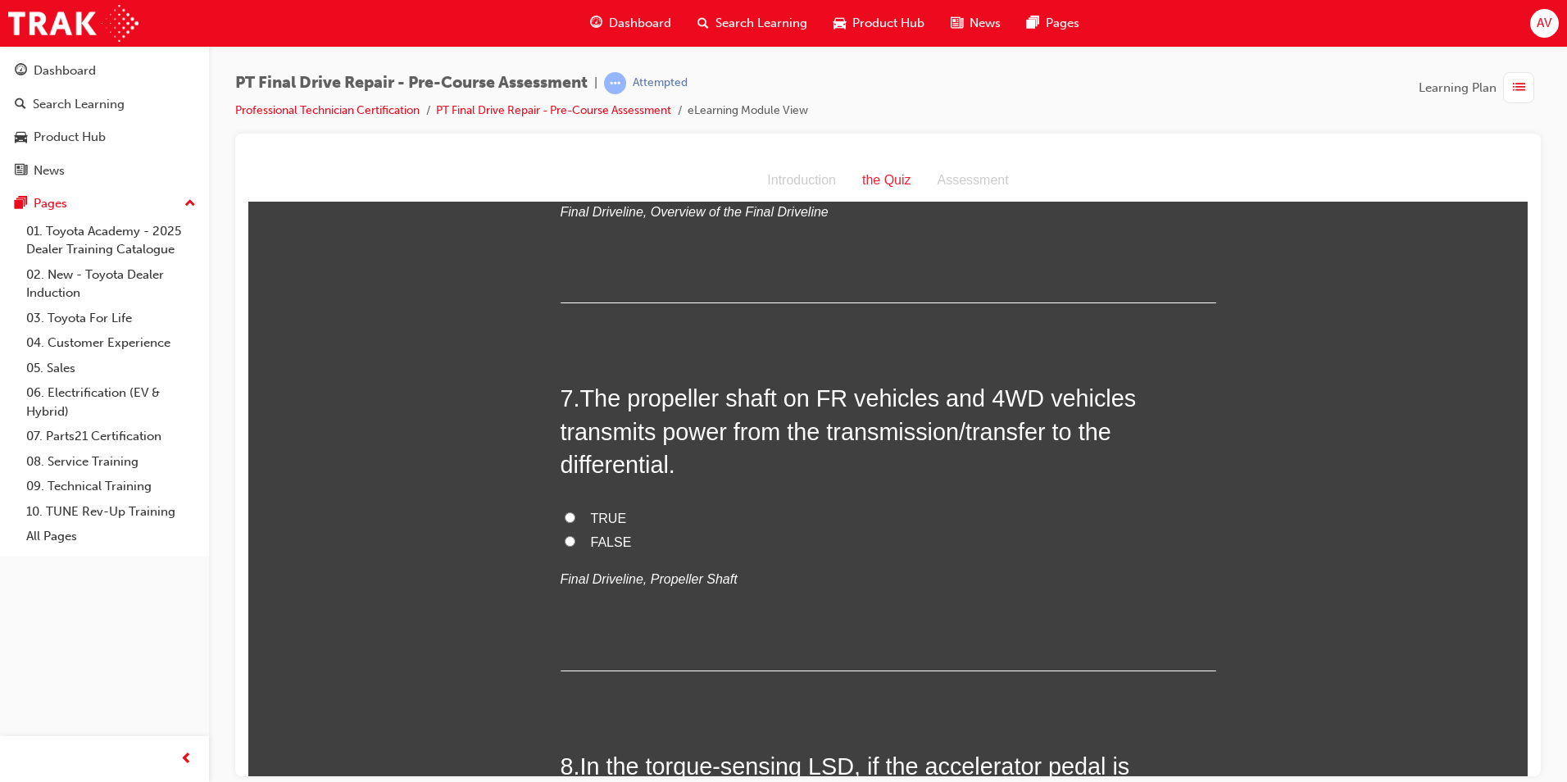
scroll to position [2131, 0]
click at [565, 510] on input "TRUE" at bounding box center [570, 515] width 11 height 11
radio input "true"
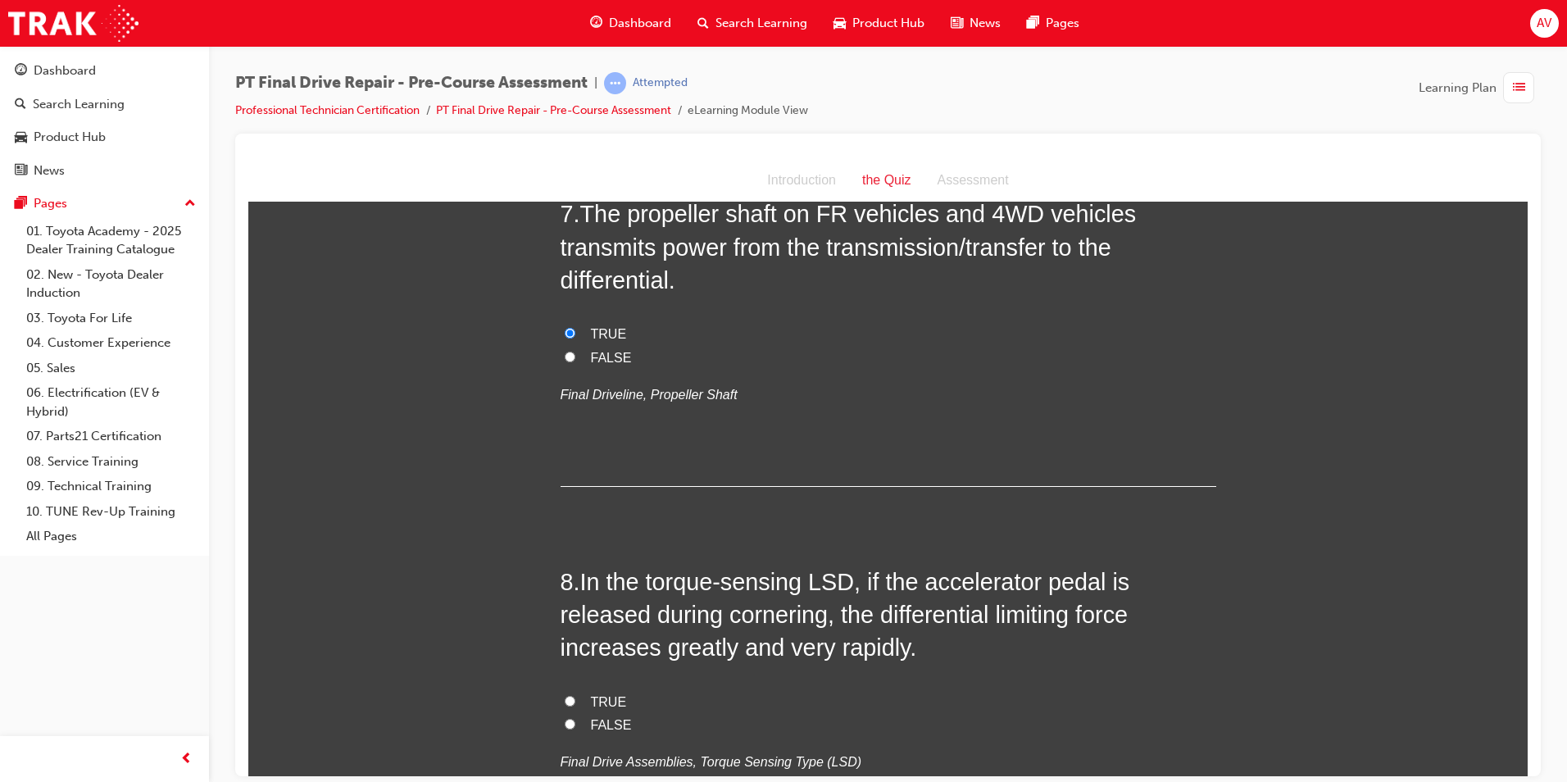
scroll to position [2376, 0]
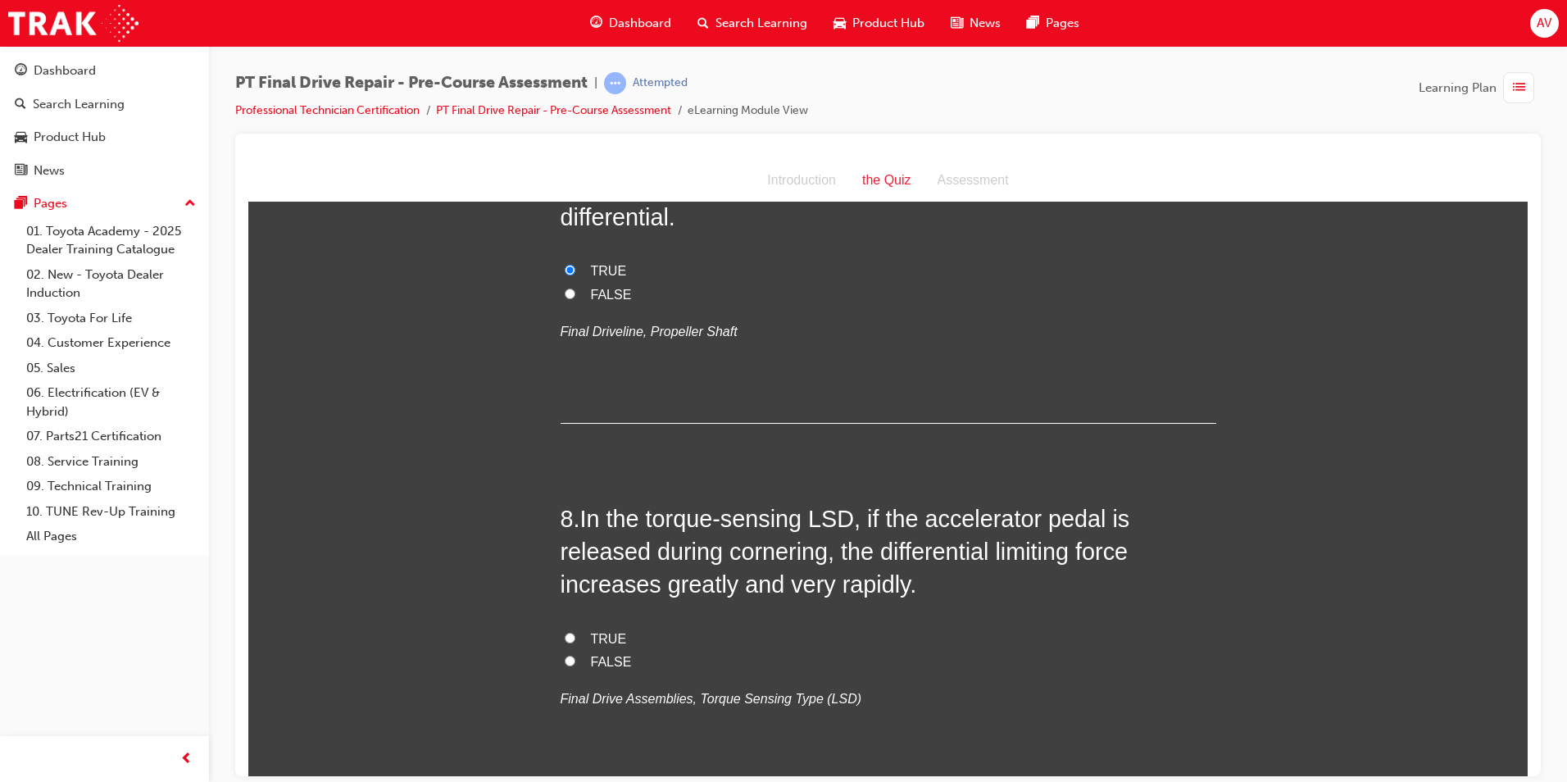
click at [565, 632] on input "TRUE" at bounding box center [570, 637] width 11 height 11
radio input "true"
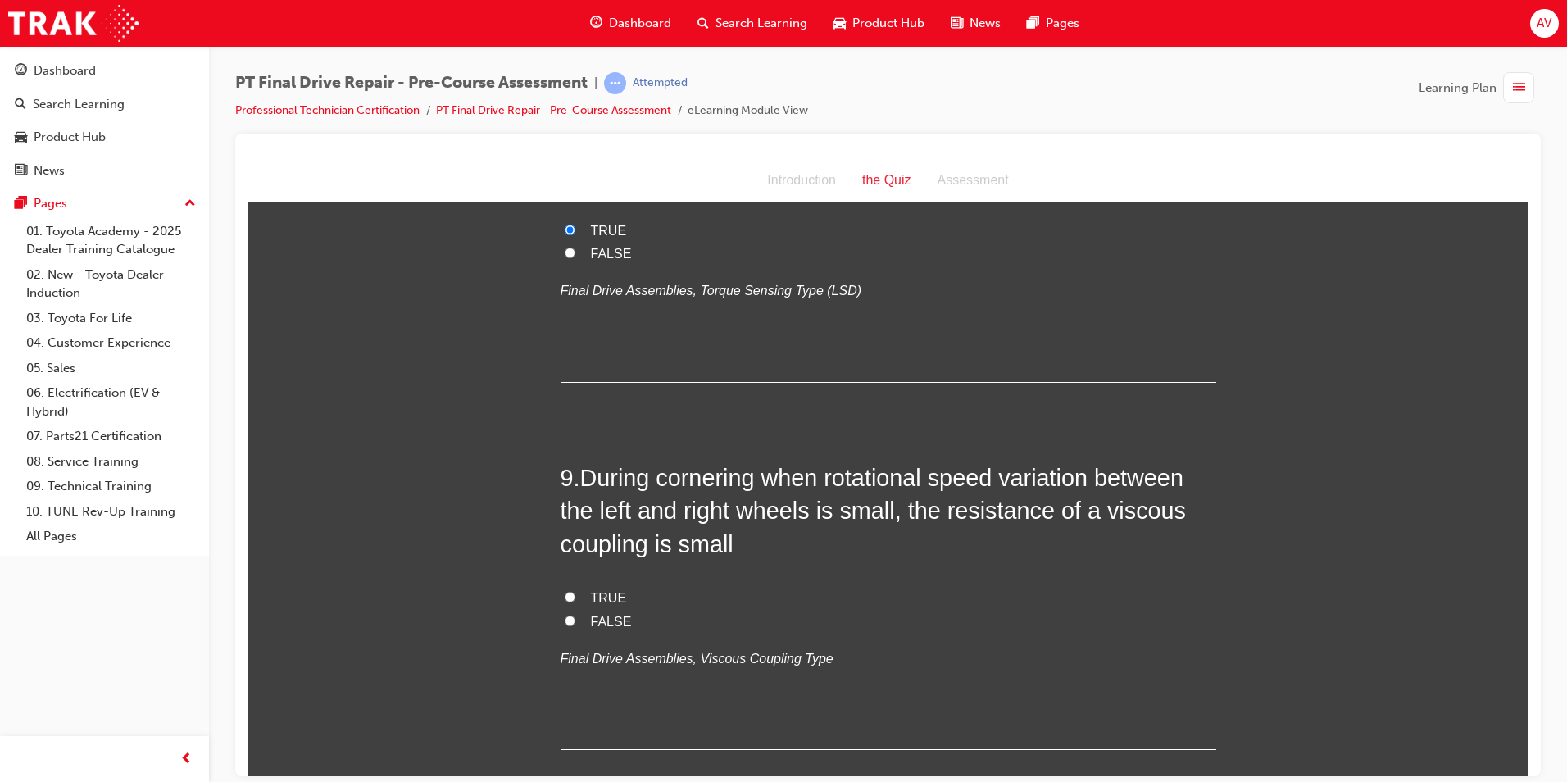
scroll to position [2786, 0]
click at [566, 613] on input "FALSE" at bounding box center [570, 618] width 11 height 11
radio input "true"
click at [565, 589] on input "TRUE" at bounding box center [570, 594] width 11 height 11
radio input "true"
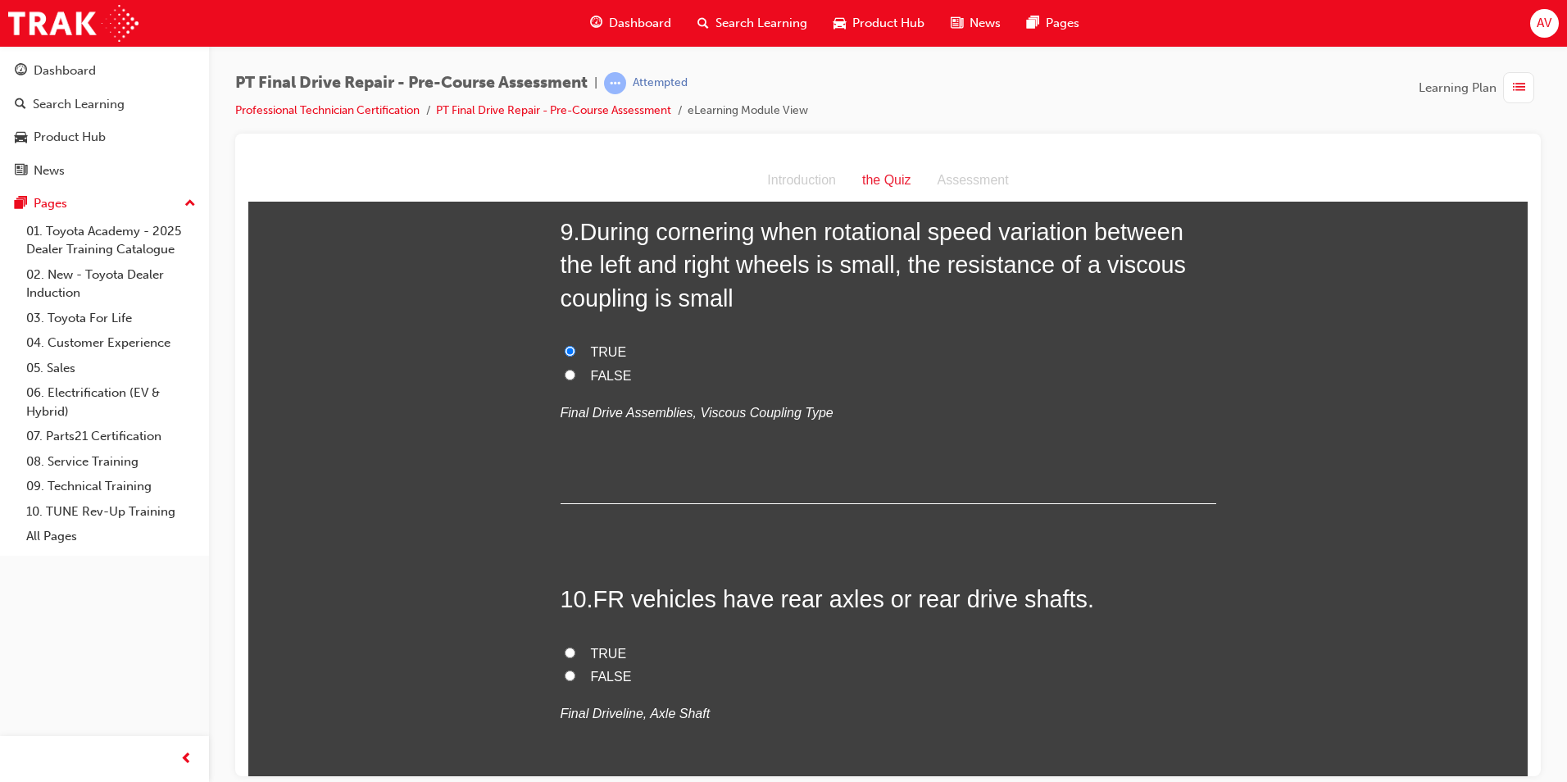
scroll to position [3151, 0]
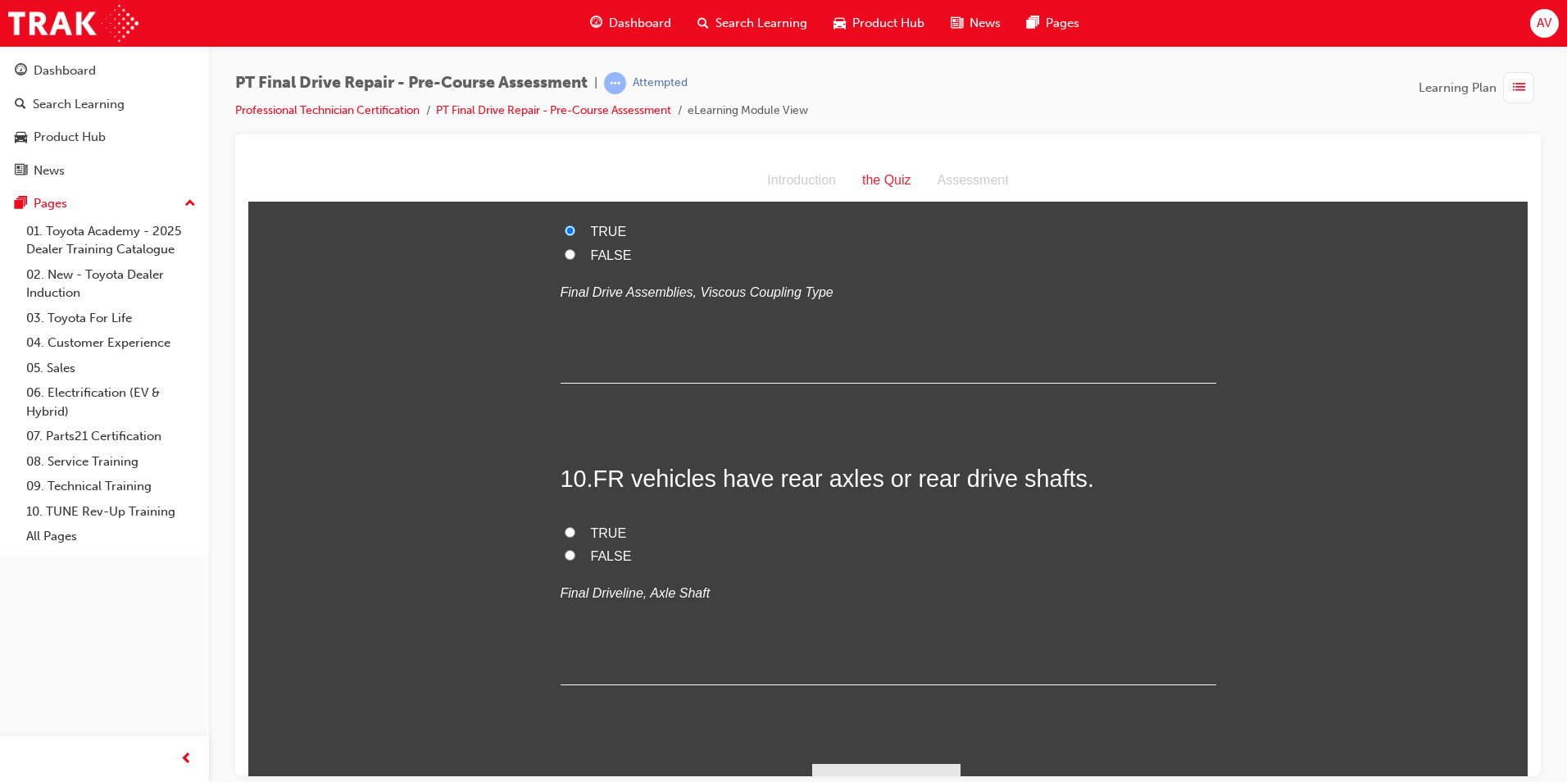
click at [565, 549] on input "FALSE" at bounding box center [570, 554] width 11 height 11
radio input "true"
click at [892, 763] on button "Submit Answers" at bounding box center [886, 786] width 149 height 46
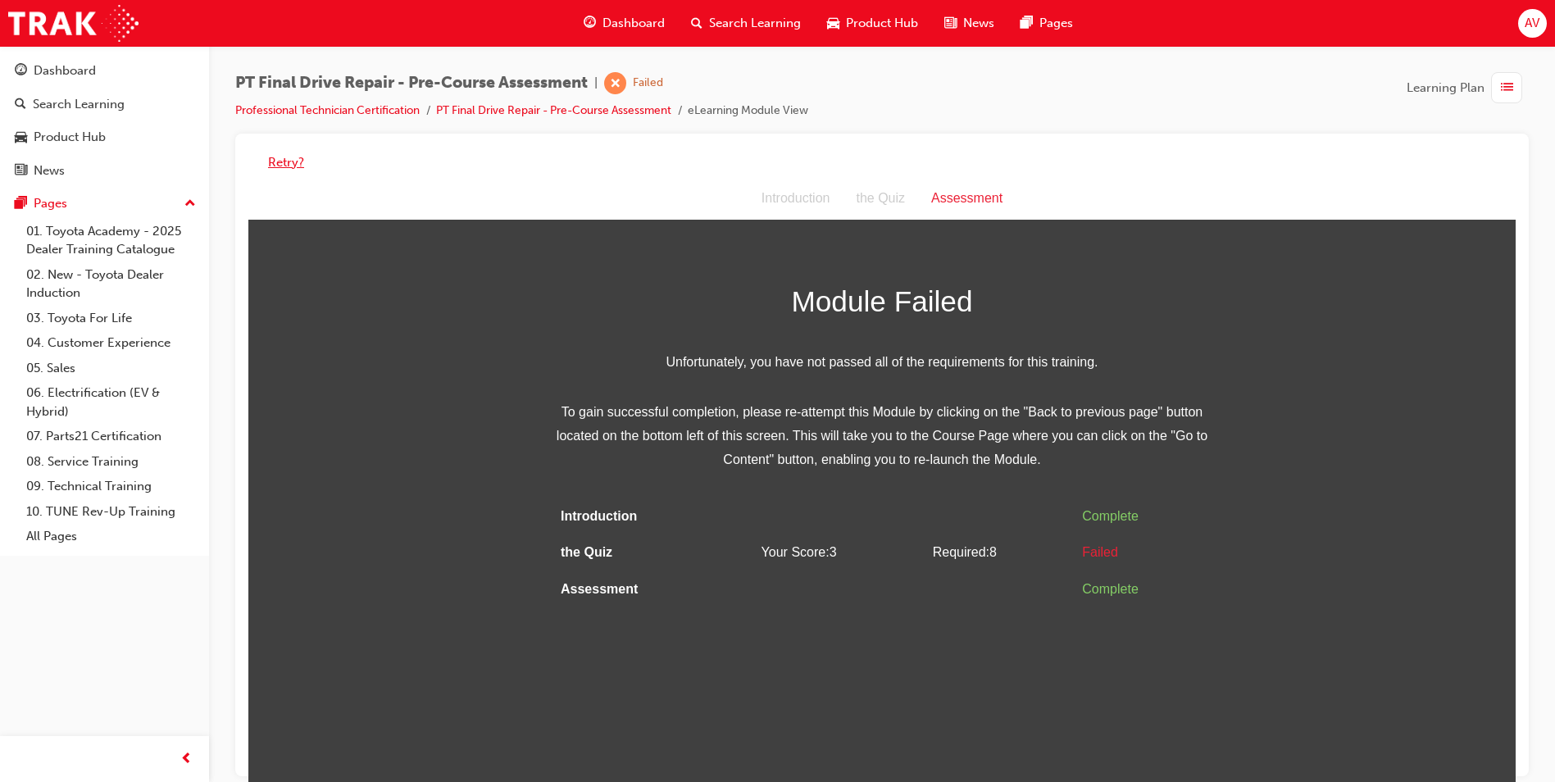
click at [273, 161] on button "Retry?" at bounding box center [286, 162] width 36 height 19
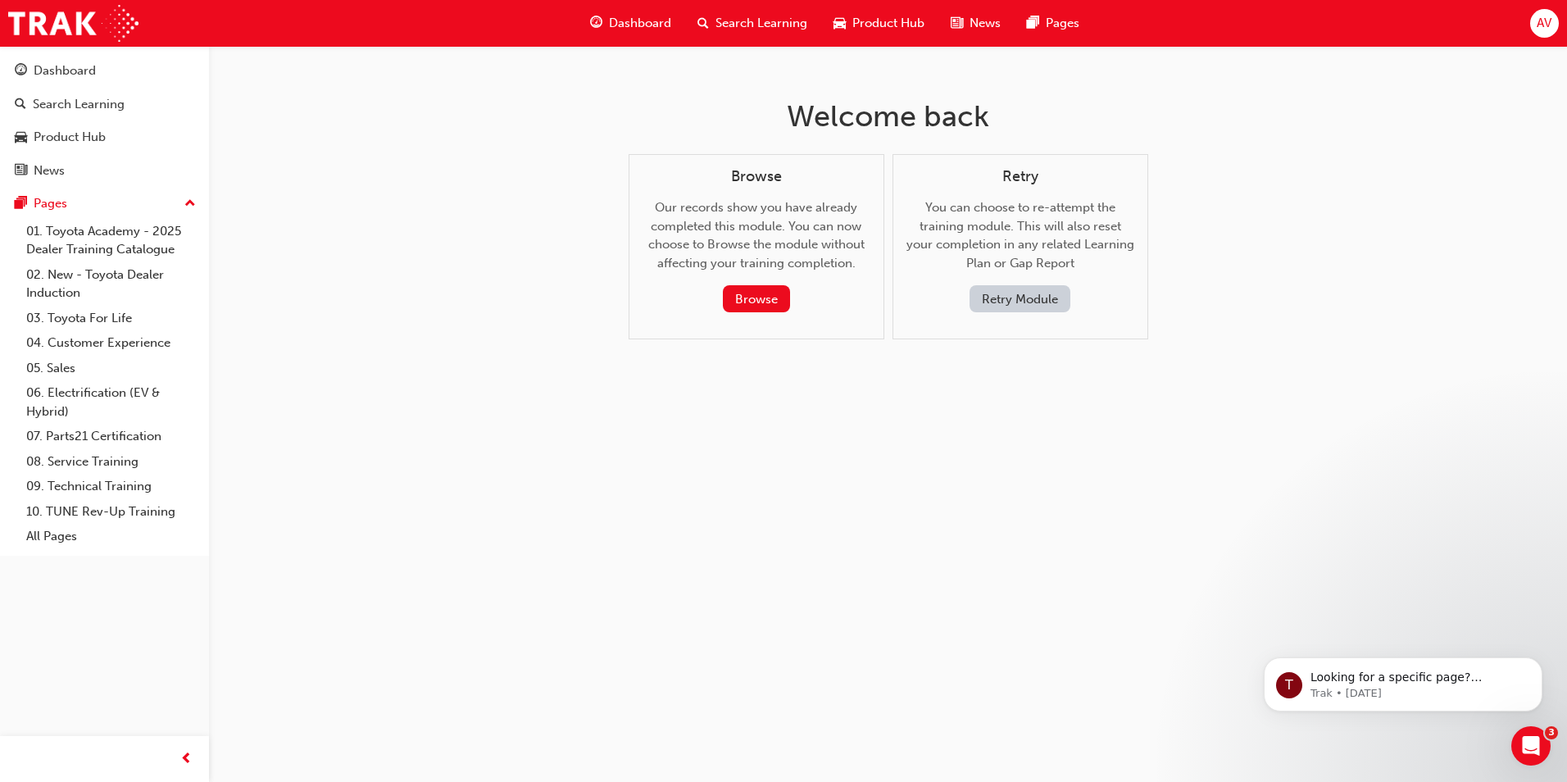
click at [1016, 303] on button "Retry Module" at bounding box center [1019, 298] width 101 height 27
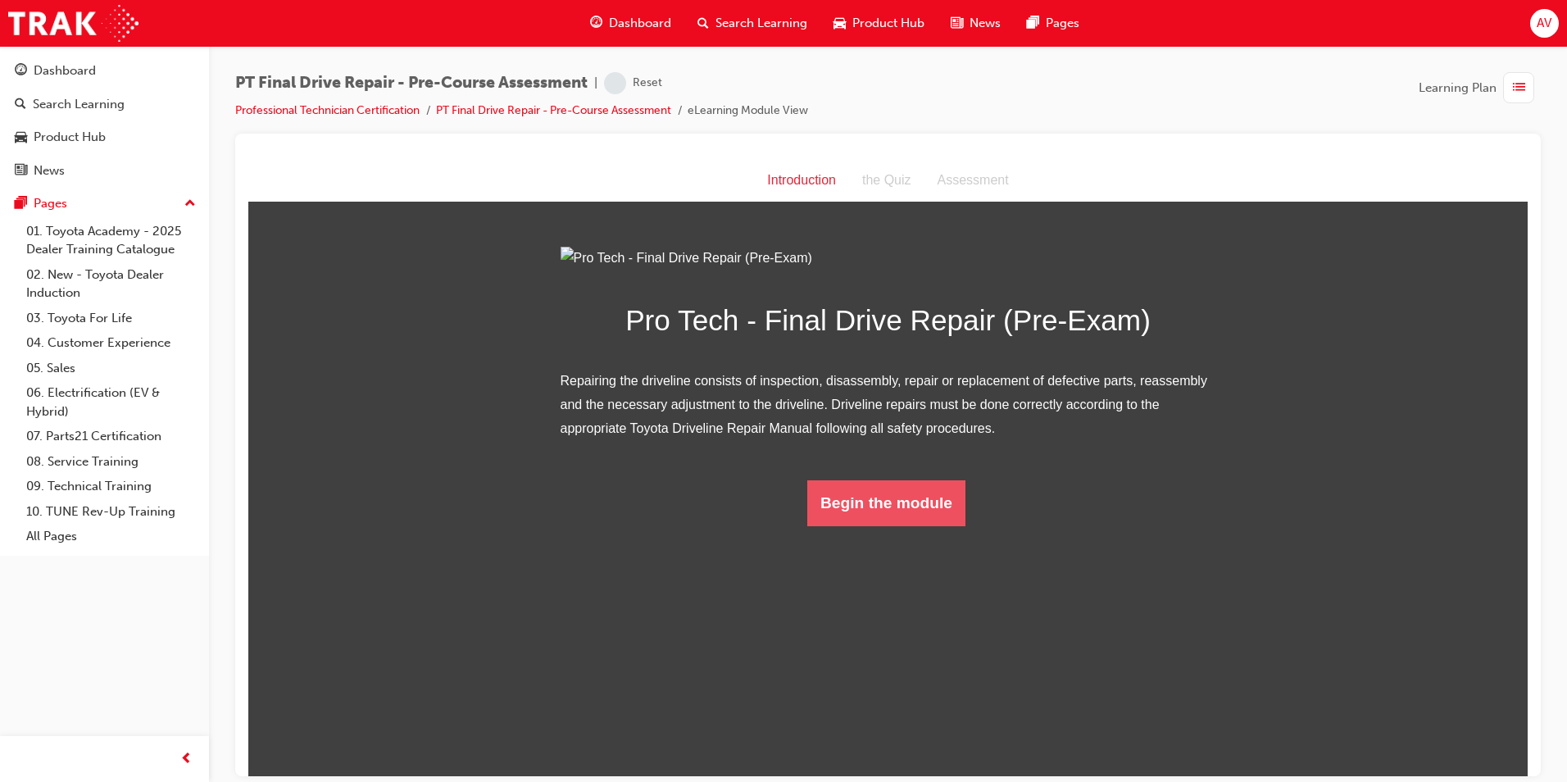
click at [868, 525] on button "Begin the module" at bounding box center [886, 502] width 158 height 46
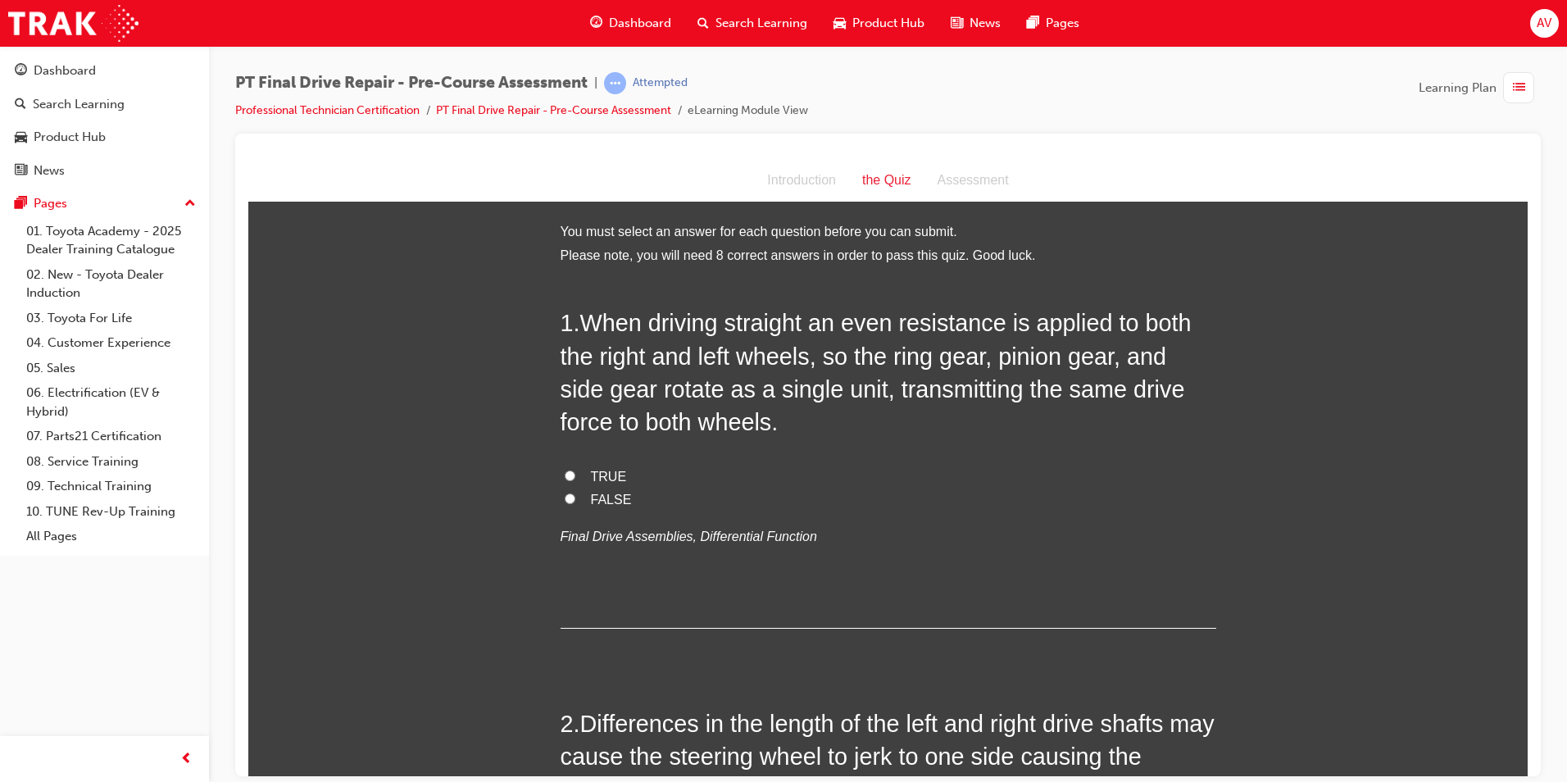
click at [565, 473] on input "TRUE" at bounding box center [570, 475] width 11 height 11
radio input "true"
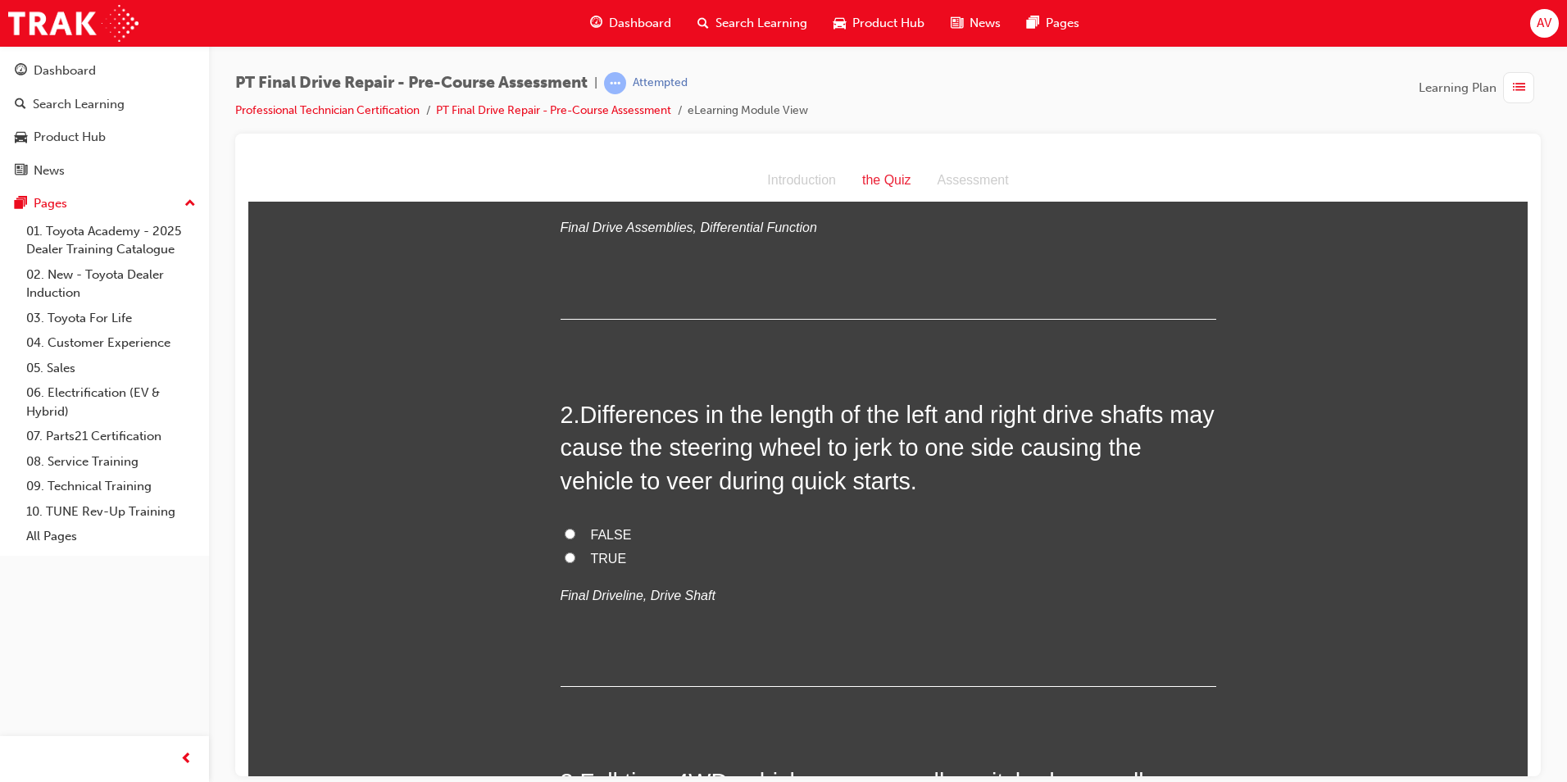
scroll to position [328, 0]
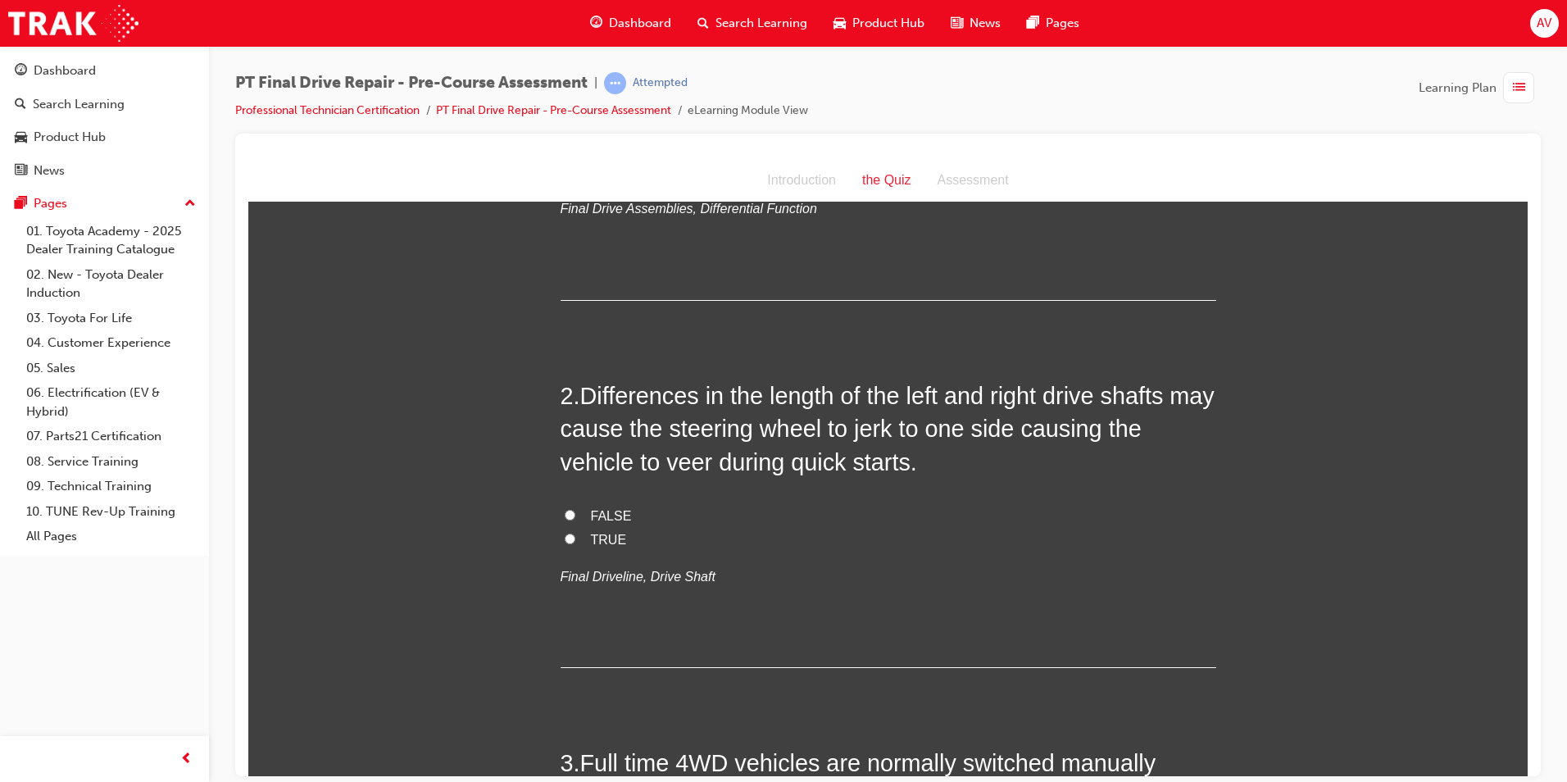
click at [565, 539] on input "TRUE" at bounding box center [570, 538] width 11 height 11
radio input "true"
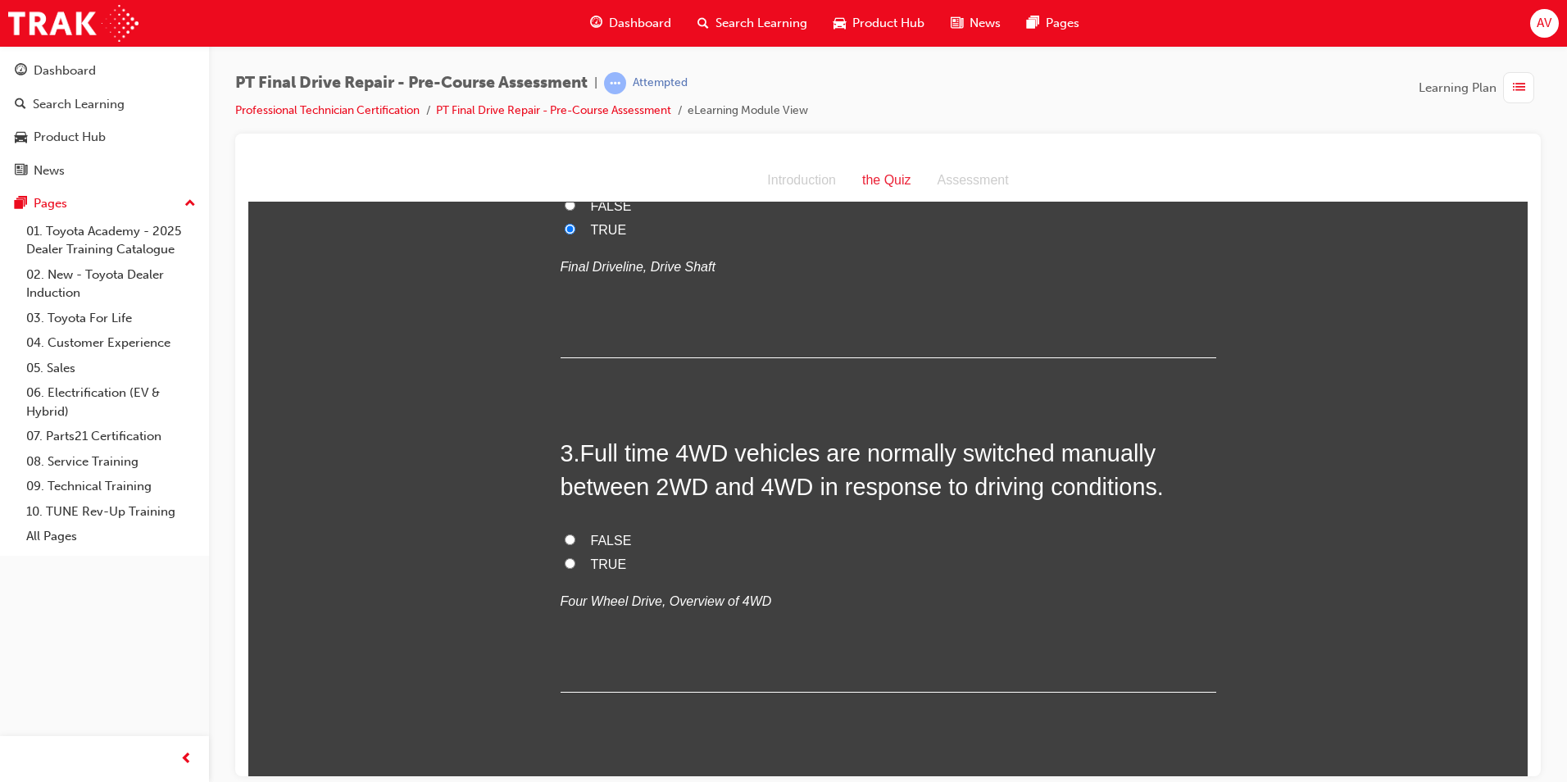
scroll to position [656, 0]
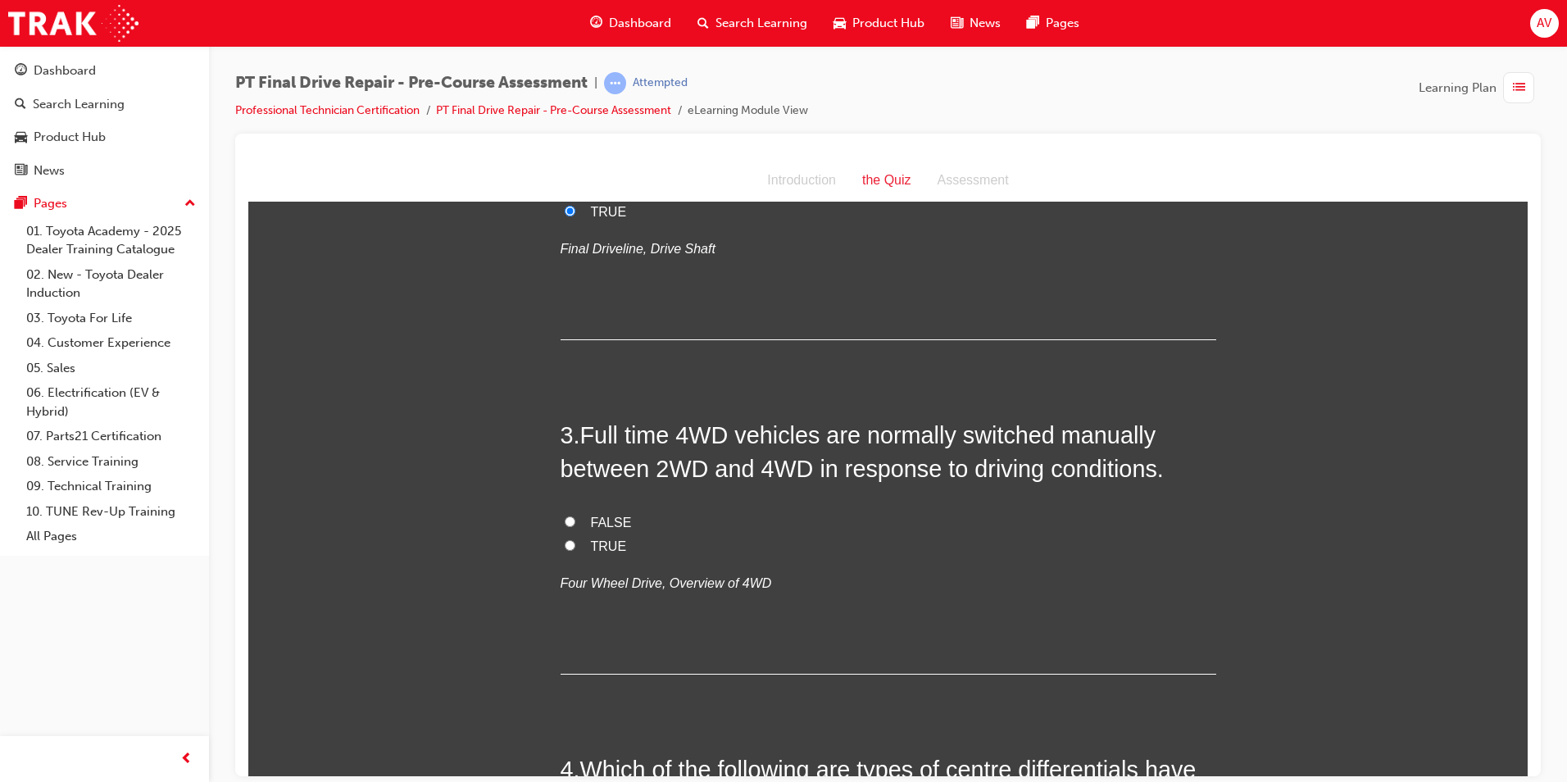
drag, startPoint x: 561, startPoint y: 521, endPoint x: 575, endPoint y: 524, distance: 14.3
click at [565, 520] on input "FALSE" at bounding box center [570, 520] width 11 height 11
radio input "true"
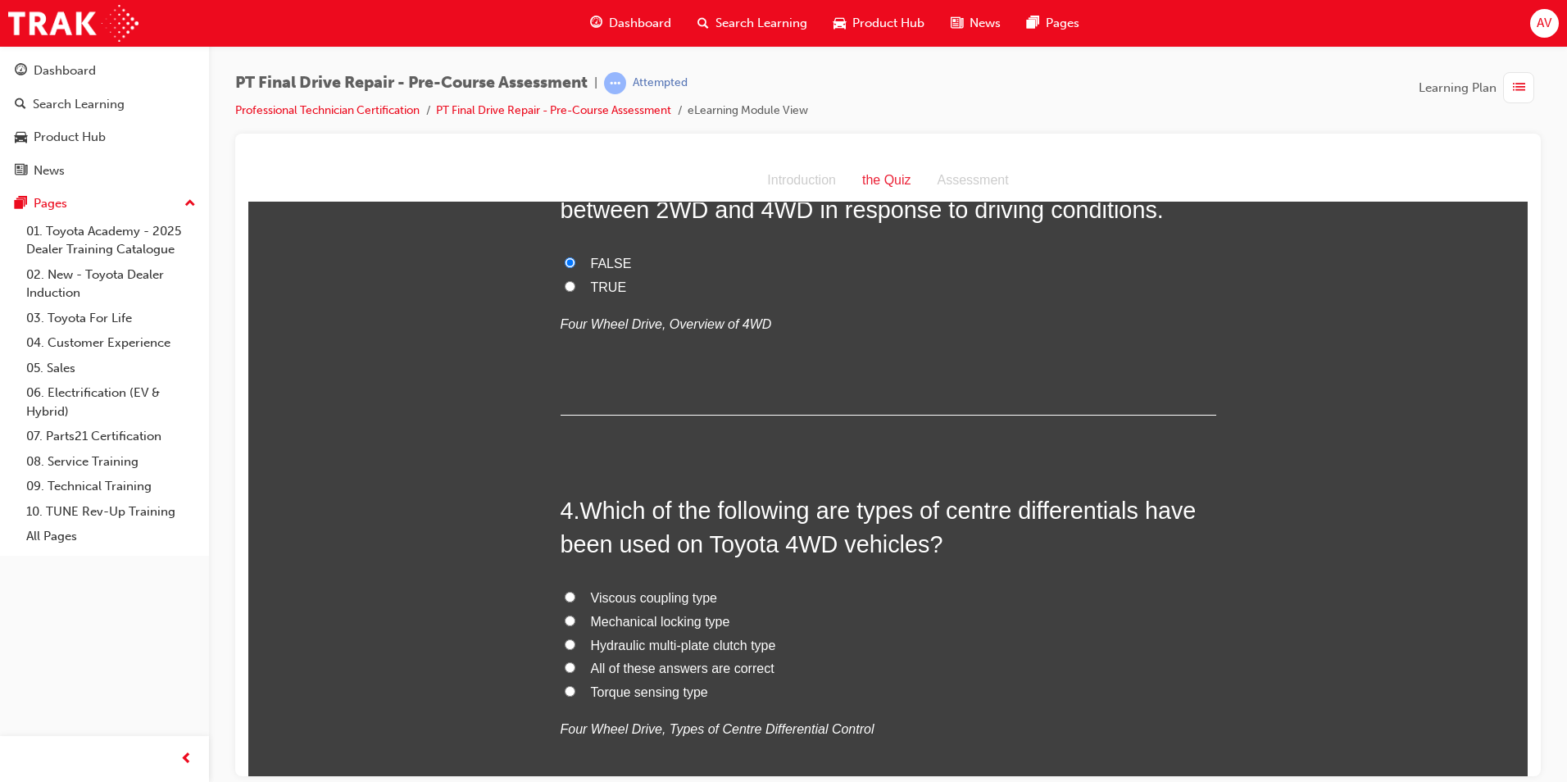
scroll to position [983, 0]
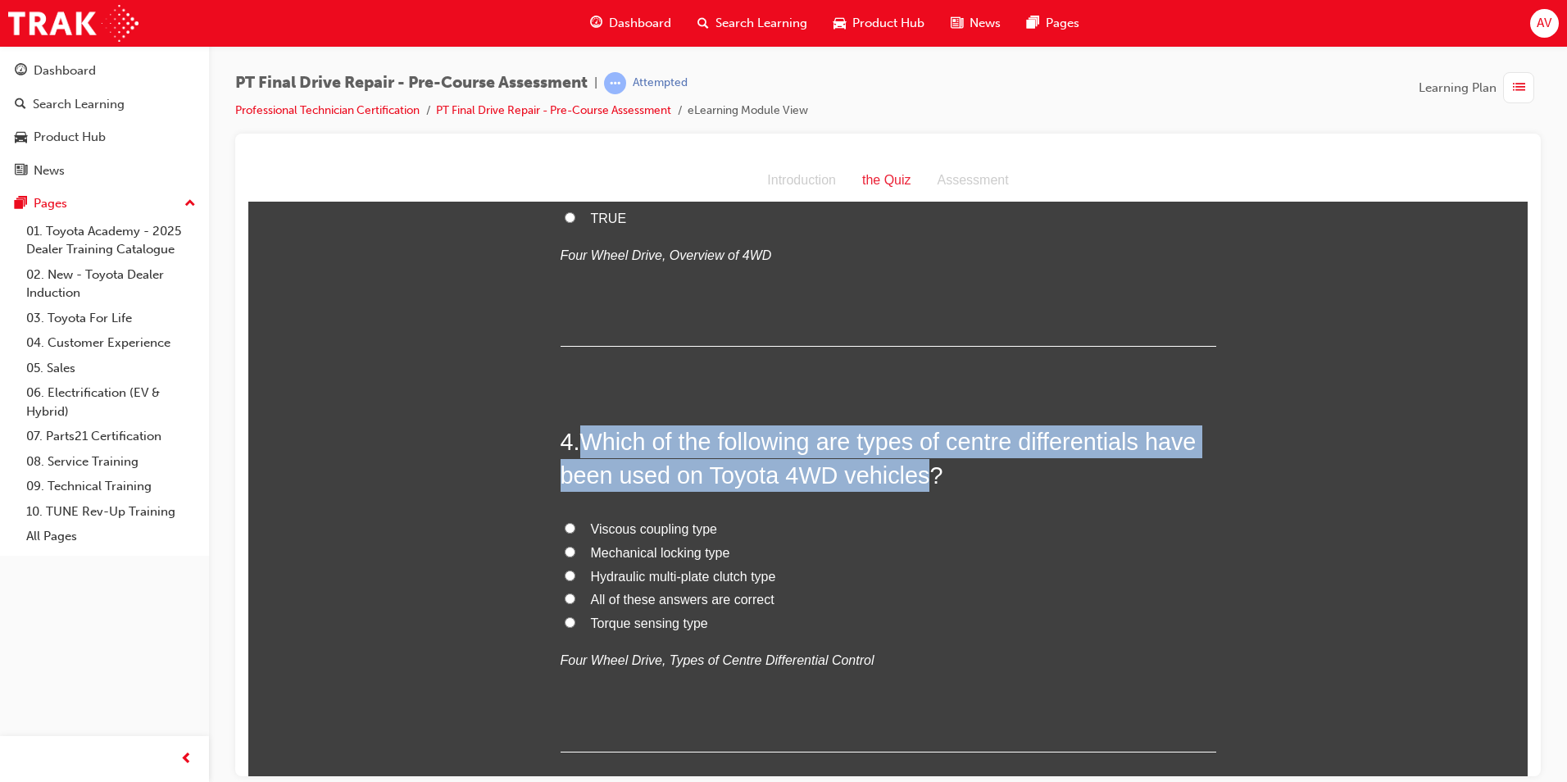
drag, startPoint x: 581, startPoint y: 436, endPoint x: 911, endPoint y: 481, distance: 333.3
click at [911, 481] on span "Which of the following are types of centre differentials have been used on Toyo…" at bounding box center [879, 457] width 636 height 59
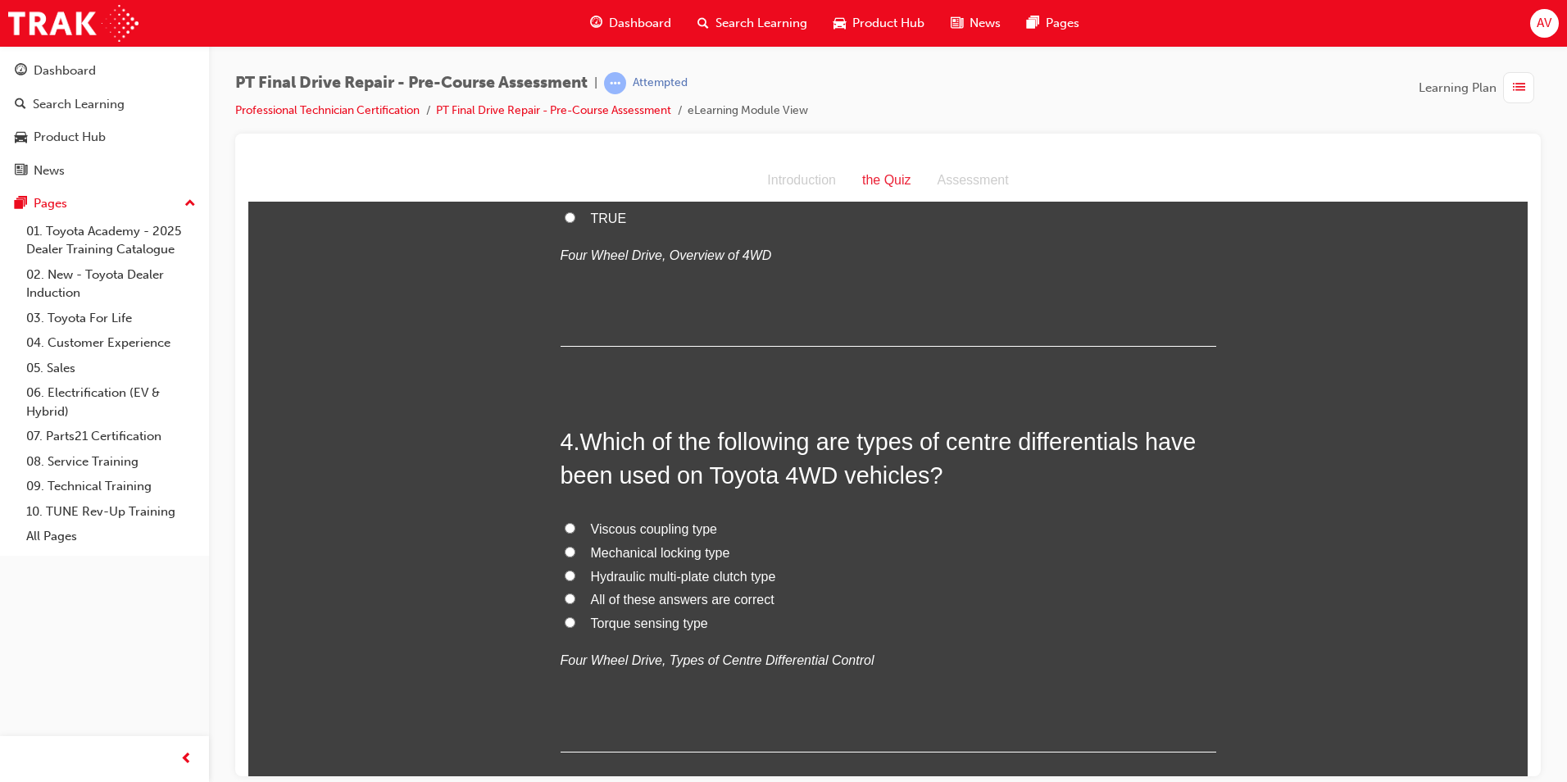
click at [813, 544] on label "Mechanical locking type" at bounding box center [889, 553] width 656 height 24
click at [575, 546] on input "Mechanical locking type" at bounding box center [570, 551] width 11 height 11
radio input "true"
click at [565, 598] on input "All of these answers are correct" at bounding box center [570, 597] width 11 height 11
radio input "true"
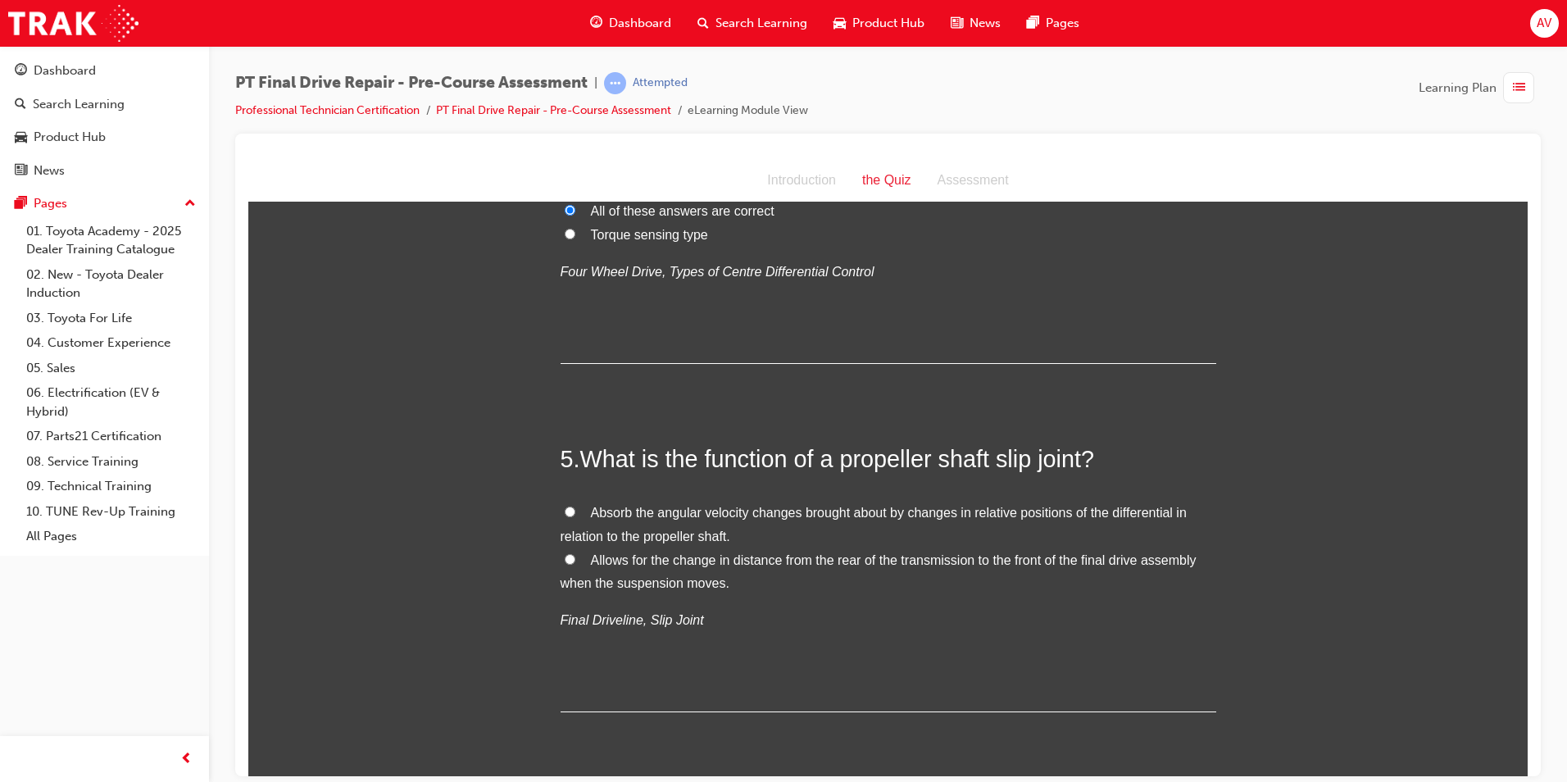
scroll to position [1393, 0]
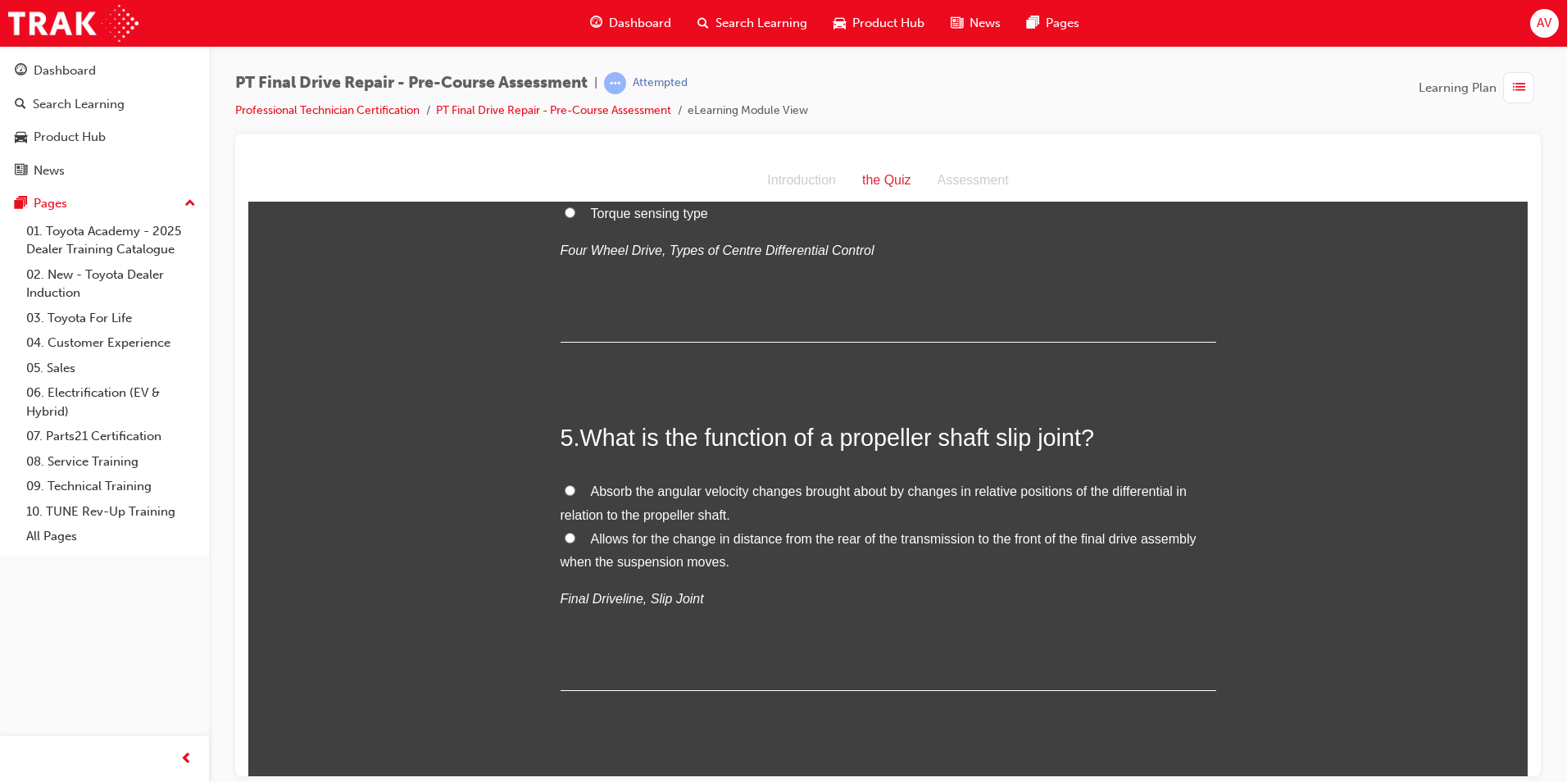
click at [565, 538] on input "Allows for the change in distance from the rear of the transmission to the fron…" at bounding box center [570, 537] width 11 height 11
radio input "true"
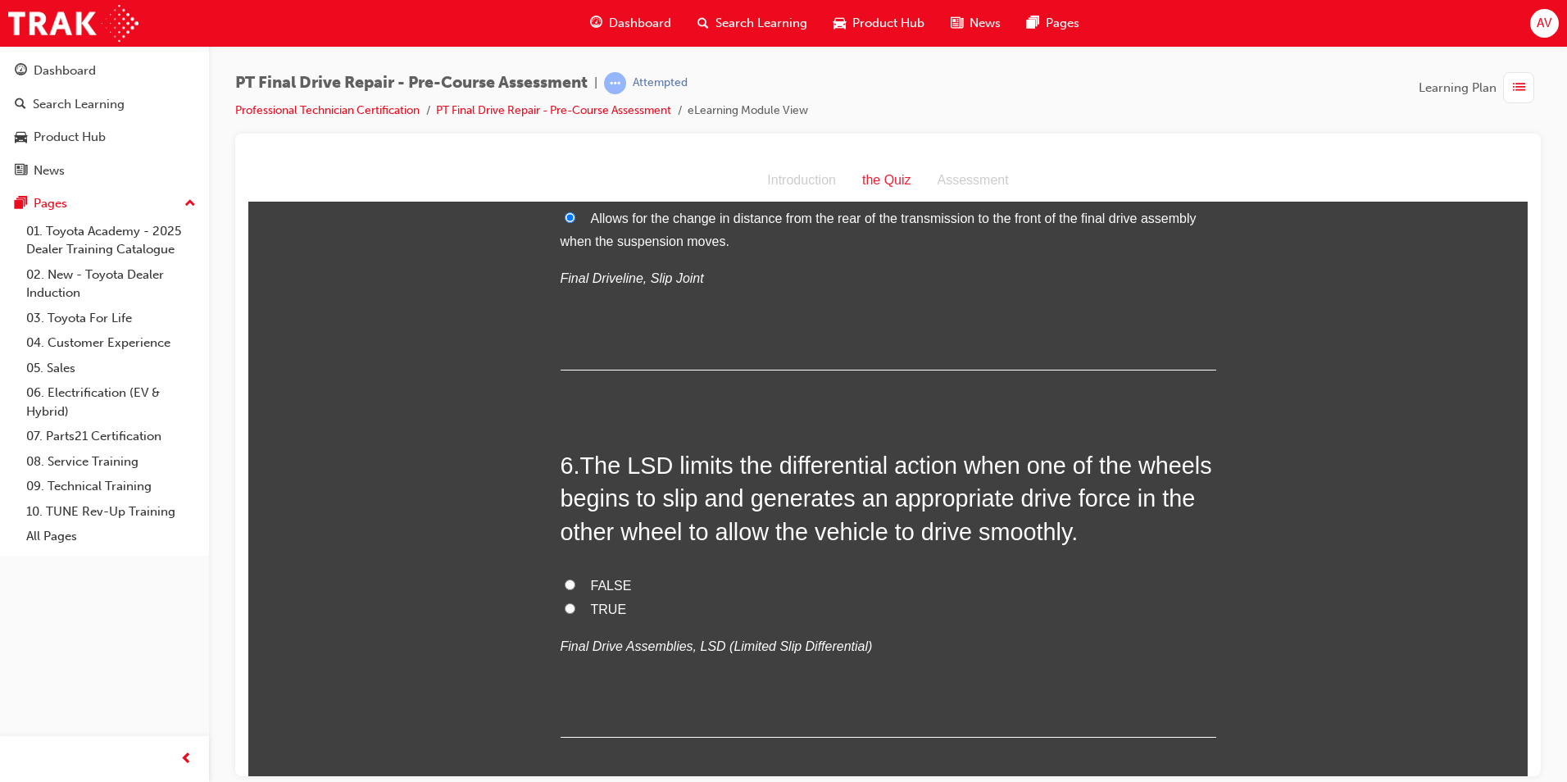
scroll to position [1721, 0]
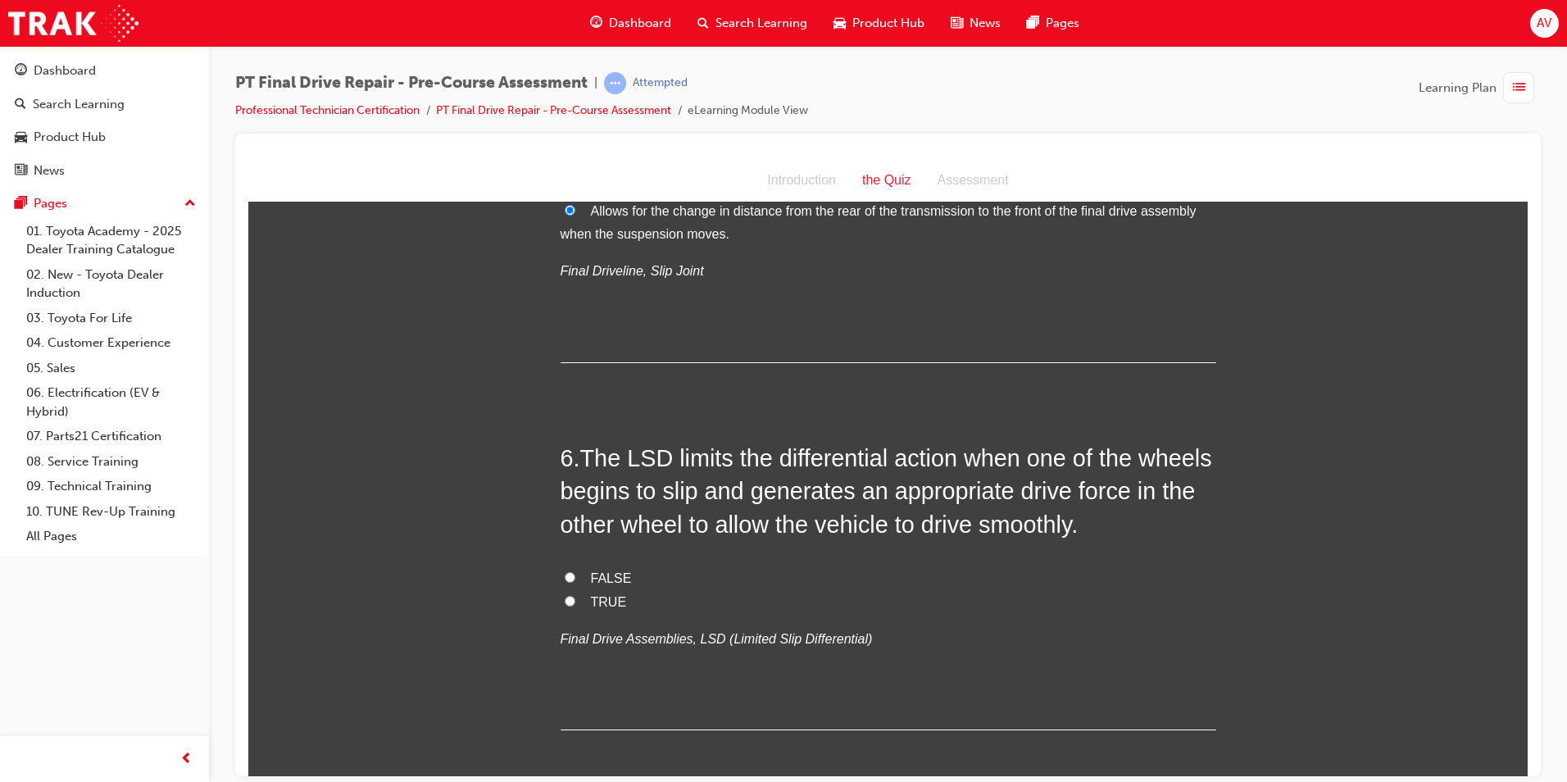
click at [565, 572] on input "FALSE" at bounding box center [570, 576] width 11 height 11
radio input "true"
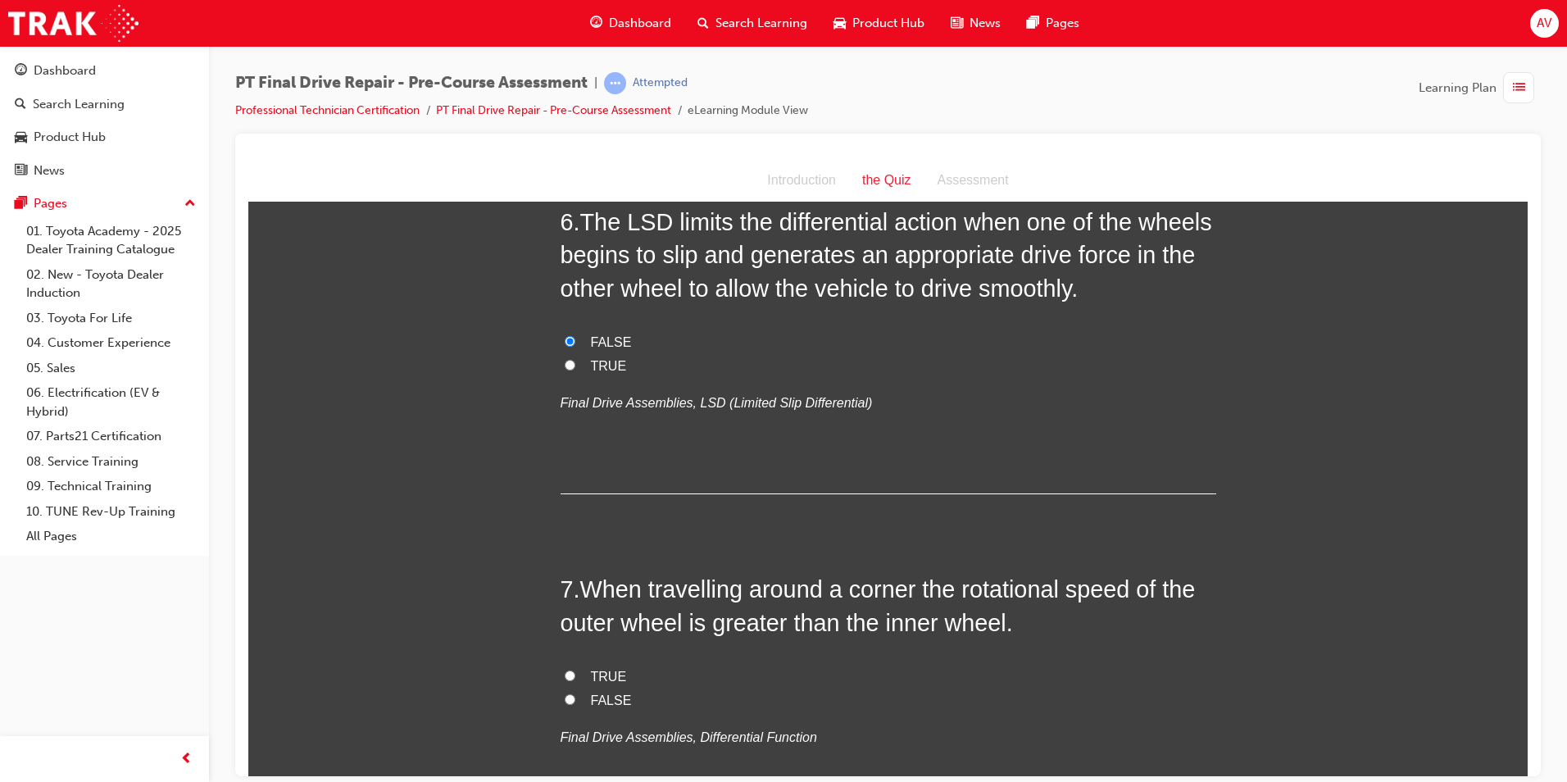
scroll to position [1967, 0]
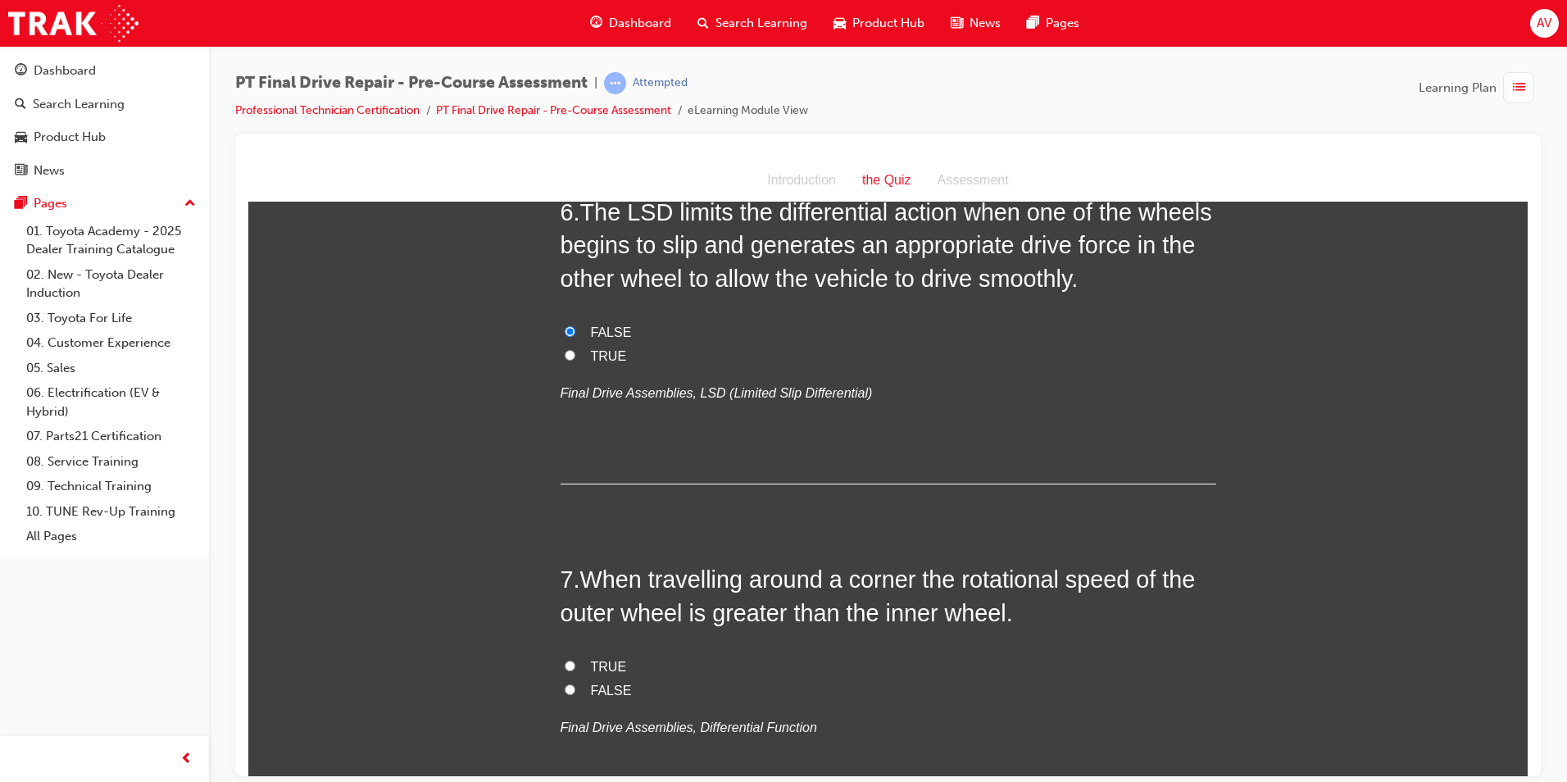
drag, startPoint x: 563, startPoint y: 686, endPoint x: 563, endPoint y: 674, distance: 11.5
click at [565, 685] on input "FALSE" at bounding box center [570, 688] width 11 height 11
radio input "true"
click at [565, 351] on input "TRUE" at bounding box center [570, 354] width 11 height 11
radio input "true"
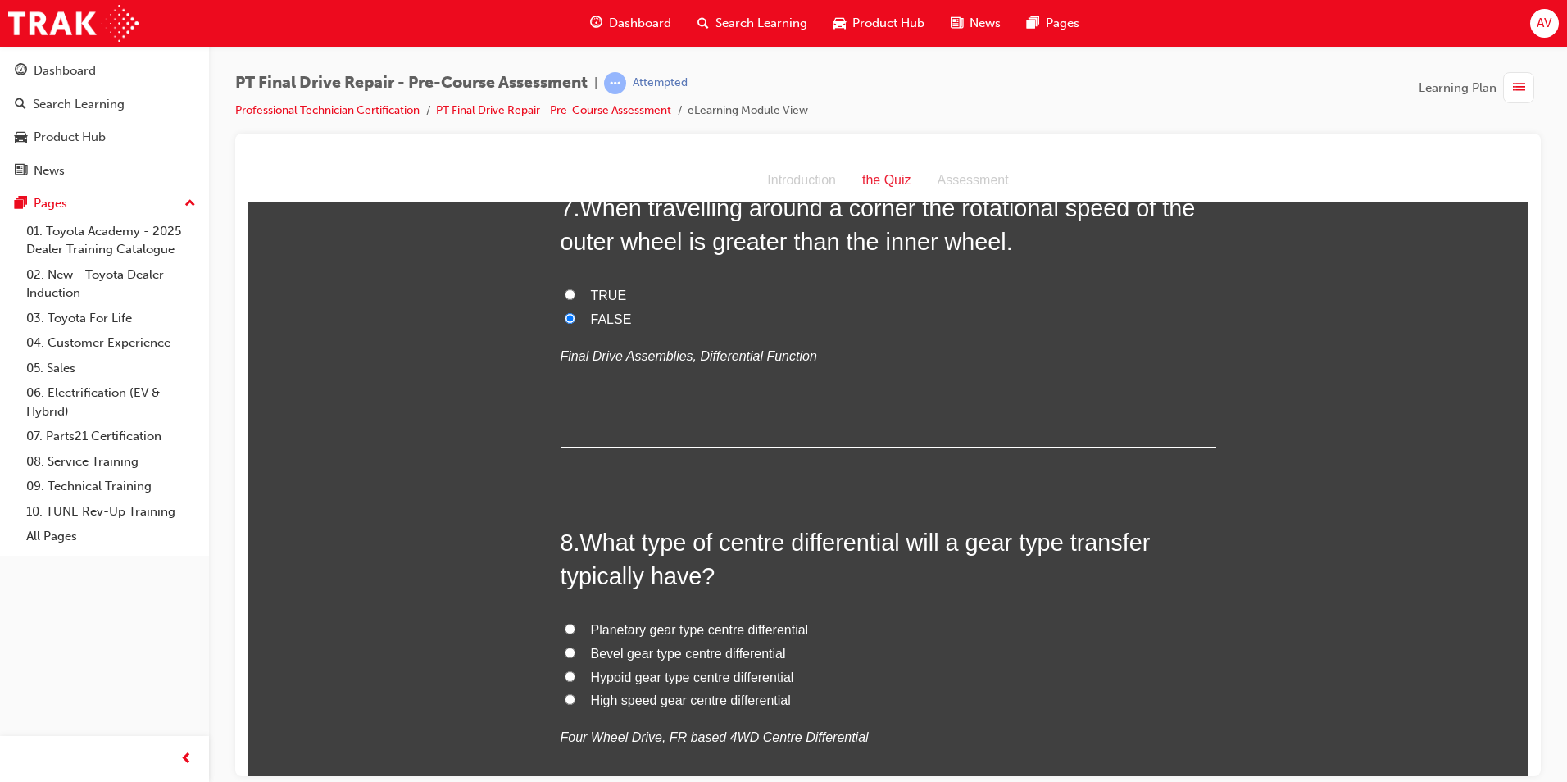
scroll to position [2376, 0]
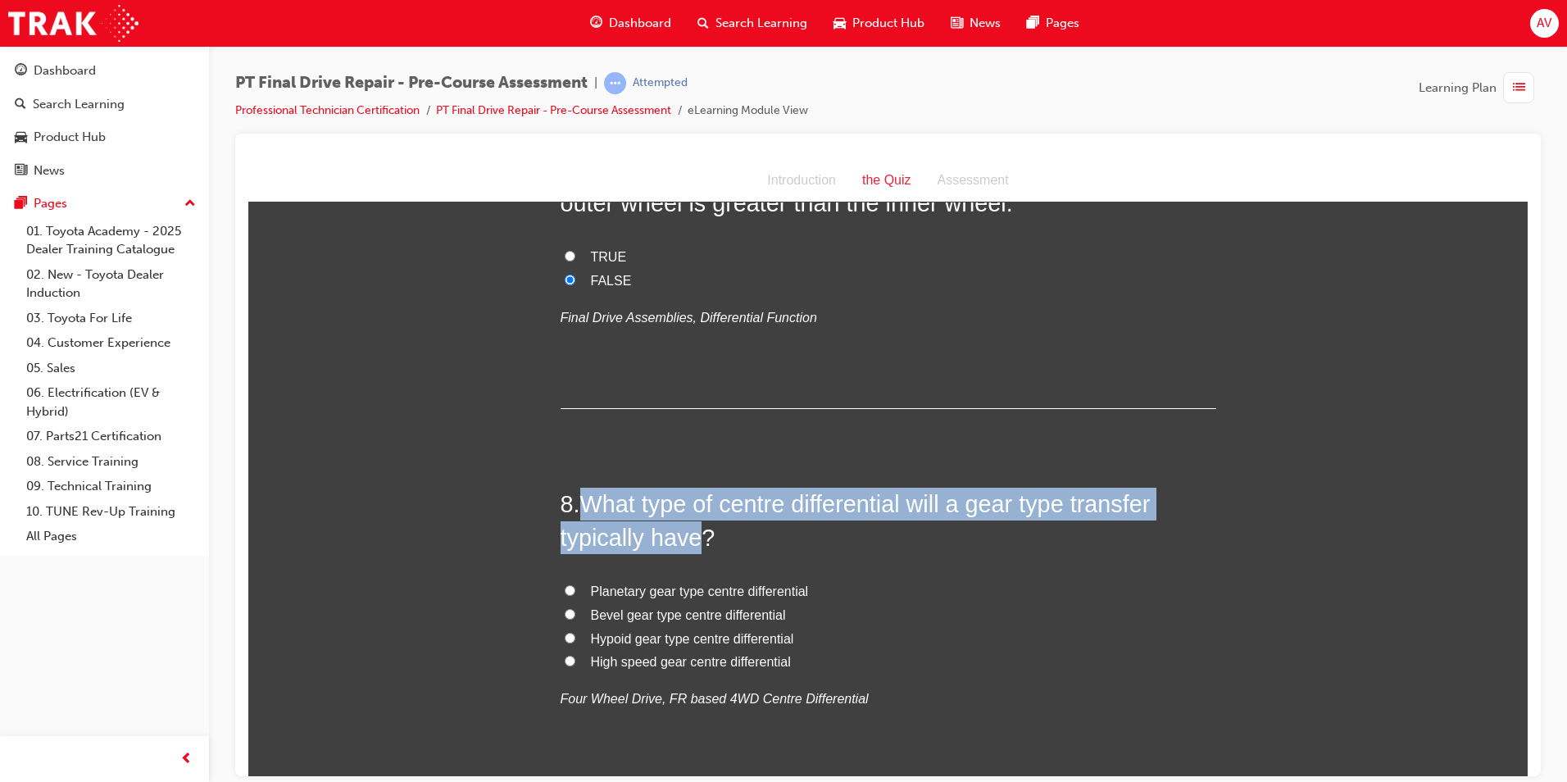
drag, startPoint x: 579, startPoint y: 502, endPoint x: 692, endPoint y: 536, distance: 117.2
click at [692, 536] on span "What type of centre differential will a gear type transfer typically have?" at bounding box center [856, 519] width 590 height 59
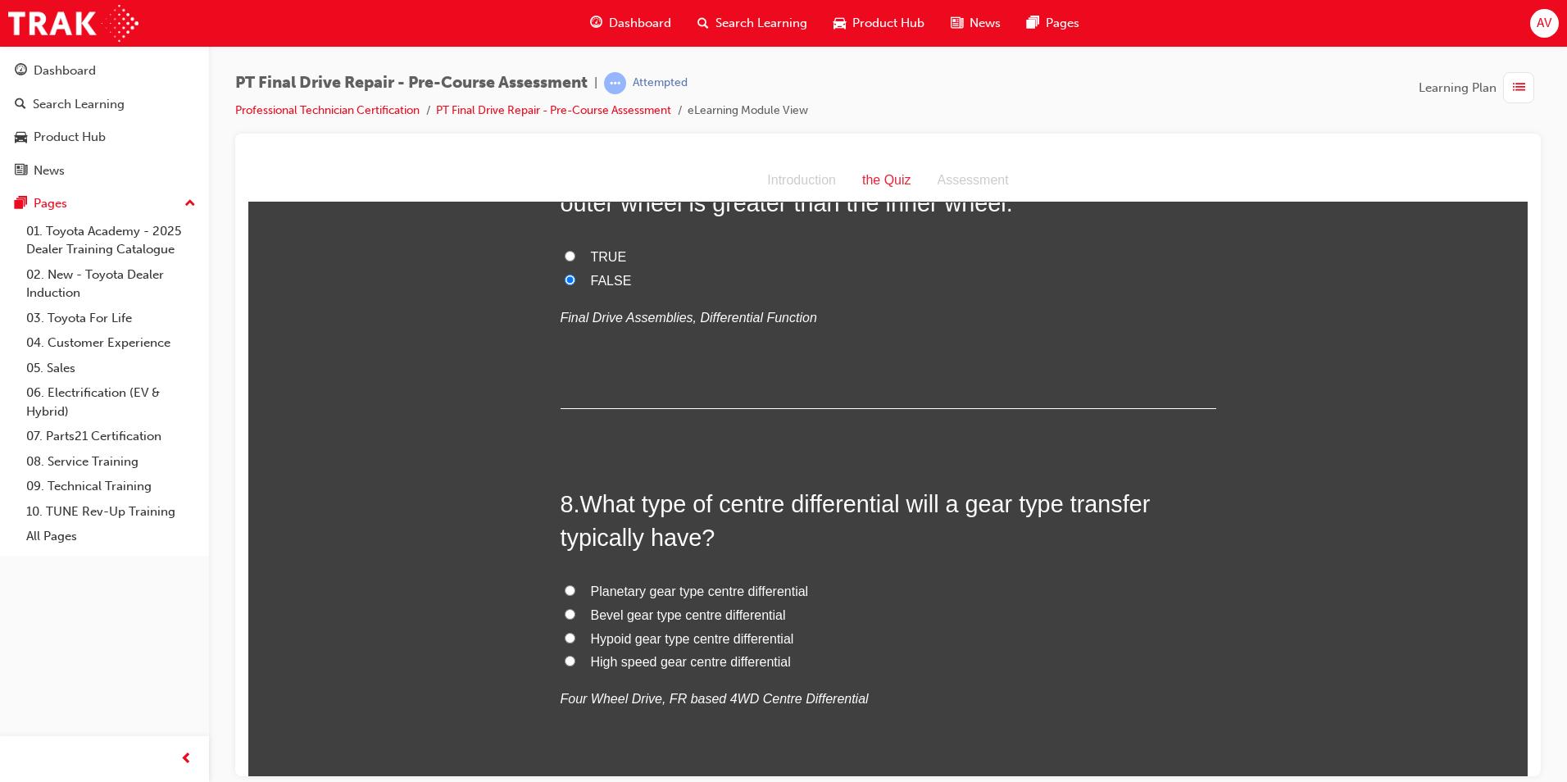
click at [856, 599] on label "Planetary gear type centre differential" at bounding box center [889, 591] width 656 height 24
click at [575, 595] on input "Planetary gear type centre differential" at bounding box center [570, 589] width 11 height 11
radio input "true"
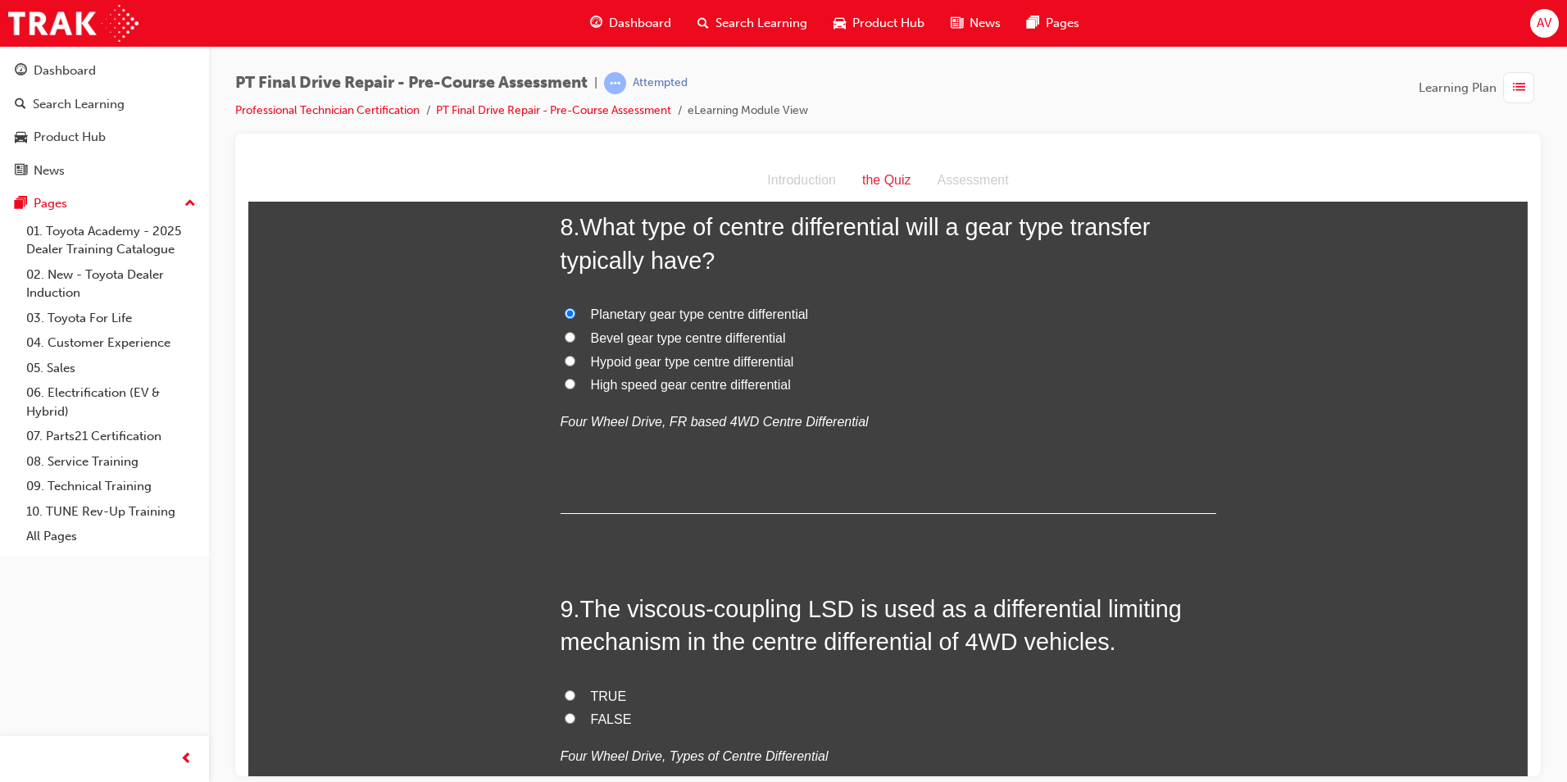
scroll to position [2704, 0]
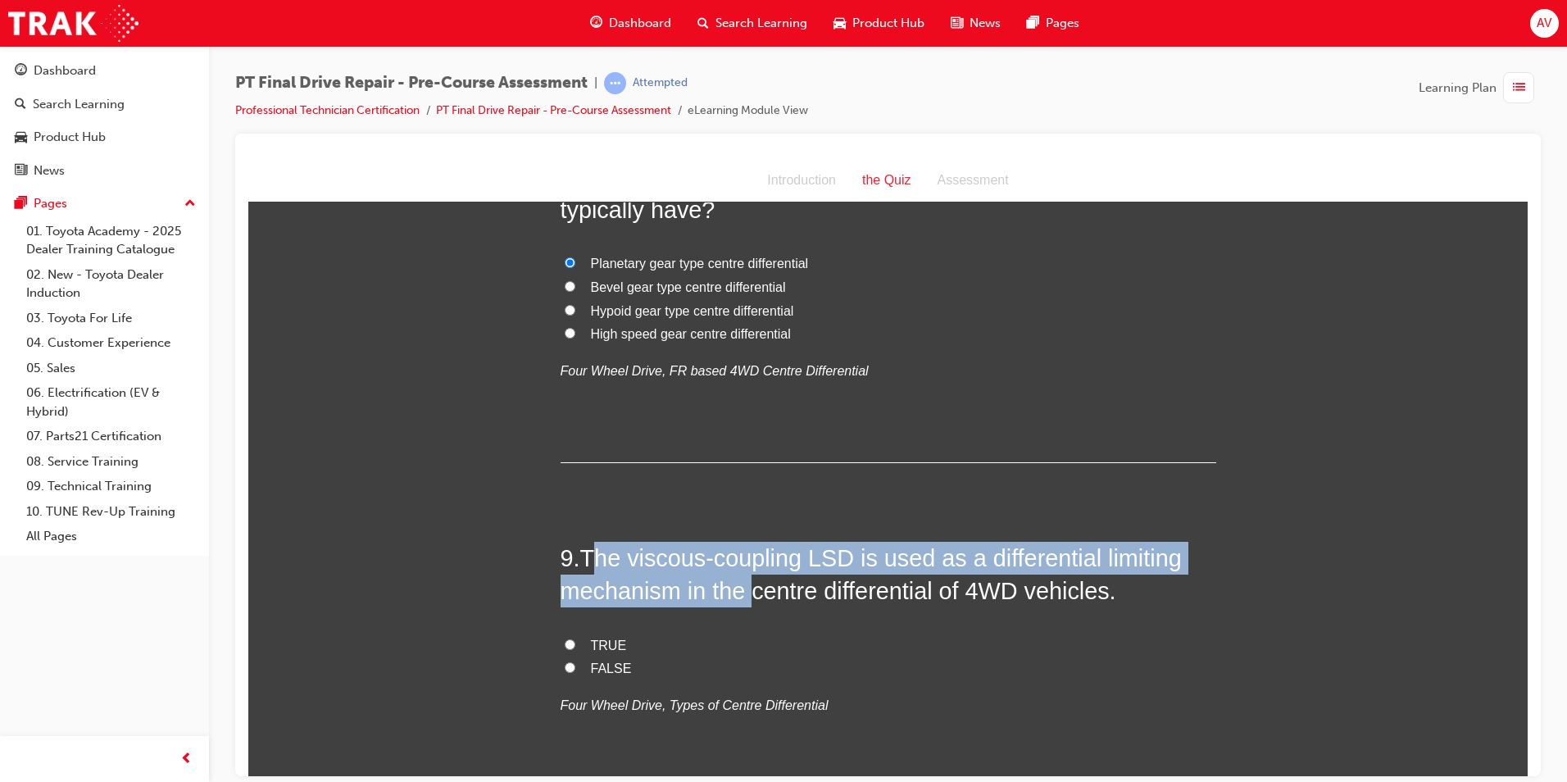
drag, startPoint x: 585, startPoint y: 546, endPoint x: 736, endPoint y: 583, distance: 155.2
click at [736, 583] on span "The viscous-coupling LSD is used as a differential limiting mechanism in the ce…" at bounding box center [871, 573] width 621 height 59
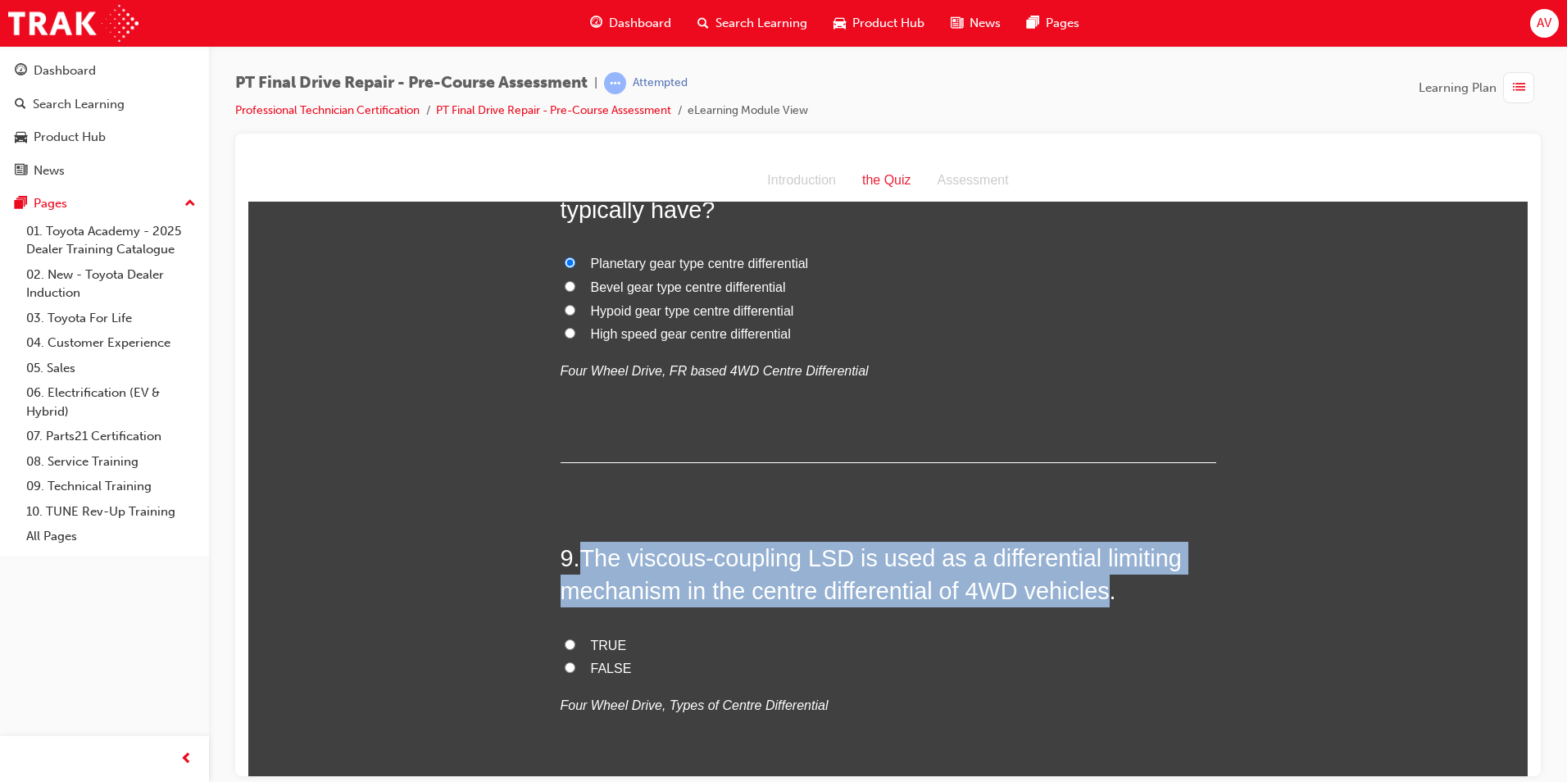
drag, startPoint x: 576, startPoint y: 556, endPoint x: 1101, endPoint y: 593, distance: 526.6
click at [1101, 593] on h2 "9 . The viscous-coupling LSD is used as a differential limiting mechanism in th…" at bounding box center [889, 574] width 656 height 66
click at [565, 639] on input "TRUE" at bounding box center [570, 643] width 11 height 11
radio input "true"
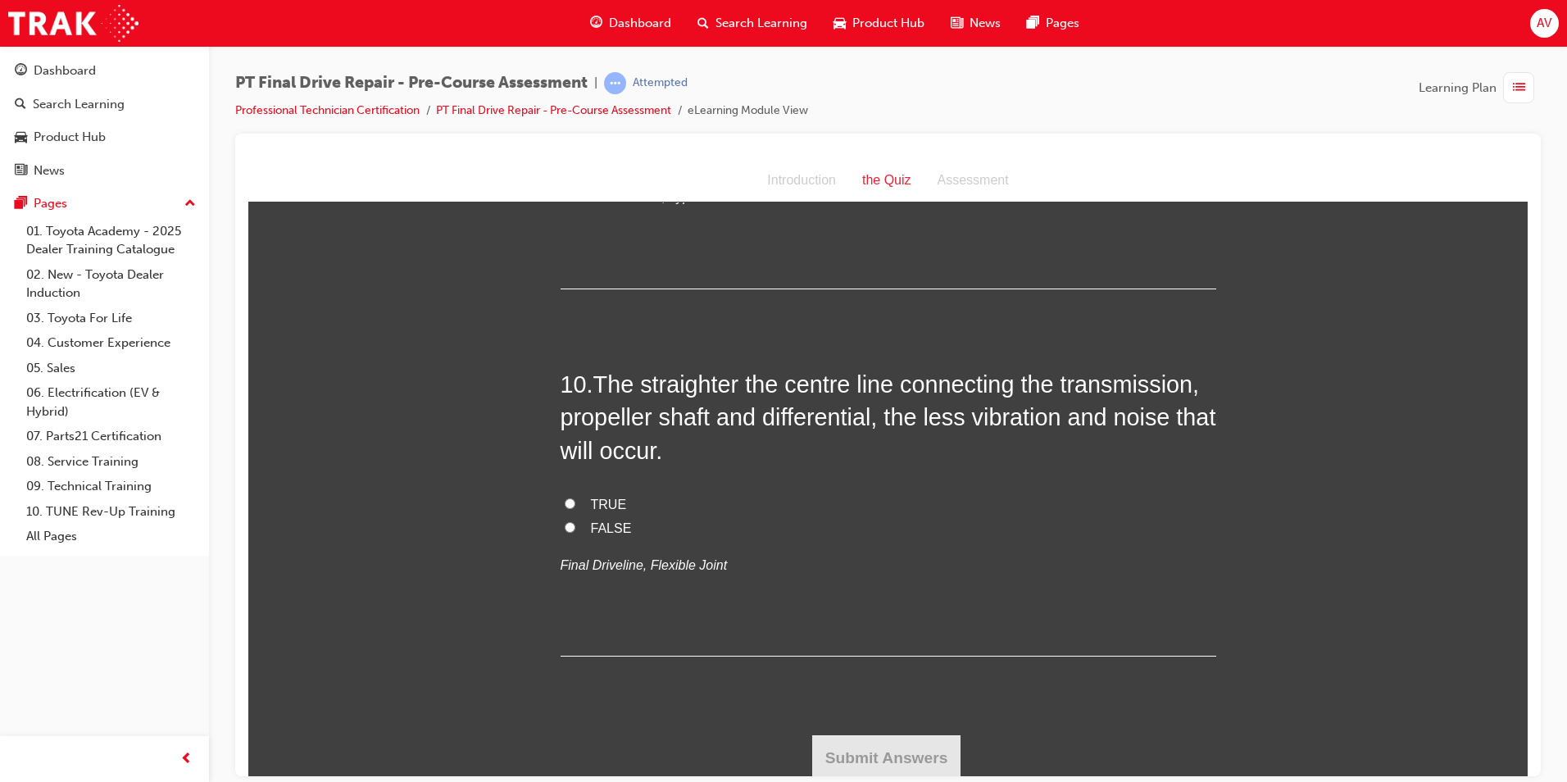
scroll to position [3216, 0]
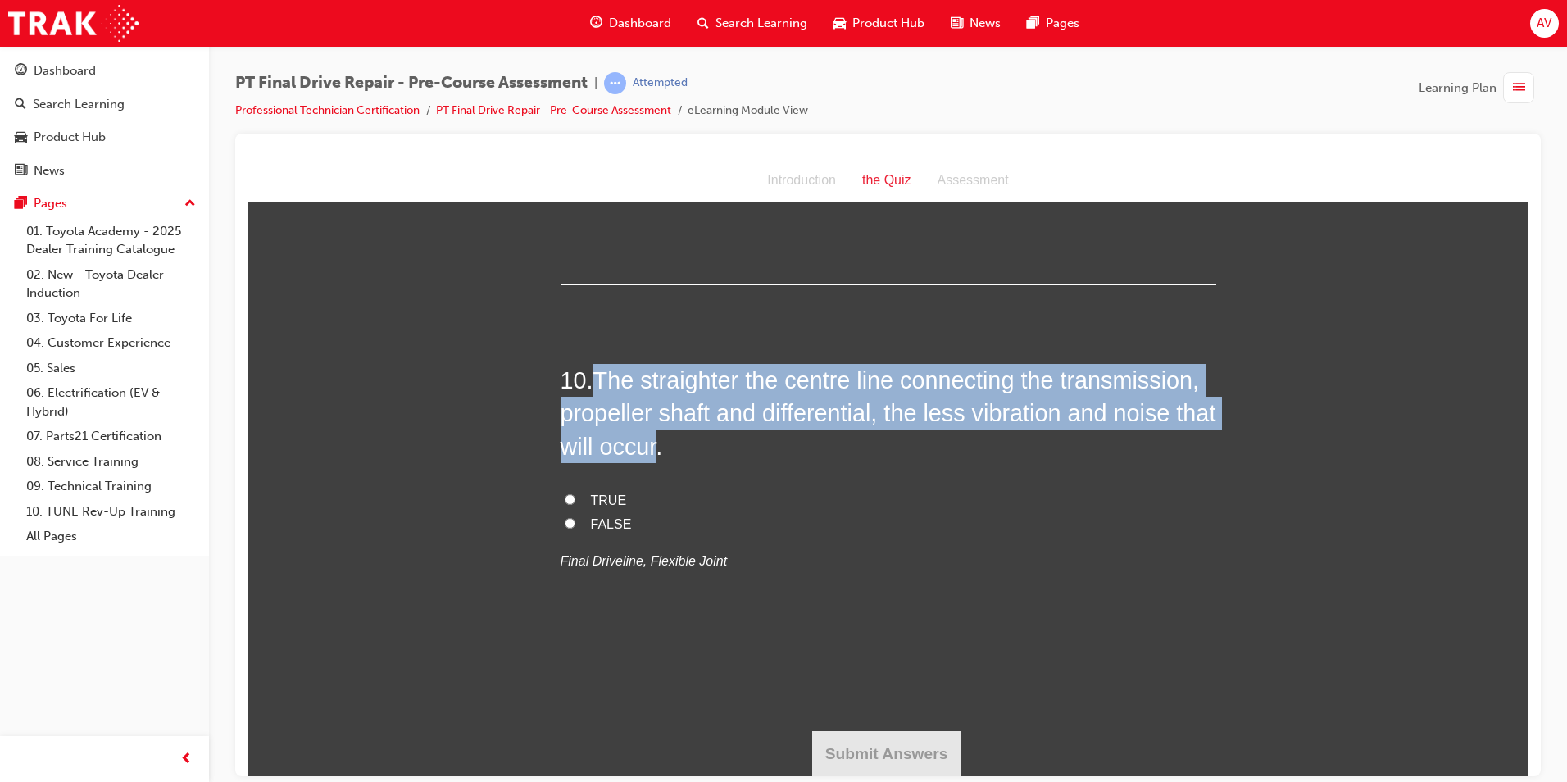
drag, startPoint x: 595, startPoint y: 375, endPoint x: 699, endPoint y: 448, distance: 127.1
click at [699, 448] on span "The straighter the centre line connecting the transmission, propeller shaft and…" at bounding box center [889, 412] width 656 height 93
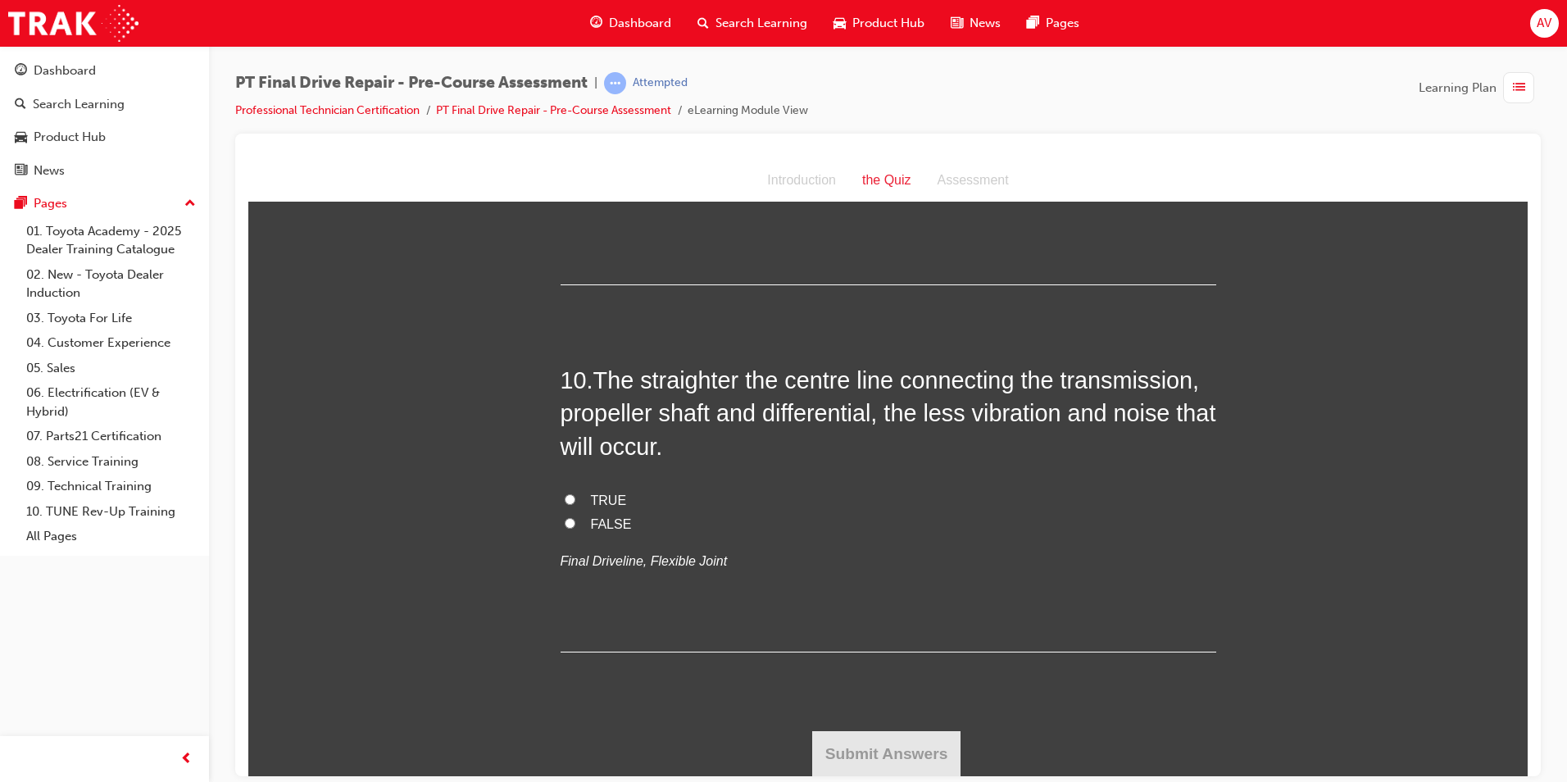
click at [561, 504] on label "TRUE" at bounding box center [889, 500] width 656 height 24
click at [565, 504] on input "TRUE" at bounding box center [570, 498] width 11 height 11
radio input "true"
click at [893, 757] on button "Submit Answers" at bounding box center [886, 753] width 149 height 46
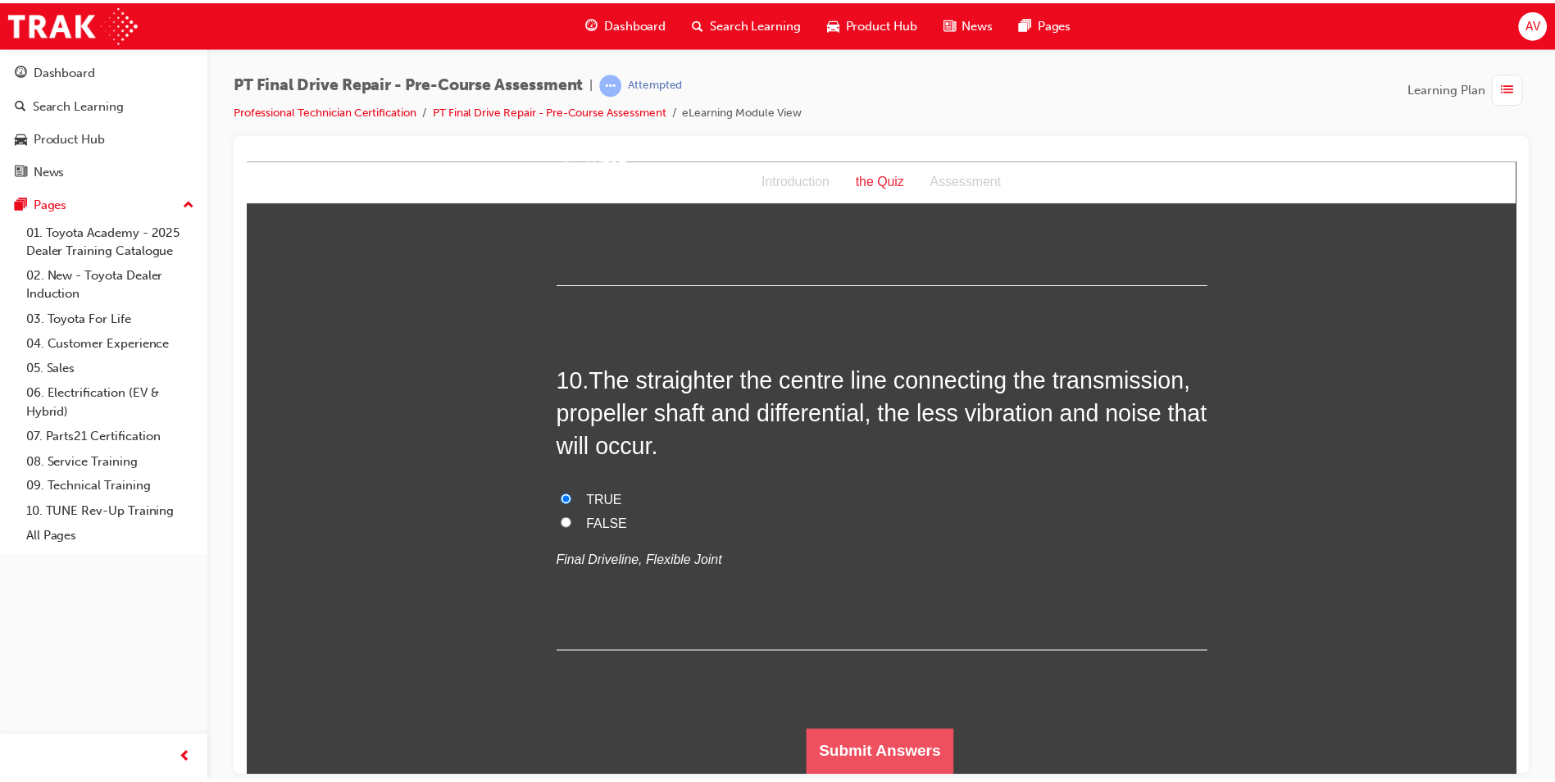
scroll to position [0, 0]
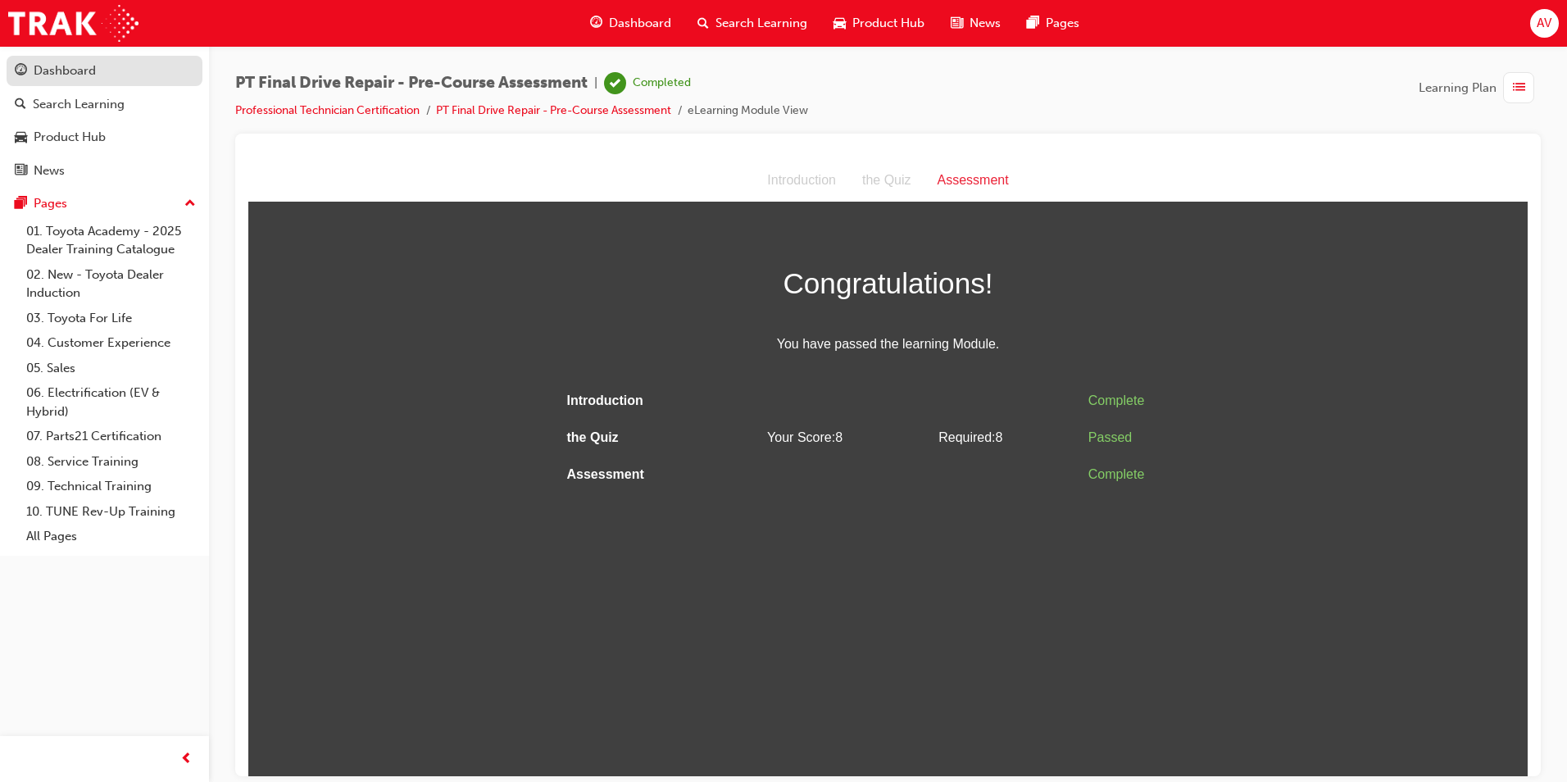
click at [67, 71] on div "Dashboard" at bounding box center [65, 70] width 62 height 19
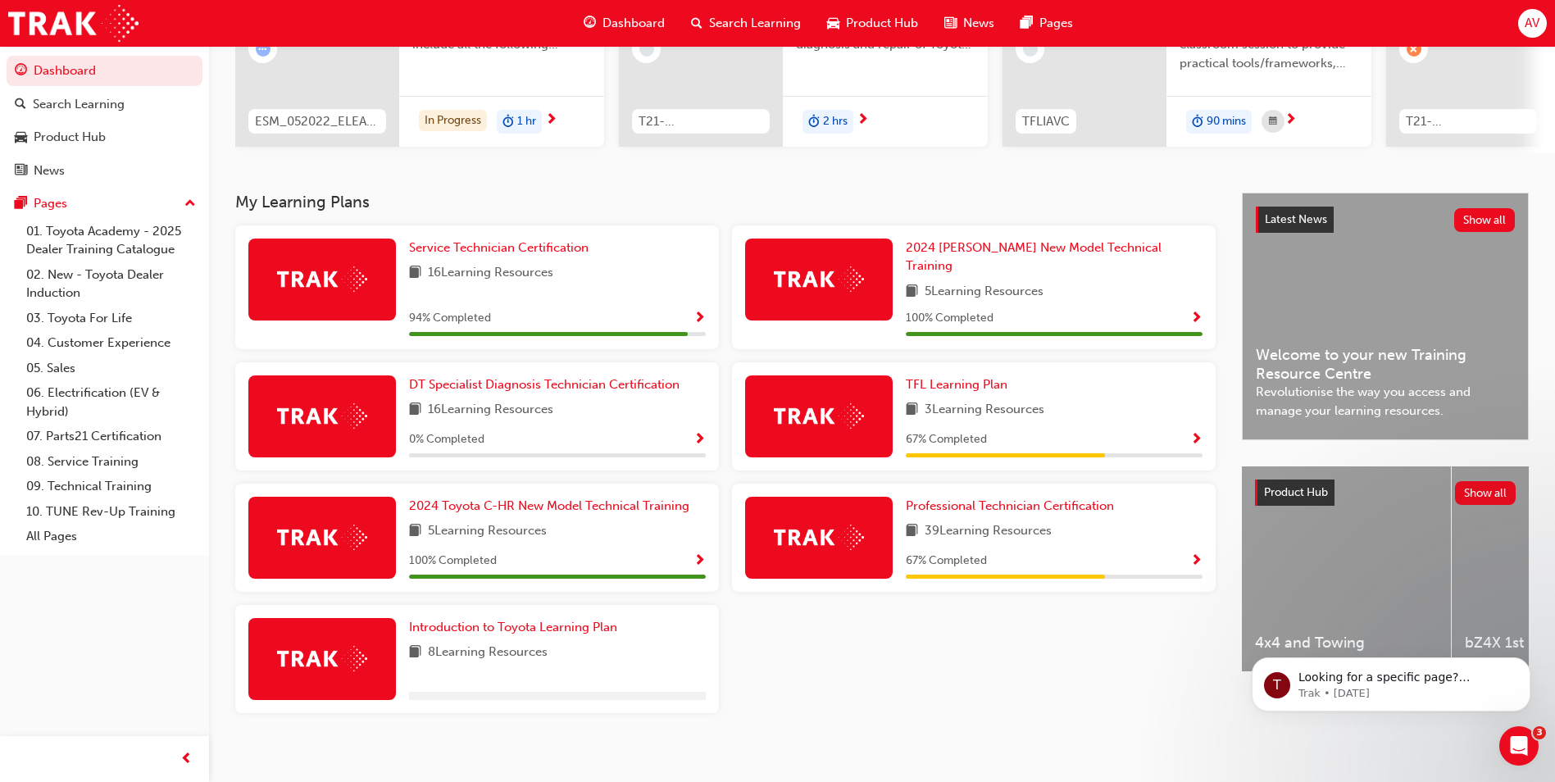
scroll to position [227, 0]
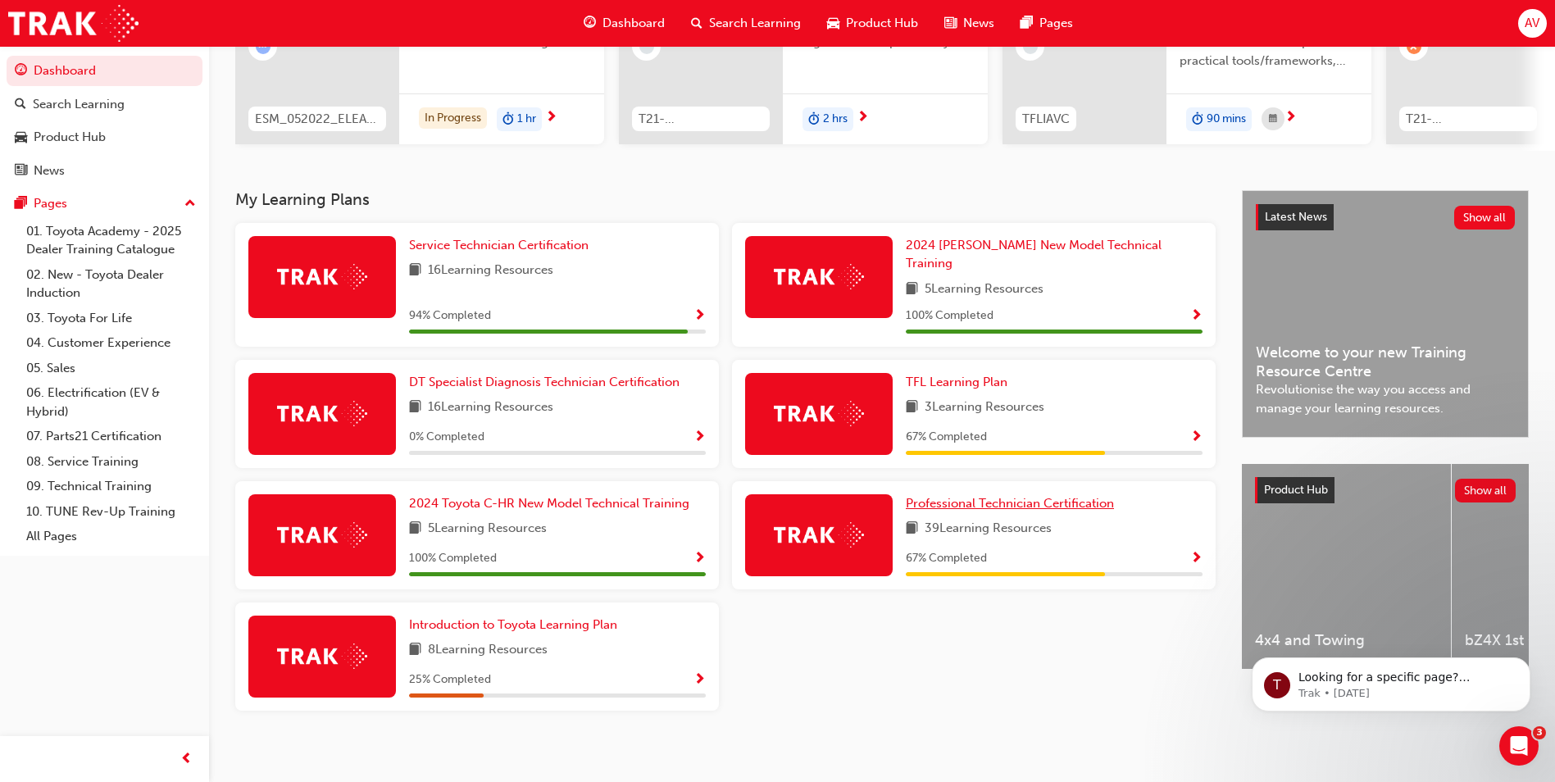
click at [1058, 496] on span "Professional Technician Certification" at bounding box center [1010, 503] width 208 height 15
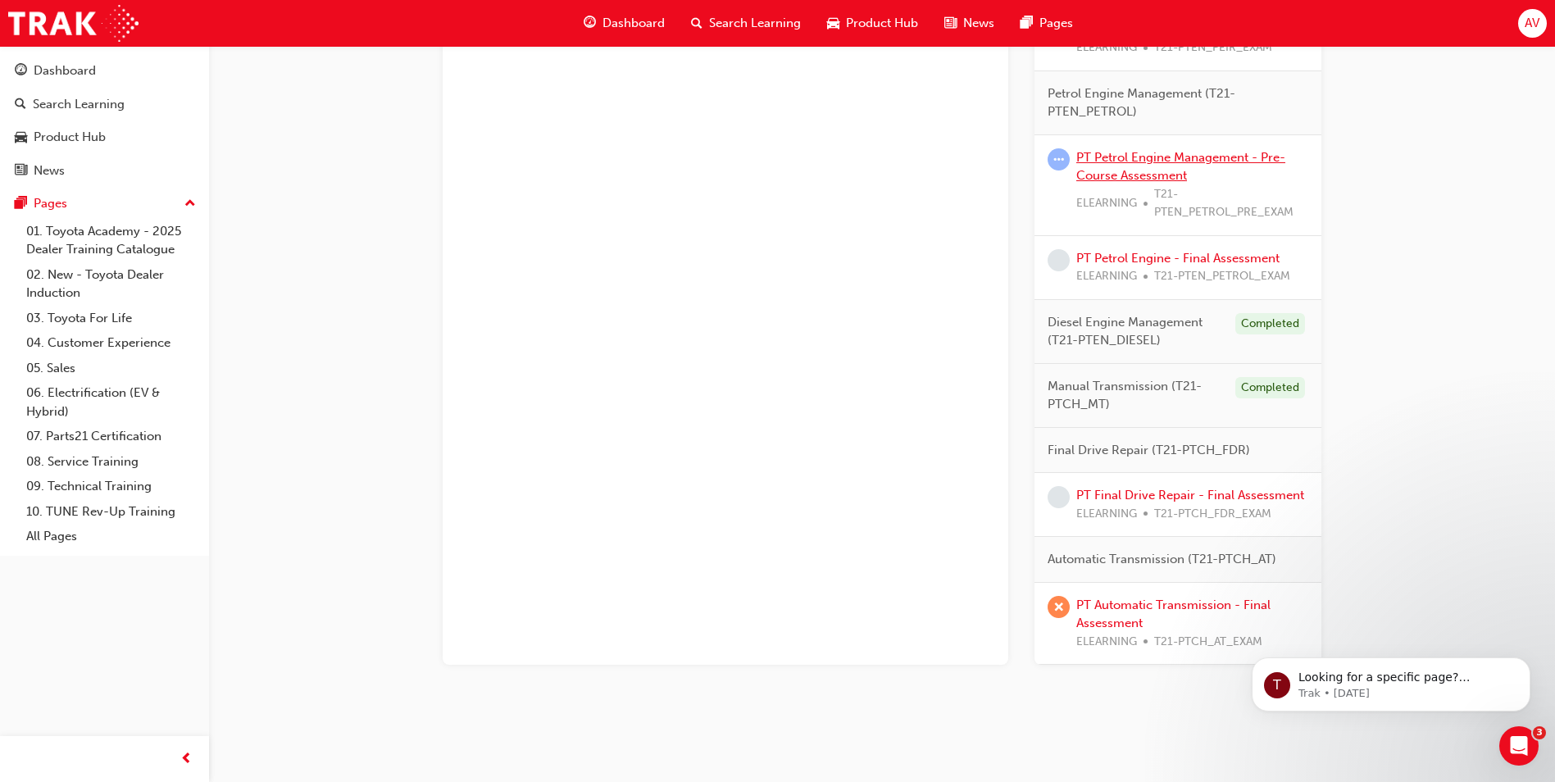
scroll to position [1329, 0]
click at [1251, 492] on link "PT Final Drive Repair - Final Assessment" at bounding box center [1190, 492] width 228 height 15
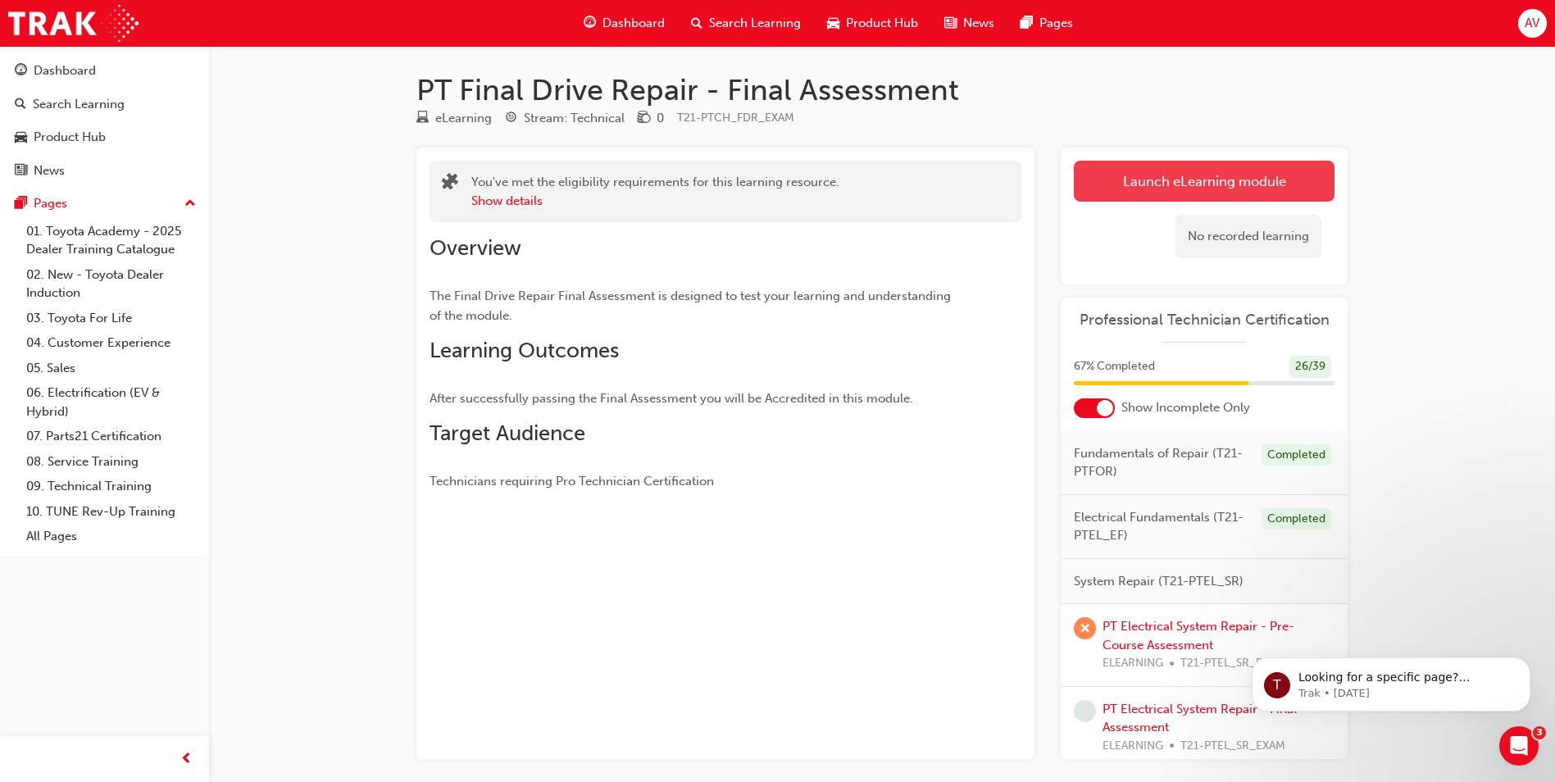
click at [1138, 181] on link "Launch eLearning module" at bounding box center [1204, 181] width 261 height 41
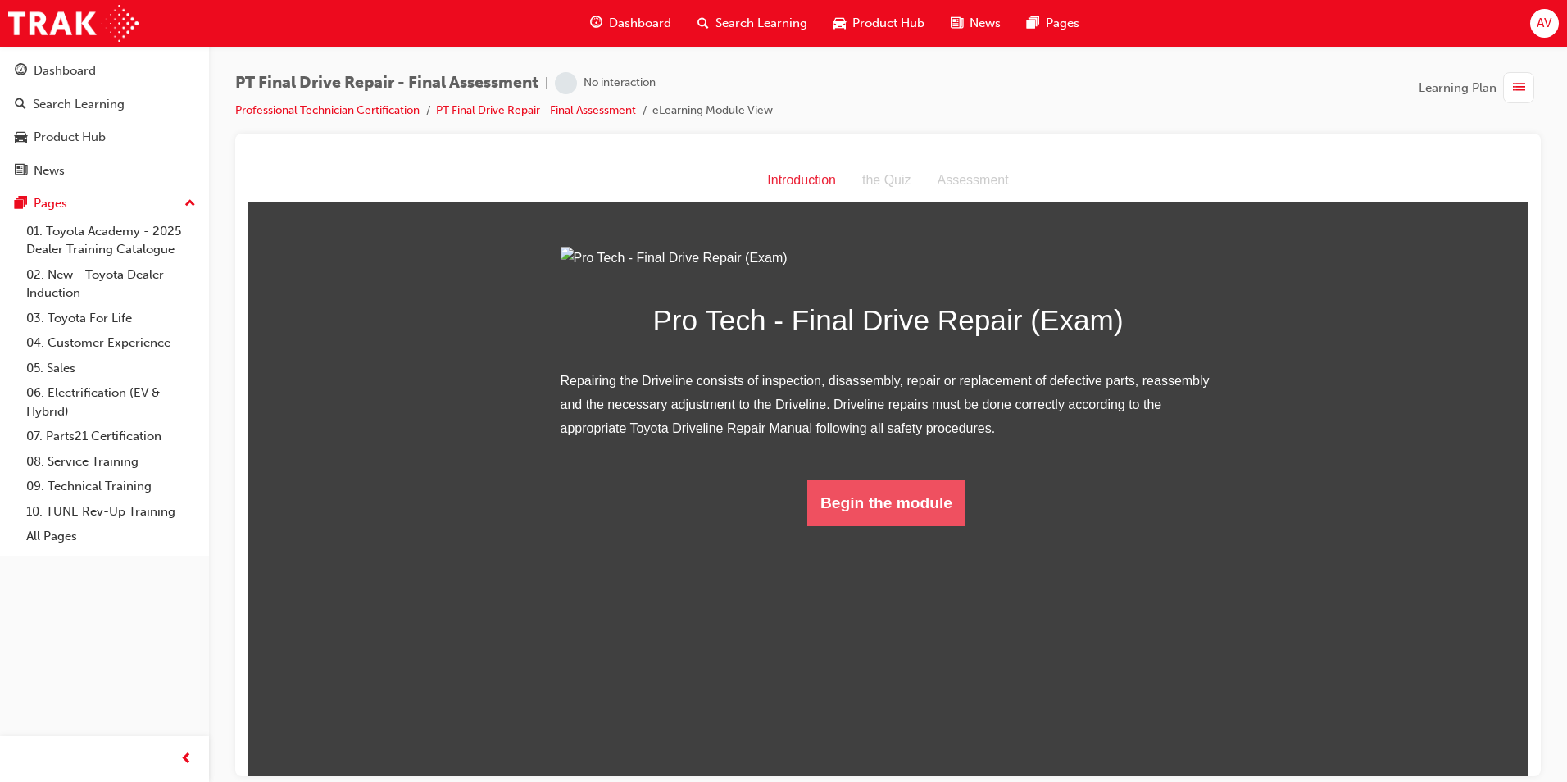
click at [878, 525] on button "Begin the module" at bounding box center [886, 502] width 158 height 46
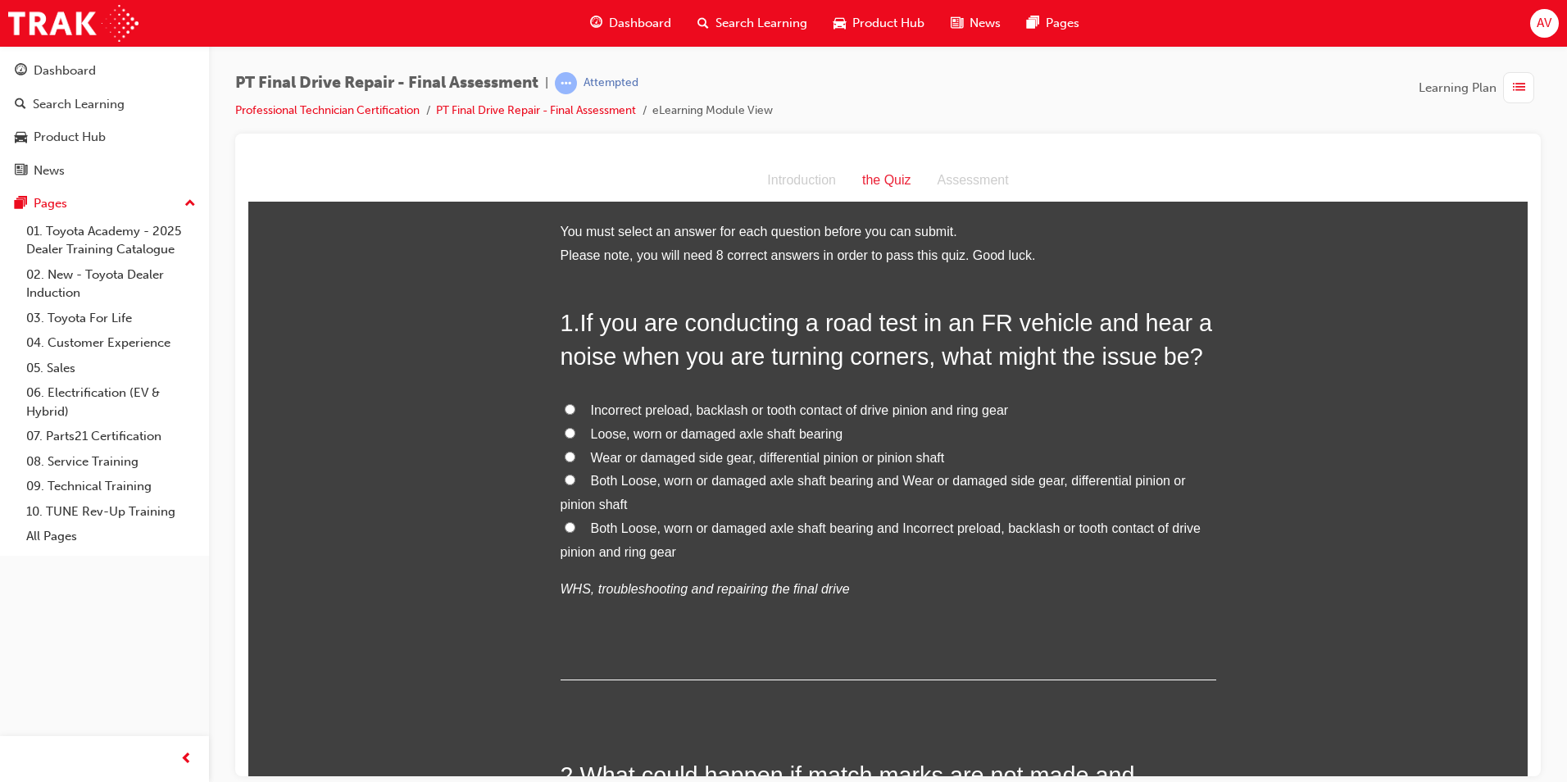
click at [565, 483] on input "Both Loose, worn or damaged axle shaft bearing and Wear or damaged side gear, d…" at bounding box center [570, 479] width 11 height 11
radio input "true"
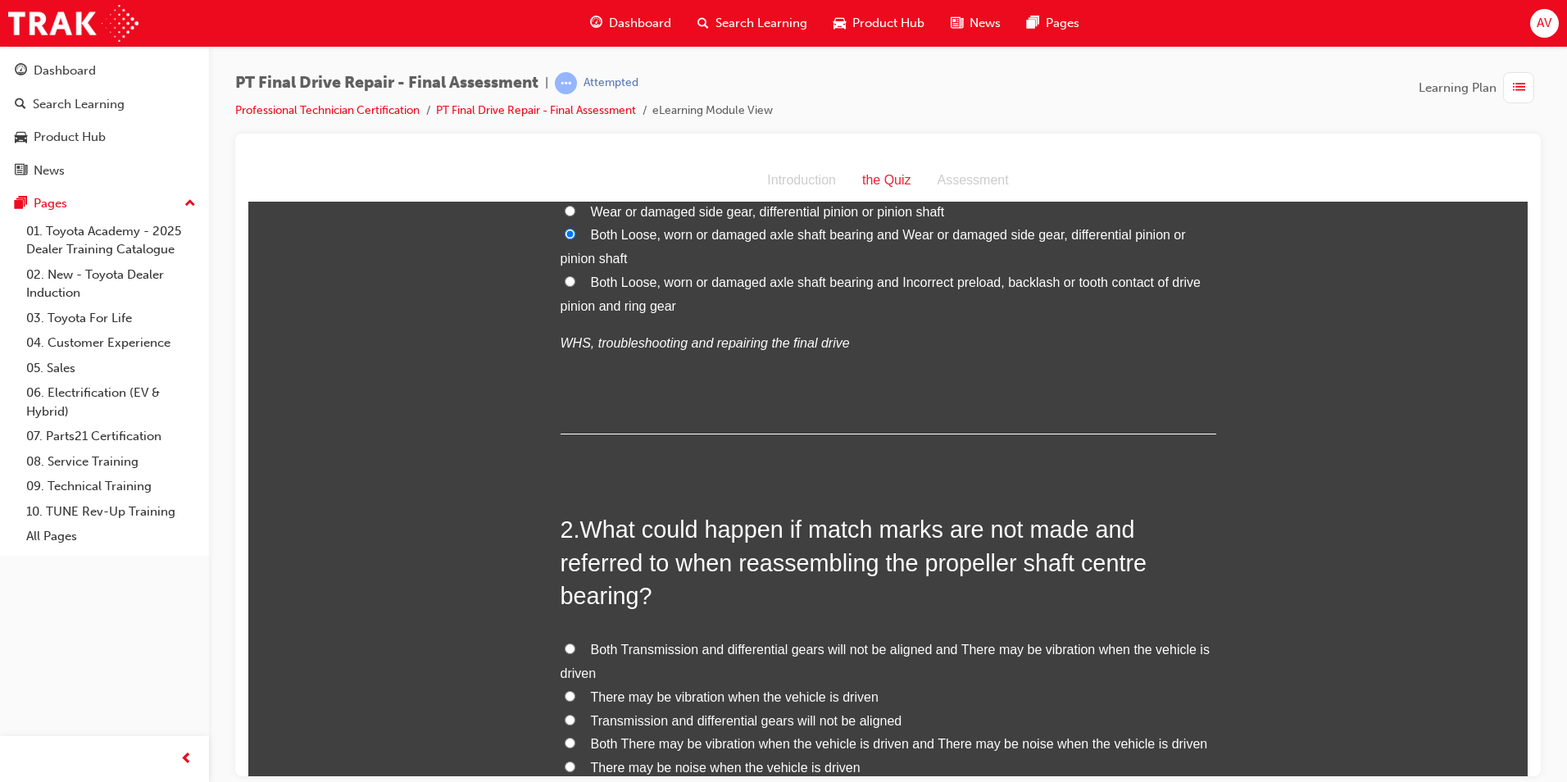
scroll to position [328, 0]
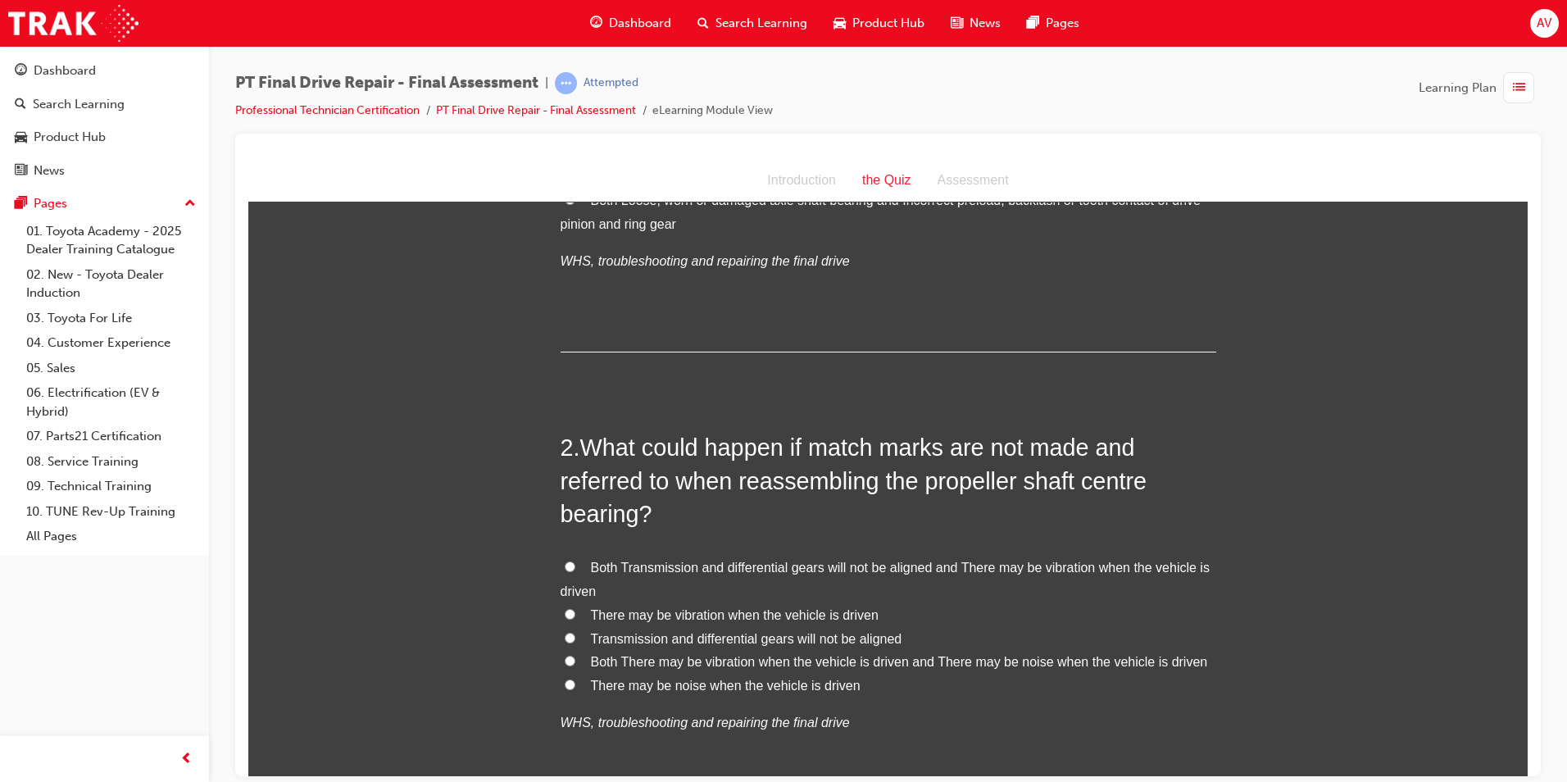
click at [565, 563] on input "Both Transmission and differential gears will not be aligned and There may be v…" at bounding box center [570, 566] width 11 height 11
click at [566, 656] on input "Both There may be vibration when the vehicle is driven and There may be noise w…" at bounding box center [570, 660] width 11 height 11
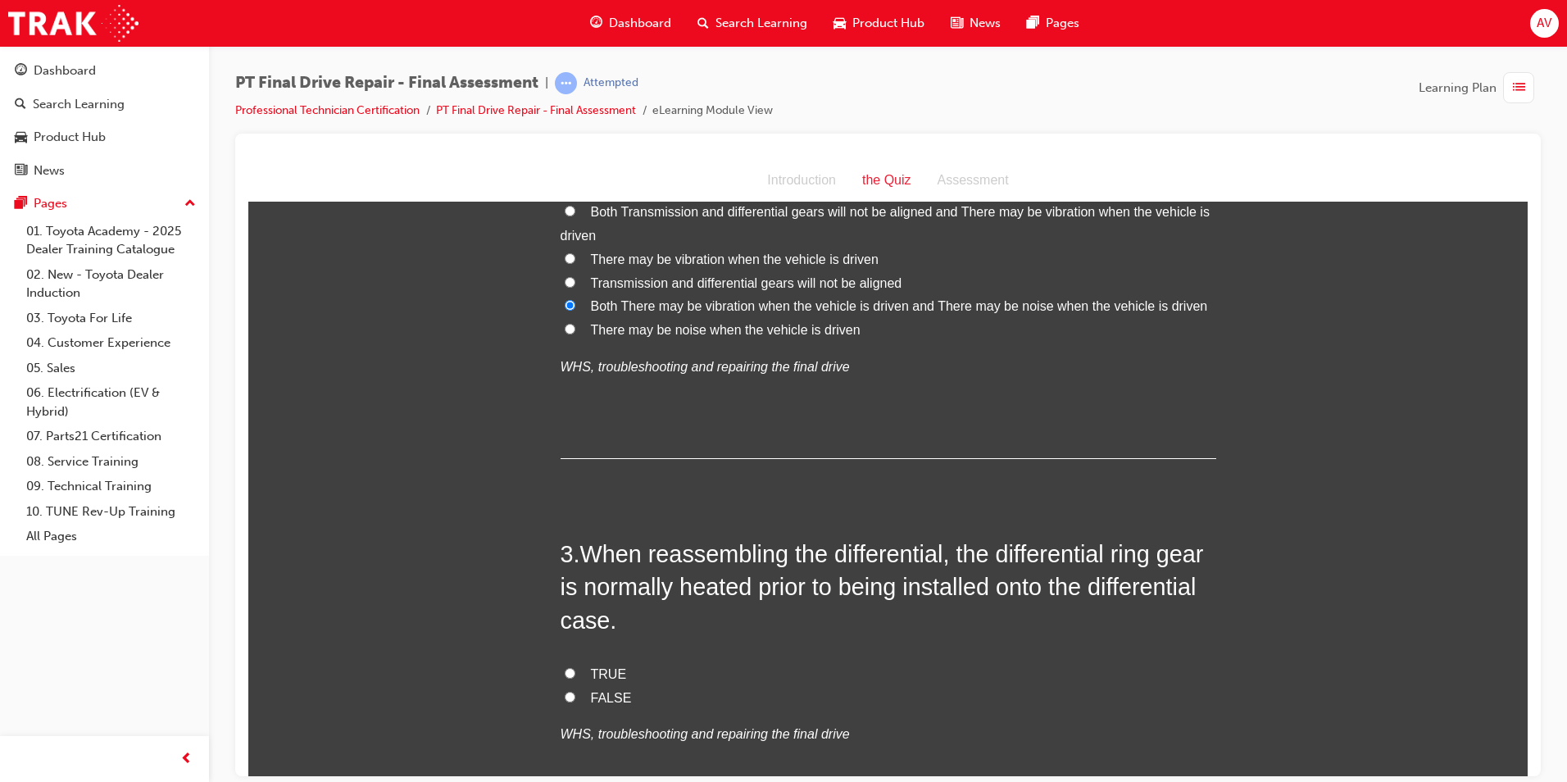
scroll to position [738, 0]
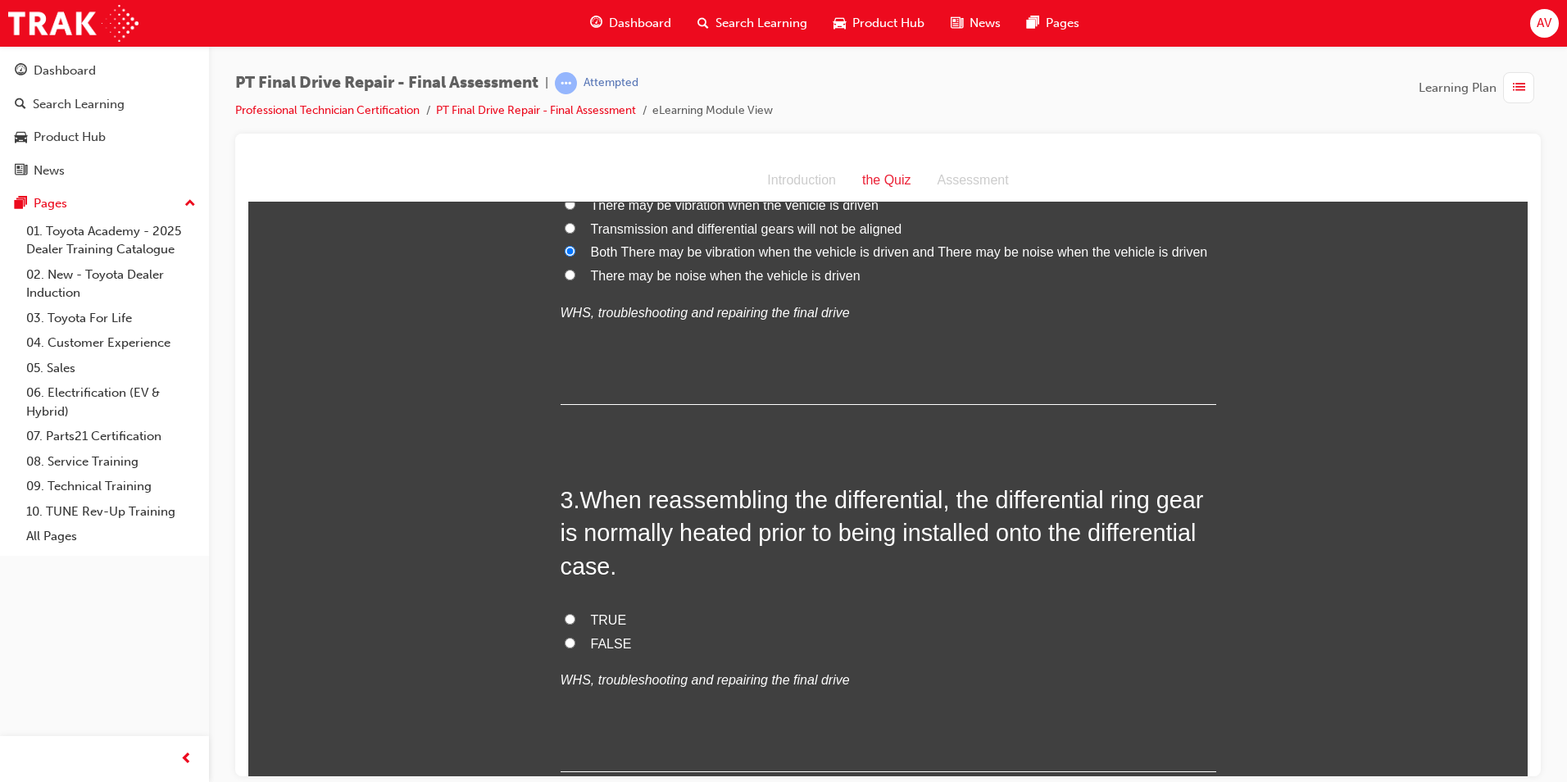
click at [565, 617] on input "TRUE" at bounding box center [570, 618] width 11 height 11
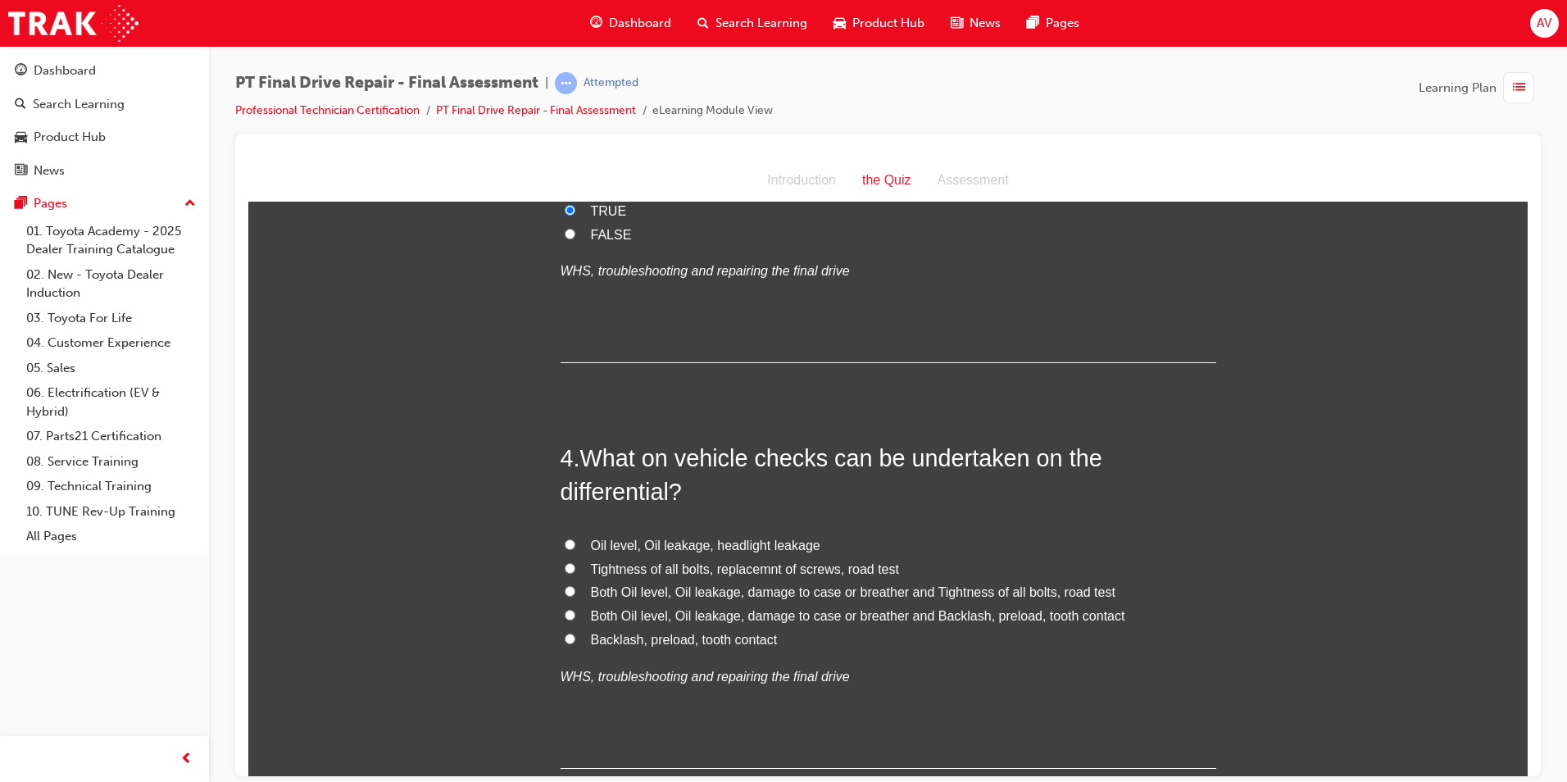
scroll to position [1147, 0]
click at [578, 592] on label "Both Oil level, Oil leakage, damage to case or breather and Tightness of all bo…" at bounding box center [889, 591] width 656 height 24
click at [575, 592] on input "Both Oil level, Oil leakage, damage to case or breather and Tightness of all bo…" at bounding box center [570, 589] width 11 height 11
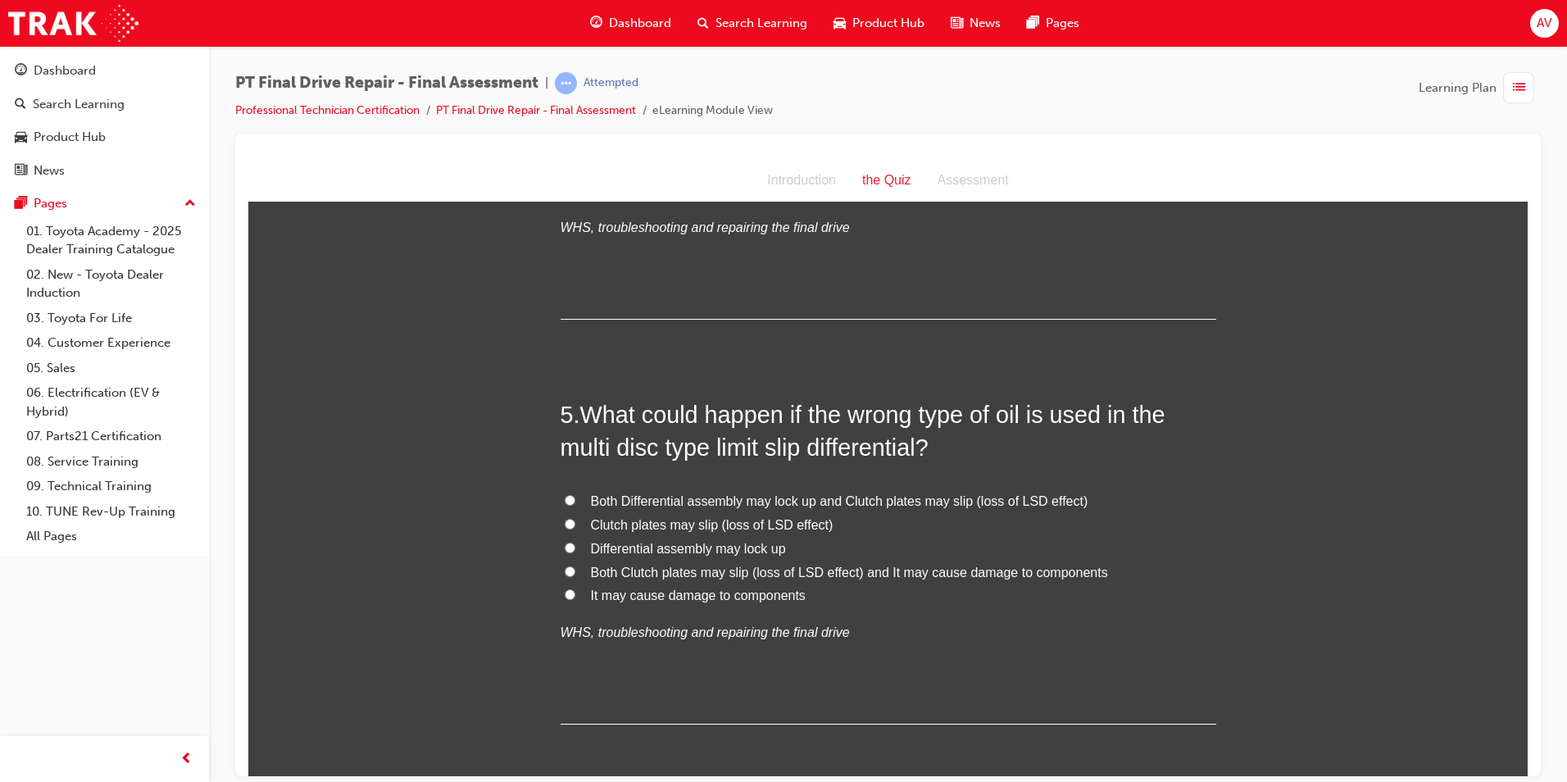
scroll to position [1639, 0]
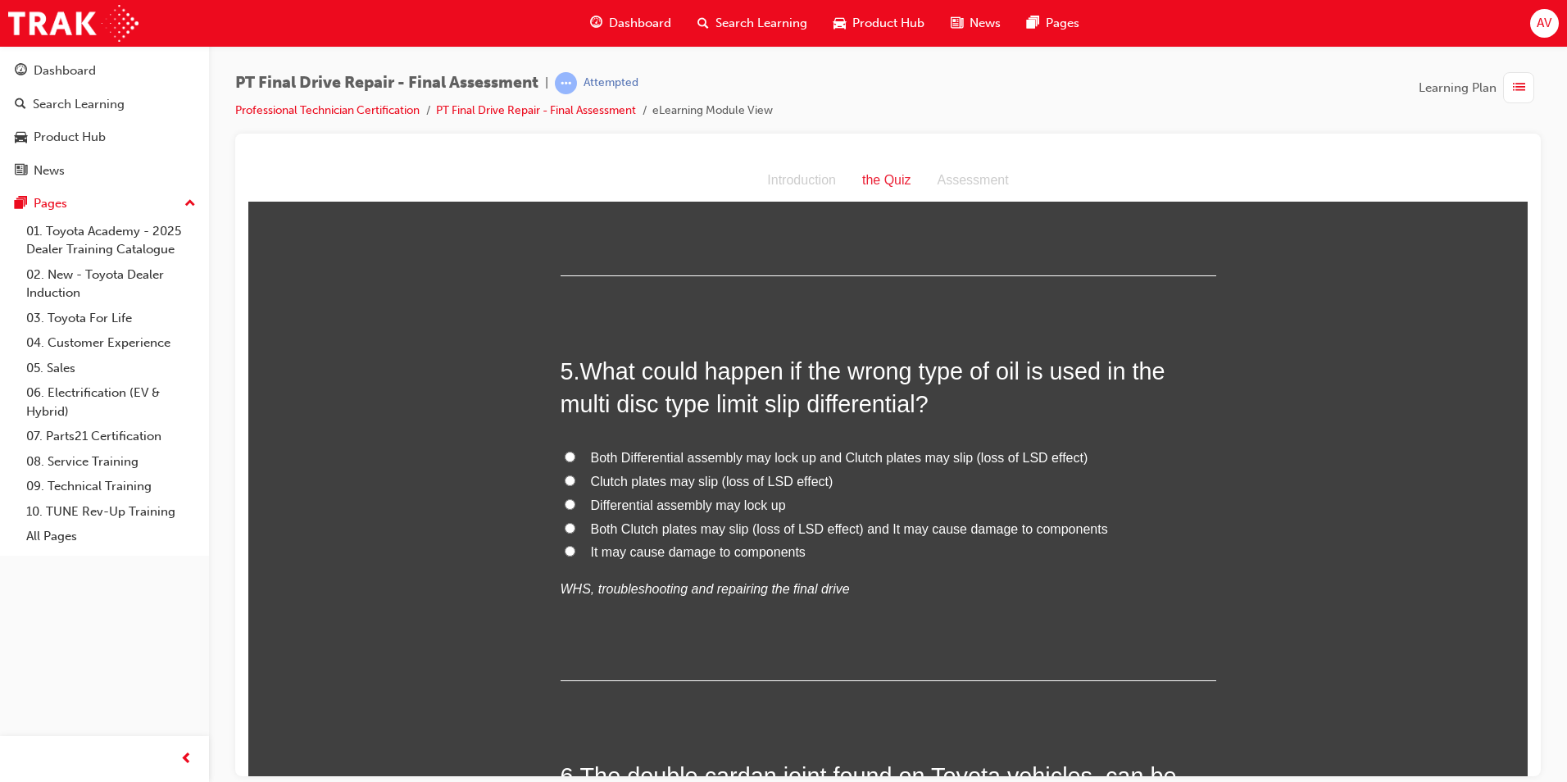
click at [565, 528] on input "Both Clutch plates may slip (loss of LSD effect) and It may cause damage to com…" at bounding box center [570, 527] width 11 height 11
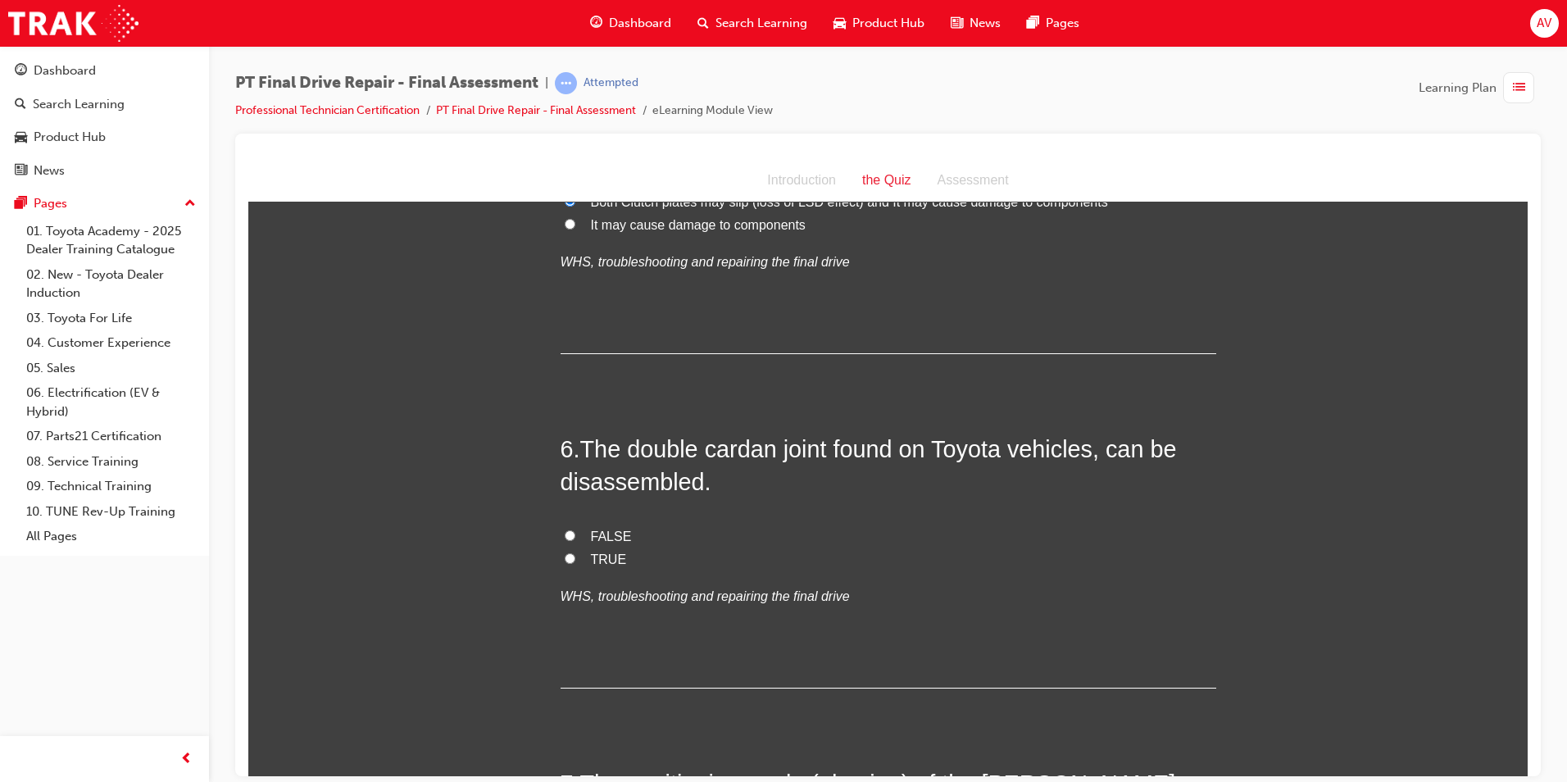
scroll to position [2049, 0]
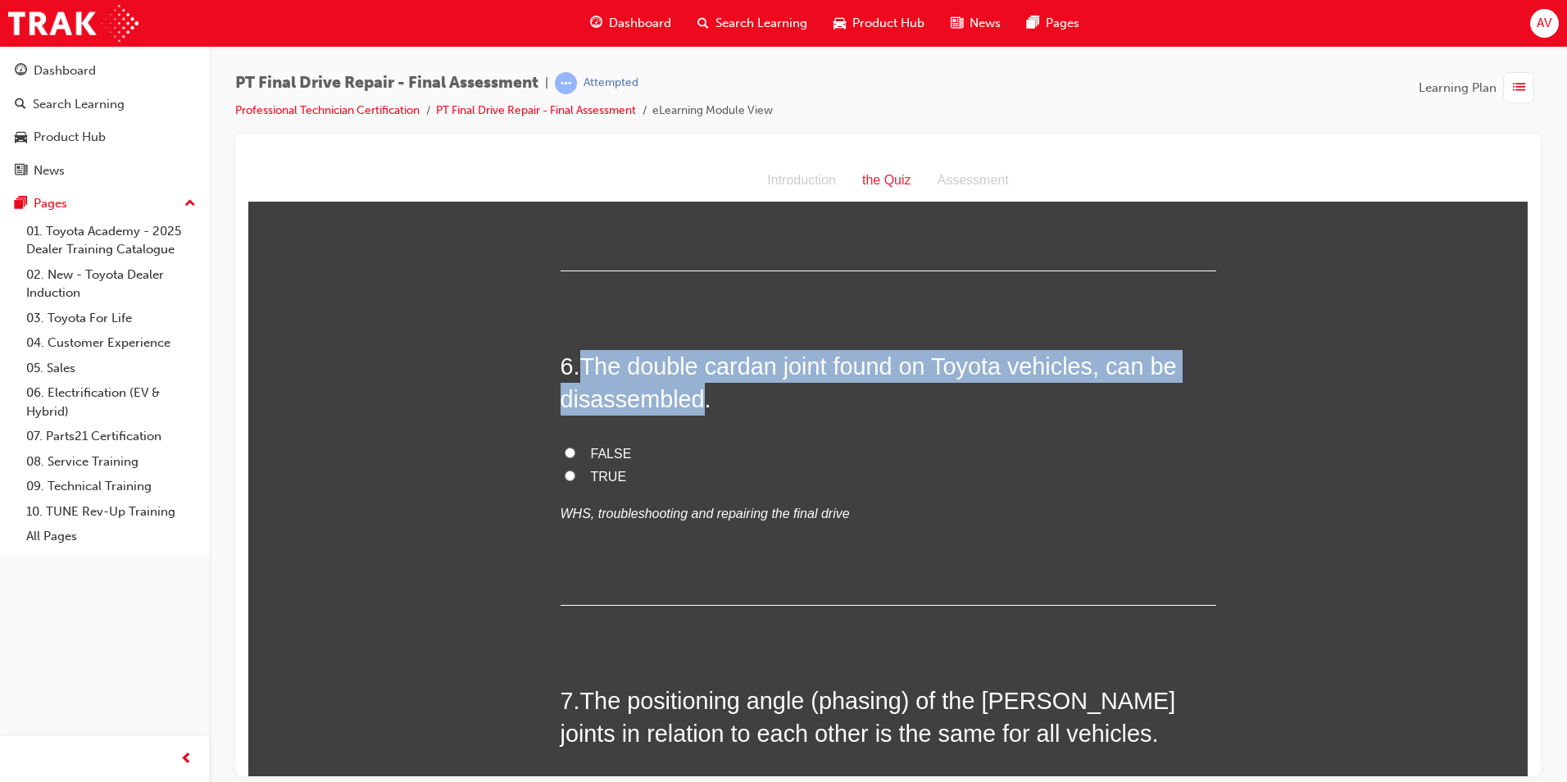
drag, startPoint x: 578, startPoint y: 362, endPoint x: 693, endPoint y: 399, distance: 121.3
click at [693, 399] on span "The double cardan joint found on Toyota vehicles, can be disassembled." at bounding box center [869, 381] width 616 height 59
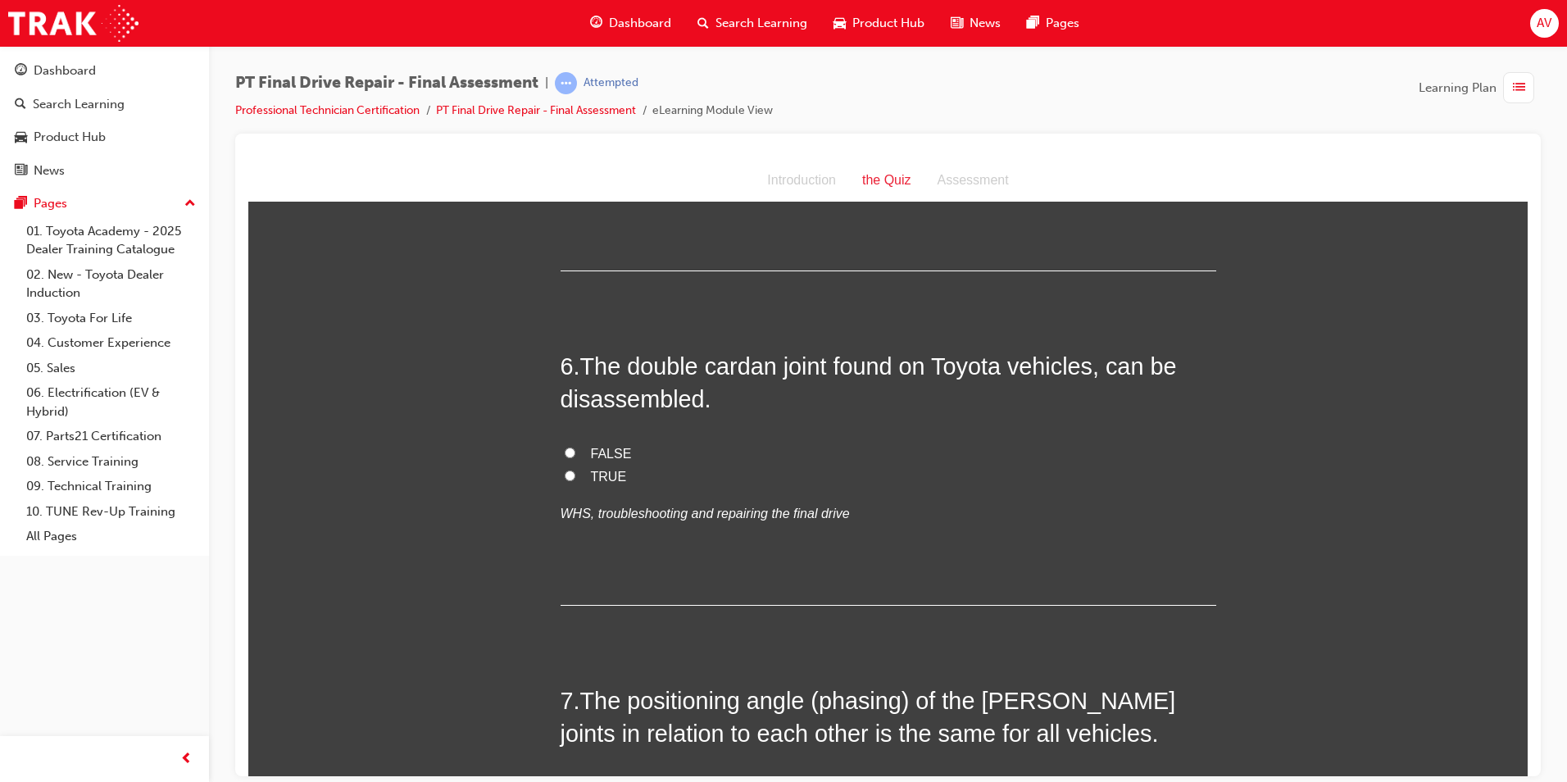
click at [730, 442] on label "FALSE" at bounding box center [889, 454] width 656 height 24
click at [575, 447] on input "FALSE" at bounding box center [570, 452] width 11 height 11
click at [565, 475] on input "TRUE" at bounding box center [570, 475] width 11 height 11
click at [502, 487] on div "You must select an answer for each question before you can submit. Please note,…" at bounding box center [887, 213] width 1279 height 4085
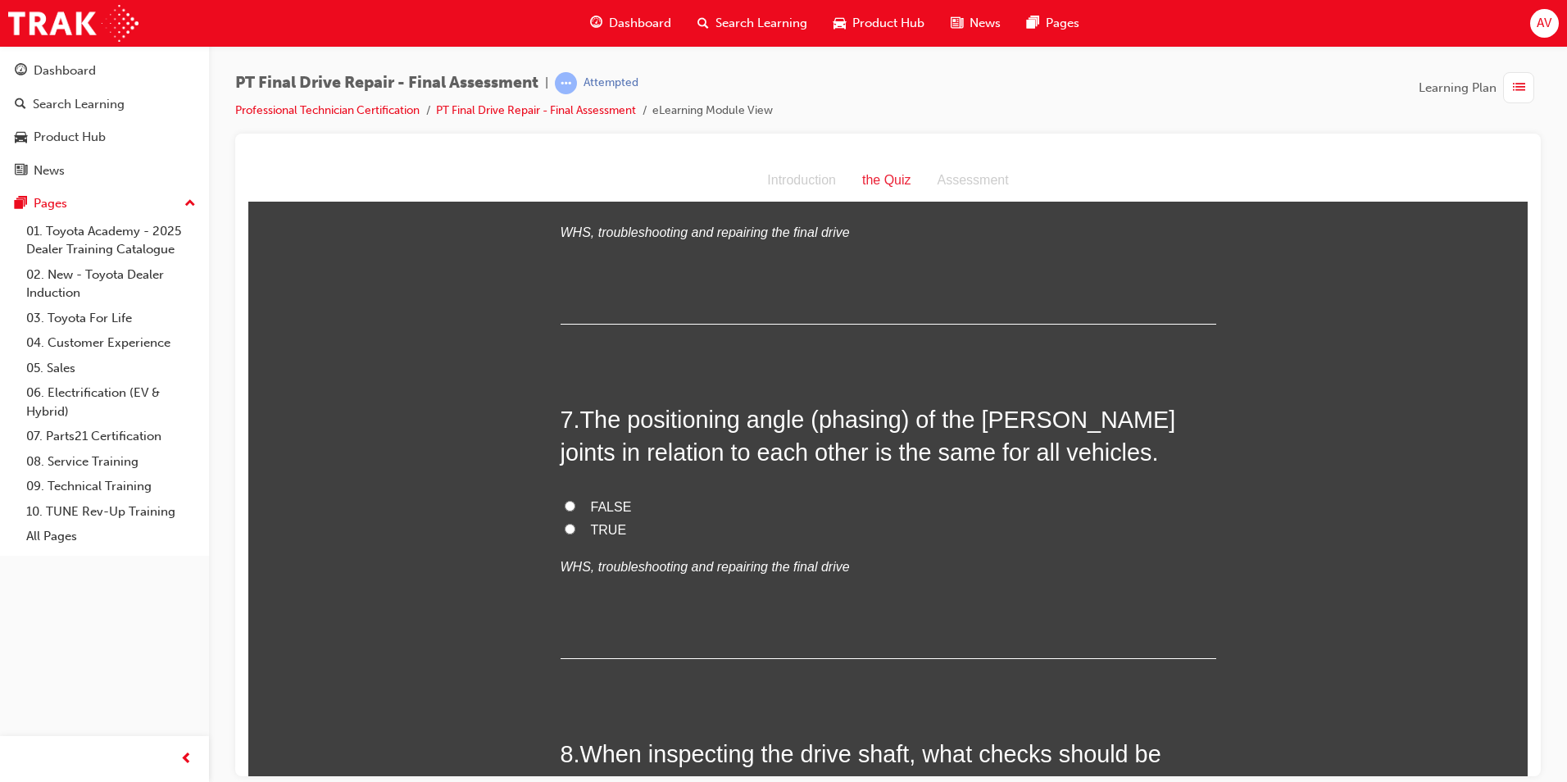
scroll to position [2376, 0]
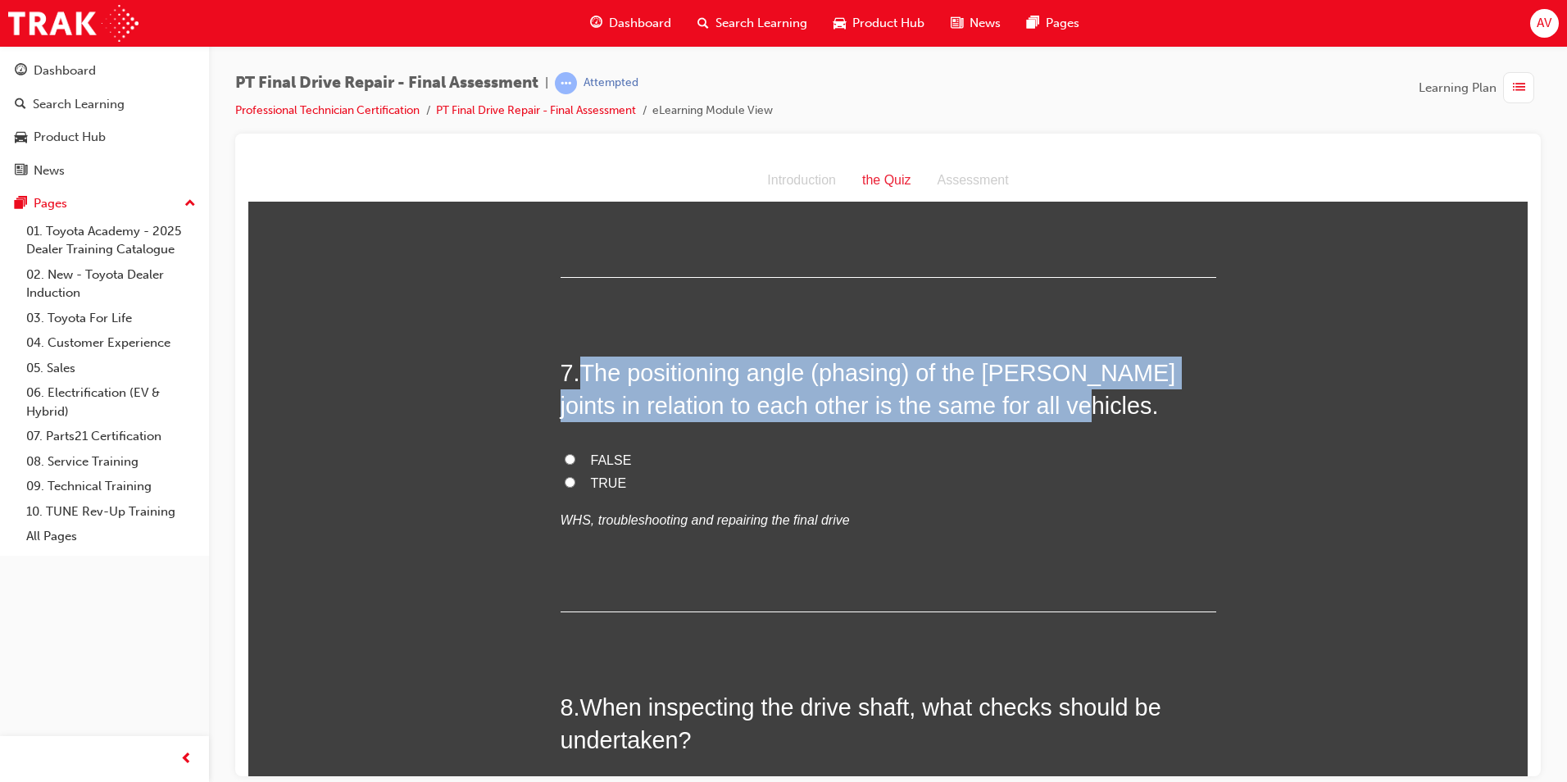
drag, startPoint x: 579, startPoint y: 370, endPoint x: 1055, endPoint y: 407, distance: 476.7
click at [1055, 407] on span "The positioning angle (phasing) of the [PERSON_NAME] joints in relation to each…" at bounding box center [868, 388] width 615 height 59
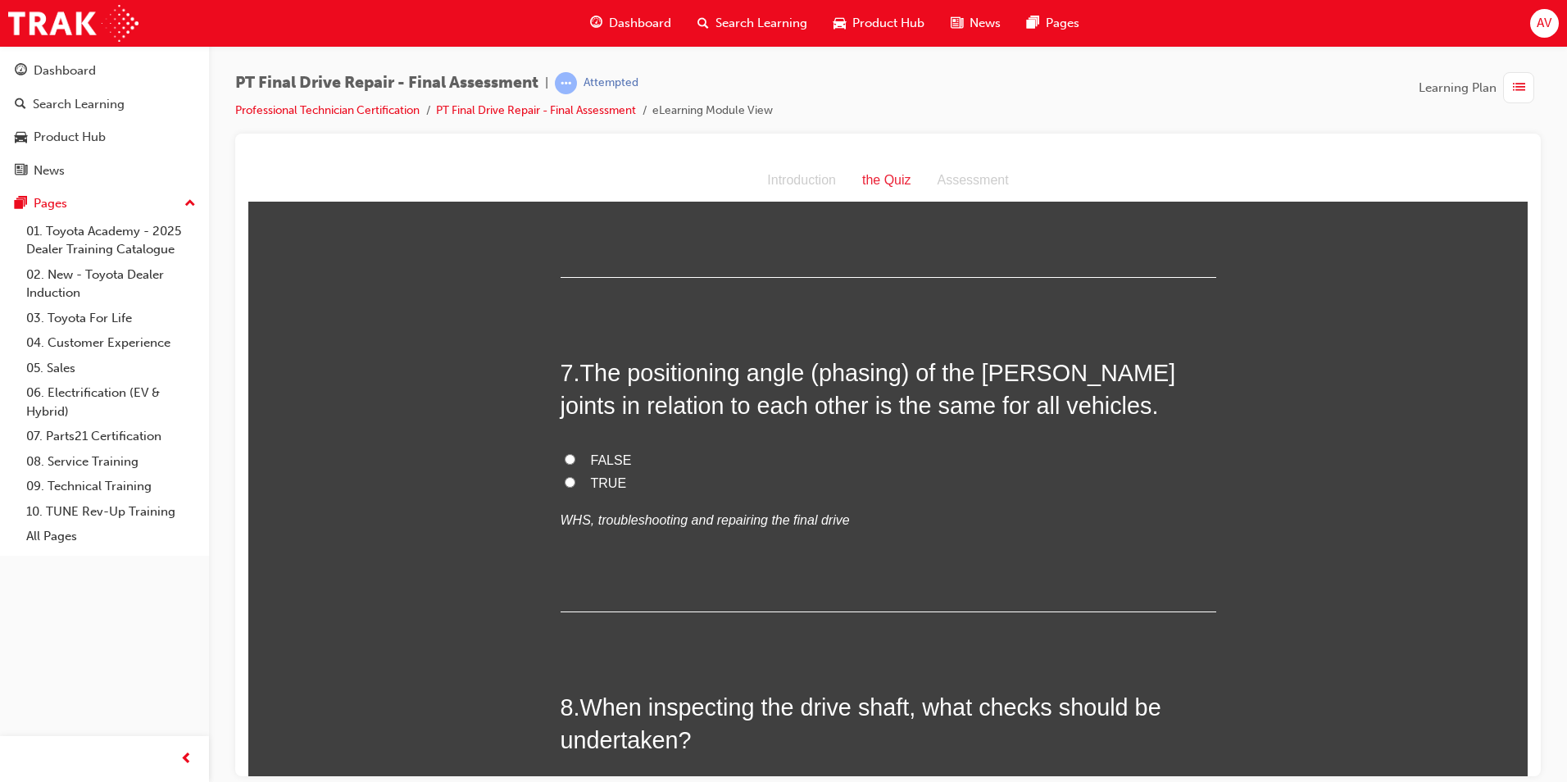
click at [722, 430] on div "7 . The positioning angle (phasing) of the [PERSON_NAME] joints in relation to …" at bounding box center [889, 484] width 656 height 256
click at [565, 477] on input "TRUE" at bounding box center [570, 481] width 11 height 11
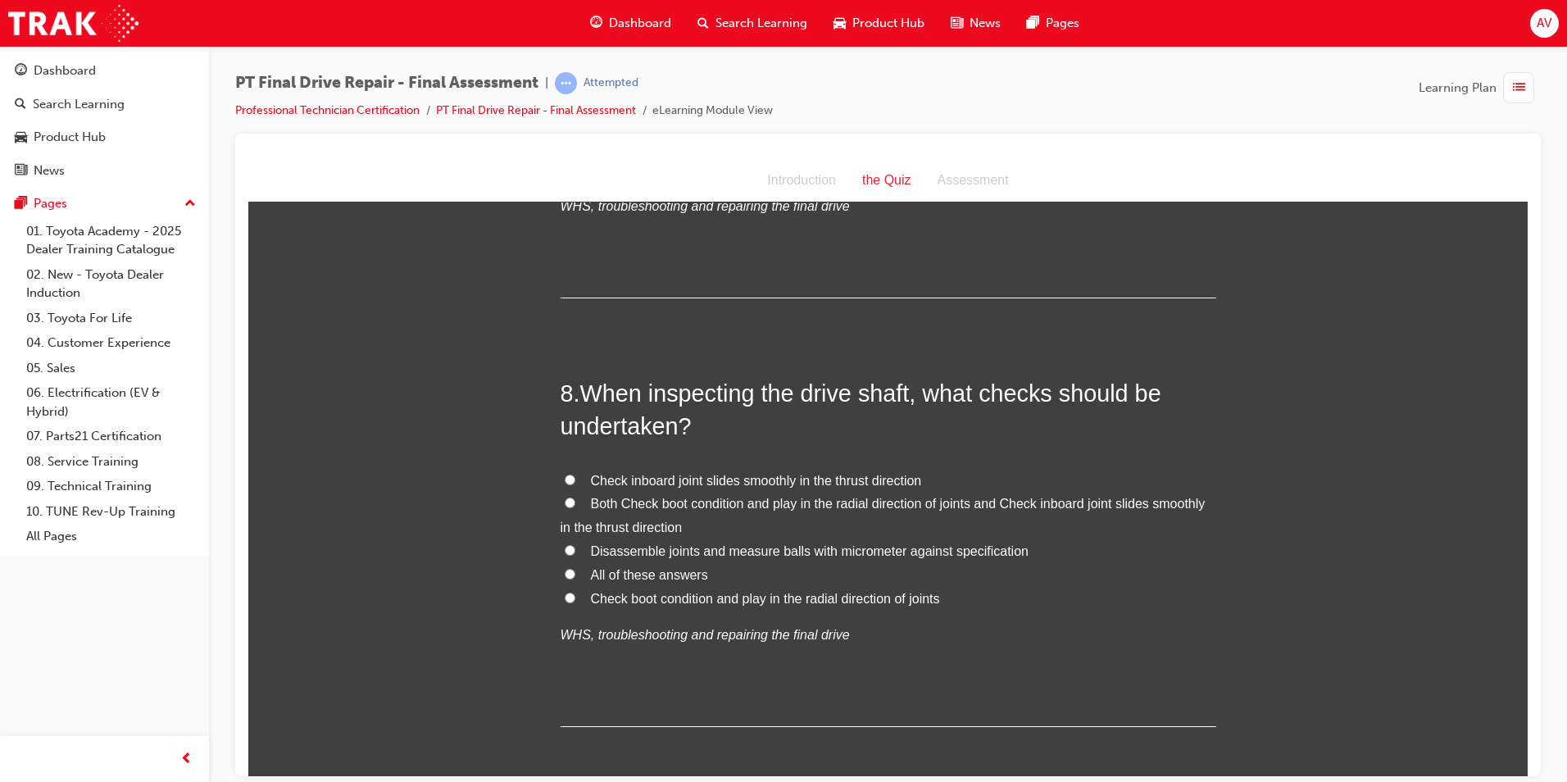
scroll to position [2704, 0]
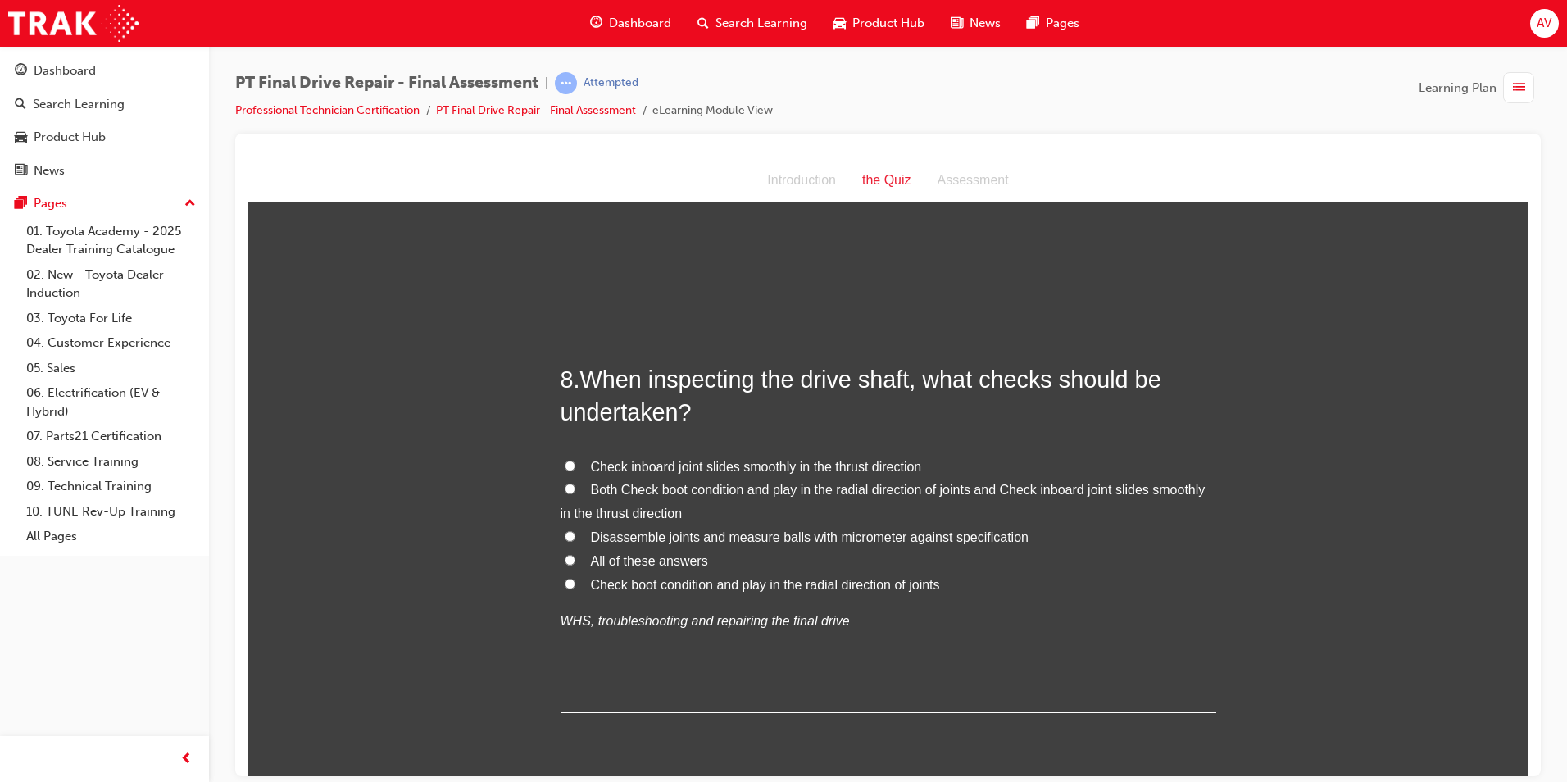
click at [565, 555] on input "All of these answers" at bounding box center [570, 559] width 11 height 11
click at [565, 486] on input "Both Check boot condition and play in the radial direction of joints and Check …" at bounding box center [570, 488] width 11 height 11
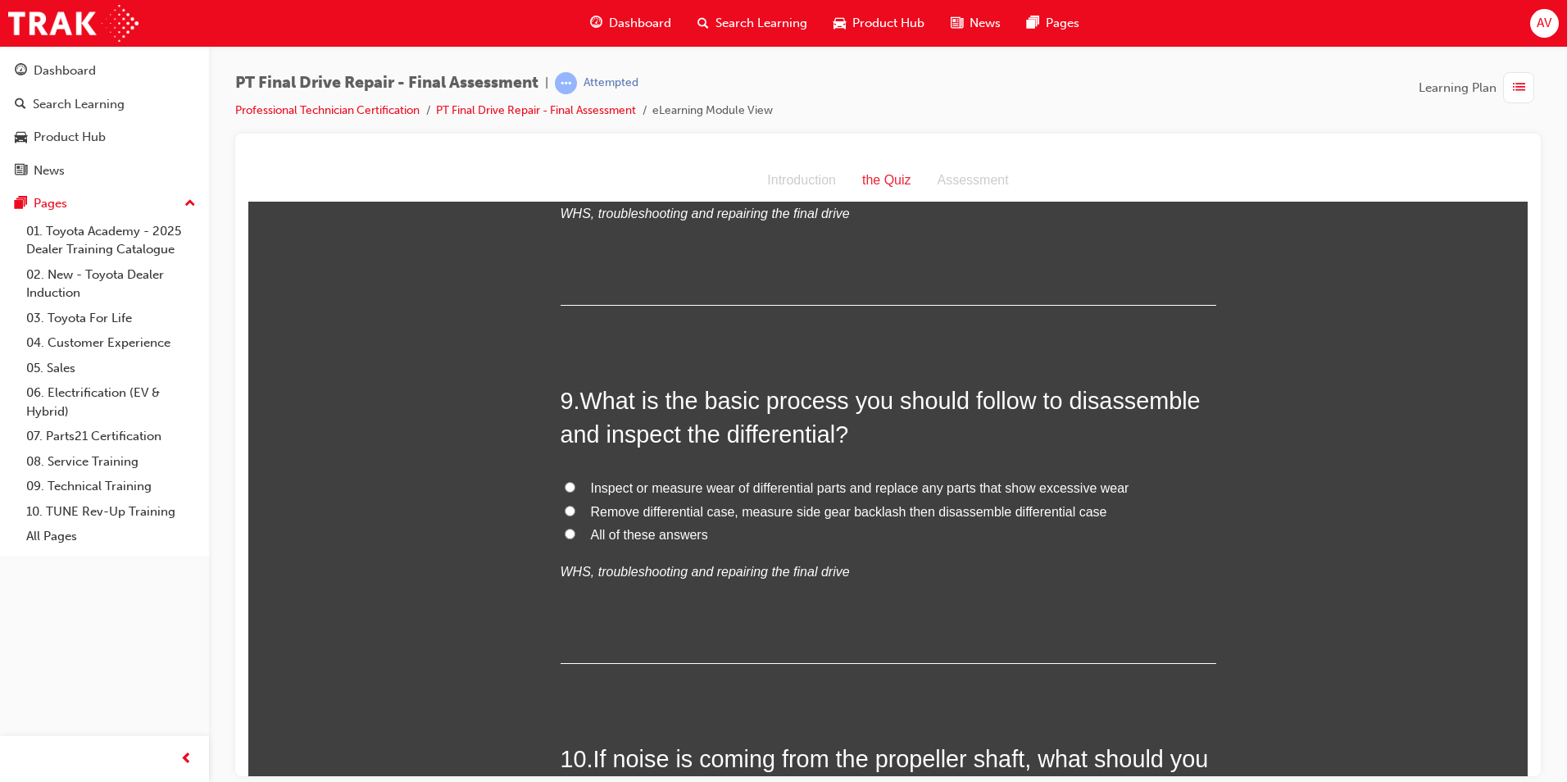
scroll to position [3114, 0]
click at [565, 531] on input "All of these answers" at bounding box center [570, 530] width 11 height 11
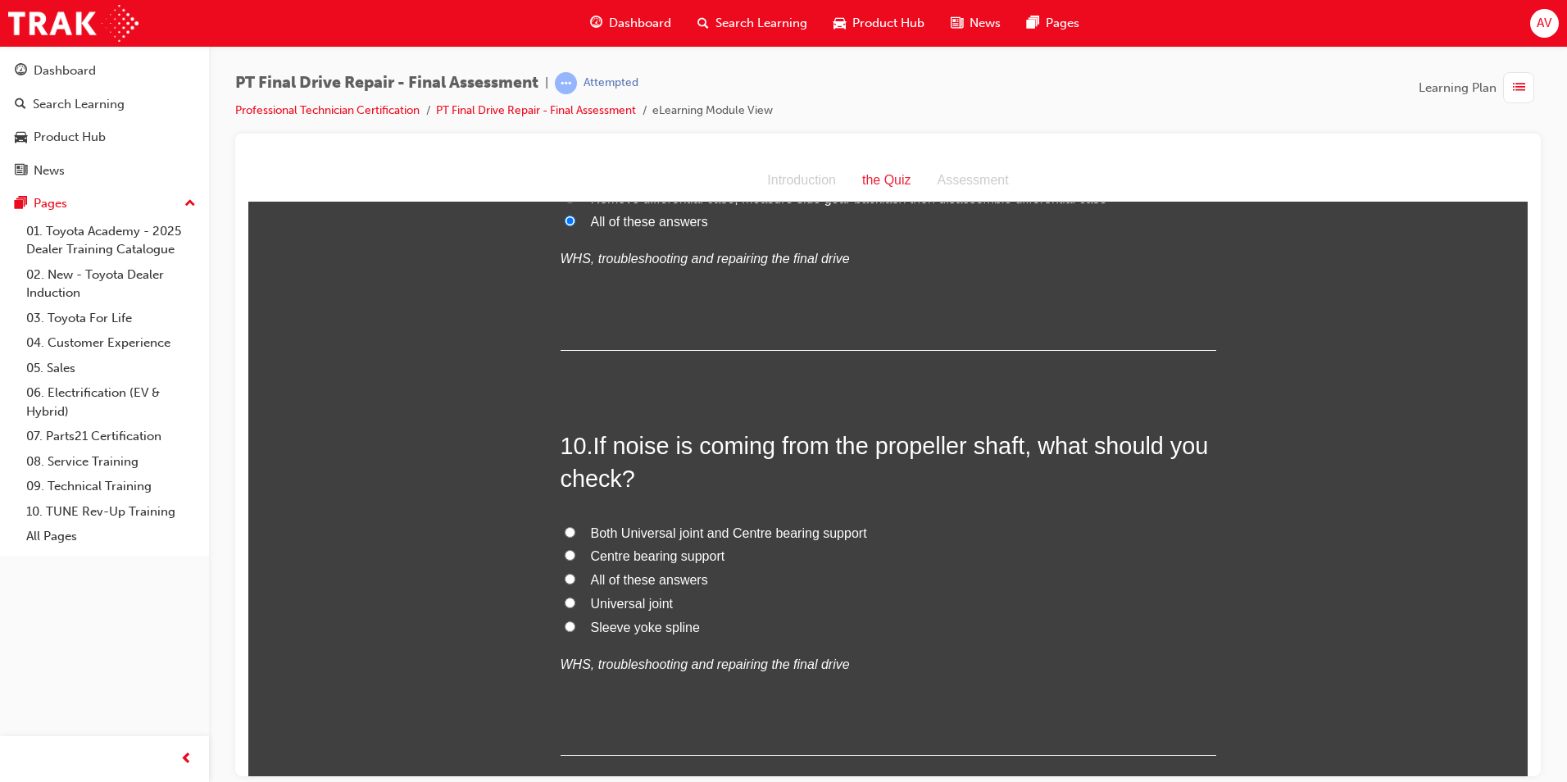
scroll to position [3442, 0]
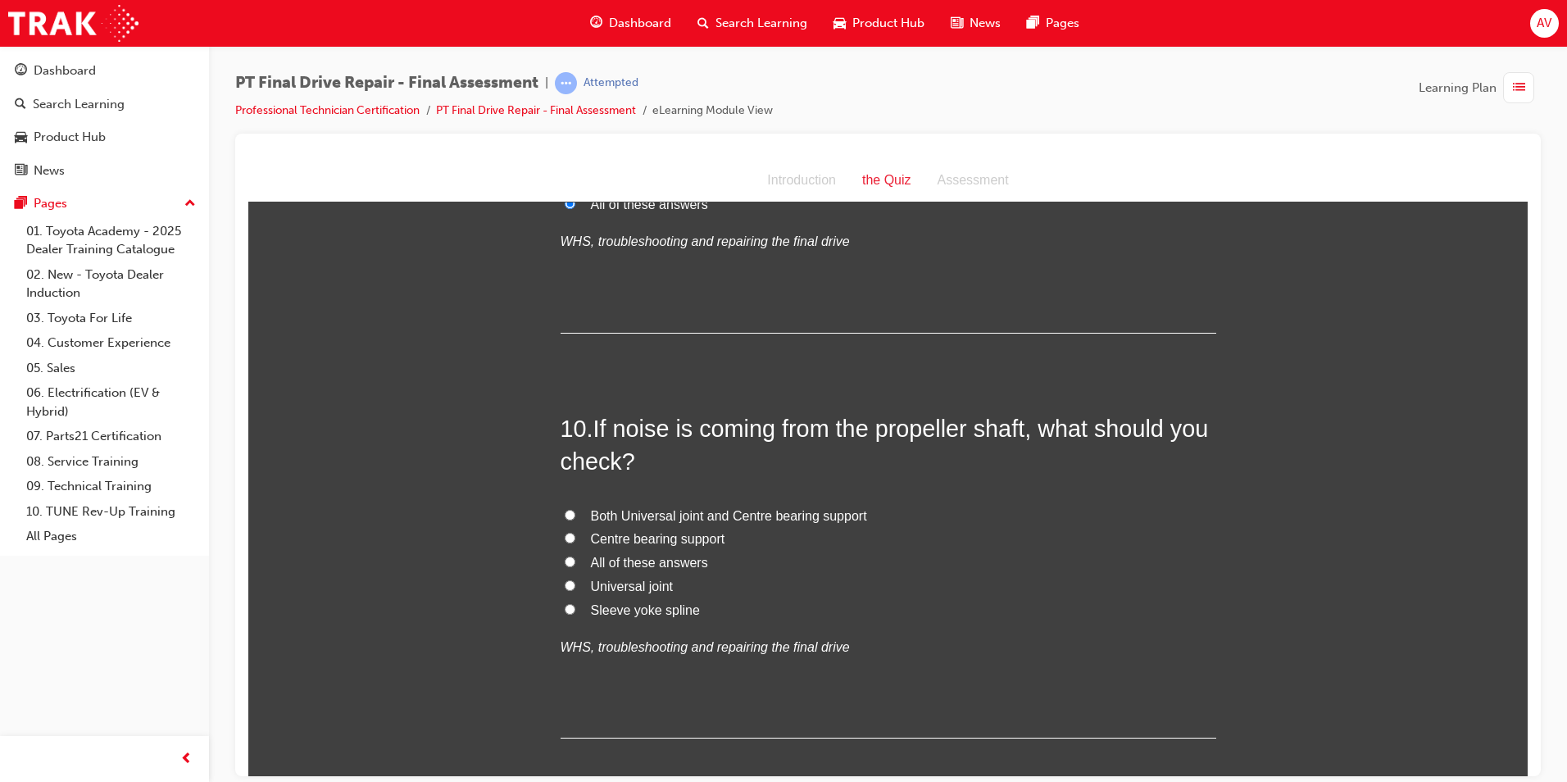
click at [565, 561] on input "All of these answers" at bounding box center [570, 561] width 11 height 11
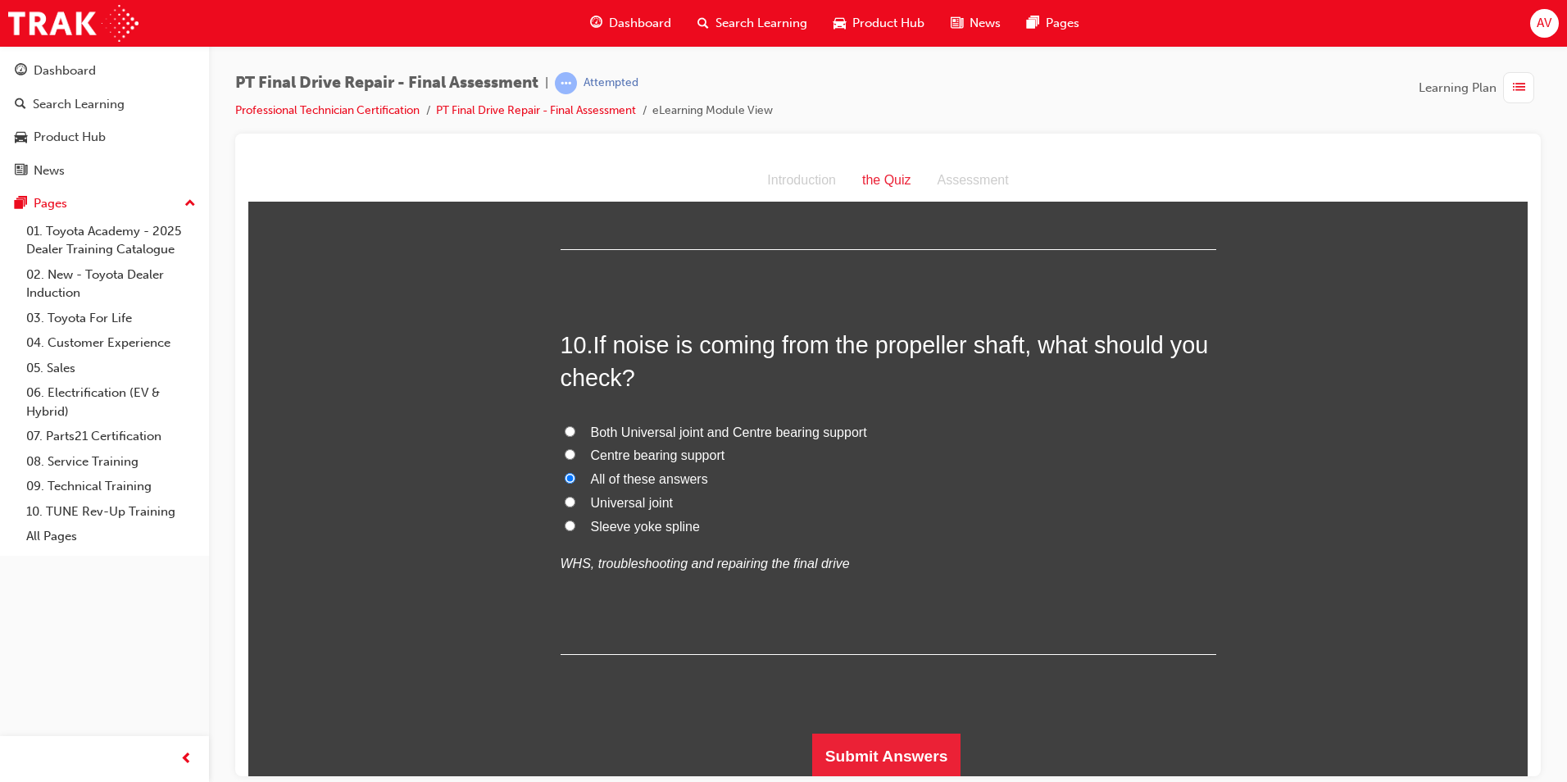
scroll to position [3528, 0]
click at [855, 734] on button "Submit Answers" at bounding box center [886, 753] width 149 height 46
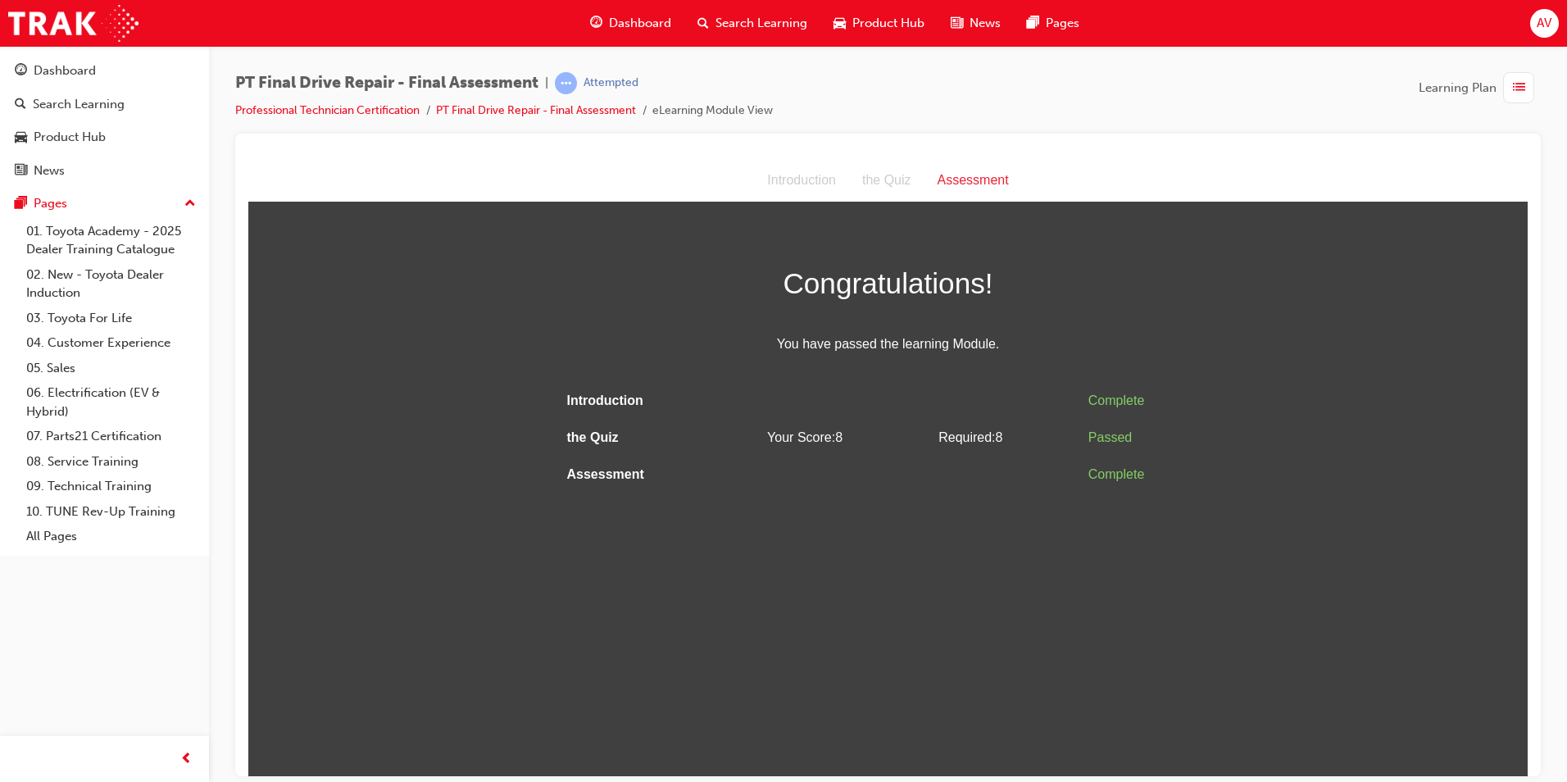
scroll to position [0, 0]
click at [1548, 23] on span "AV" at bounding box center [1544, 23] width 15 height 19
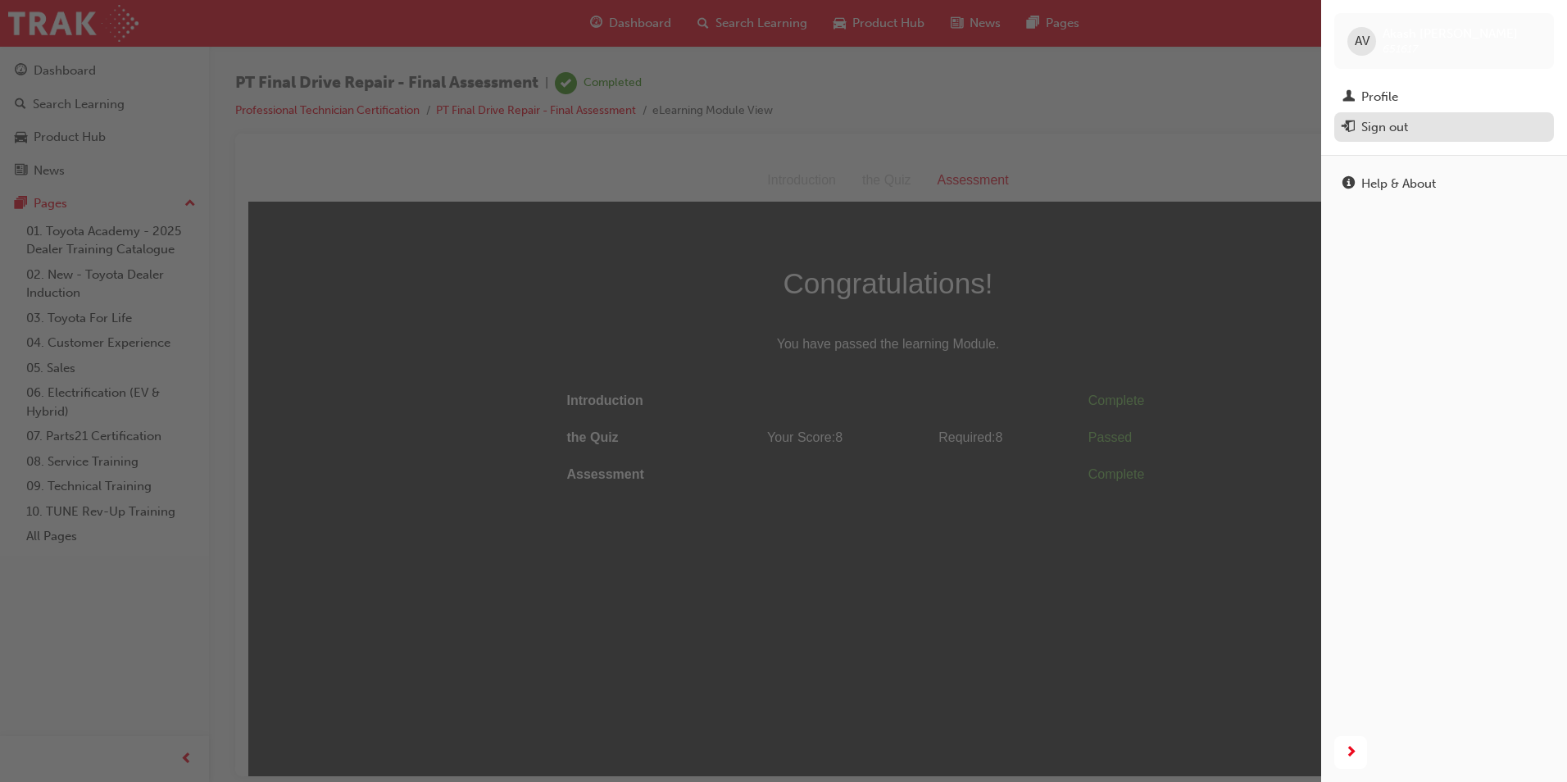
click at [1396, 125] on div "Sign out" at bounding box center [1384, 127] width 47 height 19
